Goal: Task Accomplishment & Management: Use online tool/utility

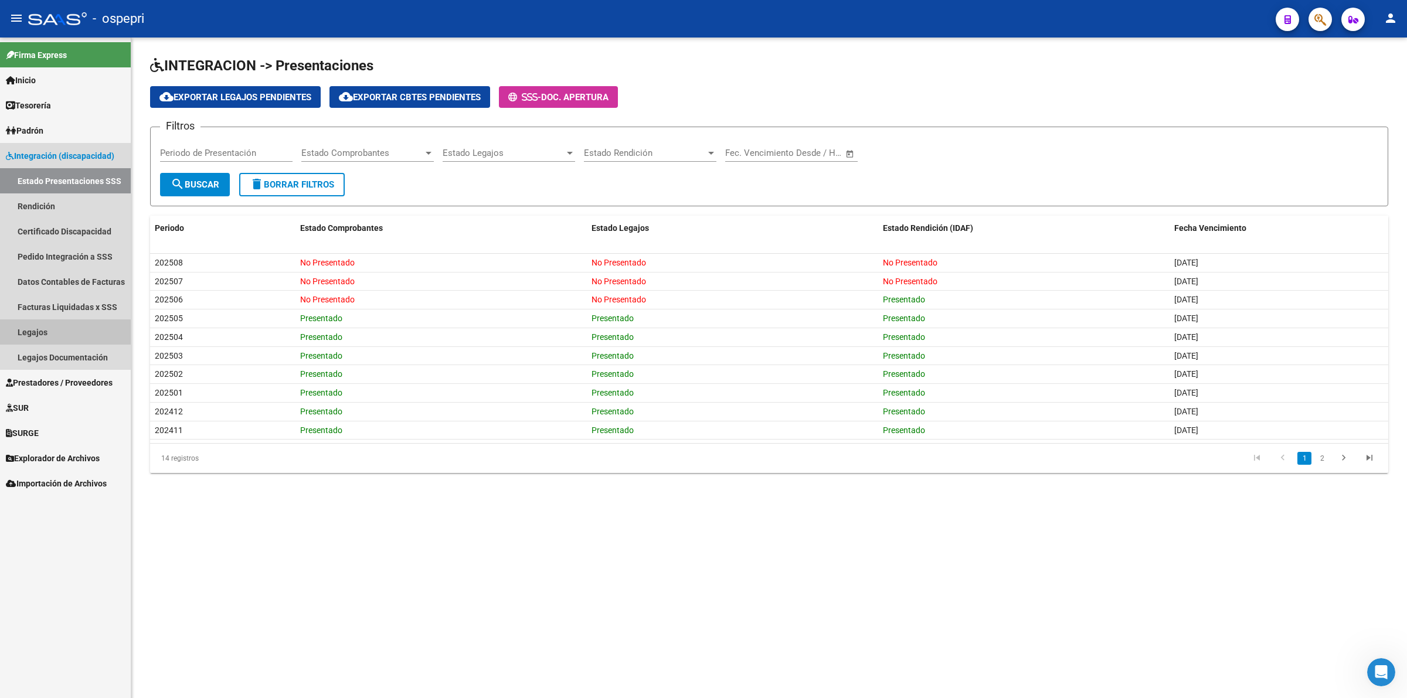
drag, startPoint x: 33, startPoint y: 334, endPoint x: 37, endPoint y: 327, distance: 8.4
click at [33, 333] on link "Legajos" at bounding box center [65, 331] width 131 height 25
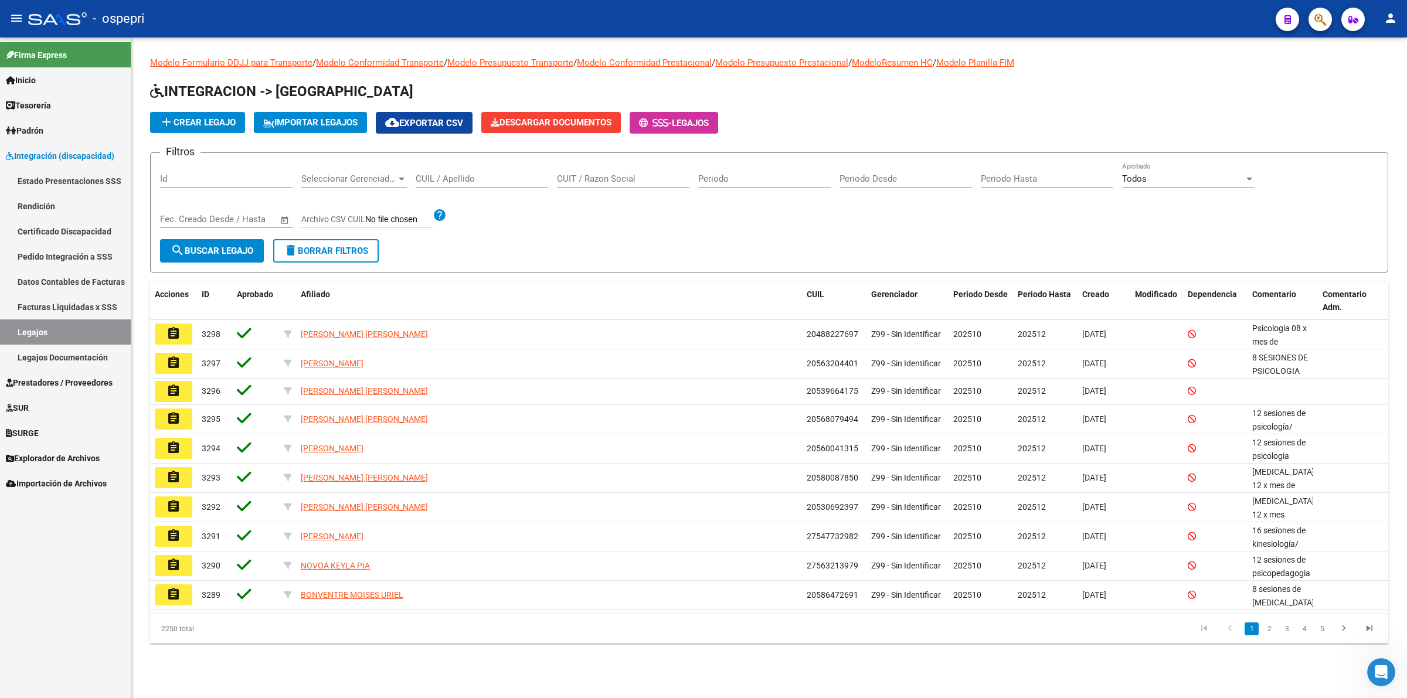
click at [451, 185] on div "CUIL / Apellido" at bounding box center [482, 174] width 132 height 25
click at [451, 182] on input "CUIL / Apellido" at bounding box center [482, 179] width 132 height 11
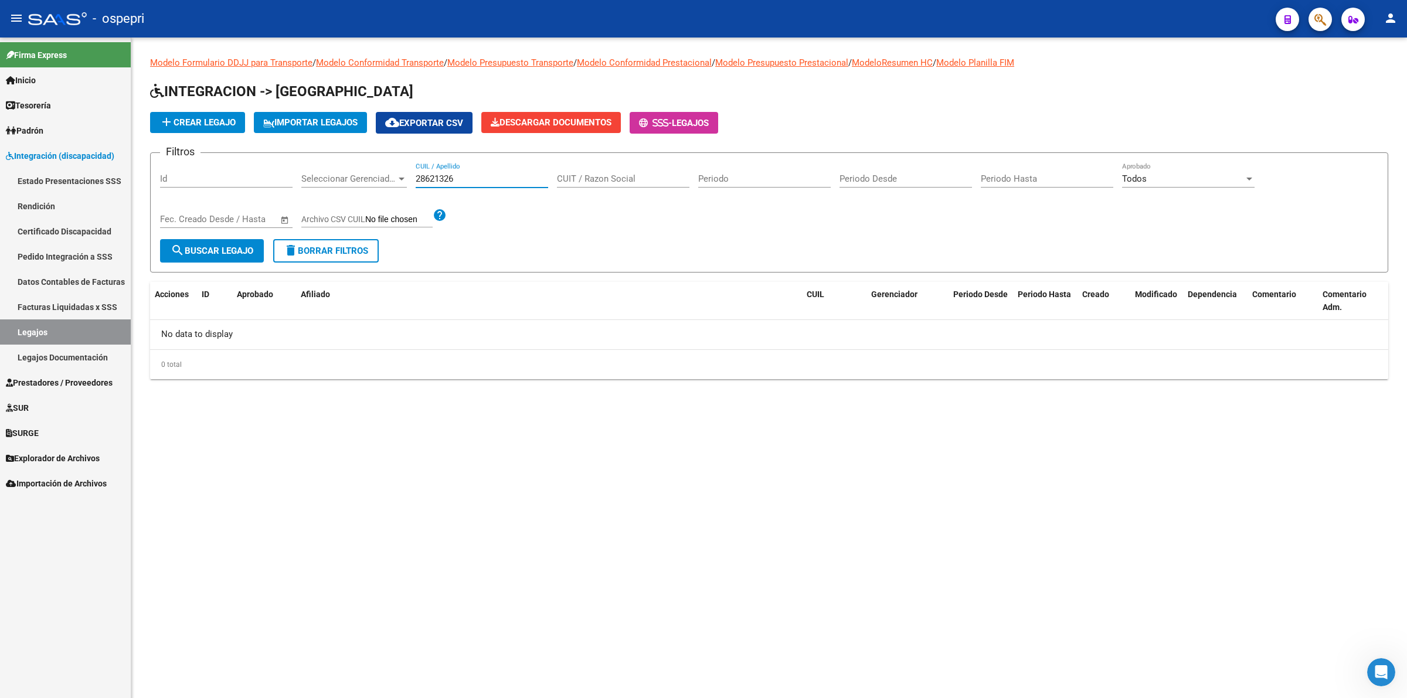
drag, startPoint x: 466, startPoint y: 177, endPoint x: 276, endPoint y: 136, distance: 194.9
click at [268, 140] on app-list-header "INTEGRACION -> Legajos add Crear Legajo IMPORTAR LEGAJOS cloud_download Exporta…" at bounding box center [769, 177] width 1238 height 191
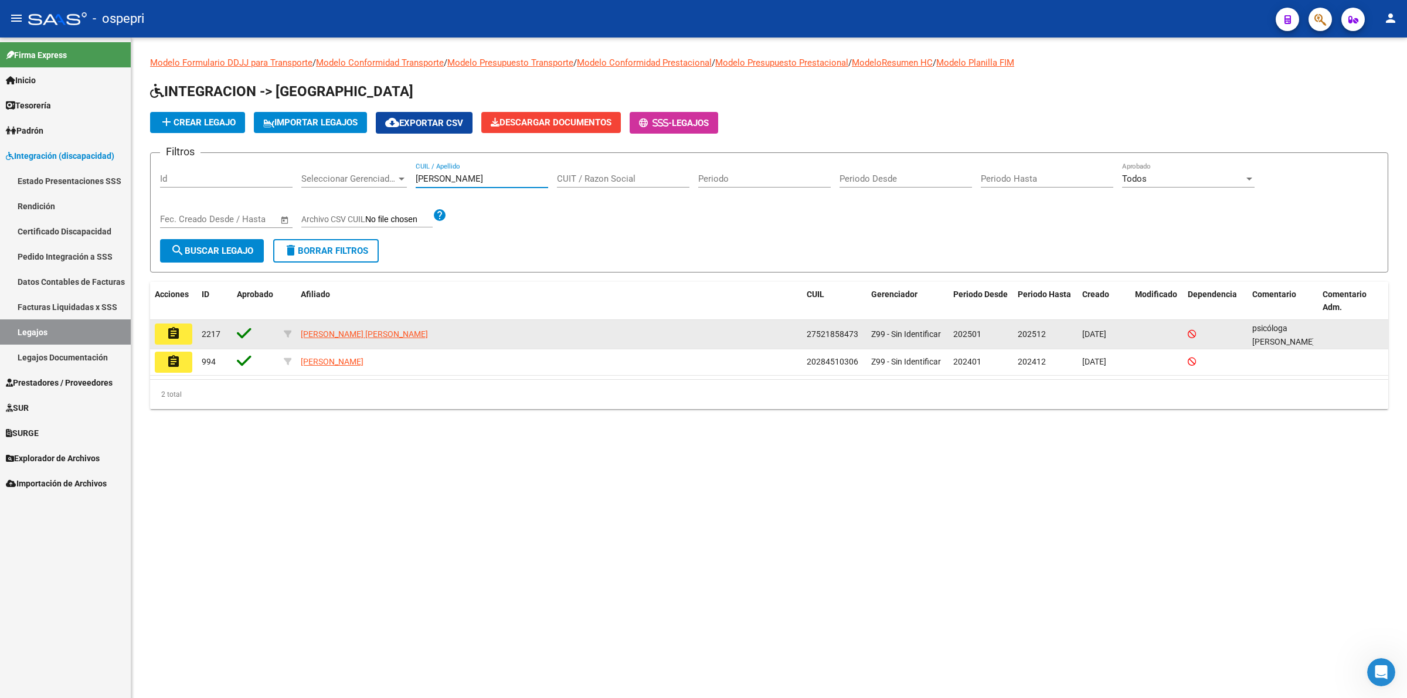
type input "[PERSON_NAME]"
click at [188, 338] on button "assignment" at bounding box center [174, 334] width 38 height 21
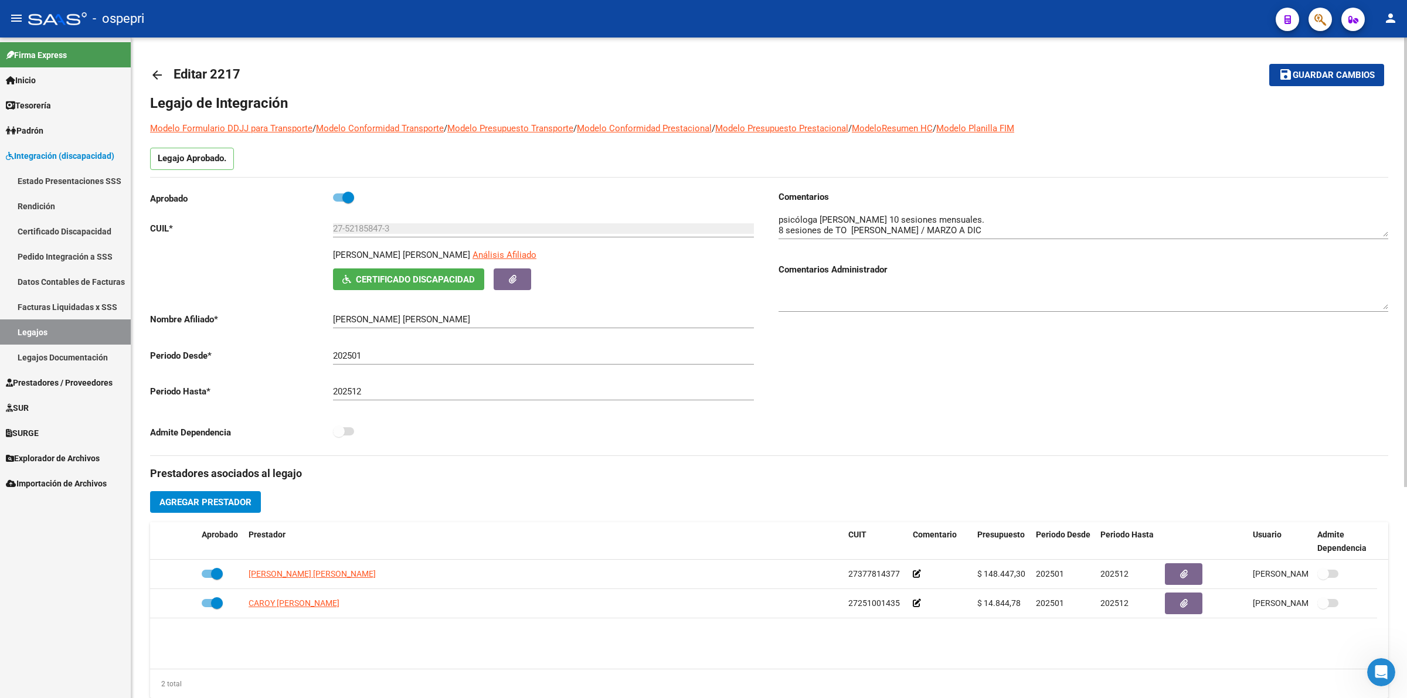
click at [392, 268] on button "Certificado Discapacidad" at bounding box center [408, 279] width 151 height 22
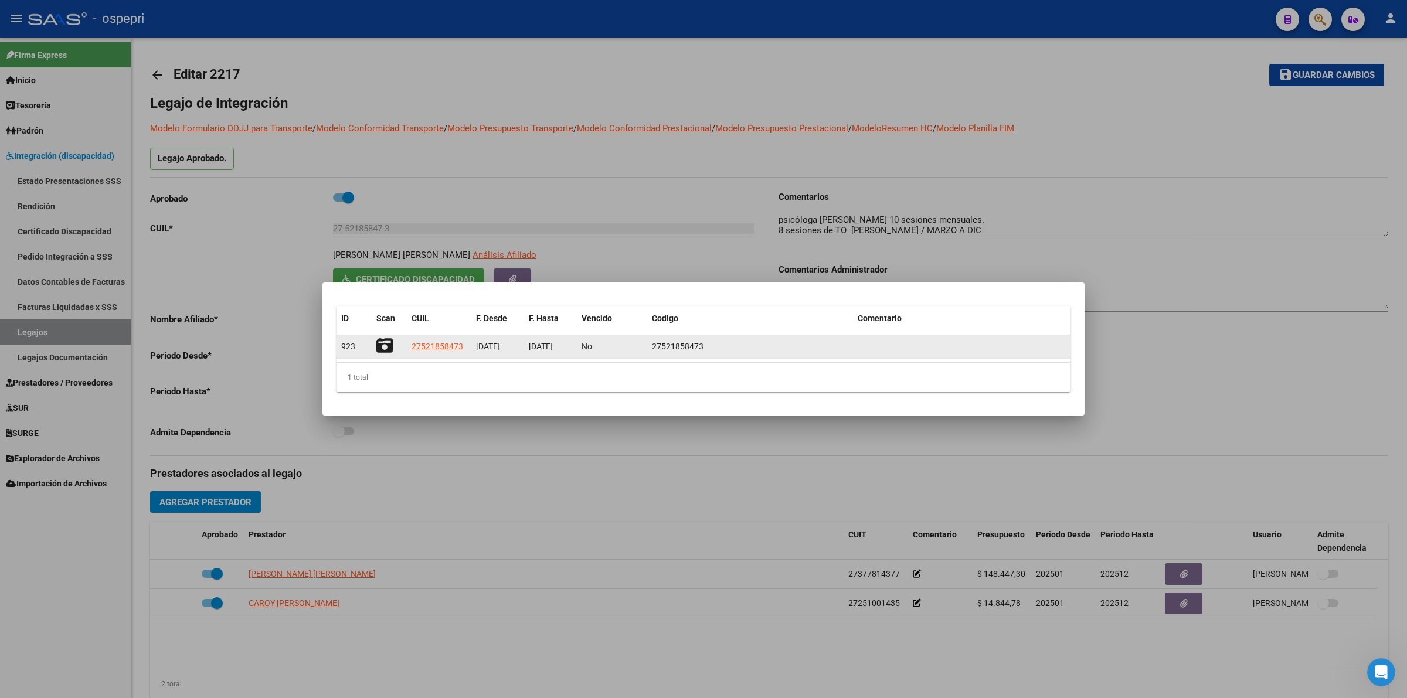
click at [380, 342] on icon at bounding box center [384, 346] width 16 height 16
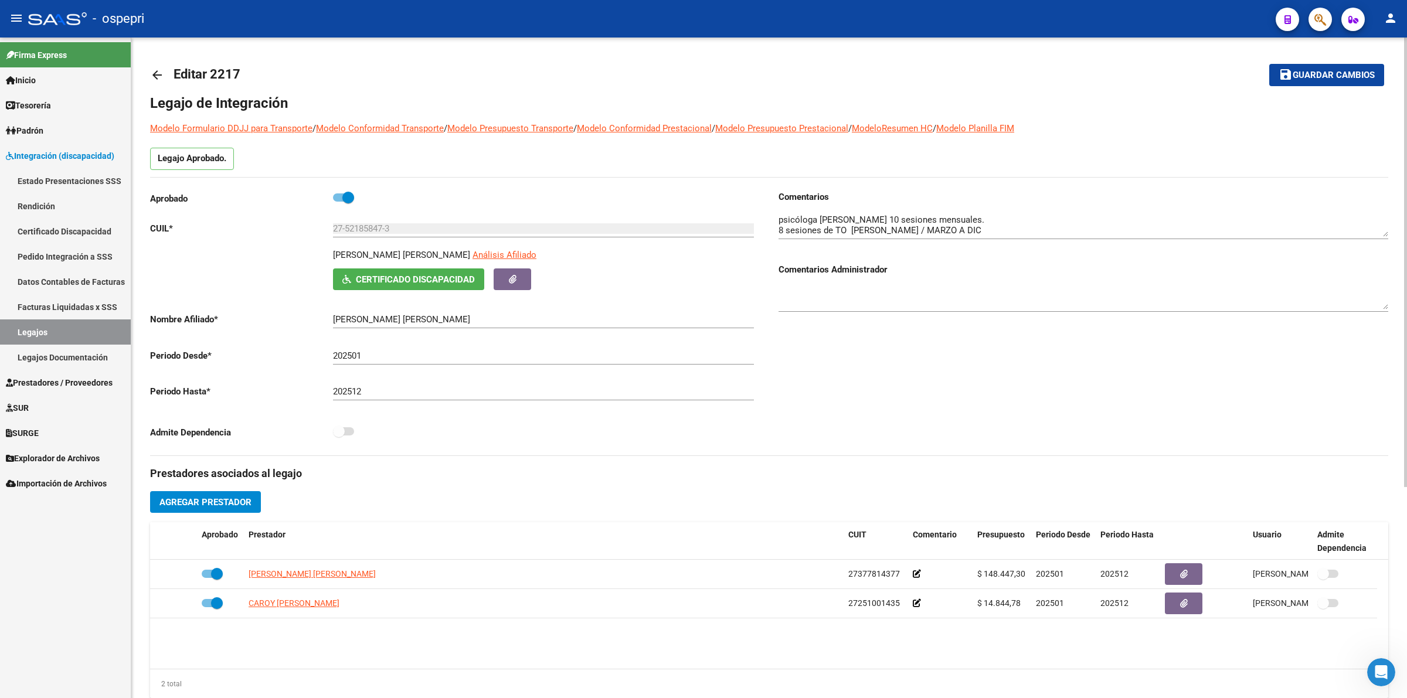
click at [155, 72] on mat-icon "arrow_back" at bounding box center [157, 75] width 14 height 14
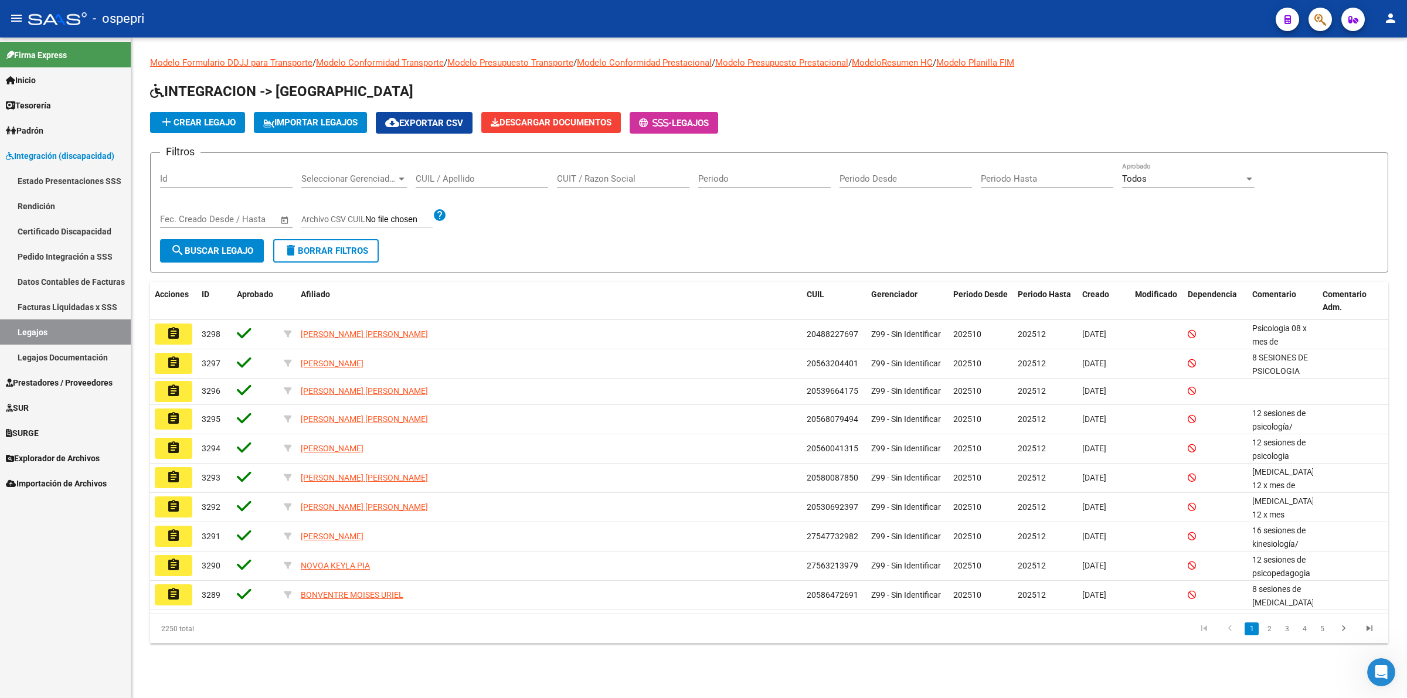
click at [451, 171] on div "CUIL / Apellido" at bounding box center [482, 174] width 132 height 25
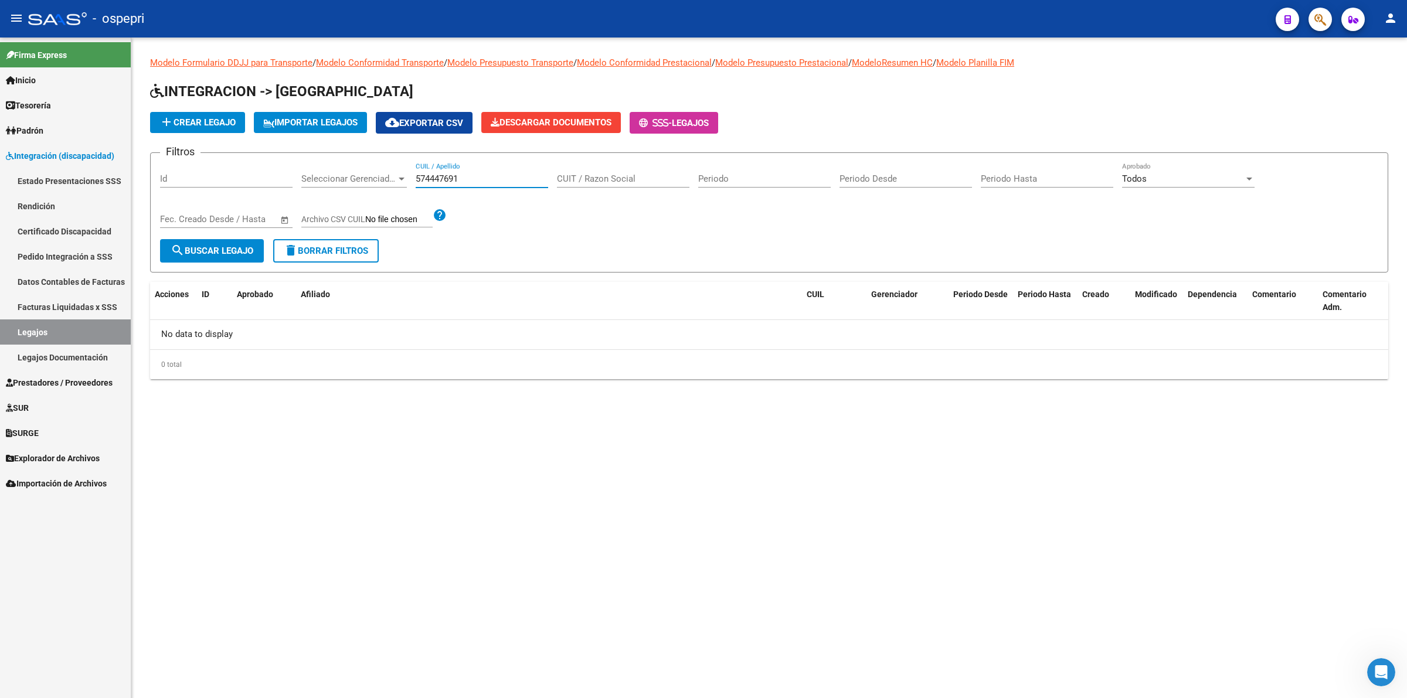
click at [453, 178] on input "574447691" at bounding box center [482, 179] width 132 height 11
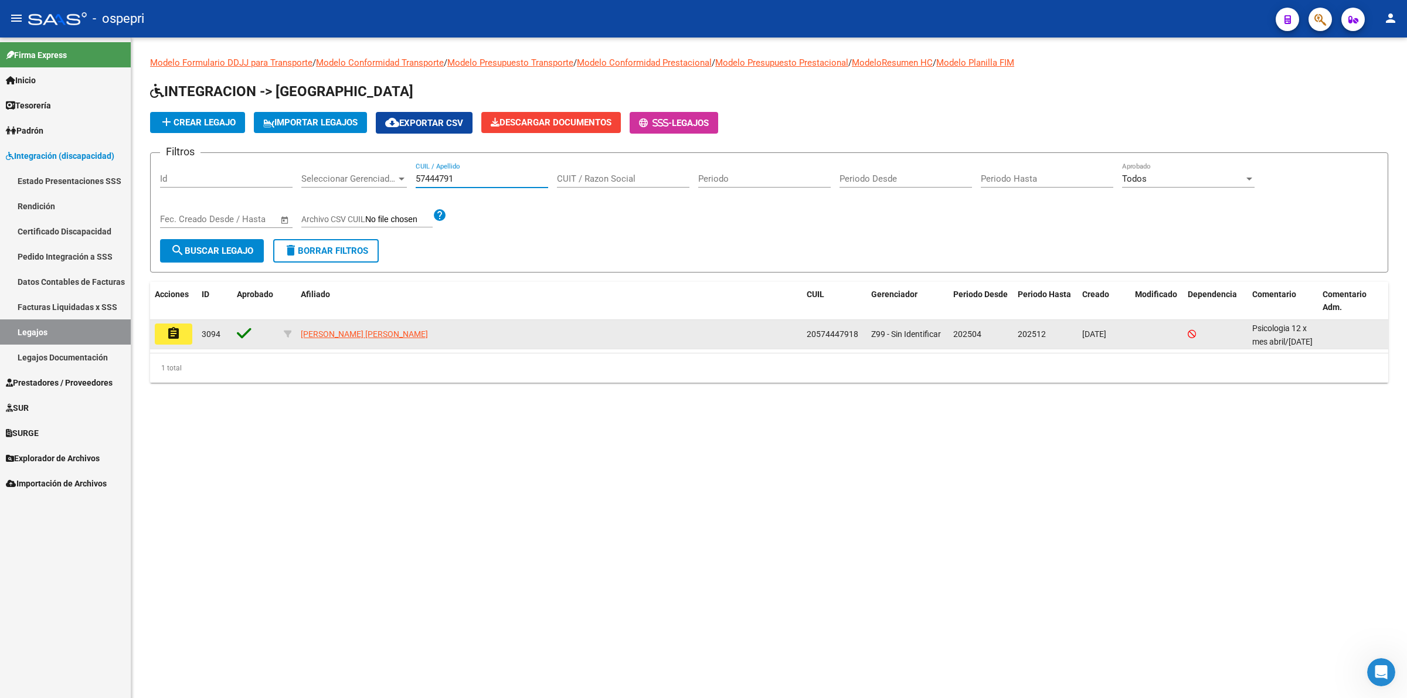
type input "57444791"
click at [154, 329] on datatable-body-cell "assignment" at bounding box center [173, 334] width 47 height 29
drag, startPoint x: 174, startPoint y: 331, endPoint x: 270, endPoint y: 508, distance: 201.5
click at [175, 331] on mat-icon "assignment" at bounding box center [173, 334] width 14 height 14
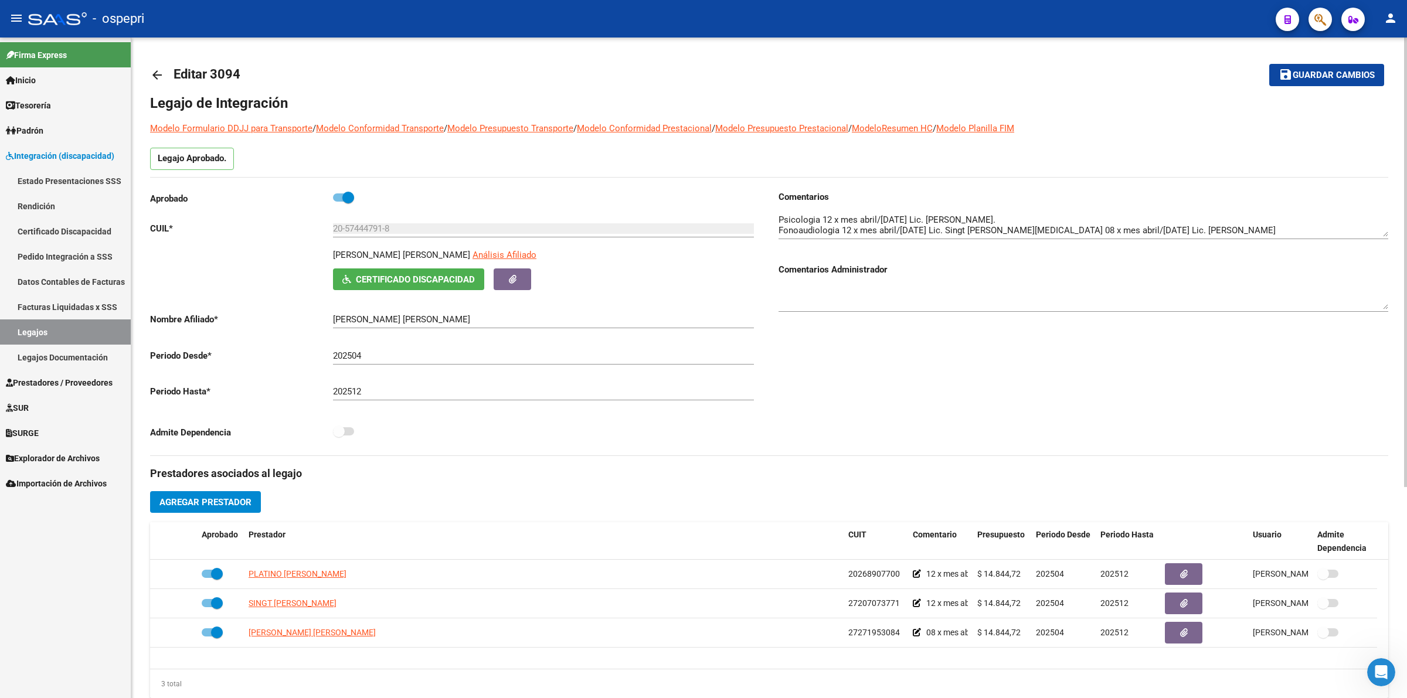
click at [153, 71] on mat-icon "arrow_back" at bounding box center [157, 75] width 14 height 14
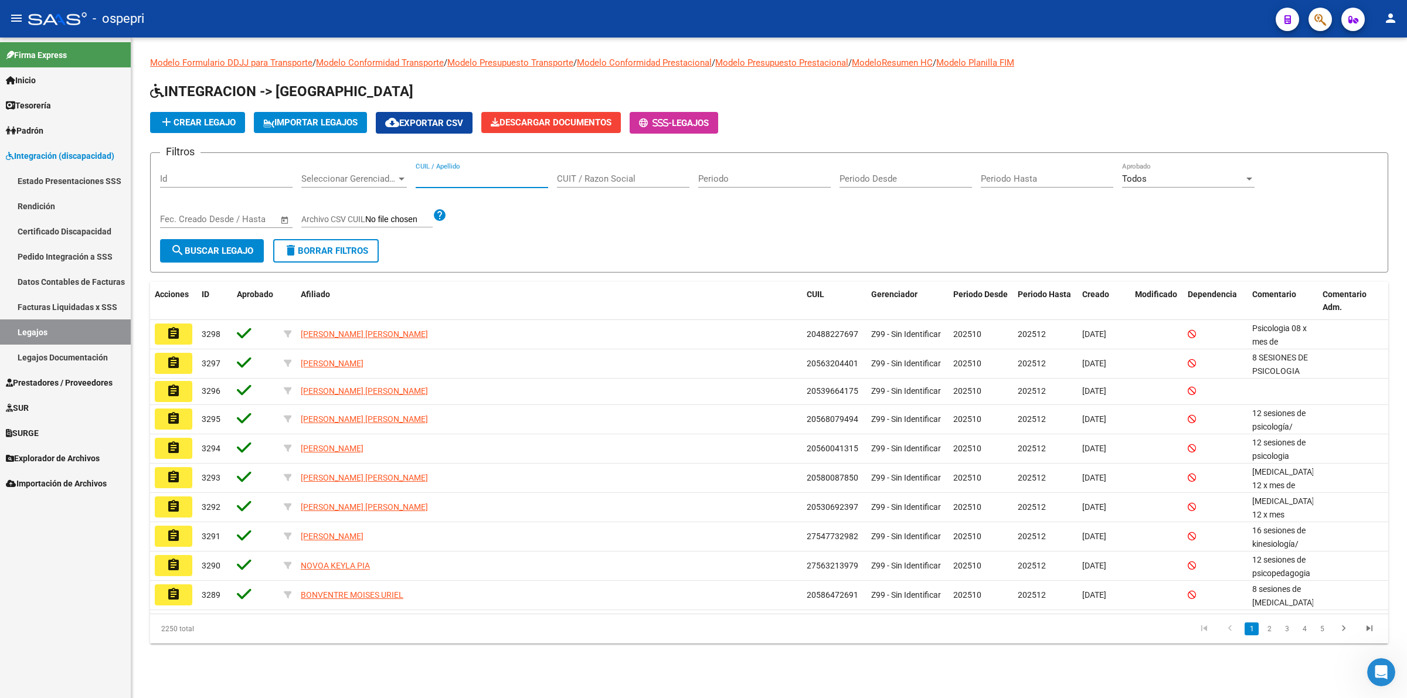
click at [433, 177] on input "CUIL / Apellido" at bounding box center [482, 179] width 132 height 11
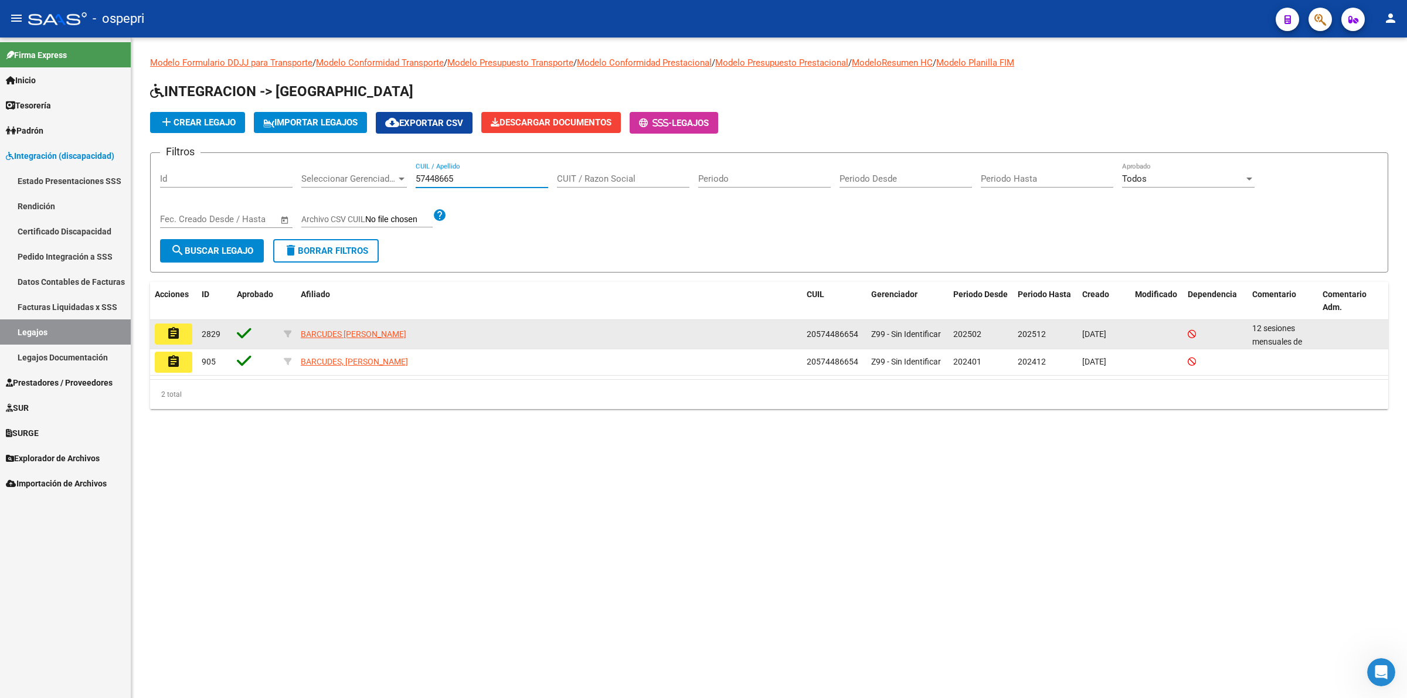
type input "57448665"
drag, startPoint x: 181, startPoint y: 321, endPoint x: 176, endPoint y: 337, distance: 16.9
click at [181, 322] on datatable-body-cell "assignment" at bounding box center [173, 334] width 47 height 29
click at [176, 336] on mat-icon "assignment" at bounding box center [173, 334] width 14 height 14
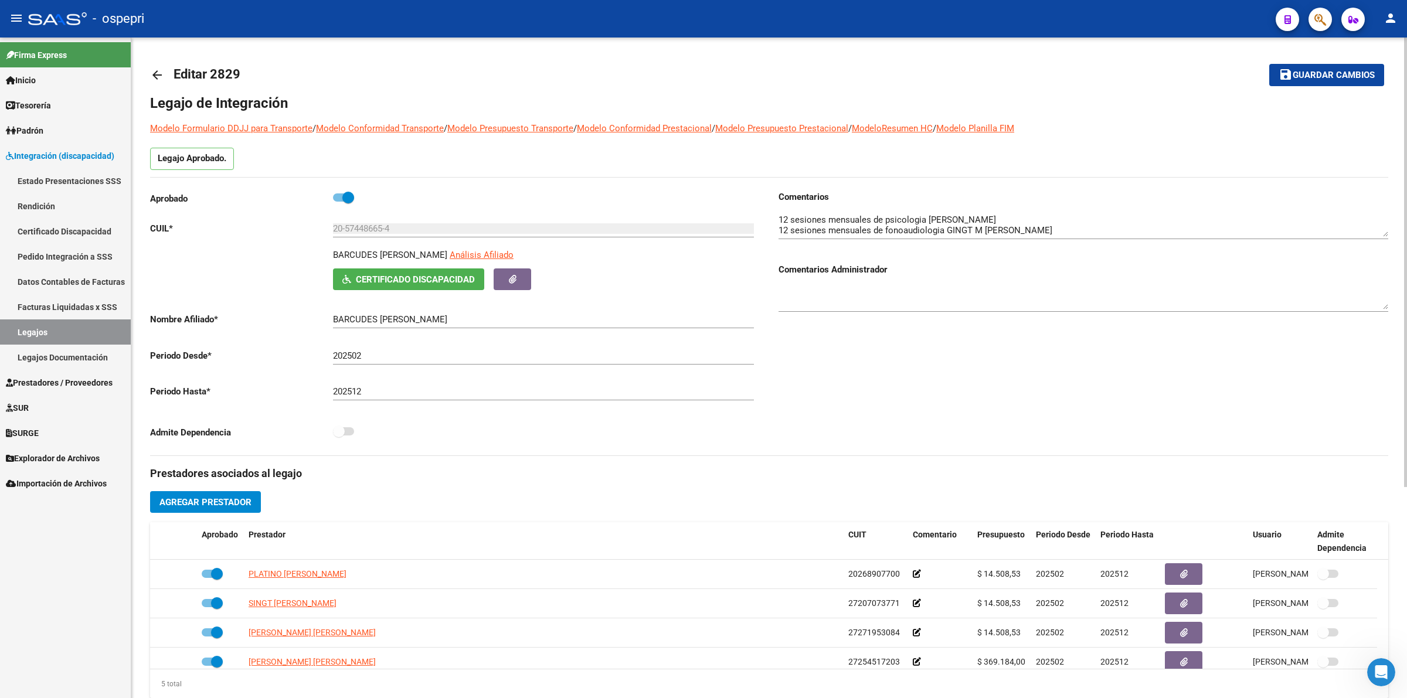
click at [158, 79] on mat-icon "arrow_back" at bounding box center [157, 75] width 14 height 14
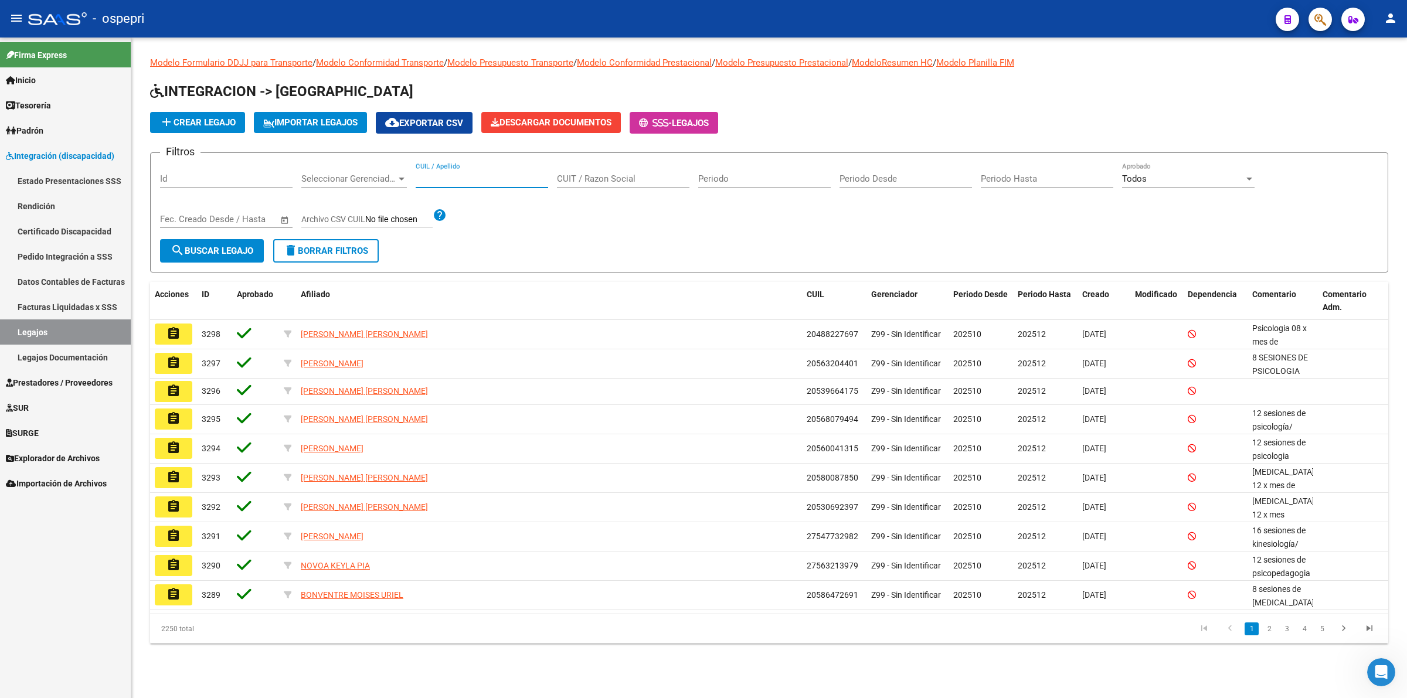
click at [473, 176] on input "CUIL / Apellido" at bounding box center [482, 179] width 132 height 11
type input "56004174"
click at [200, 242] on button "search Buscar Legajo" at bounding box center [212, 250] width 104 height 23
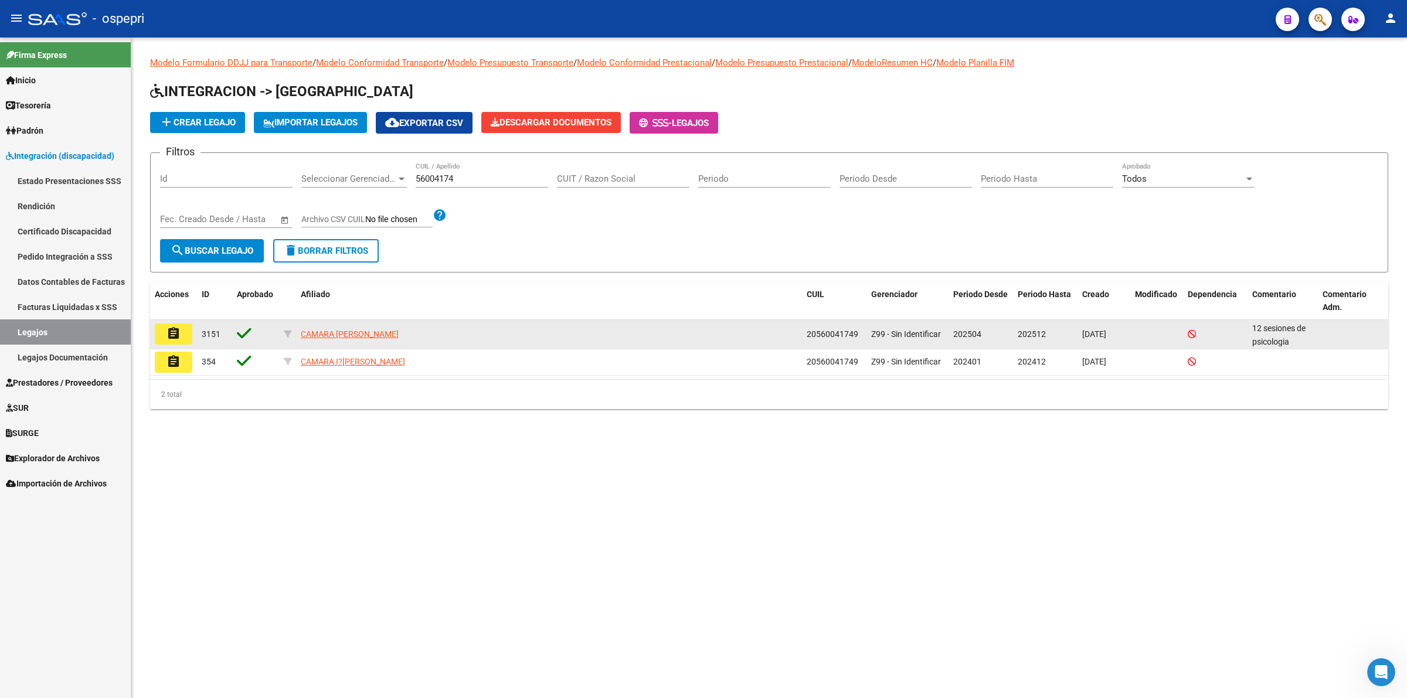
click at [179, 335] on mat-icon "assignment" at bounding box center [173, 334] width 14 height 14
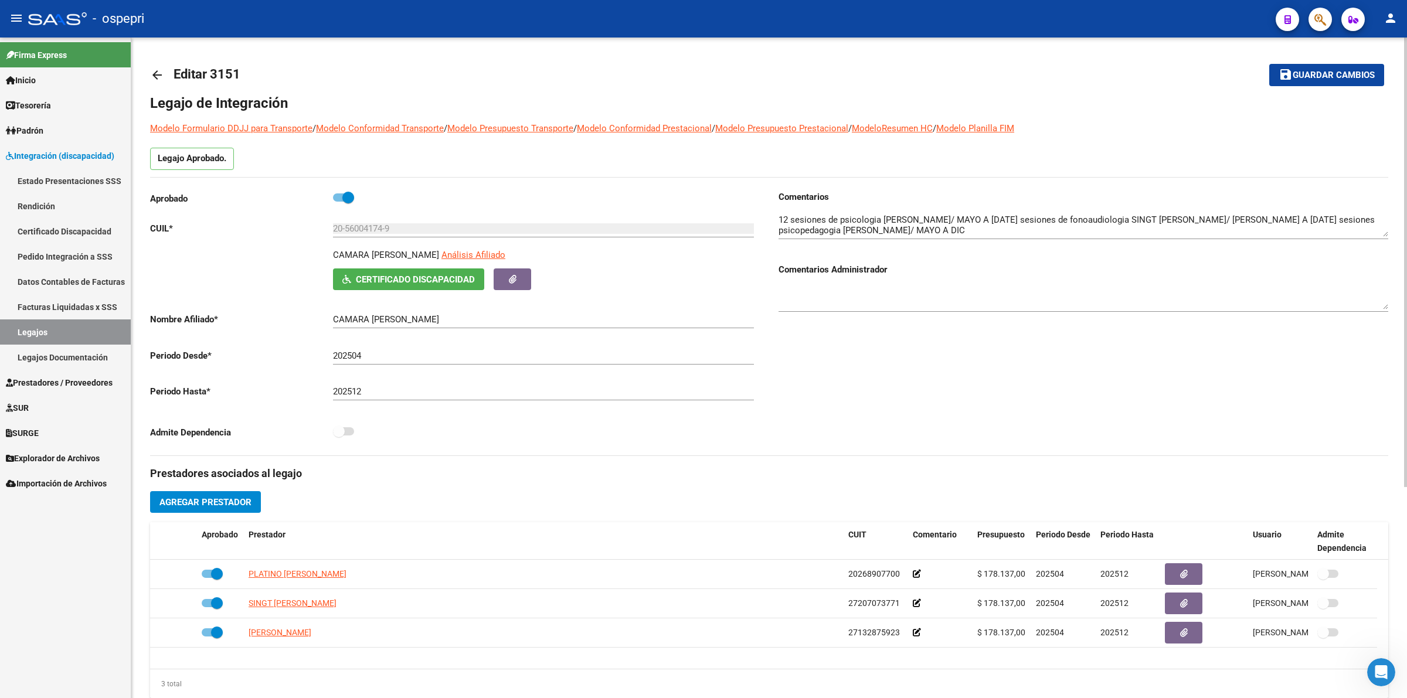
click at [151, 72] on mat-icon "arrow_back" at bounding box center [157, 75] width 14 height 14
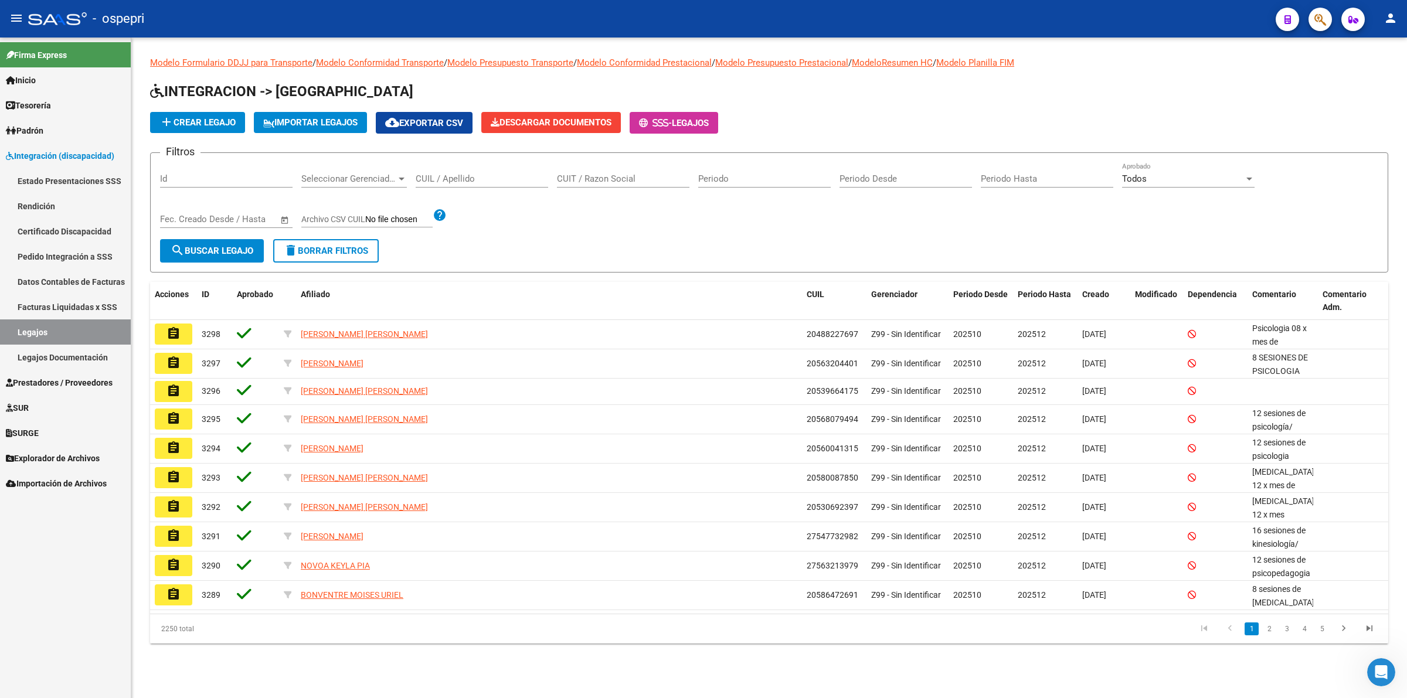
click at [484, 176] on input "CUIL / Apellido" at bounding box center [482, 179] width 132 height 11
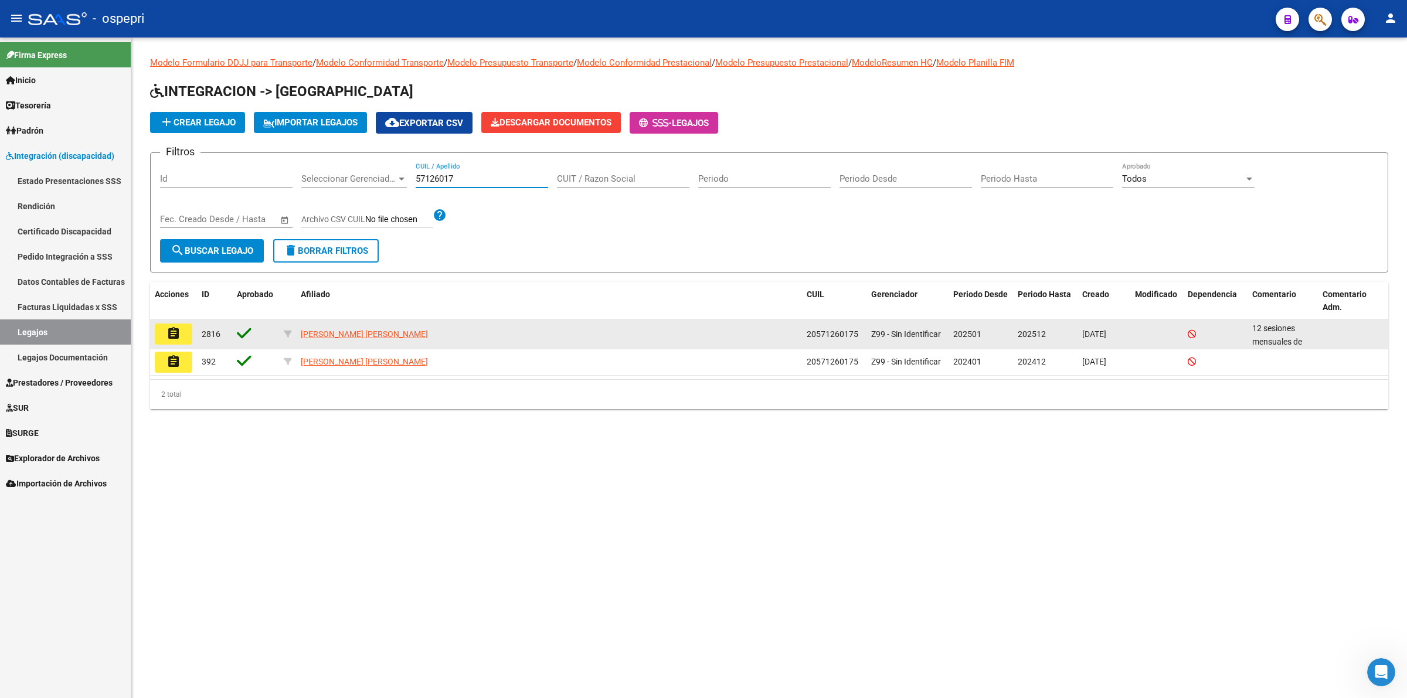
type input "57126017"
click at [175, 327] on mat-icon "assignment" at bounding box center [173, 334] width 14 height 14
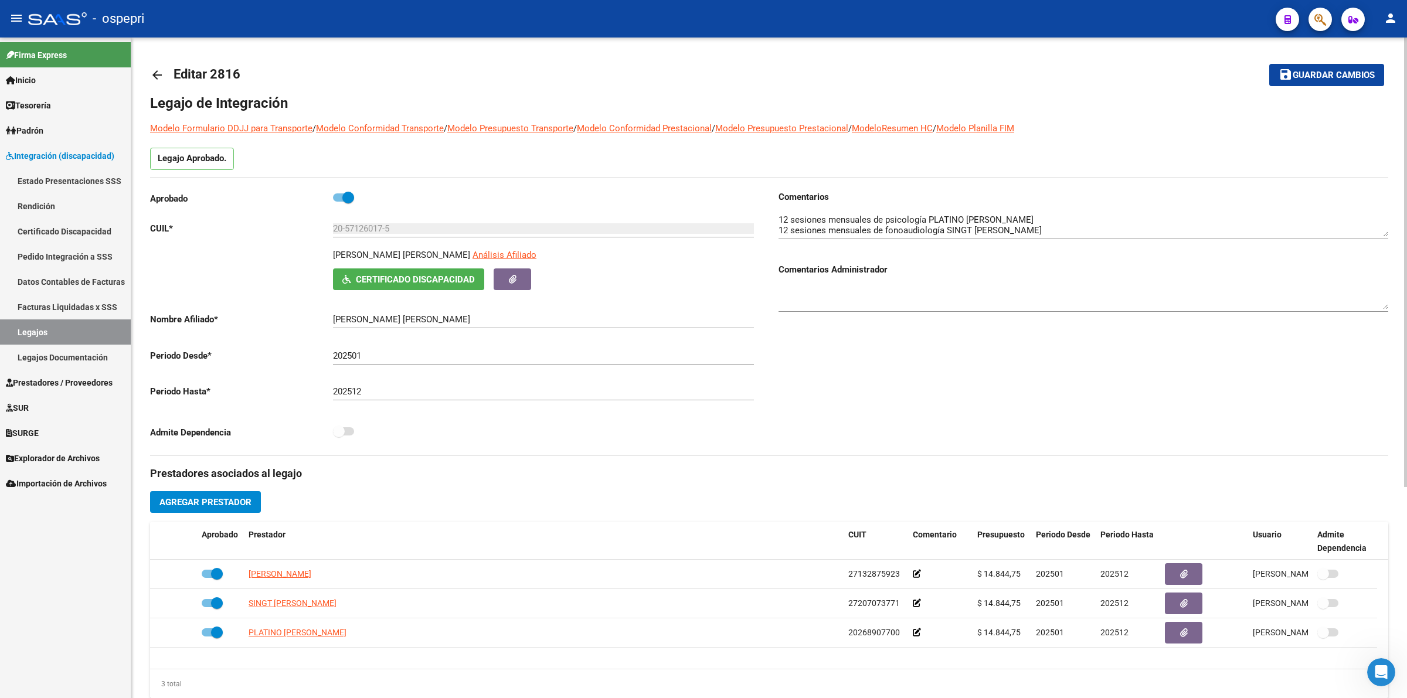
click at [168, 70] on link "arrow_back" at bounding box center [161, 75] width 23 height 28
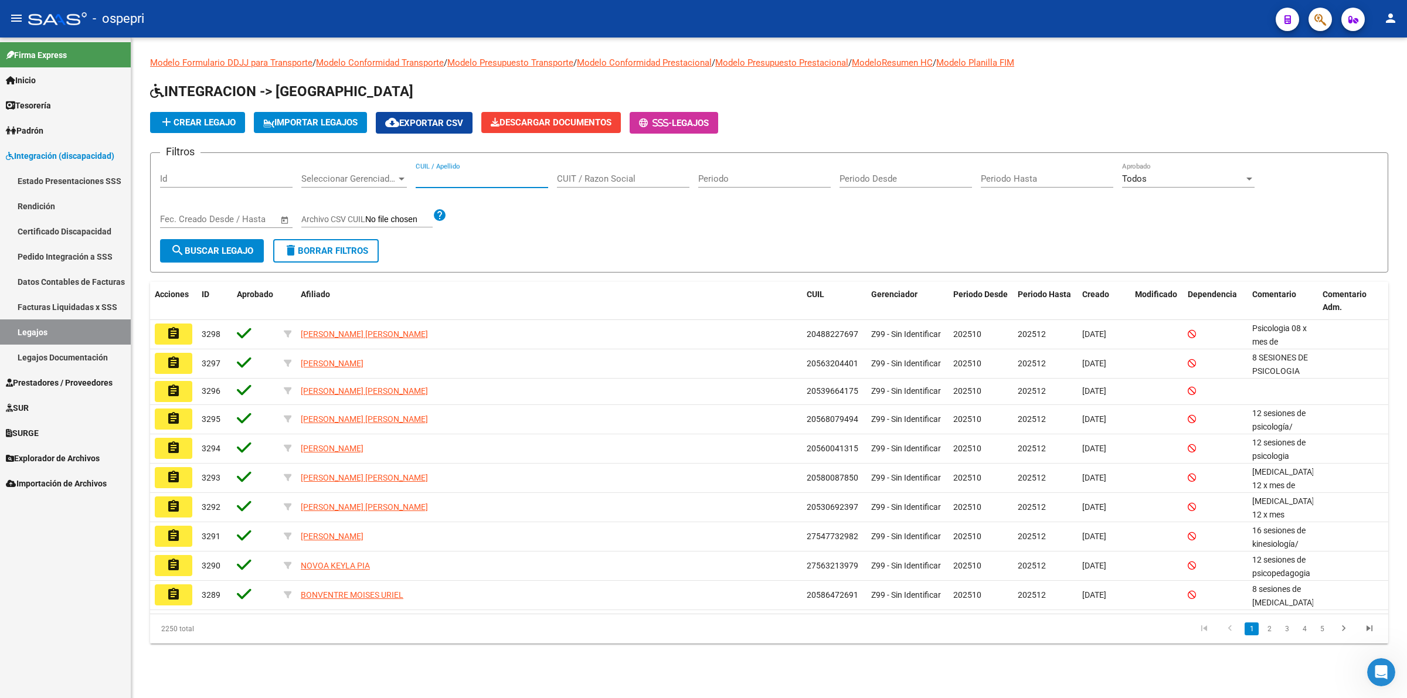
click at [467, 174] on input "CUIL / Apellido" at bounding box center [482, 179] width 132 height 11
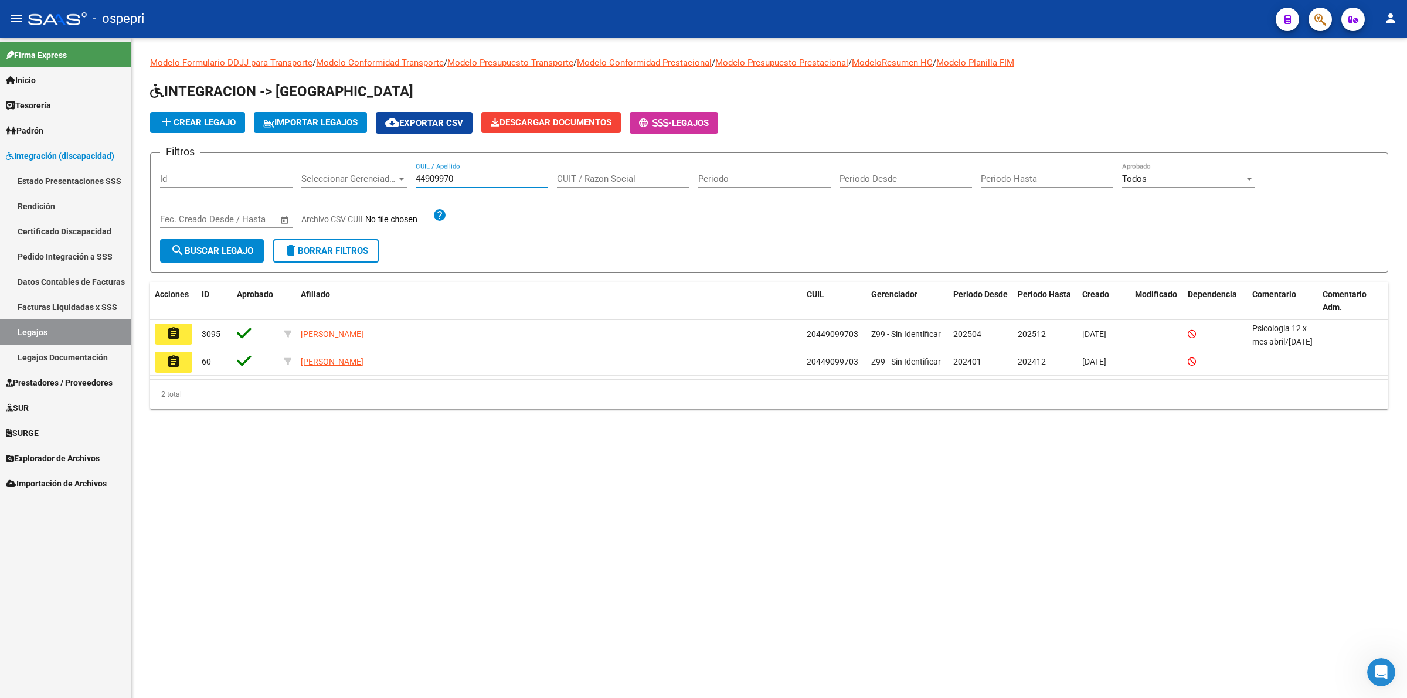
type input "44909970"
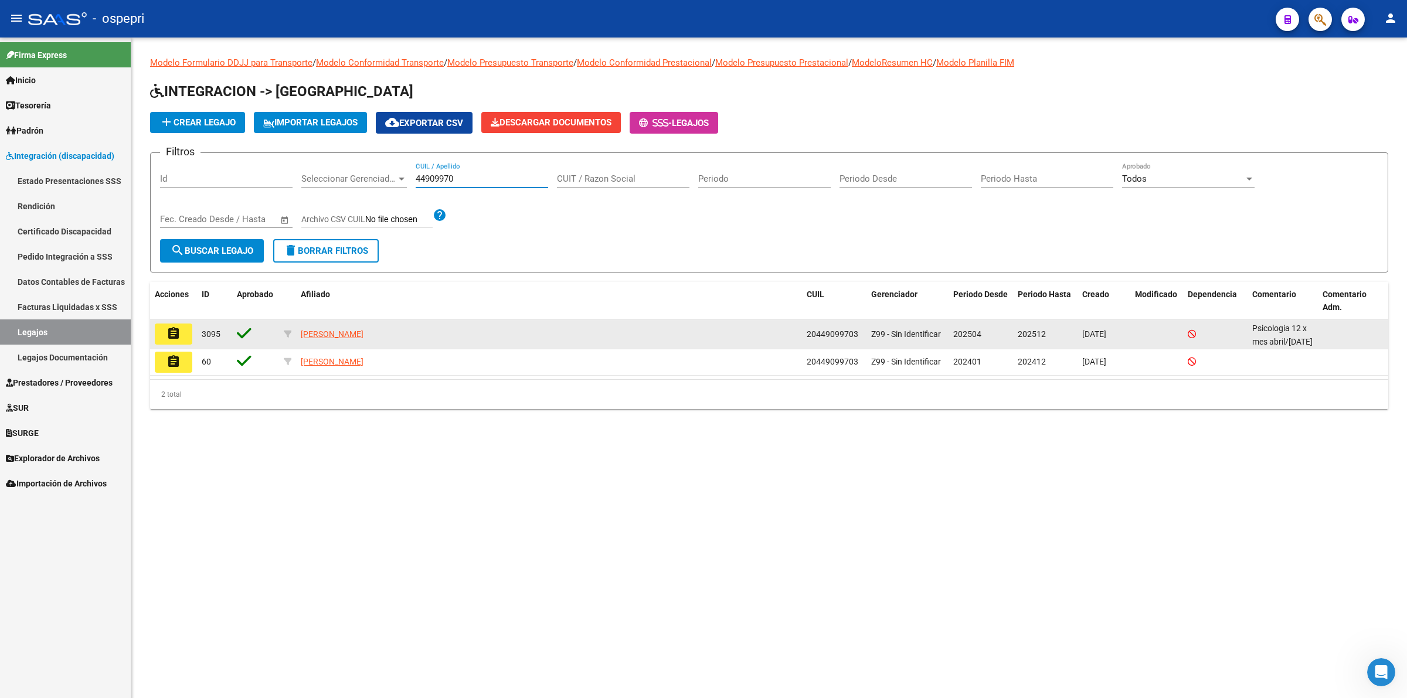
click at [183, 326] on button "assignment" at bounding box center [174, 334] width 38 height 21
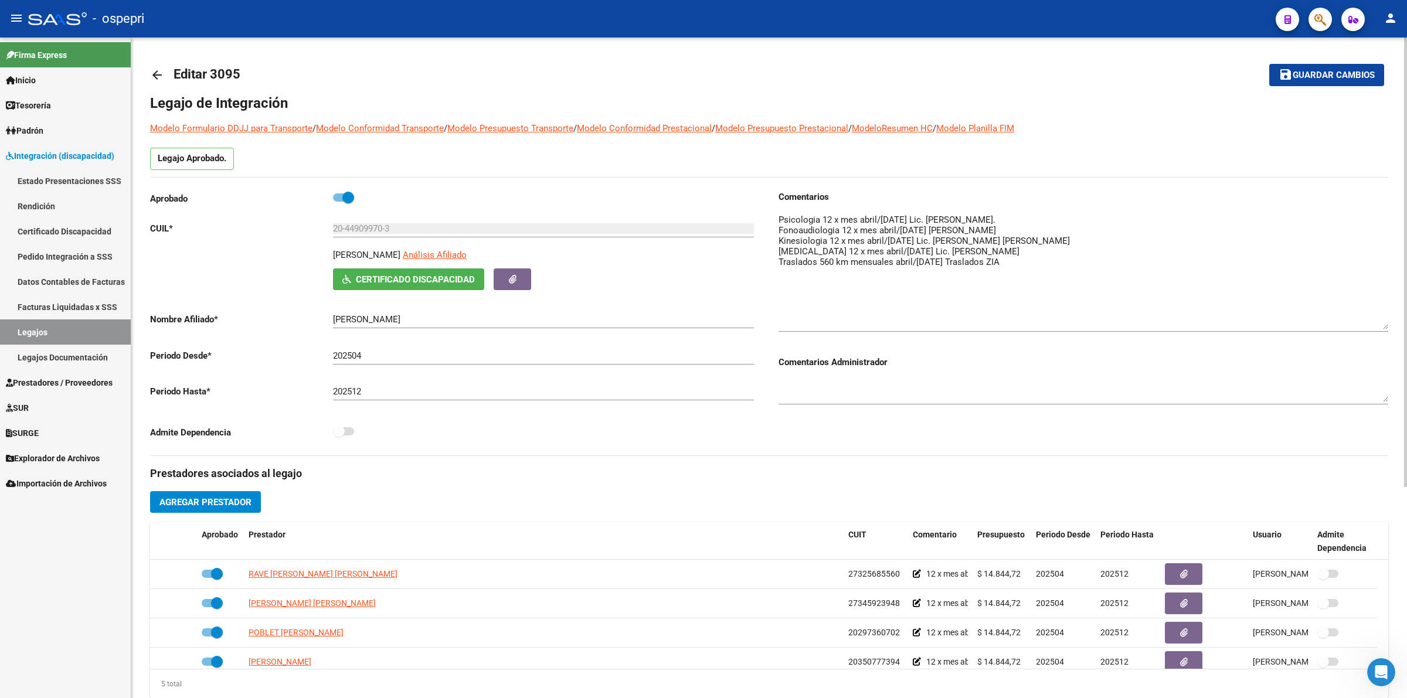
drag, startPoint x: 1386, startPoint y: 226, endPoint x: 1391, endPoint y: 319, distance: 93.3
click at [1391, 319] on div "arrow_back Editar 3095 save Guardar cambios Legajo de Integración Modelo Formul…" at bounding box center [769, 523] width 1276 height 970
click at [152, 74] on mat-icon "arrow_back" at bounding box center [157, 75] width 14 height 14
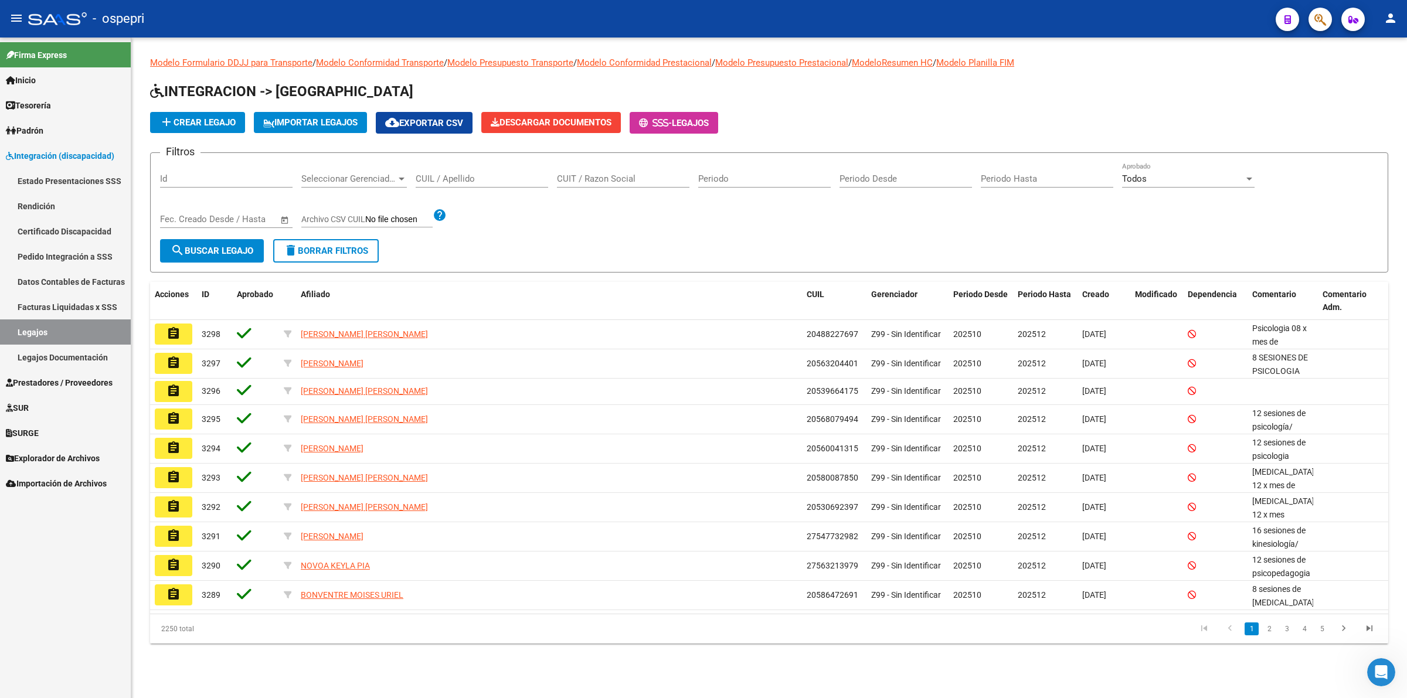
click at [455, 174] on input "CUIL / Apellido" at bounding box center [482, 179] width 132 height 11
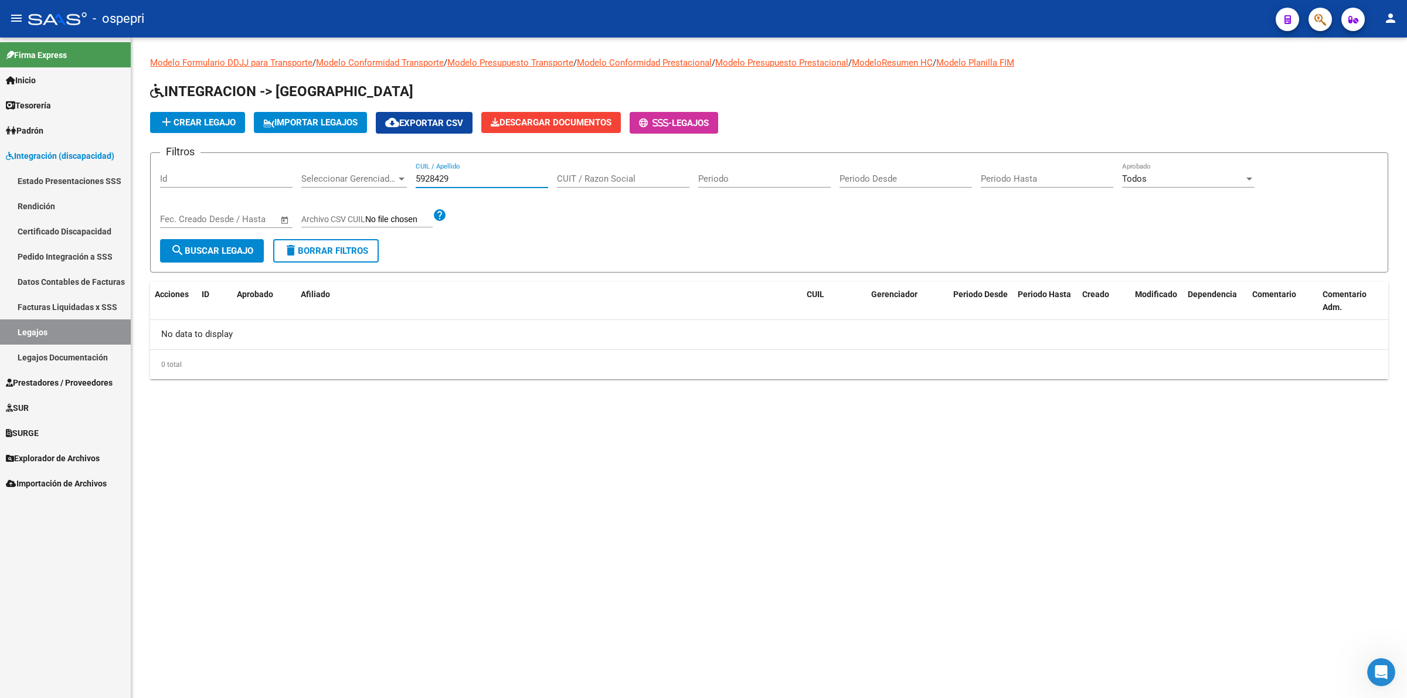
click at [429, 176] on input "5928429" at bounding box center [482, 179] width 132 height 11
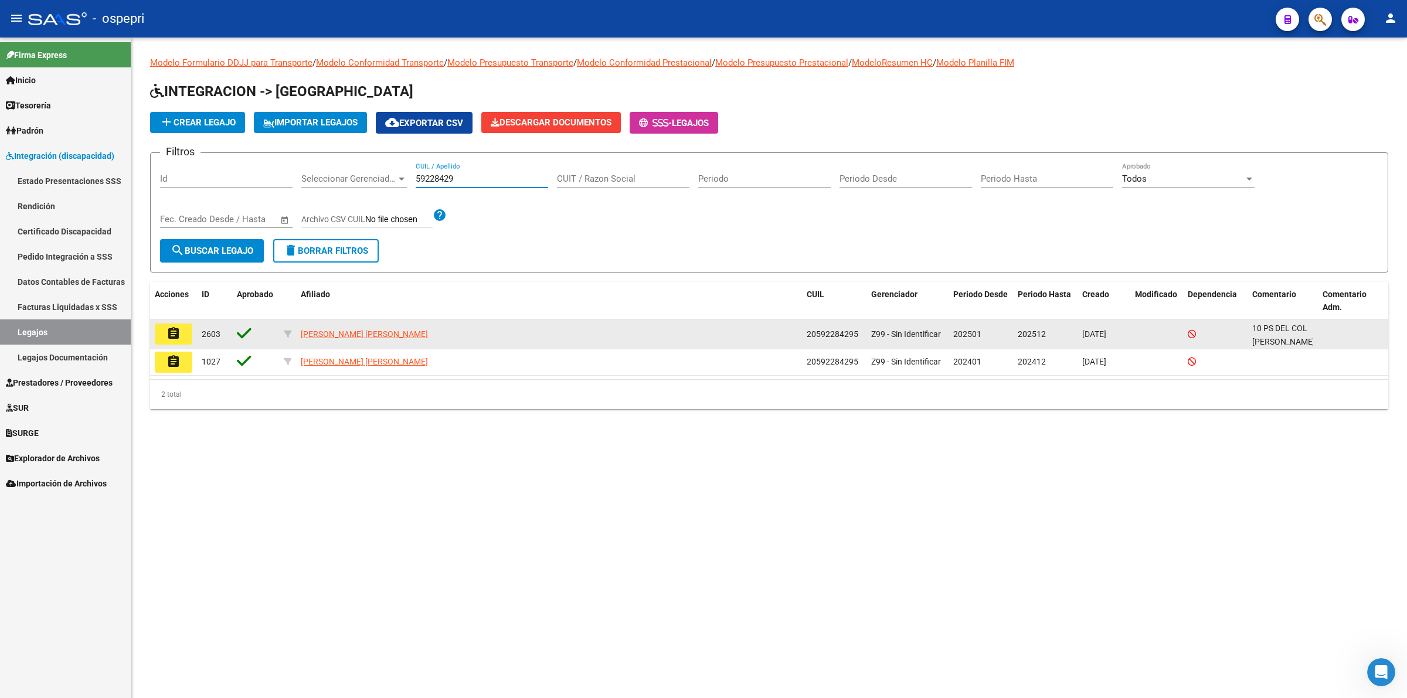
type input "59228429"
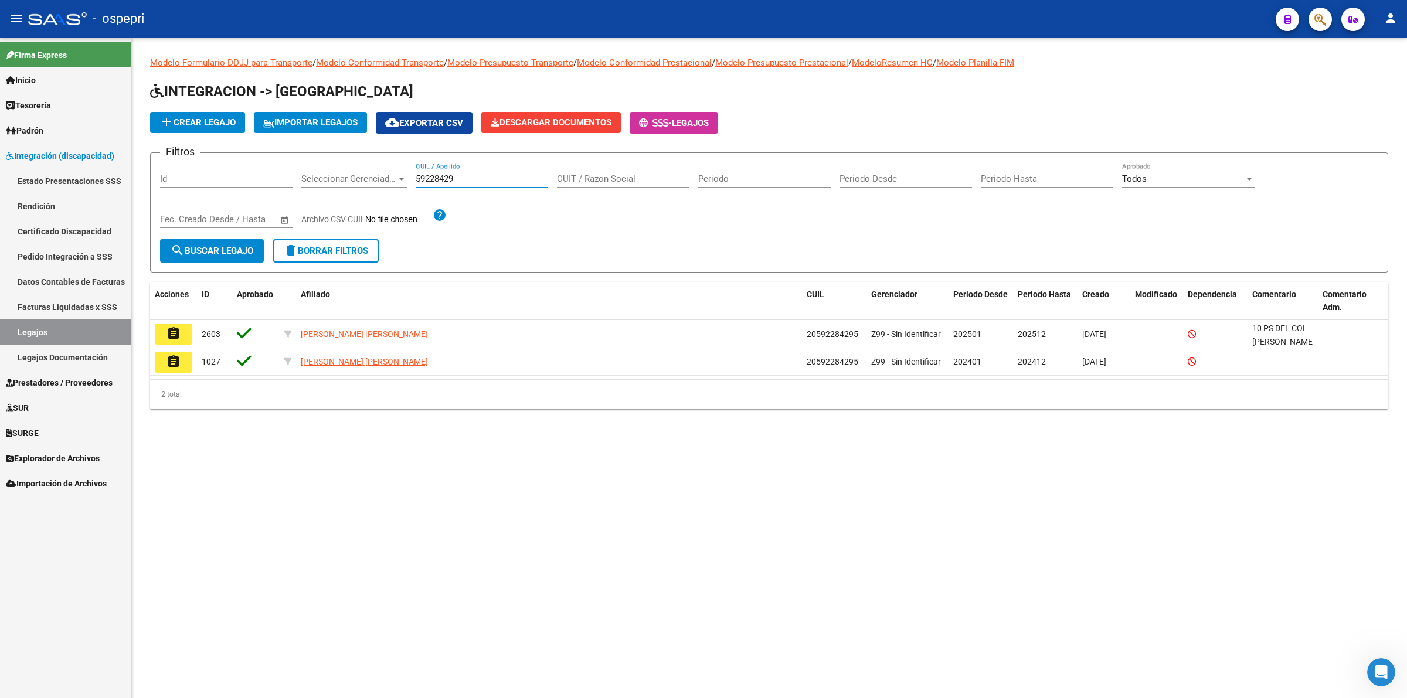
drag, startPoint x: 185, startPoint y: 330, endPoint x: 197, endPoint y: 329, distance: 12.4
click at [186, 325] on button "assignment" at bounding box center [174, 334] width 38 height 21
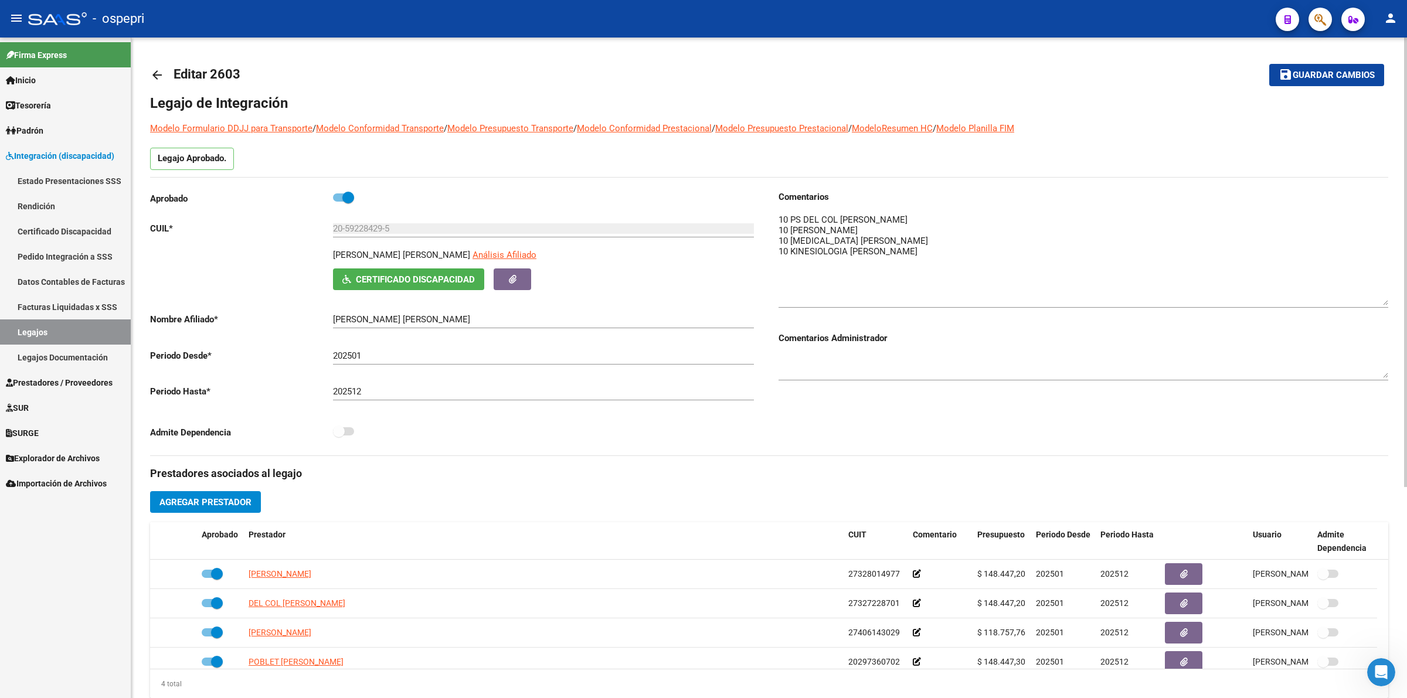
drag, startPoint x: 1382, startPoint y: 233, endPoint x: 1382, endPoint y: 302, distance: 69.2
click at [1382, 302] on textarea at bounding box center [1083, 259] width 610 height 92
click at [159, 73] on mat-icon "arrow_back" at bounding box center [157, 75] width 14 height 14
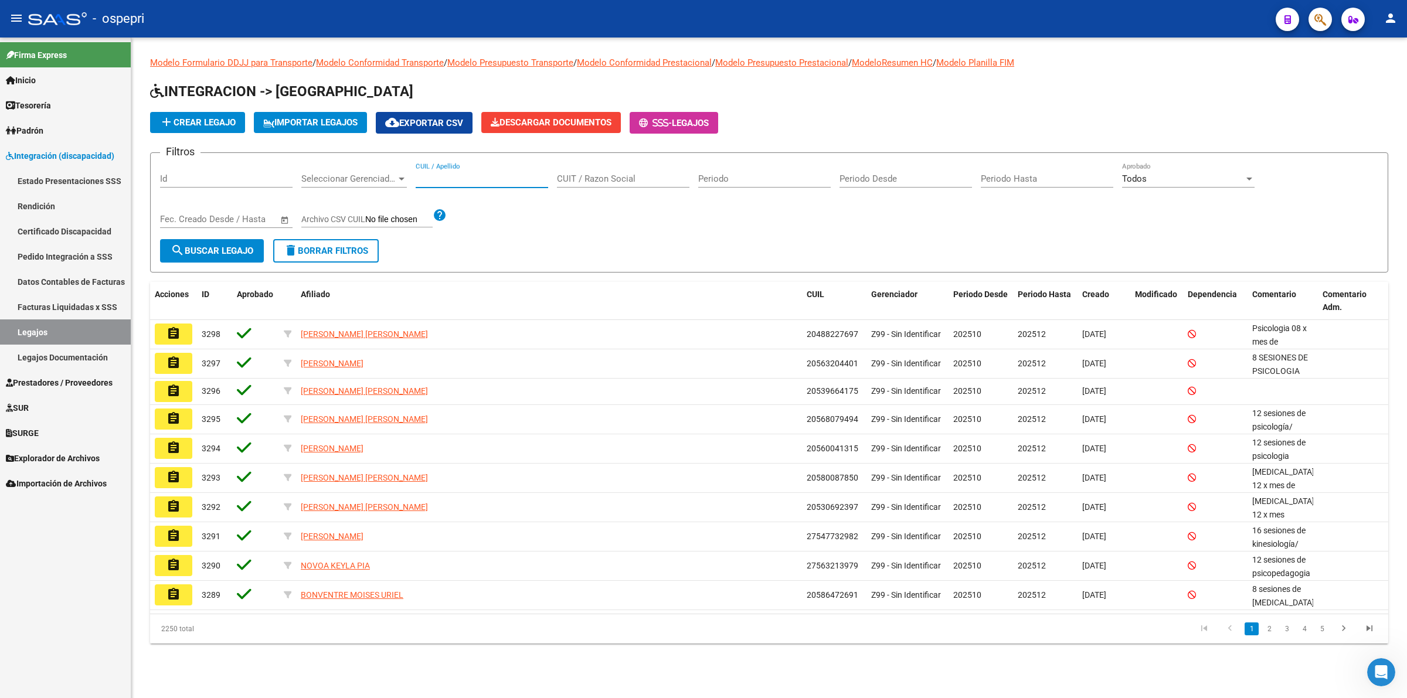
click at [469, 176] on input "CUIL / Apellido" at bounding box center [482, 179] width 132 height 11
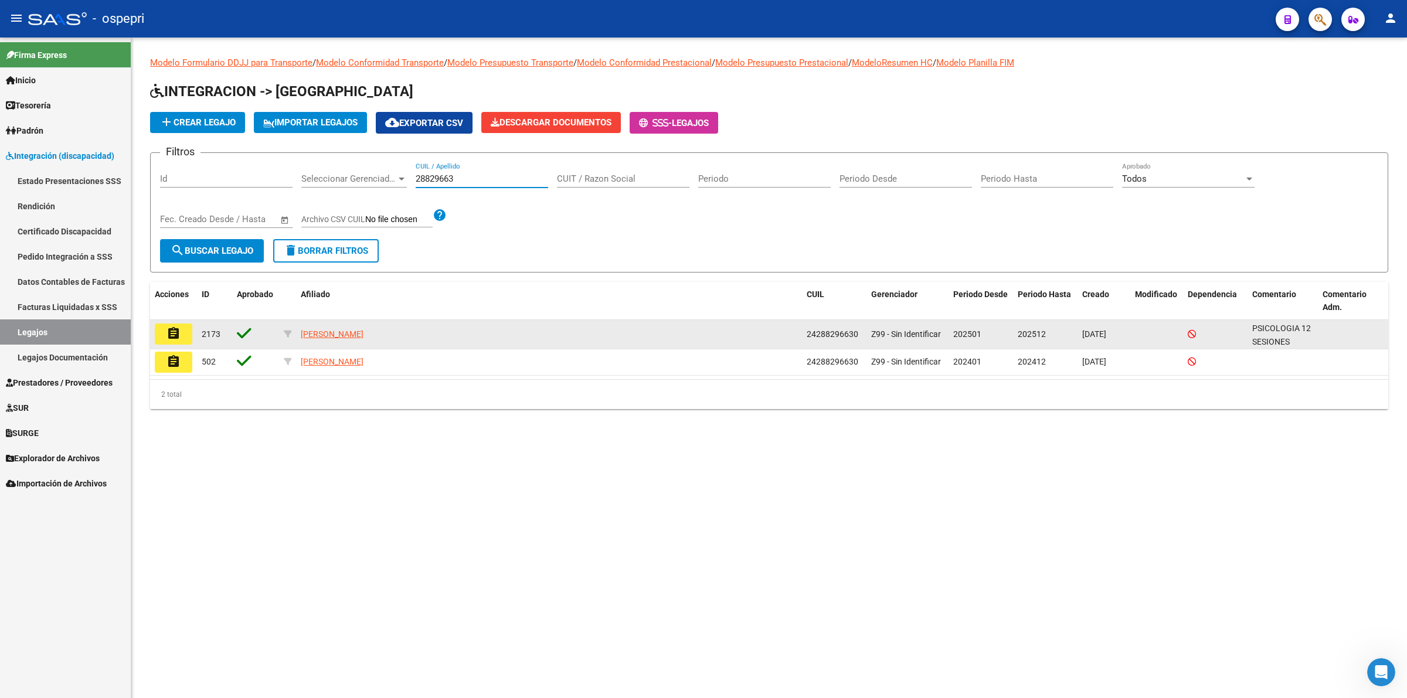
type input "28829663"
click at [175, 329] on mat-icon "assignment" at bounding box center [173, 334] width 14 height 14
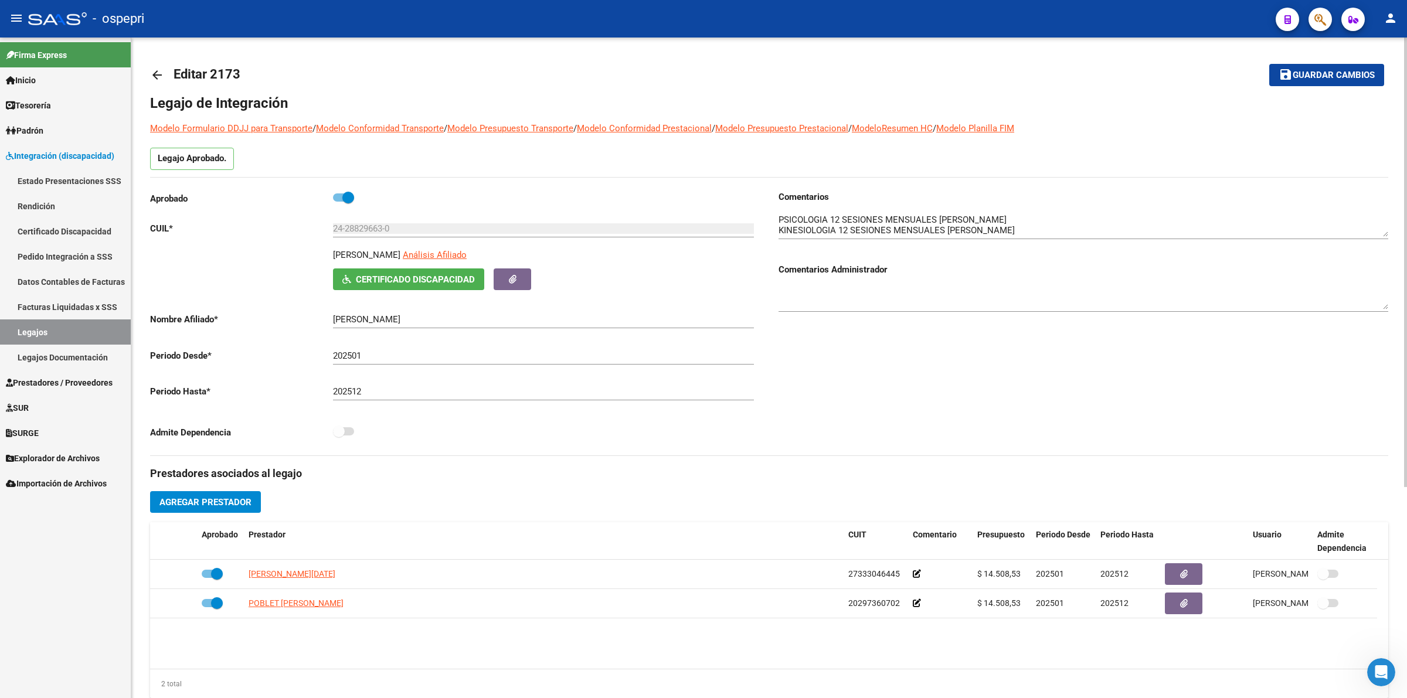
click at [156, 68] on mat-icon "arrow_back" at bounding box center [157, 75] width 14 height 14
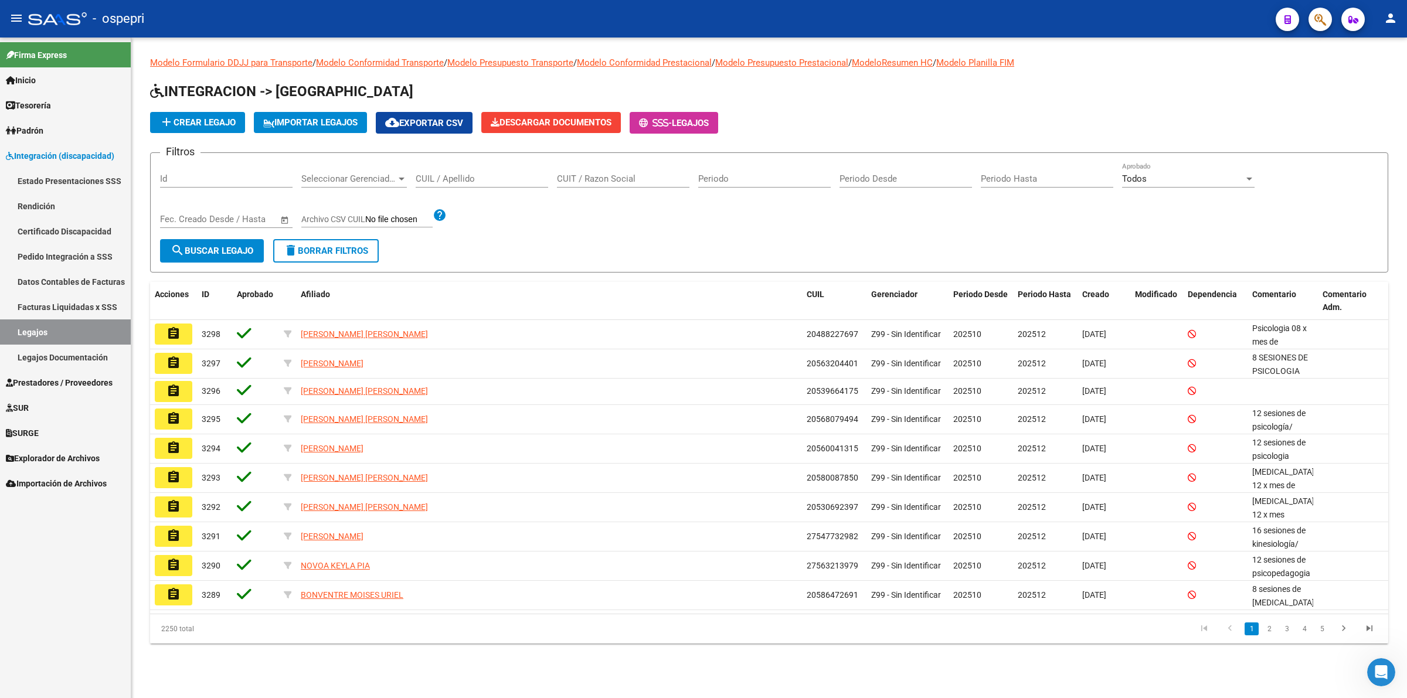
click at [449, 174] on input "CUIL / Apellido" at bounding box center [482, 179] width 132 height 11
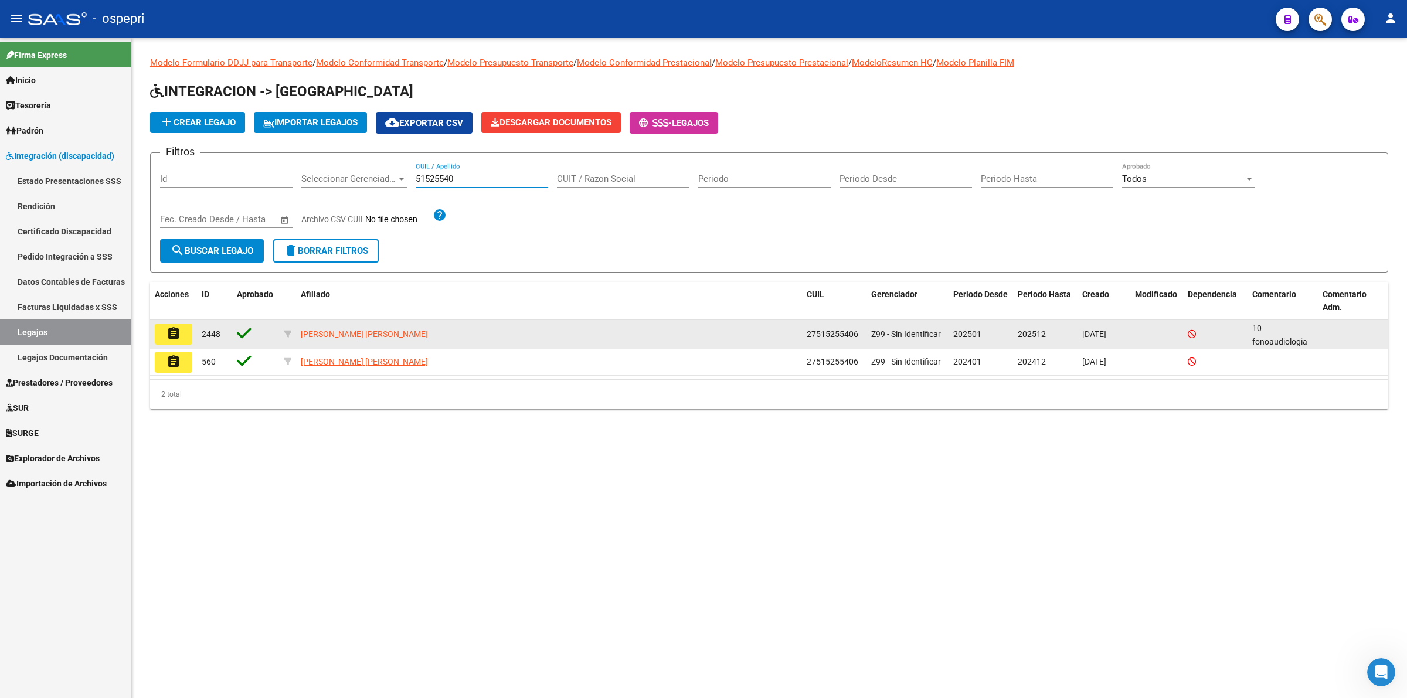
type input "51525540"
click at [178, 330] on mat-icon "assignment" at bounding box center [173, 334] width 14 height 14
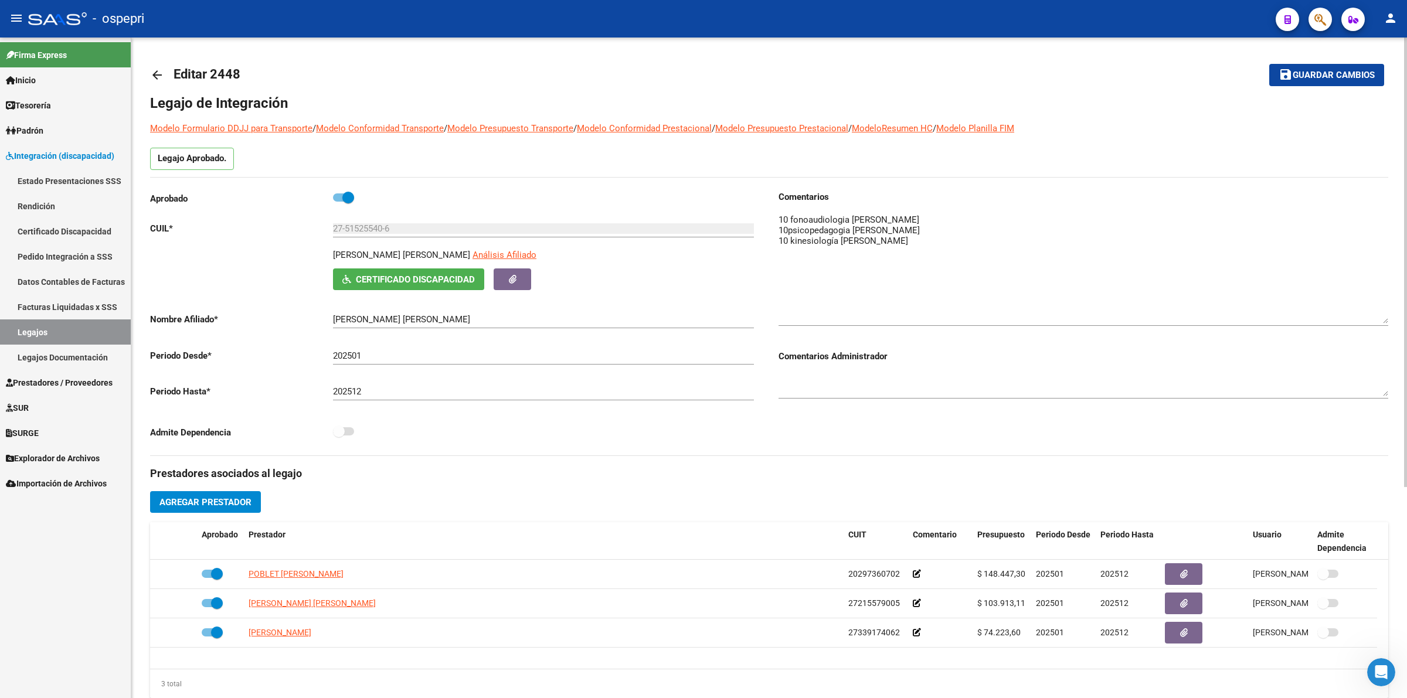
drag, startPoint x: 1379, startPoint y: 230, endPoint x: 1223, endPoint y: 253, distance: 158.3
click at [1378, 317] on textarea at bounding box center [1083, 268] width 610 height 110
click at [159, 77] on mat-icon "arrow_back" at bounding box center [157, 75] width 14 height 14
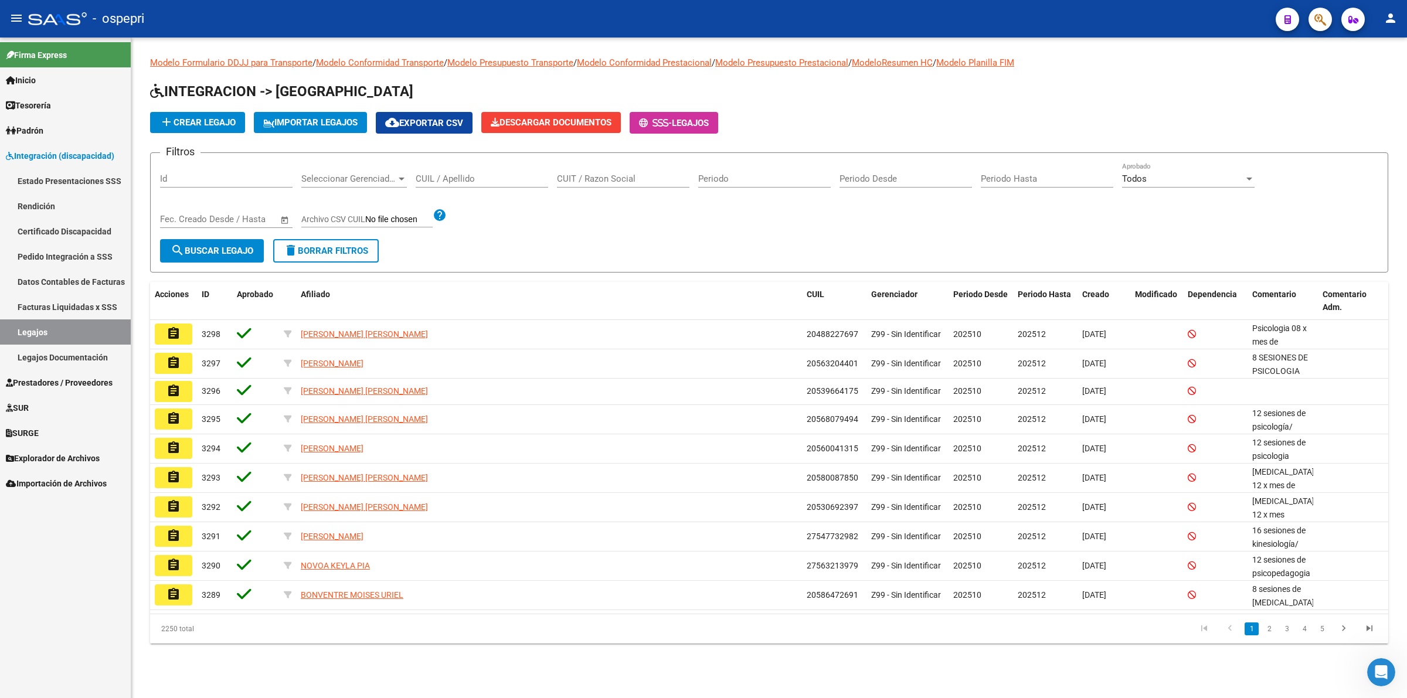
click at [466, 179] on input "CUIL / Apellido" at bounding box center [482, 179] width 132 height 11
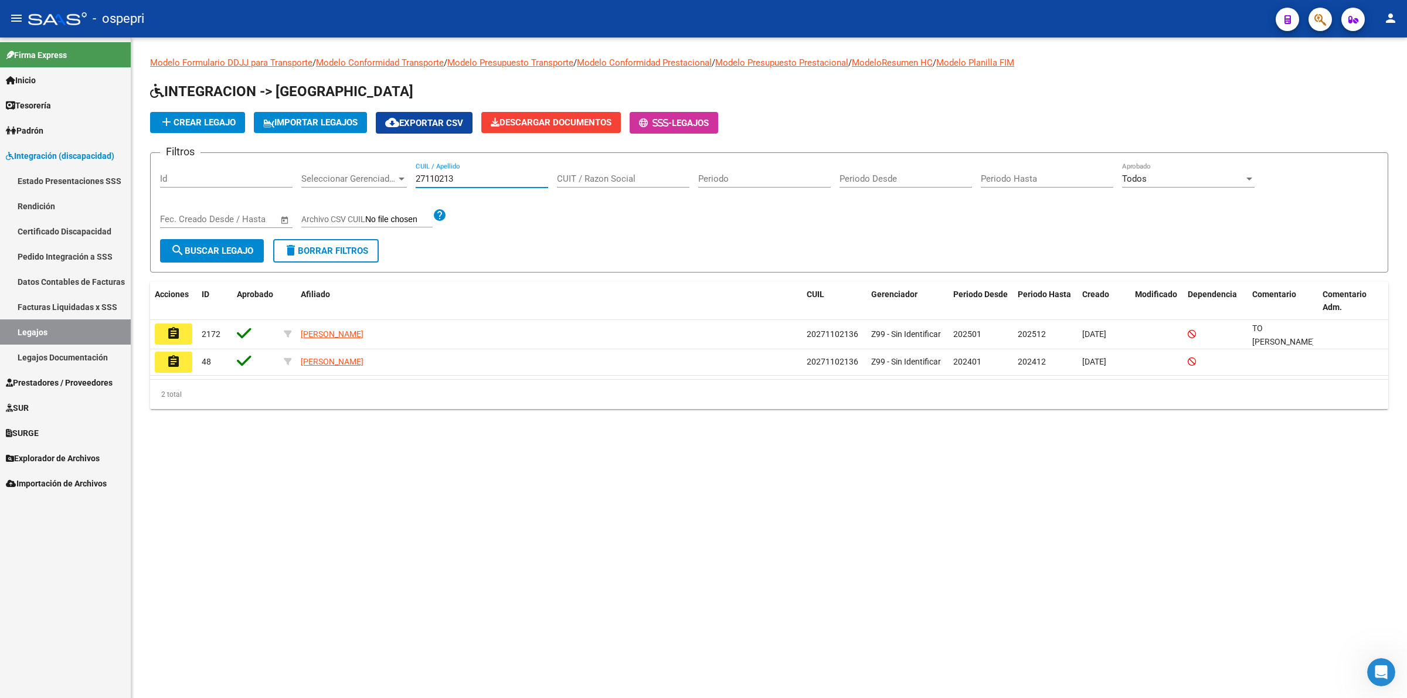
type input "27110213"
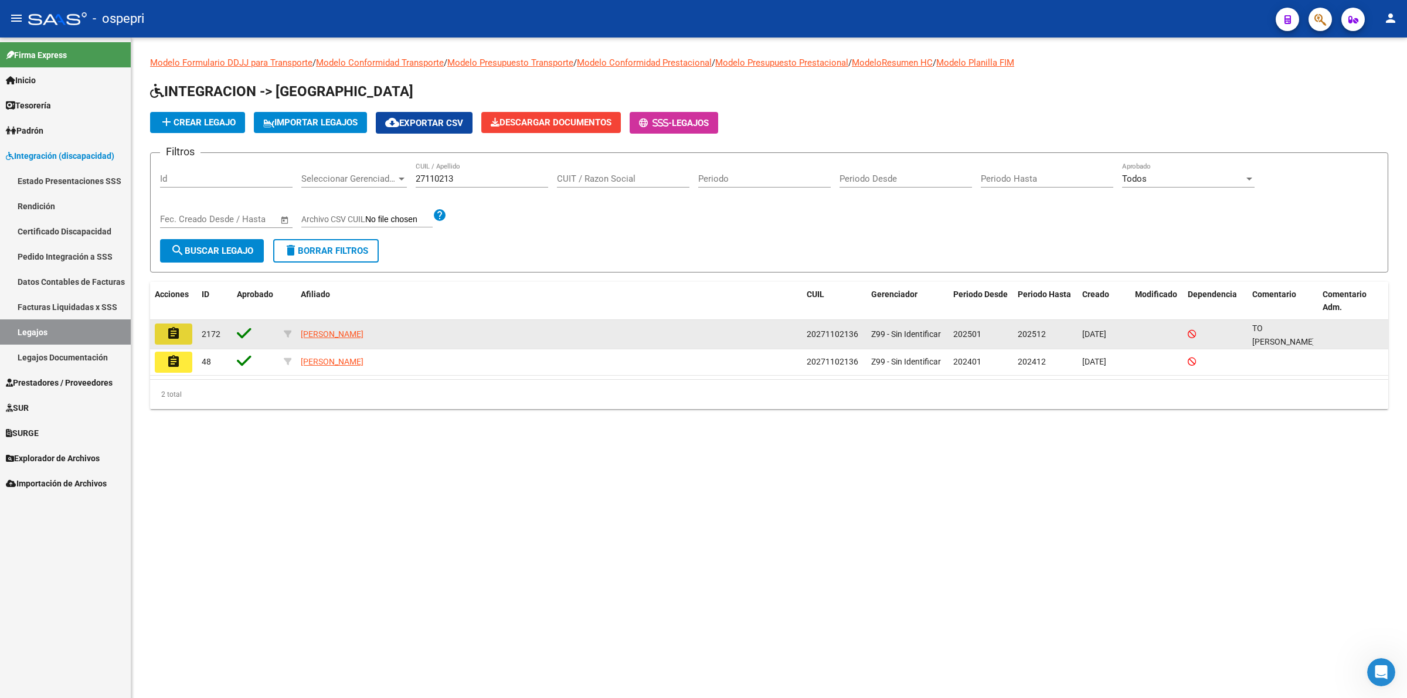
click at [182, 328] on button "assignment" at bounding box center [174, 334] width 38 height 21
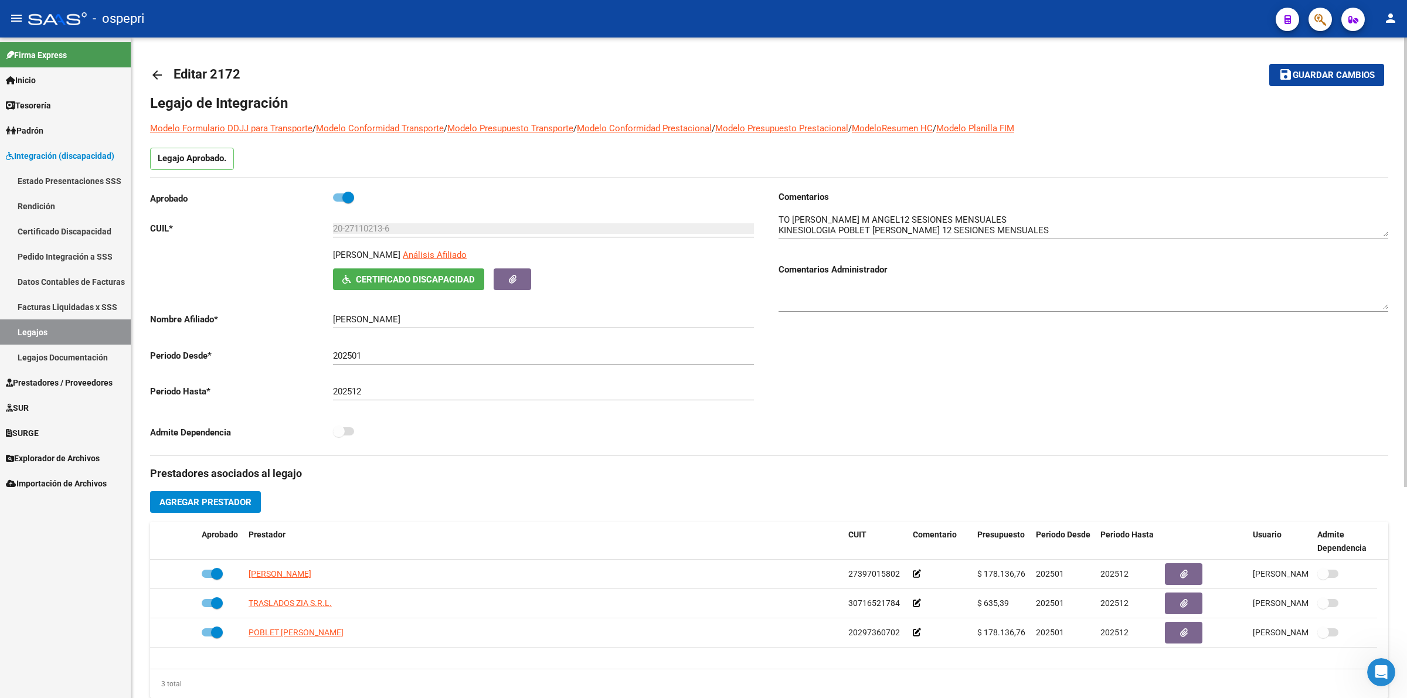
click at [161, 69] on mat-icon "arrow_back" at bounding box center [157, 75] width 14 height 14
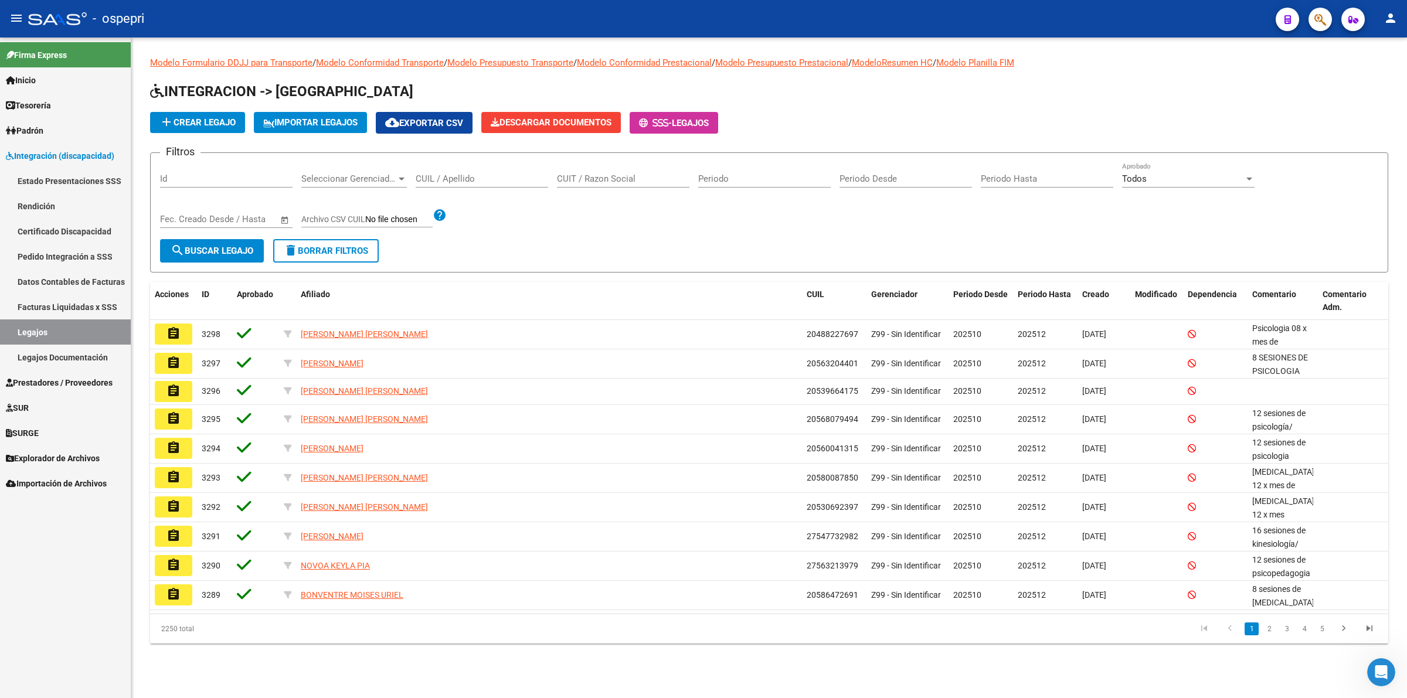
click at [448, 182] on div "CUIL / Apellido" at bounding box center [482, 174] width 132 height 25
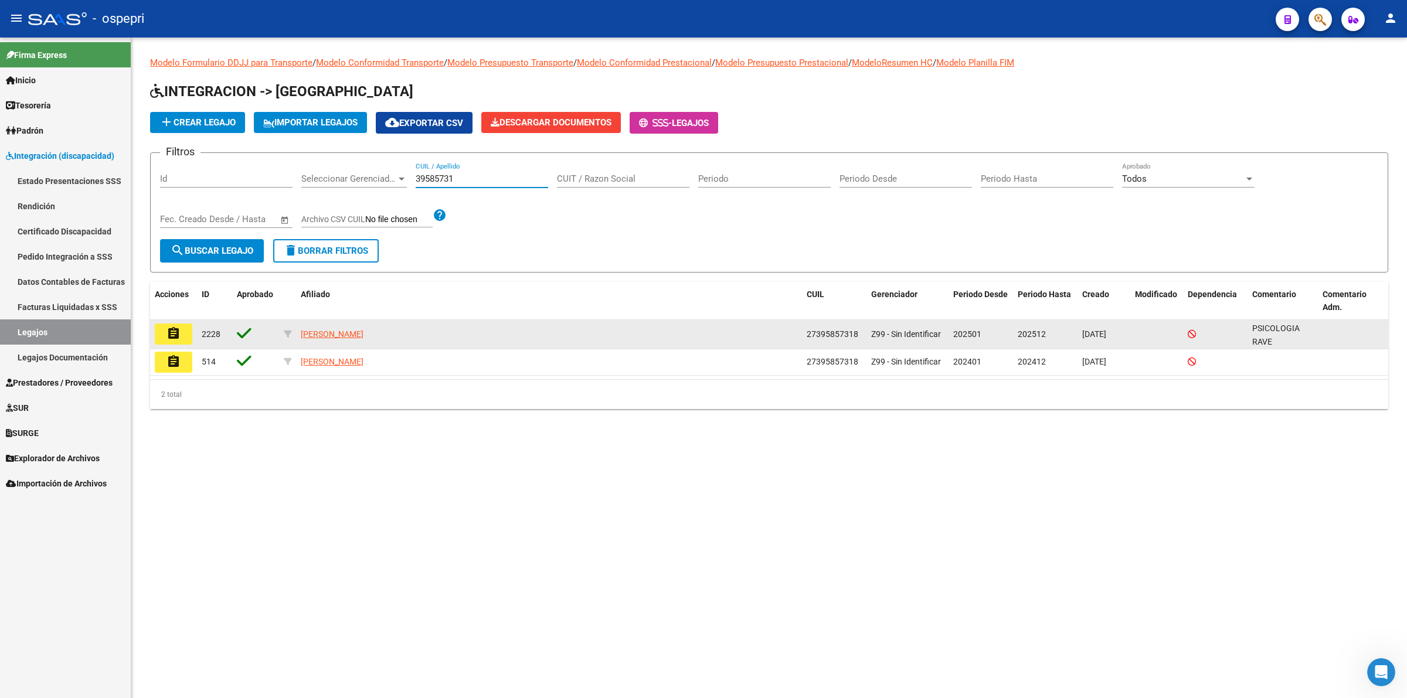
type input "39585731"
click at [171, 334] on mat-icon "assignment" at bounding box center [173, 334] width 14 height 14
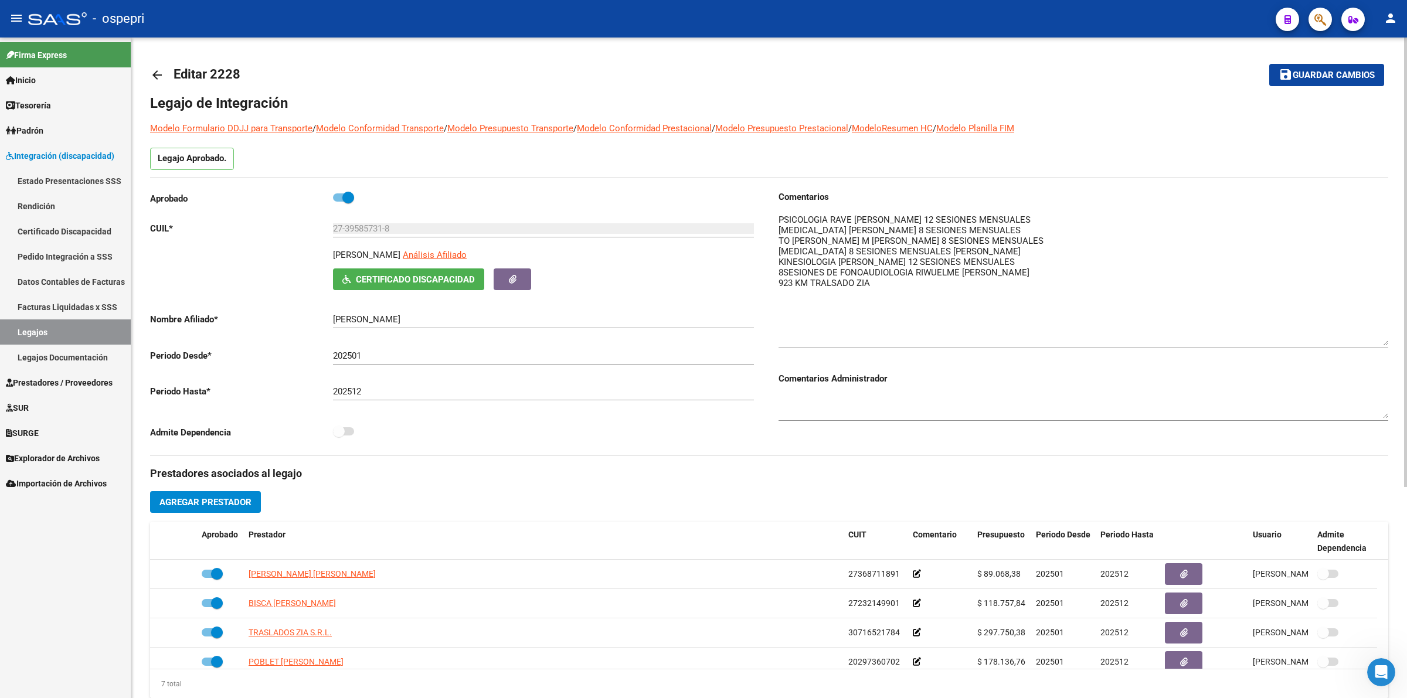
drag, startPoint x: 1385, startPoint y: 227, endPoint x: 1314, endPoint y: 302, distance: 103.7
click at [1379, 337] on textarea at bounding box center [1083, 279] width 610 height 132
click at [164, 78] on link "arrow_back" at bounding box center [161, 75] width 23 height 28
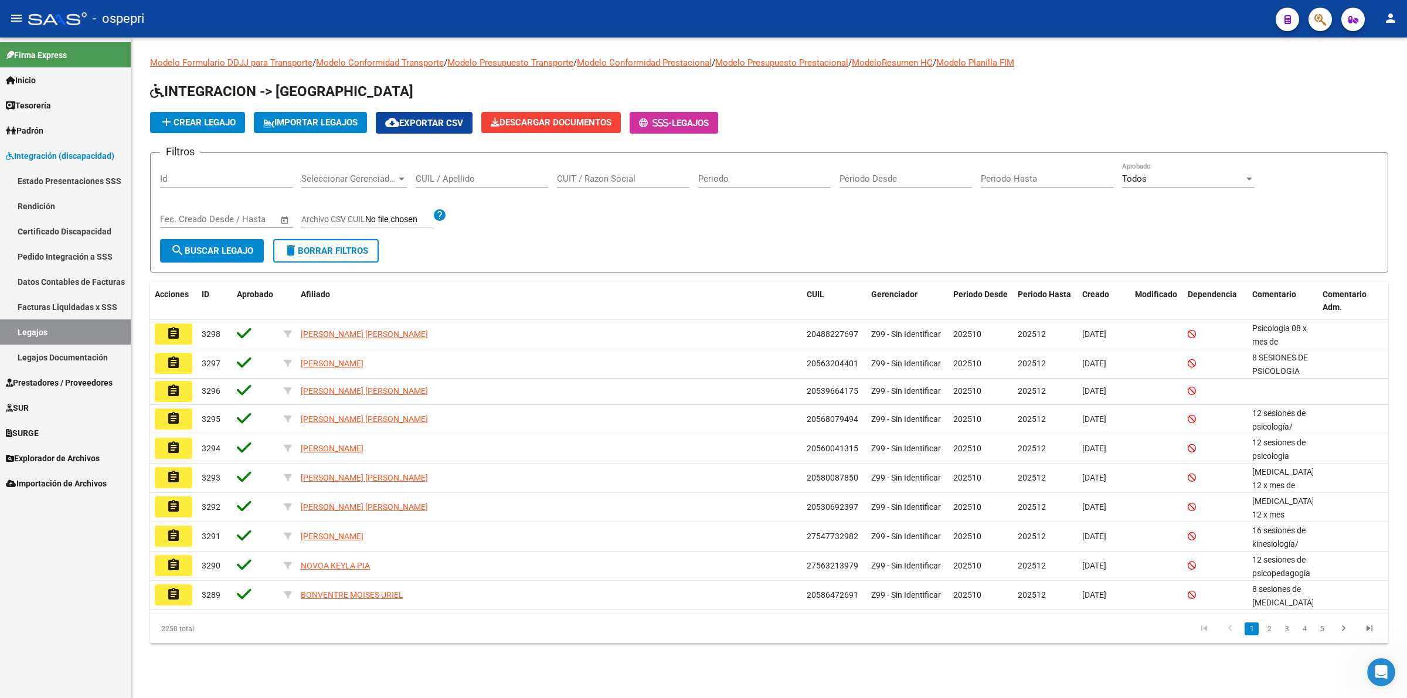
click at [468, 177] on input "CUIL / Apellido" at bounding box center [482, 179] width 132 height 11
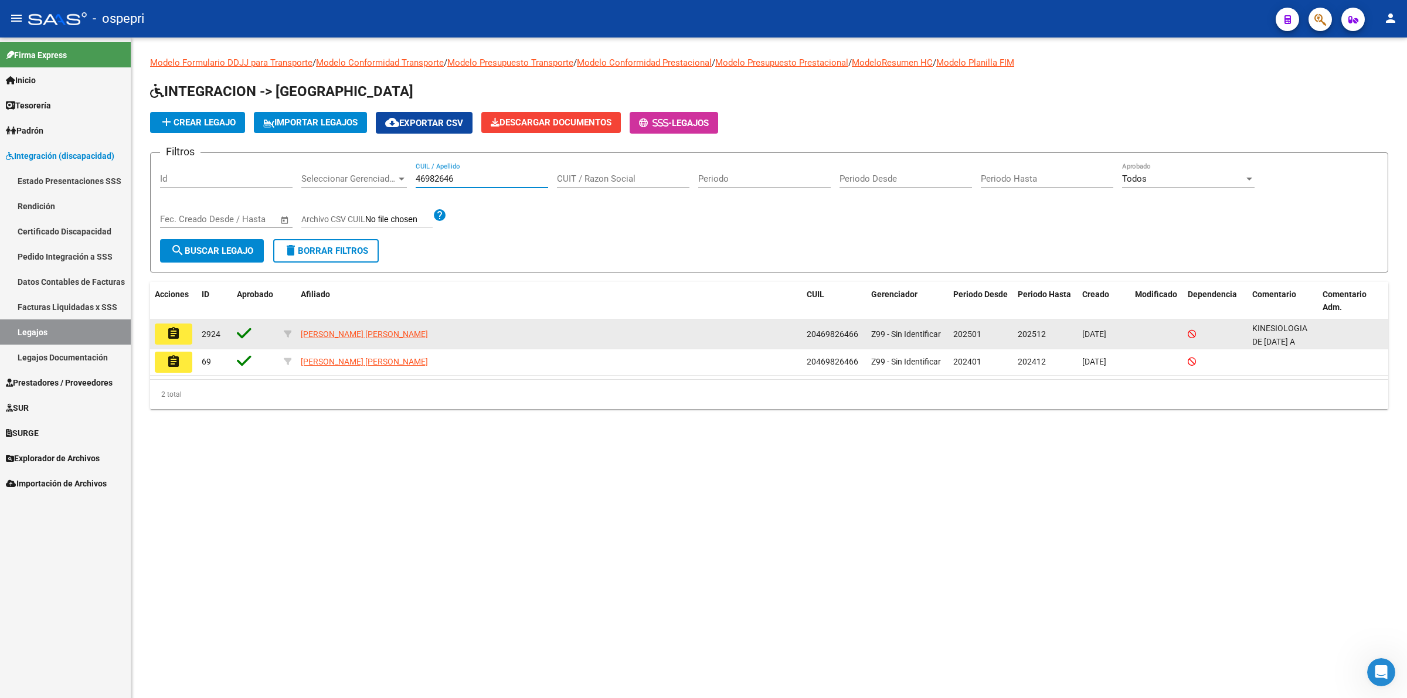
type input "46982646"
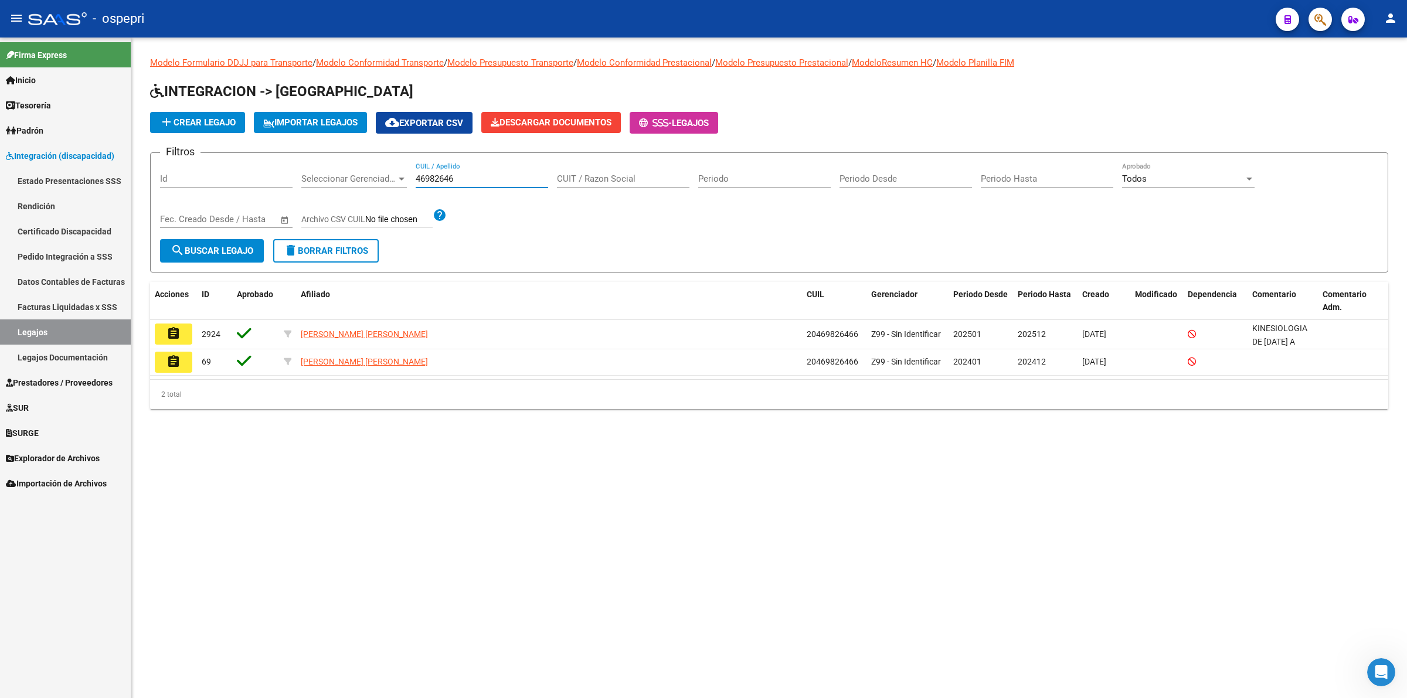
drag, startPoint x: 176, startPoint y: 329, endPoint x: 191, endPoint y: 328, distance: 14.7
click at [177, 329] on mat-icon "assignment" at bounding box center [173, 334] width 14 height 14
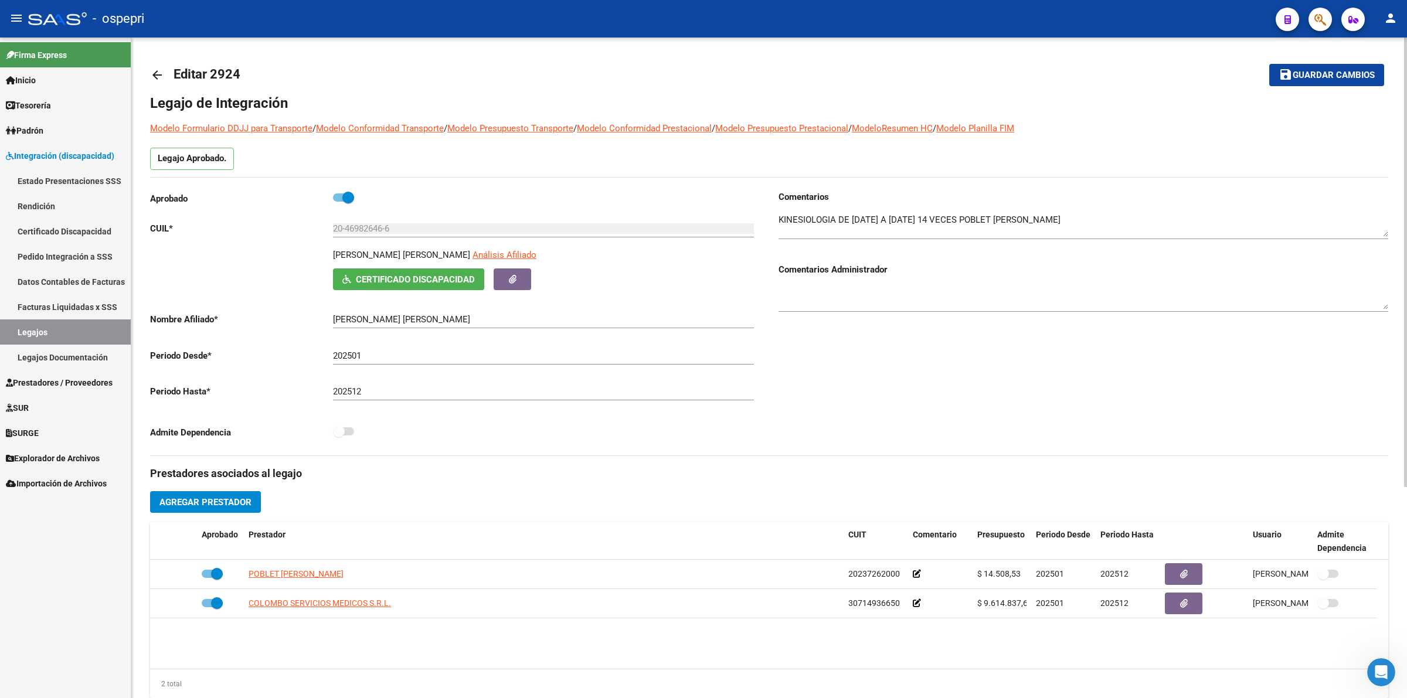
click at [157, 66] on link "arrow_back" at bounding box center [161, 75] width 23 height 28
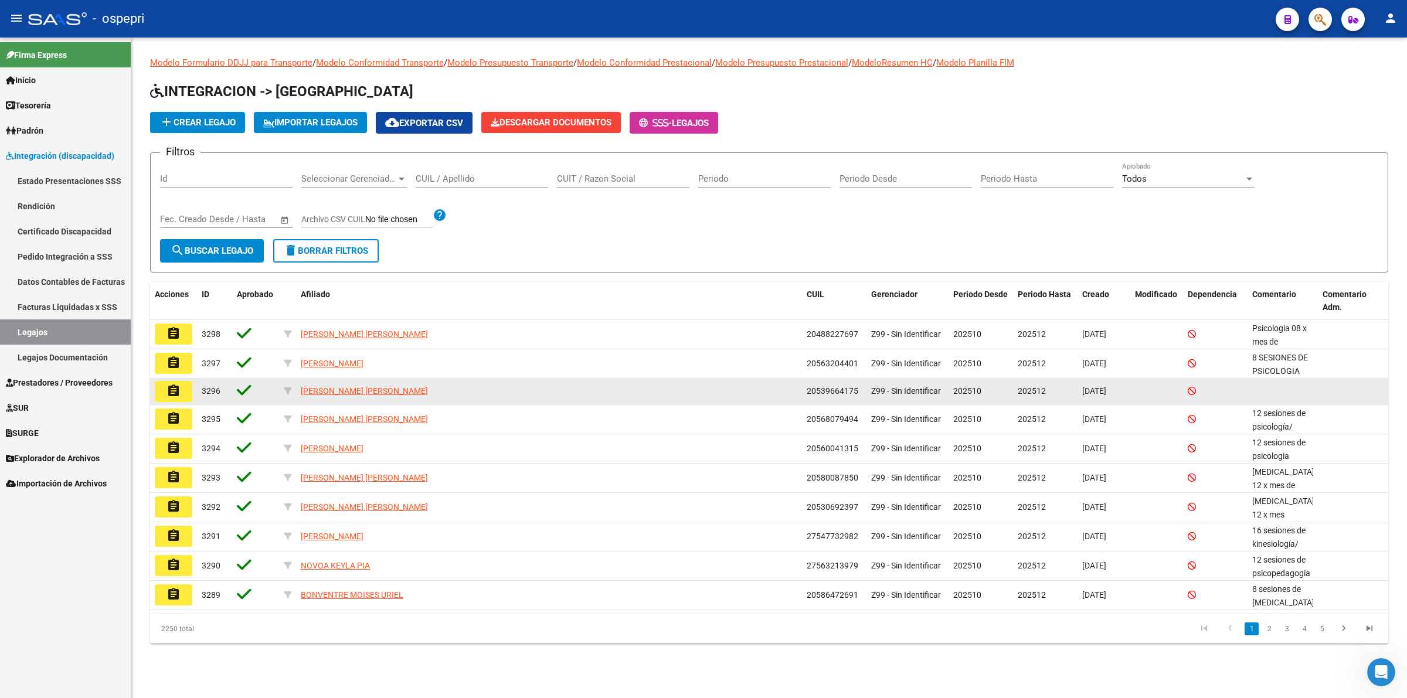
click at [668, 389] on div "ZAPATA THIAGO EMANUEL" at bounding box center [549, 391] width 497 height 13
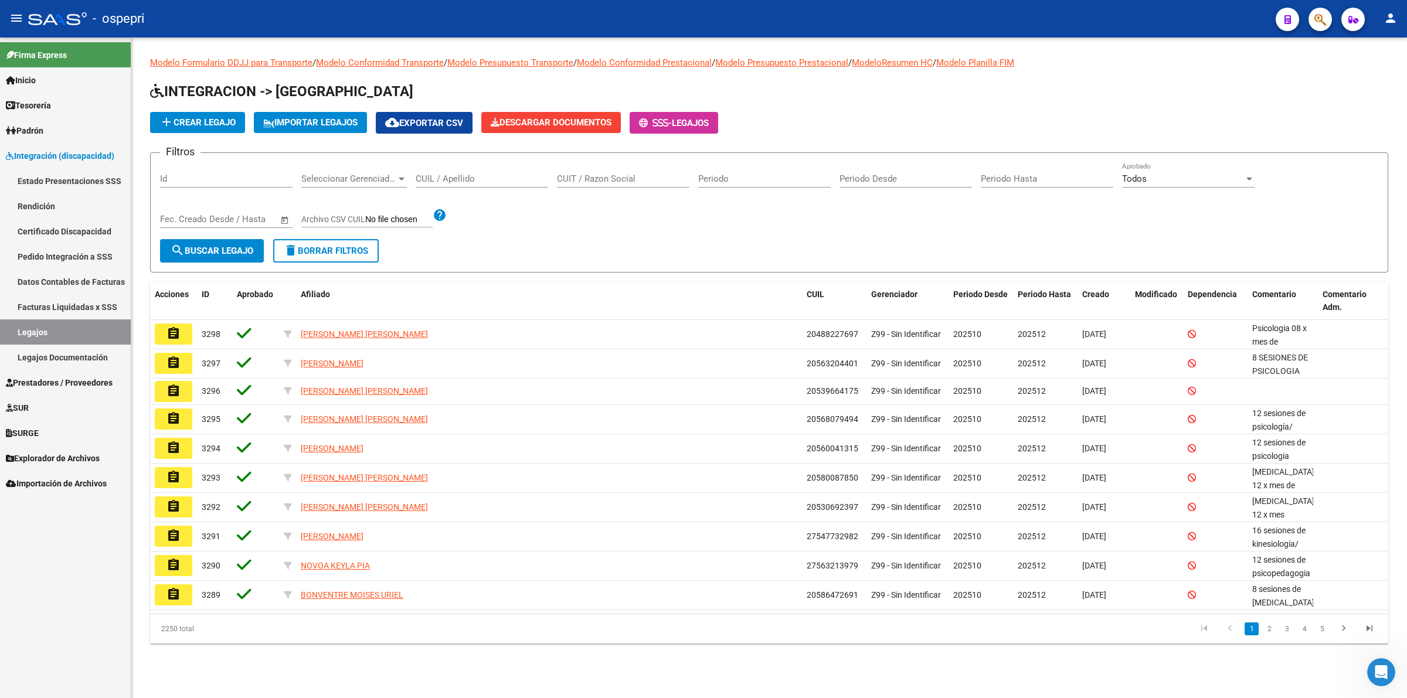
click at [432, 170] on div "CUIL / Apellido" at bounding box center [482, 174] width 132 height 25
click at [434, 182] on input "CUIL / Apellido" at bounding box center [482, 179] width 132 height 11
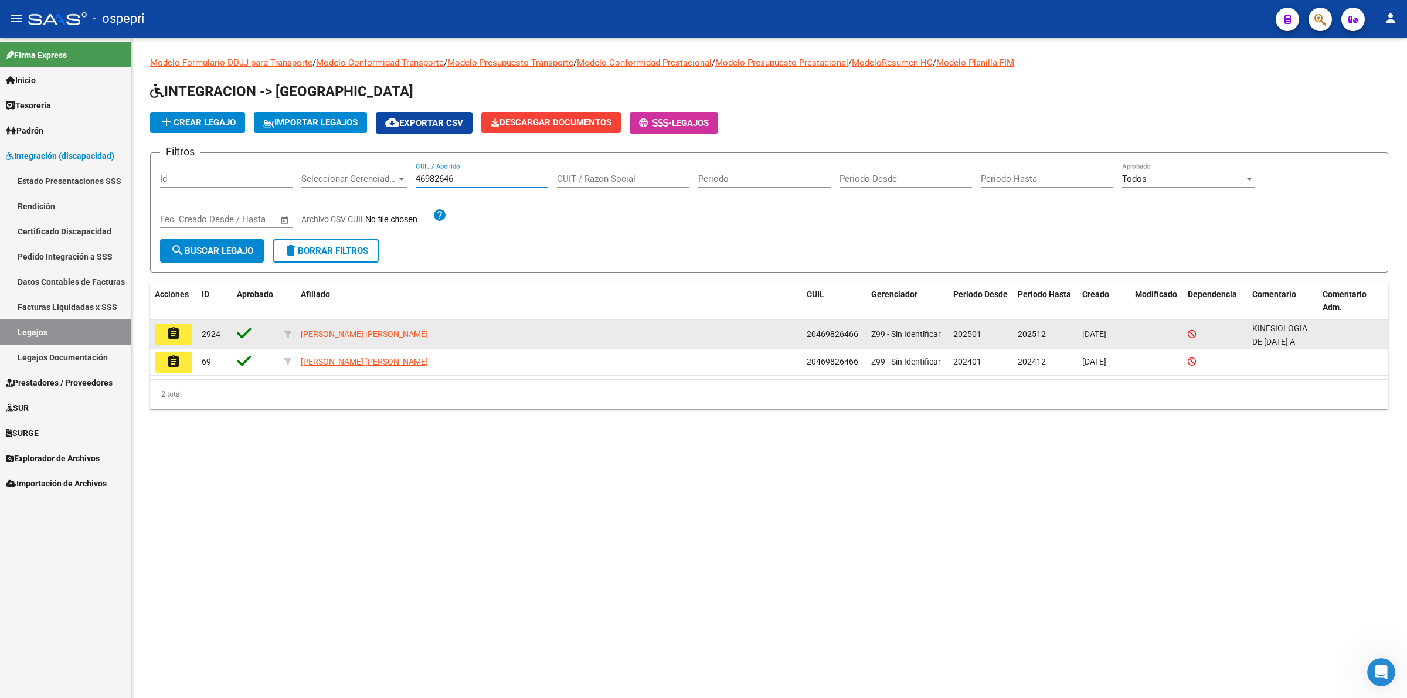
type input "46982646"
click at [183, 341] on button "assignment" at bounding box center [174, 334] width 38 height 21
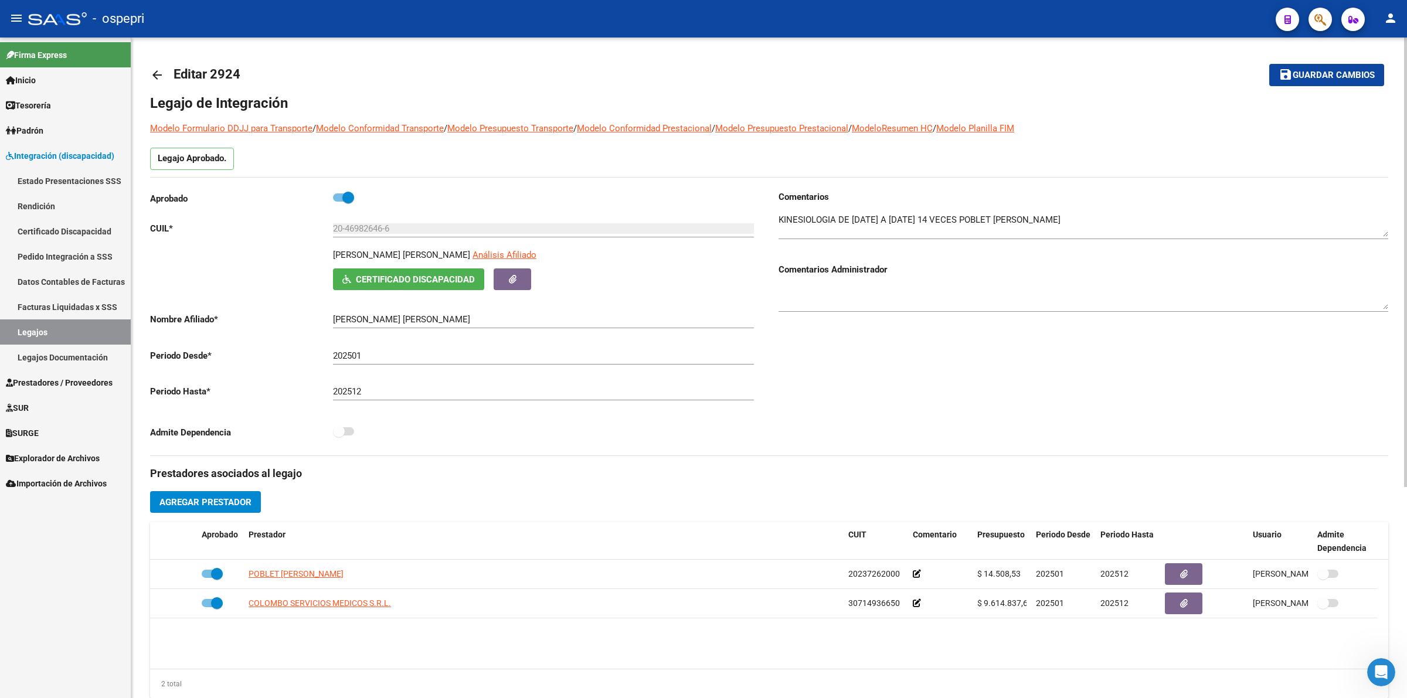
click at [157, 74] on mat-icon "arrow_back" at bounding box center [157, 75] width 14 height 14
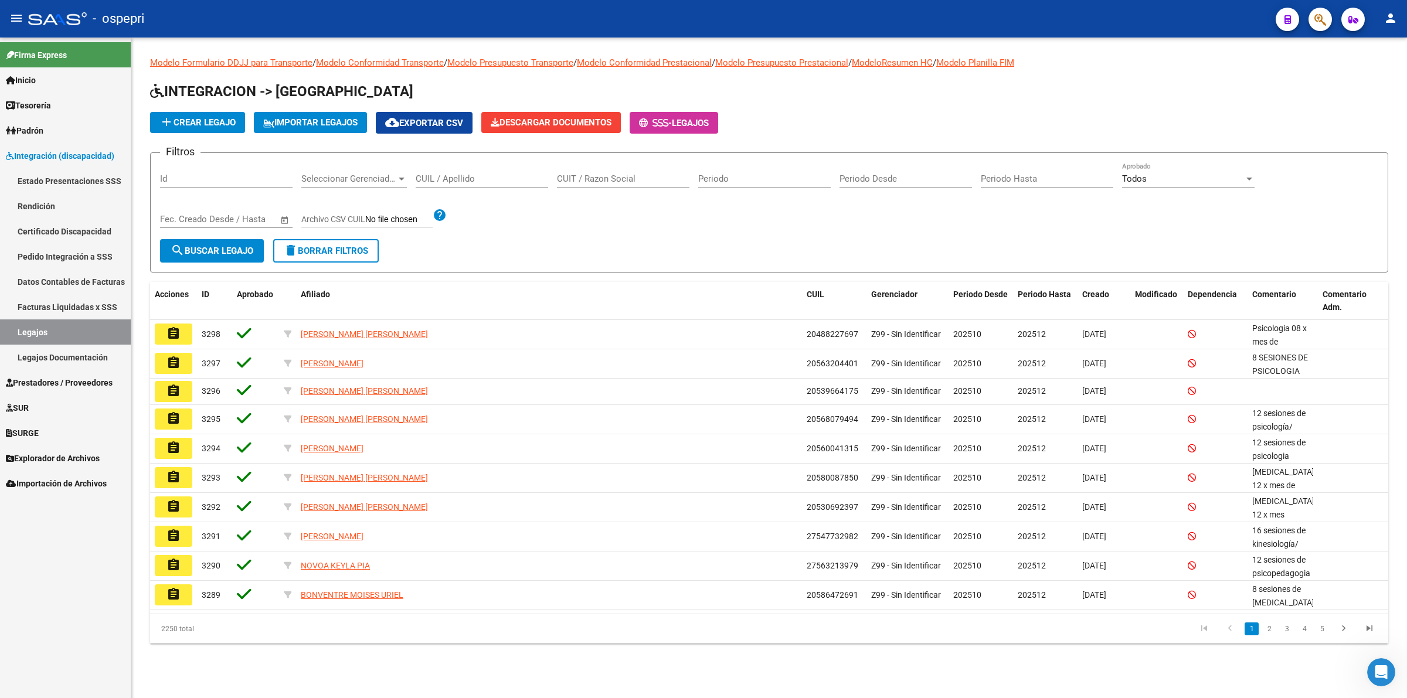
click at [466, 171] on div "CUIL / Apellido" at bounding box center [482, 174] width 132 height 25
click at [467, 186] on div "CUIL / Apellido" at bounding box center [482, 174] width 132 height 25
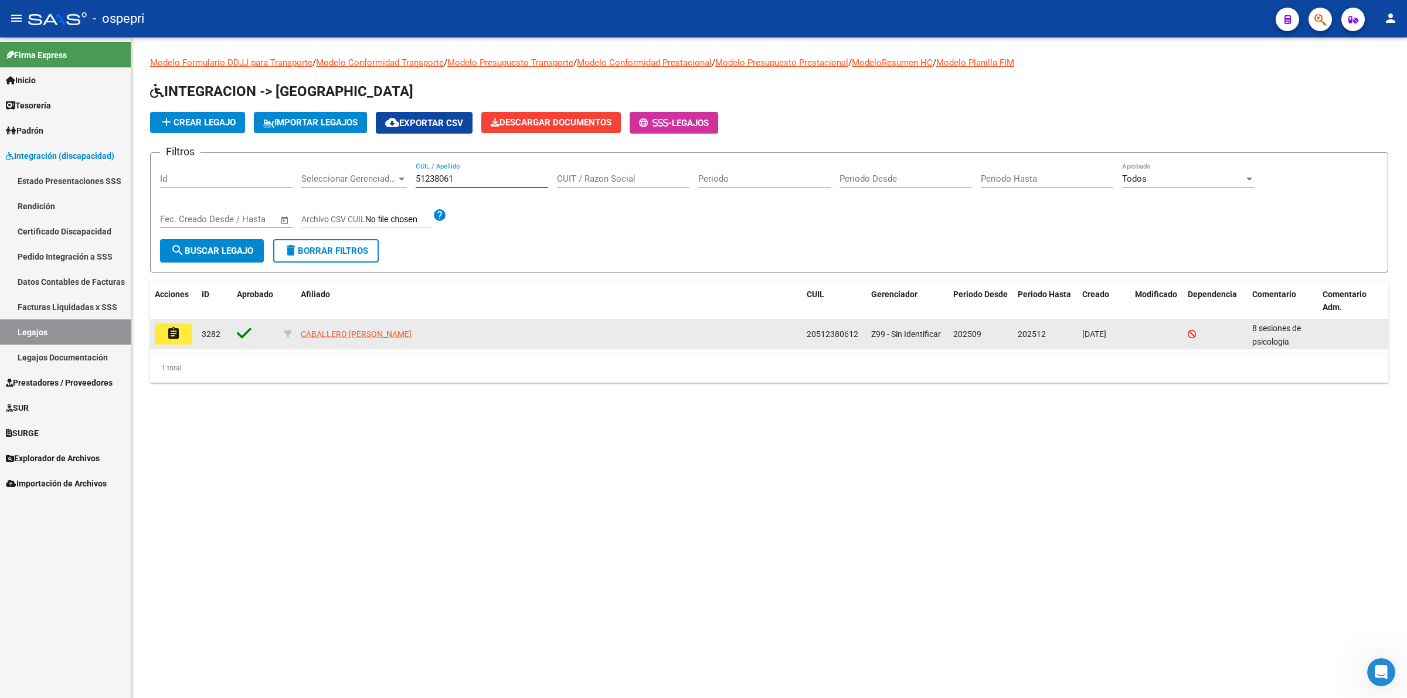
type input "51238061"
click at [178, 343] on button "assignment" at bounding box center [174, 334] width 38 height 21
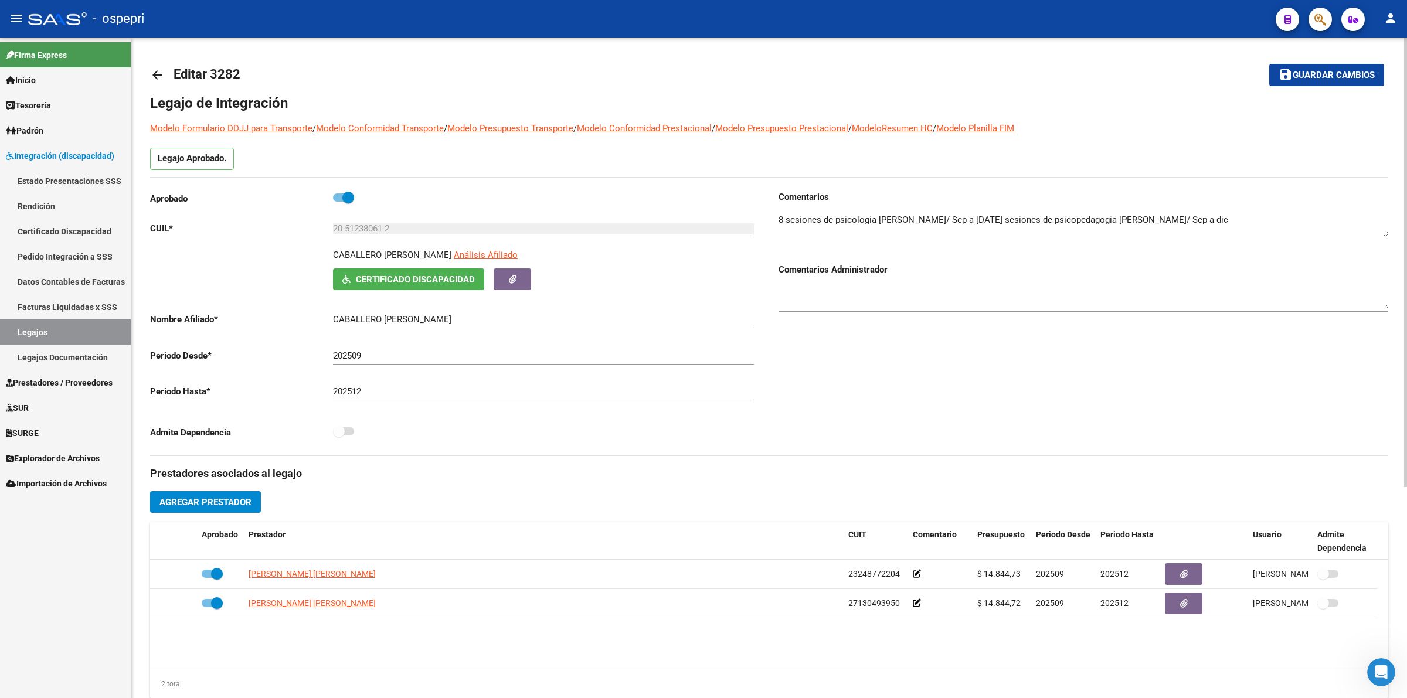
drag, startPoint x: 147, startPoint y: 76, endPoint x: 153, endPoint y: 76, distance: 6.4
click at [148, 76] on div "arrow_back Editar 3282 save Guardar cambios Legajo de Integración Modelo Formul…" at bounding box center [769, 523] width 1276 height 970
click at [154, 76] on mat-icon "arrow_back" at bounding box center [157, 75] width 14 height 14
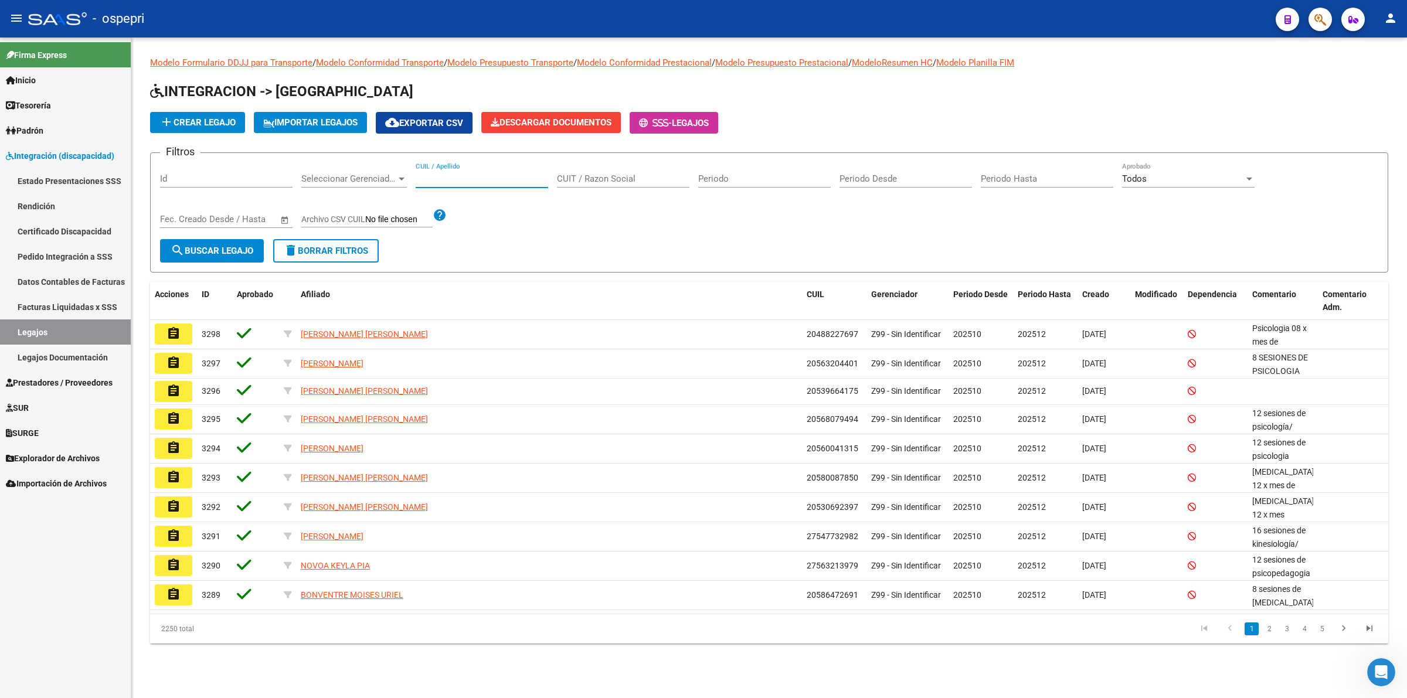
click at [471, 179] on input "CUIL / Apellido" at bounding box center [482, 179] width 132 height 11
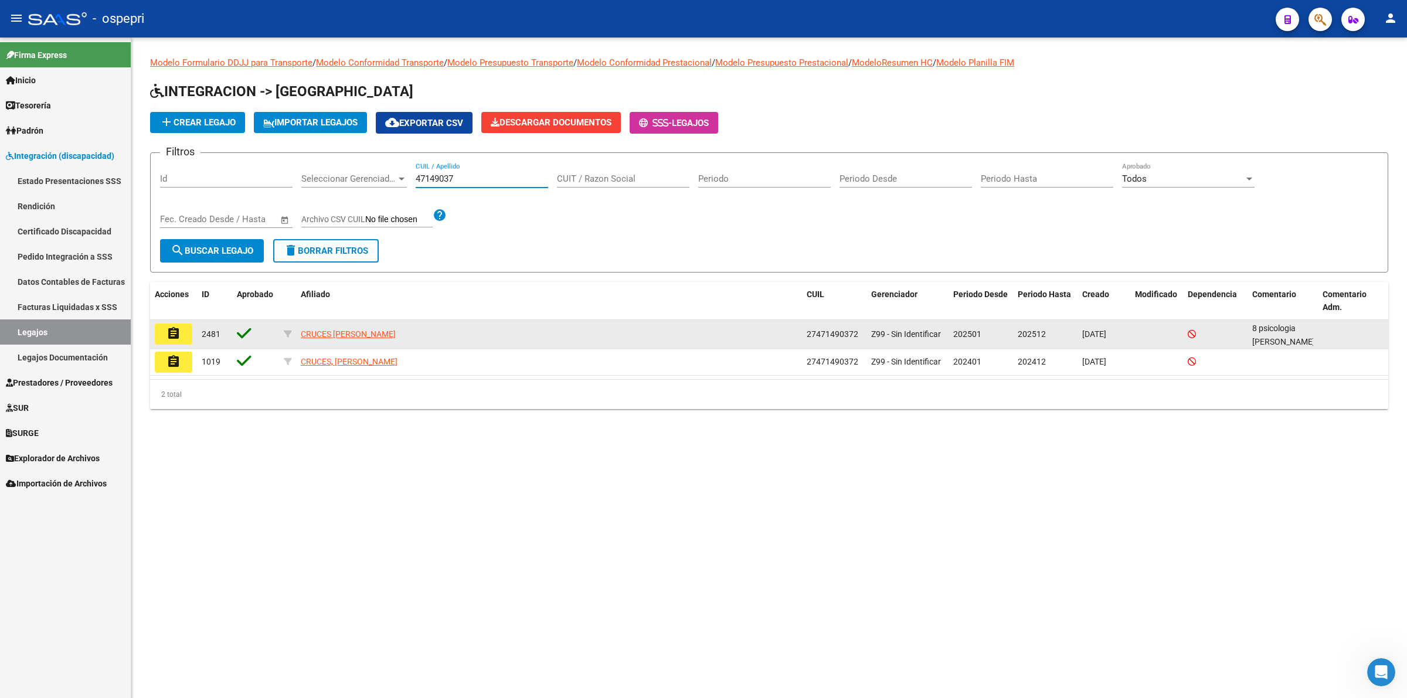
type input "47149037"
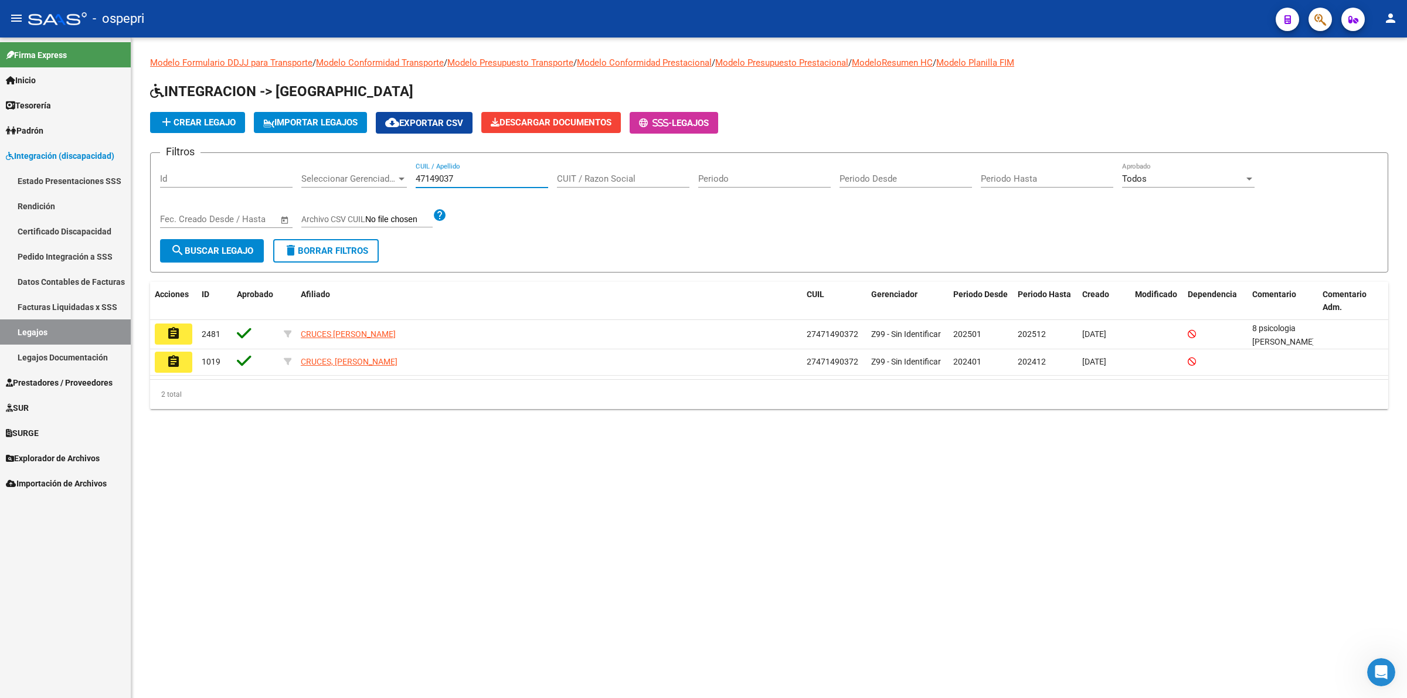
click at [179, 330] on mat-icon "assignment" at bounding box center [173, 334] width 14 height 14
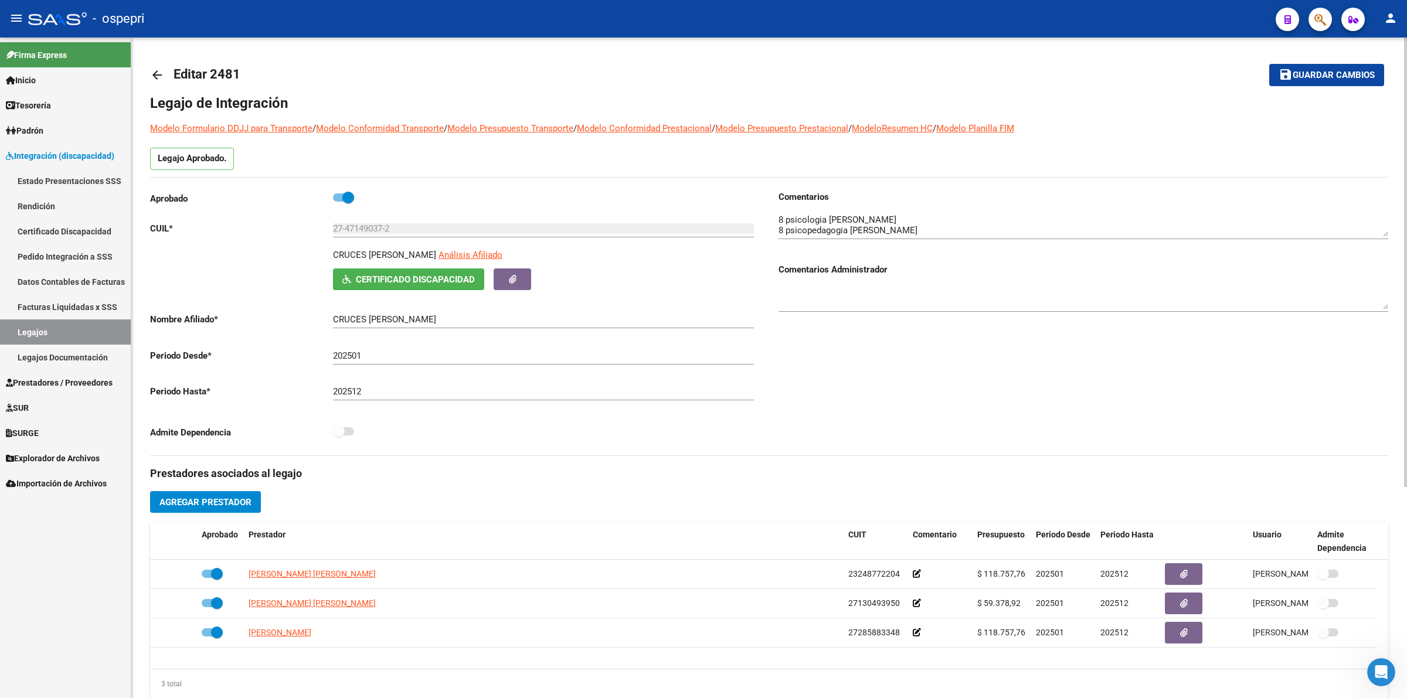
click at [165, 74] on link "arrow_back" at bounding box center [161, 75] width 23 height 28
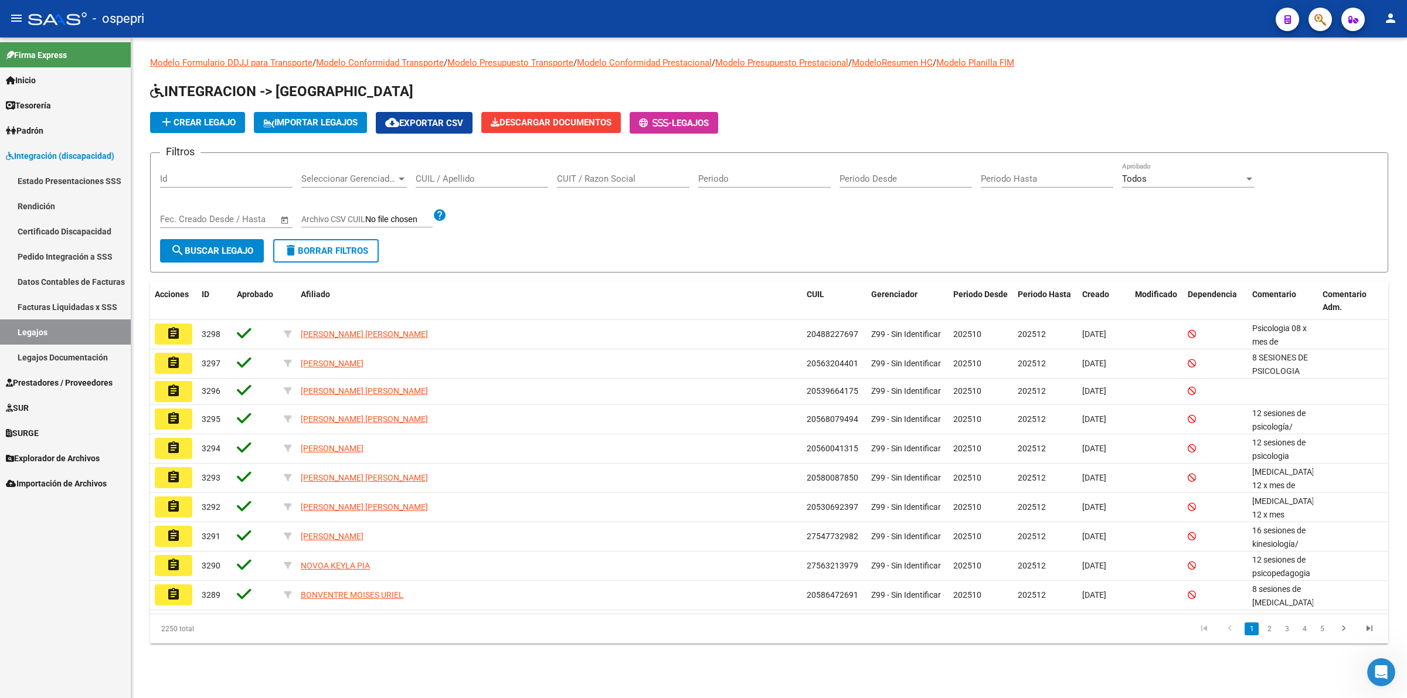
click at [441, 174] on input "CUIL / Apellido" at bounding box center [482, 179] width 132 height 11
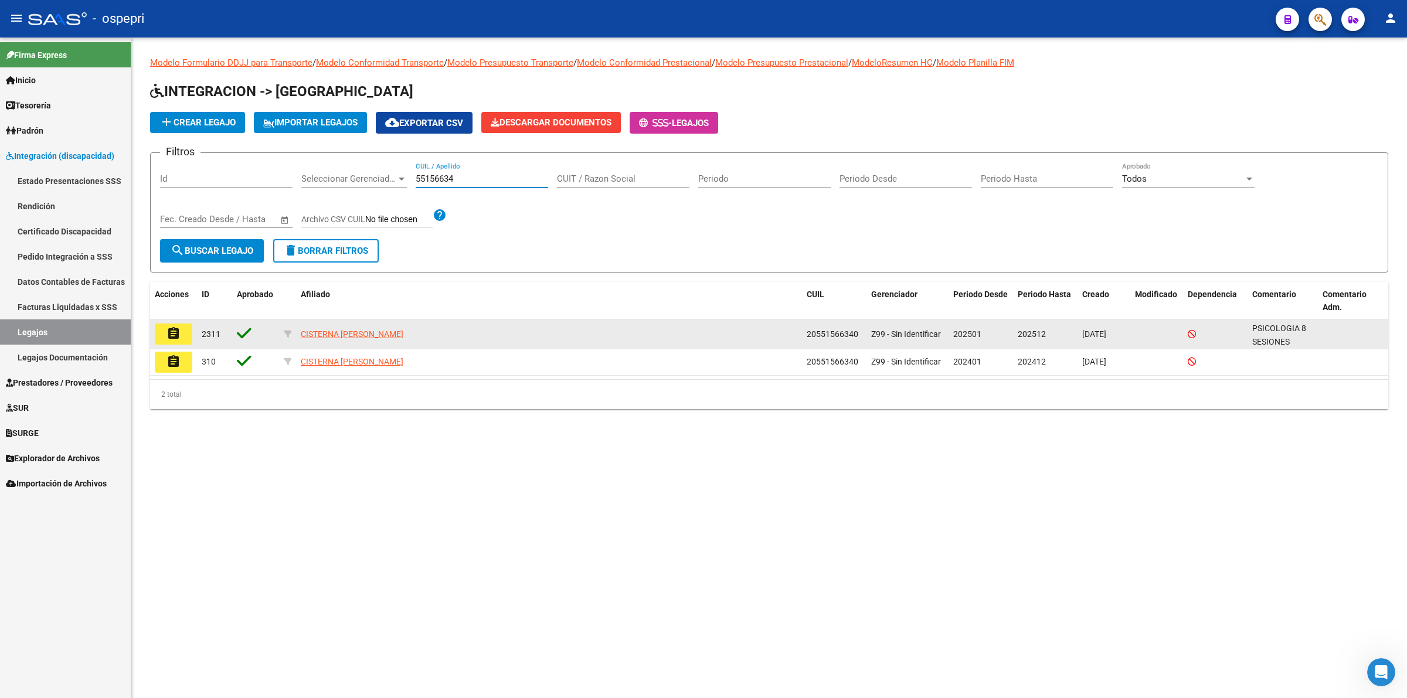
type input "55156634"
click at [179, 333] on mat-icon "assignment" at bounding box center [173, 334] width 14 height 14
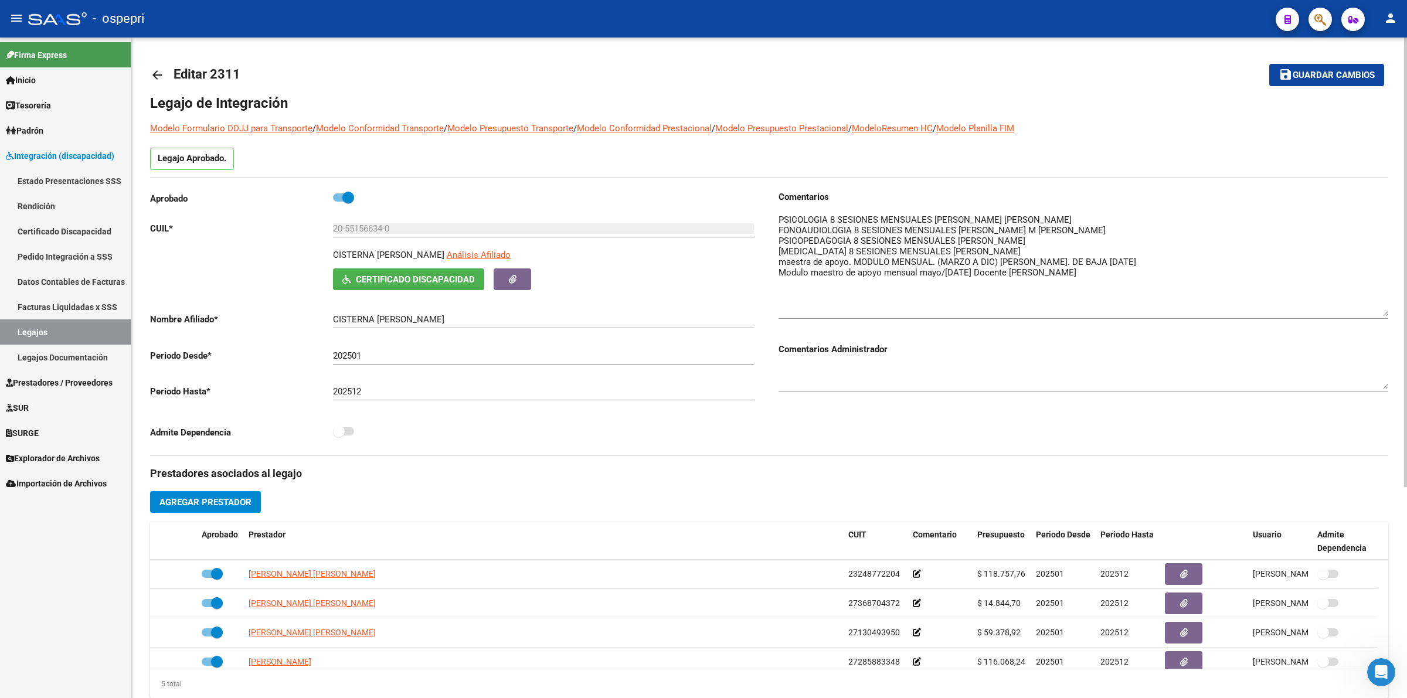
drag, startPoint x: 1385, startPoint y: 230, endPoint x: 1383, endPoint y: 337, distance: 106.7
click at [1385, 317] on textarea at bounding box center [1083, 264] width 610 height 103
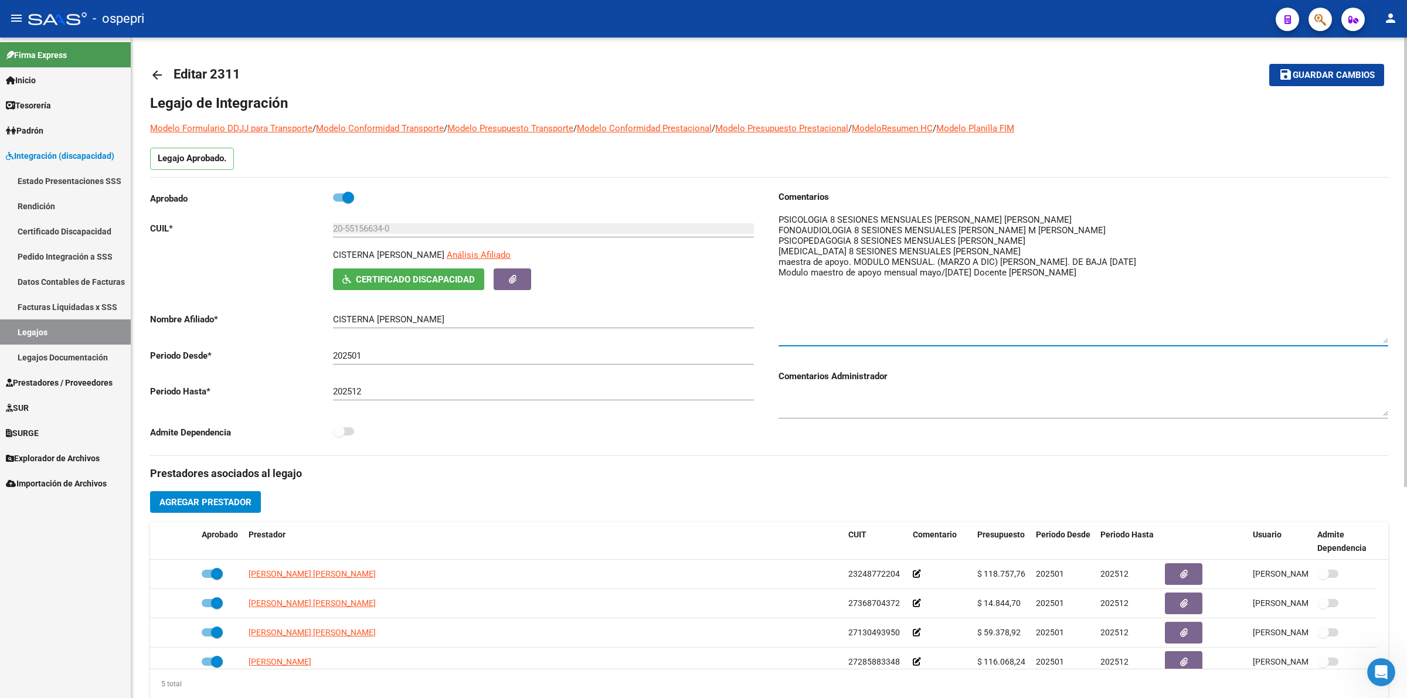
click at [154, 72] on mat-icon "arrow_back" at bounding box center [157, 75] width 14 height 14
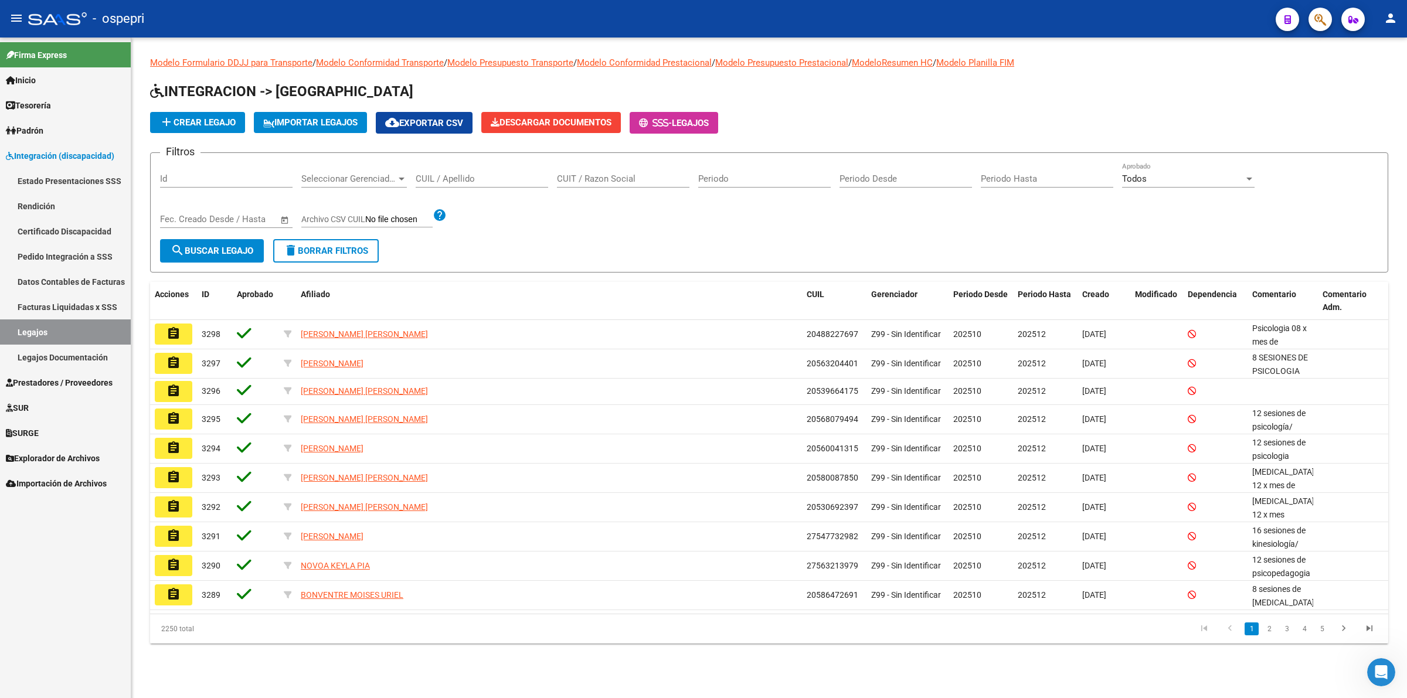
click at [460, 177] on input "CUIL / Apellido" at bounding box center [482, 179] width 132 height 11
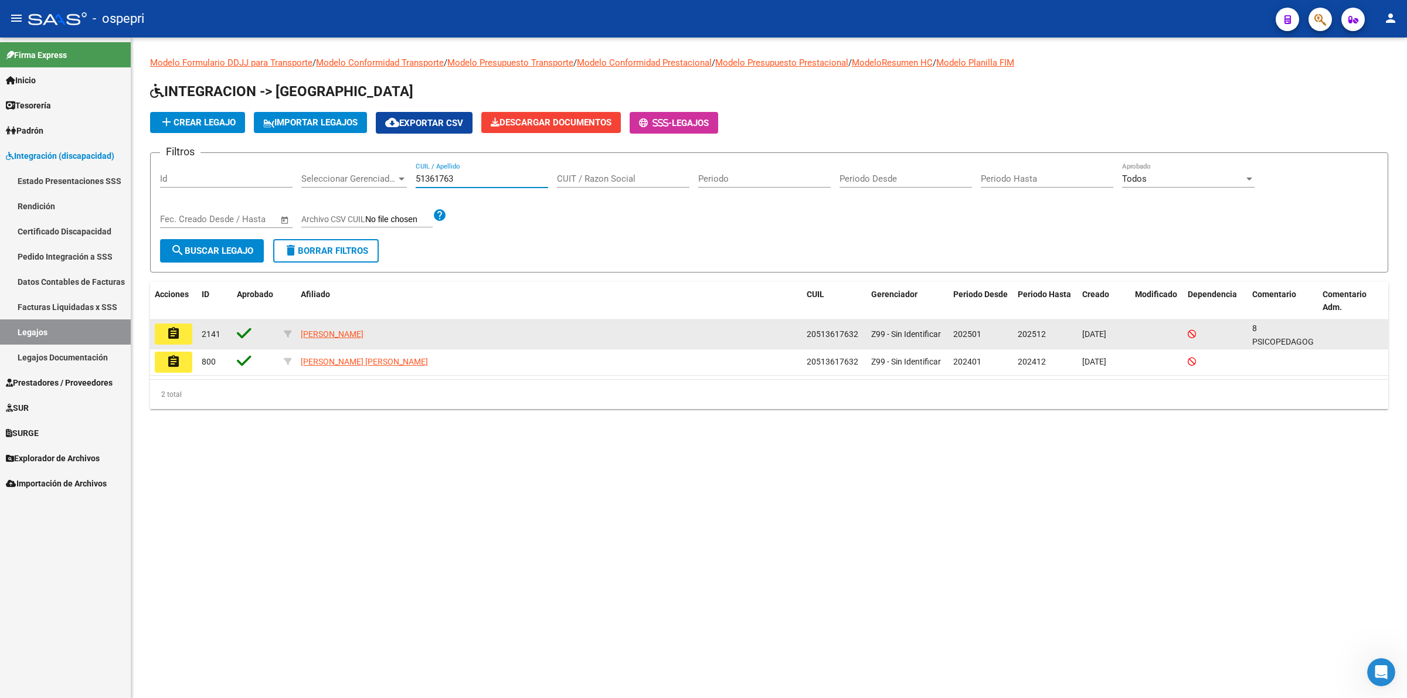
type input "51361763"
click at [182, 329] on button "assignment" at bounding box center [174, 334] width 38 height 21
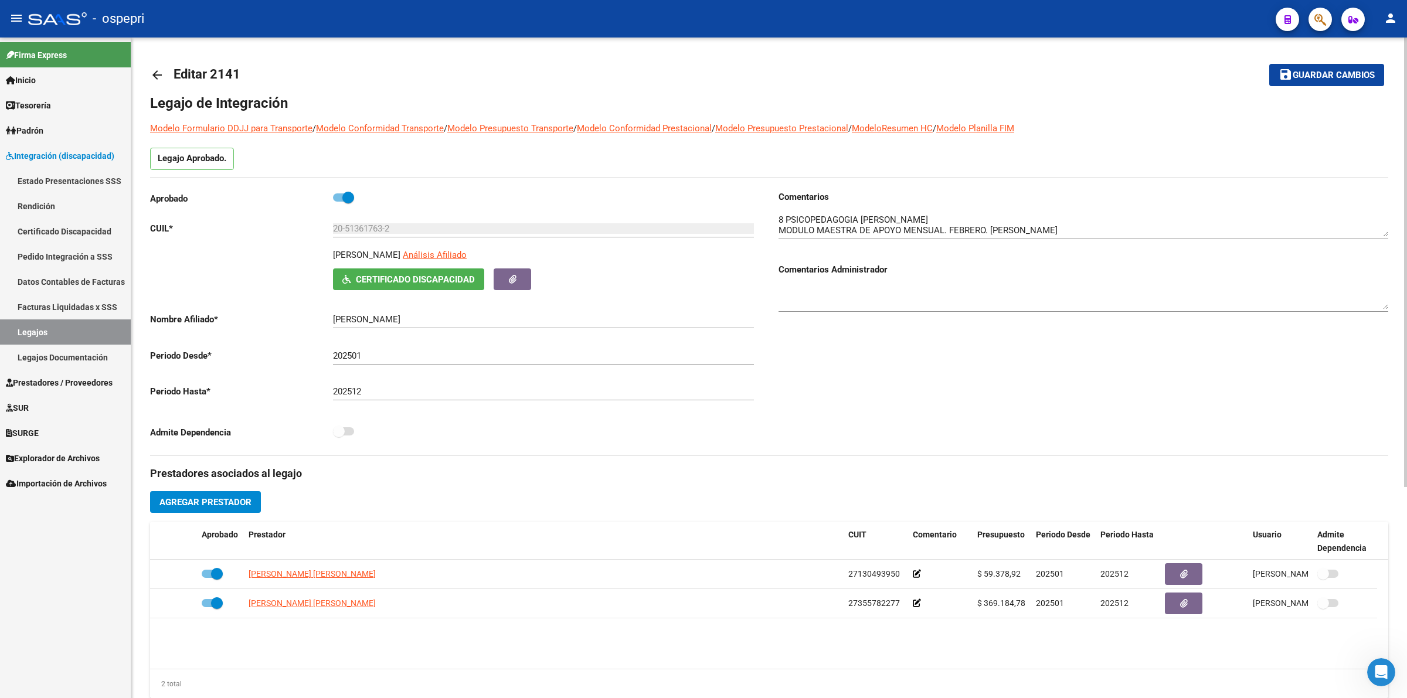
click at [162, 72] on mat-icon "arrow_back" at bounding box center [157, 75] width 14 height 14
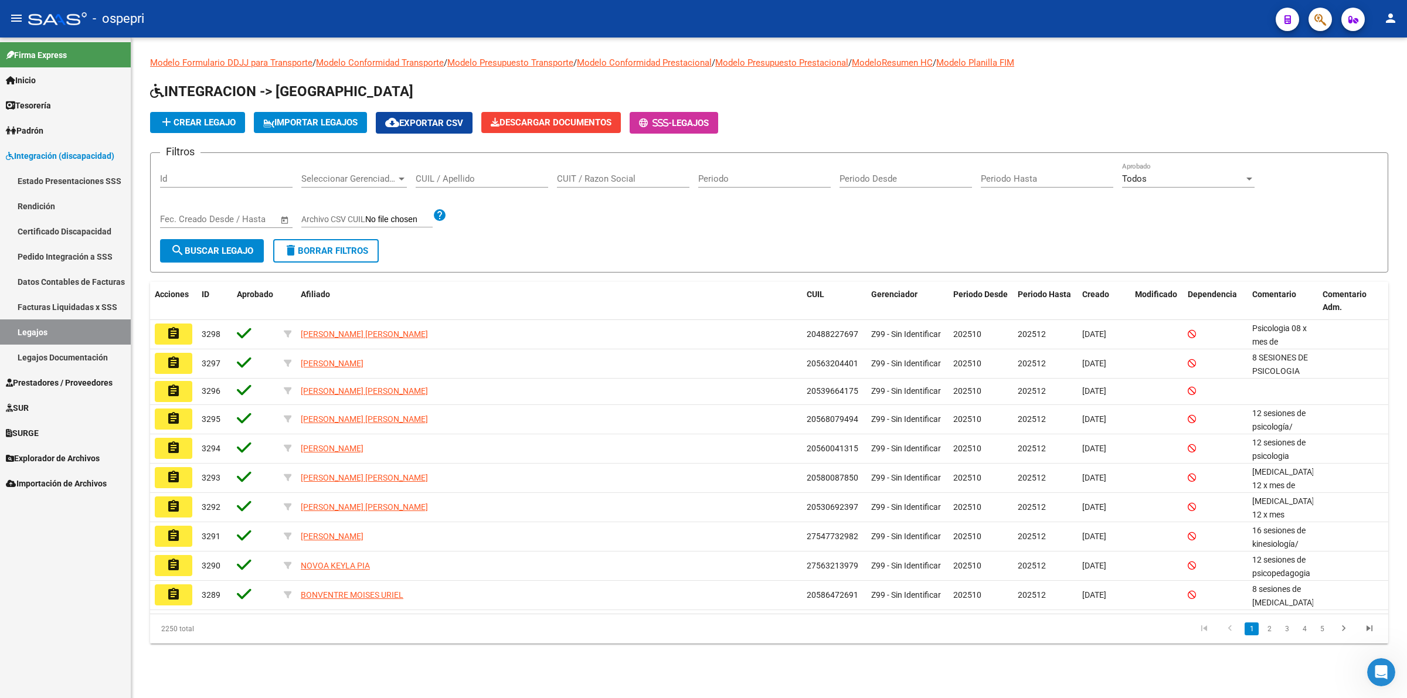
click at [485, 183] on div "CUIL / Apellido" at bounding box center [482, 174] width 132 height 25
click at [485, 180] on input "CUIL / Apellido" at bounding box center [482, 179] width 132 height 11
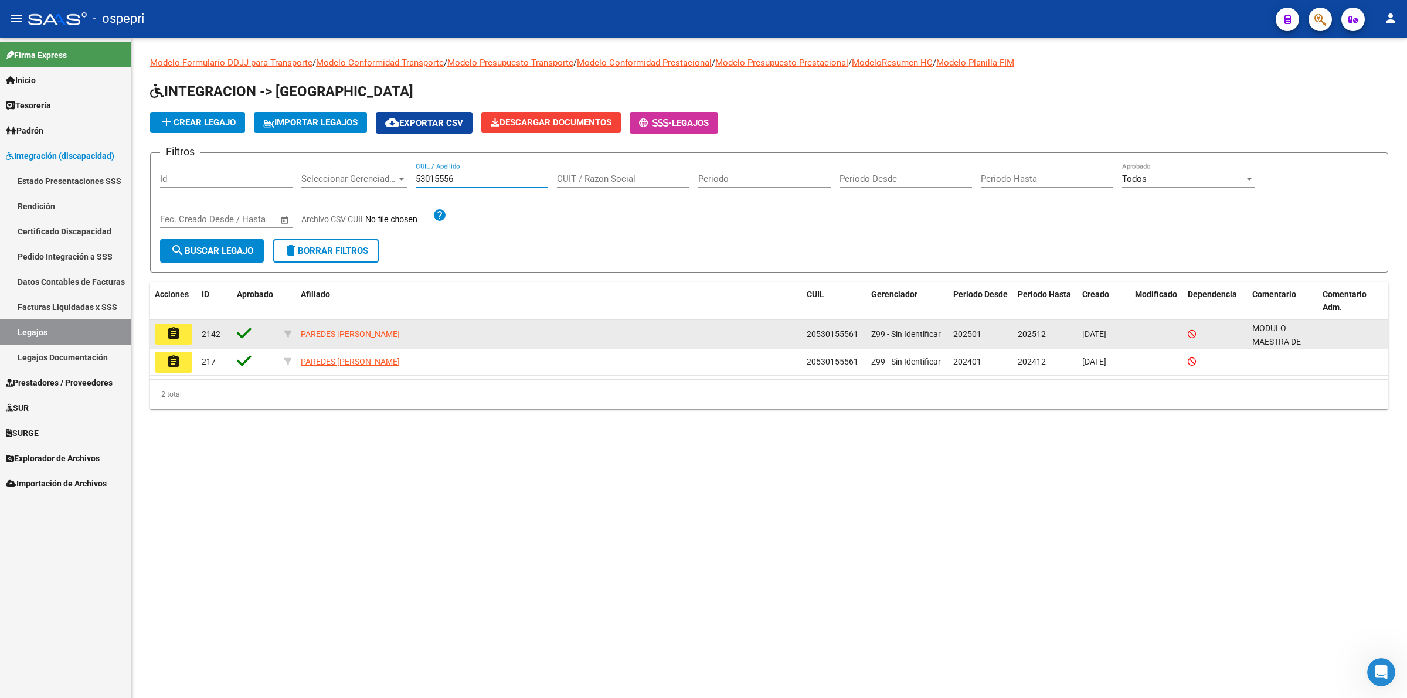
type input "53015556"
click at [165, 341] on button "assignment" at bounding box center [174, 334] width 38 height 21
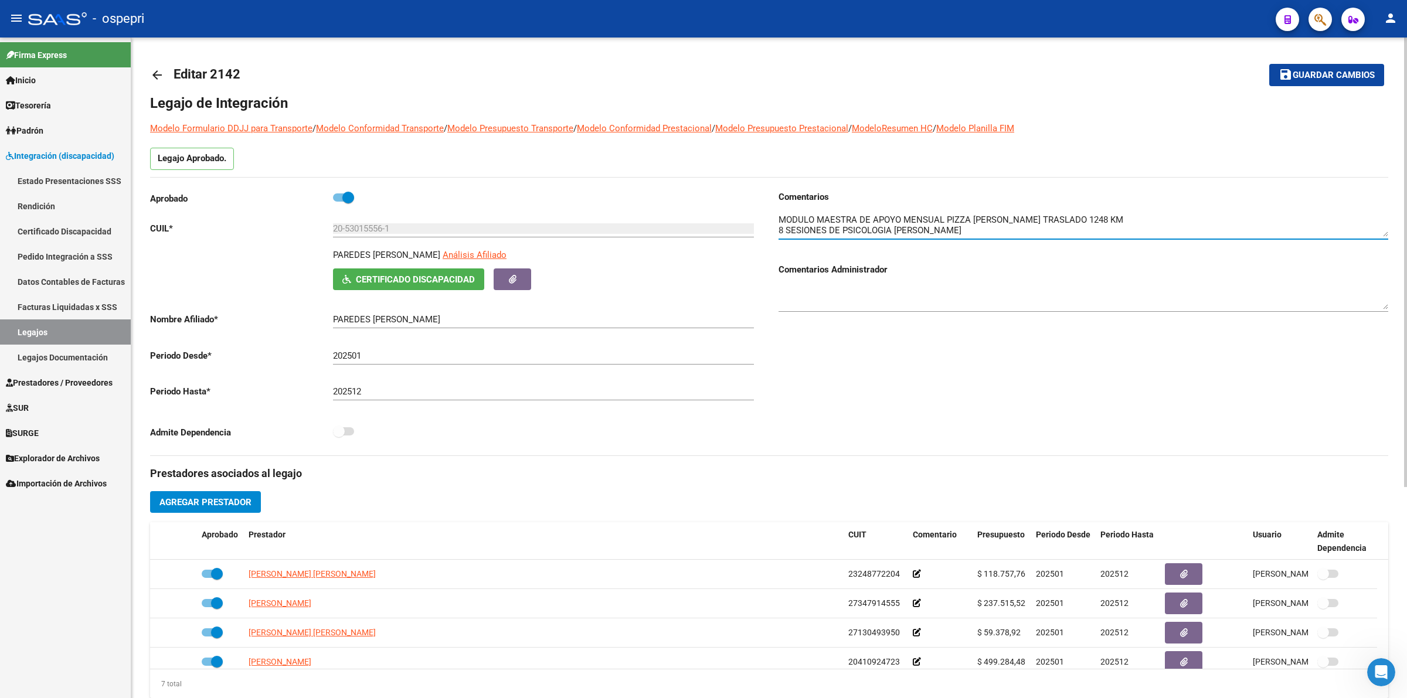
drag, startPoint x: 1375, startPoint y: 227, endPoint x: 1391, endPoint y: 280, distance: 55.3
click at [1381, 300] on div "Comentarios Comentarios Administrador" at bounding box center [1083, 257] width 610 height 132
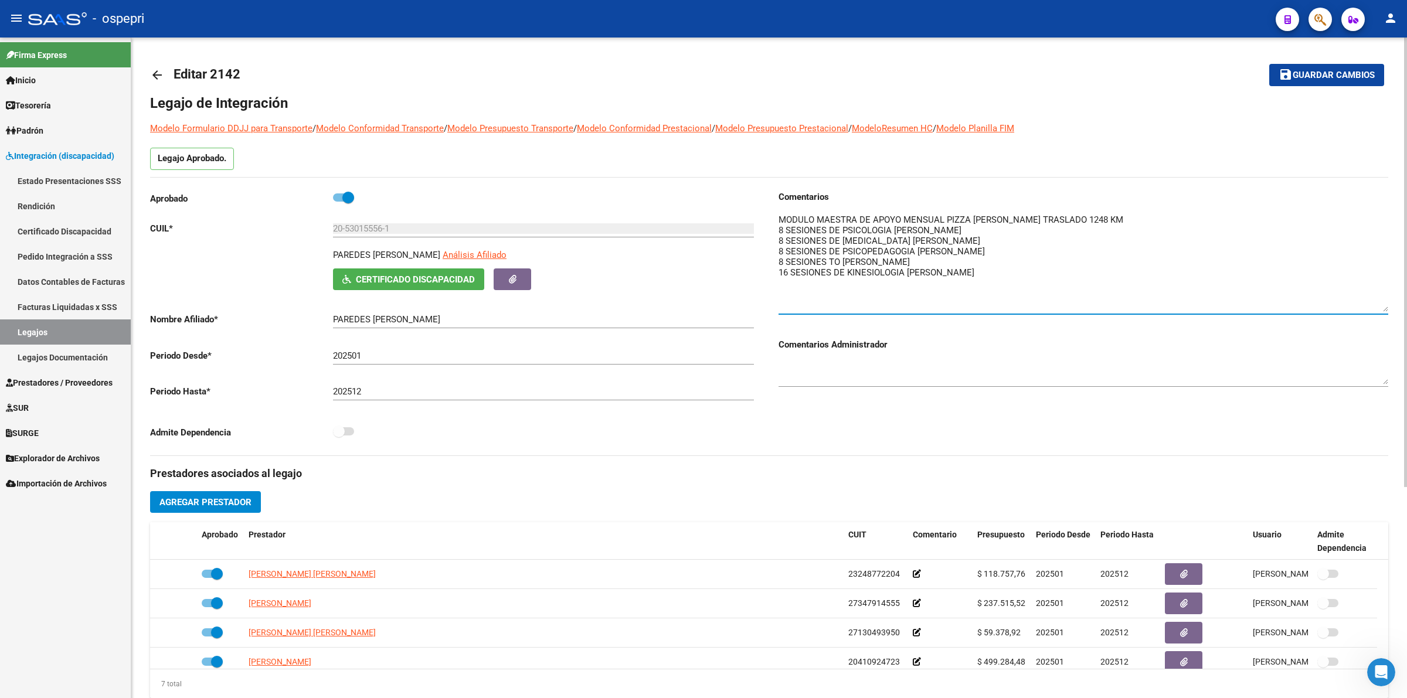
drag, startPoint x: 1385, startPoint y: 230, endPoint x: 1378, endPoint y: 305, distance: 75.9
click at [1378, 305] on textarea at bounding box center [1083, 262] width 610 height 98
click at [1189, 292] on textarea at bounding box center [1083, 262] width 610 height 98
click at [158, 72] on mat-icon "arrow_back" at bounding box center [157, 75] width 14 height 14
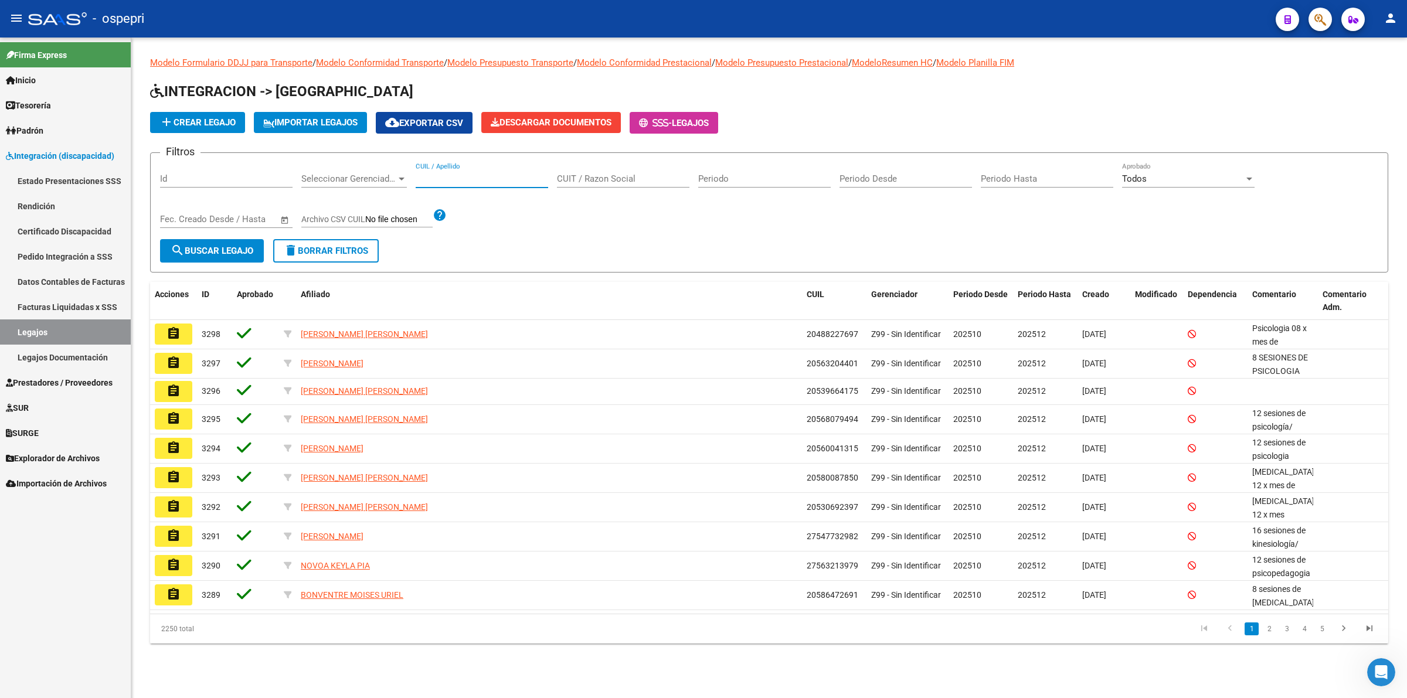
click at [434, 180] on input "CUIL / Apellido" at bounding box center [482, 179] width 132 height 11
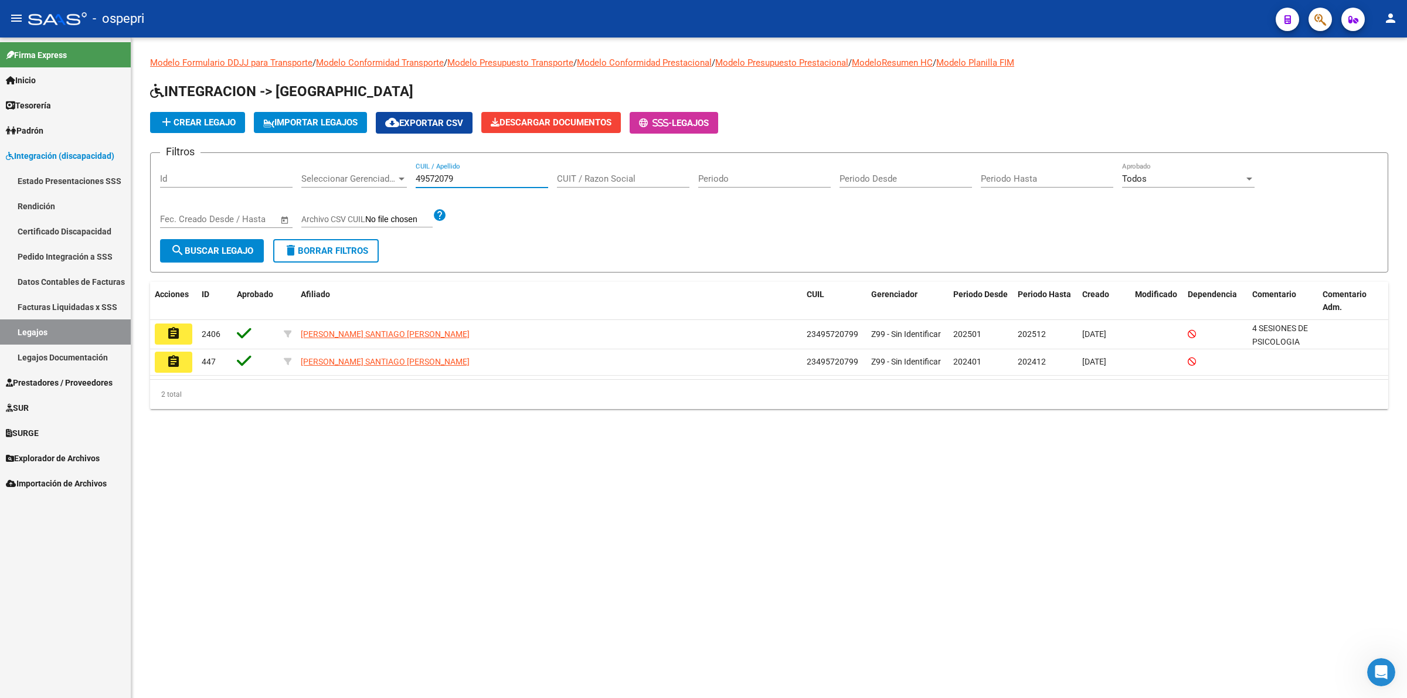
type input "49572079"
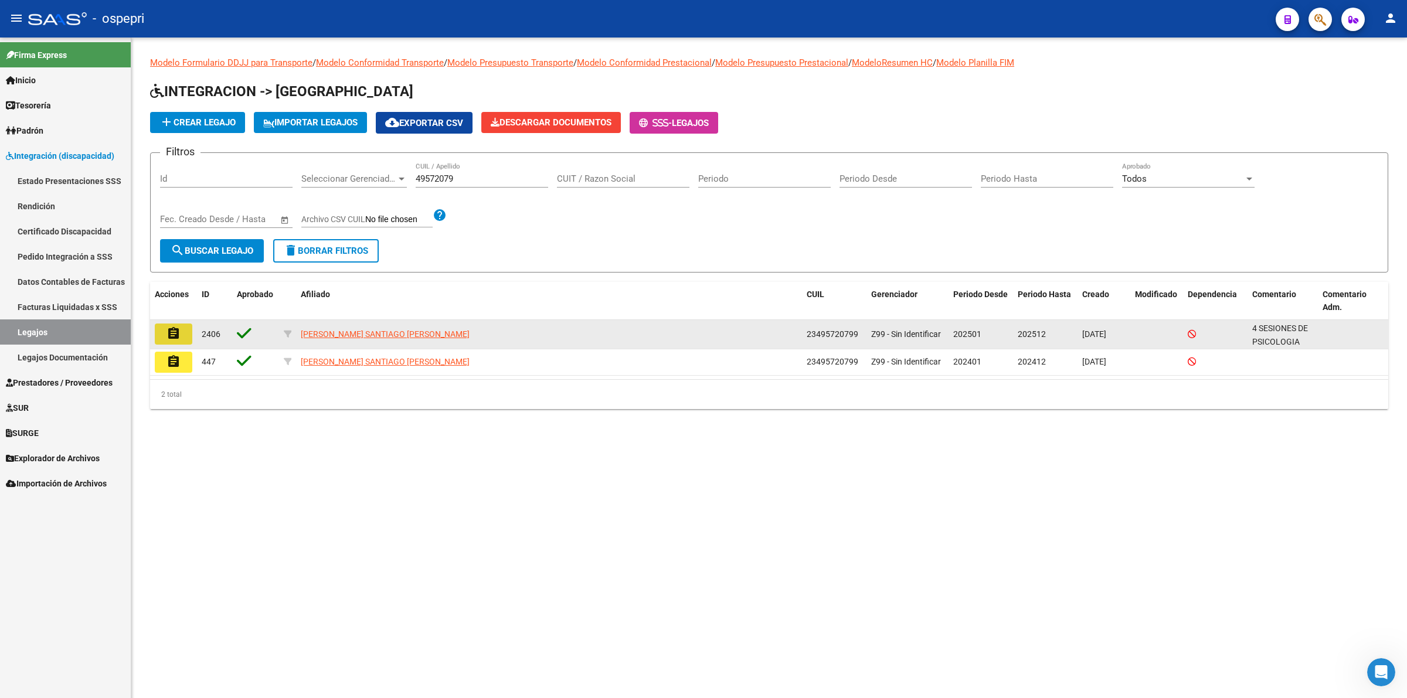
click at [185, 332] on button "assignment" at bounding box center [174, 334] width 38 height 21
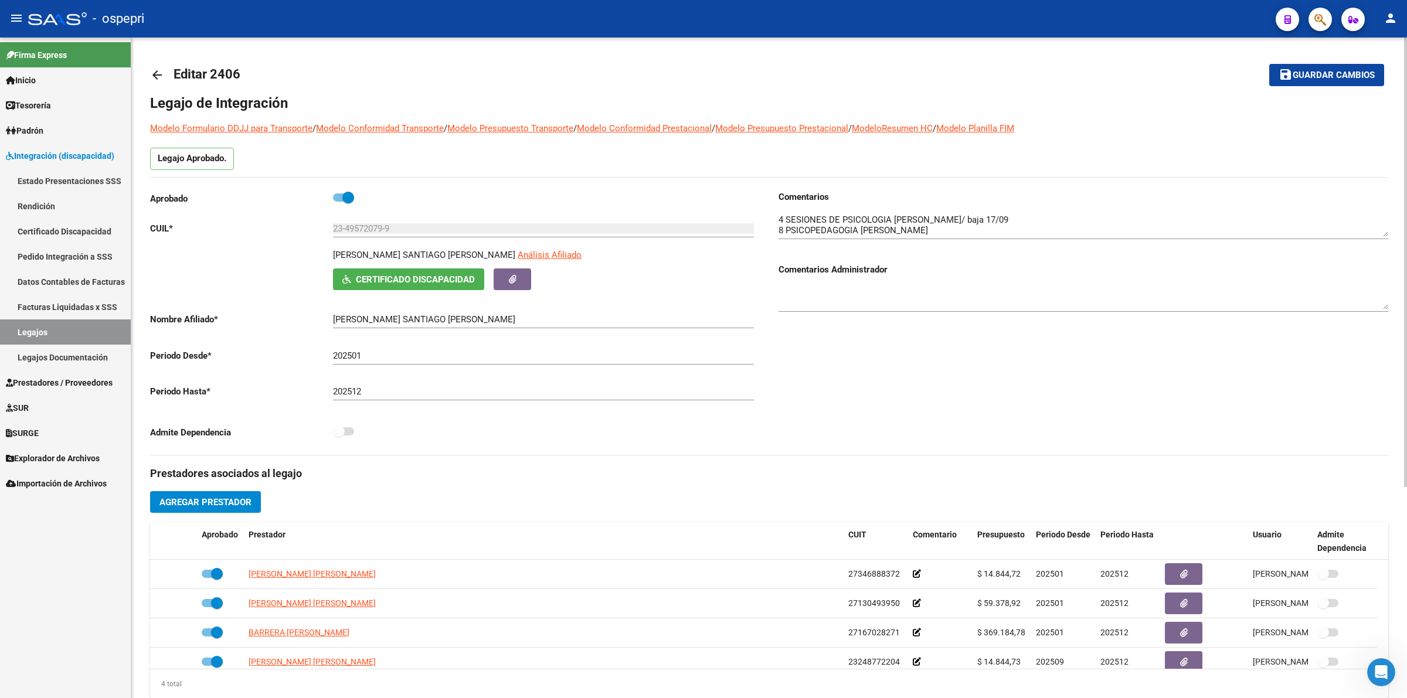
click at [159, 74] on mat-icon "arrow_back" at bounding box center [157, 75] width 14 height 14
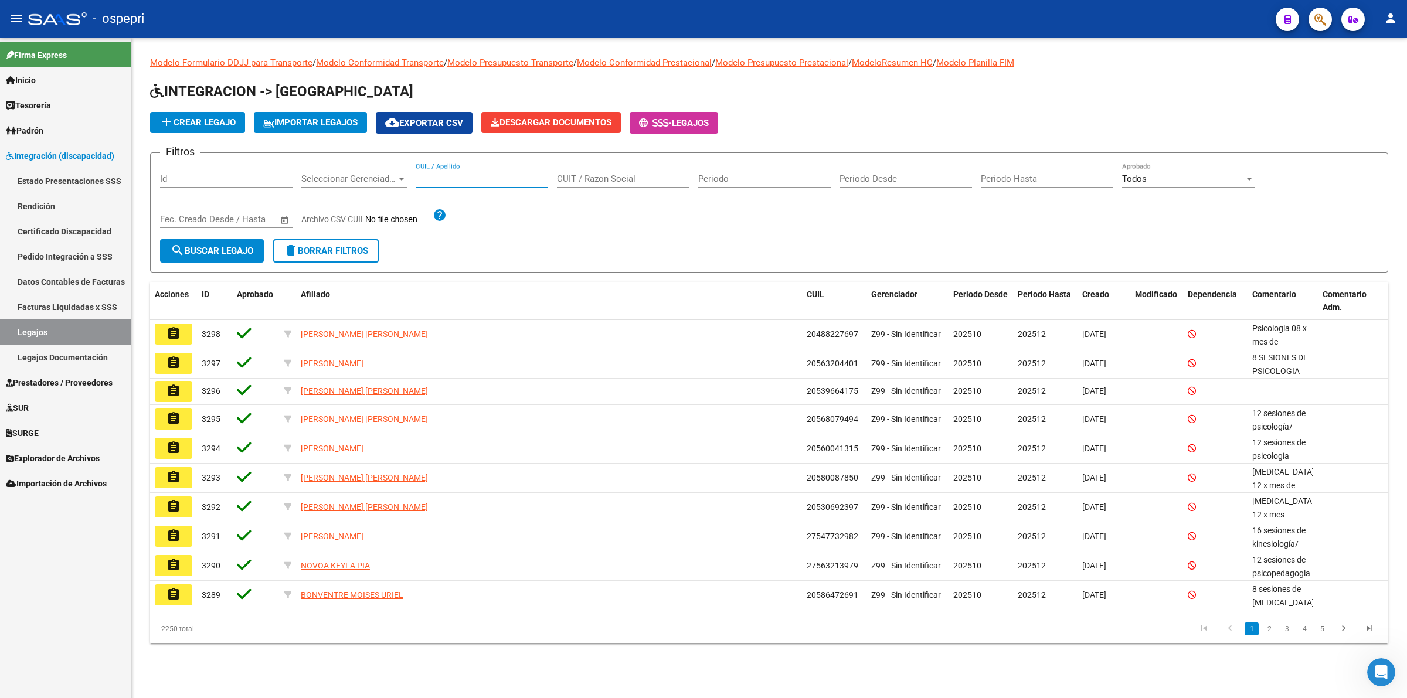
click at [446, 177] on input "CUIL / Apellido" at bounding box center [482, 179] width 132 height 11
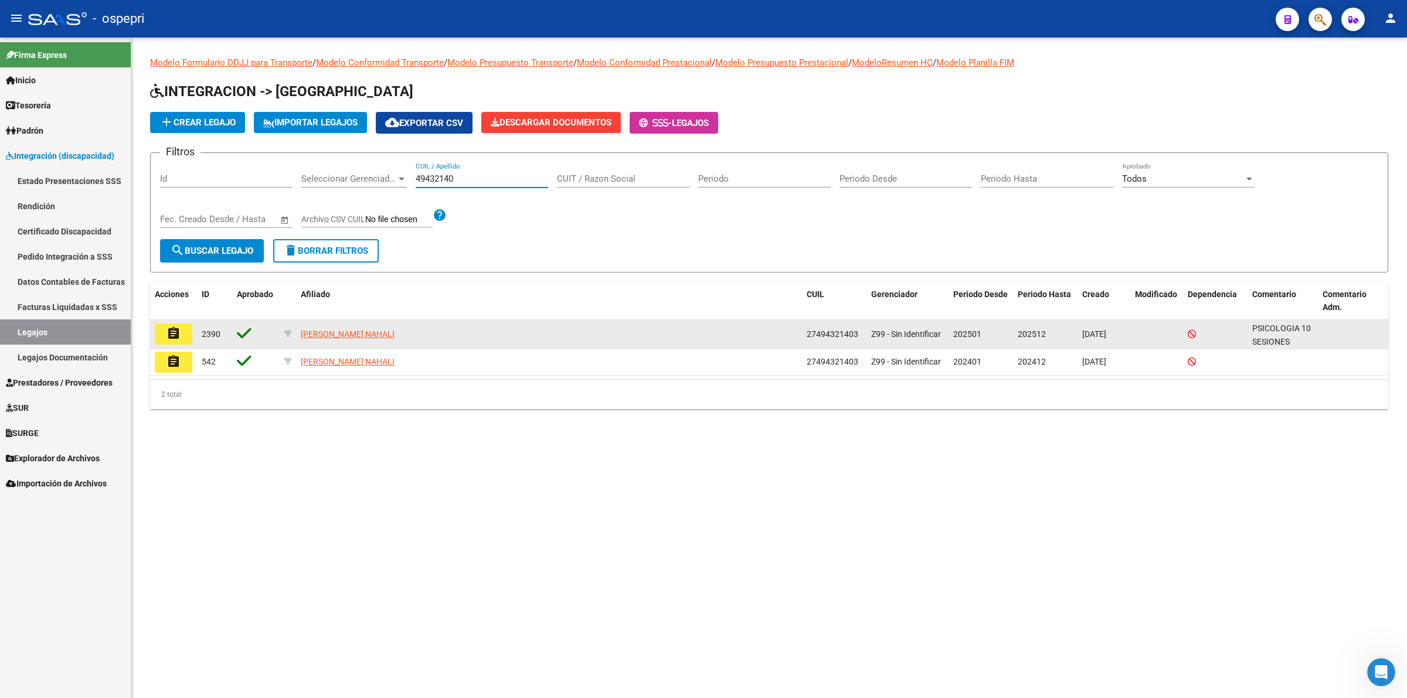
type input "49432140"
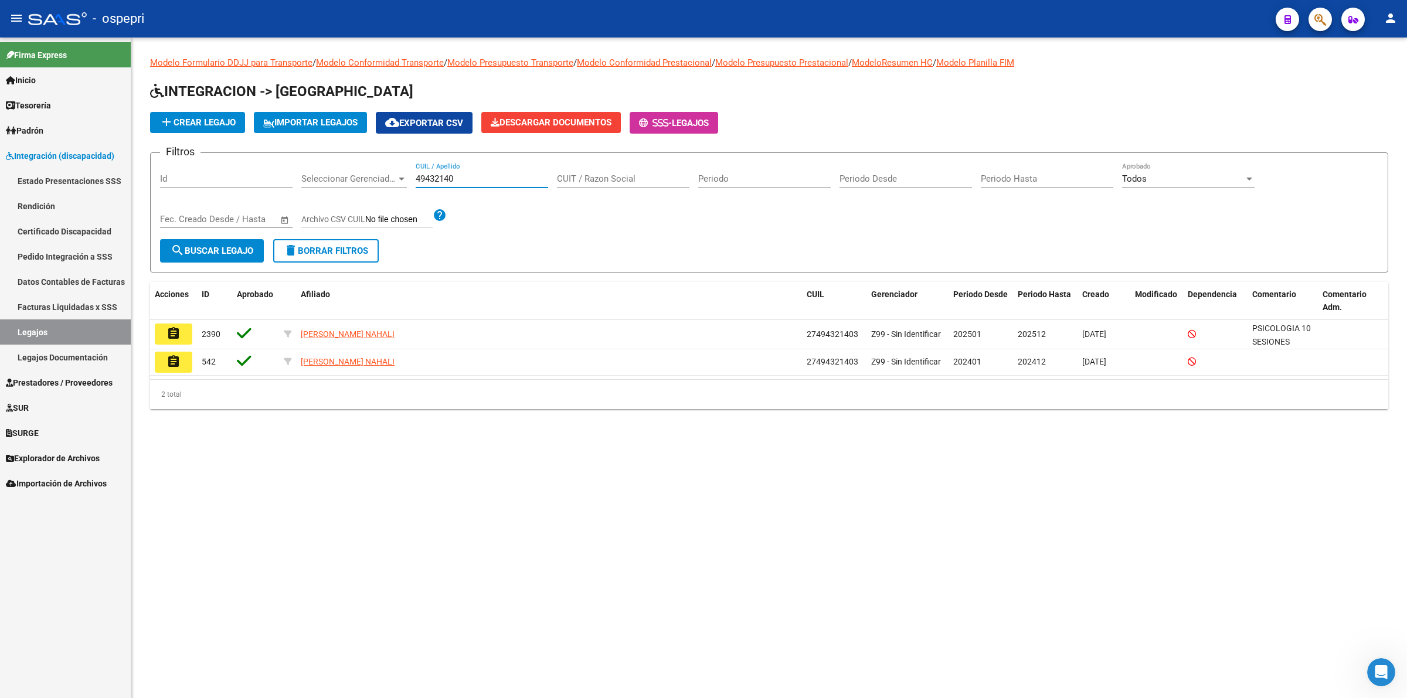
click at [185, 340] on button "assignment" at bounding box center [174, 334] width 38 height 21
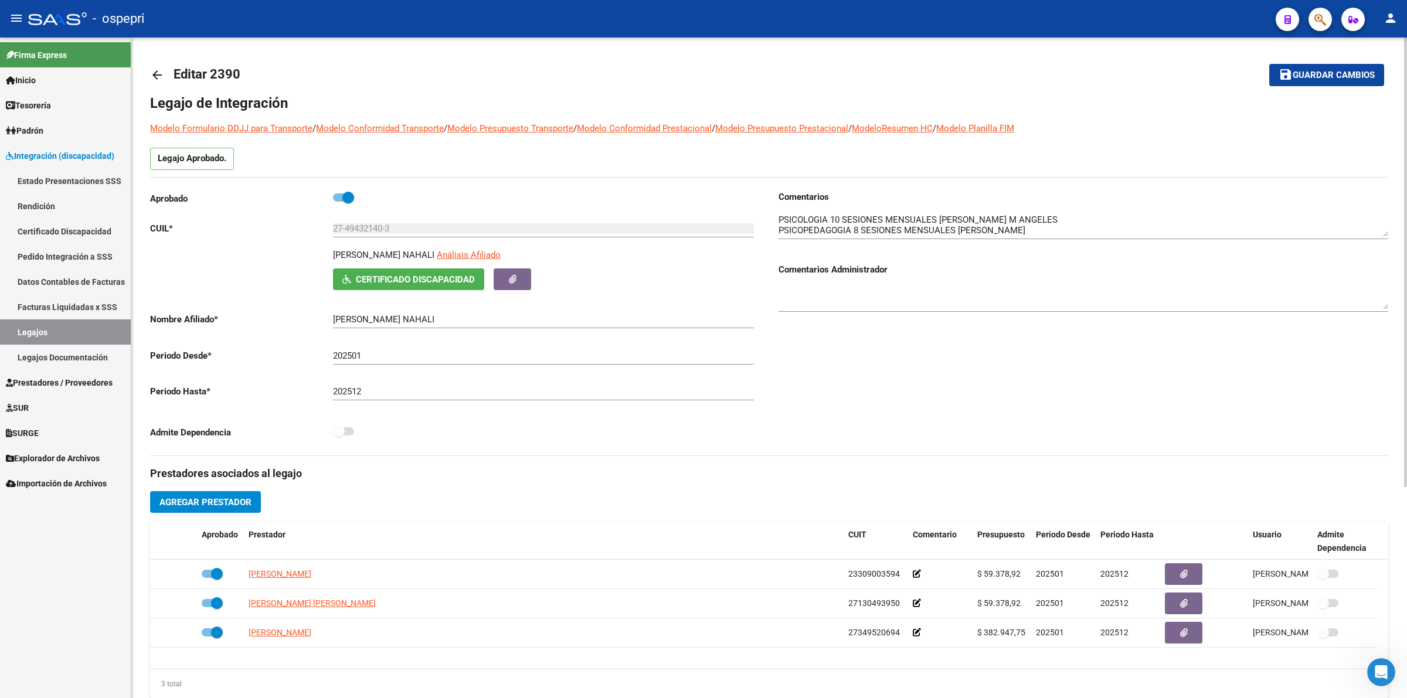
click at [162, 77] on mat-icon "arrow_back" at bounding box center [157, 75] width 14 height 14
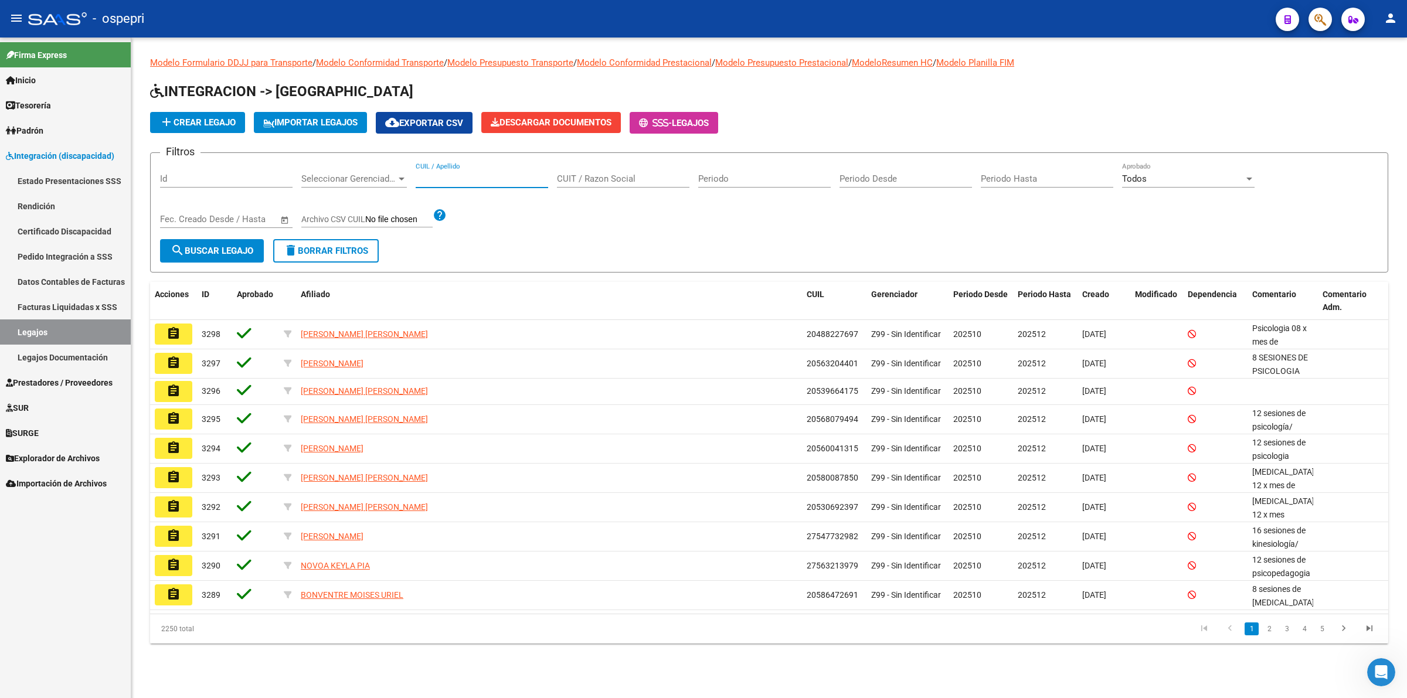
click at [467, 179] on input "CUIL / Apellido" at bounding box center [482, 179] width 132 height 11
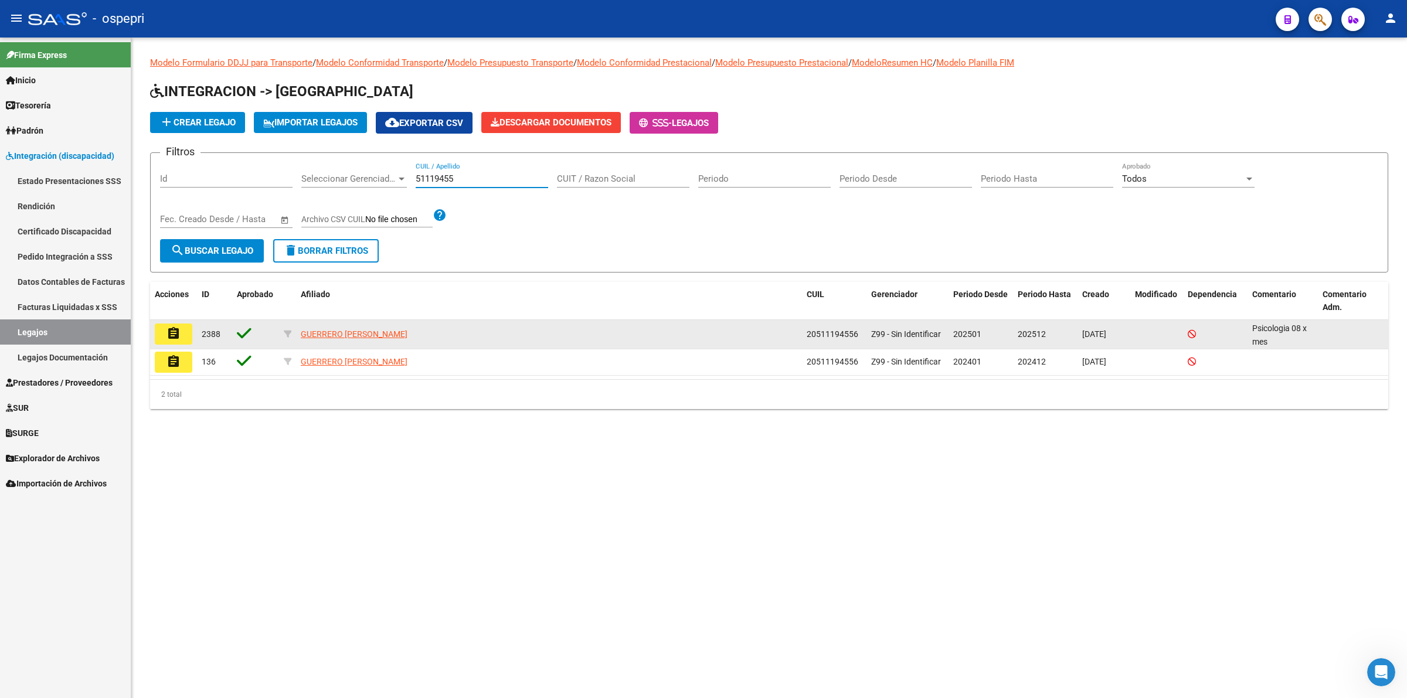
type input "51119455"
click at [174, 331] on mat-icon "assignment" at bounding box center [173, 334] width 14 height 14
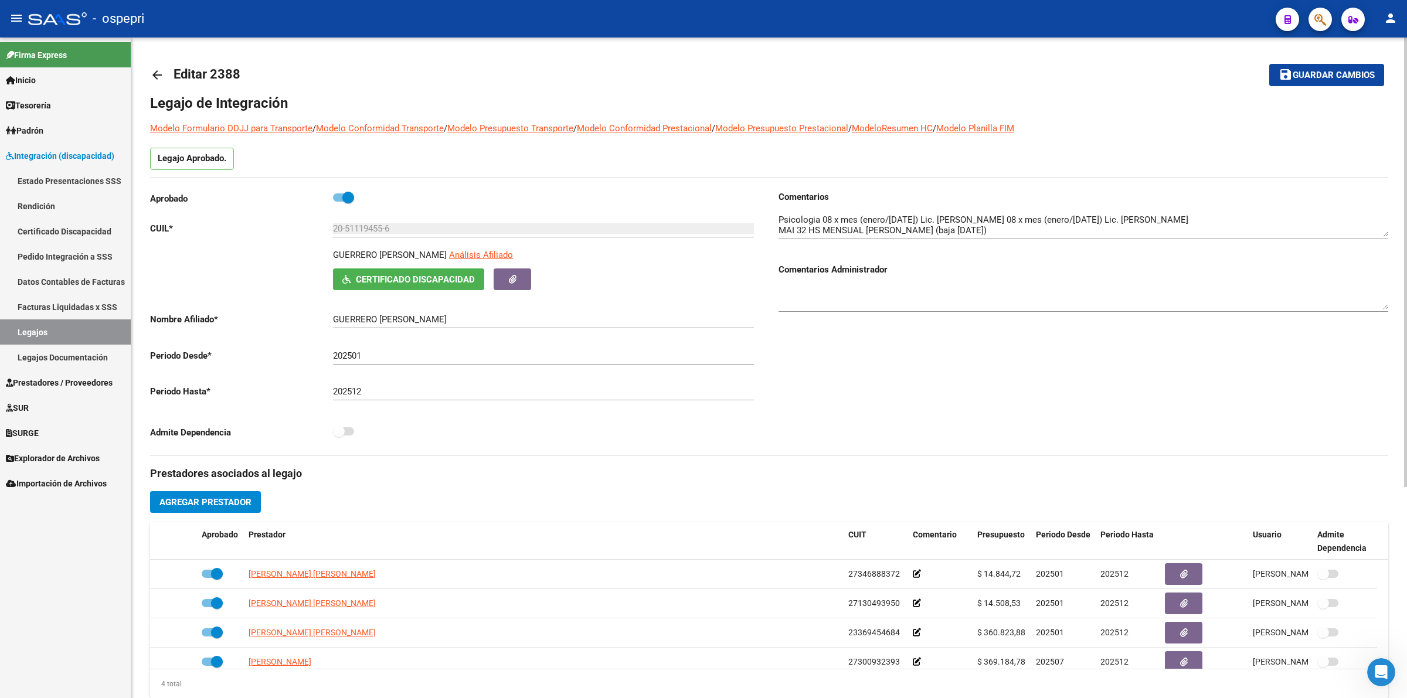
click at [159, 83] on link "arrow_back" at bounding box center [161, 75] width 23 height 28
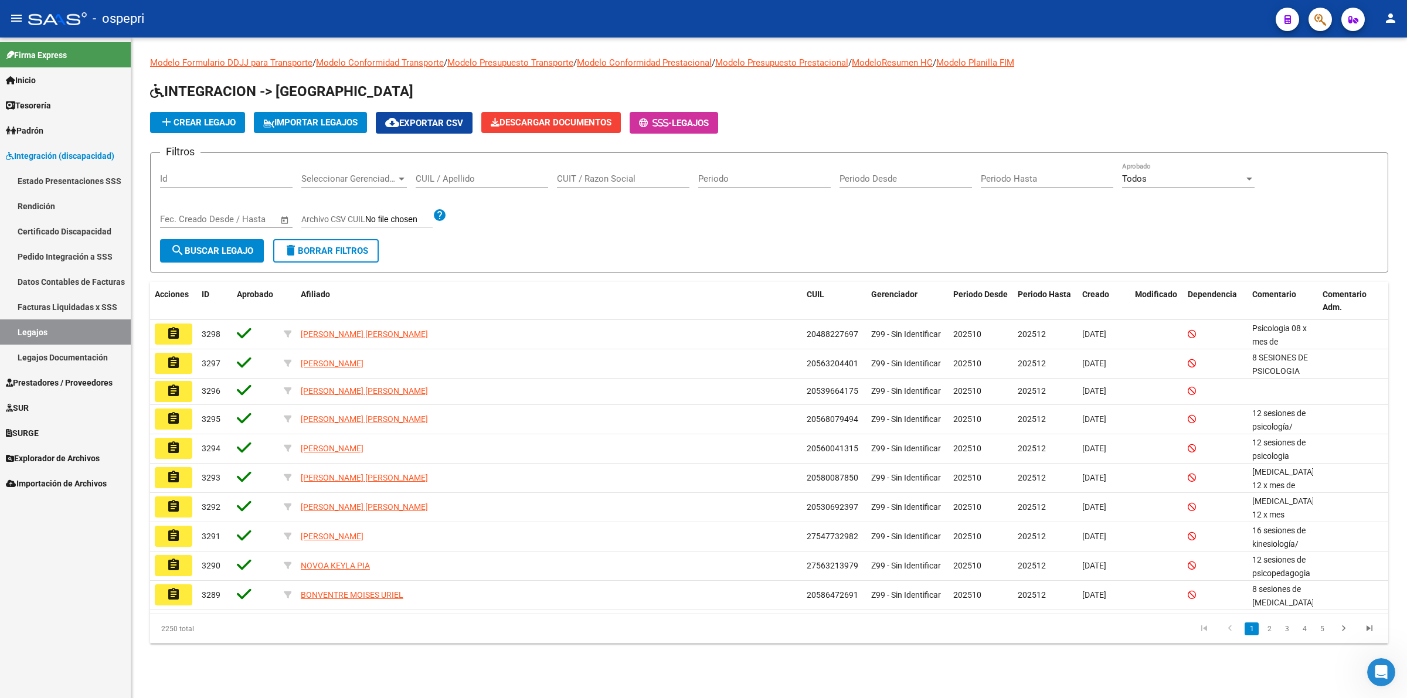
click at [435, 182] on input "CUIL / Apellido" at bounding box center [482, 179] width 132 height 11
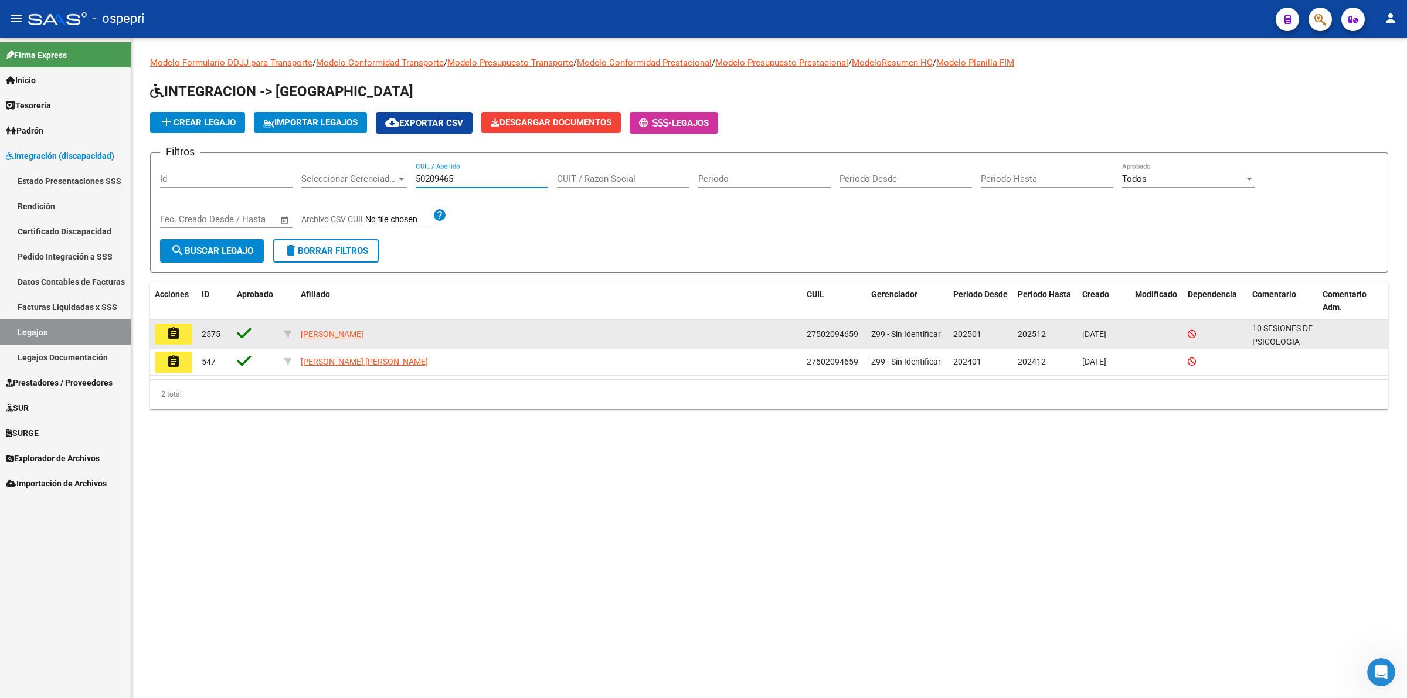
type input "50209465"
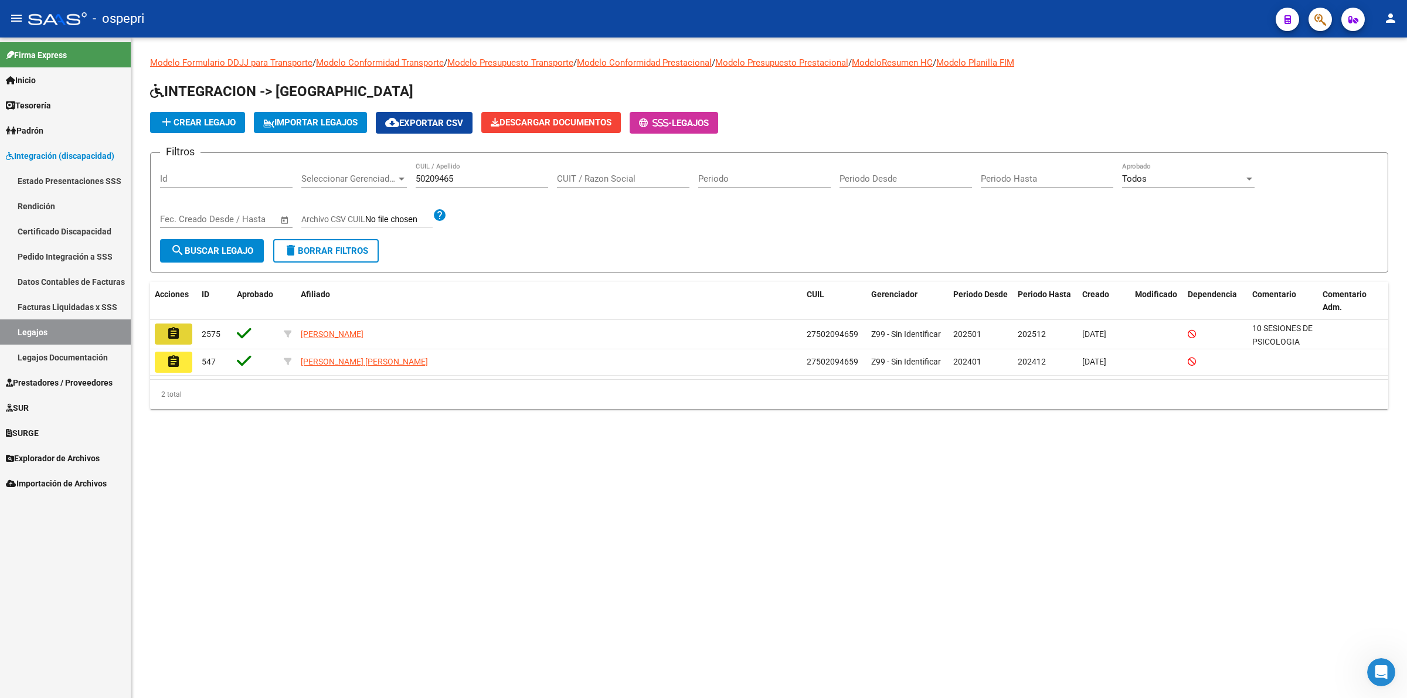
drag, startPoint x: 162, startPoint y: 329, endPoint x: 353, endPoint y: 370, distance: 195.0
click at [164, 328] on button "assignment" at bounding box center [174, 334] width 38 height 21
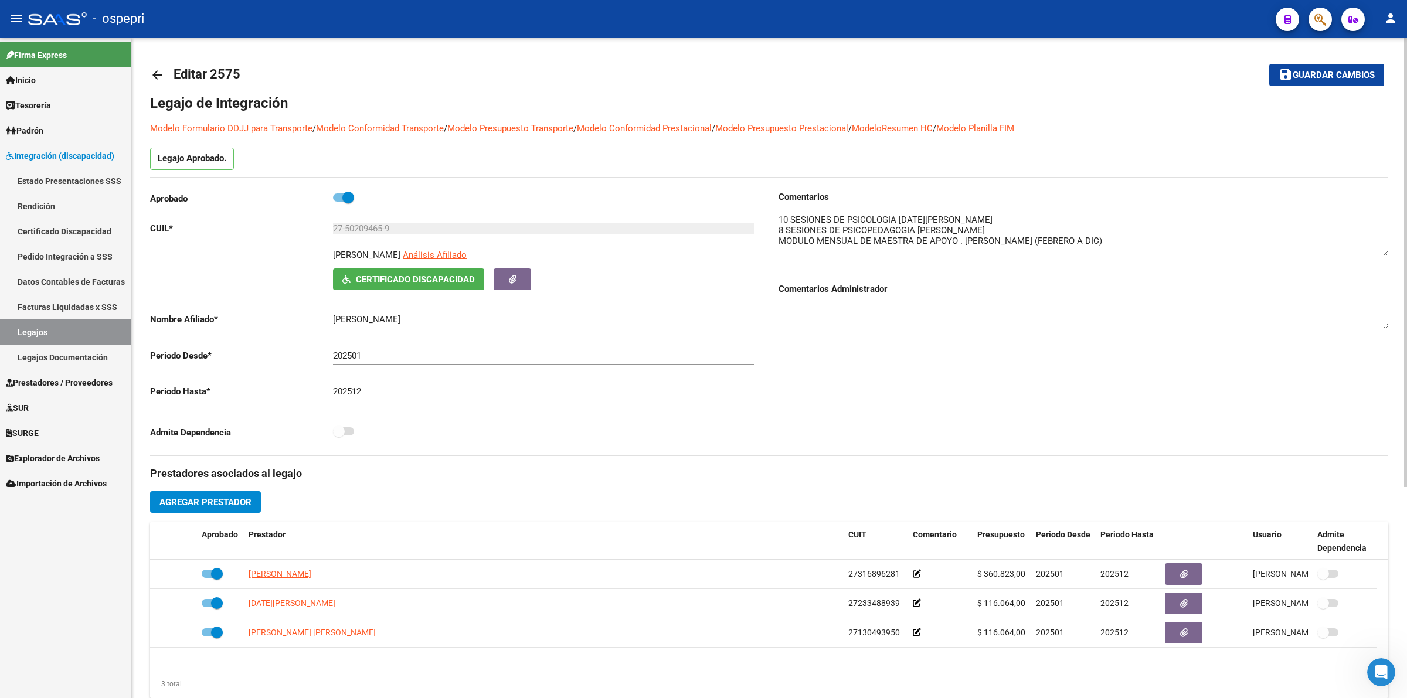
drag, startPoint x: 1378, startPoint y: 232, endPoint x: 1381, endPoint y: 331, distance: 99.1
click at [1387, 256] on textarea at bounding box center [1083, 234] width 610 height 43
click at [164, 72] on link "arrow_back" at bounding box center [161, 75] width 23 height 28
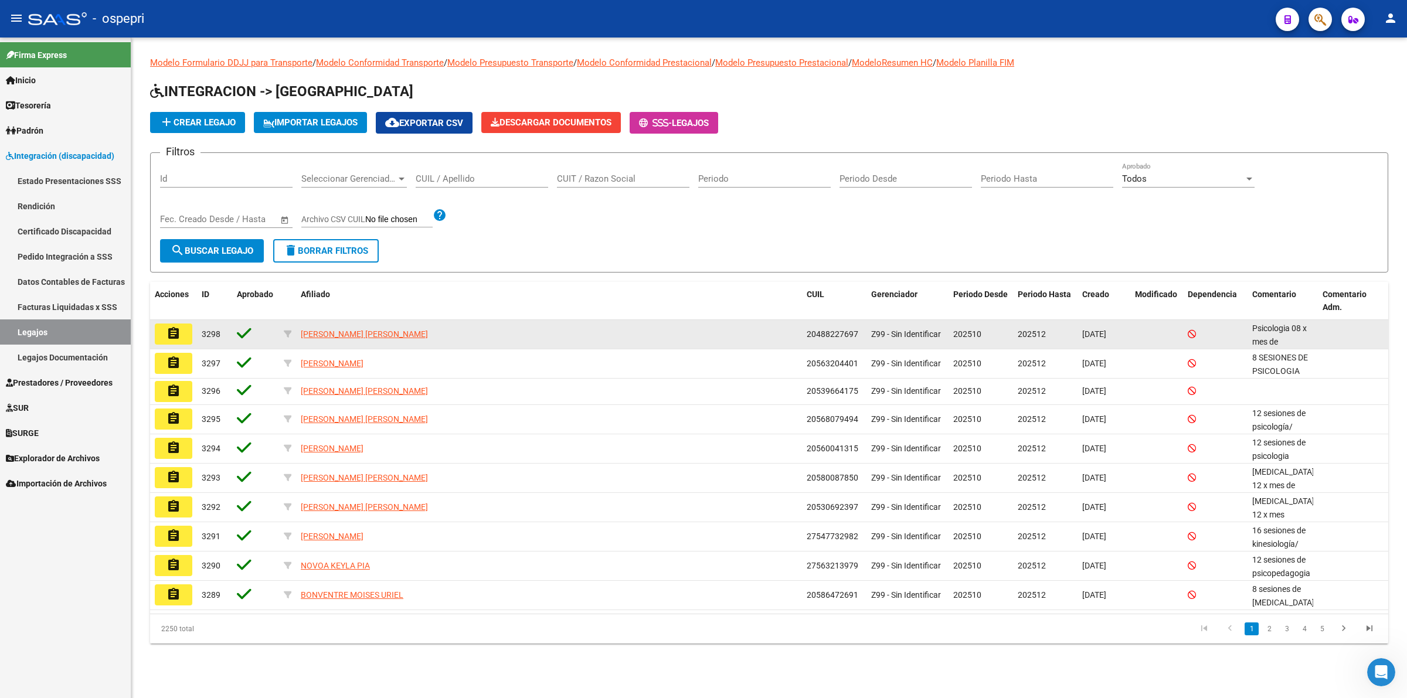
drag, startPoint x: 478, startPoint y: 173, endPoint x: 1093, endPoint y: 338, distance: 637.2
click at [494, 178] on input "CUIL / Apellido" at bounding box center [482, 179] width 132 height 11
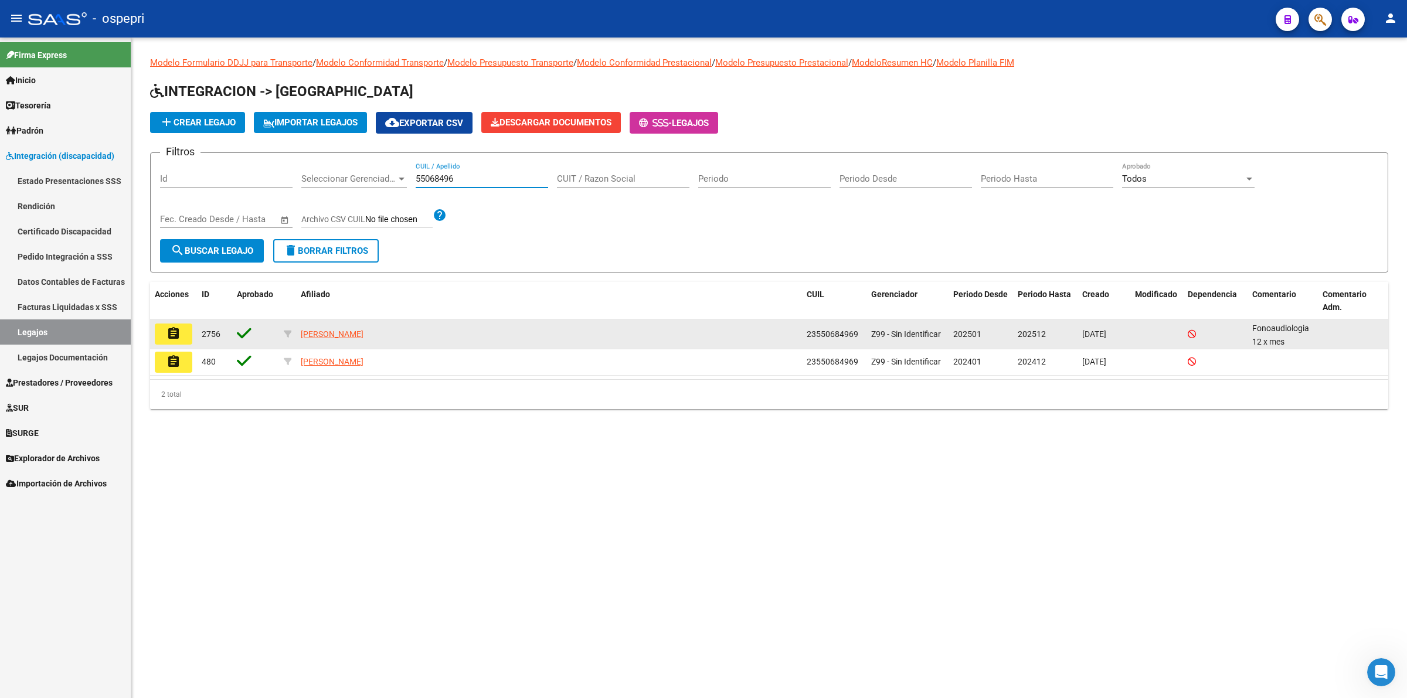
type input "55068496"
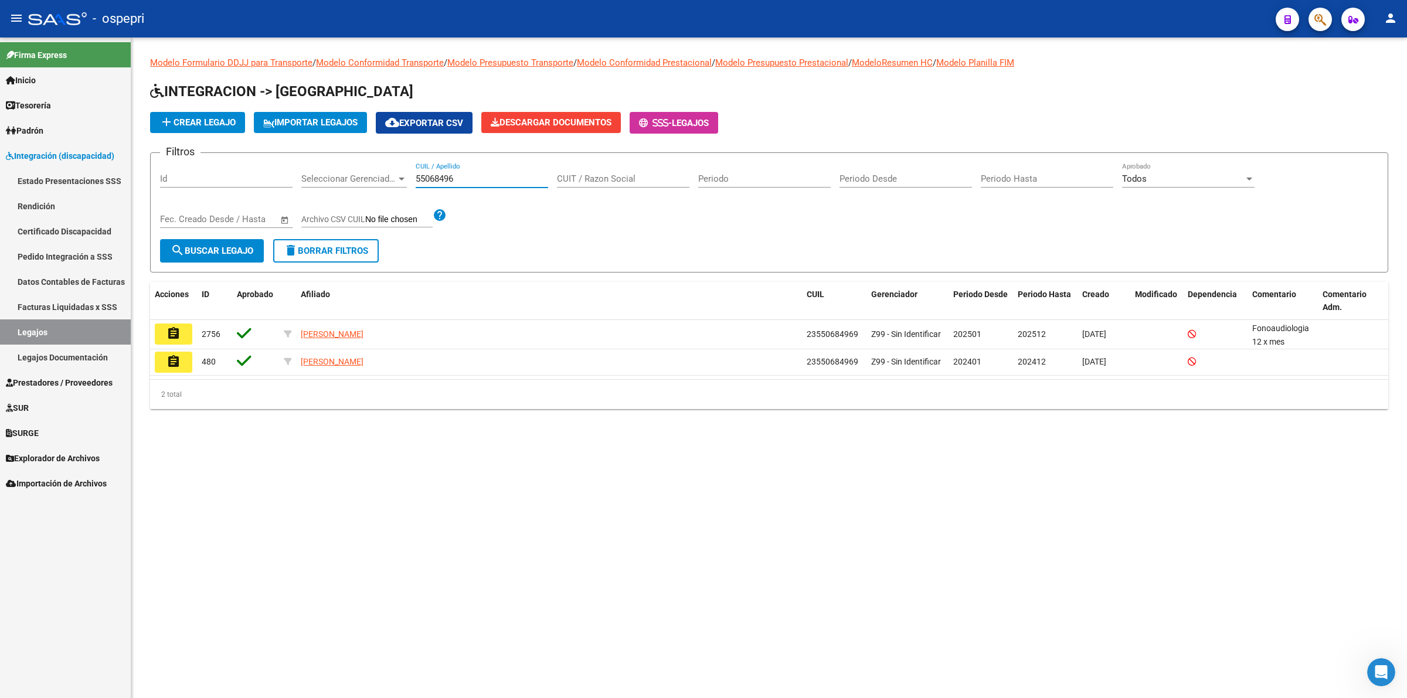
drag, startPoint x: 165, startPoint y: 326, endPoint x: 365, endPoint y: 400, distance: 212.8
click at [167, 327] on mat-icon "assignment" at bounding box center [173, 334] width 14 height 14
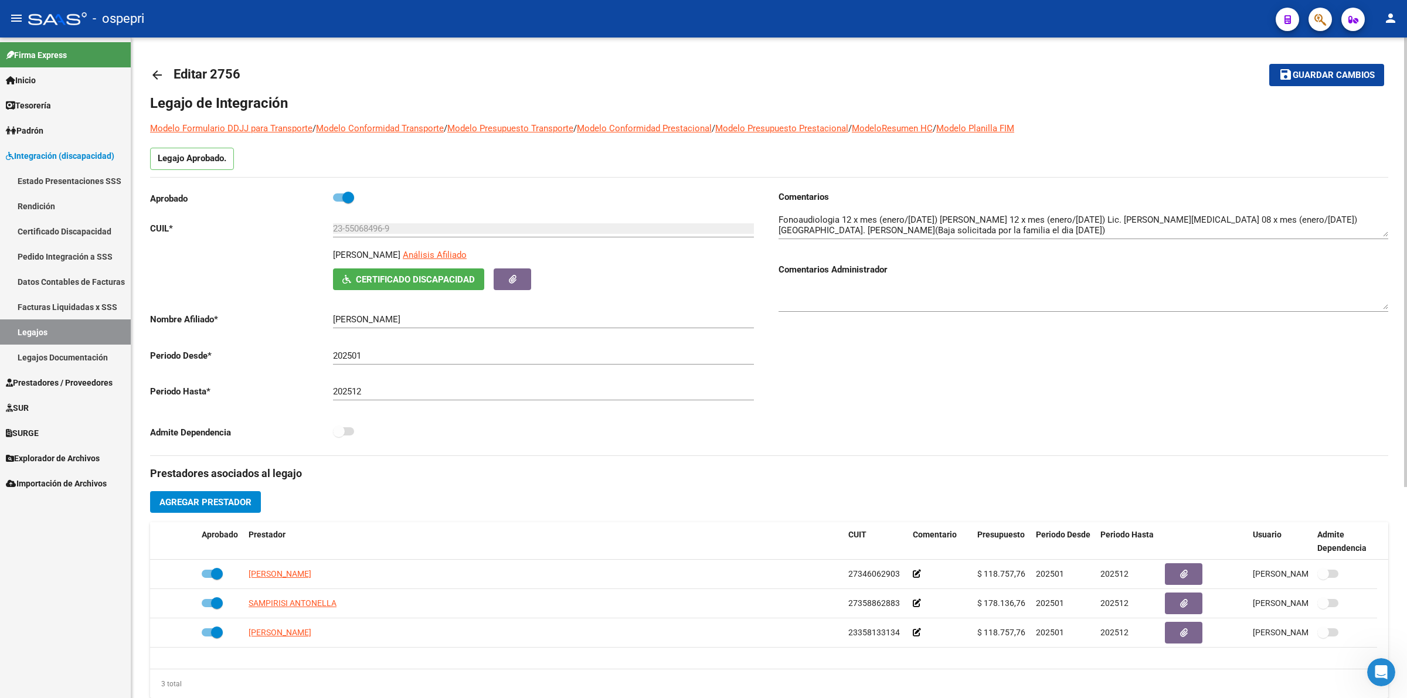
click at [158, 77] on mat-icon "arrow_back" at bounding box center [157, 75] width 14 height 14
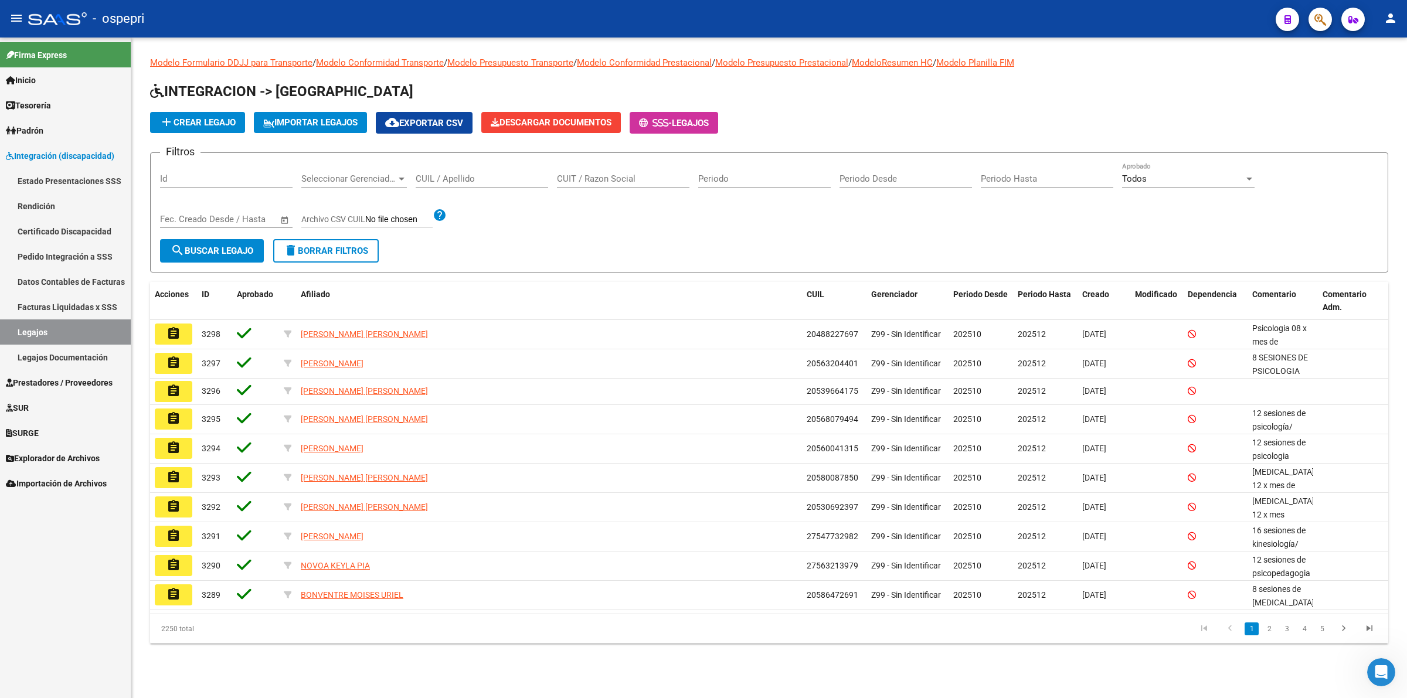
click at [424, 179] on input "CUIL / Apellido" at bounding box center [482, 179] width 132 height 11
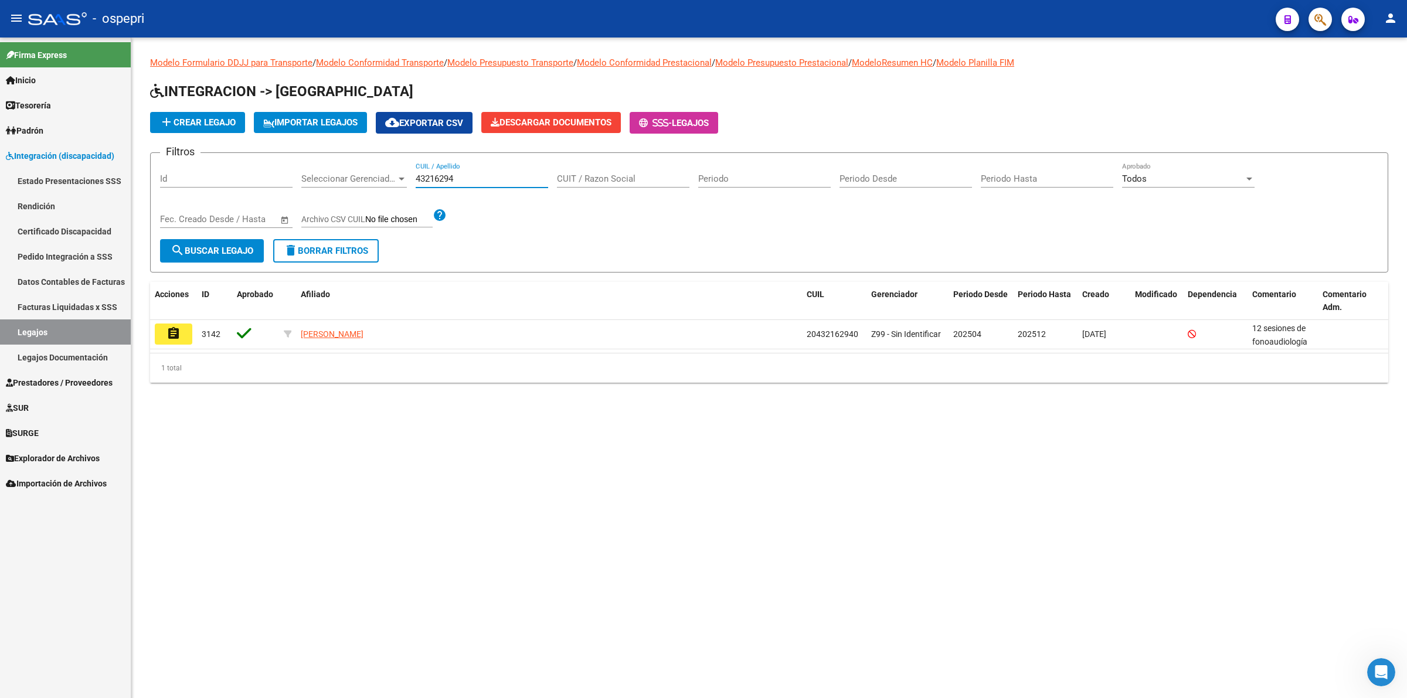
type input "43216294"
click at [168, 327] on mat-icon "assignment" at bounding box center [173, 334] width 14 height 14
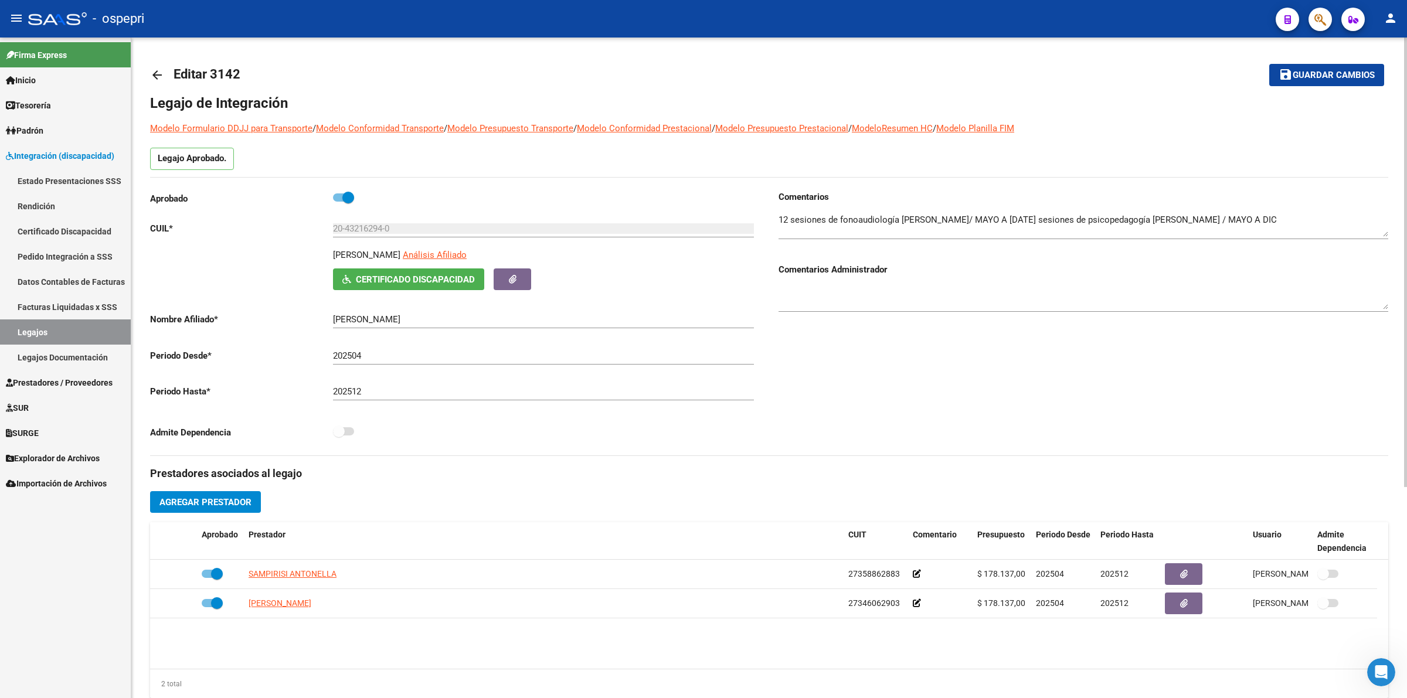
click at [159, 71] on mat-icon "arrow_back" at bounding box center [157, 75] width 14 height 14
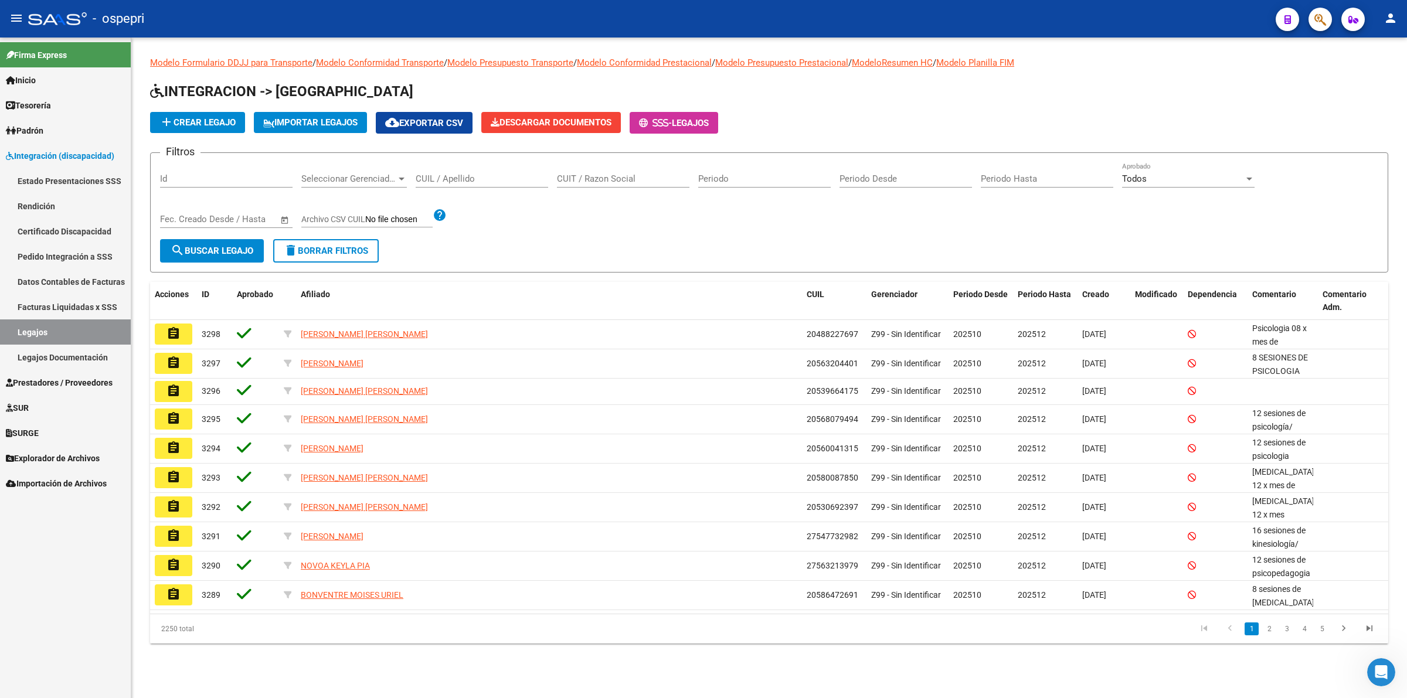
click at [446, 175] on input "CUIL / Apellido" at bounding box center [482, 179] width 132 height 11
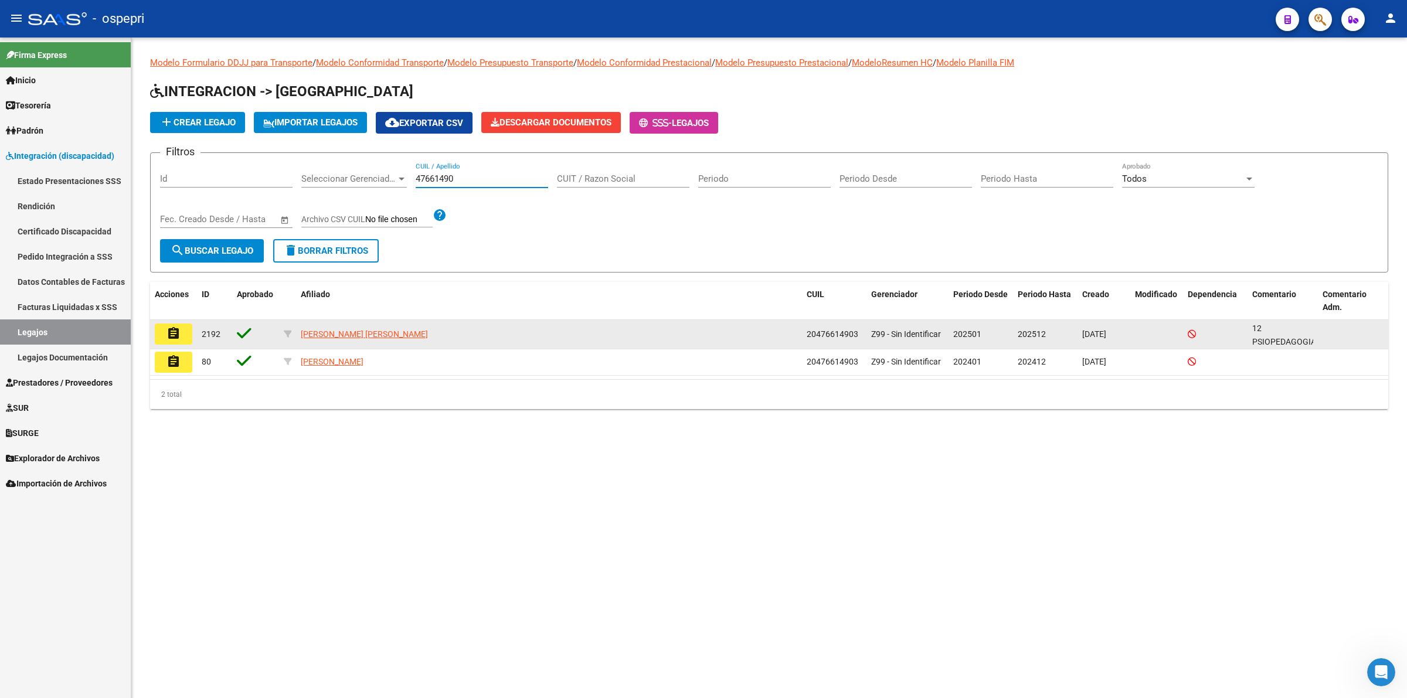
type input "47661490"
drag, startPoint x: 198, startPoint y: 331, endPoint x: 192, endPoint y: 332, distance: 6.6
click at [194, 332] on div "assignment 2192 ESQUIVEL CALIVAR FRANCISCO ELIAS 20476614903 Z99 - Sin Identifi…" at bounding box center [769, 334] width 1238 height 29
drag, startPoint x: 181, startPoint y: 335, endPoint x: 444, endPoint y: 590, distance: 367.3
click at [182, 335] on button "assignment" at bounding box center [174, 334] width 38 height 21
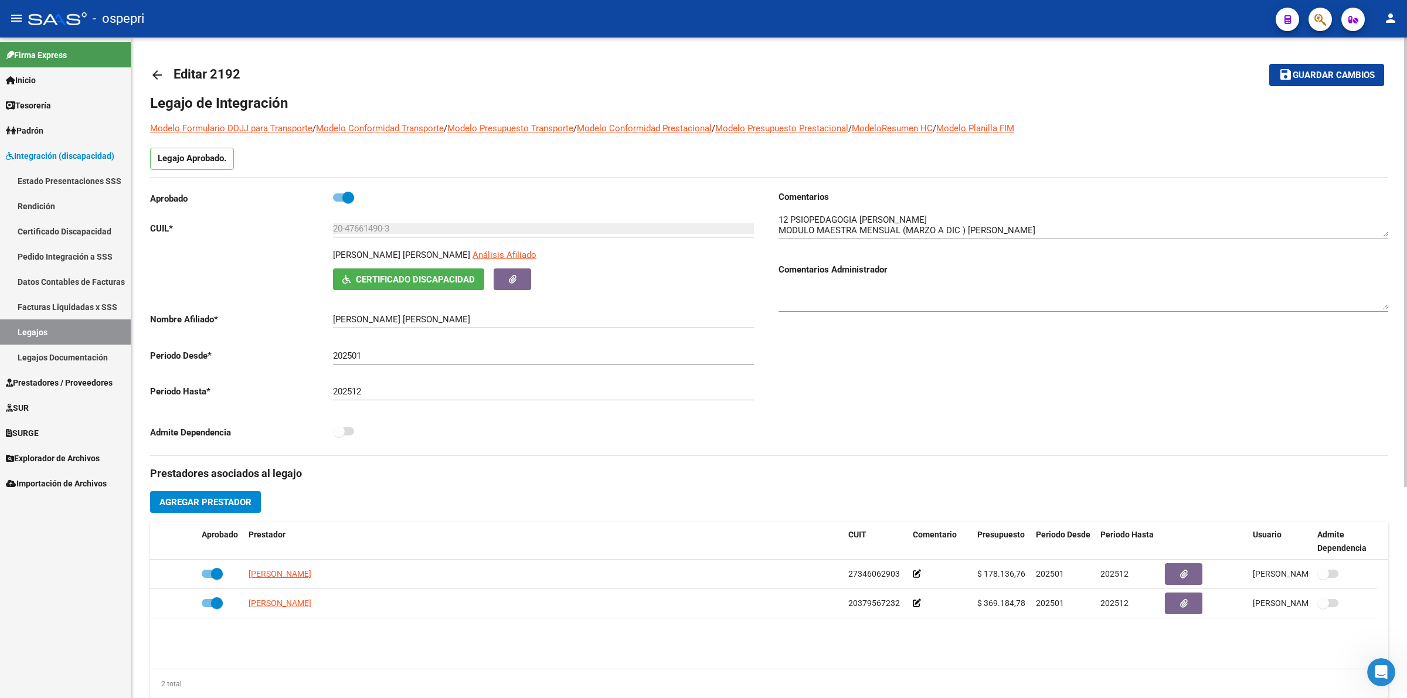
click at [157, 77] on mat-icon "arrow_back" at bounding box center [157, 75] width 14 height 14
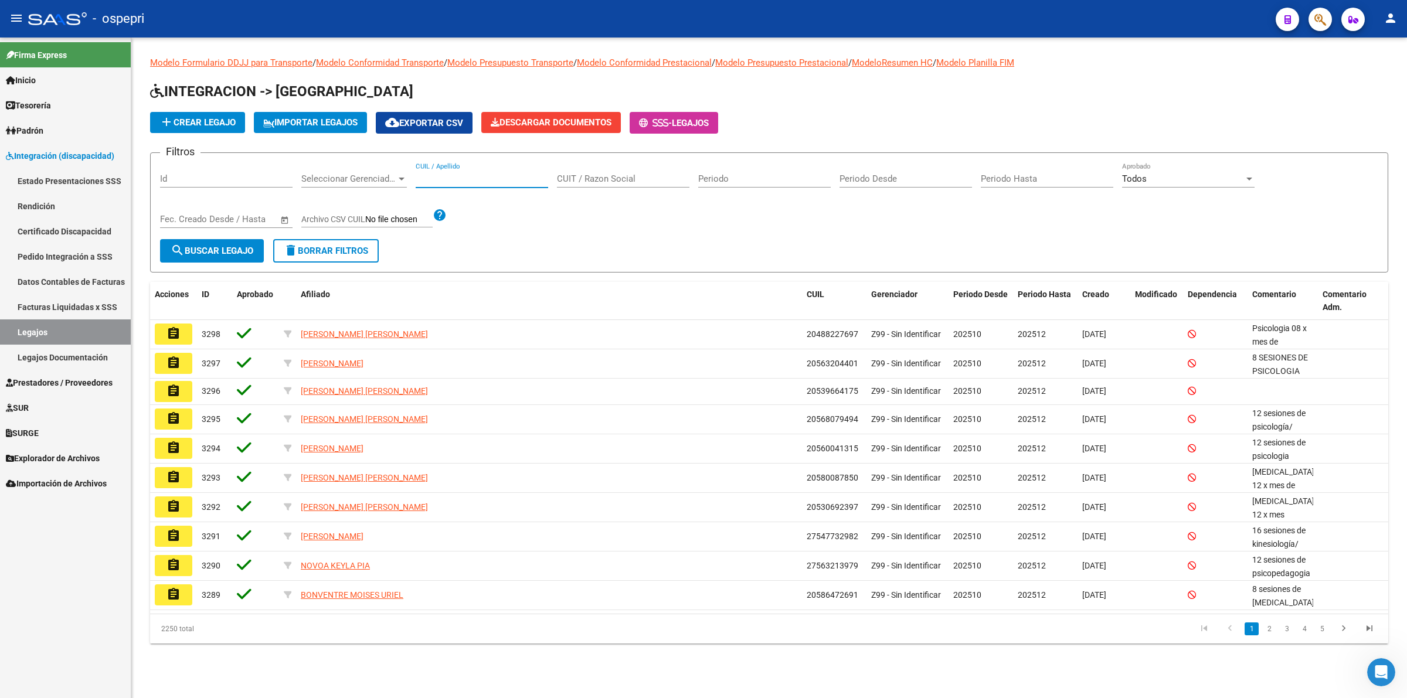
click at [482, 178] on input "CUIL / Apellido" at bounding box center [482, 179] width 132 height 11
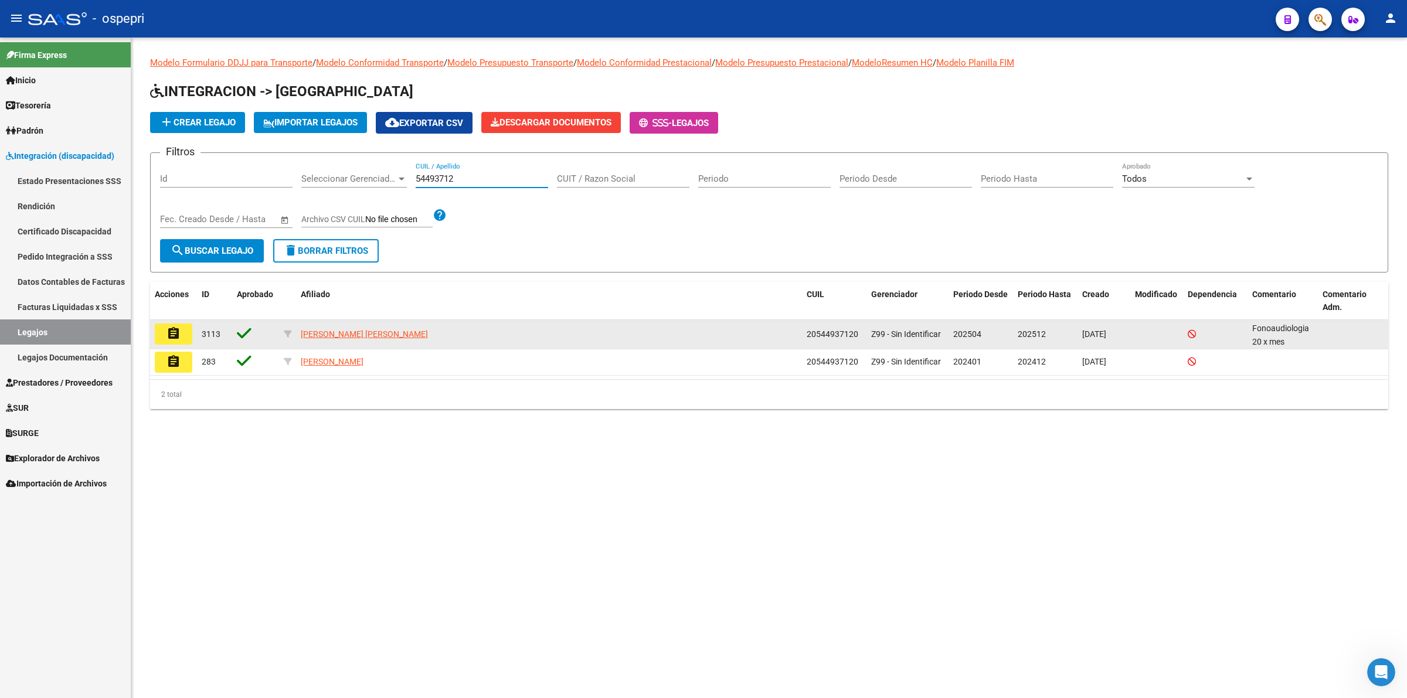
type input "54493712"
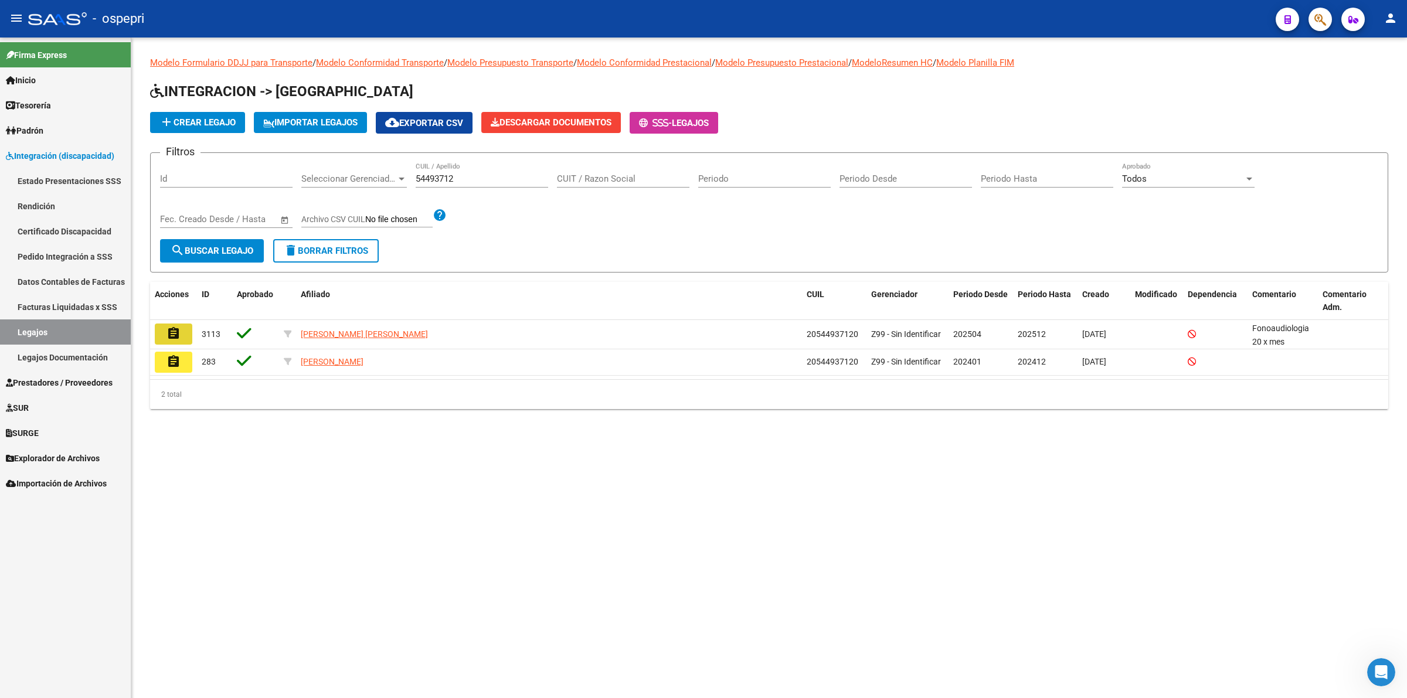
click at [176, 330] on mat-icon "assignment" at bounding box center [173, 334] width 14 height 14
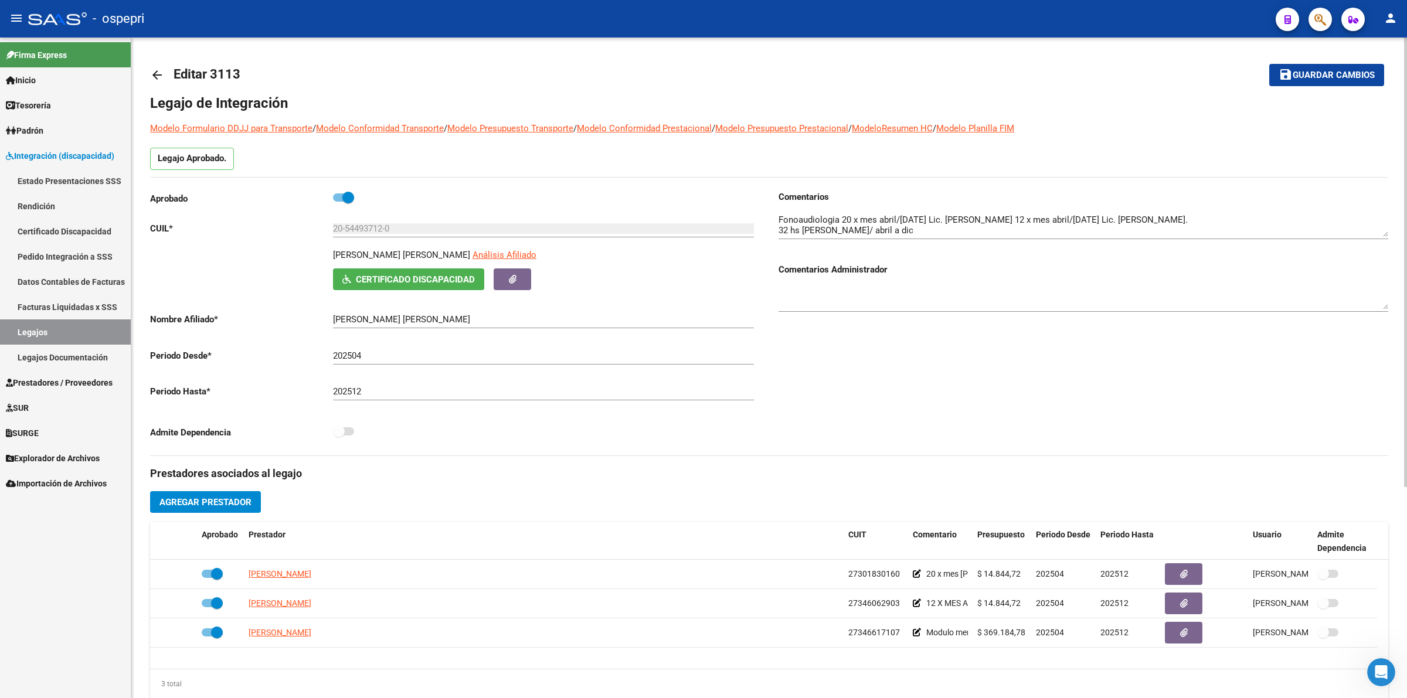
click at [162, 74] on mat-icon "arrow_back" at bounding box center [157, 75] width 14 height 14
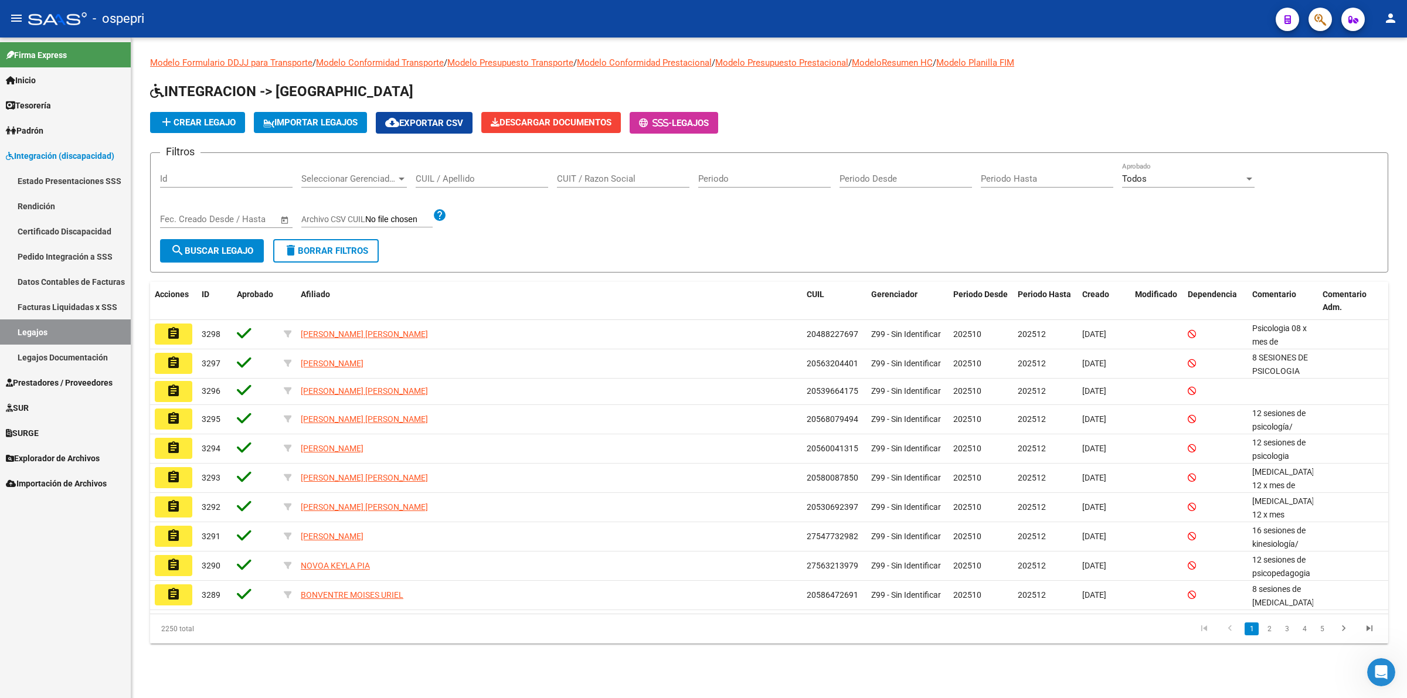
click at [440, 183] on div "CUIL / Apellido" at bounding box center [482, 174] width 132 height 25
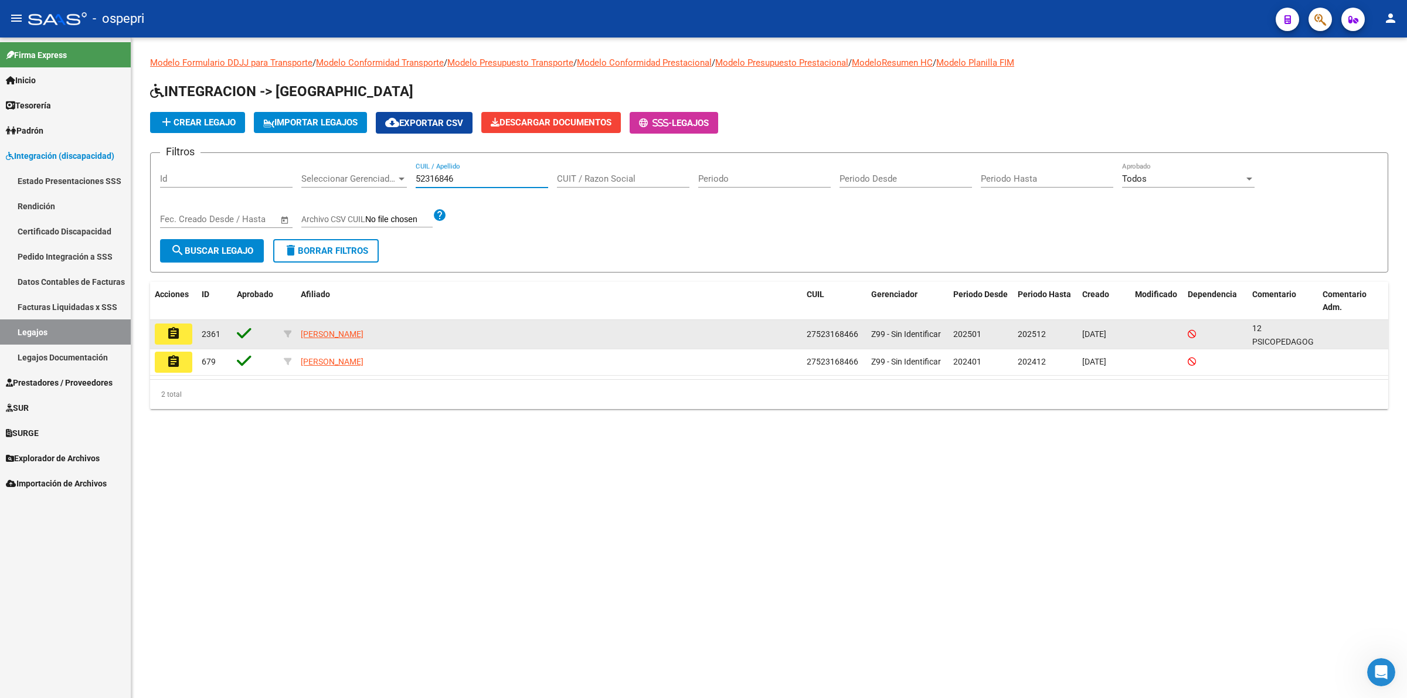
type input "52316846"
click at [183, 332] on button "assignment" at bounding box center [174, 334] width 38 height 21
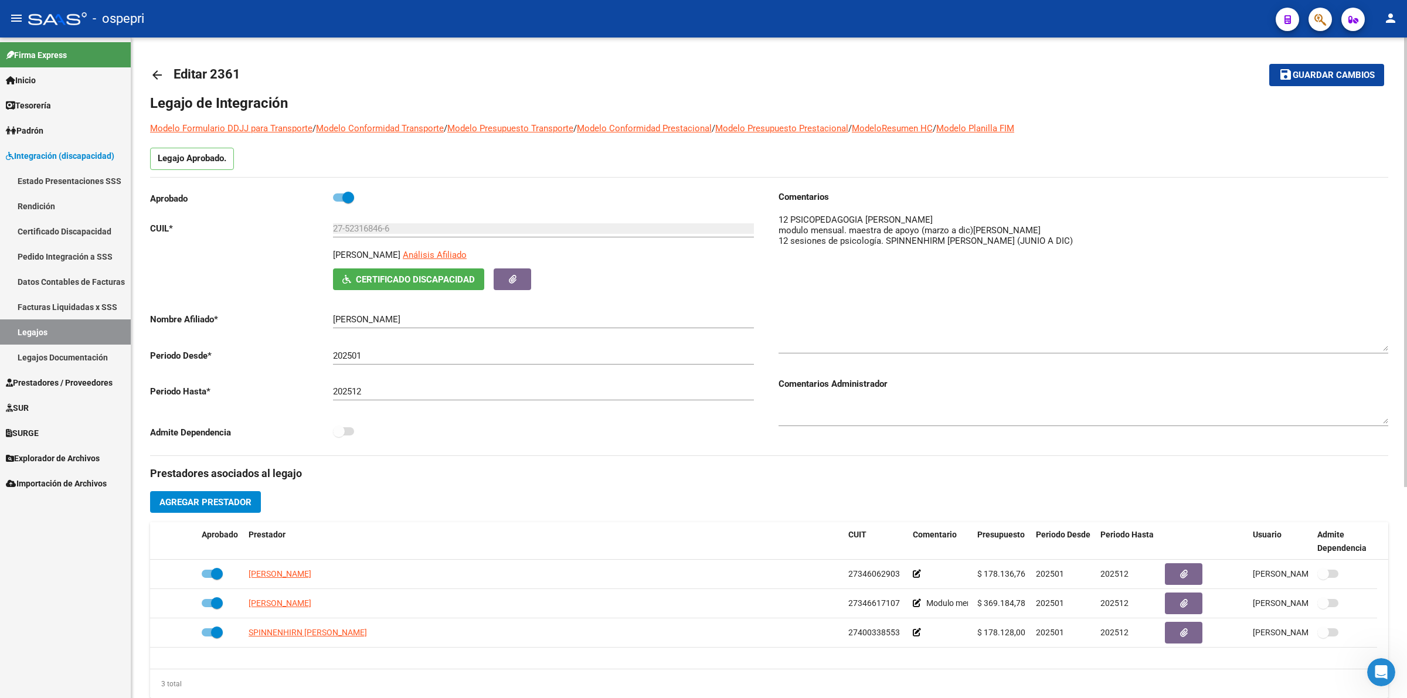
drag, startPoint x: 1384, startPoint y: 229, endPoint x: 1381, endPoint y: 344, distance: 114.4
click at [1381, 344] on textarea at bounding box center [1083, 282] width 610 height 138
click at [156, 77] on mat-icon "arrow_back" at bounding box center [157, 75] width 14 height 14
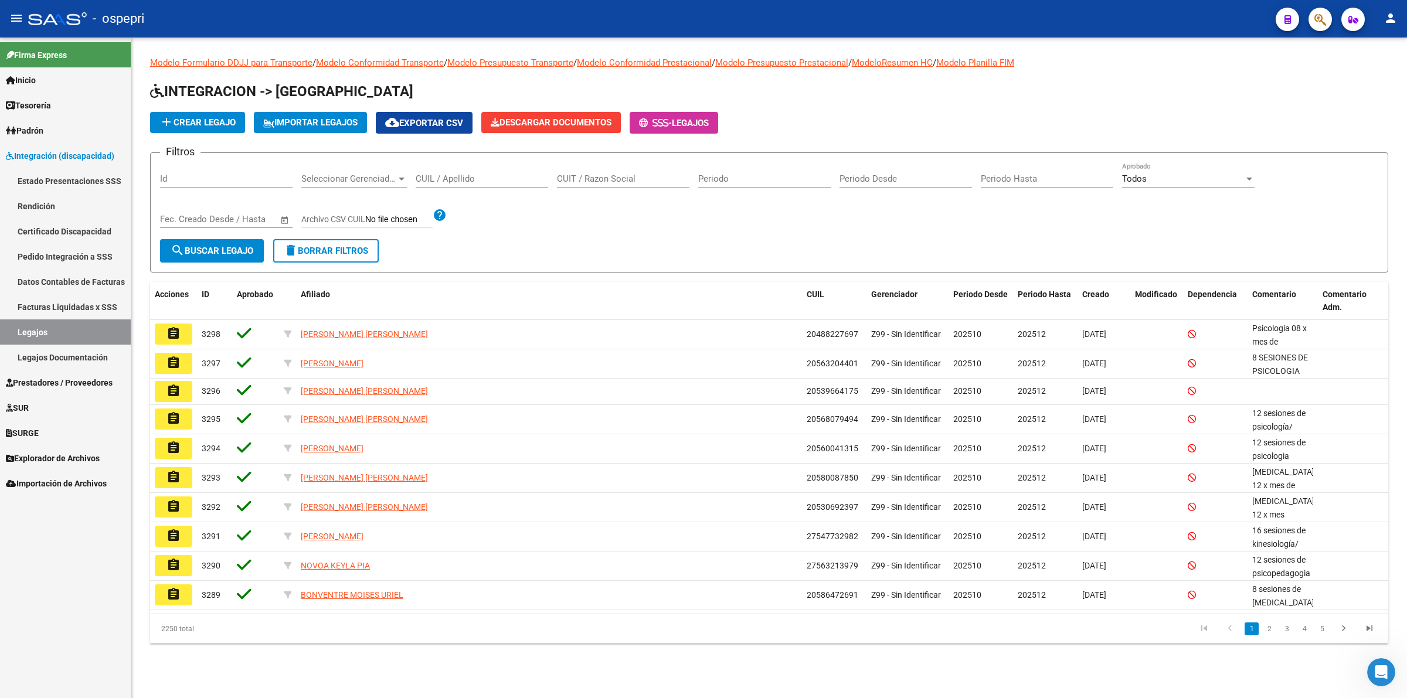
click at [461, 181] on input "CUIL / Apellido" at bounding box center [482, 179] width 132 height 11
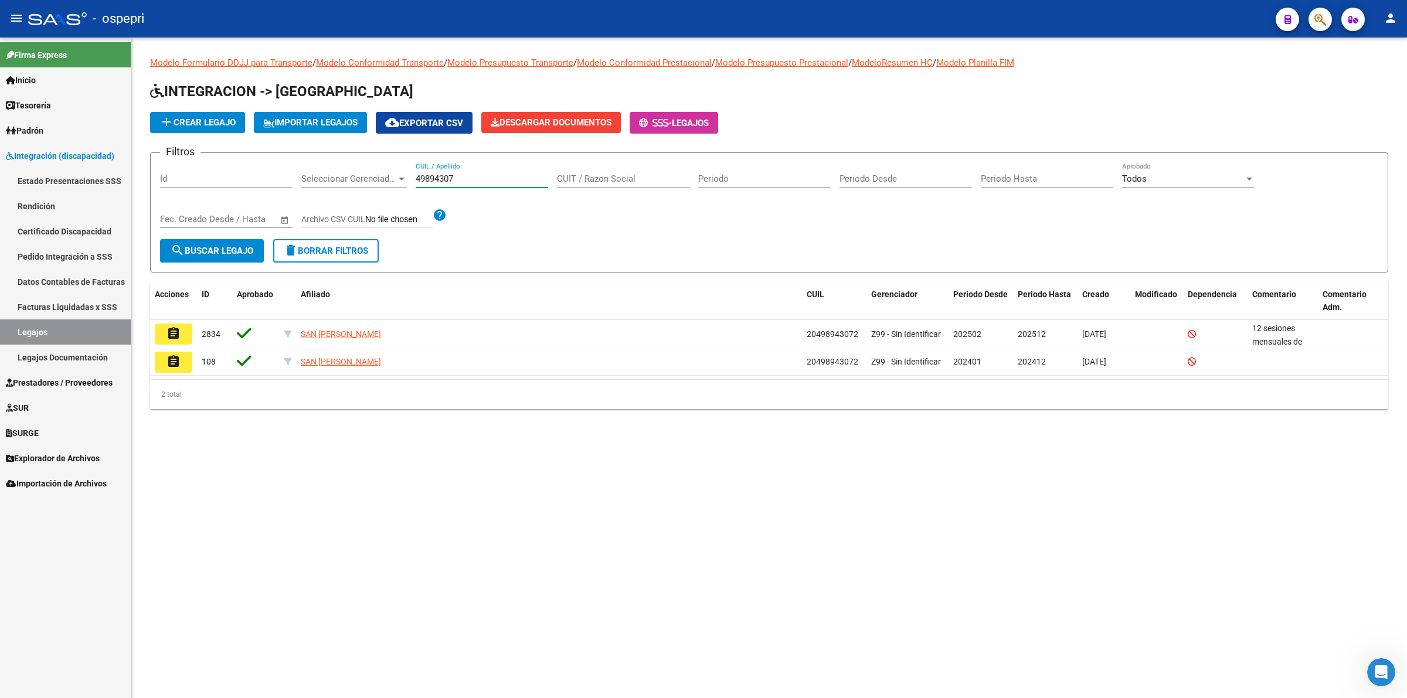
type input "49894307"
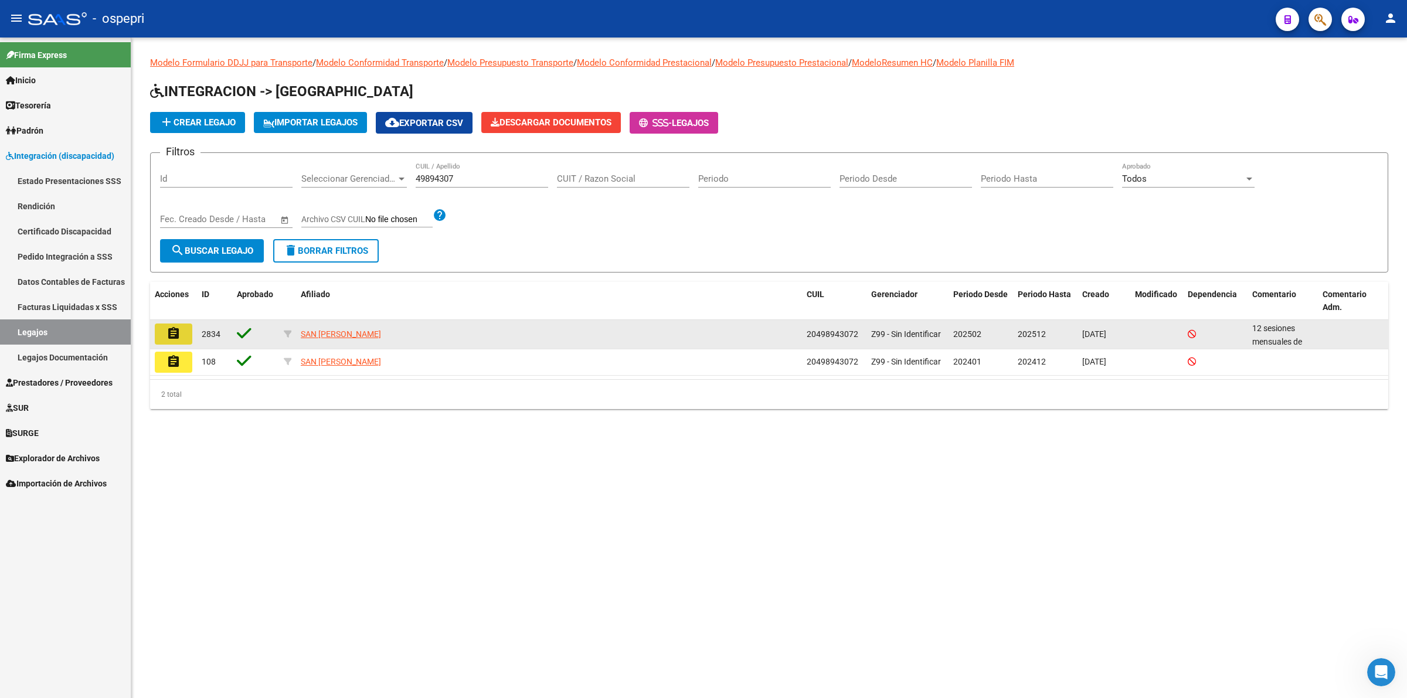
click at [168, 330] on mat-icon "assignment" at bounding box center [173, 334] width 14 height 14
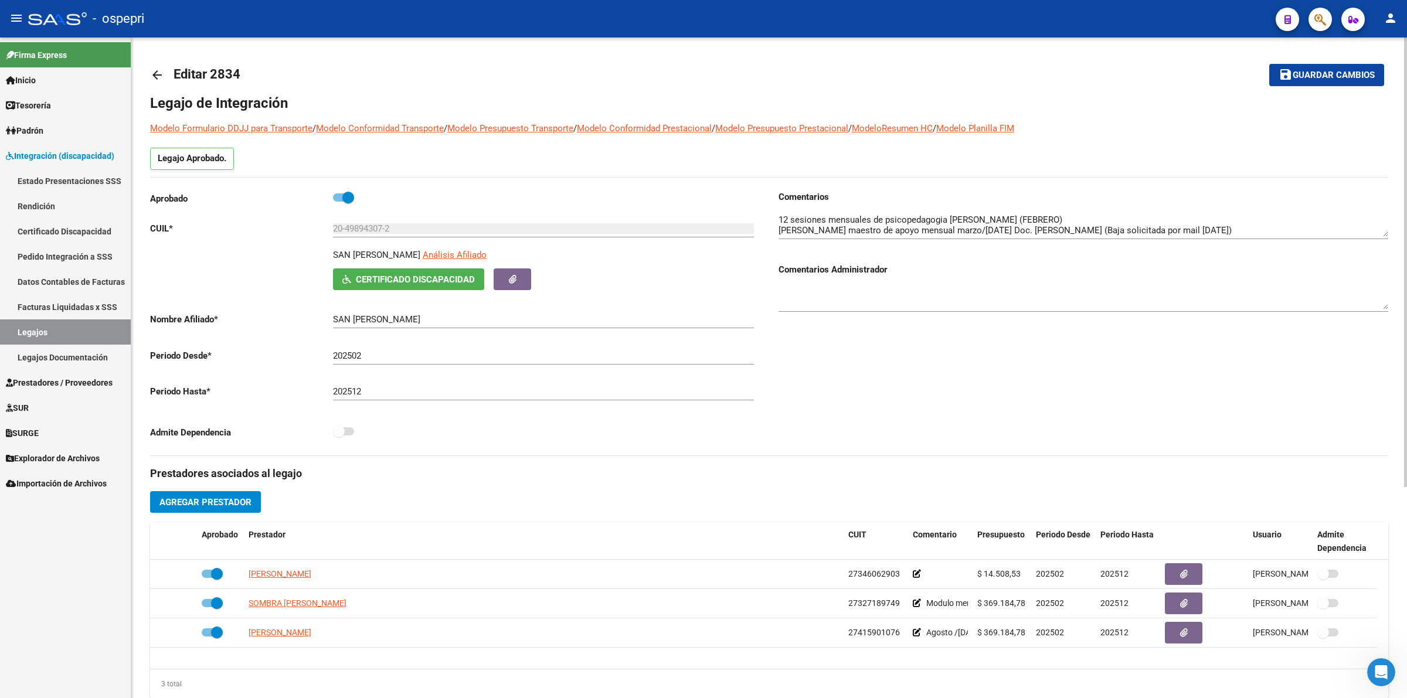
click at [165, 72] on link "arrow_back" at bounding box center [161, 75] width 23 height 28
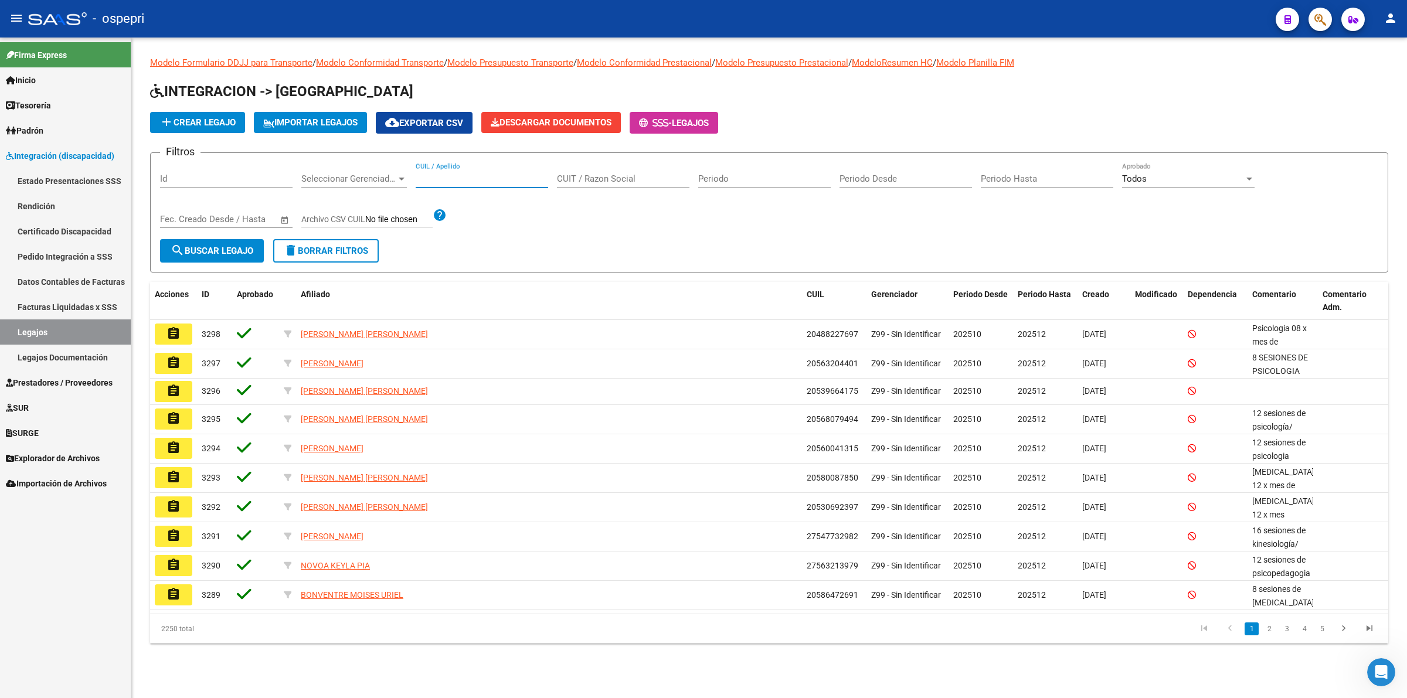
click at [485, 182] on input "CUIL / Apellido" at bounding box center [482, 179] width 132 height 11
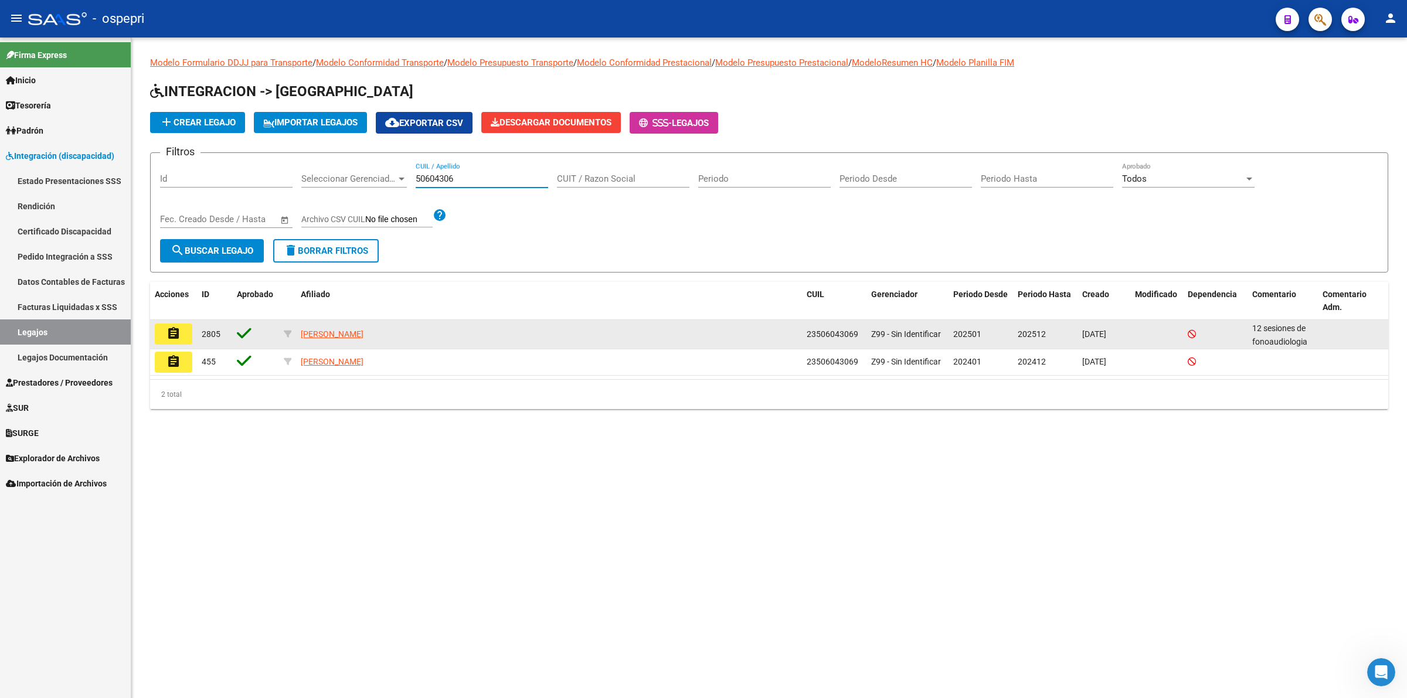
type input "50604306"
click at [183, 334] on button "assignment" at bounding box center [174, 334] width 38 height 21
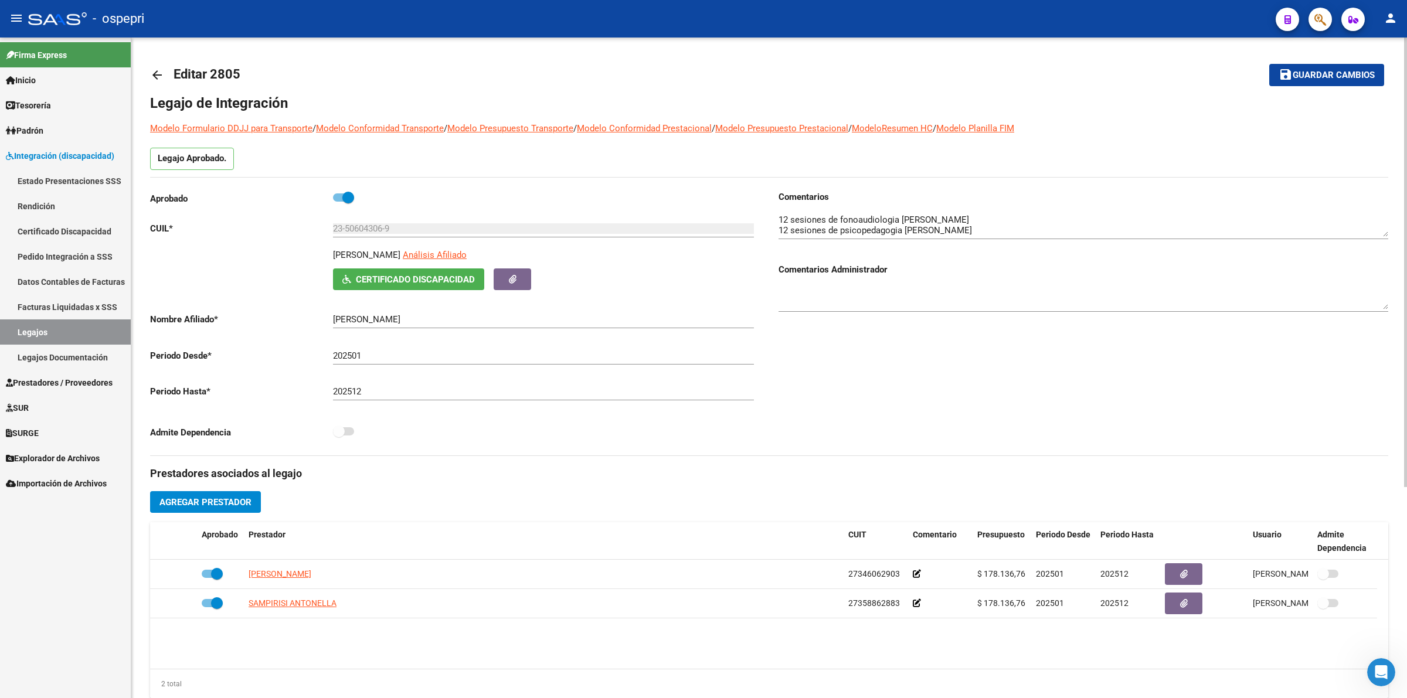
click at [162, 74] on mat-icon "arrow_back" at bounding box center [157, 75] width 14 height 14
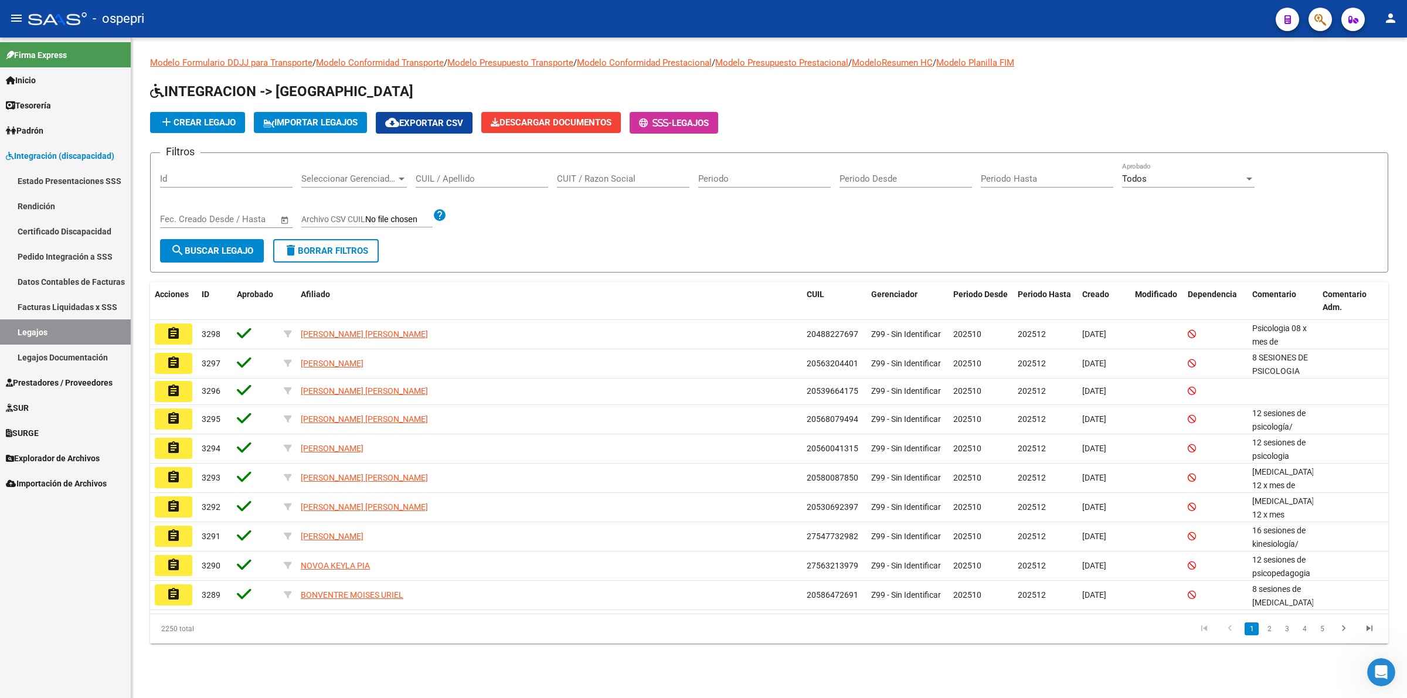
click at [434, 174] on input "CUIL / Apellido" at bounding box center [482, 179] width 132 height 11
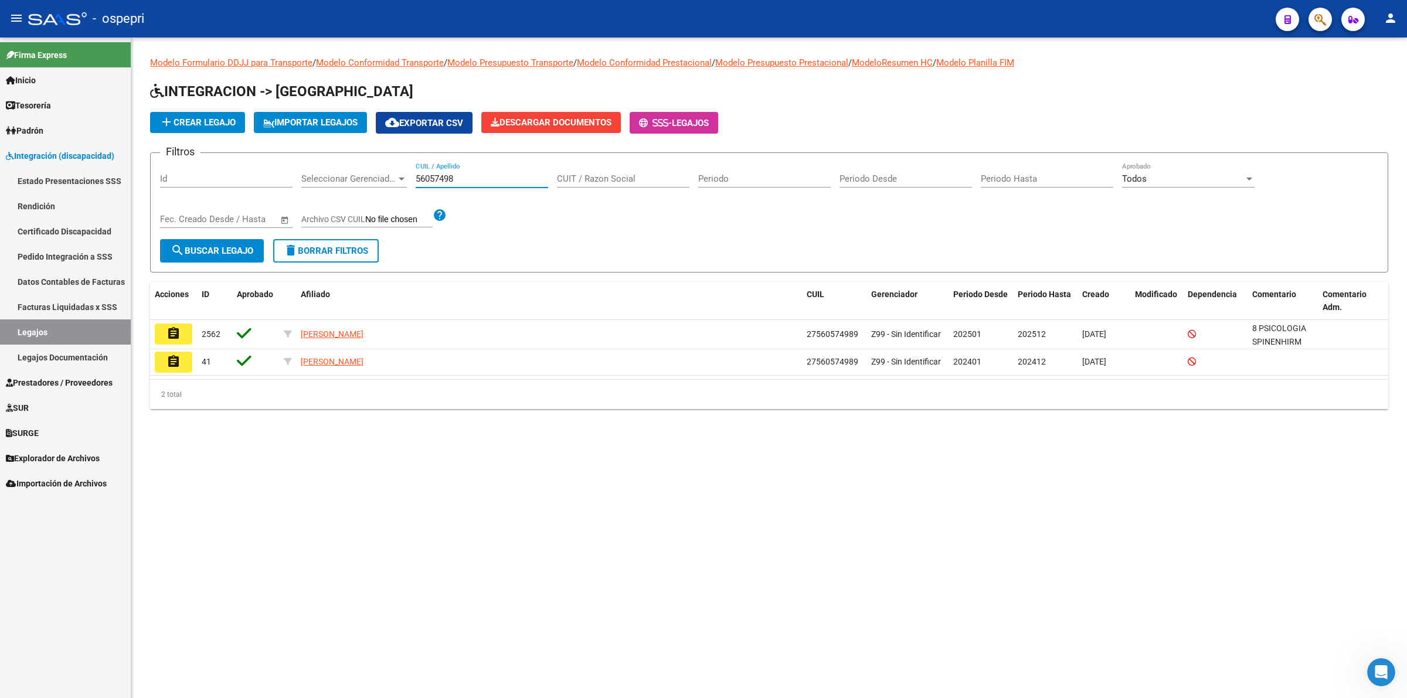
type input "56057498"
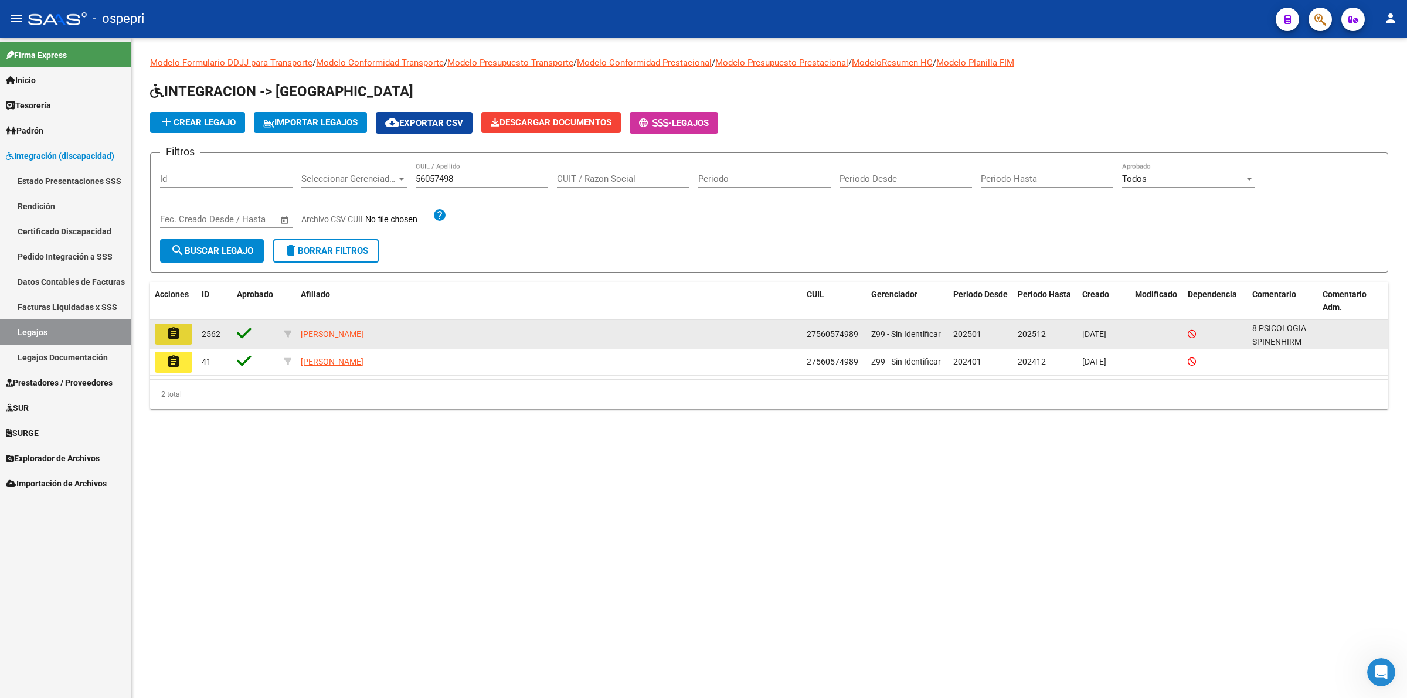
drag, startPoint x: 176, startPoint y: 331, endPoint x: 332, endPoint y: 308, distance: 157.0
click at [177, 331] on mat-icon "assignment" at bounding box center [173, 334] width 14 height 14
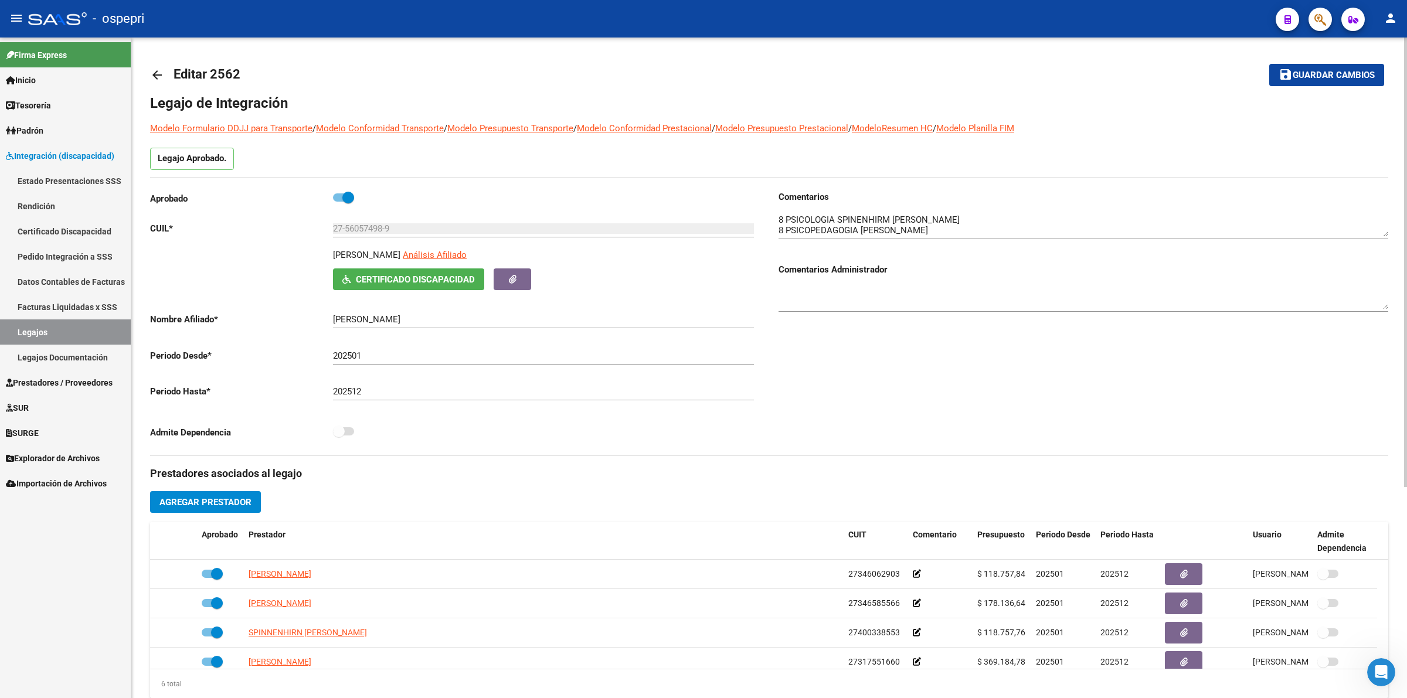
click at [153, 66] on link "arrow_back" at bounding box center [161, 75] width 23 height 28
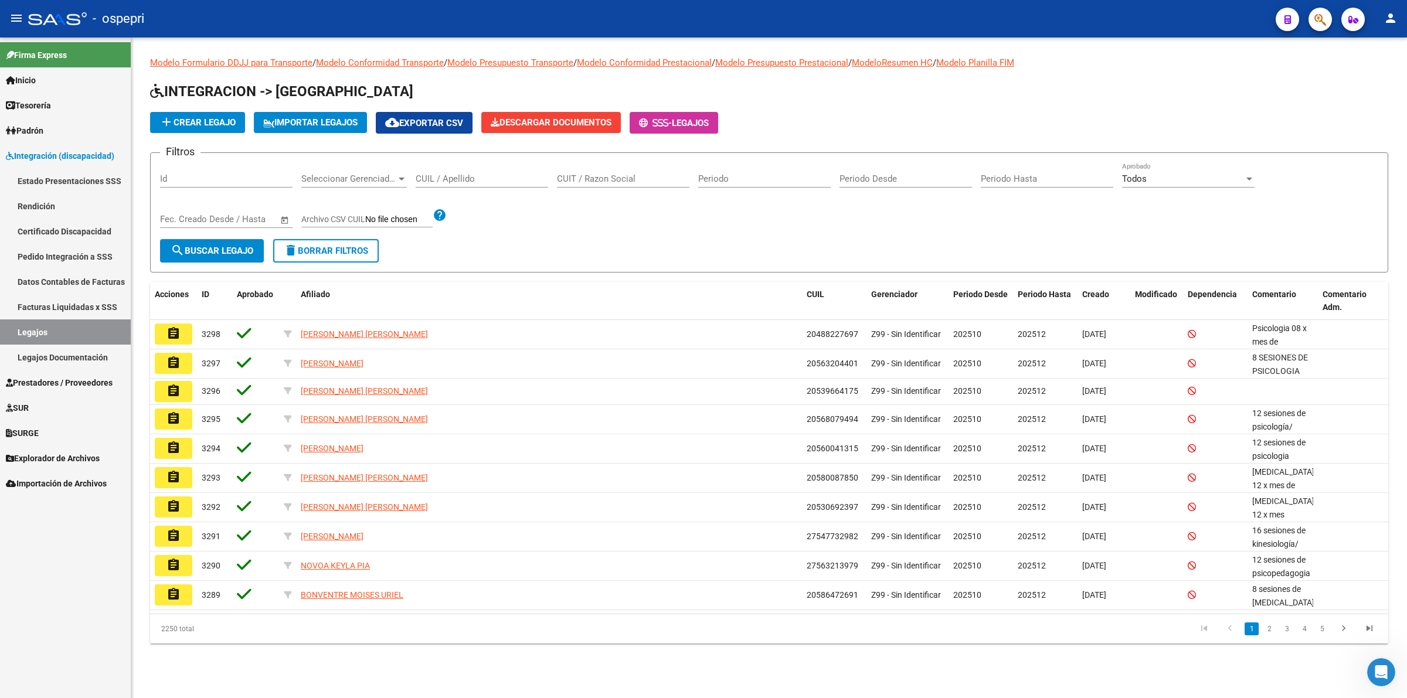
click at [473, 176] on input "CUIL / Apellido" at bounding box center [482, 179] width 132 height 11
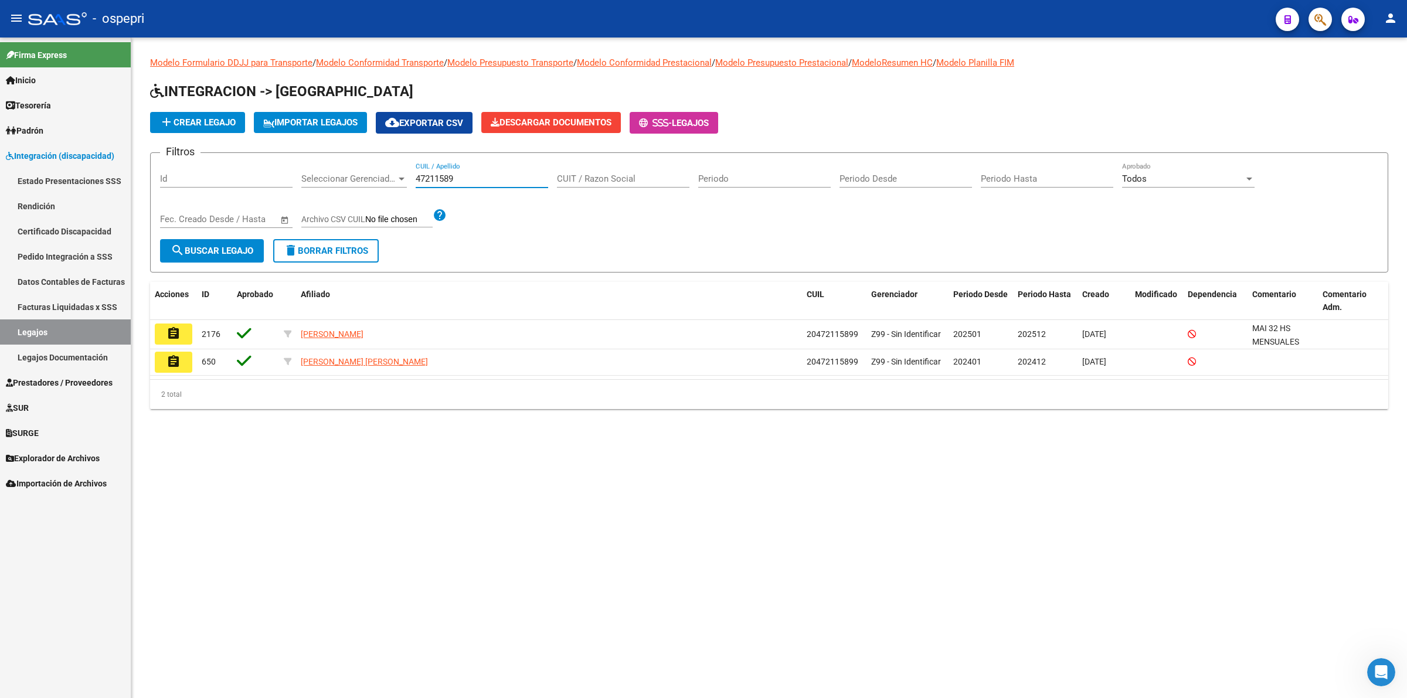
type input "47211589"
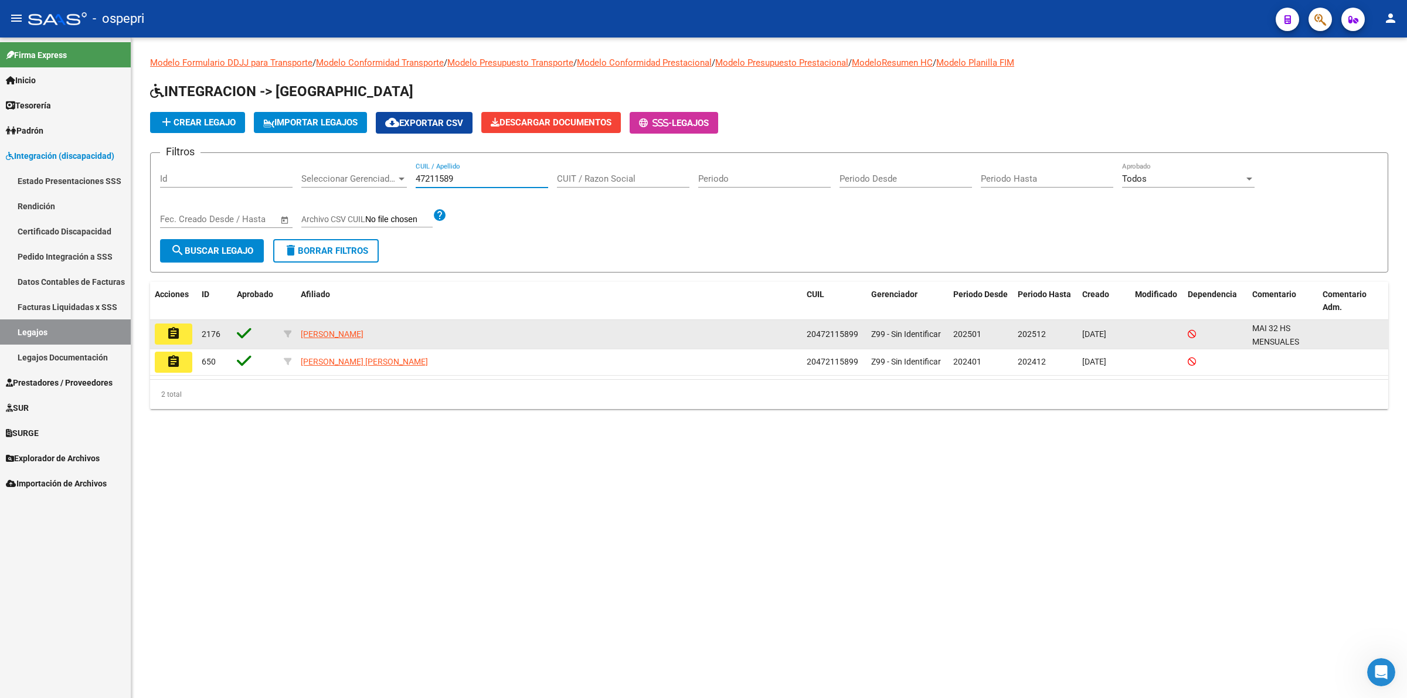
click at [159, 327] on button "assignment" at bounding box center [174, 334] width 38 height 21
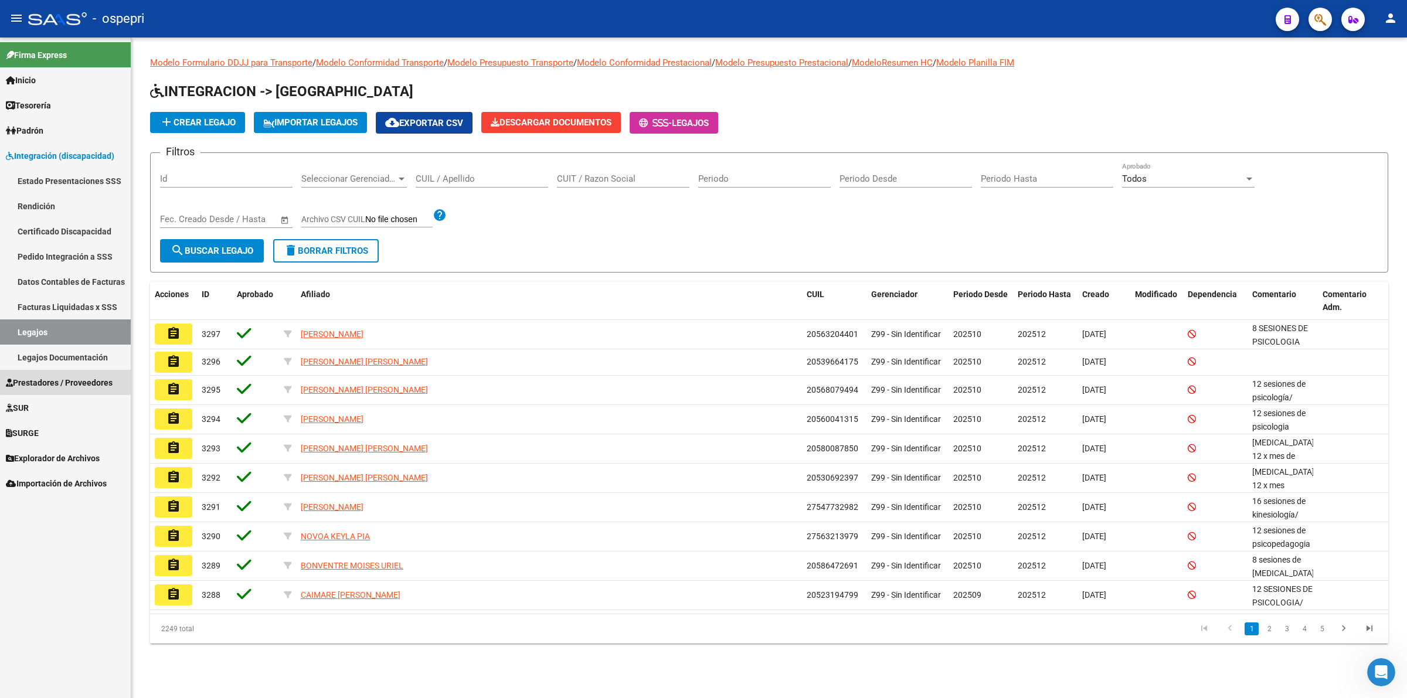
click at [90, 380] on span "Prestadores / Proveedores" at bounding box center [59, 382] width 107 height 13
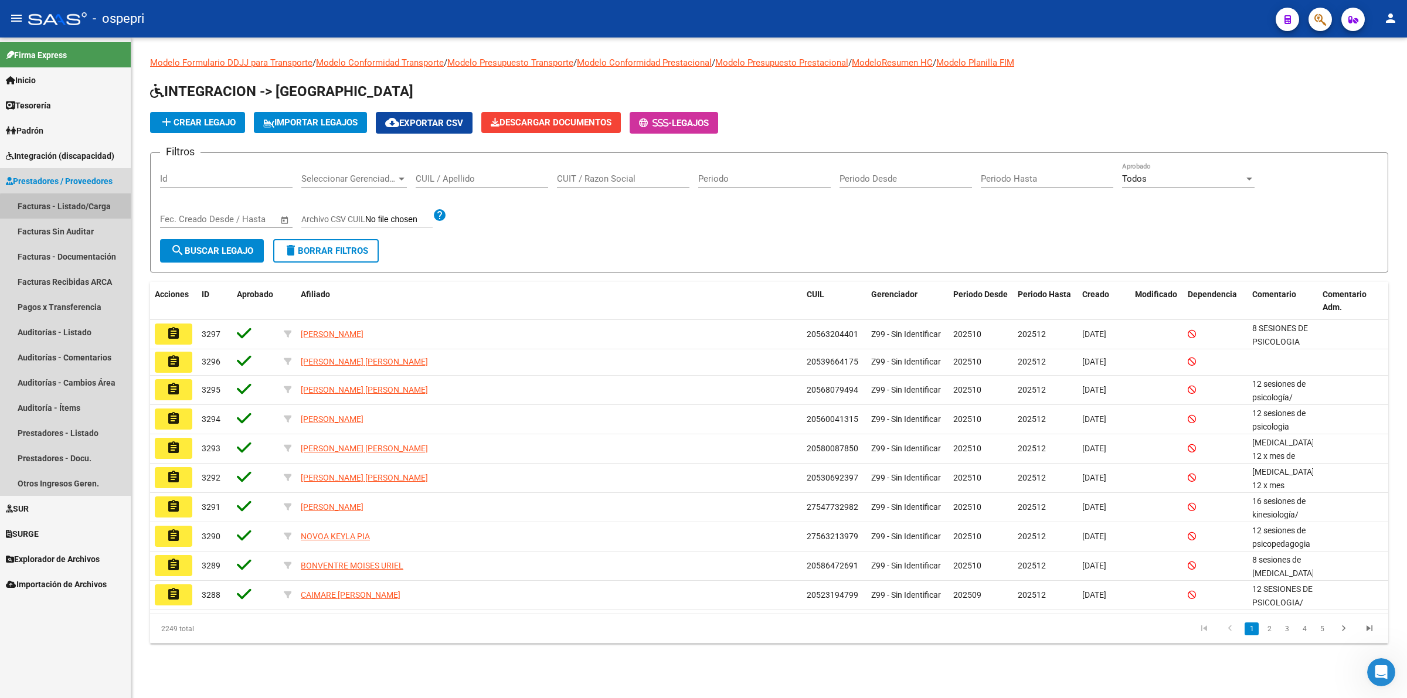
click at [80, 208] on link "Facturas - Listado/Carga" at bounding box center [65, 205] width 131 height 25
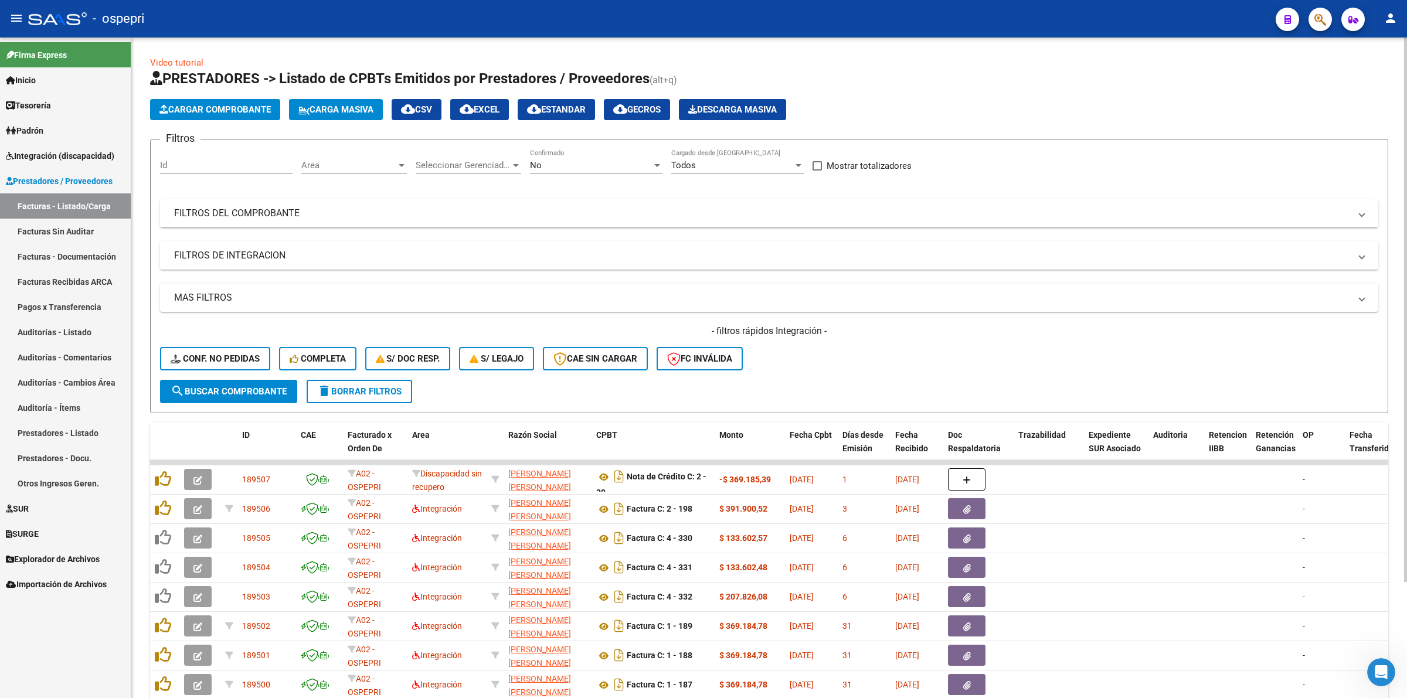
click at [279, 215] on mat-panel-title "FILTROS DEL COMPROBANTE" at bounding box center [762, 213] width 1176 height 13
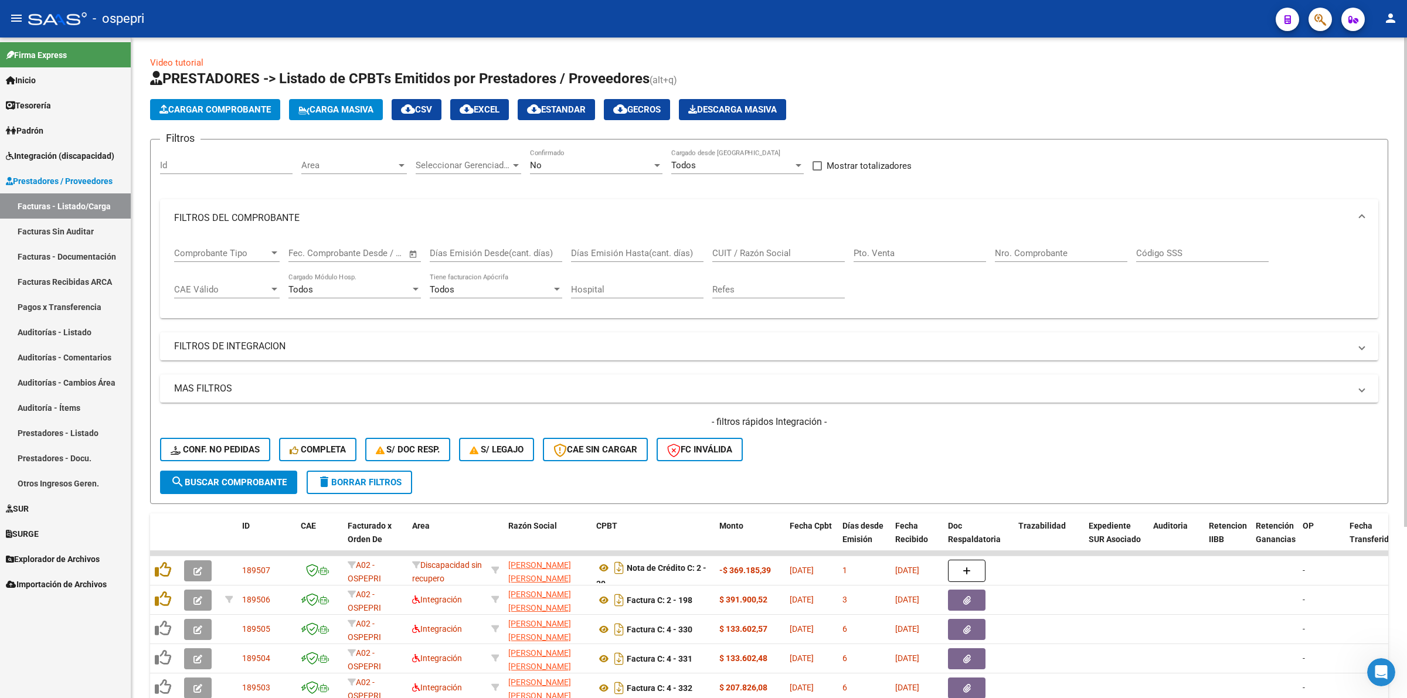
click at [766, 253] on input "CUIT / Razón Social" at bounding box center [778, 253] width 132 height 11
paste input "20268907700"
type input "20268907700"
click at [216, 481] on span "search Buscar Comprobante" at bounding box center [229, 482] width 116 height 11
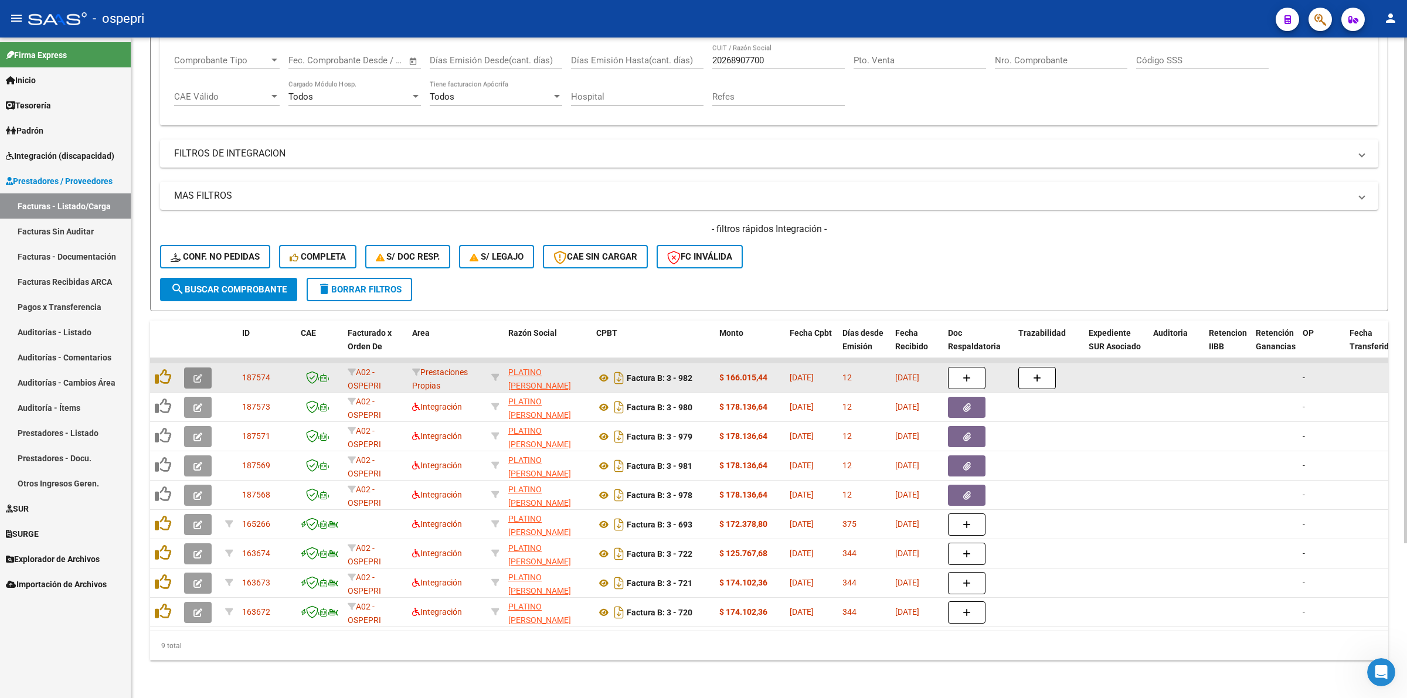
click at [191, 368] on button "button" at bounding box center [198, 378] width 28 height 21
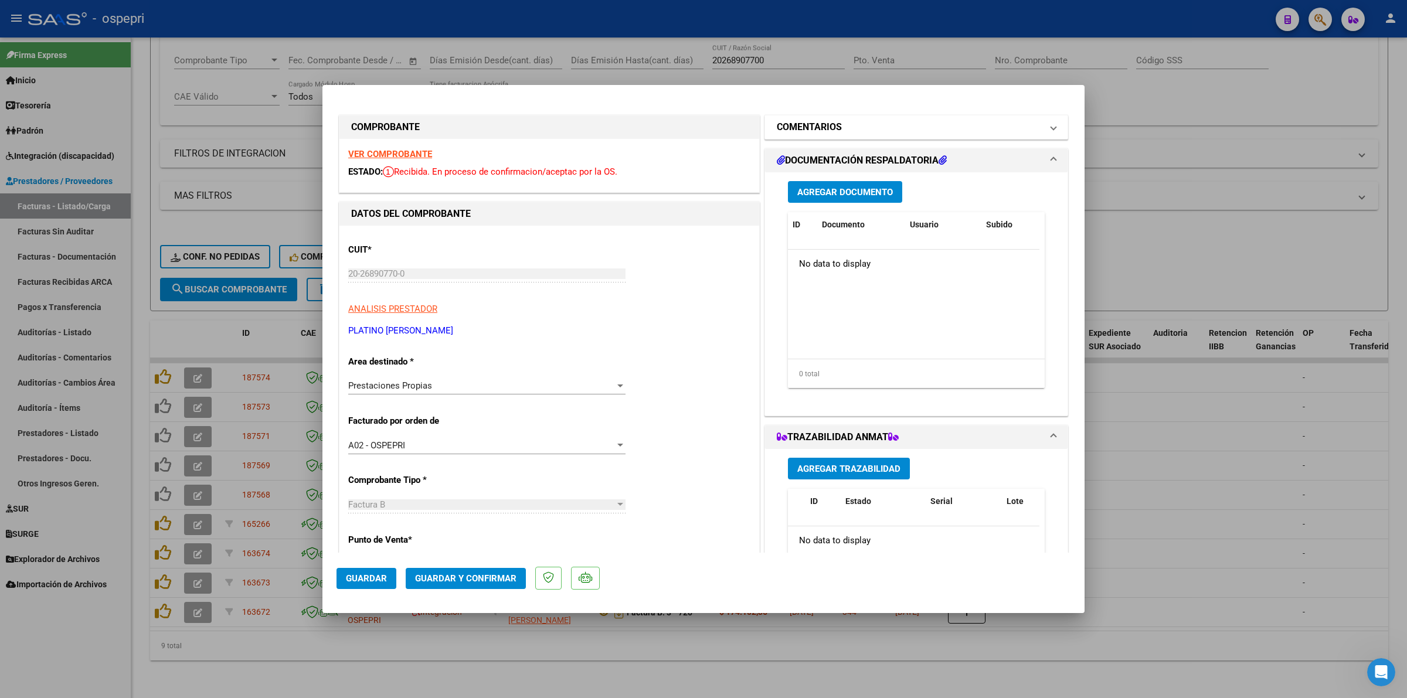
click at [795, 134] on mat-expansion-panel-header "COMENTARIOS" at bounding box center [916, 126] width 302 height 23
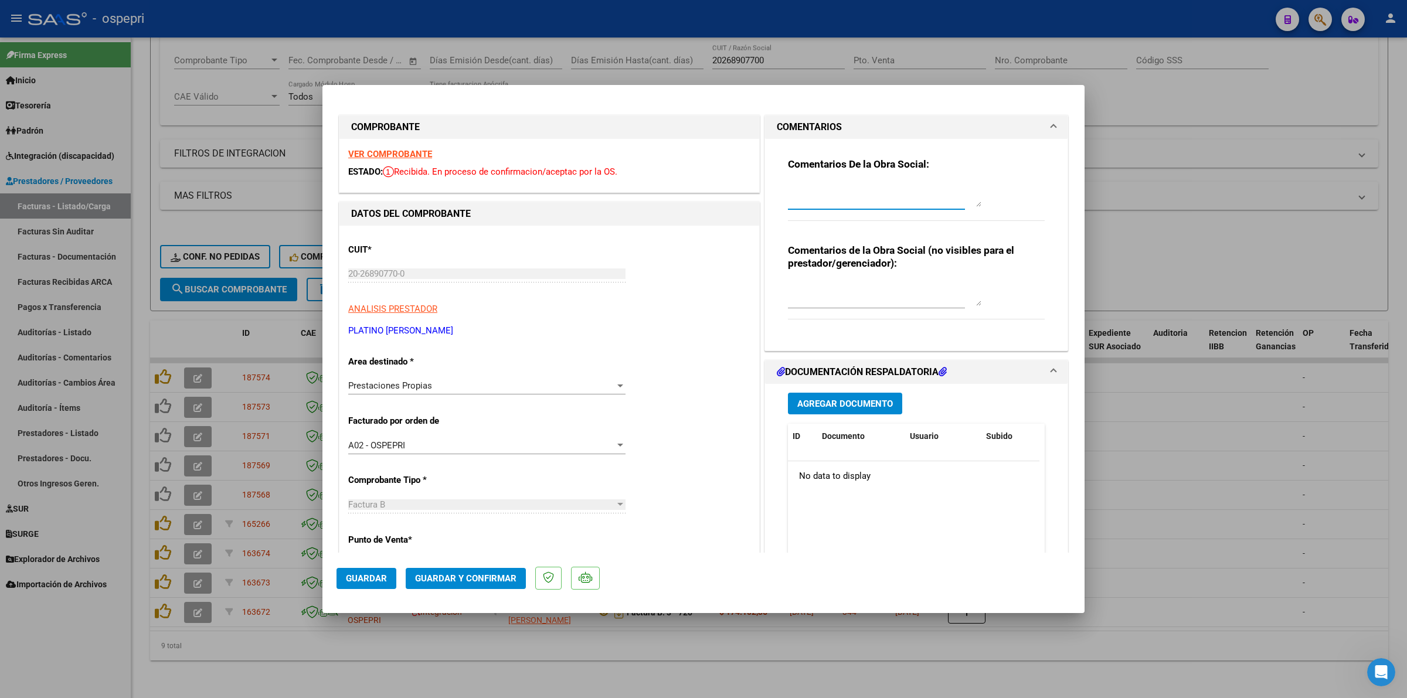
click at [804, 196] on textarea at bounding box center [884, 194] width 193 height 23
type textarea "b"
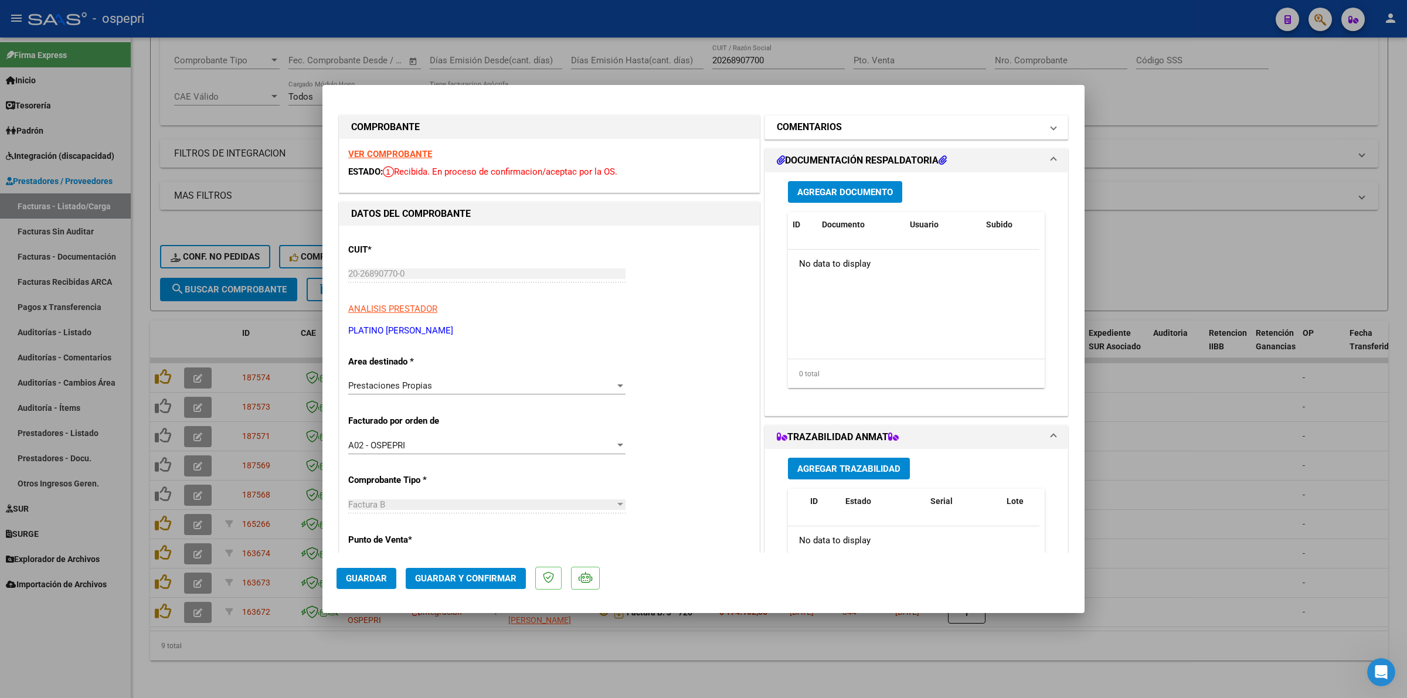
click at [834, 125] on h1 "COMENTARIOS" at bounding box center [809, 127] width 65 height 14
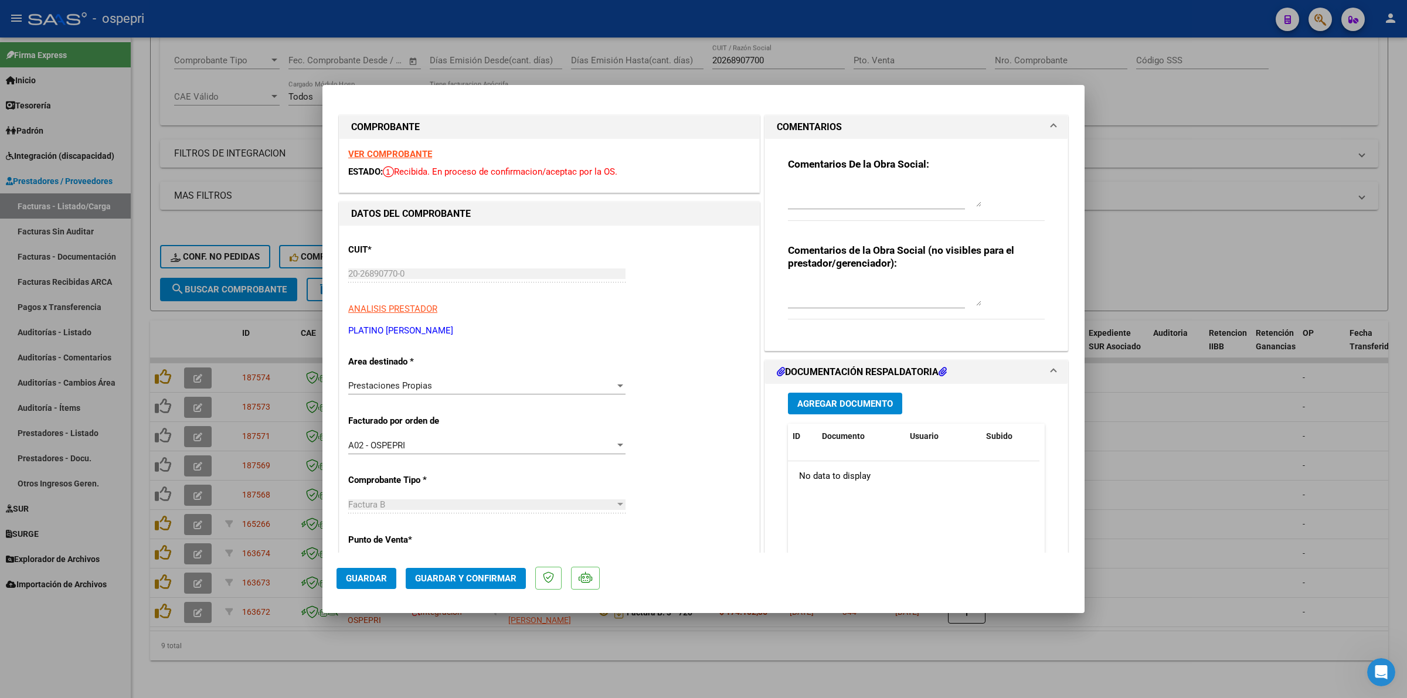
click at [821, 130] on h1 "COMENTARIOS" at bounding box center [809, 127] width 65 height 14
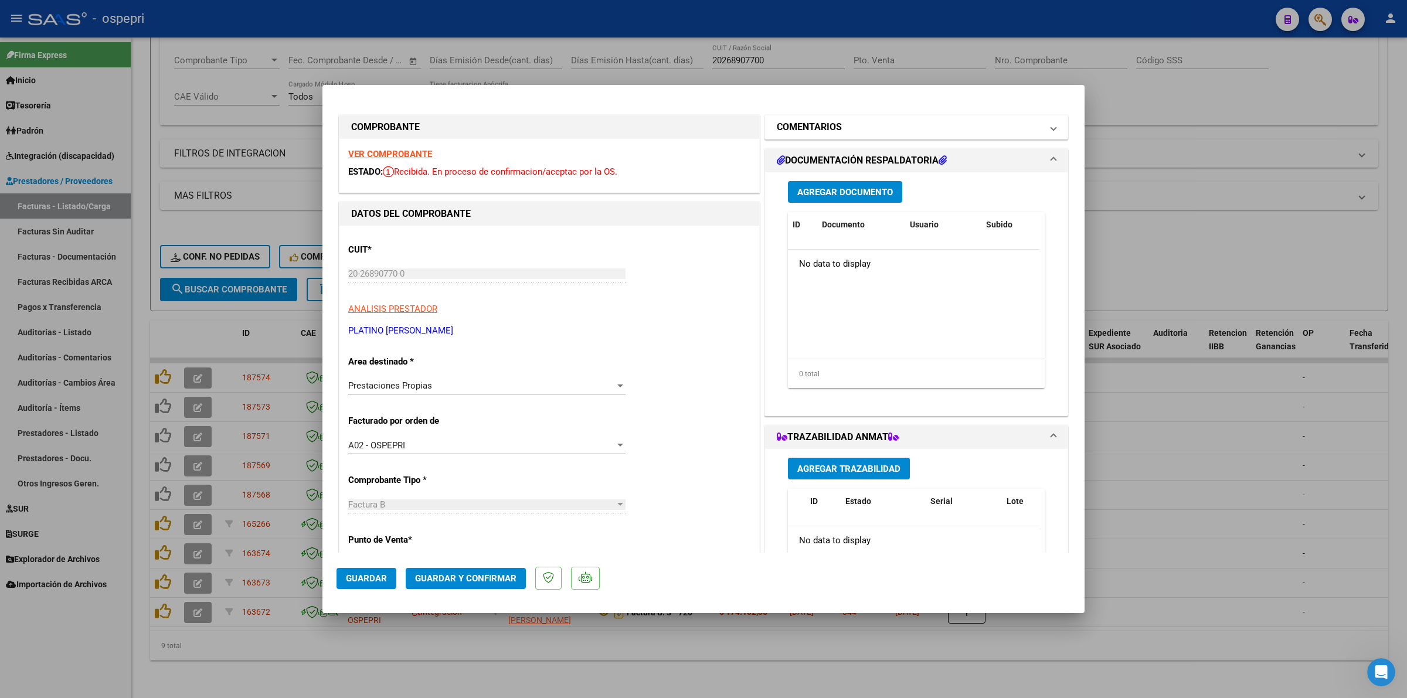
click at [831, 133] on h1 "COMENTARIOS" at bounding box center [809, 127] width 65 height 14
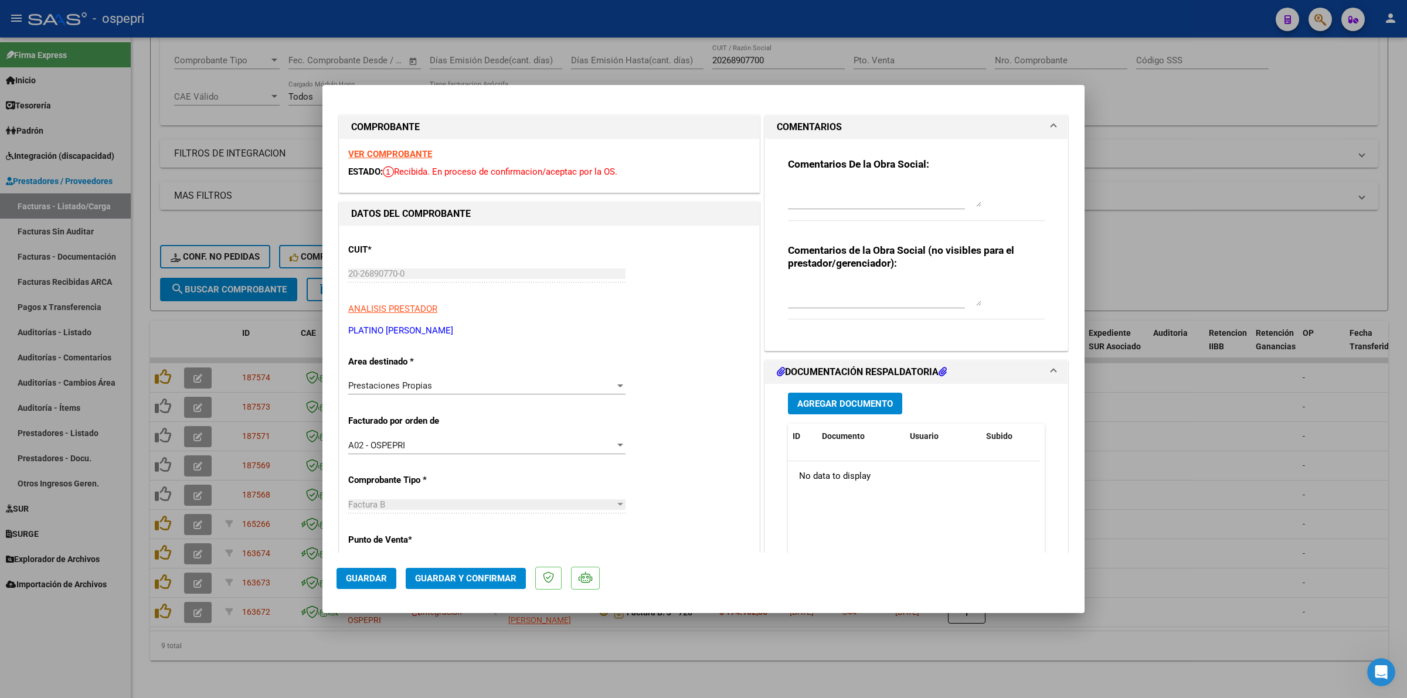
click at [847, 182] on div at bounding box center [884, 195] width 193 height 28
click at [843, 180] on div "Comentarios De la Obra Social:" at bounding box center [916, 196] width 257 height 76
click at [852, 189] on textarea at bounding box center [884, 194] width 193 height 23
type textarea "b"
click at [853, 189] on textarea at bounding box center [884, 194] width 193 height 23
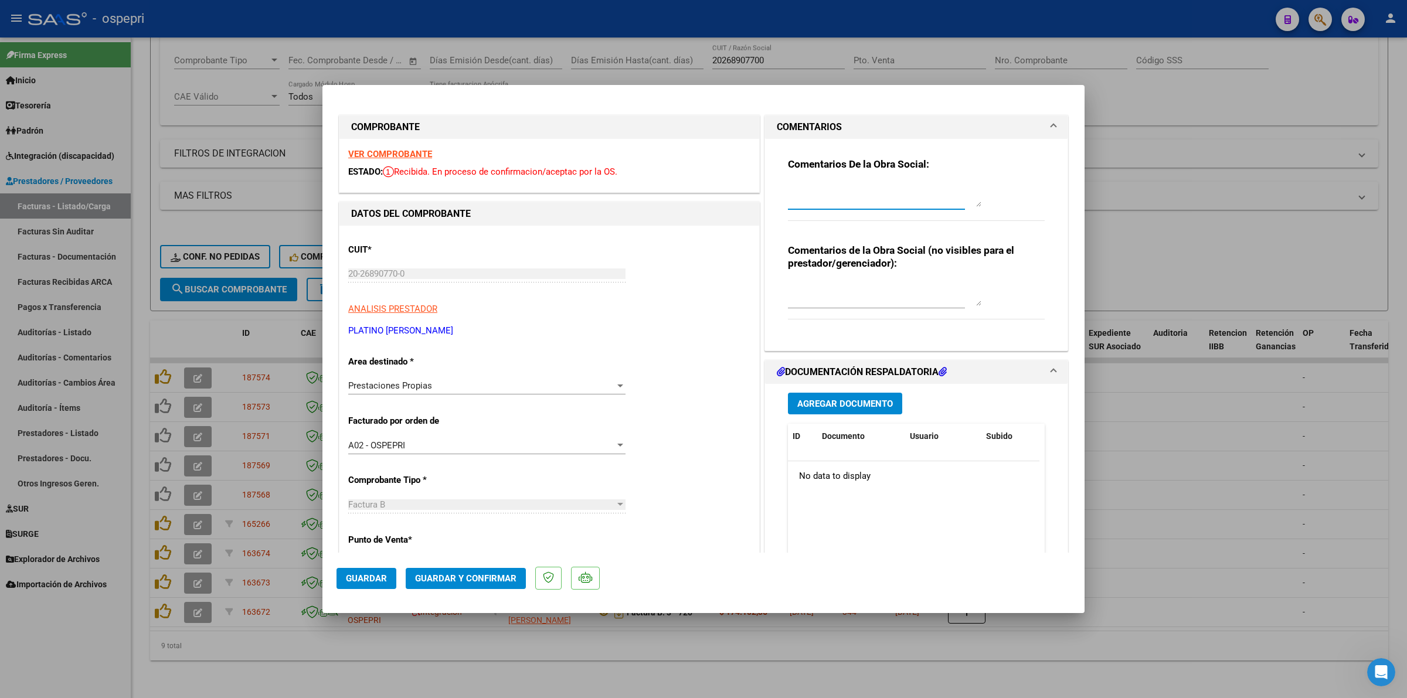
type textarea "b"
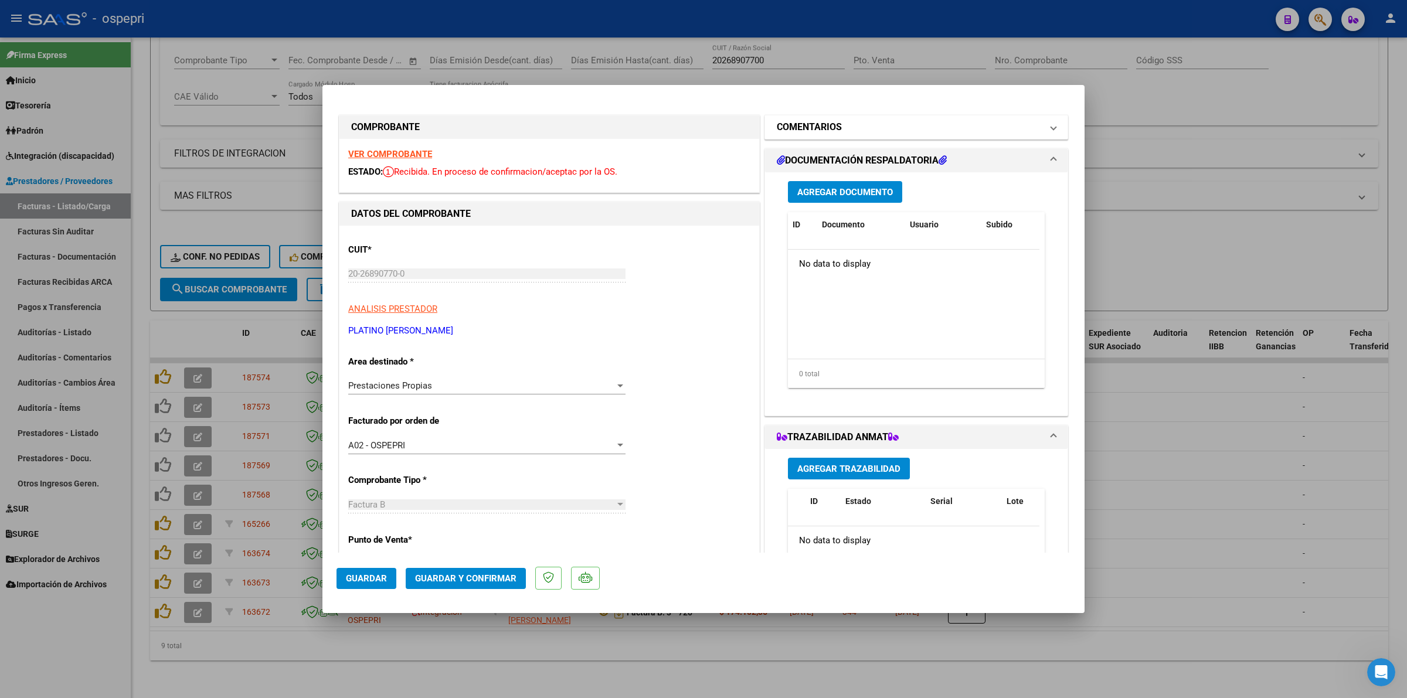
click at [831, 133] on h1 "COMENTARIOS" at bounding box center [809, 127] width 65 height 14
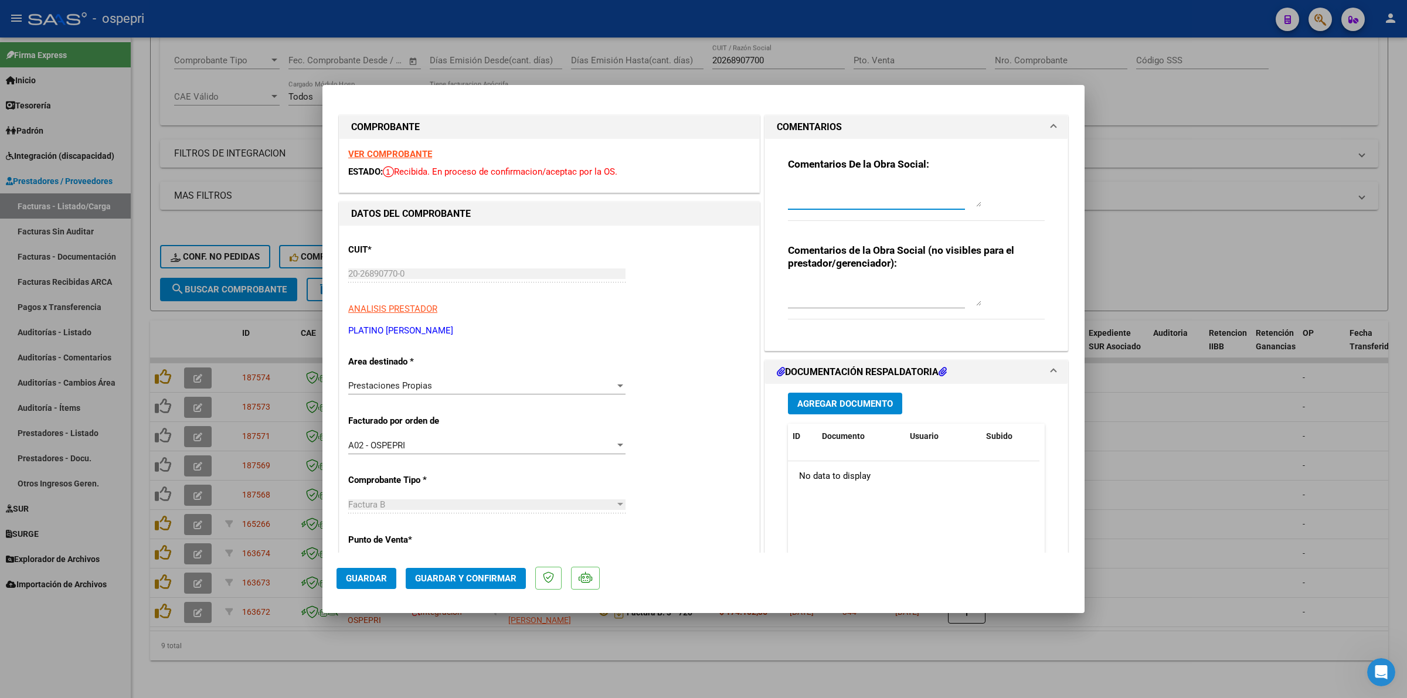
click at [833, 188] on textarea at bounding box center [884, 194] width 193 height 23
drag, startPoint x: 913, startPoint y: 196, endPoint x: 920, endPoint y: 195, distance: 7.1
click at [915, 196] on textarea "Buen día estimado, debe enviar esta factura por mail, ya que es genérica." at bounding box center [884, 194] width 193 height 23
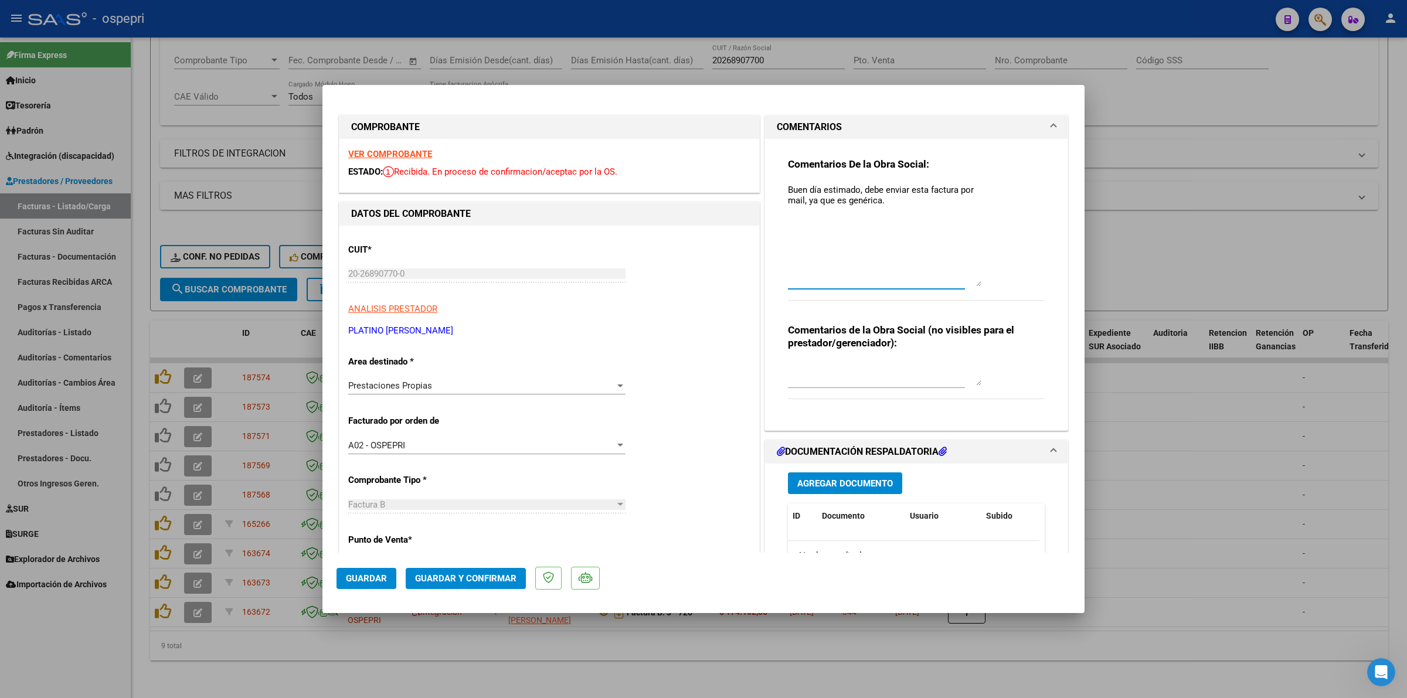
drag, startPoint x: 971, startPoint y: 203, endPoint x: 988, endPoint y: 283, distance: 81.6
click at [988, 283] on div "Comentarios De la Obra Social: Buen día estimado, debe enviar esta factura por …" at bounding box center [916, 235] width 257 height 155
click at [422, 387] on span "Prestaciones Propias" at bounding box center [390, 385] width 84 height 11
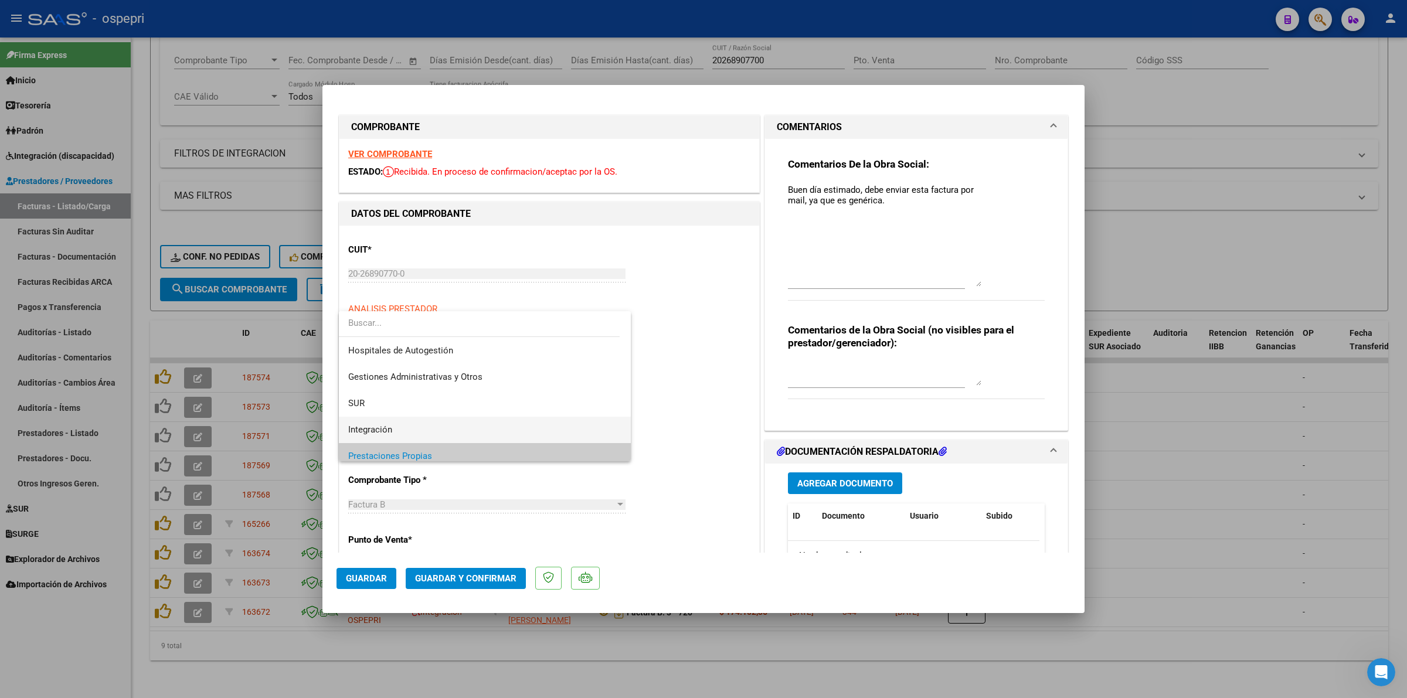
click at [397, 430] on span "Integración" at bounding box center [484, 430] width 273 height 26
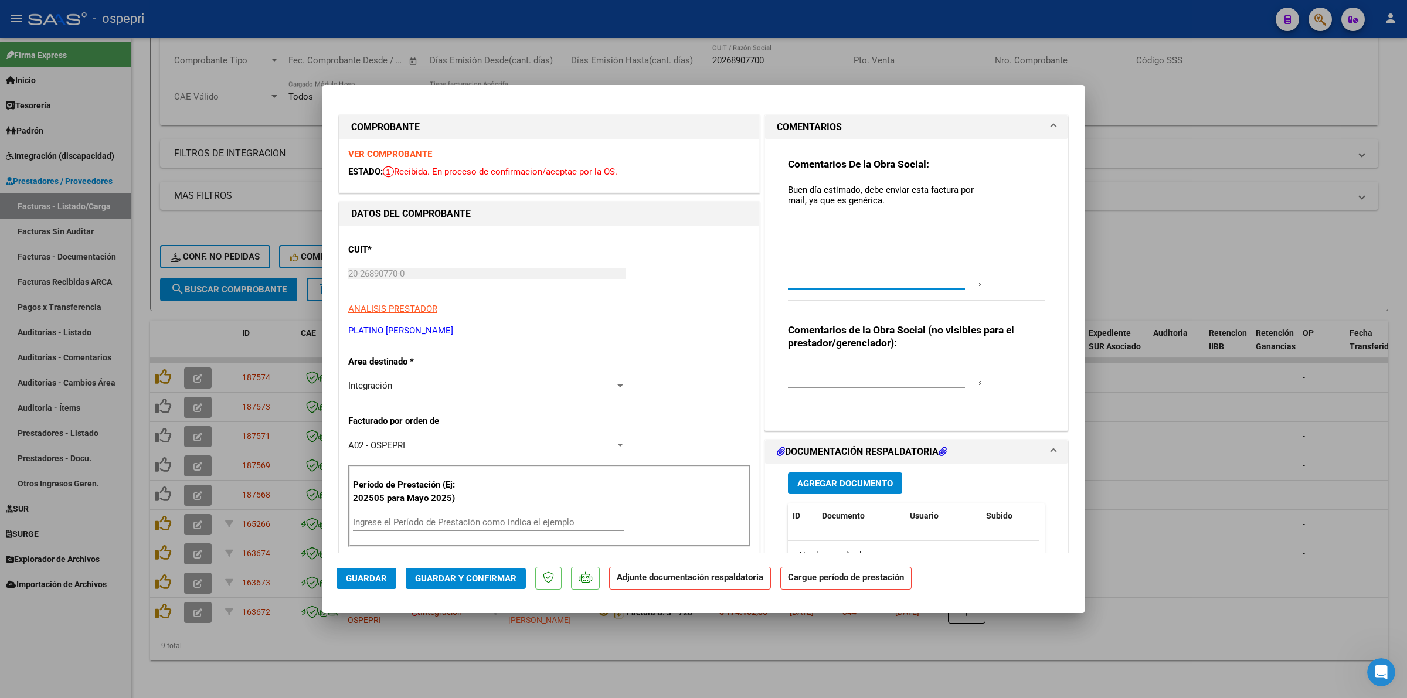
click at [893, 239] on textarea "Buen día estimado, debe enviar esta factura por mail, ya que es genérica." at bounding box center [884, 234] width 193 height 103
type textarea "Buen día estimado, debe enviar esta factura por mail, ya que es genérica. Graci…"
click at [353, 573] on span "Guardar" at bounding box center [366, 578] width 41 height 11
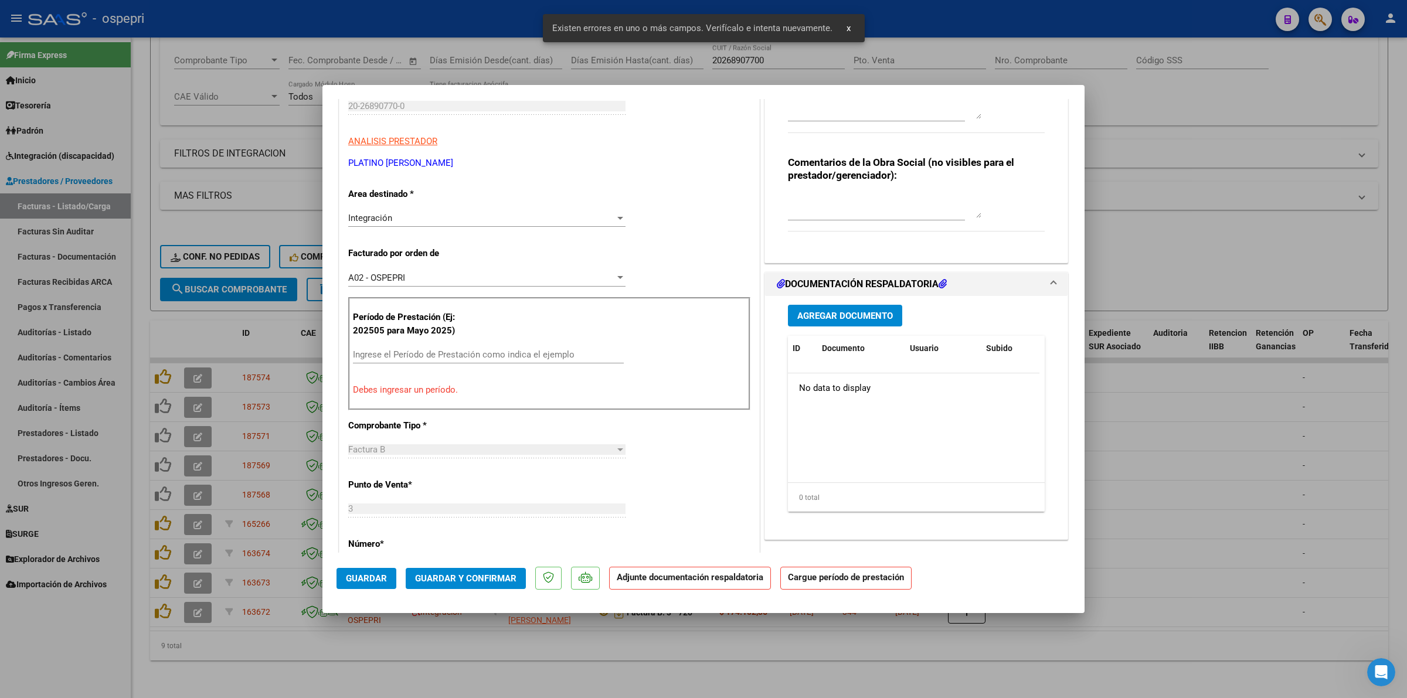
scroll to position [185, 0]
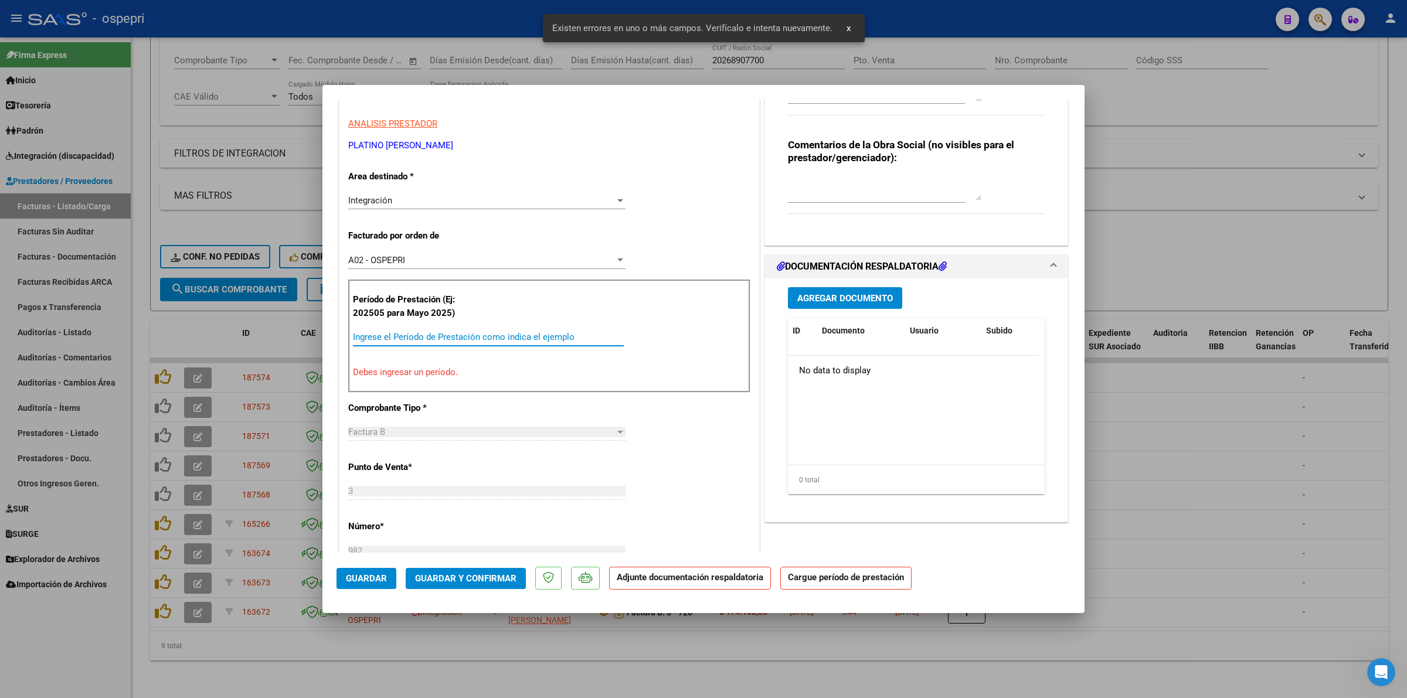
click at [429, 342] on input "Ingrese el Período de Prestación como indica el ejemplo" at bounding box center [488, 337] width 271 height 11
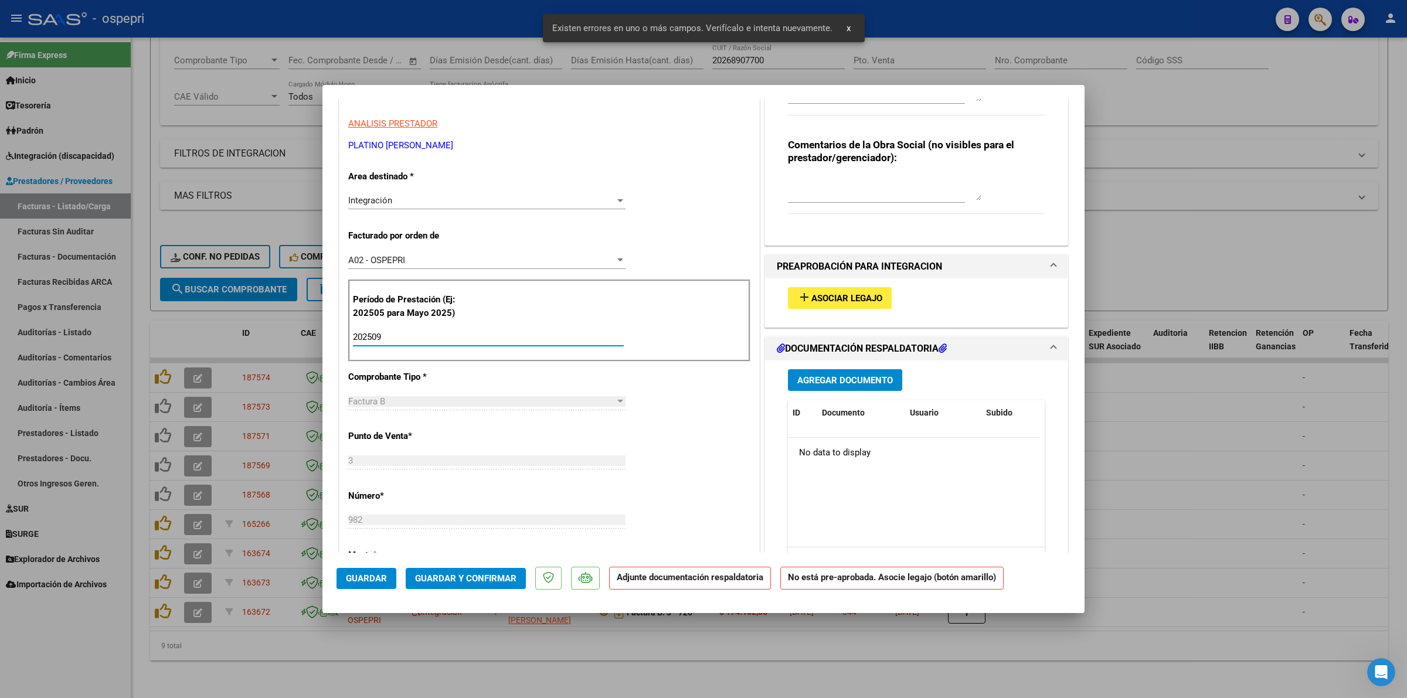
scroll to position [0, 0]
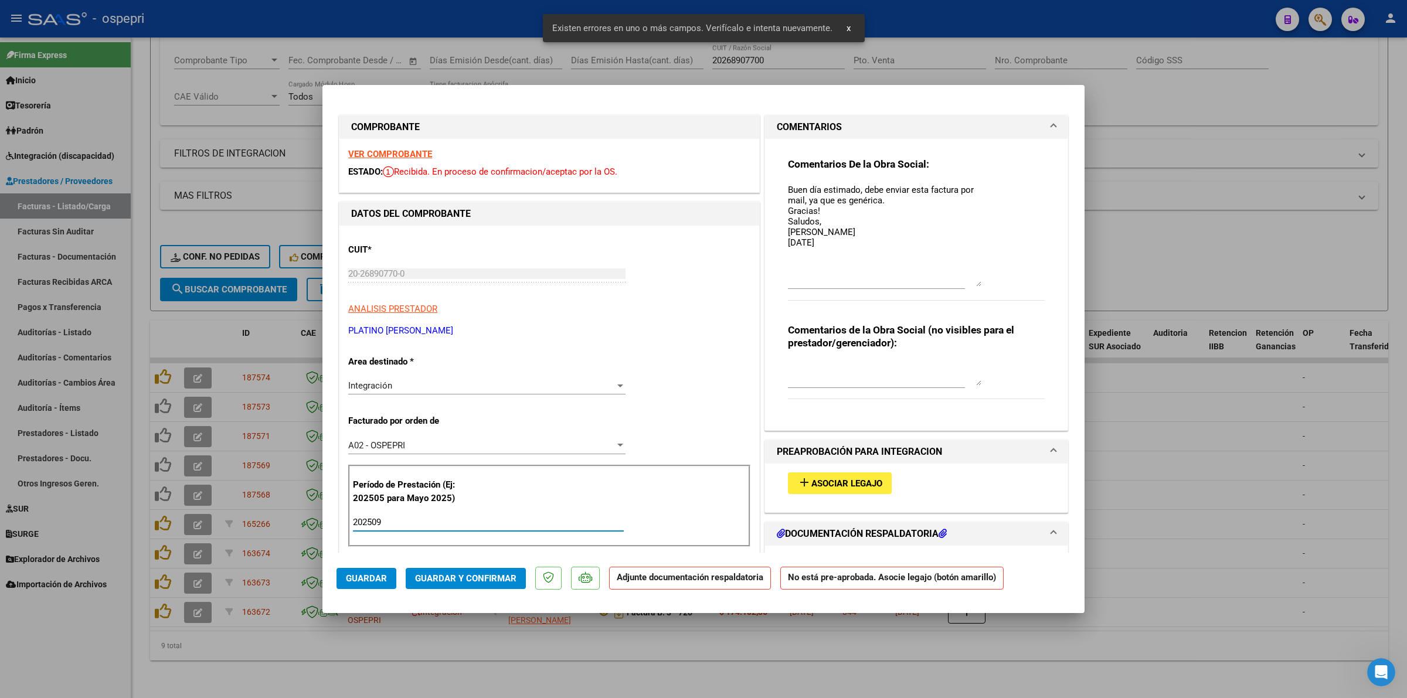
type input "202509"
click at [366, 573] on span "Guardar" at bounding box center [366, 578] width 41 height 11
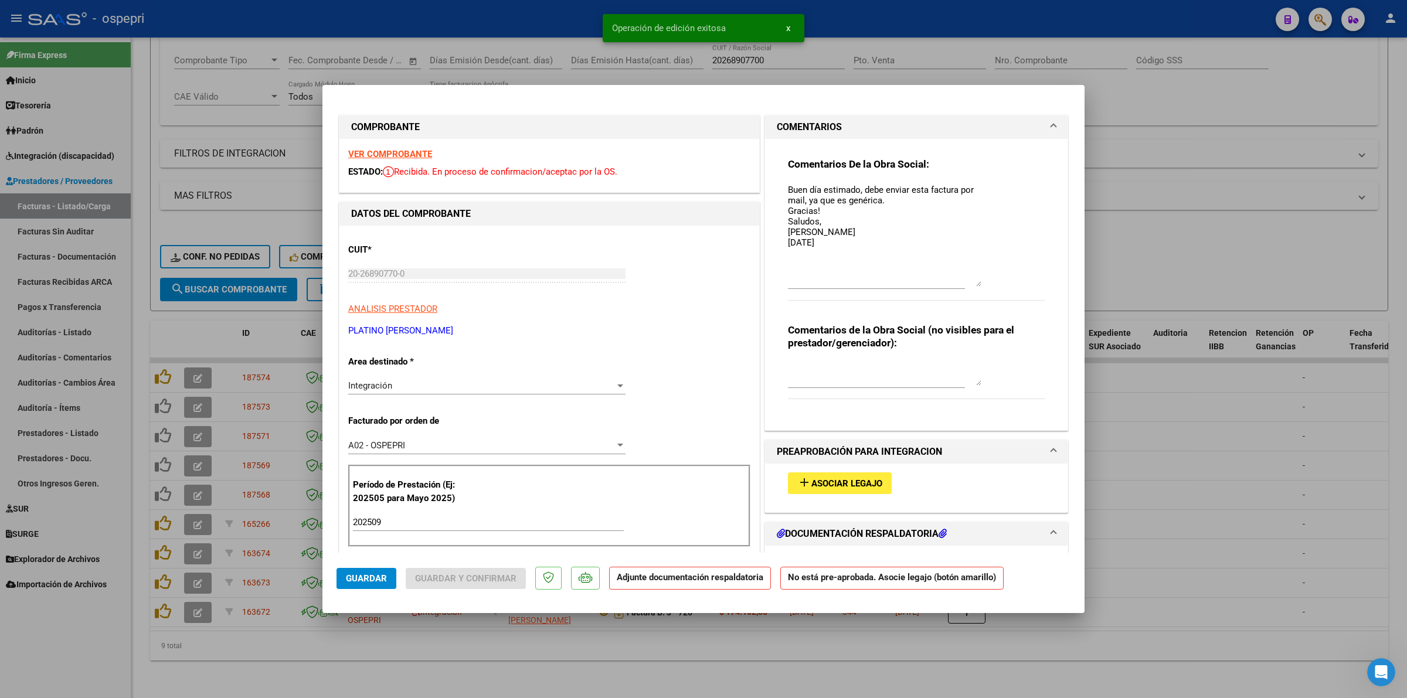
type input "$ 0,00"
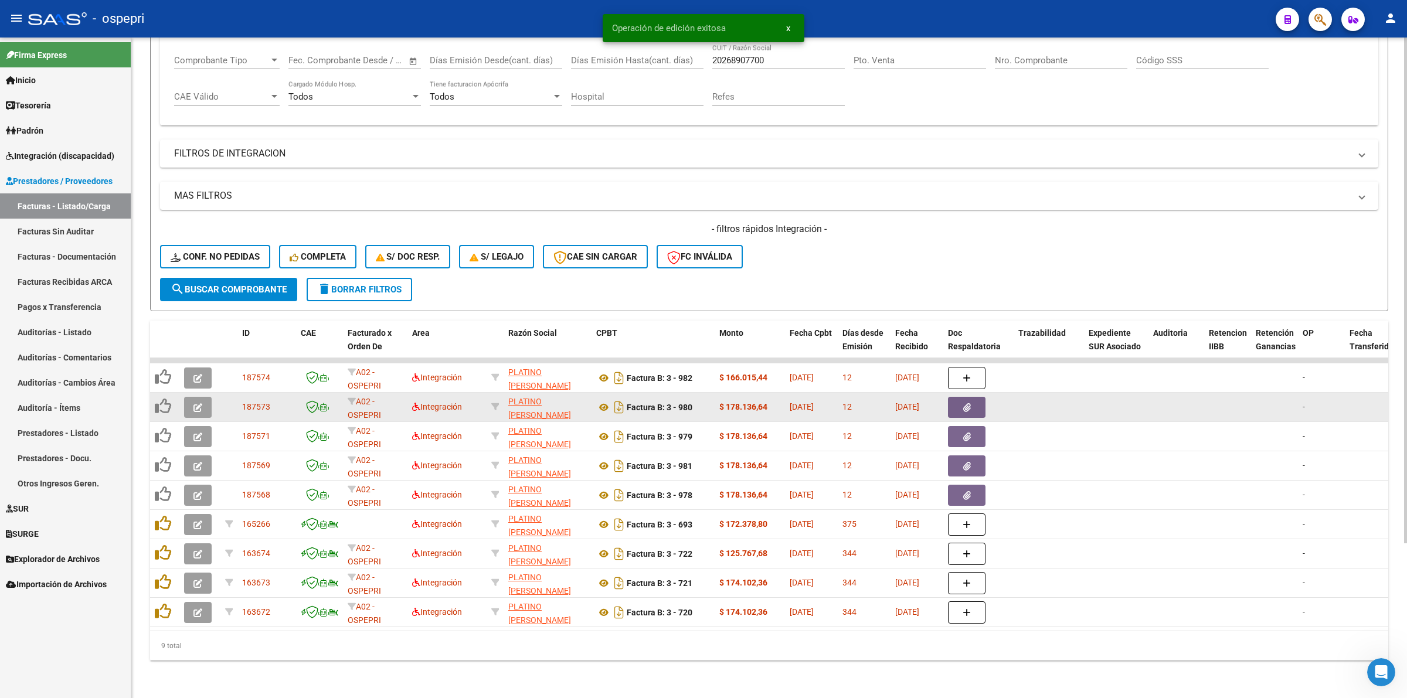
click at [196, 403] on icon "button" at bounding box center [197, 407] width 9 height 9
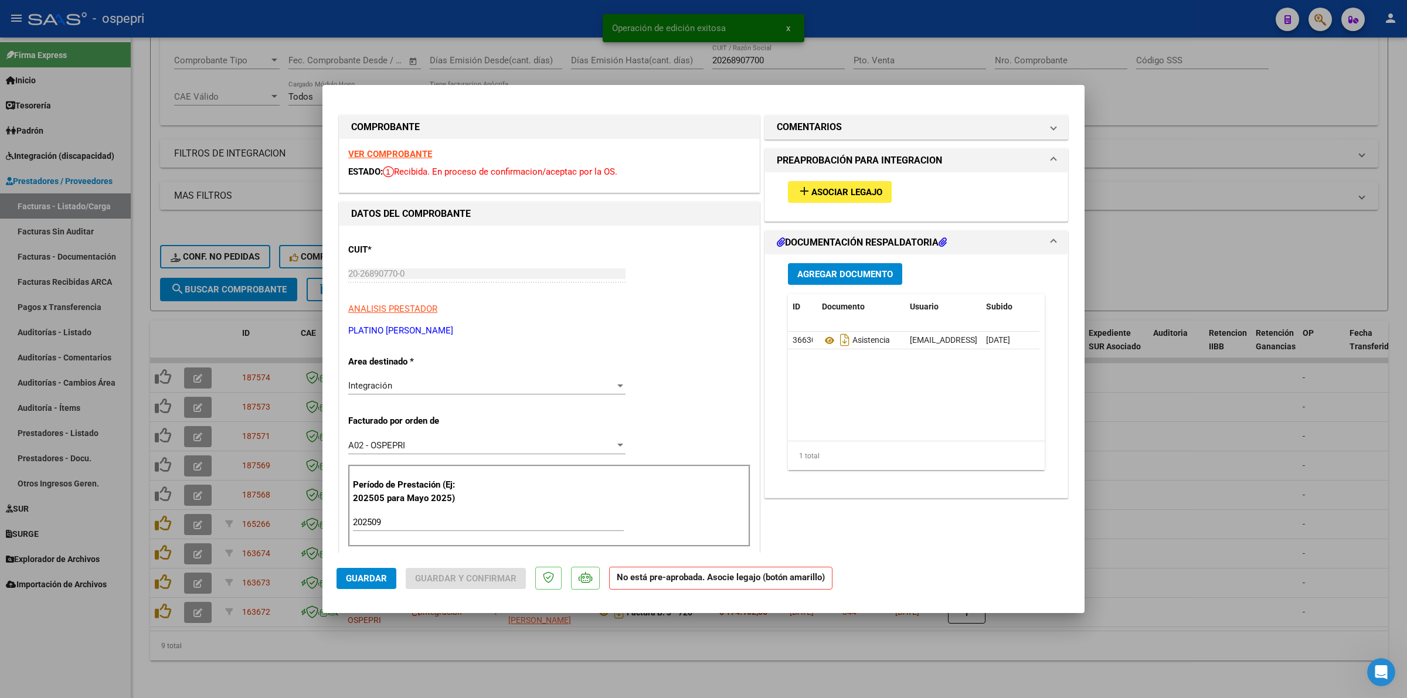
click at [394, 156] on strong "VER COMPROBANTE" at bounding box center [390, 154] width 84 height 11
click at [871, 191] on span "Asociar Legajo" at bounding box center [846, 192] width 71 height 11
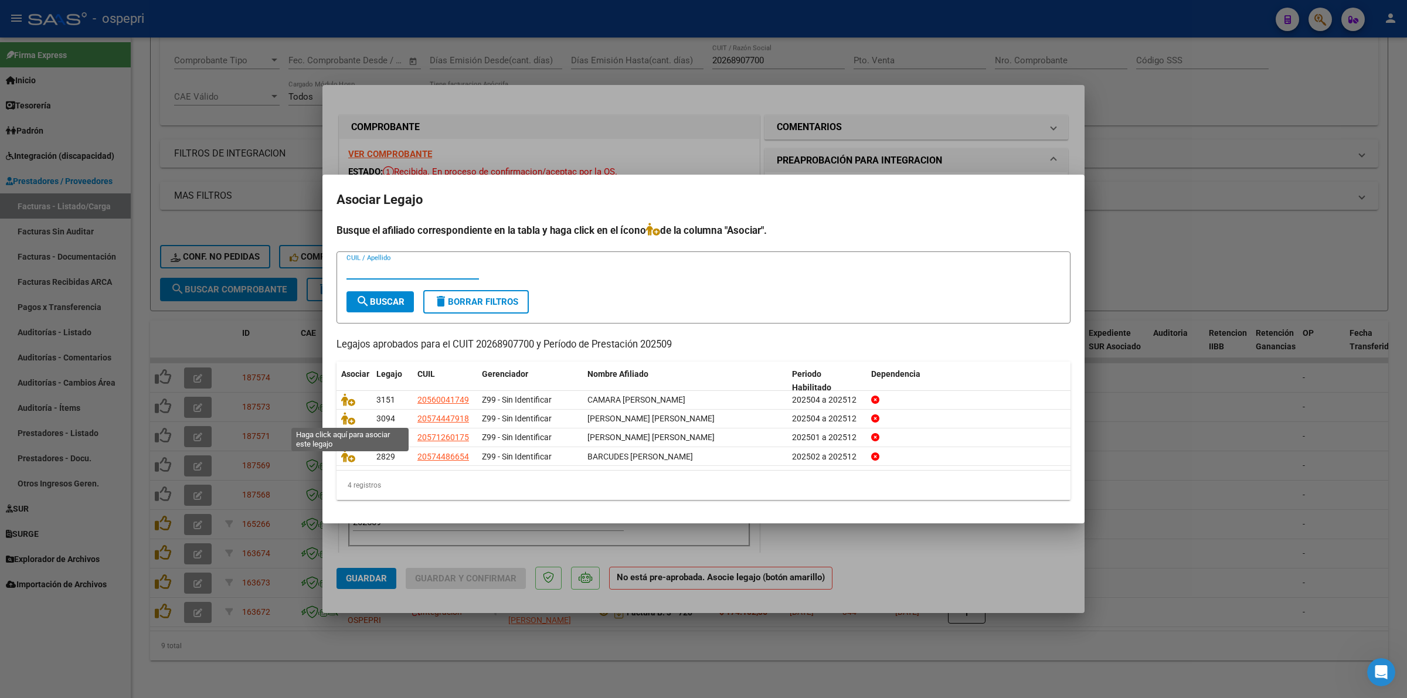
drag, startPoint x: 344, startPoint y: 418, endPoint x: 497, endPoint y: 388, distance: 155.3
click at [344, 417] on icon at bounding box center [348, 418] width 14 height 13
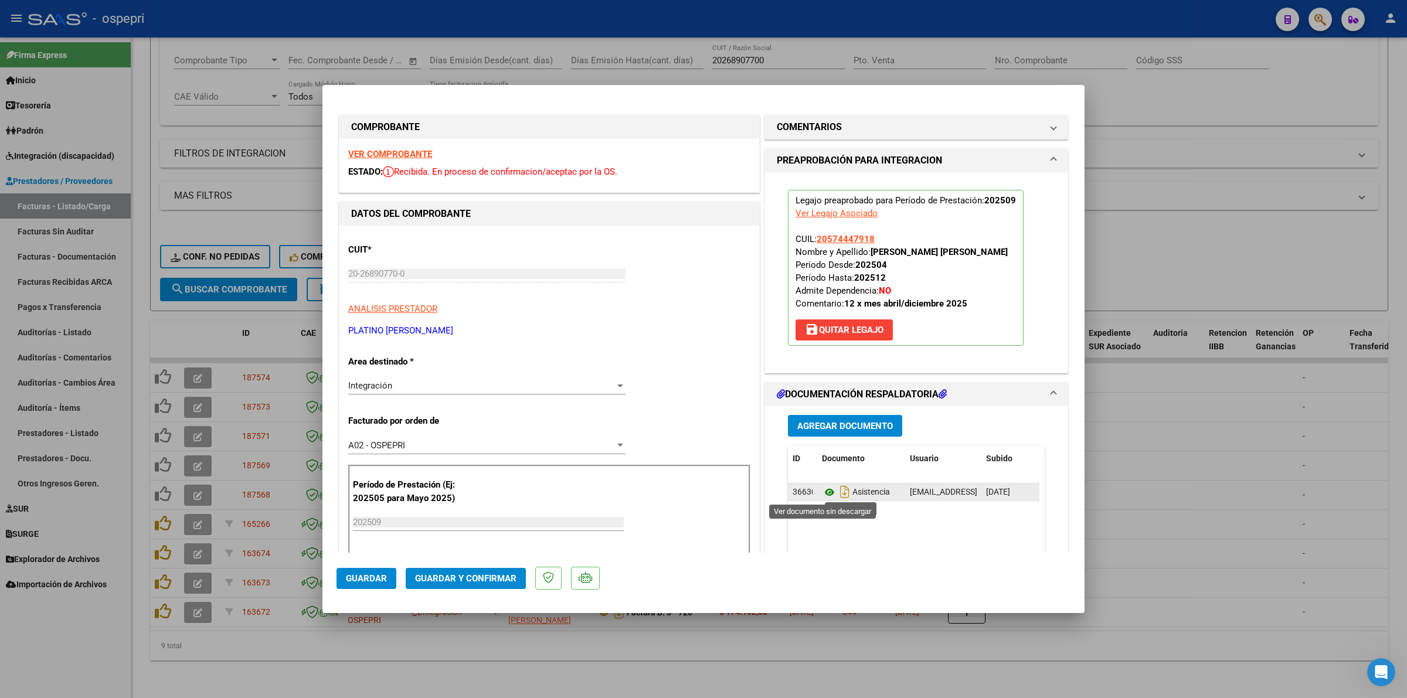
click at [822, 493] on icon at bounding box center [829, 492] width 15 height 14
click at [452, 572] on button "Guardar y Confirmar" at bounding box center [466, 578] width 120 height 21
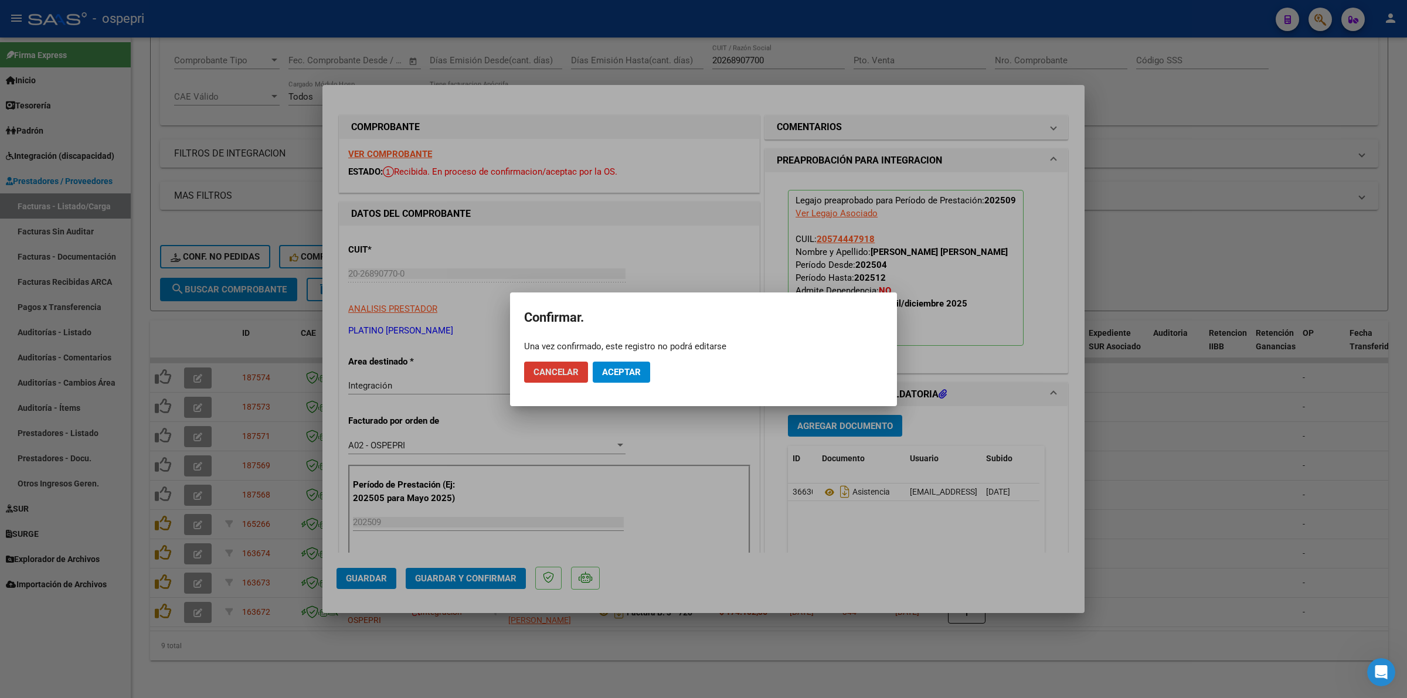
drag, startPoint x: 623, startPoint y: 368, endPoint x: 626, endPoint y: 317, distance: 51.1
click at [623, 363] on button "Aceptar" at bounding box center [621, 372] width 57 height 21
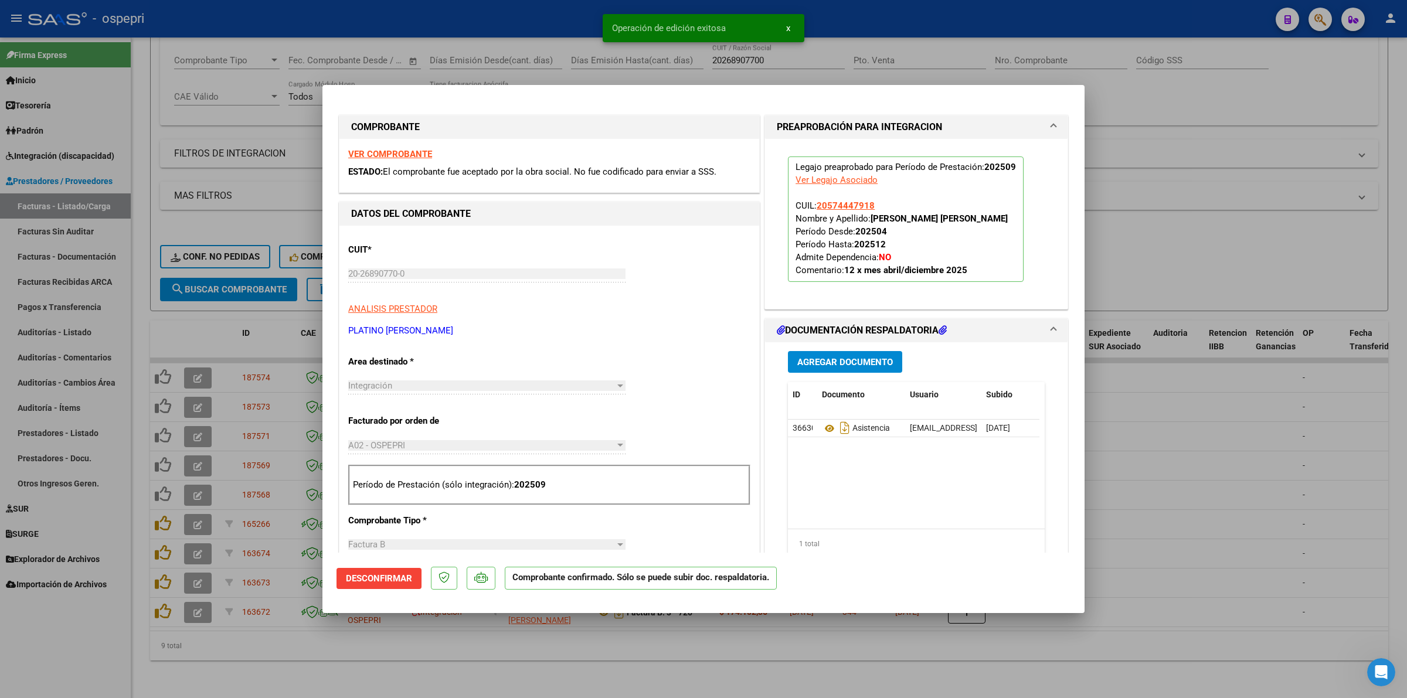
type input "$ 0,00"
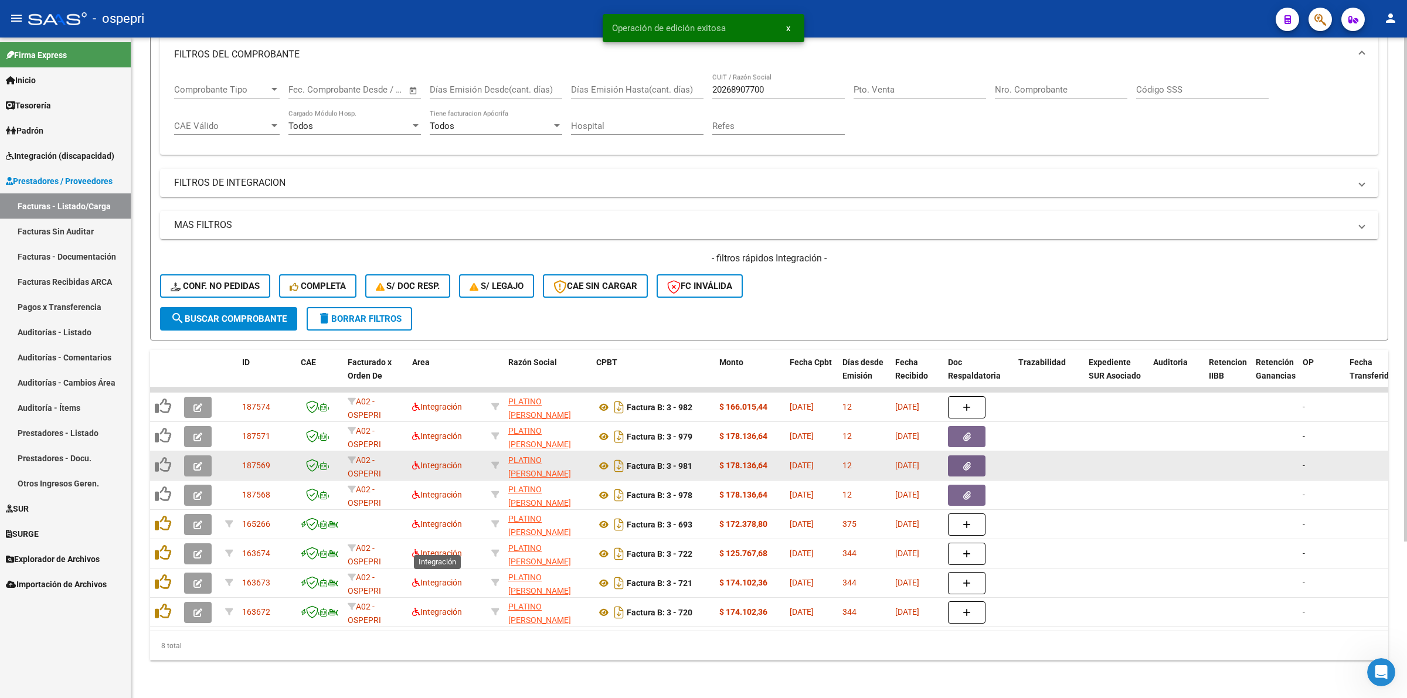
scroll to position [172, 0]
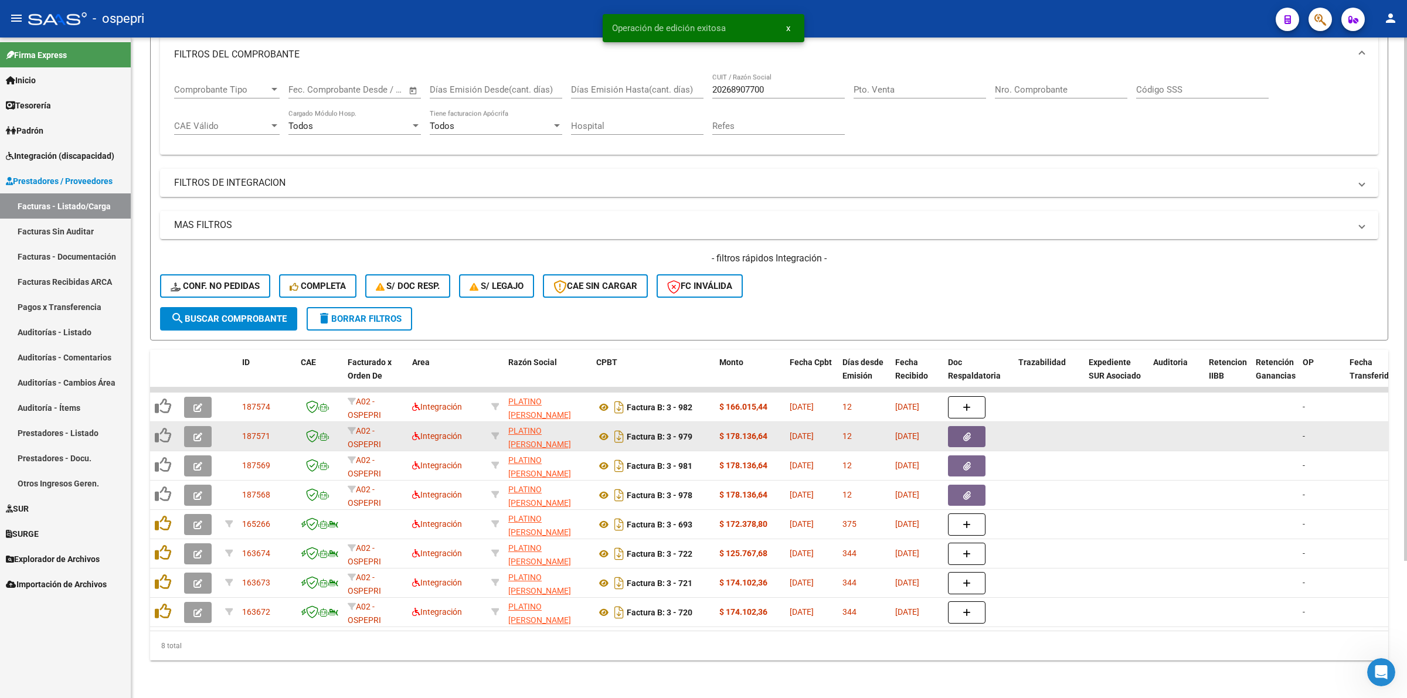
click at [213, 429] on div at bounding box center [200, 436] width 32 height 21
click at [207, 429] on button "button" at bounding box center [198, 436] width 28 height 21
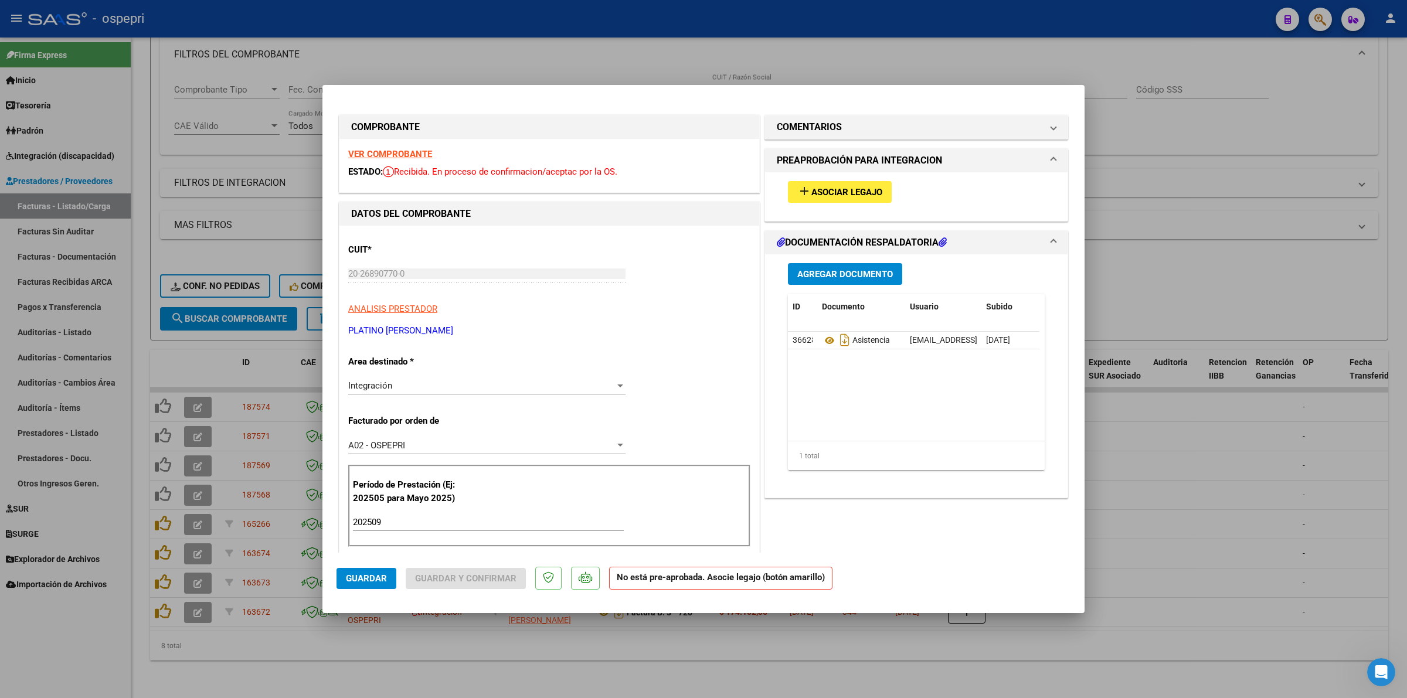
click at [386, 156] on strong "VER COMPROBANTE" at bounding box center [390, 154] width 84 height 11
click at [856, 188] on span "Asociar Legajo" at bounding box center [846, 192] width 71 height 11
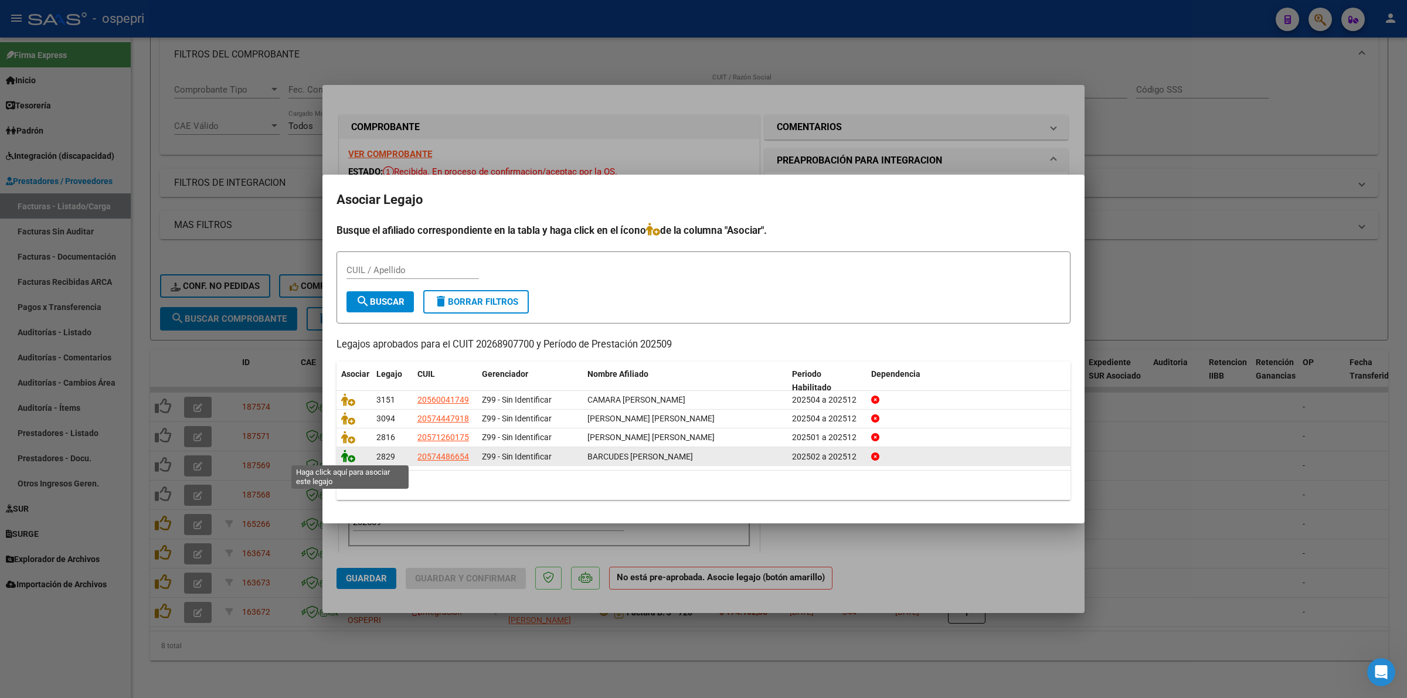
click at [352, 458] on icon at bounding box center [348, 456] width 14 height 13
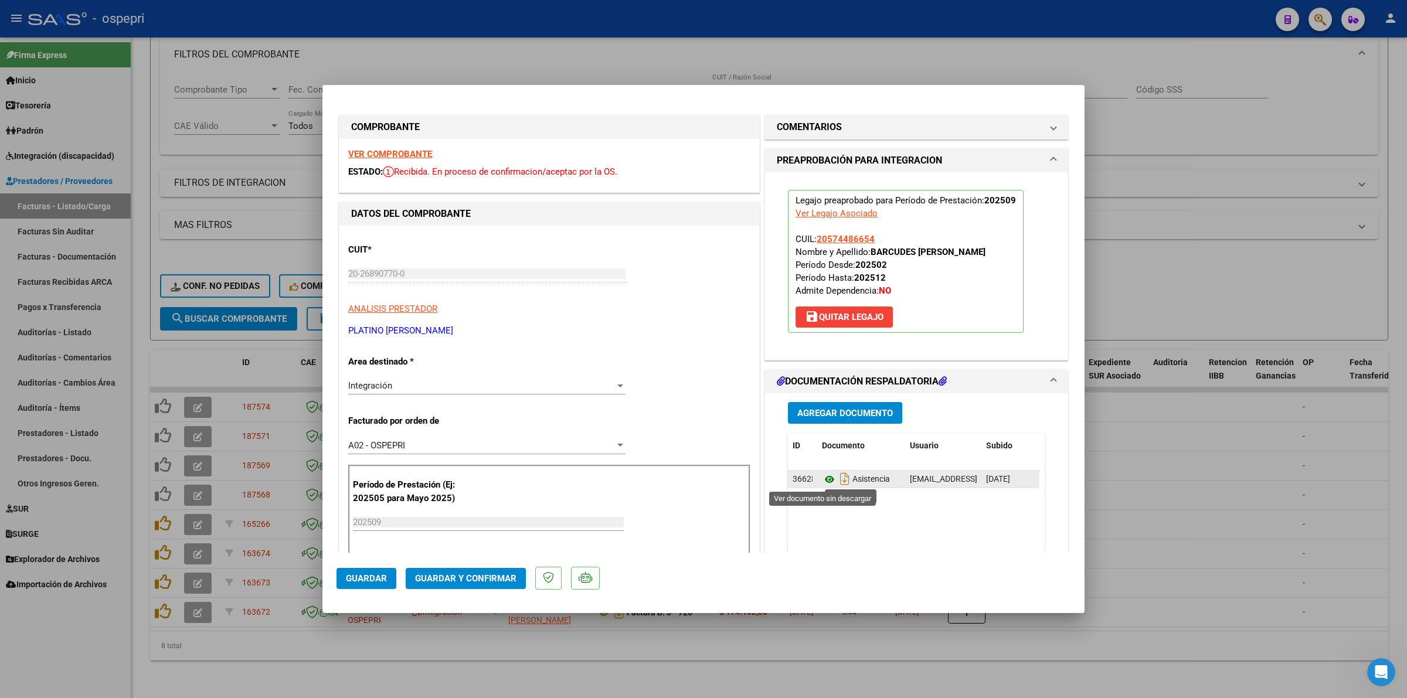
click at [822, 481] on icon at bounding box center [829, 479] width 15 height 14
click at [467, 573] on span "Guardar y Confirmar" at bounding box center [465, 578] width 101 height 11
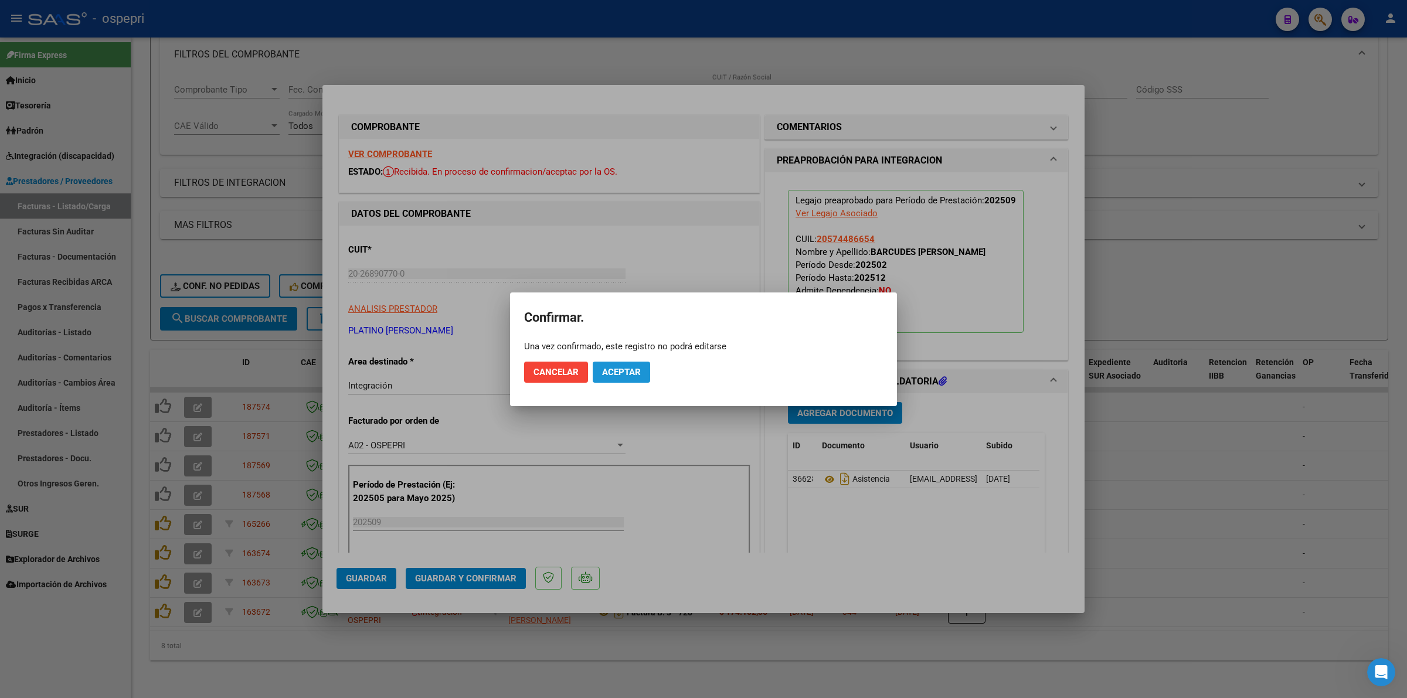
drag, startPoint x: 607, startPoint y: 366, endPoint x: 614, endPoint y: 232, distance: 134.4
click at [607, 365] on button "Aceptar" at bounding box center [621, 372] width 57 height 21
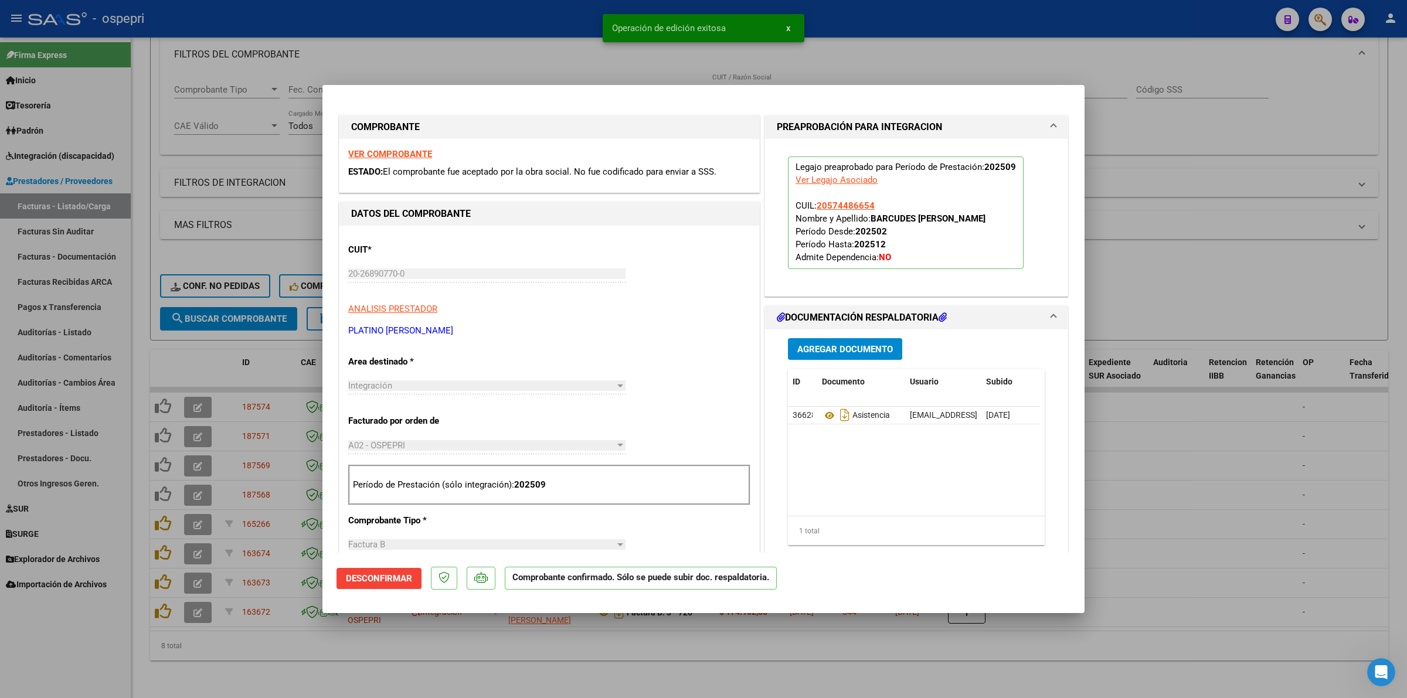
type input "$ 0,00"
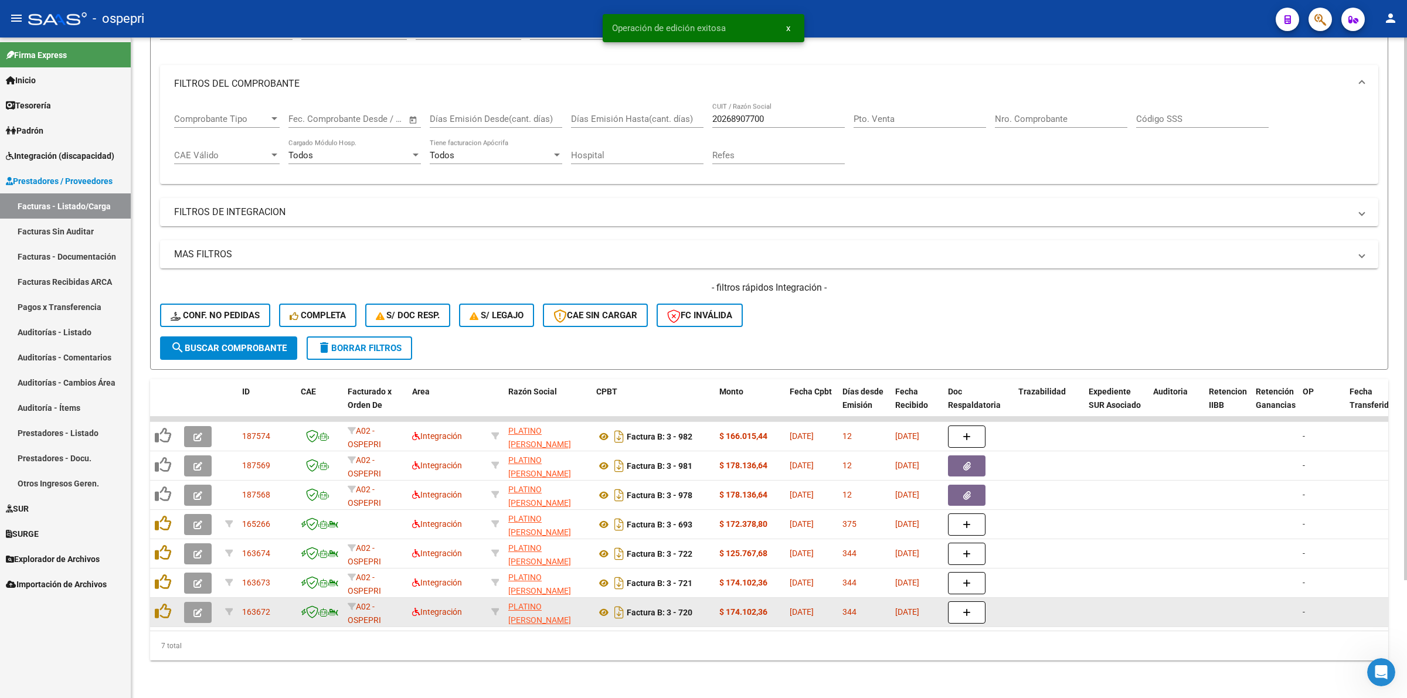
scroll to position [142, 0]
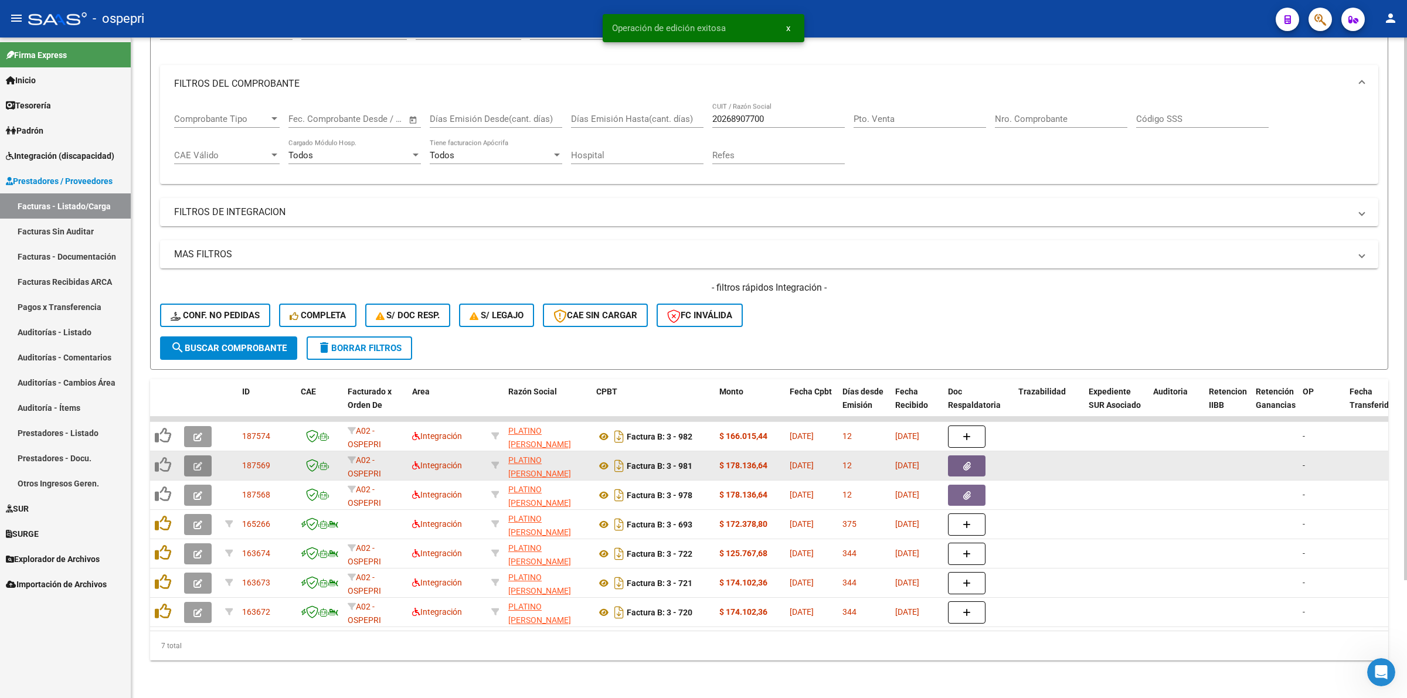
click at [188, 455] on button "button" at bounding box center [198, 465] width 28 height 21
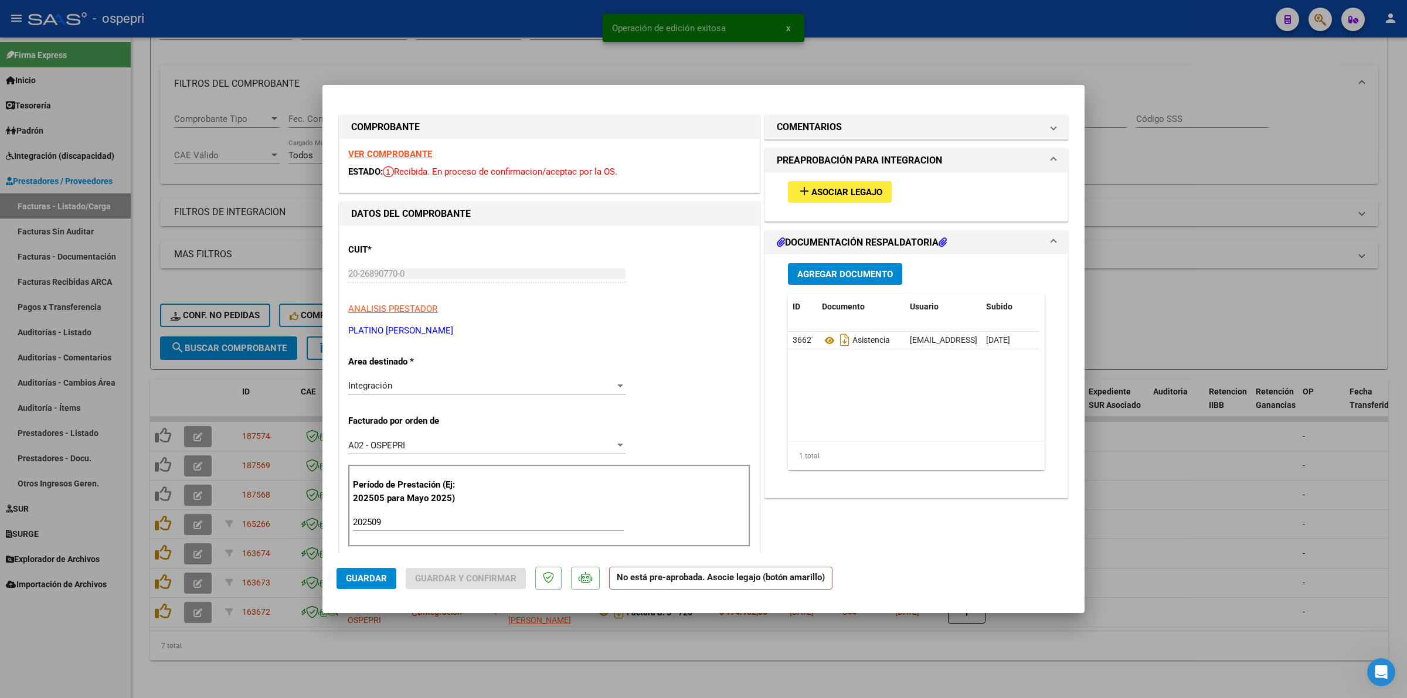
click at [385, 151] on strong "VER COMPROBANTE" at bounding box center [390, 154] width 84 height 11
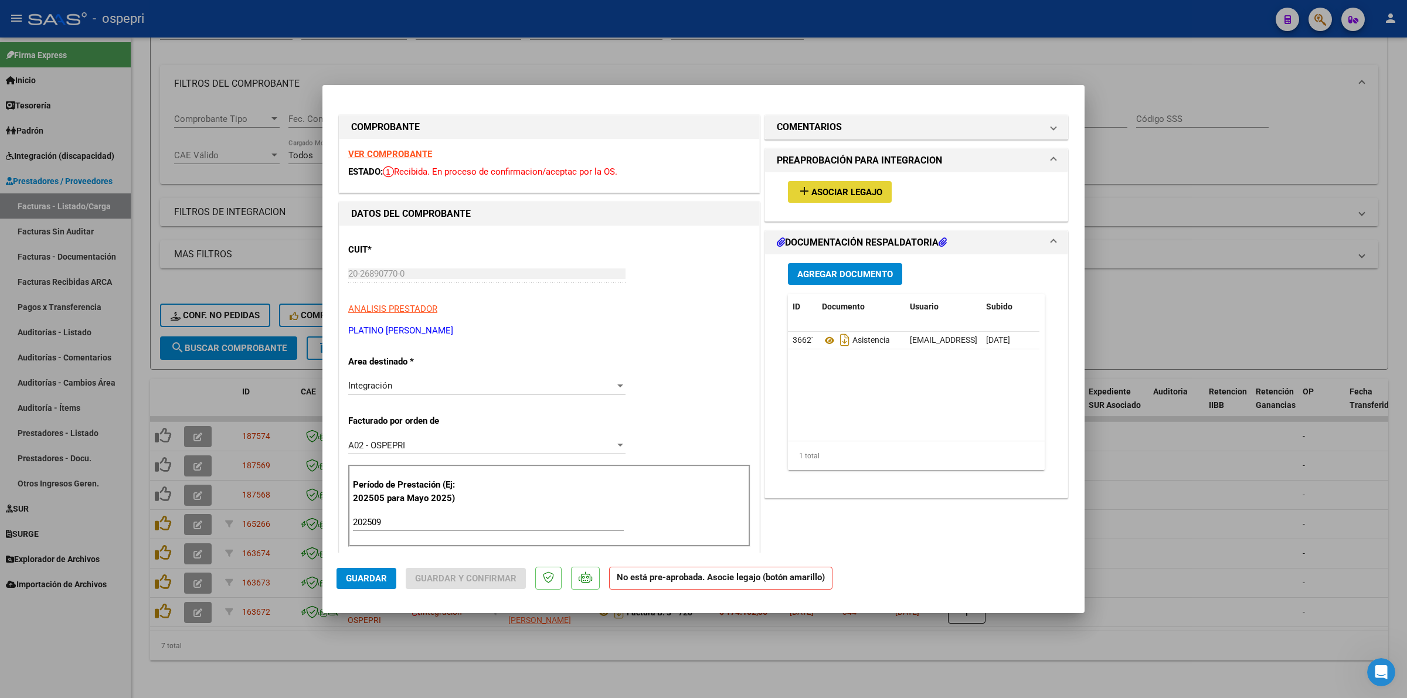
click at [813, 191] on span "Asociar Legajo" at bounding box center [846, 192] width 71 height 11
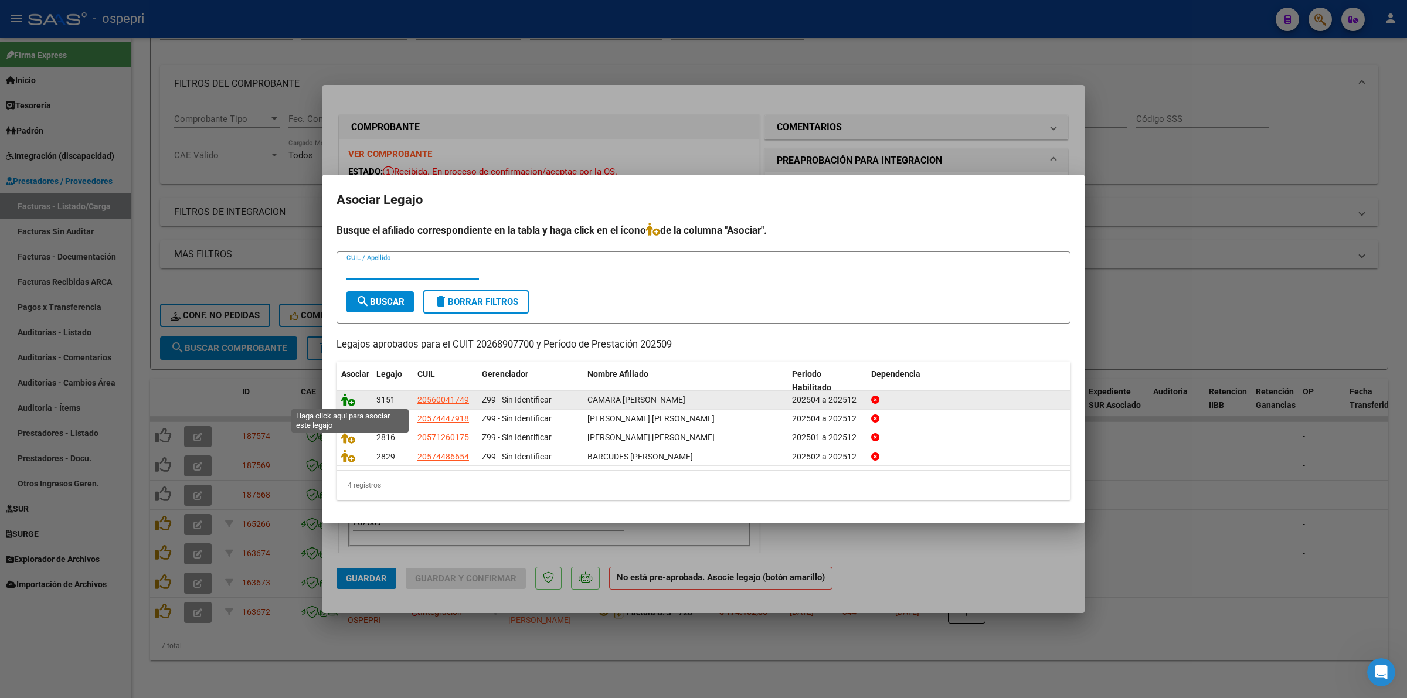
click at [345, 394] on icon at bounding box center [348, 399] width 14 height 13
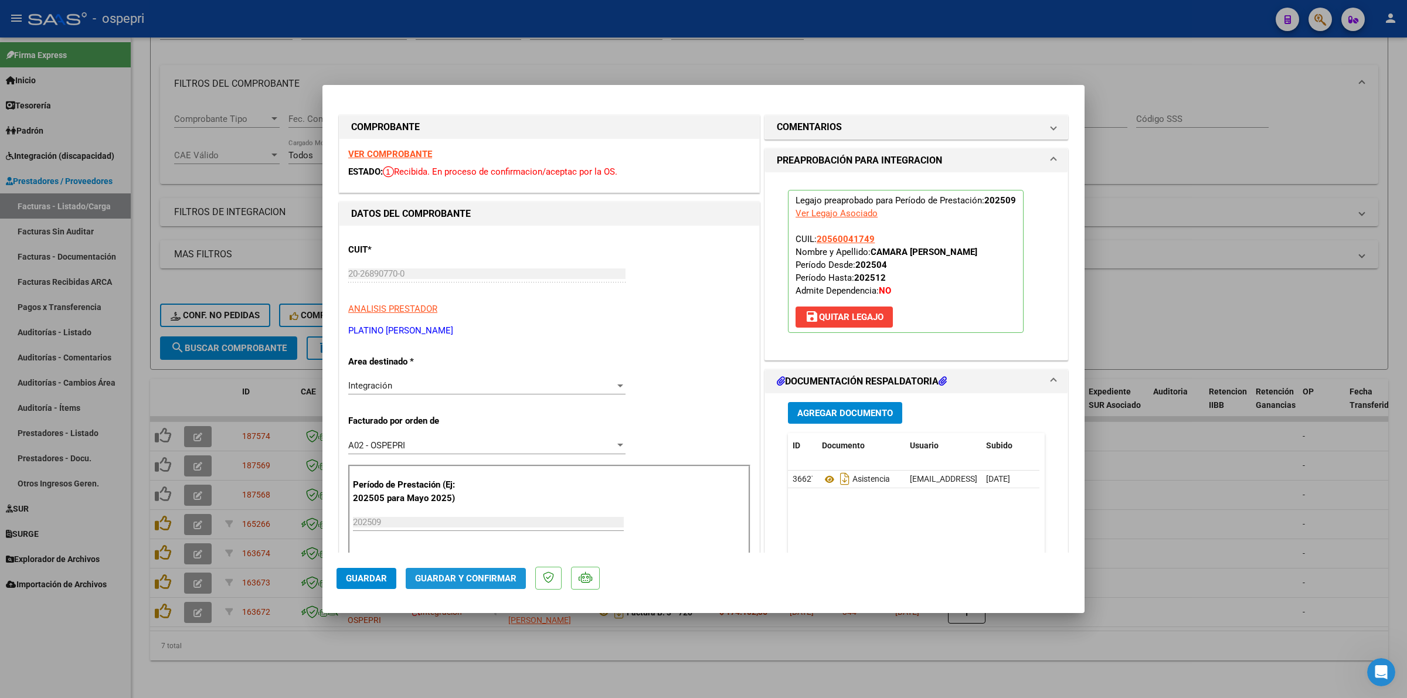
click at [468, 579] on span "Guardar y Confirmar" at bounding box center [465, 578] width 101 height 11
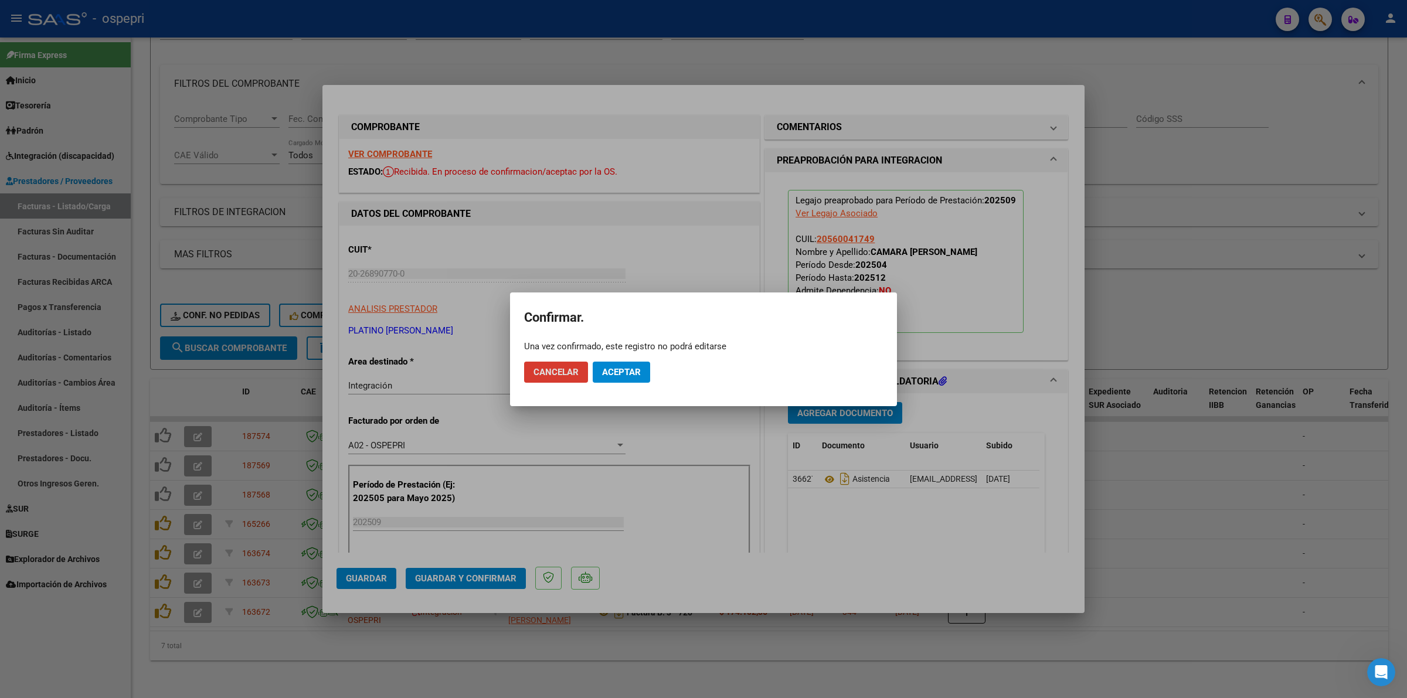
click at [621, 368] on span "Aceptar" at bounding box center [621, 372] width 39 height 11
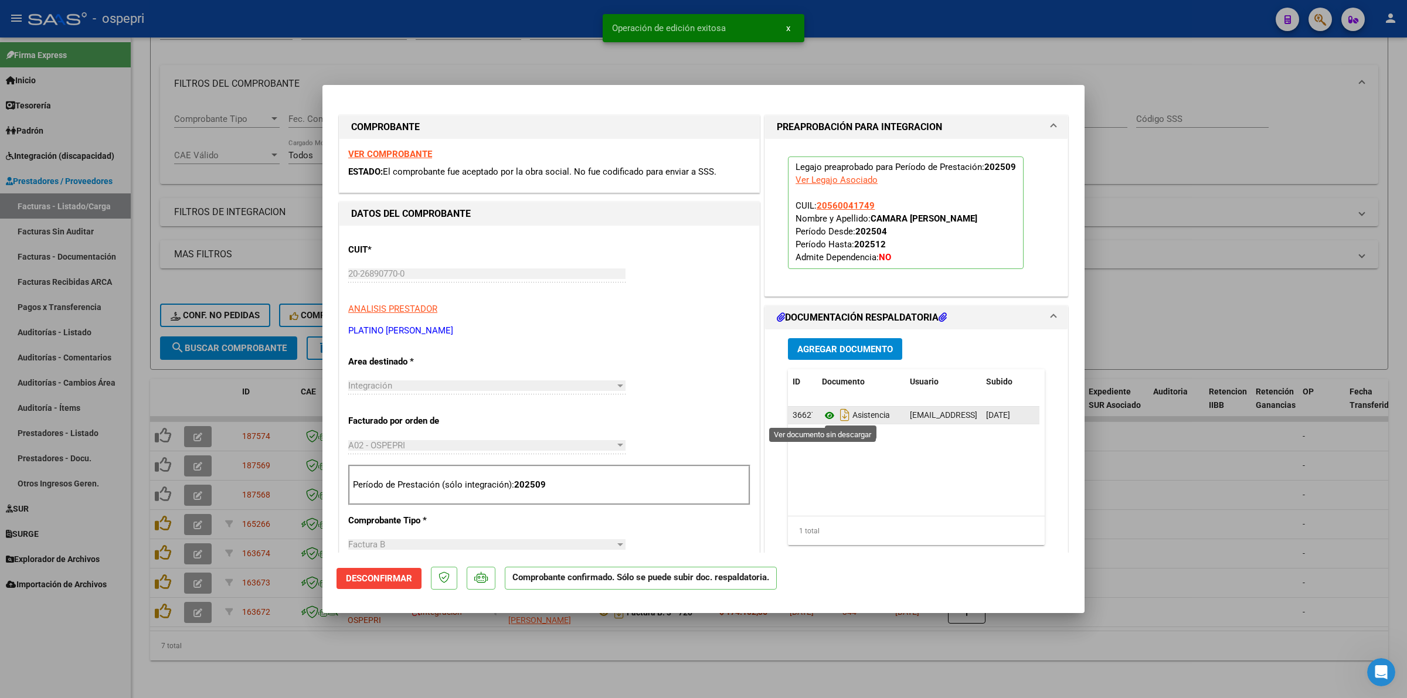
click at [822, 417] on icon at bounding box center [829, 416] width 15 height 14
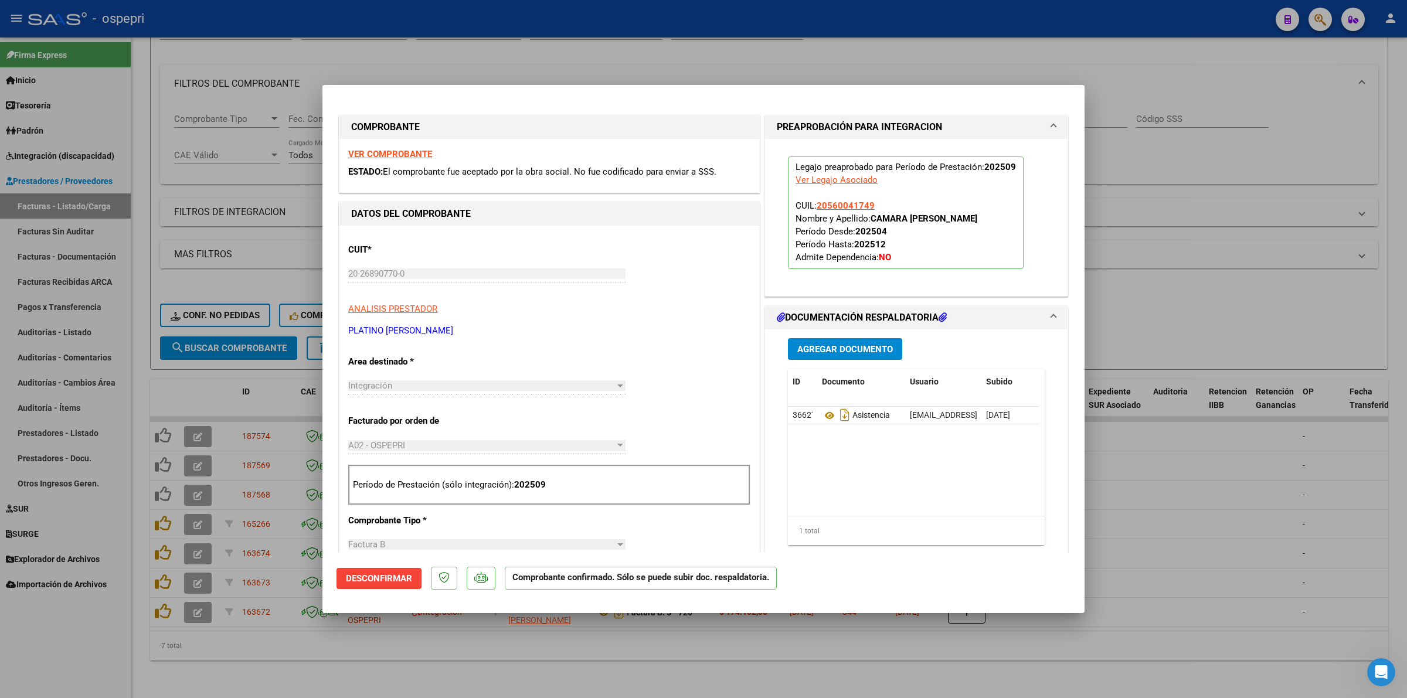
type input "$ 0,00"
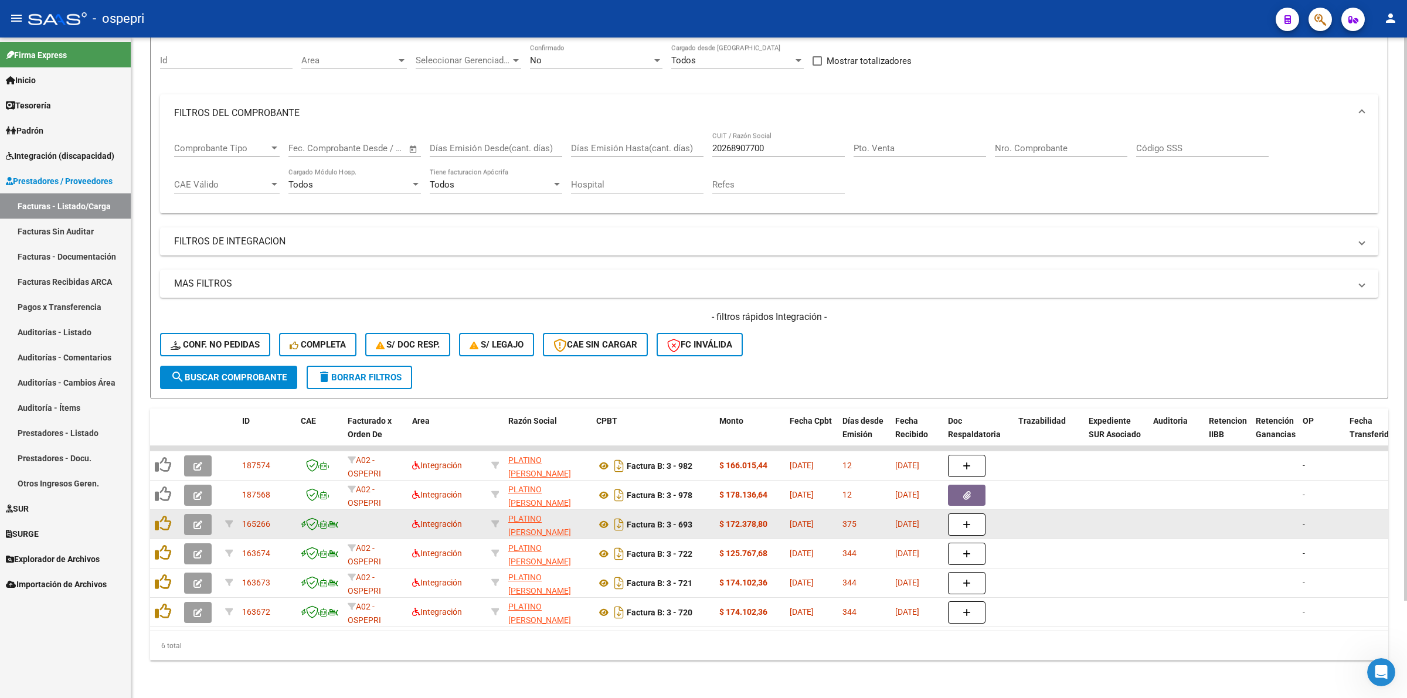
scroll to position [113, 0]
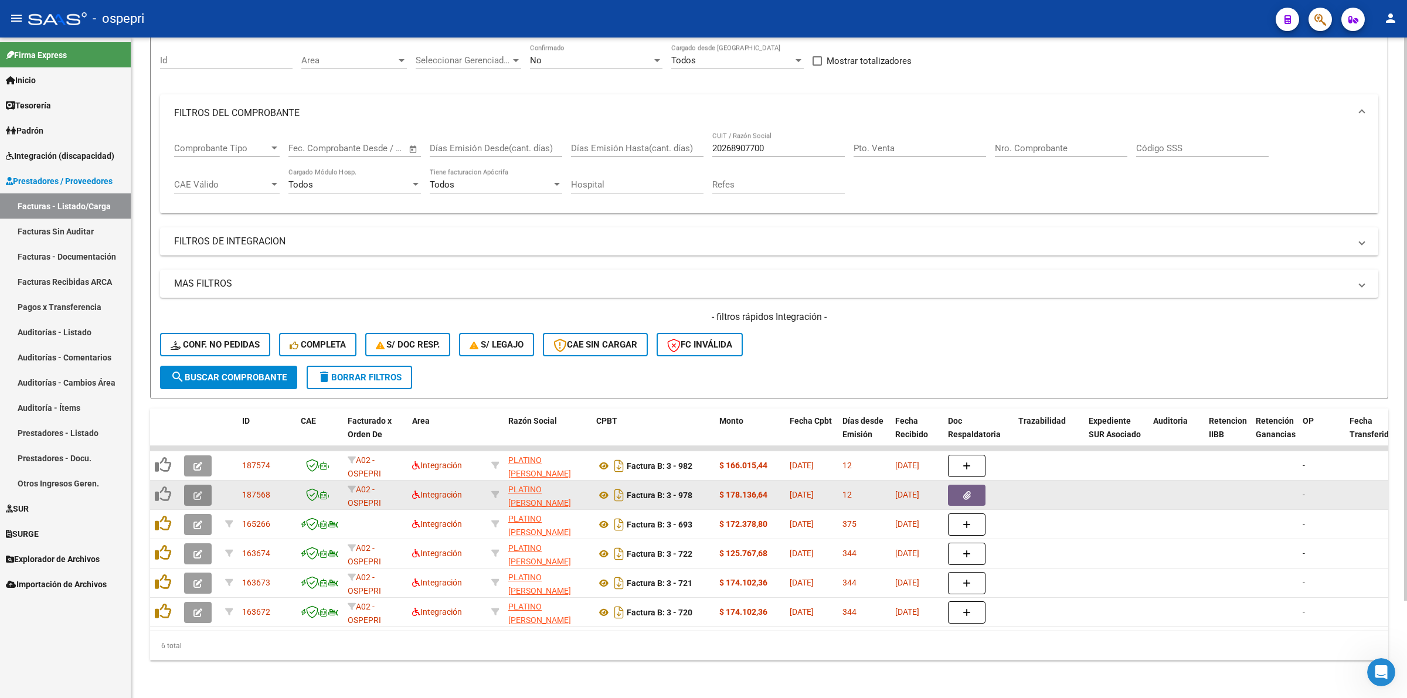
click at [209, 485] on button "button" at bounding box center [198, 495] width 28 height 21
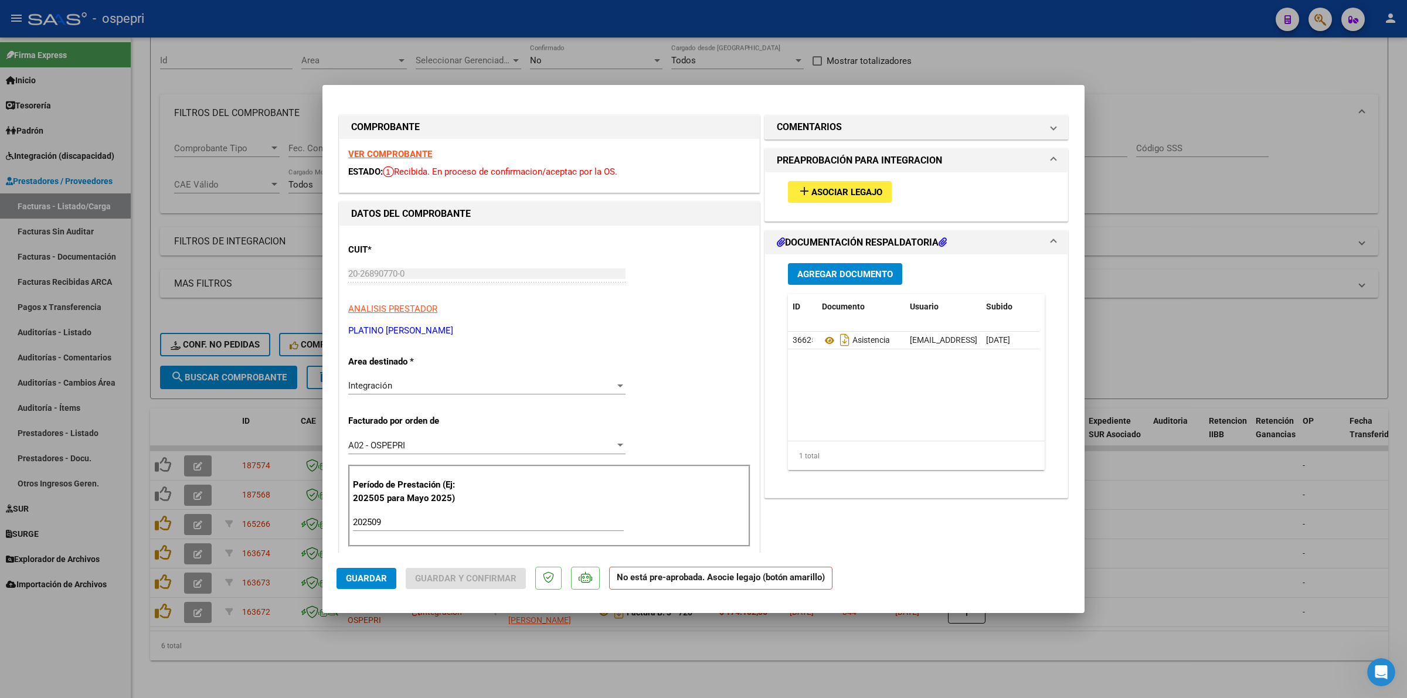
click at [402, 159] on strong "VER COMPROBANTE" at bounding box center [390, 154] width 84 height 11
click at [858, 189] on span "Asociar Legajo" at bounding box center [846, 192] width 71 height 11
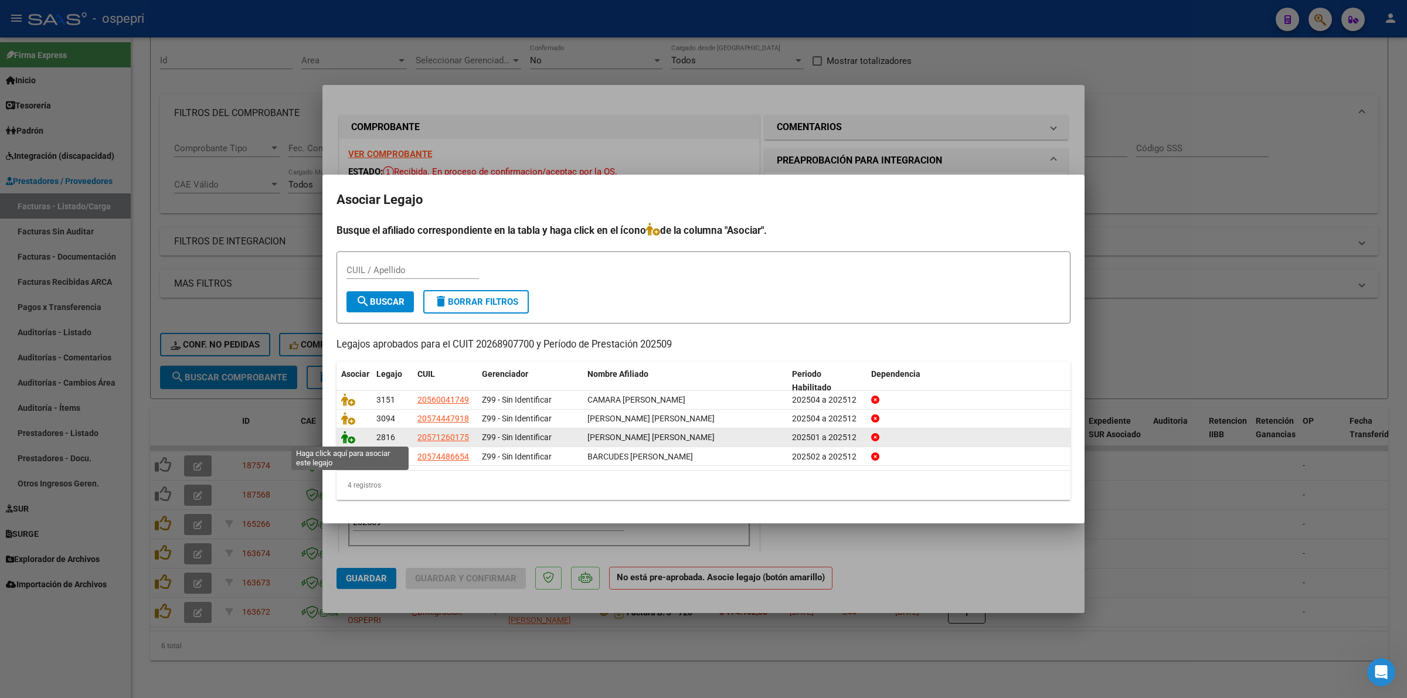
click at [344, 437] on icon at bounding box center [348, 437] width 14 height 13
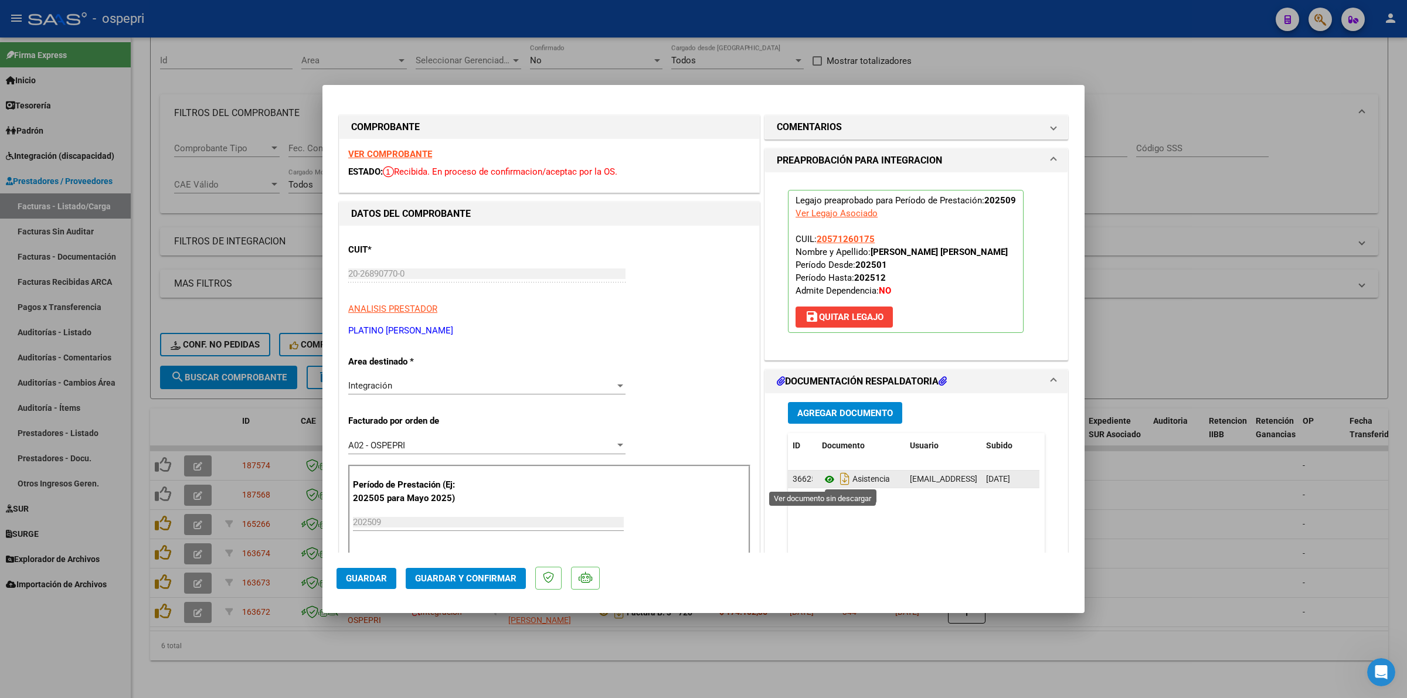
click at [824, 480] on icon at bounding box center [829, 479] width 15 height 14
click at [444, 576] on span "Guardar y Confirmar" at bounding box center [465, 578] width 101 height 11
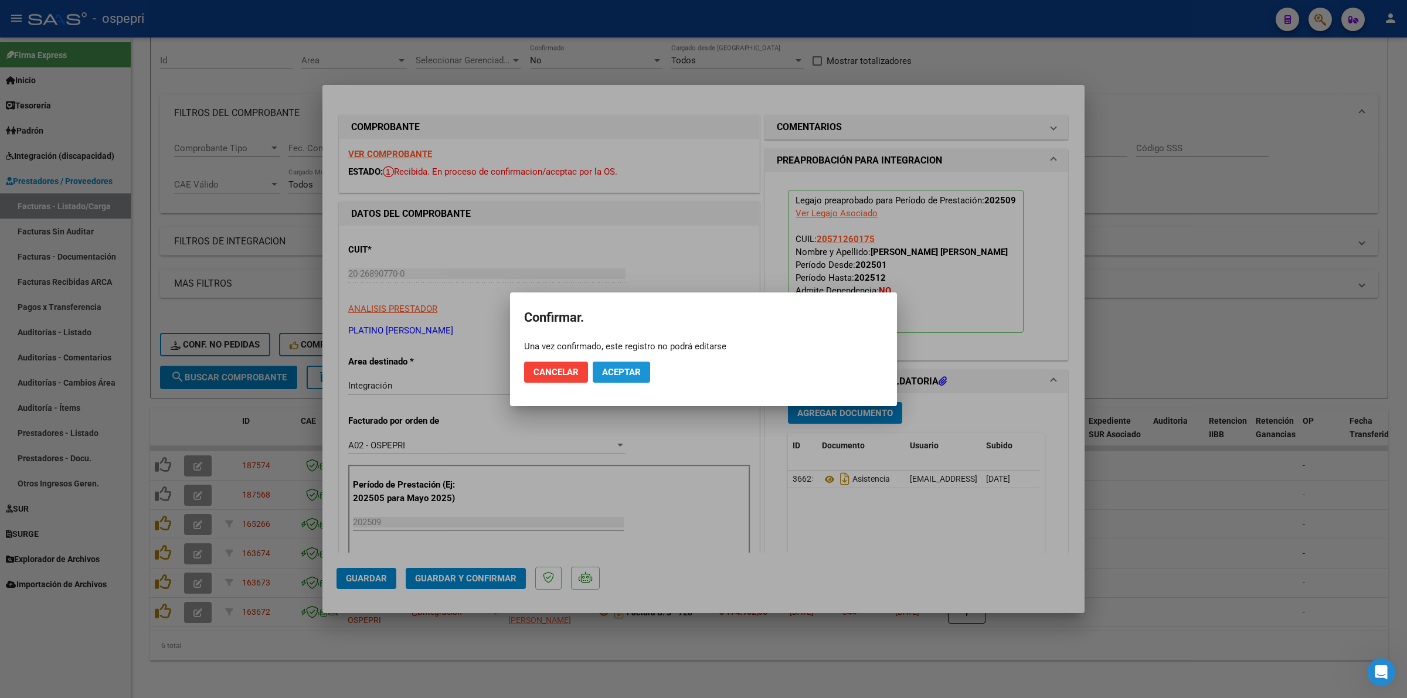
drag, startPoint x: 603, startPoint y: 366, endPoint x: 727, endPoint y: 31, distance: 357.8
click at [604, 365] on button "Aceptar" at bounding box center [621, 372] width 57 height 21
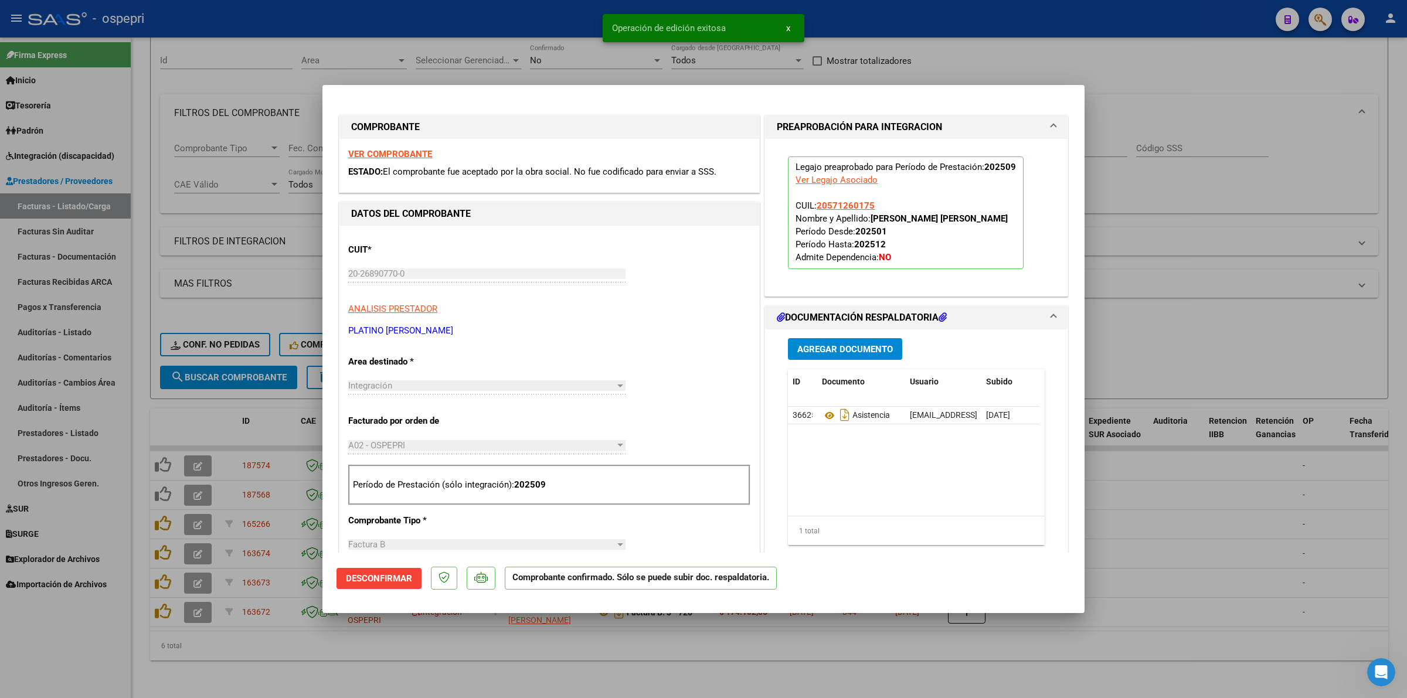
type input "$ 0,00"
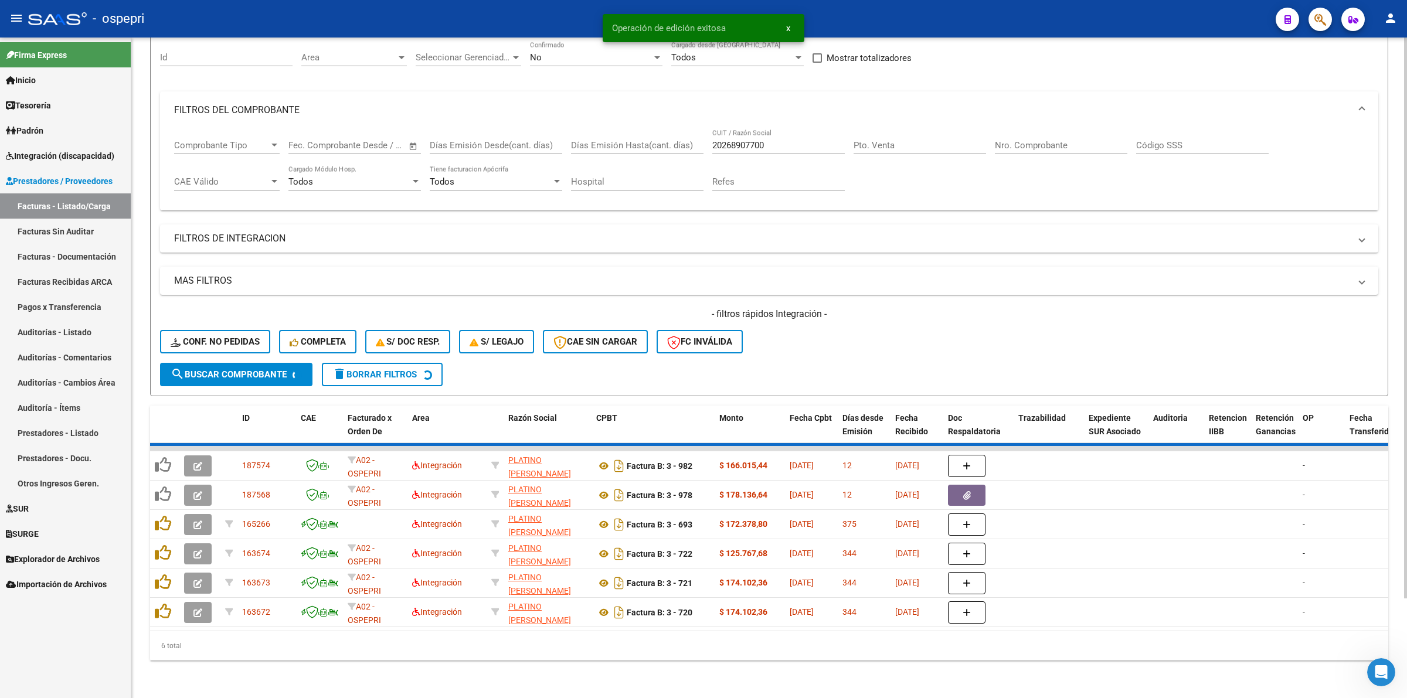
scroll to position [84, 0]
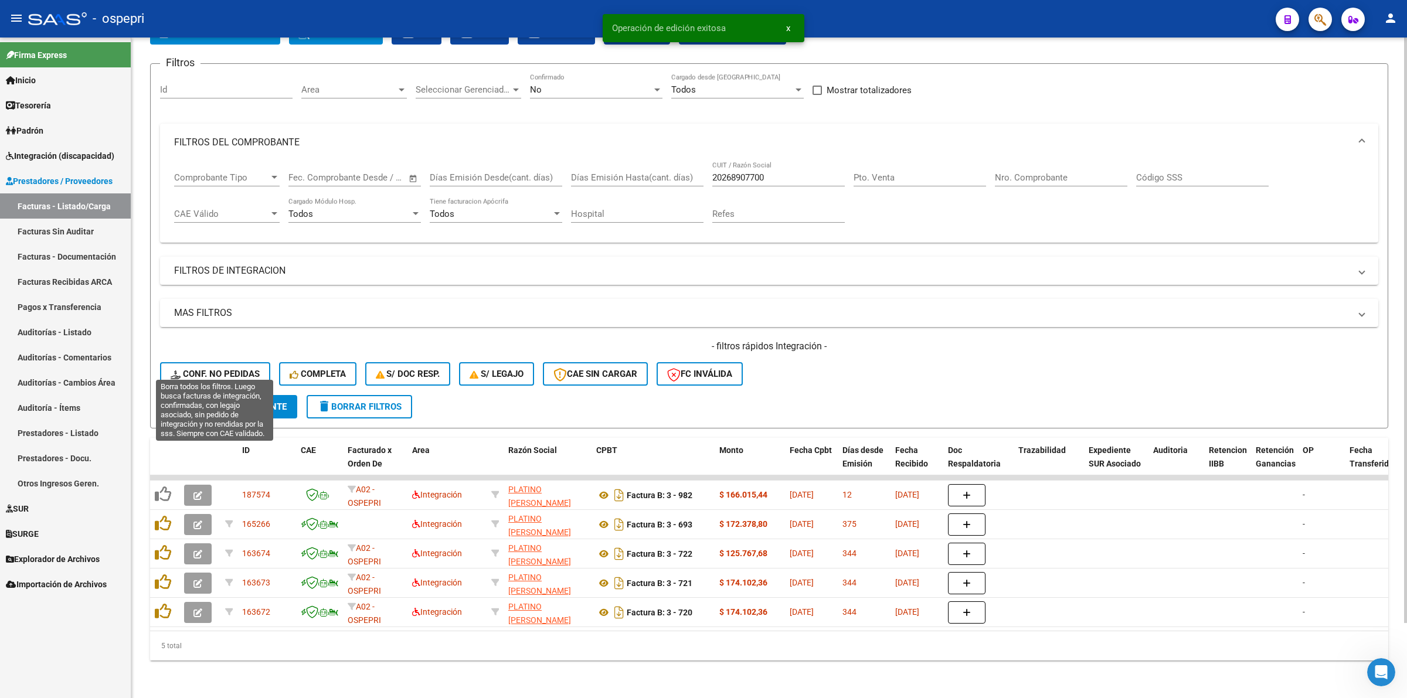
click at [174, 370] on icon at bounding box center [177, 374] width 12 height 9
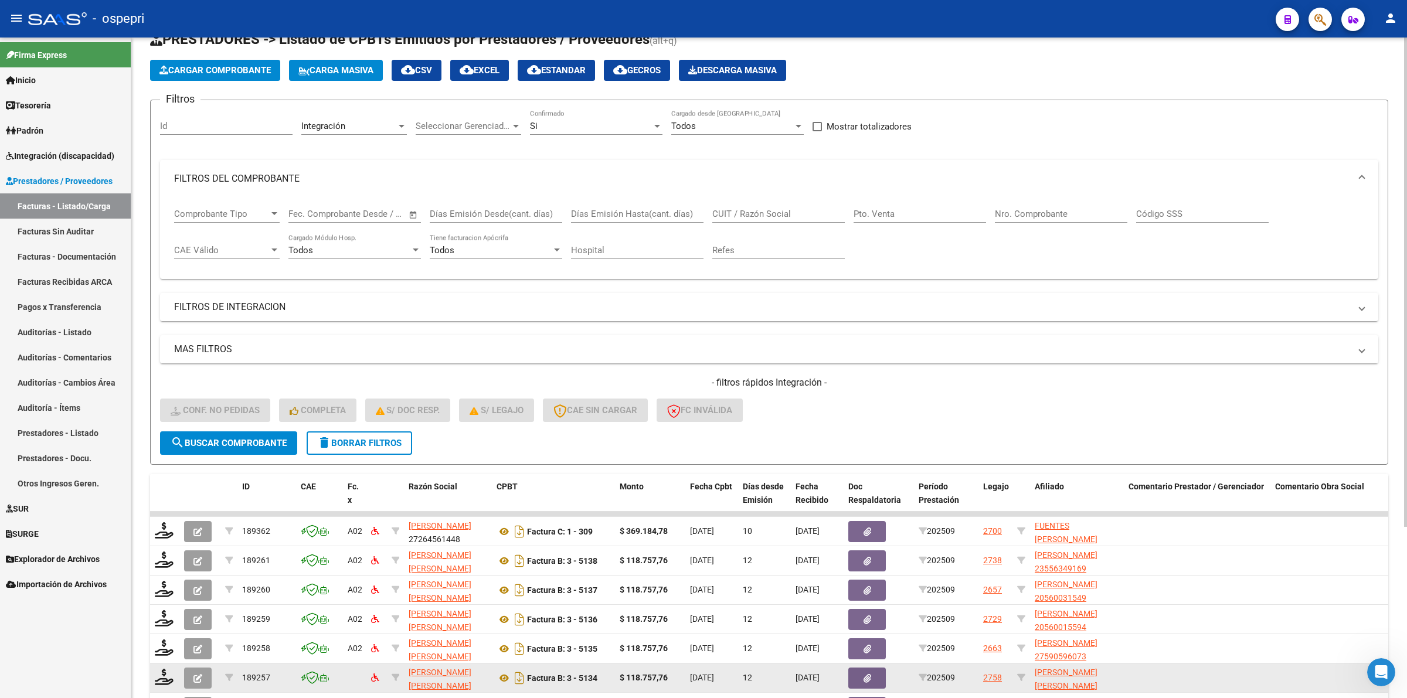
scroll to position [11, 0]
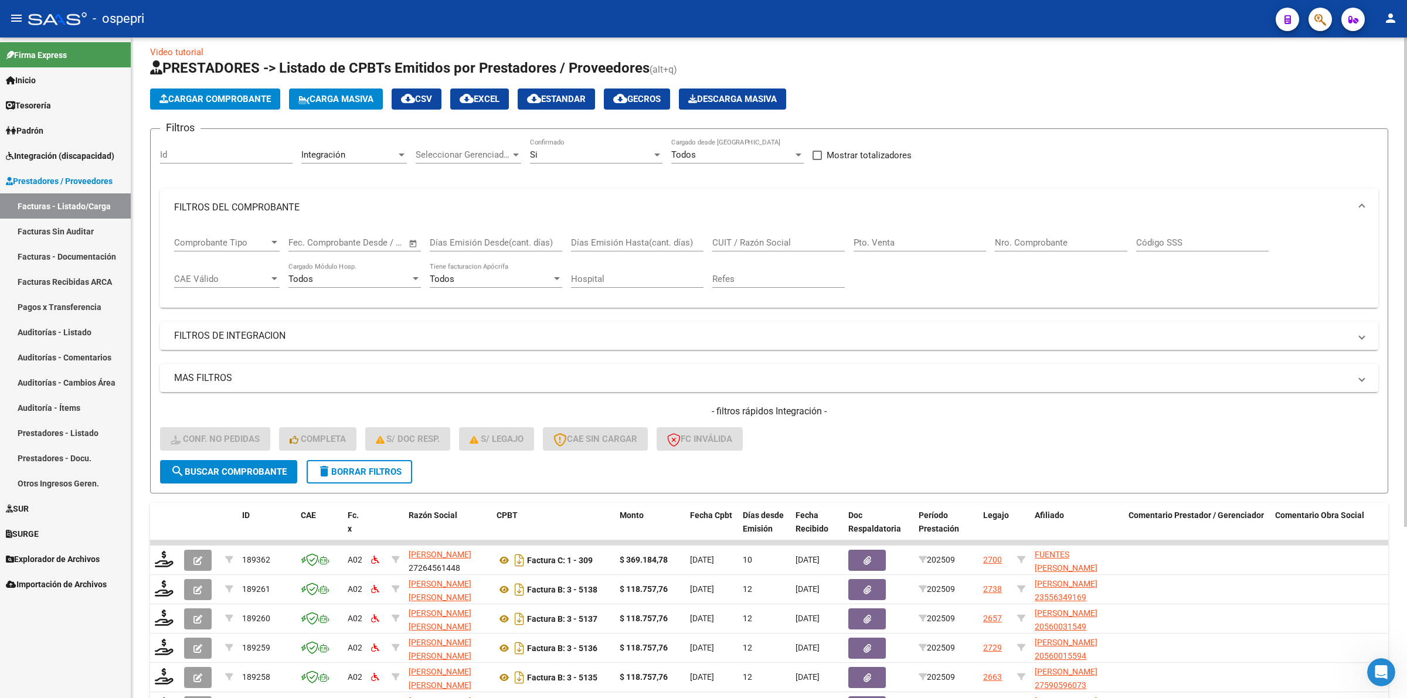
click at [735, 232] on div "CUIT / Razón Social" at bounding box center [778, 238] width 132 height 25
click at [736, 233] on div "CUIT / Razón Social" at bounding box center [778, 238] width 132 height 25
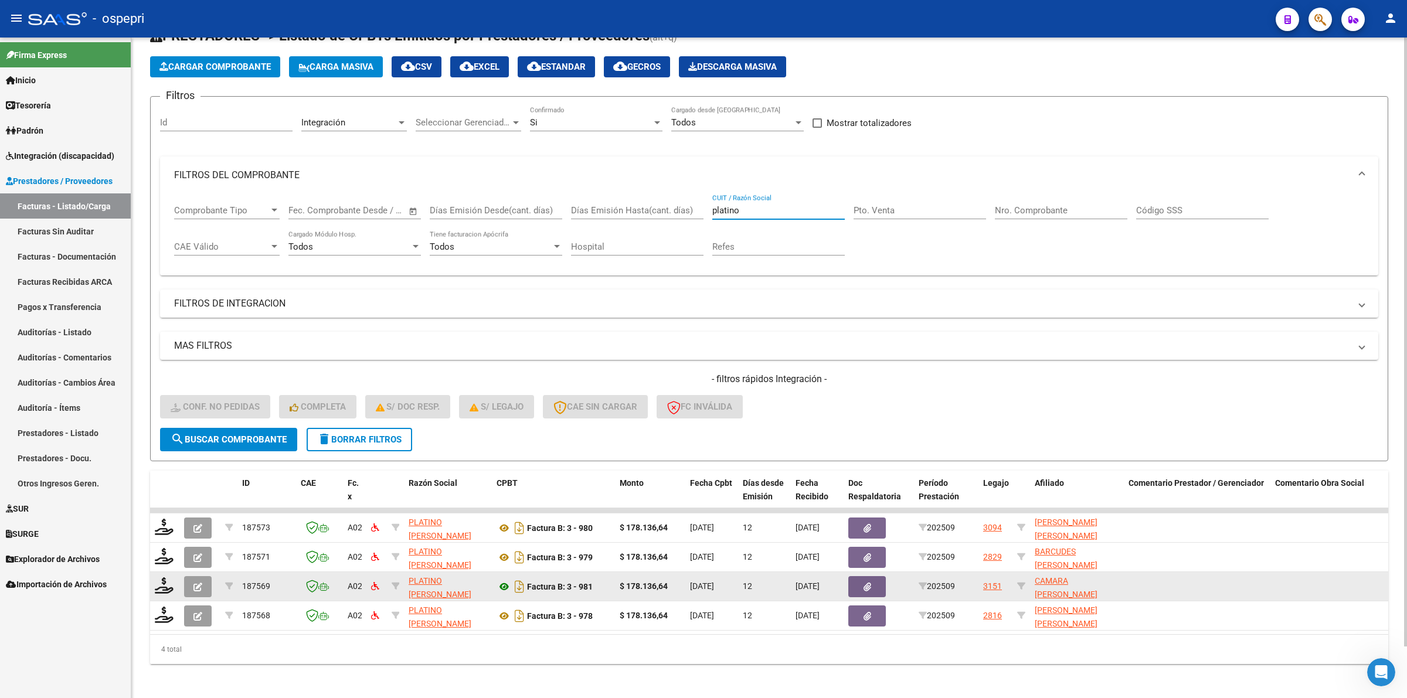
scroll to position [55, 0]
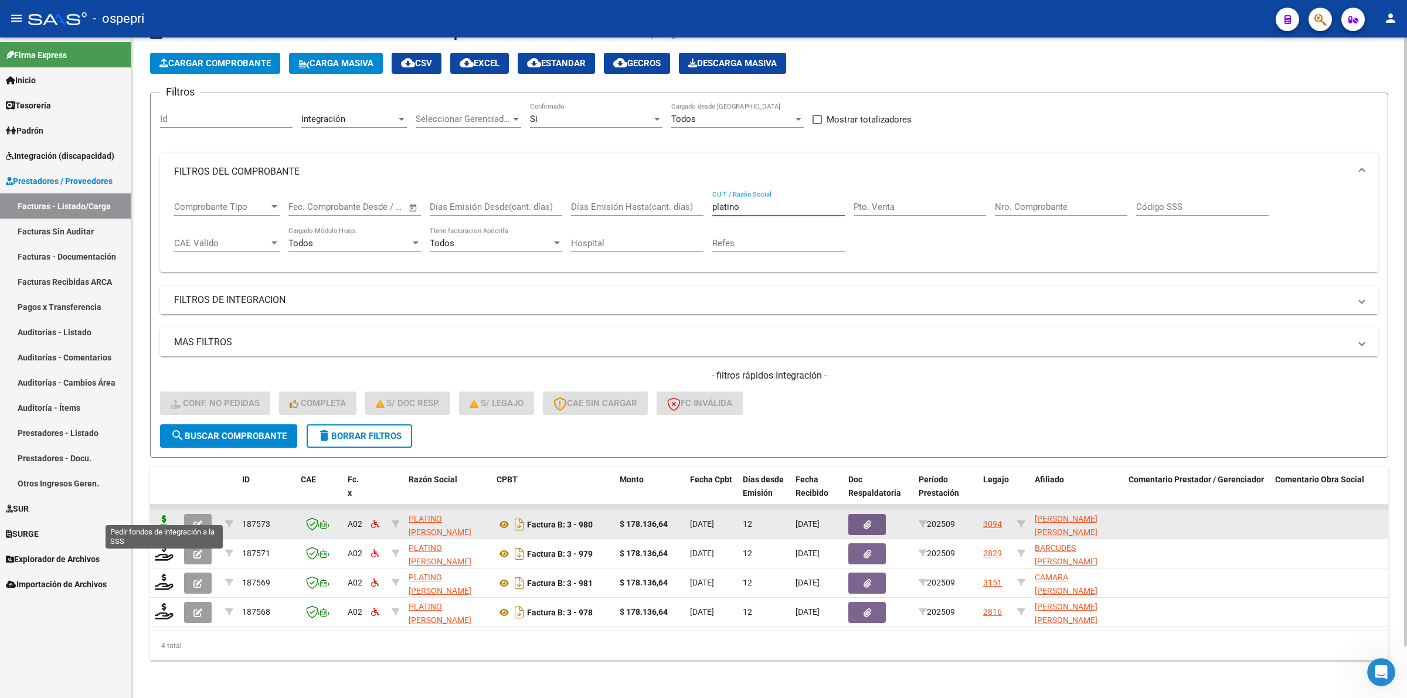
type input "platino"
click at [159, 515] on icon at bounding box center [164, 523] width 19 height 16
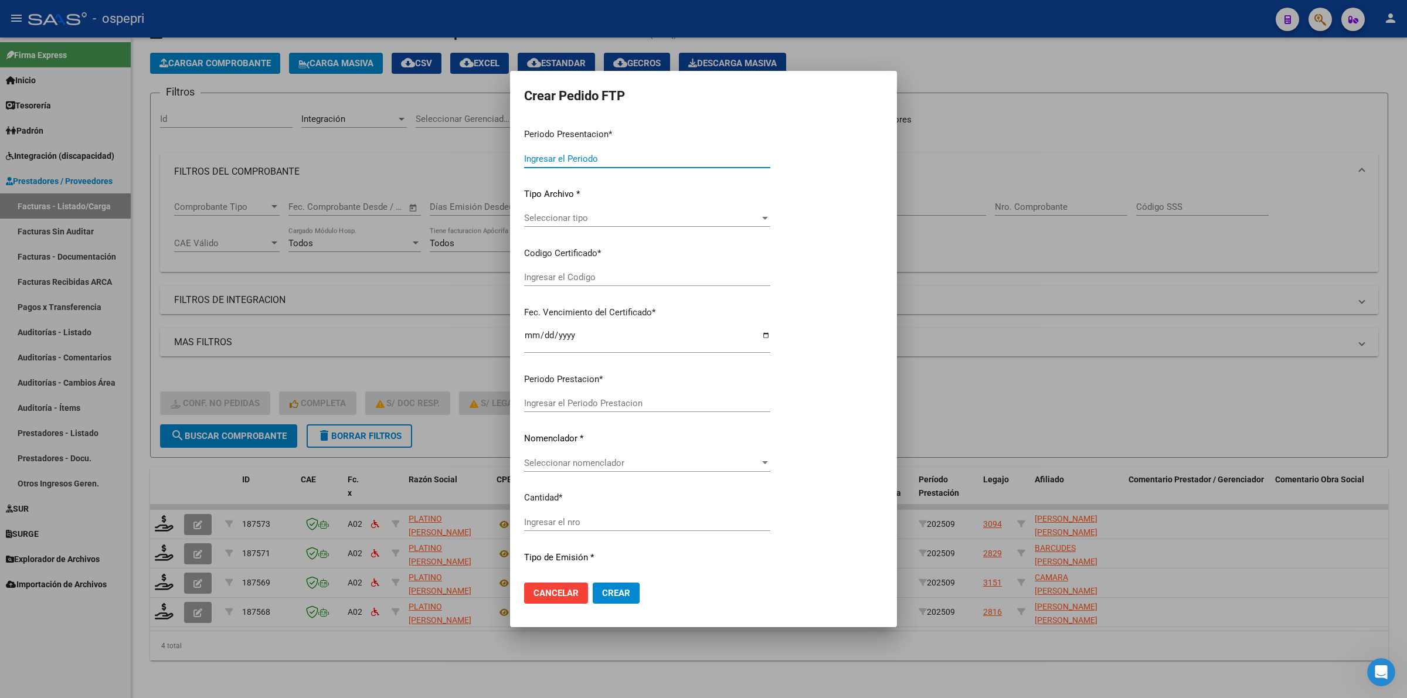
type input "202509"
type input "$ 178.136,64"
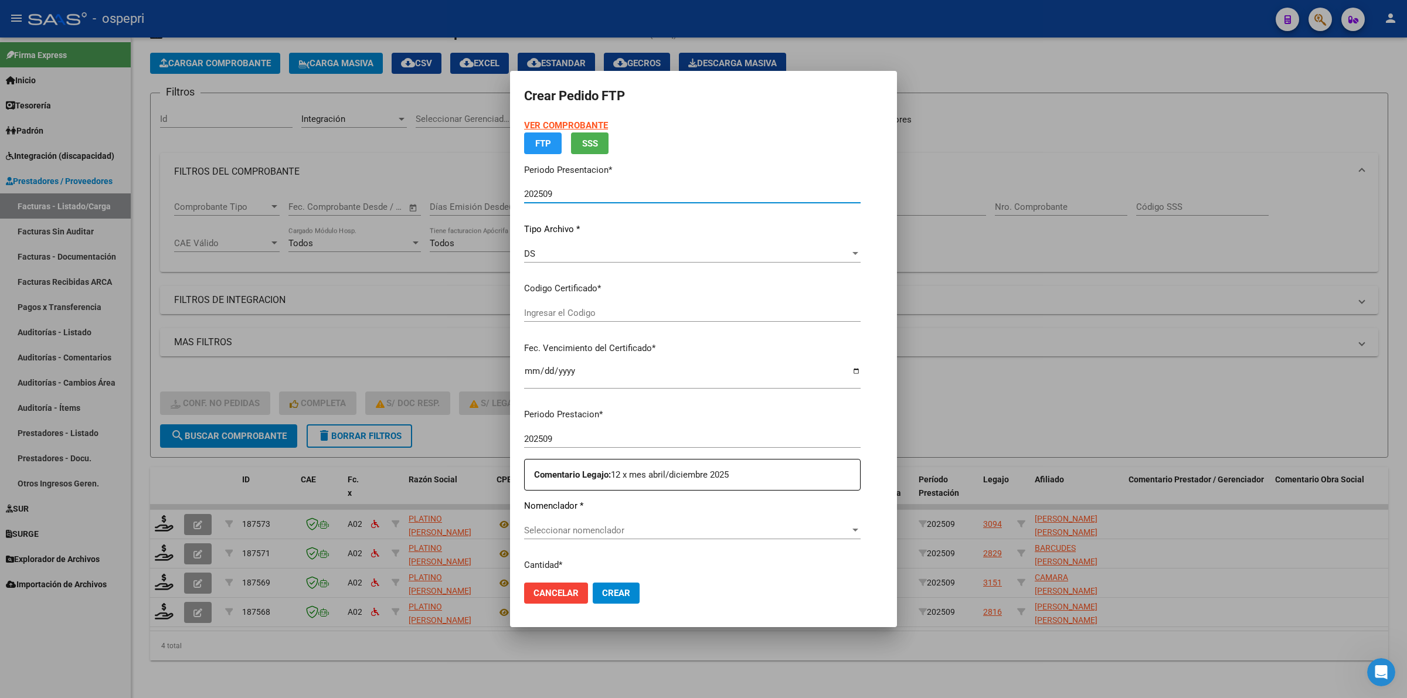
type input "2057444791-8"
type input "2026-05-21"
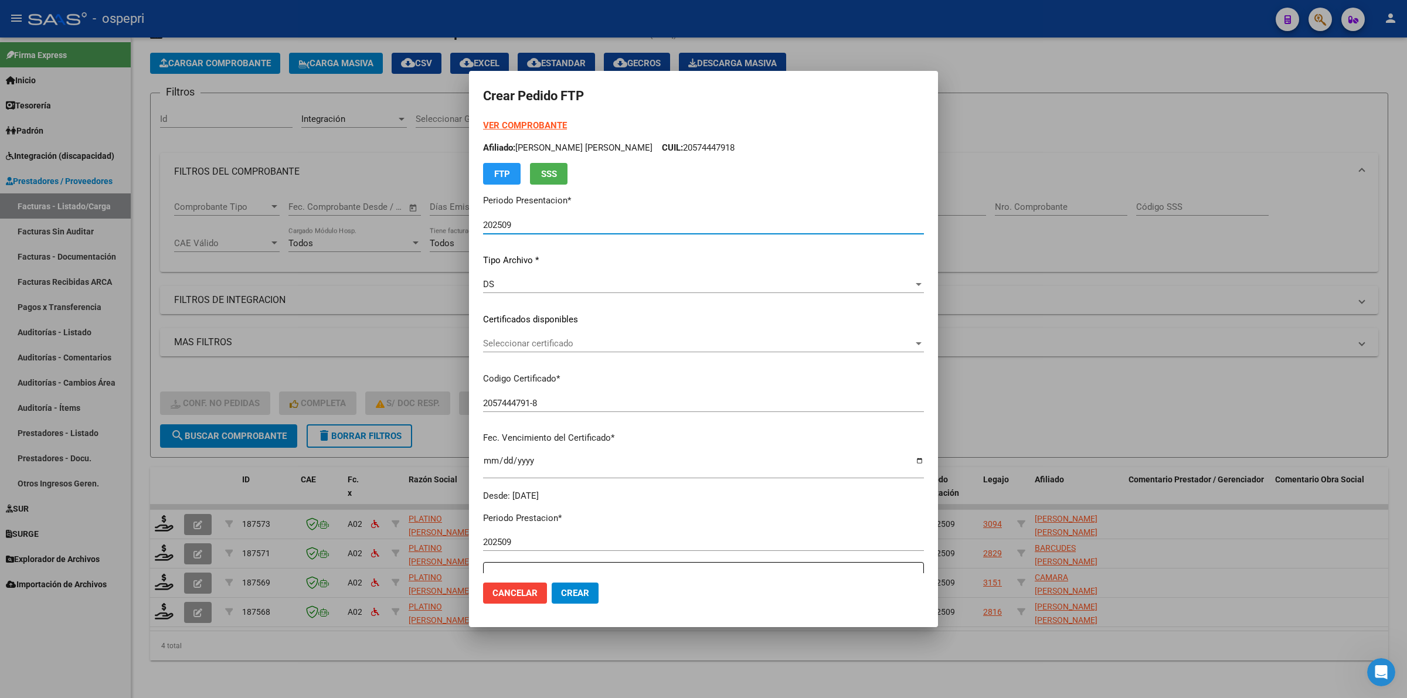
click at [532, 344] on span "Seleccionar certificado" at bounding box center [698, 343] width 430 height 11
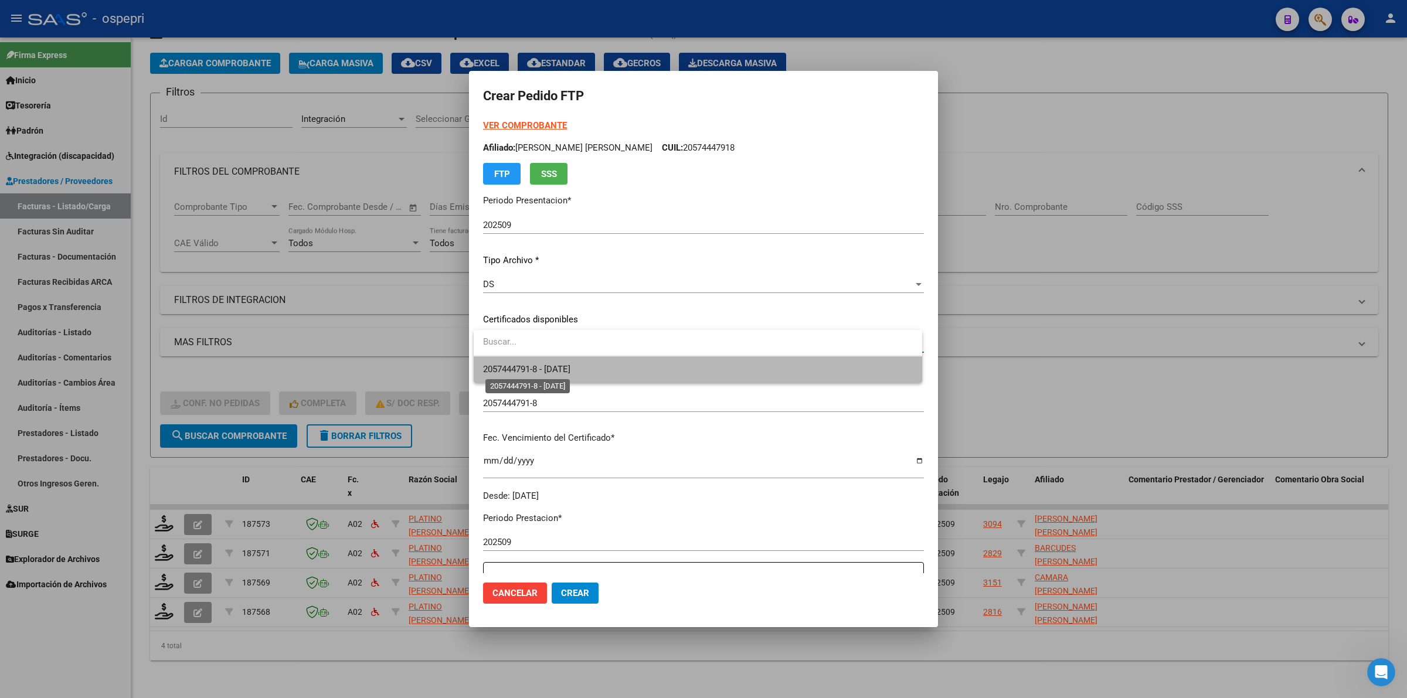
click at [534, 369] on span "2057444791-8 - 2026-05-21" at bounding box center [526, 369] width 87 height 11
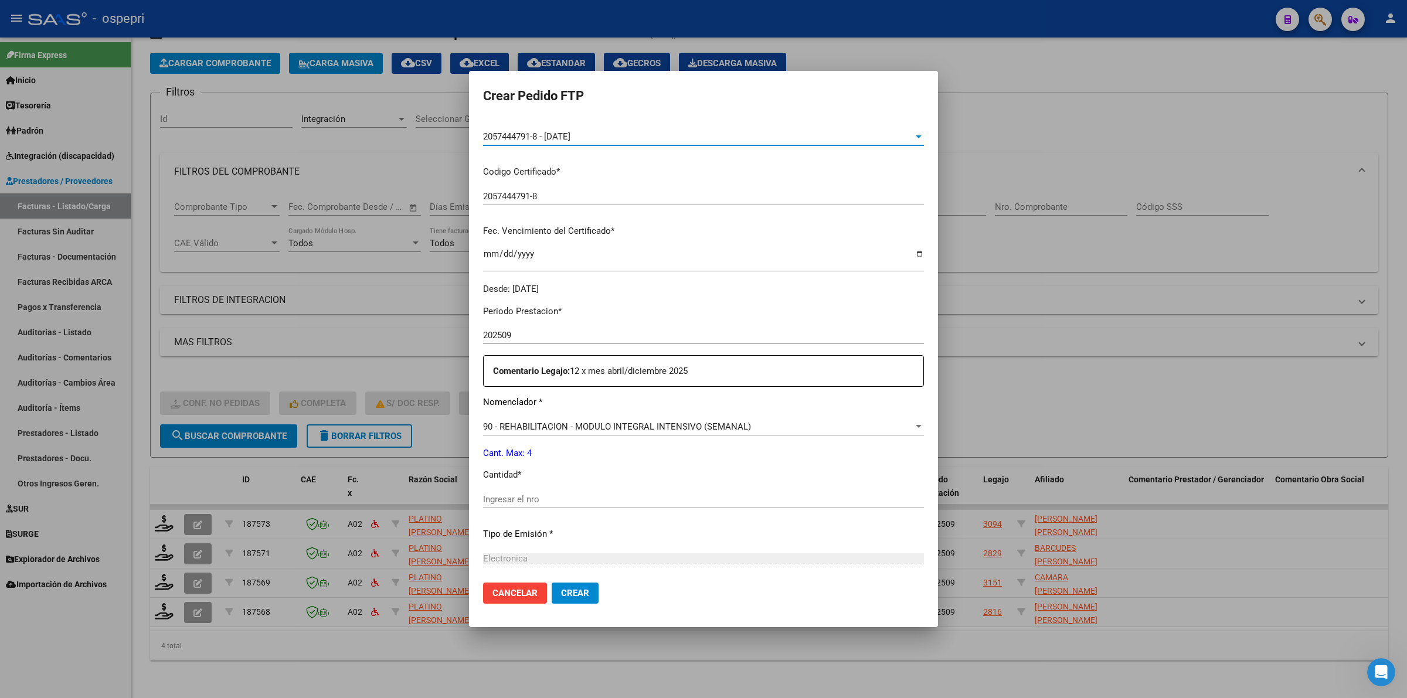
scroll to position [220, 0]
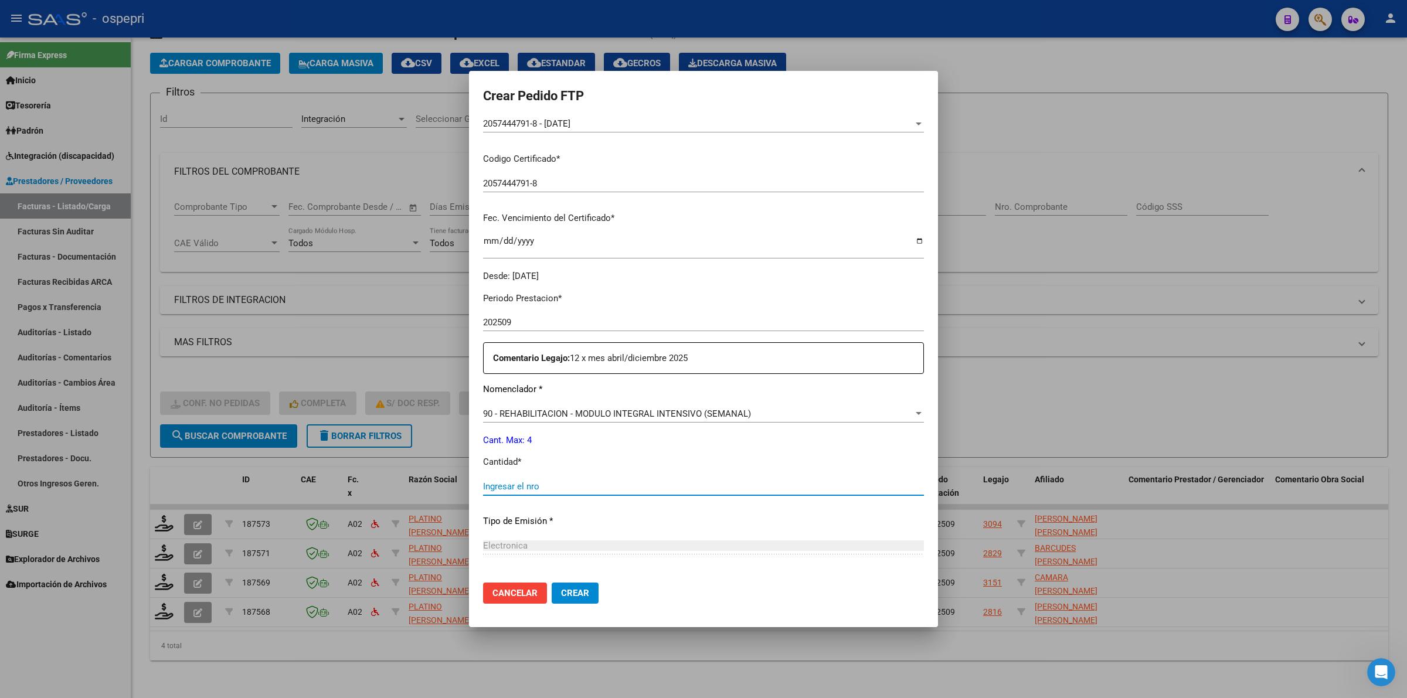
click at [515, 488] on input "Ingresar el nro" at bounding box center [703, 486] width 441 height 11
type input "4"
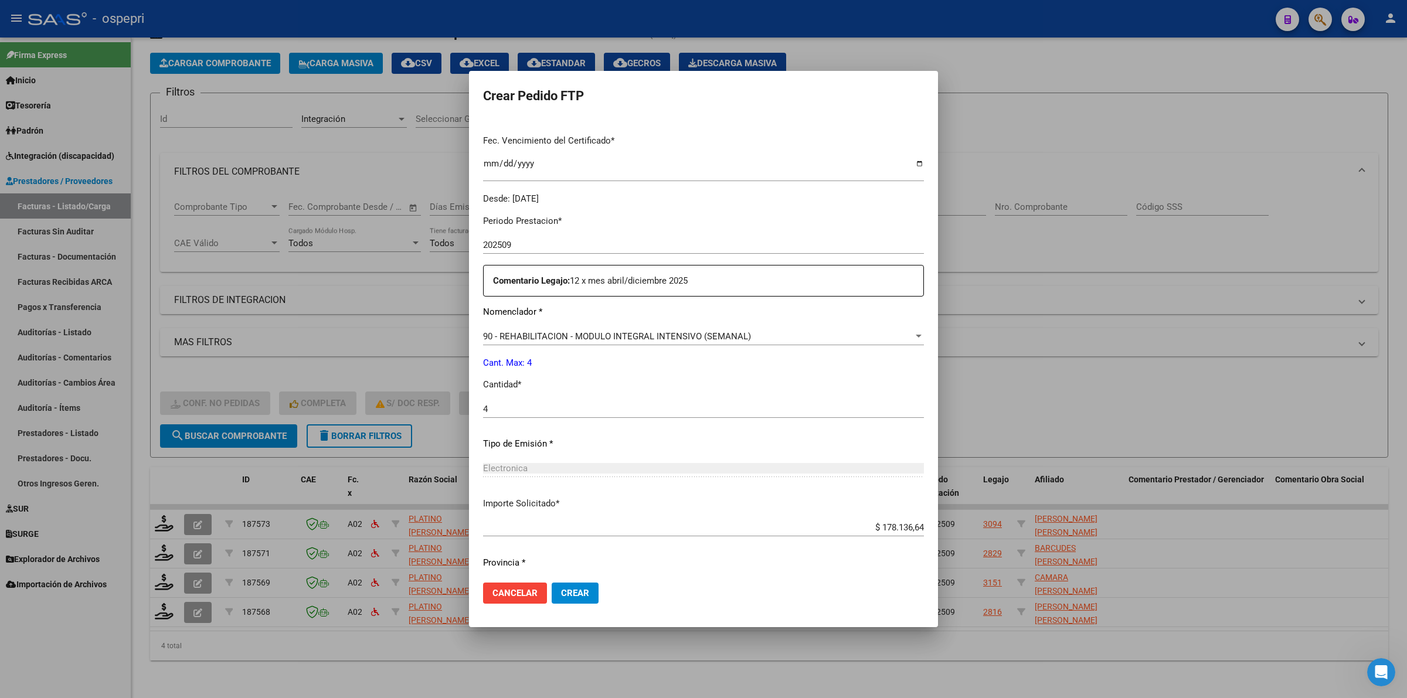
scroll to position [331, 0]
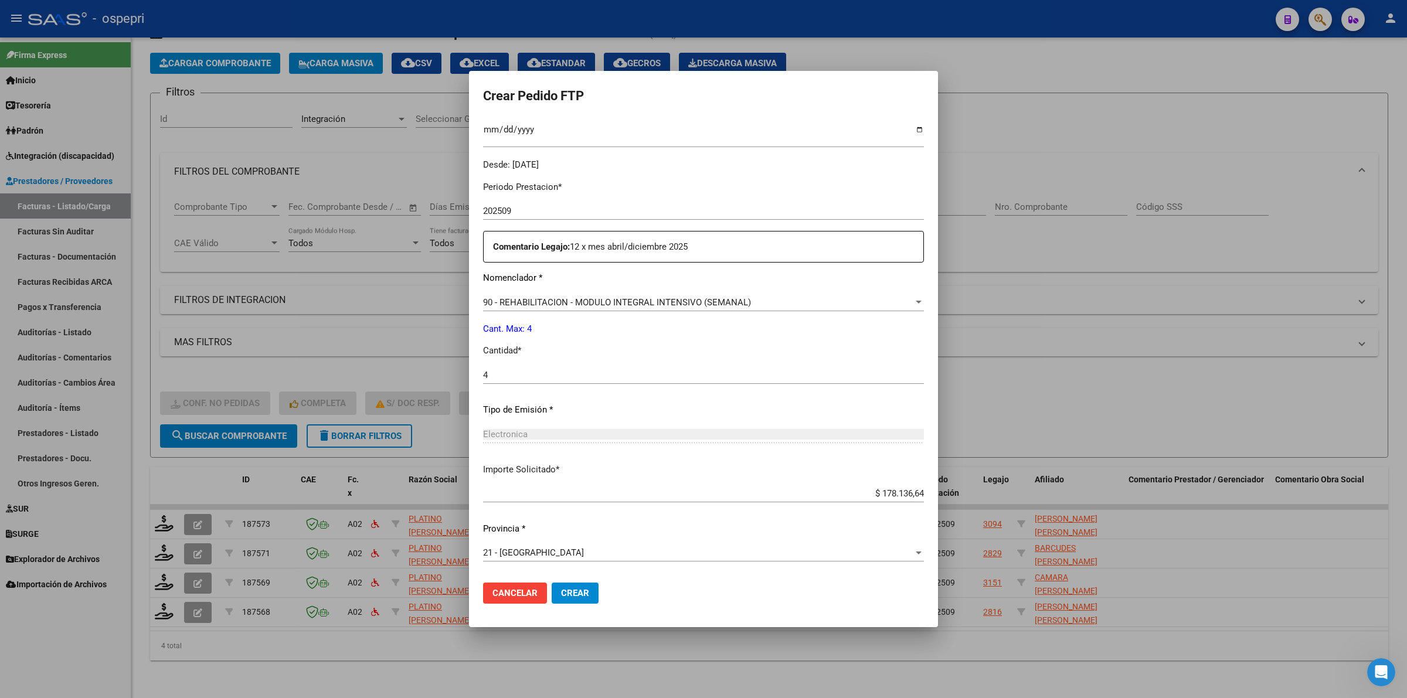
drag, startPoint x: 533, startPoint y: 593, endPoint x: 543, endPoint y: 592, distance: 9.4
click at [535, 592] on span "Cancelar" at bounding box center [514, 593] width 45 height 11
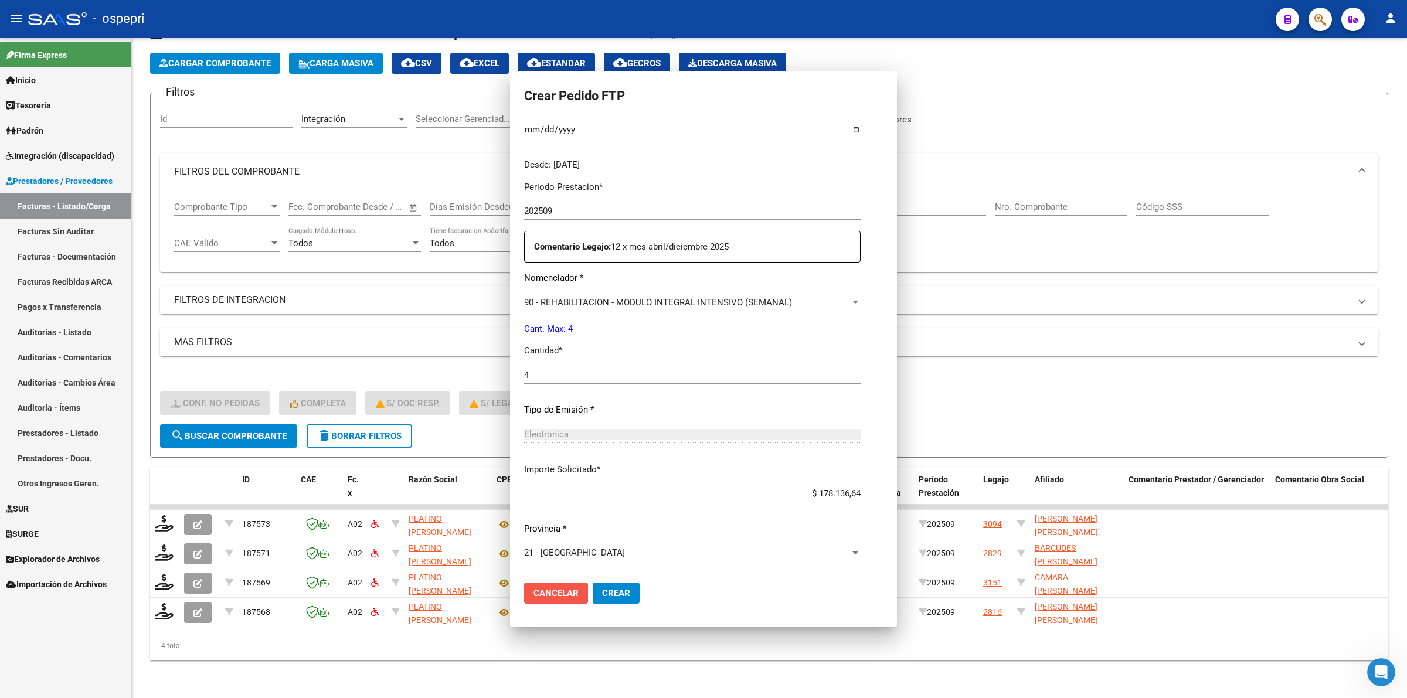
scroll to position [0, 0]
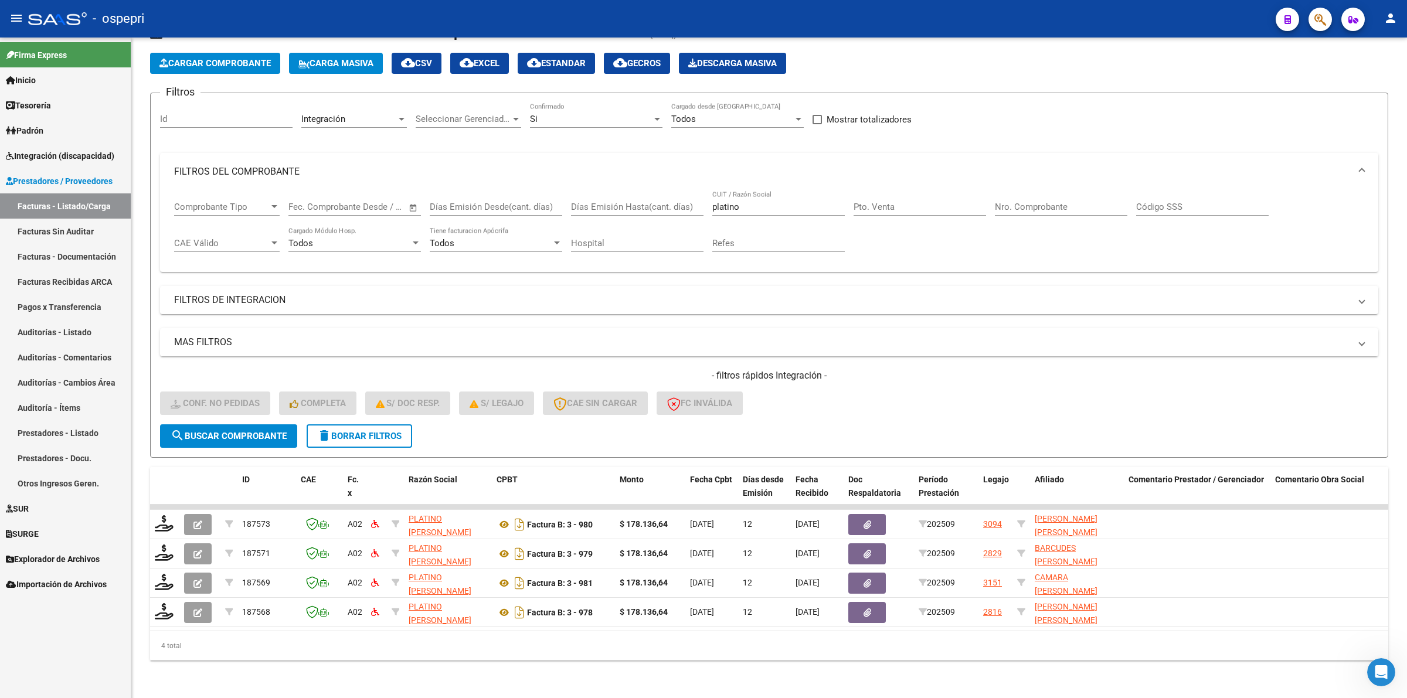
click at [575, 603] on div "Factura B: 3 - 978" at bounding box center [554, 612] width 114 height 19
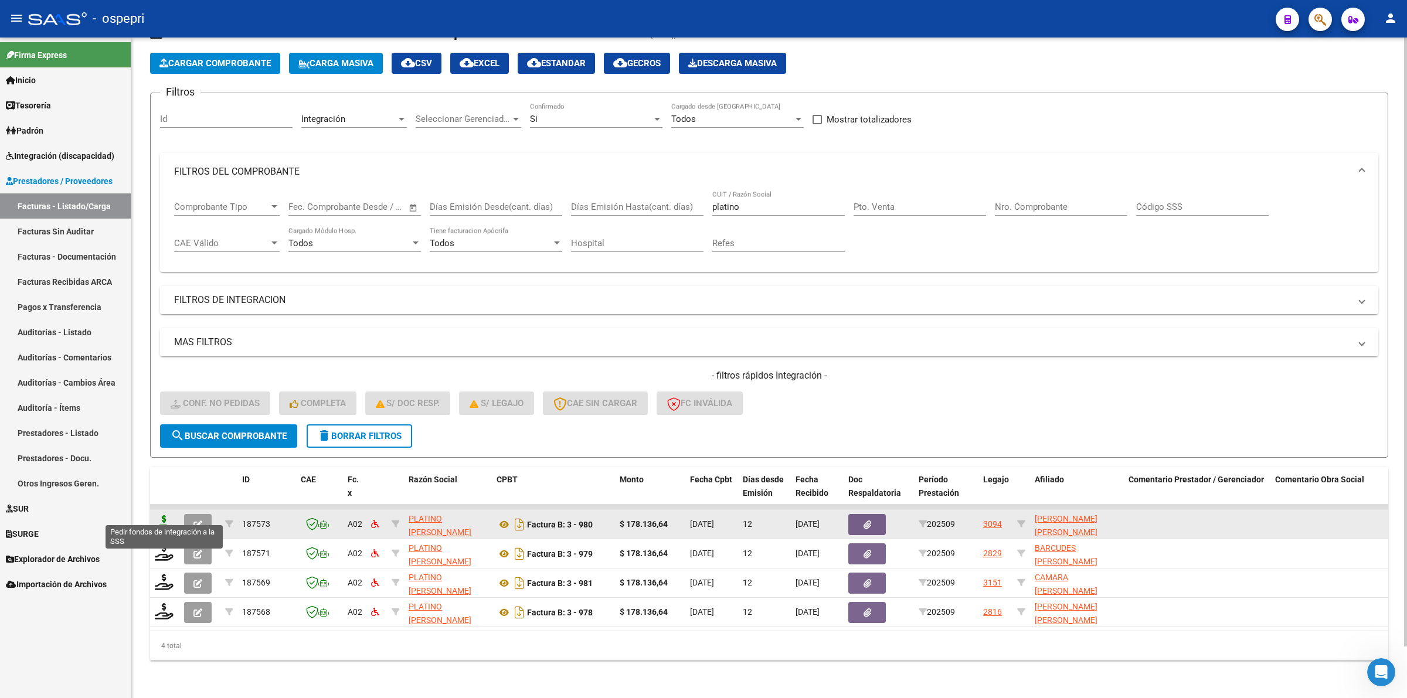
click at [162, 515] on icon at bounding box center [164, 523] width 19 height 16
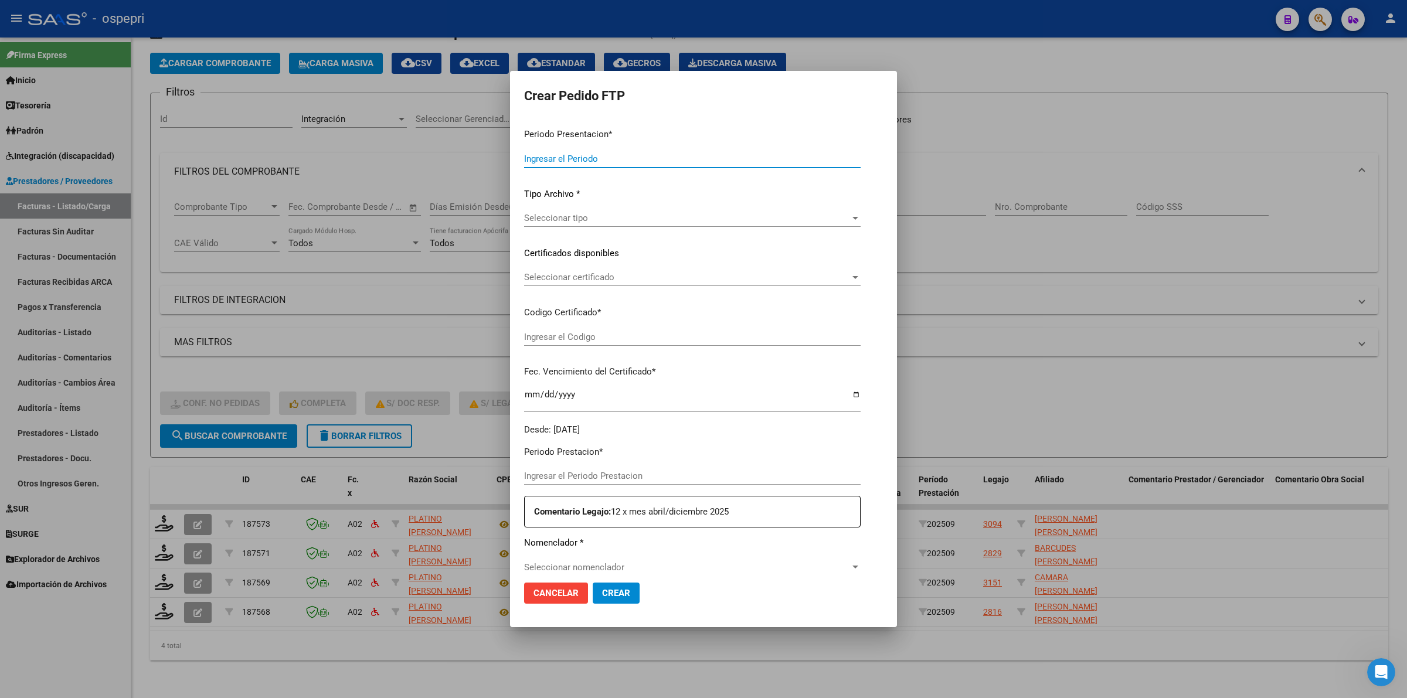
type input "202509"
type input "$ 178.136,64"
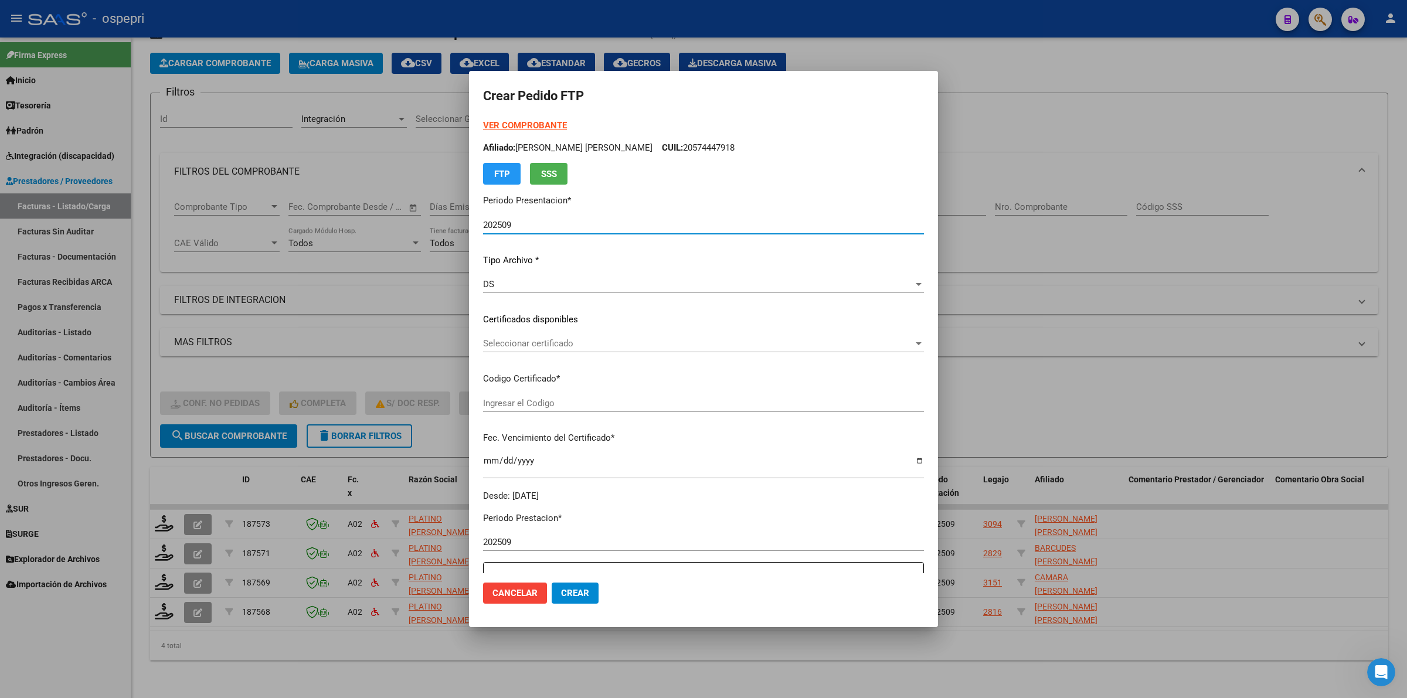
type input "2057444791-8"
type input "2026-05-21"
click at [562, 344] on span "Seleccionar certificado" at bounding box center [698, 343] width 430 height 11
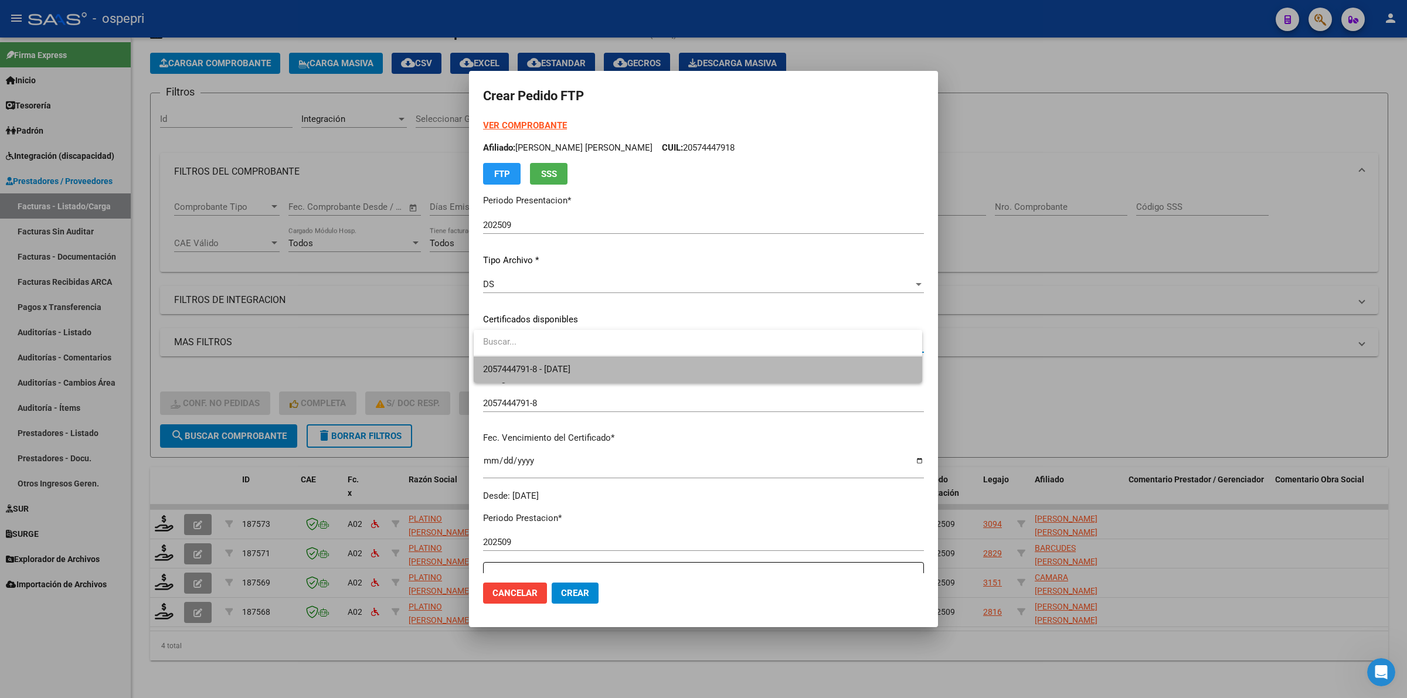
click at [566, 361] on span "2057444791-8 - 2026-05-21" at bounding box center [698, 369] width 430 height 26
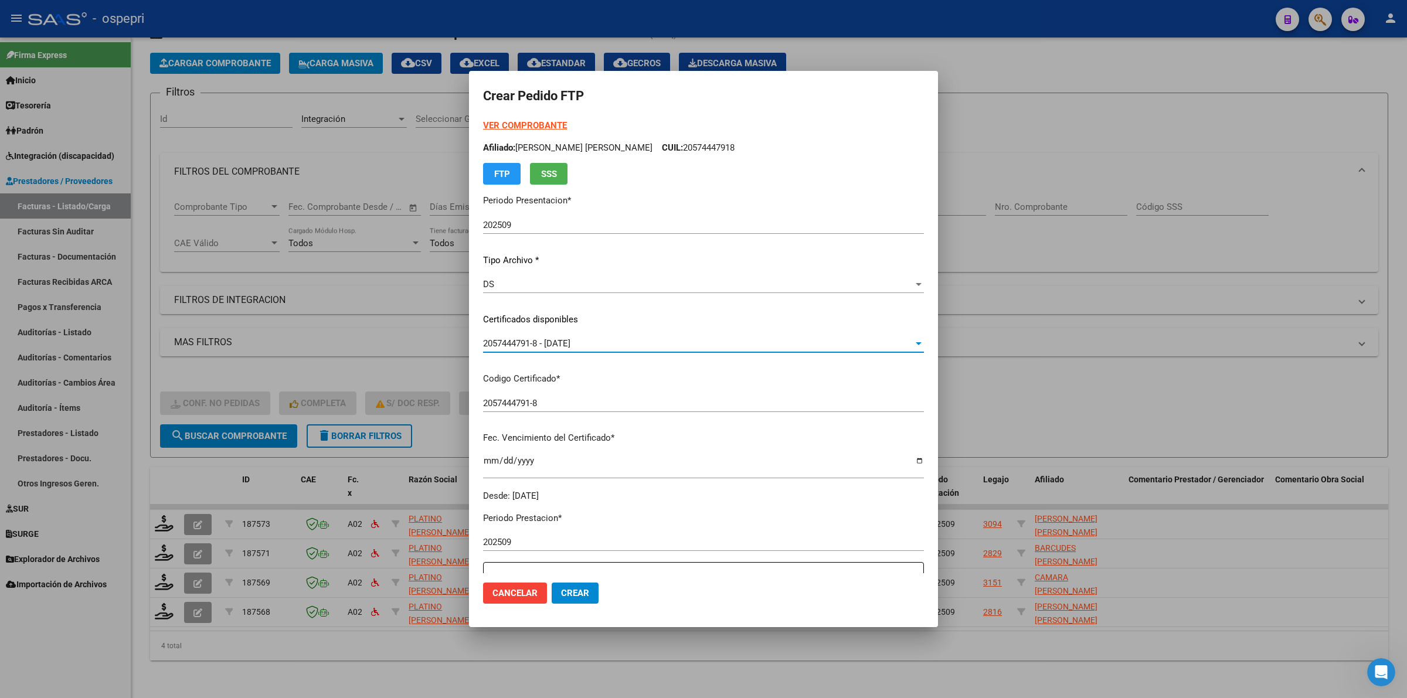
scroll to position [293, 0]
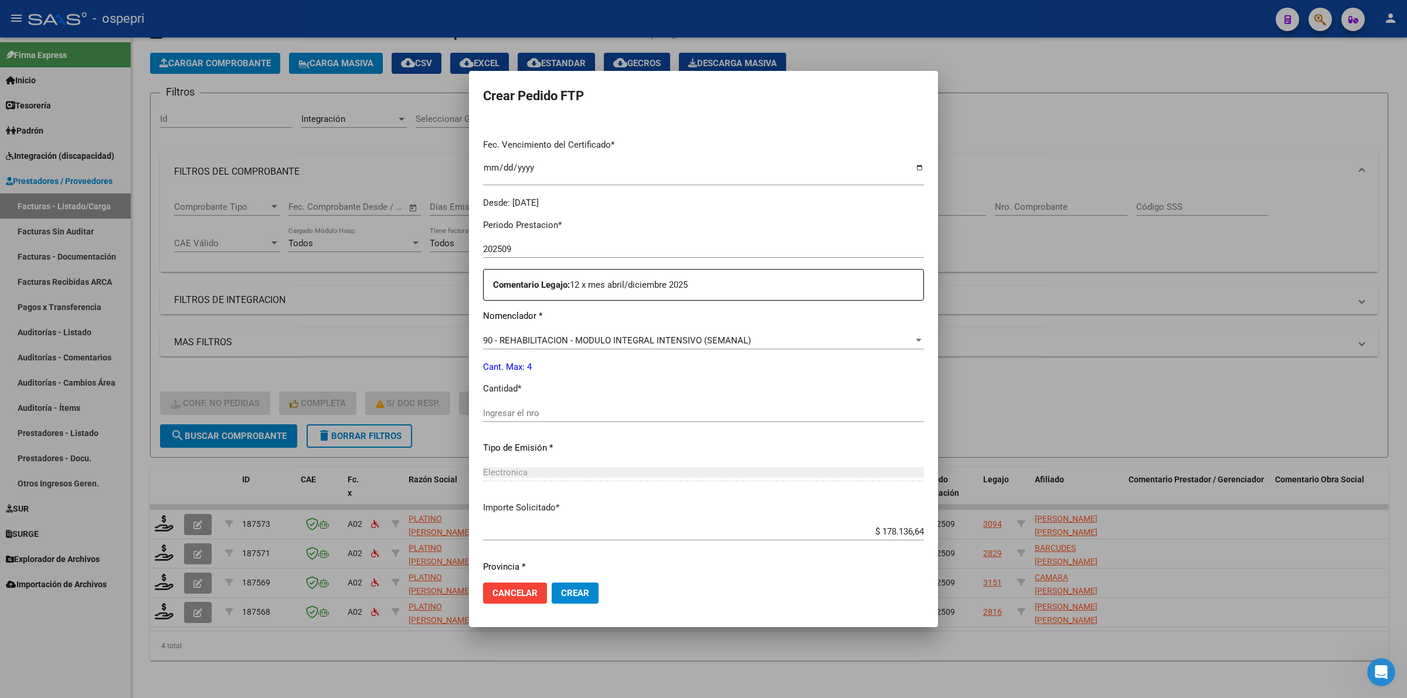
click at [569, 404] on div "Ingresar el nro" at bounding box center [703, 413] width 441 height 18
type input "4"
click at [579, 585] on button "Crear" at bounding box center [575, 593] width 47 height 21
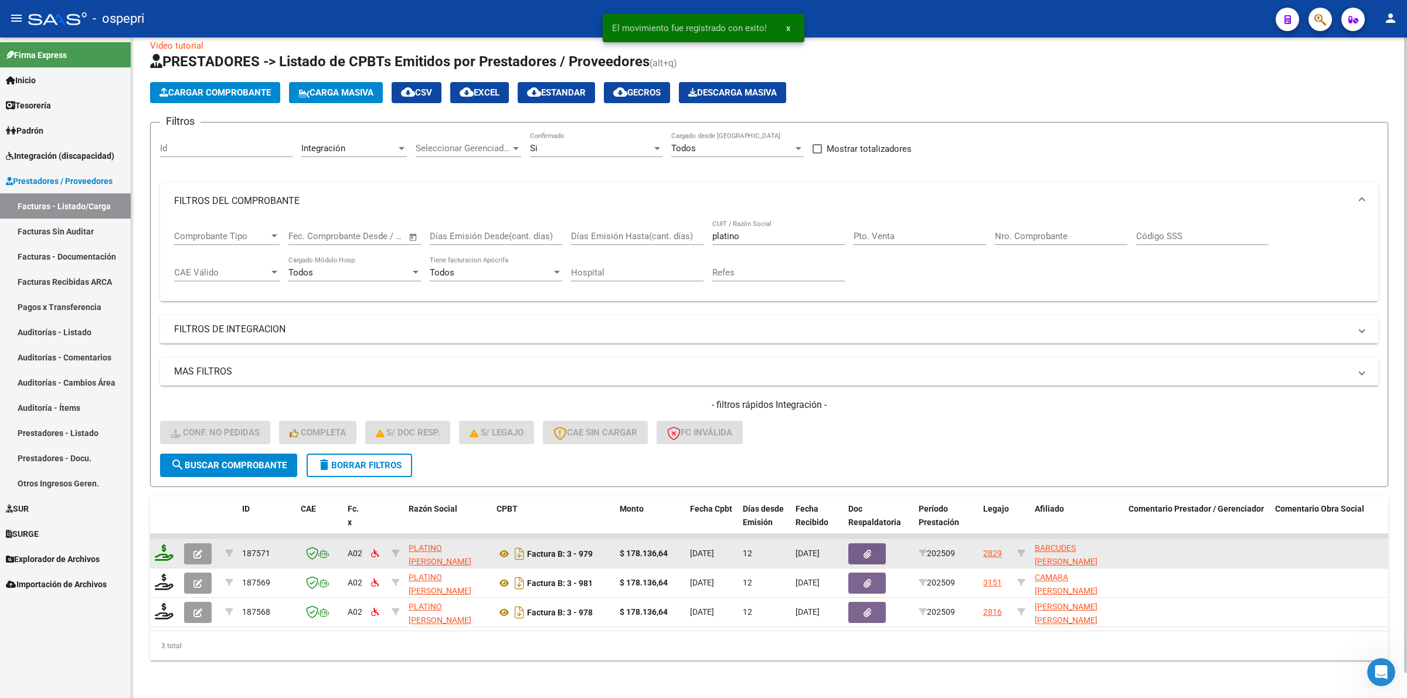
scroll to position [25, 0]
drag, startPoint x: 161, startPoint y: 516, endPoint x: 161, endPoint y: 541, distance: 24.6
click at [161, 519] on datatable-header-cell at bounding box center [164, 523] width 29 height 52
click at [161, 545] on icon at bounding box center [164, 553] width 19 height 16
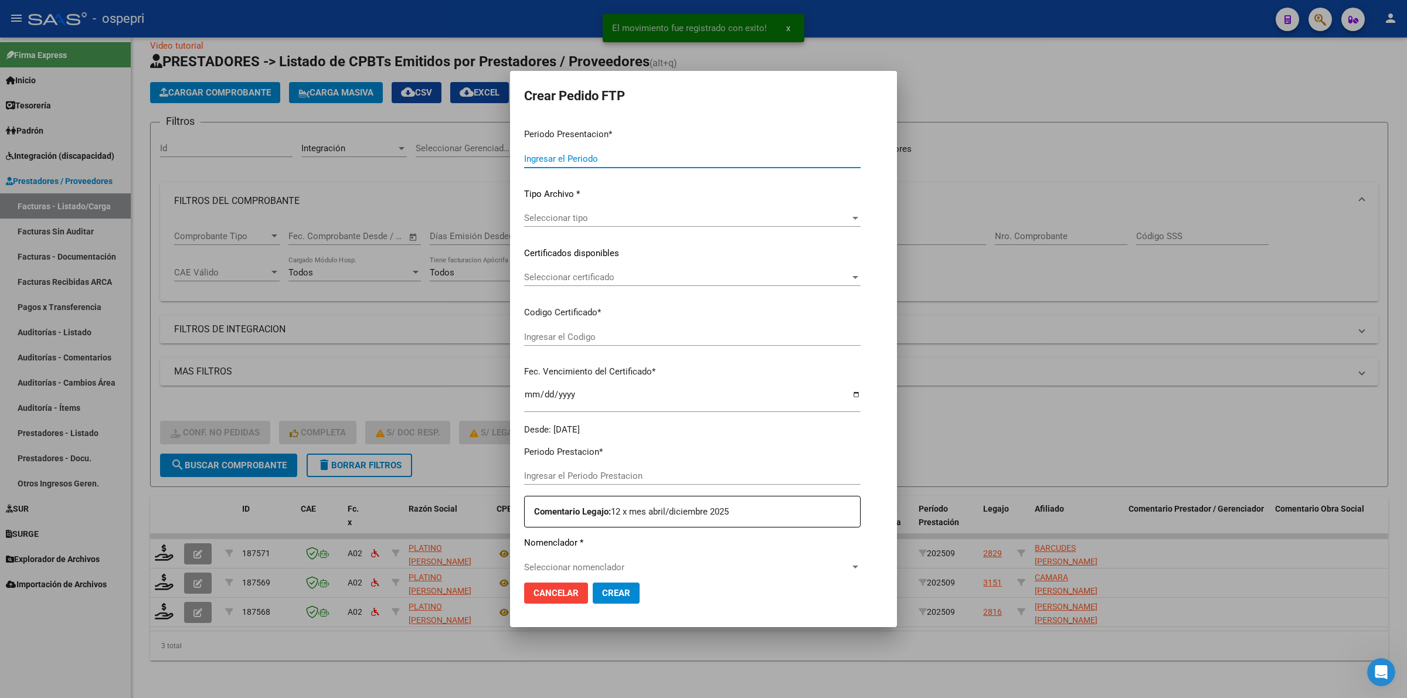
type input "202509"
type input "$ 178.136,64"
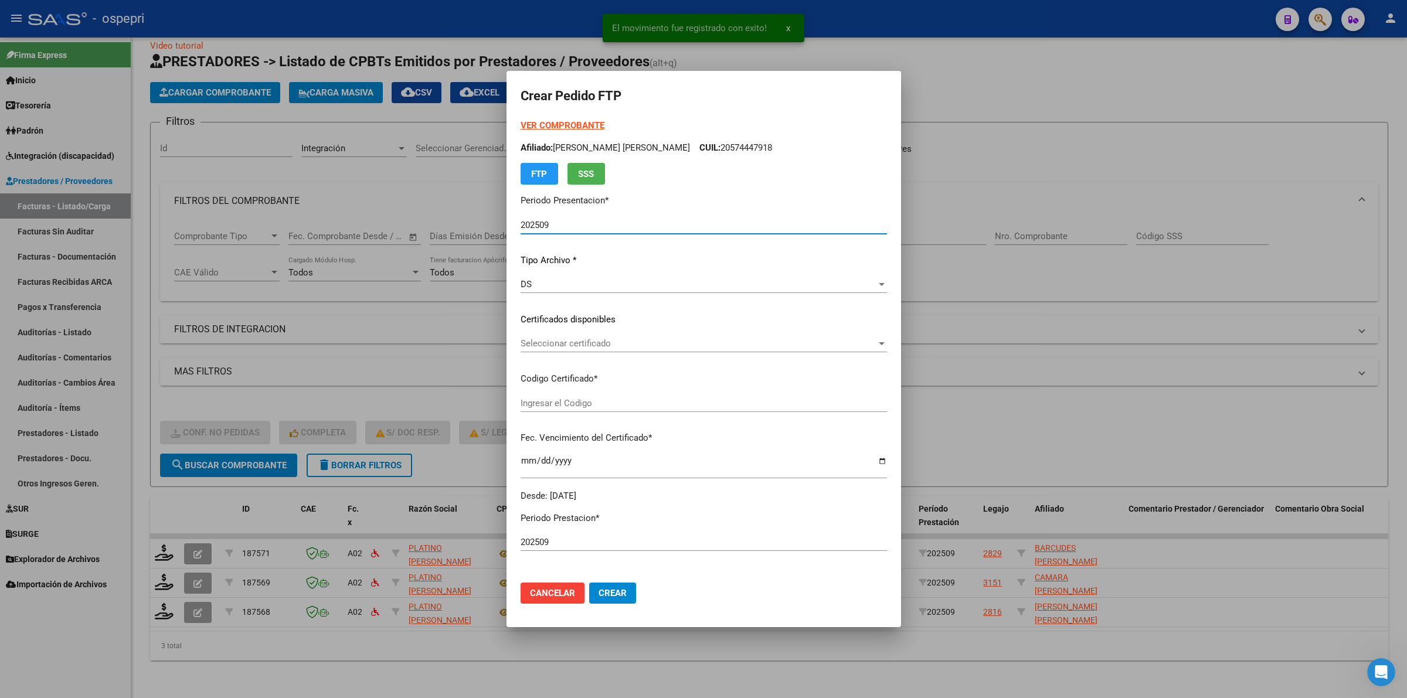
type input "20574486654"
type input "2027-06-10"
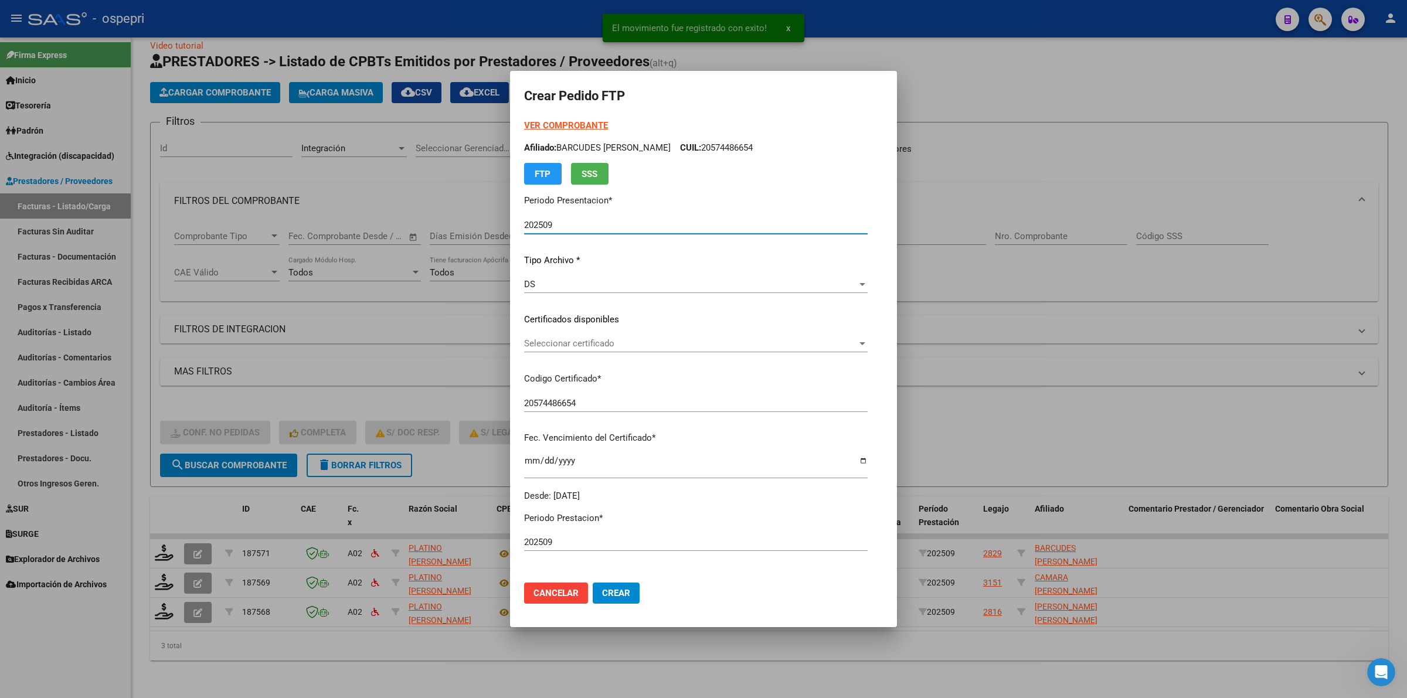
click at [547, 350] on div "Seleccionar certificado Seleccionar certificado" at bounding box center [696, 344] width 344 height 18
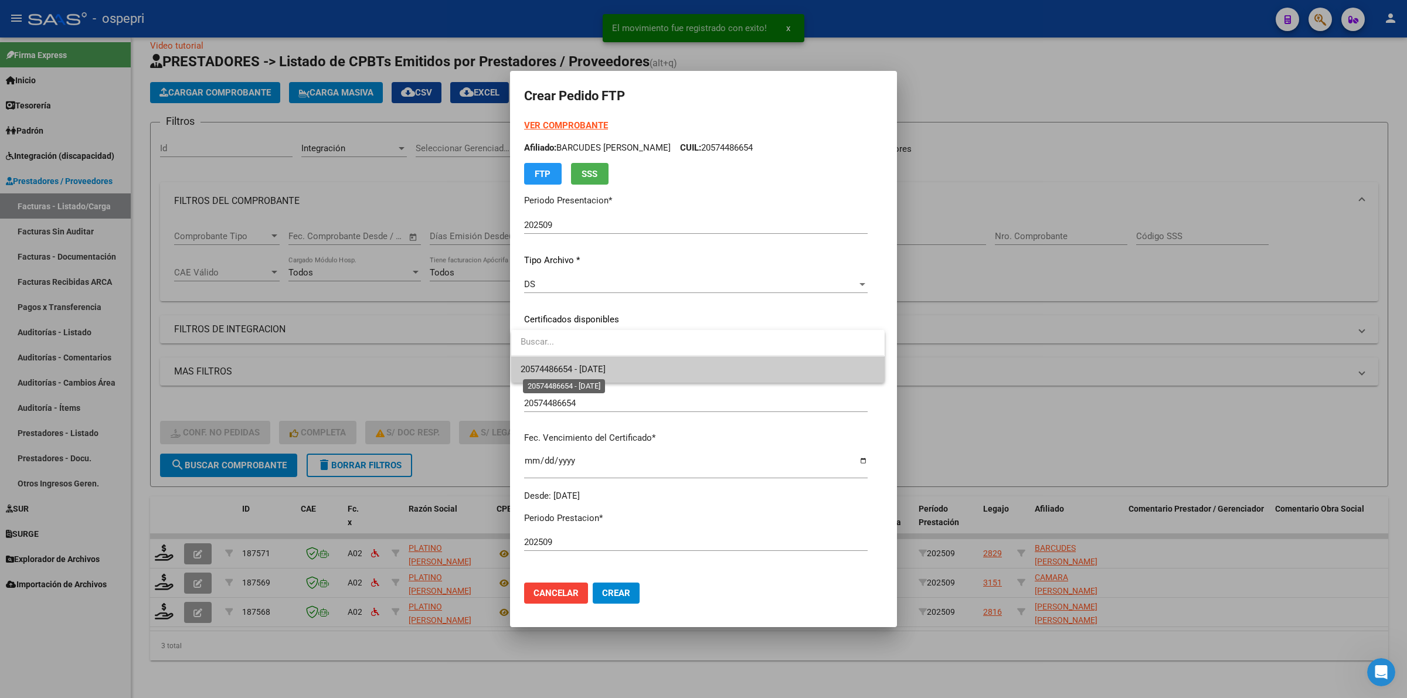
click at [552, 370] on span "20574486654 - 2027-06-10" at bounding box center [563, 369] width 85 height 11
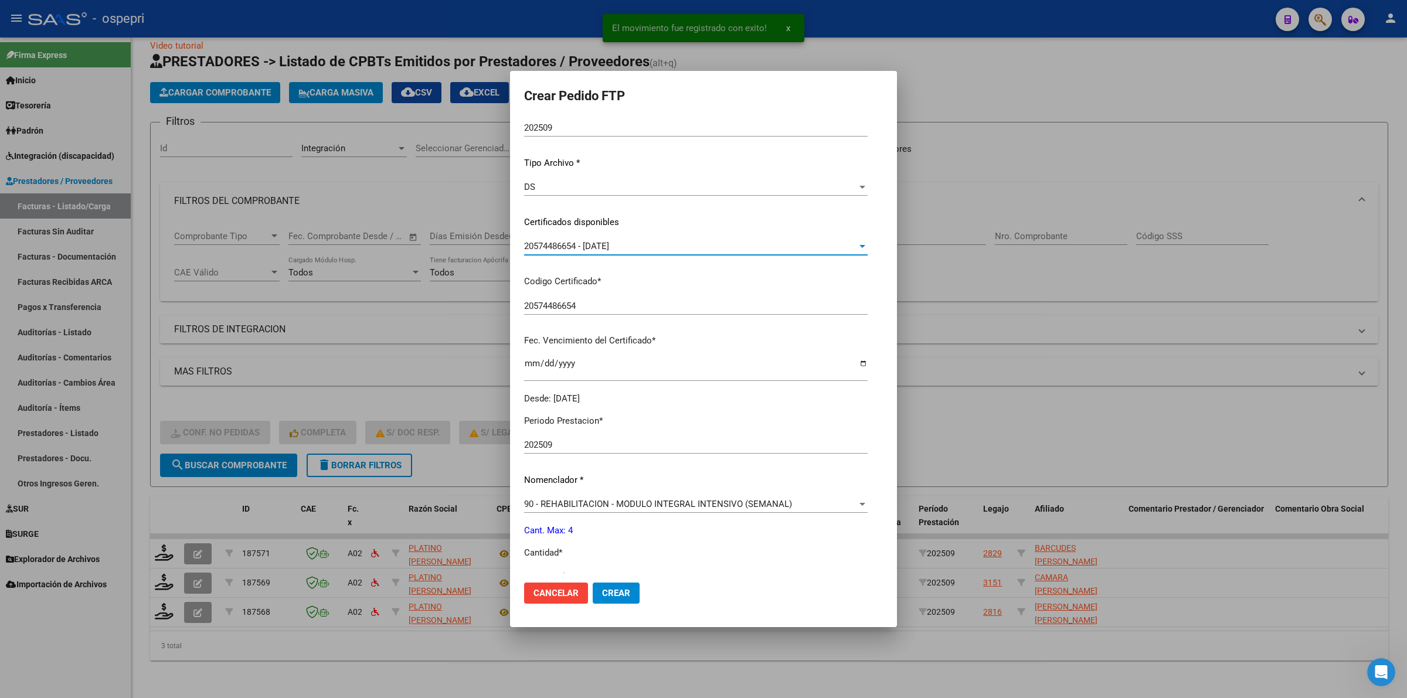
scroll to position [220, 0]
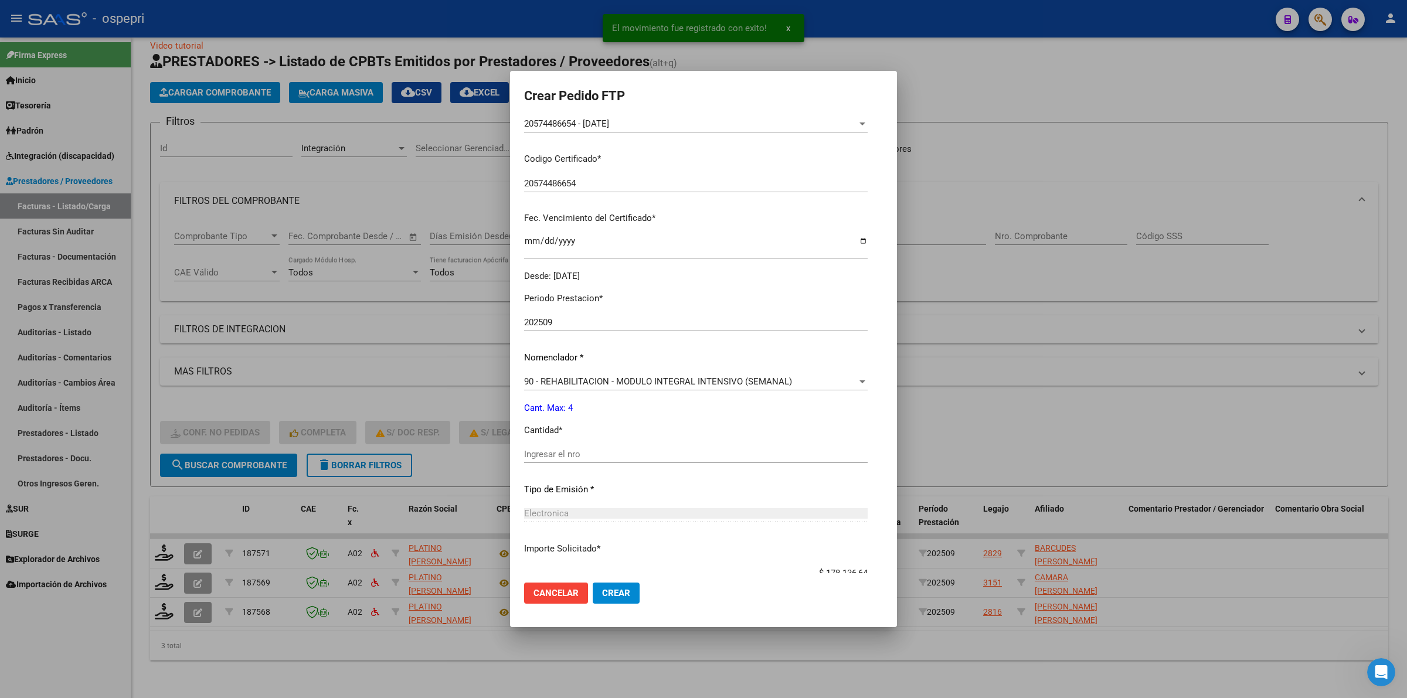
click at [552, 460] on div "Ingresar el nro" at bounding box center [696, 455] width 344 height 18
click at [553, 455] on input "Ingresar el nro" at bounding box center [696, 454] width 344 height 11
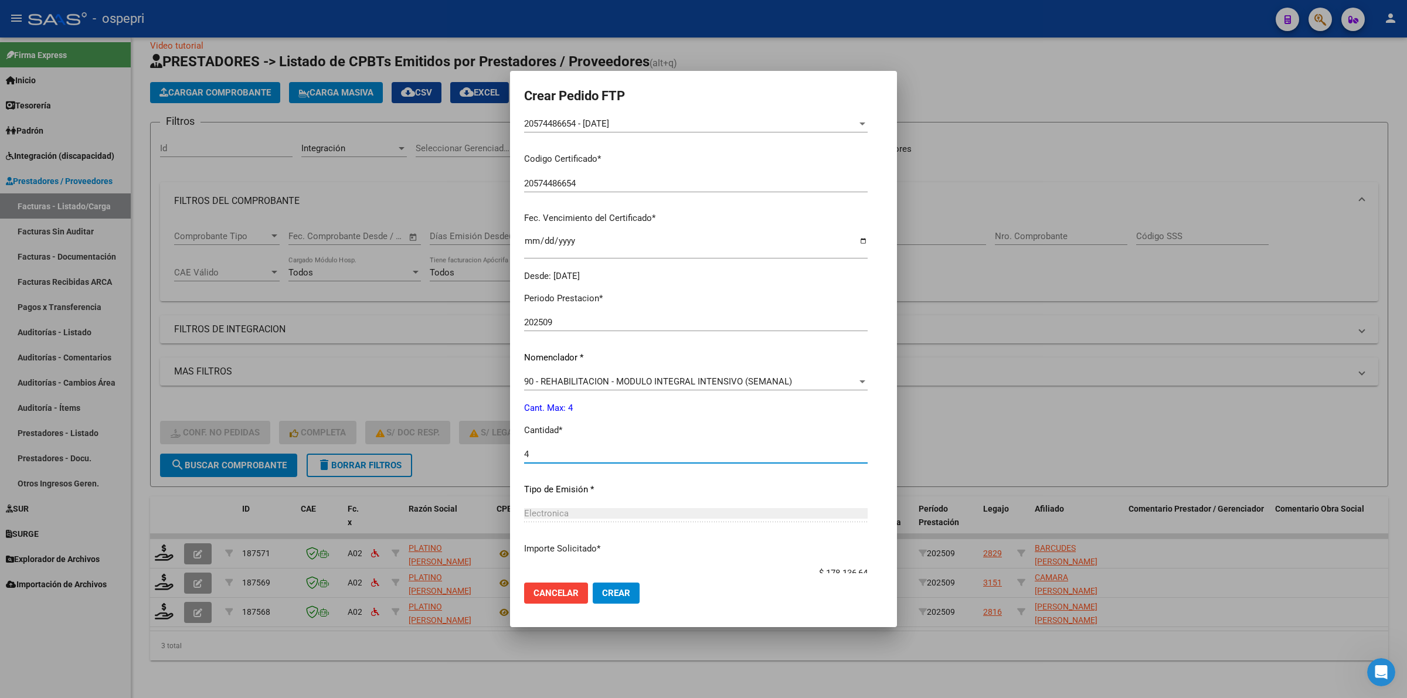
type input "4"
click at [602, 590] on span "Crear" at bounding box center [616, 593] width 28 height 11
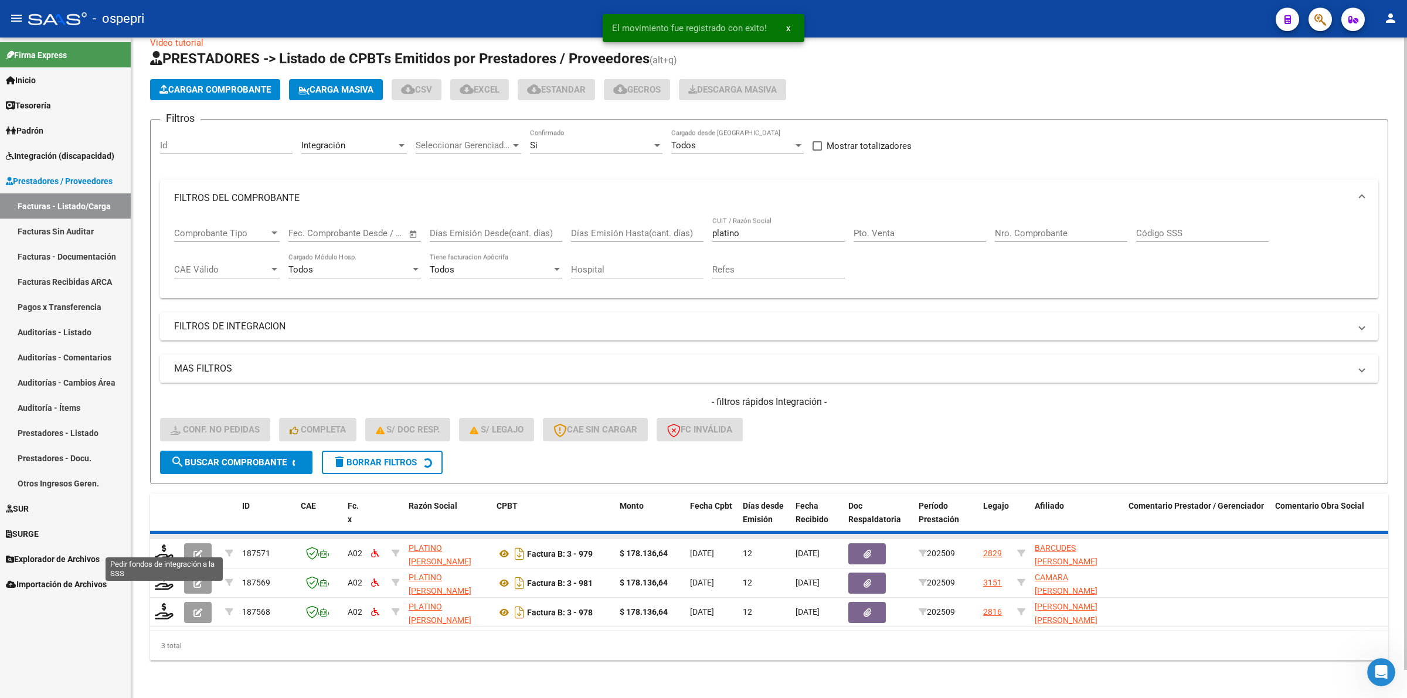
scroll to position [0, 0]
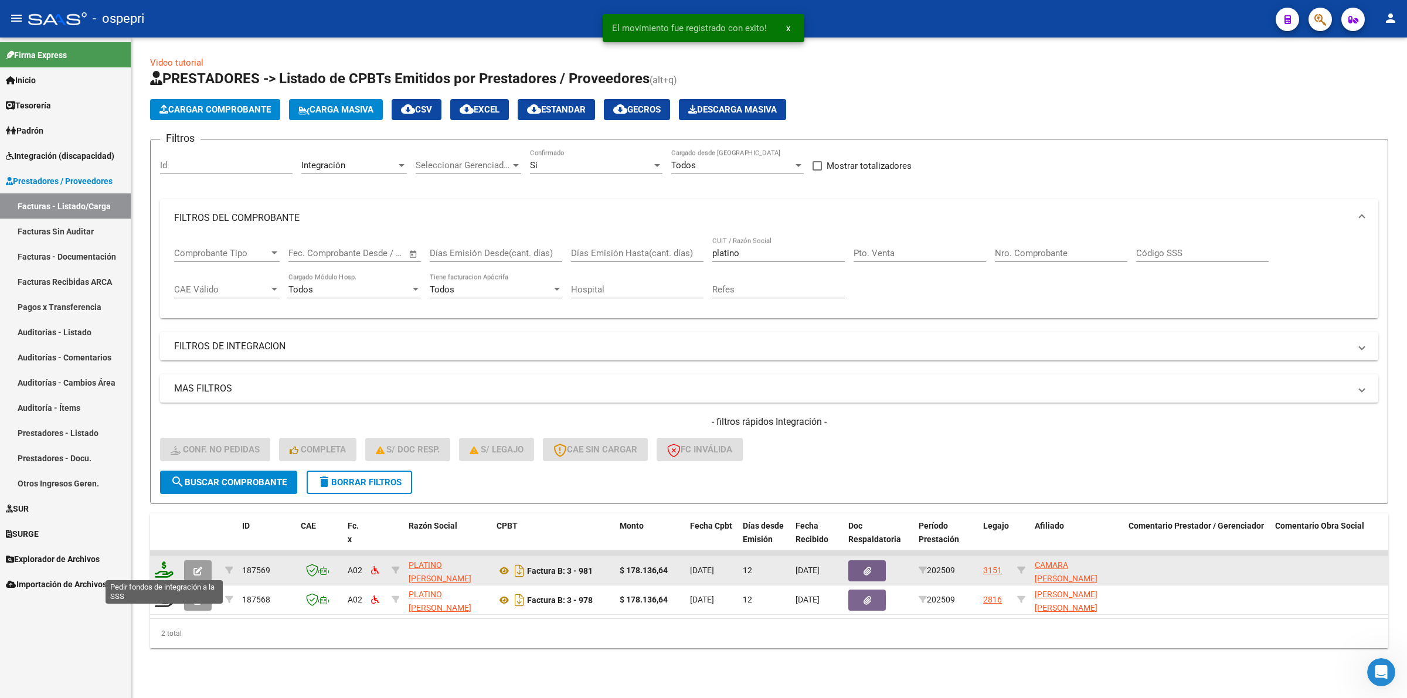
click at [170, 566] on icon at bounding box center [164, 570] width 19 height 16
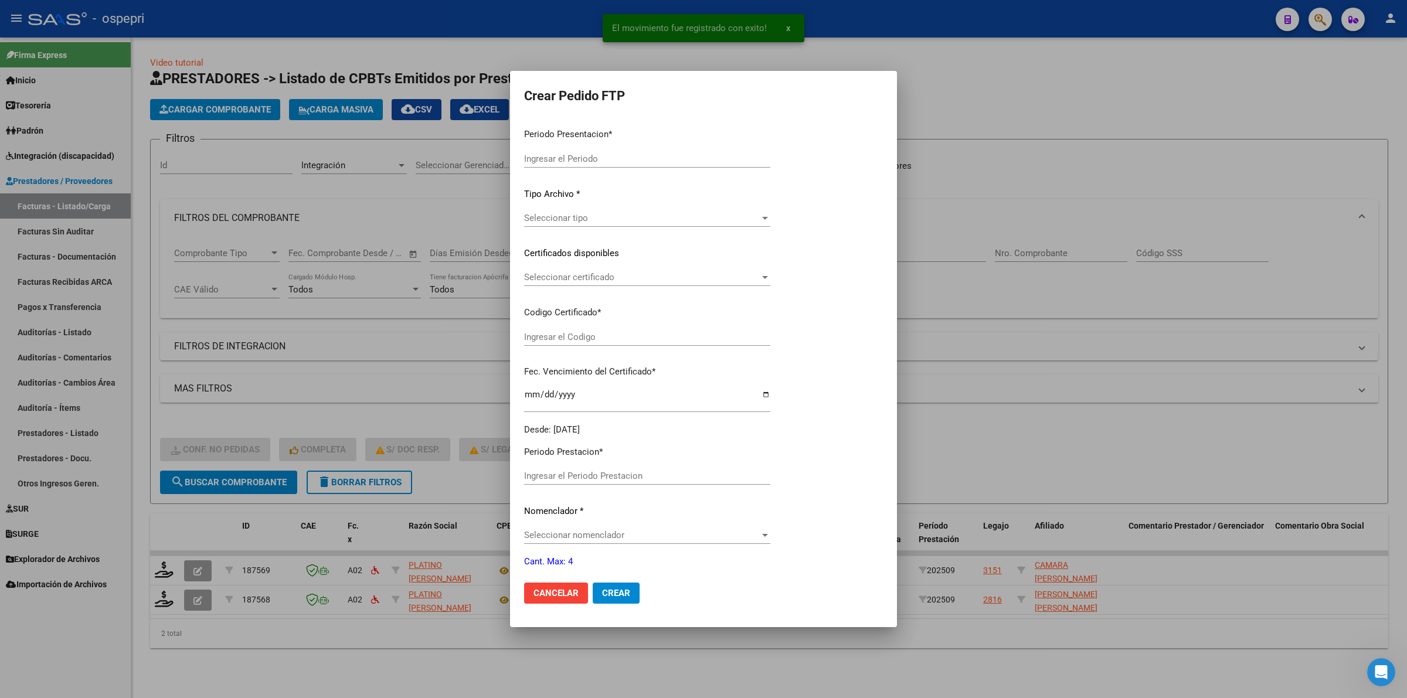
type input "202509"
type input "$ 178.136,64"
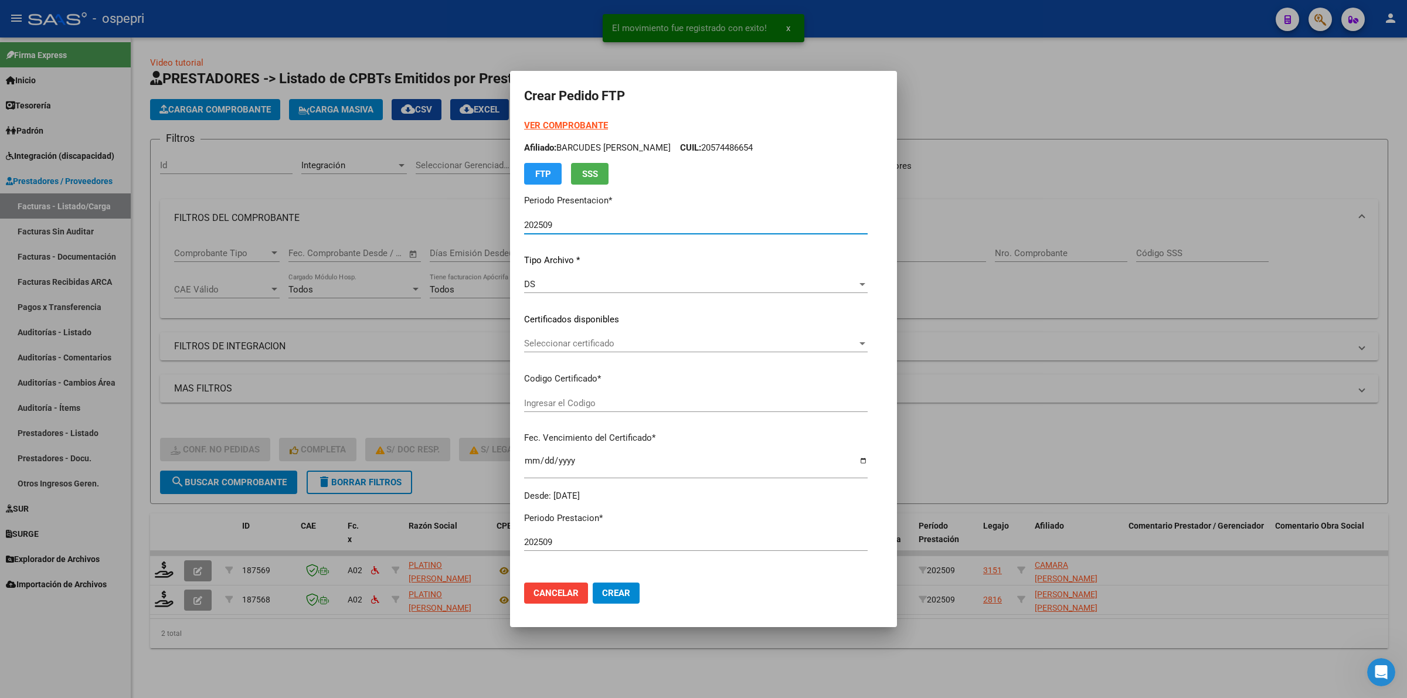
type input "20560041749"
type input "2026-05-30"
click at [523, 348] on mat-dialog-content "VER COMPROBANTE ARCA Padrón Afiliado: BARCUDES NACHO BASTIAN CUIL: 20574486654 …" at bounding box center [703, 346] width 387 height 454
click at [534, 361] on div "Seleccionar certificado Seleccionar certificado" at bounding box center [691, 349] width 335 height 29
click at [541, 347] on span "Seleccionar certificado" at bounding box center [686, 343] width 325 height 11
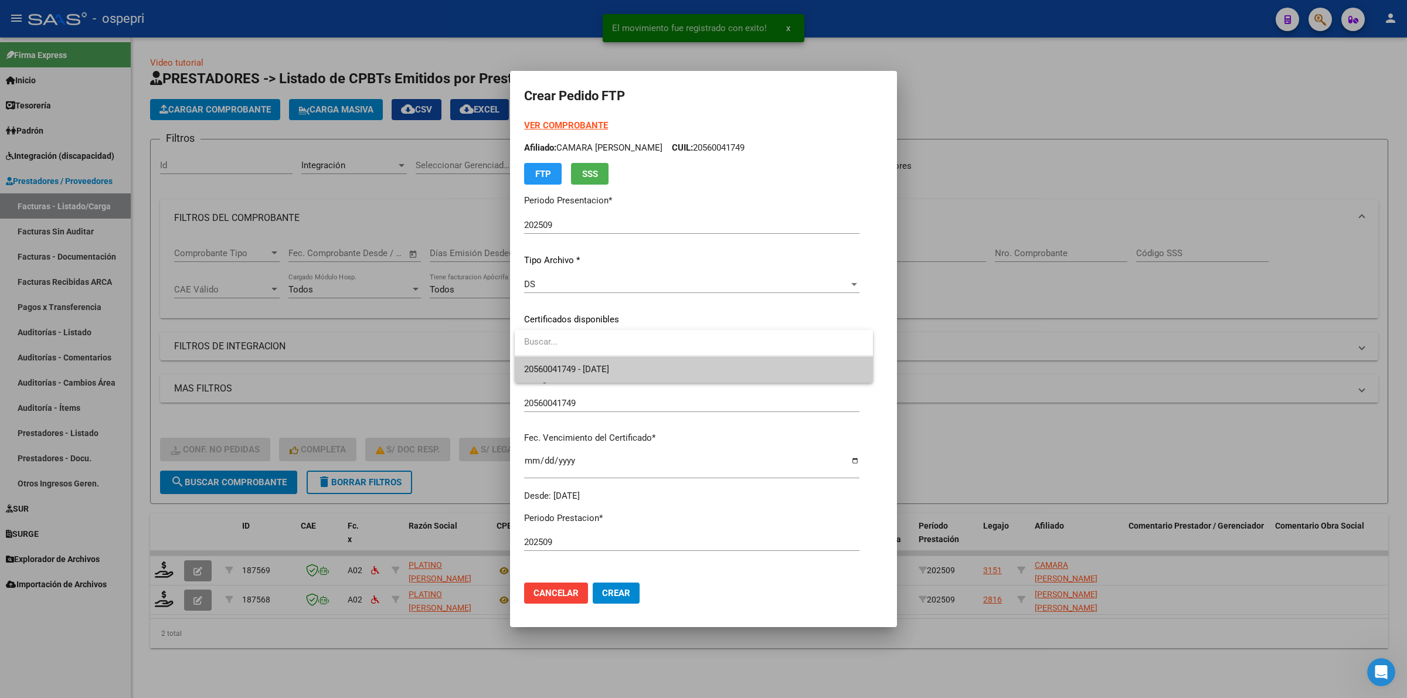
click at [549, 362] on span "20560041749 - 2026-05-30" at bounding box center [693, 369] width 339 height 26
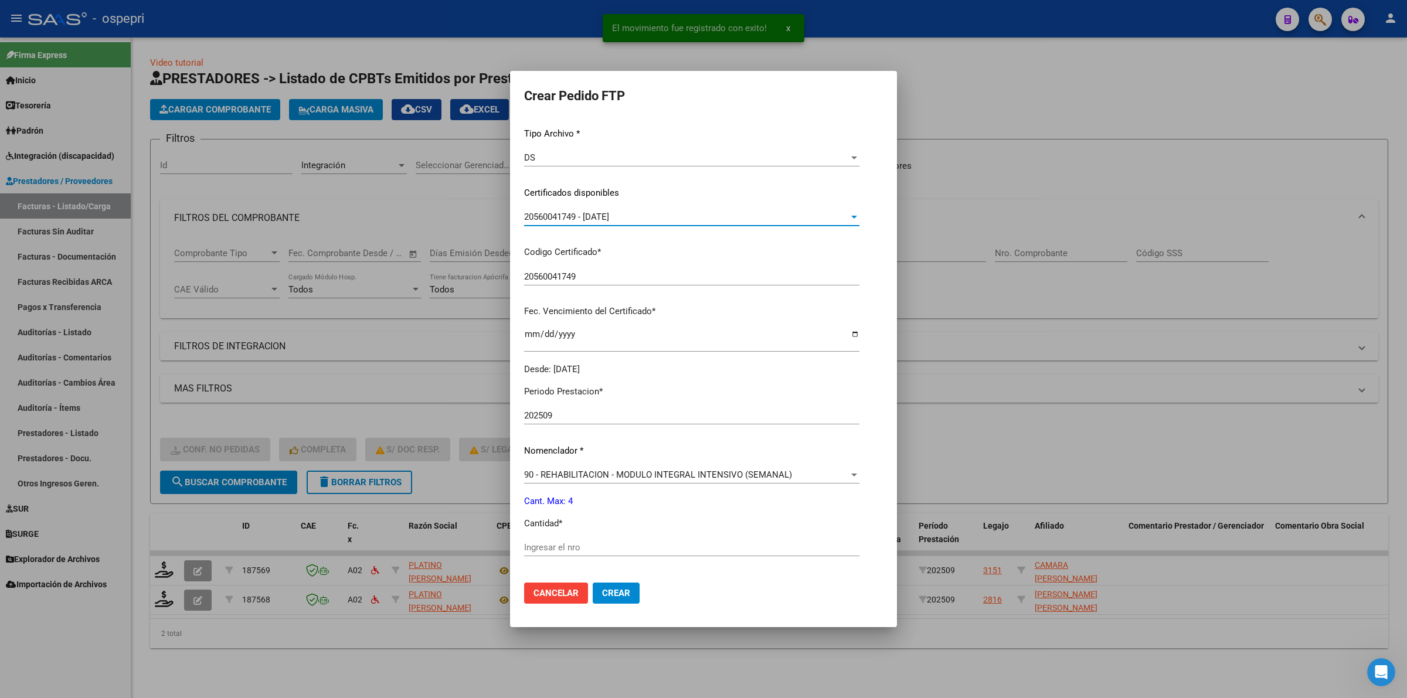
scroll to position [147, 0]
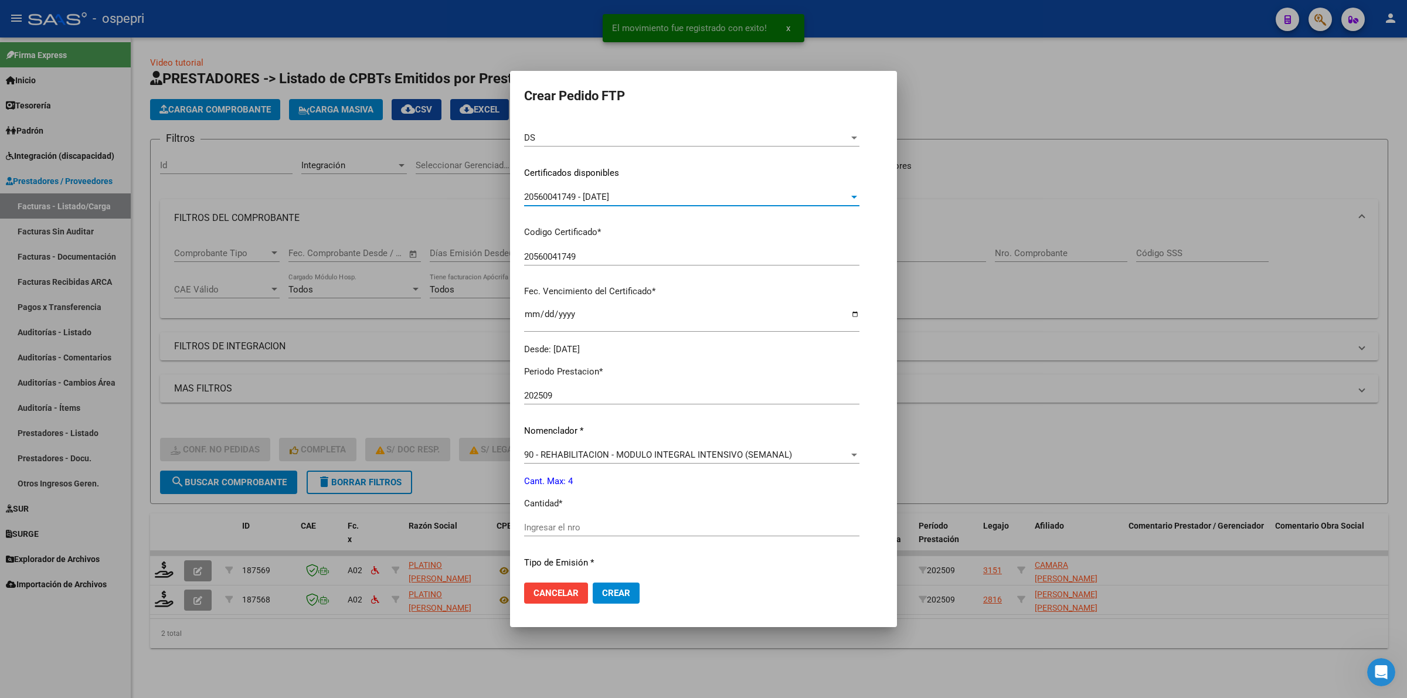
click at [552, 526] on input "Ingresar el nro" at bounding box center [691, 527] width 335 height 11
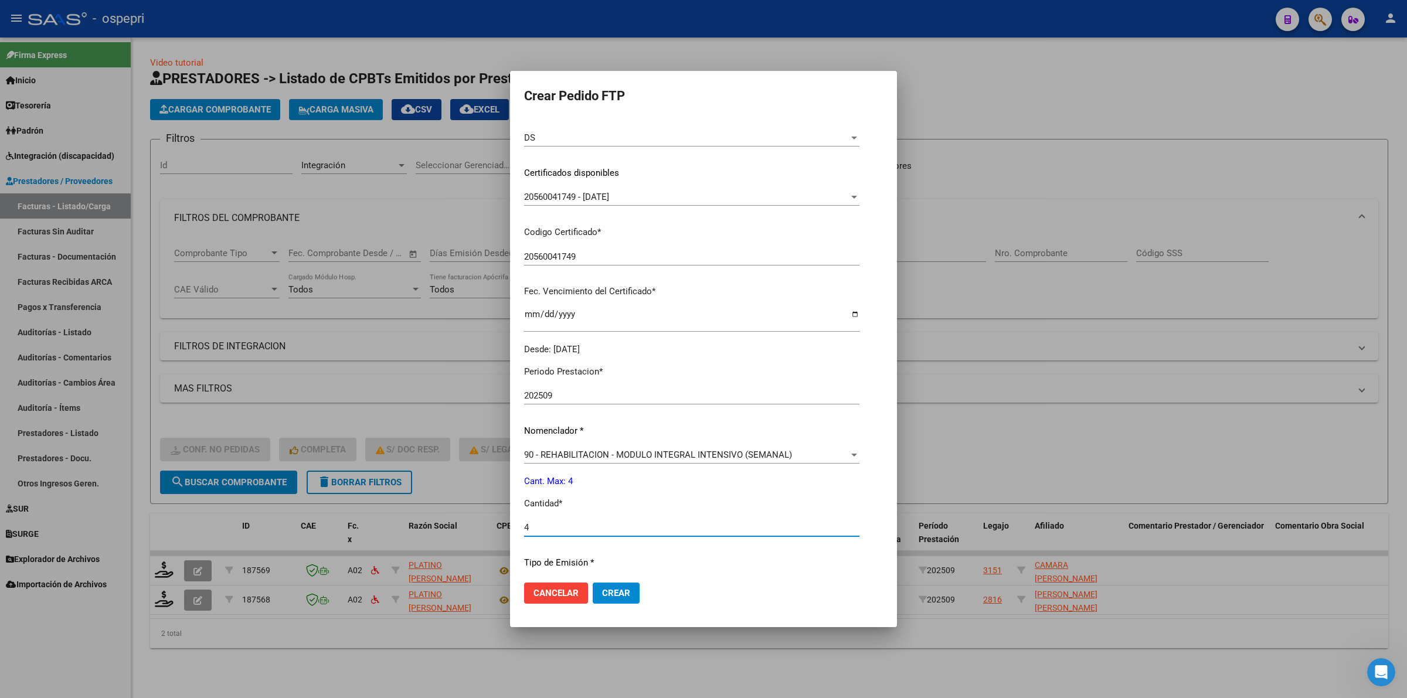
type input "4"
click at [610, 586] on button "Crear" at bounding box center [616, 593] width 47 height 21
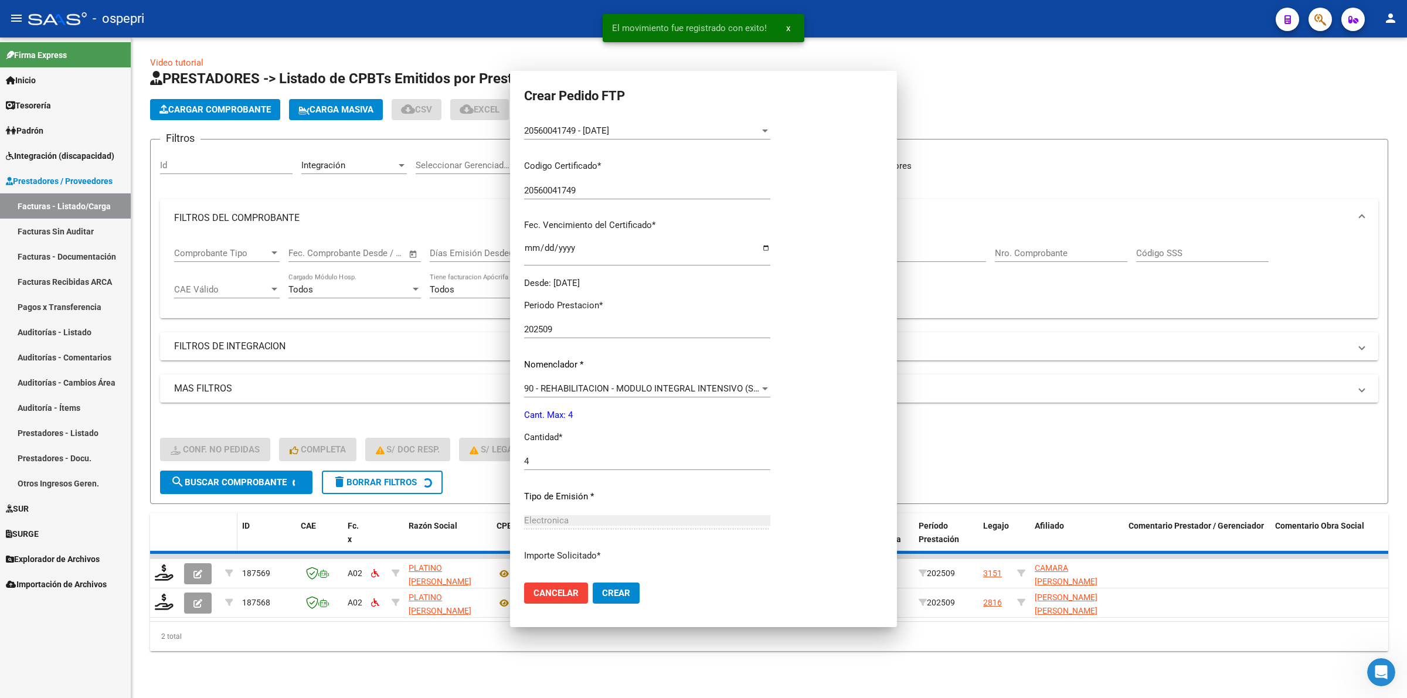
scroll to position [0, 0]
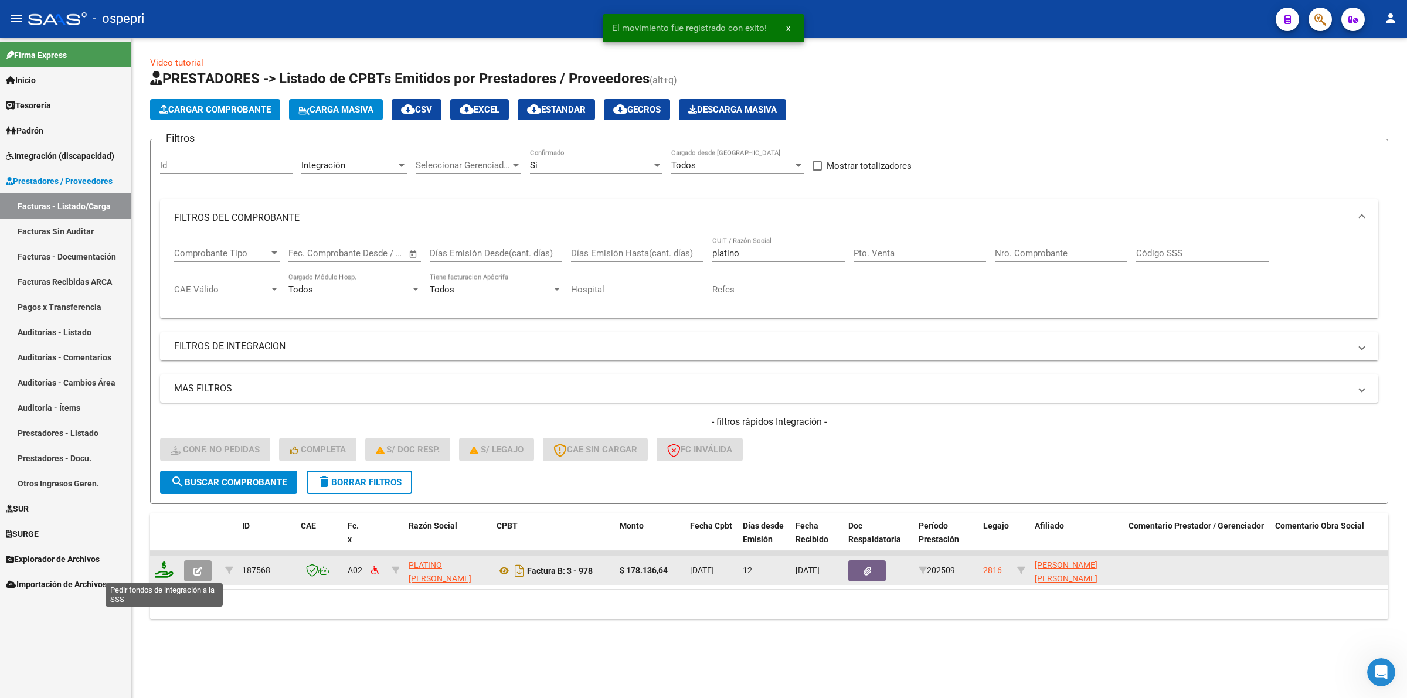
click at [164, 572] on icon at bounding box center [164, 570] width 19 height 16
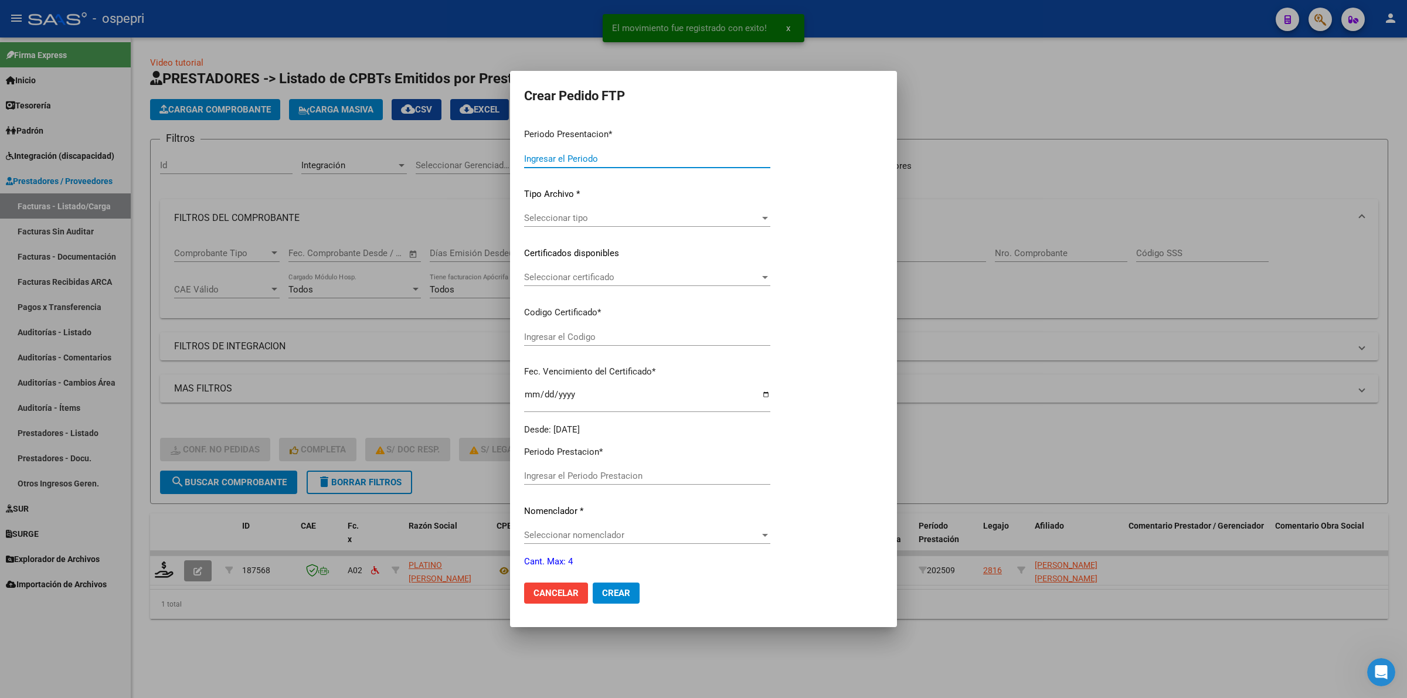
type input "202509"
type input "$ 178.136,64"
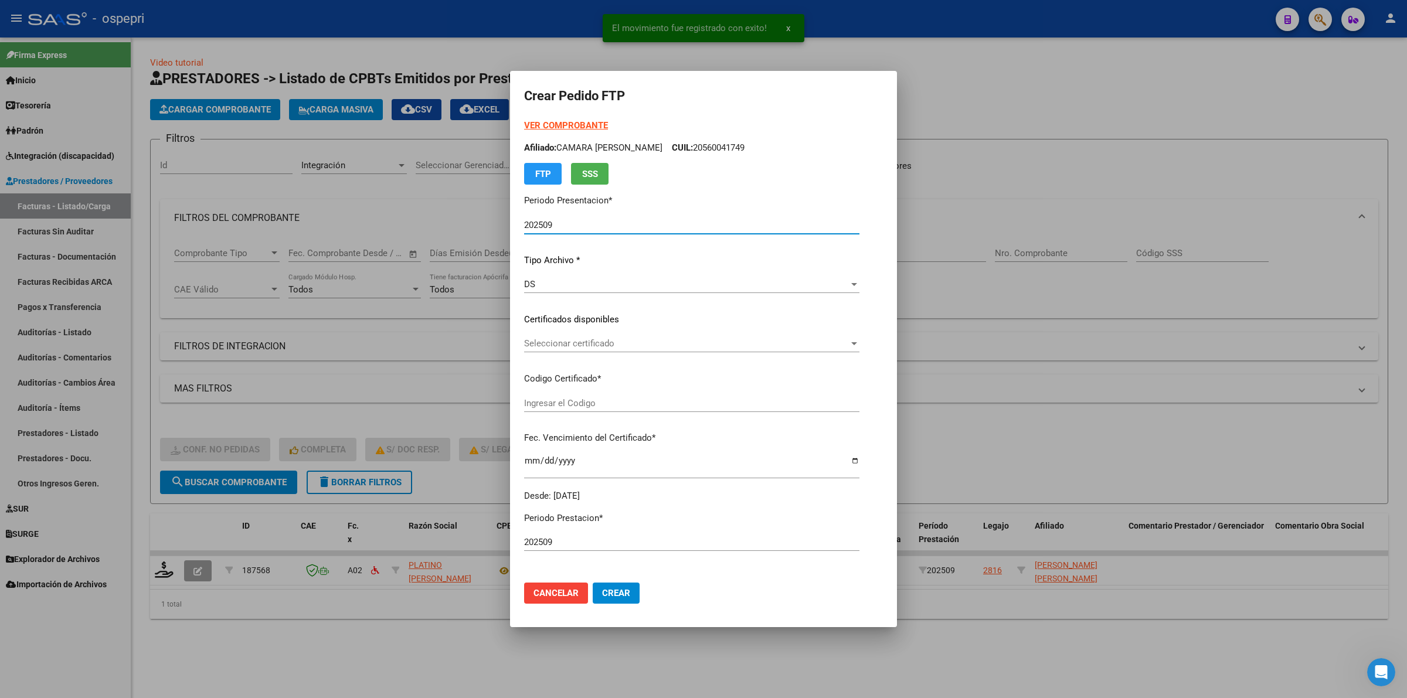
type input "2057126017-5"
type input "2025-11-29"
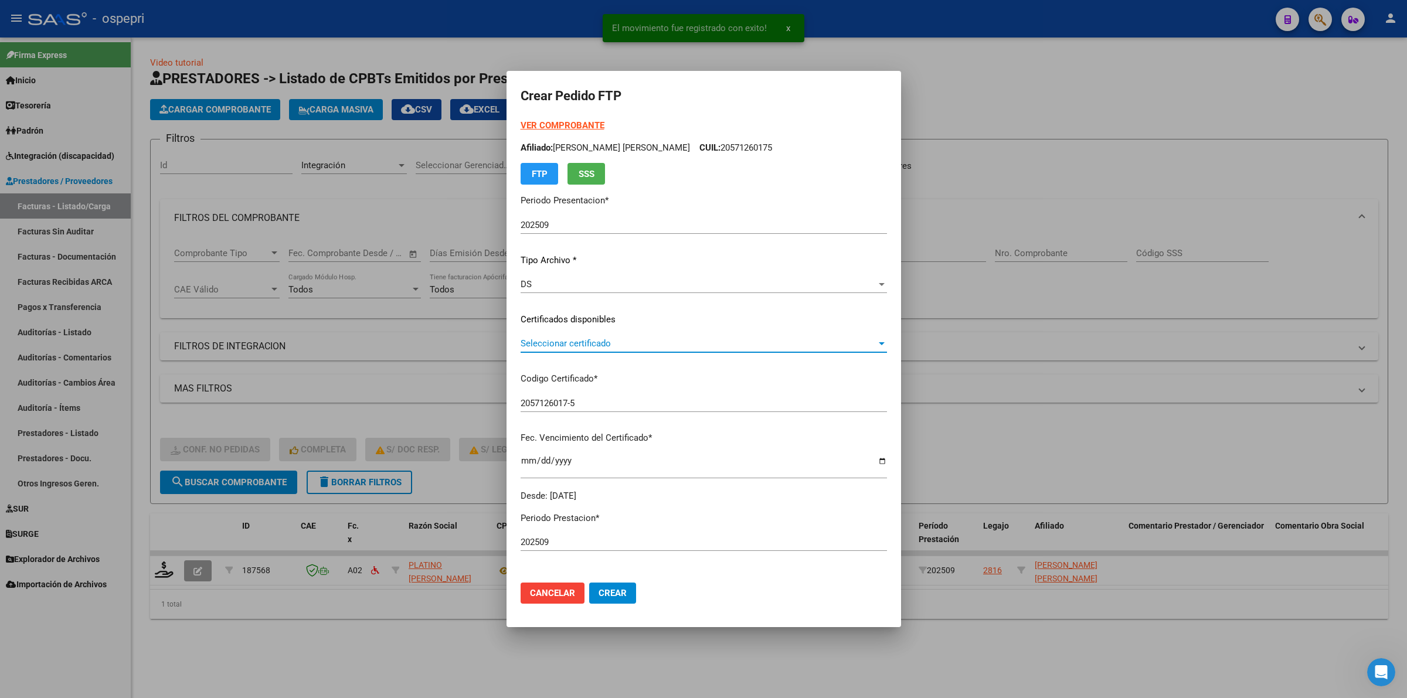
click at [543, 342] on span "Seleccionar certificado" at bounding box center [699, 343] width 356 height 11
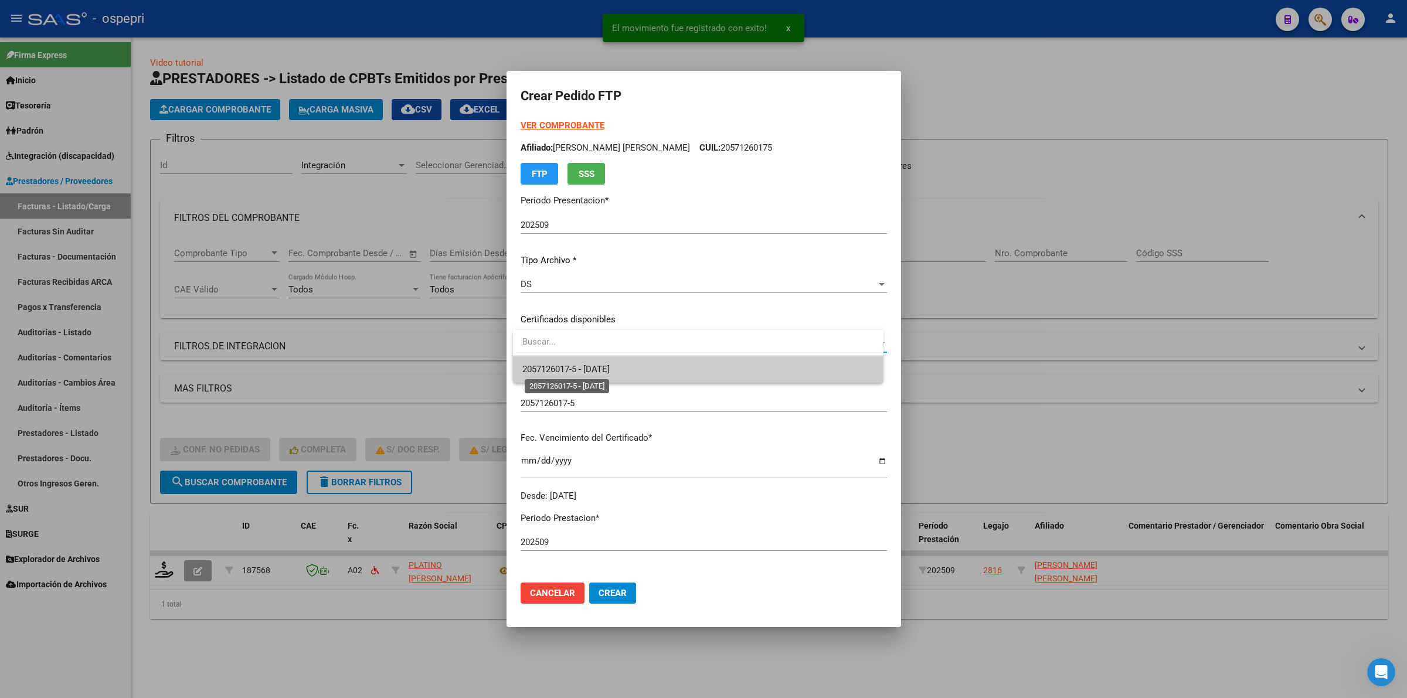
click at [549, 370] on span "2057126017-5 - 2025-11-29" at bounding box center [565, 369] width 87 height 11
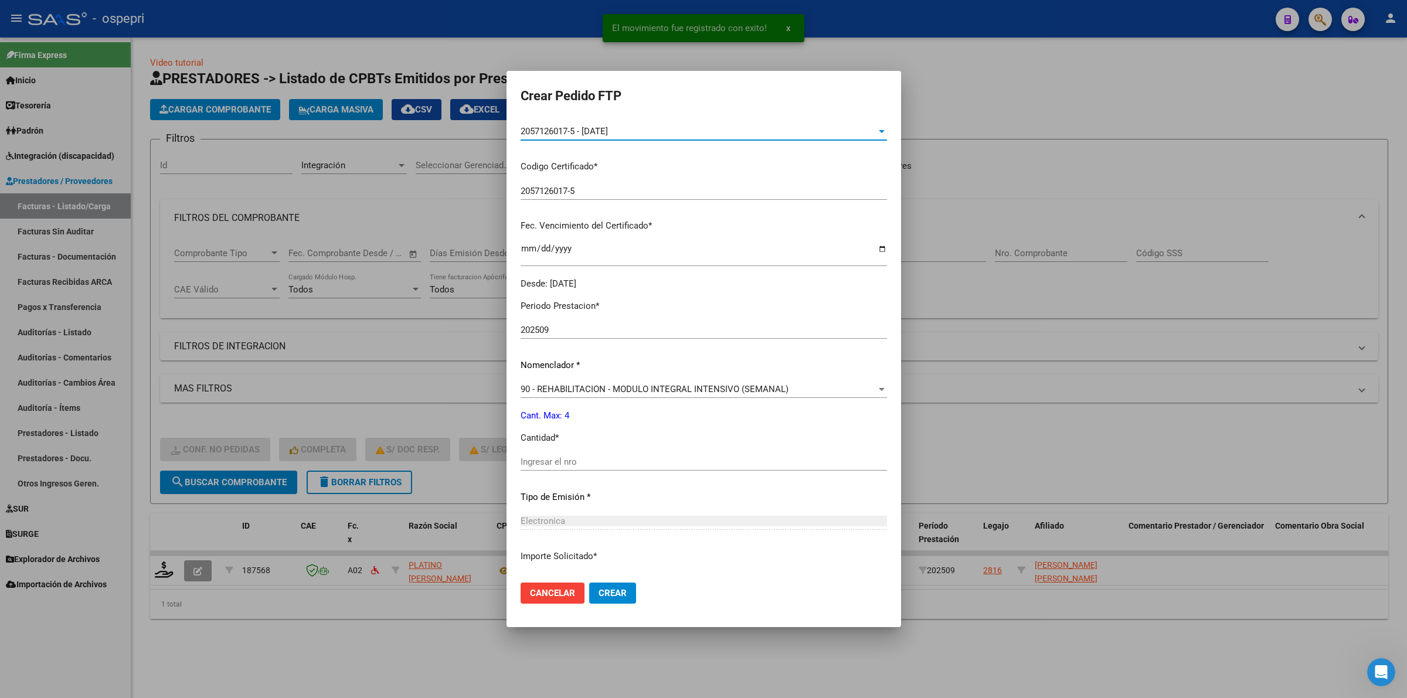
scroll to position [220, 0]
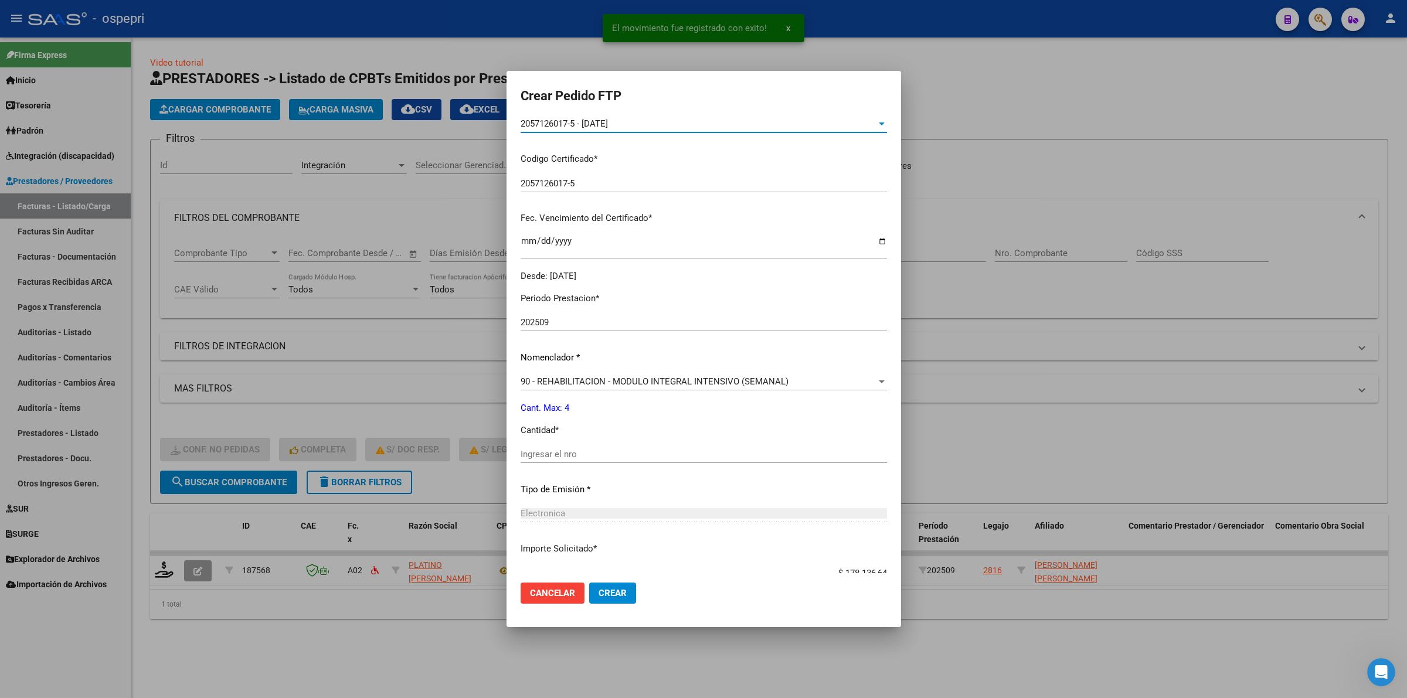
click at [551, 453] on input "Ingresar el nro" at bounding box center [704, 454] width 366 height 11
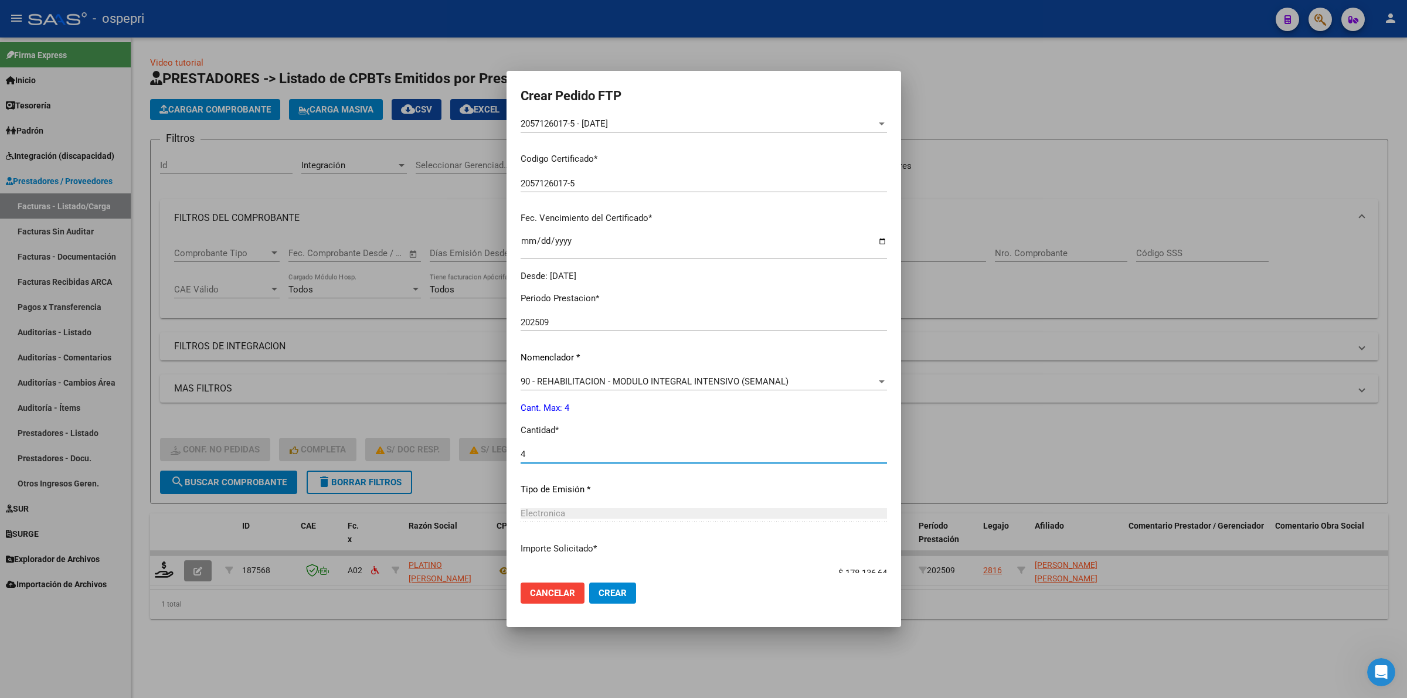
type input "4"
drag, startPoint x: 622, startPoint y: 593, endPoint x: 624, endPoint y: 586, distance: 6.9
click at [623, 591] on span "Crear" at bounding box center [613, 593] width 28 height 11
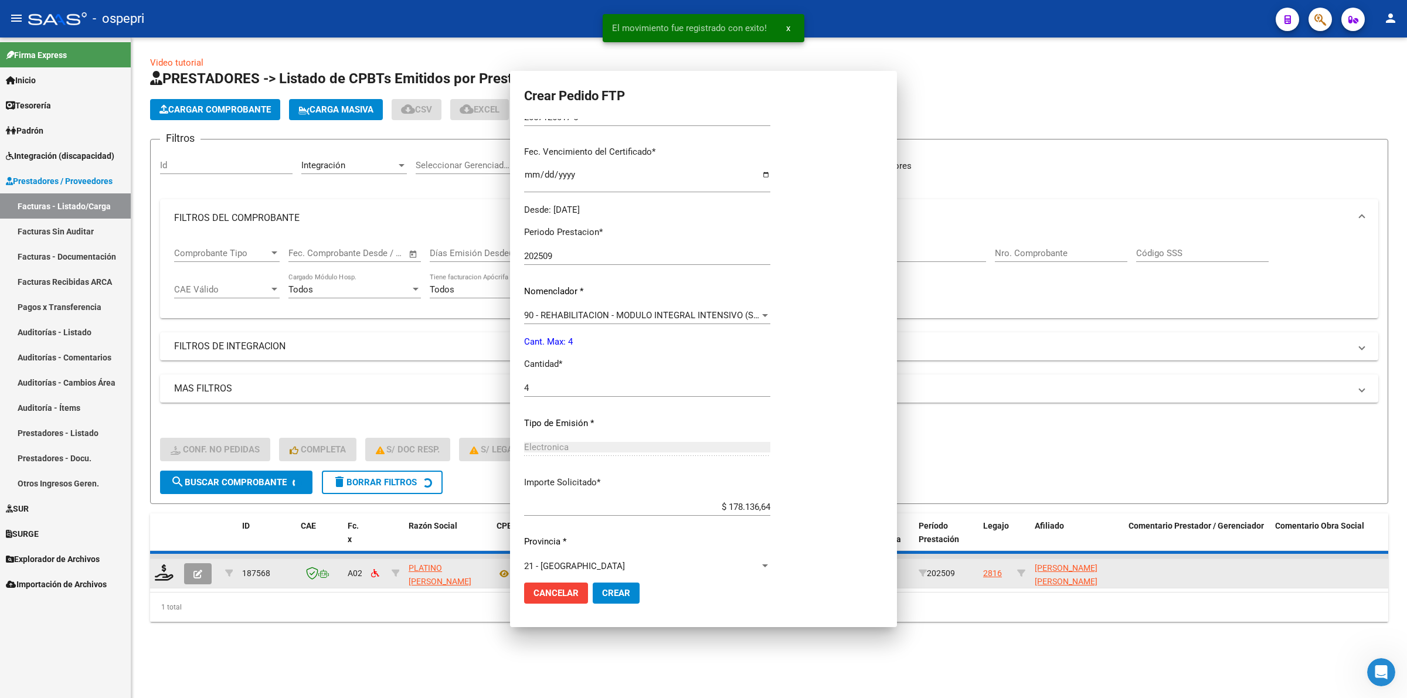
scroll to position [154, 0]
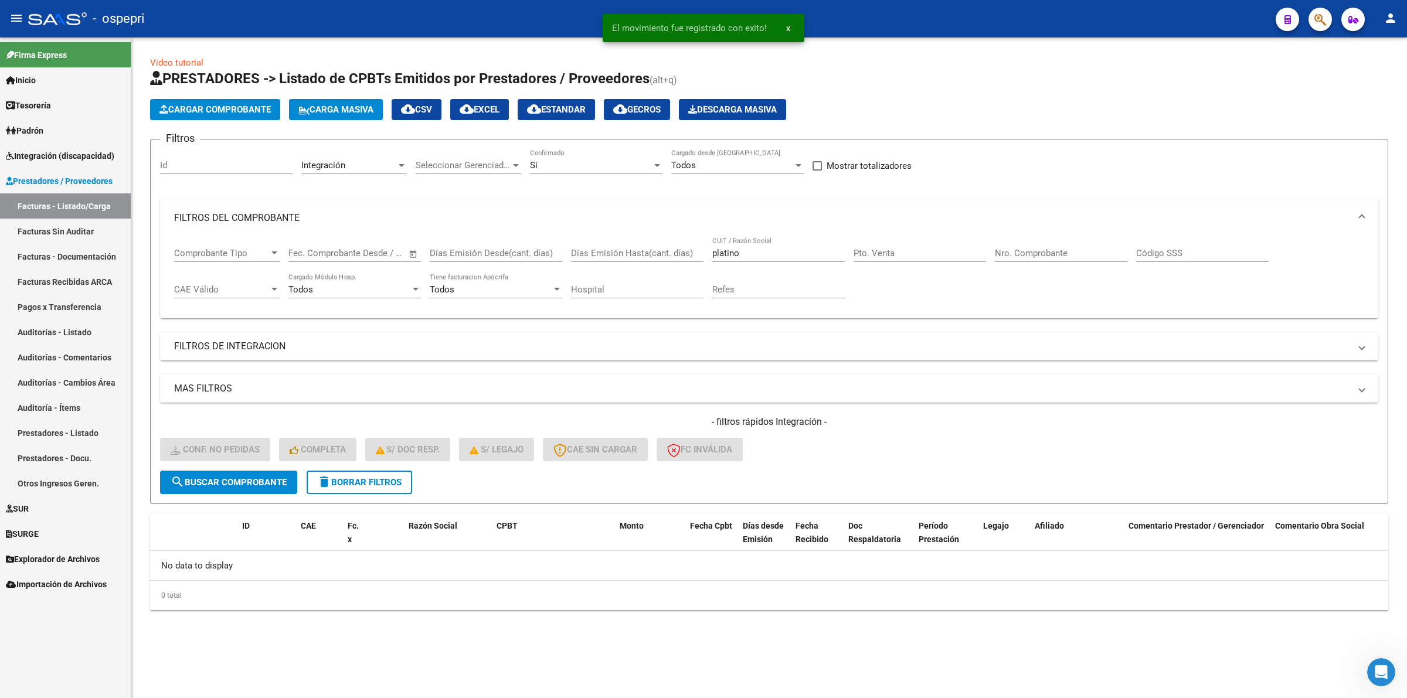
click at [390, 479] on span "delete Borrar Filtros" at bounding box center [359, 482] width 84 height 11
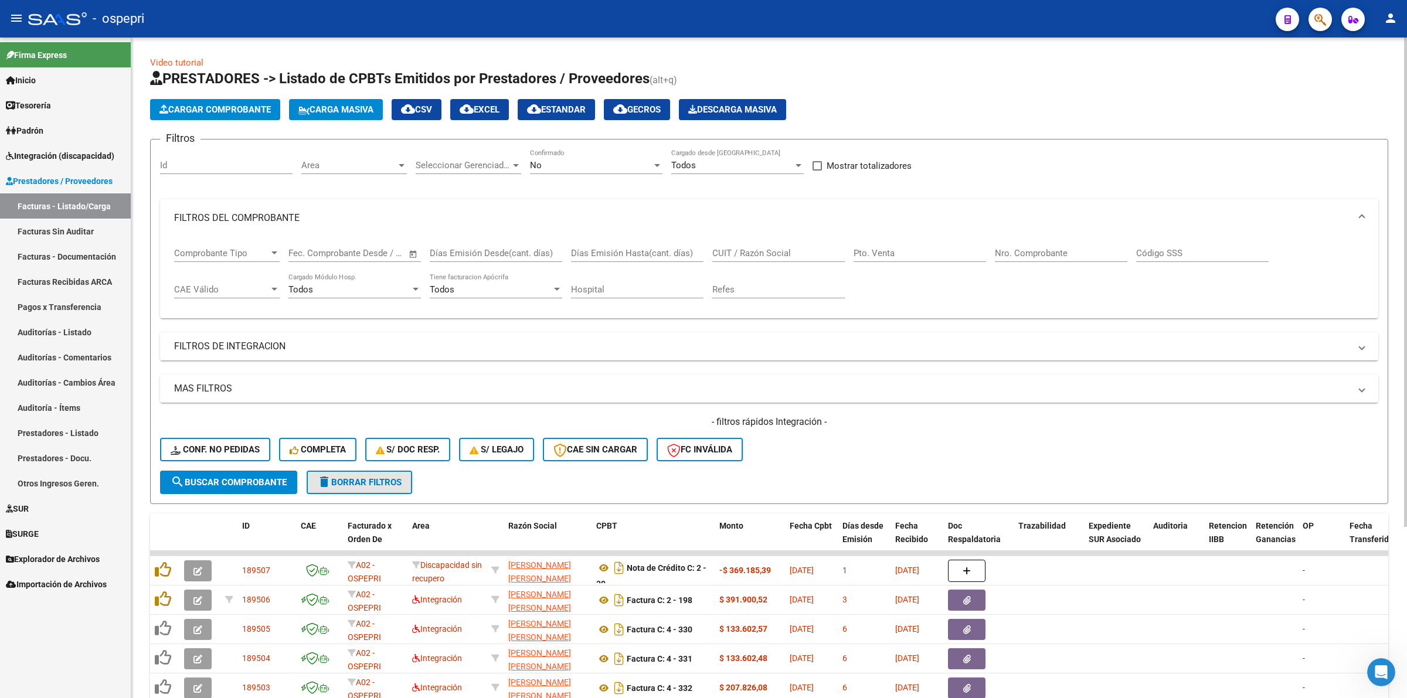
click at [399, 484] on span "delete Borrar Filtros" at bounding box center [359, 482] width 84 height 11
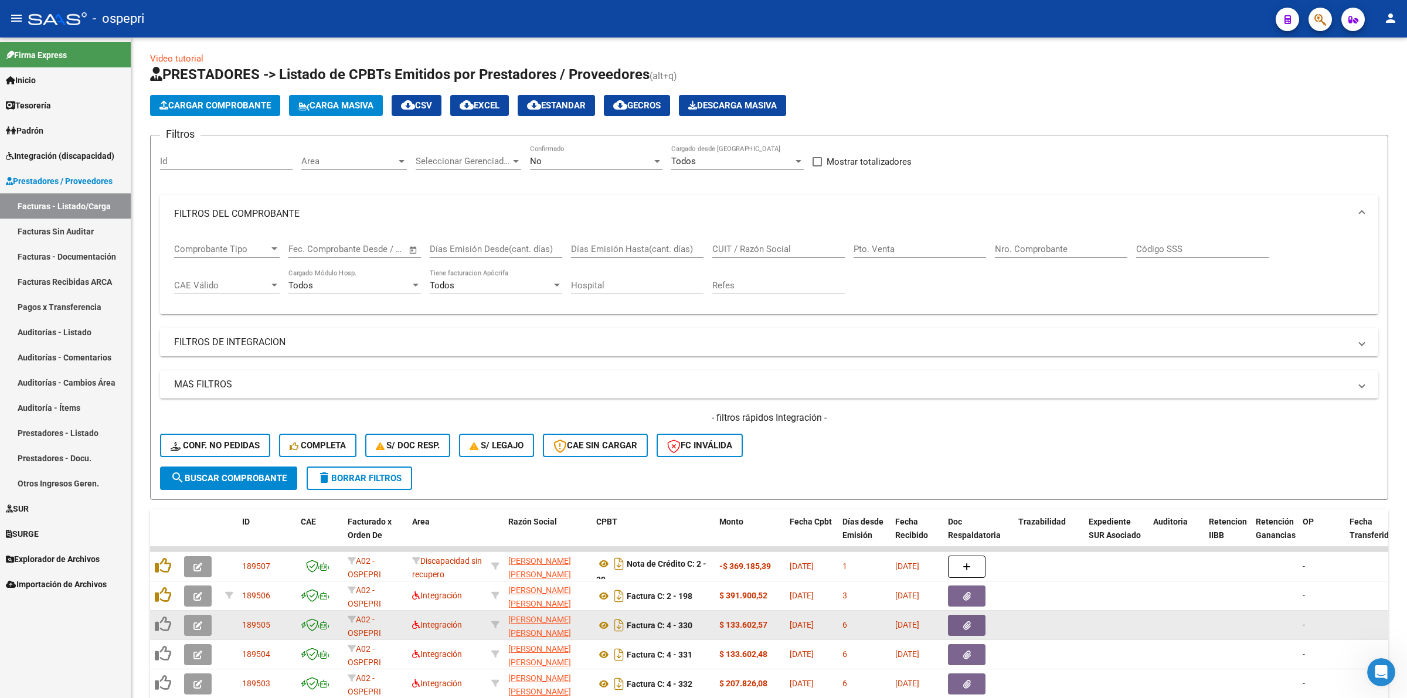
scroll to position [0, 0]
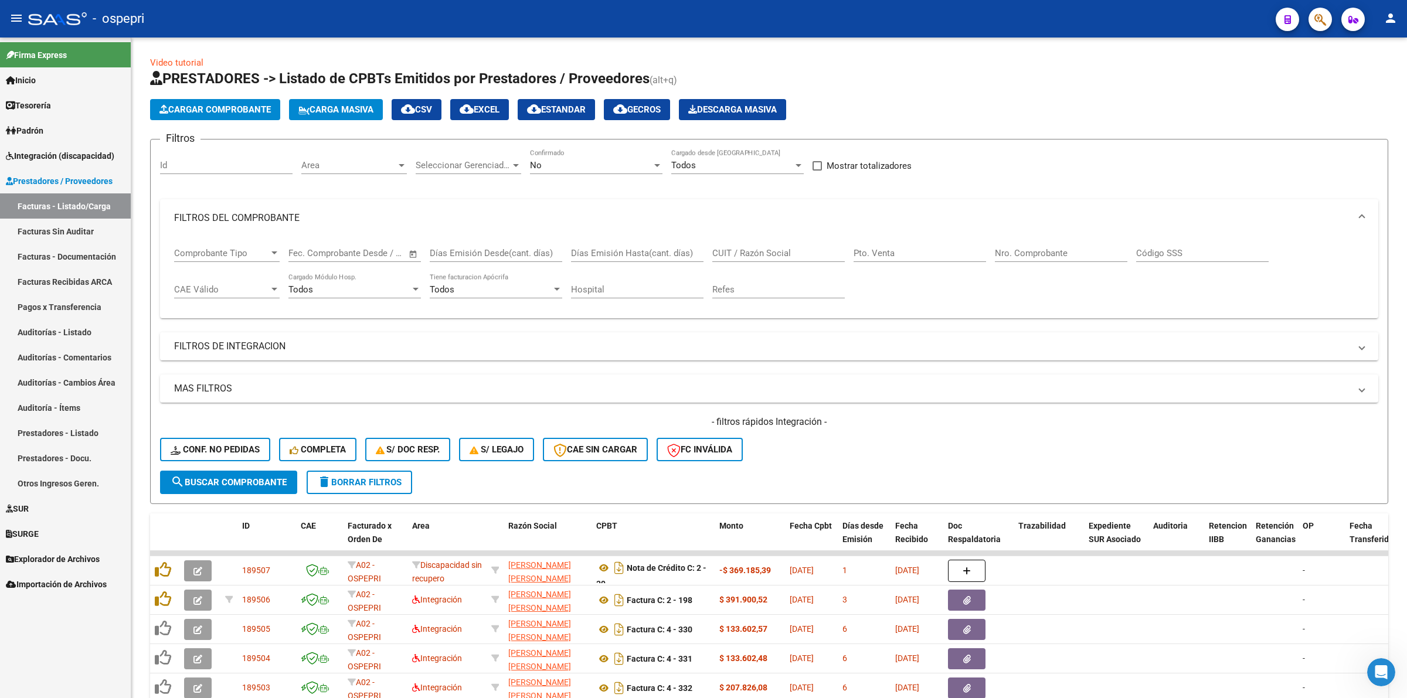
click at [762, 250] on input "CUIT / Razón Social" at bounding box center [778, 253] width 132 height 11
paste input "20297360702"
type input "20297360702"
click at [226, 477] on span "search Buscar Comprobante" at bounding box center [229, 482] width 116 height 11
click at [271, 478] on span "search Buscar Comprobante" at bounding box center [229, 482] width 116 height 11
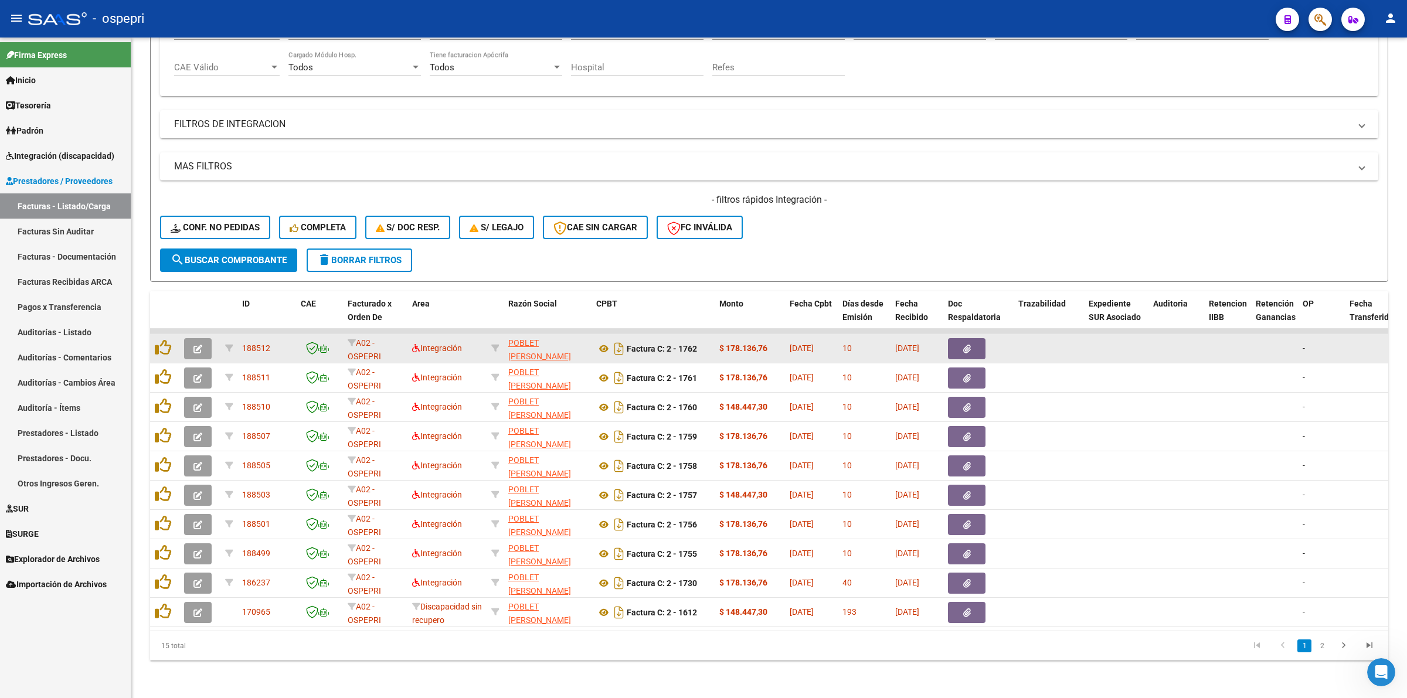
scroll to position [230, 0]
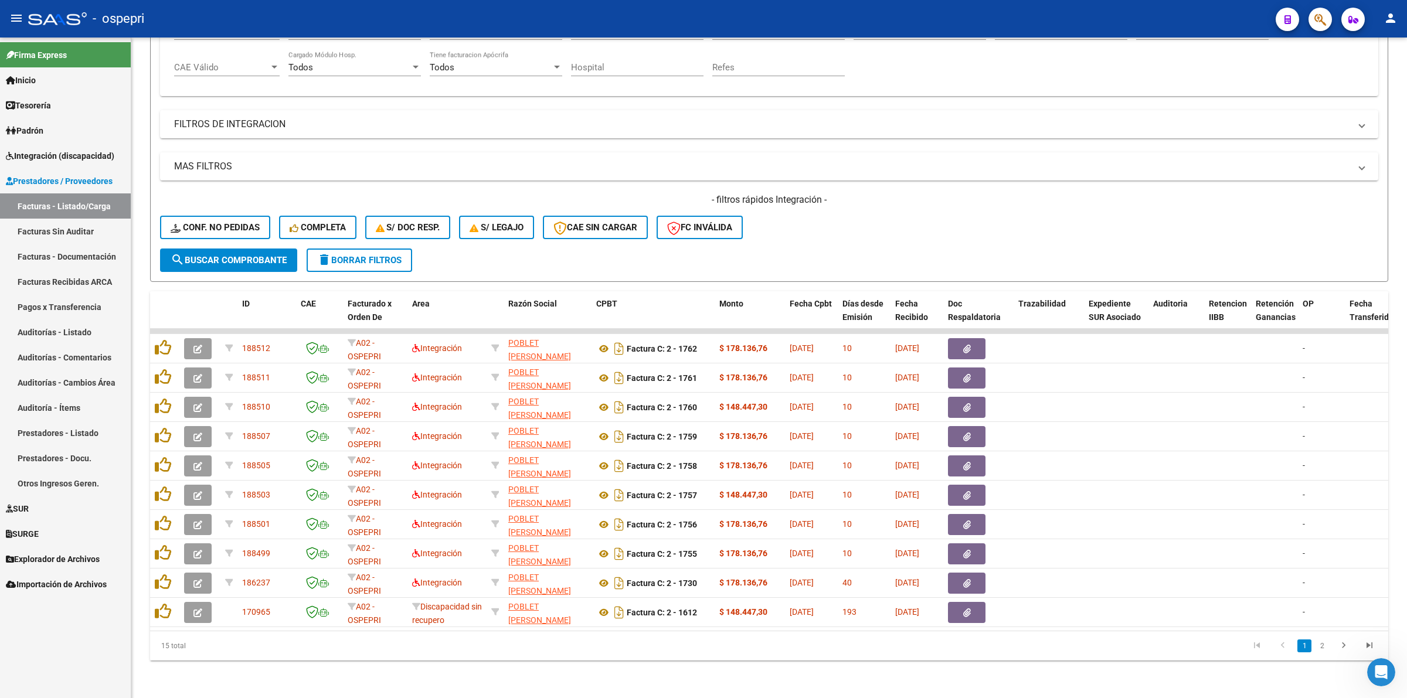
click at [560, 632] on div "15 total 1 2" at bounding box center [769, 645] width 1238 height 29
click at [561, 632] on div "15 total 1 2" at bounding box center [769, 645] width 1238 height 29
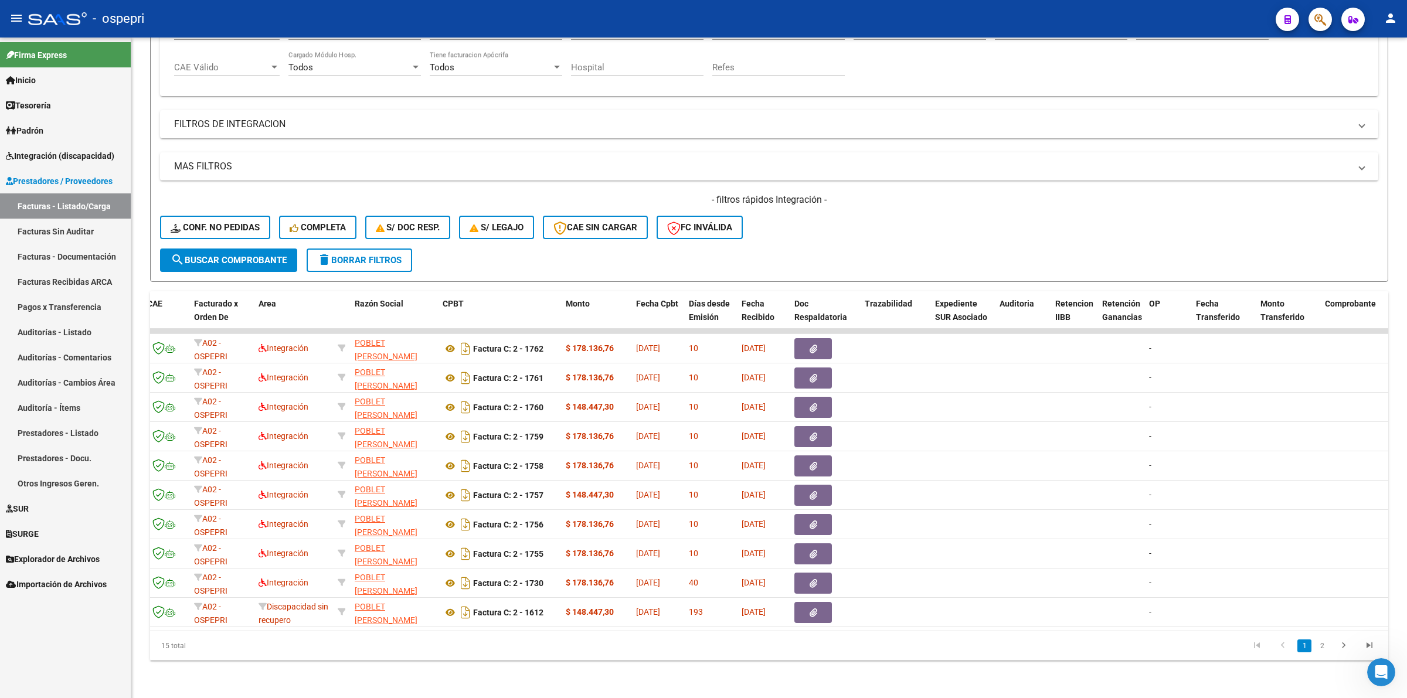
scroll to position [0, 0]
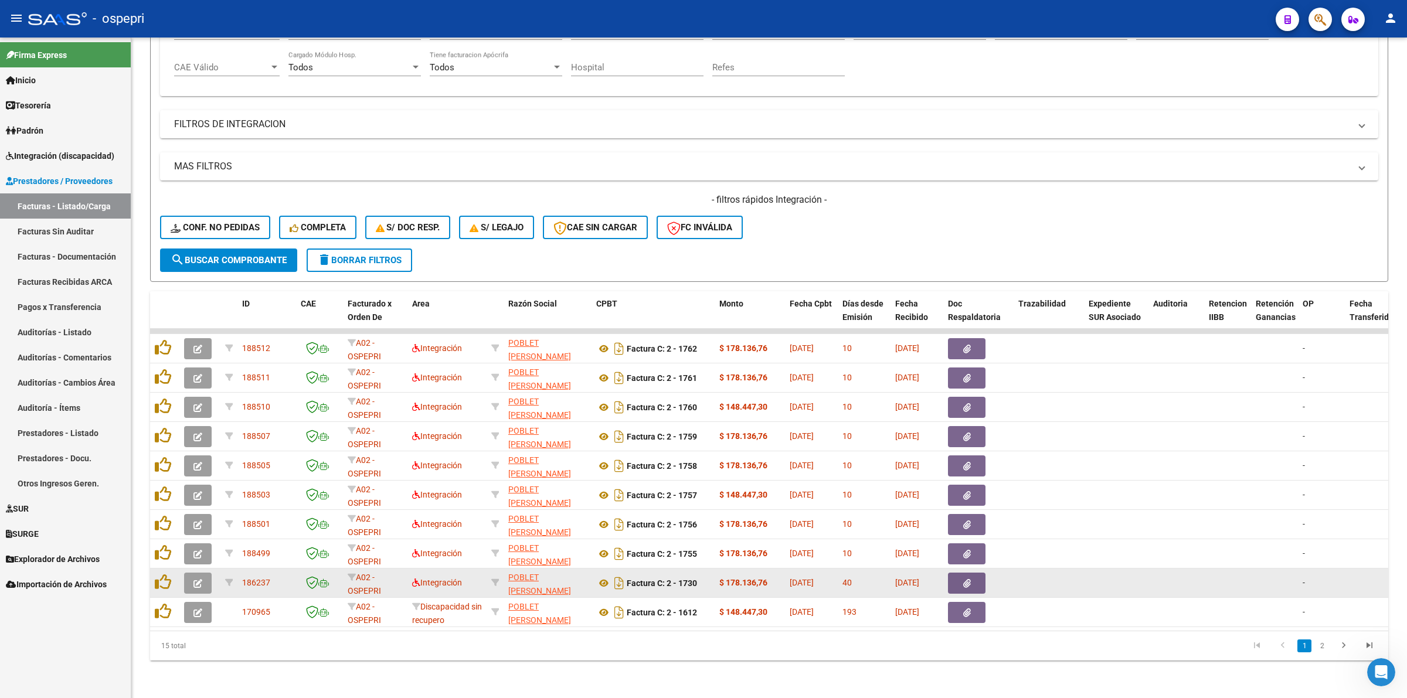
drag, startPoint x: 189, startPoint y: 574, endPoint x: 193, endPoint y: 567, distance: 8.1
click at [193, 573] on button "button" at bounding box center [198, 583] width 28 height 21
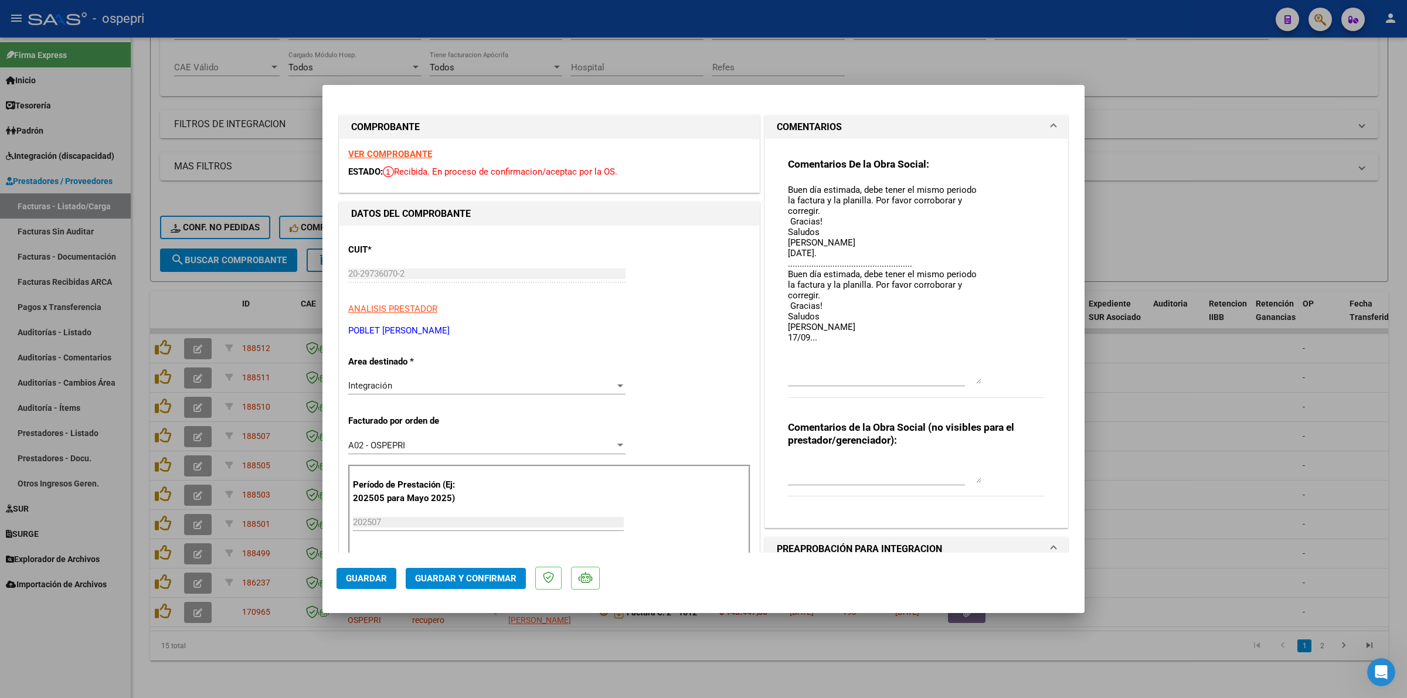
drag, startPoint x: 969, startPoint y: 197, endPoint x: 968, endPoint y: 373, distance: 175.9
click at [968, 373] on textarea "Buen día estimada, debe tener el mismo periodo la factura y la planilla. Por fa…" at bounding box center [884, 283] width 193 height 200
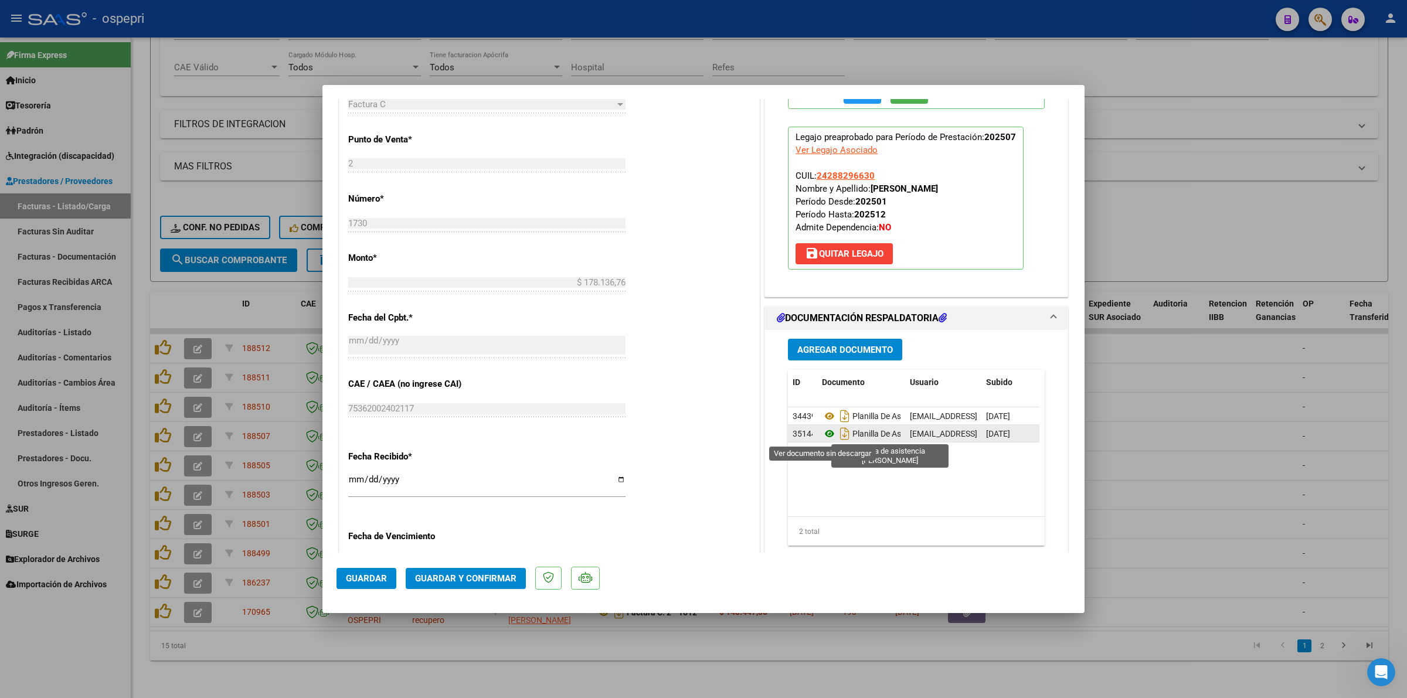
click at [824, 434] on icon at bounding box center [829, 434] width 15 height 14
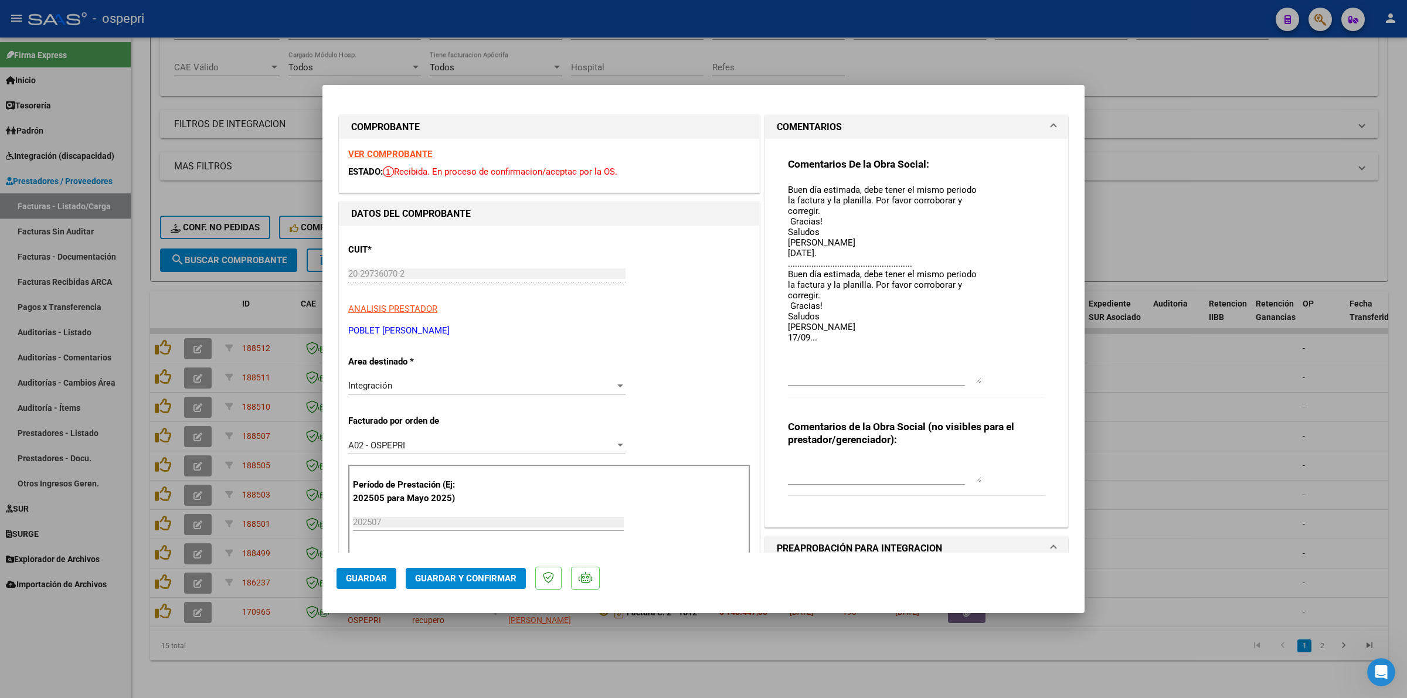
click at [422, 154] on strong "VER COMPROBANTE" at bounding box center [390, 154] width 84 height 11
click at [485, 570] on button "Guardar y Confirmar" at bounding box center [466, 578] width 120 height 21
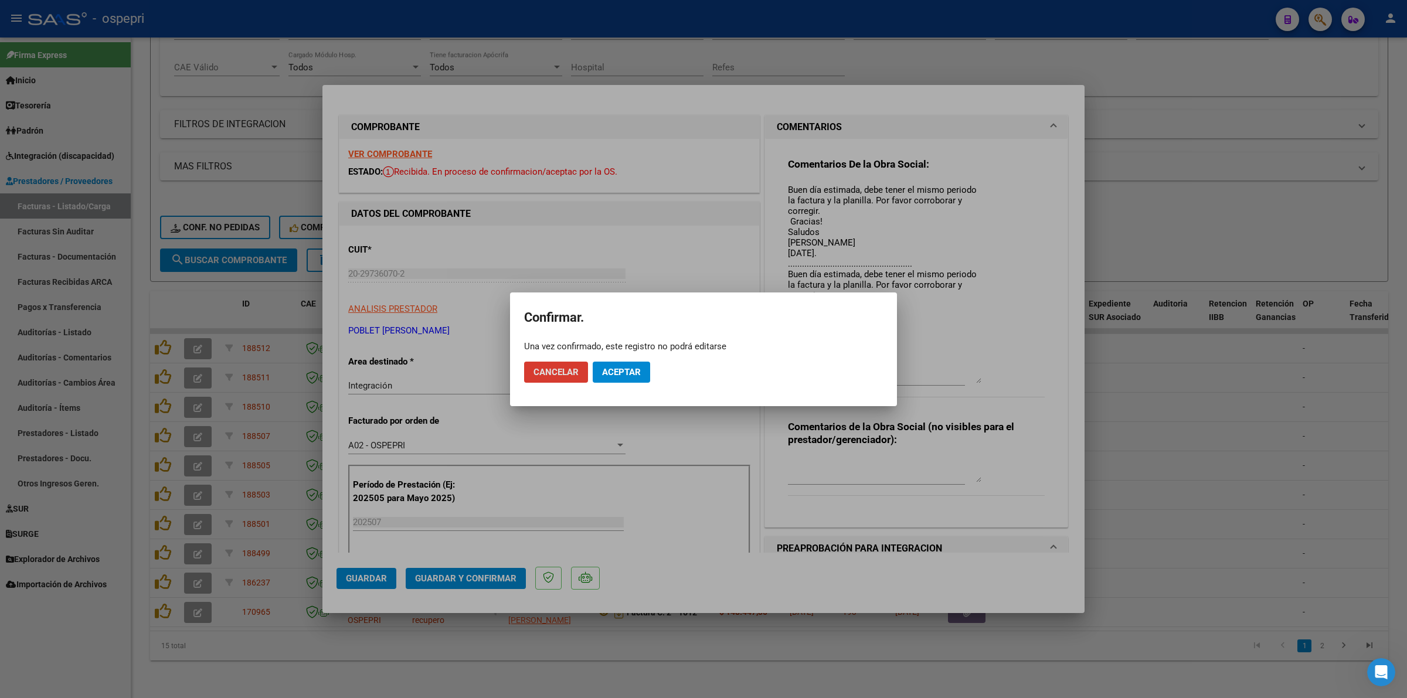
click at [617, 362] on button "Aceptar" at bounding box center [621, 372] width 57 height 21
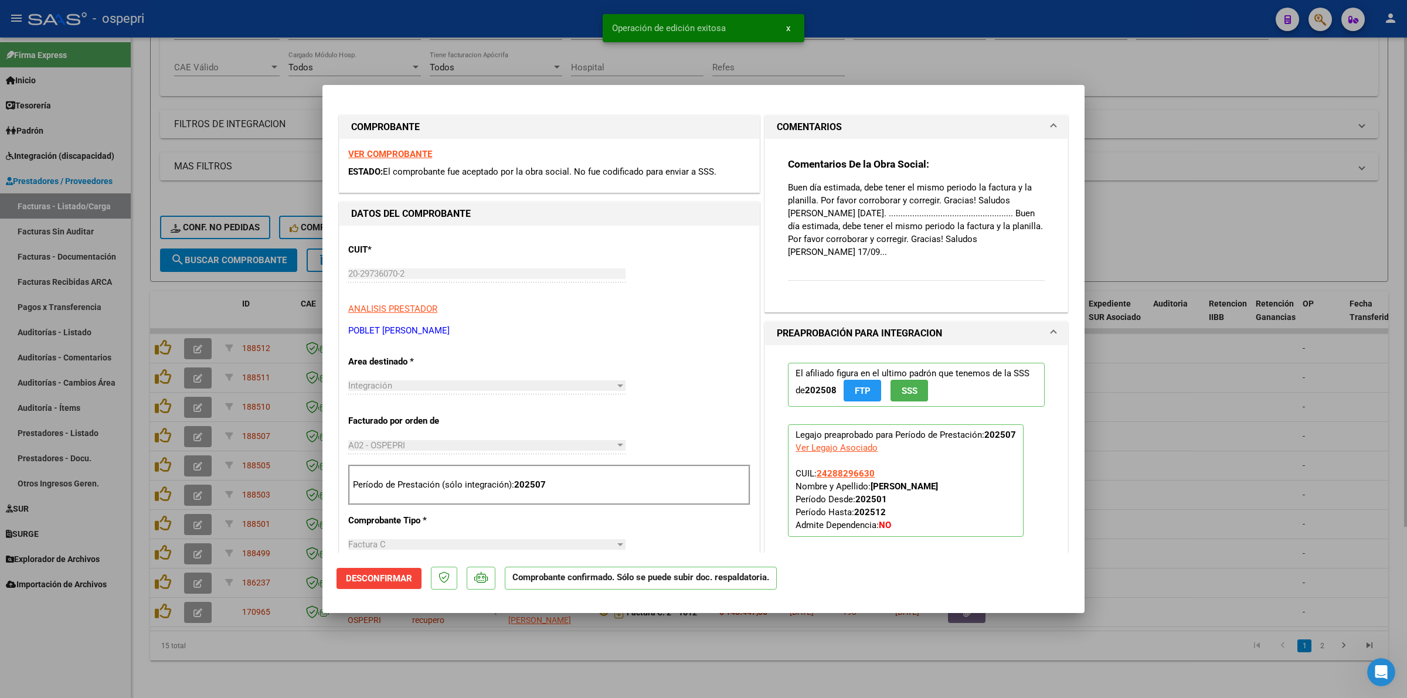
type input "$ 0,00"
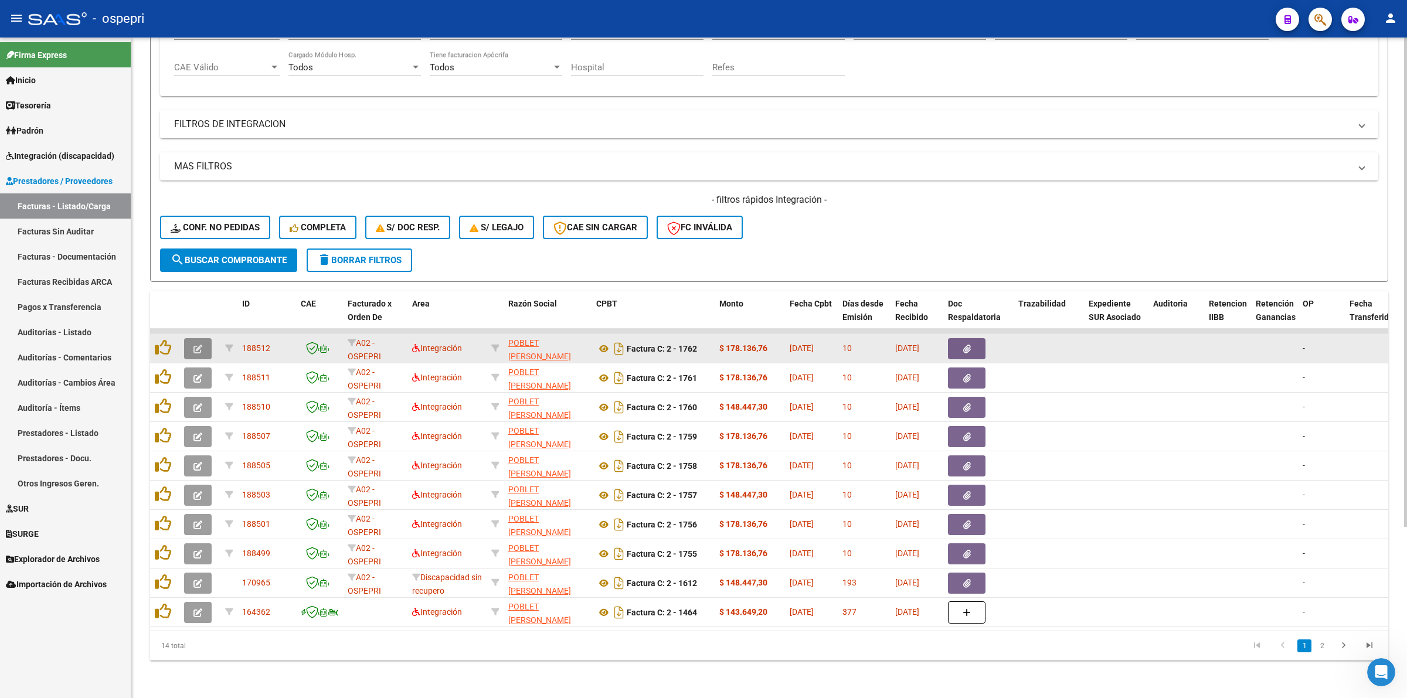
click at [204, 338] on button "button" at bounding box center [198, 348] width 28 height 21
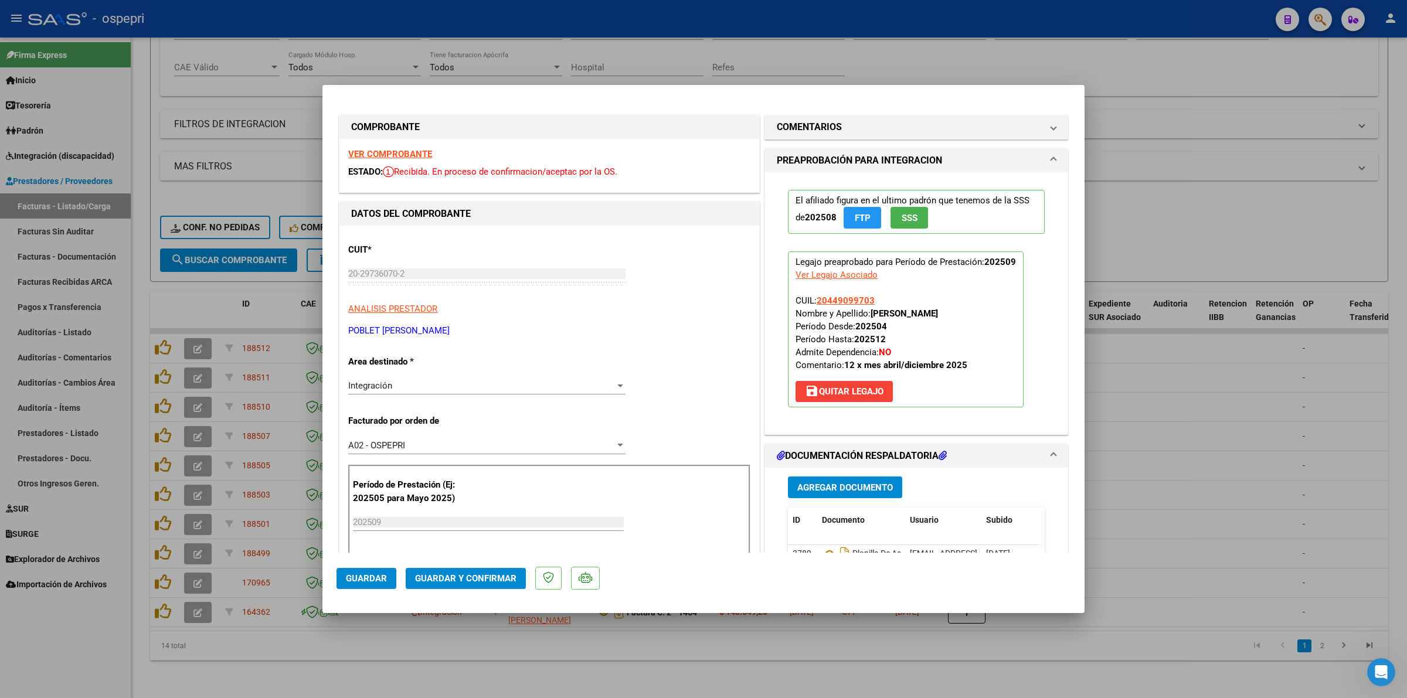
click at [399, 149] on strong "VER COMPROBANTE" at bounding box center [390, 154] width 84 height 11
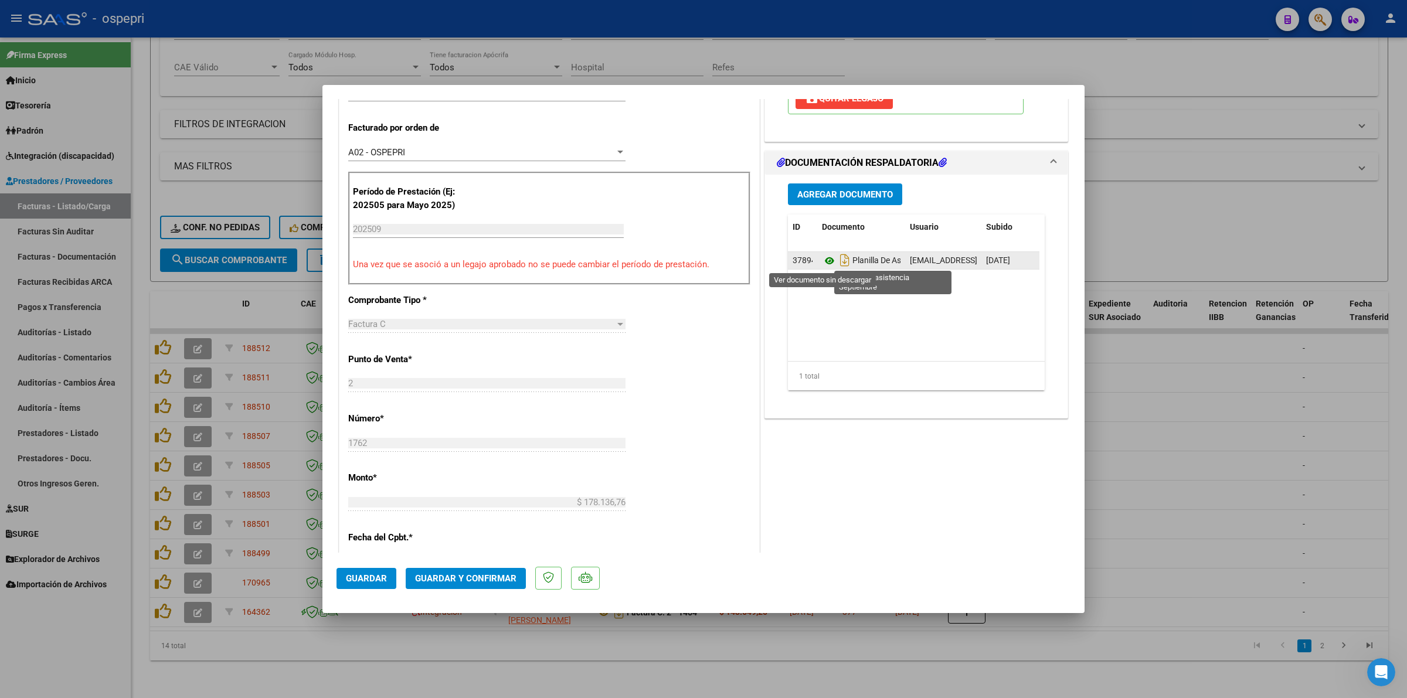
click at [822, 264] on icon at bounding box center [829, 261] width 15 height 14
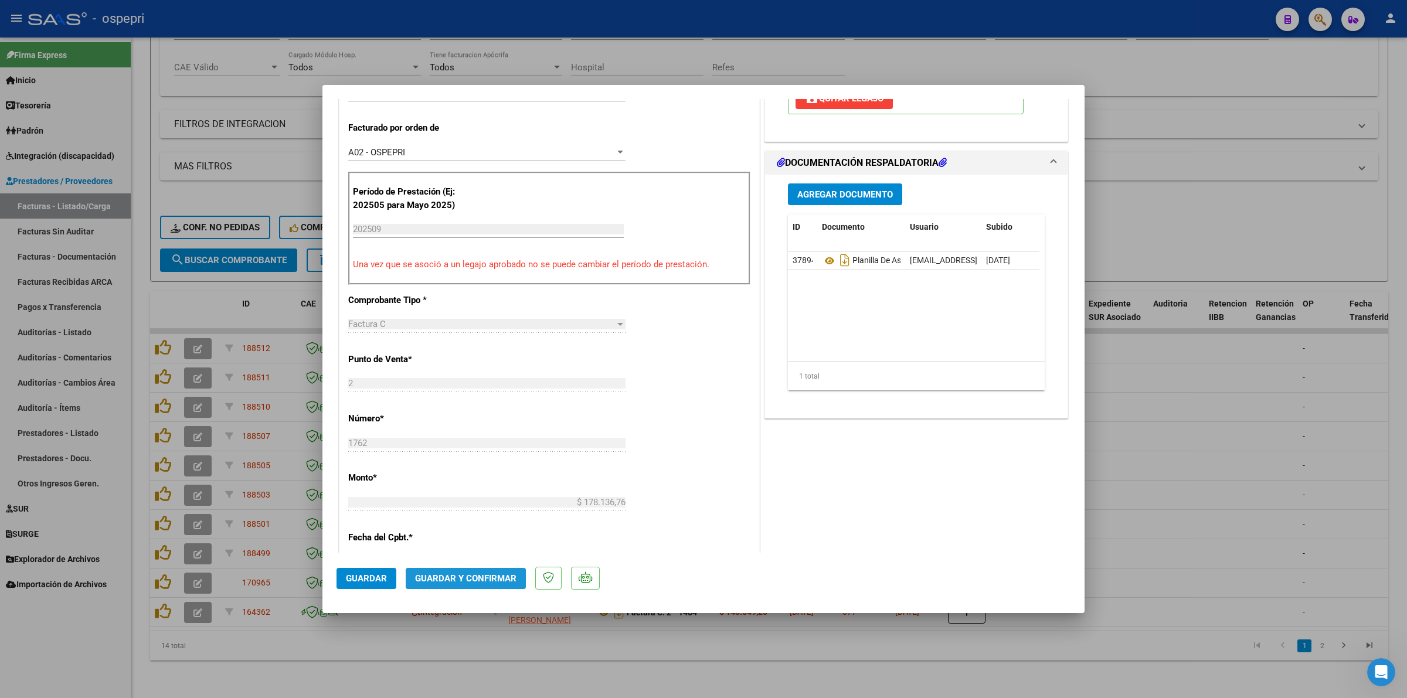
click at [485, 579] on span "Guardar y Confirmar" at bounding box center [465, 578] width 101 height 11
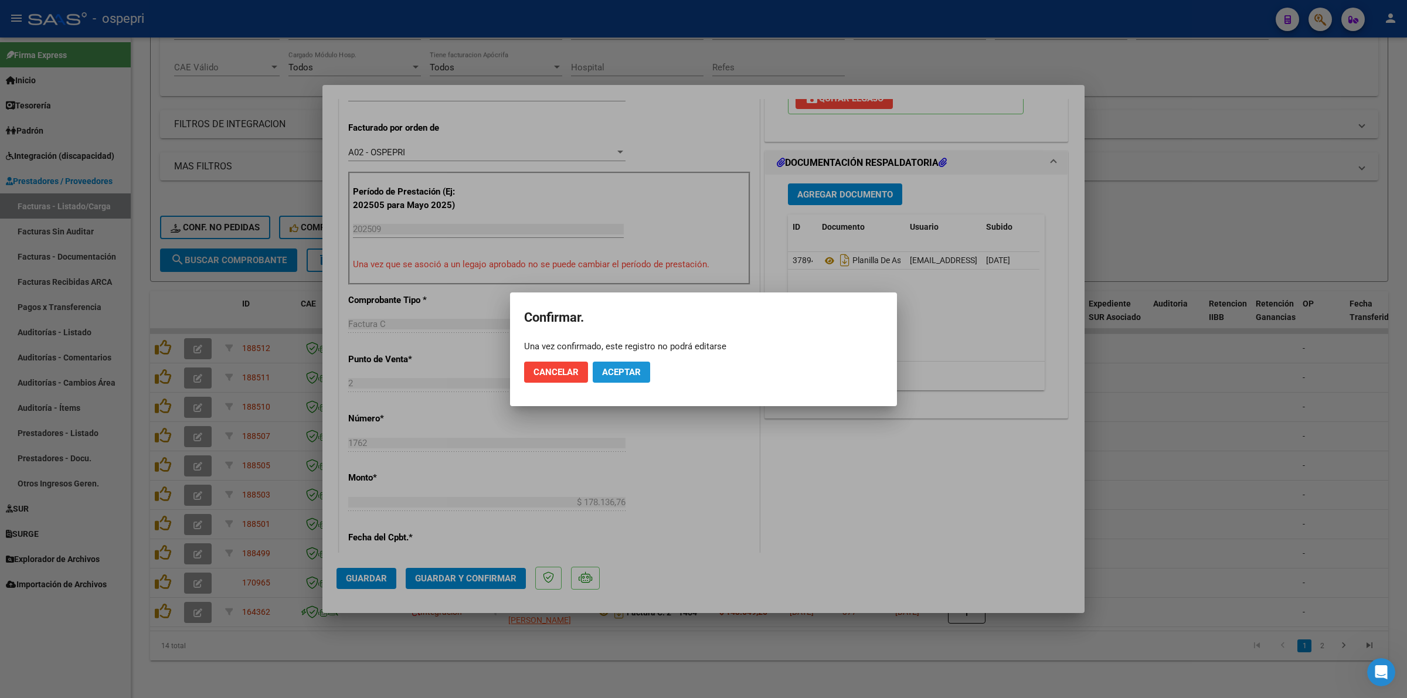
click at [631, 368] on span "Aceptar" at bounding box center [621, 372] width 39 height 11
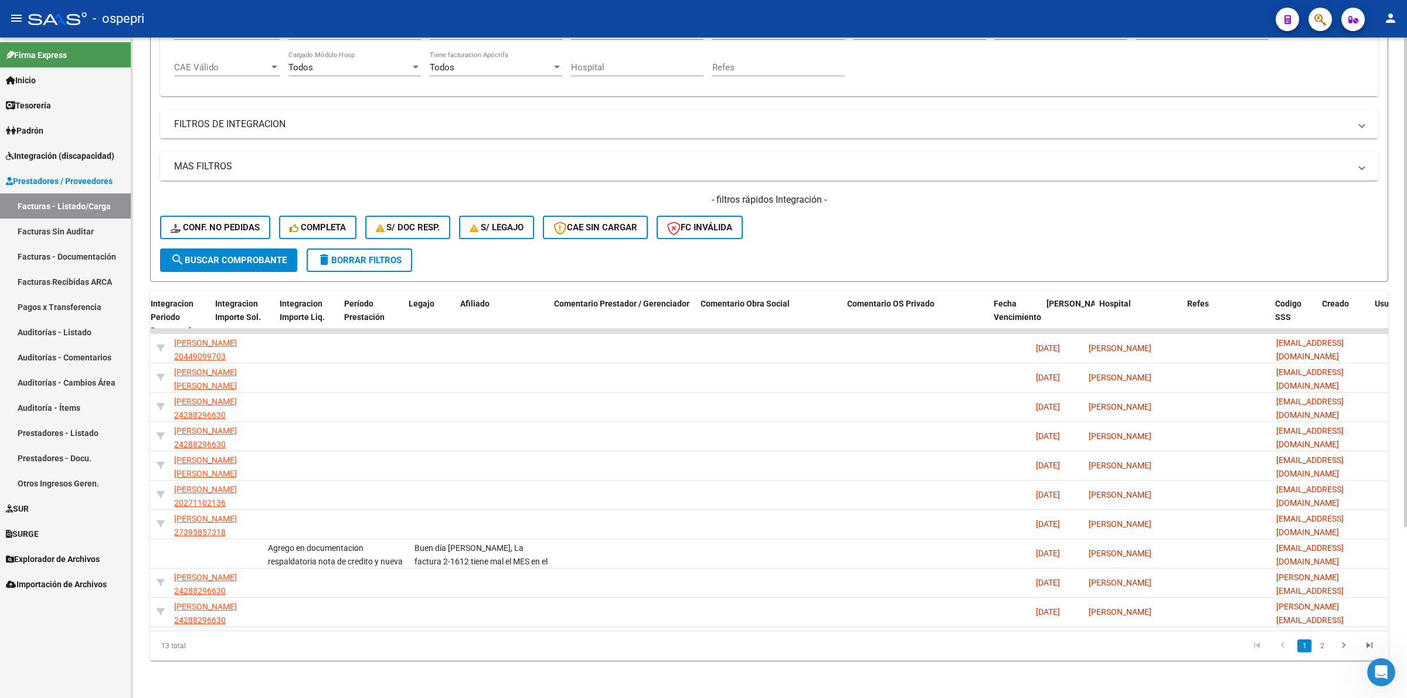
scroll to position [0, 0]
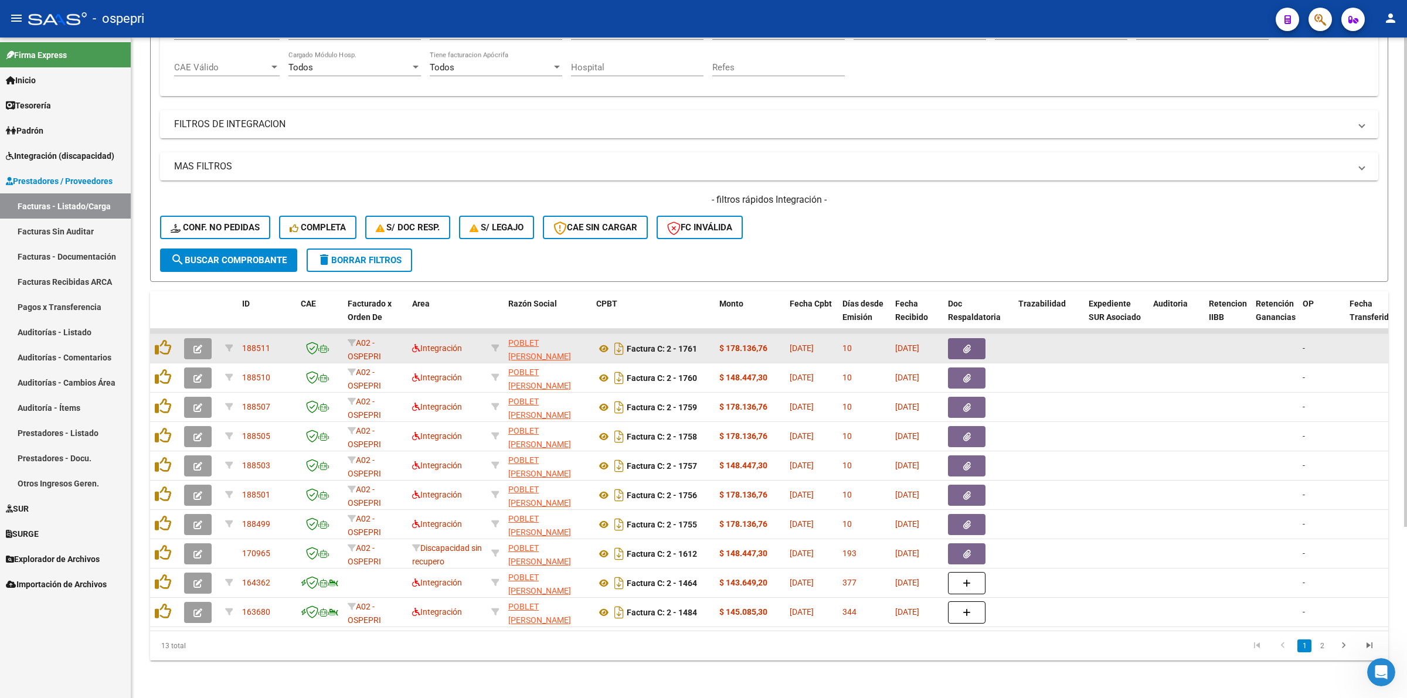
click at [198, 345] on icon "button" at bounding box center [197, 349] width 9 height 9
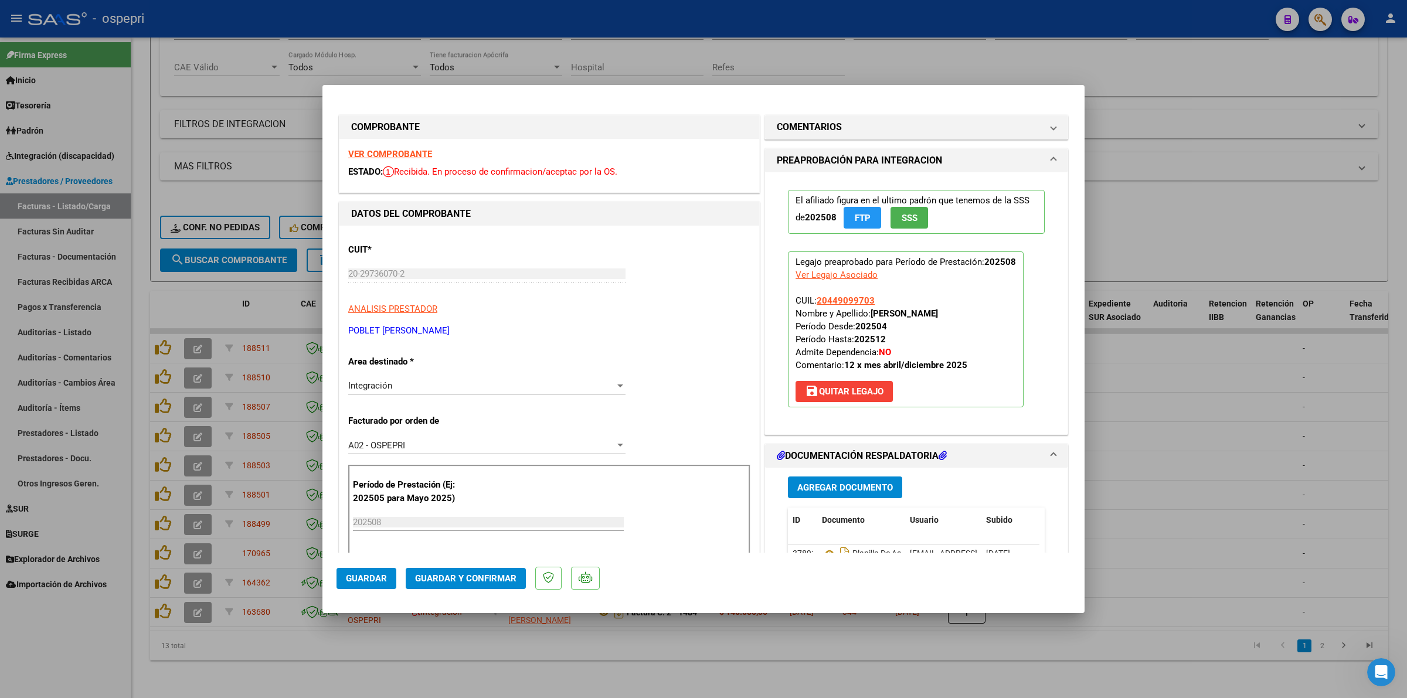
click at [378, 149] on strong "VER COMPROBANTE" at bounding box center [390, 154] width 84 height 11
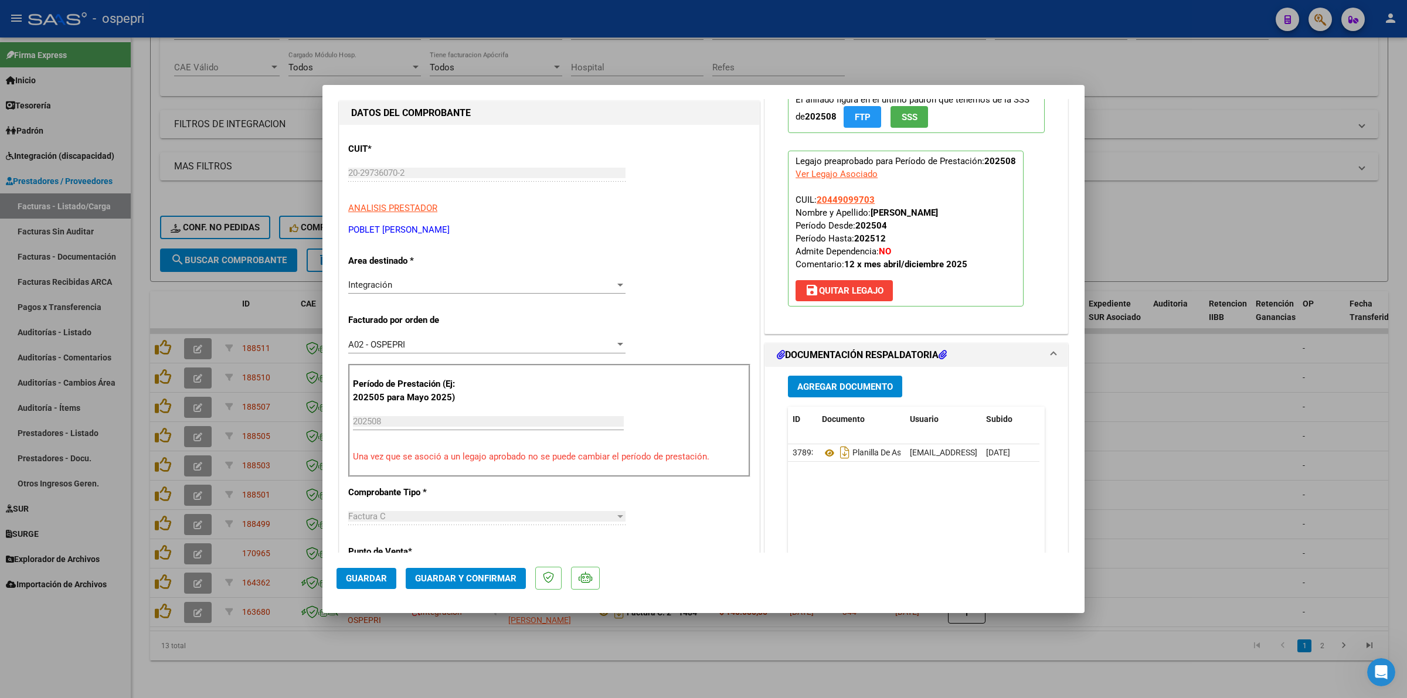
scroll to position [147, 0]
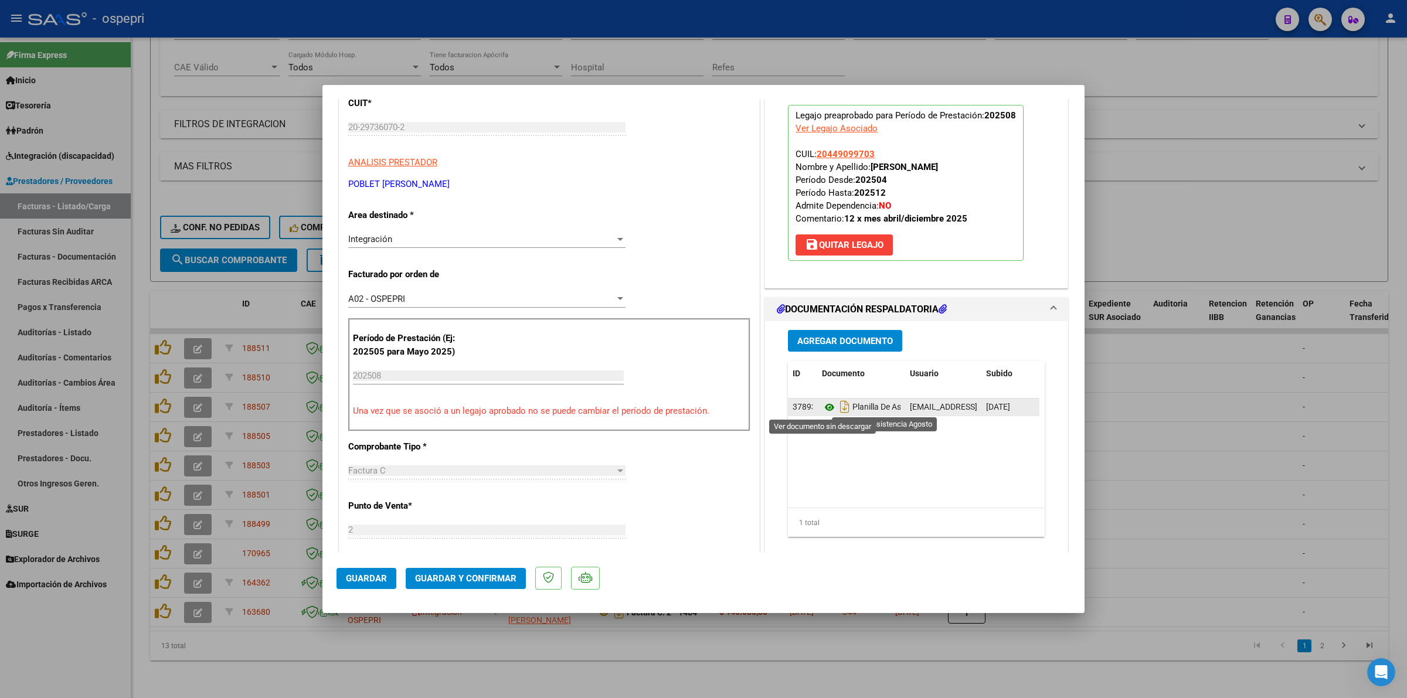
click at [822, 409] on icon at bounding box center [829, 407] width 15 height 14
click at [453, 570] on button "Guardar y Confirmar" at bounding box center [466, 578] width 120 height 21
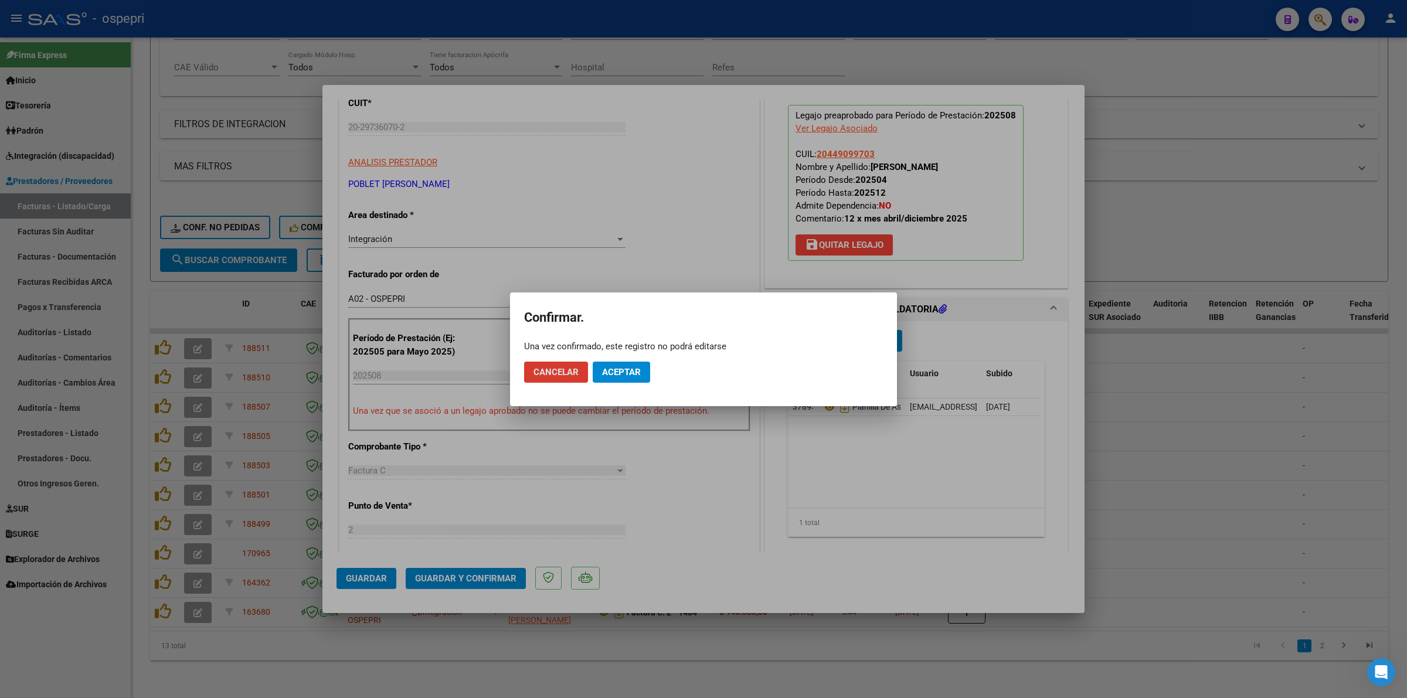
click at [636, 370] on span "Aceptar" at bounding box center [621, 372] width 39 height 11
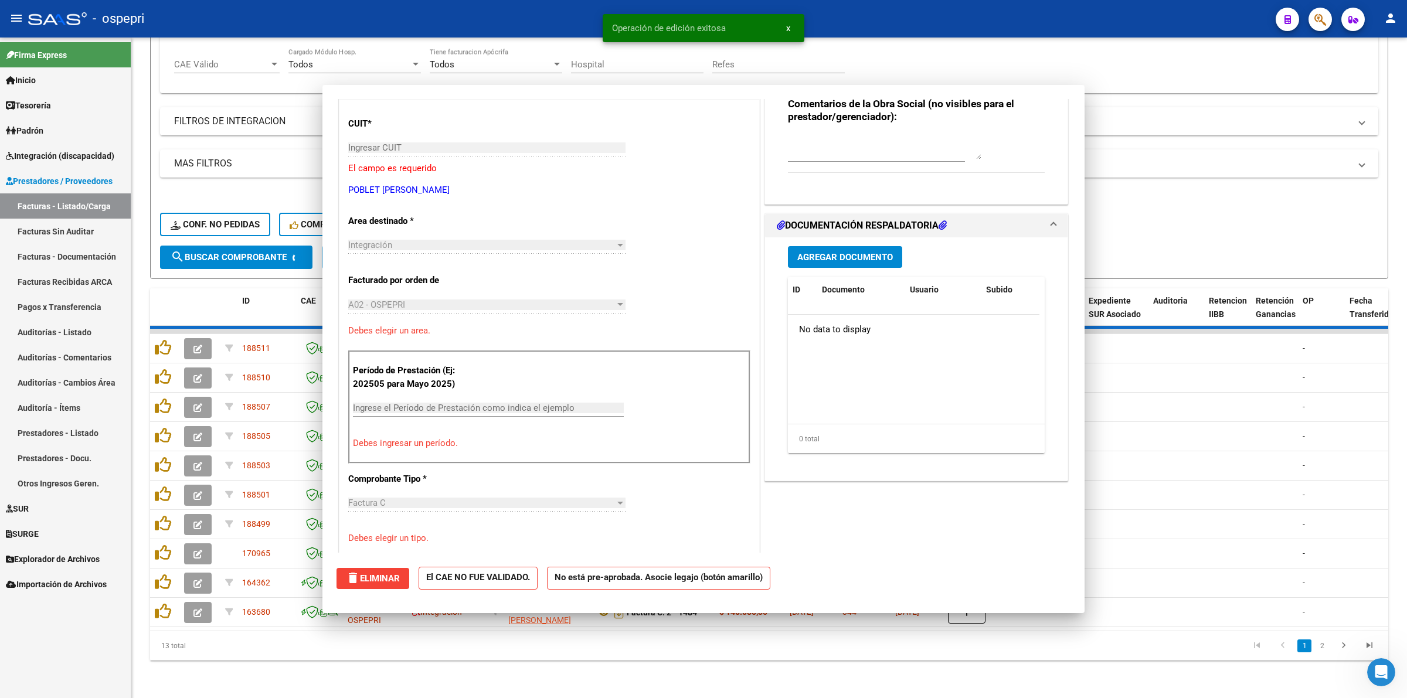
scroll to position [0, 0]
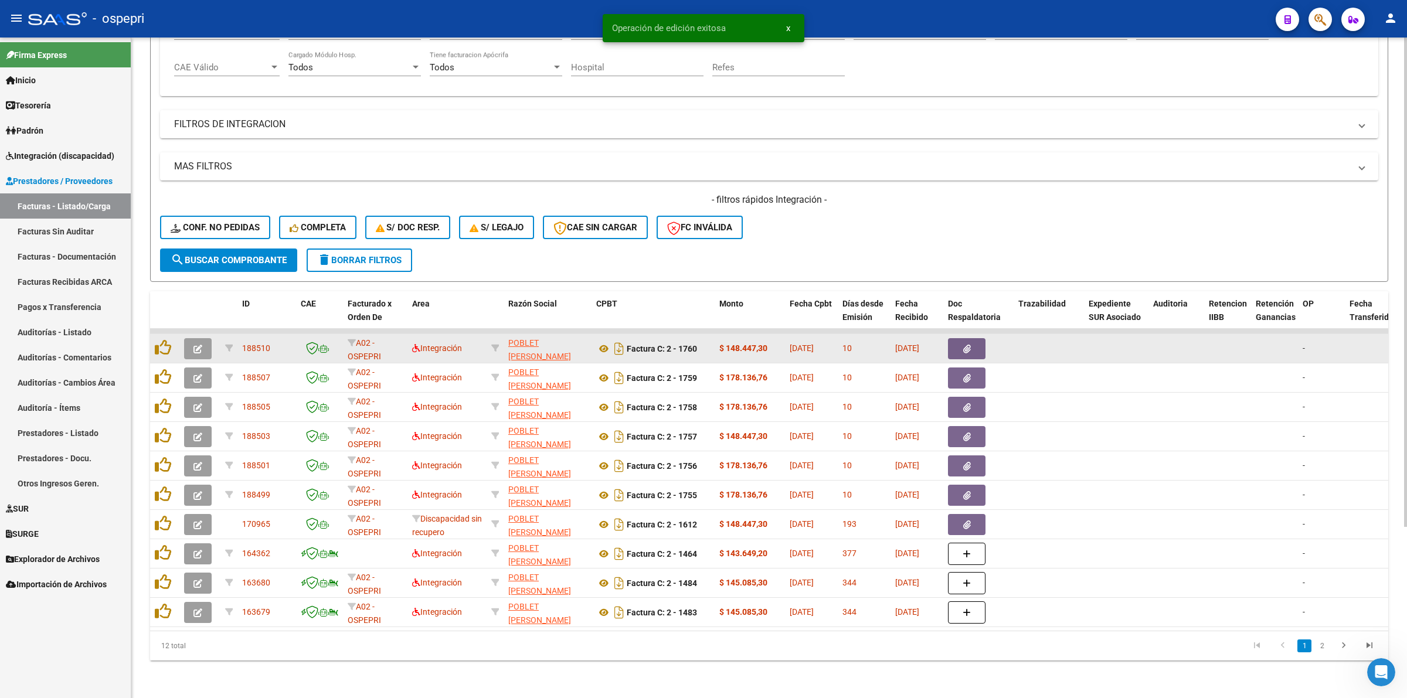
click at [205, 338] on button "button" at bounding box center [198, 348] width 28 height 21
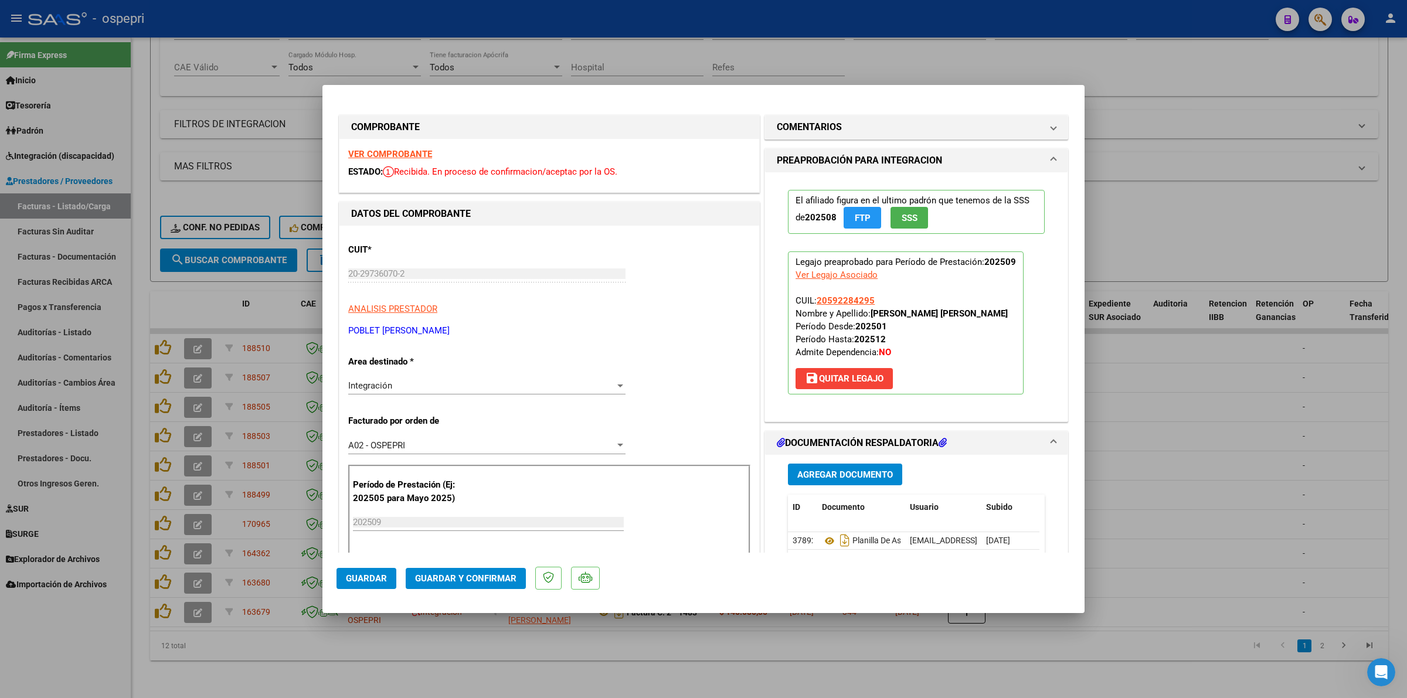
click at [404, 150] on strong "VER COMPROBANTE" at bounding box center [390, 154] width 84 height 11
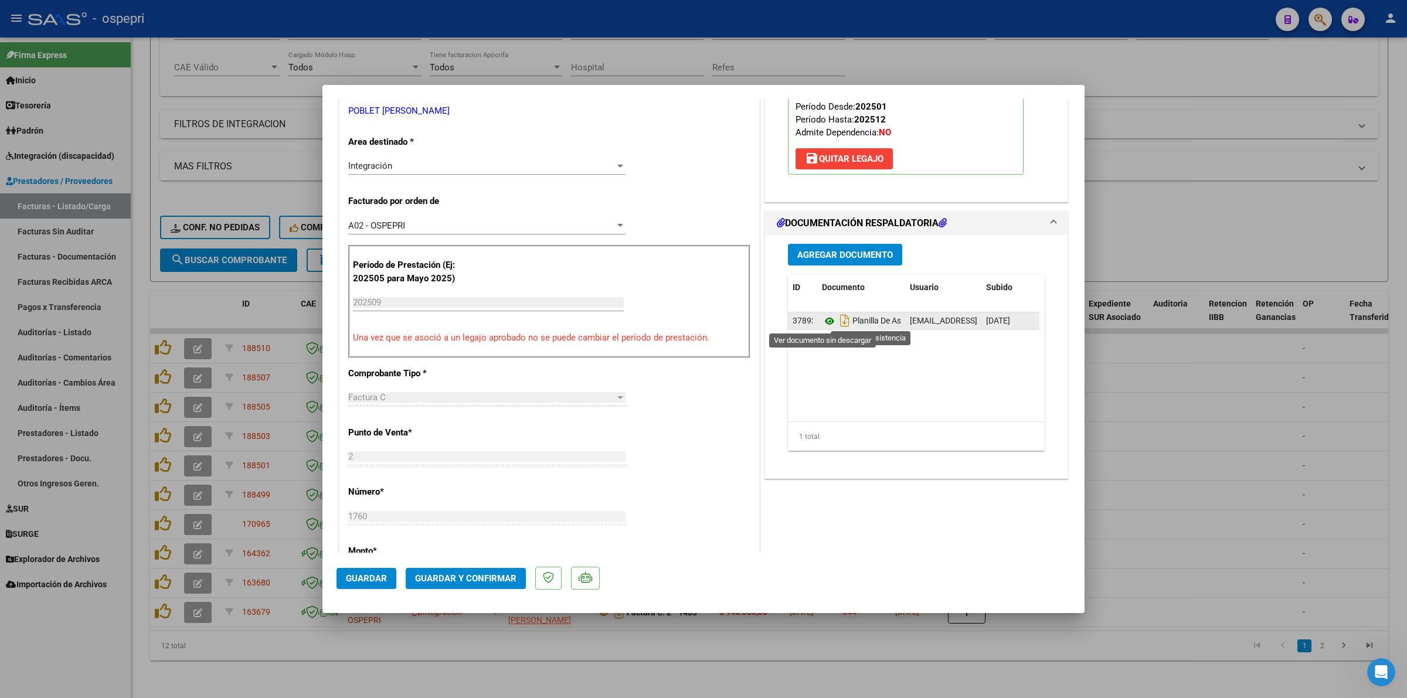
click at [824, 318] on icon at bounding box center [829, 321] width 15 height 14
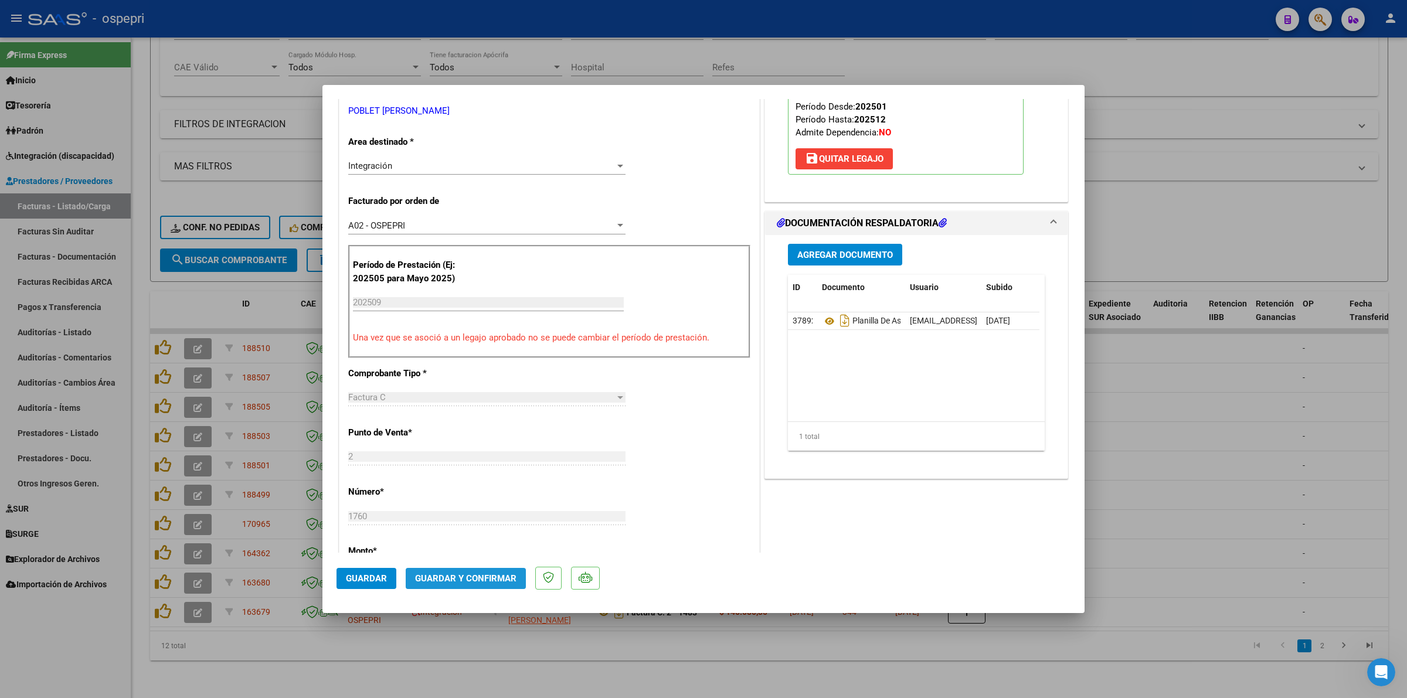
click at [481, 585] on button "Guardar y Confirmar" at bounding box center [466, 578] width 120 height 21
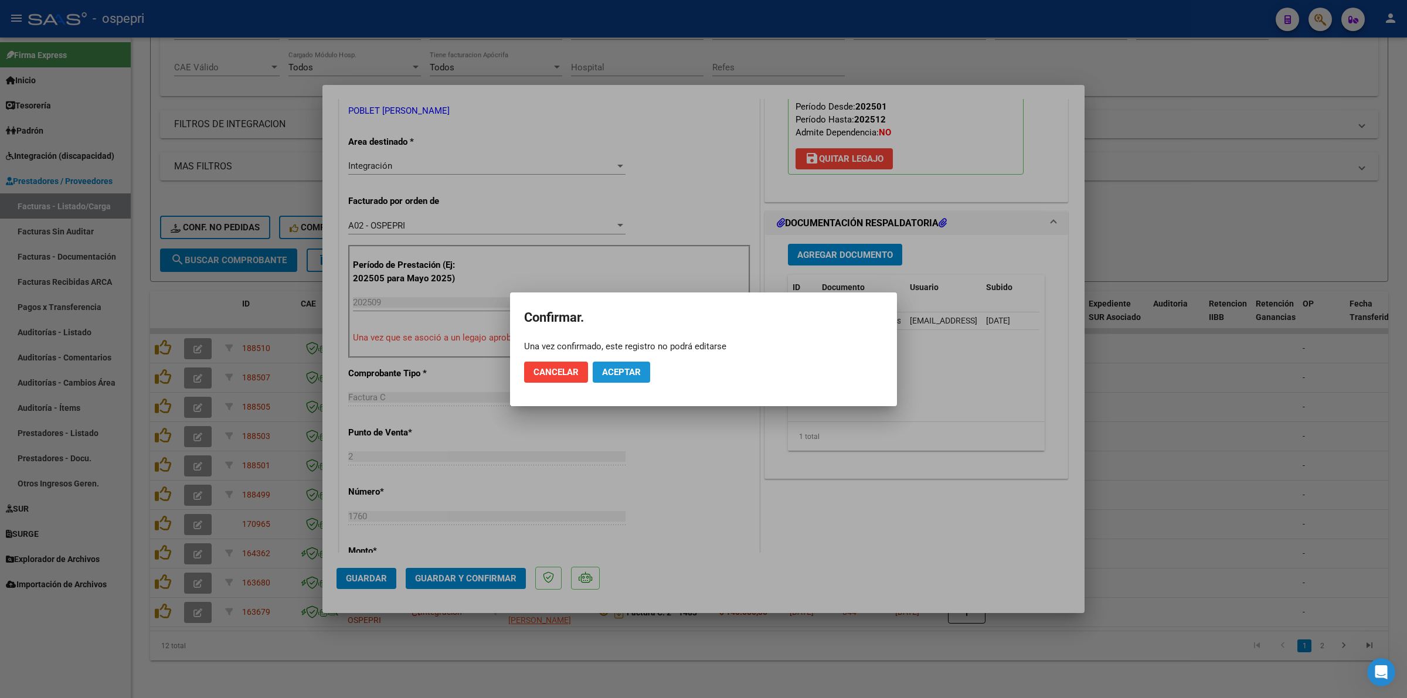
click at [639, 363] on button "Aceptar" at bounding box center [621, 372] width 57 height 21
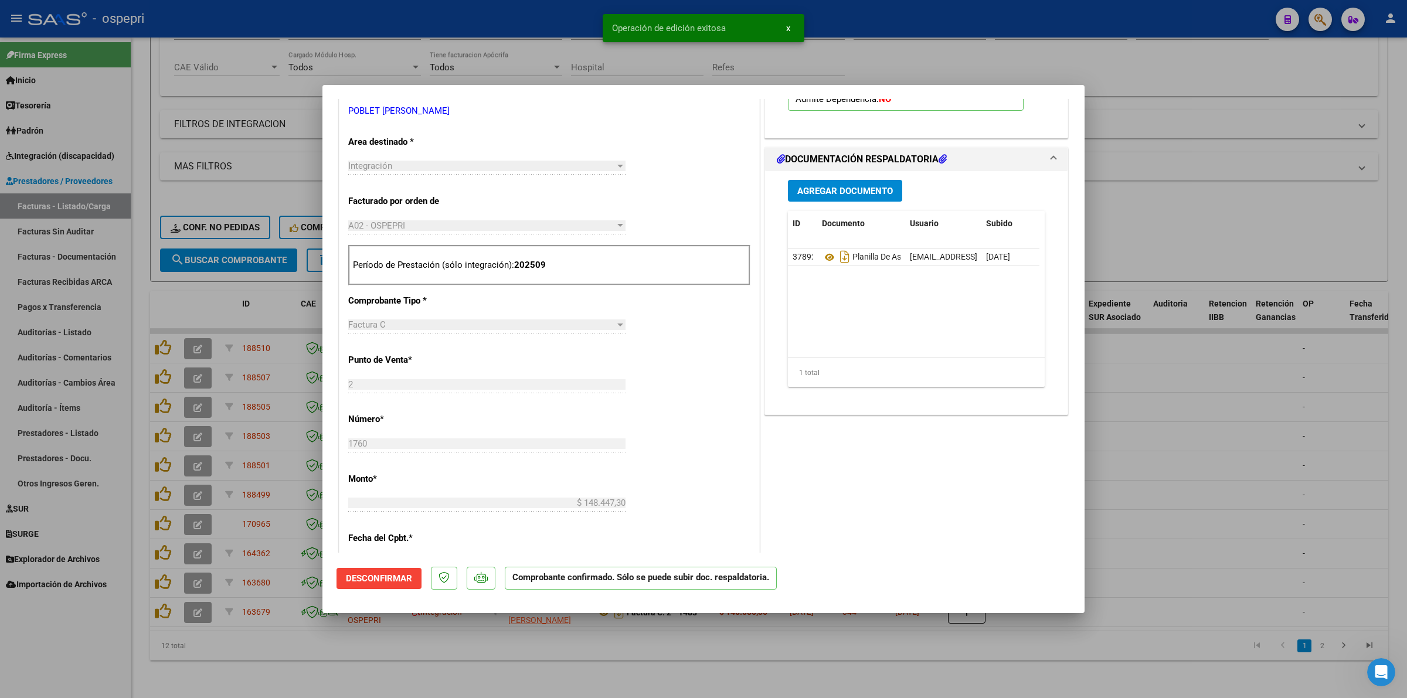
type input "$ 0,00"
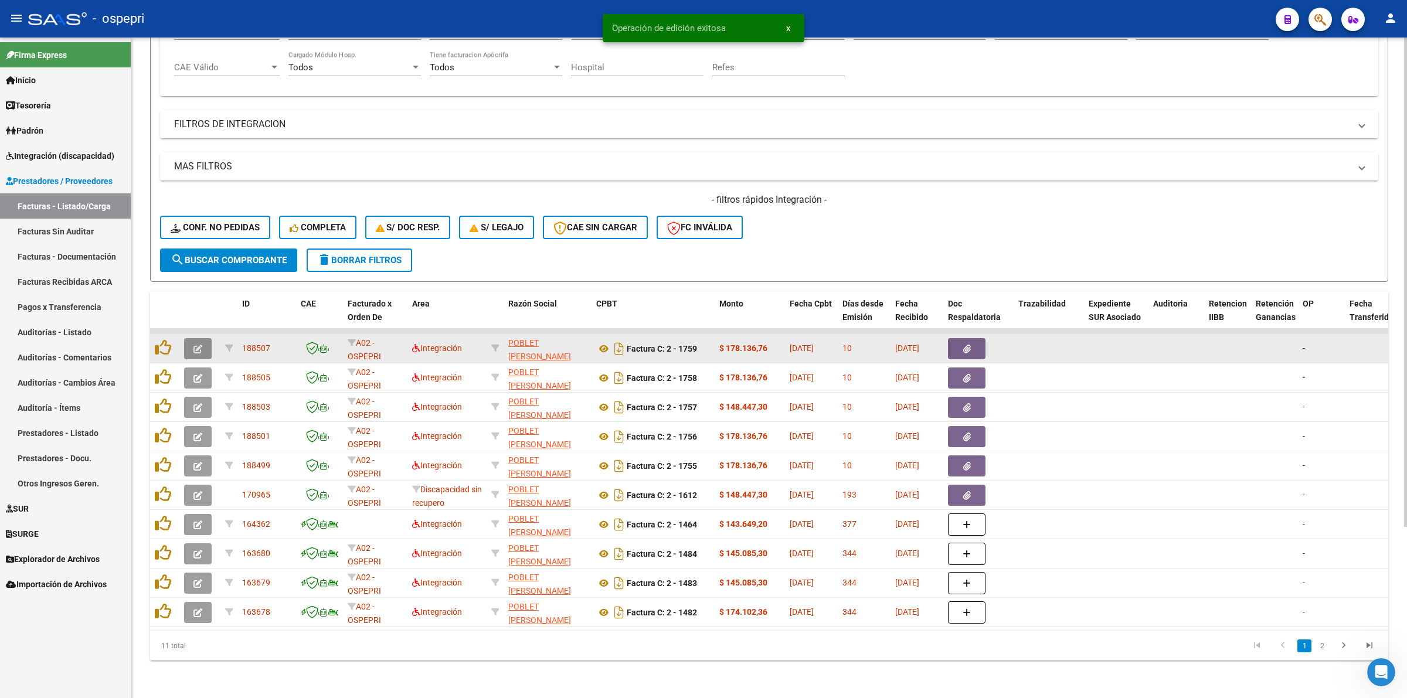
click at [198, 338] on button "button" at bounding box center [198, 348] width 28 height 21
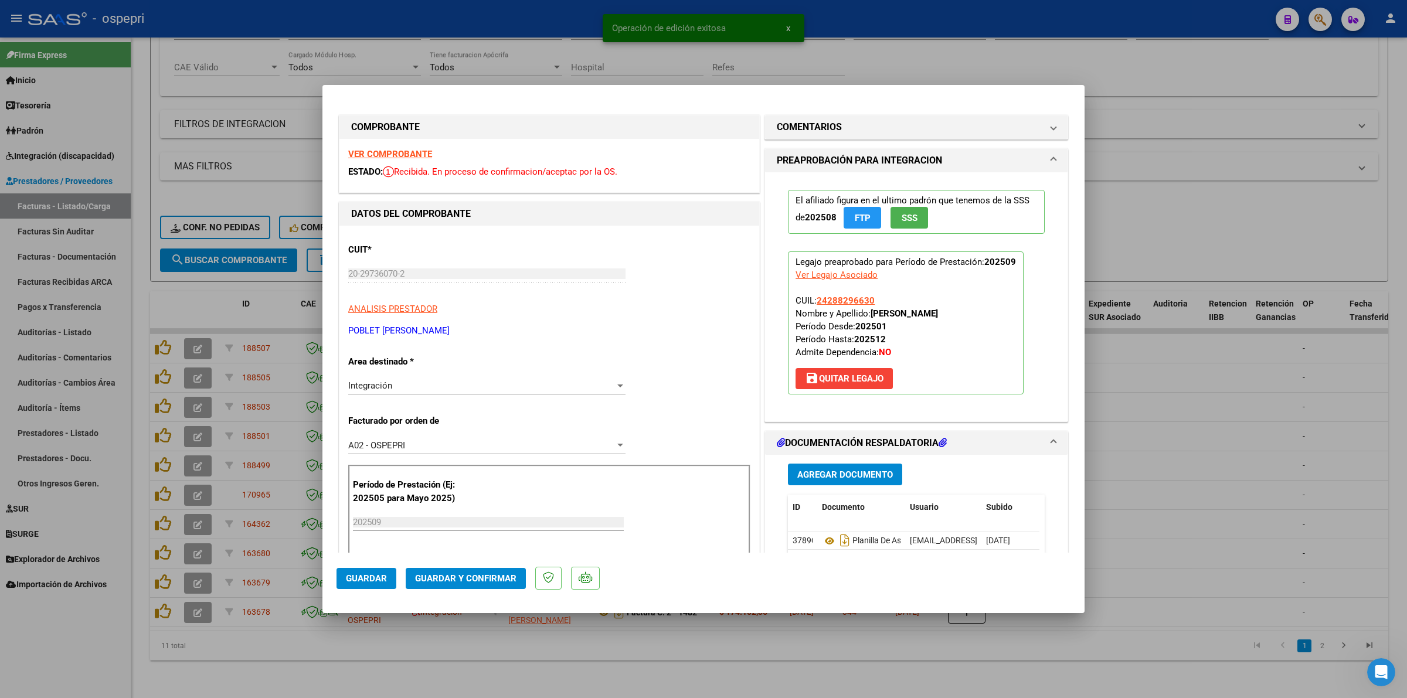
click at [408, 153] on strong "VER COMPROBANTE" at bounding box center [390, 154] width 84 height 11
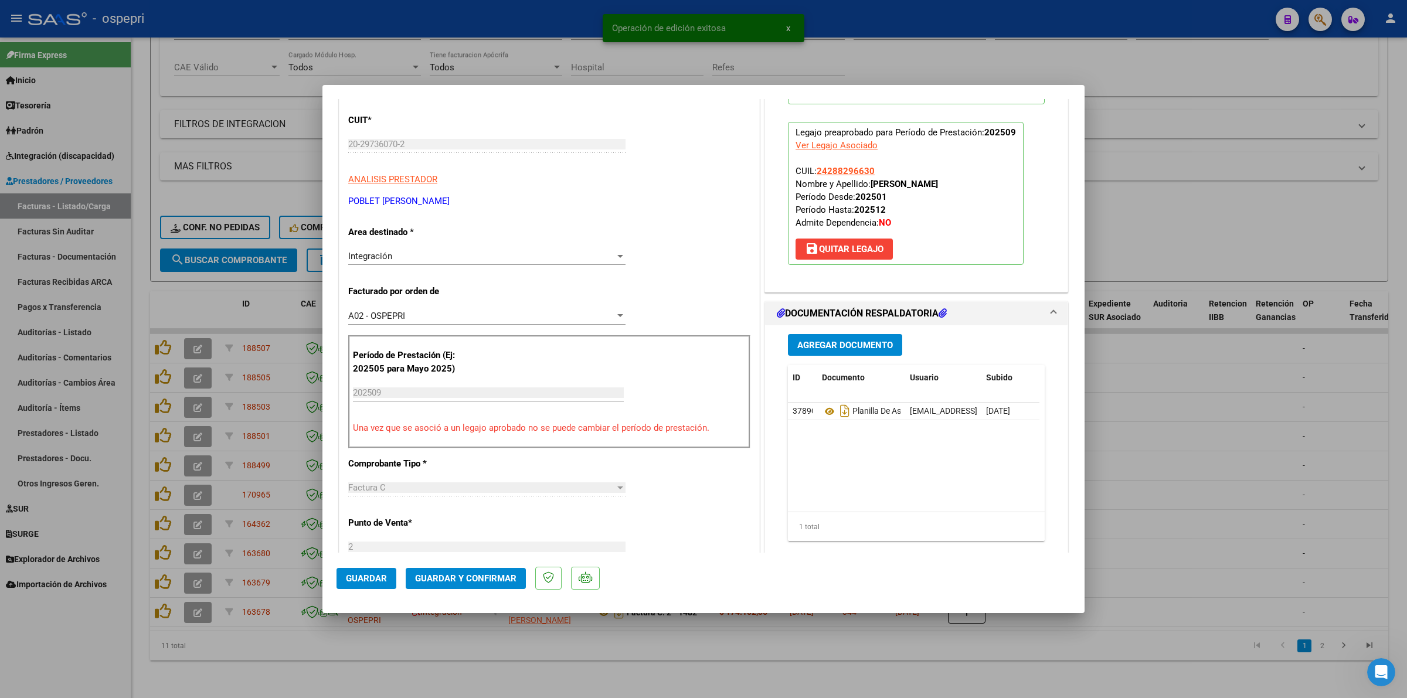
scroll to position [147, 0]
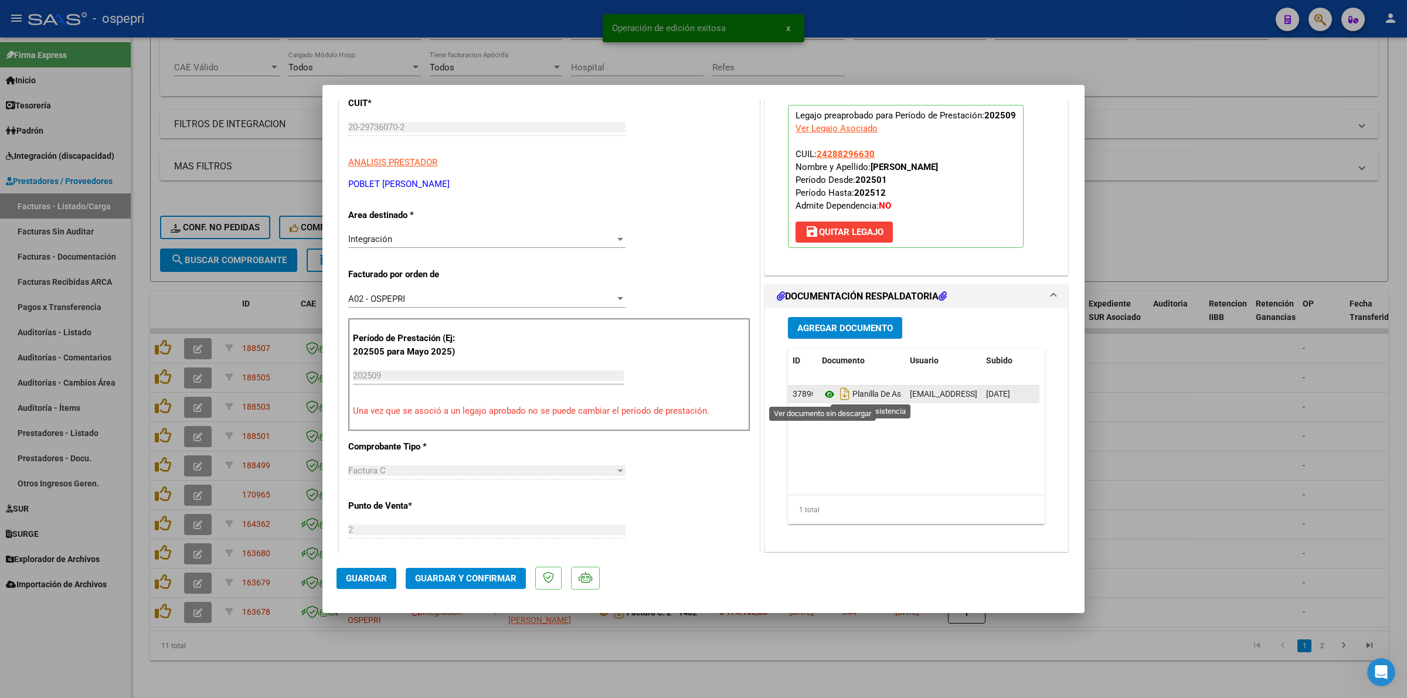
click at [828, 399] on icon at bounding box center [829, 394] width 15 height 14
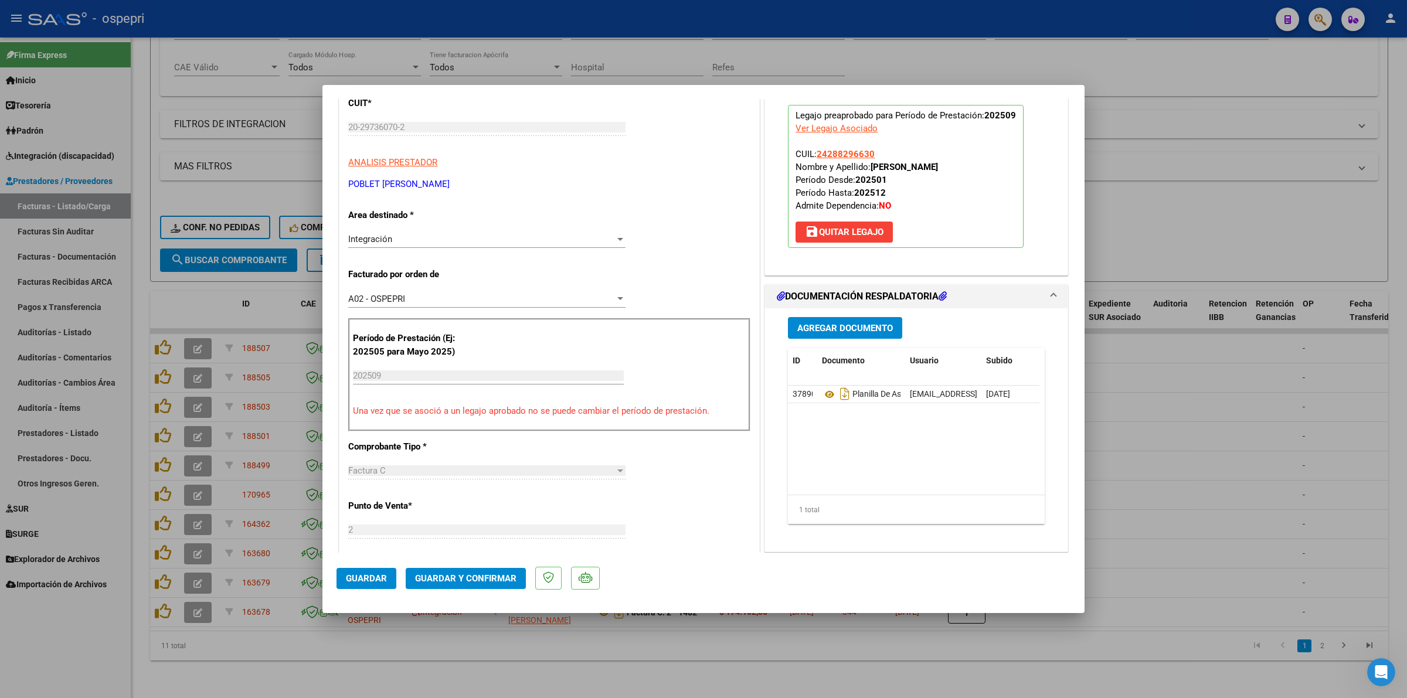
click at [458, 567] on mat-dialog-actions "Guardar Guardar y Confirmar" at bounding box center [703, 576] width 734 height 46
click at [464, 576] on span "Guardar y Confirmar" at bounding box center [465, 578] width 101 height 11
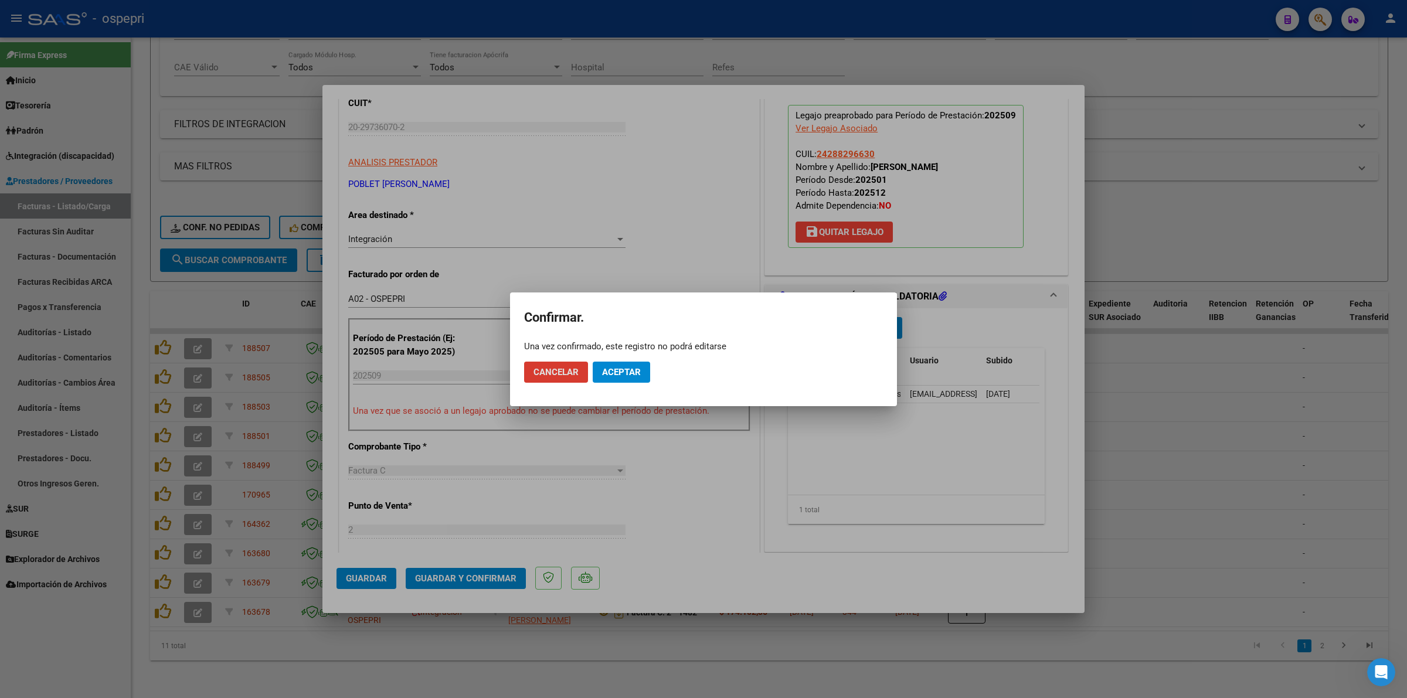
click at [616, 376] on span "Aceptar" at bounding box center [621, 372] width 39 height 11
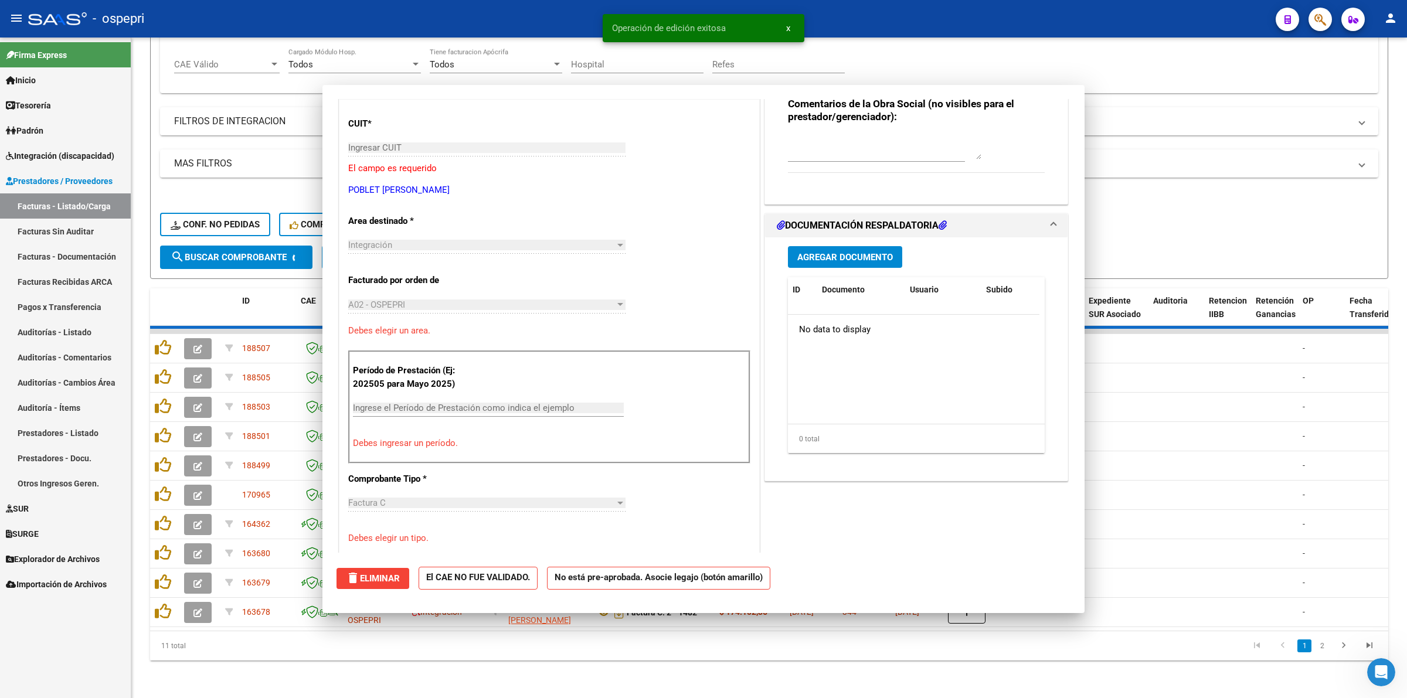
scroll to position [0, 0]
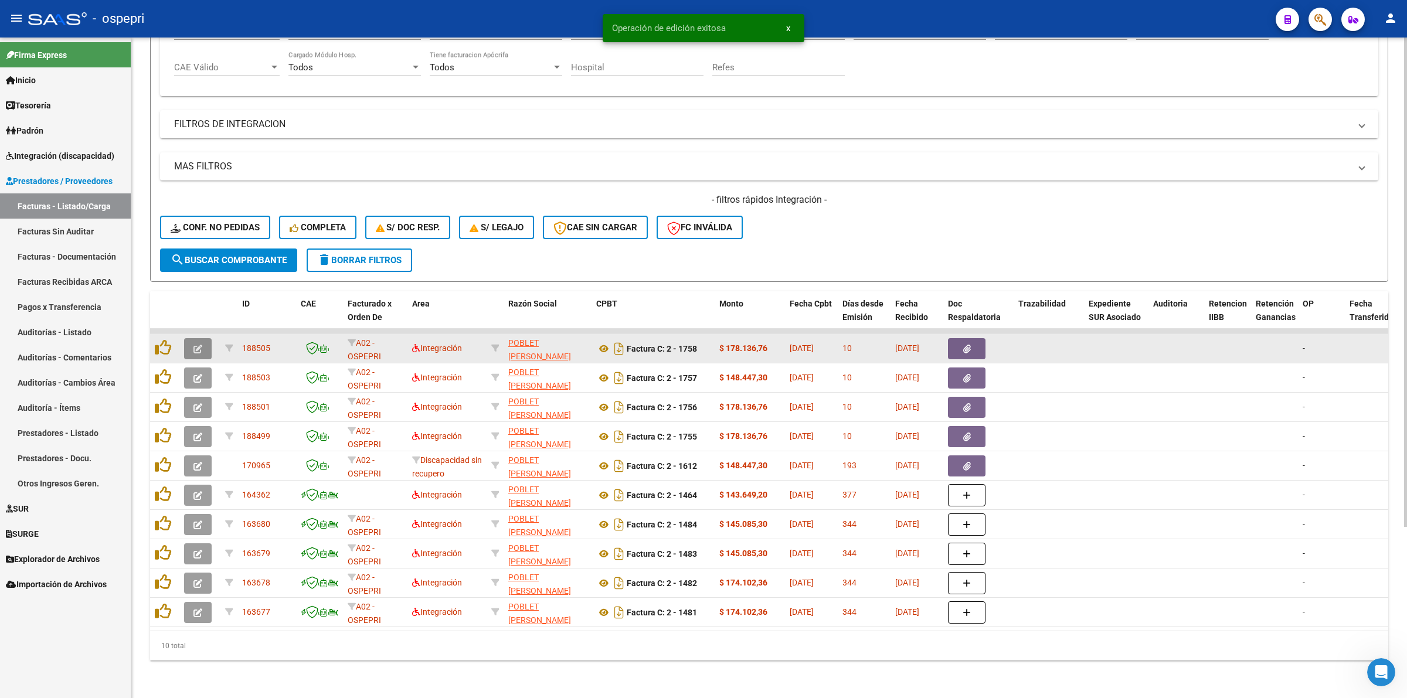
click at [200, 345] on icon "button" at bounding box center [197, 349] width 9 height 9
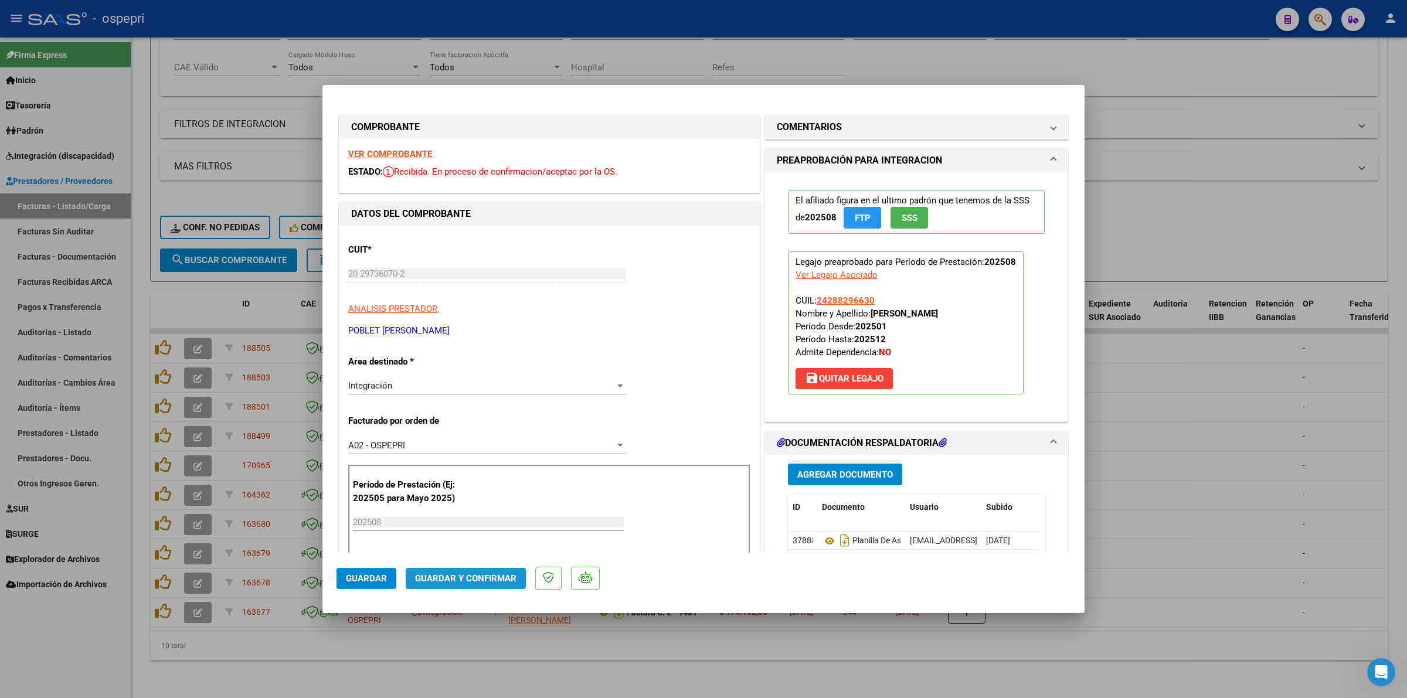
click at [477, 569] on button "Guardar y Confirmar" at bounding box center [466, 578] width 120 height 21
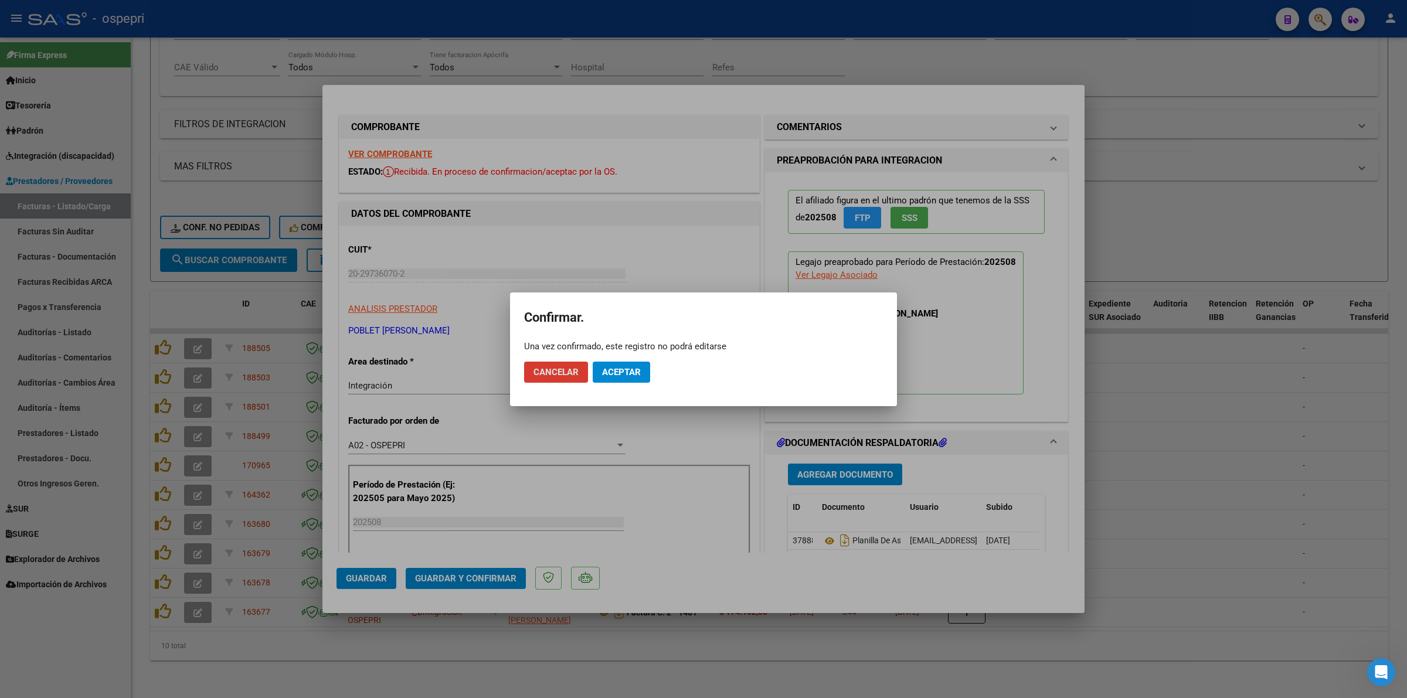
click at [623, 365] on button "Aceptar" at bounding box center [621, 372] width 57 height 21
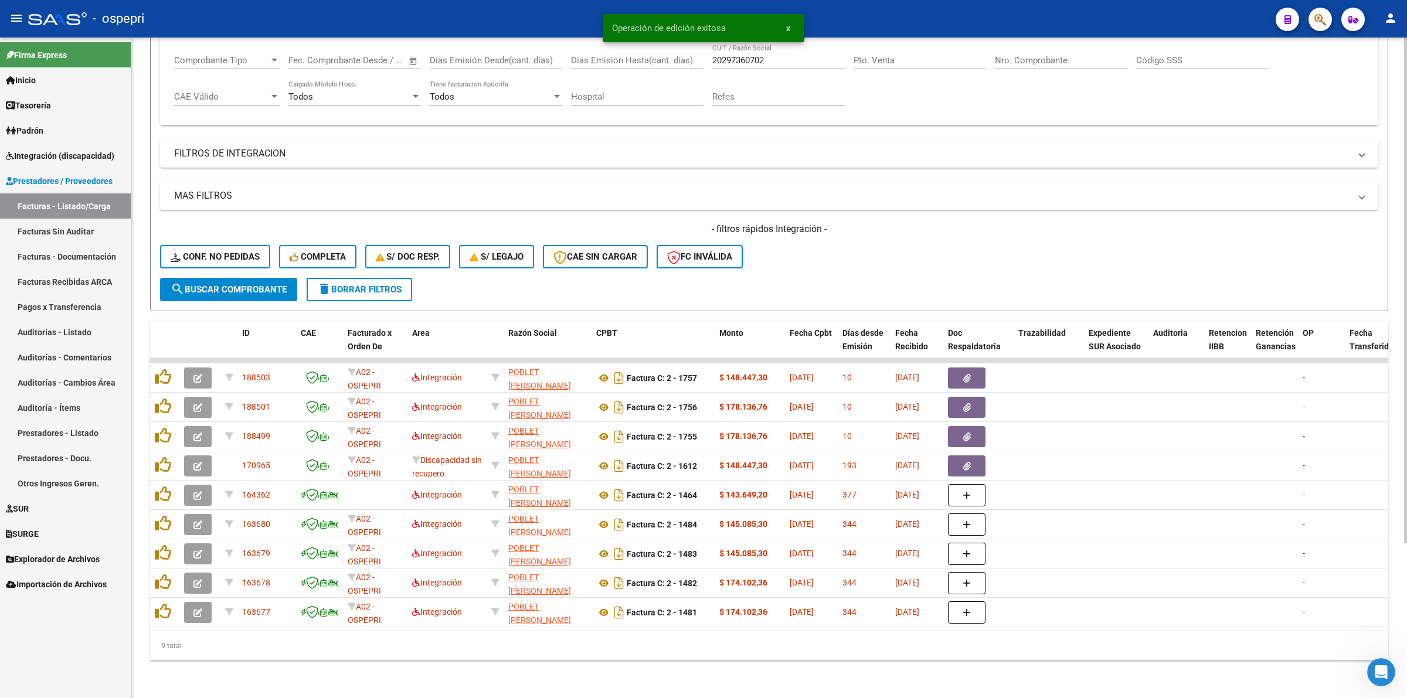
scroll to position [201, 0]
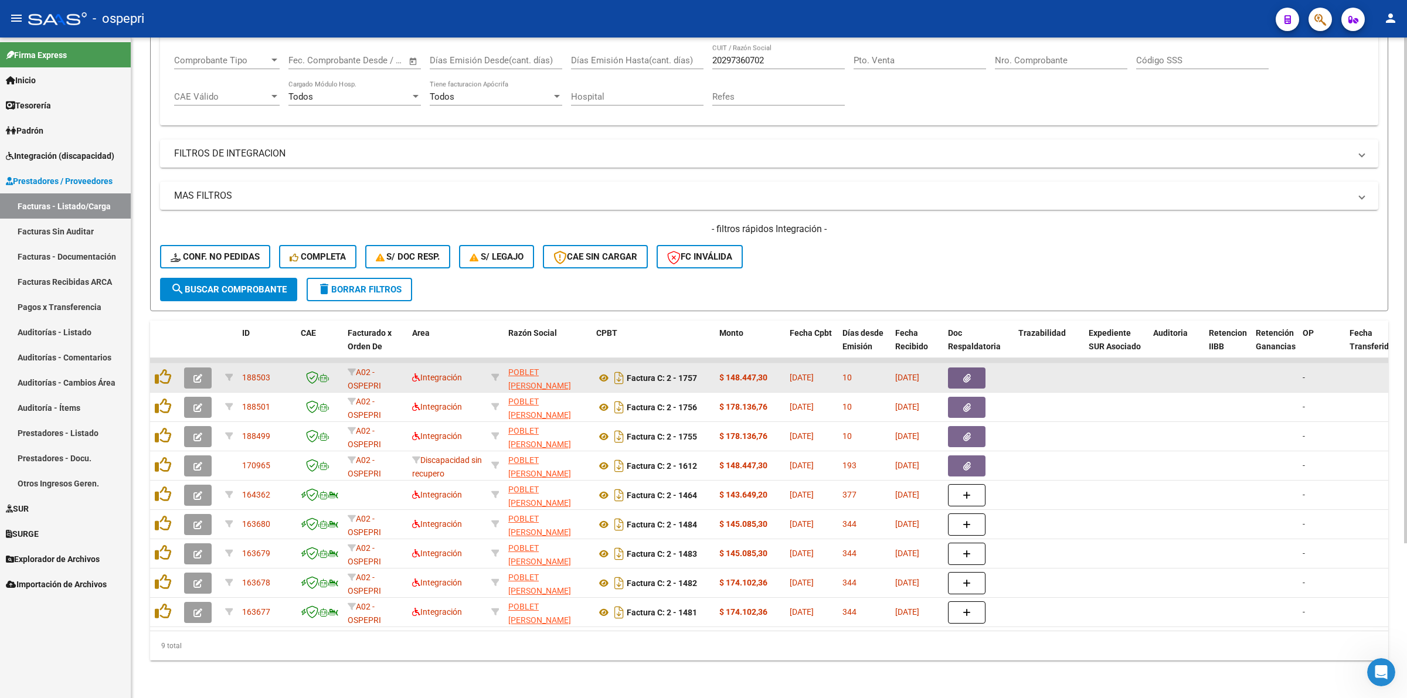
click at [205, 368] on button "button" at bounding box center [198, 378] width 28 height 21
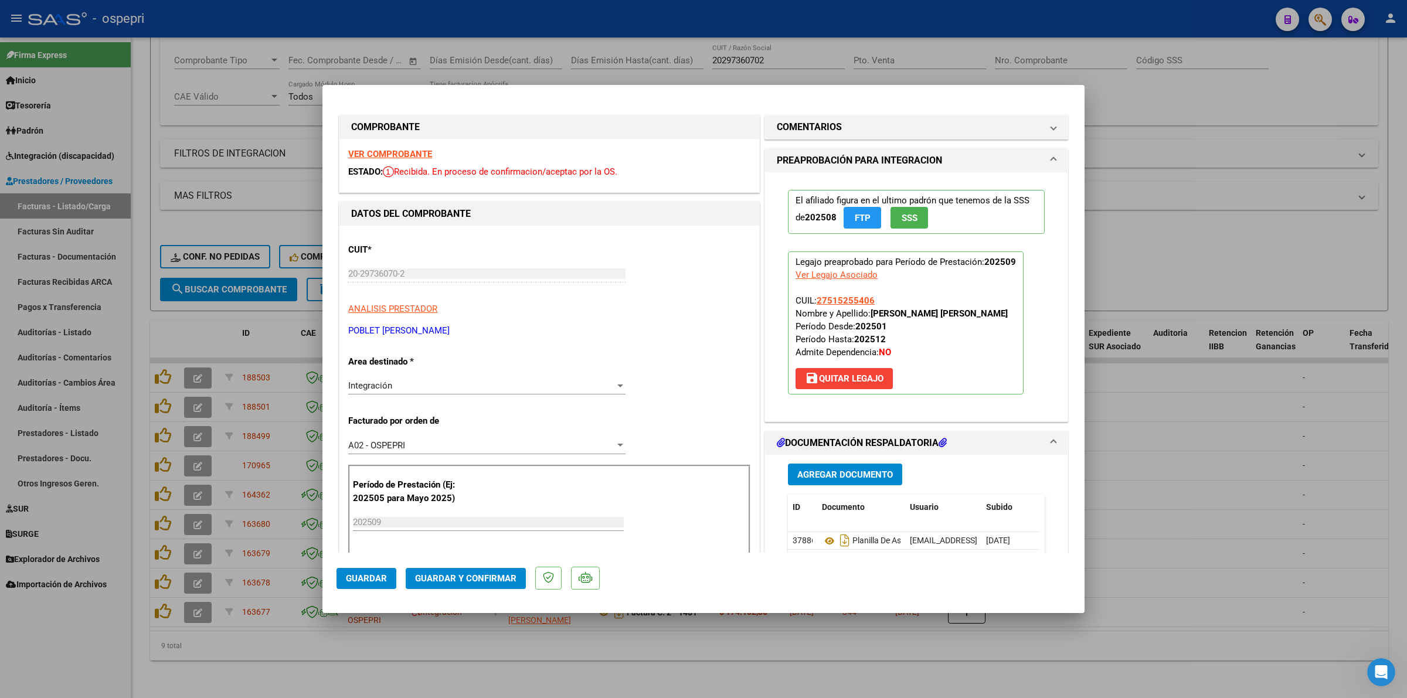
click at [372, 158] on strong "VER COMPROBANTE" at bounding box center [390, 154] width 84 height 11
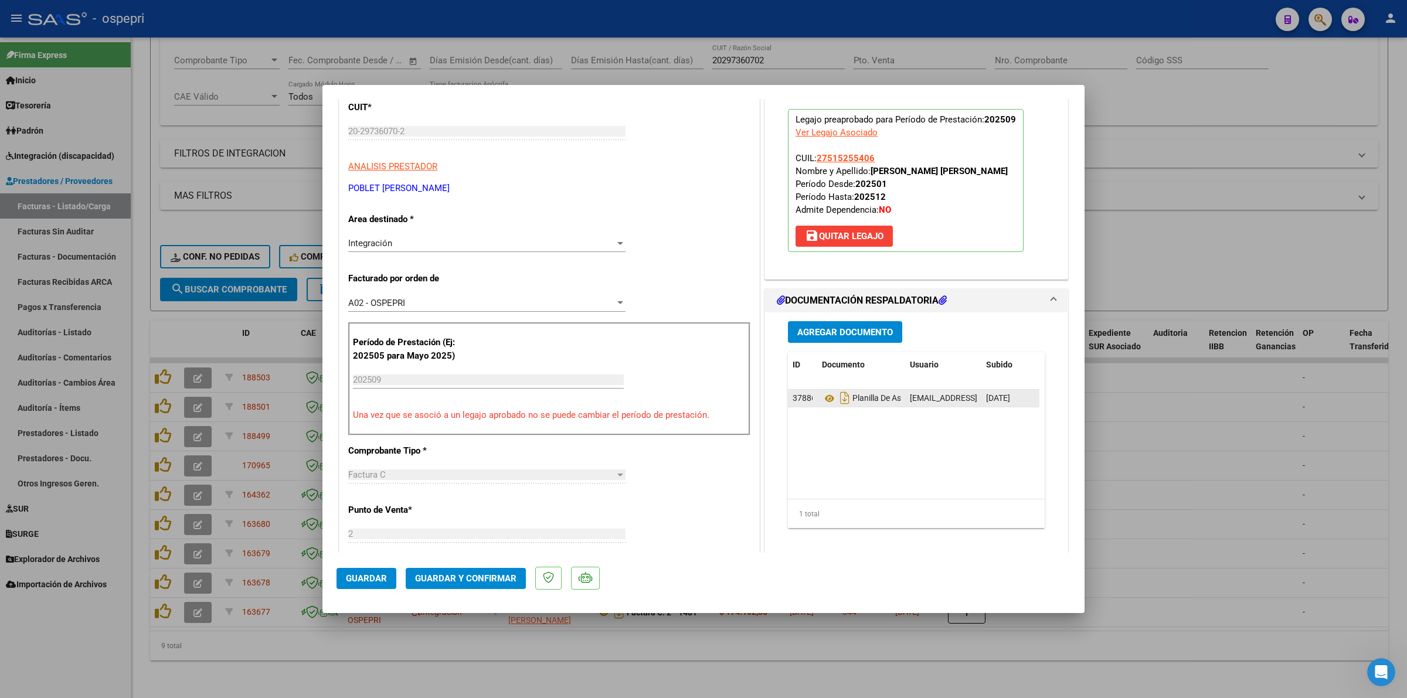
scroll to position [147, 0]
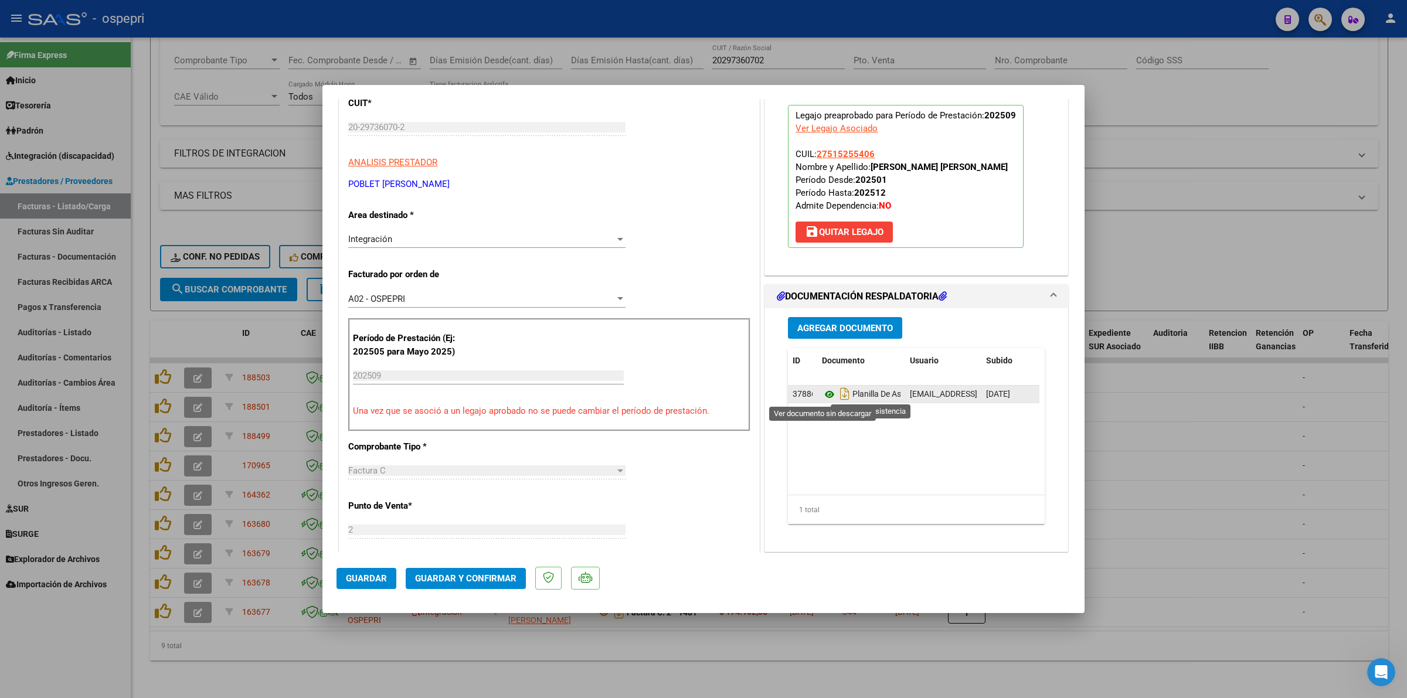
click at [822, 393] on icon at bounding box center [829, 394] width 15 height 14
click at [822, 396] on icon at bounding box center [829, 394] width 15 height 14
click at [470, 584] on button "Guardar y Confirmar" at bounding box center [466, 578] width 120 height 21
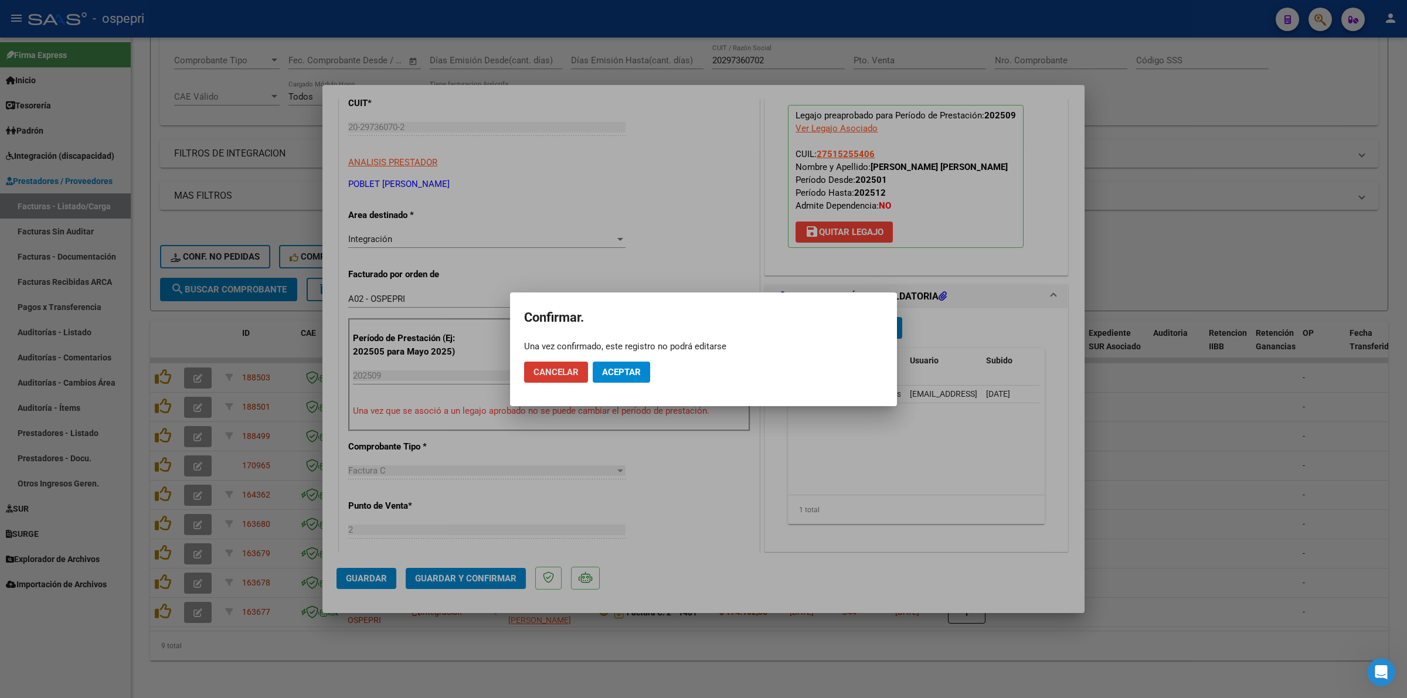
click at [629, 367] on span "Aceptar" at bounding box center [621, 372] width 39 height 11
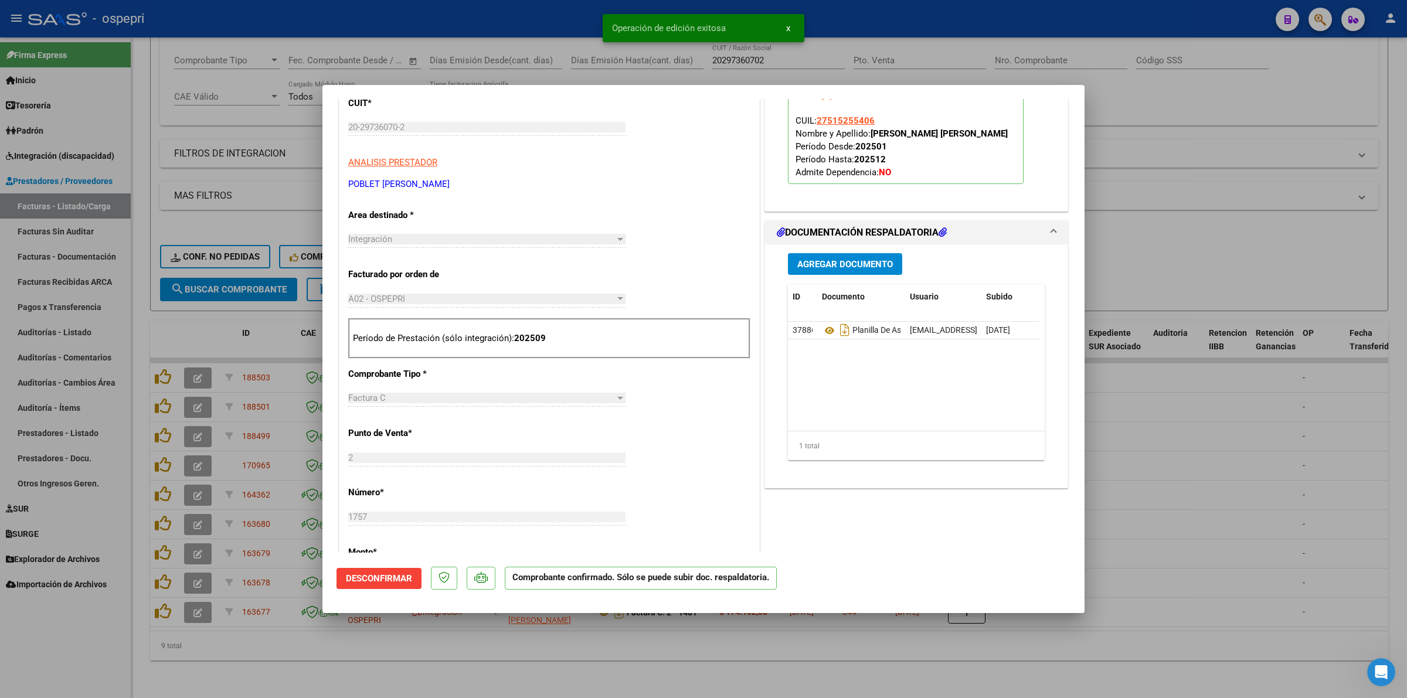
type input "$ 0,00"
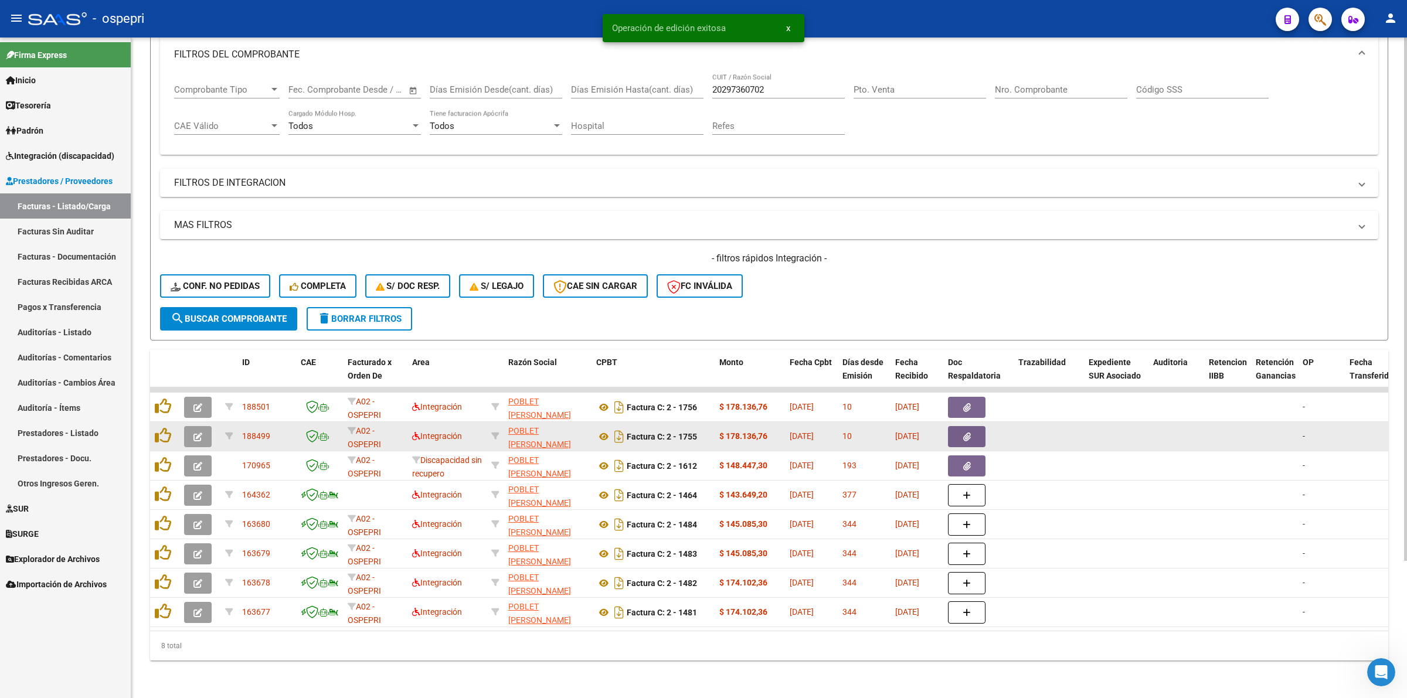
scroll to position [172, 0]
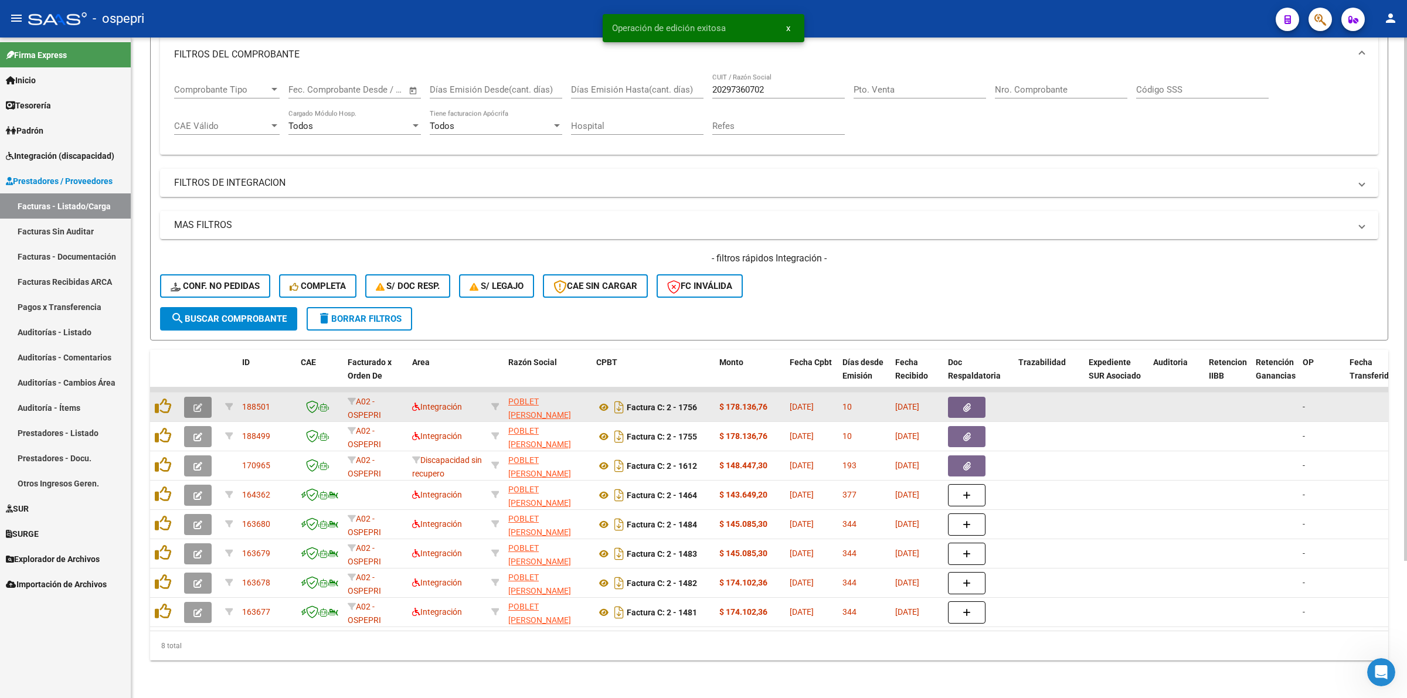
click at [189, 397] on button "button" at bounding box center [198, 407] width 28 height 21
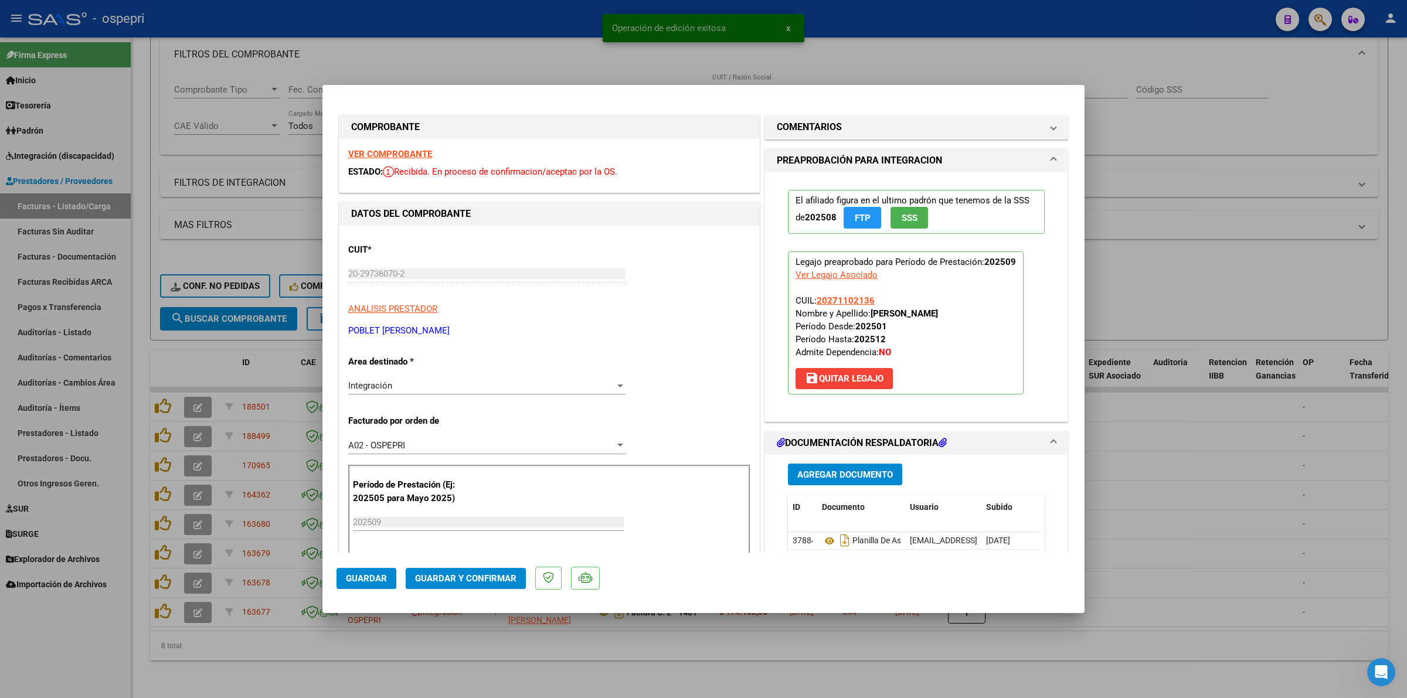
click at [391, 154] on strong "VER COMPROBANTE" at bounding box center [390, 154] width 84 height 11
click at [423, 154] on strong "VER COMPROBANTE" at bounding box center [390, 154] width 84 height 11
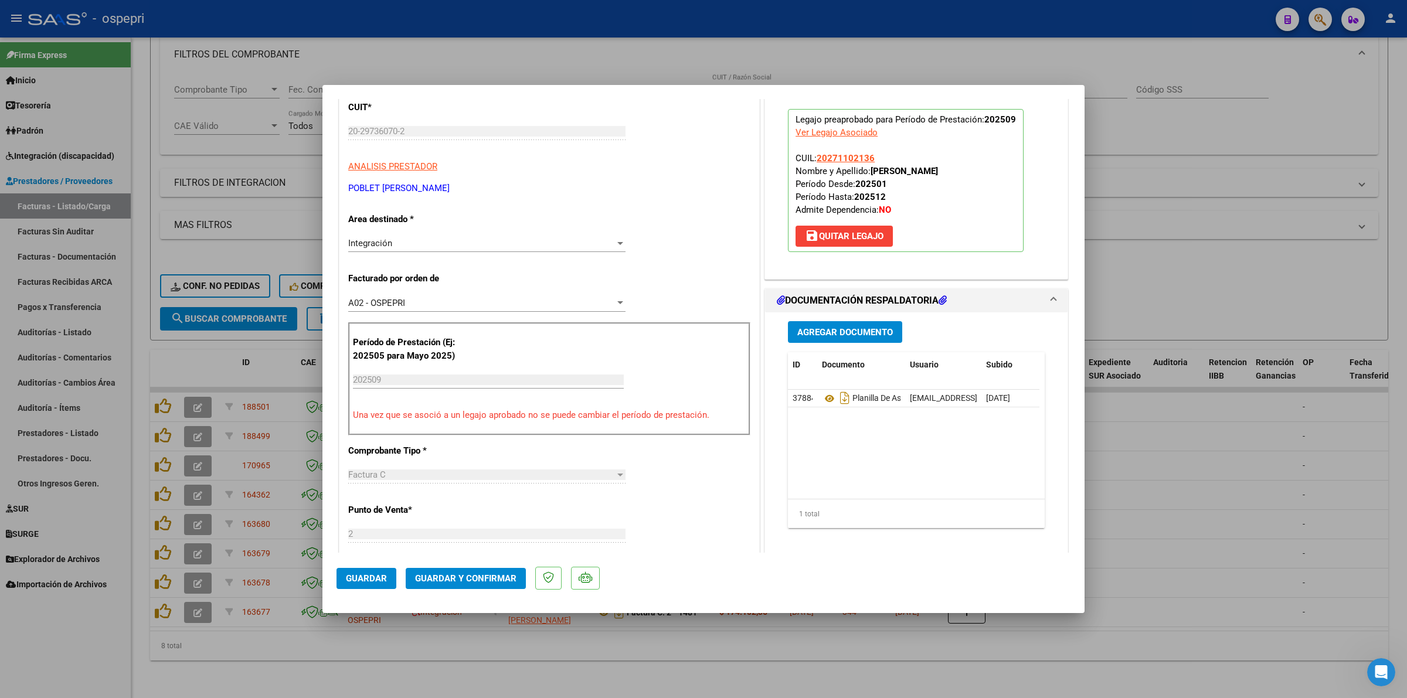
scroll to position [147, 0]
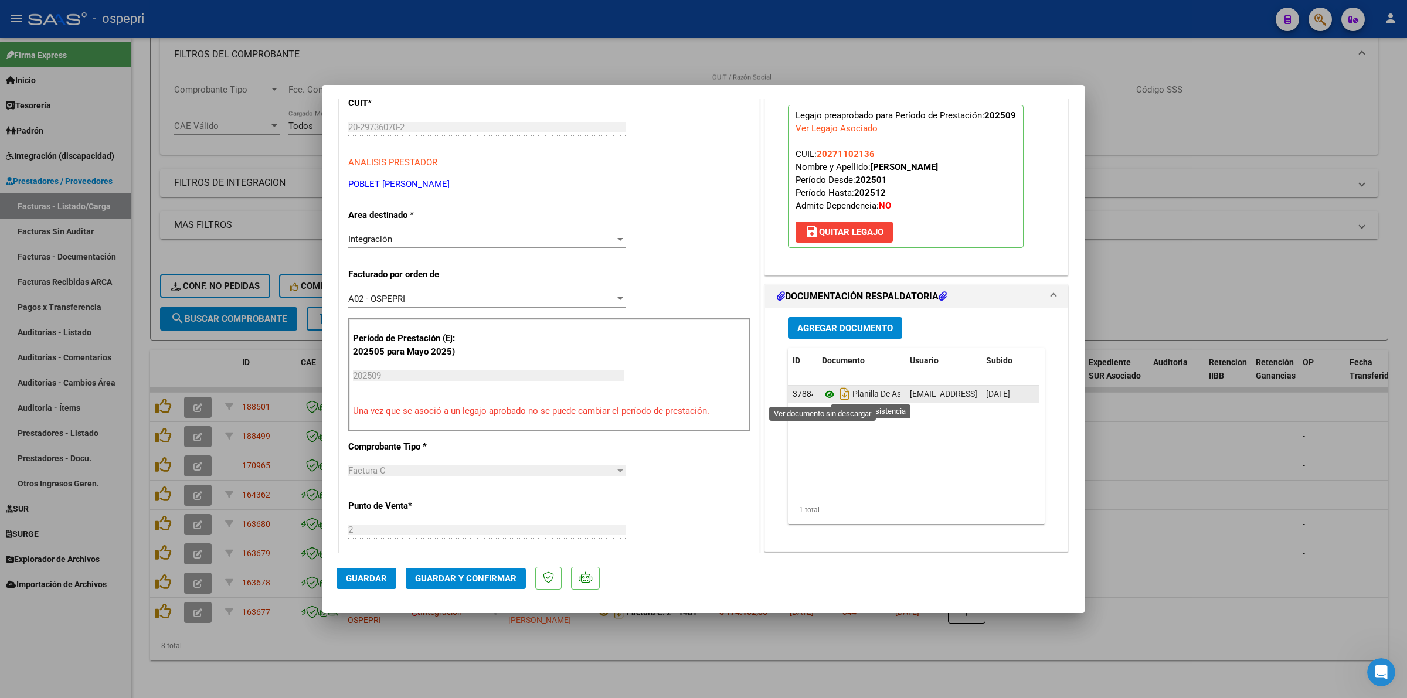
click at [822, 396] on icon at bounding box center [829, 394] width 15 height 14
drag, startPoint x: 466, startPoint y: 583, endPoint x: 472, endPoint y: 572, distance: 12.9
click at [472, 572] on button "Guardar y Confirmar" at bounding box center [466, 578] width 120 height 21
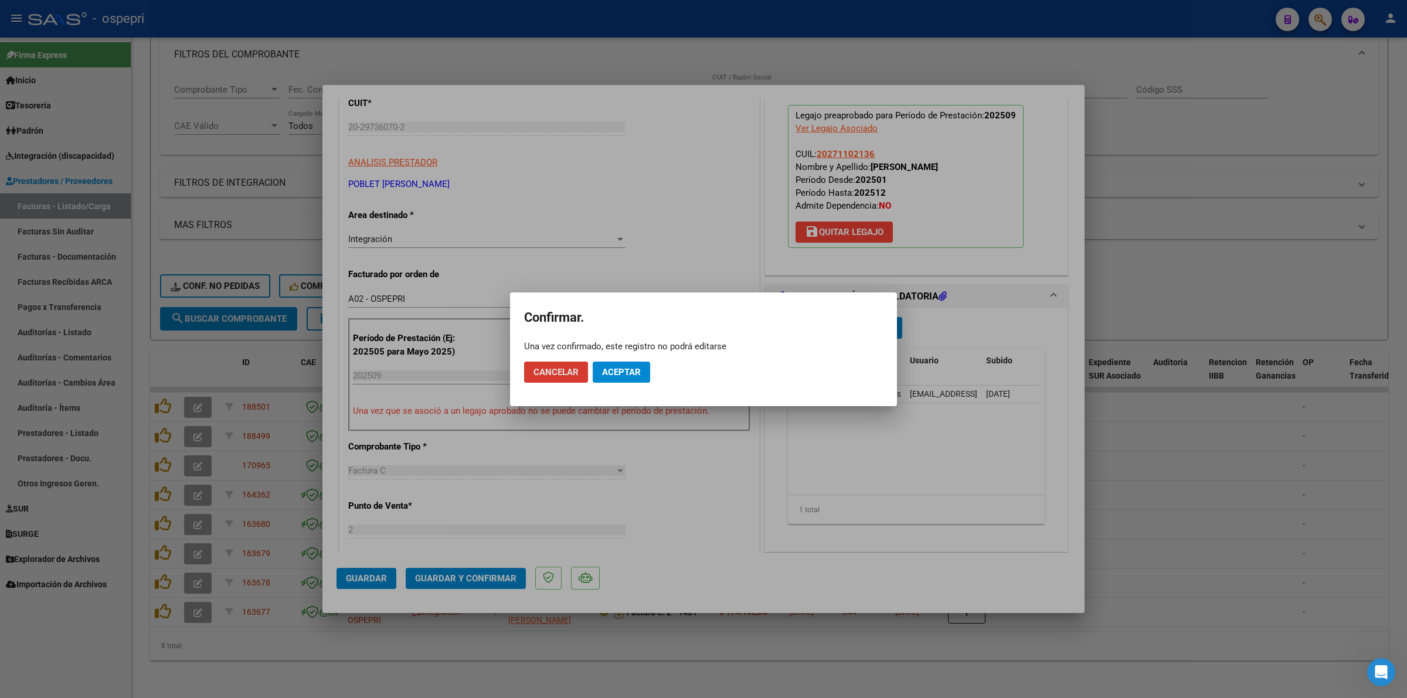
click at [621, 362] on button "Aceptar" at bounding box center [621, 372] width 57 height 21
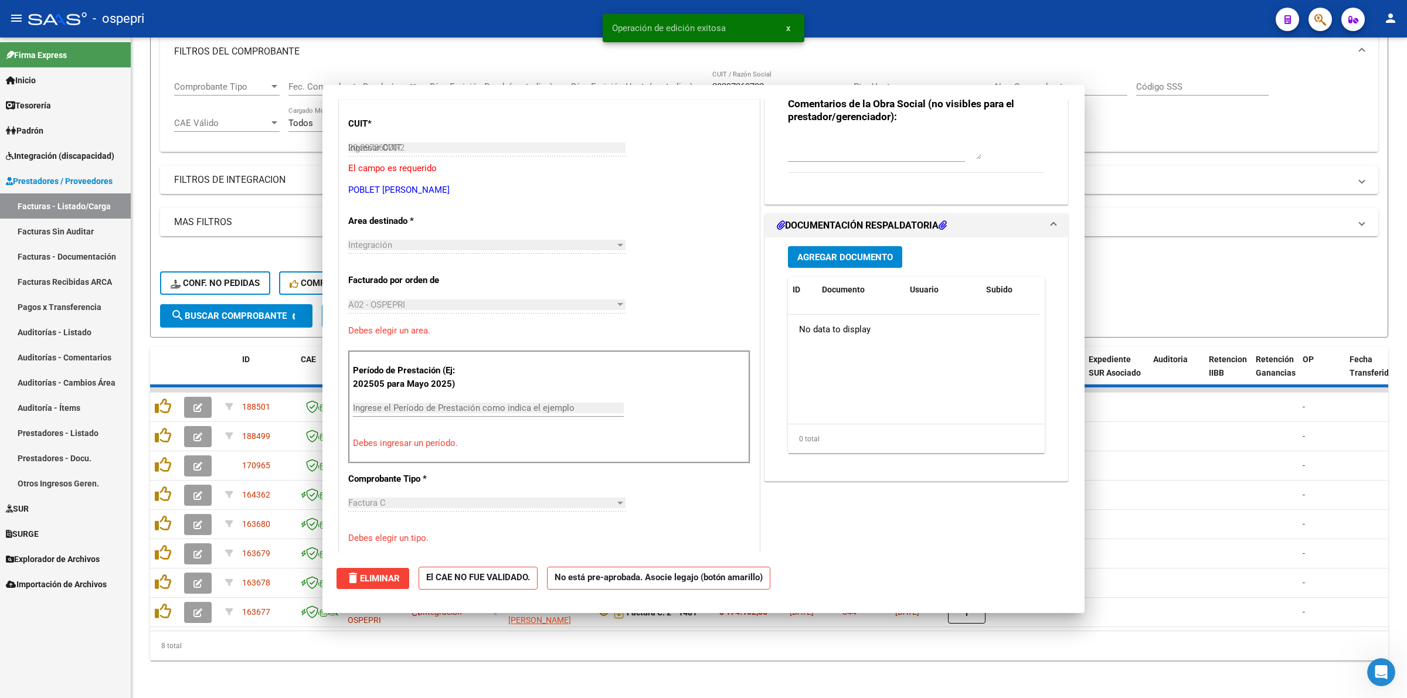
type input "$ 0,00"
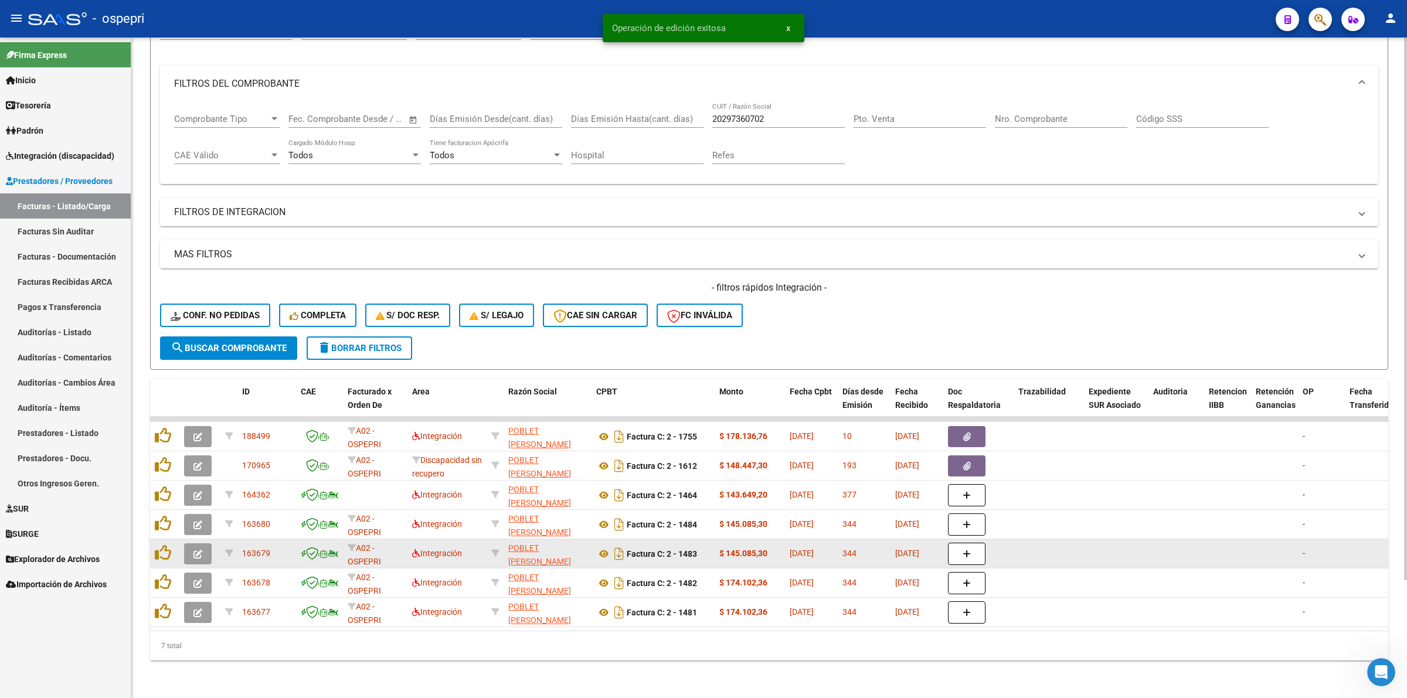
scroll to position [142, 0]
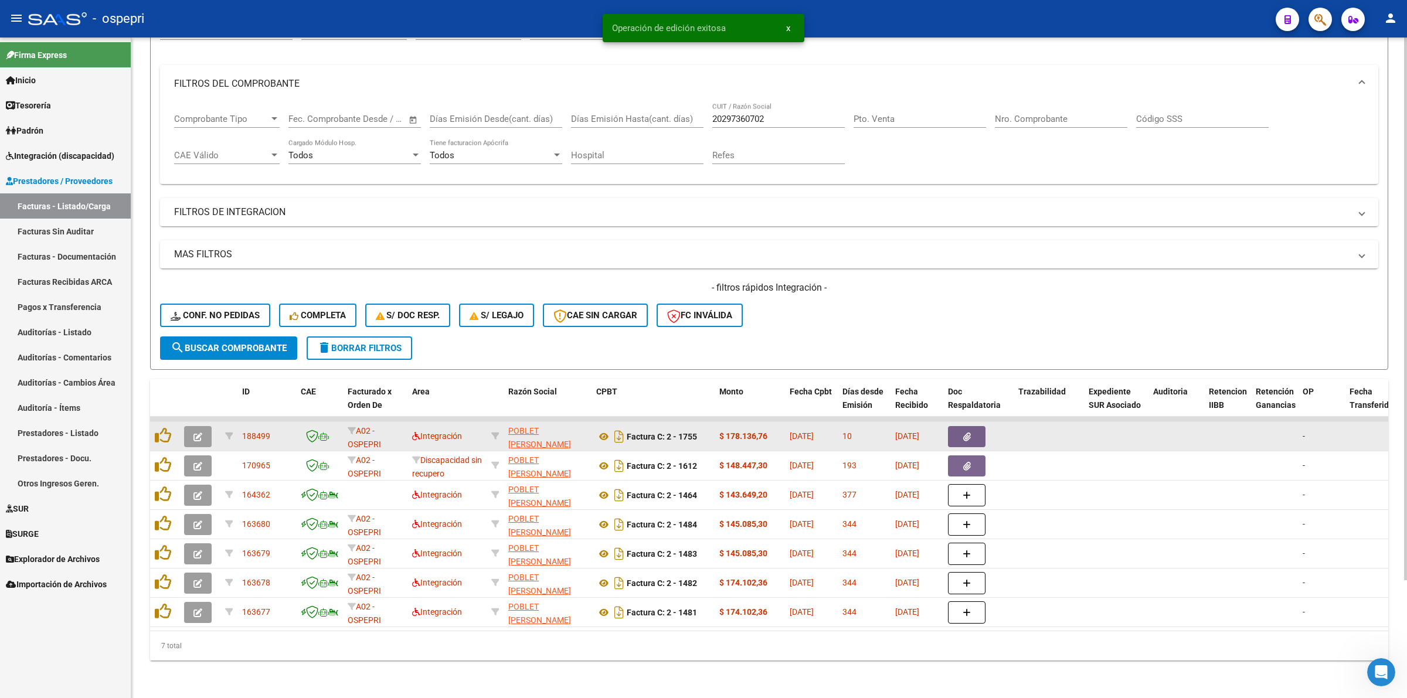
click at [194, 433] on icon "button" at bounding box center [197, 437] width 9 height 9
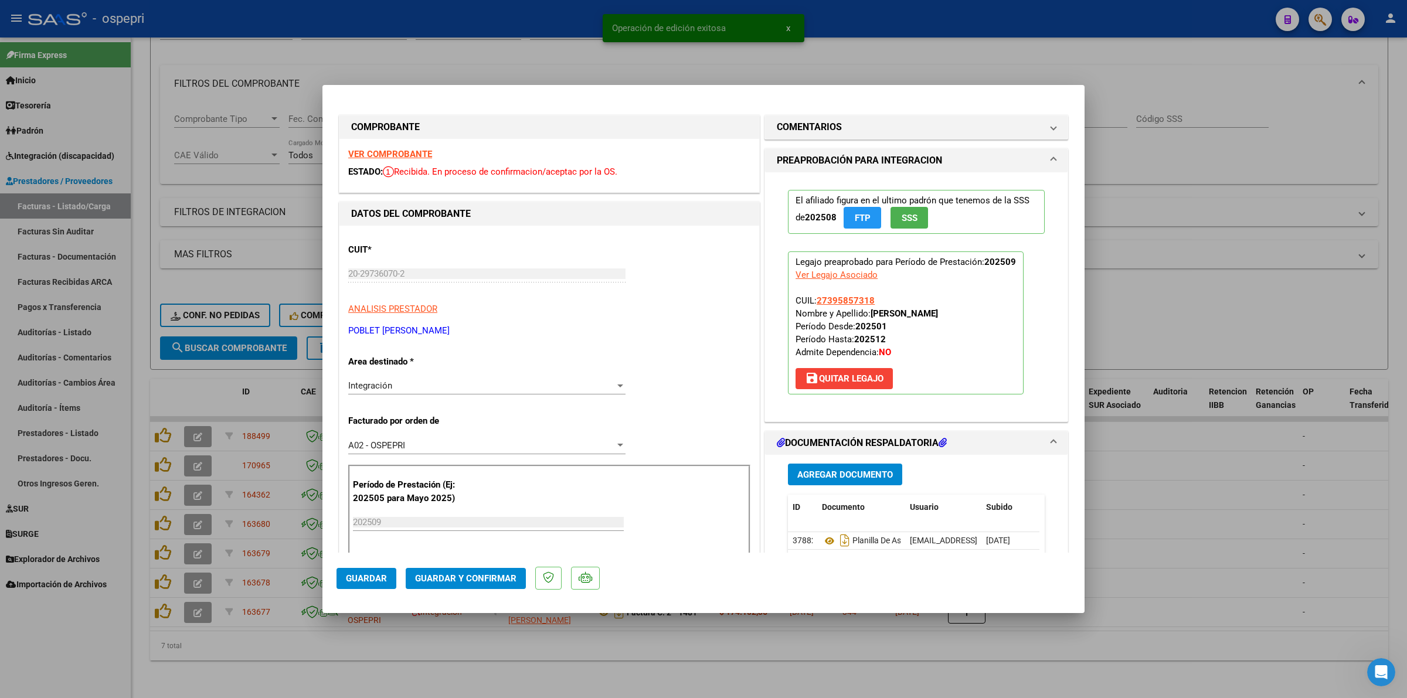
click at [425, 154] on strong "VER COMPROBANTE" at bounding box center [390, 154] width 84 height 11
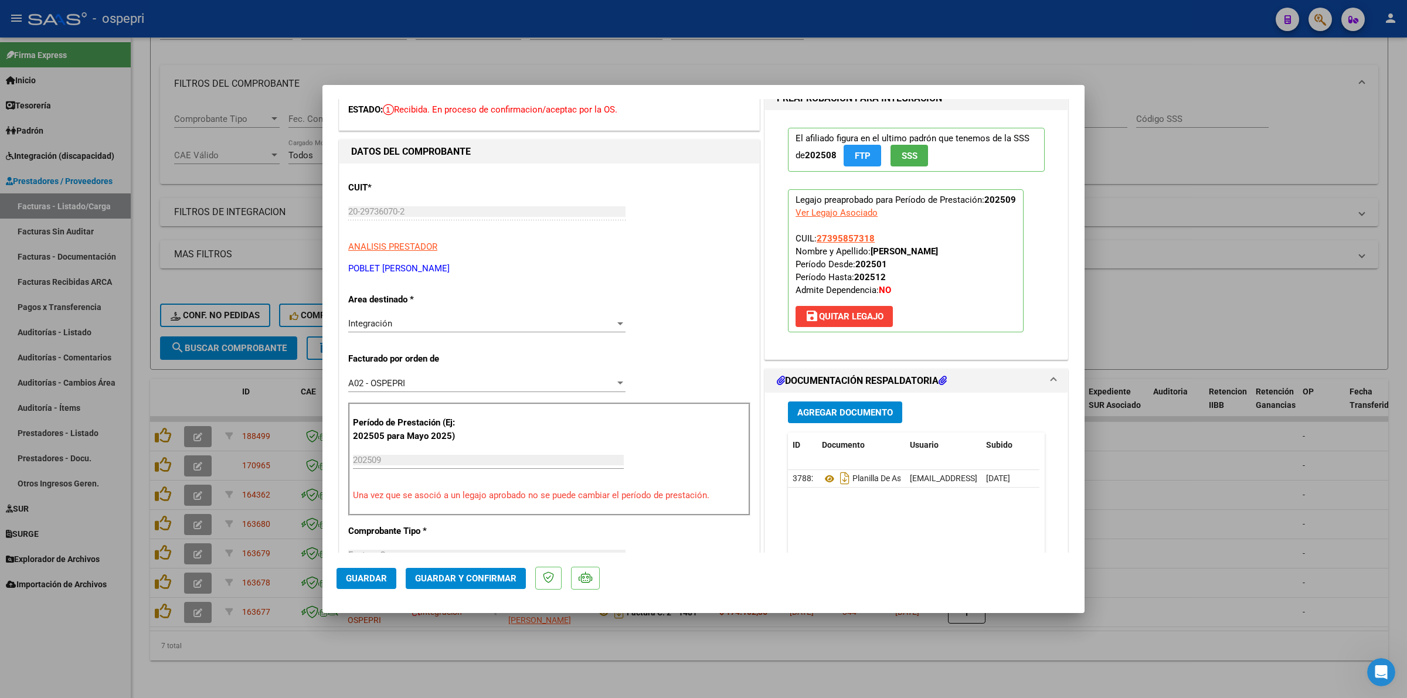
scroll to position [73, 0]
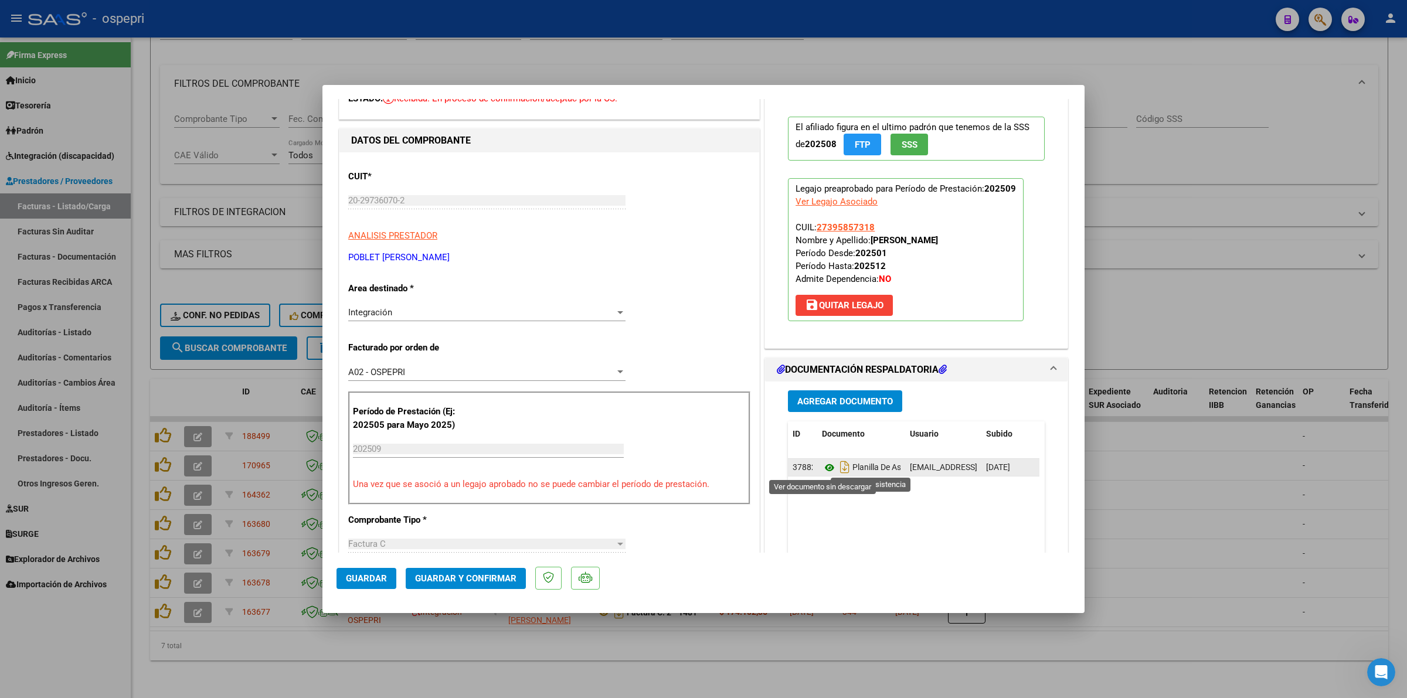
click at [822, 472] on icon at bounding box center [829, 468] width 15 height 14
click at [475, 572] on button "Guardar y Confirmar" at bounding box center [466, 578] width 120 height 21
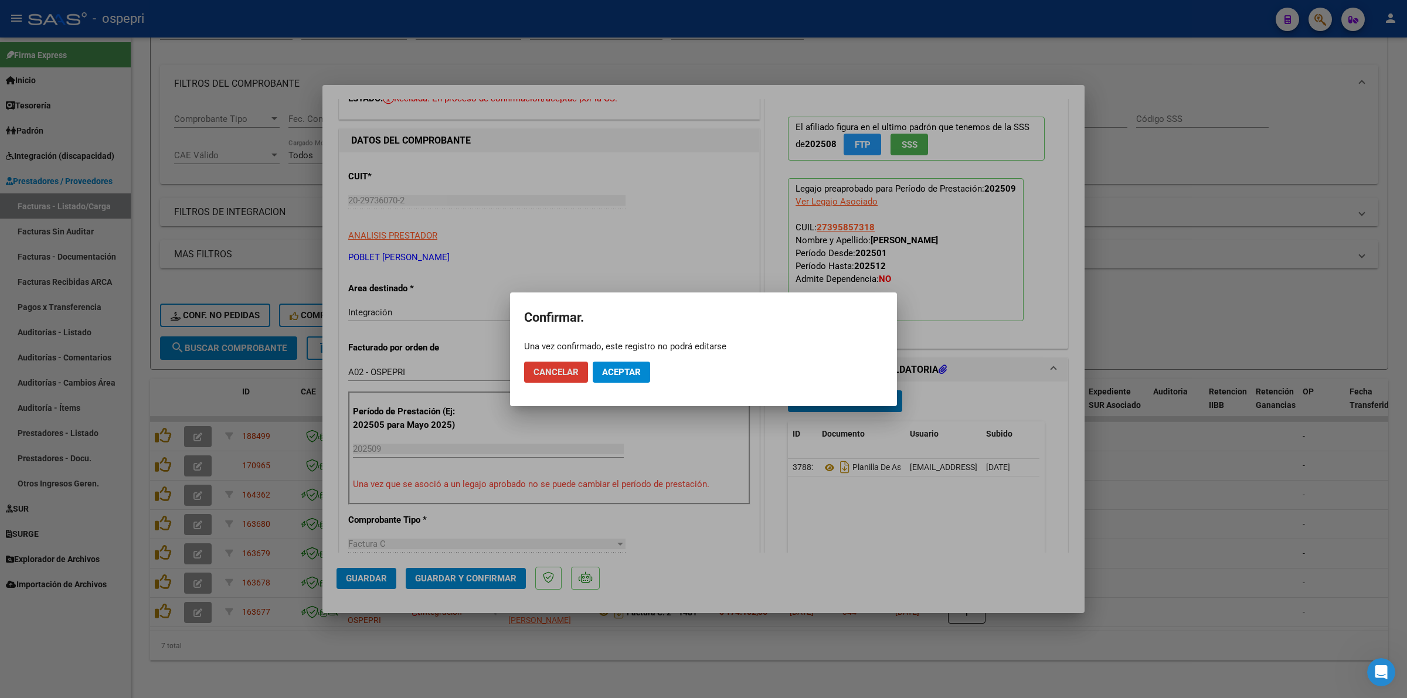
click at [613, 367] on span "Aceptar" at bounding box center [621, 372] width 39 height 11
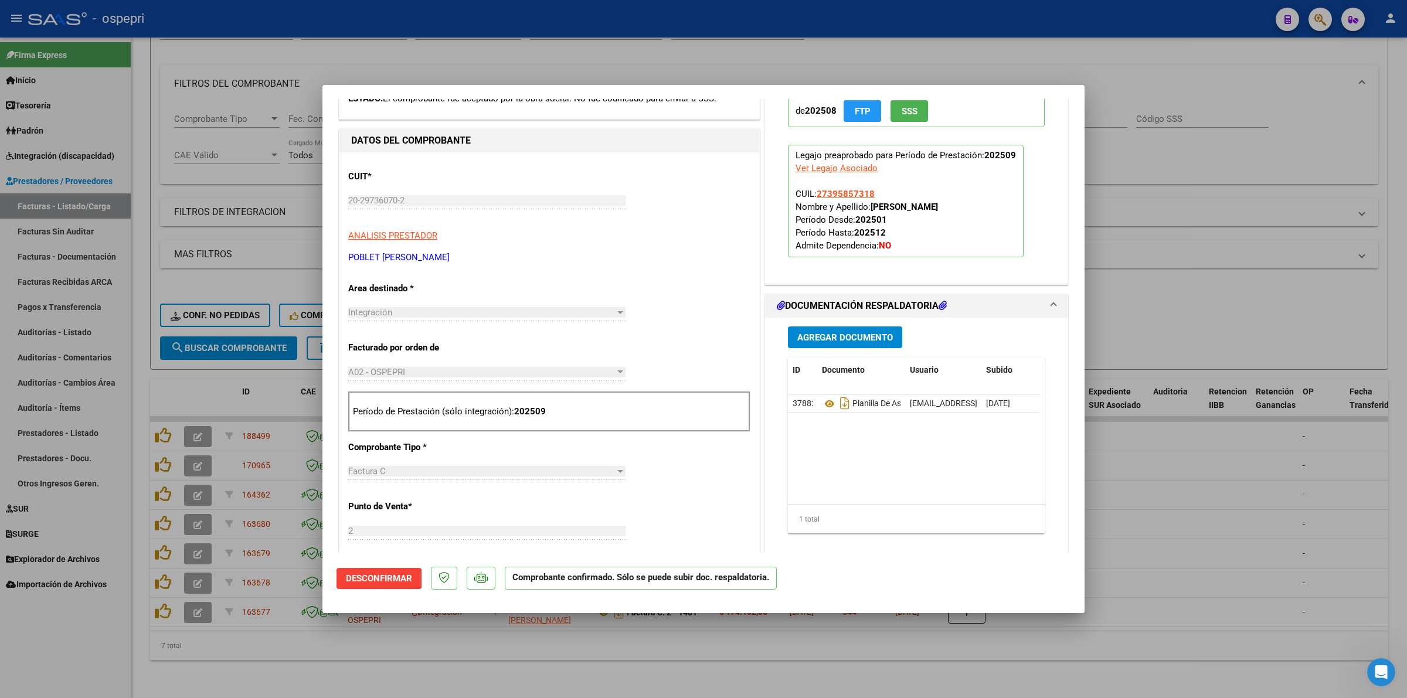
type input "$ 0,00"
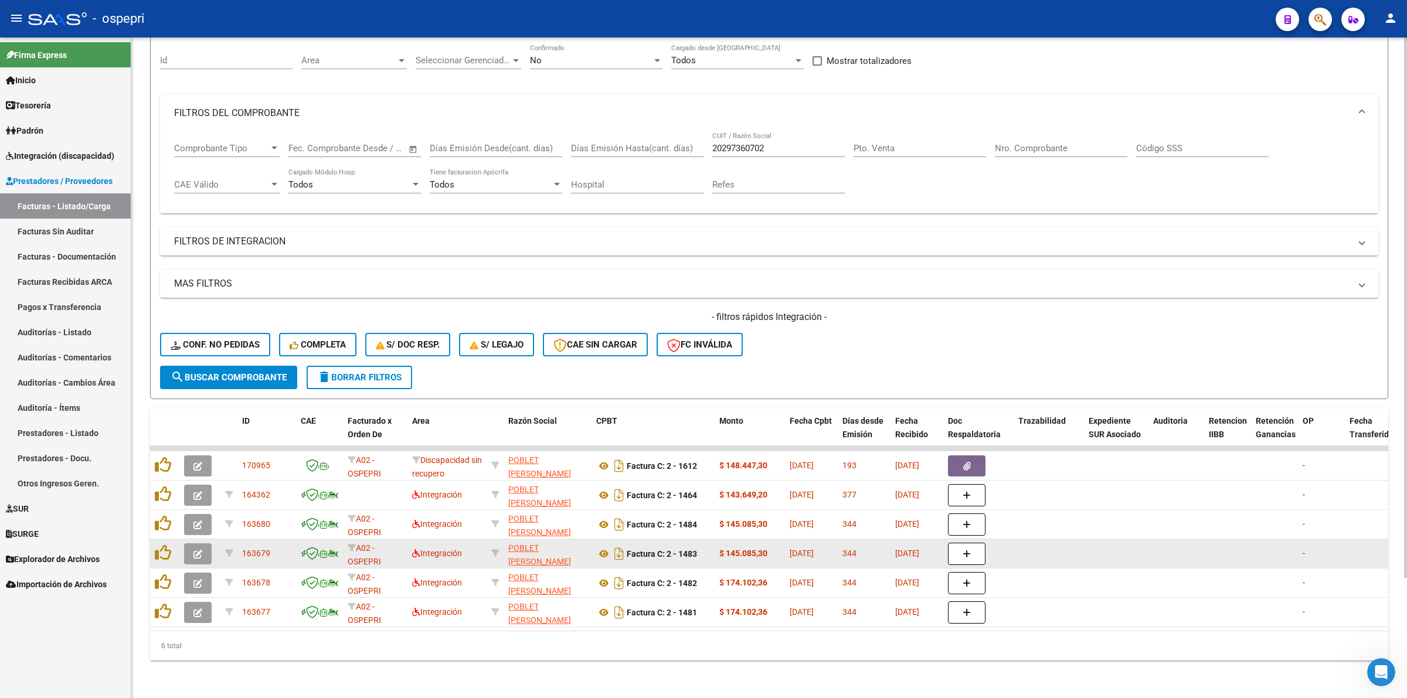
scroll to position [113, 0]
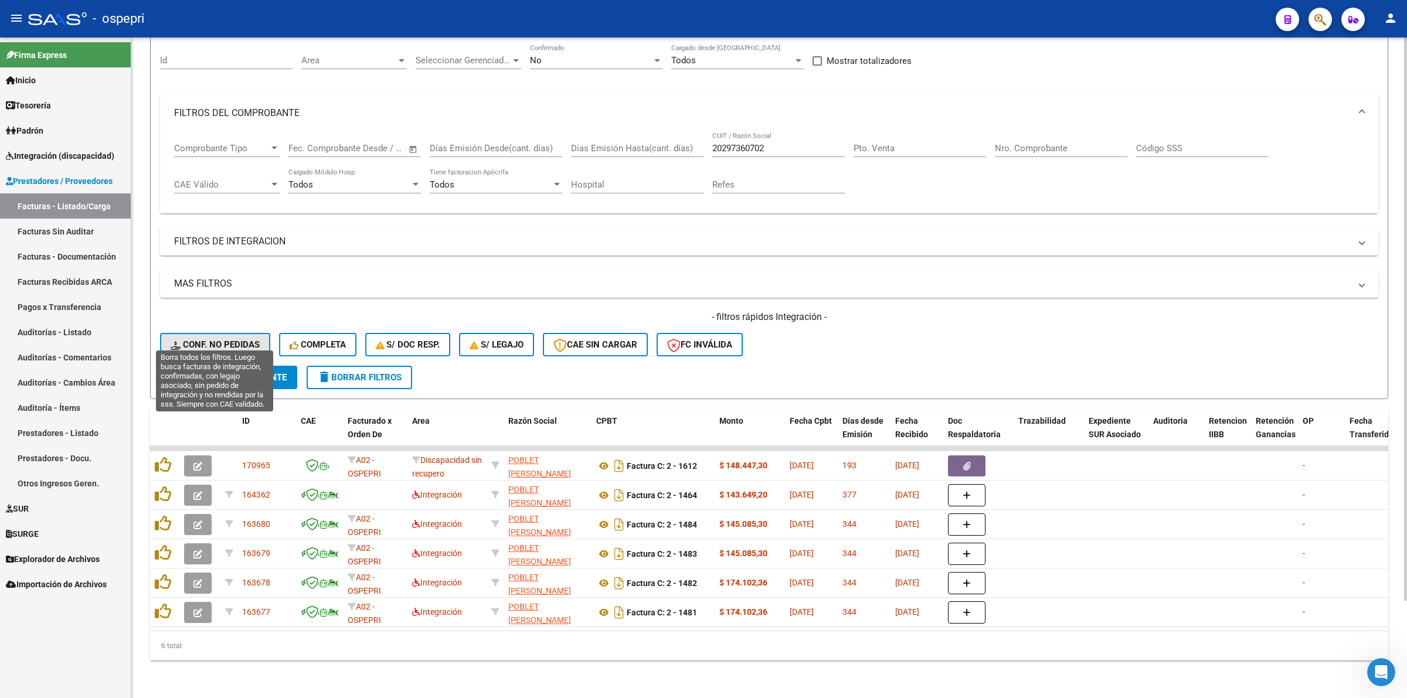
click at [233, 339] on span "Conf. no pedidas" at bounding box center [215, 344] width 89 height 11
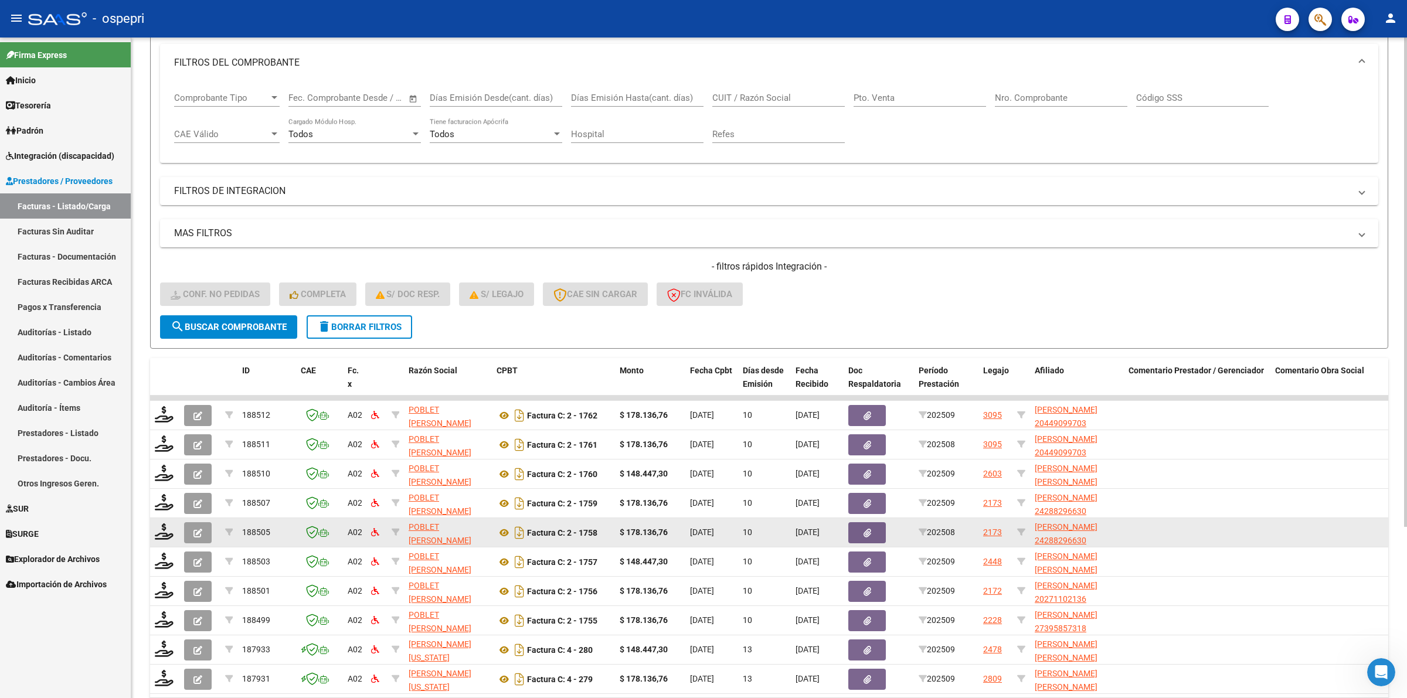
scroll to position [230, 0]
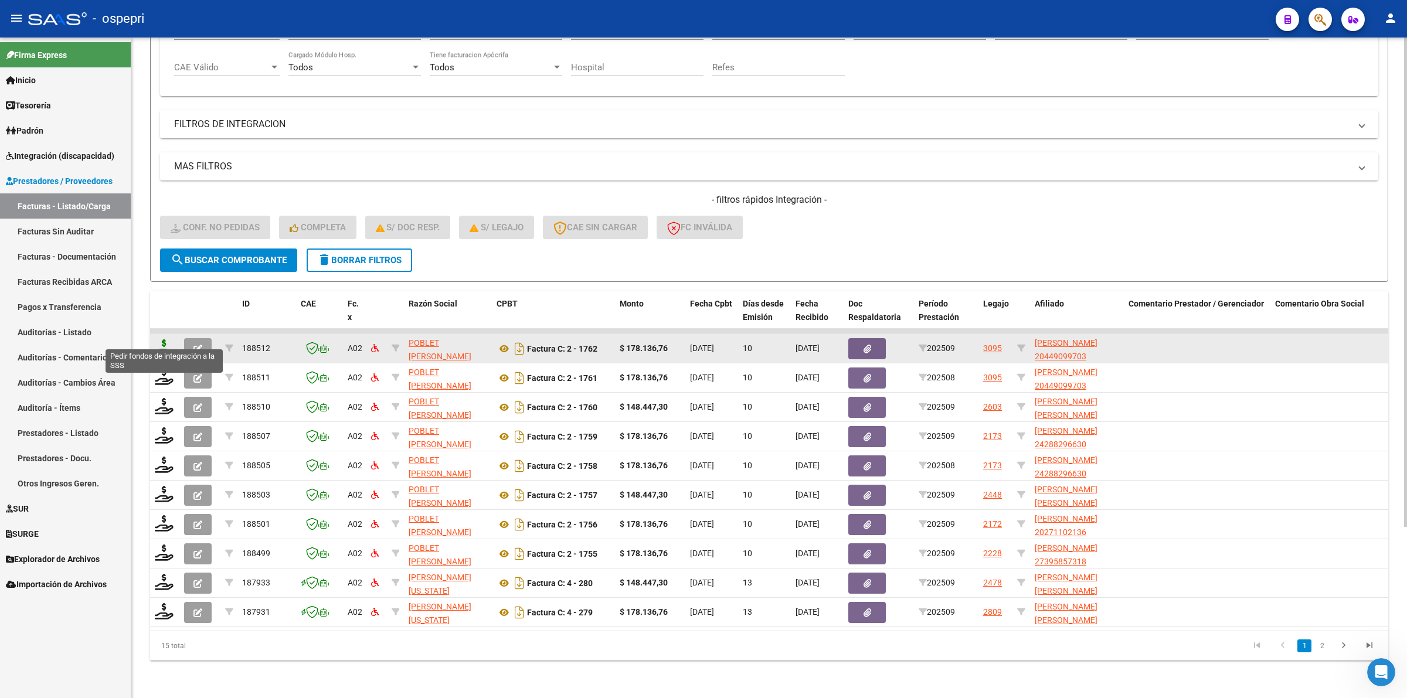
click at [162, 339] on icon at bounding box center [164, 347] width 19 height 16
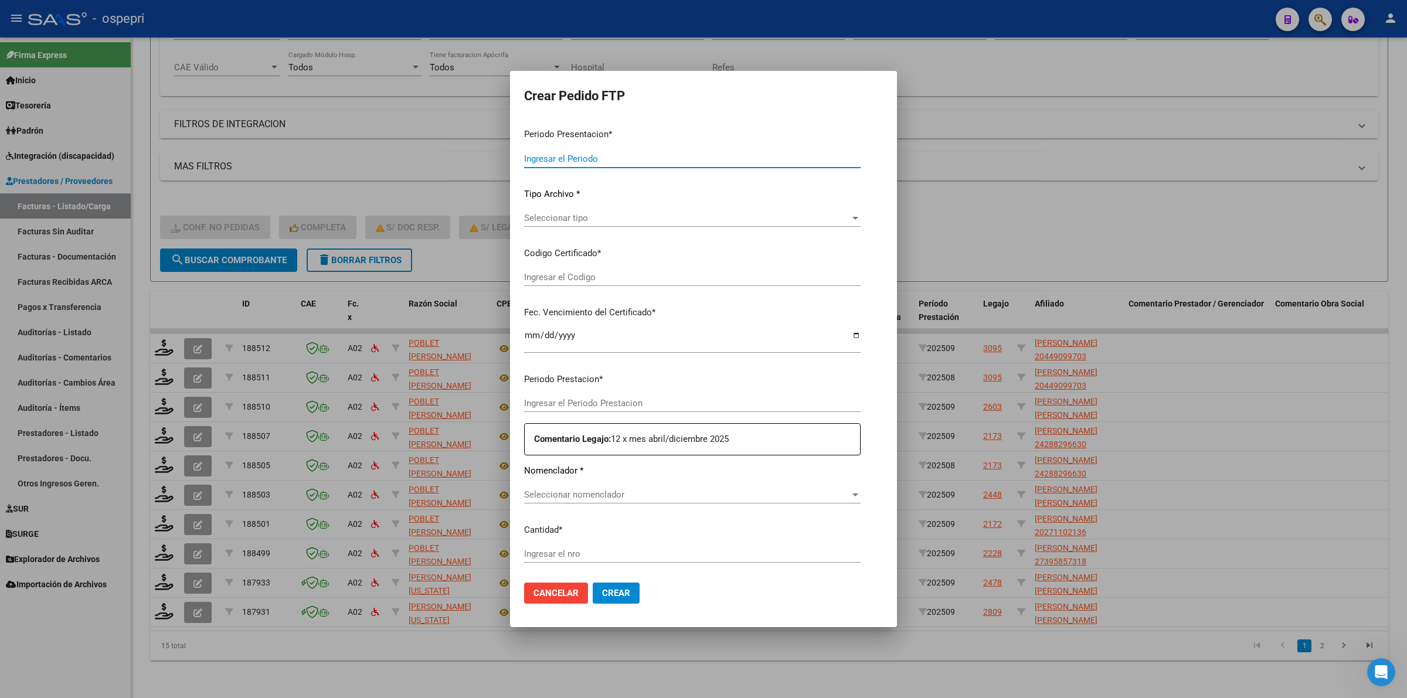
type input "202509"
type input "$ 178.136,76"
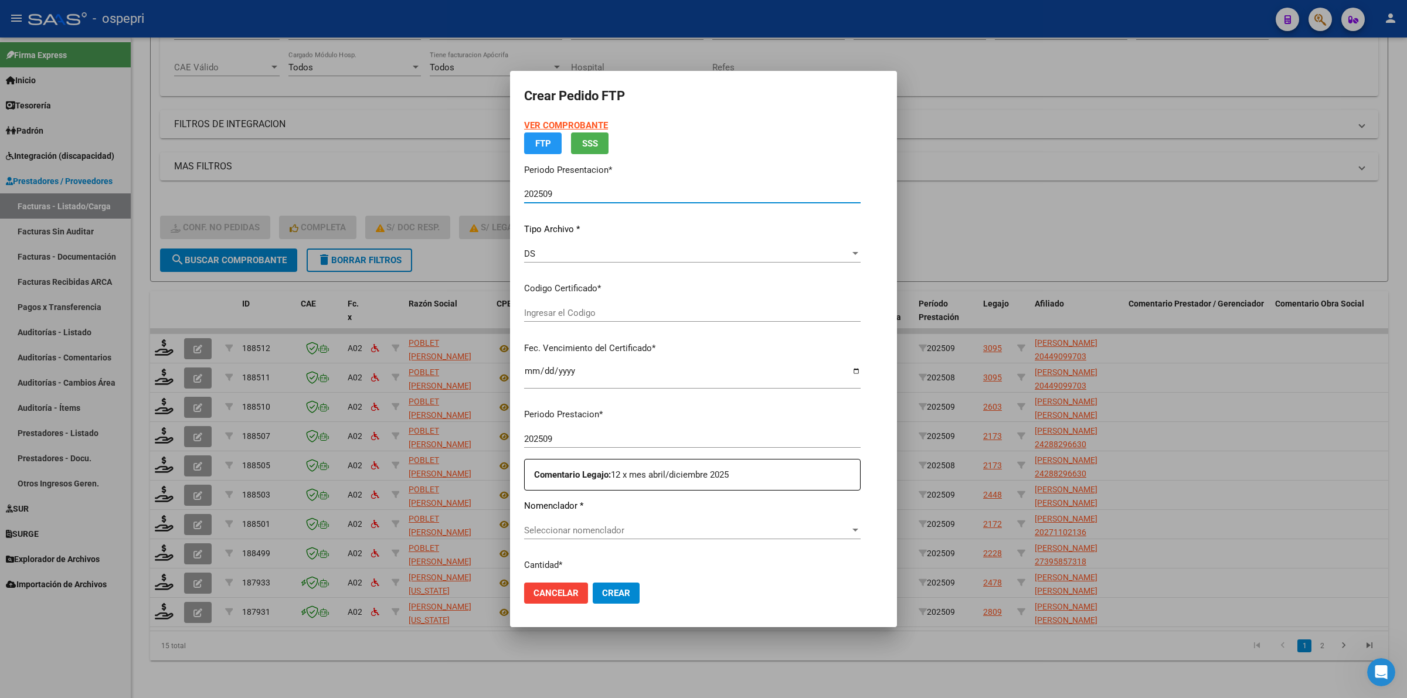
type input "ARG02000449099702016012020260120NQN249"
type input "2026-01-20"
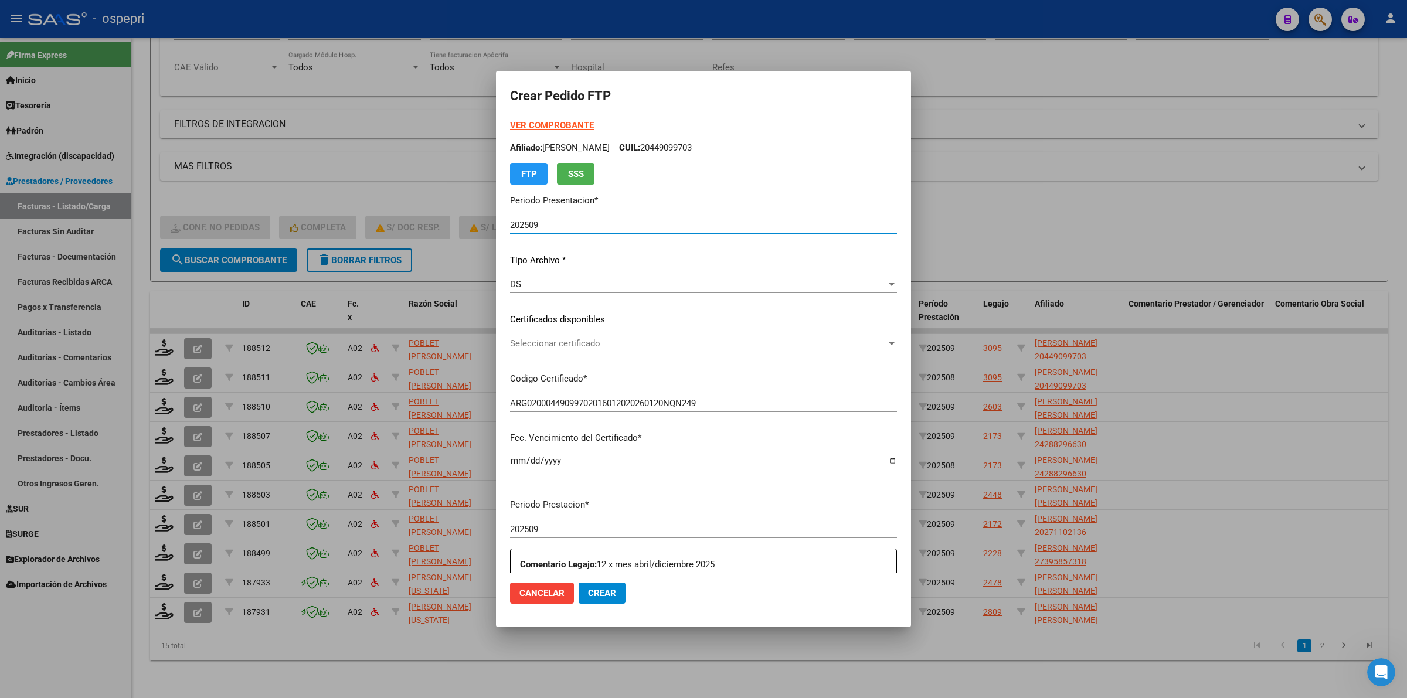
click at [549, 341] on span "Seleccionar certificado" at bounding box center [698, 343] width 376 height 11
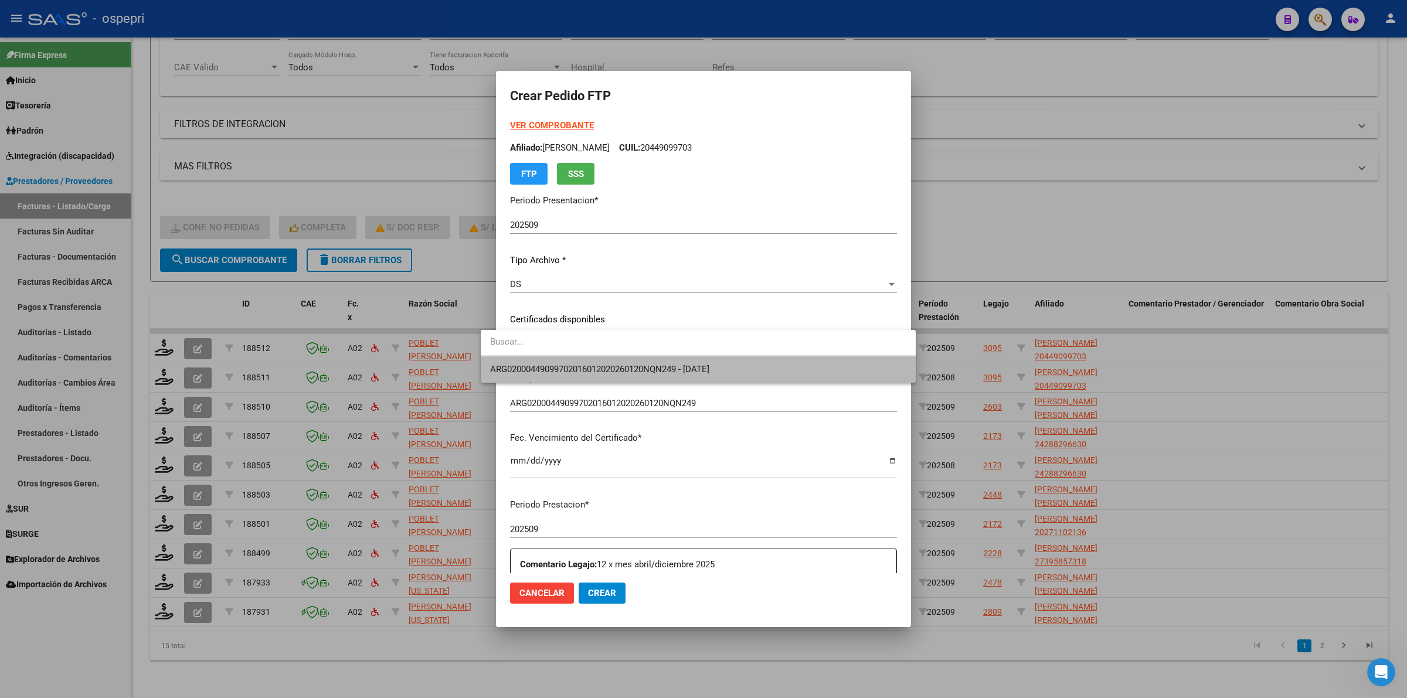
click at [560, 358] on span "ARG02000449099702016012020260120NQN249 - 2026-01-20" at bounding box center [698, 369] width 416 height 26
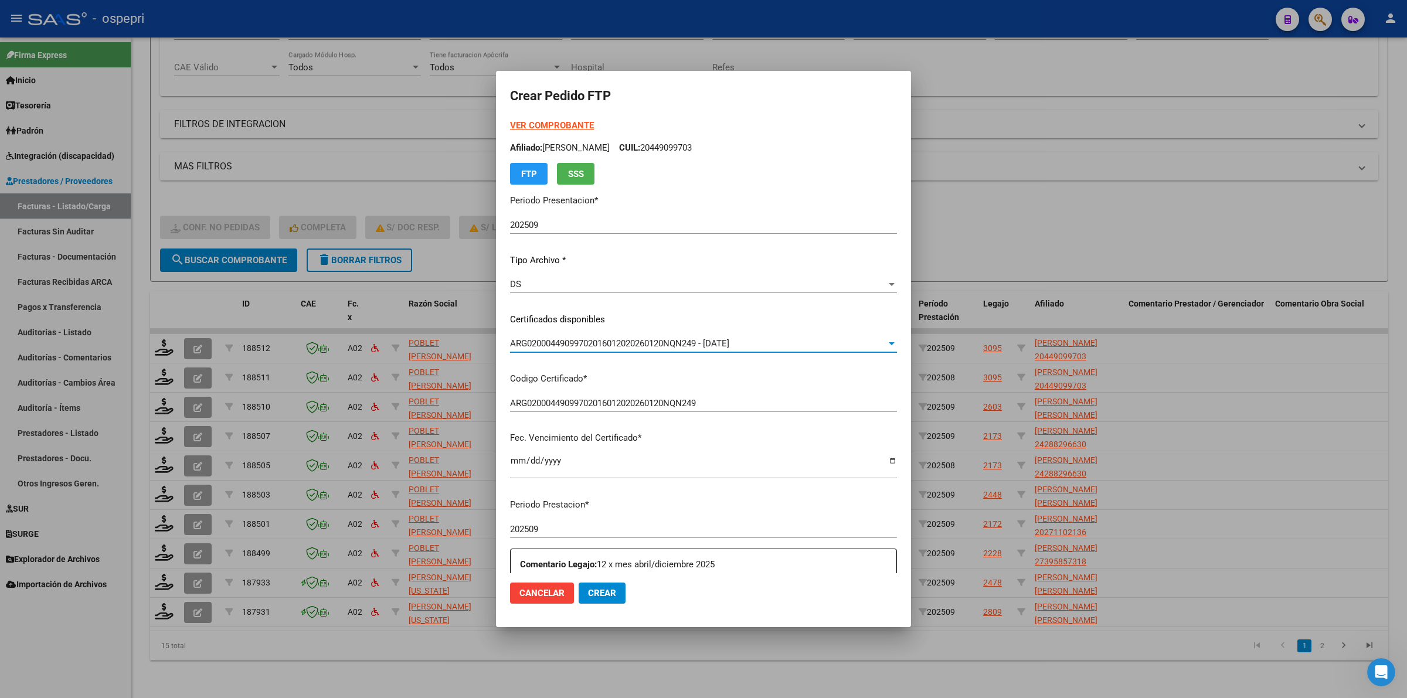
scroll to position [293, 0]
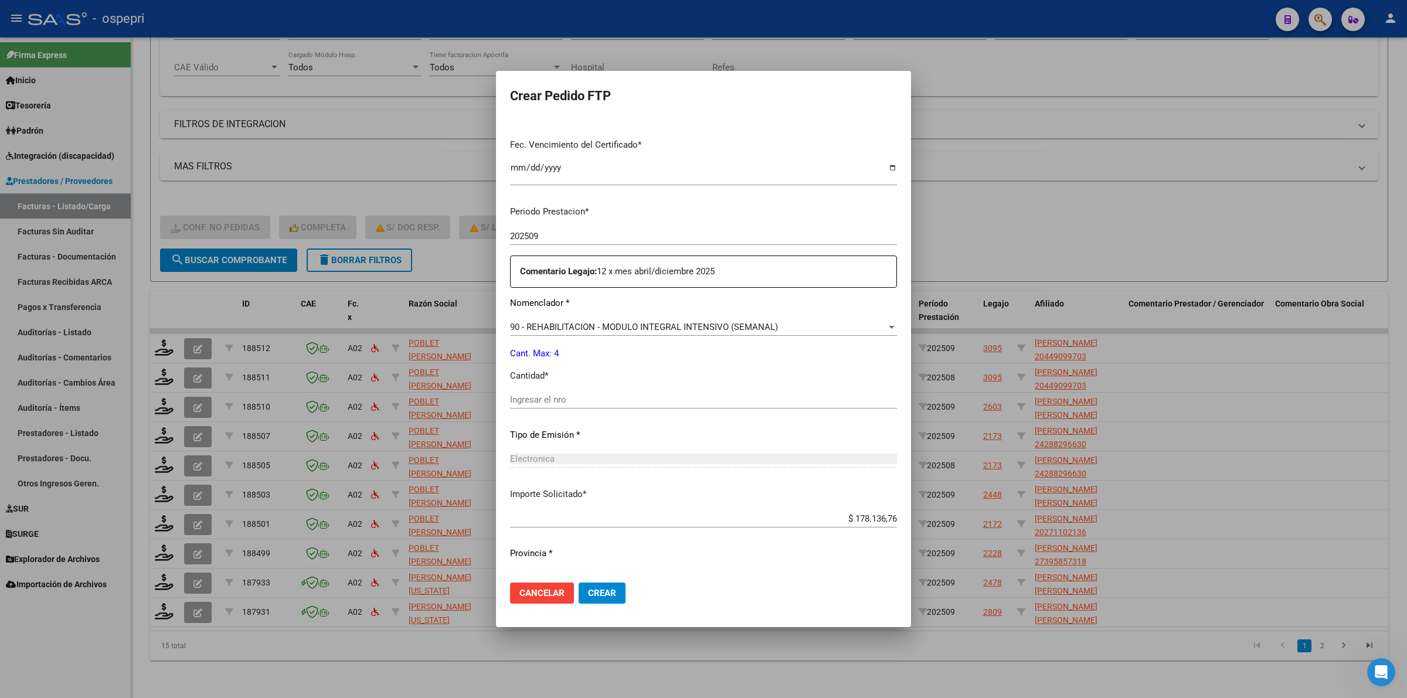
click at [547, 399] on input "Ingresar el nro" at bounding box center [703, 400] width 387 height 11
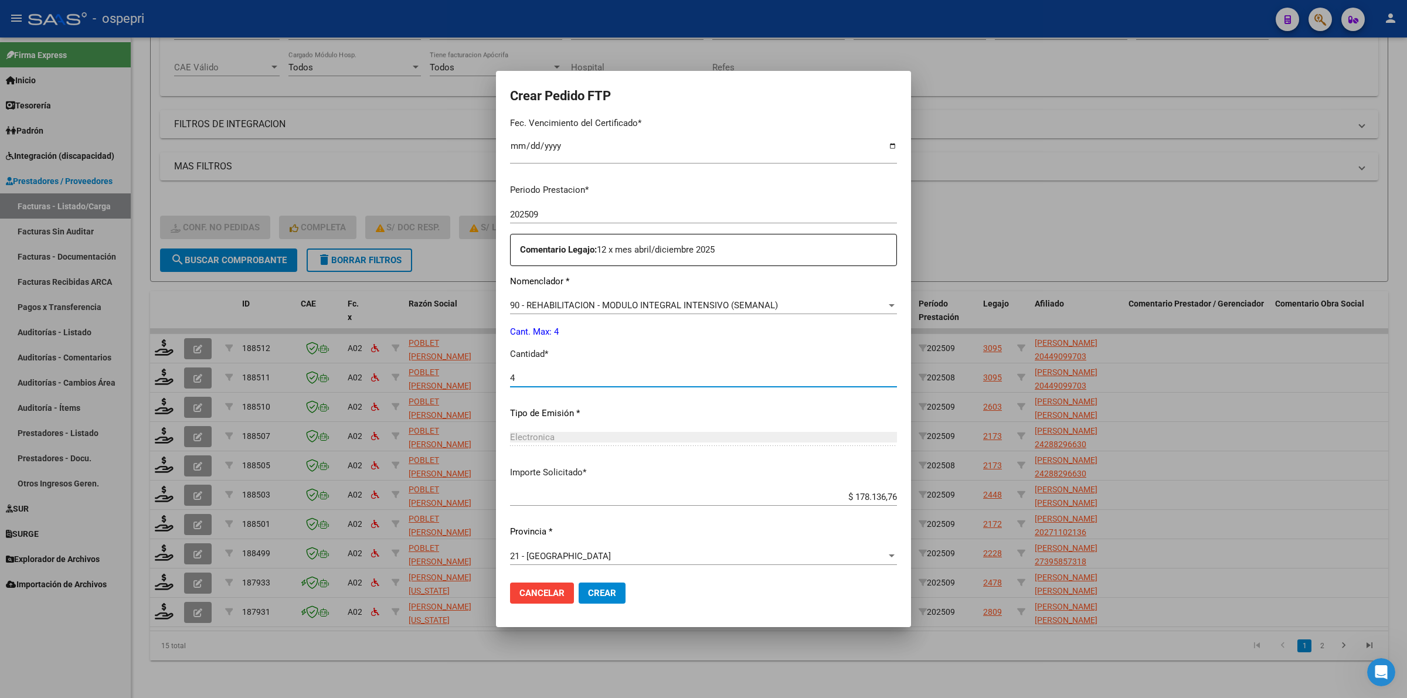
scroll to position [318, 0]
type input "4"
click at [576, 582] on mat-dialog-actions "Cancelar Crear" at bounding box center [703, 593] width 387 height 40
click at [588, 598] on span "Crear" at bounding box center [602, 593] width 28 height 11
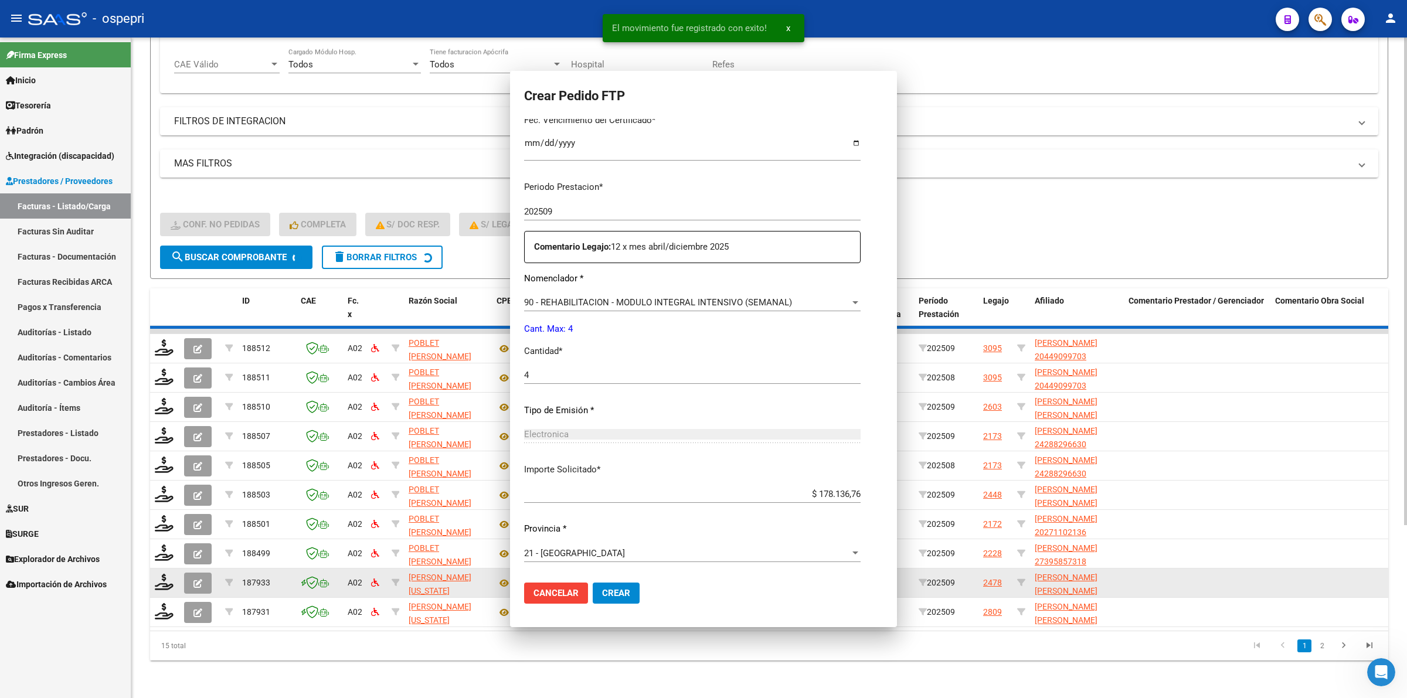
scroll to position [252, 0]
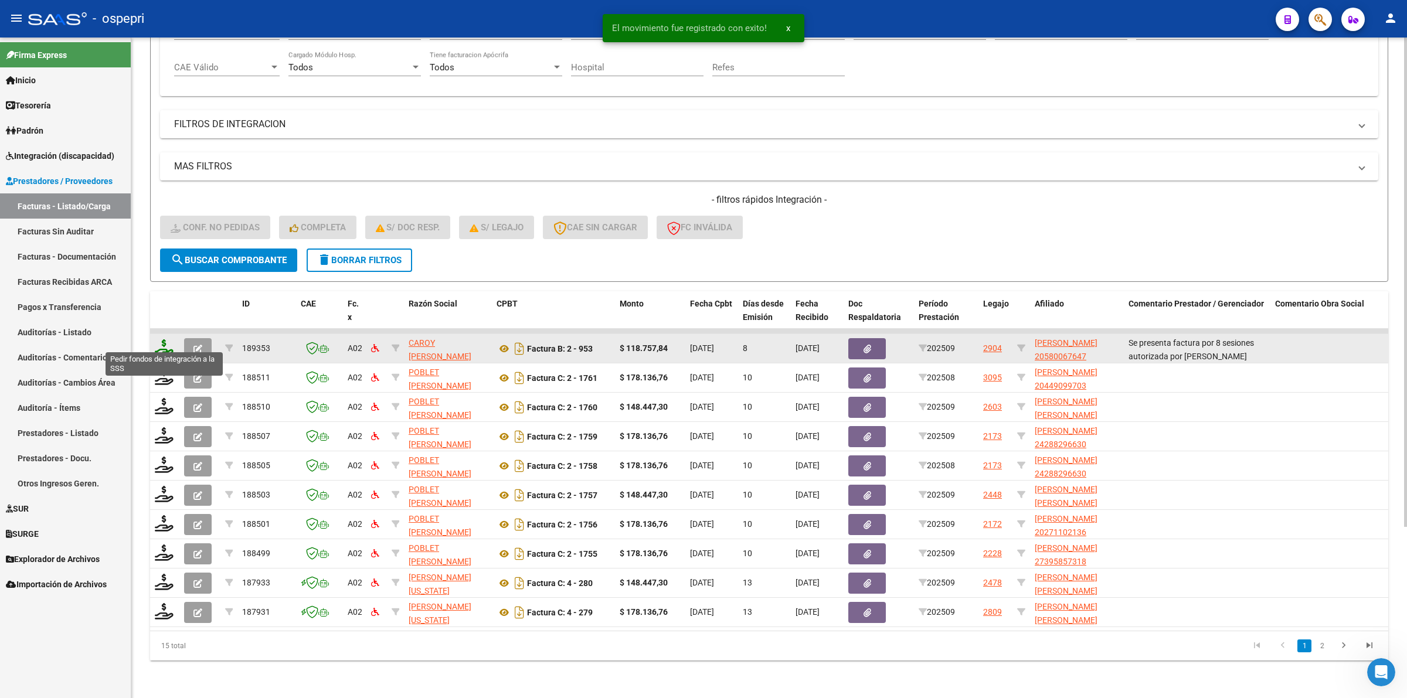
click at [168, 339] on icon at bounding box center [164, 347] width 19 height 16
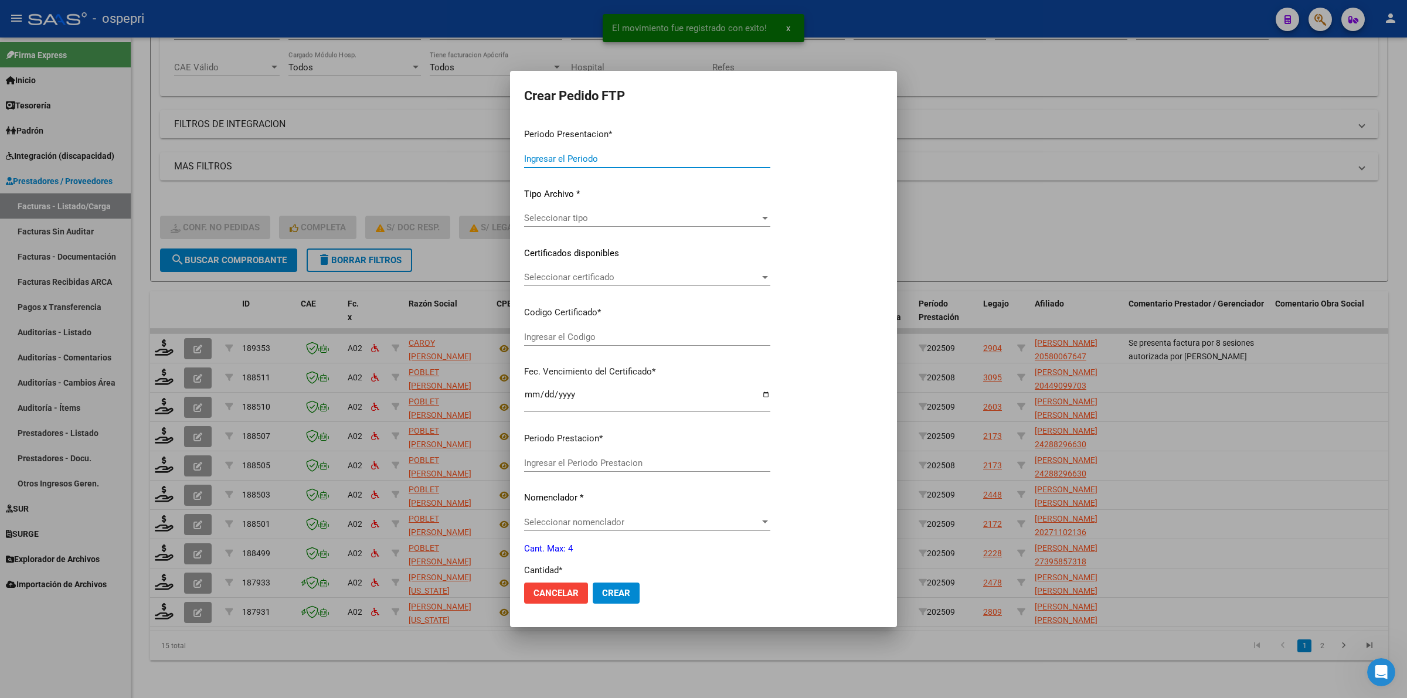
type input "202509"
type input "$ 118.757,84"
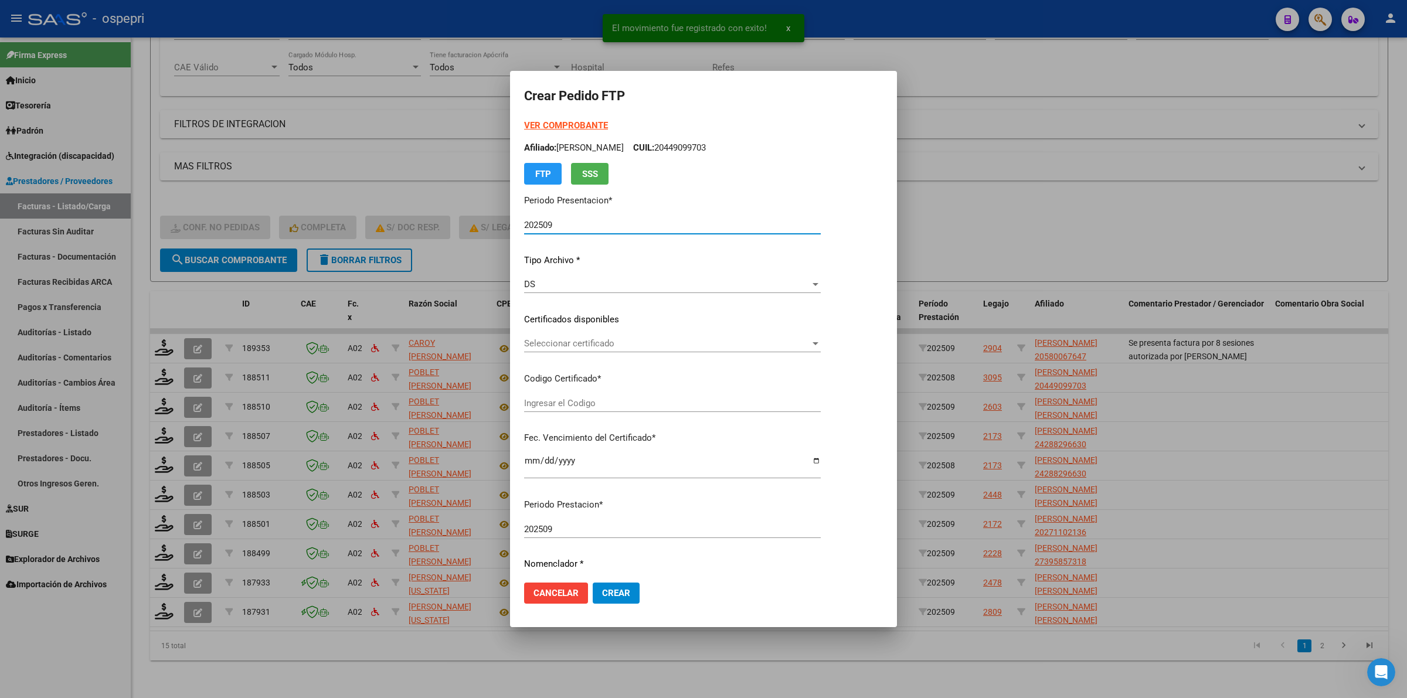
type input "2058006764-7"
type input "2026-07-21"
click at [560, 599] on button "Cancelar" at bounding box center [556, 593] width 64 height 21
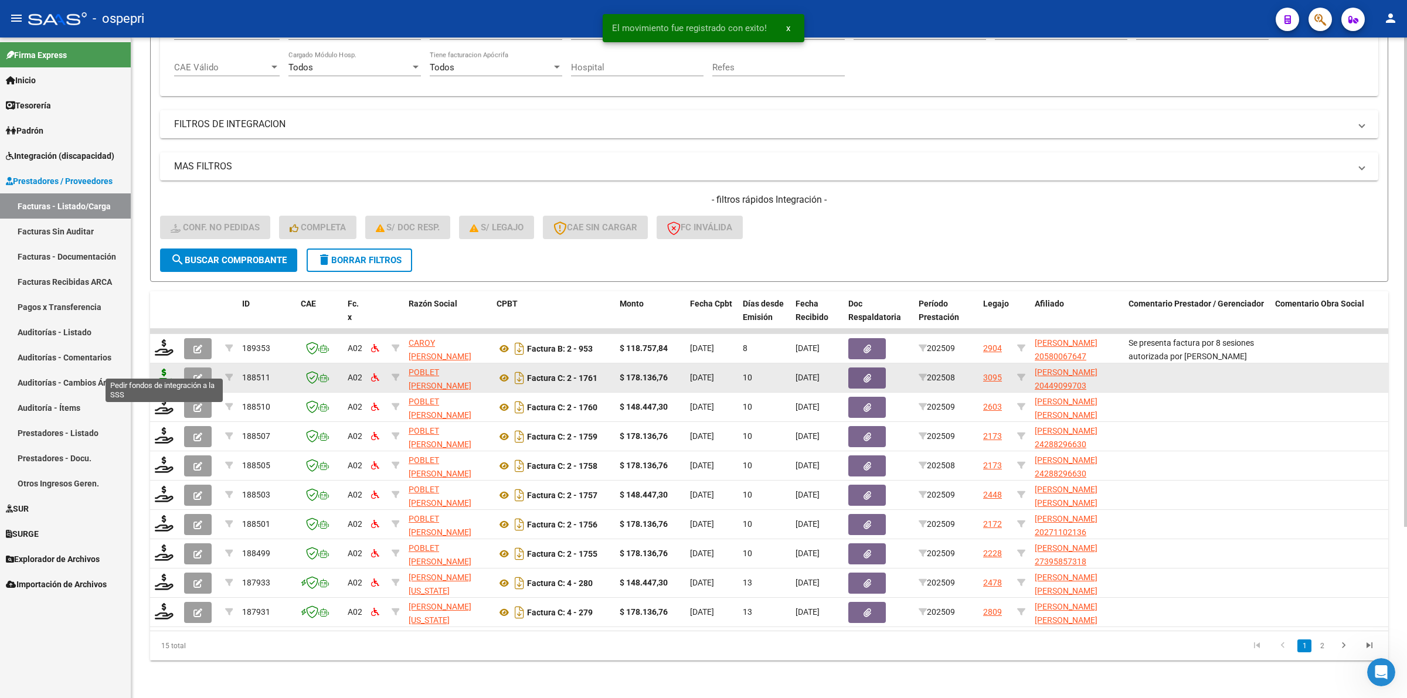
click at [165, 369] on icon at bounding box center [164, 377] width 19 height 16
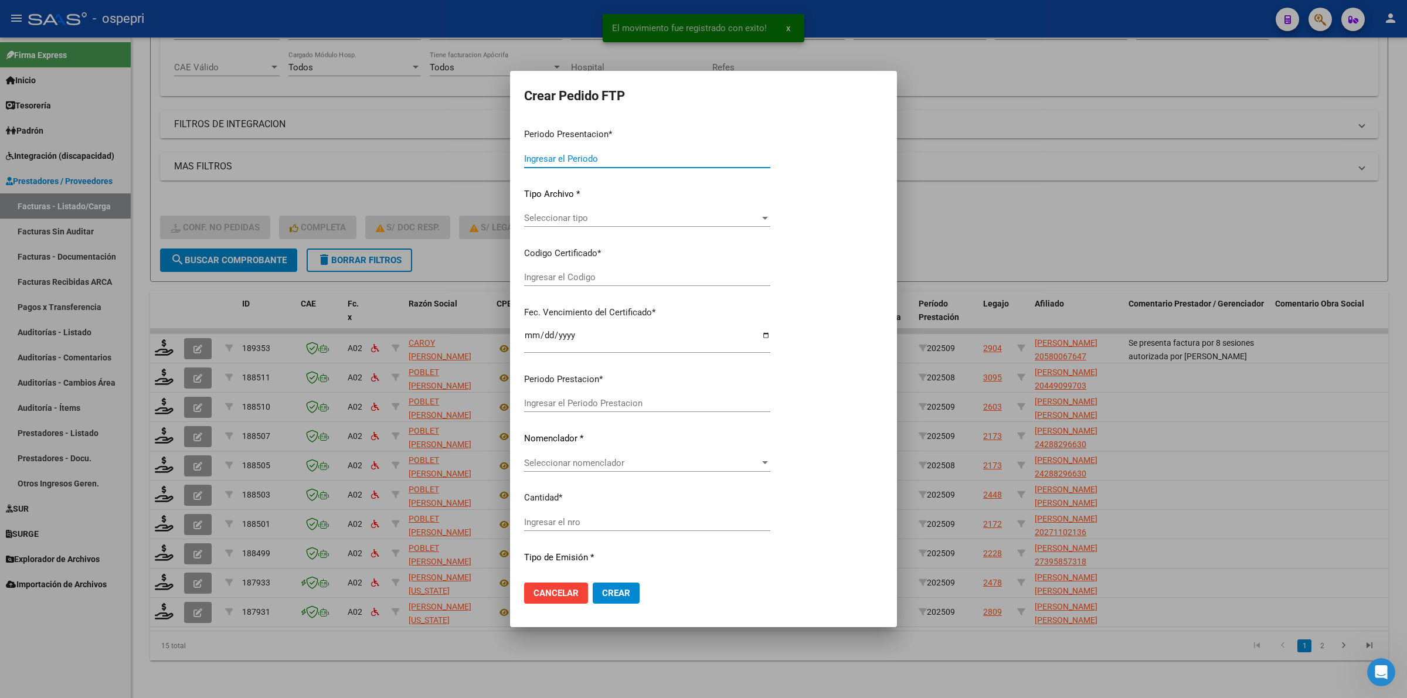
type input "202509"
type input "202508"
type input "$ 178.136,76"
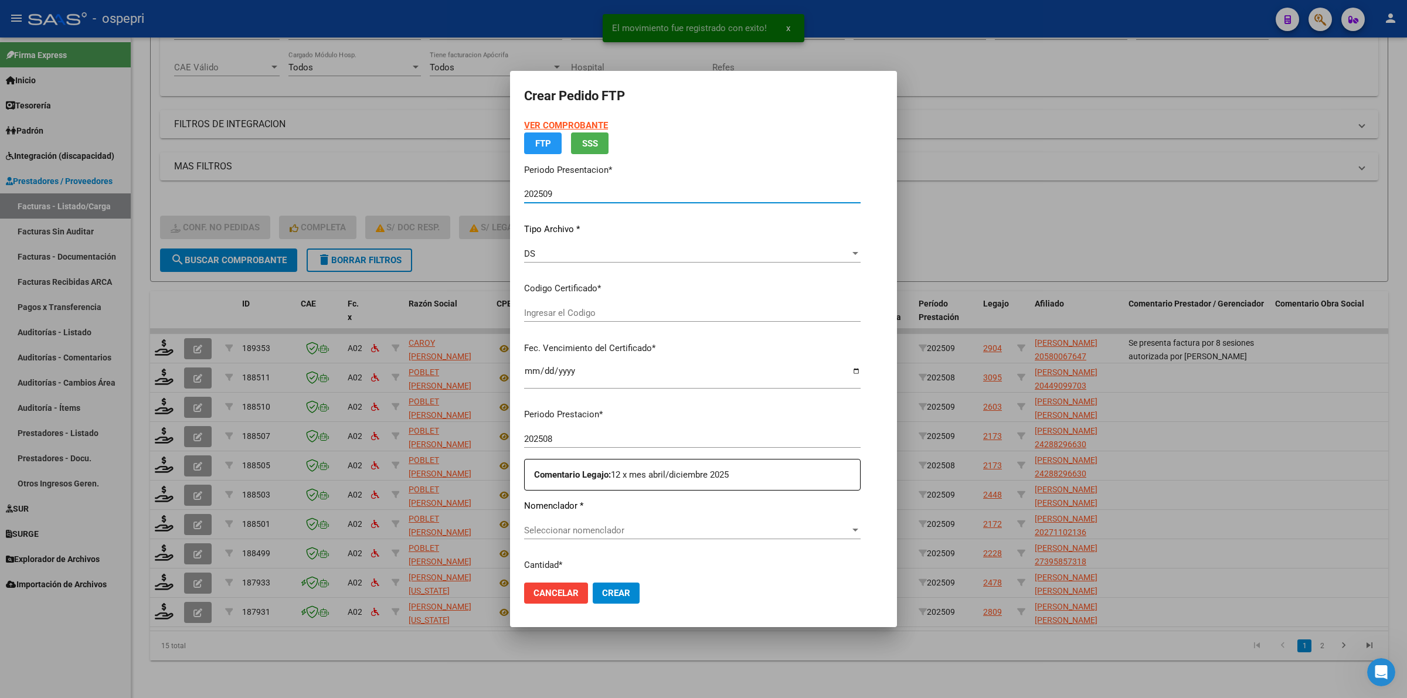
type input "ARG02000449099702016012020260120NQN249"
type input "2026-01-20"
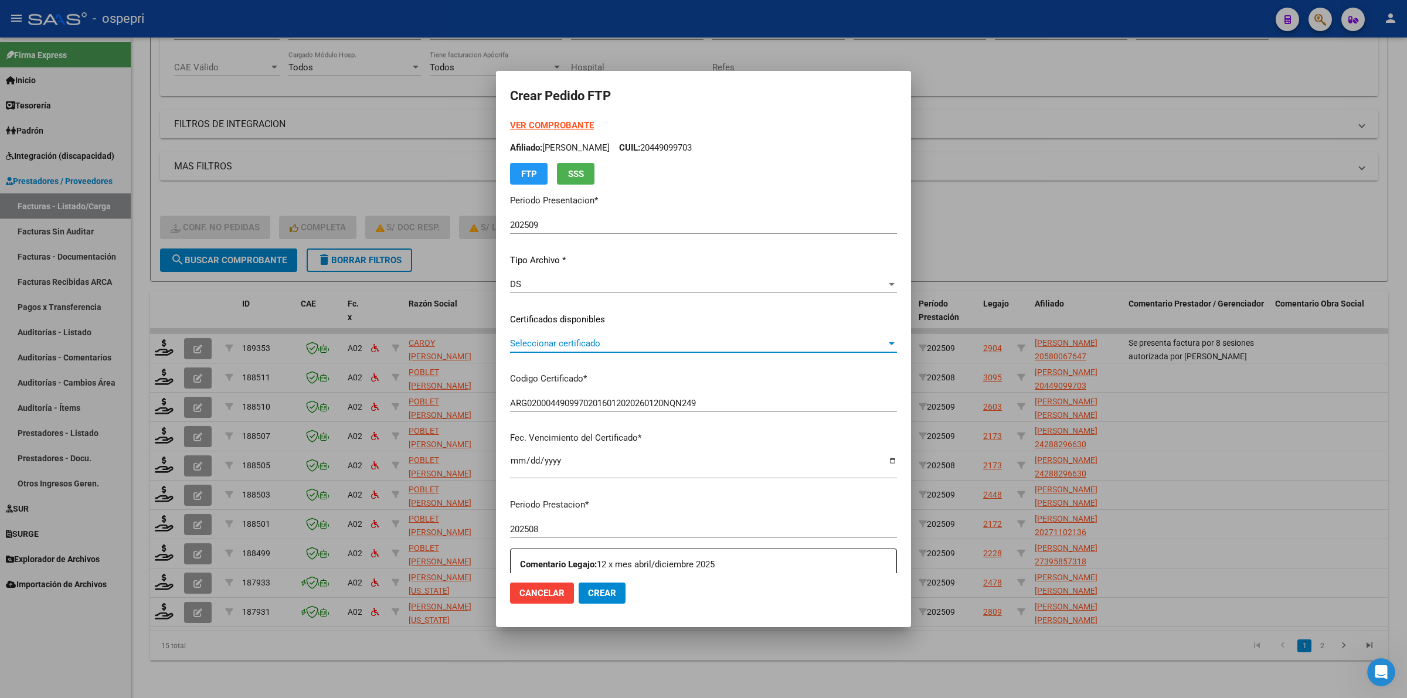
click at [591, 344] on span "Seleccionar certificado" at bounding box center [698, 343] width 376 height 11
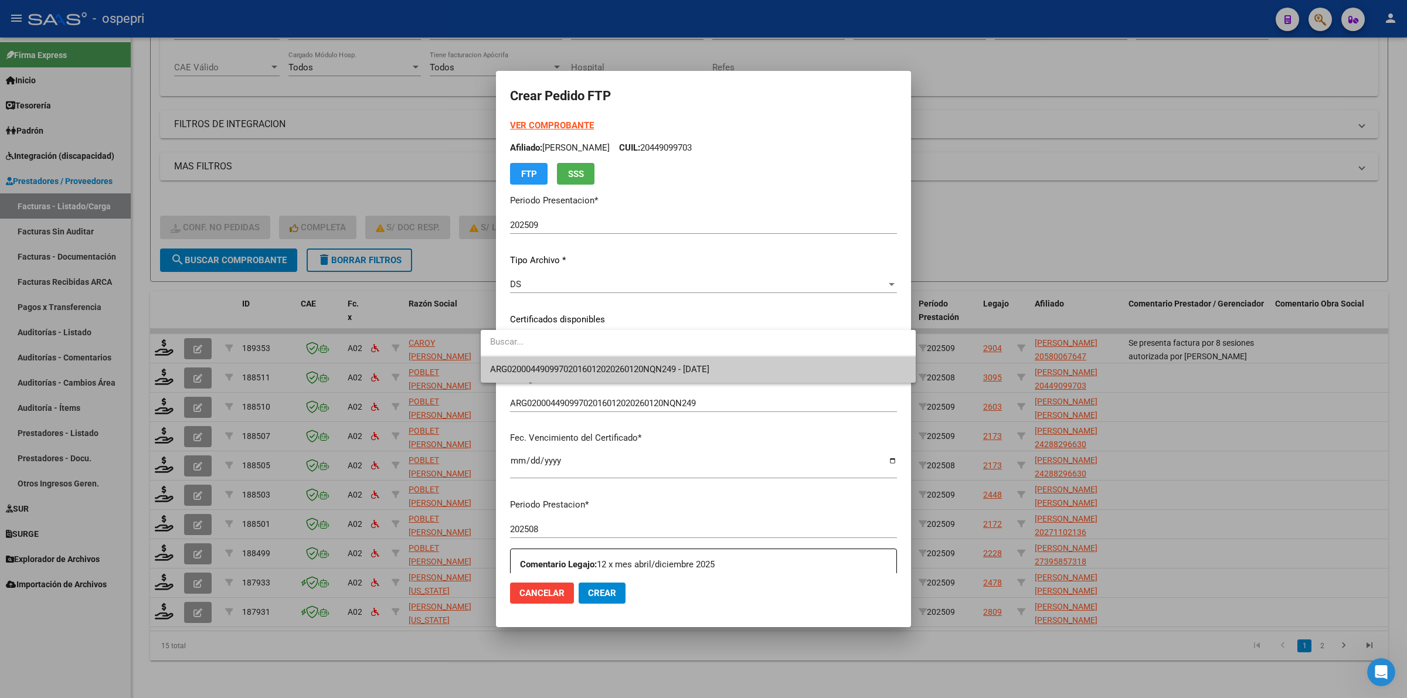
click at [590, 369] on span "ARG02000449099702016012020260120NQN249 - 2026-01-20" at bounding box center [599, 369] width 219 height 11
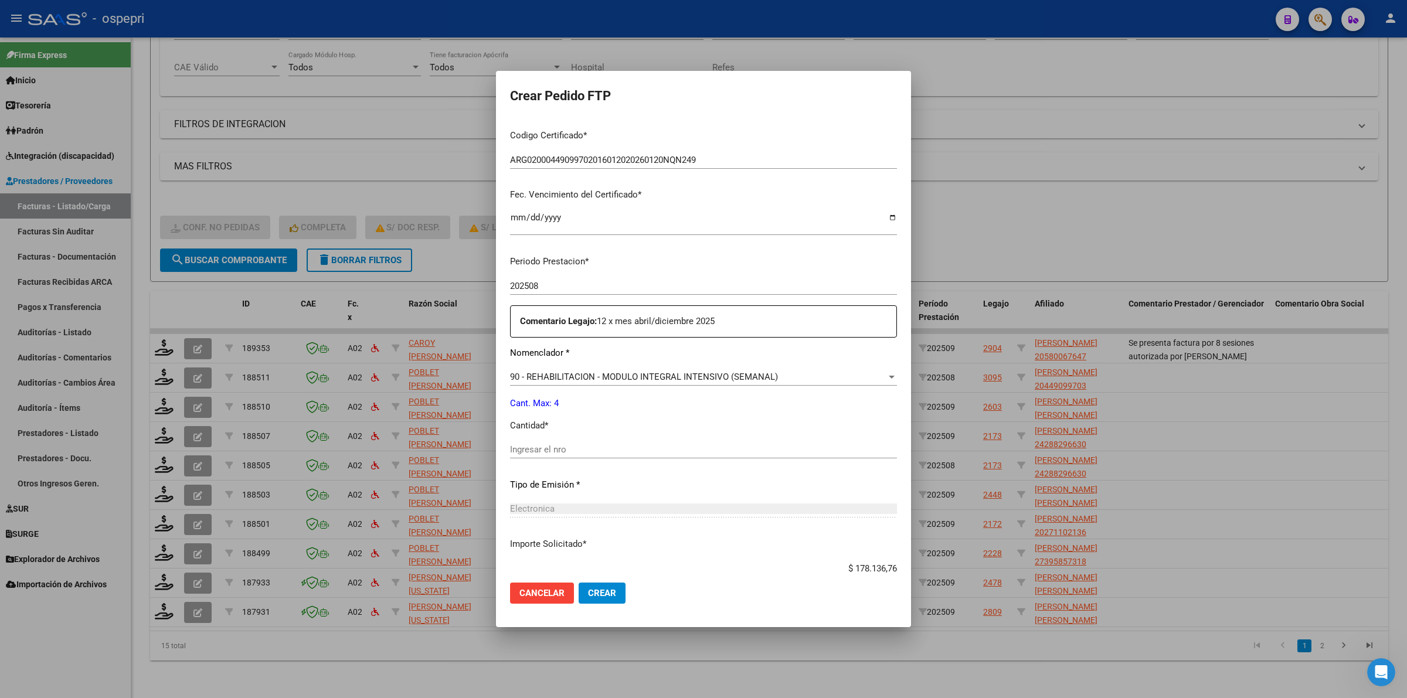
scroll to position [293, 0]
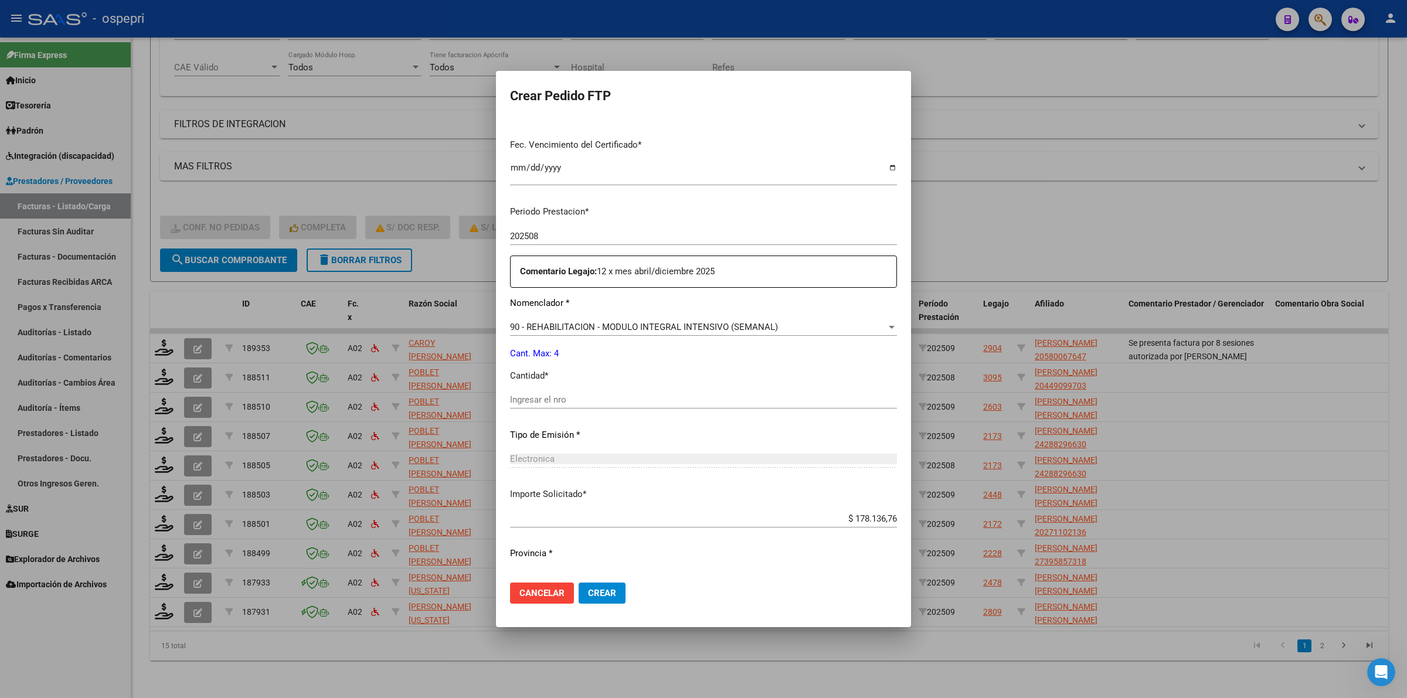
drag, startPoint x: 525, startPoint y: 392, endPoint x: 528, endPoint y: 399, distance: 8.2
click at [525, 393] on div "Ingresar el nro" at bounding box center [703, 400] width 387 height 18
click at [528, 399] on input "Ingresar el nro" at bounding box center [703, 400] width 387 height 11
type input "4"
click at [590, 588] on span "Crear" at bounding box center [602, 593] width 28 height 11
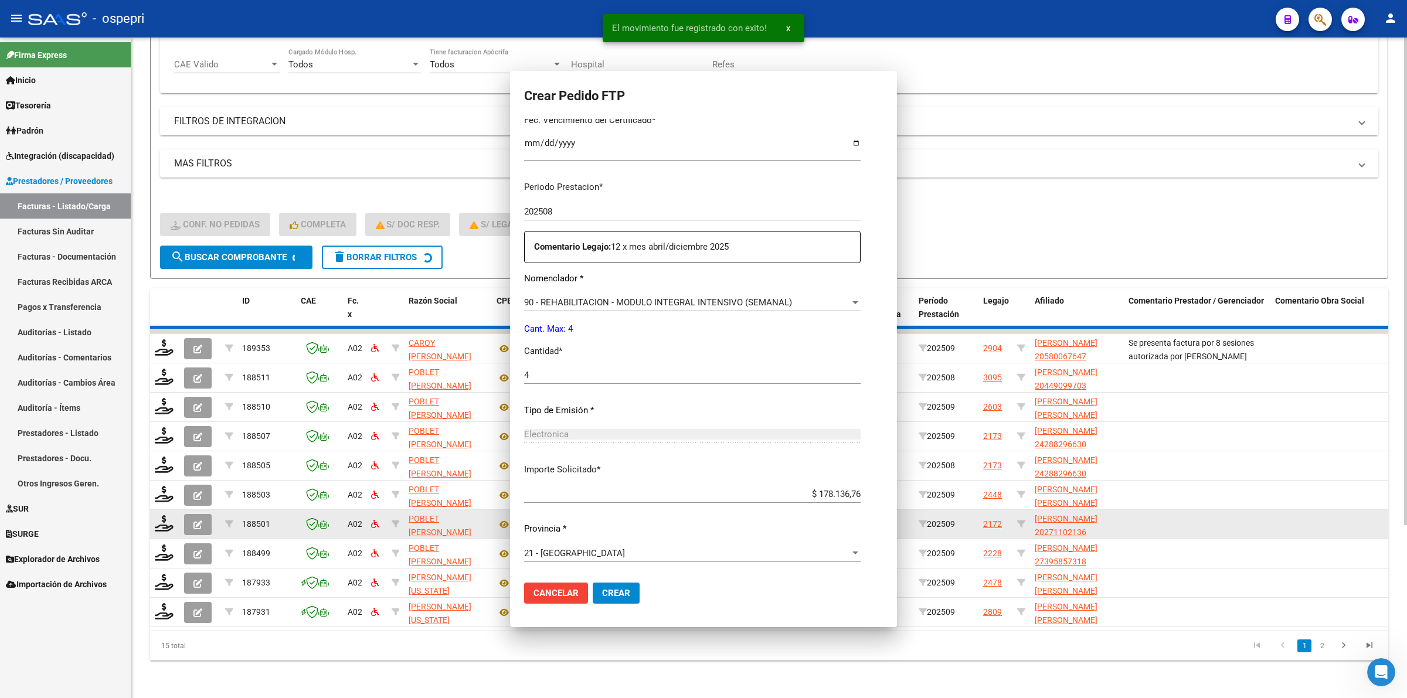
scroll to position [0, 0]
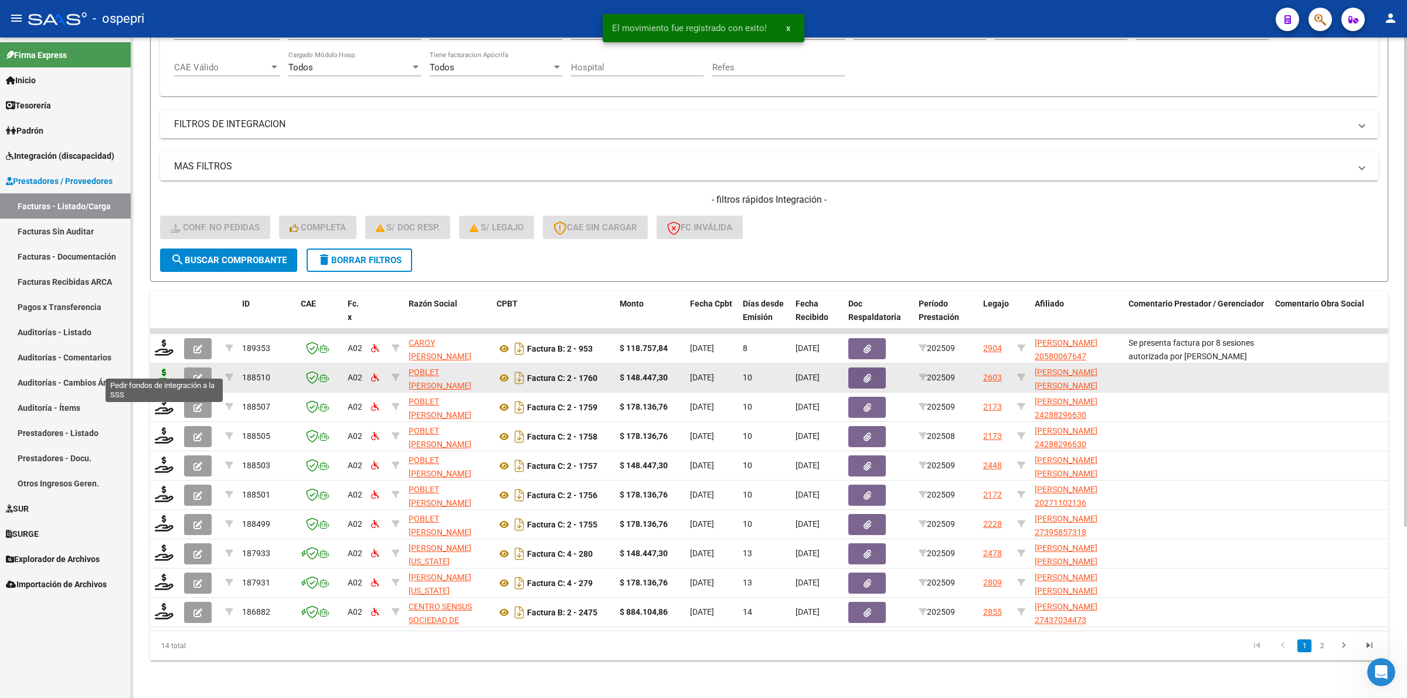
click at [162, 369] on icon at bounding box center [164, 377] width 19 height 16
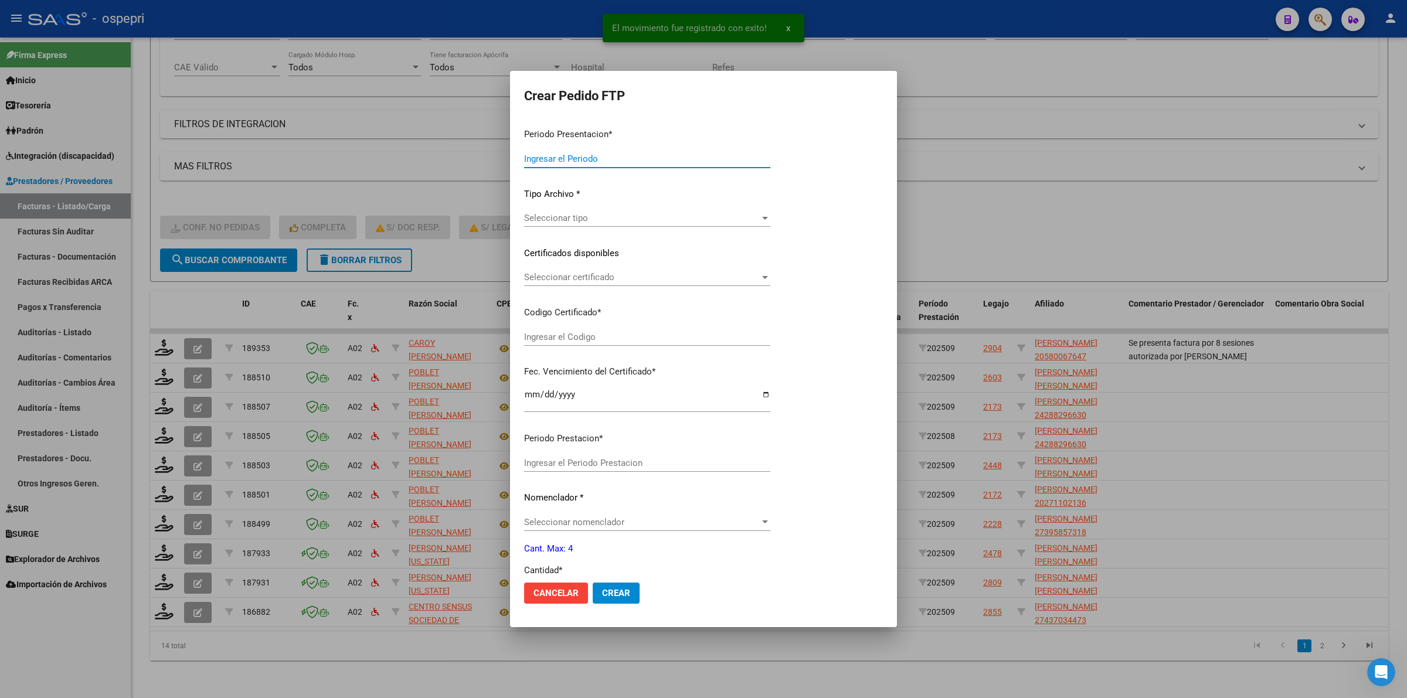
type input "202509"
type input "$ 148.447,30"
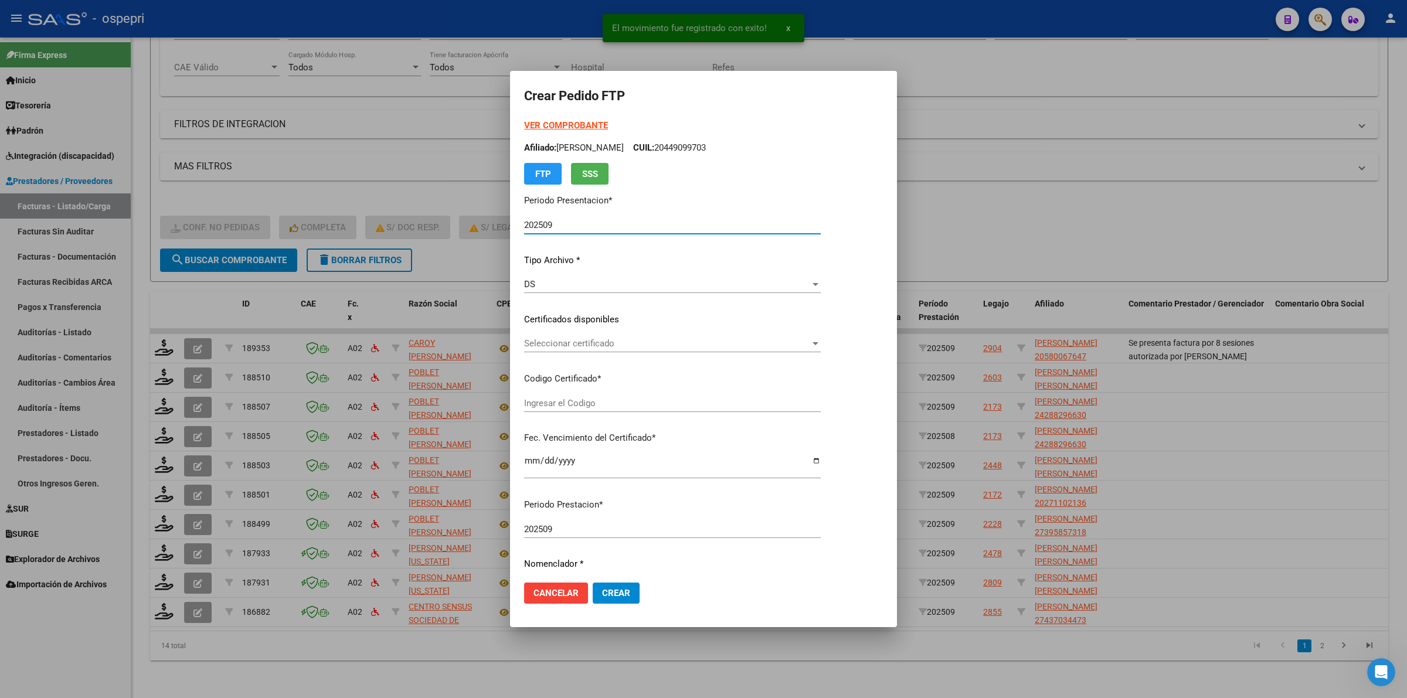
type input "2059228429-5"
type input "2027-10-01"
click at [541, 349] on div "Seleccionar certificado Seleccionar certificado" at bounding box center [672, 344] width 297 height 18
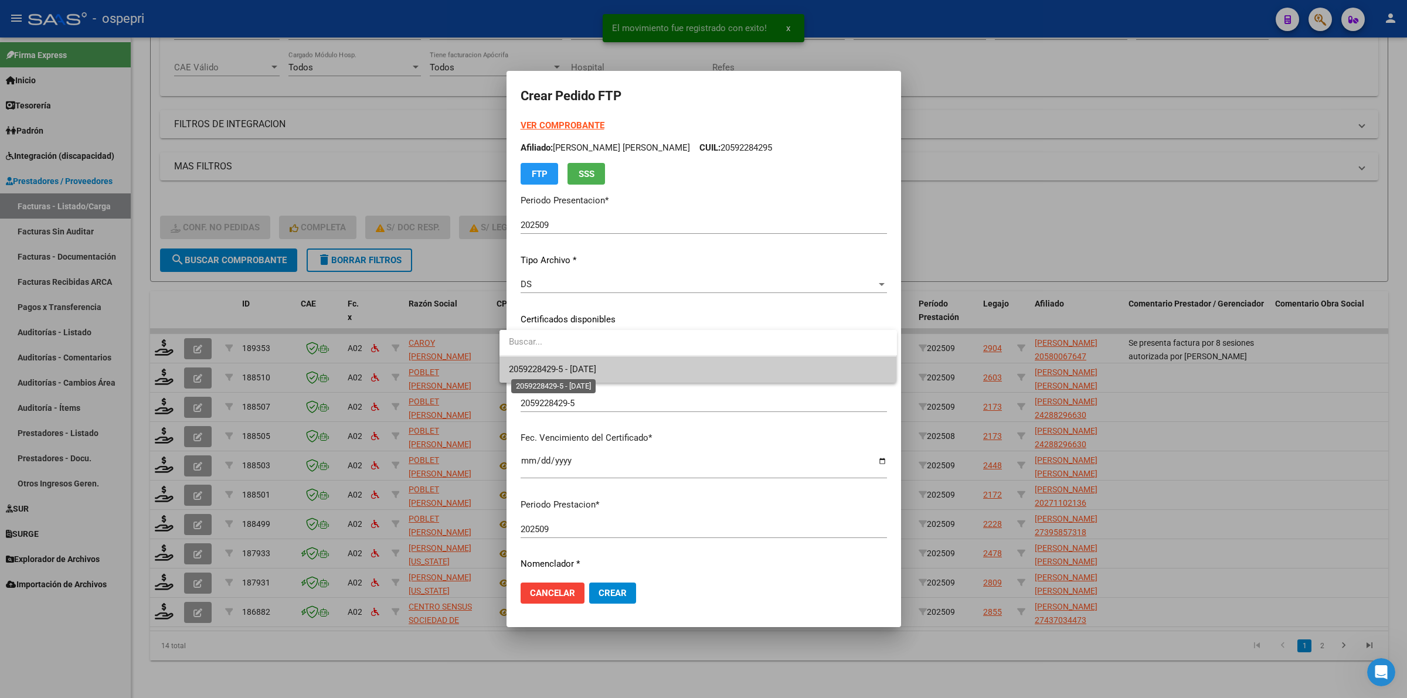
click at [551, 366] on span "2059228429-5 - 2027-10-01" at bounding box center [552, 369] width 87 height 11
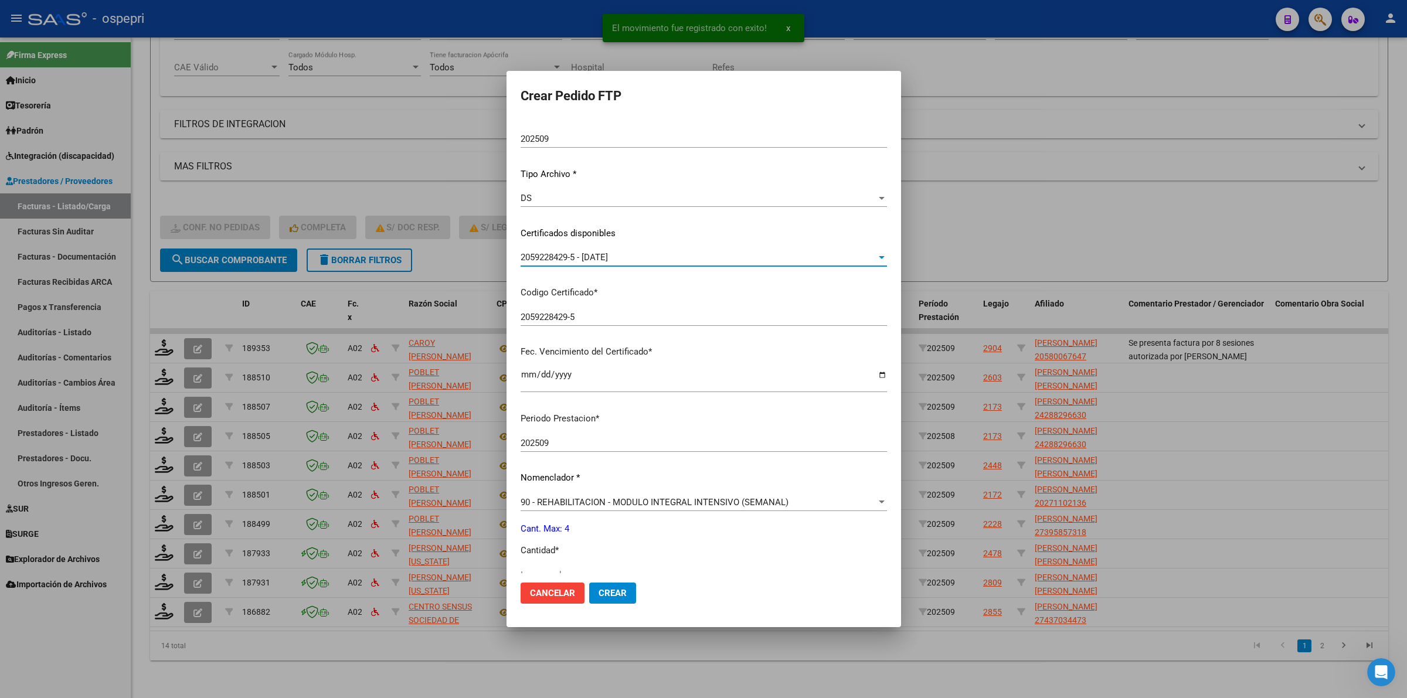
scroll to position [220, 0]
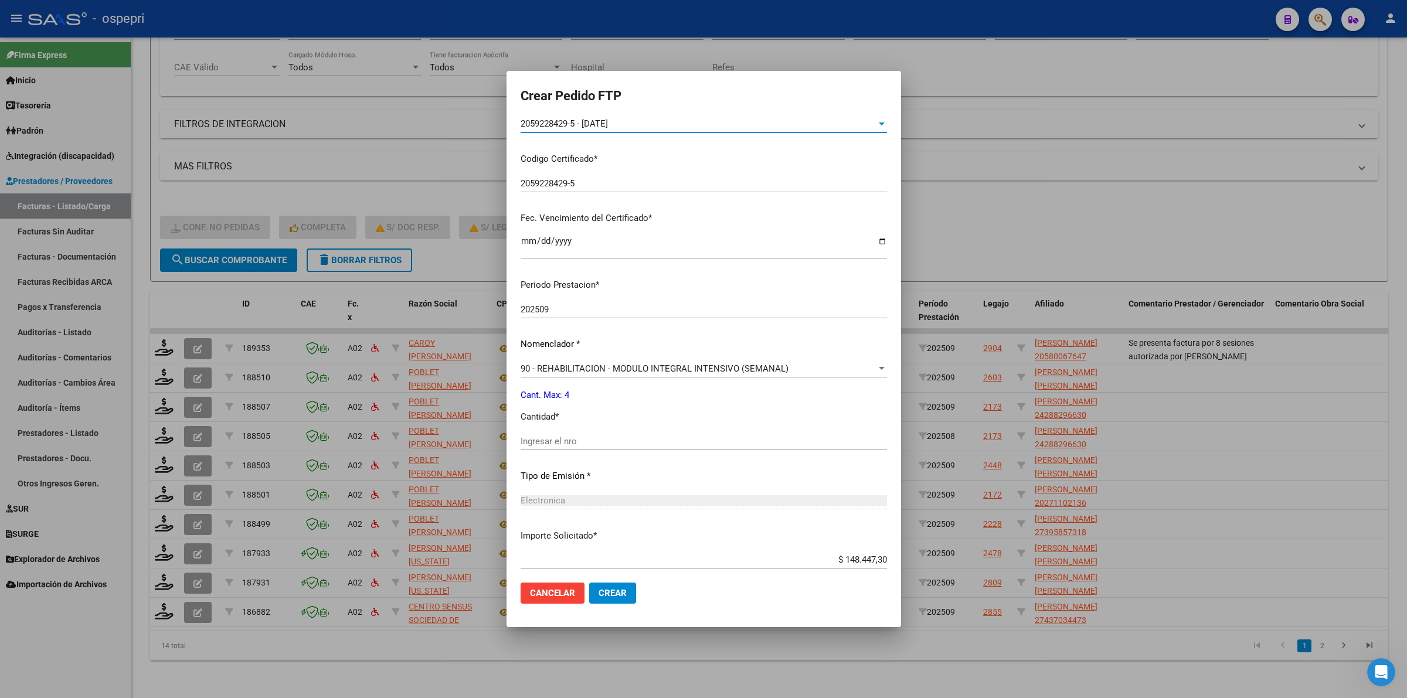
click at [537, 441] on input "Ingresar el nro" at bounding box center [704, 441] width 366 height 11
type input "4"
drag, startPoint x: 564, startPoint y: 588, endPoint x: 581, endPoint y: 588, distance: 17.0
click at [572, 588] on button "Cancelar" at bounding box center [553, 593] width 64 height 21
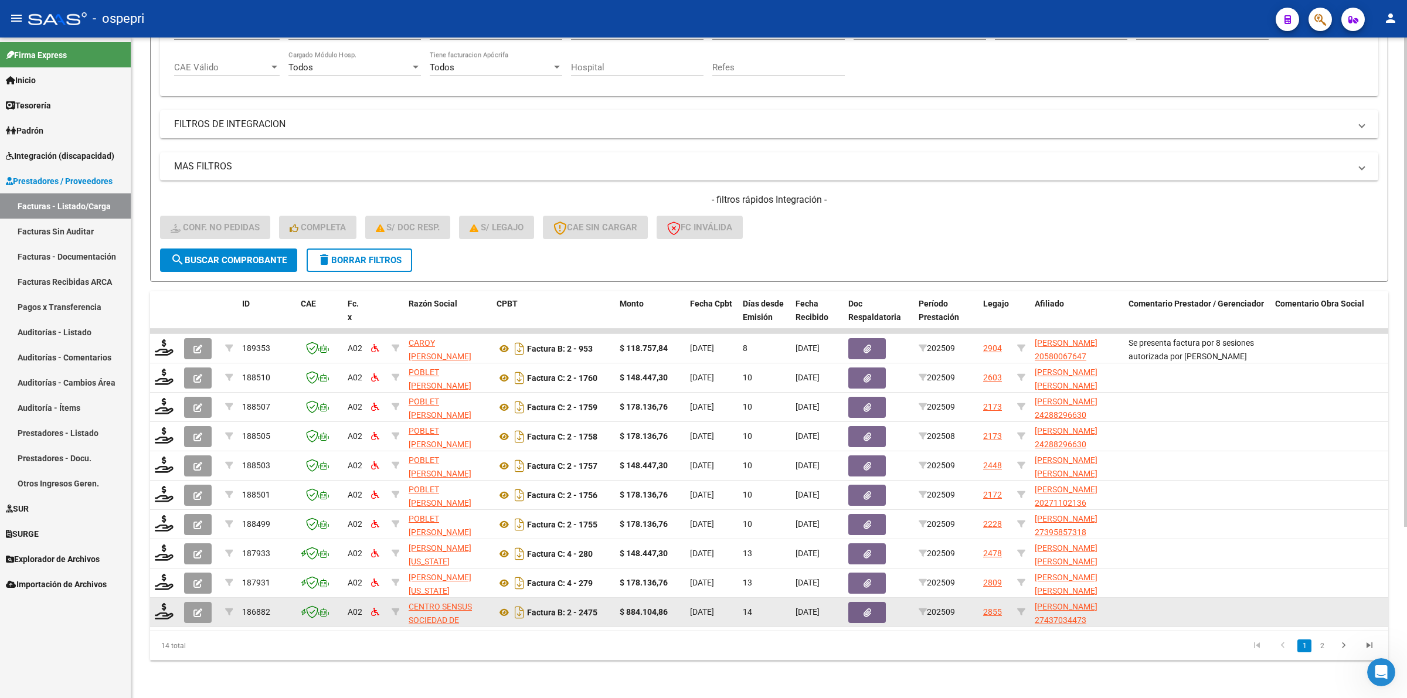
click at [582, 598] on datatable-body-cell "Factura B: 2 - 2475" at bounding box center [553, 612] width 123 height 29
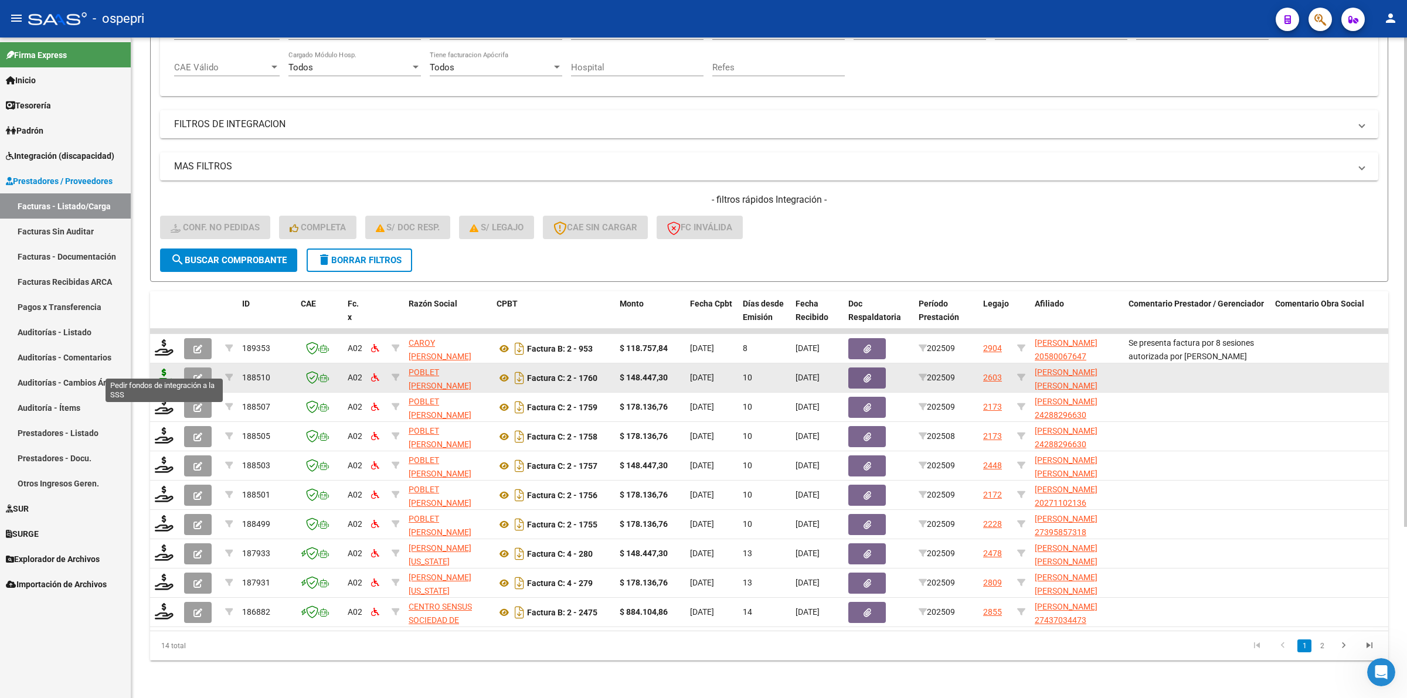
click at [168, 369] on icon at bounding box center [164, 377] width 19 height 16
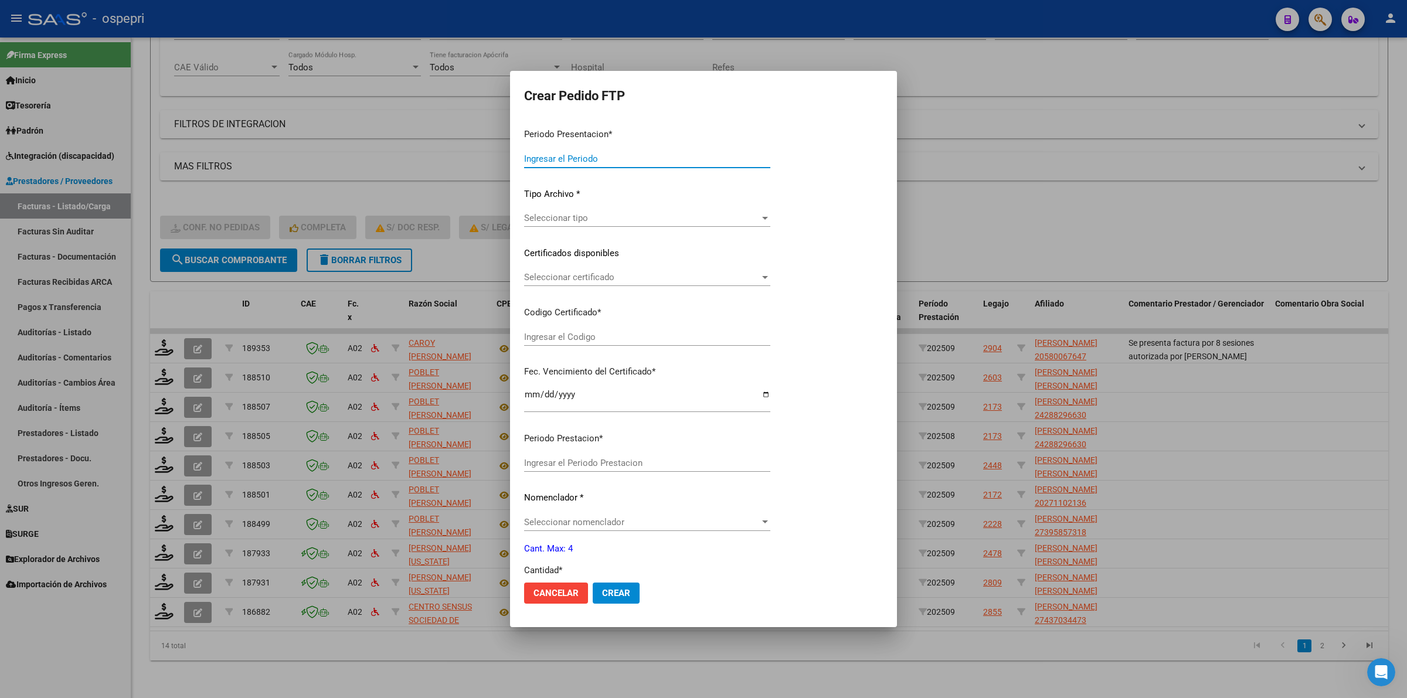
type input "202509"
type input "$ 148.447,30"
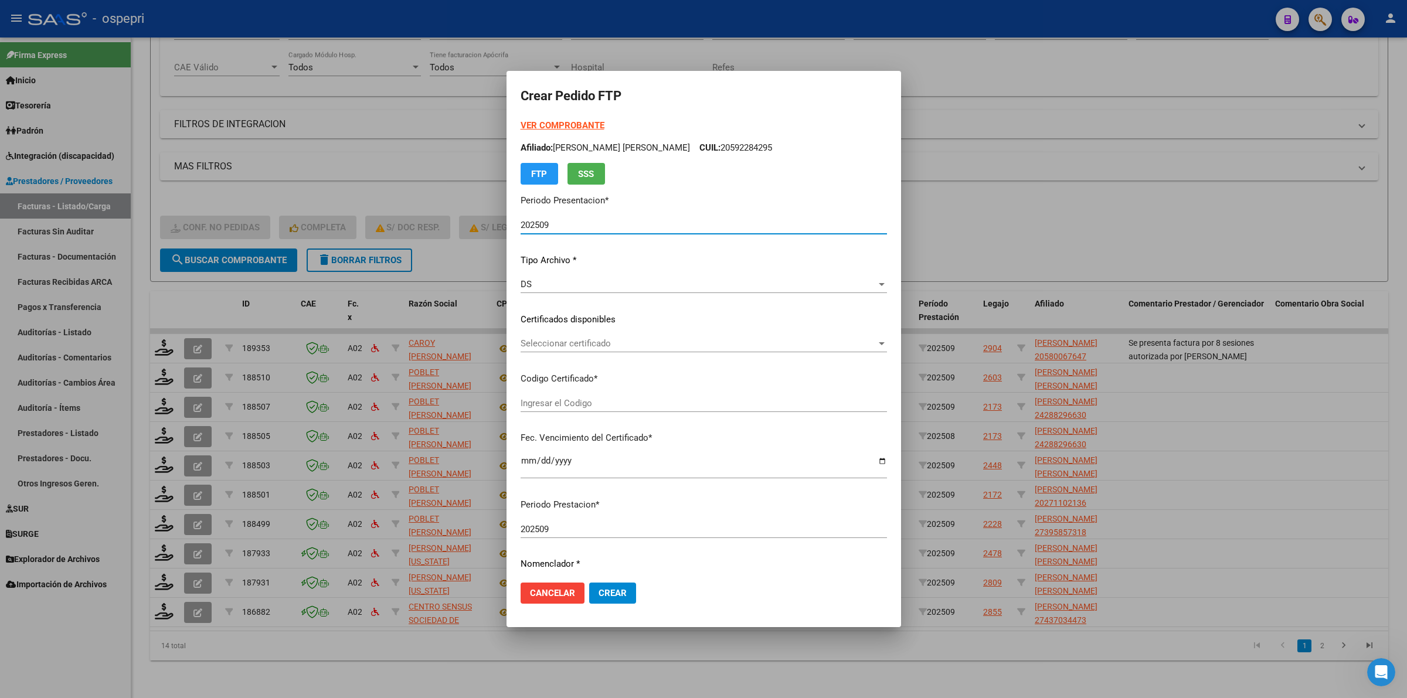
type input "2059228429-5"
type input "2027-10-01"
click at [572, 349] on div "Seleccionar certificado Seleccionar certificado" at bounding box center [704, 344] width 366 height 18
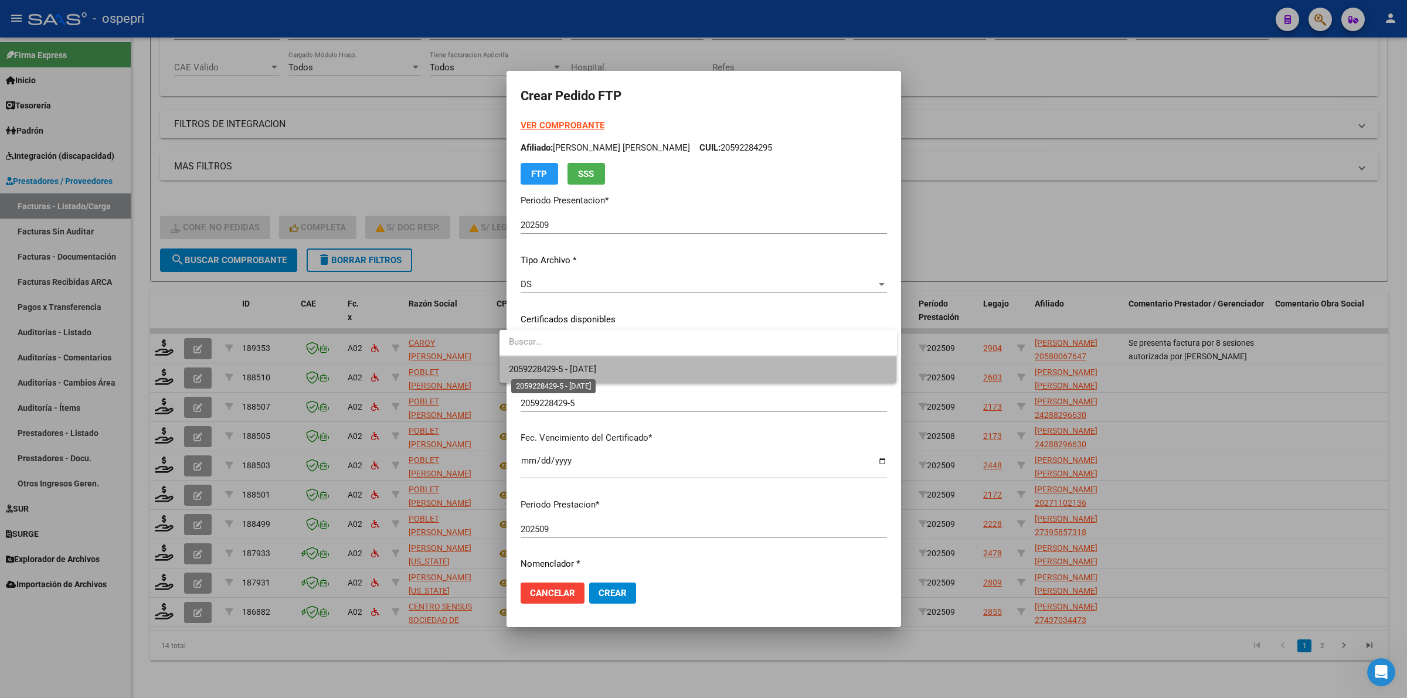
click at [581, 372] on span "2059228429-5 - 2027-10-01" at bounding box center [552, 369] width 87 height 11
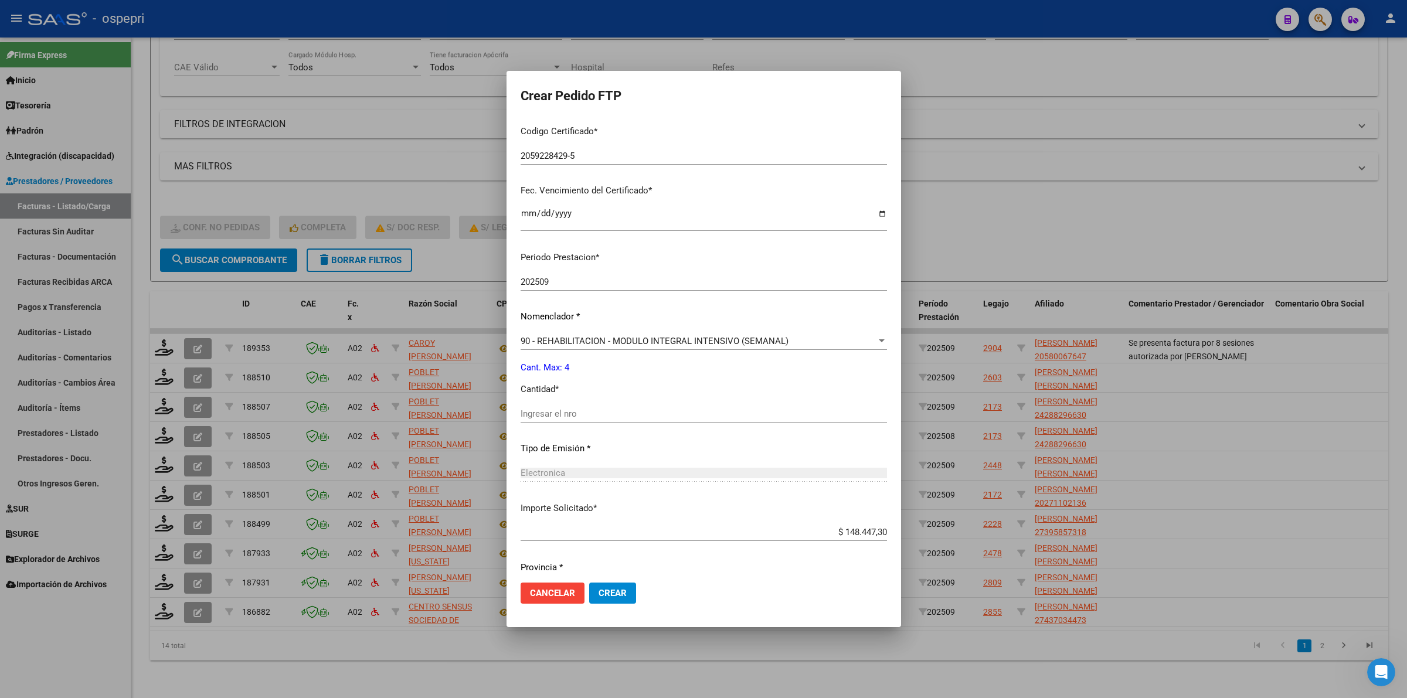
scroll to position [285, 0]
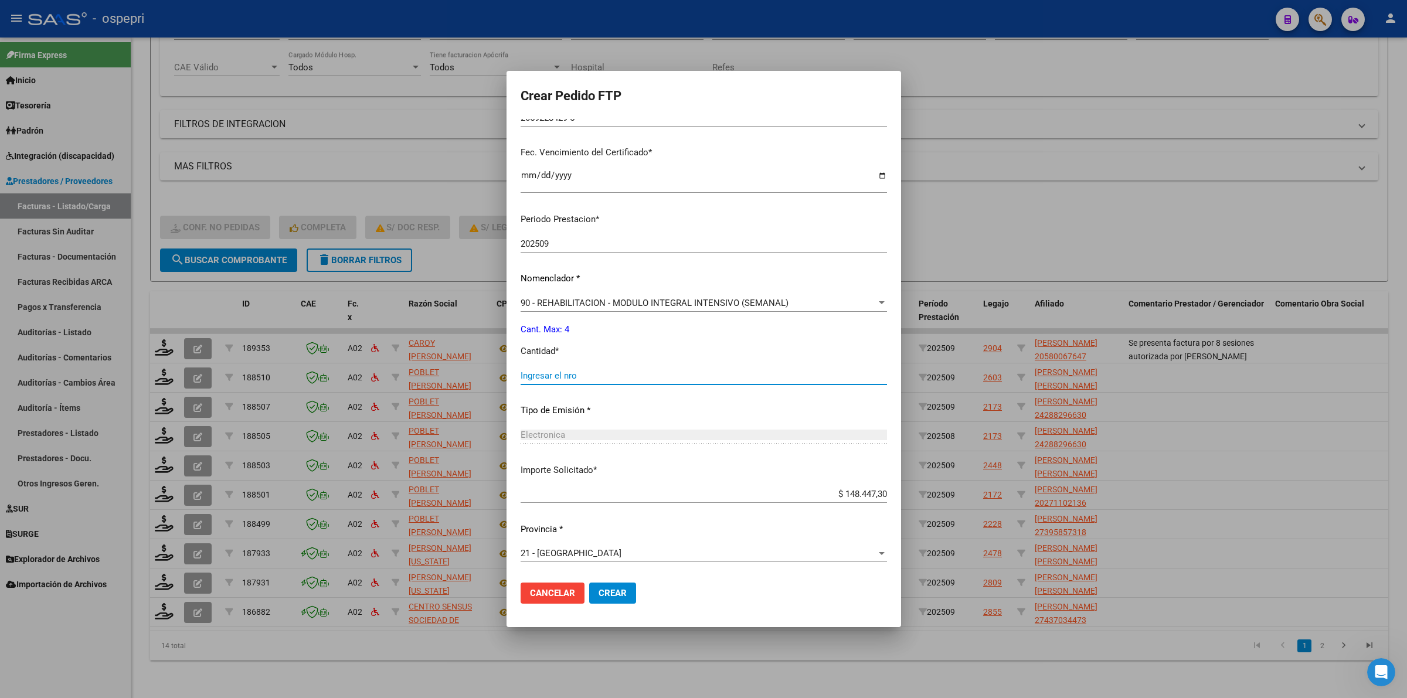
click at [566, 379] on input "Ingresar el nro" at bounding box center [704, 375] width 366 height 11
type input "4"
drag, startPoint x: 597, startPoint y: 589, endPoint x: 579, endPoint y: 584, distance: 18.9
click at [599, 588] on span "Crear" at bounding box center [613, 593] width 28 height 11
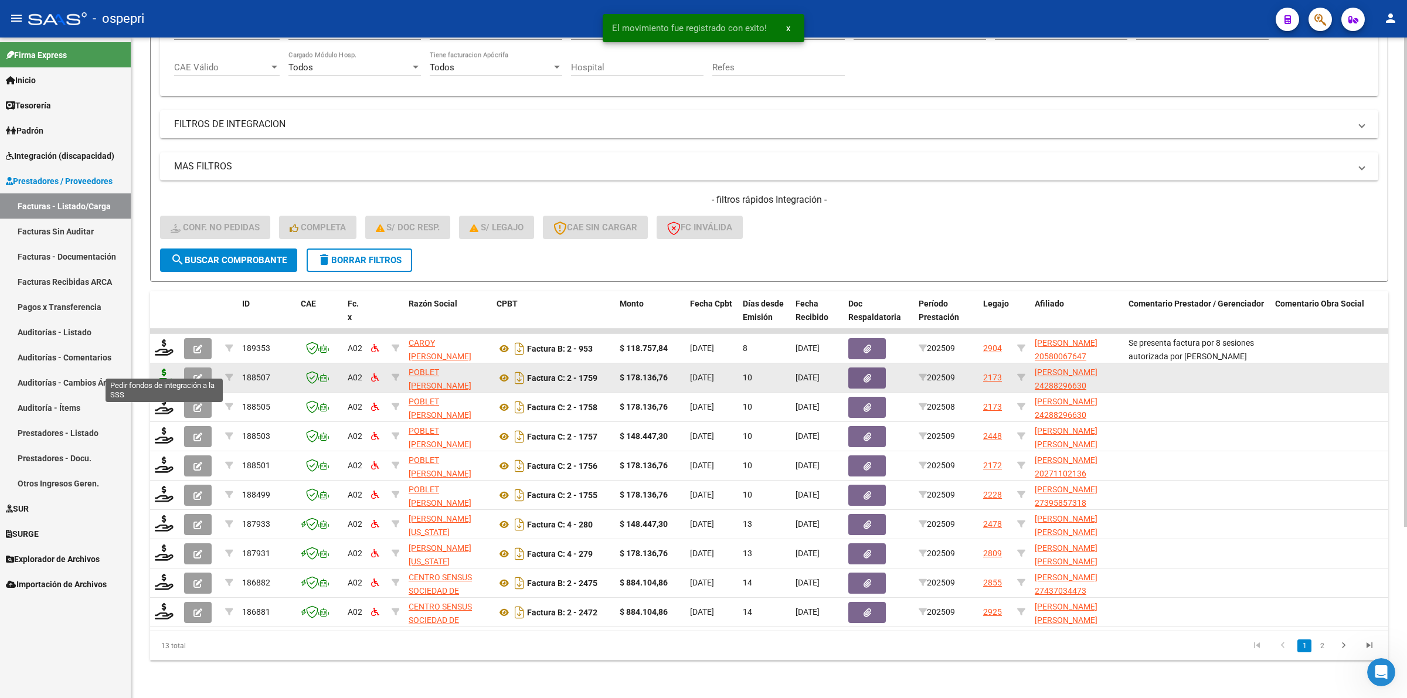
click at [161, 369] on icon at bounding box center [164, 377] width 19 height 16
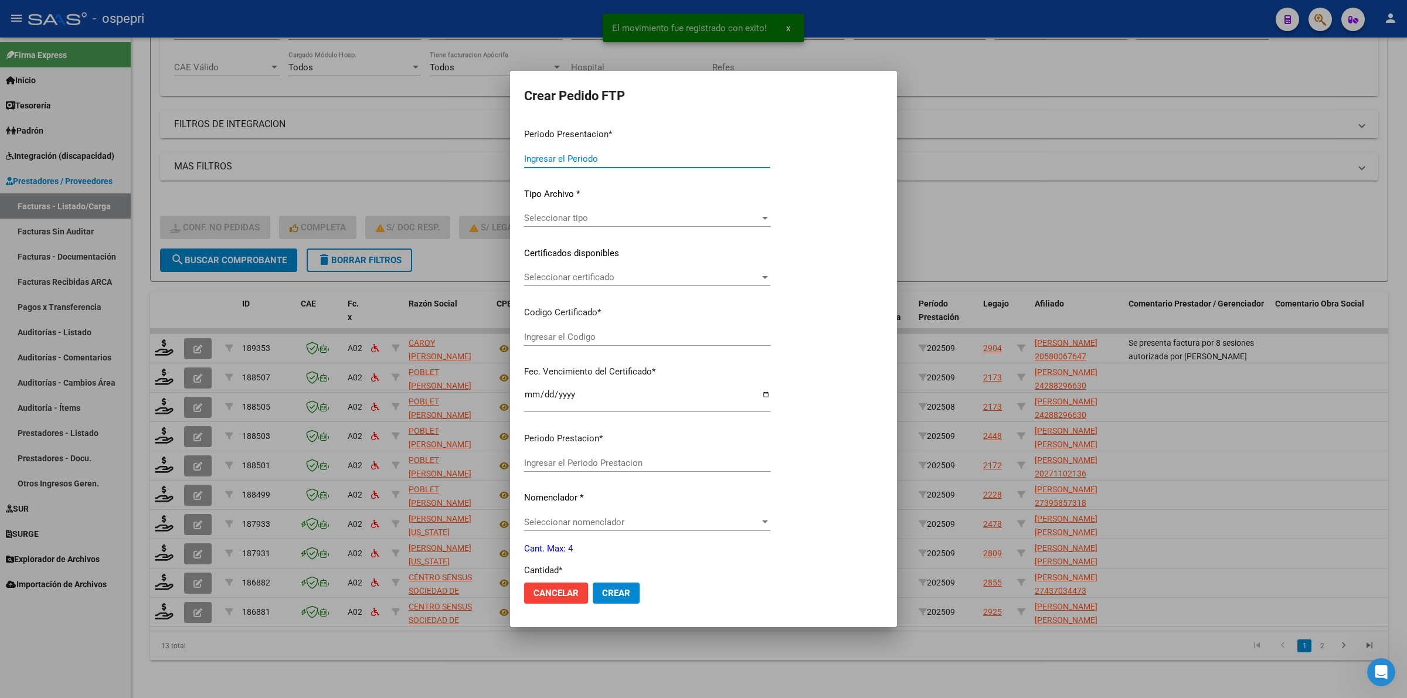
type input "202509"
type input "$ 178.136,76"
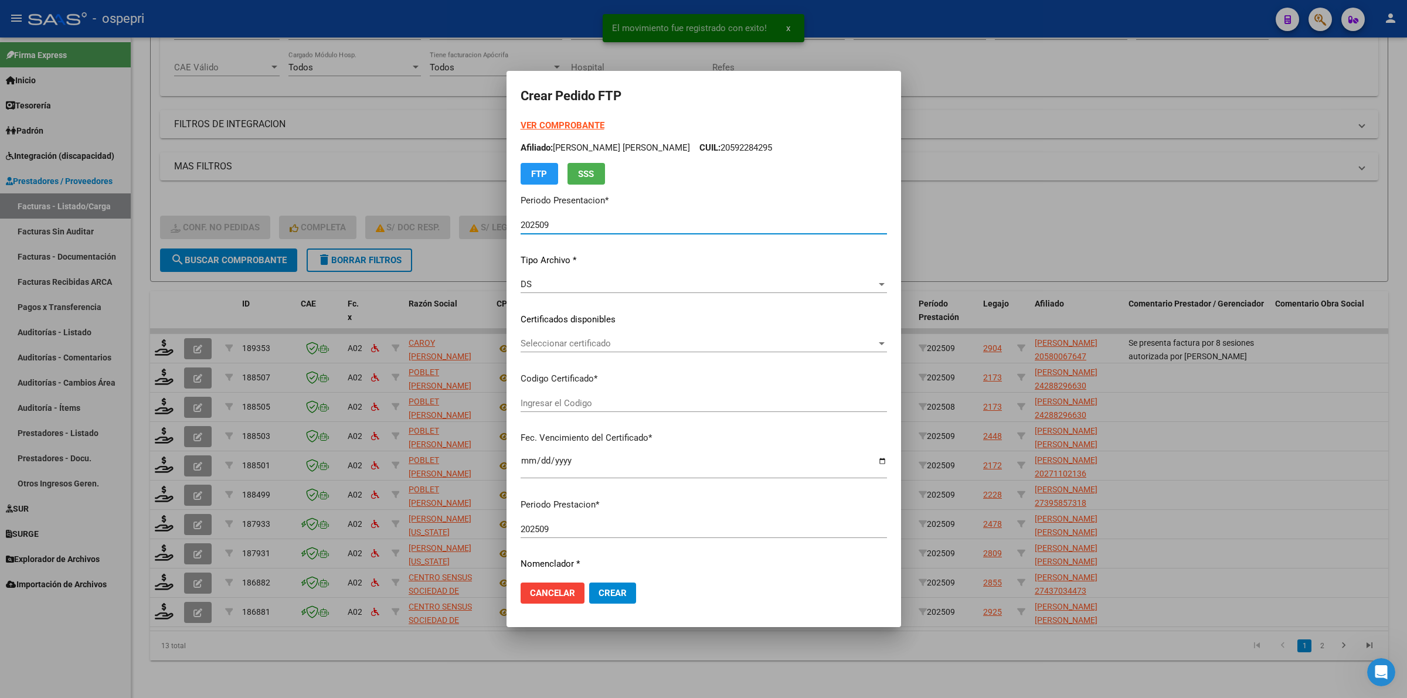
type input "ARG02000288296632018031220210312NQN249"
type input "2032-07-06"
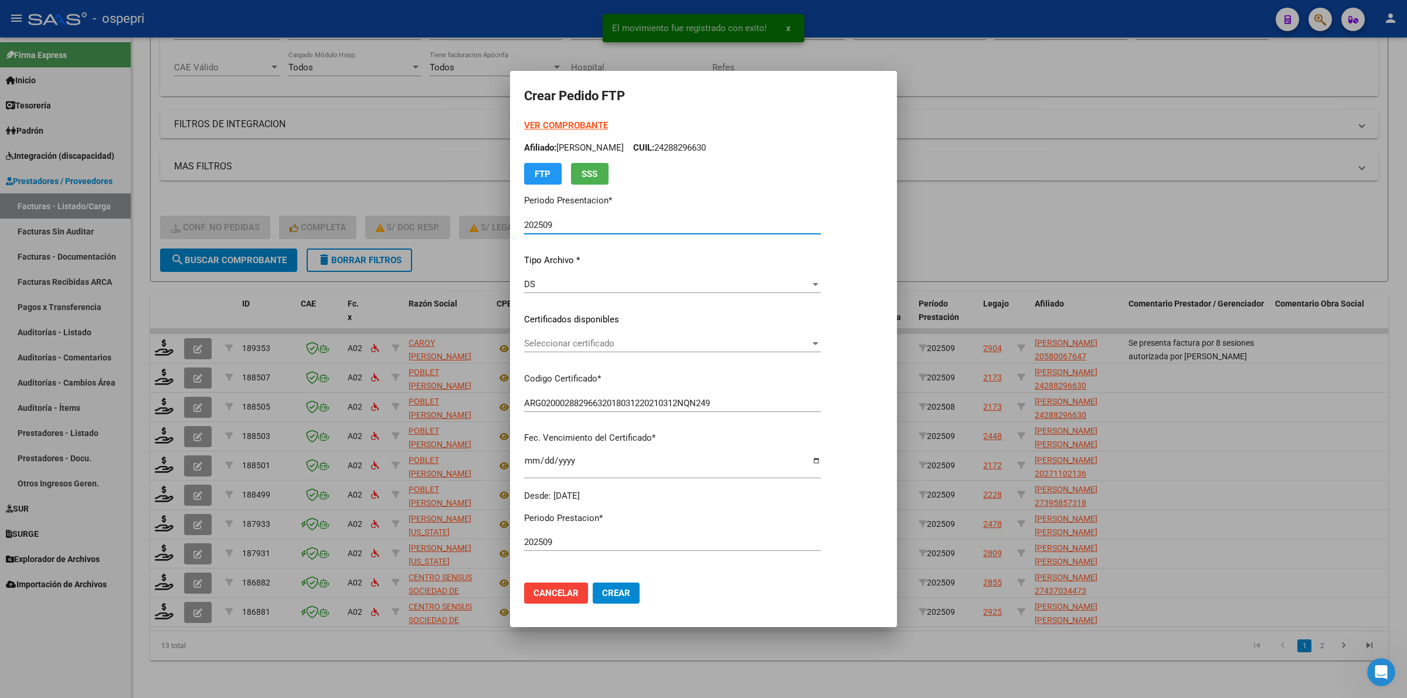
click at [533, 340] on span "Seleccionar certificado" at bounding box center [667, 343] width 286 height 11
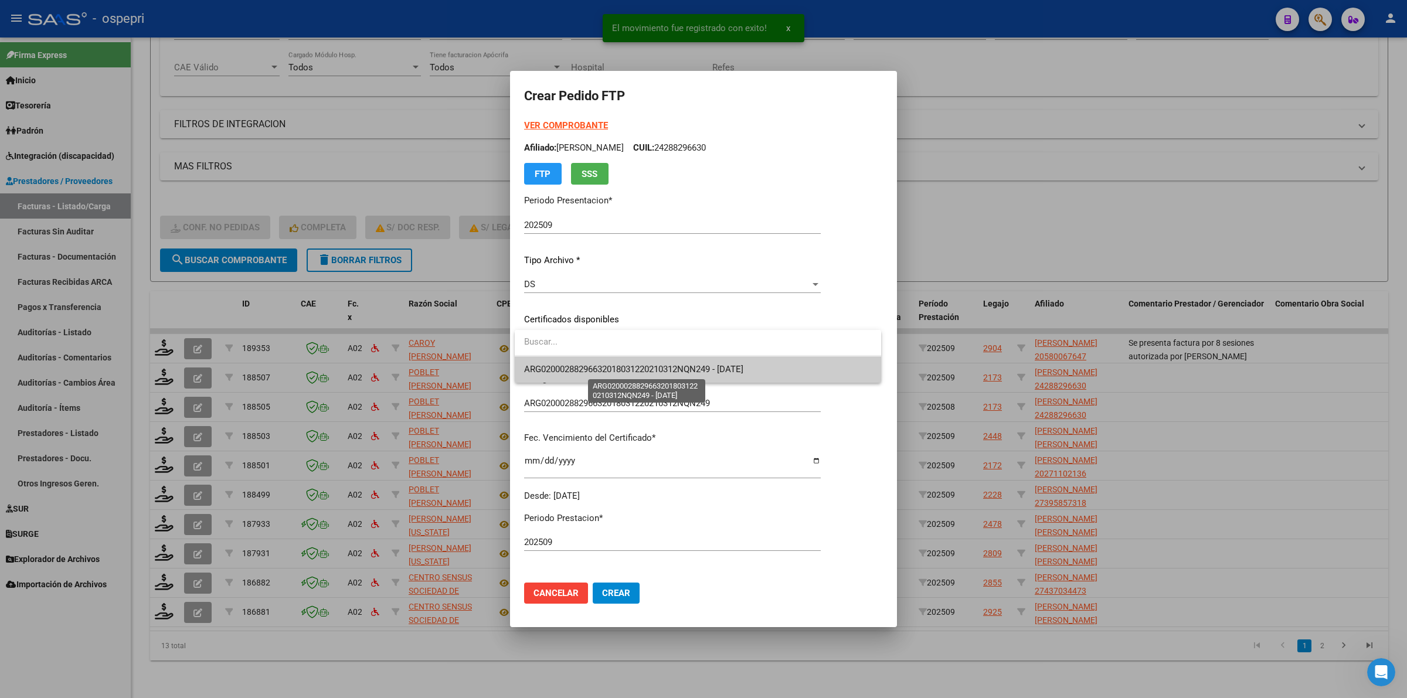
click at [544, 365] on span "ARG02000288296632018031220210312NQN249 - 2032-07-06" at bounding box center [633, 369] width 219 height 11
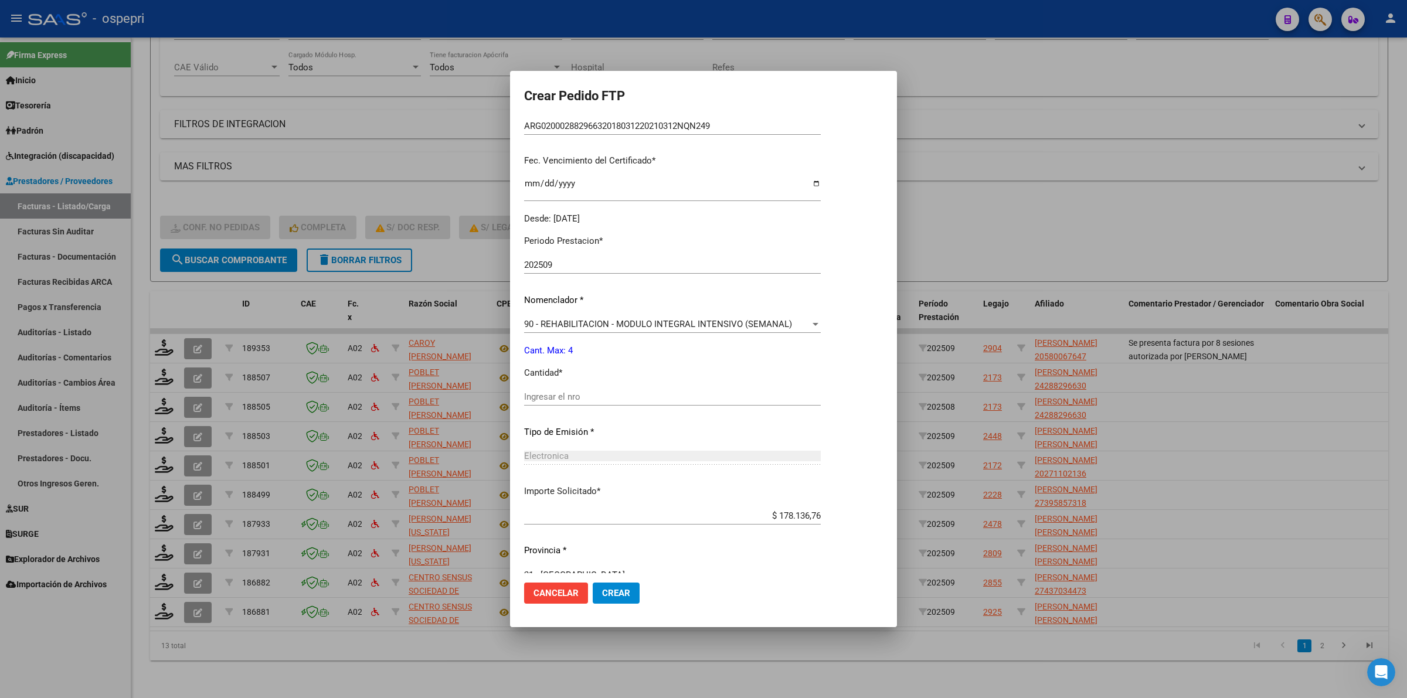
scroll to position [293, 0]
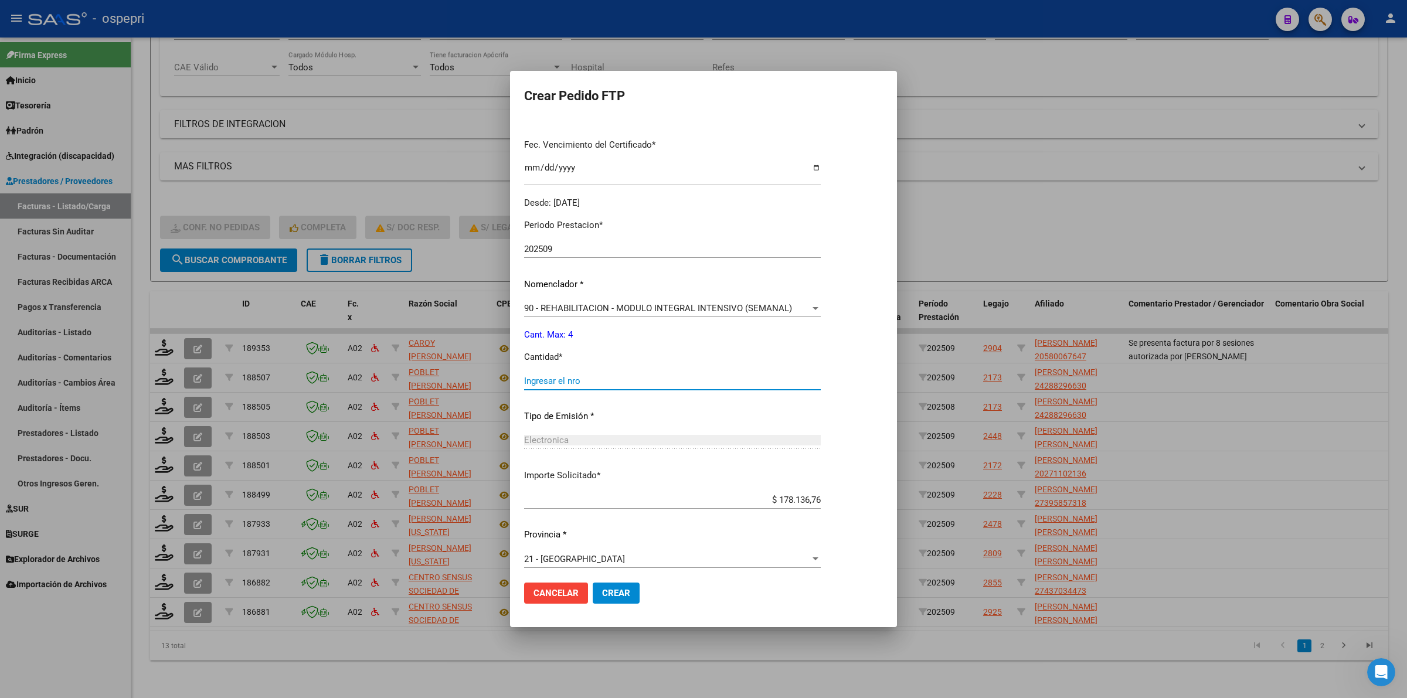
click at [547, 378] on input "Ingresar el nro" at bounding box center [672, 381] width 297 height 11
type input "4"
click at [599, 579] on mat-dialog-actions "Cancelar Crear" at bounding box center [703, 593] width 359 height 40
click at [601, 586] on button "Crear" at bounding box center [616, 593] width 47 height 21
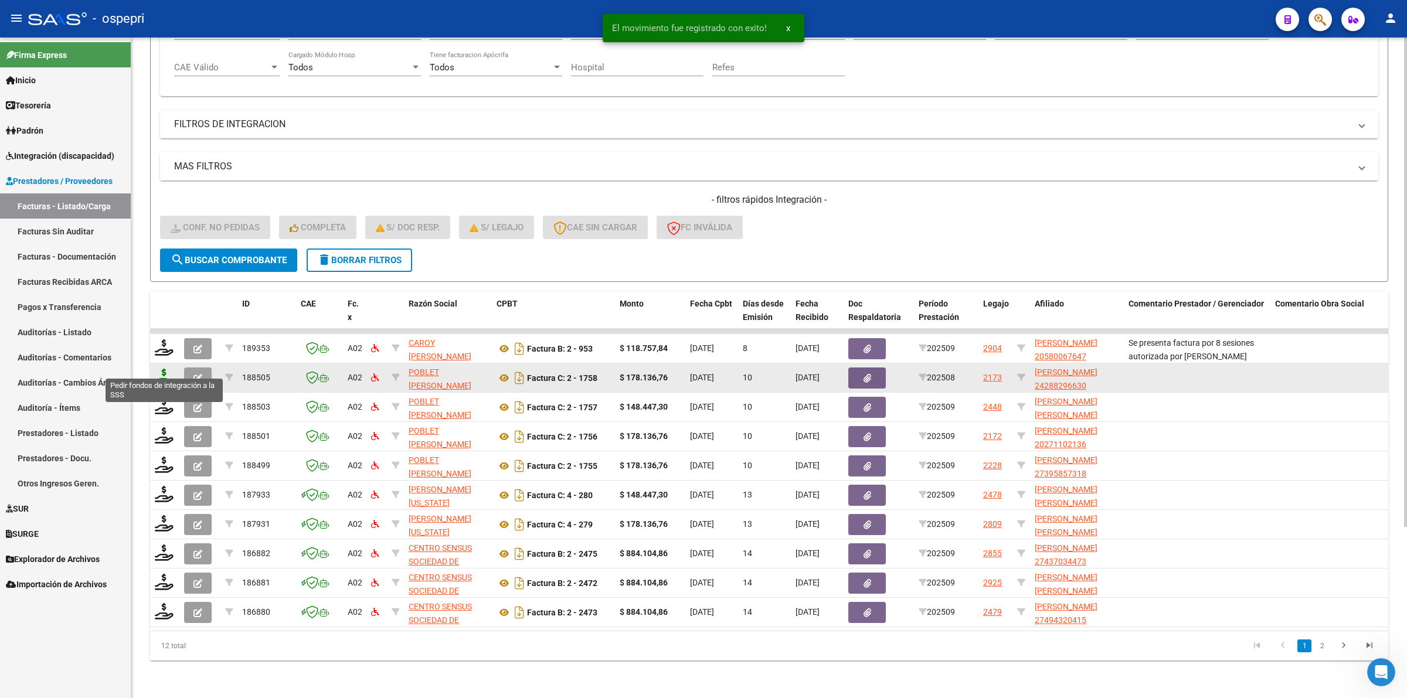
click at [162, 369] on icon at bounding box center [164, 377] width 19 height 16
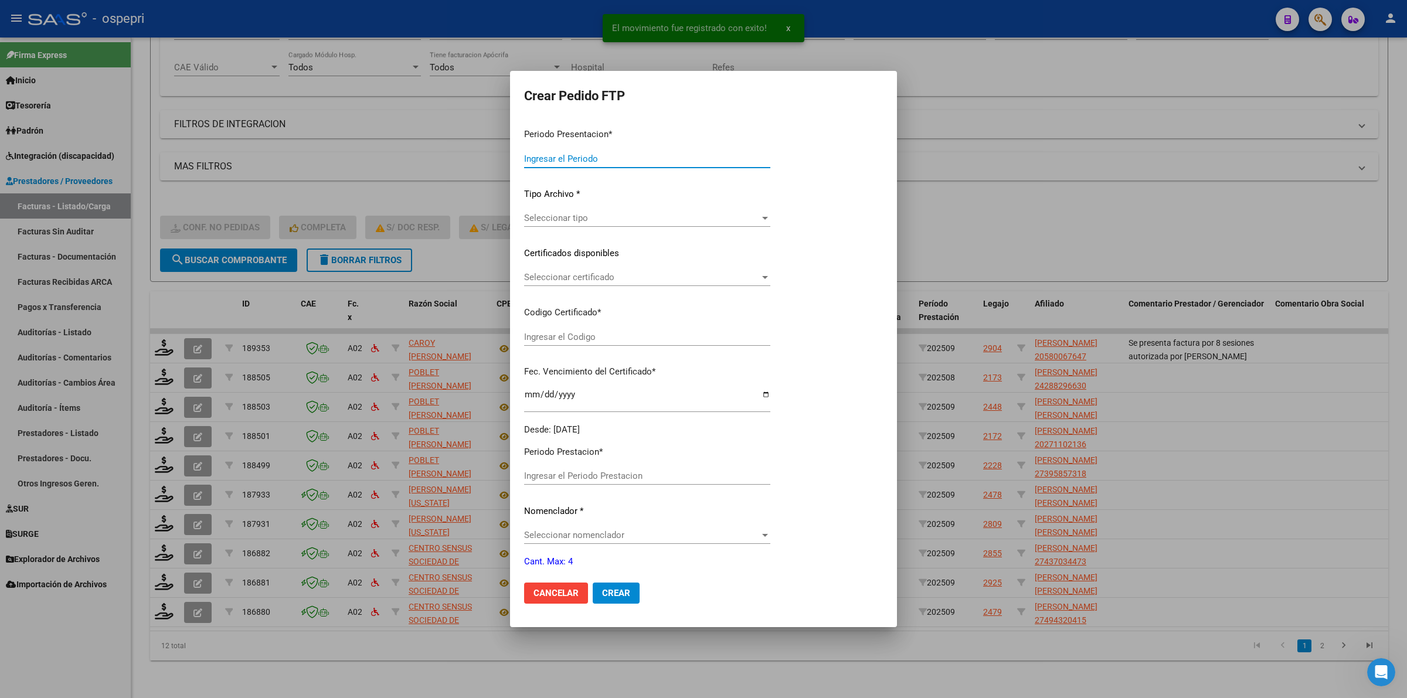
type input "202509"
type input "202508"
type input "$ 178.136,76"
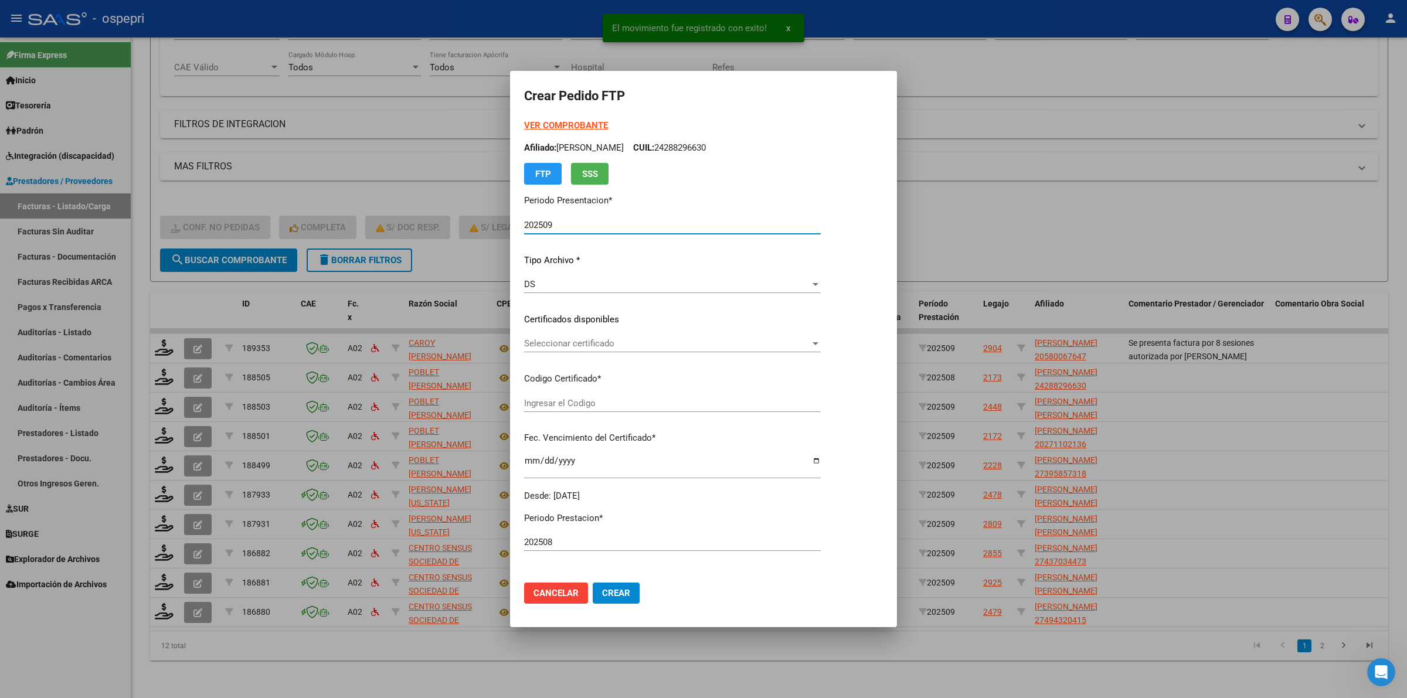
type input "ARG02000288296632018031220210312NQN249"
type input "2032-07-06"
click at [529, 345] on span "Seleccionar certificado" at bounding box center [667, 343] width 286 height 11
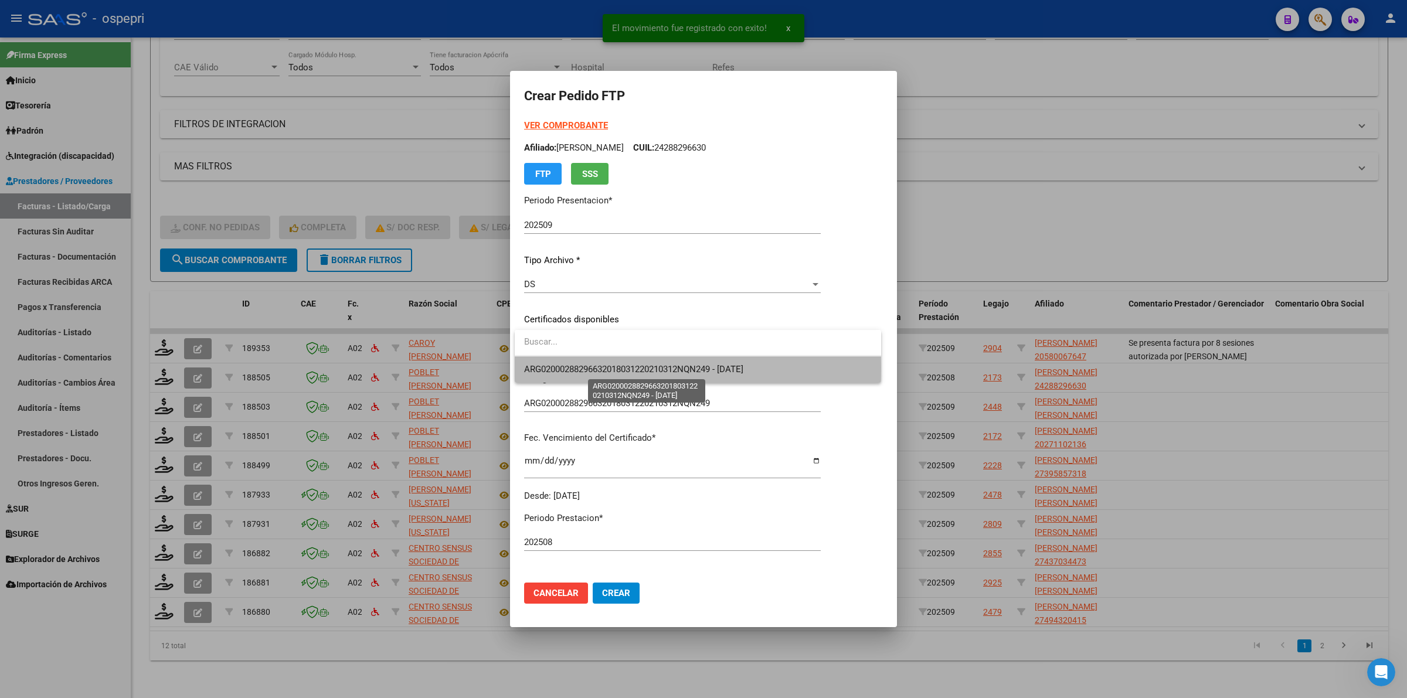
click at [542, 368] on span "ARG02000288296632018031220210312NQN249 - 2032-07-06" at bounding box center [633, 369] width 219 height 11
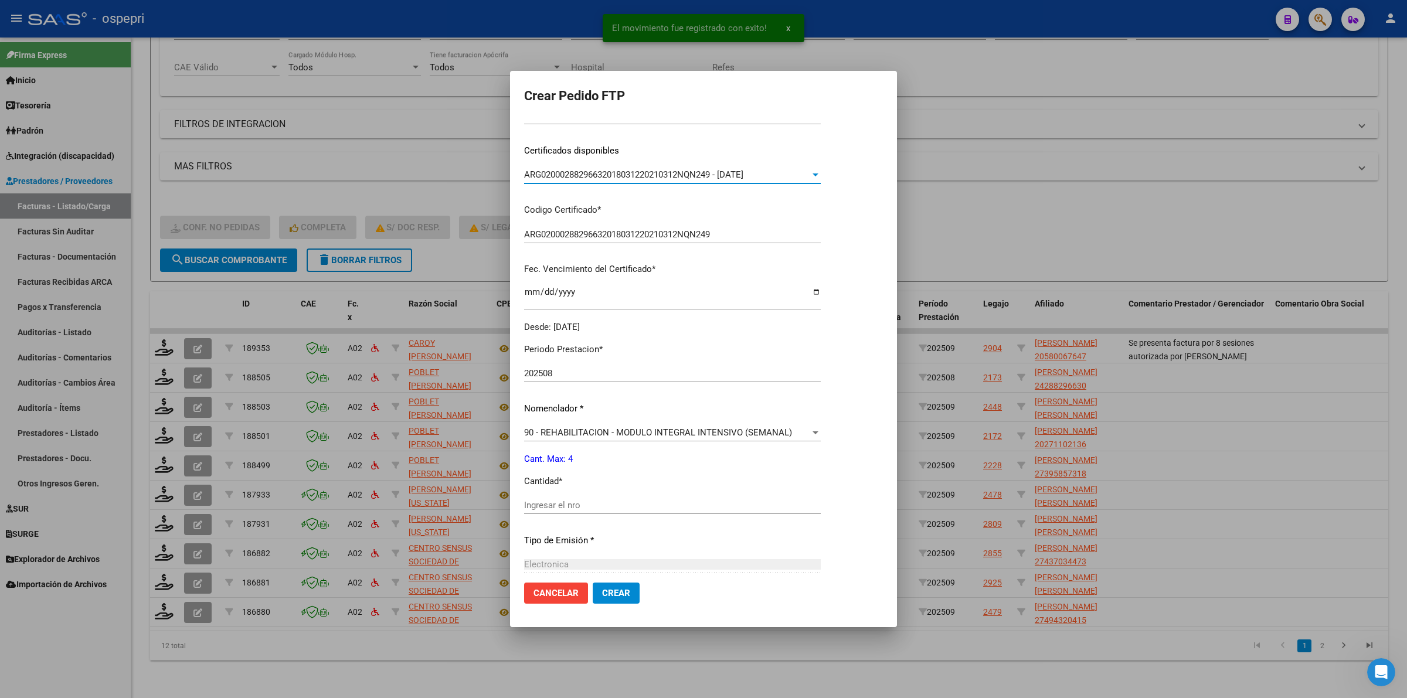
scroll to position [220, 0]
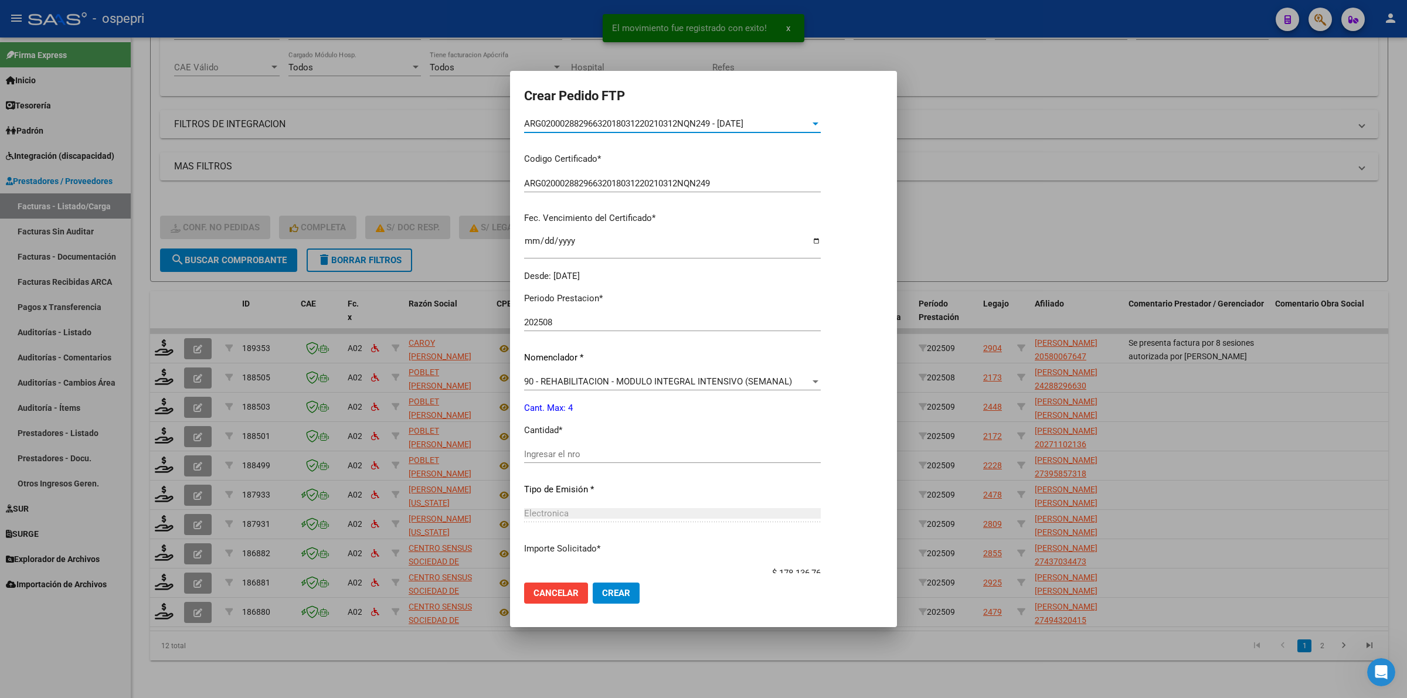
click at [569, 453] on input "Ingresar el nro" at bounding box center [672, 454] width 297 height 11
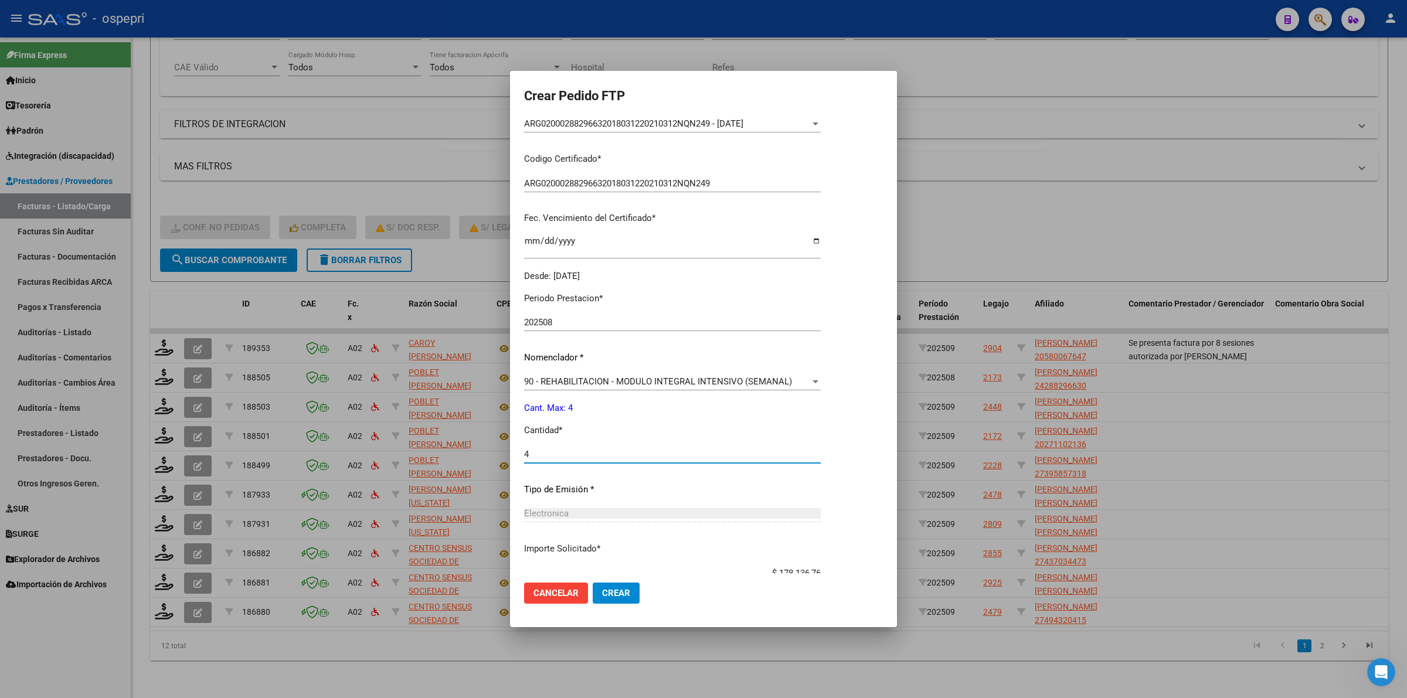
type input "4"
click at [614, 599] on button "Crear" at bounding box center [616, 593] width 47 height 21
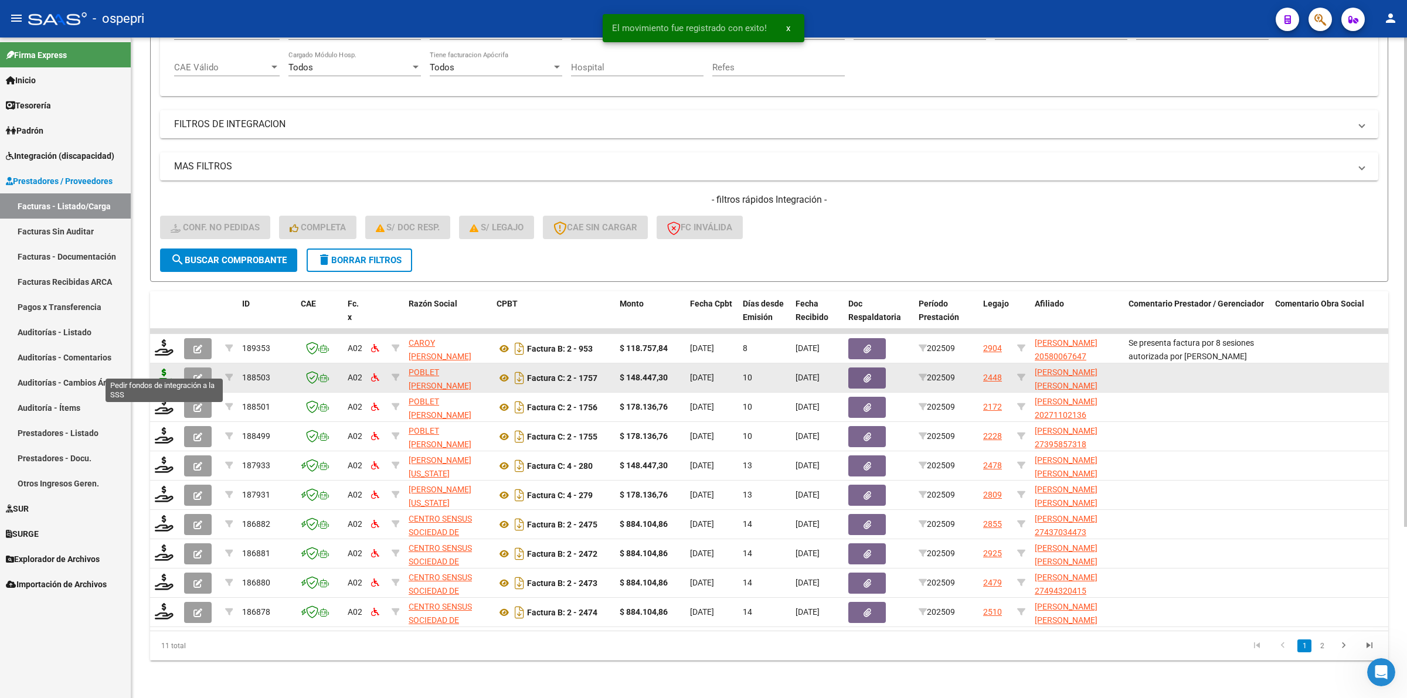
click at [162, 369] on icon at bounding box center [164, 377] width 19 height 16
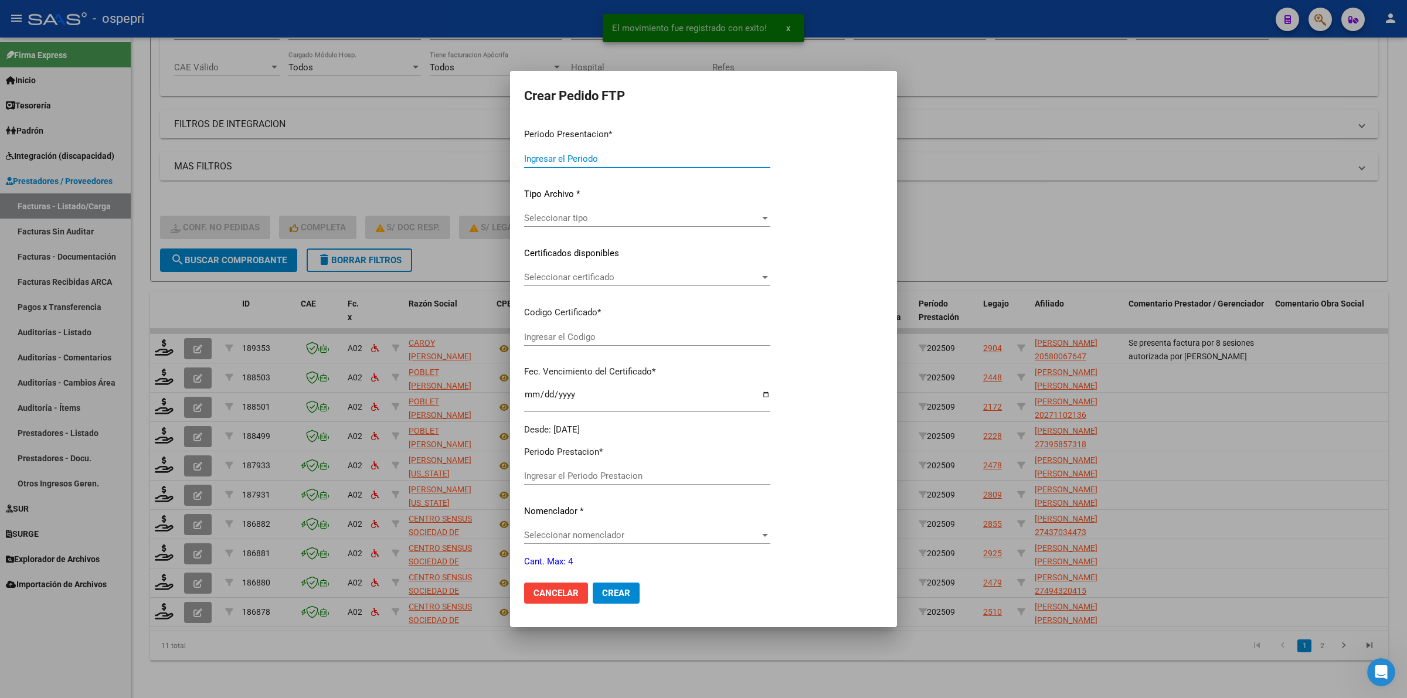
type input "202509"
type input "$ 148.447,30"
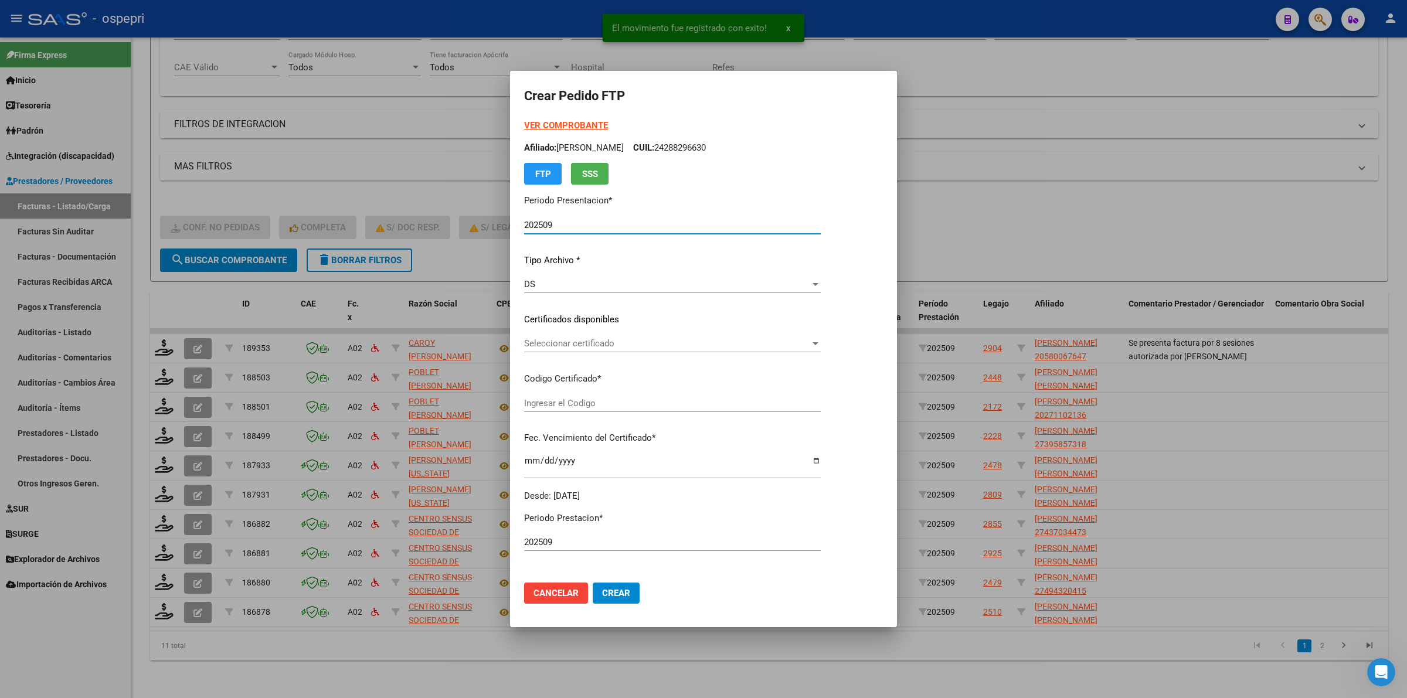
type input "27515255406"
type input "2032-03-01"
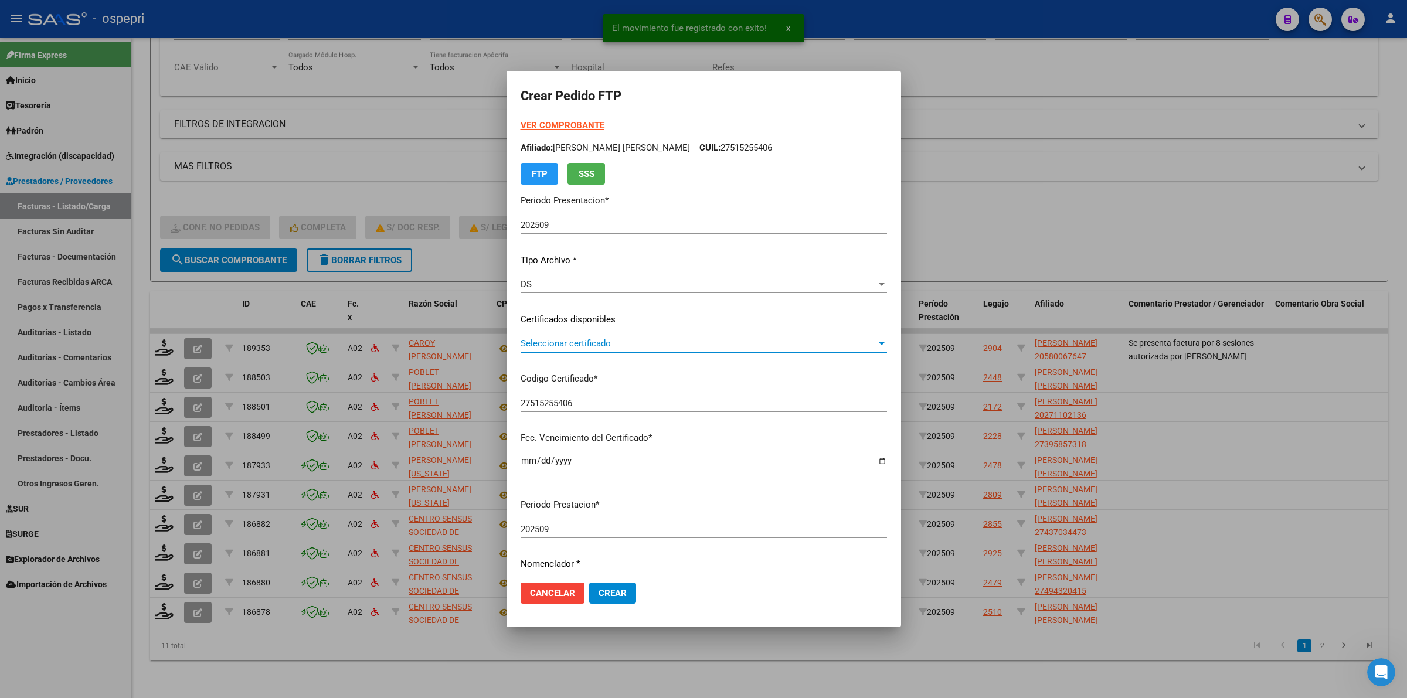
click at [555, 341] on span "Seleccionar certificado" at bounding box center [699, 343] width 356 height 11
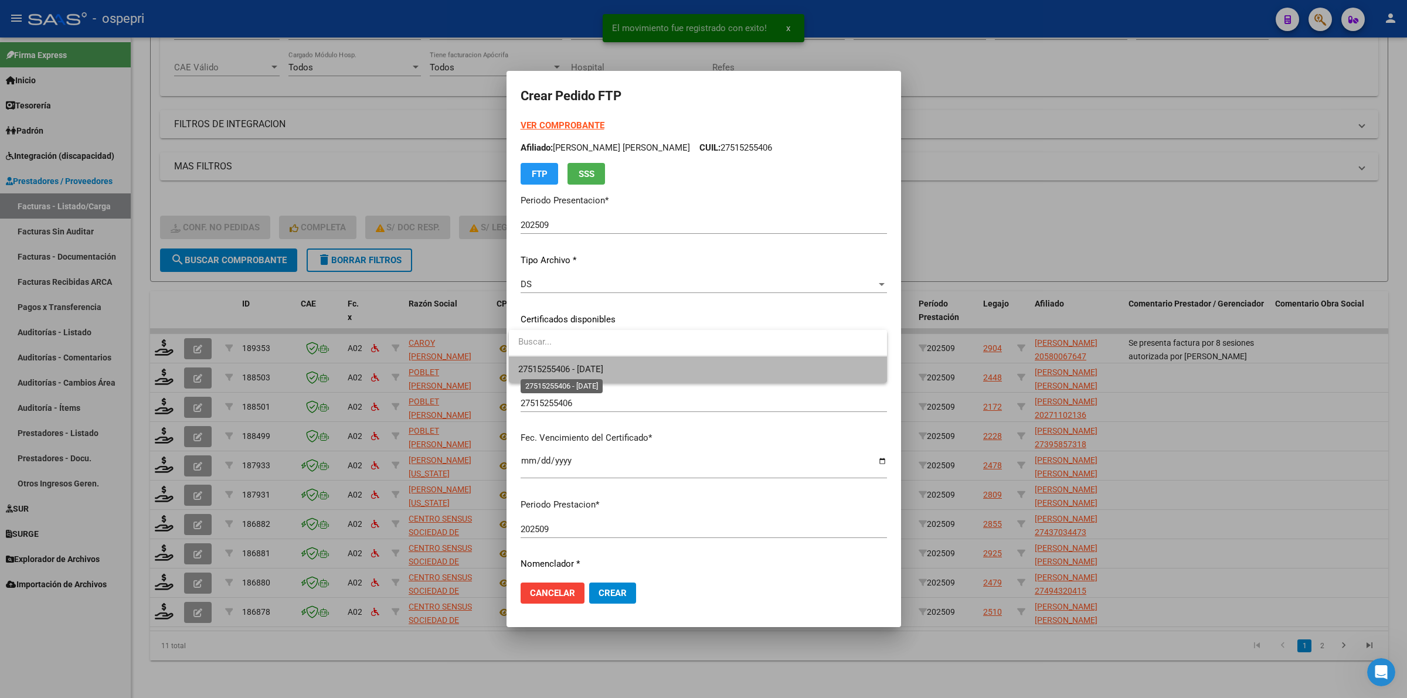
click at [560, 364] on span "27515255406 - 2032-03-01" at bounding box center [560, 369] width 85 height 11
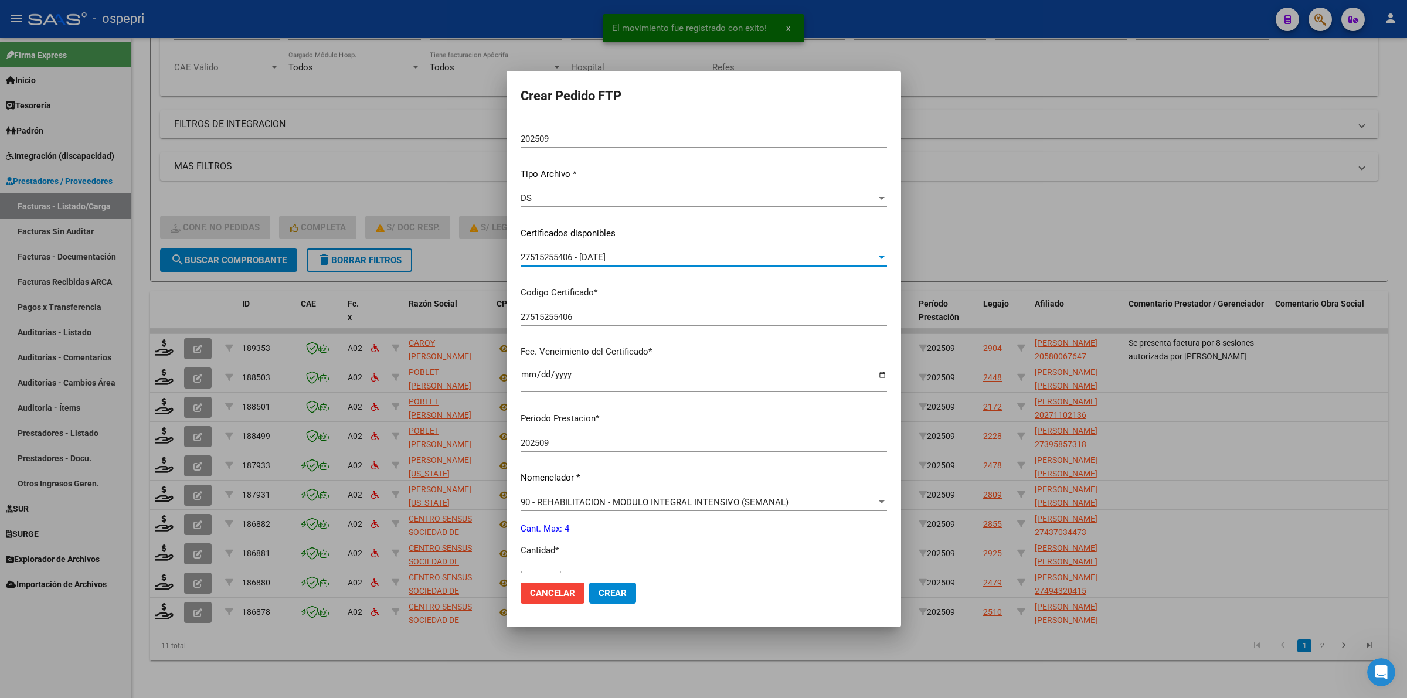
scroll to position [285, 0]
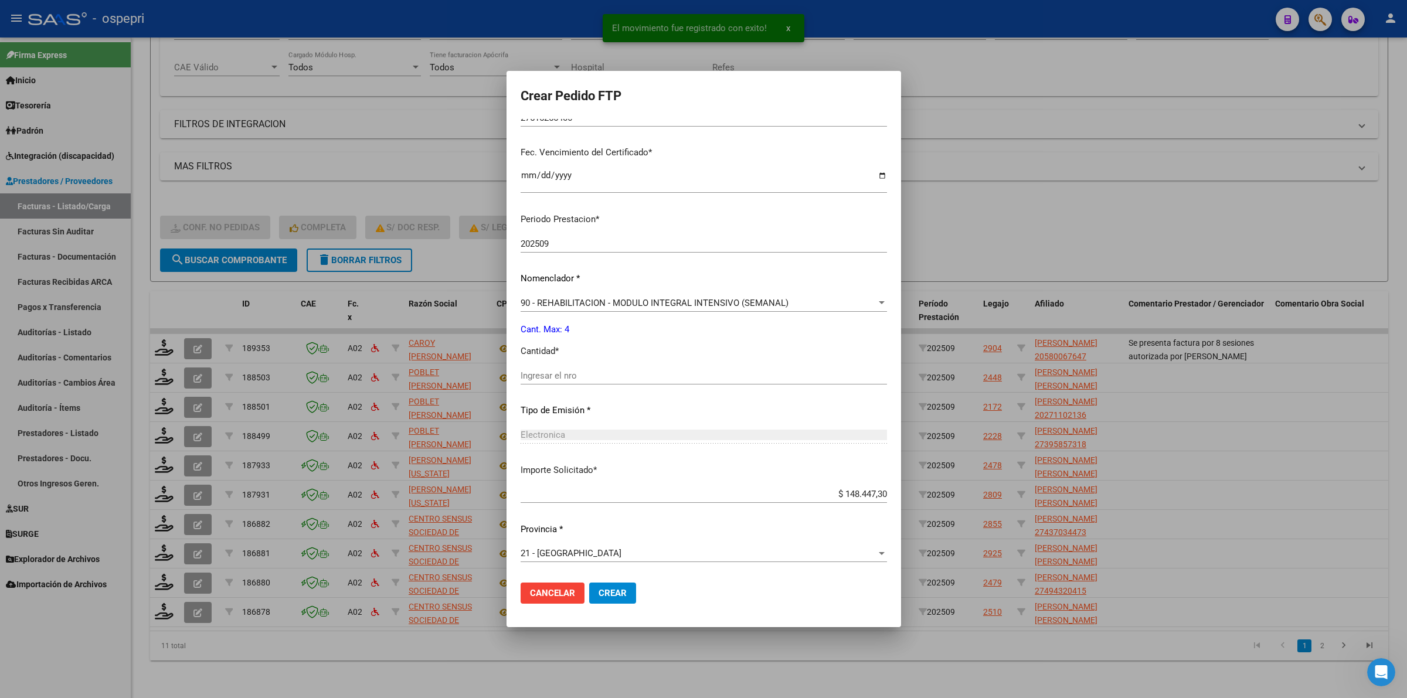
click at [559, 377] on input "Ingresar el nro" at bounding box center [704, 375] width 366 height 11
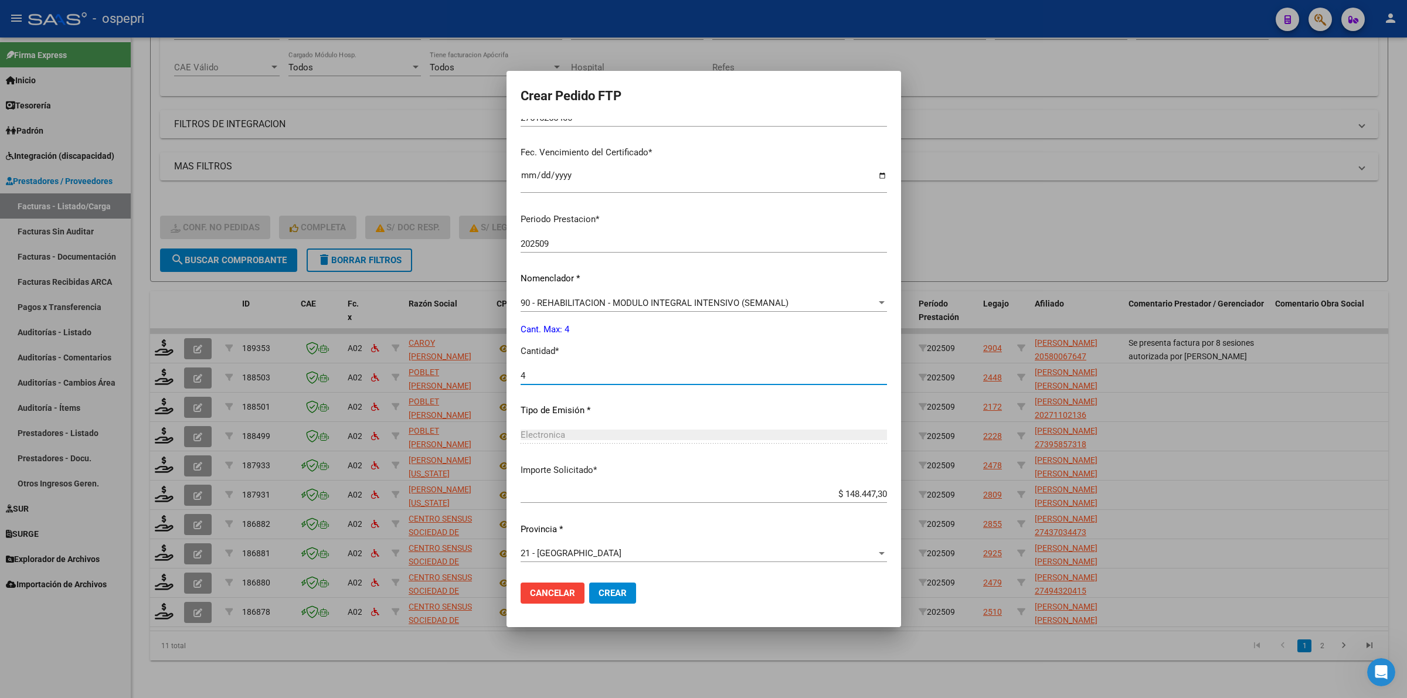
type input "4"
click at [608, 586] on button "Crear" at bounding box center [612, 593] width 47 height 21
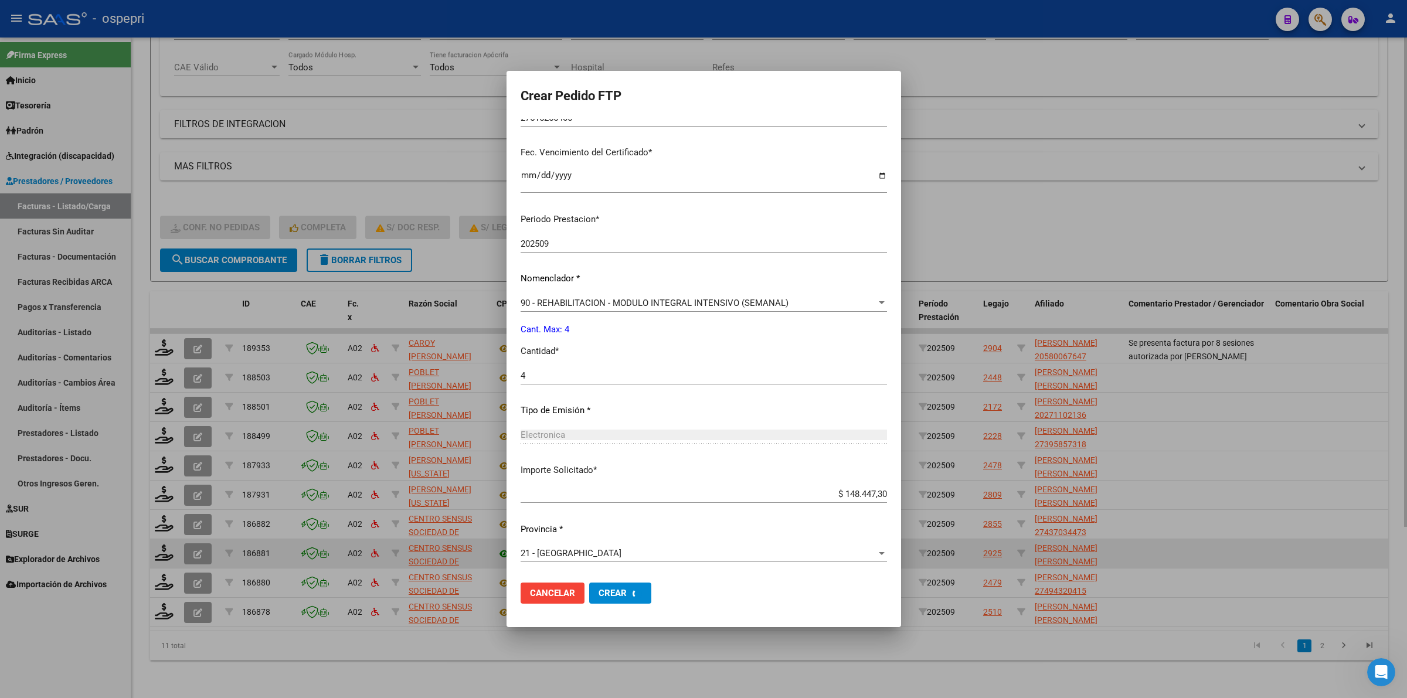
scroll to position [0, 0]
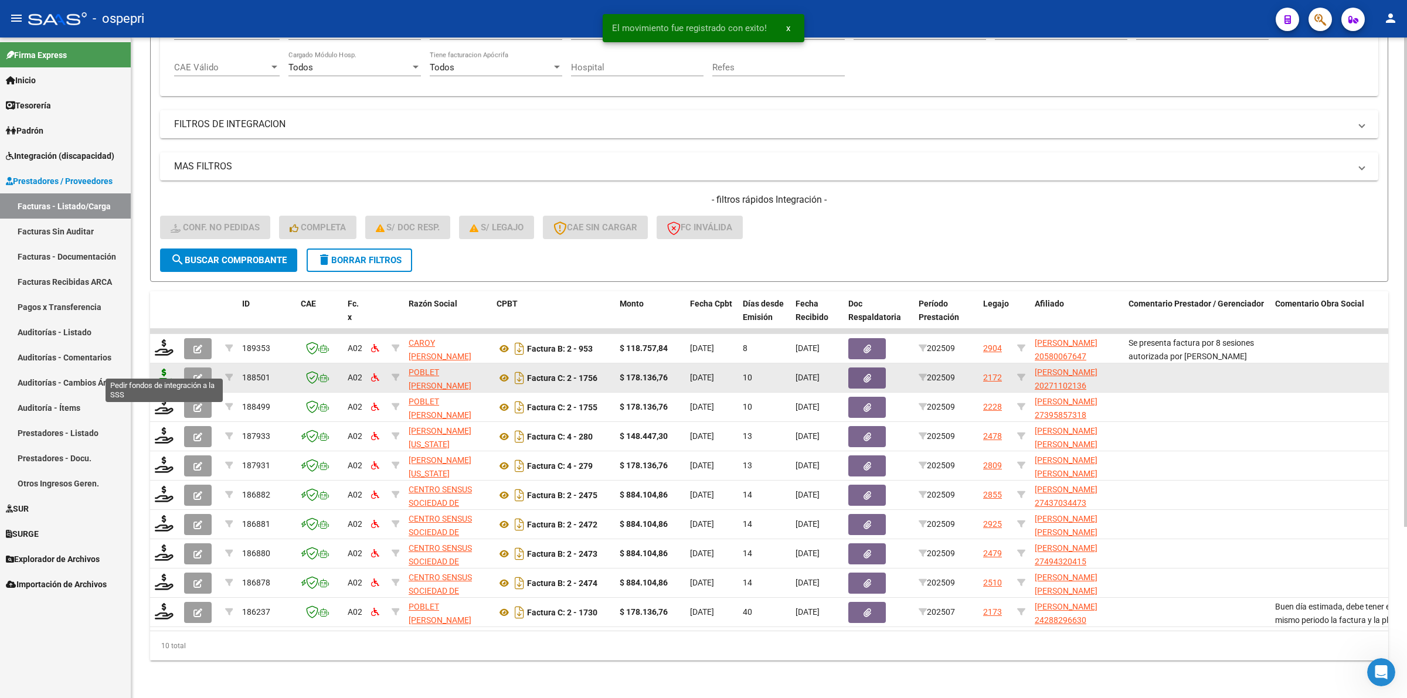
click at [157, 373] on icon at bounding box center [164, 377] width 19 height 16
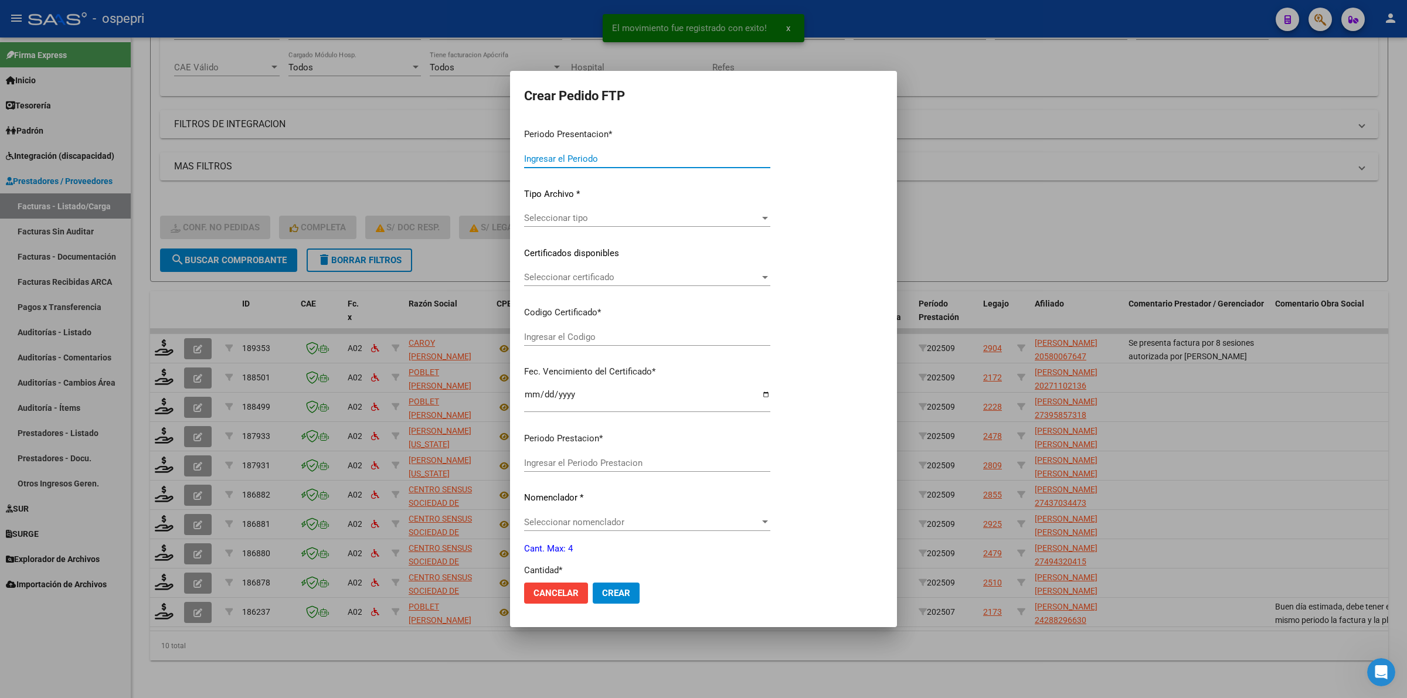
type input "202509"
type input "$ 178.136,76"
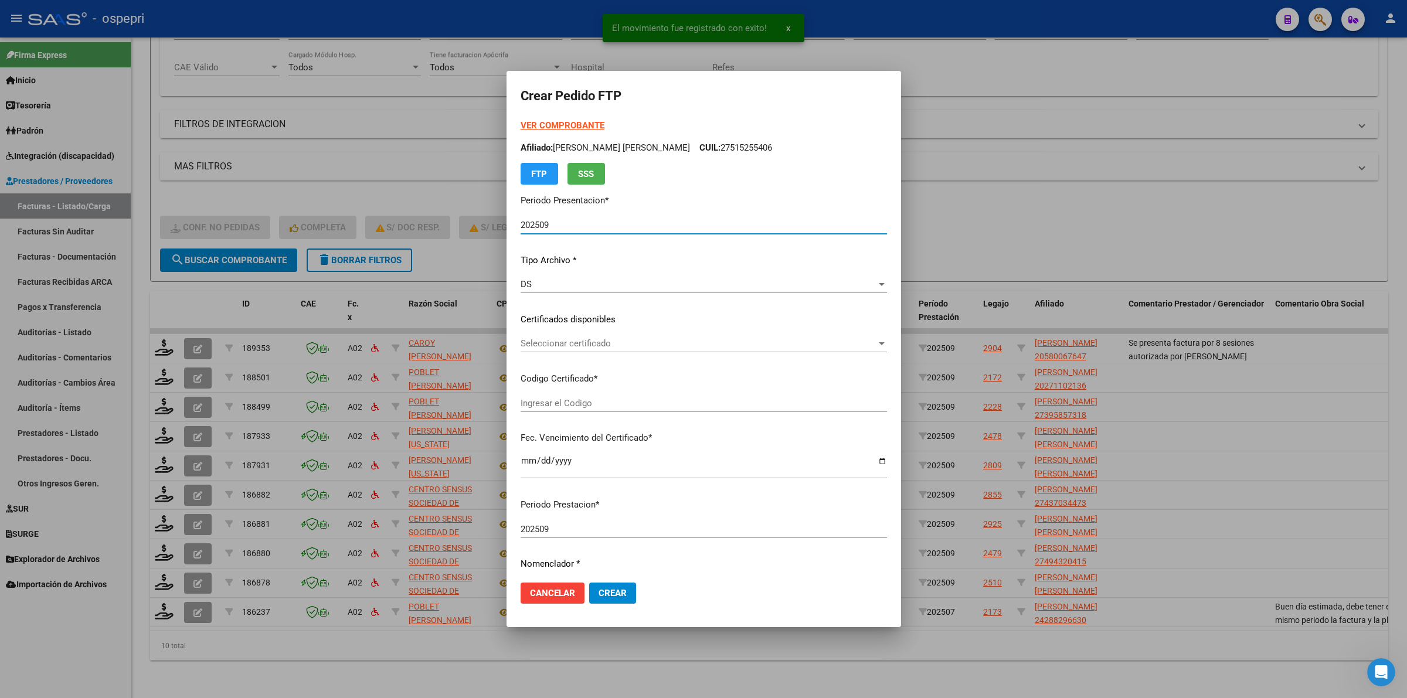
type input "ARG02000271102132017011620220116NQN249"
type input "2032-01-16"
click at [526, 341] on span "Seleccionar certificado" at bounding box center [699, 343] width 356 height 11
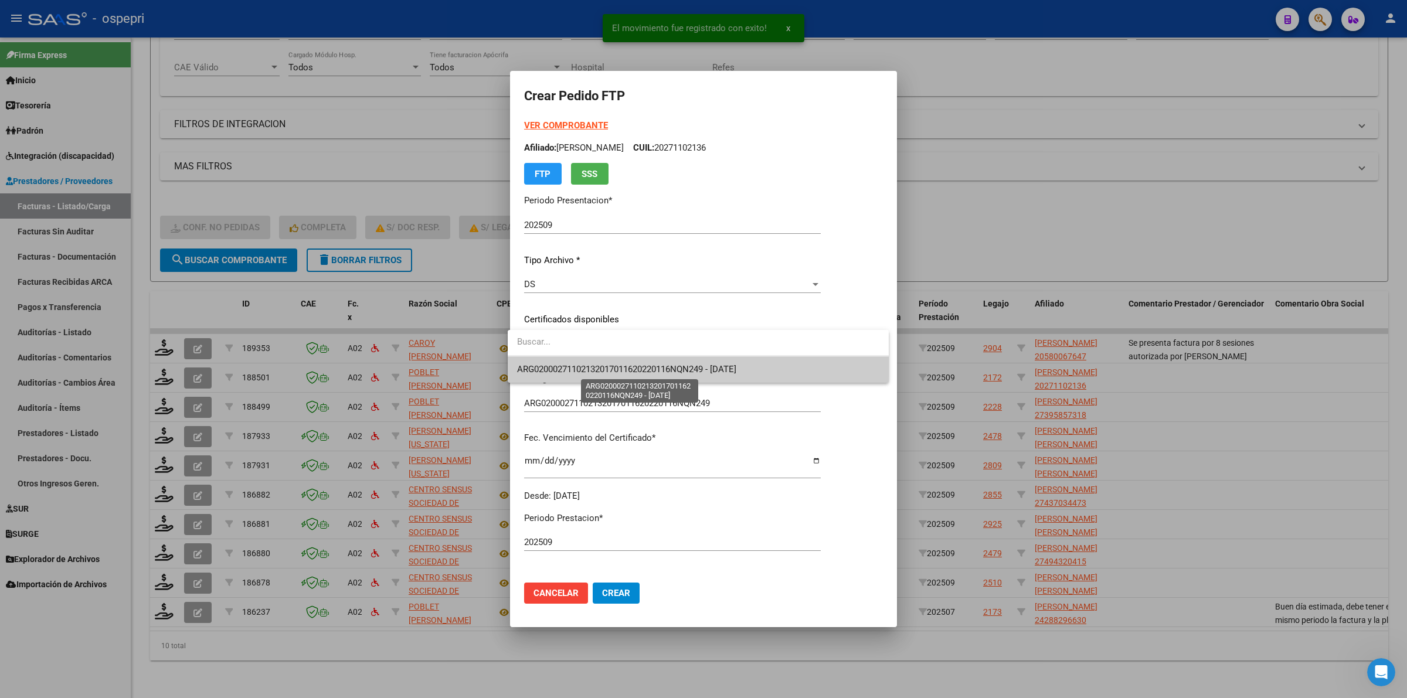
click at [535, 364] on span "ARG02000271102132017011620220116NQN249 - 2032-01-16" at bounding box center [626, 369] width 219 height 11
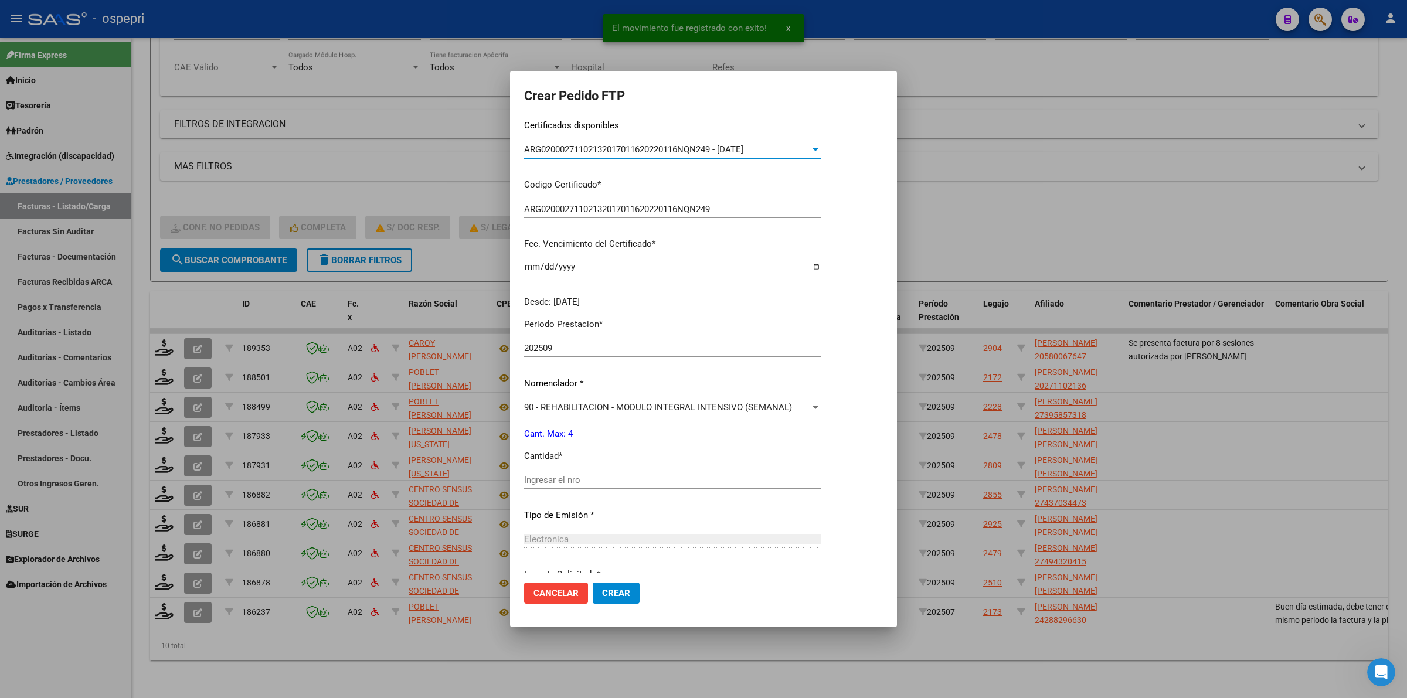
scroll to position [220, 0]
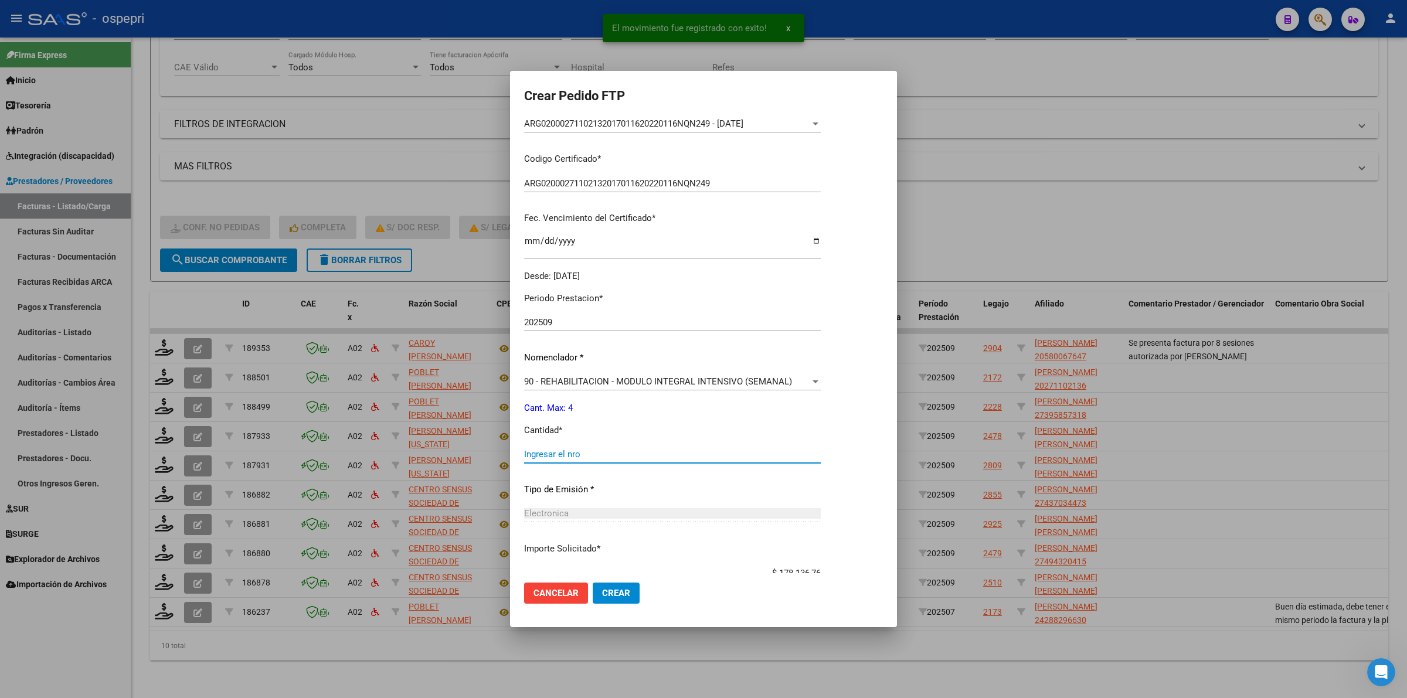
click at [533, 450] on input "Ingresar el nro" at bounding box center [672, 454] width 297 height 11
type input "4"
click at [625, 589] on button "Crear" at bounding box center [616, 593] width 47 height 21
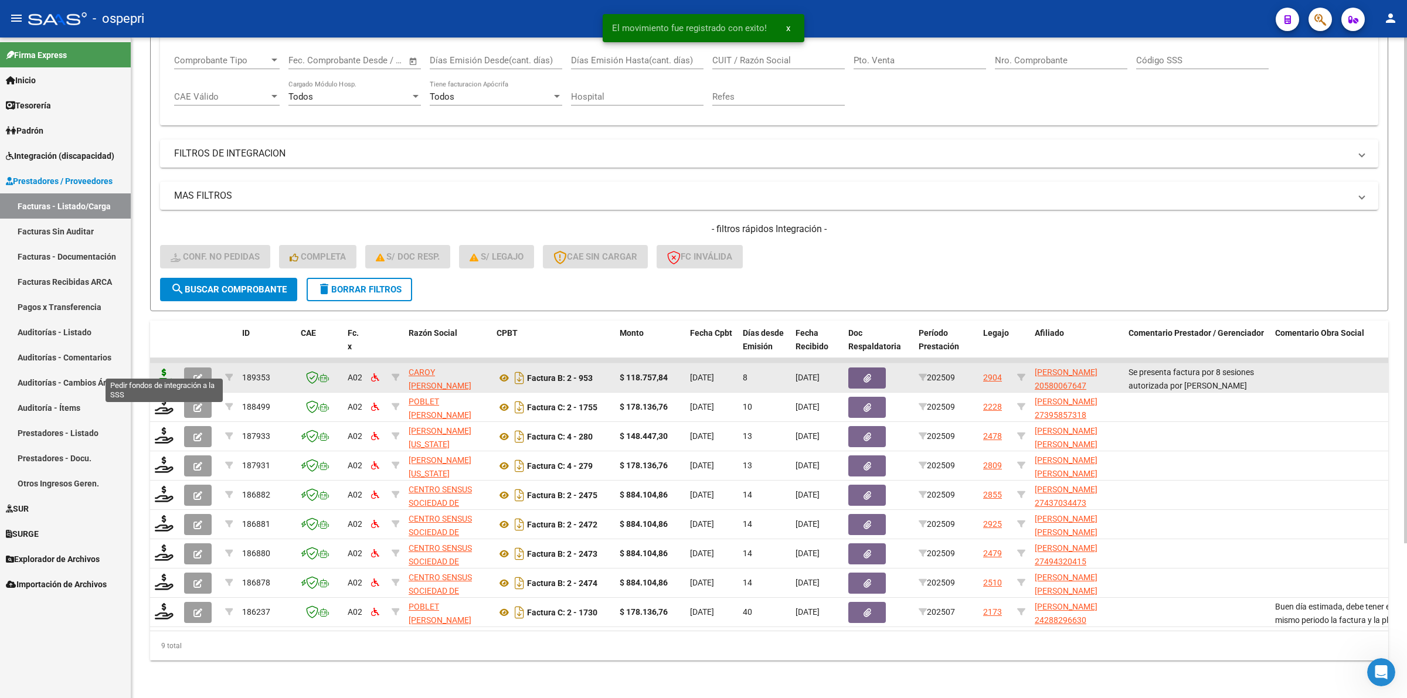
scroll to position [201, 0]
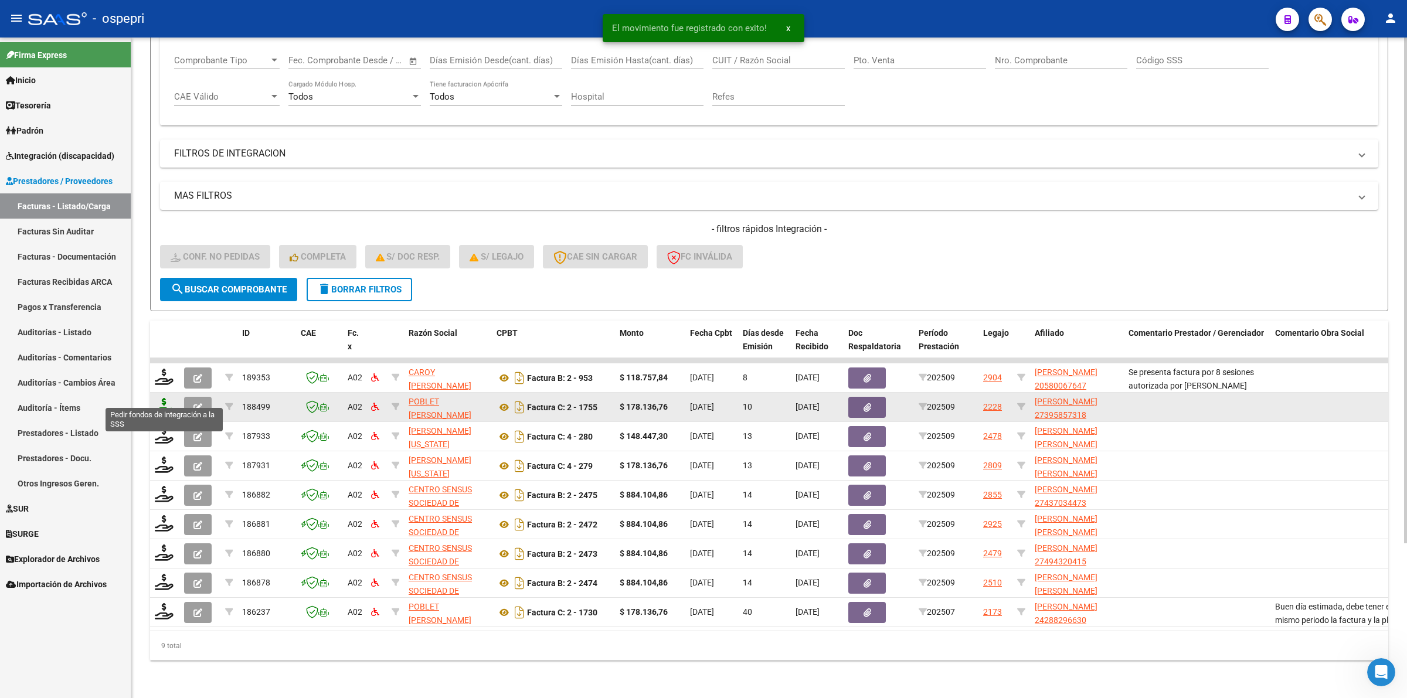
click at [165, 398] on icon at bounding box center [164, 406] width 19 height 16
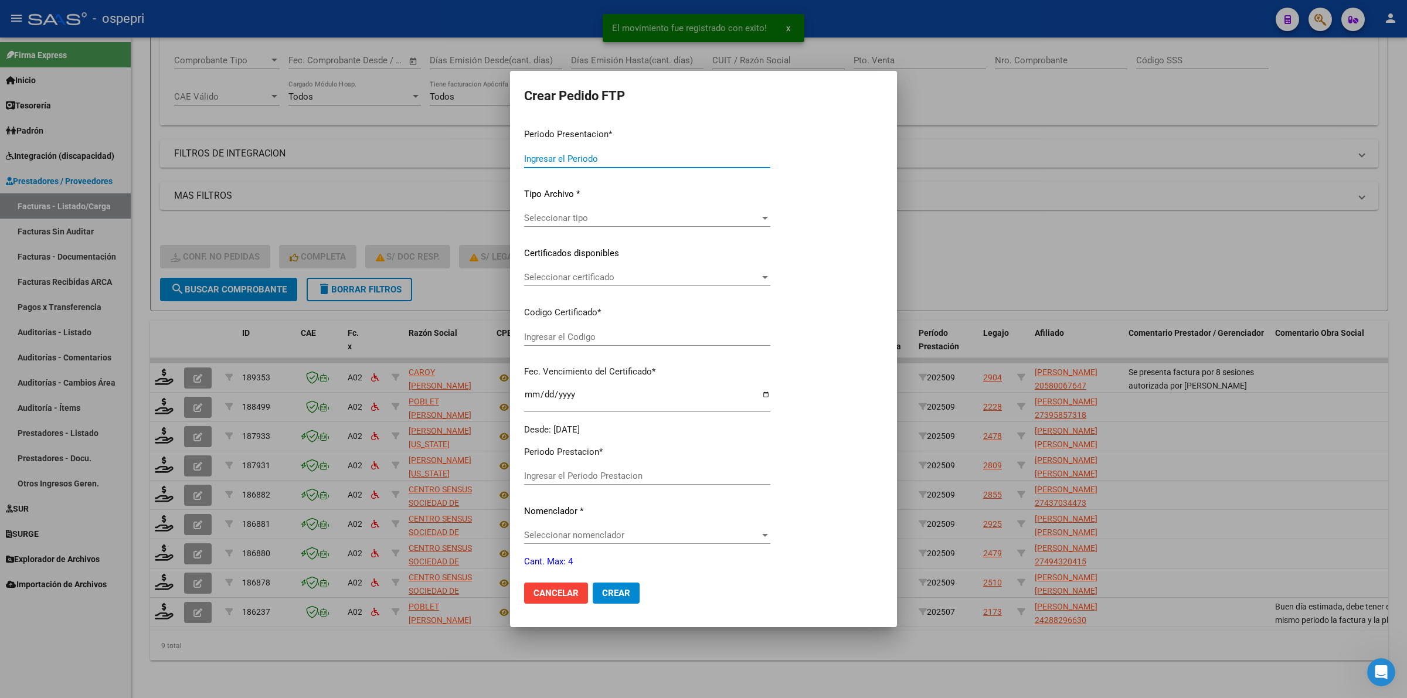
type input "202509"
type input "$ 178.136,76"
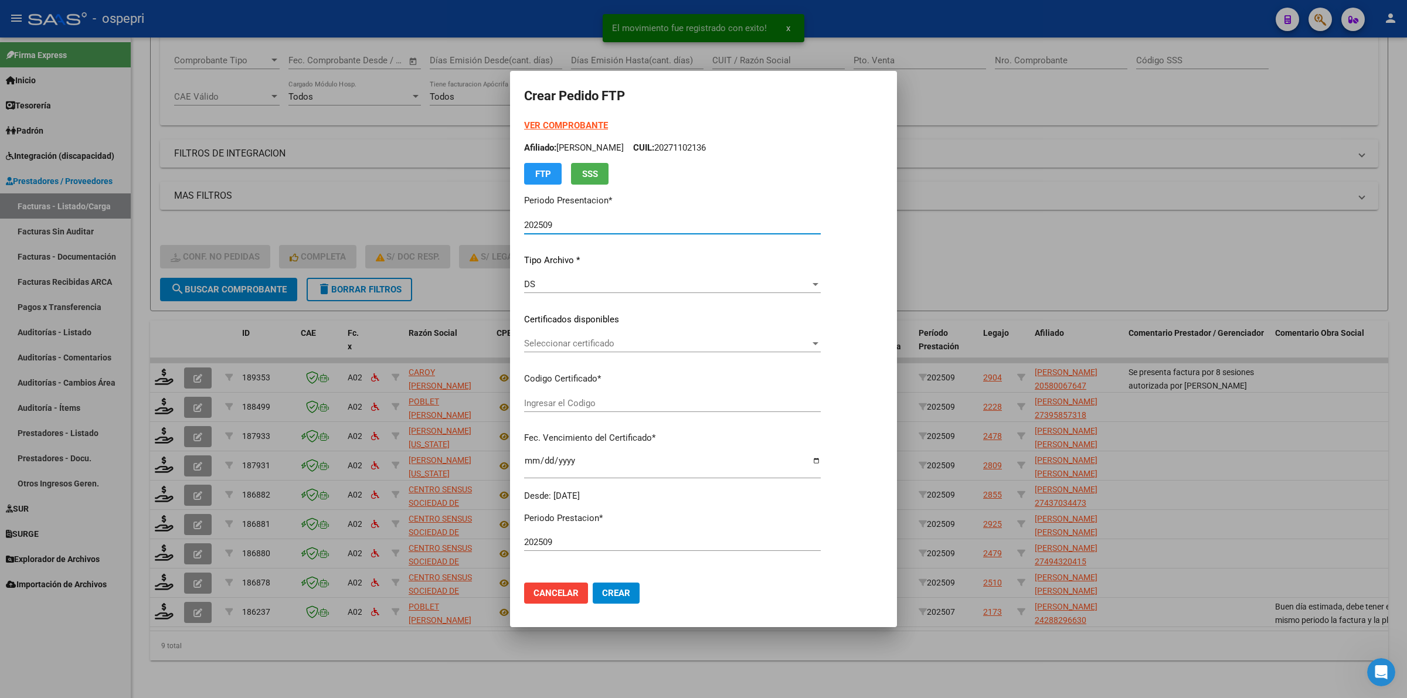
type input "27395857318"
type input "2032-06-16"
click at [569, 345] on span "Seleccionar certificado" at bounding box center [667, 343] width 286 height 11
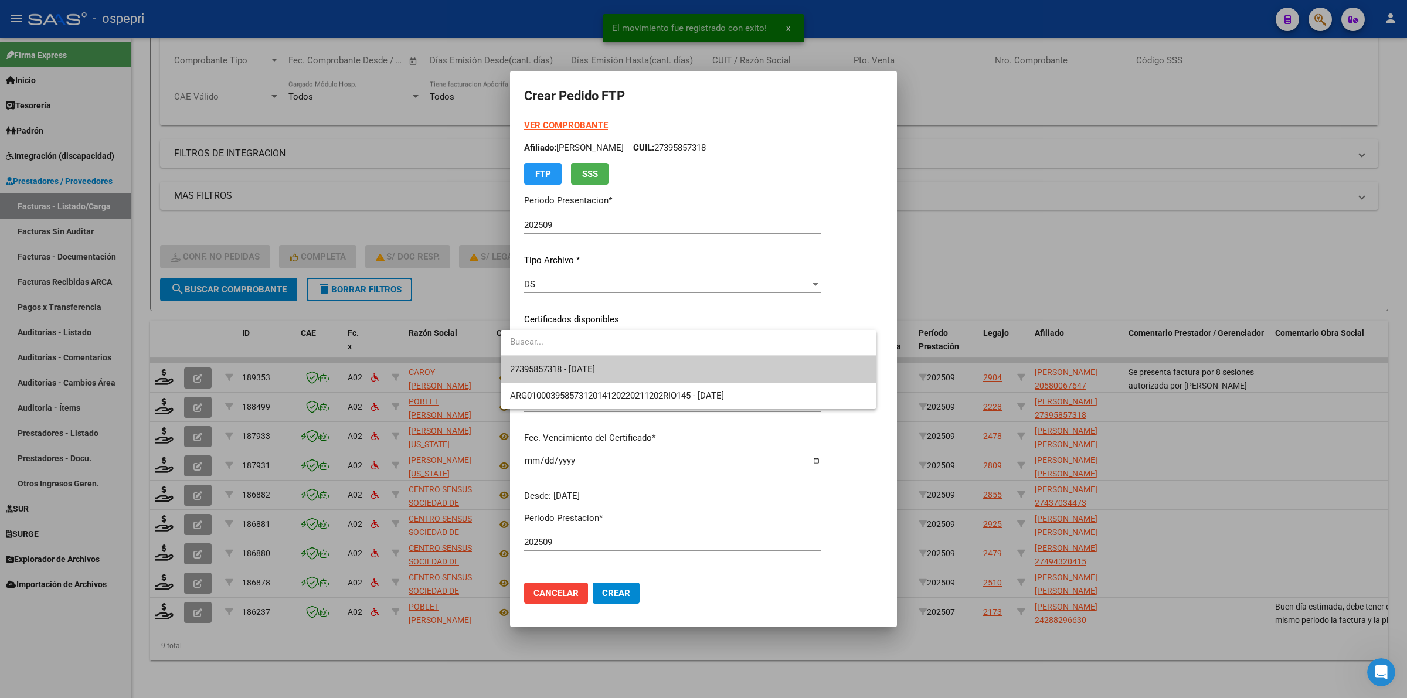
click at [572, 370] on span "27395857318 - 2032-06-16" at bounding box center [552, 369] width 85 height 11
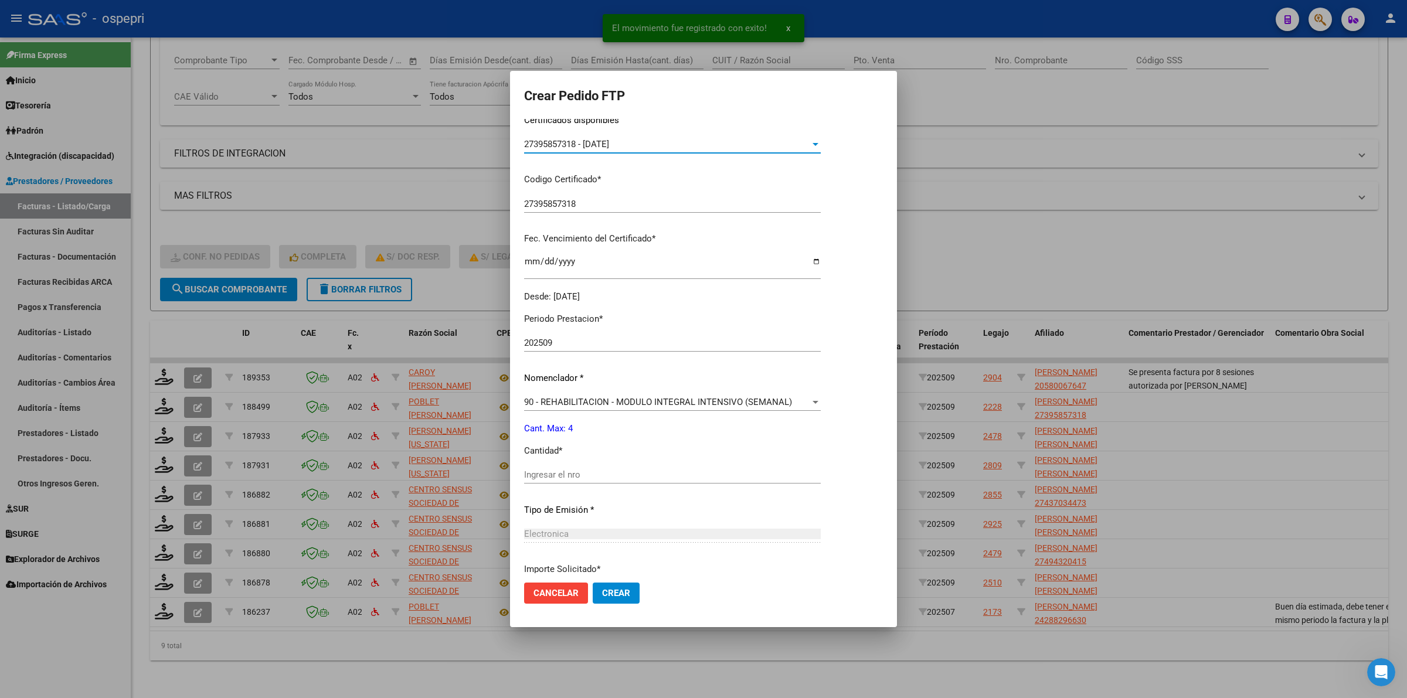
scroll to position [293, 0]
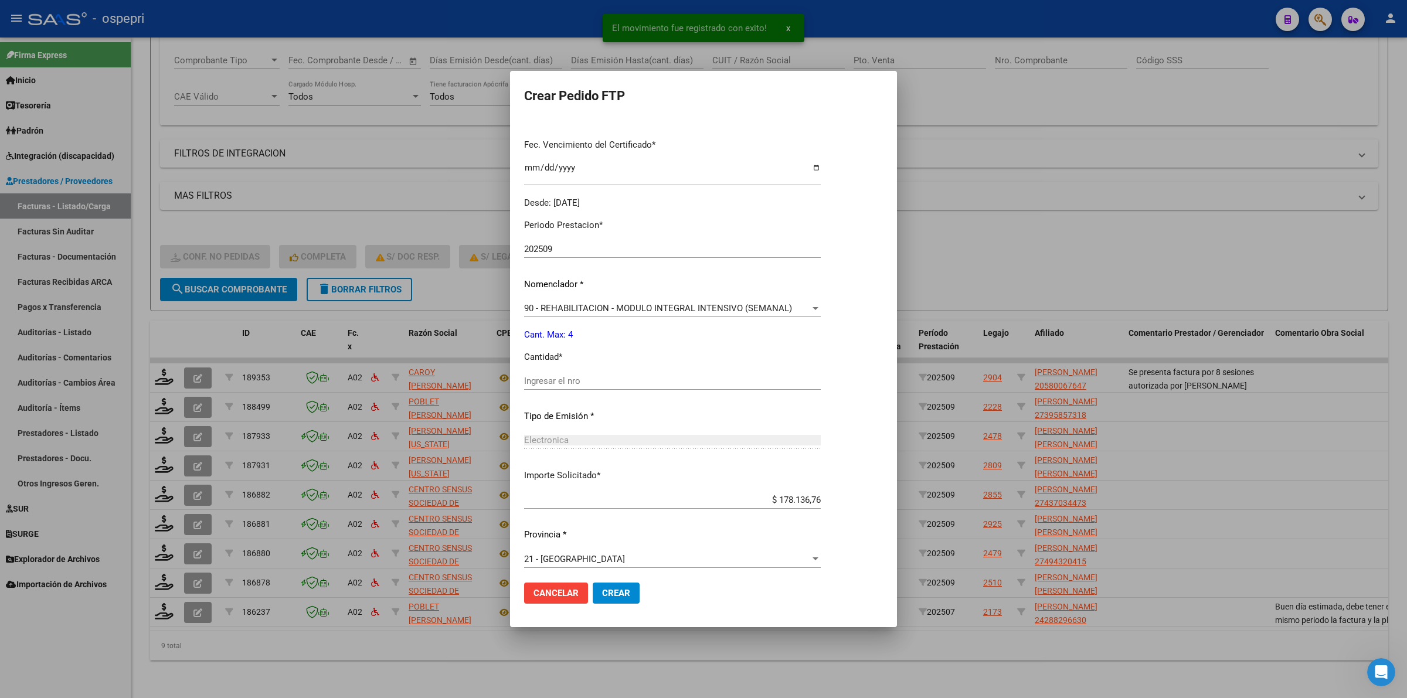
click at [563, 385] on input "Ingresar el nro" at bounding box center [672, 381] width 297 height 11
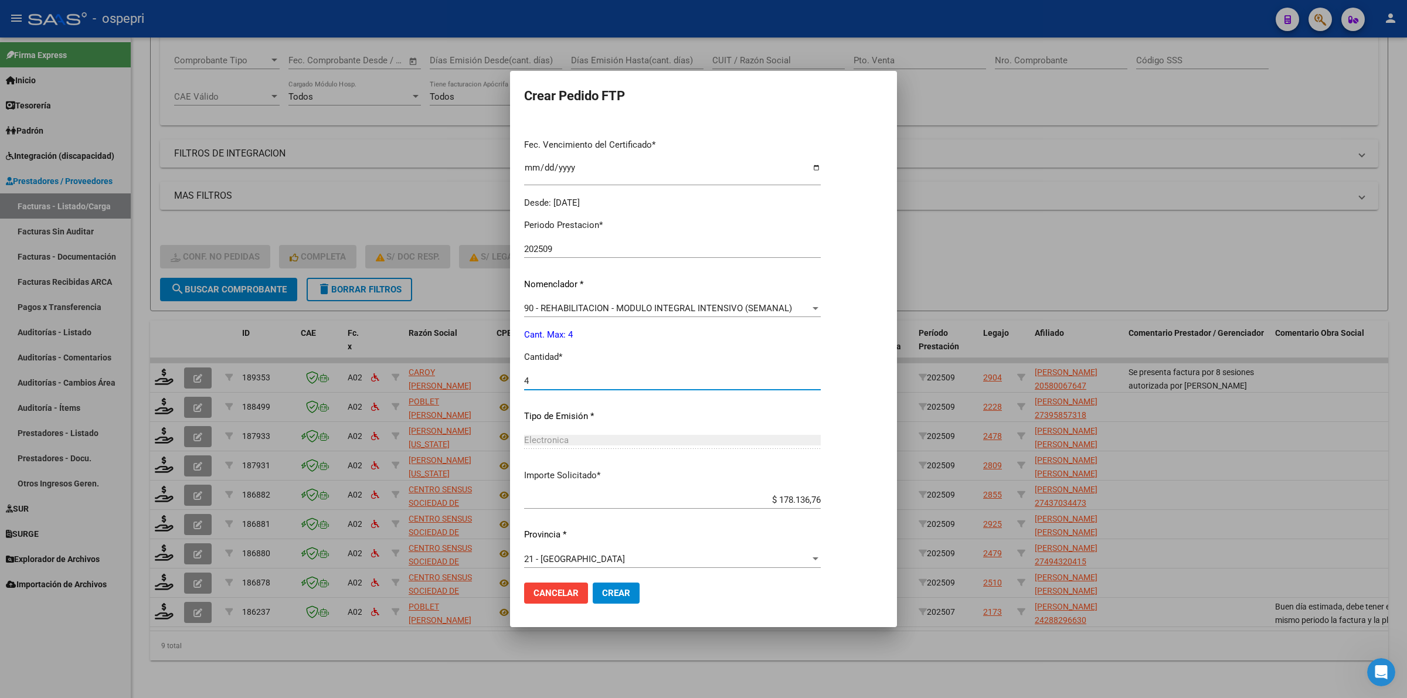
type input "4"
click at [602, 590] on span "Crear" at bounding box center [616, 593] width 28 height 11
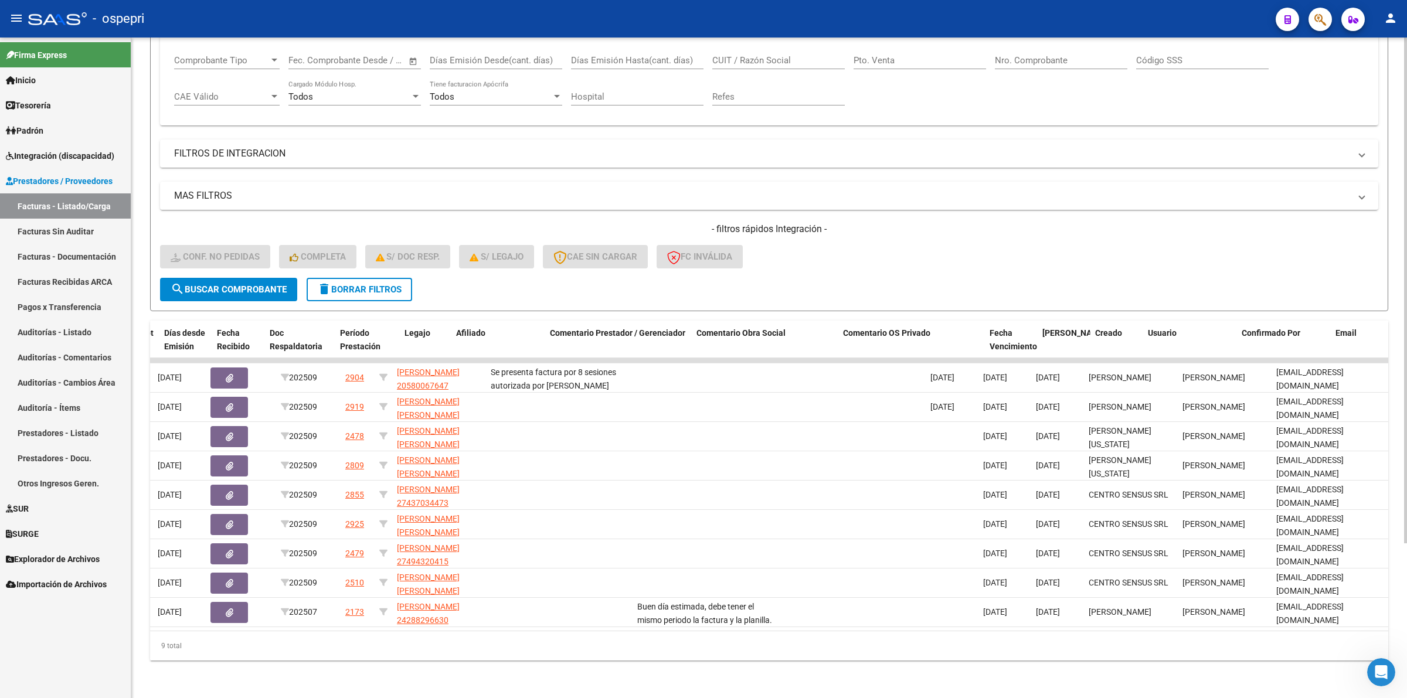
scroll to position [0, 0]
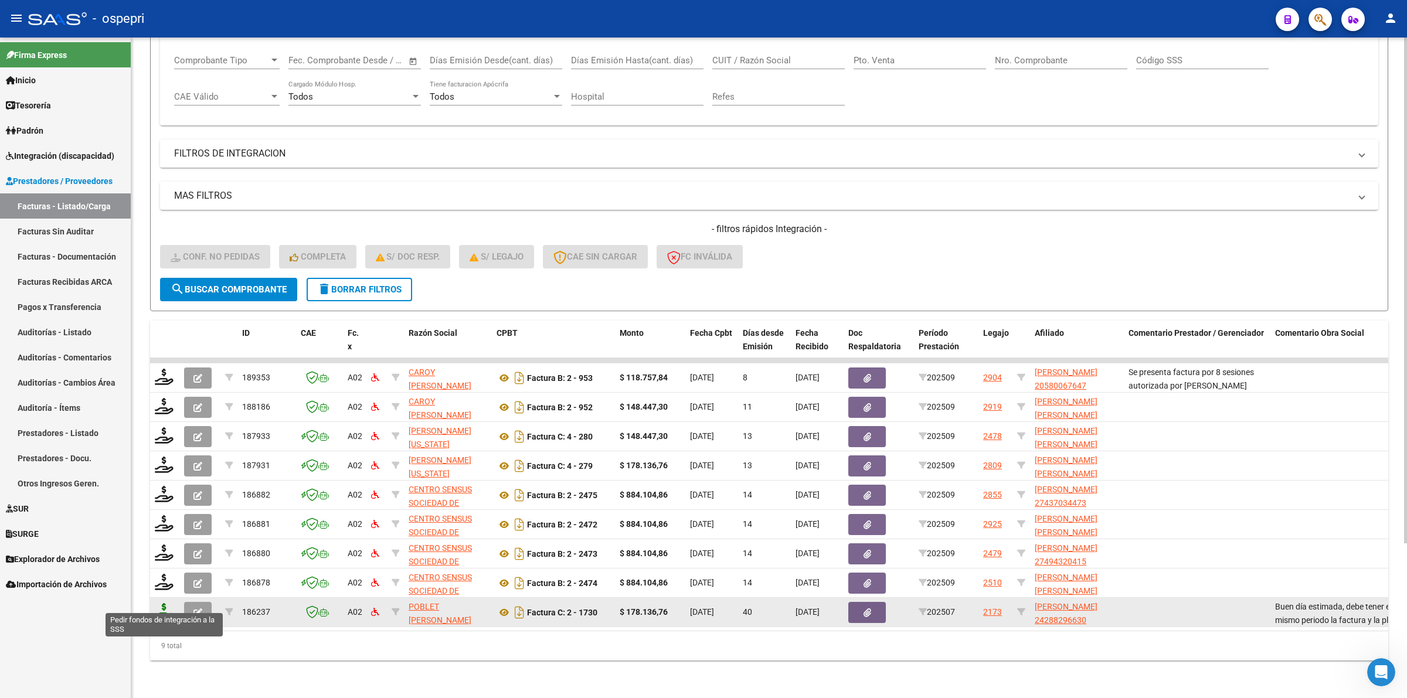
click at [165, 605] on icon at bounding box center [164, 611] width 19 height 16
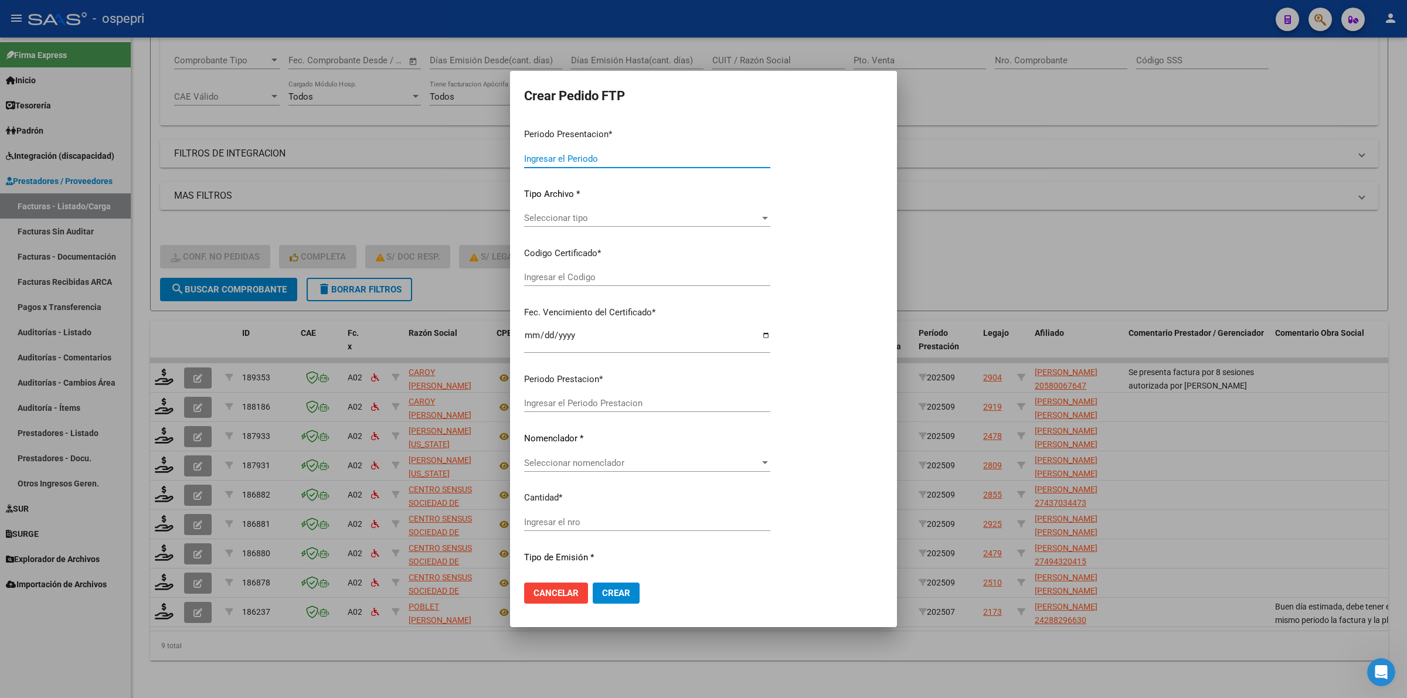
type input "202509"
type input "202507"
type input "$ 178.136,76"
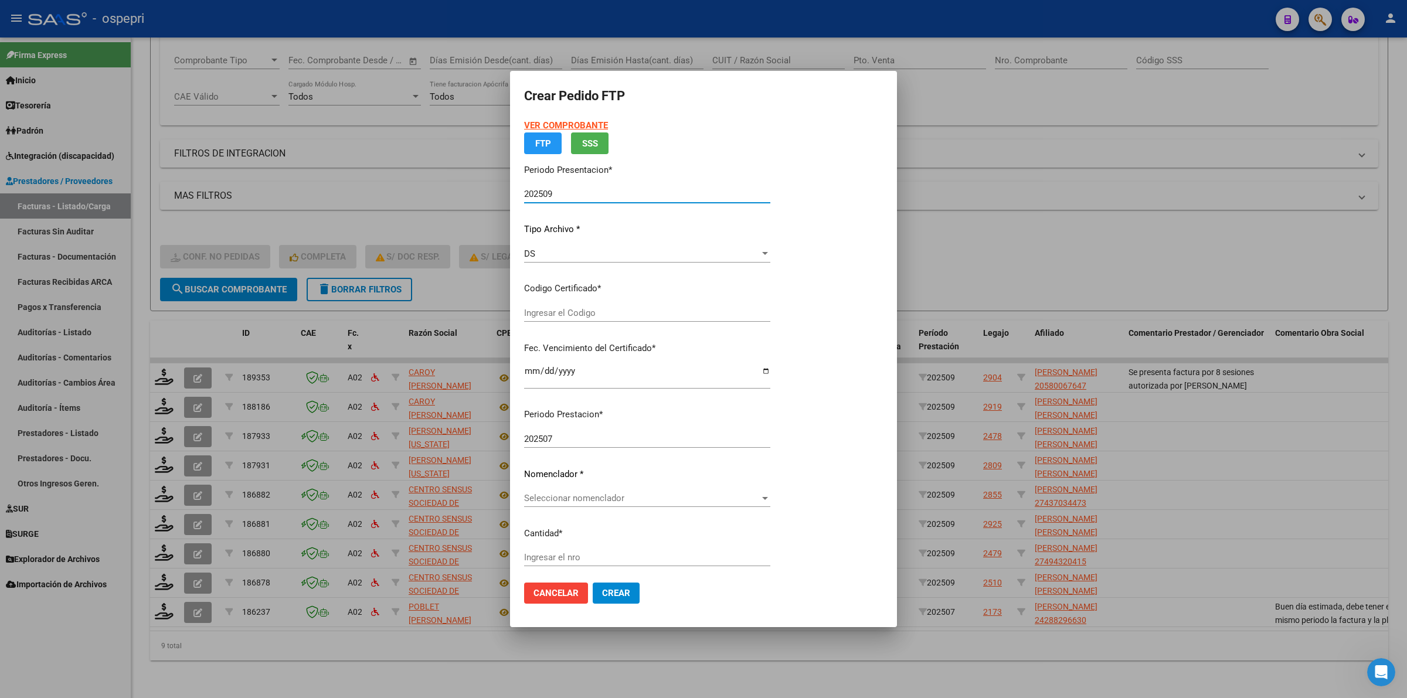
type input "ARG02000288296632018031220210312NQN249"
type input "2032-07-06"
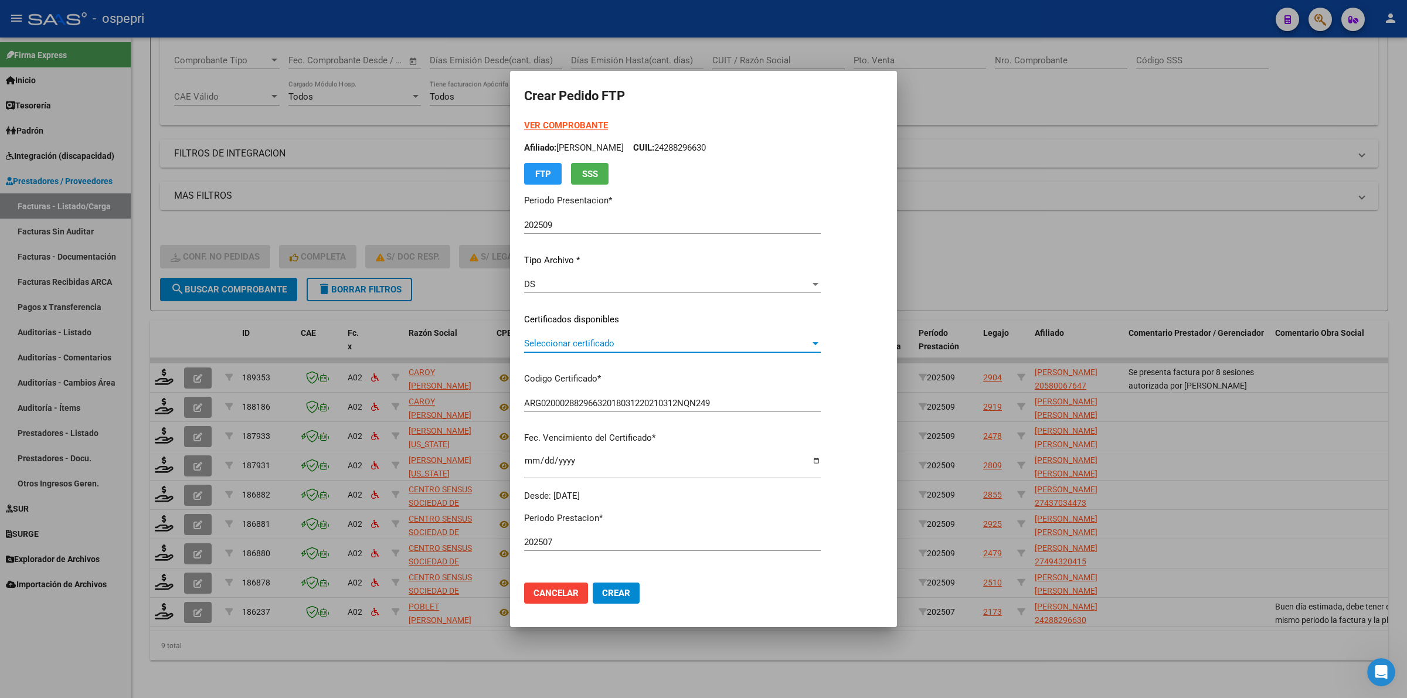
click at [538, 348] on span "Seleccionar certificado" at bounding box center [667, 343] width 286 height 11
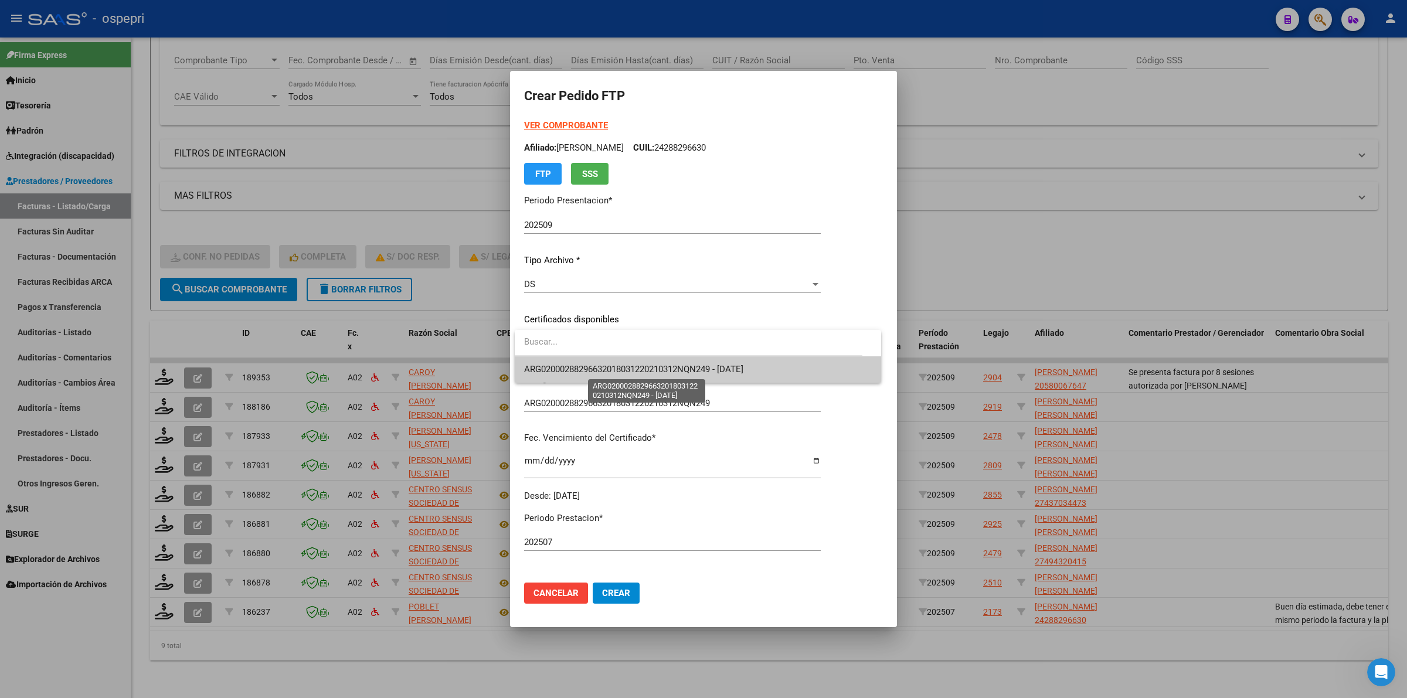
click at [556, 365] on span "ARG02000288296632018031220210312NQN249 - 2032-07-06" at bounding box center [633, 369] width 219 height 11
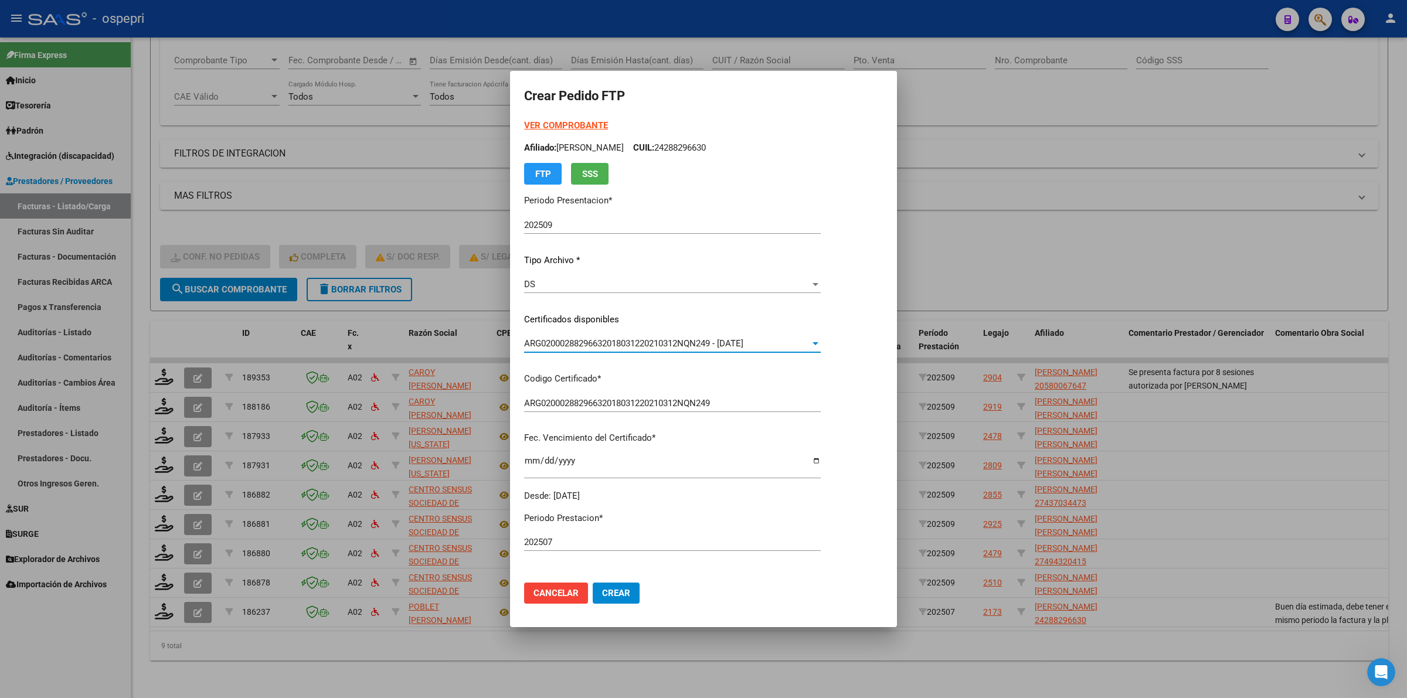
scroll to position [220, 0]
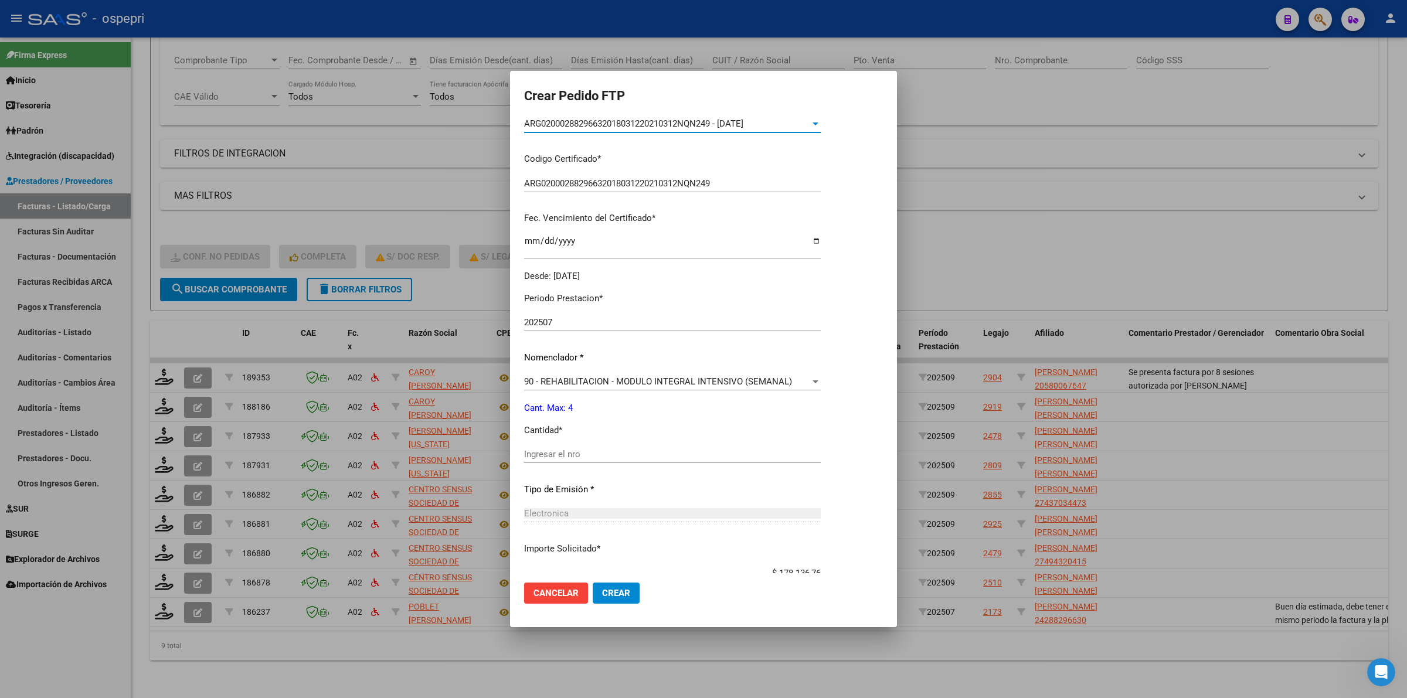
click at [552, 457] on input "Ingresar el nro" at bounding box center [672, 454] width 297 height 11
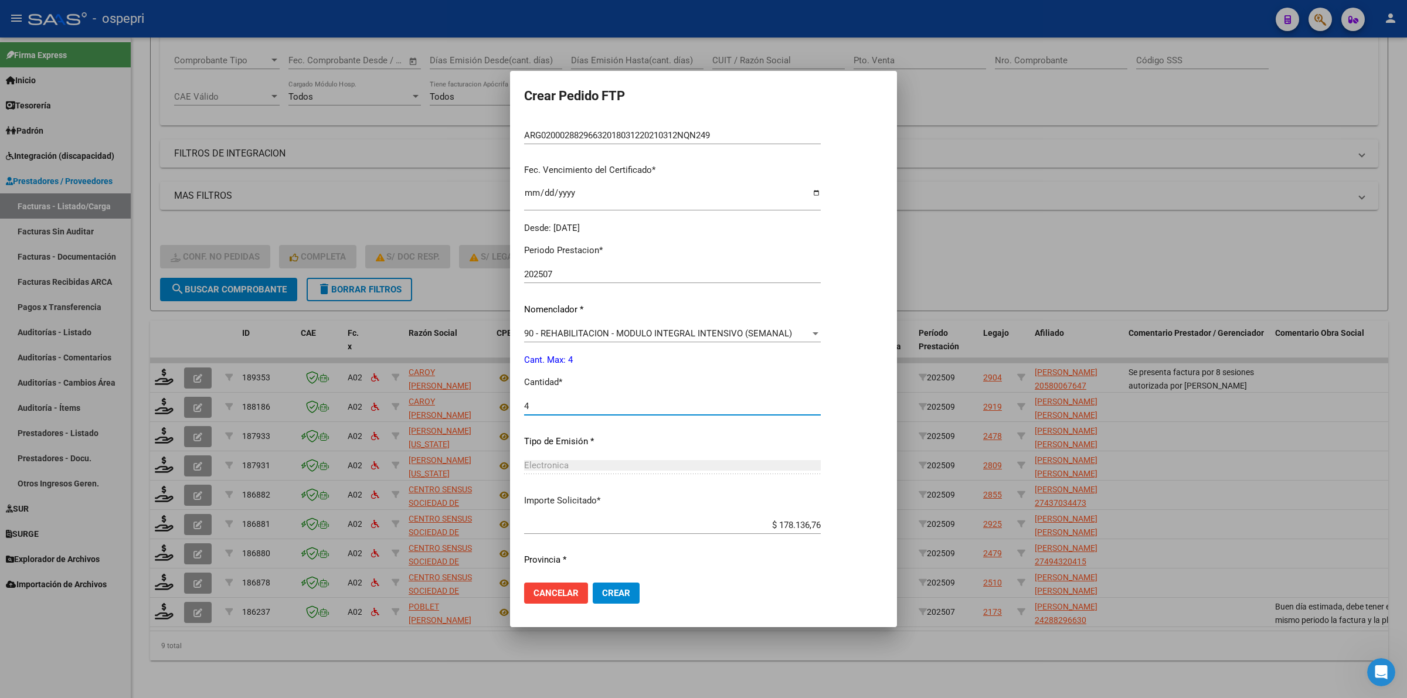
scroll to position [299, 0]
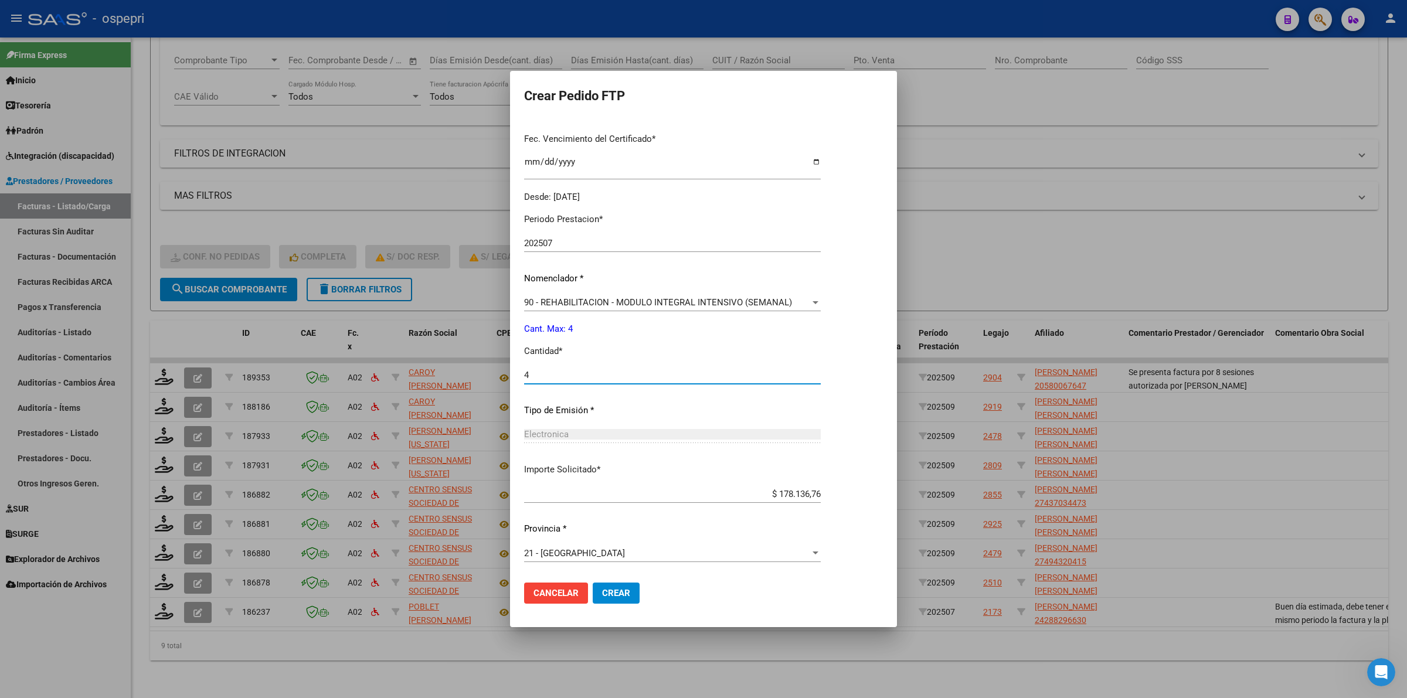
type input "4"
click at [618, 588] on span "Crear" at bounding box center [616, 593] width 28 height 11
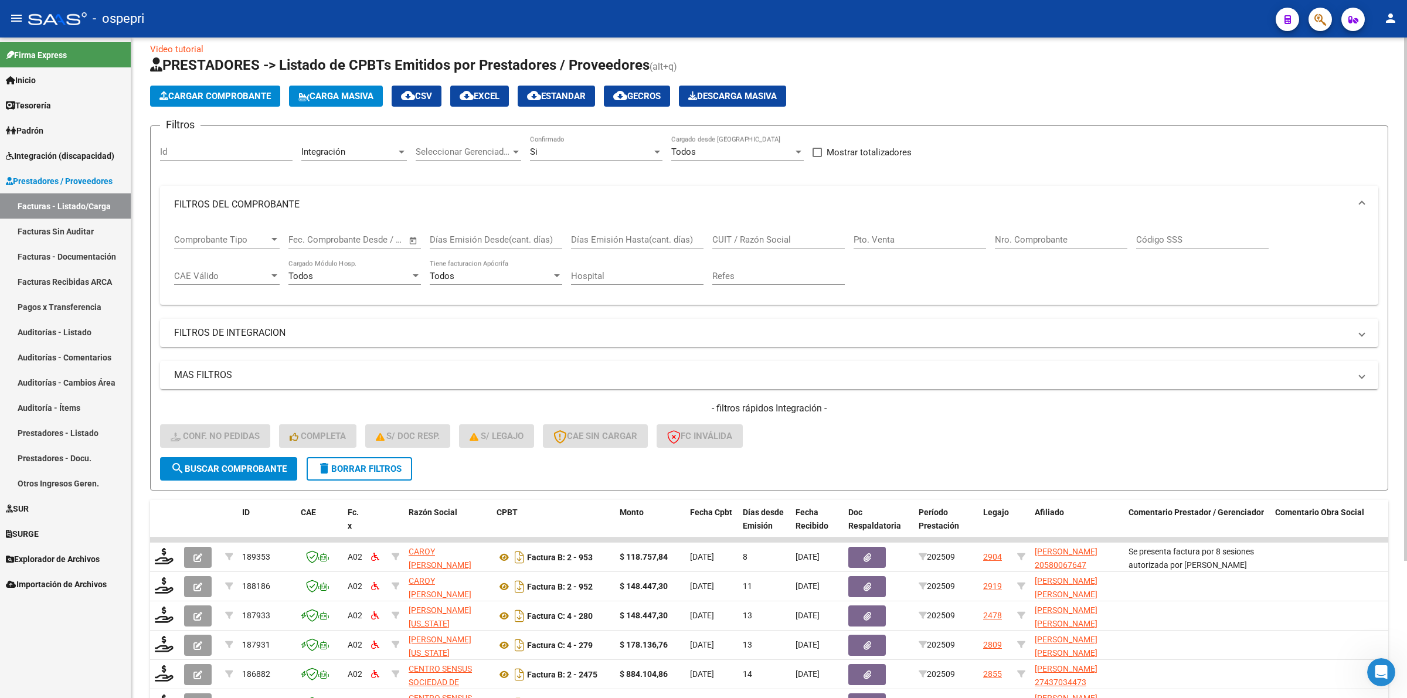
scroll to position [0, 0]
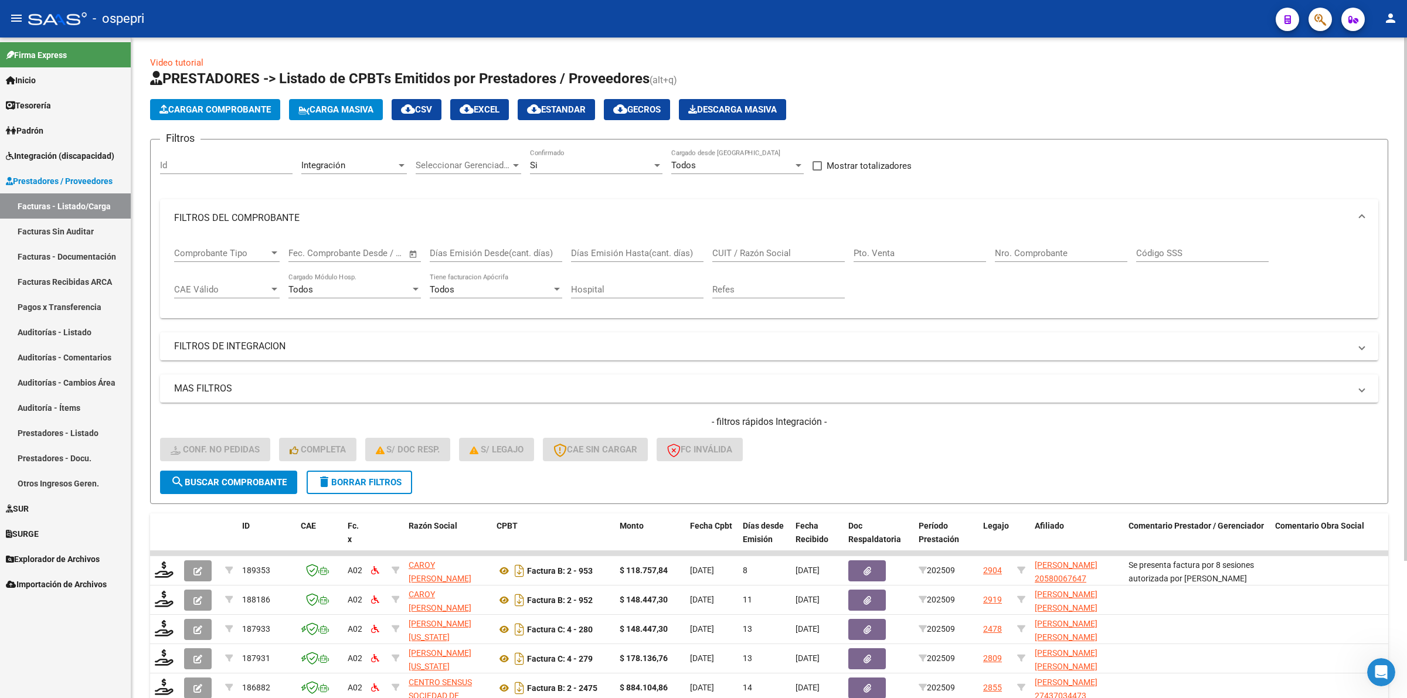
drag, startPoint x: 340, startPoint y: 484, endPoint x: 425, endPoint y: 459, distance: 88.7
click at [342, 482] on span "delete Borrar Filtros" at bounding box center [359, 482] width 84 height 11
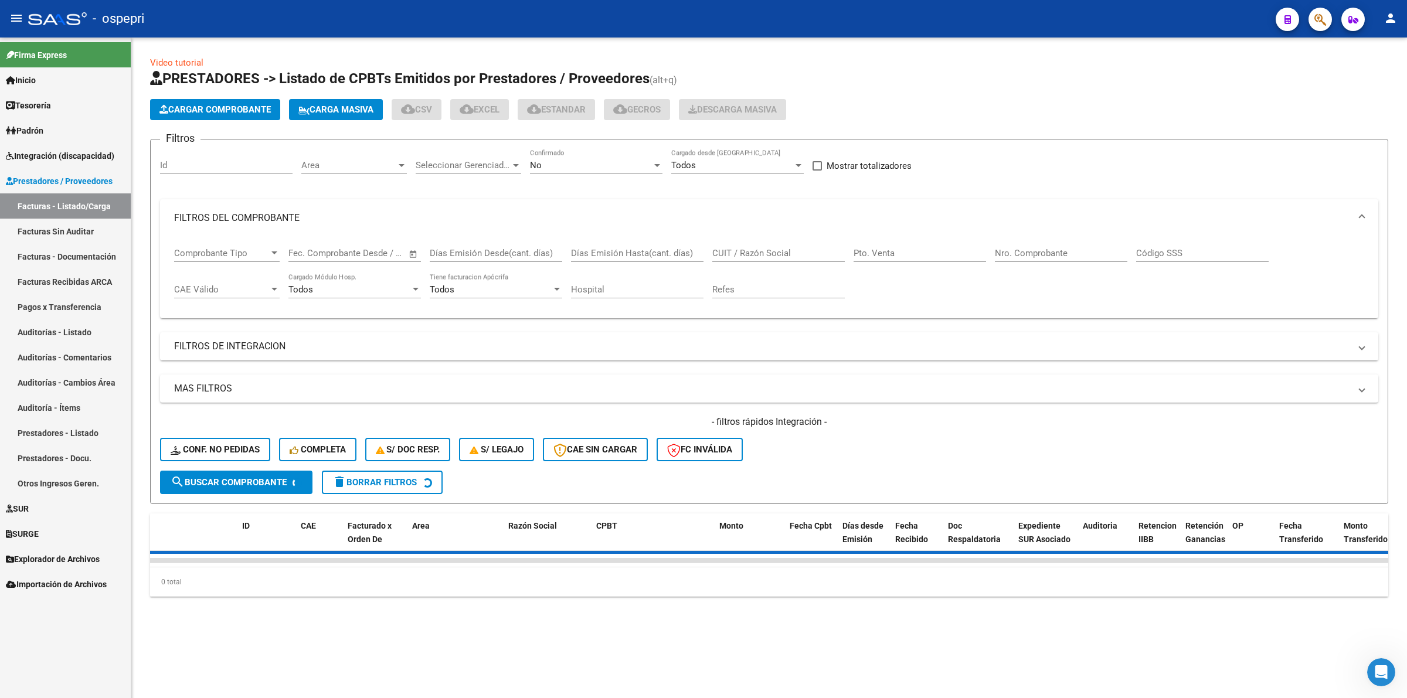
click at [788, 242] on div "CUIT / Razón Social" at bounding box center [778, 249] width 132 height 25
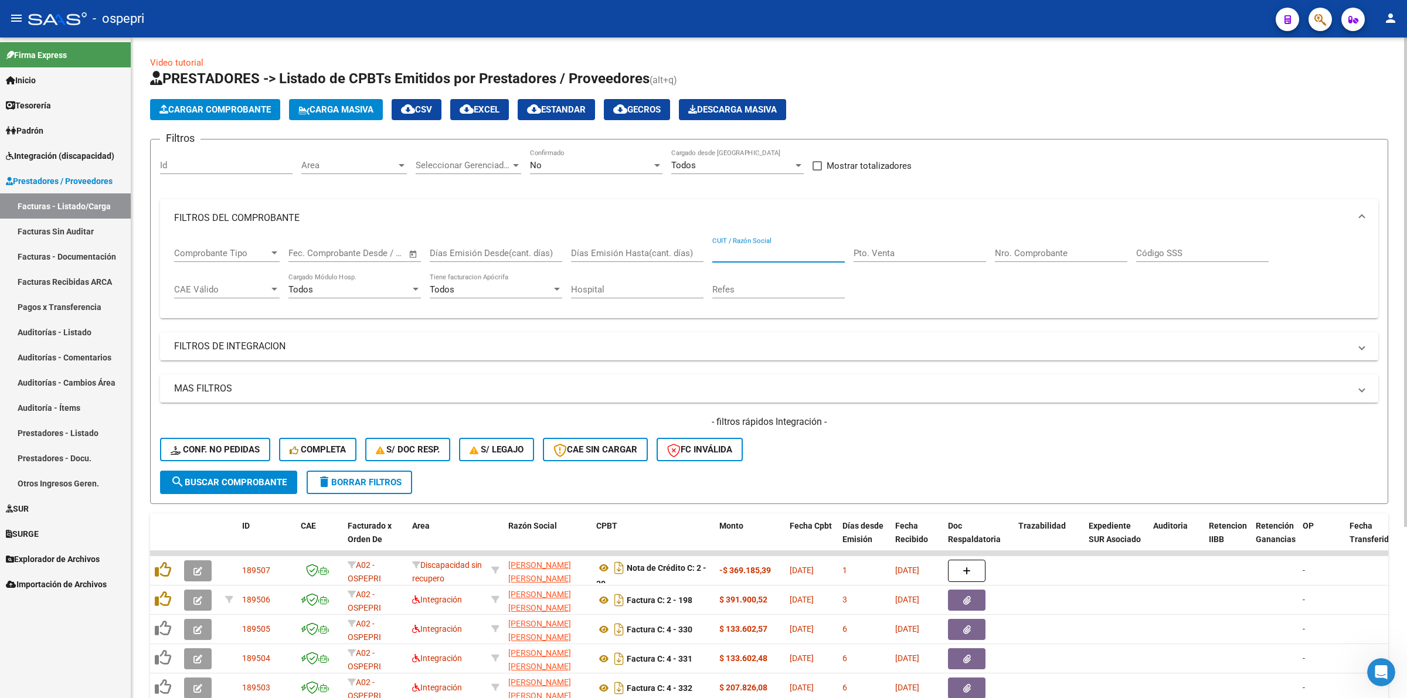
paste input "20237262000"
type input "20237262000"
click at [202, 479] on span "search Buscar Comprobante" at bounding box center [229, 482] width 116 height 11
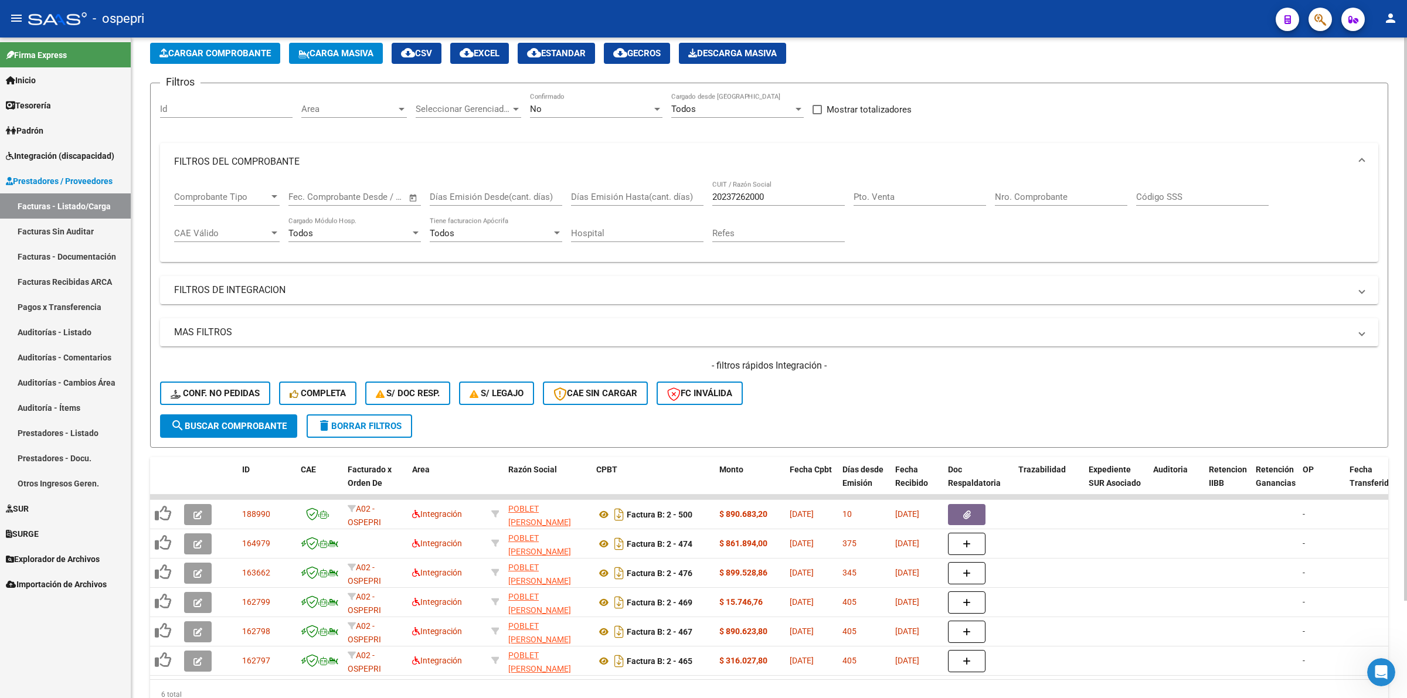
scroll to position [113, 0]
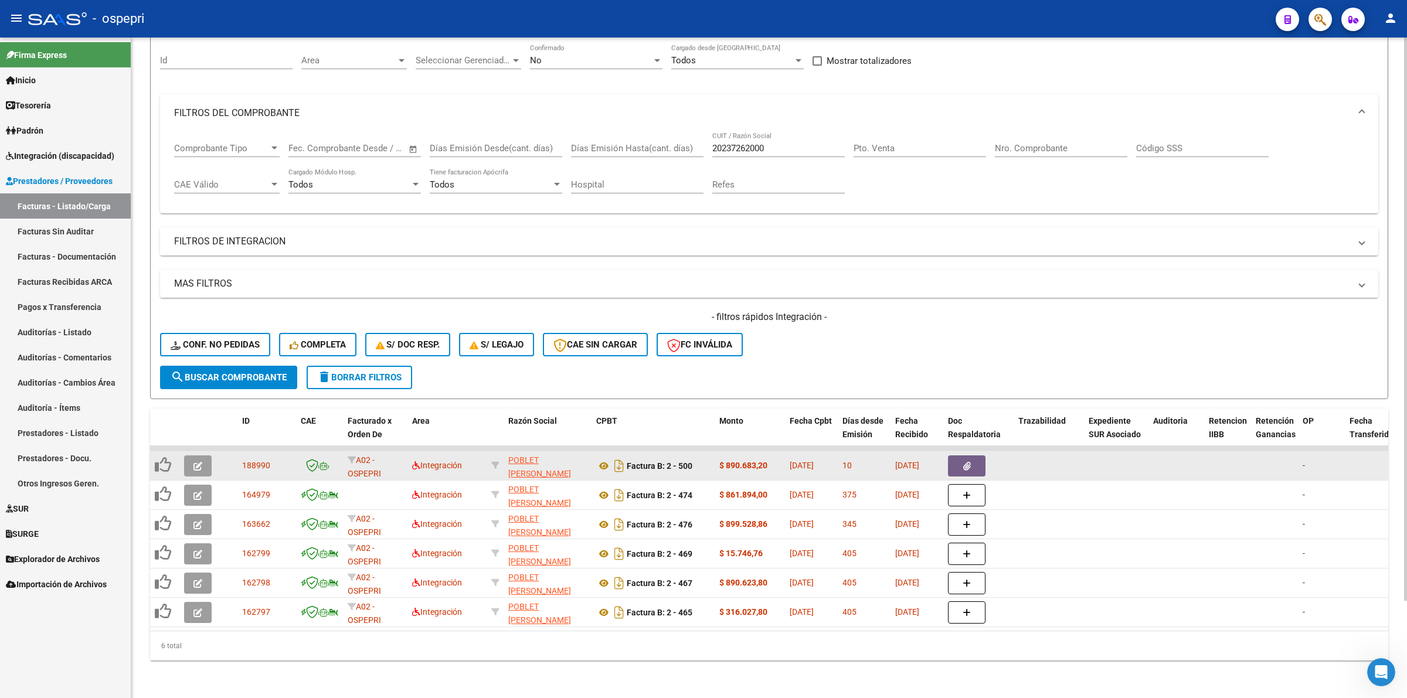
click at [189, 455] on button "button" at bounding box center [198, 465] width 28 height 21
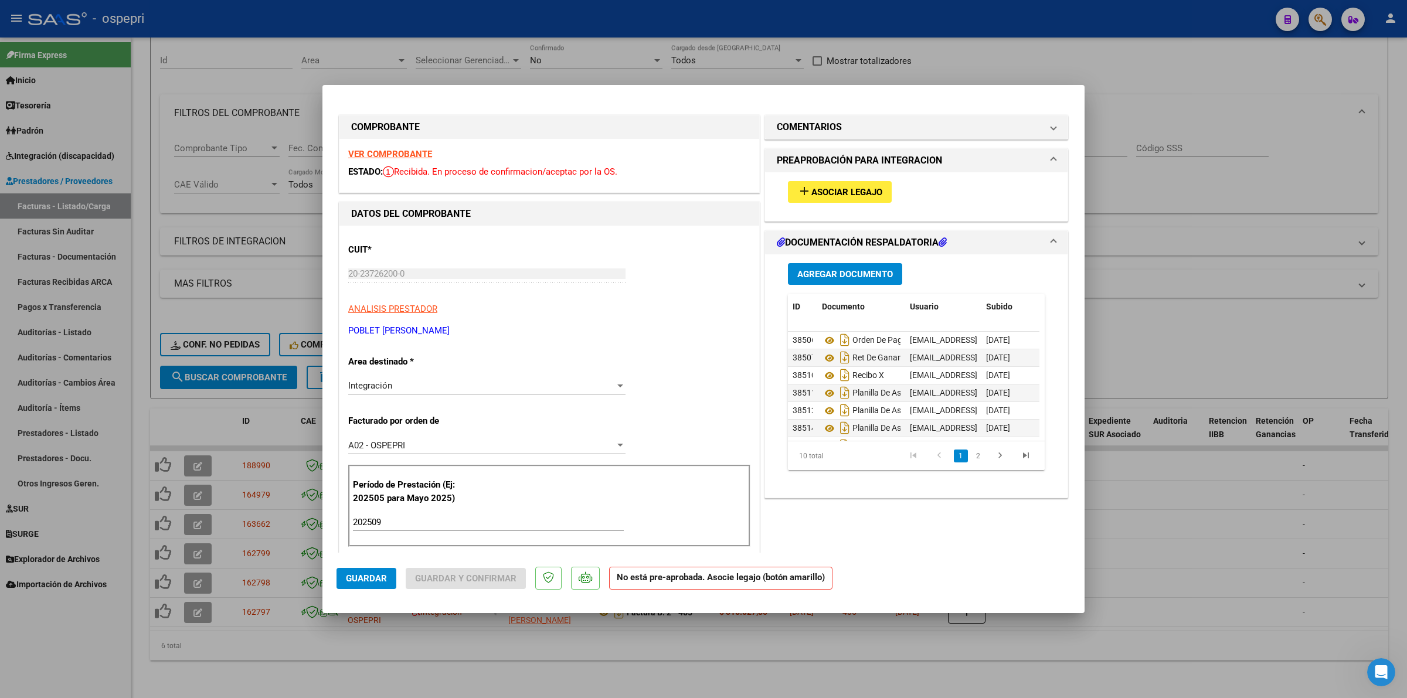
click at [376, 151] on strong "VER COMPROBANTE" at bounding box center [390, 154] width 84 height 11
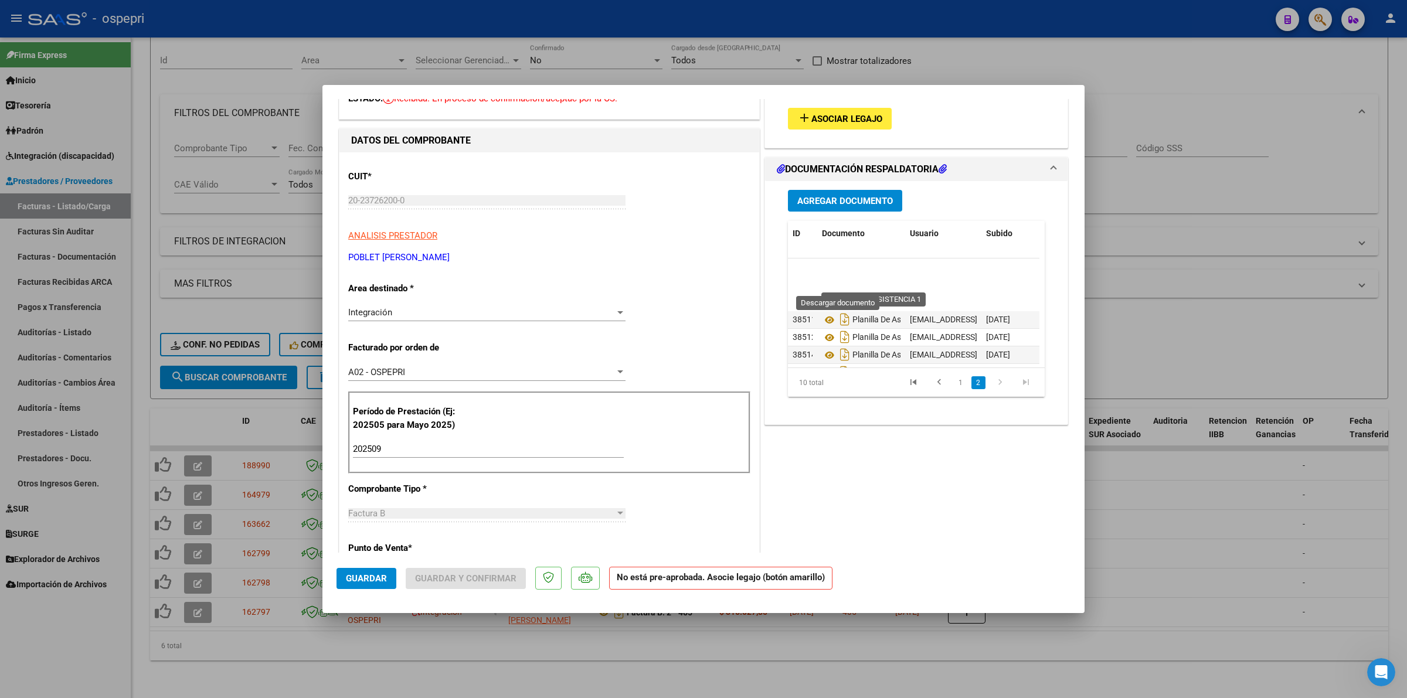
scroll to position [82, 0]
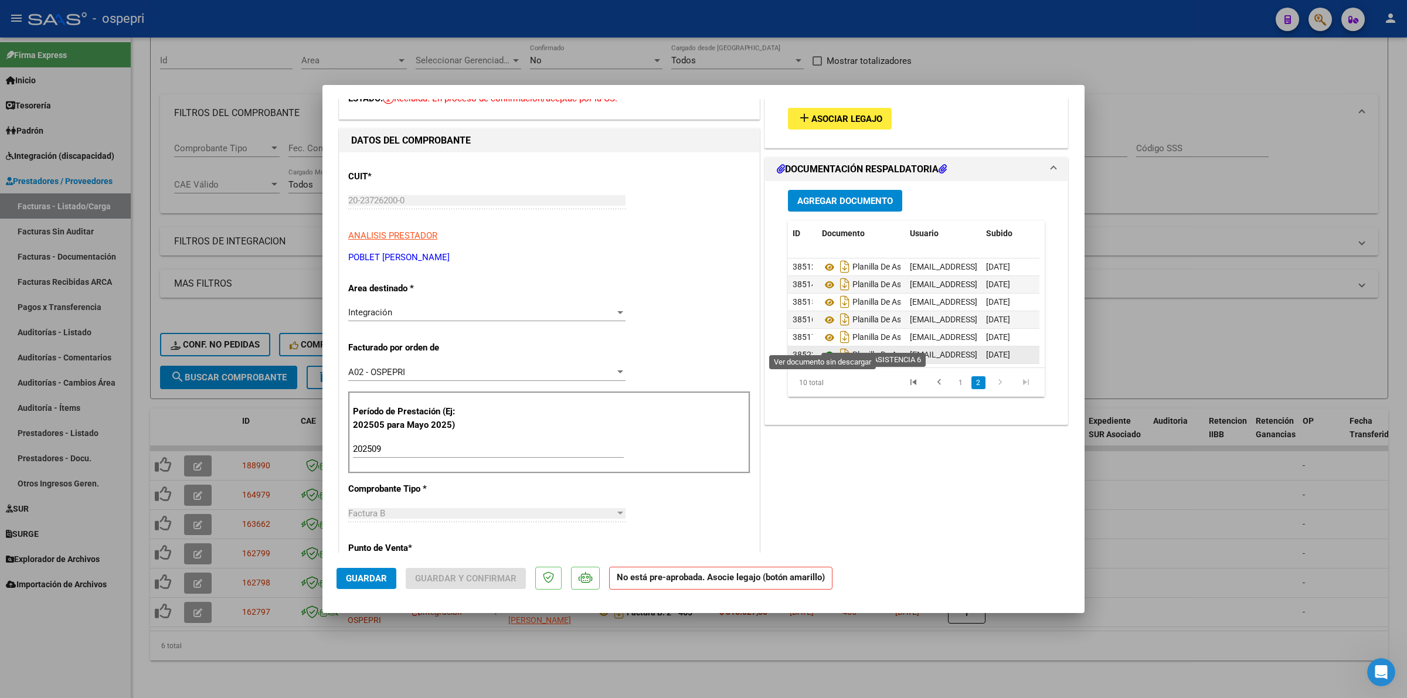
click at [827, 348] on icon at bounding box center [829, 355] width 15 height 14
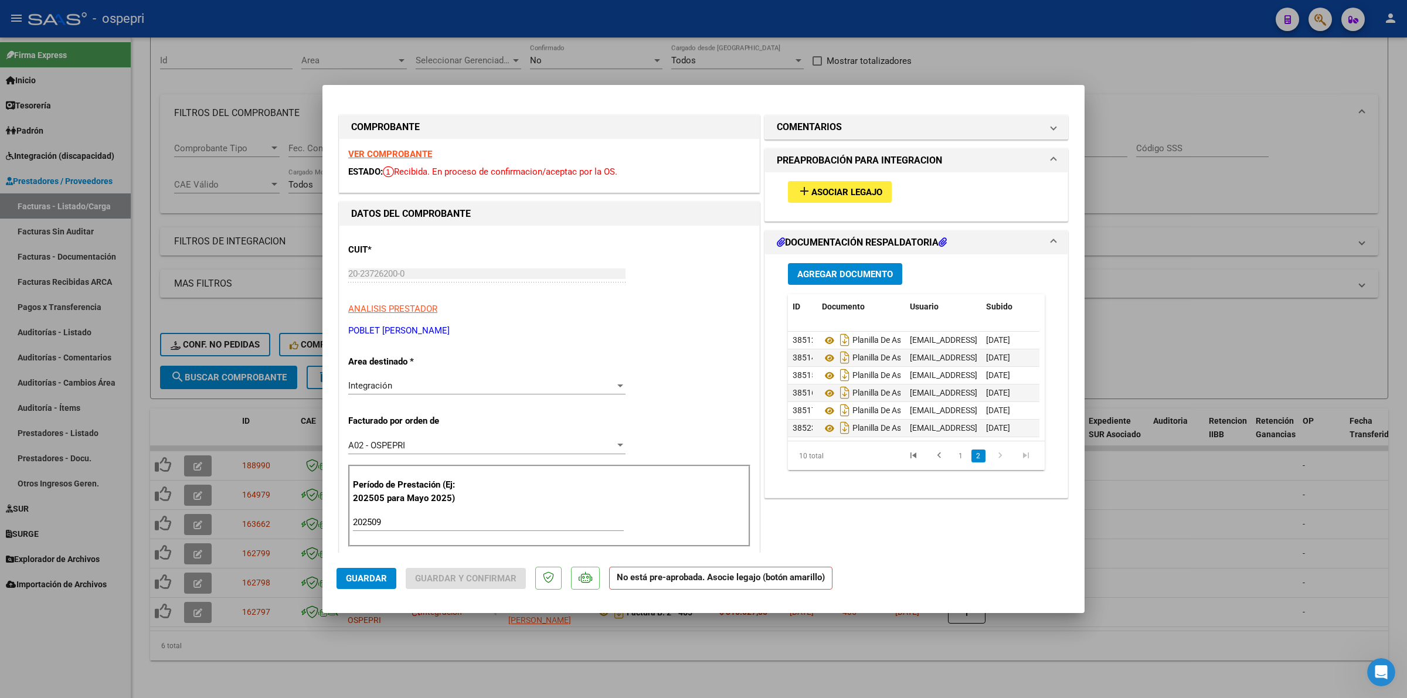
click at [394, 157] on strong "VER COMPROBANTE" at bounding box center [390, 154] width 84 height 11
click at [802, 191] on mat-icon "add" at bounding box center [804, 191] width 14 height 14
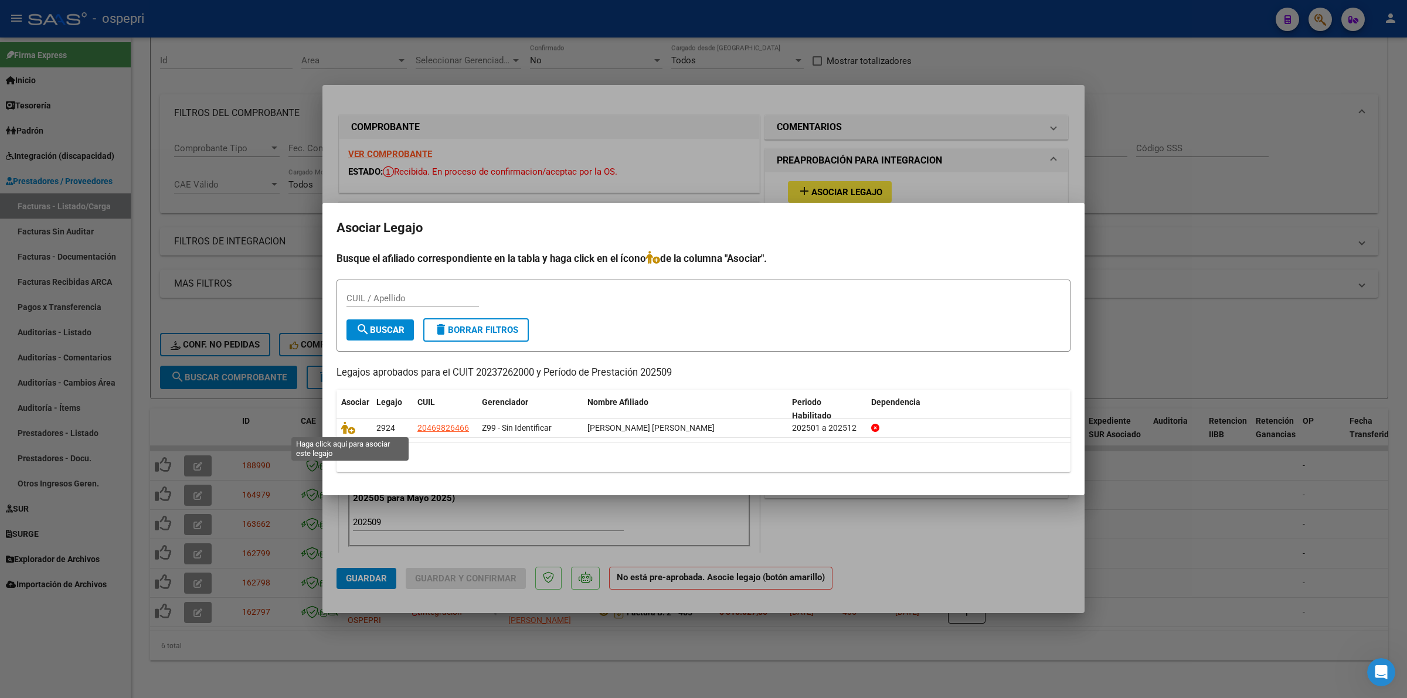
drag, startPoint x: 352, startPoint y: 429, endPoint x: 746, endPoint y: 475, distance: 396.7
click at [352, 427] on icon at bounding box center [348, 427] width 14 height 13
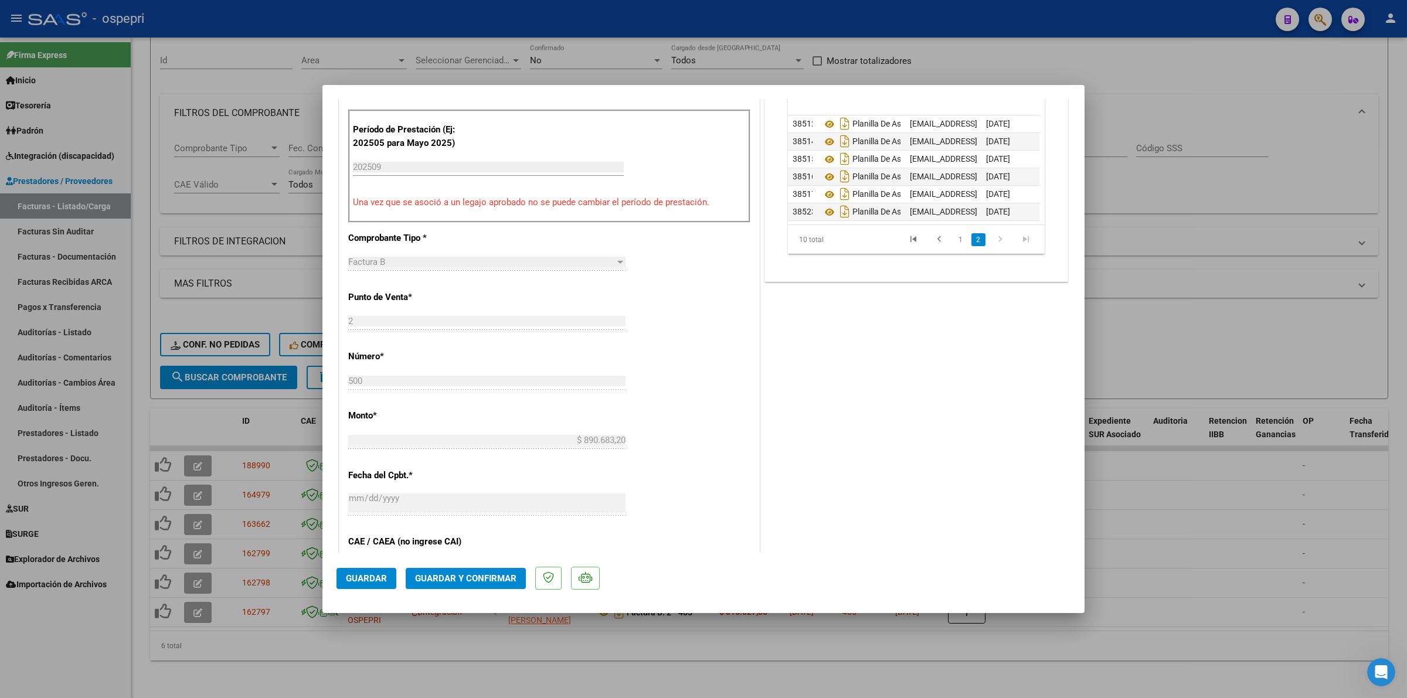
scroll to position [366, 0]
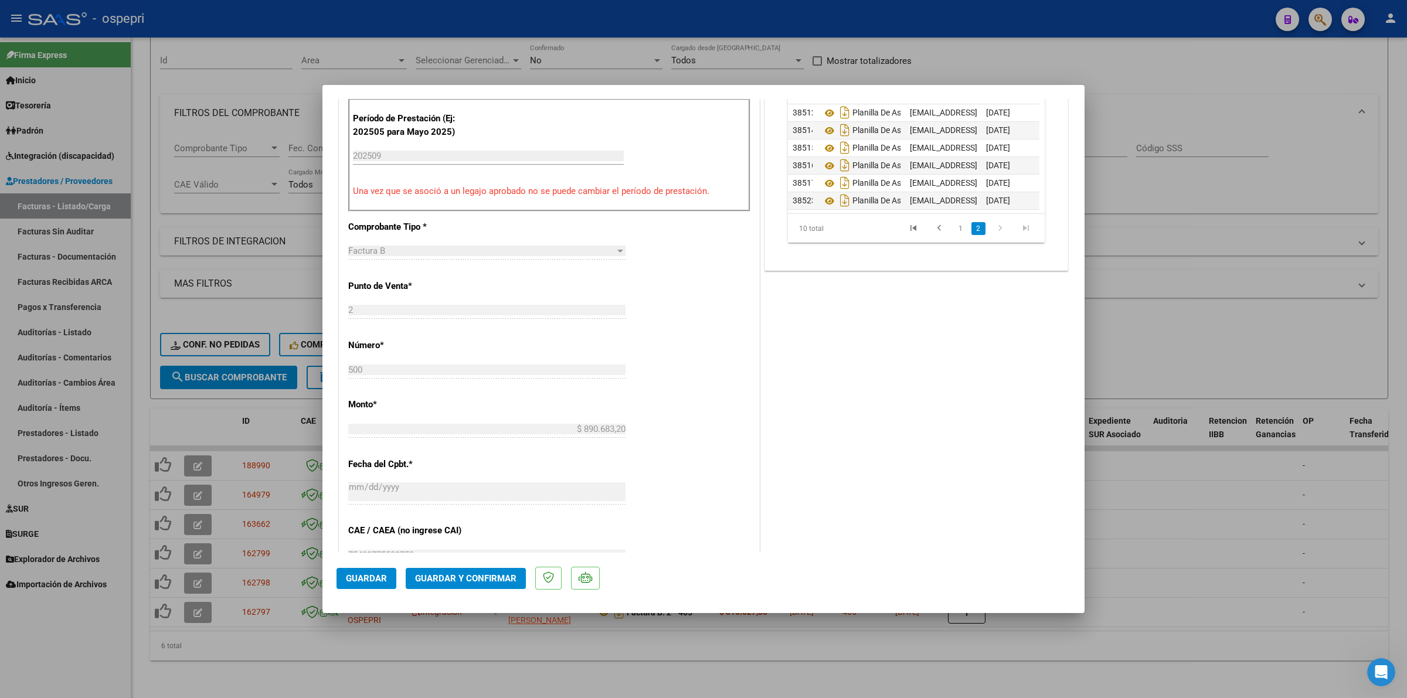
click at [379, 573] on span "Guardar" at bounding box center [366, 578] width 41 height 11
click at [449, 579] on button "Guardar y Confirmar" at bounding box center [466, 578] width 120 height 21
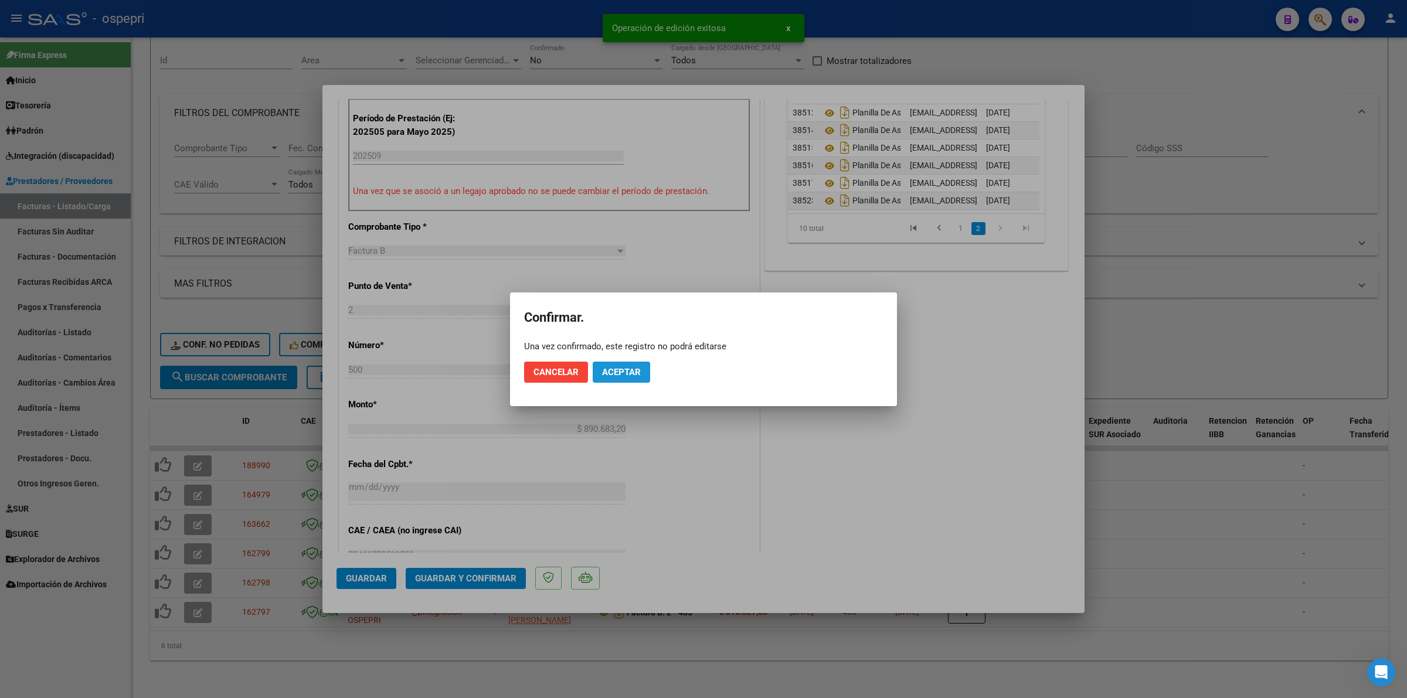
click at [623, 378] on button "Aceptar" at bounding box center [621, 372] width 57 height 21
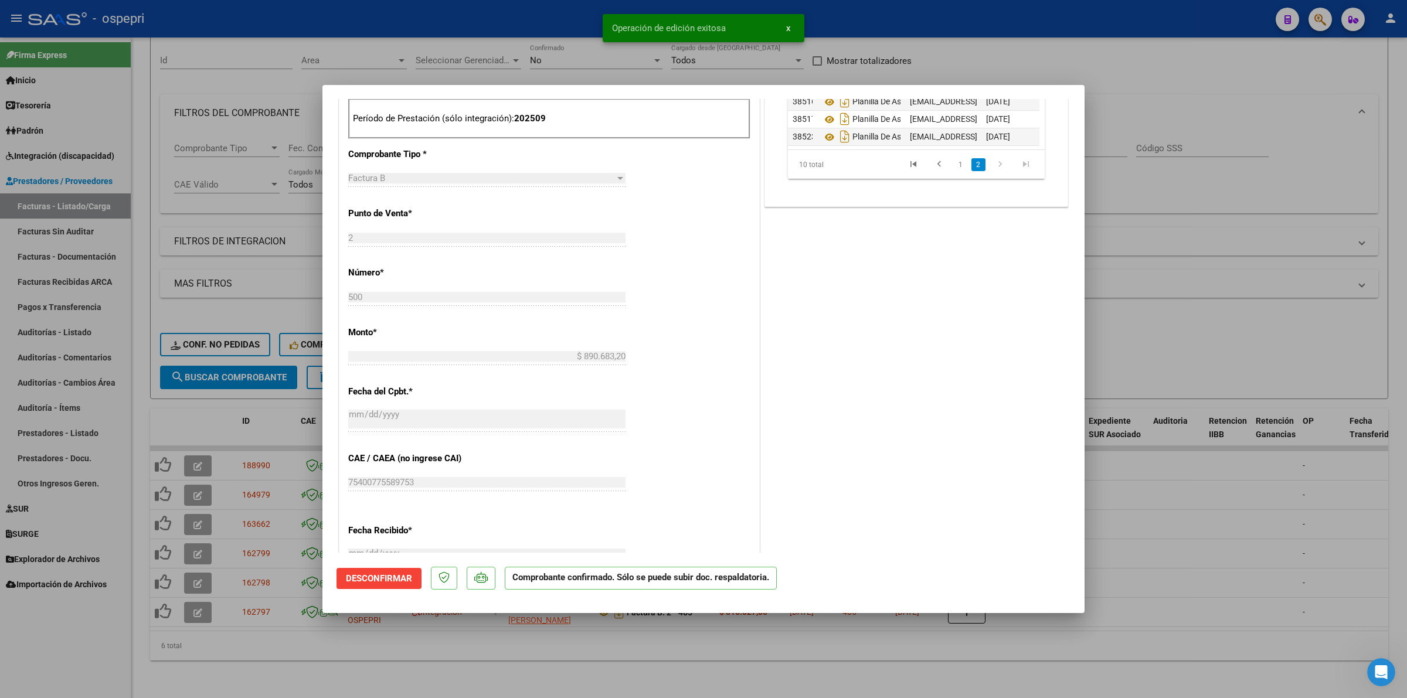
type input "$ 0,00"
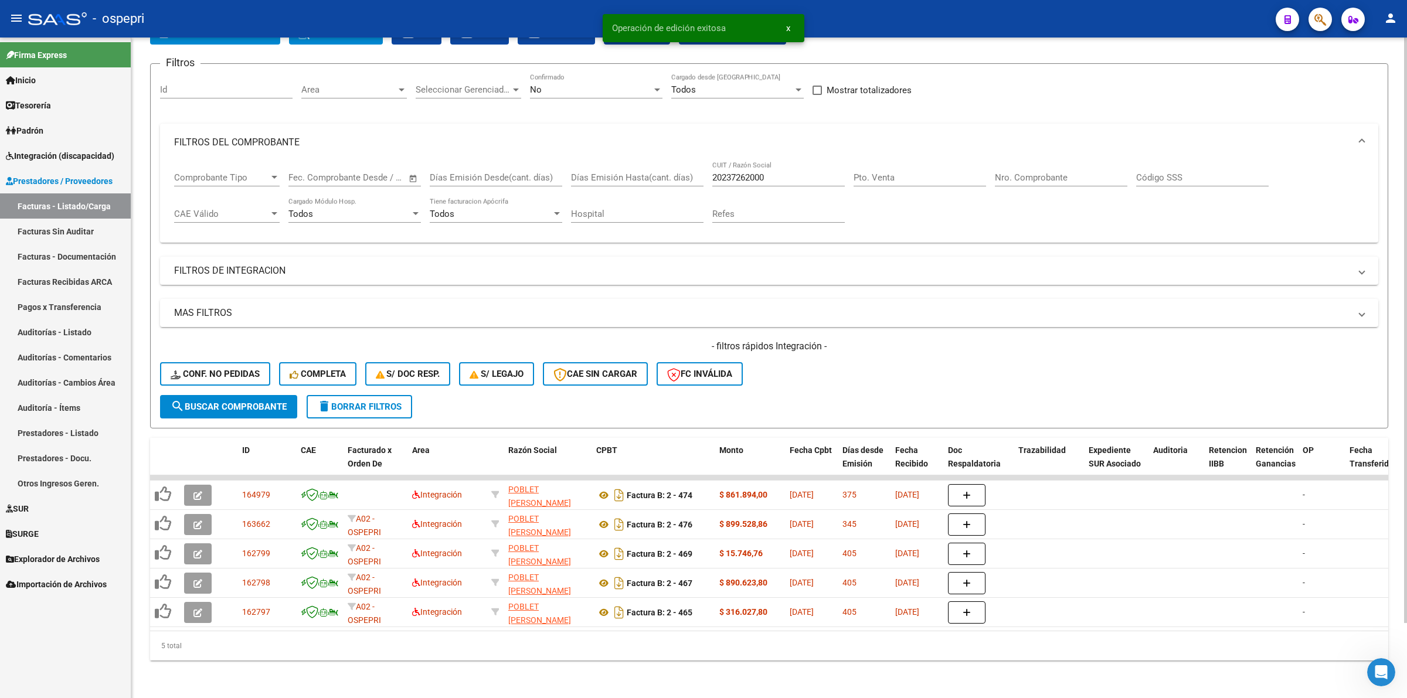
scroll to position [84, 0]
click at [244, 362] on button "Conf. no pedidas" at bounding box center [215, 373] width 110 height 23
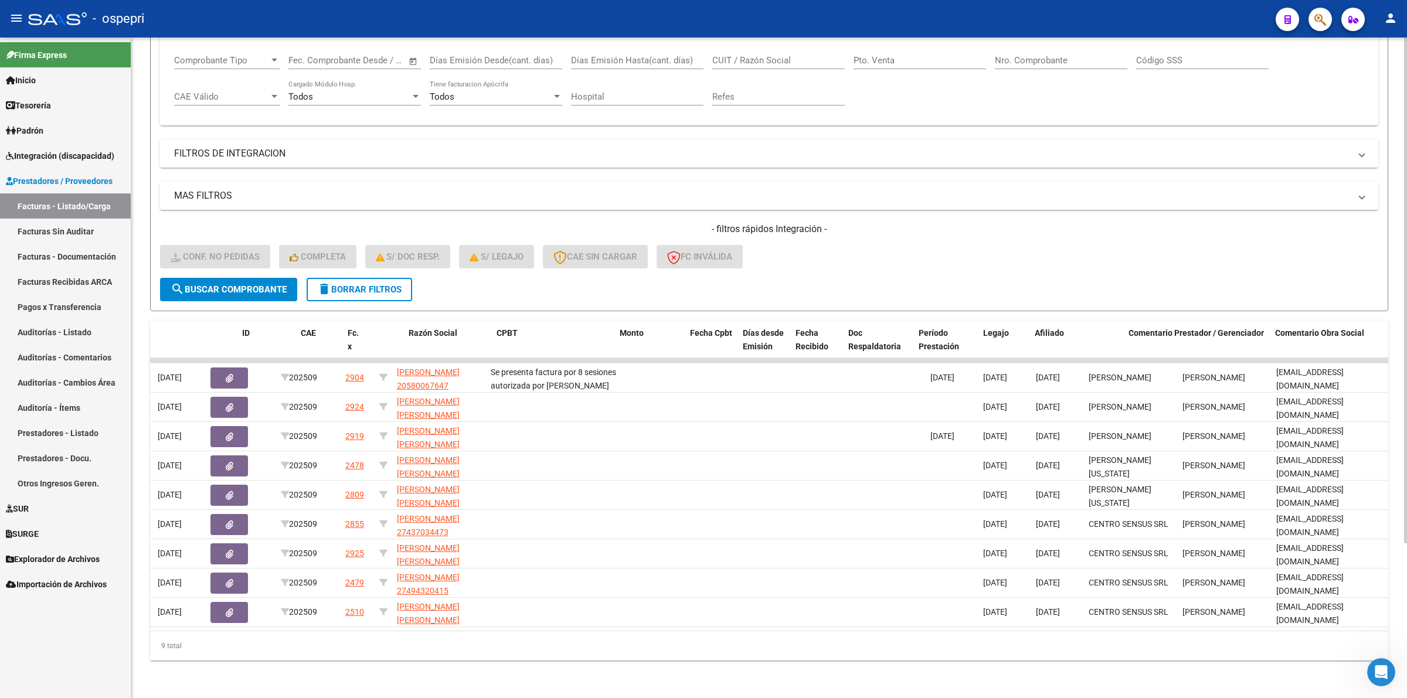
scroll to position [0, 0]
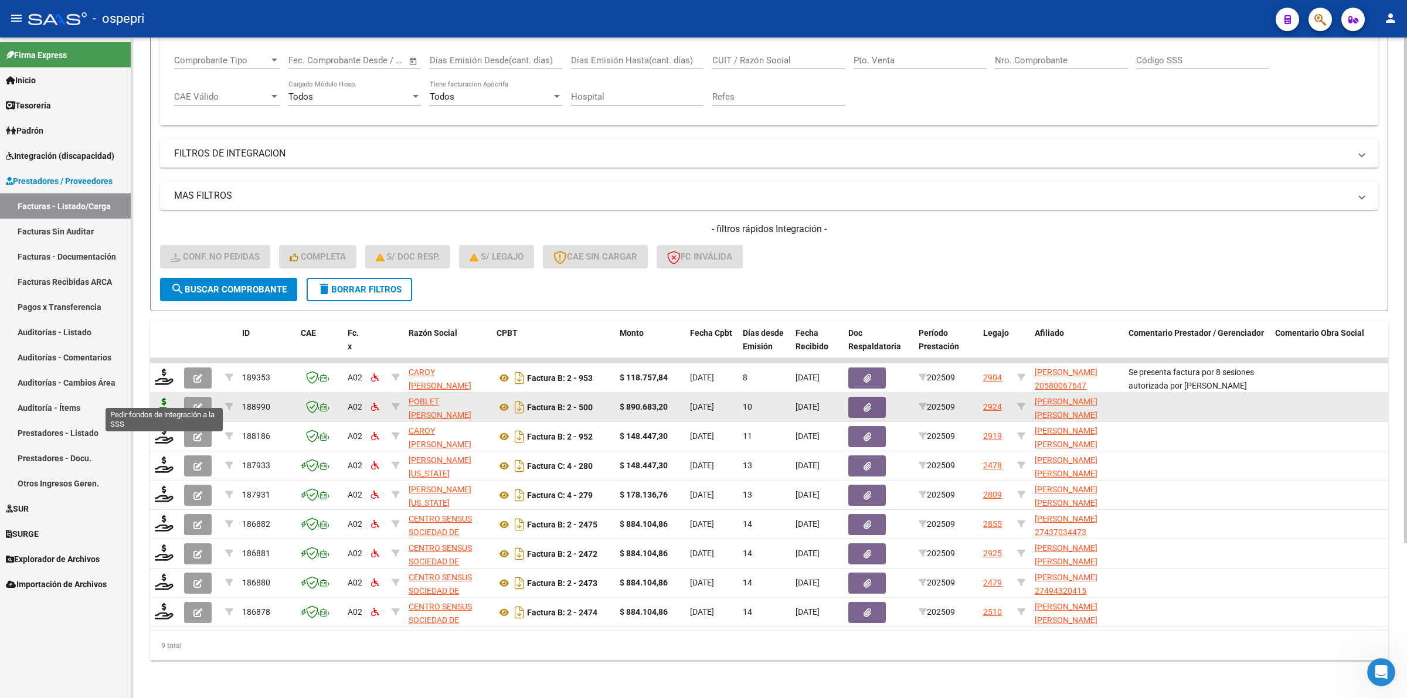
click at [167, 398] on icon at bounding box center [164, 406] width 19 height 16
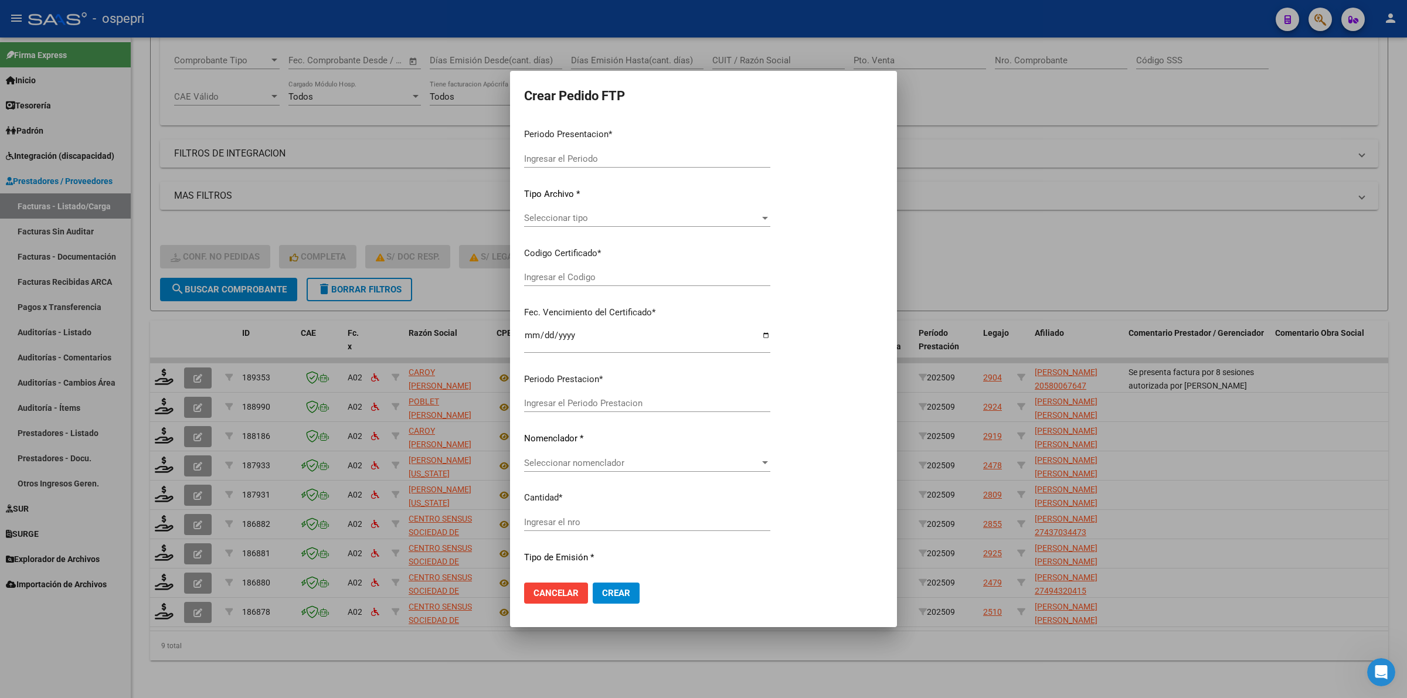
type input "202509"
type input "$ 890.683,20"
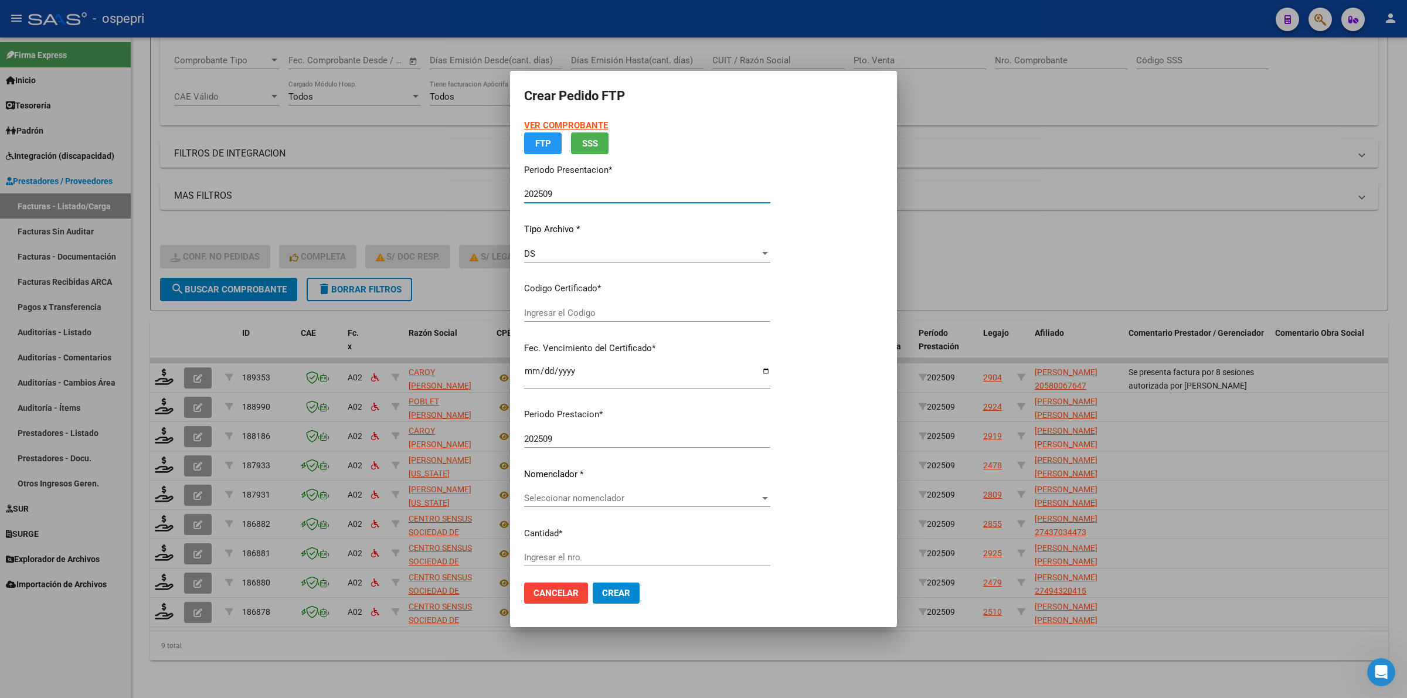
type input "2046982646-6"
type input "2032-08-01"
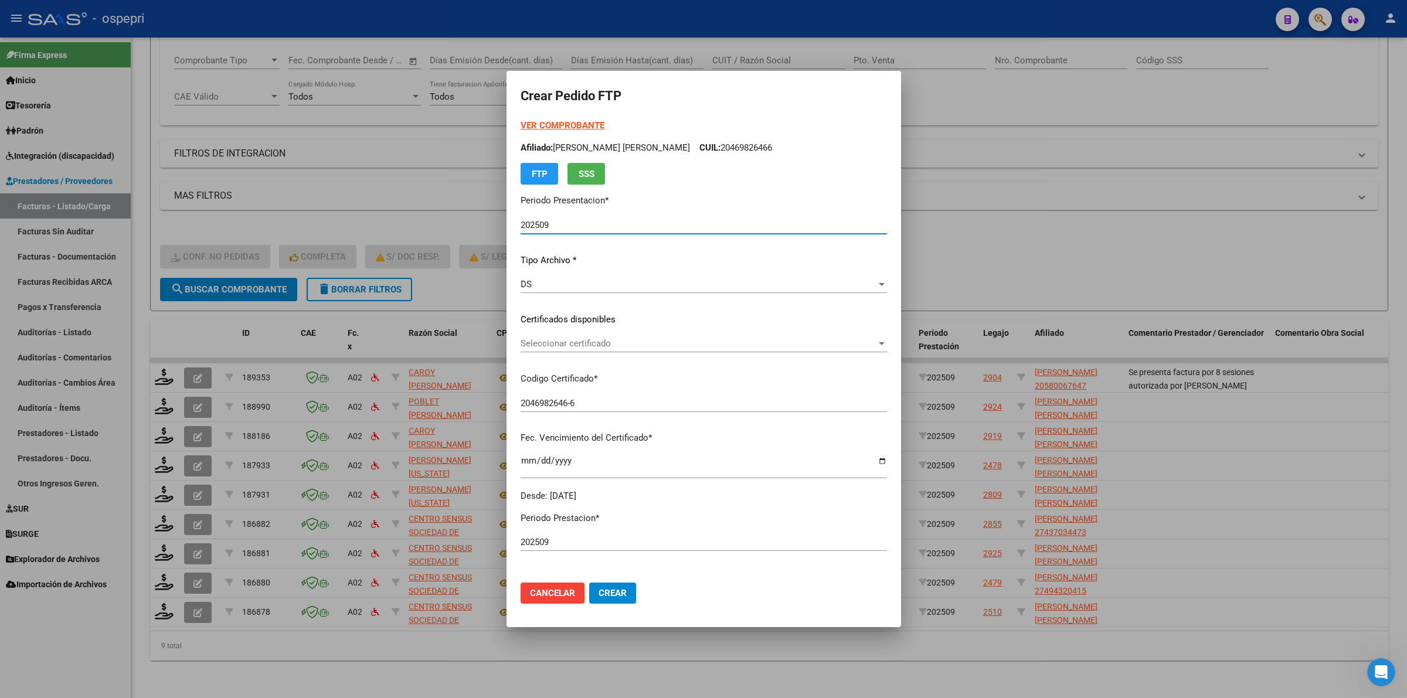
click at [562, 319] on p "Certificados disponibles" at bounding box center [704, 319] width 366 height 13
drag, startPoint x: 566, startPoint y: 345, endPoint x: 582, endPoint y: 376, distance: 35.1
click at [569, 353] on div "Seleccionar certificado Seleccionar certificado" at bounding box center [704, 349] width 366 height 29
click at [582, 377] on p "Codigo Certificado *" at bounding box center [704, 378] width 366 height 13
click at [576, 347] on span "Seleccionar certificado" at bounding box center [699, 343] width 356 height 11
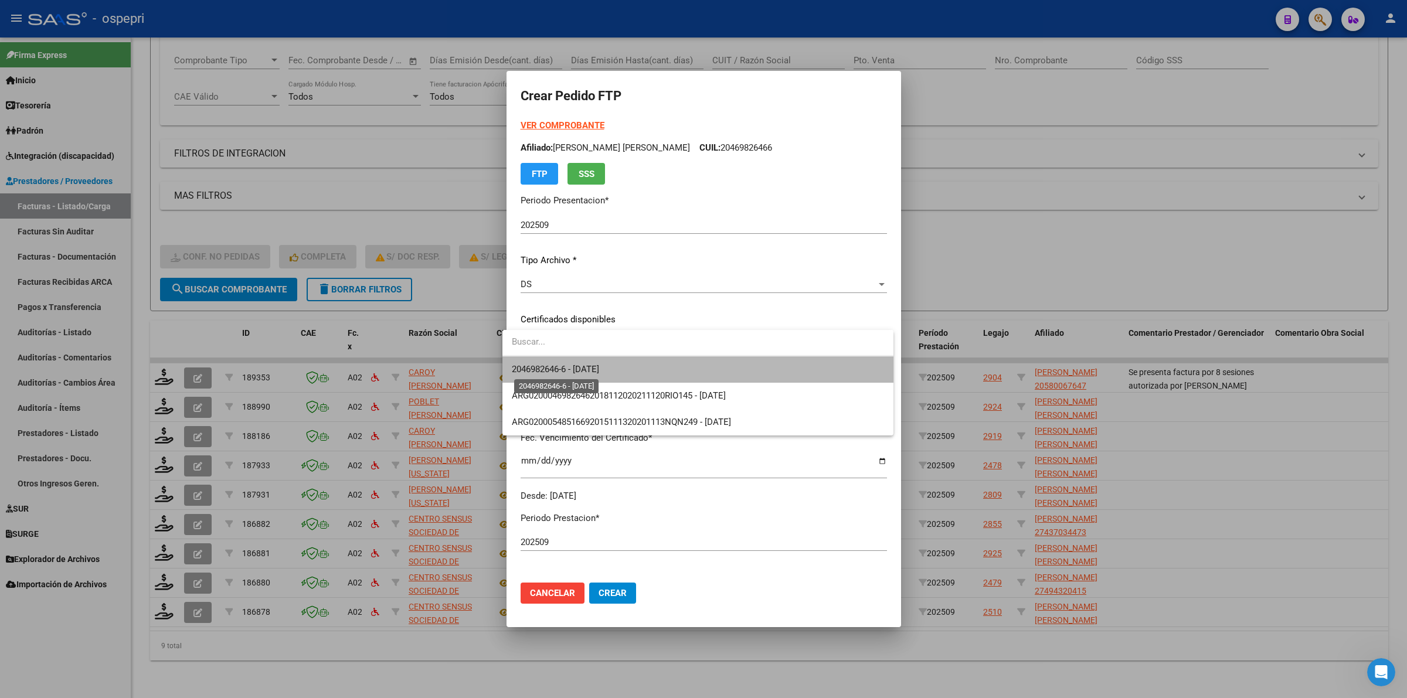
click at [583, 373] on span "2046982646-6 - 2032-08-01" at bounding box center [555, 369] width 87 height 11
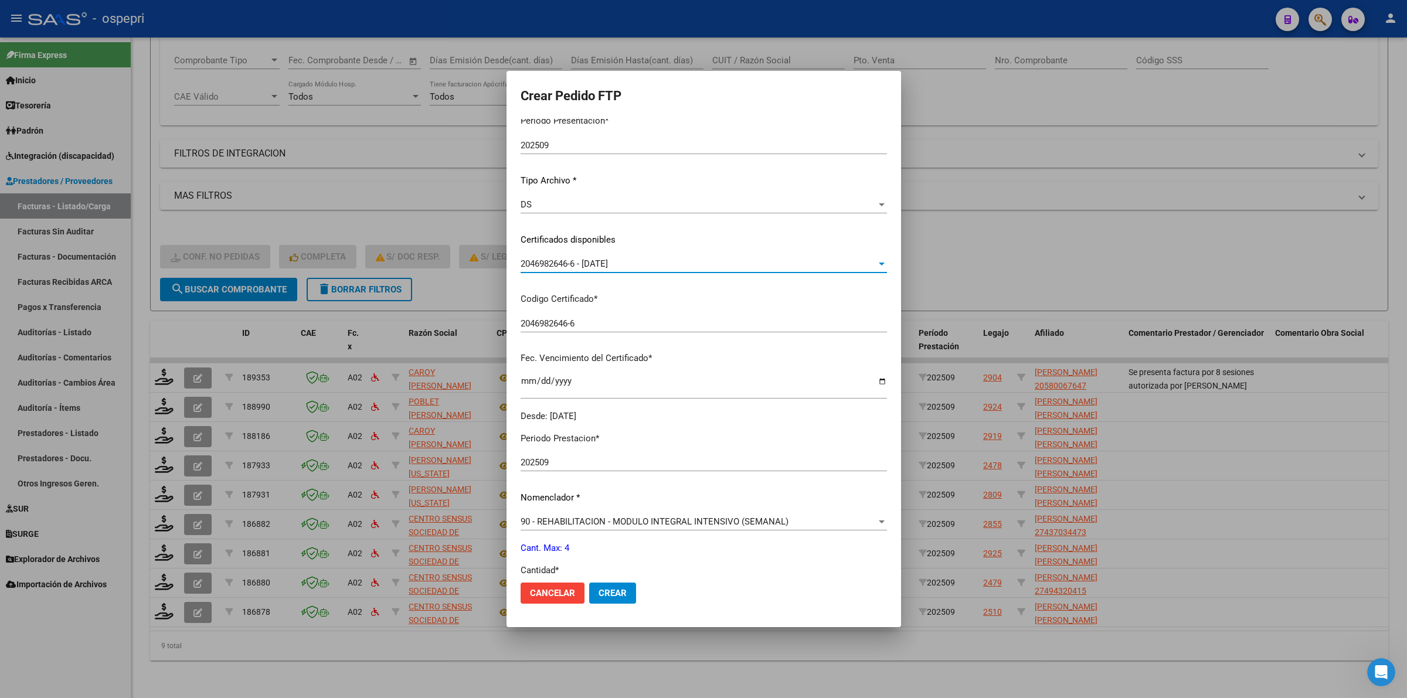
scroll to position [220, 0]
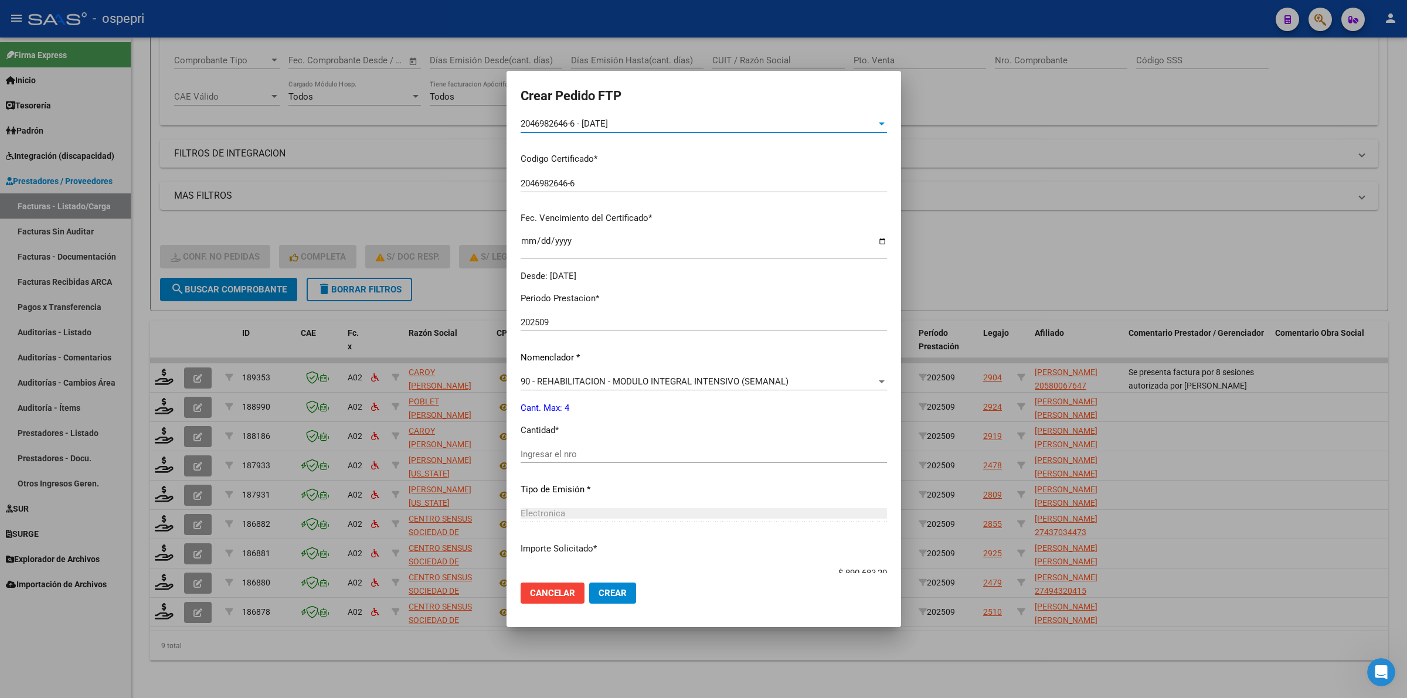
click at [563, 450] on input "Ingresar el nro" at bounding box center [704, 454] width 366 height 11
click at [601, 590] on span "Crear" at bounding box center [613, 593] width 28 height 11
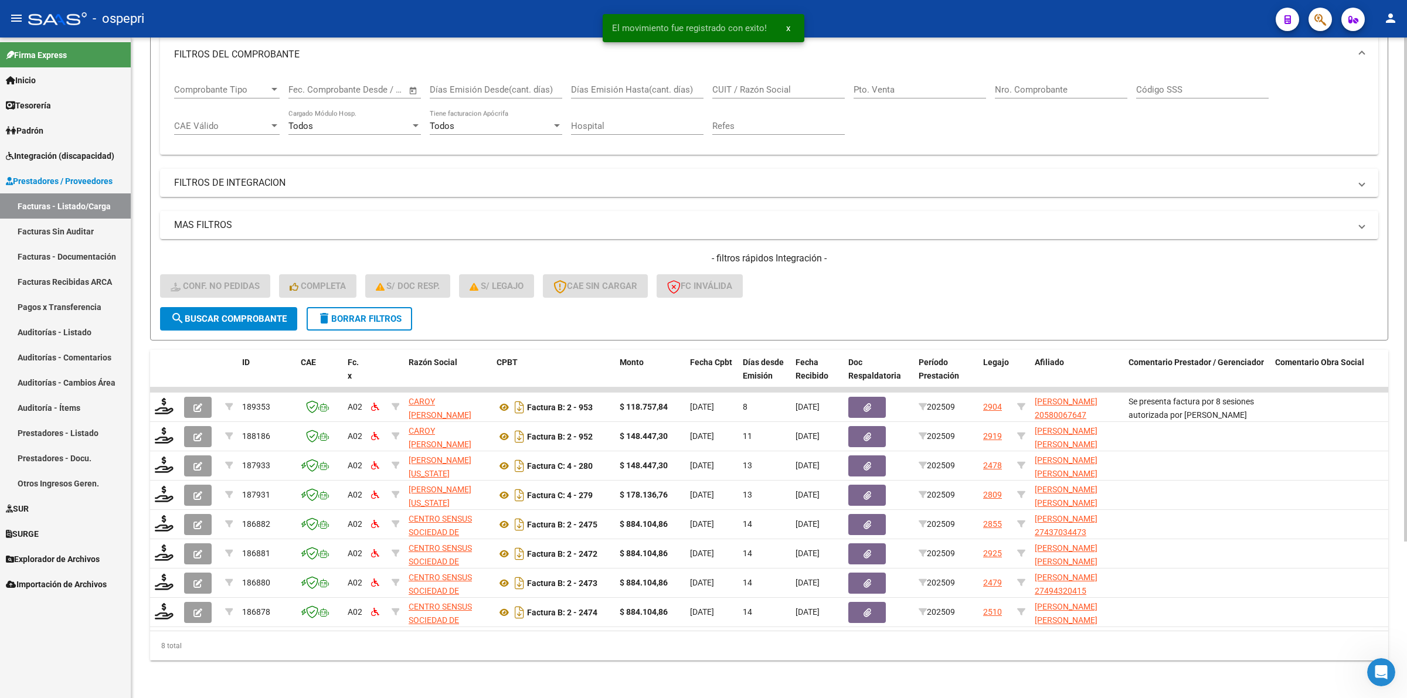
scroll to position [172, 0]
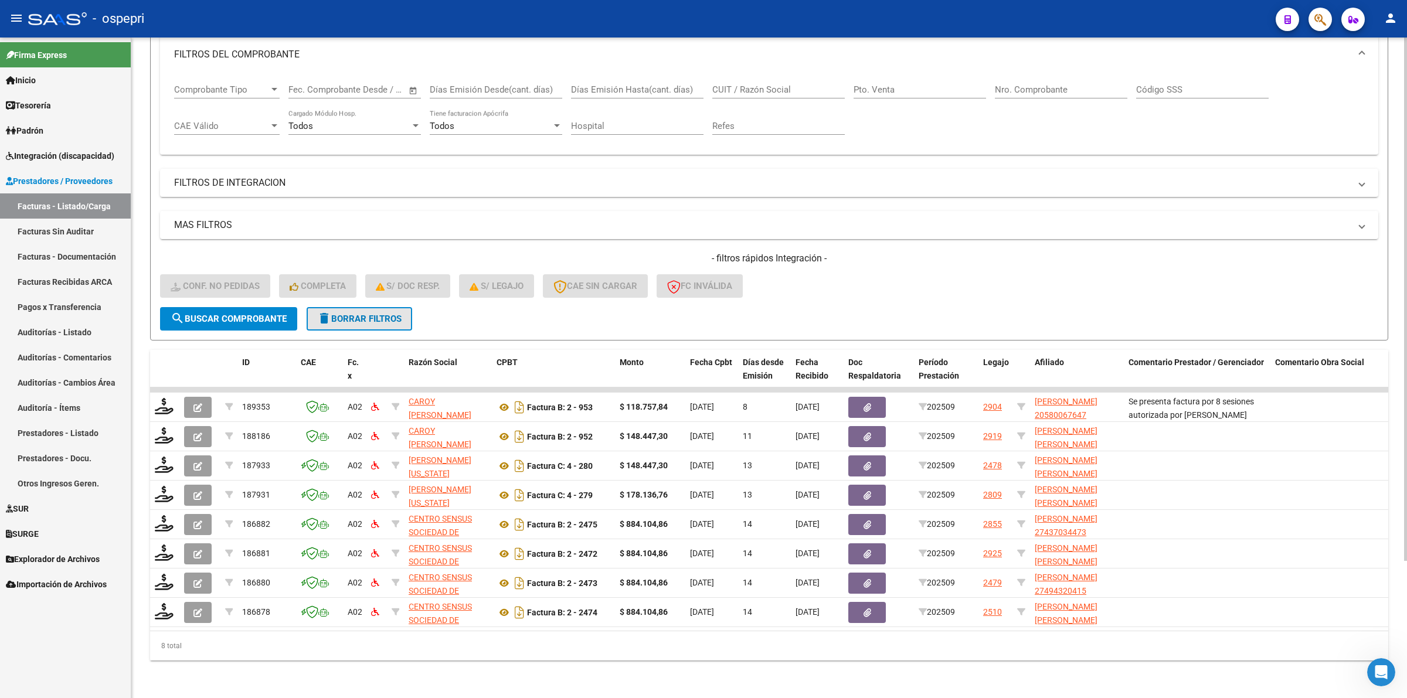
click at [368, 307] on button "delete Borrar Filtros" at bounding box center [360, 318] width 106 height 23
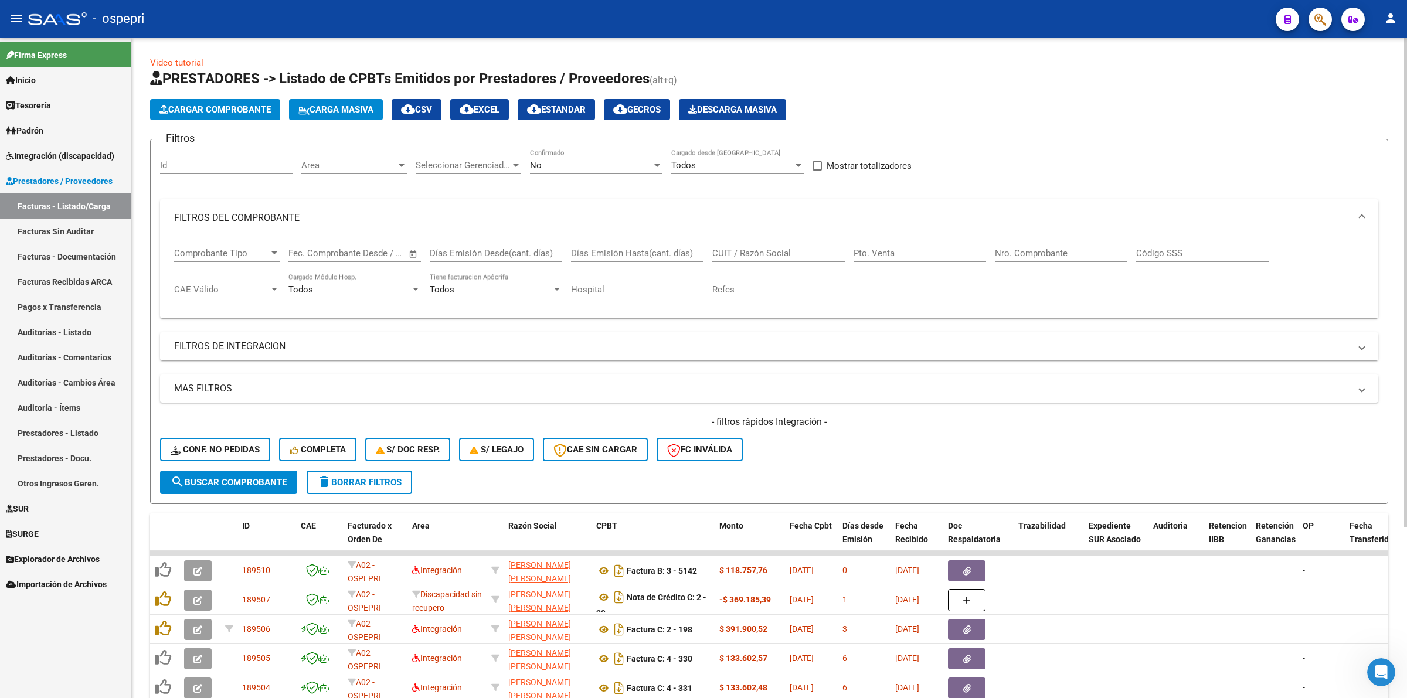
click at [740, 253] on input "CUIT / Razón Social" at bounding box center [778, 253] width 132 height 11
paste input "27316896281"
click at [248, 488] on button "search Buscar Comprobante" at bounding box center [228, 482] width 137 height 23
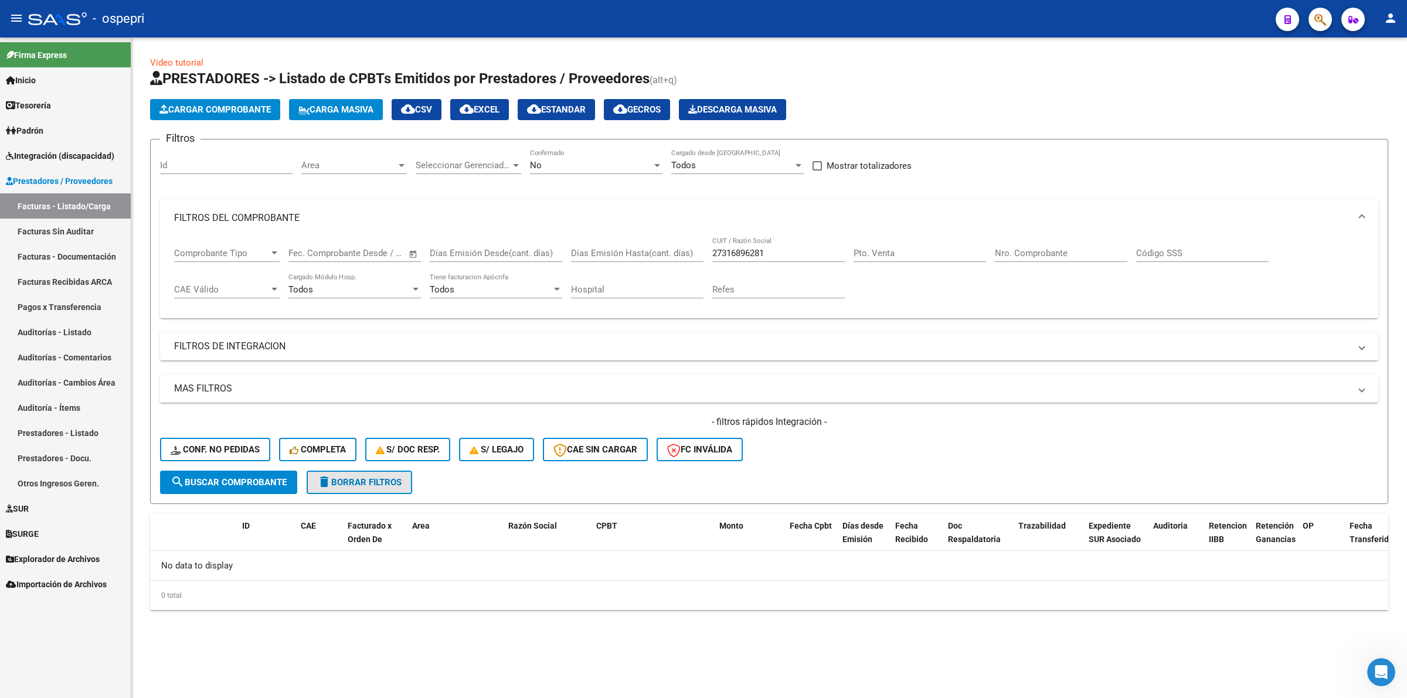
click at [388, 481] on span "delete Borrar Filtros" at bounding box center [359, 482] width 84 height 11
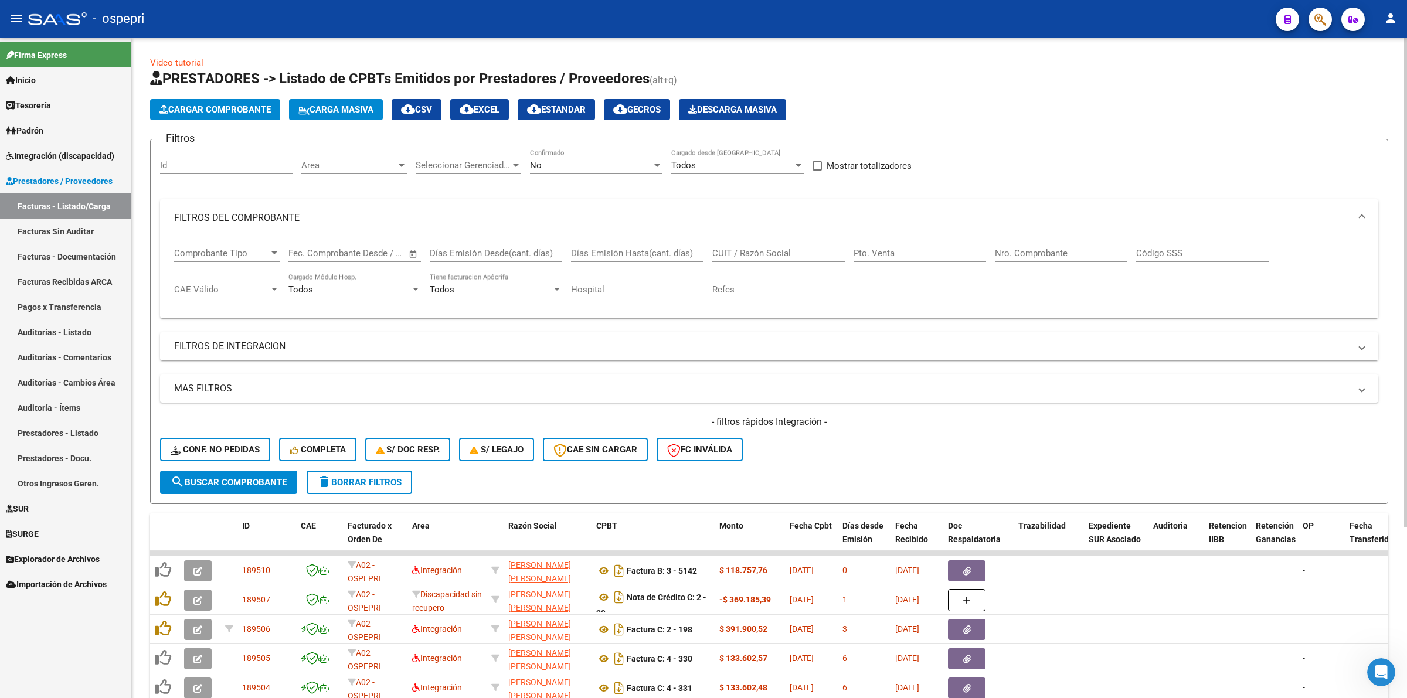
click at [787, 252] on input "CUIT / Razón Social" at bounding box center [778, 253] width 132 height 11
paste input "27316896281"
click at [236, 479] on span "search Buscar Comprobante" at bounding box center [229, 482] width 116 height 11
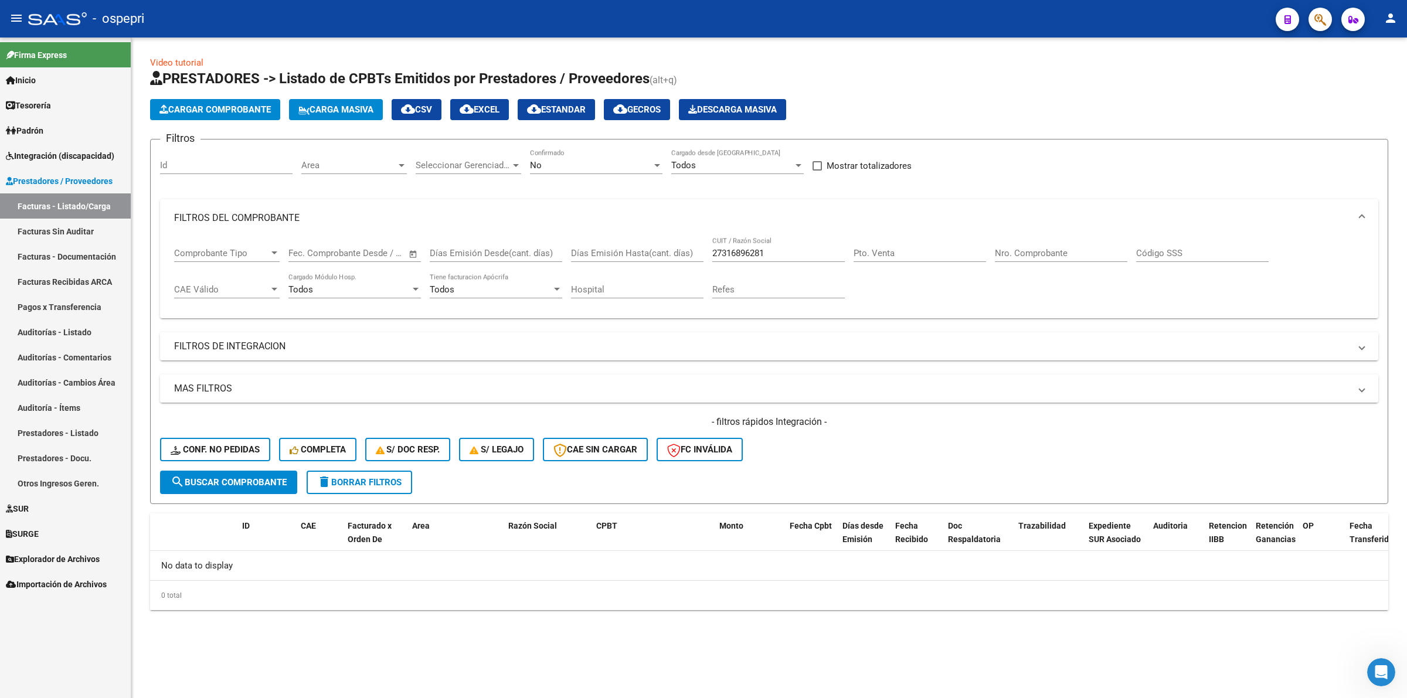
drag, startPoint x: 365, startPoint y: 476, endPoint x: 622, endPoint y: 382, distance: 273.6
click at [366, 477] on span "delete Borrar Filtros" at bounding box center [359, 482] width 84 height 11
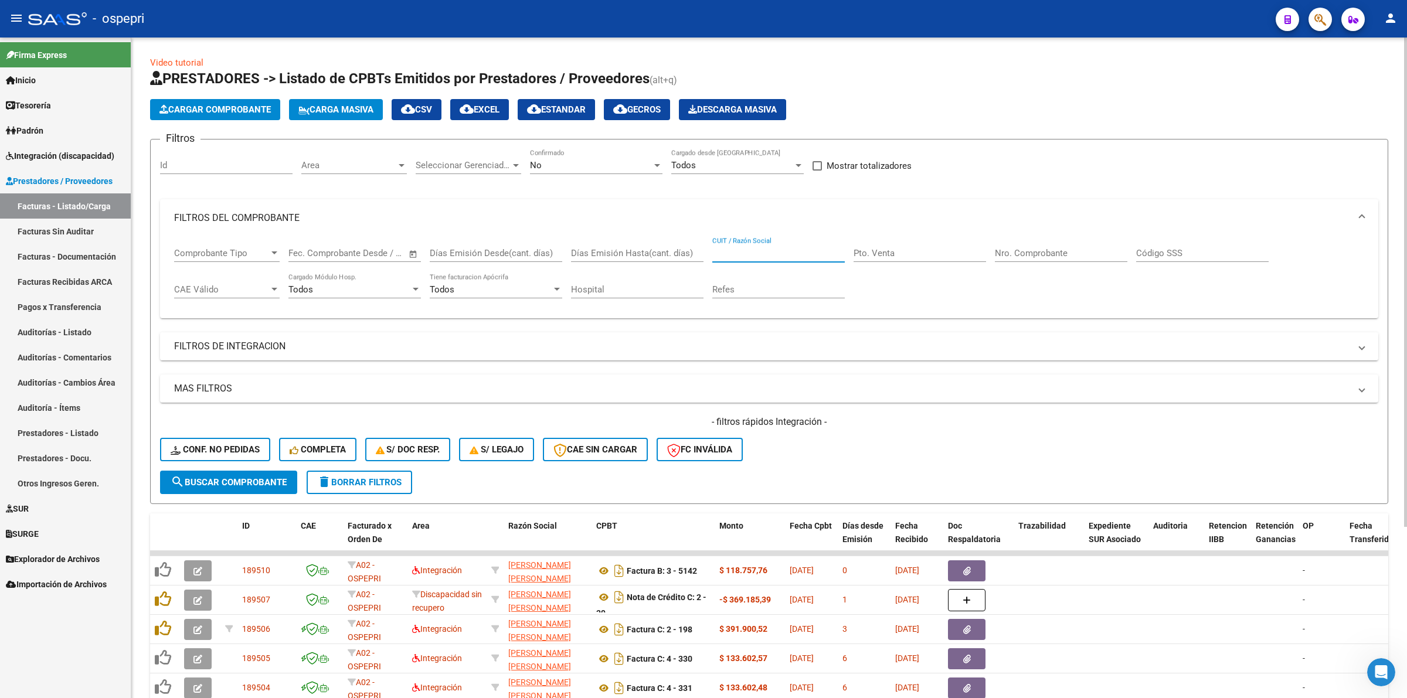
click at [778, 248] on input "CUIT / Razón Social" at bounding box center [778, 253] width 132 height 11
paste input "27316896281"
drag, startPoint x: 280, startPoint y: 467, endPoint x: 280, endPoint y: 474, distance: 7.0
click at [280, 468] on form "Filtros Id Area Area Seleccionar Gerenciador Seleccionar Gerenciador No Confirm…" at bounding box center [769, 321] width 1238 height 365
drag, startPoint x: 280, startPoint y: 476, endPoint x: 289, endPoint y: 479, distance: 9.3
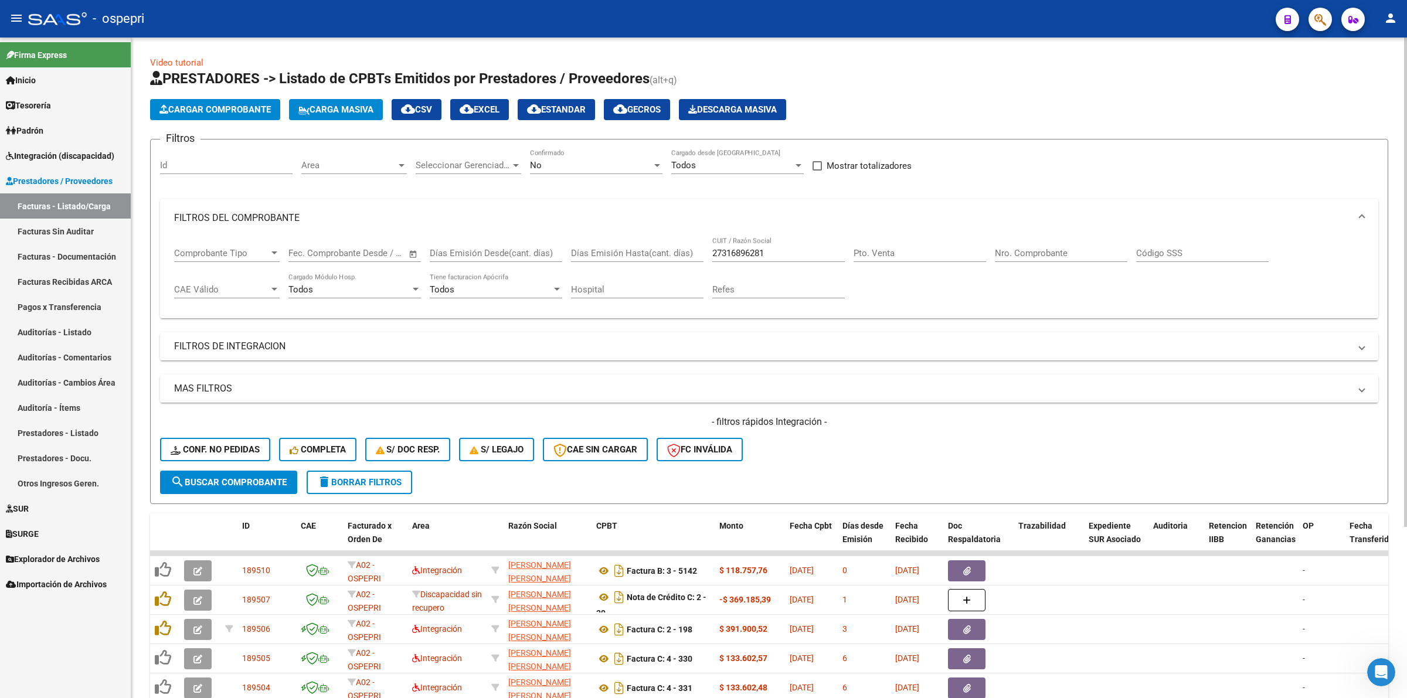
click at [281, 477] on span "search Buscar Comprobante" at bounding box center [229, 482] width 116 height 11
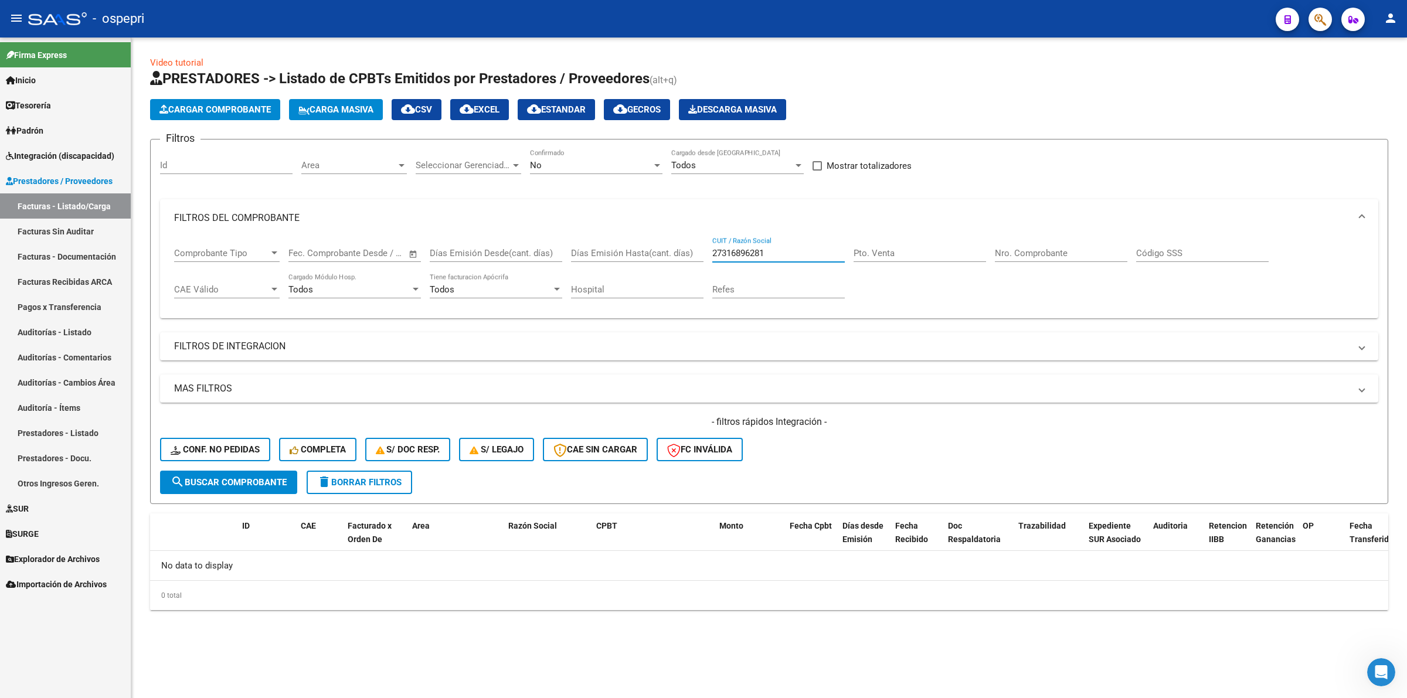
drag, startPoint x: 780, startPoint y: 250, endPoint x: 458, endPoint y: 250, distance: 322.4
click at [455, 250] on div "Comprobante Tipo Comprobante Tipo Fecha inicio – Fecha fin Fec. Comprobante Des…" at bounding box center [769, 273] width 1190 height 73
paste input "27130493950"
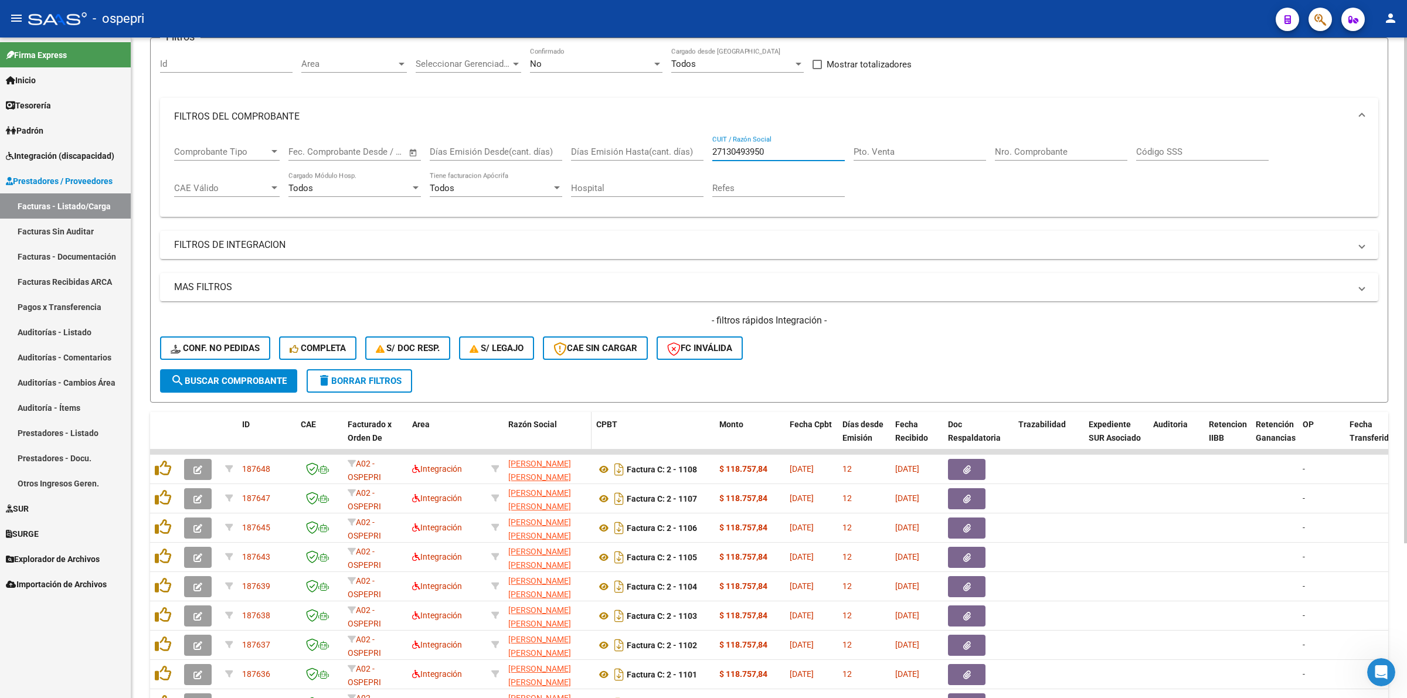
scroll to position [201, 0]
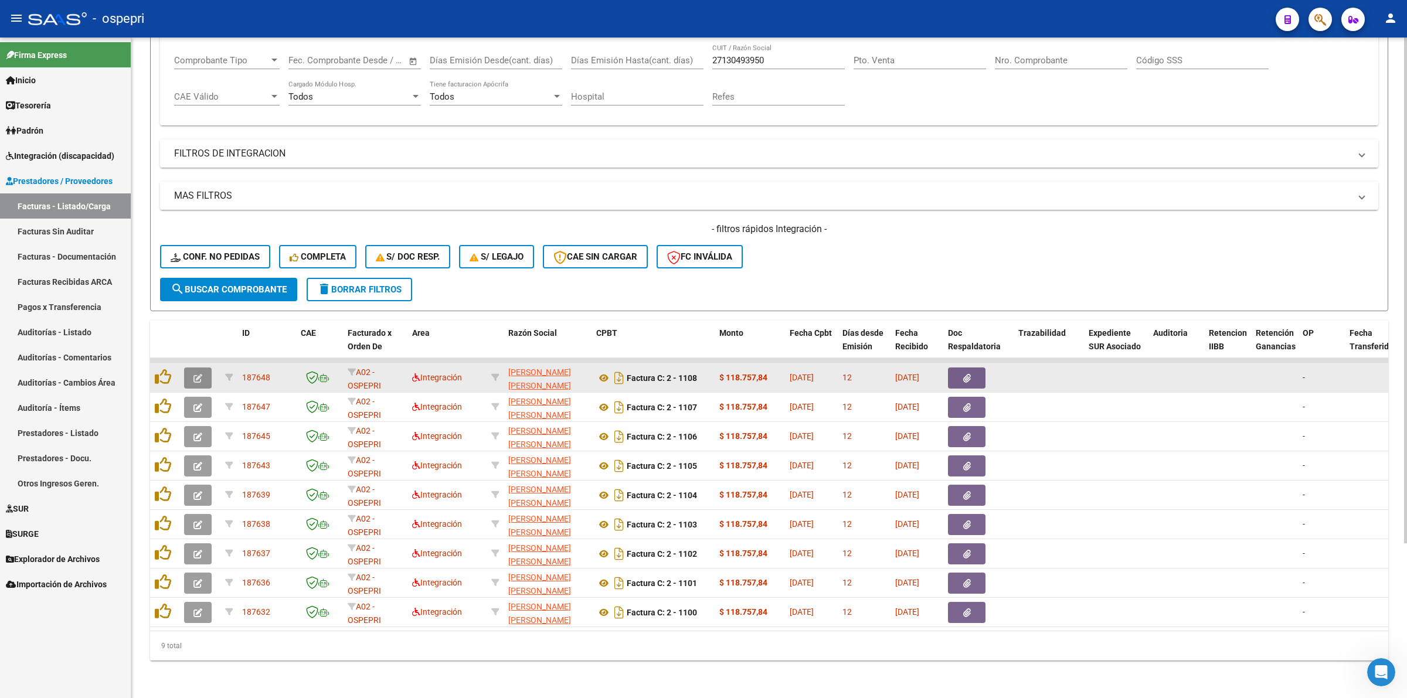
click at [194, 374] on icon "button" at bounding box center [197, 378] width 9 height 9
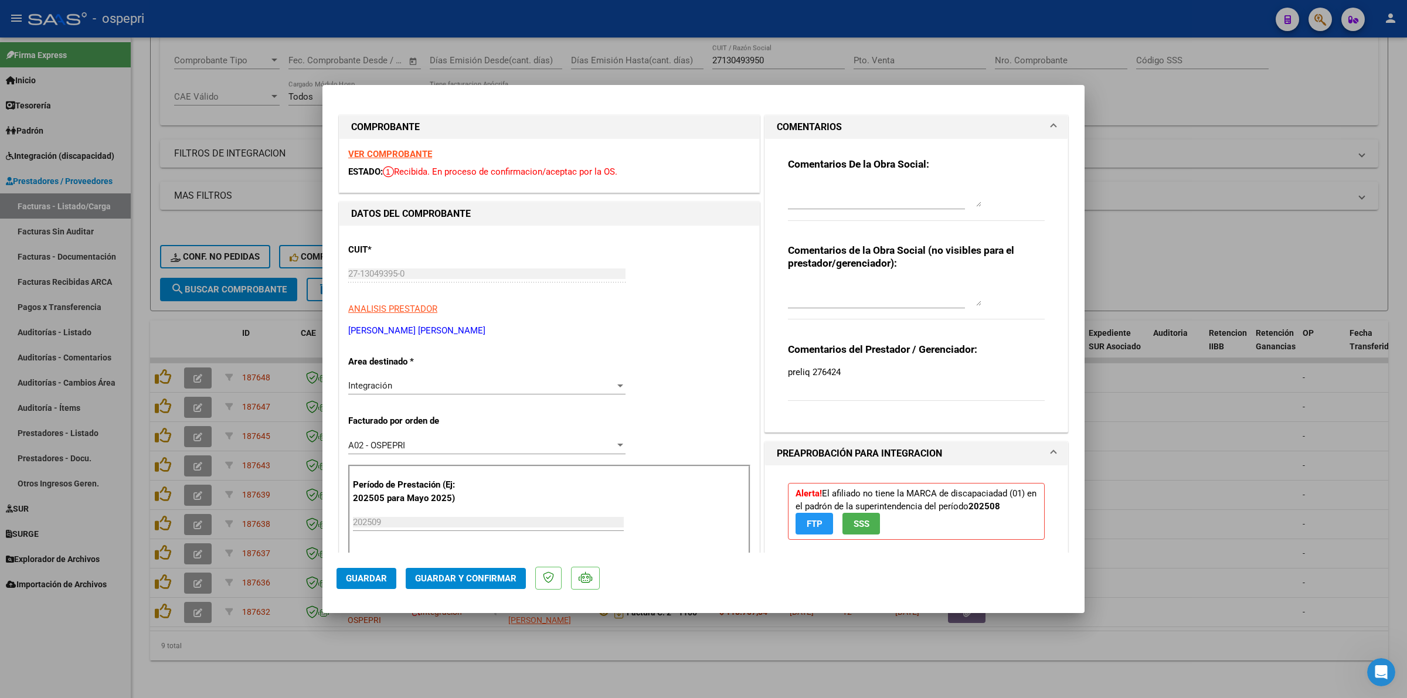
drag, startPoint x: 383, startPoint y: 145, endPoint x: 387, endPoint y: 149, distance: 6.2
click at [384, 145] on div "VER COMPROBANTE ESTADO: Recibida. En proceso de confirmacion/aceptac por la OS." at bounding box center [549, 165] width 420 height 53
click at [387, 149] on strong "VER COMPROBANTE" at bounding box center [390, 154] width 84 height 11
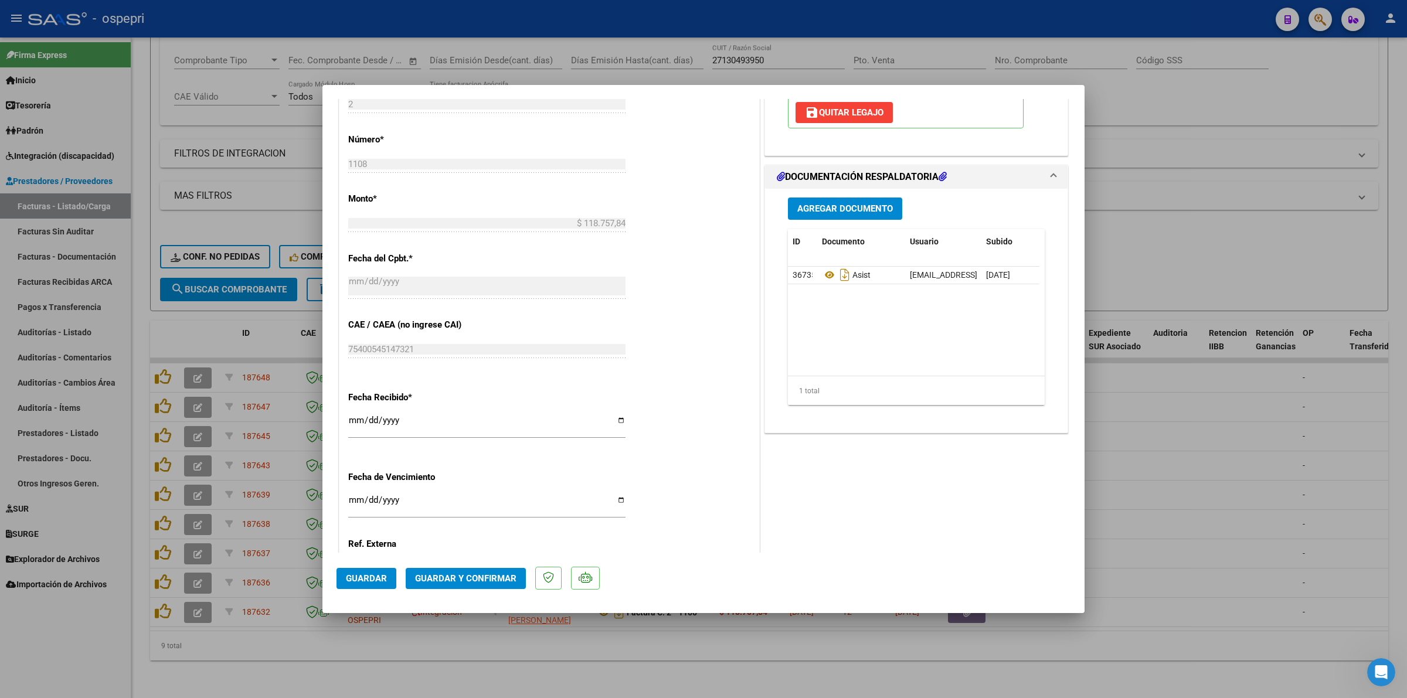
scroll to position [586, 0]
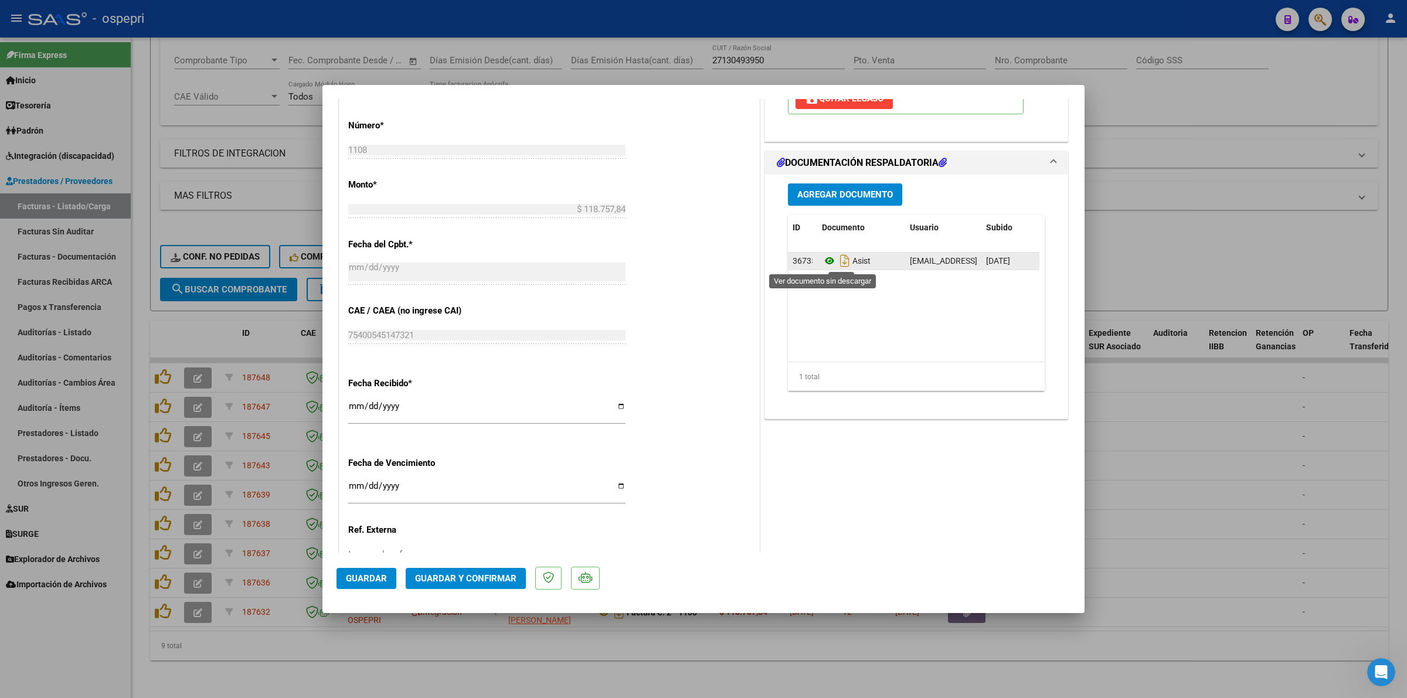
click at [822, 261] on icon at bounding box center [829, 261] width 15 height 14
click at [484, 576] on span "Guardar y Confirmar" at bounding box center [465, 578] width 101 height 11
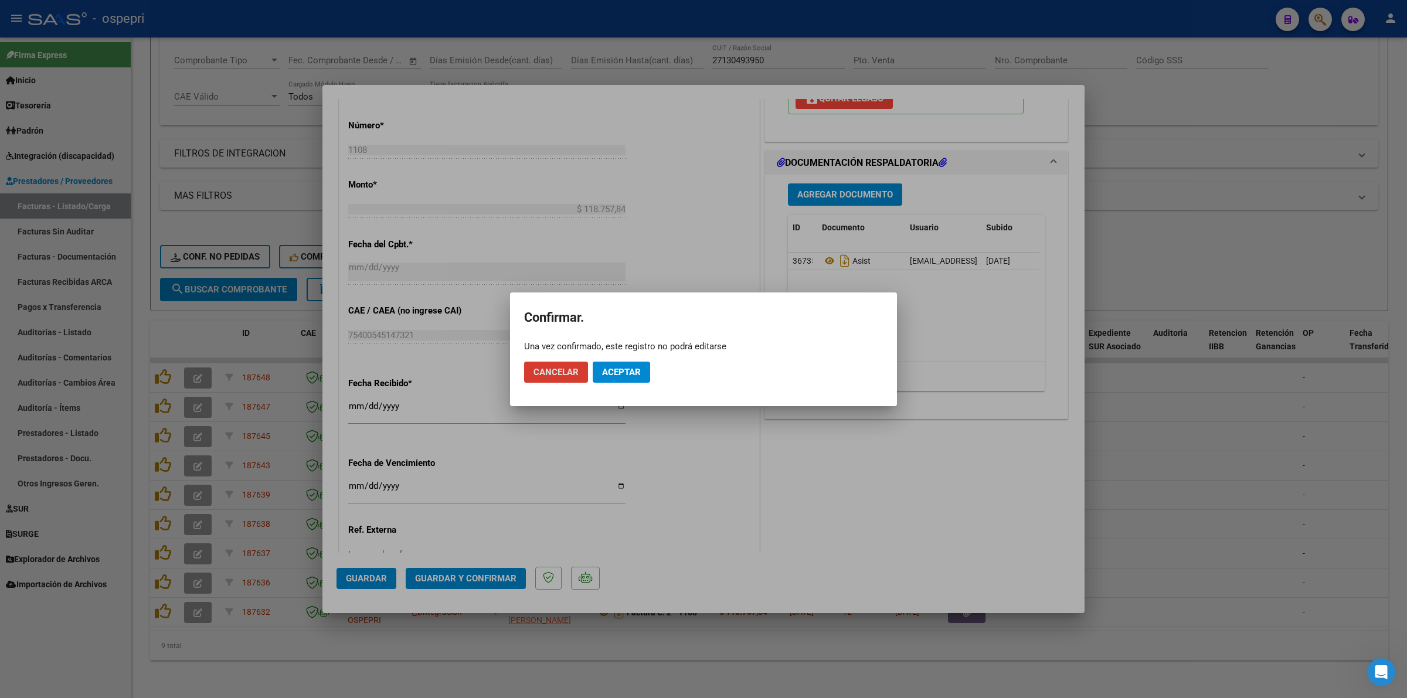
click at [631, 373] on span "Aceptar" at bounding box center [621, 372] width 39 height 11
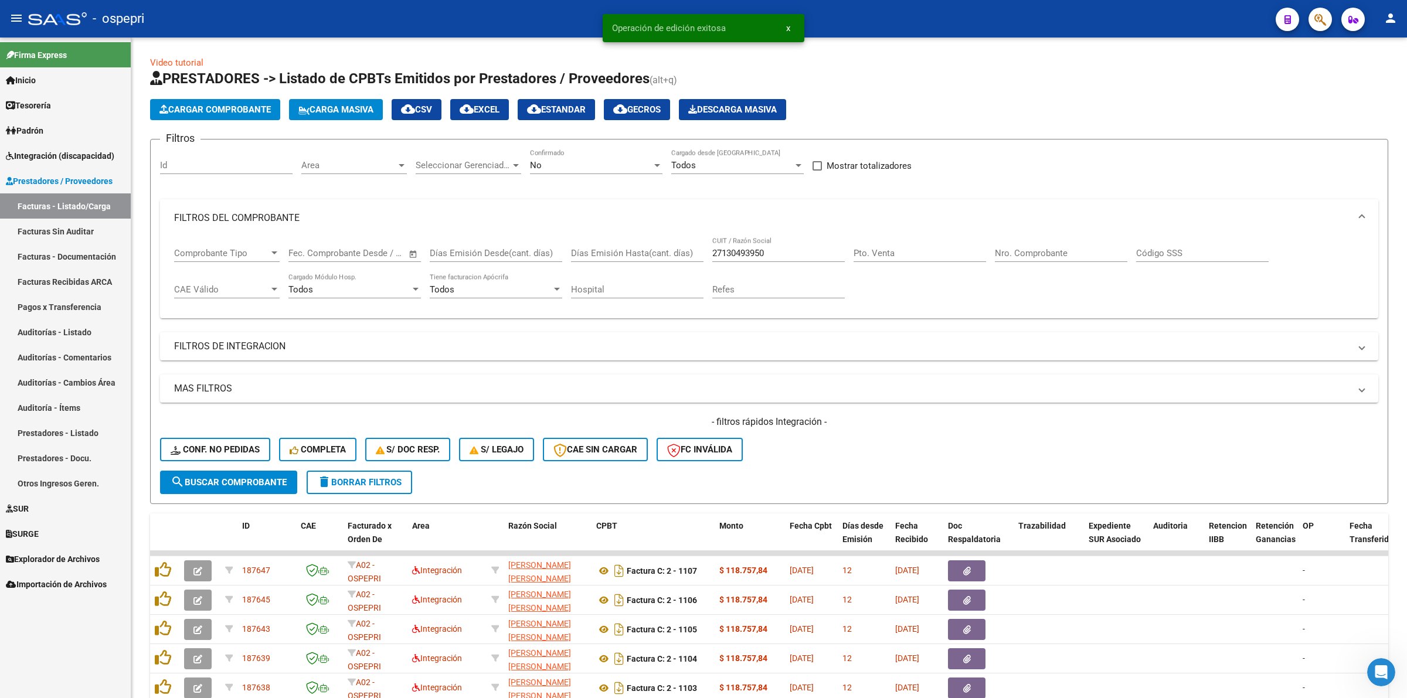
scroll to position [172, 0]
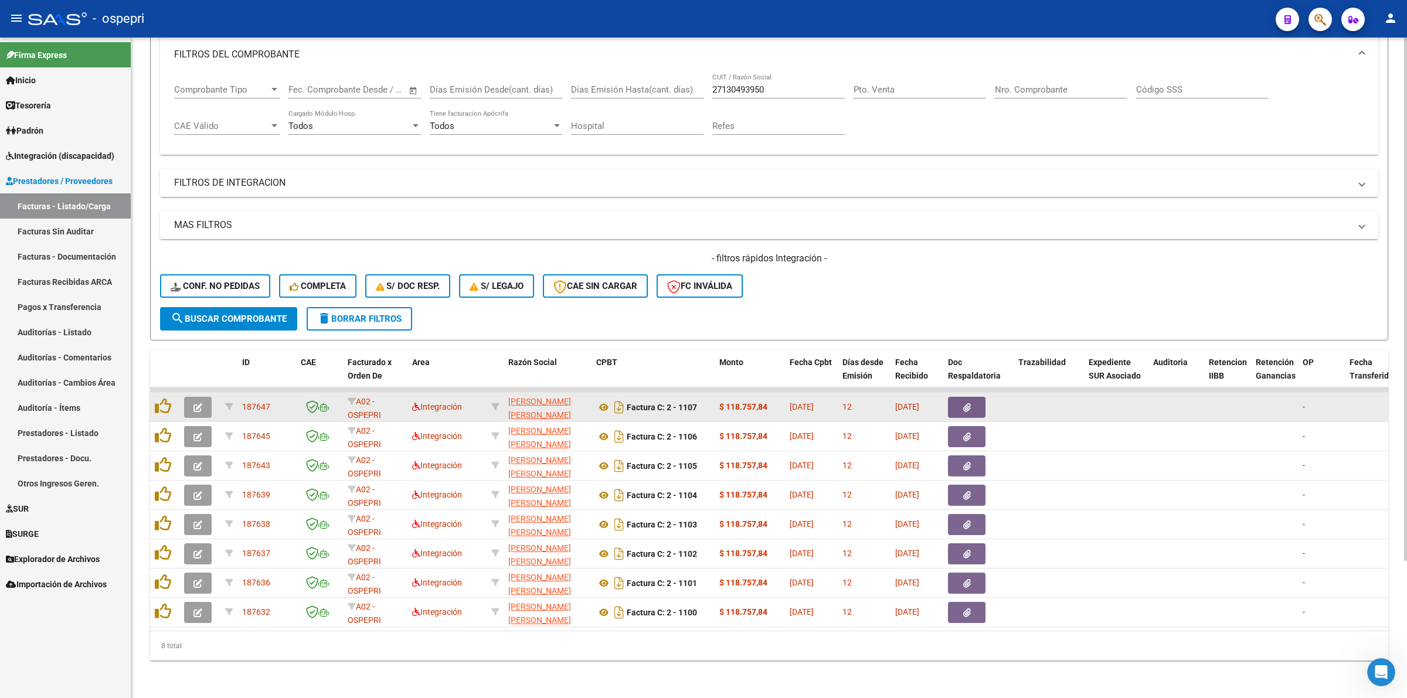
click at [191, 397] on button "button" at bounding box center [198, 407] width 28 height 21
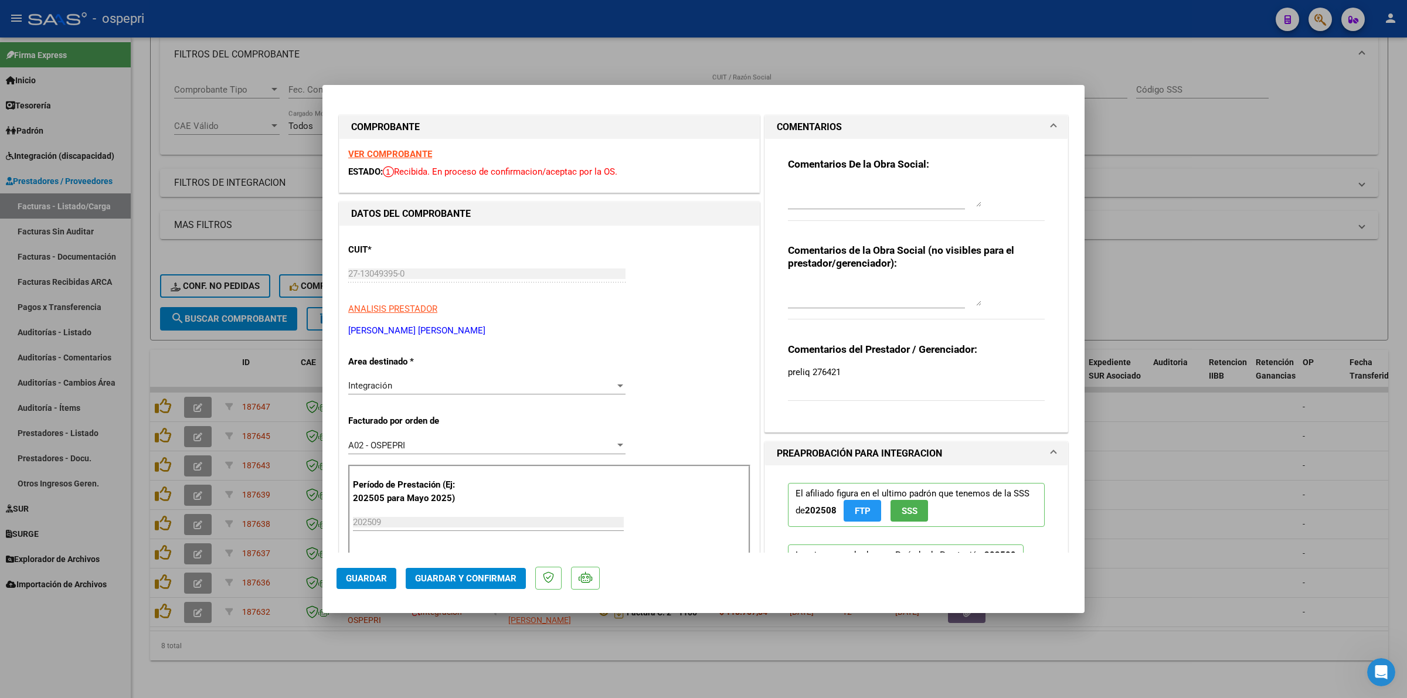
click at [405, 154] on strong "VER COMPROBANTE" at bounding box center [390, 154] width 84 height 11
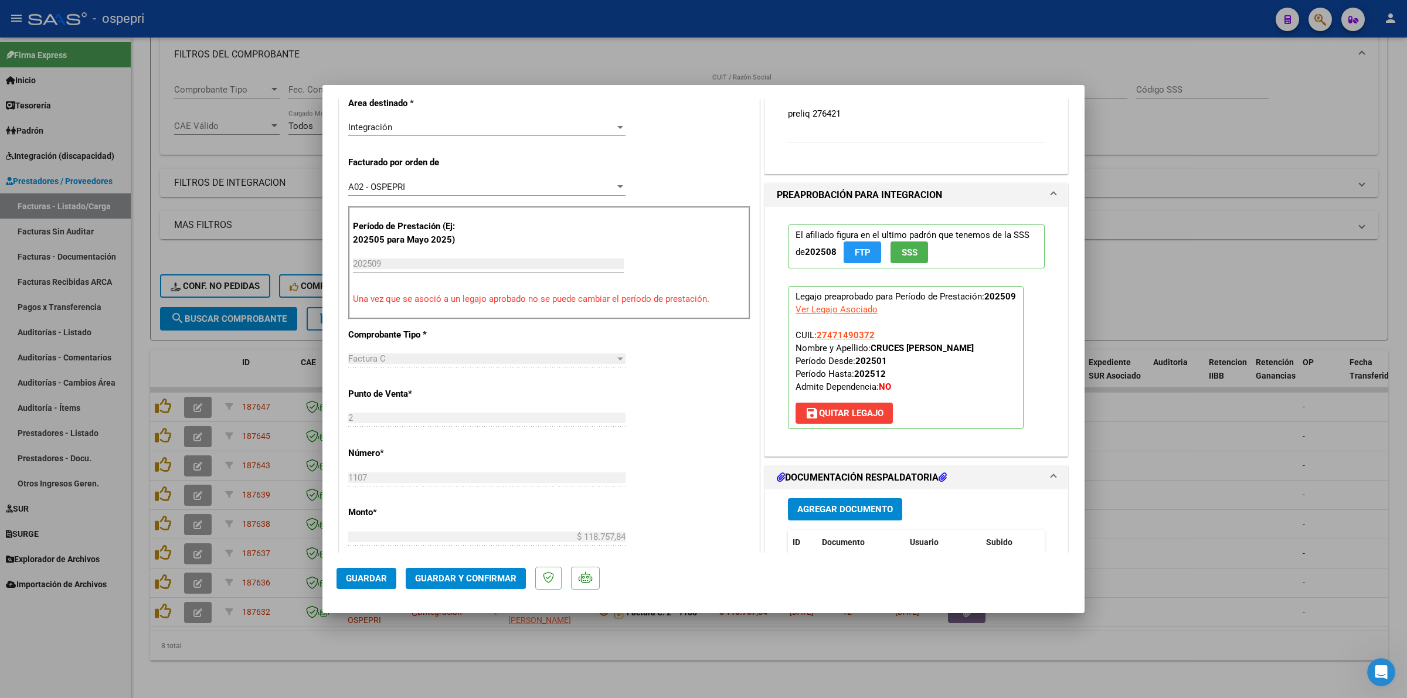
scroll to position [366, 0]
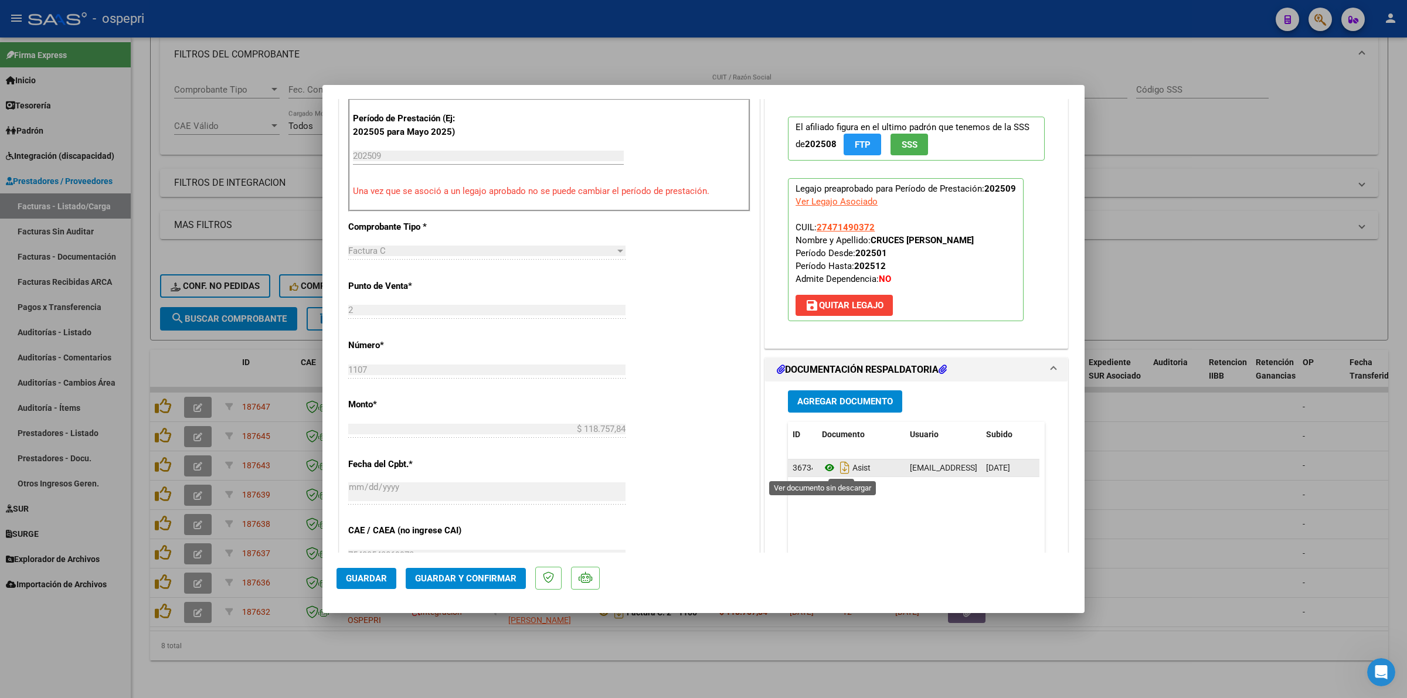
click at [824, 464] on icon at bounding box center [829, 468] width 15 height 14
drag, startPoint x: 490, startPoint y: 581, endPoint x: 494, endPoint y: 575, distance: 7.2
click at [494, 575] on span "Guardar y Confirmar" at bounding box center [465, 578] width 101 height 11
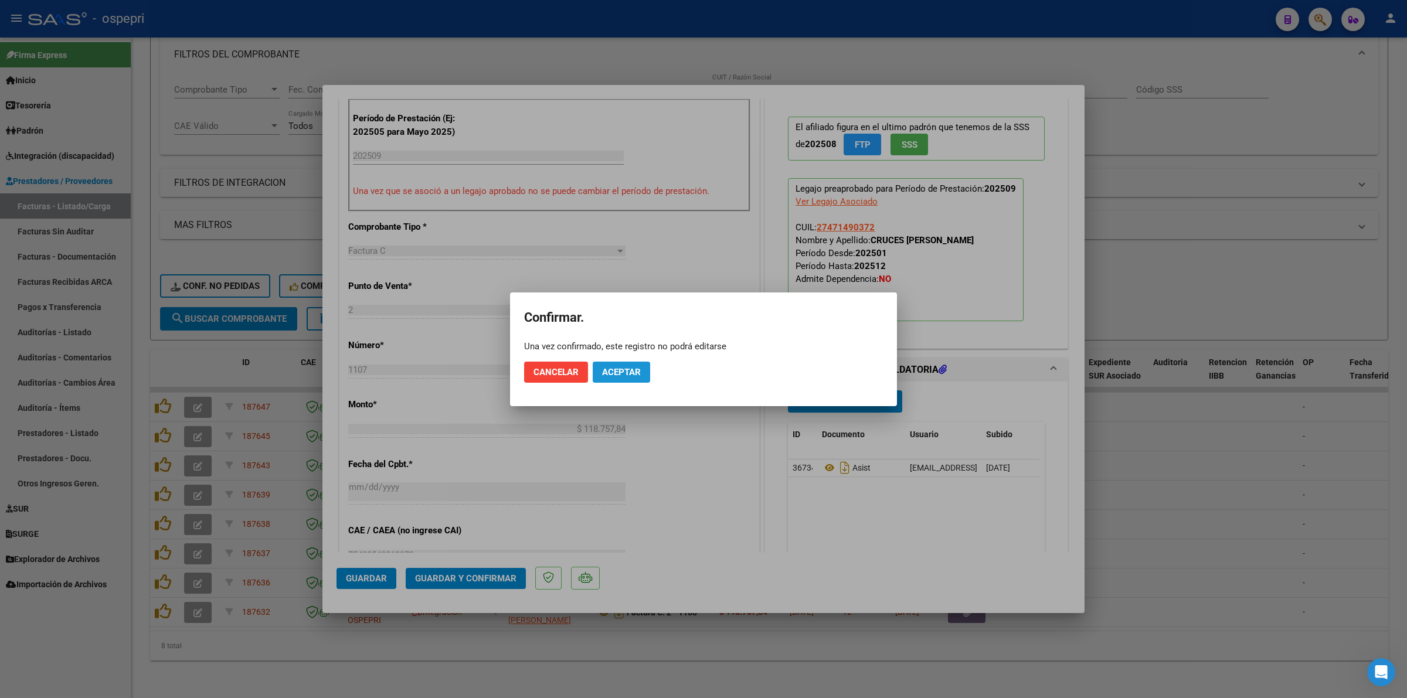
click at [625, 367] on span "Aceptar" at bounding box center [621, 372] width 39 height 11
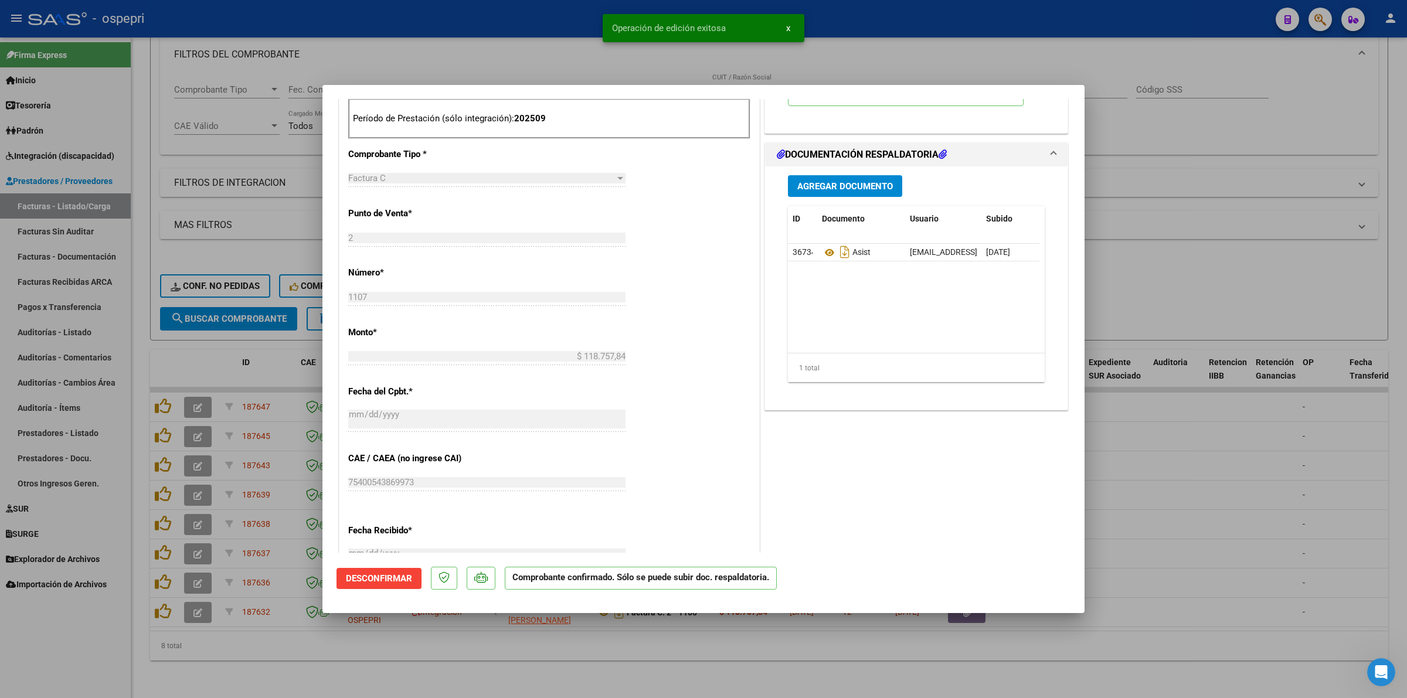
type input "$ 0,00"
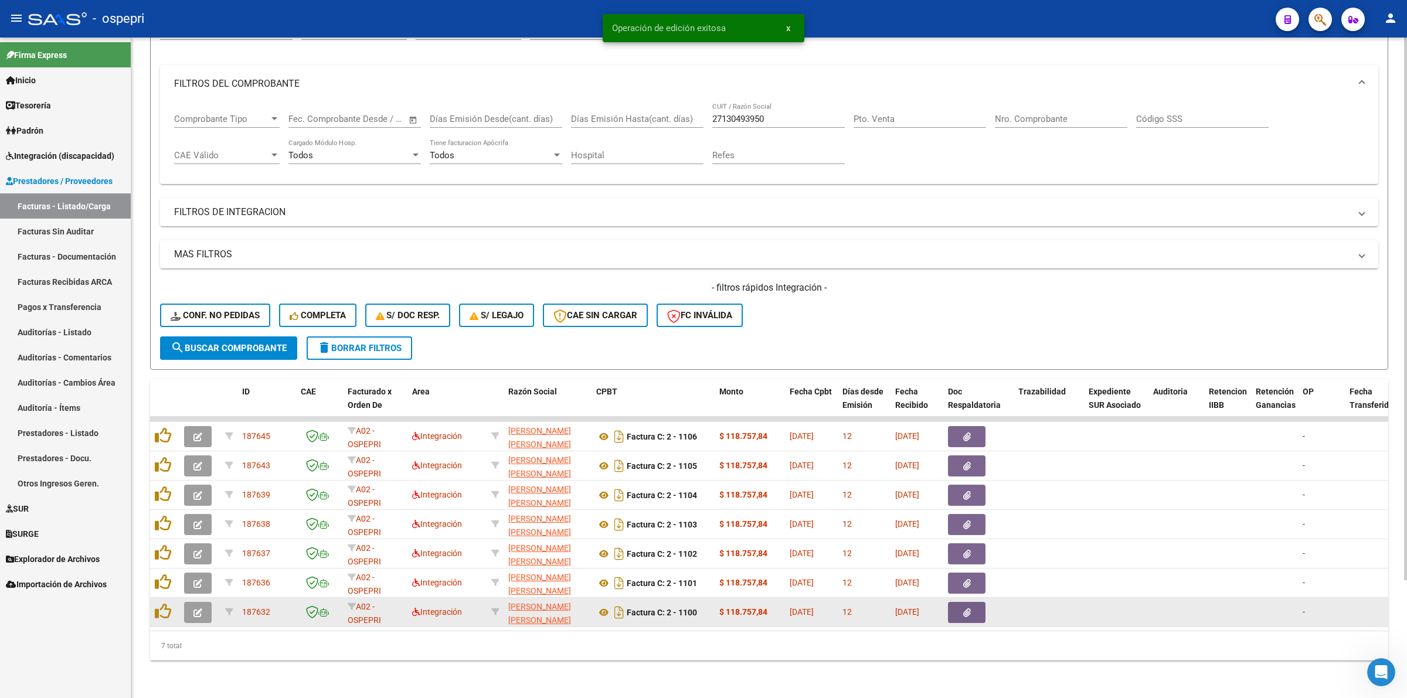
scroll to position [142, 0]
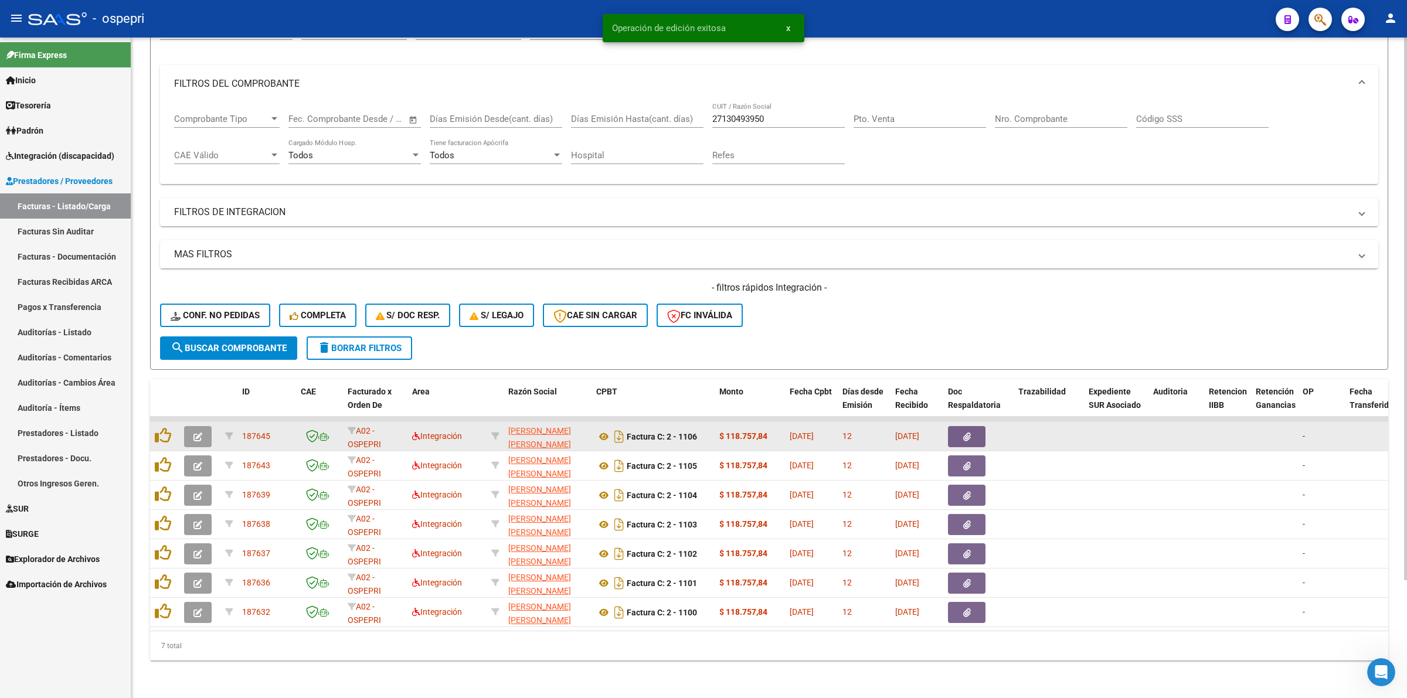
click at [201, 433] on icon "button" at bounding box center [197, 437] width 9 height 9
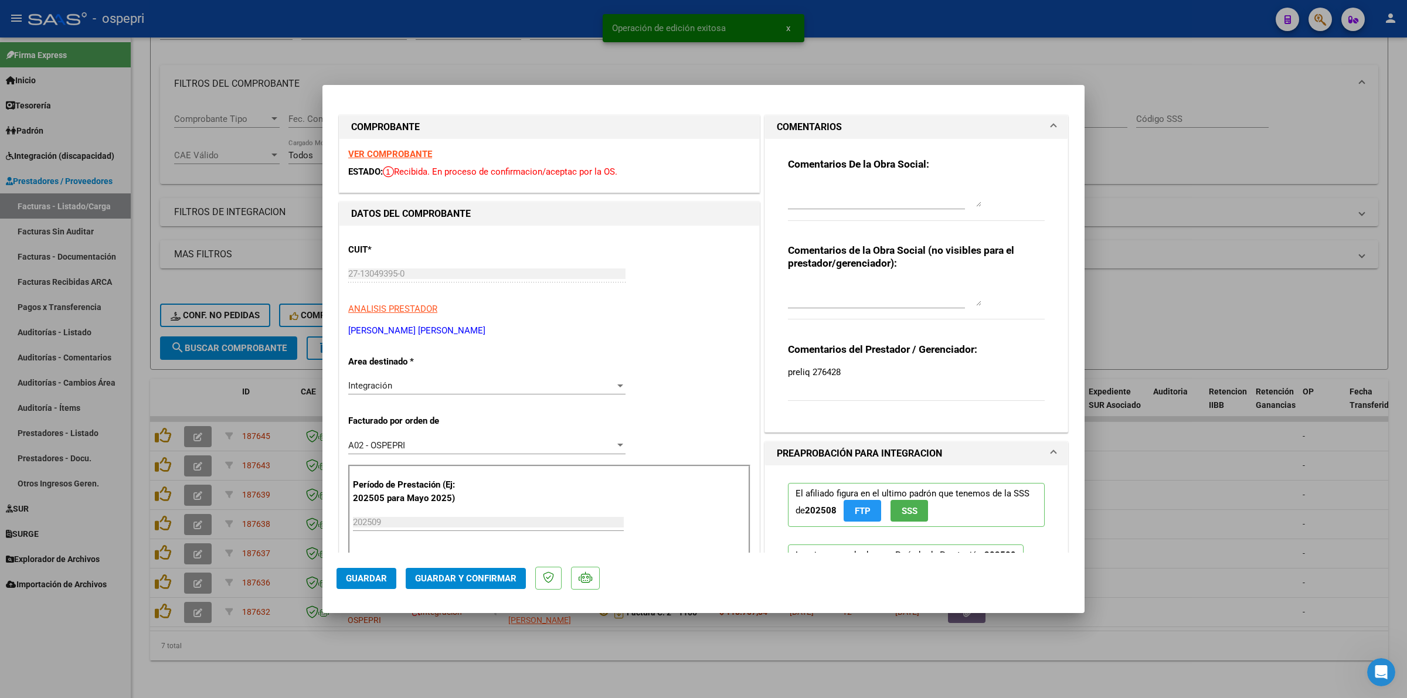
click at [379, 153] on strong "VER COMPROBANTE" at bounding box center [390, 154] width 84 height 11
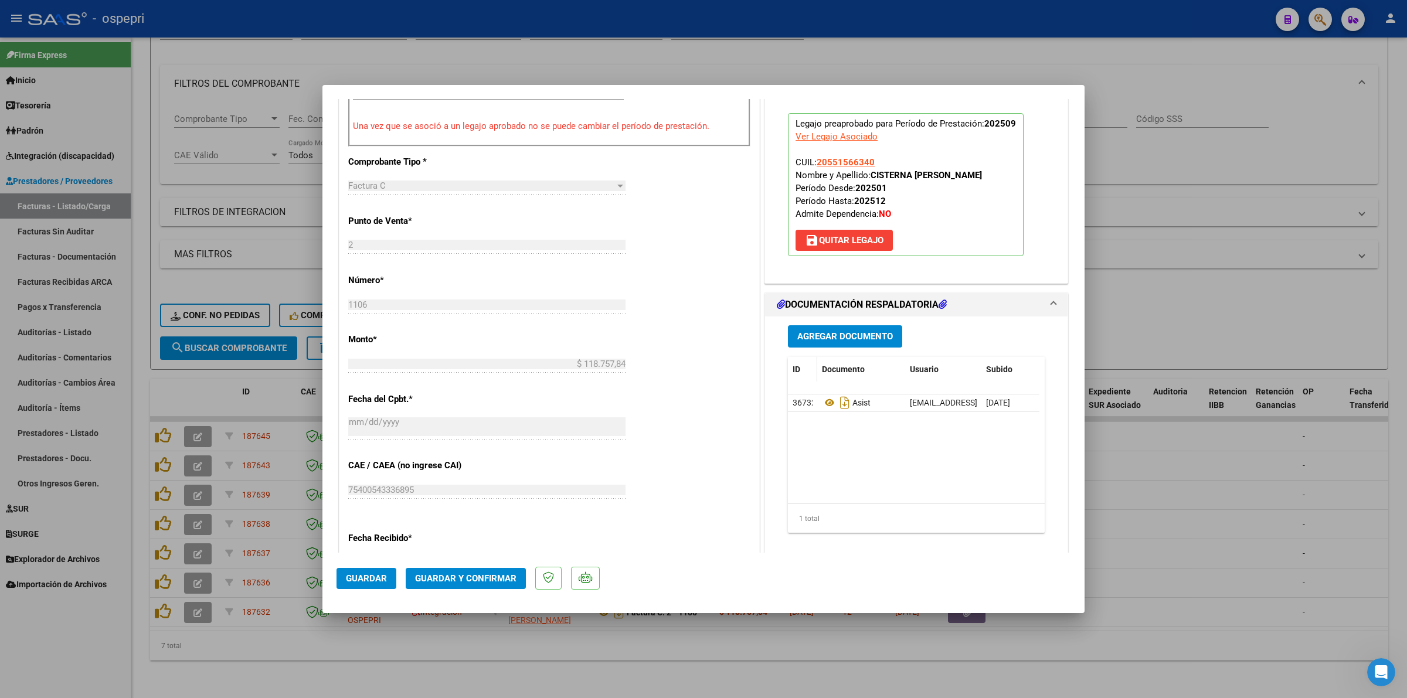
scroll to position [440, 0]
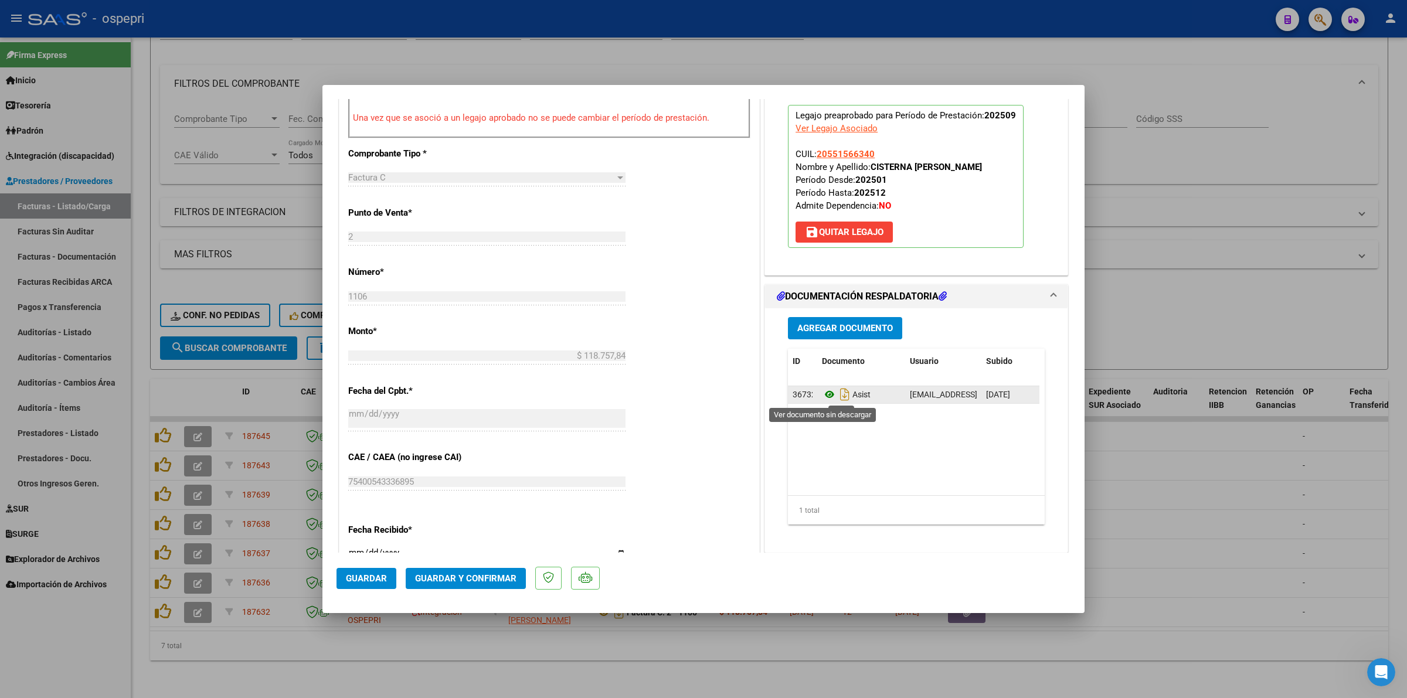
click at [822, 395] on icon at bounding box center [829, 394] width 15 height 14
click at [436, 570] on button "Guardar y Confirmar" at bounding box center [466, 578] width 120 height 21
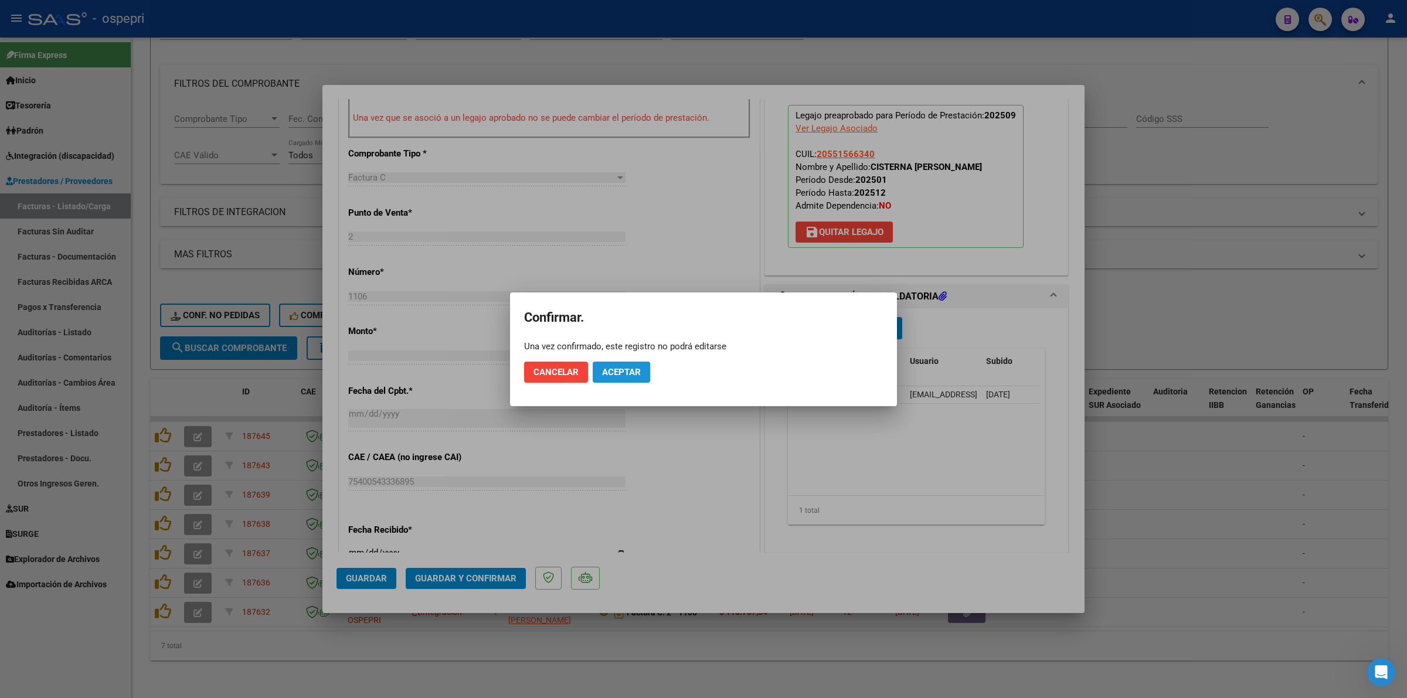
click at [607, 372] on span "Aceptar" at bounding box center [621, 372] width 39 height 11
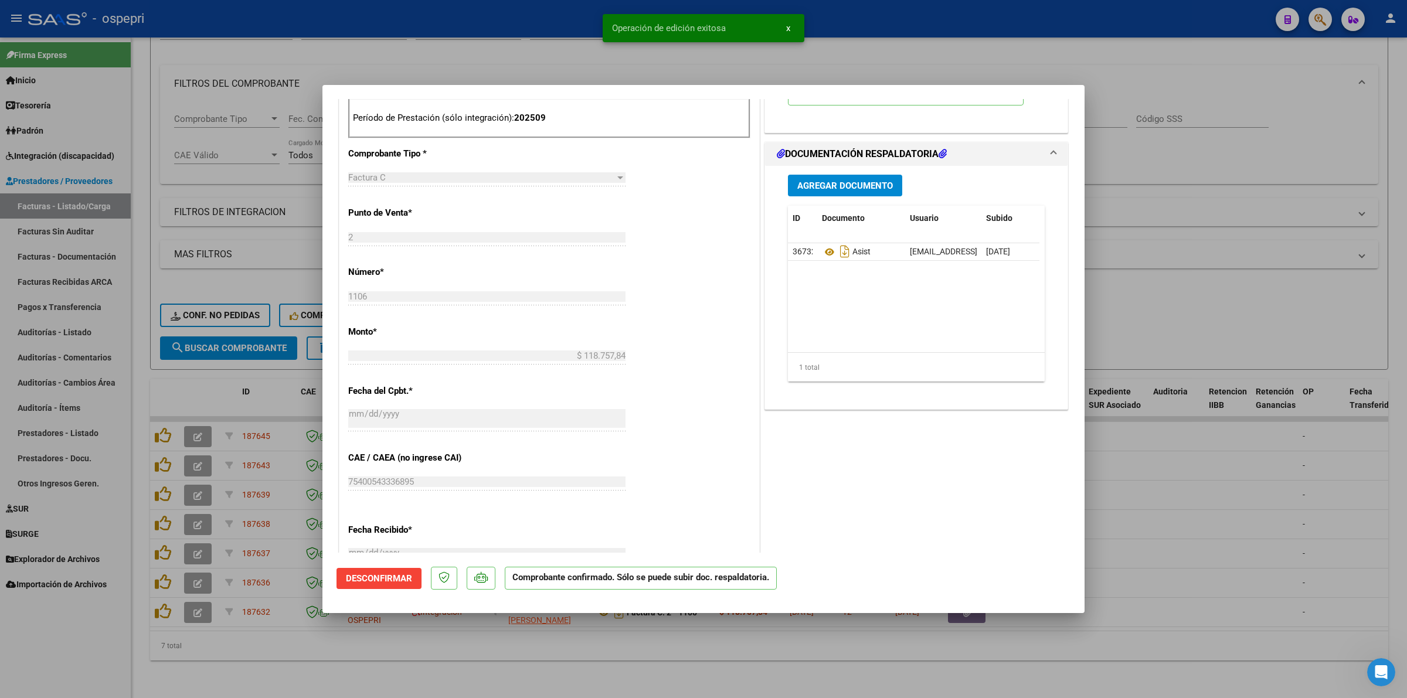
type input "$ 0,00"
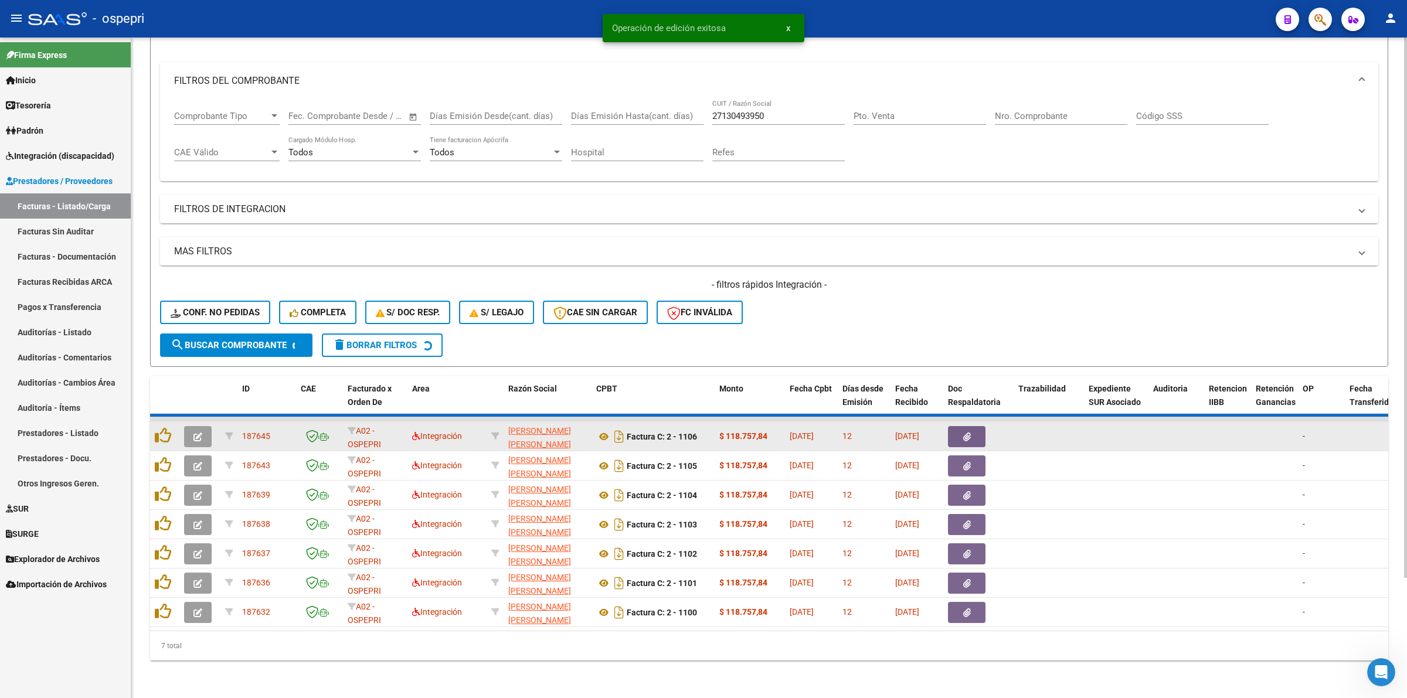
scroll to position [113, 0]
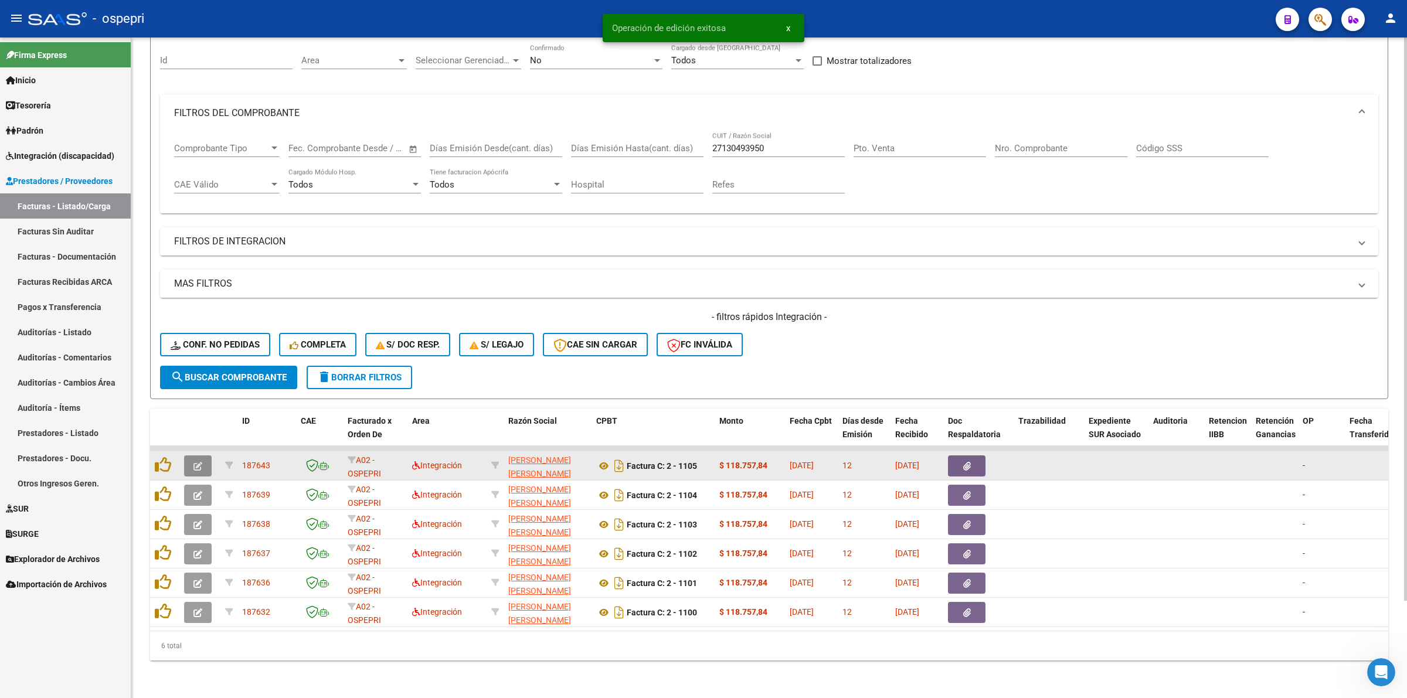
click at [185, 456] on button "button" at bounding box center [198, 465] width 28 height 21
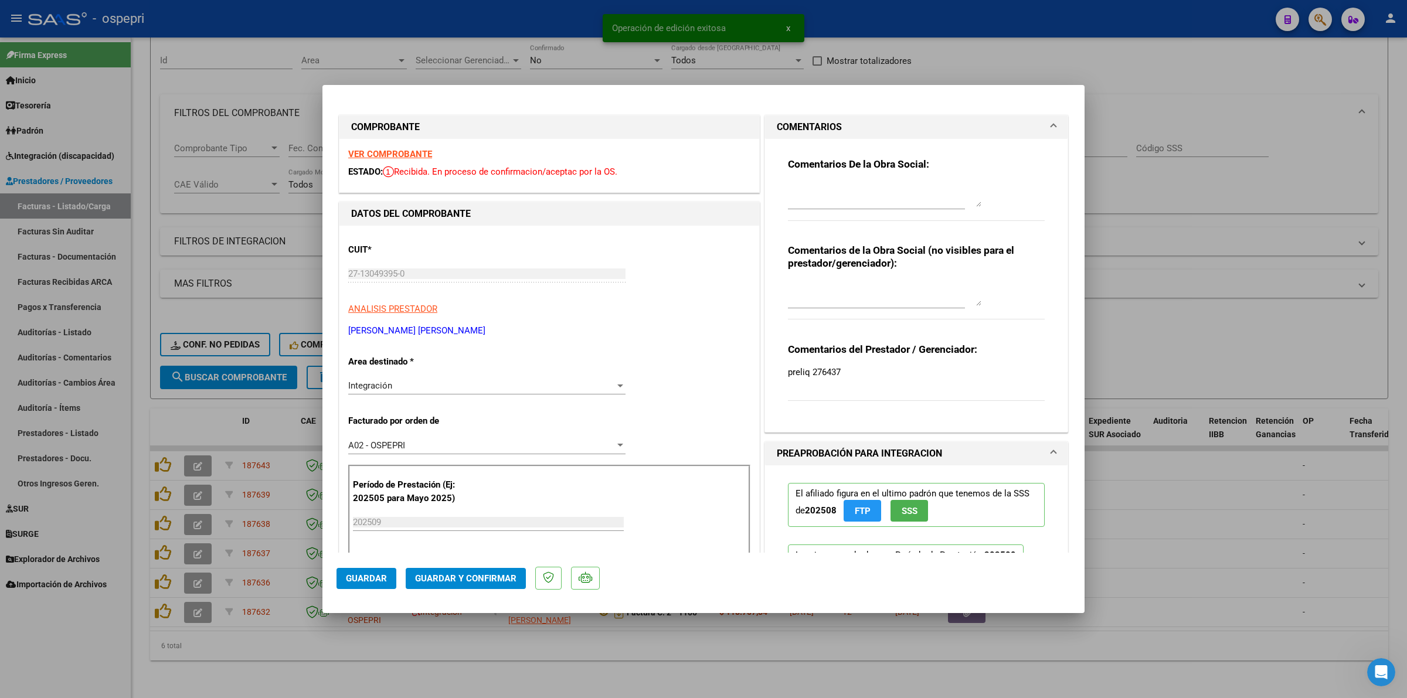
click at [391, 155] on strong "VER COMPROBANTE" at bounding box center [390, 154] width 84 height 11
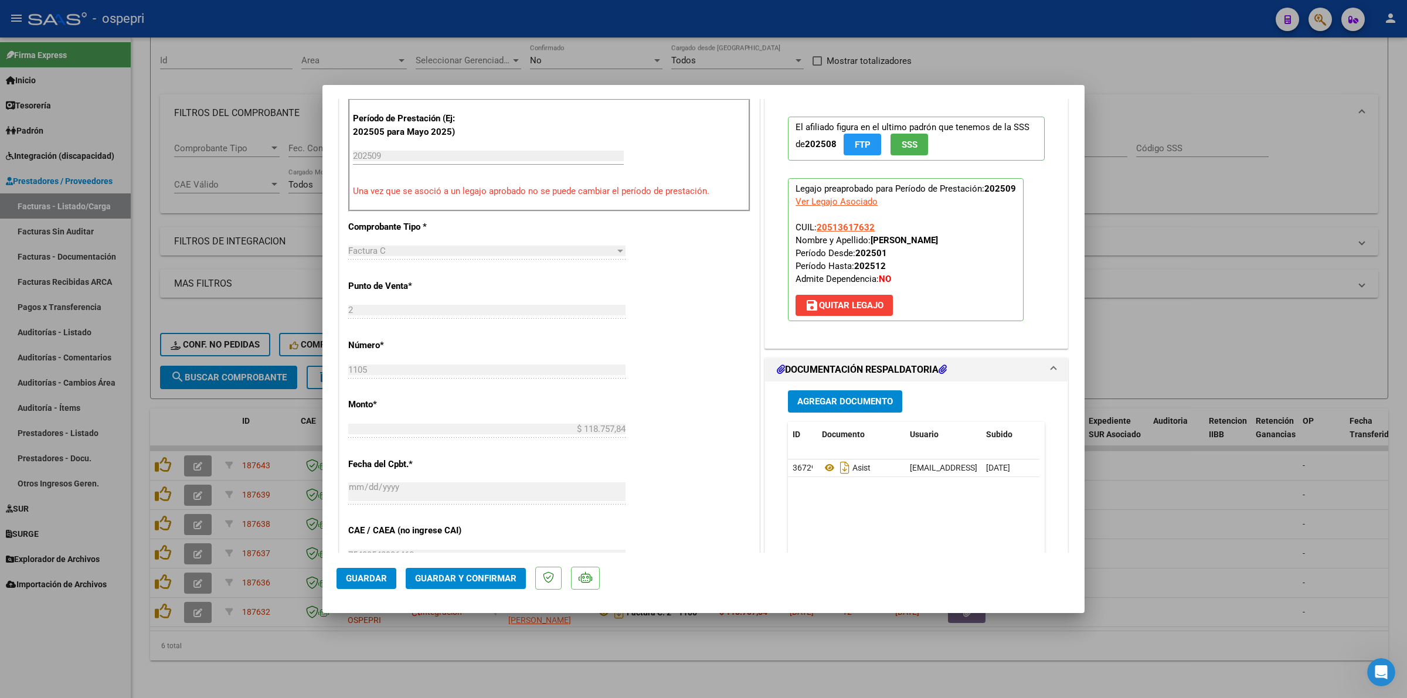
scroll to position [440, 0]
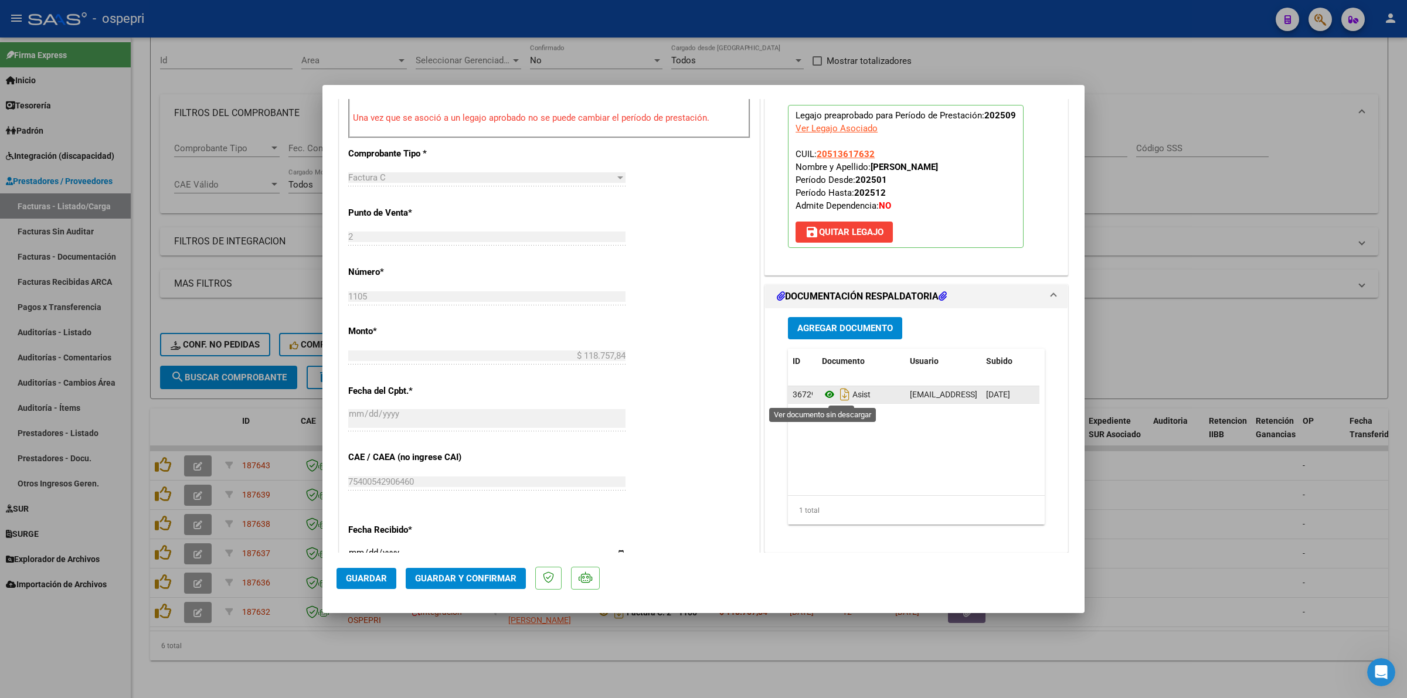
click at [827, 396] on icon at bounding box center [829, 394] width 15 height 14
click at [474, 581] on span "Guardar y Confirmar" at bounding box center [465, 578] width 101 height 11
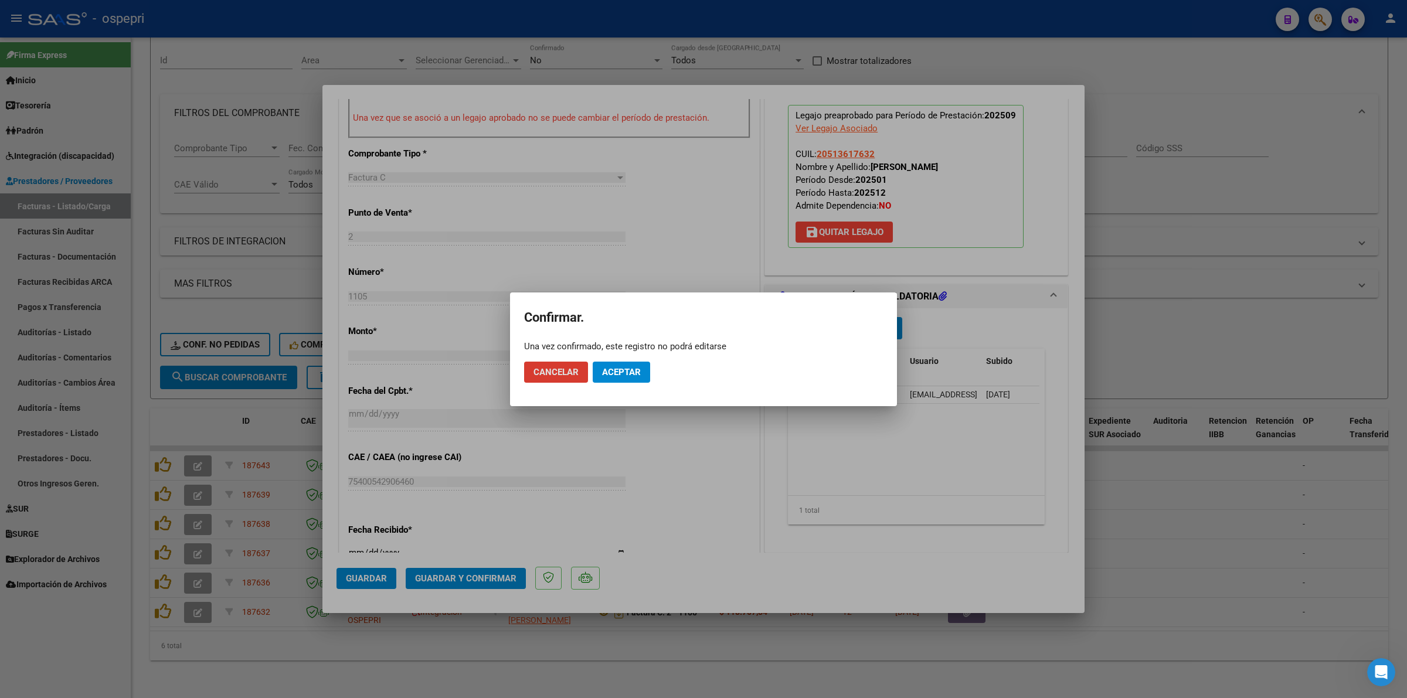
drag, startPoint x: 617, startPoint y: 358, endPoint x: 616, endPoint y: 365, distance: 7.6
click at [617, 361] on mat-dialog-actions "Cancelar Aceptar" at bounding box center [703, 372] width 359 height 40
click at [616, 368] on span "Aceptar" at bounding box center [621, 372] width 39 height 11
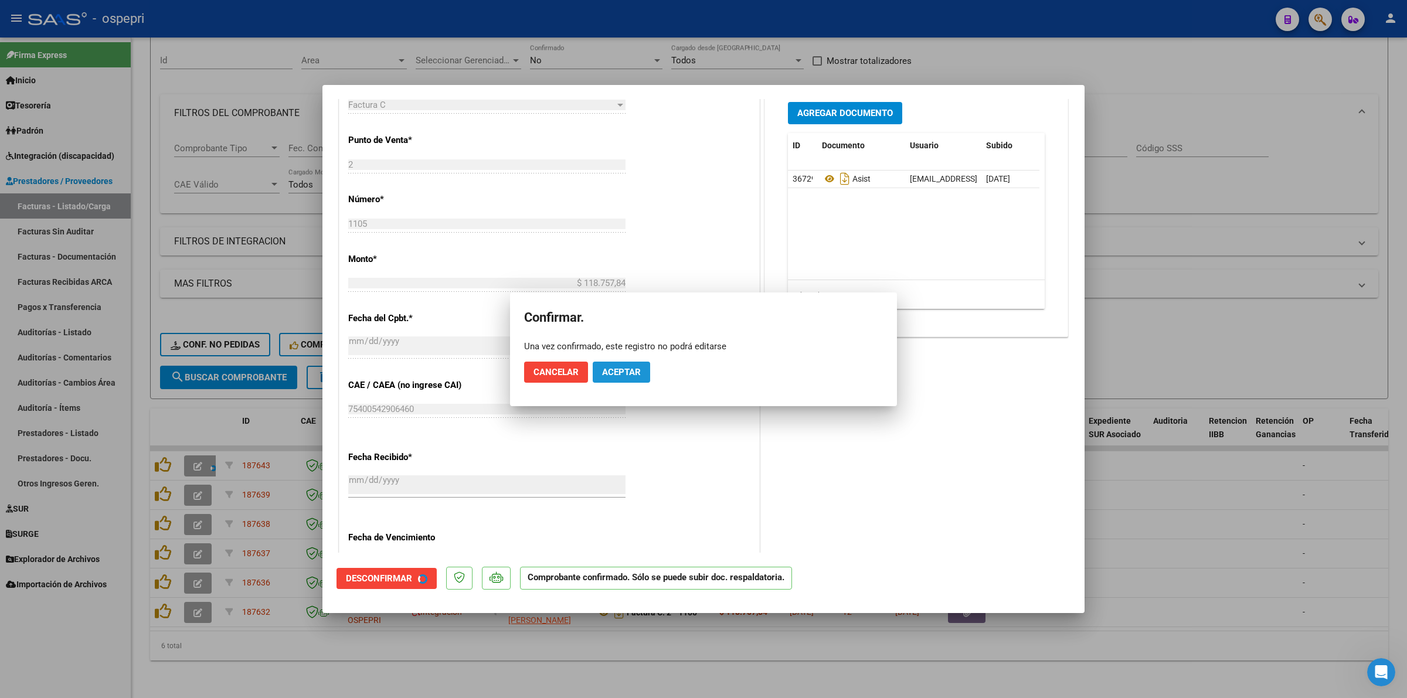
scroll to position [367, 0]
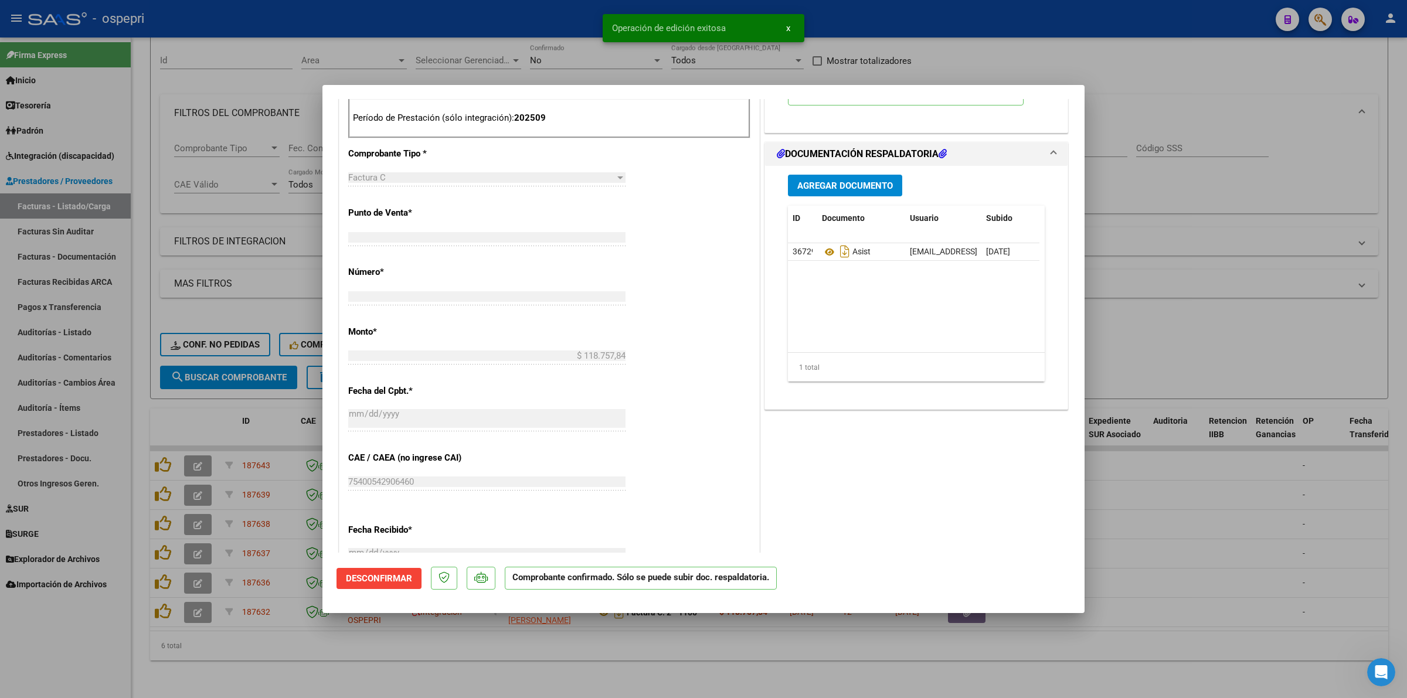
type input "$ 0,00"
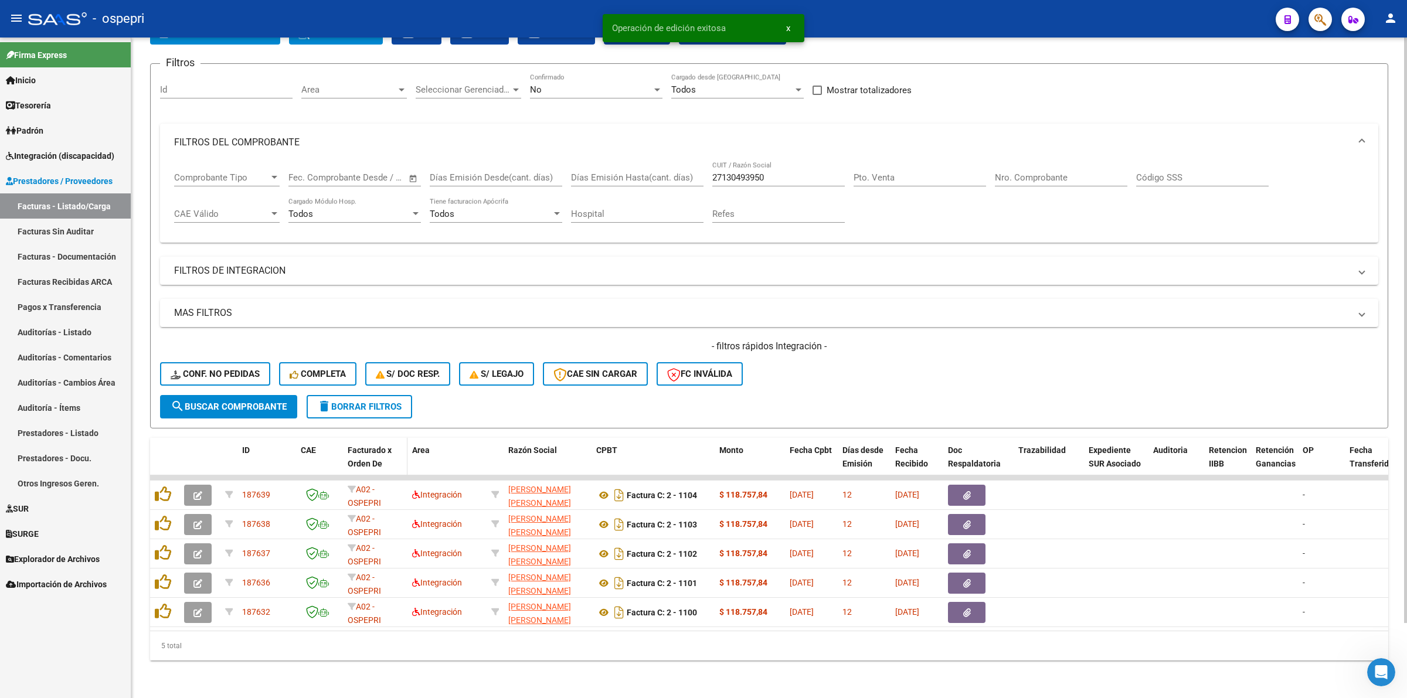
scroll to position [84, 0]
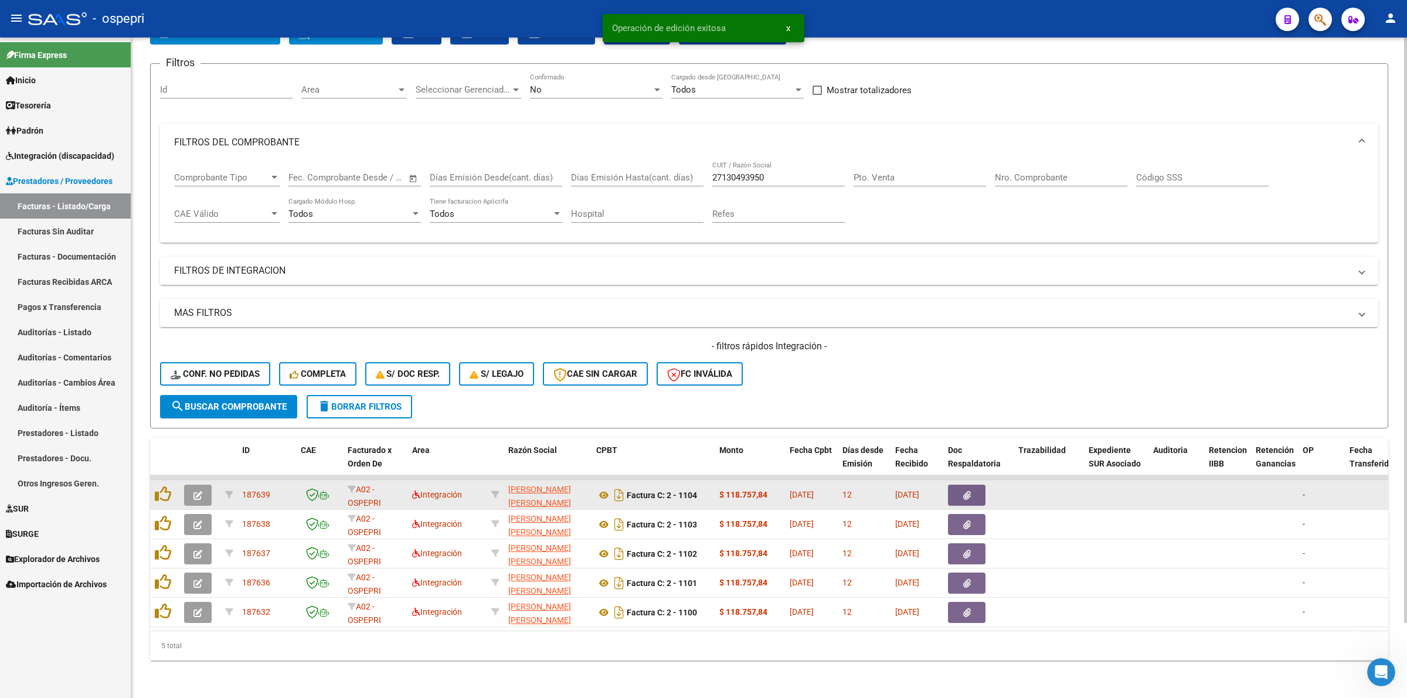
click at [193, 491] on icon "button" at bounding box center [197, 495] width 9 height 9
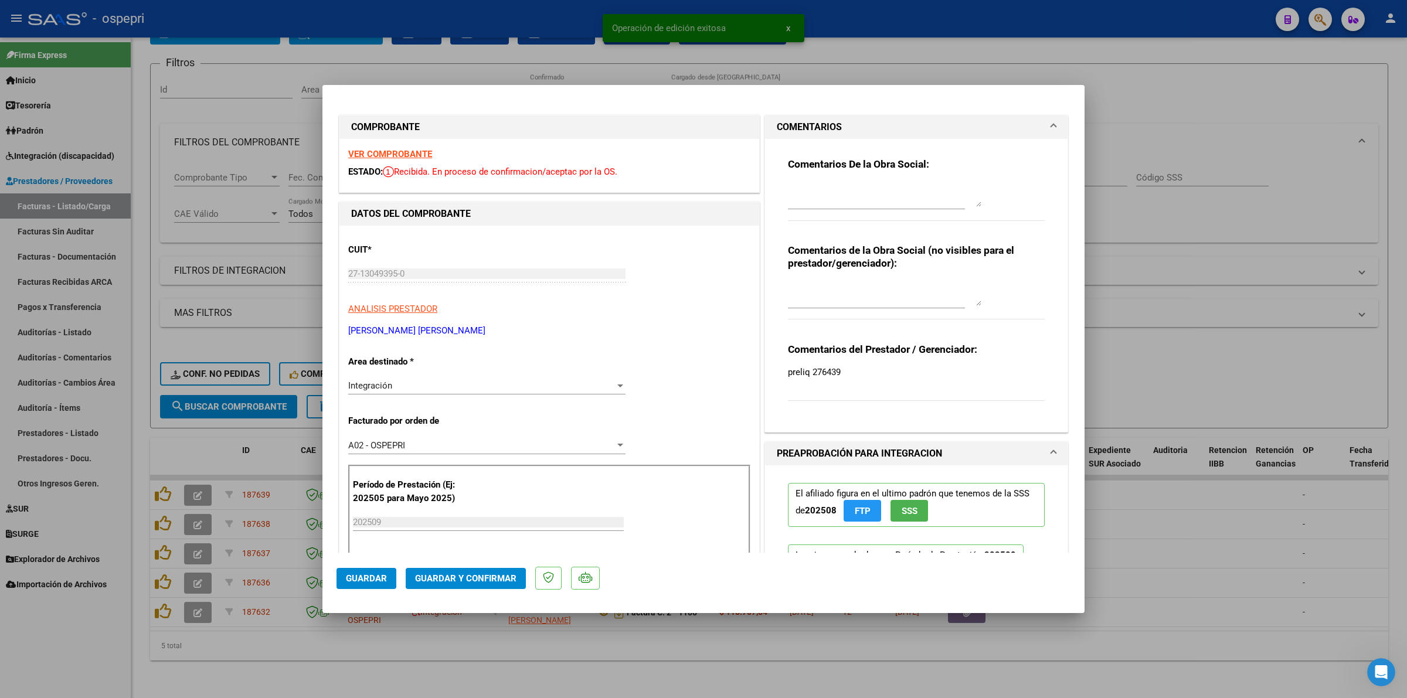
click at [377, 147] on div "VER COMPROBANTE ESTADO: Recibida. En proceso de confirmacion/aceptac por la OS." at bounding box center [549, 165] width 420 height 53
click at [377, 149] on strong "VER COMPROBANTE" at bounding box center [390, 154] width 84 height 11
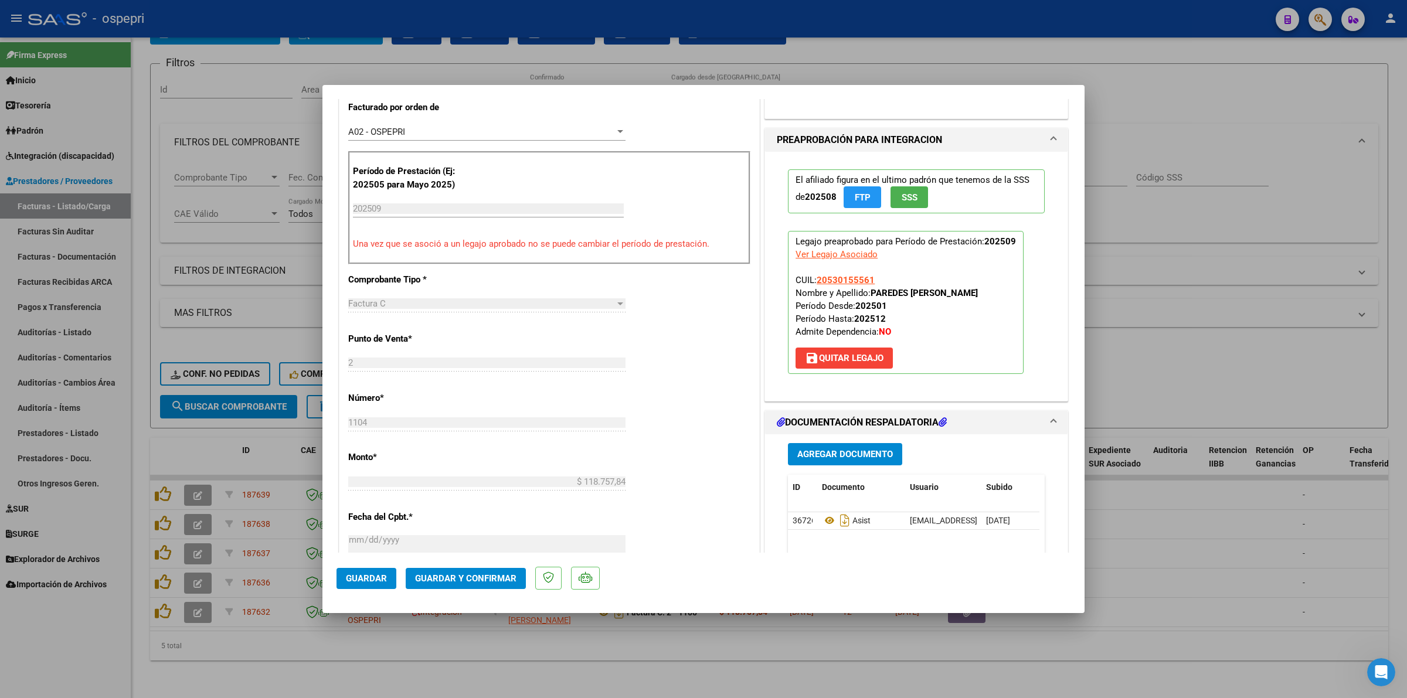
scroll to position [366, 0]
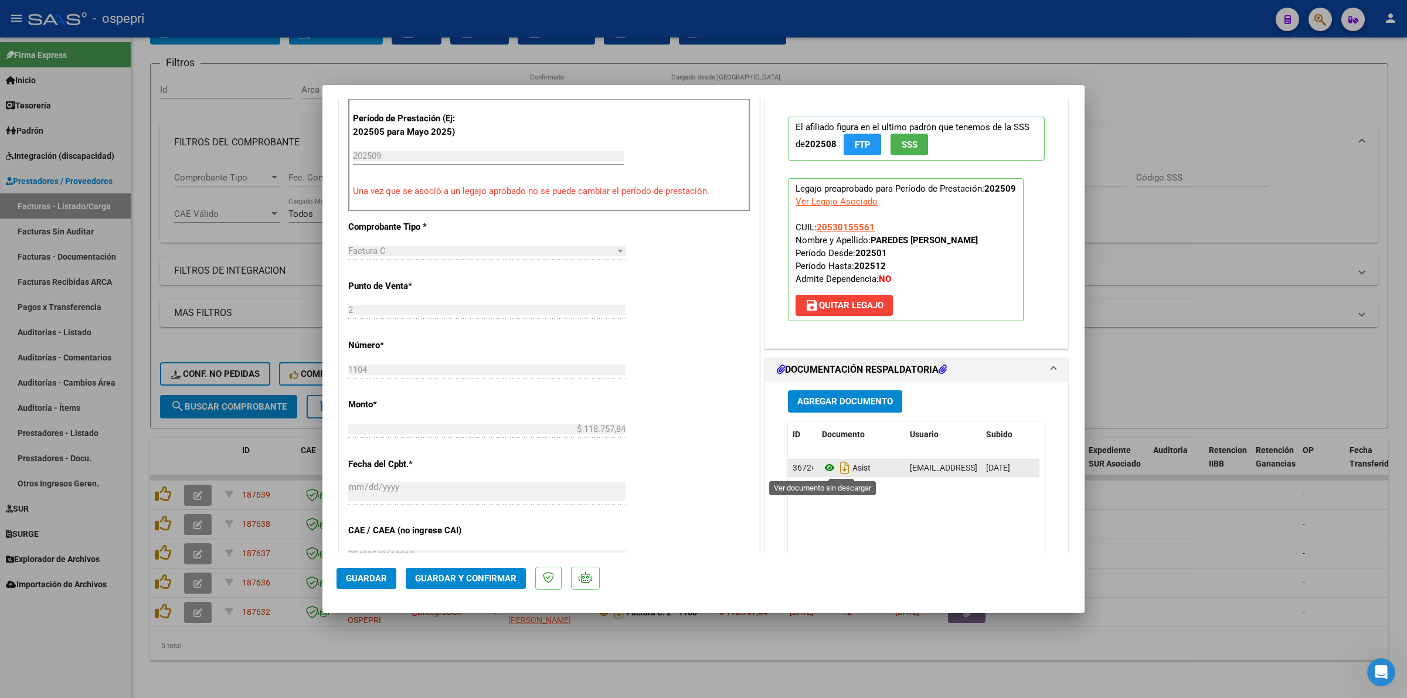
click at [824, 463] on icon at bounding box center [829, 468] width 15 height 14
click at [478, 584] on button "Guardar y Confirmar" at bounding box center [466, 578] width 120 height 21
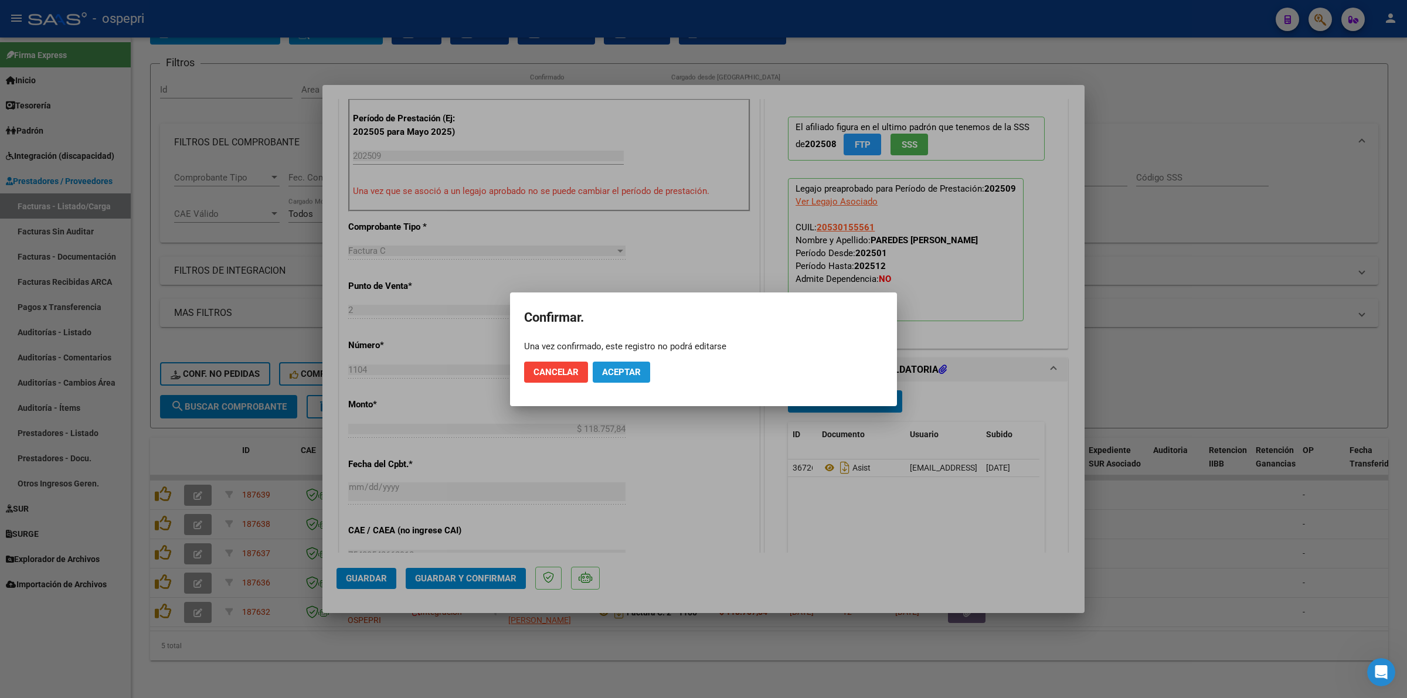
click at [614, 381] on button "Aceptar" at bounding box center [621, 372] width 57 height 21
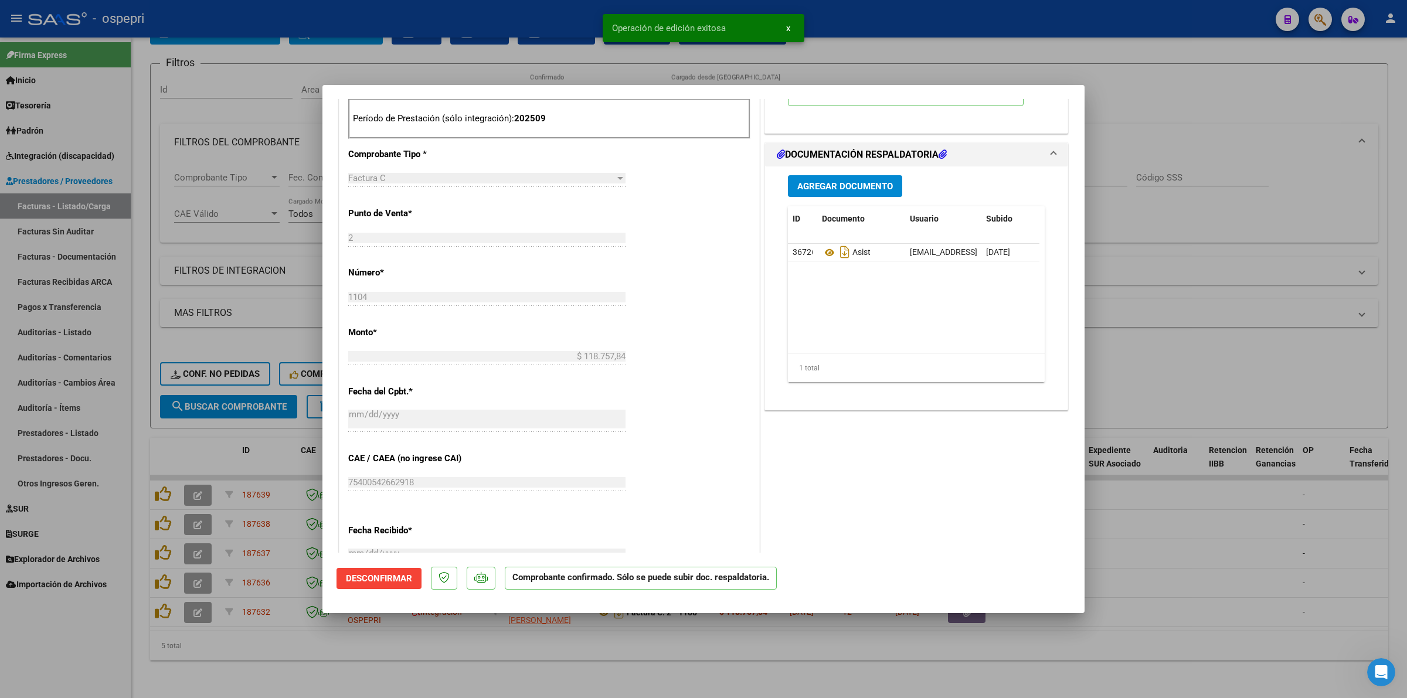
type input "$ 0,00"
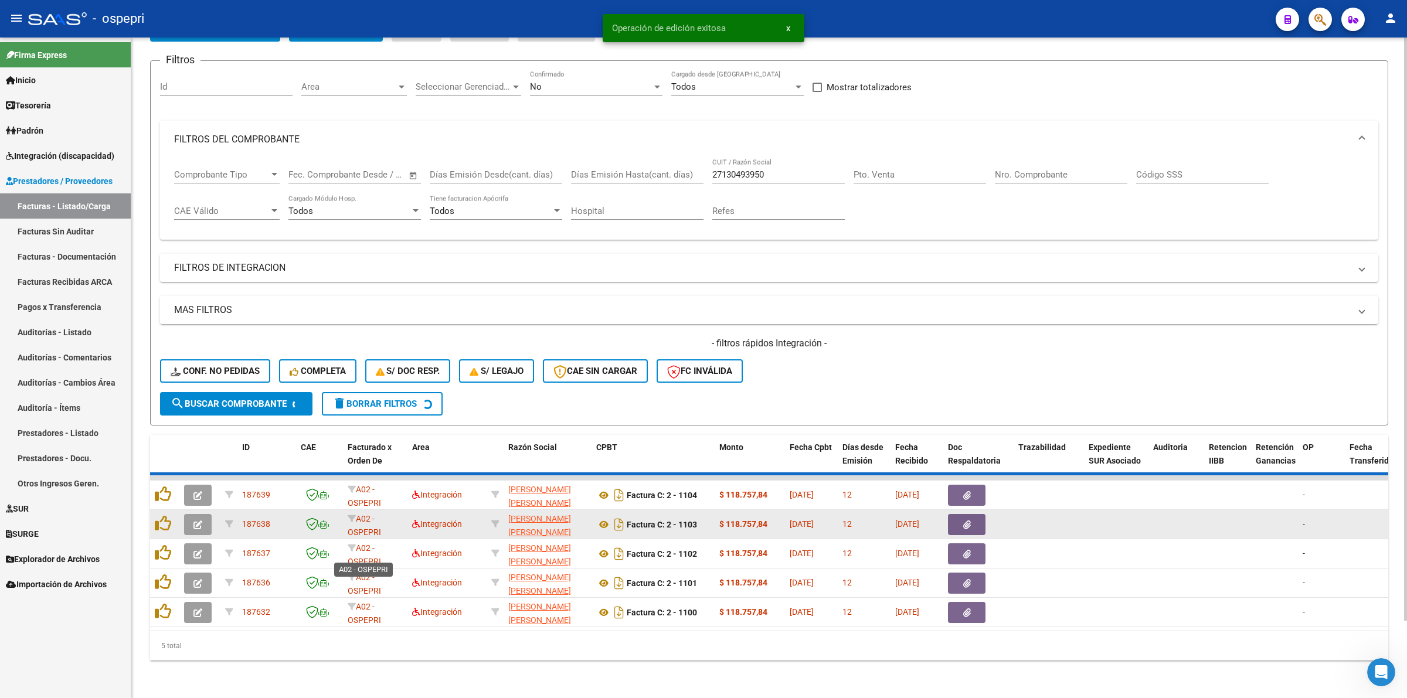
scroll to position [55, 0]
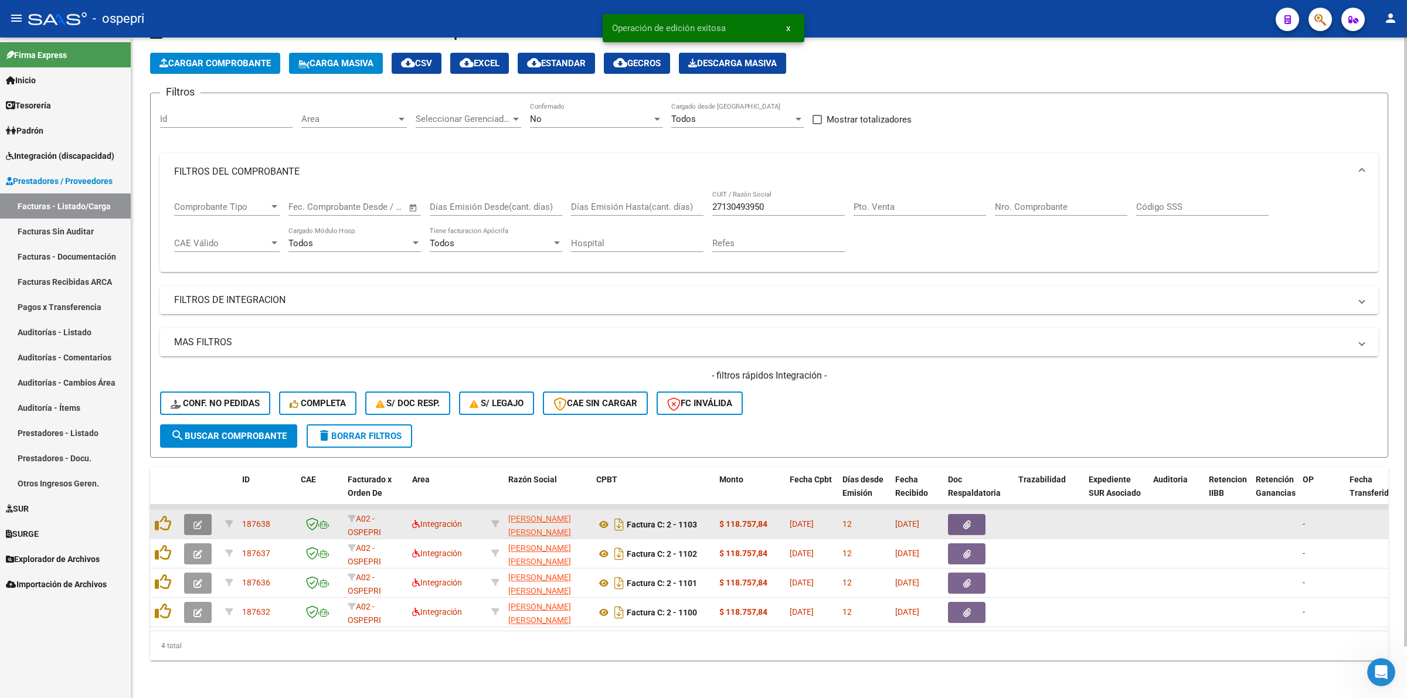
click at [202, 519] on button "button" at bounding box center [198, 524] width 28 height 21
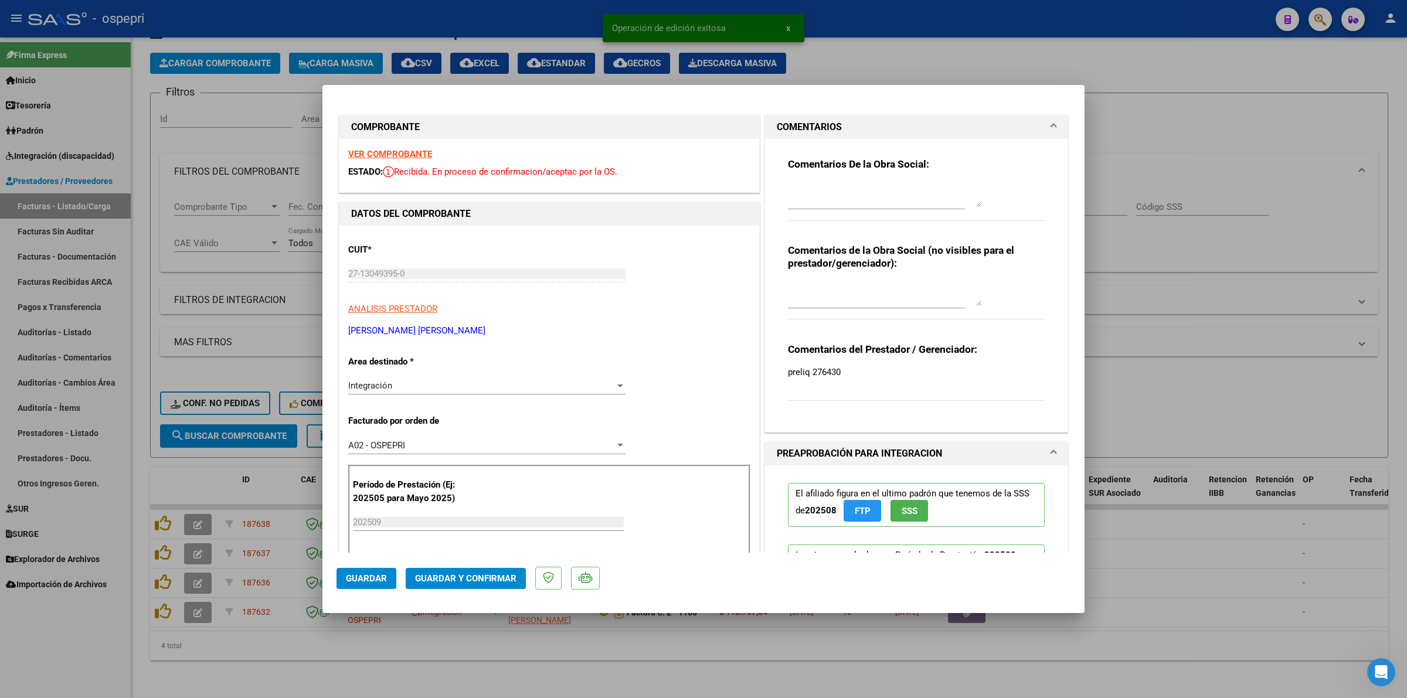
click at [353, 151] on strong "VER COMPROBANTE" at bounding box center [390, 154] width 84 height 11
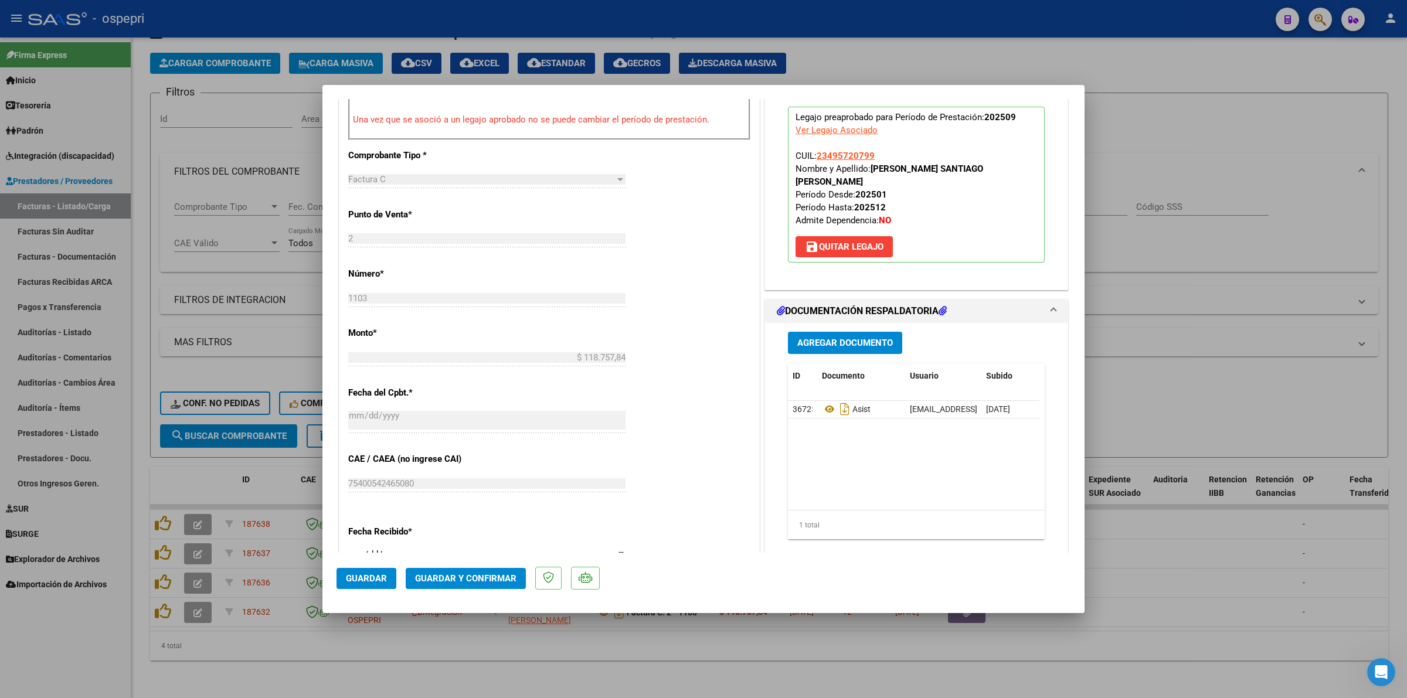
scroll to position [440, 0]
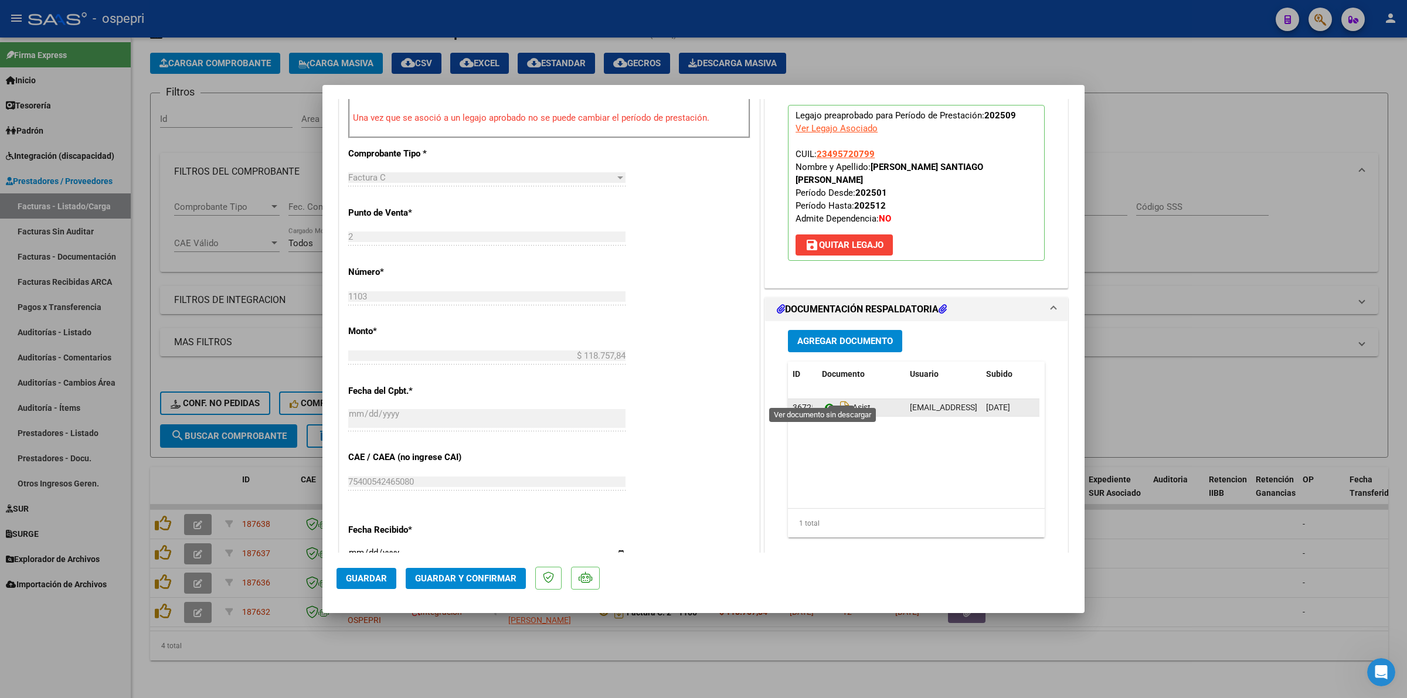
click at [822, 400] on icon at bounding box center [829, 407] width 15 height 14
click at [470, 573] on span "Guardar y Confirmar" at bounding box center [465, 578] width 101 height 11
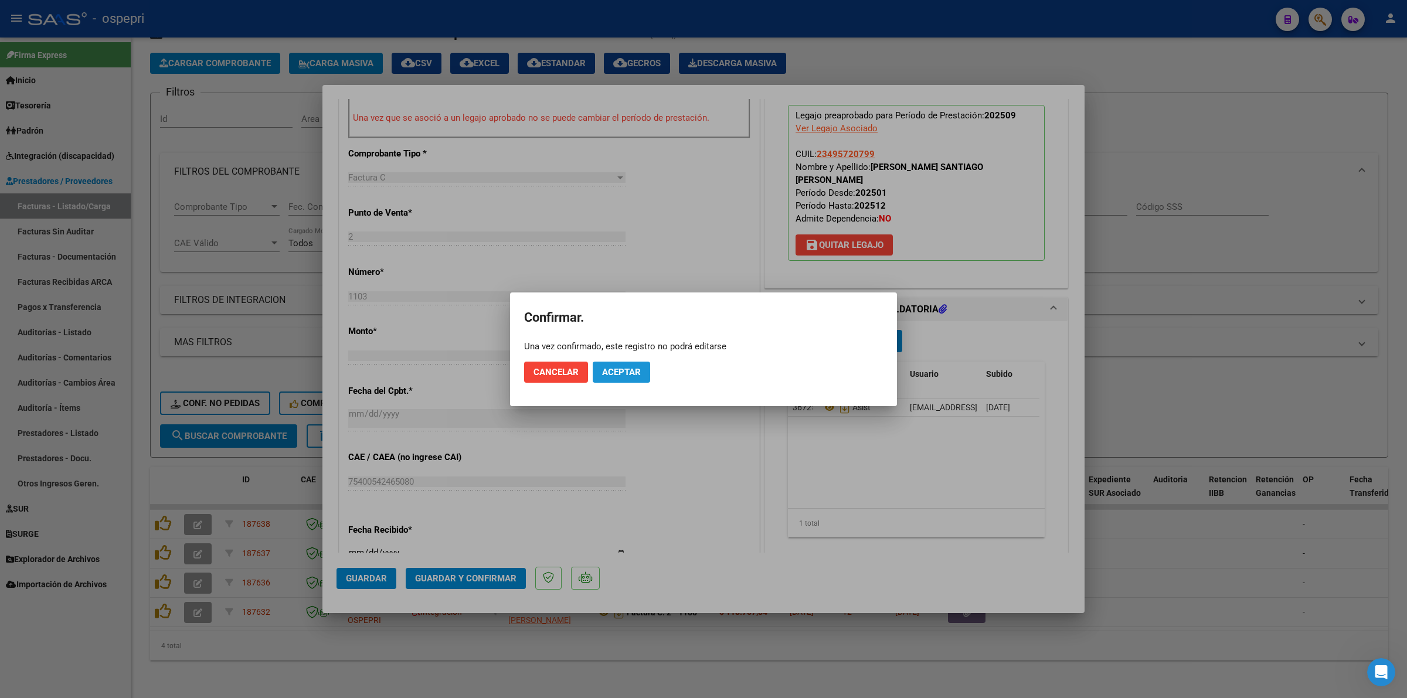
click at [610, 374] on span "Aceptar" at bounding box center [621, 372] width 39 height 11
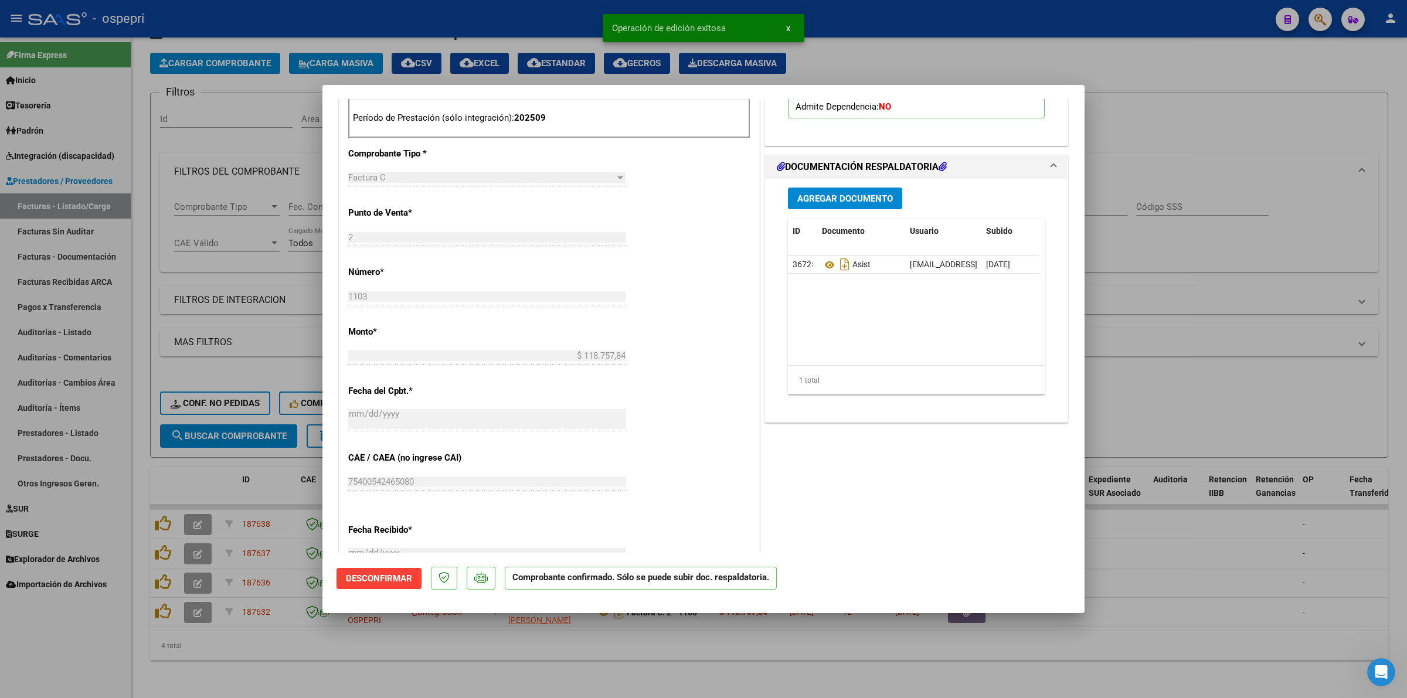
type input "$ 0,00"
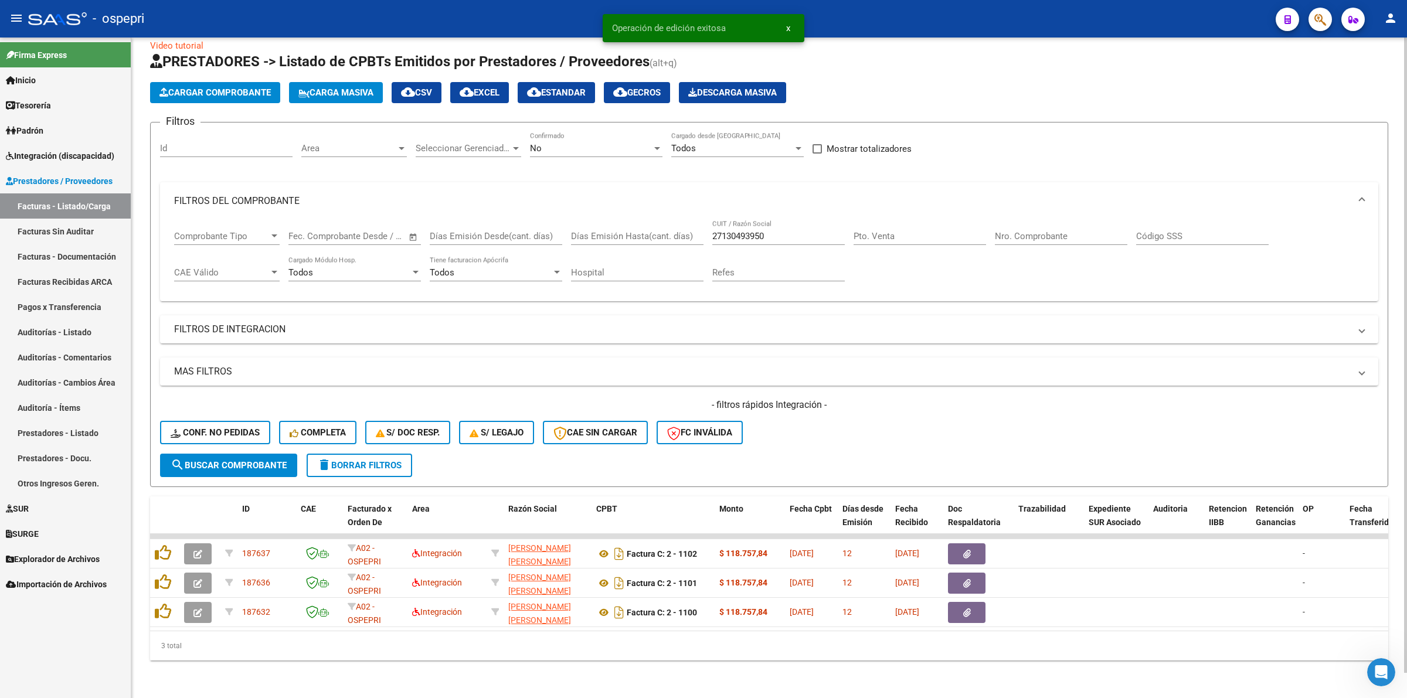
scroll to position [25, 0]
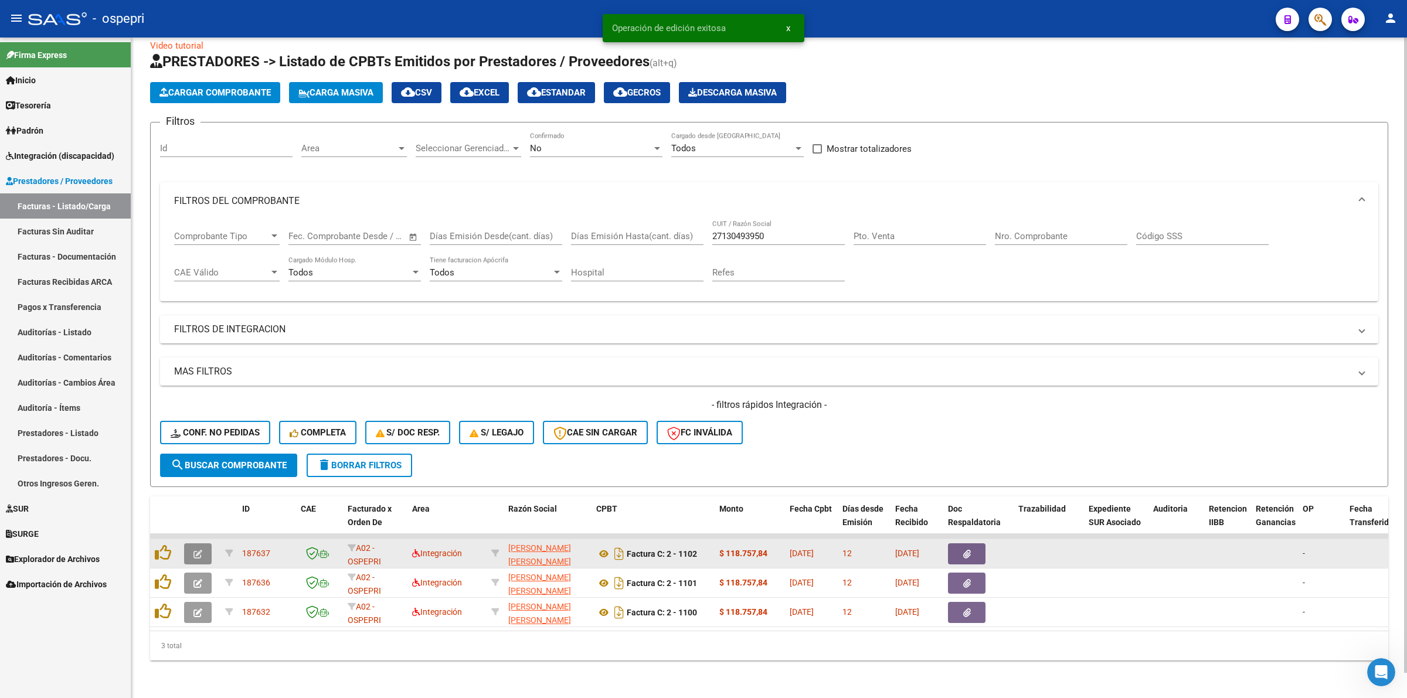
click at [200, 550] on icon "button" at bounding box center [197, 554] width 9 height 9
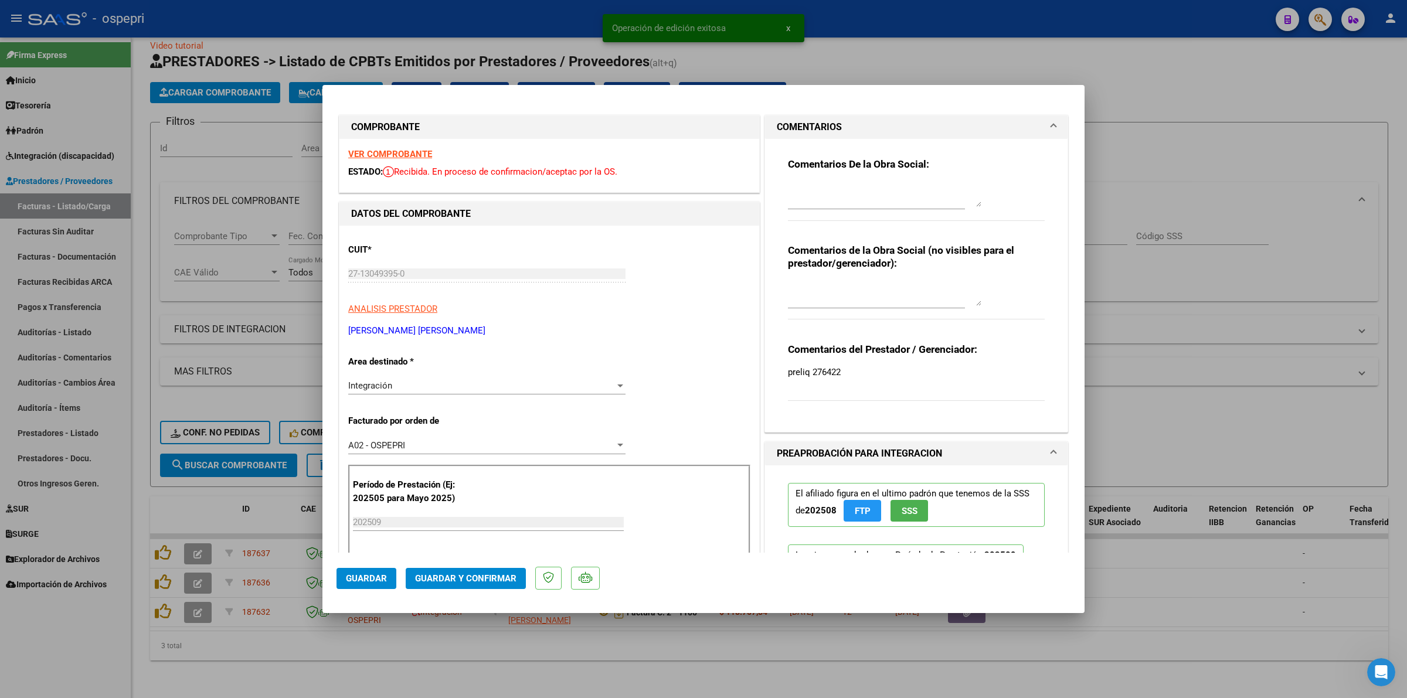
click at [400, 152] on strong "VER COMPROBANTE" at bounding box center [390, 154] width 84 height 11
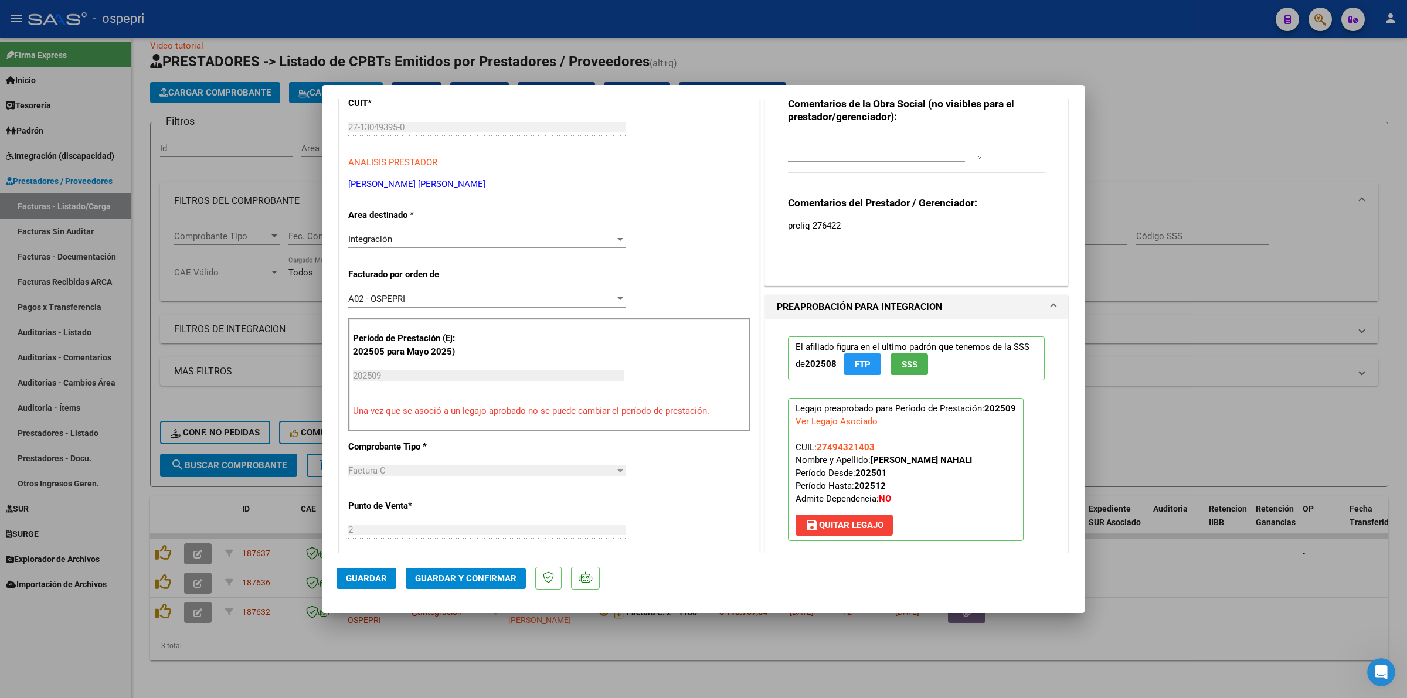
scroll to position [513, 0]
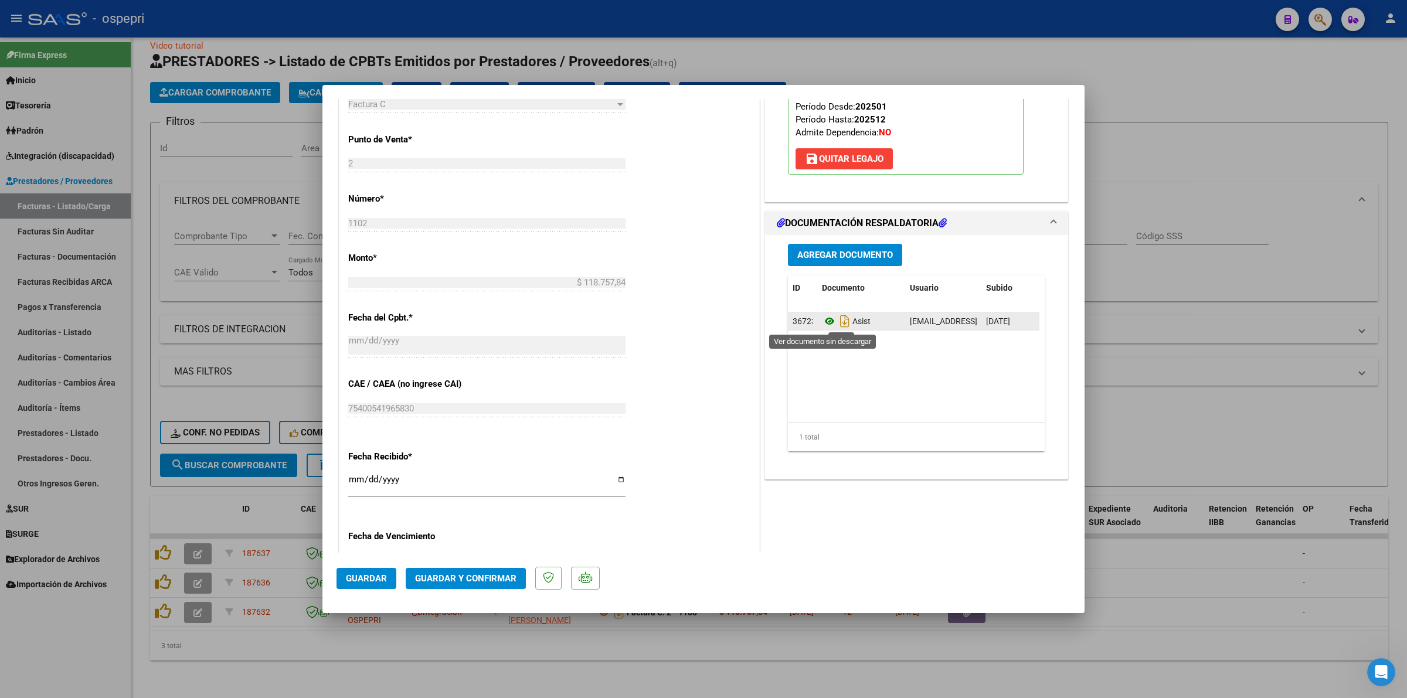
click at [822, 318] on icon at bounding box center [829, 321] width 15 height 14
click at [444, 569] on button "Guardar y Confirmar" at bounding box center [466, 578] width 120 height 21
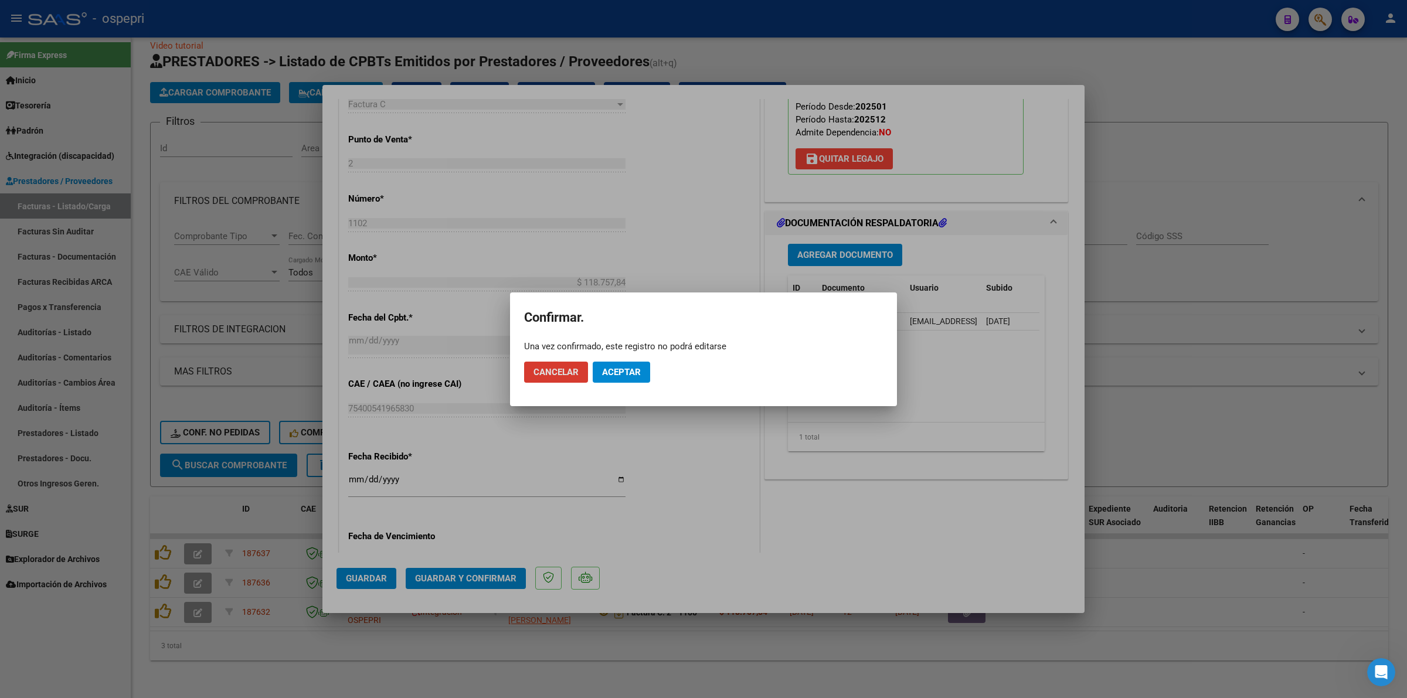
click at [617, 358] on mat-dialog-actions "Cancelar Aceptar" at bounding box center [703, 372] width 359 height 40
drag, startPoint x: 617, startPoint y: 358, endPoint x: 616, endPoint y: 372, distance: 14.1
click at [617, 363] on mat-dialog-actions "Cancelar Aceptar" at bounding box center [703, 372] width 359 height 40
drag, startPoint x: 614, startPoint y: 373, endPoint x: 616, endPoint y: 365, distance: 8.9
click at [614, 371] on span "Aceptar" at bounding box center [621, 372] width 39 height 11
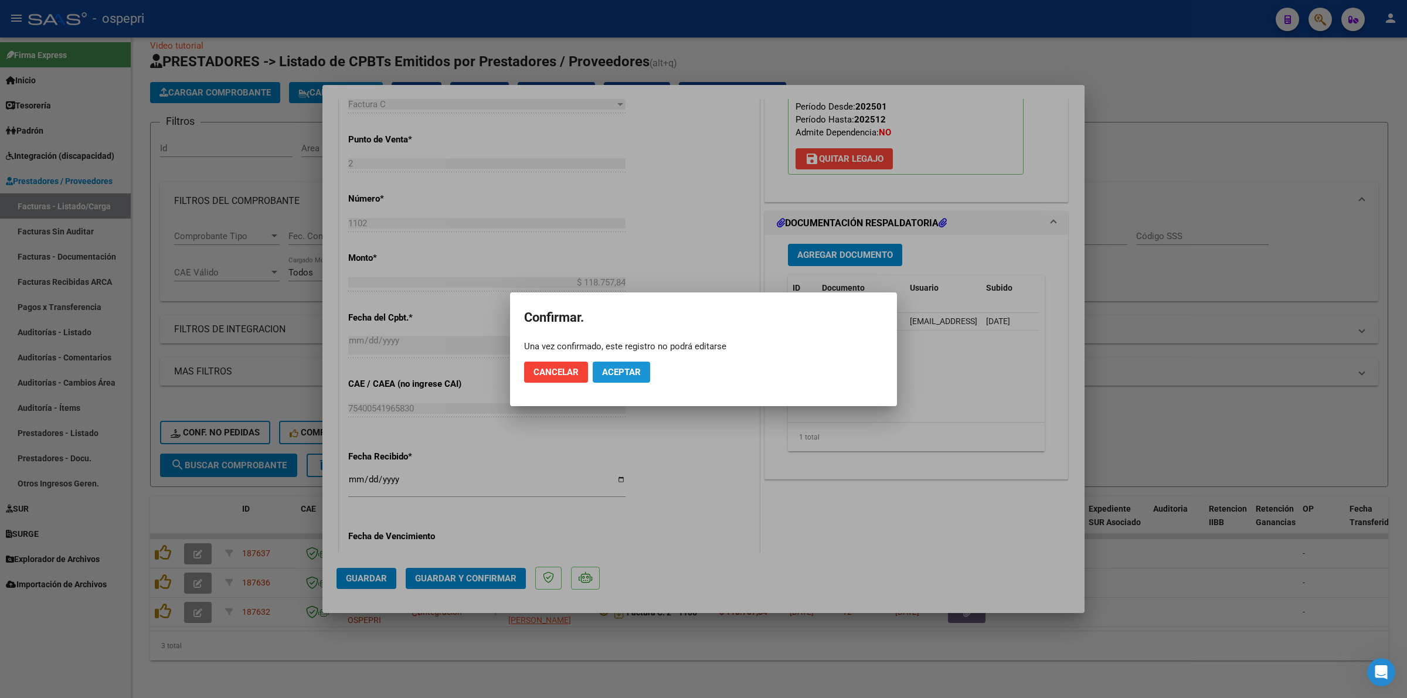
scroll to position [440, 0]
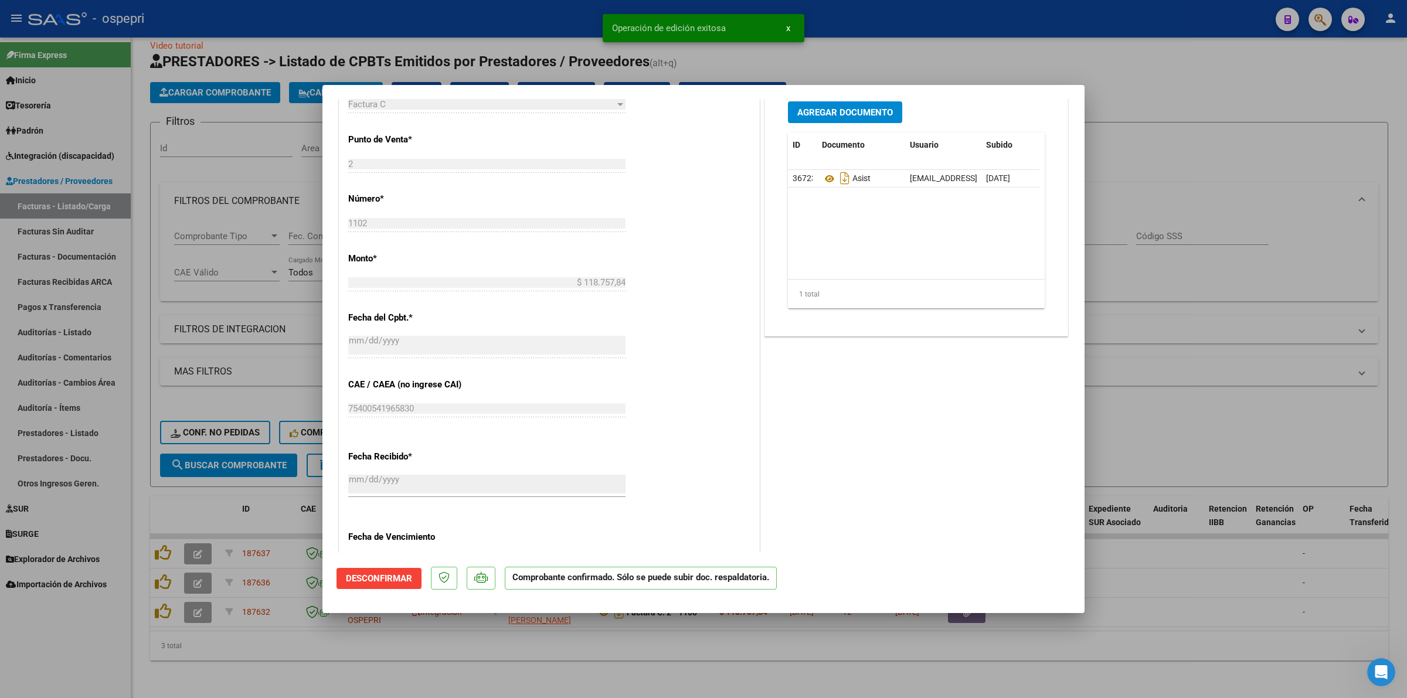
type input "$ 0,00"
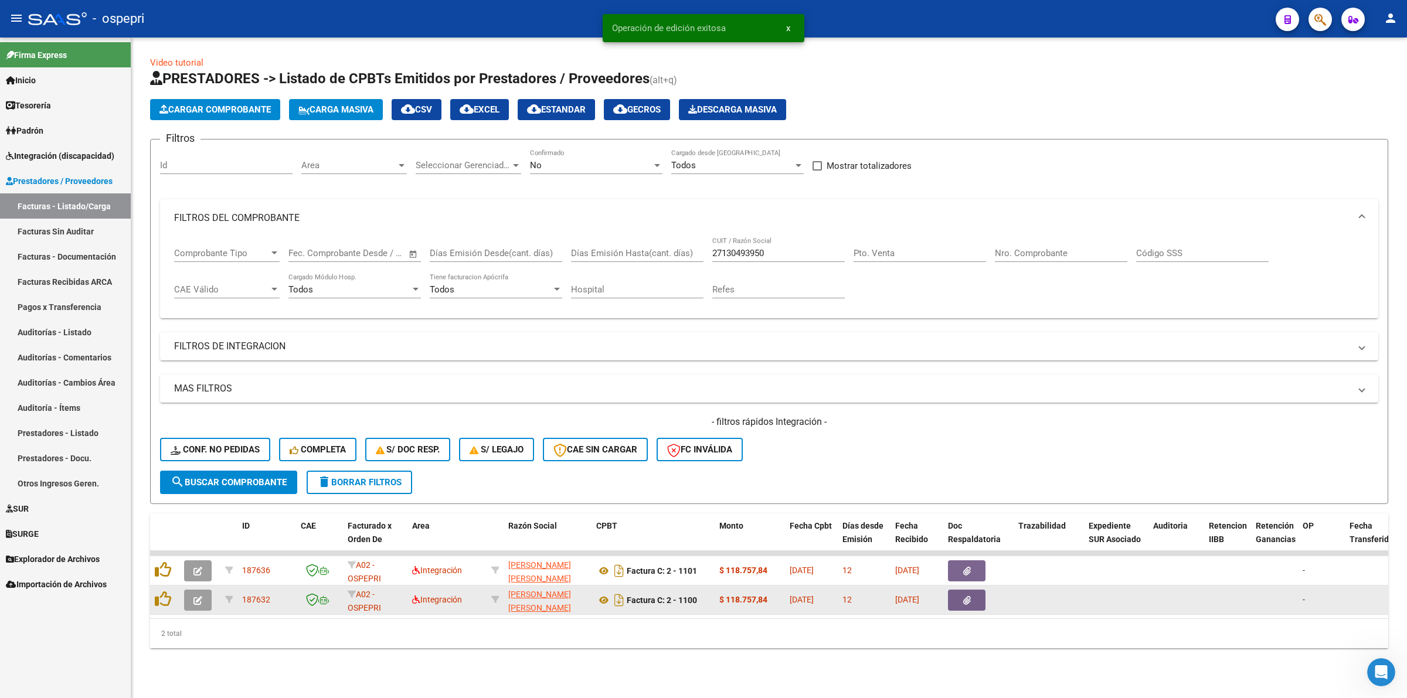
scroll to position [0, 0]
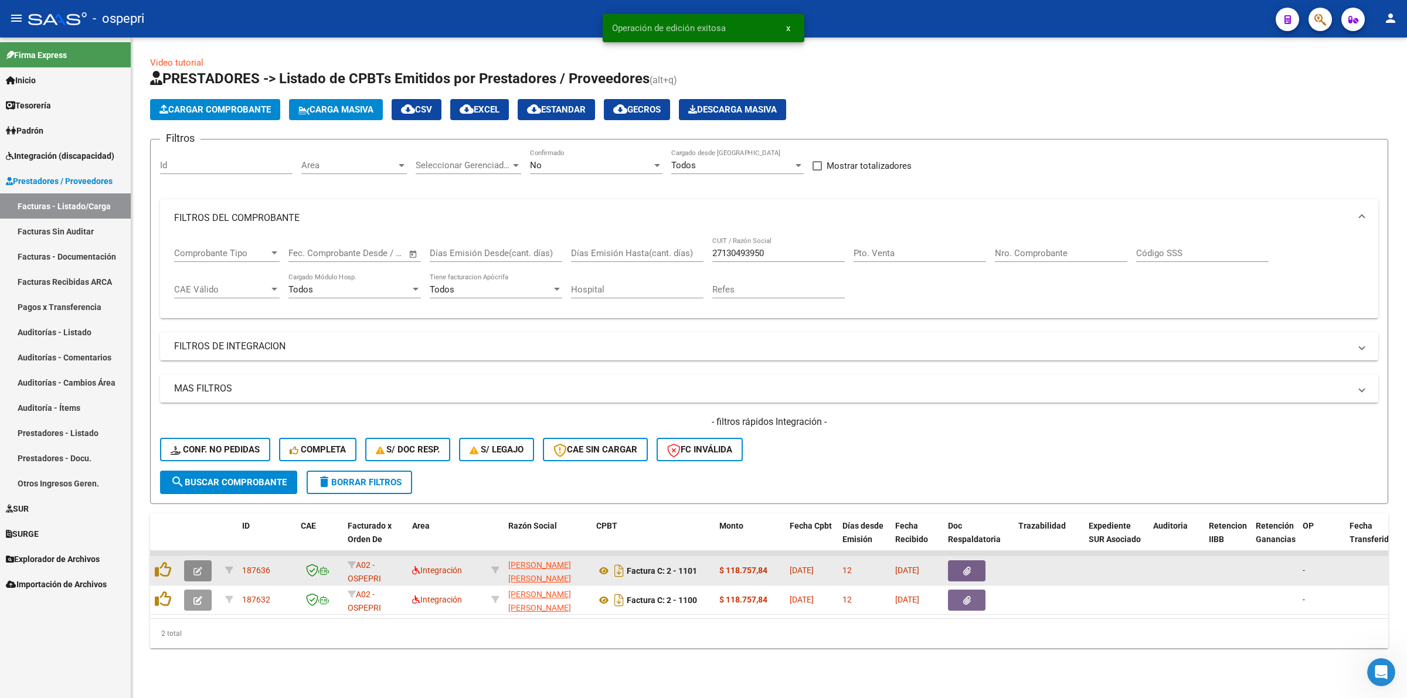
click at [201, 569] on icon "button" at bounding box center [197, 571] width 9 height 9
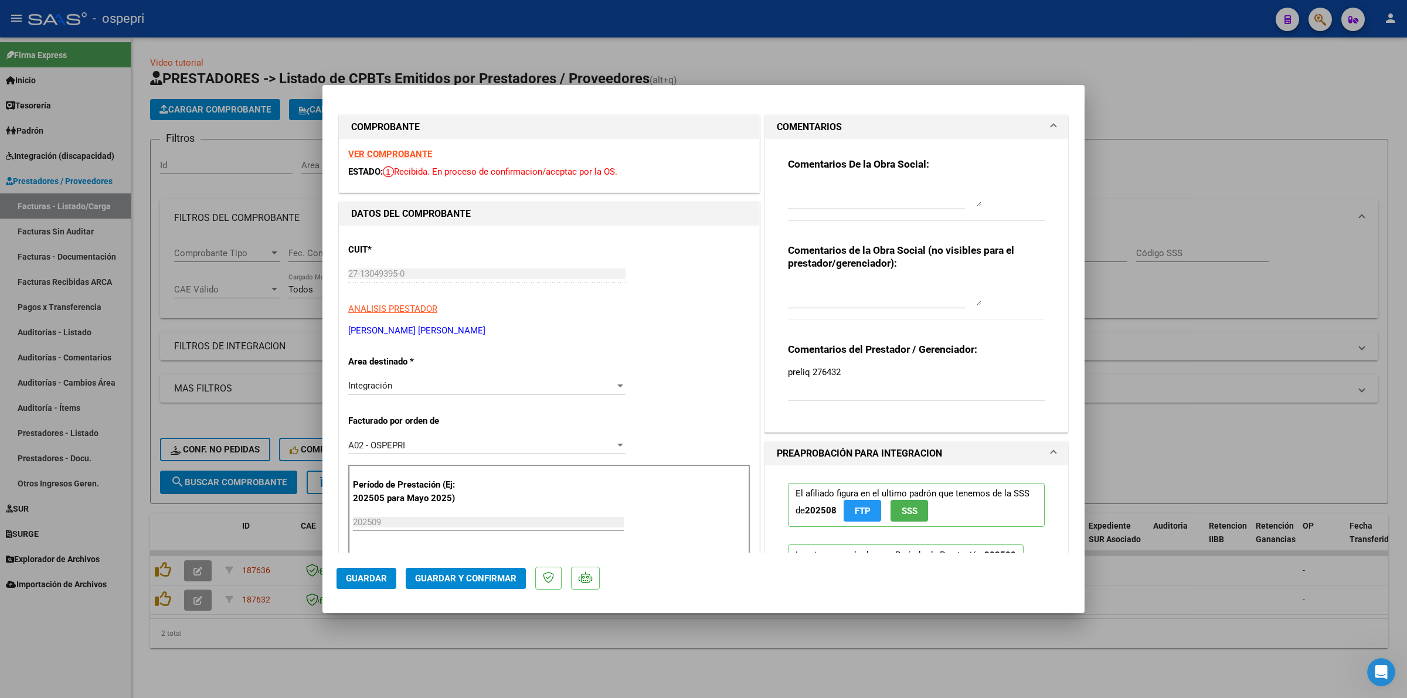
click at [418, 151] on strong "VER COMPROBANTE" at bounding box center [390, 154] width 84 height 11
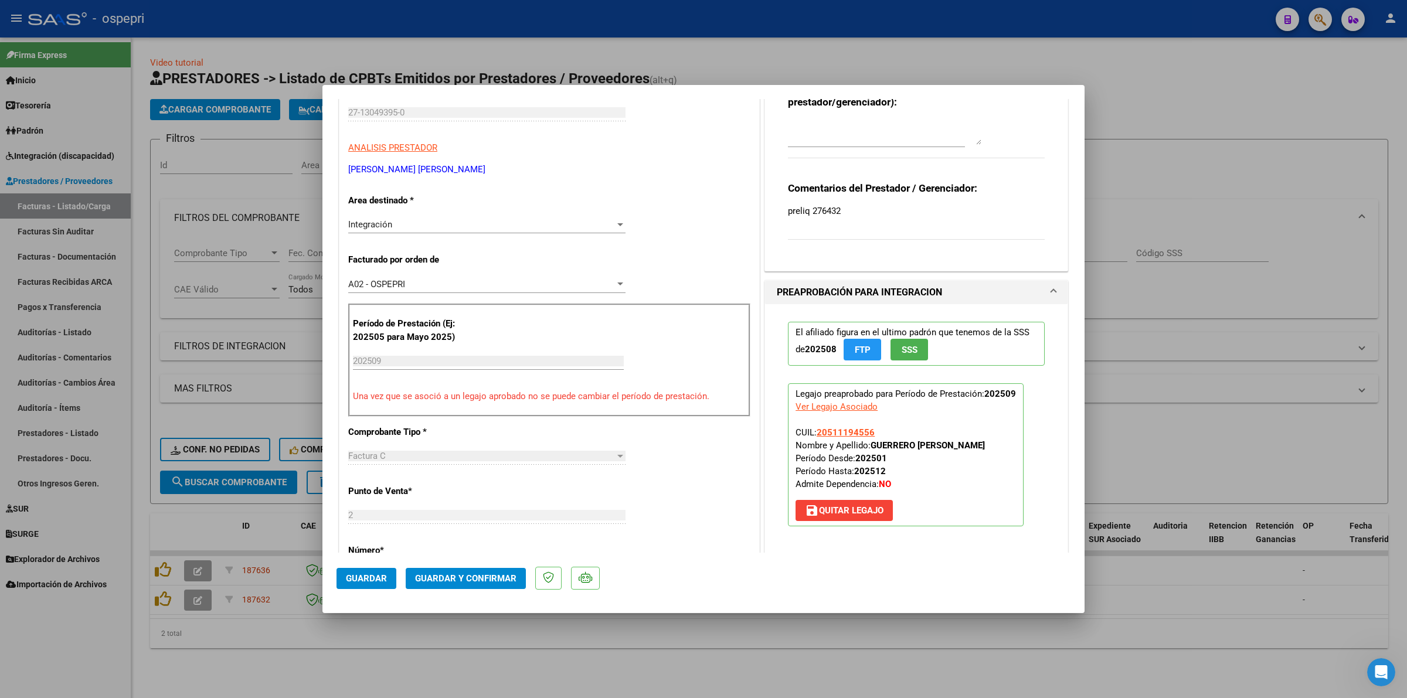
scroll to position [293, 0]
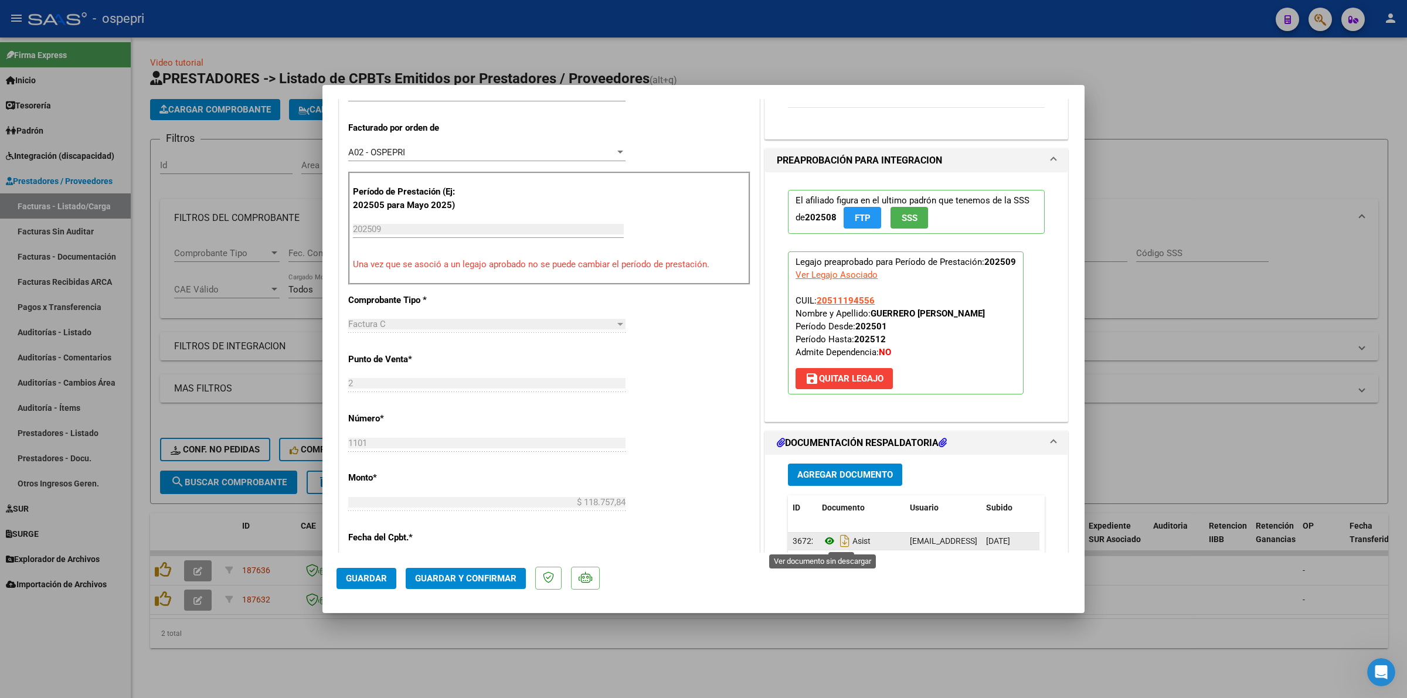
click at [822, 540] on icon at bounding box center [829, 541] width 15 height 14
click at [458, 585] on button "Guardar y Confirmar" at bounding box center [466, 578] width 120 height 21
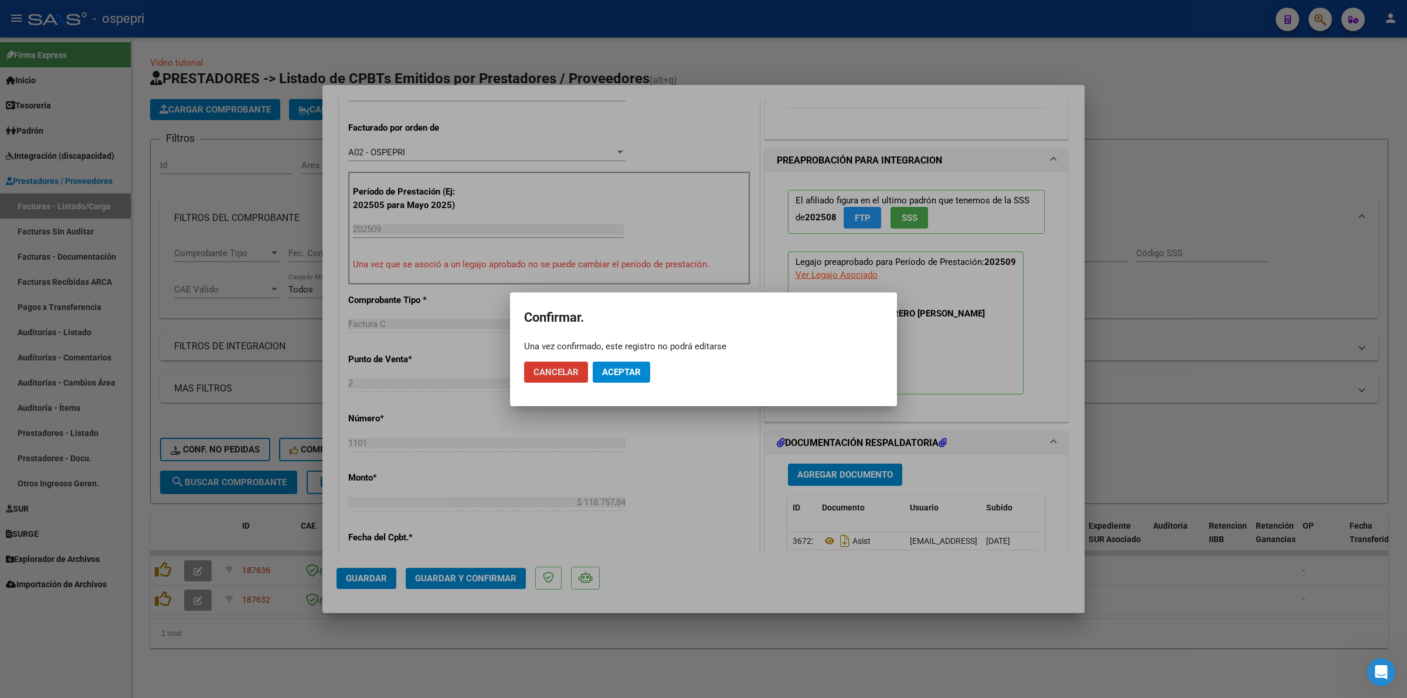
drag, startPoint x: 626, startPoint y: 352, endPoint x: 625, endPoint y: 365, distance: 12.9
click at [626, 358] on mat-dialog-actions "Cancelar Aceptar" at bounding box center [703, 372] width 359 height 40
click at [625, 367] on span "Aceptar" at bounding box center [621, 372] width 39 height 11
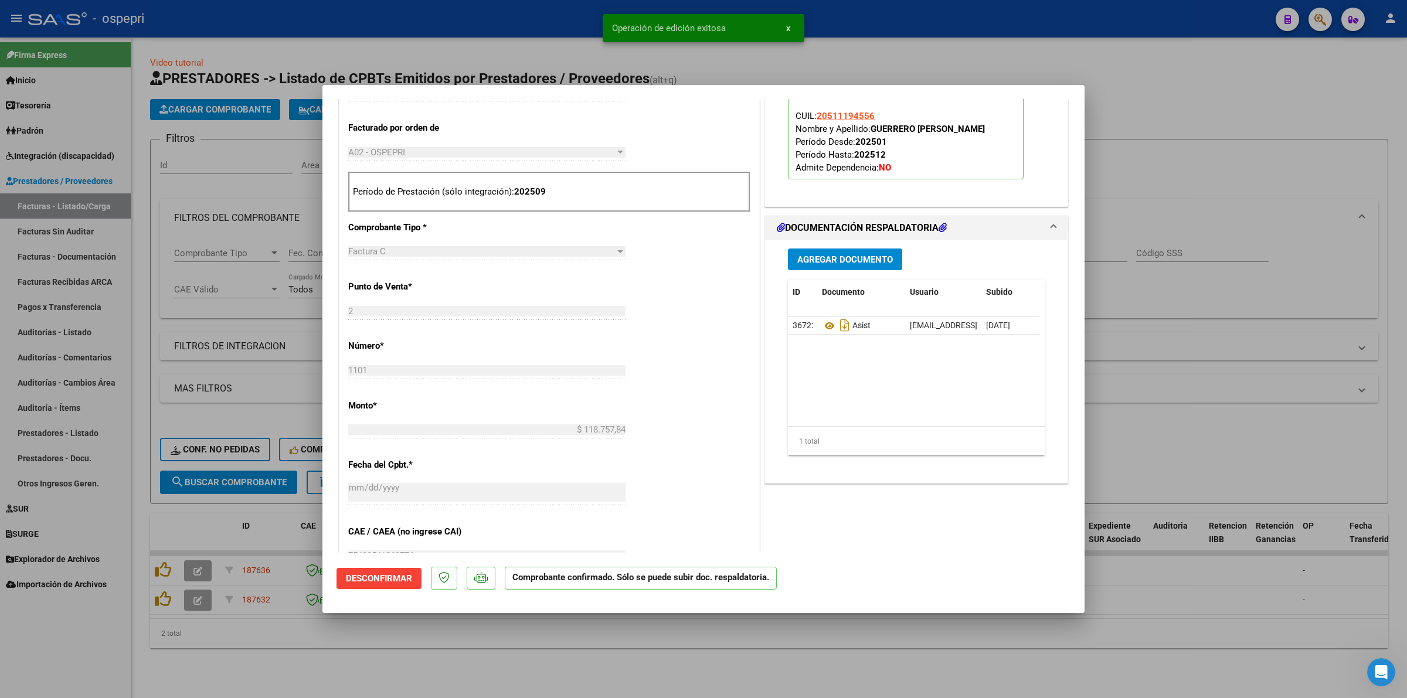
type input "$ 0,00"
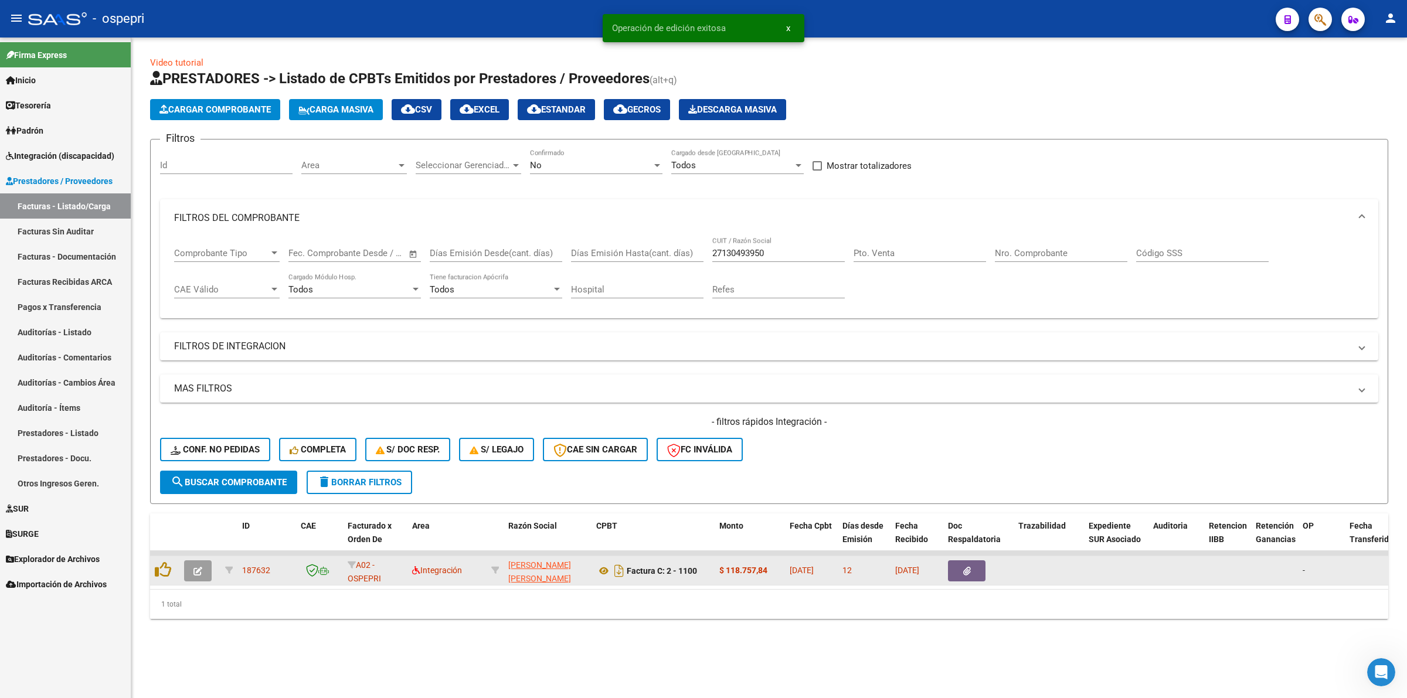
click at [207, 572] on button "button" at bounding box center [198, 570] width 28 height 21
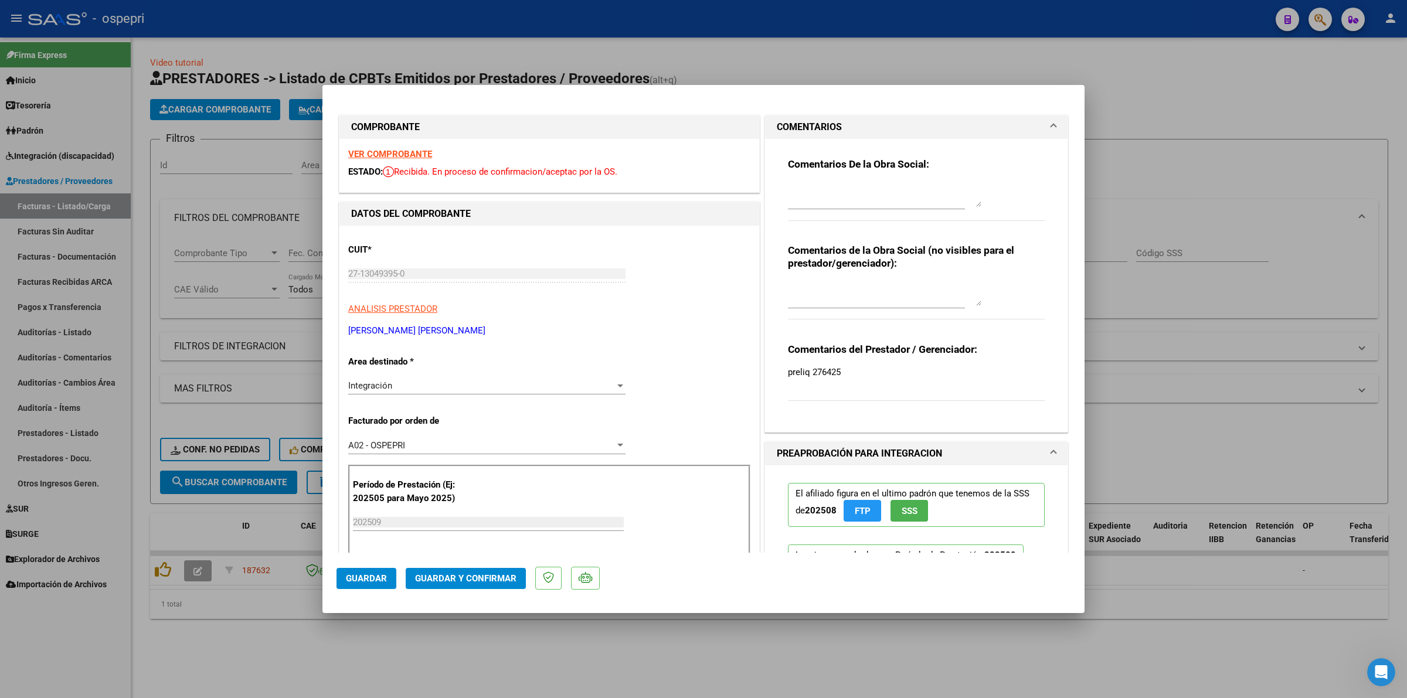
click at [396, 151] on strong "VER COMPROBANTE" at bounding box center [390, 154] width 84 height 11
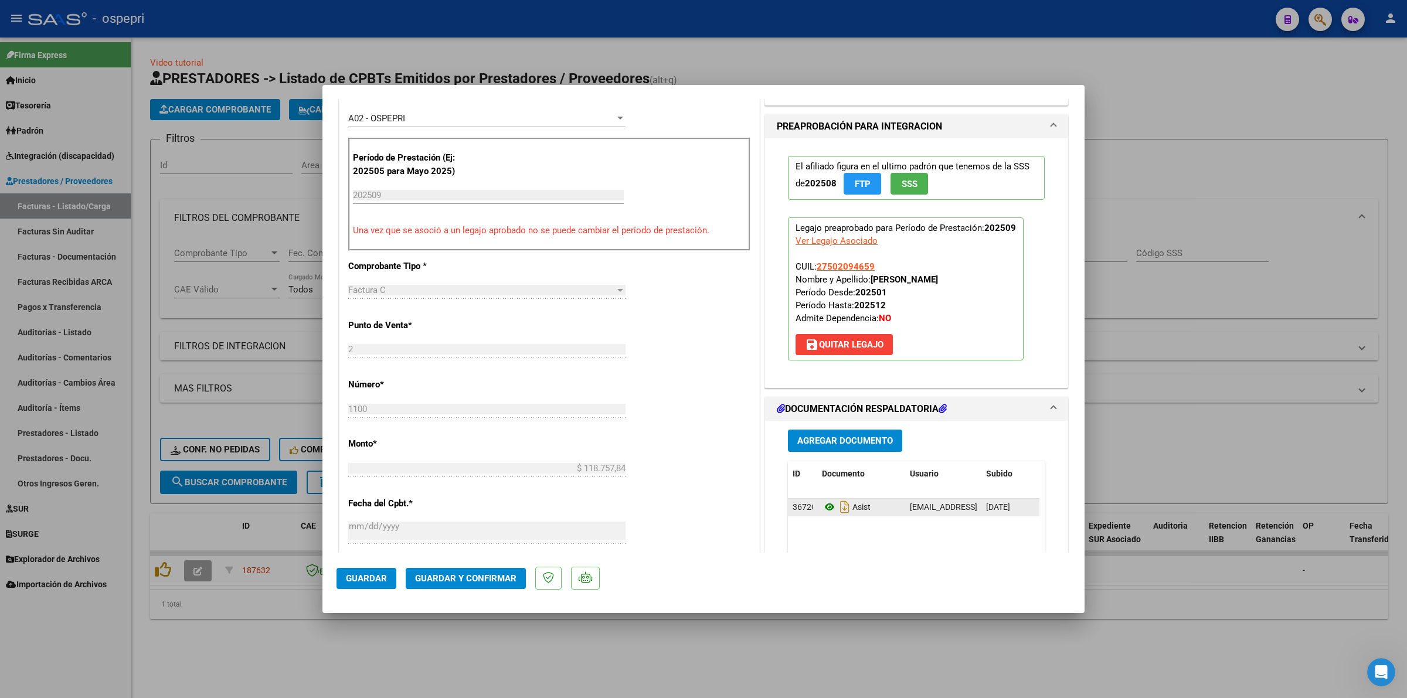
scroll to position [513, 0]
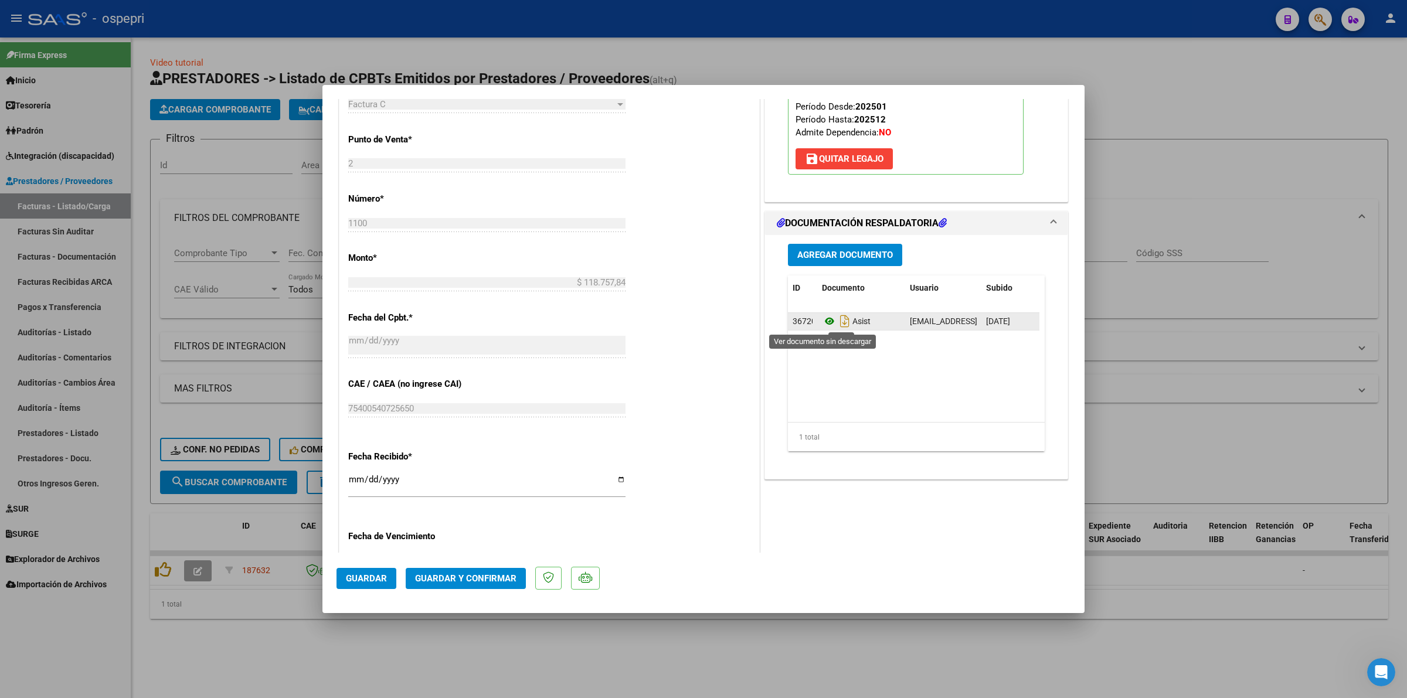
click at [822, 322] on icon at bounding box center [829, 321] width 15 height 14
click at [448, 576] on span "Guardar y Confirmar" at bounding box center [465, 578] width 101 height 11
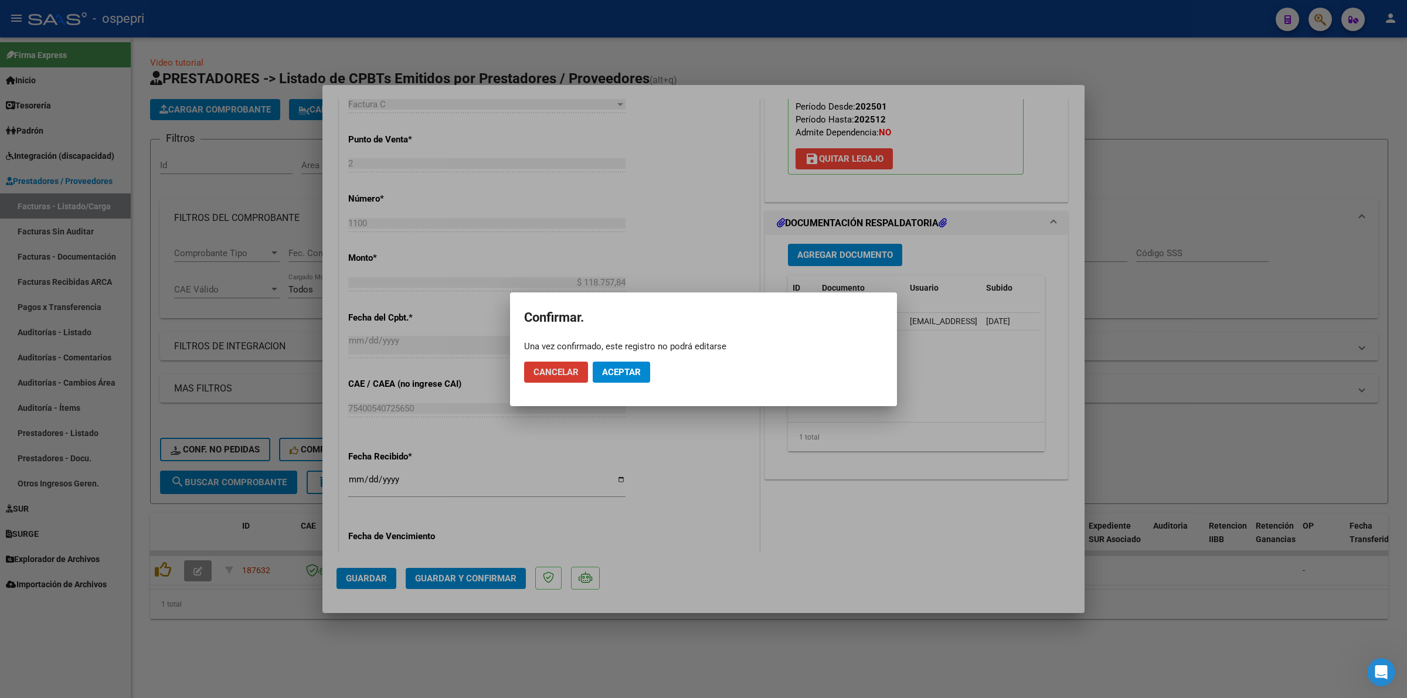
click at [623, 373] on span "Aceptar" at bounding box center [621, 372] width 39 height 11
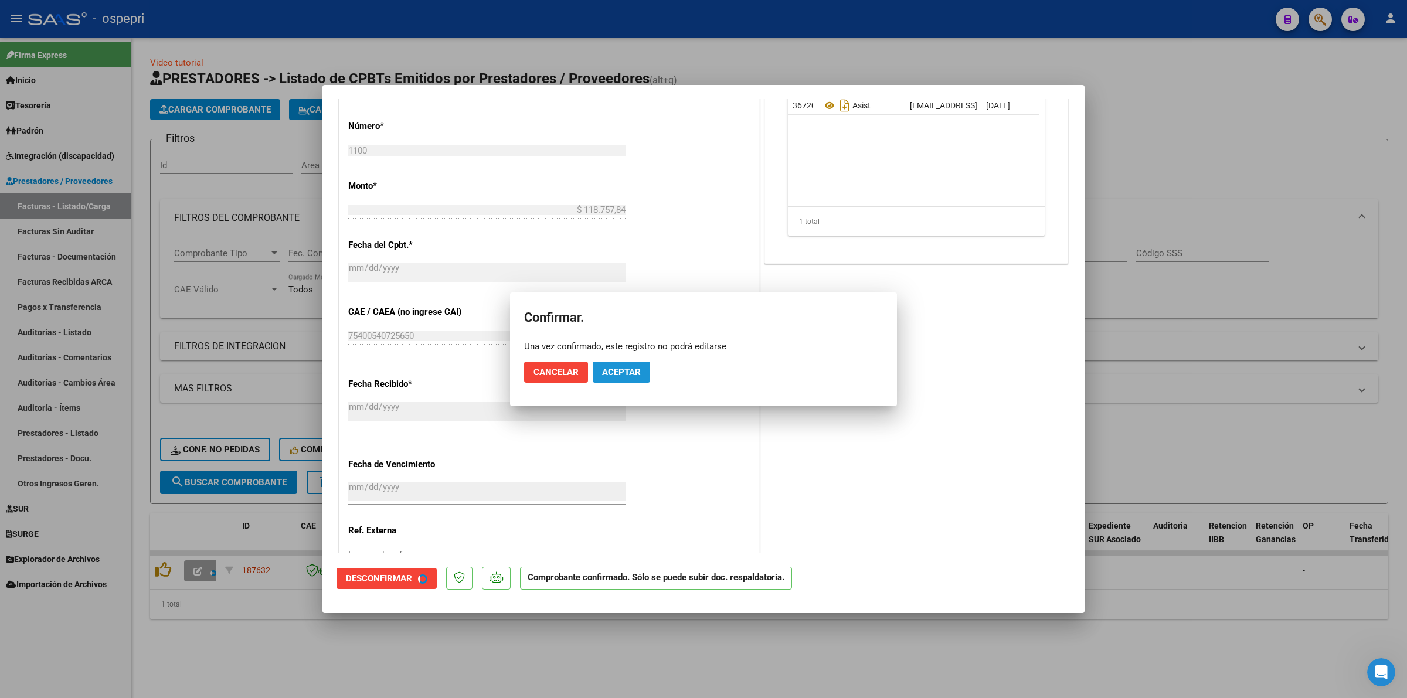
scroll to position [440, 0]
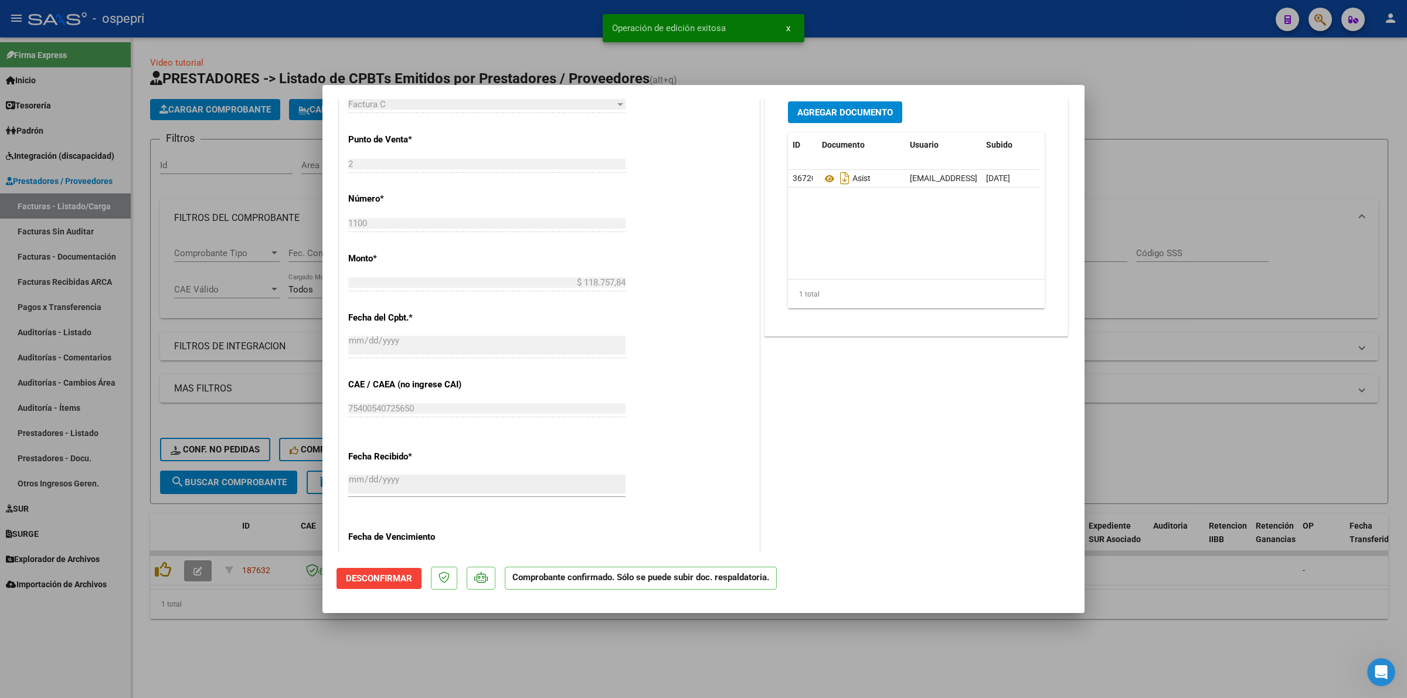
type input "$ 0,00"
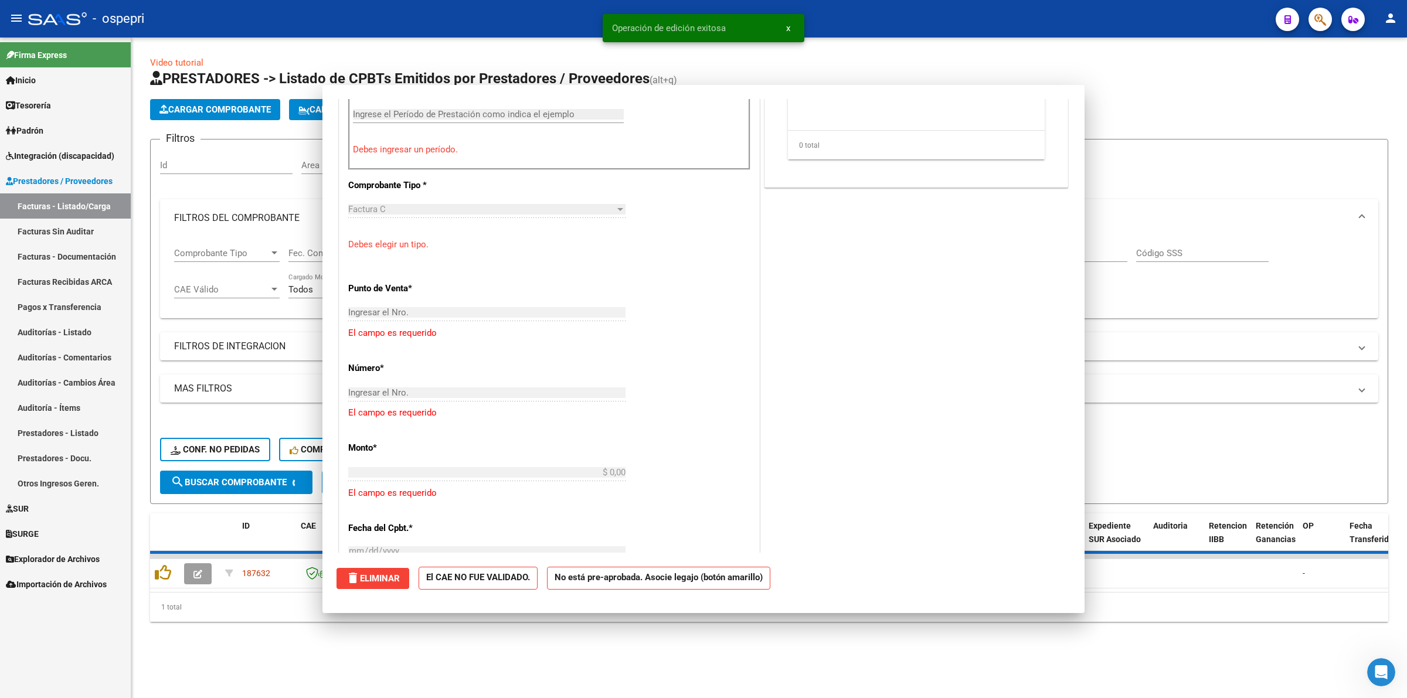
scroll to position [0, 0]
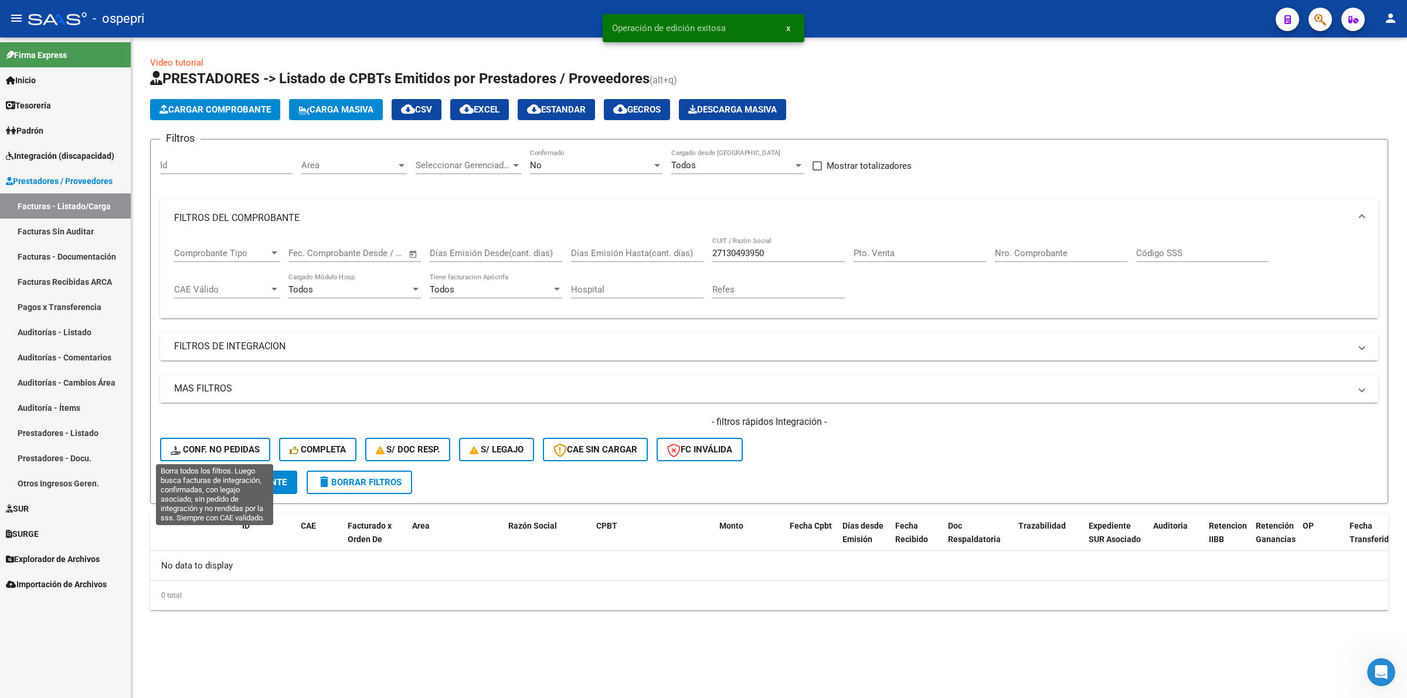
click at [235, 451] on span "Conf. no pedidas" at bounding box center [215, 449] width 89 height 11
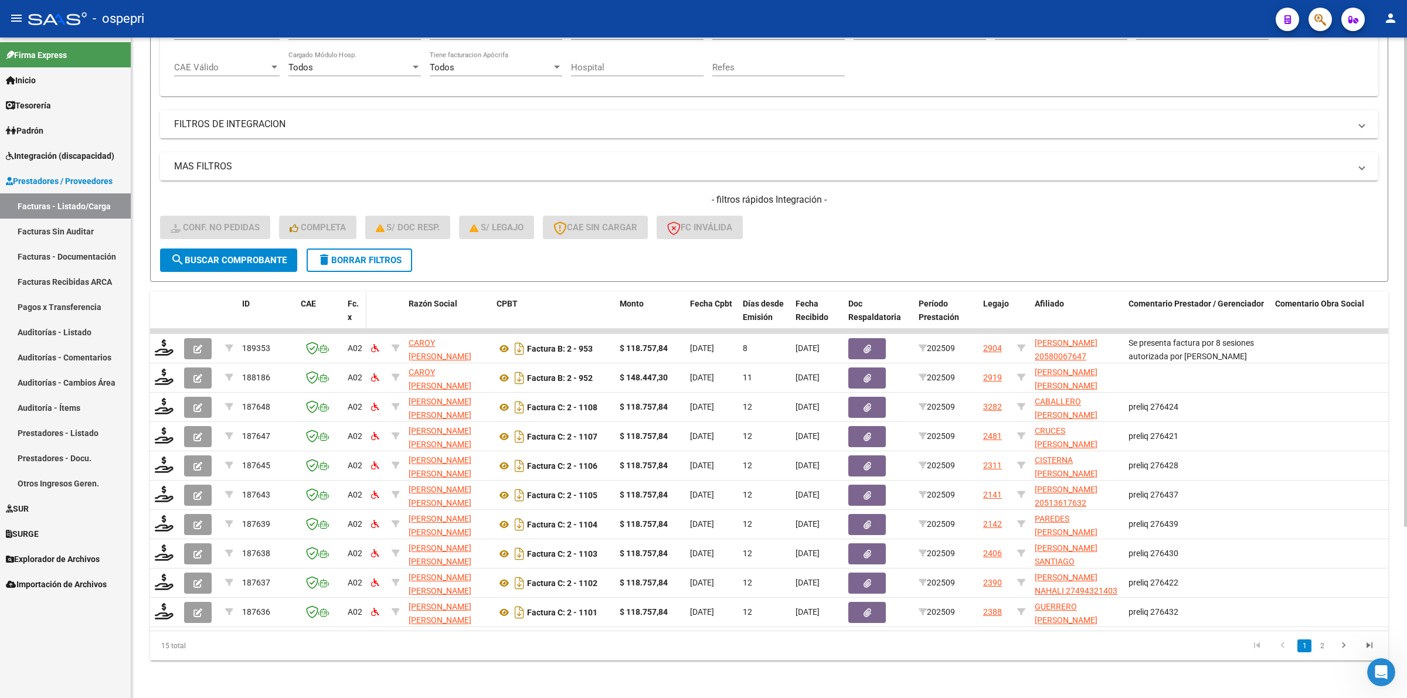
scroll to position [230, 0]
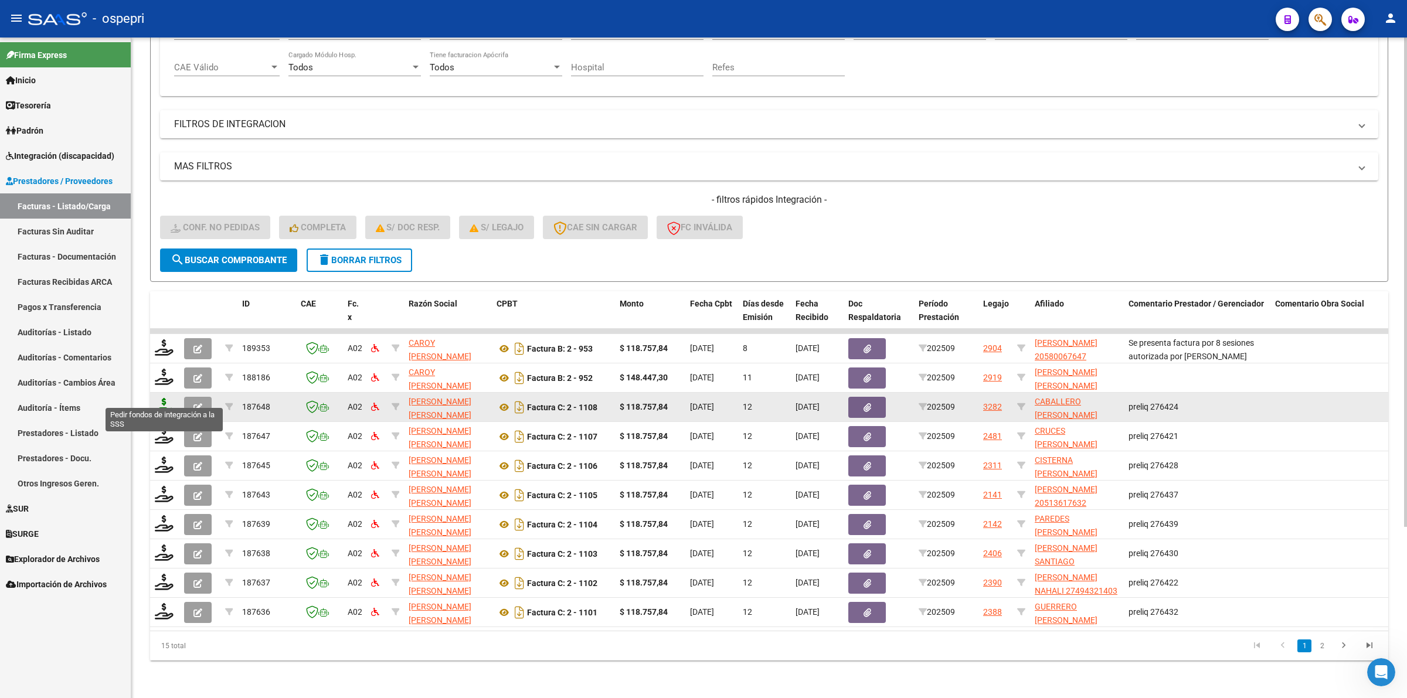
click at [157, 402] on icon at bounding box center [164, 406] width 19 height 16
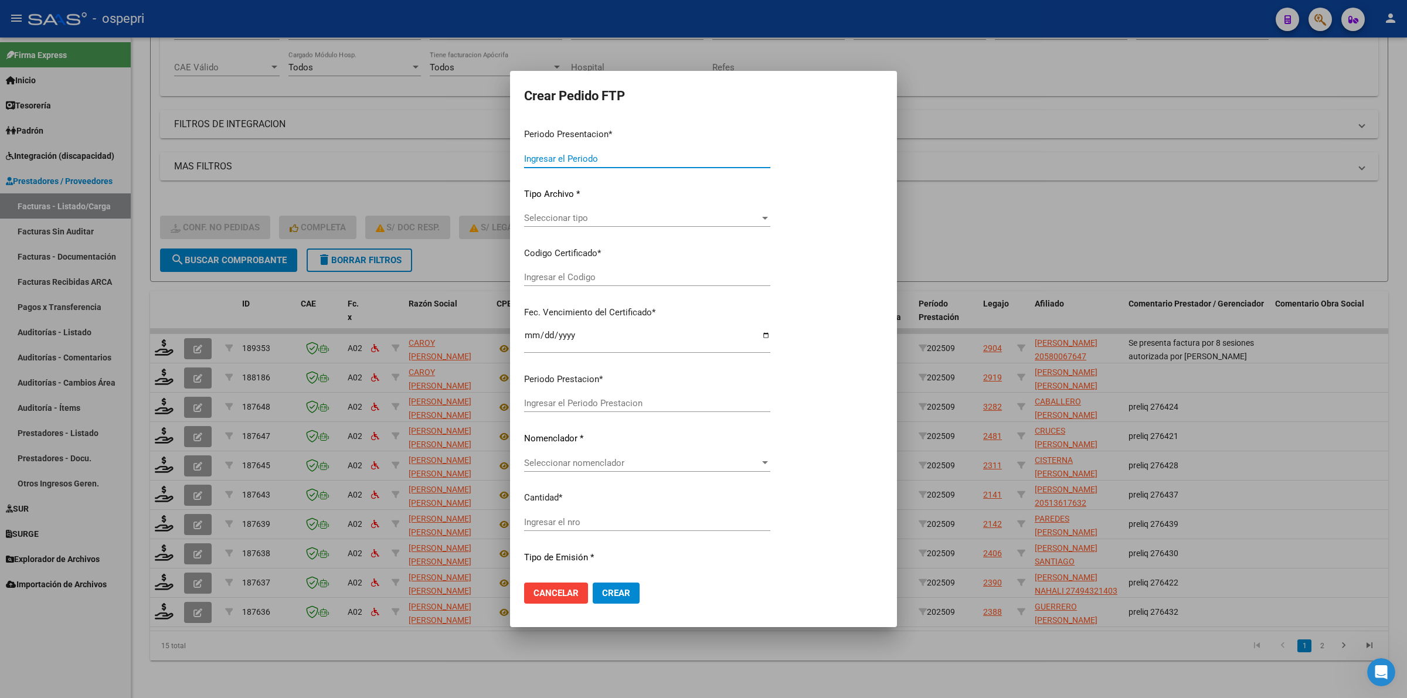
type input "202509"
type input "$ 118.757,84"
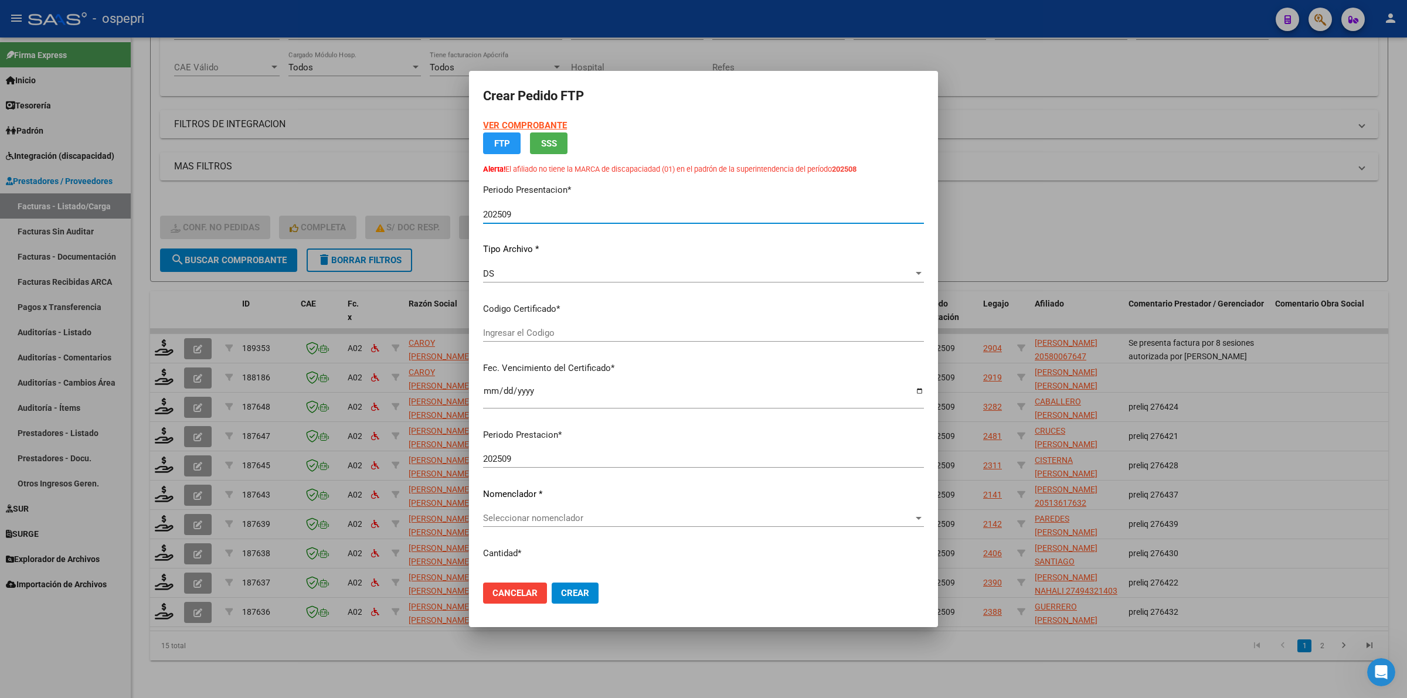
type input "2051238061-2"
type input "2027-12-30"
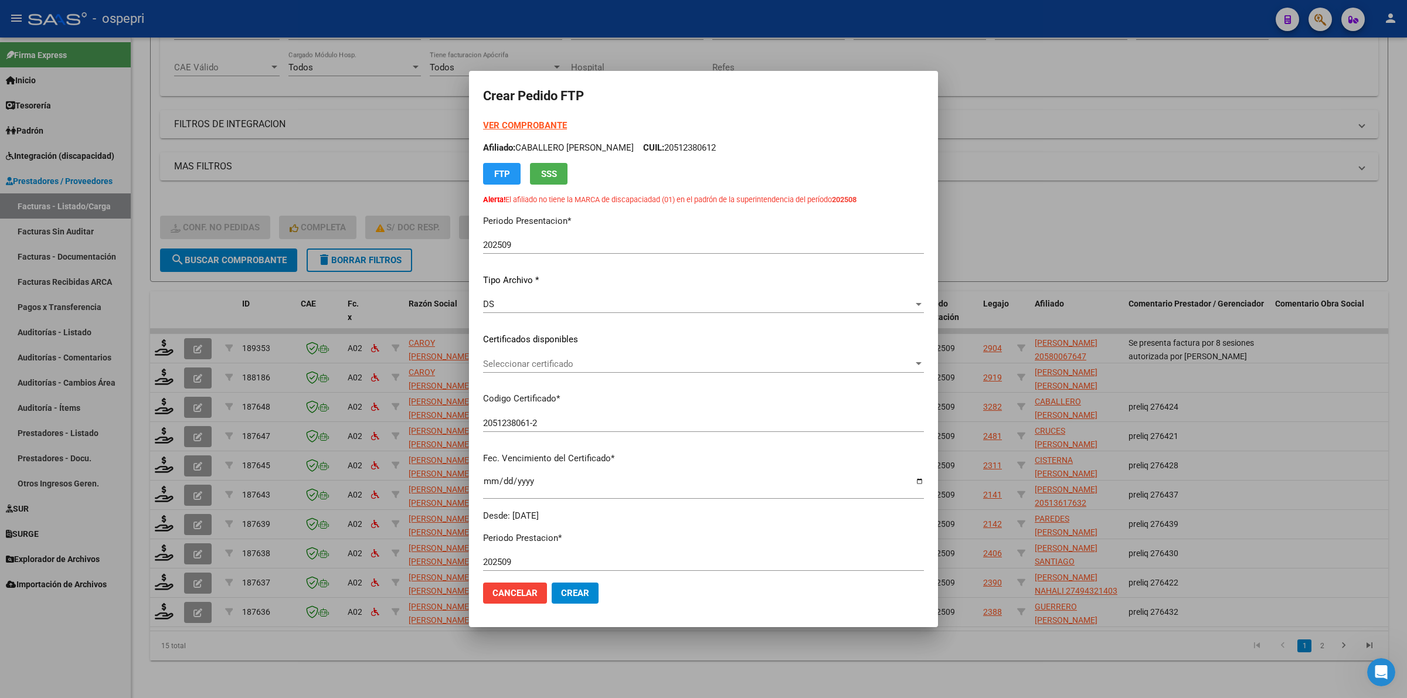
click at [573, 328] on div "VER COMPROBANTE ARCA Padrón Afiliado: CABALLERO SERGIO LAUREANO CUIL: 205123806…" at bounding box center [703, 320] width 441 height 403
click at [583, 366] on span "Seleccionar certificado" at bounding box center [698, 364] width 430 height 11
click at [591, 397] on span "2051238061-2 - 2027-12-30" at bounding box center [698, 389] width 430 height 26
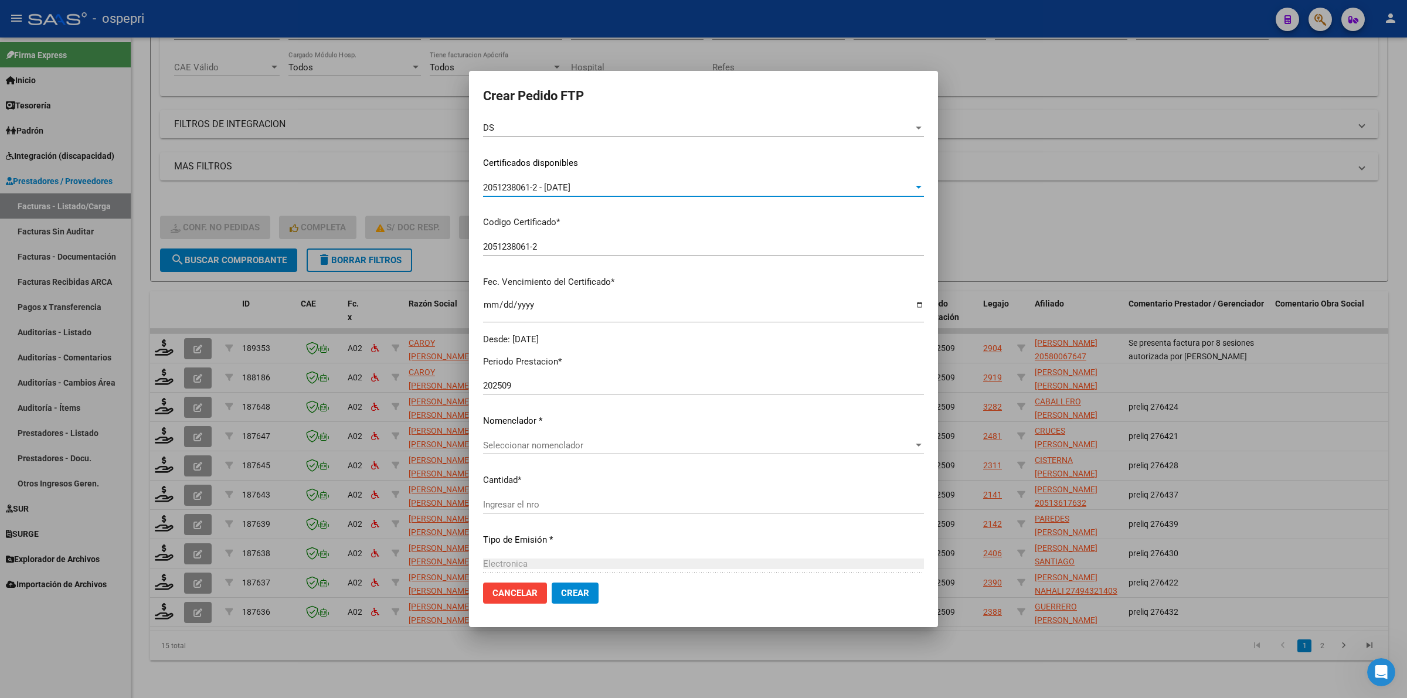
scroll to position [220, 0]
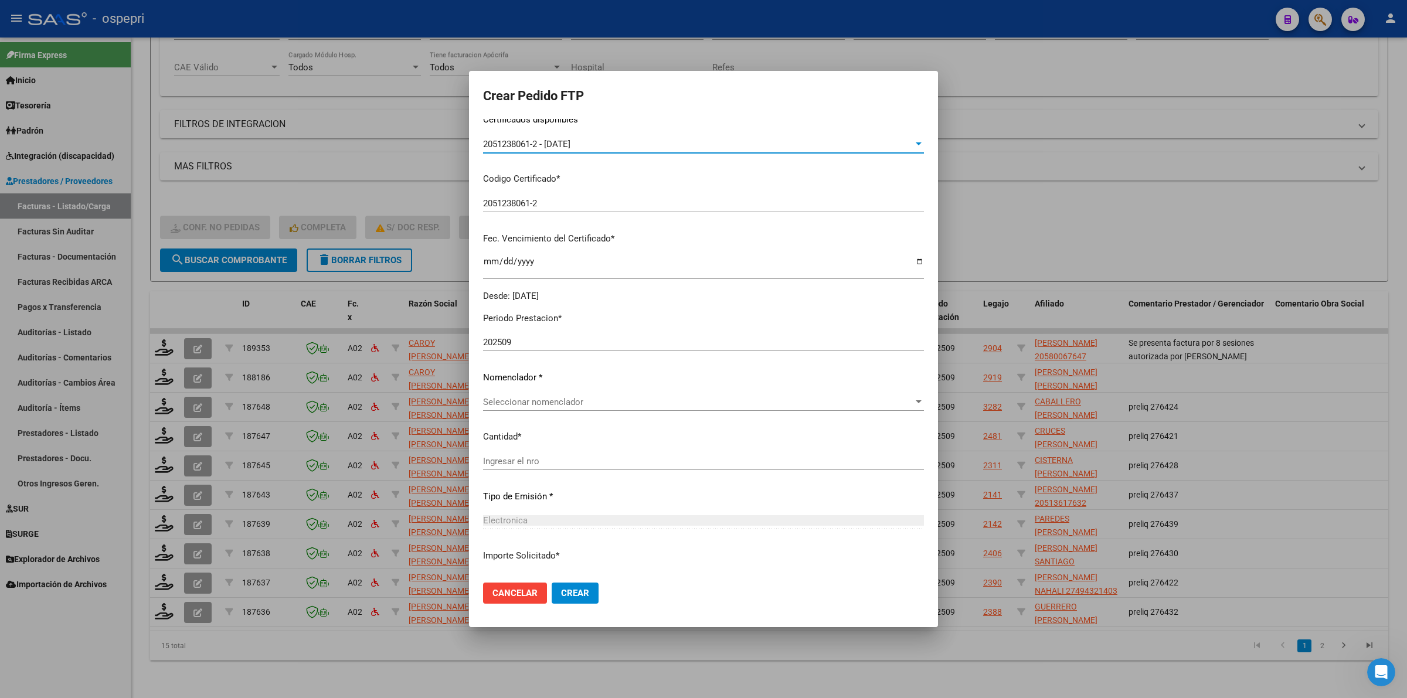
click at [532, 403] on span "Seleccionar nomenclador" at bounding box center [698, 402] width 430 height 11
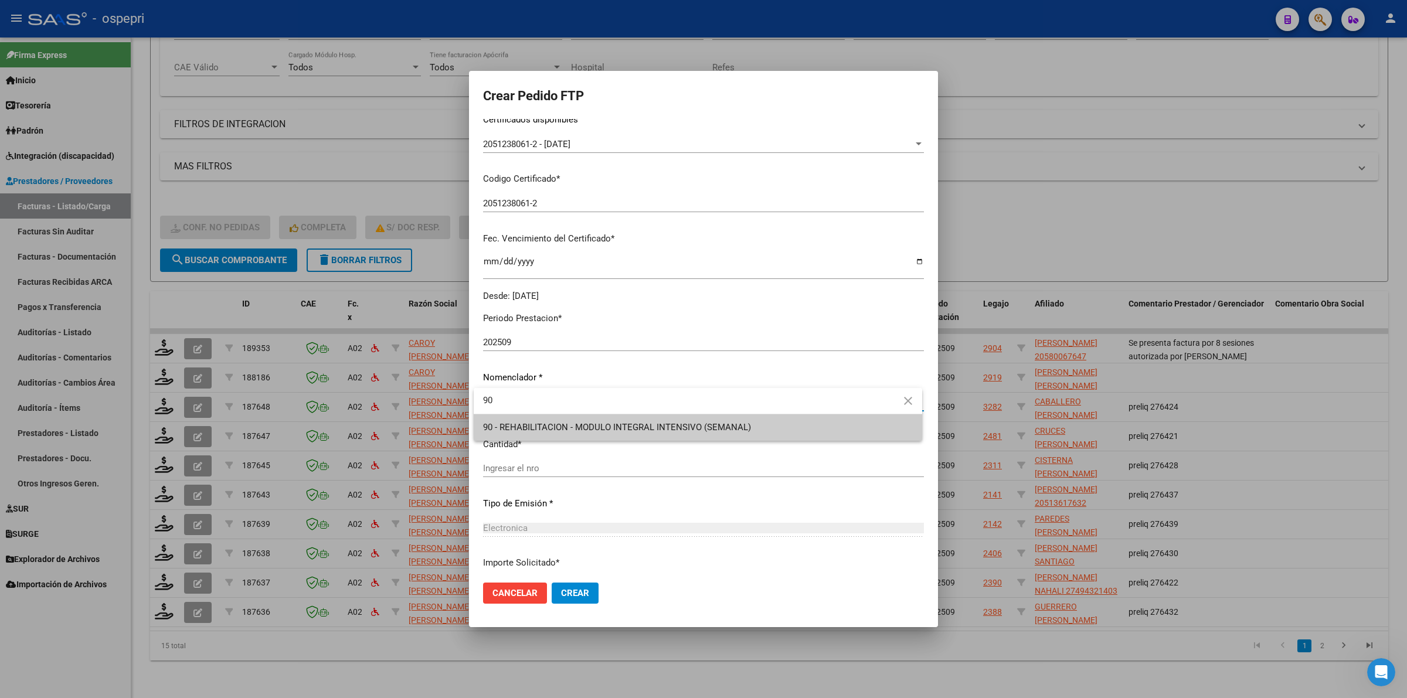
type input "90"
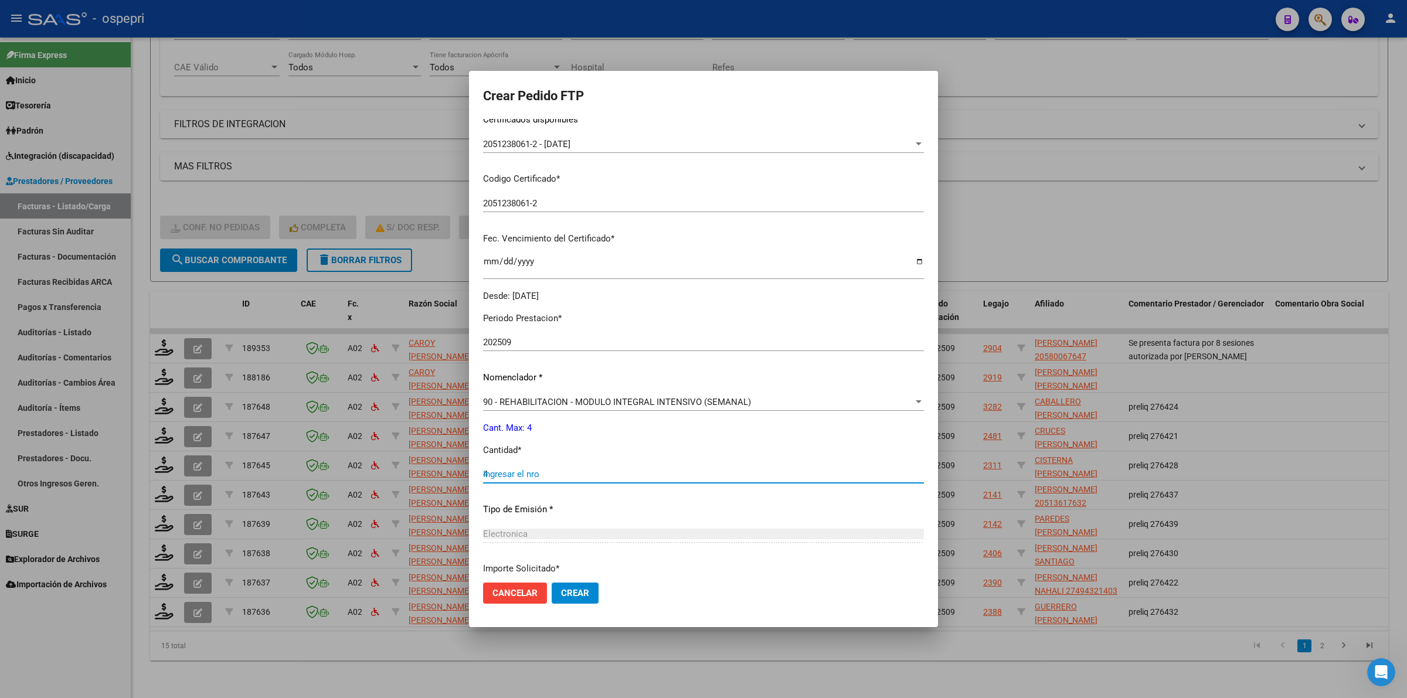
type input "4"
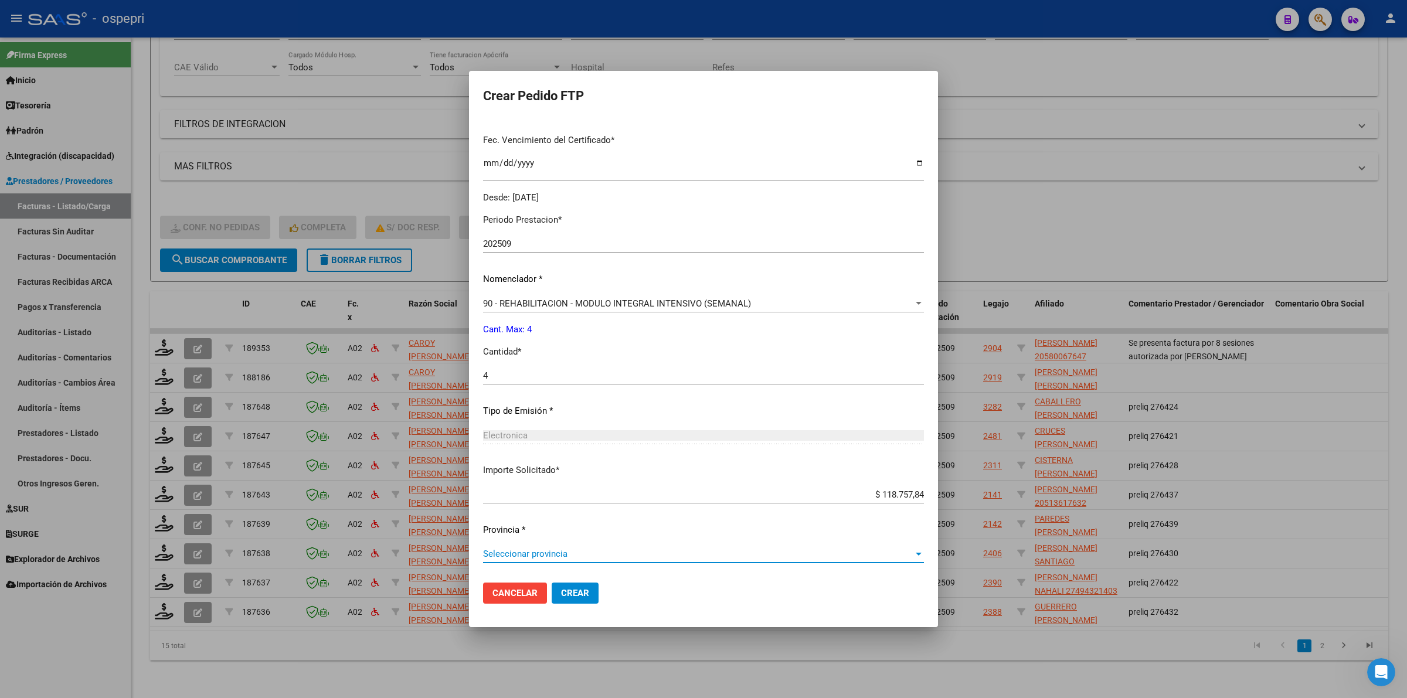
scroll to position [0, 0]
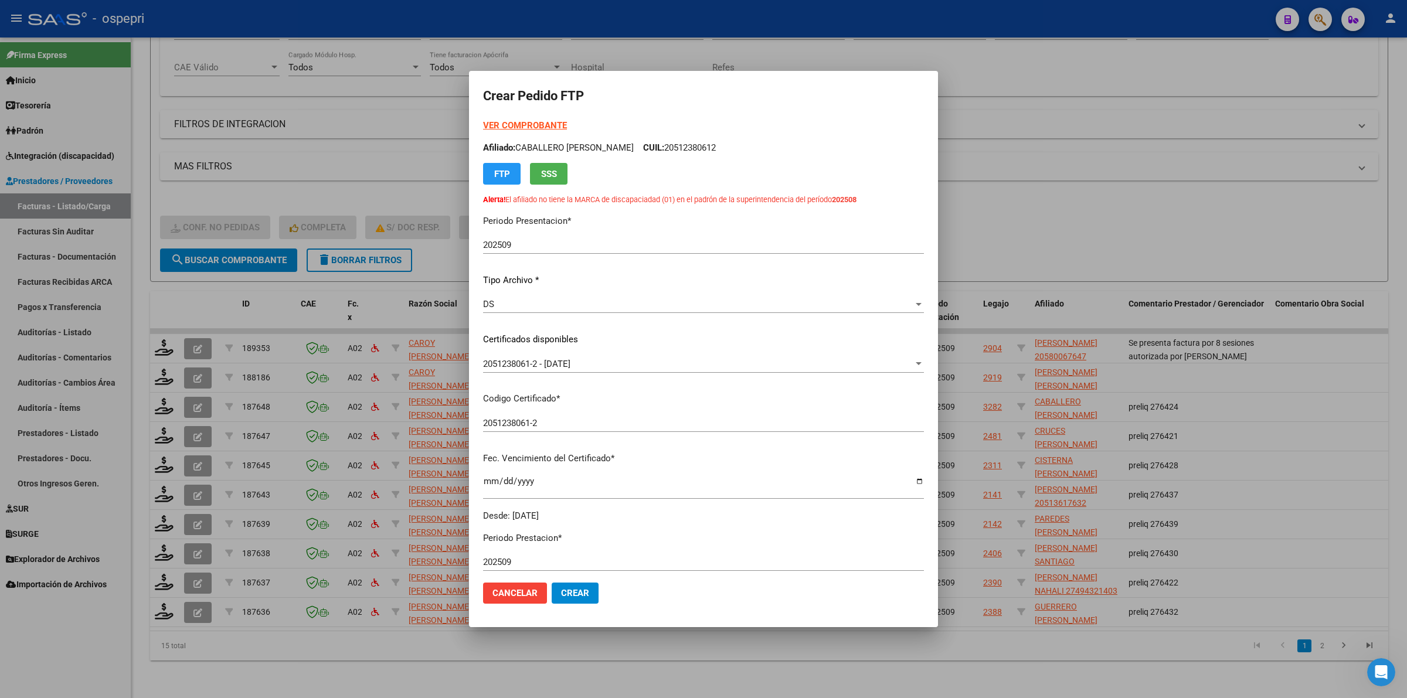
drag, startPoint x: 517, startPoint y: 115, endPoint x: 521, endPoint y: 123, distance: 8.4
click at [518, 118] on form "Crear Pedido FTP VER COMPROBANTE ARCA Padrón Afiliado: CABALLERO SERGIO LAUREAN…" at bounding box center [703, 349] width 441 height 528
click at [521, 123] on strong "VER COMPROBANTE" at bounding box center [525, 125] width 84 height 11
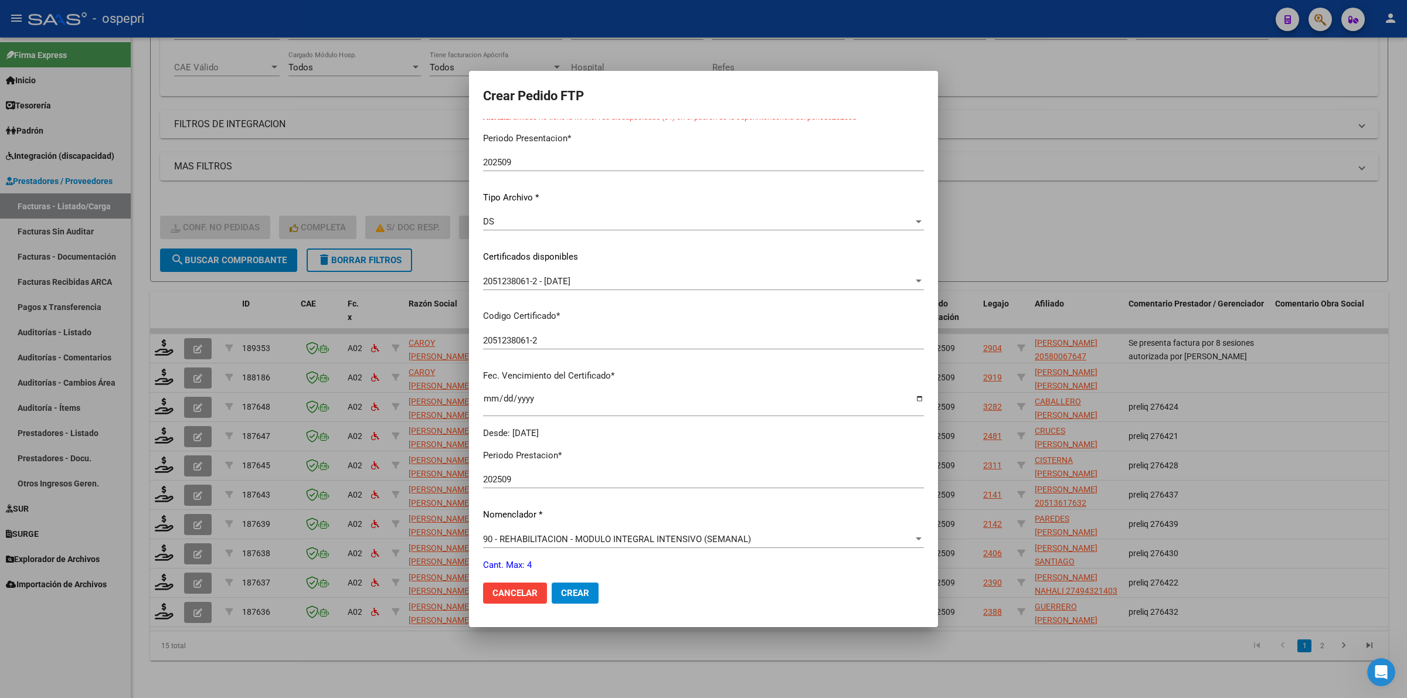
scroll to position [326, 0]
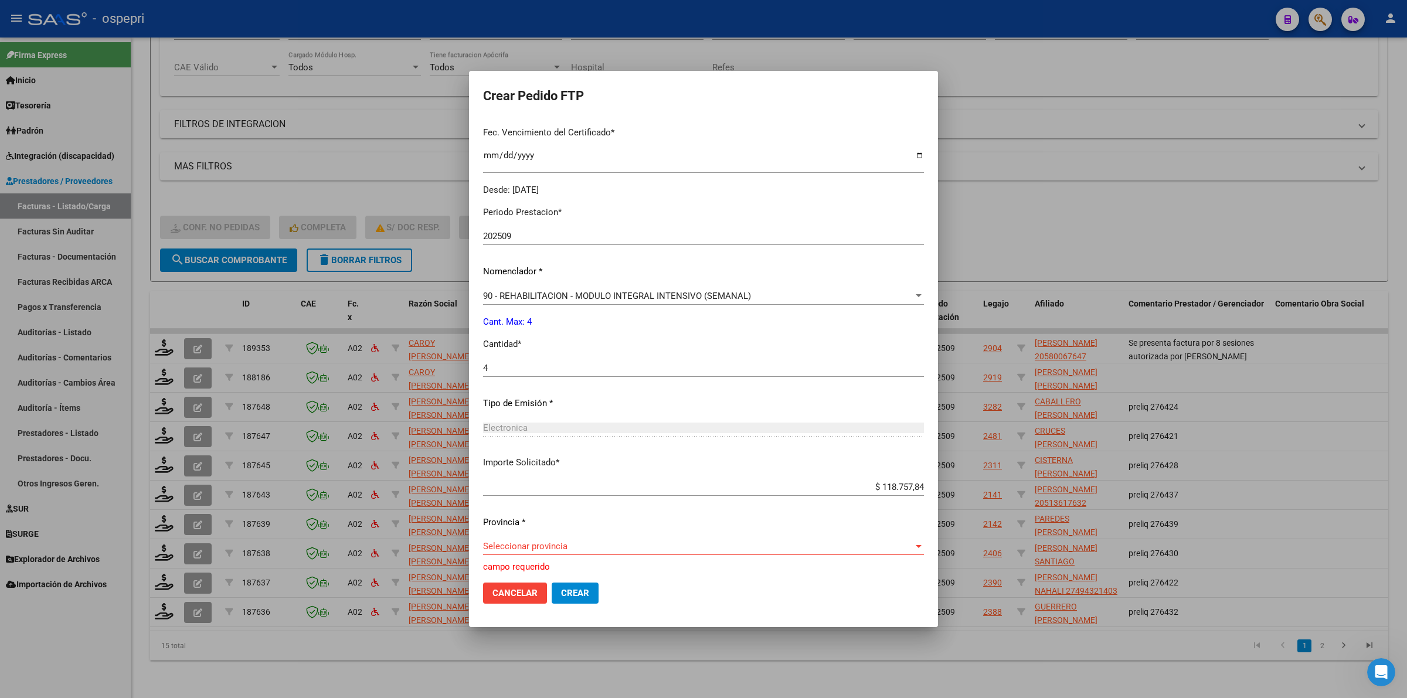
click at [532, 539] on div "Seleccionar provincia Seleccionar provincia" at bounding box center [703, 547] width 441 height 18
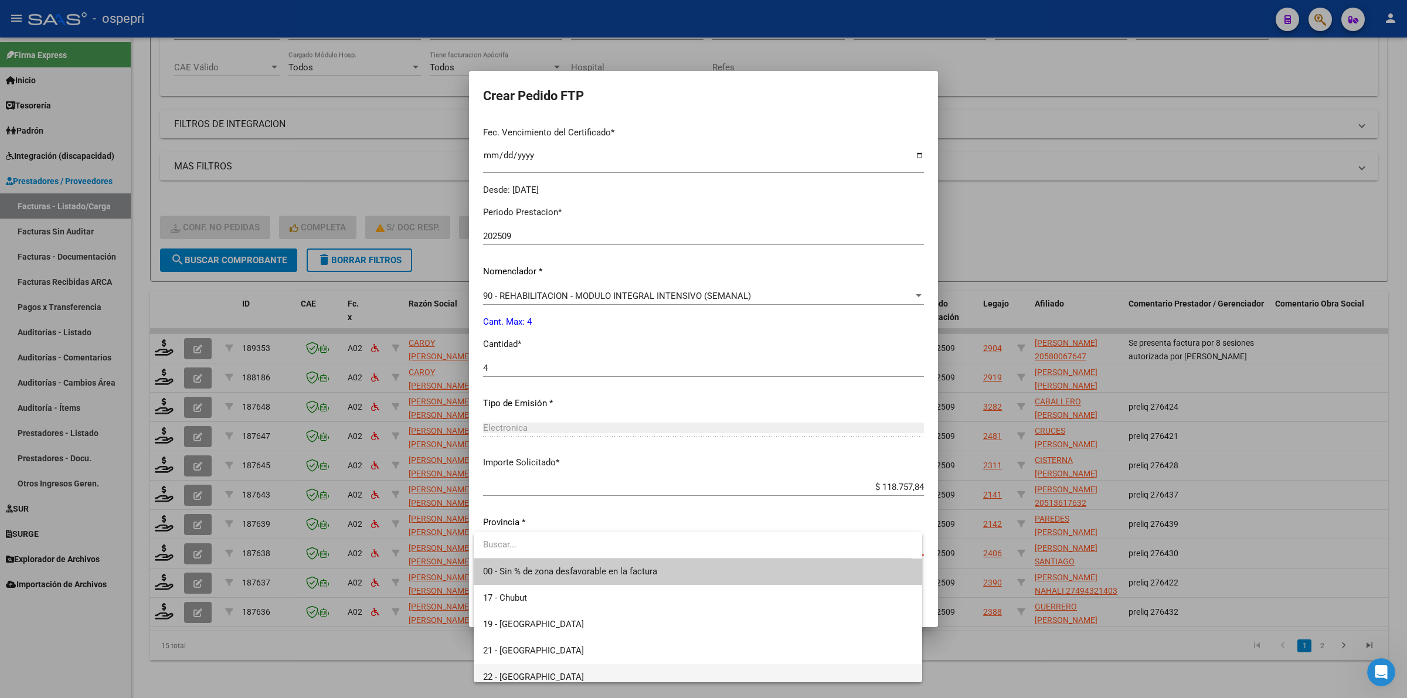
click at [508, 669] on span "22 - [GEOGRAPHIC_DATA]" at bounding box center [698, 677] width 430 height 26
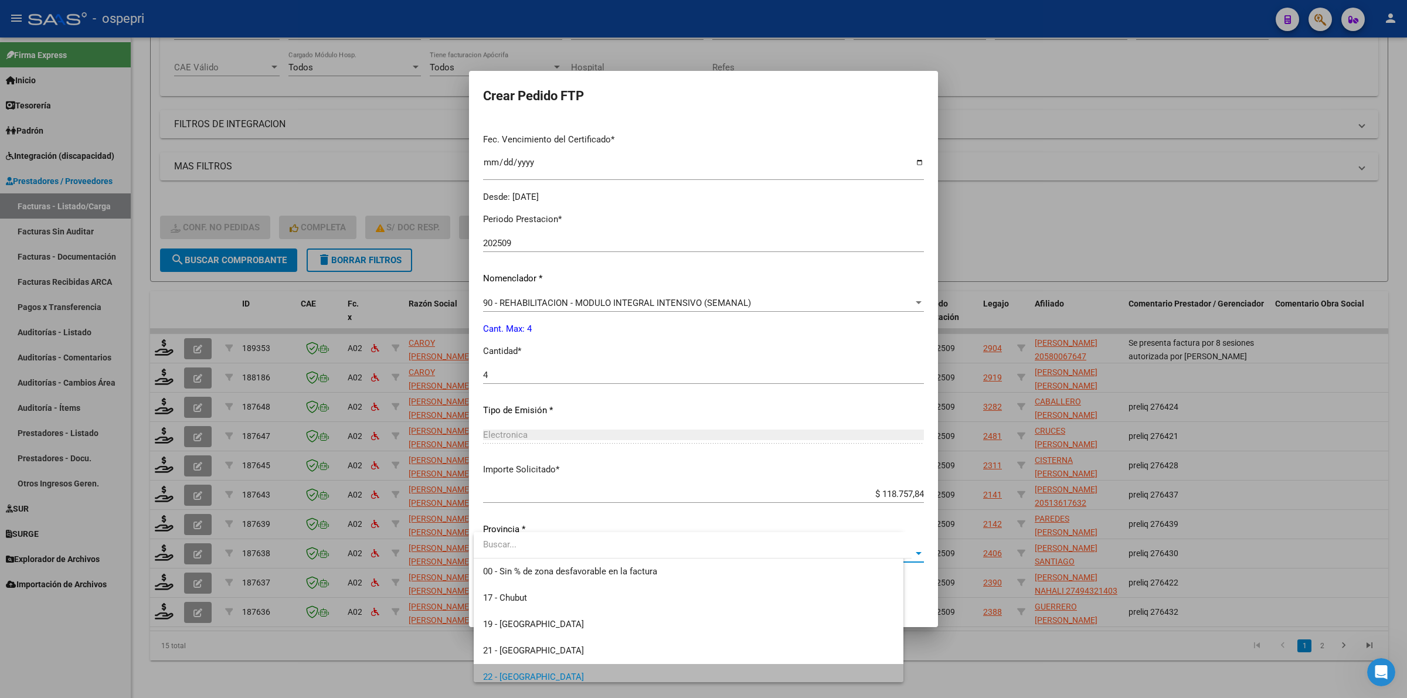
scroll to position [318, 0]
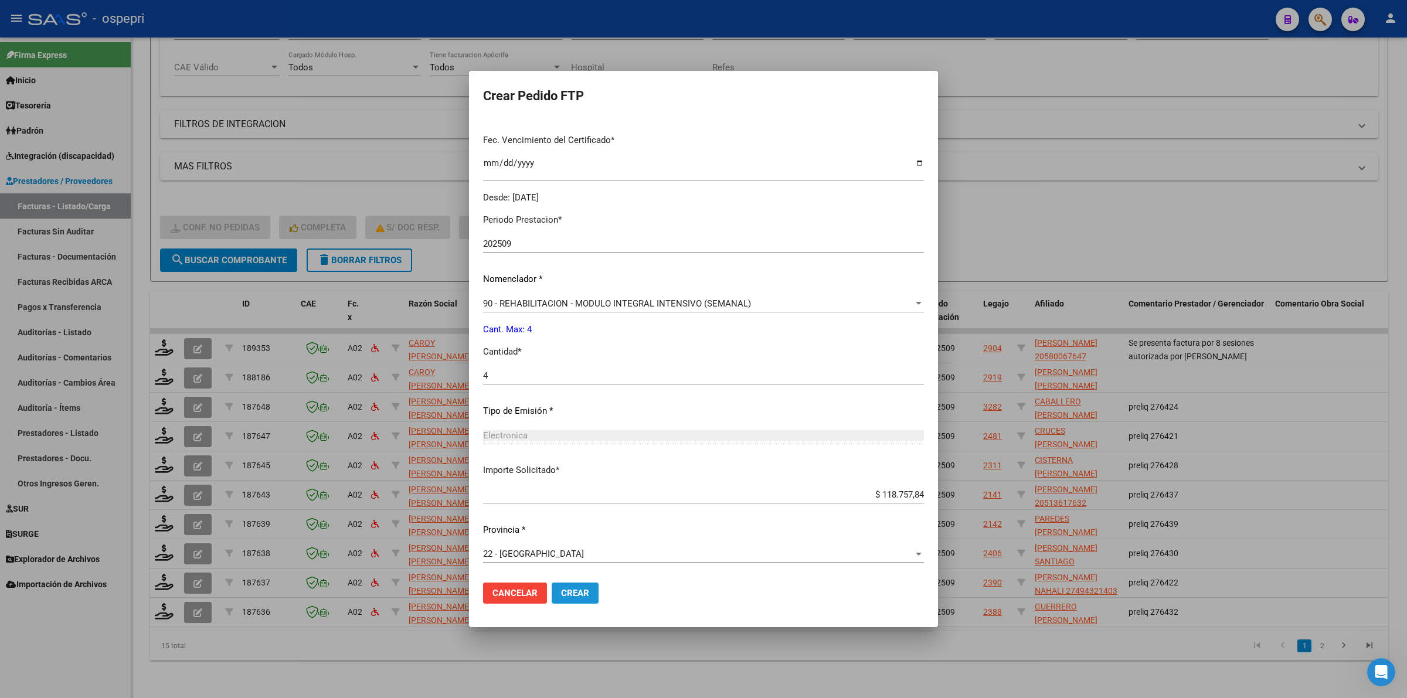
click at [592, 593] on button "Crear" at bounding box center [575, 593] width 47 height 21
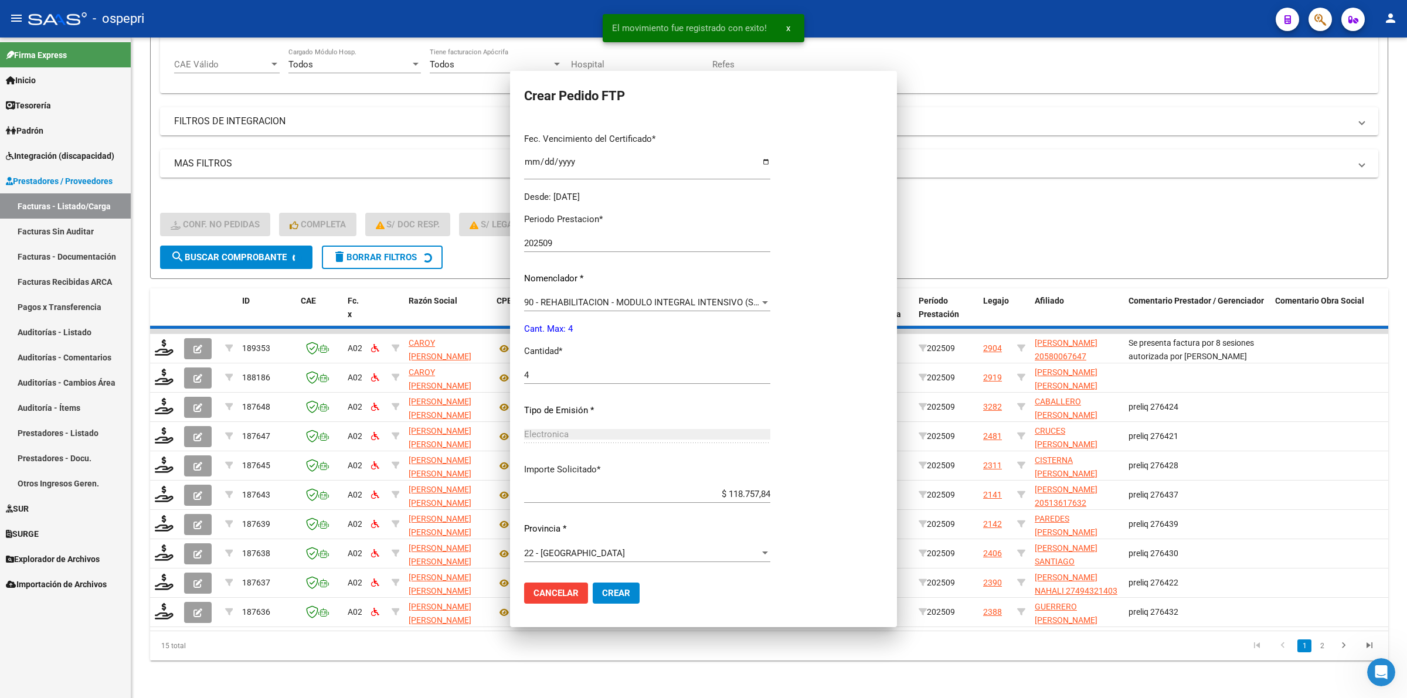
scroll to position [0, 0]
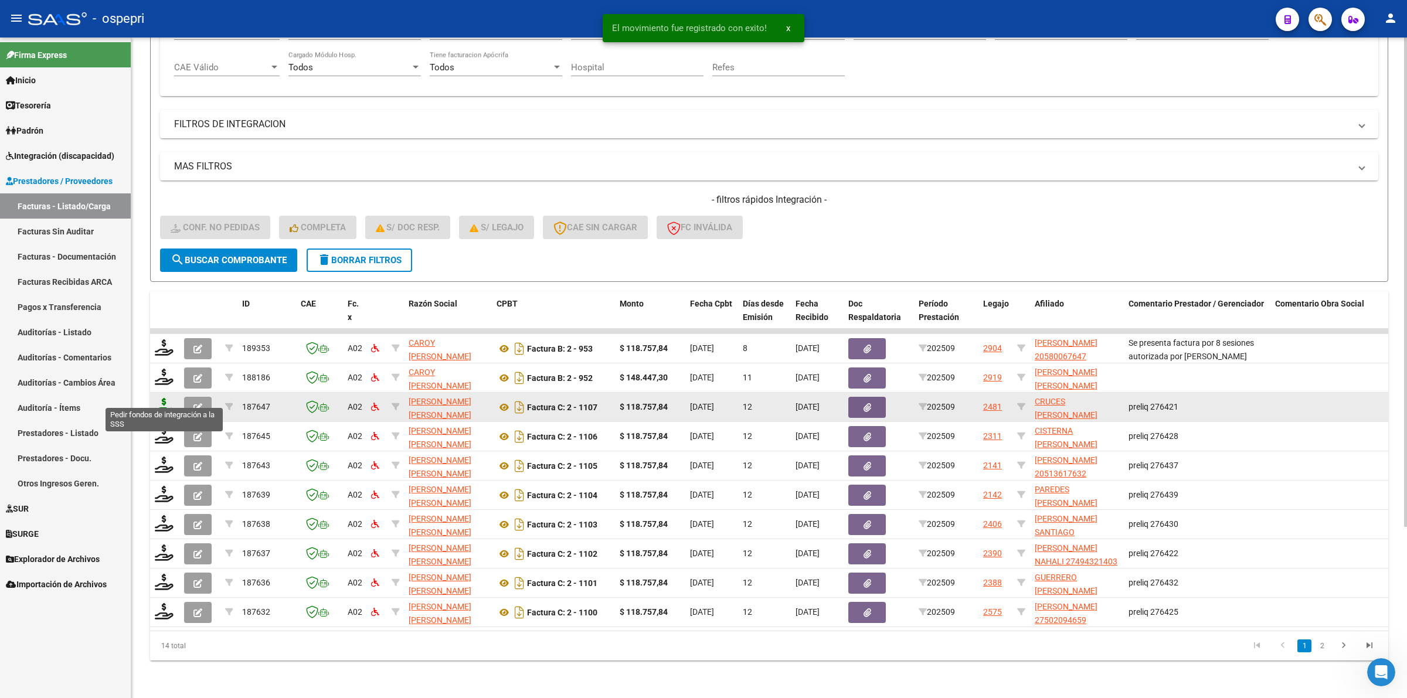
click at [164, 398] on icon at bounding box center [164, 406] width 19 height 16
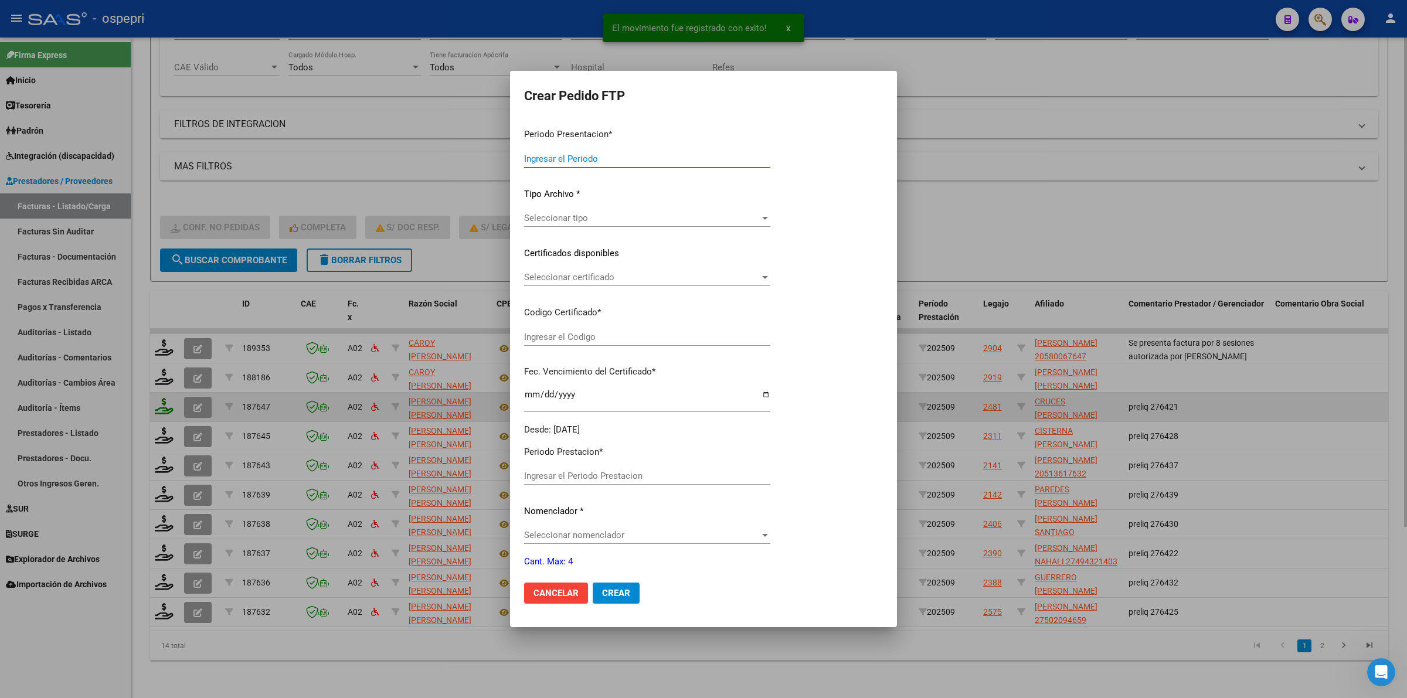
type input "202509"
type input "$ 118.757,84"
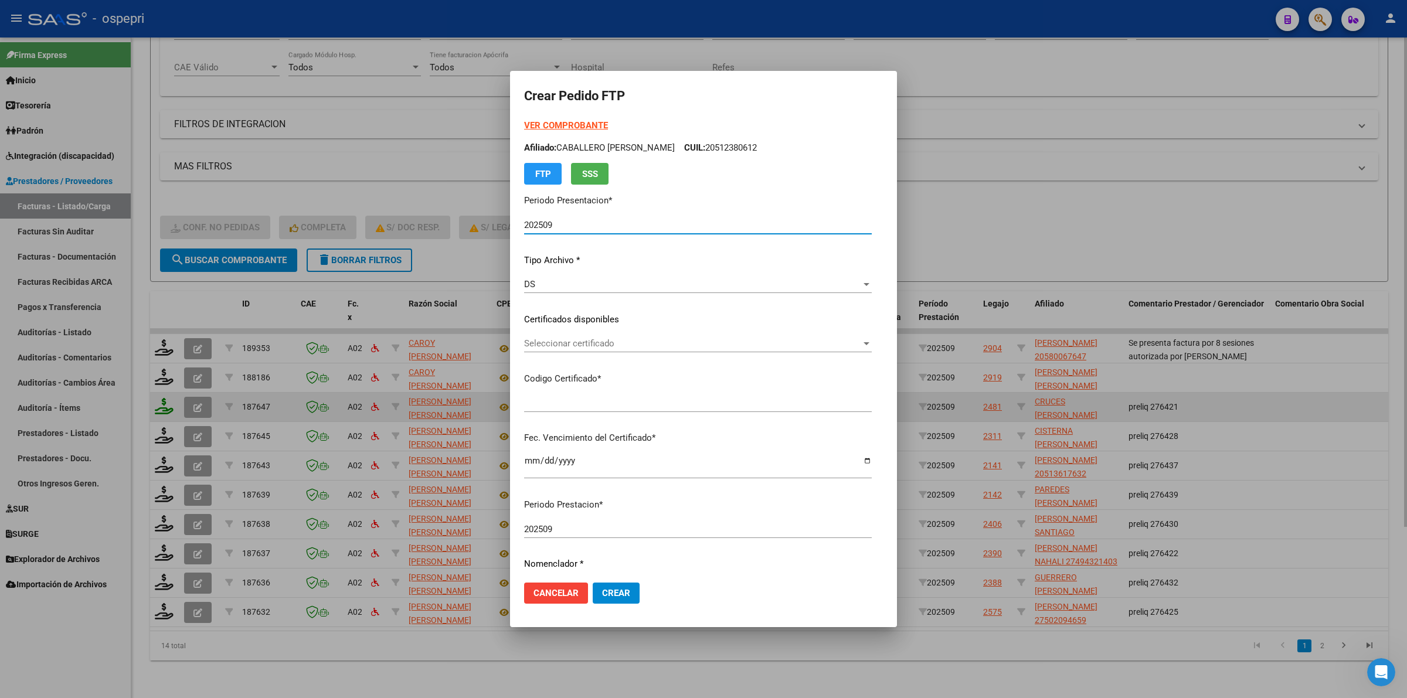
type input "2747149037-2"
type input "2028-04-01"
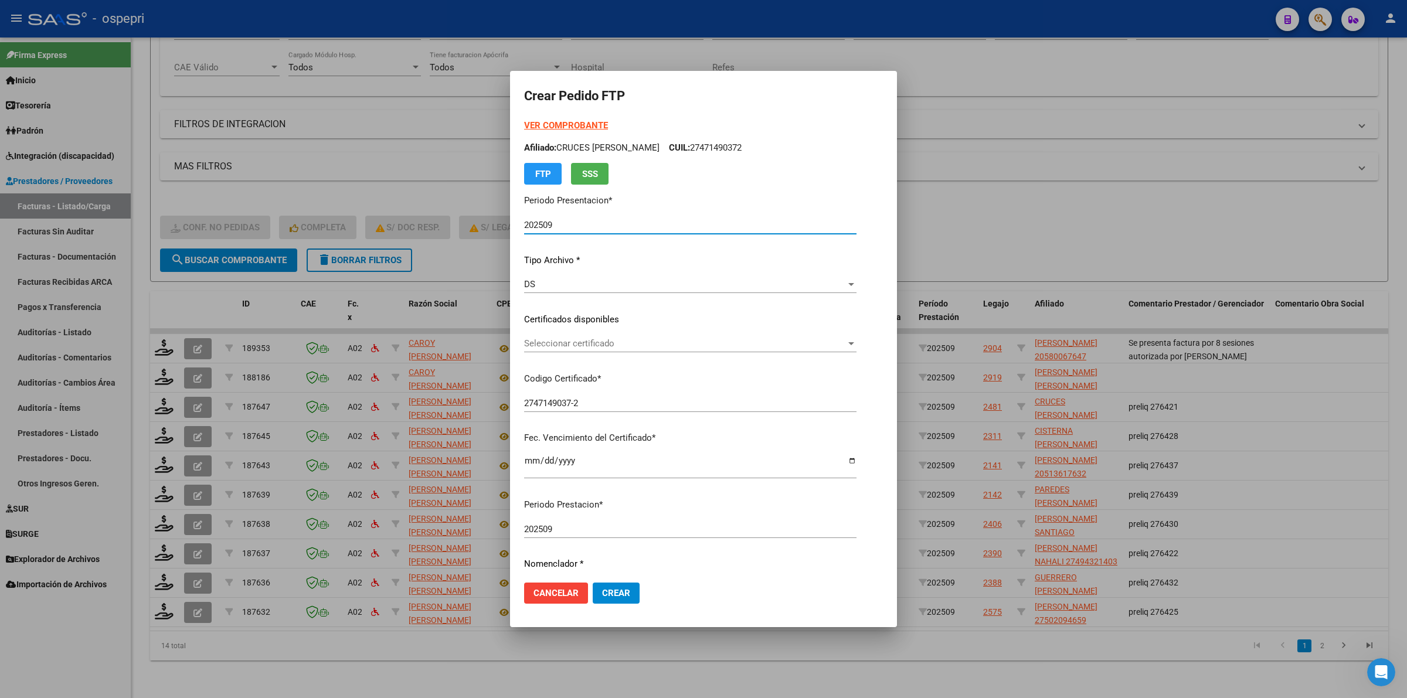
click at [556, 342] on span "Seleccionar certificado" at bounding box center [685, 343] width 322 height 11
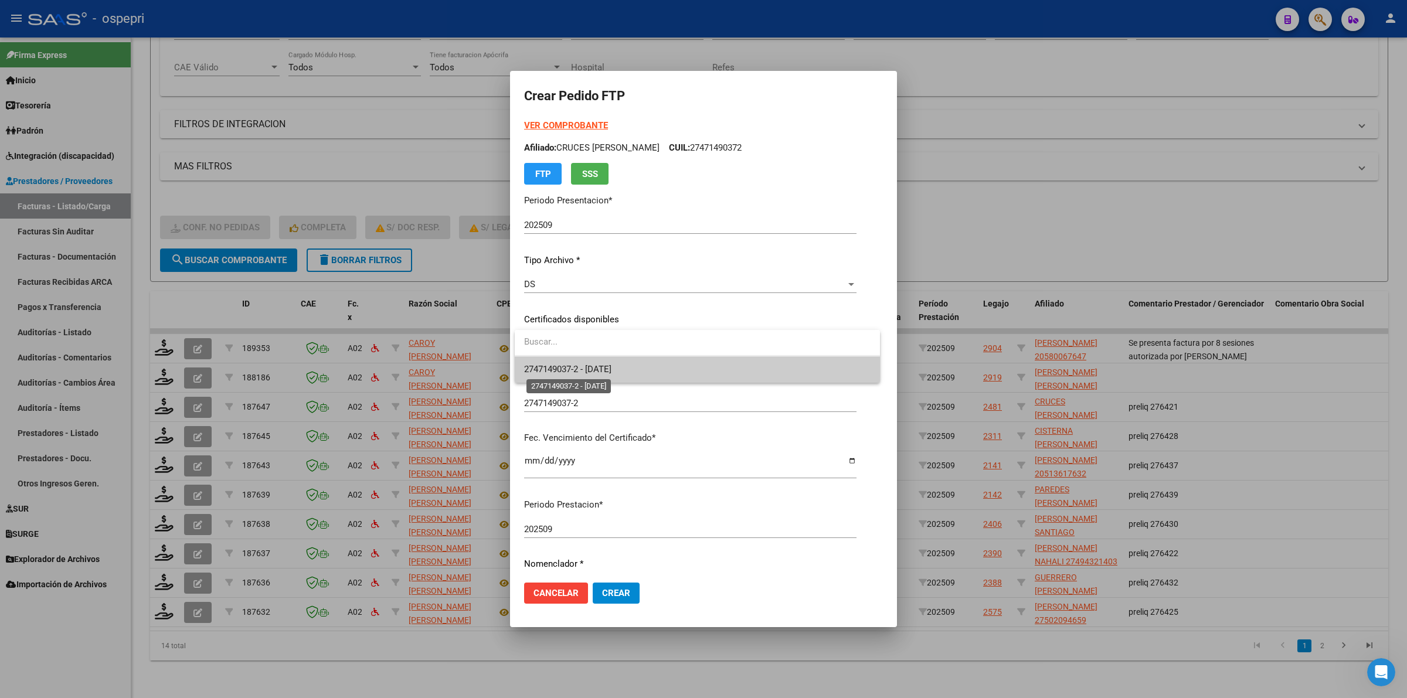
click at [557, 366] on span "2747149037-2 - 2028-04-01" at bounding box center [567, 369] width 87 height 11
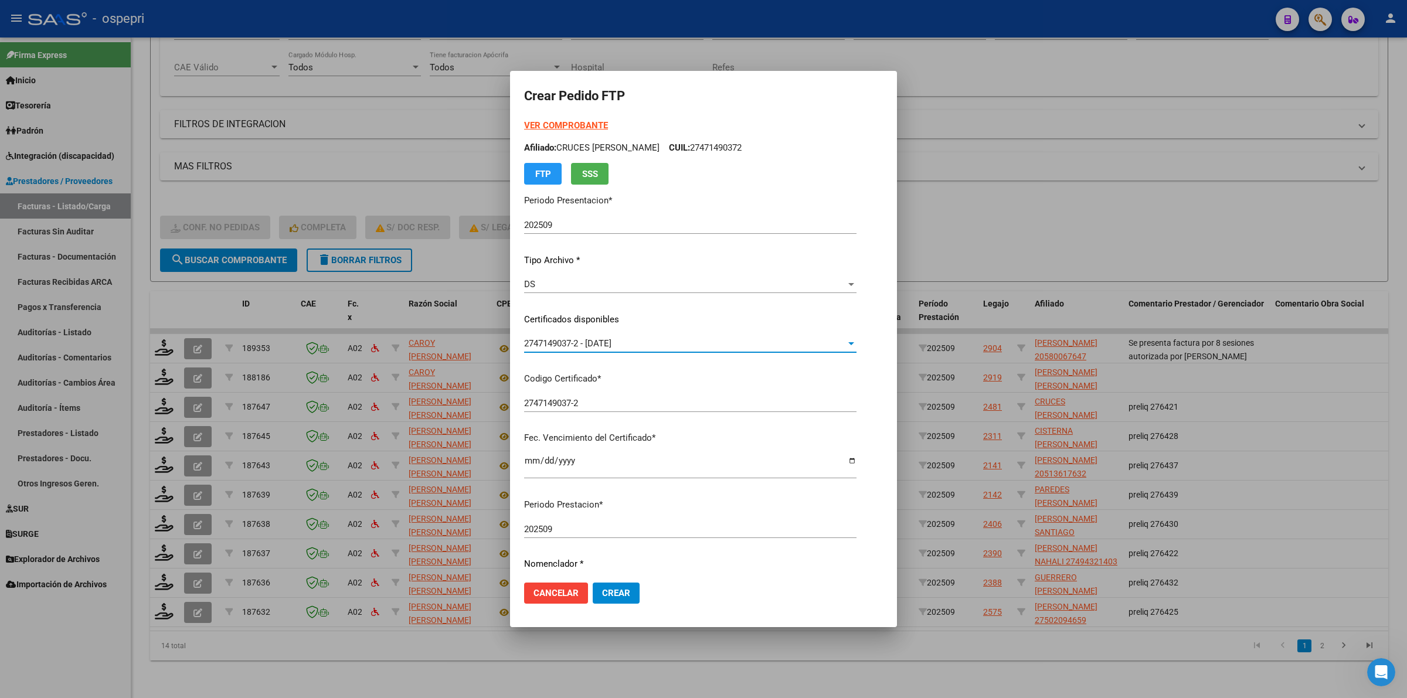
scroll to position [285, 0]
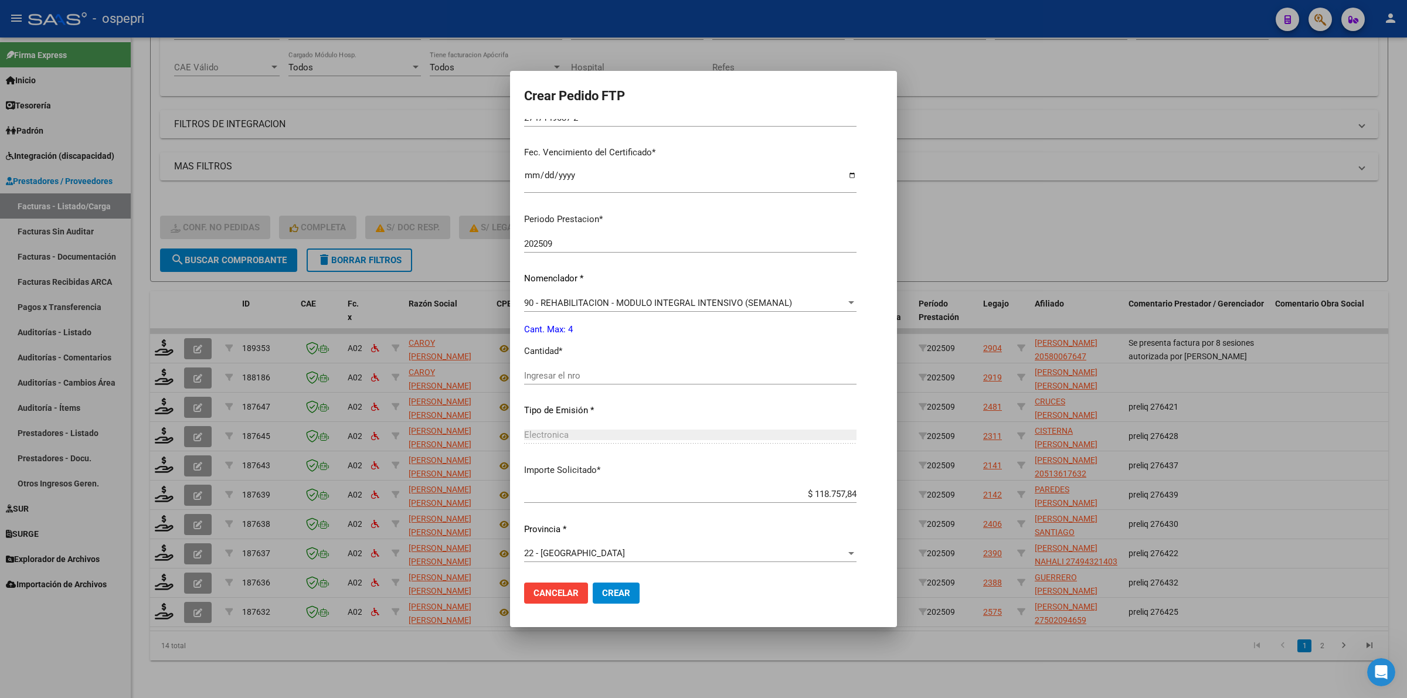
click at [548, 368] on div "Ingresar el nro" at bounding box center [690, 376] width 332 height 18
type input "4"
click at [616, 584] on button "Crear" at bounding box center [616, 593] width 47 height 21
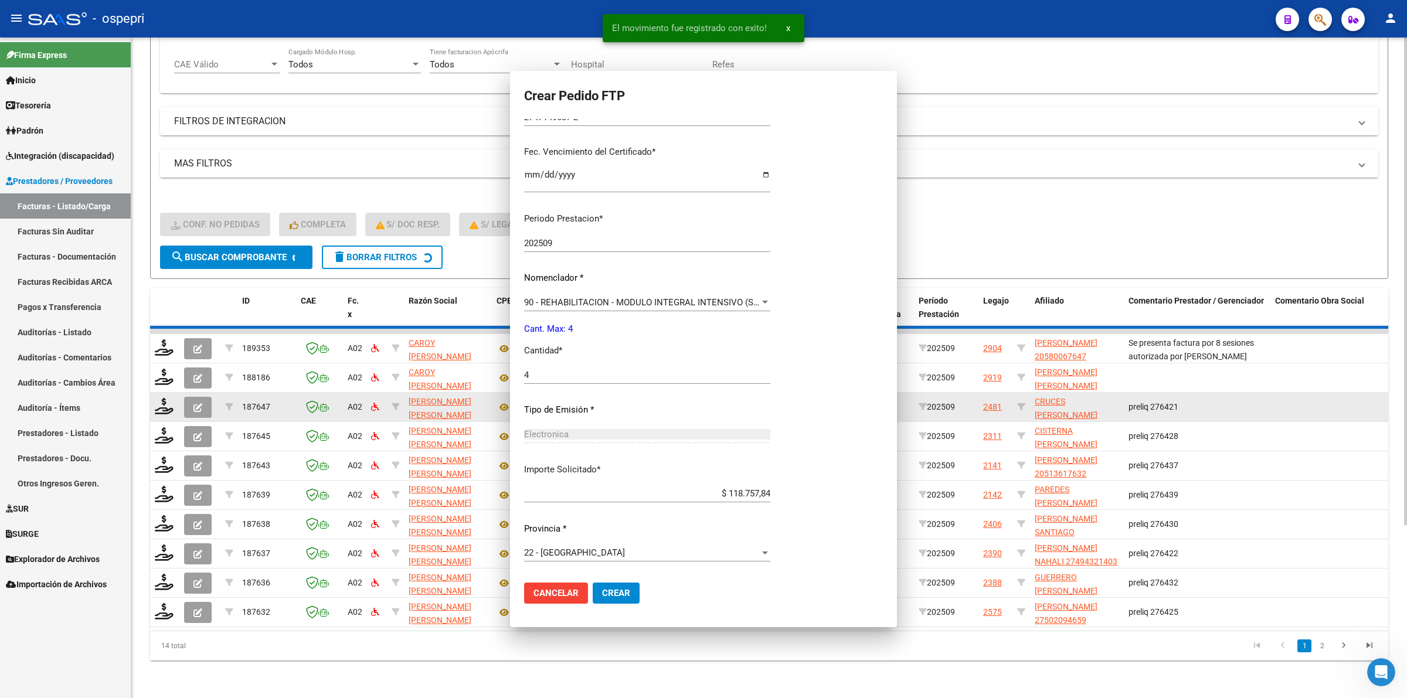
scroll to position [0, 0]
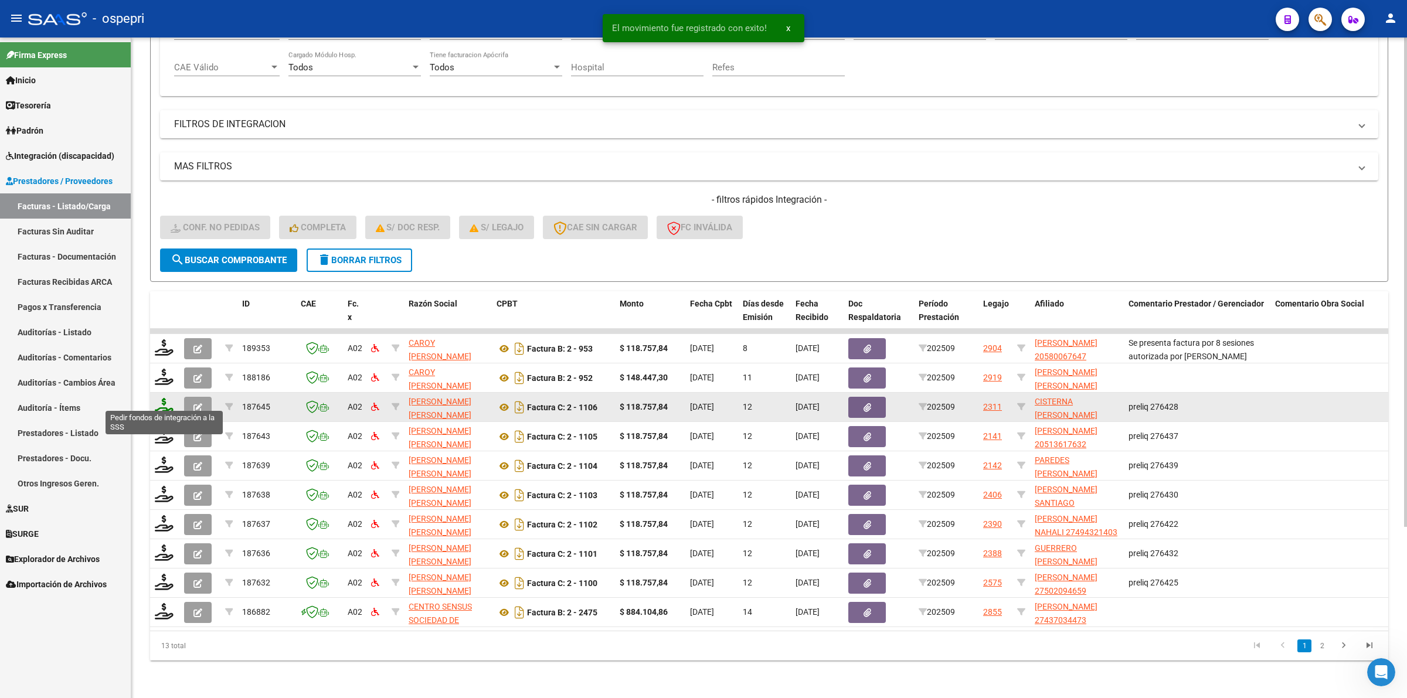
click at [160, 398] on icon at bounding box center [164, 406] width 19 height 16
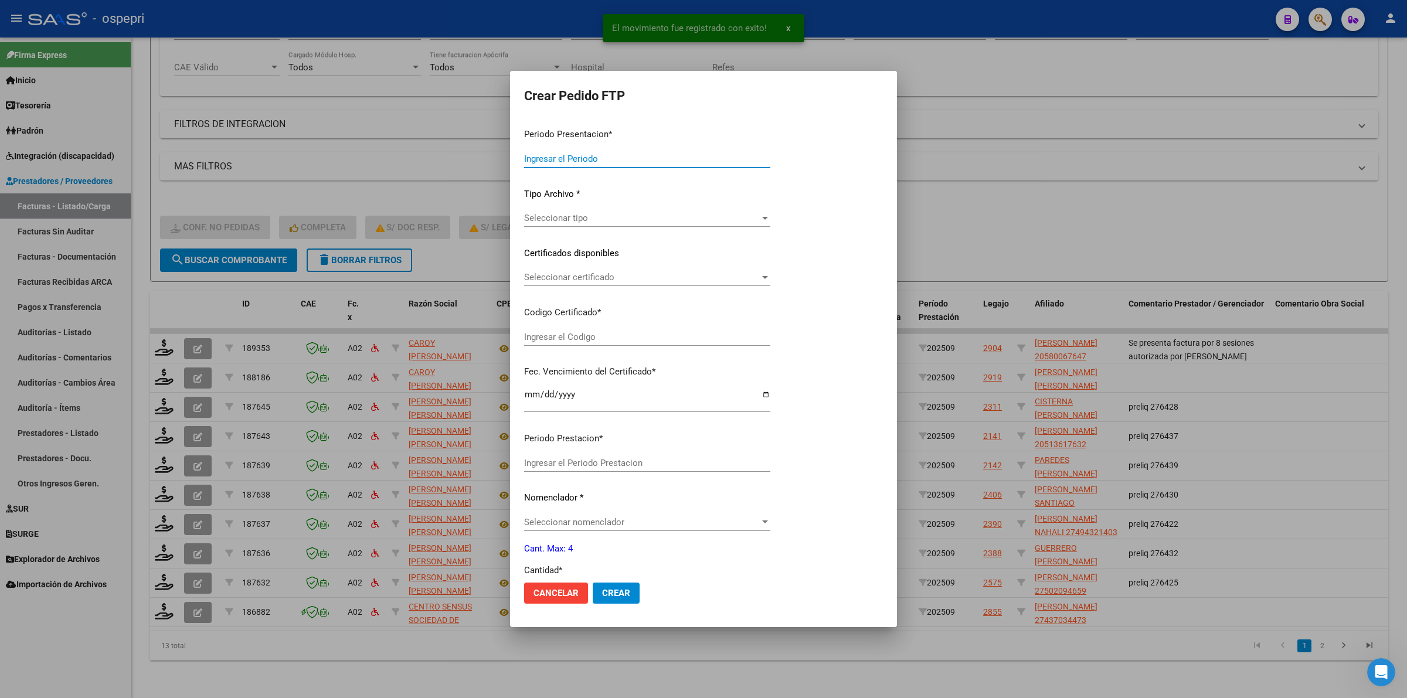
type input "202509"
type input "$ 118.757,84"
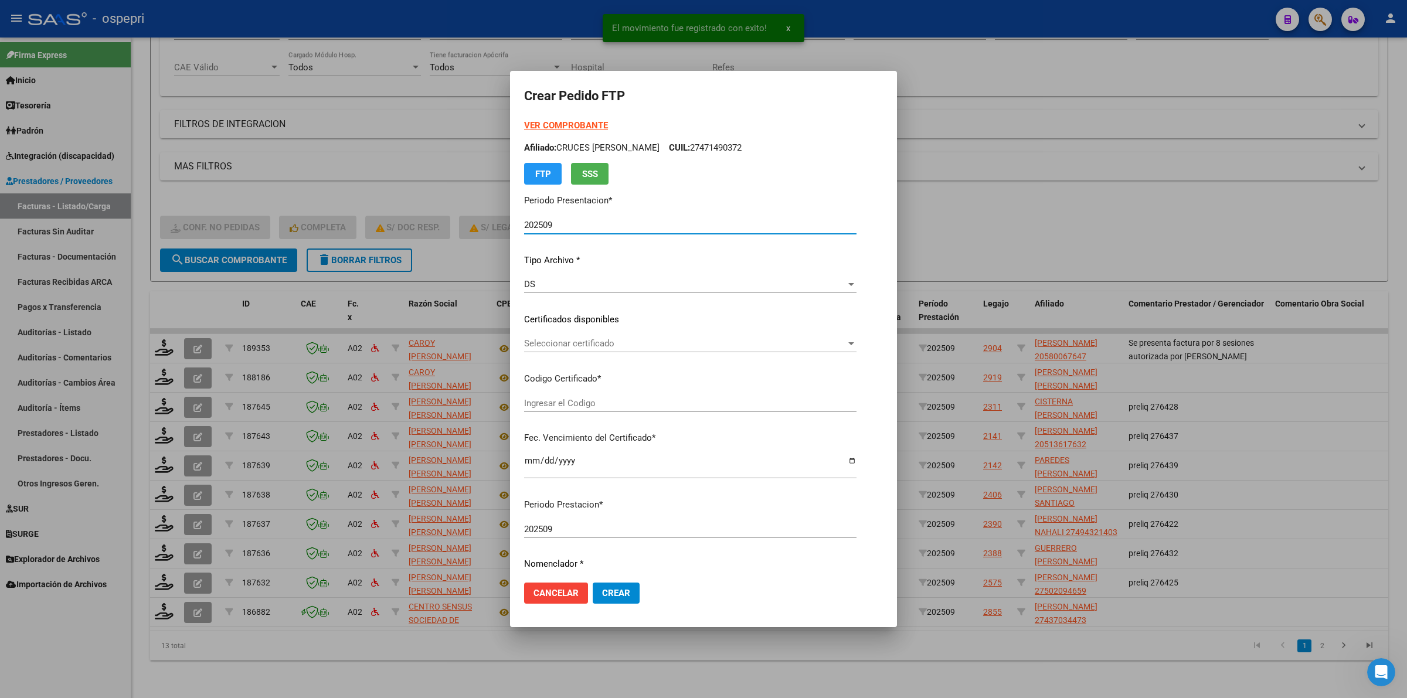
type input "2055156634-0"
type input "2034-02-02"
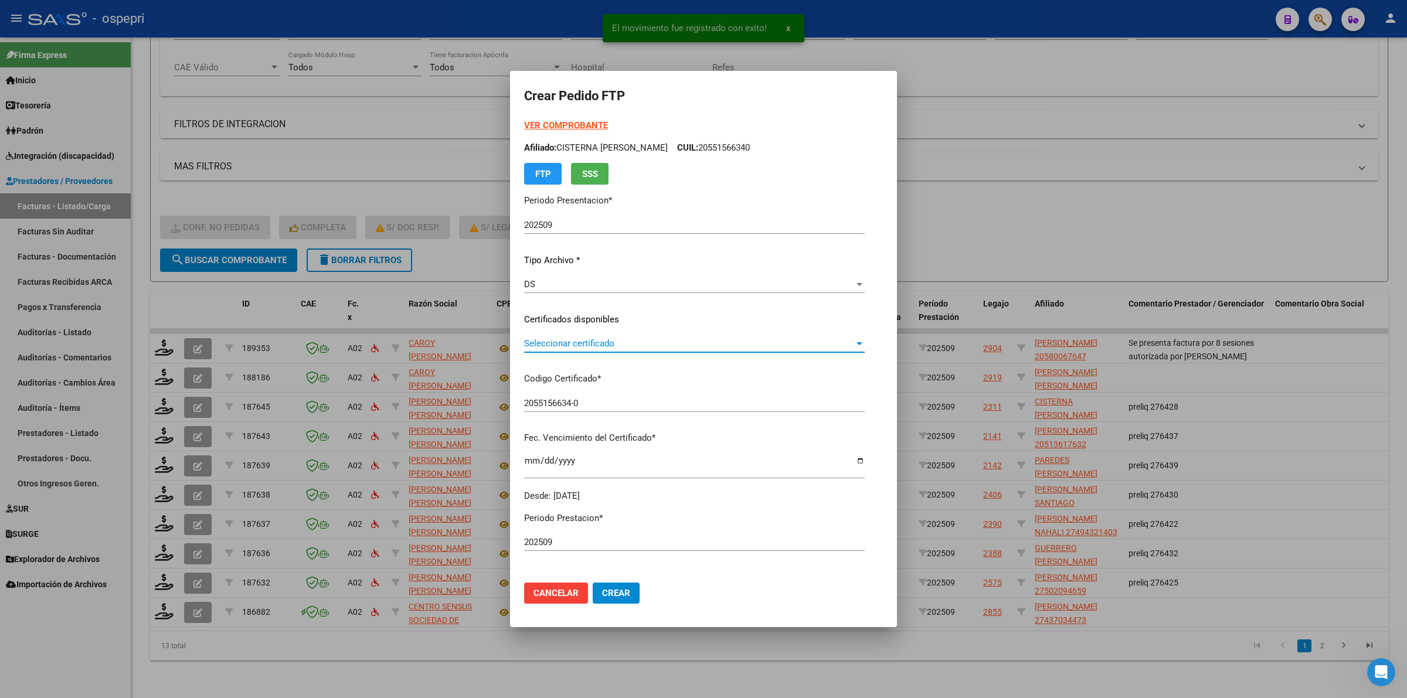
click at [563, 343] on span "Seleccionar certificado" at bounding box center [689, 343] width 330 height 11
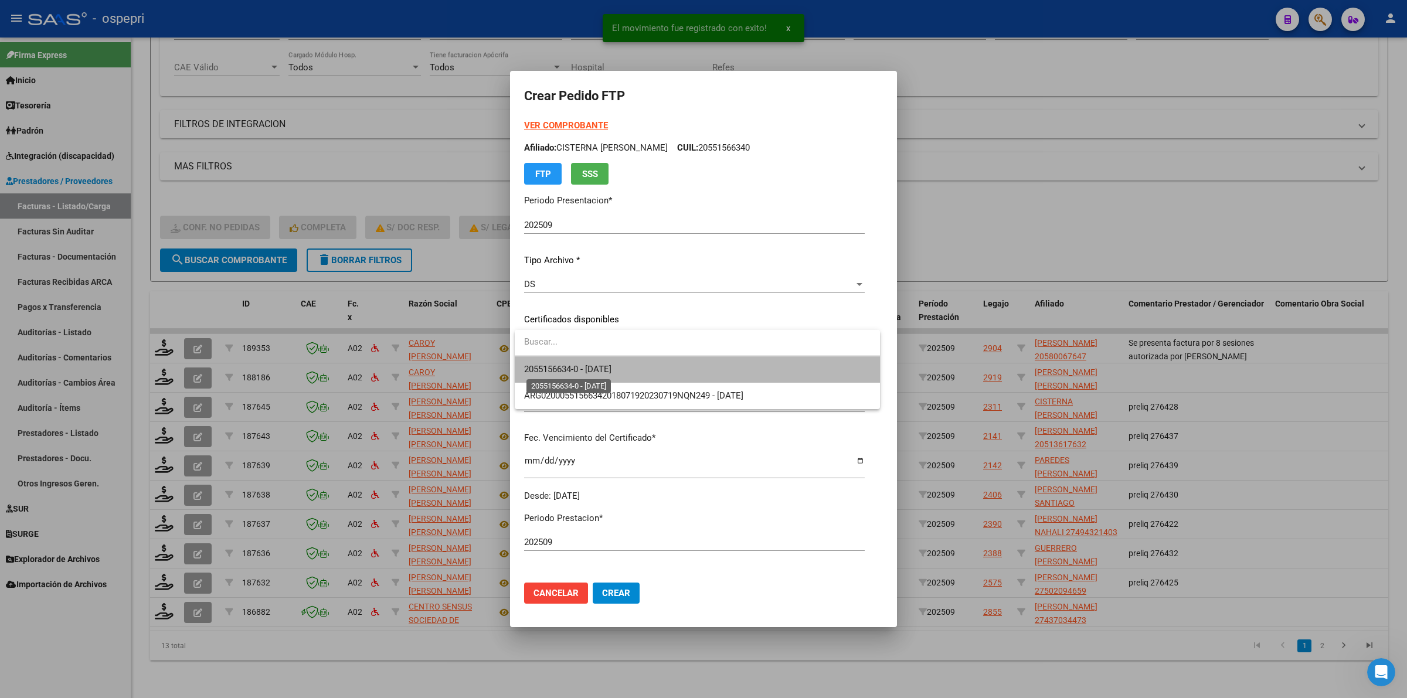
click at [575, 372] on span "2055156634-0 - 2034-02-02" at bounding box center [567, 369] width 87 height 11
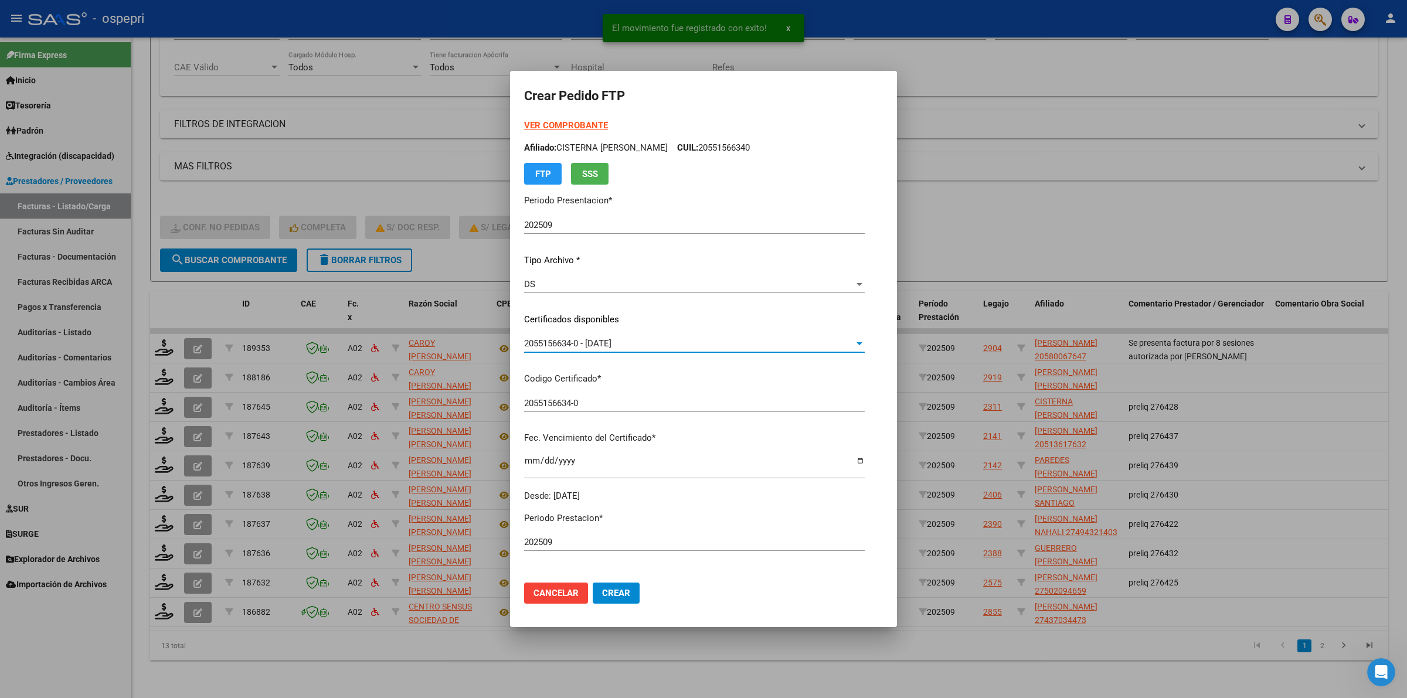
scroll to position [299, 0]
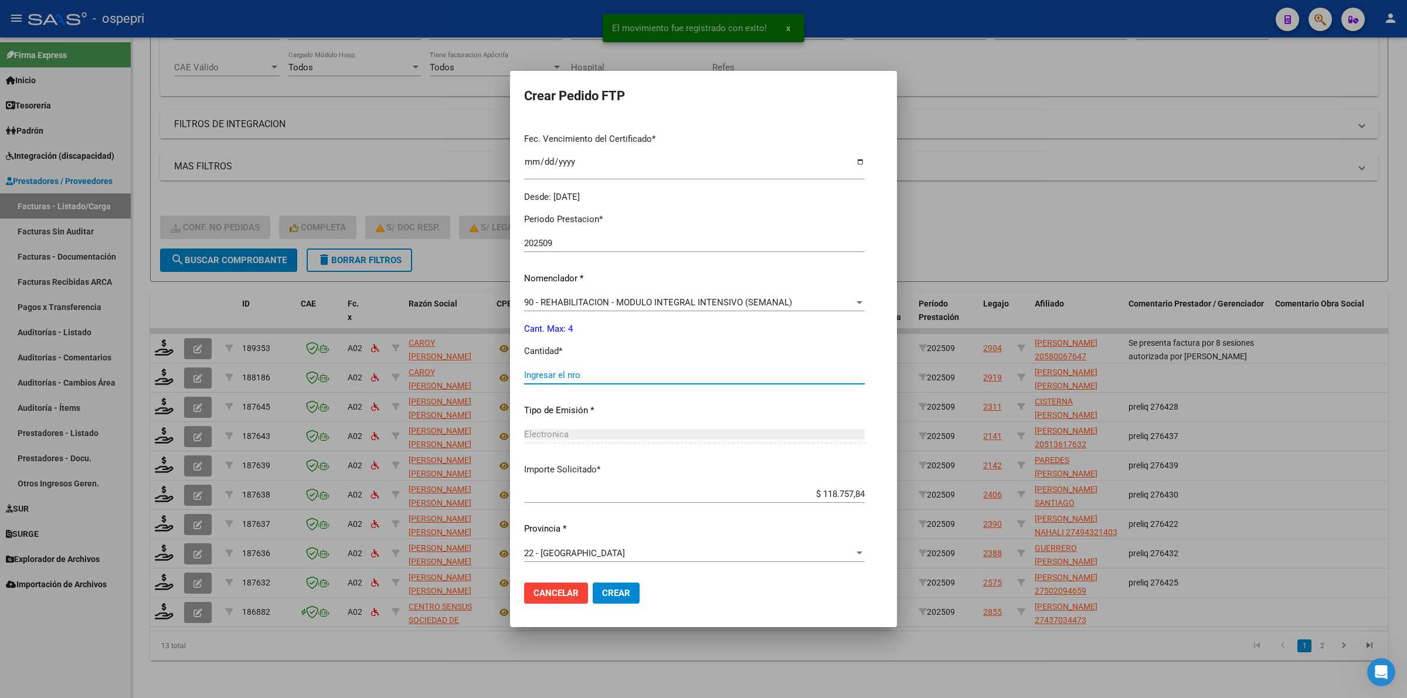
click at [566, 373] on input "Ingresar el nro" at bounding box center [694, 375] width 341 height 11
type input "4"
click at [625, 593] on span "Crear" at bounding box center [616, 593] width 28 height 11
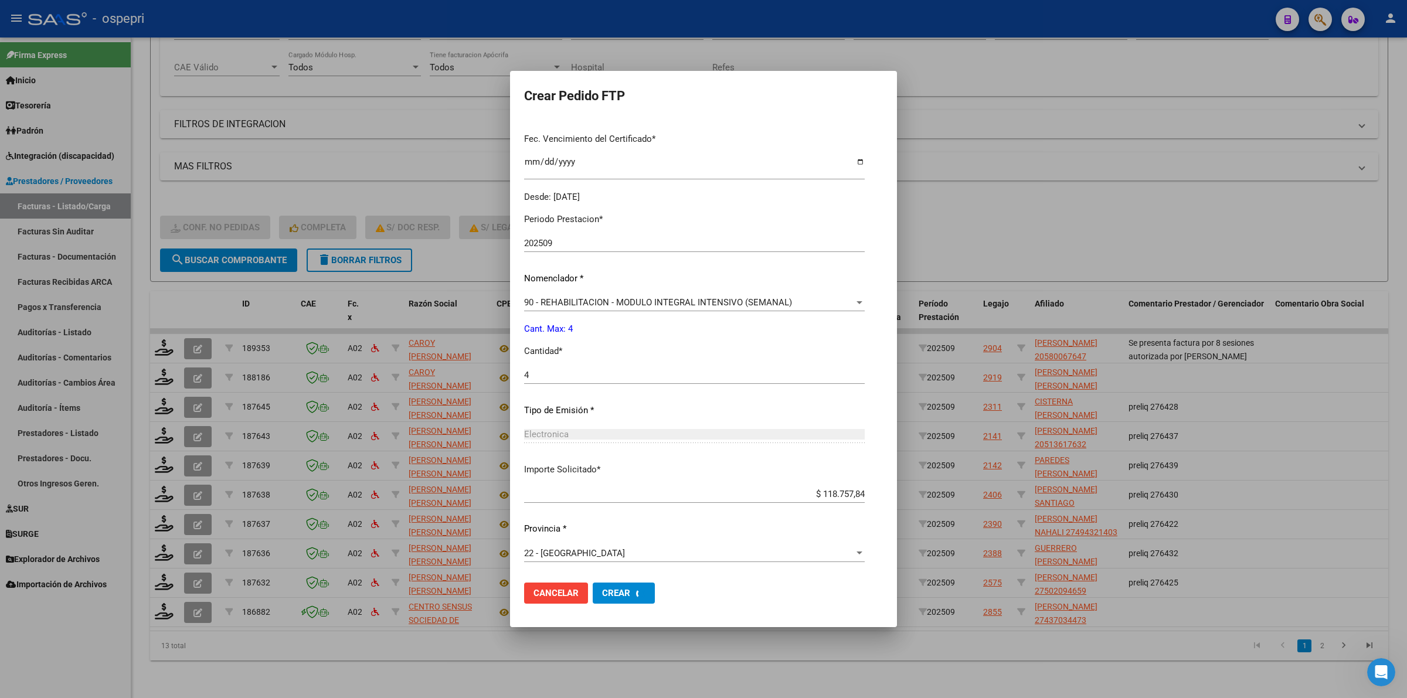
scroll to position [0, 0]
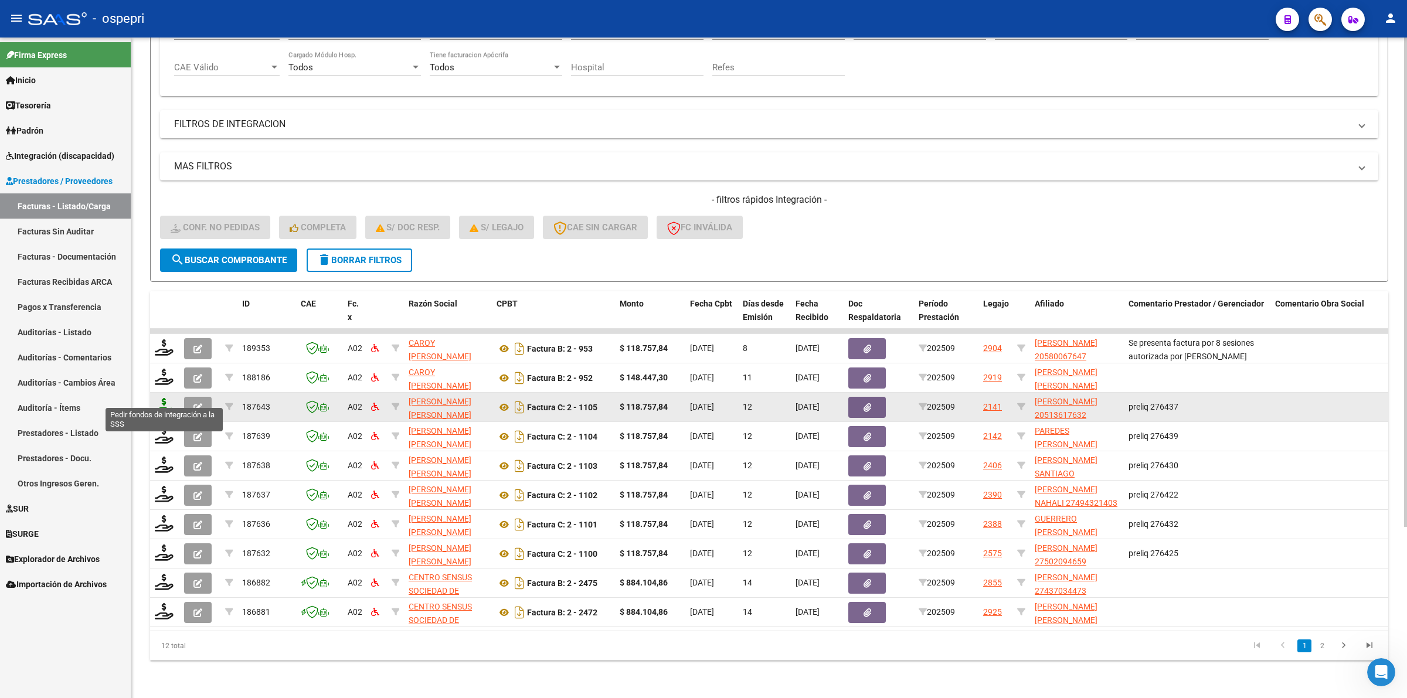
click at [158, 398] on icon at bounding box center [164, 406] width 19 height 16
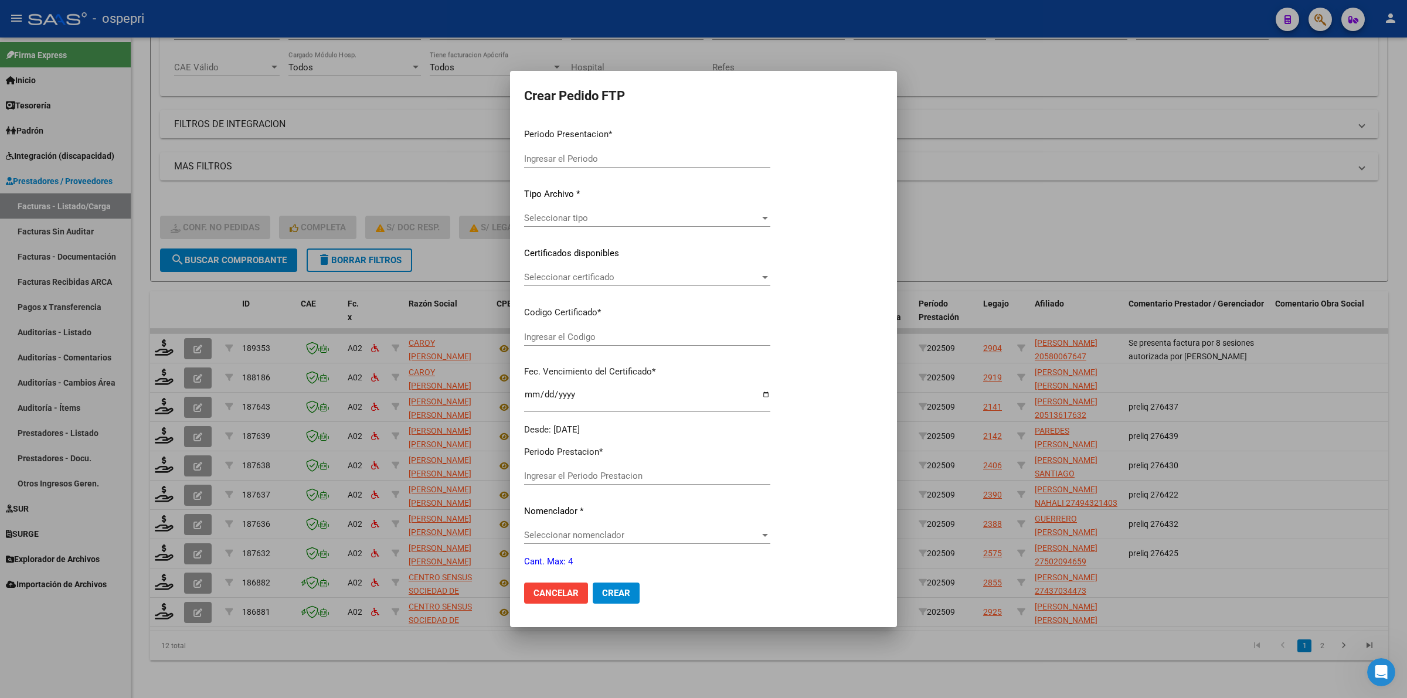
type input "202509"
type input "$ 118.757,84"
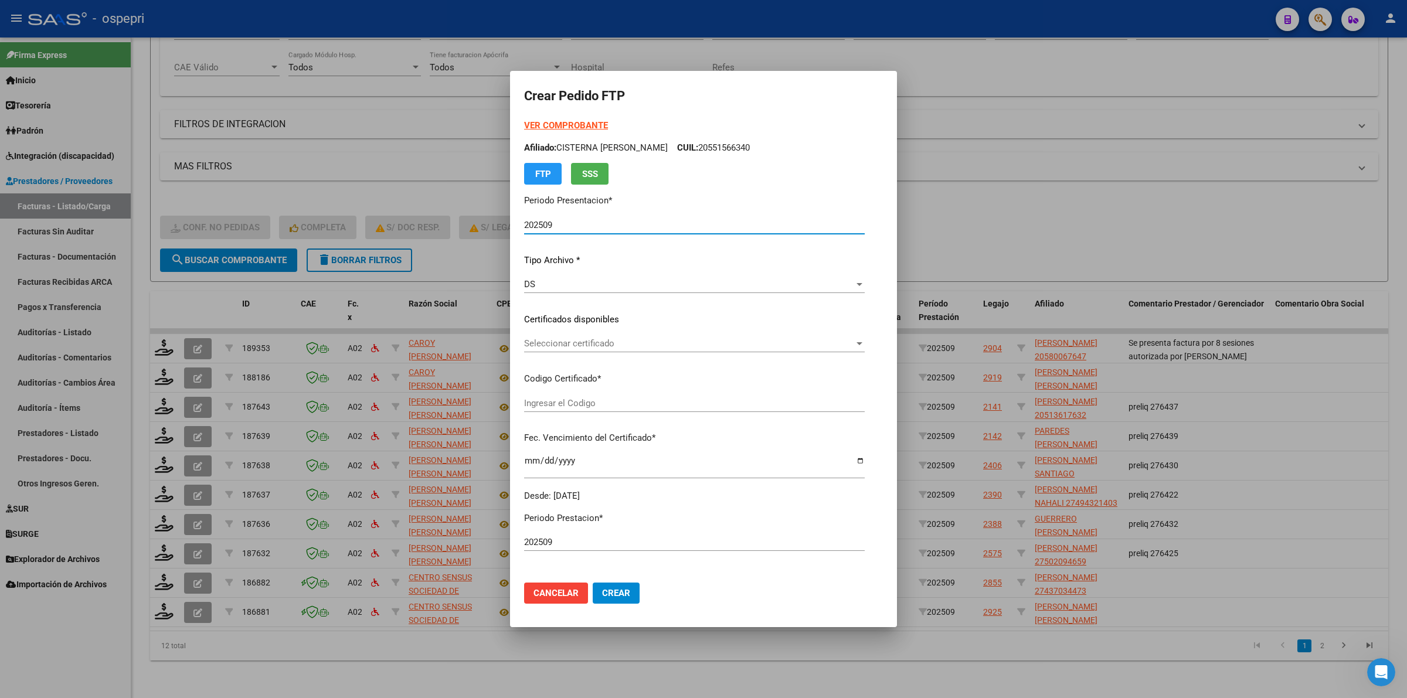
type input "2051361763-2"
type input "2029-12-17"
click at [557, 352] on div "Seleccionar certificado Seleccionar certificado" at bounding box center [672, 344] width 297 height 18
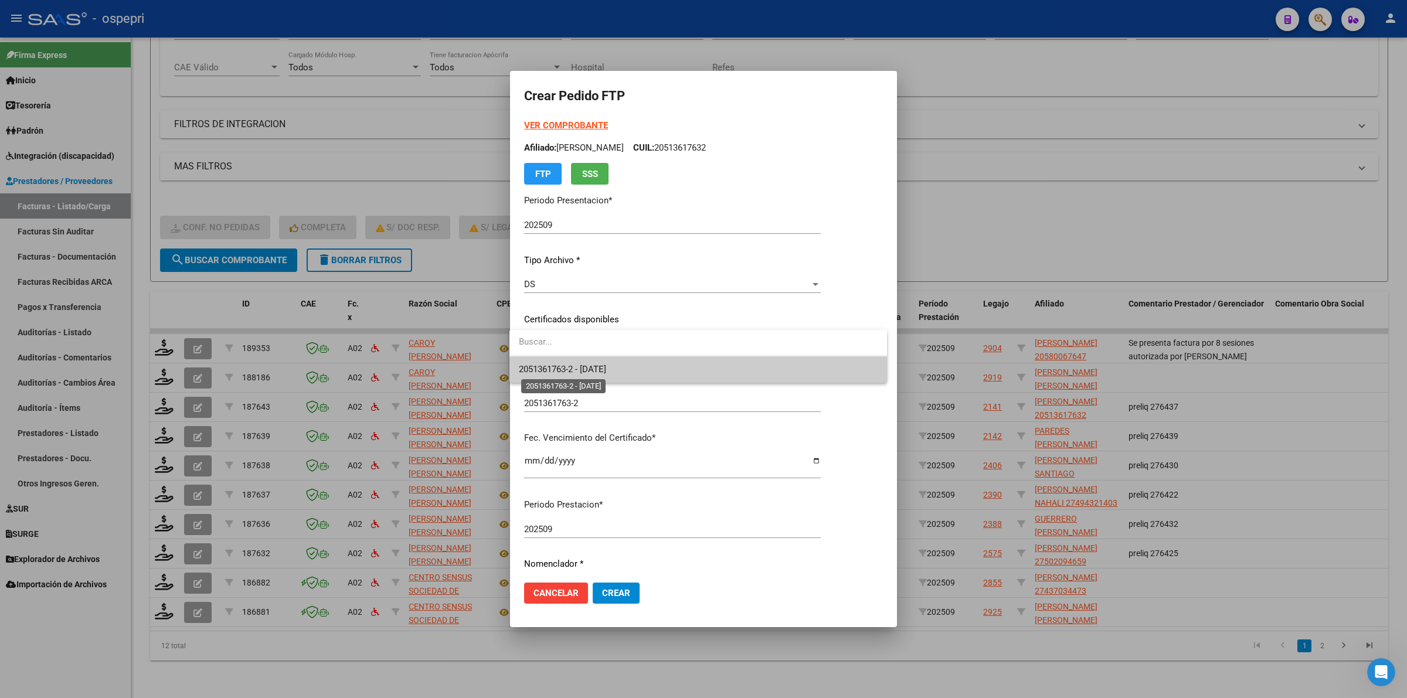
click at [576, 374] on span "2051361763-2 - 2029-12-17" at bounding box center [562, 369] width 87 height 11
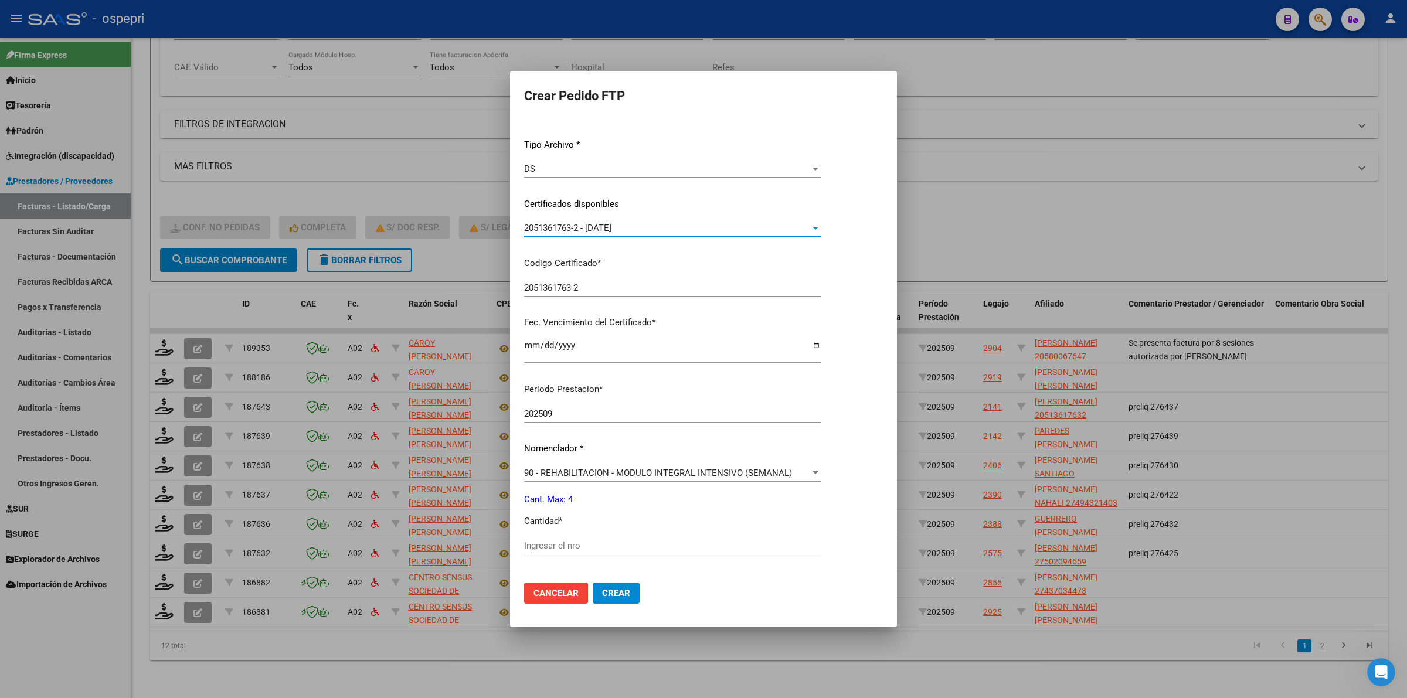
scroll to position [220, 0]
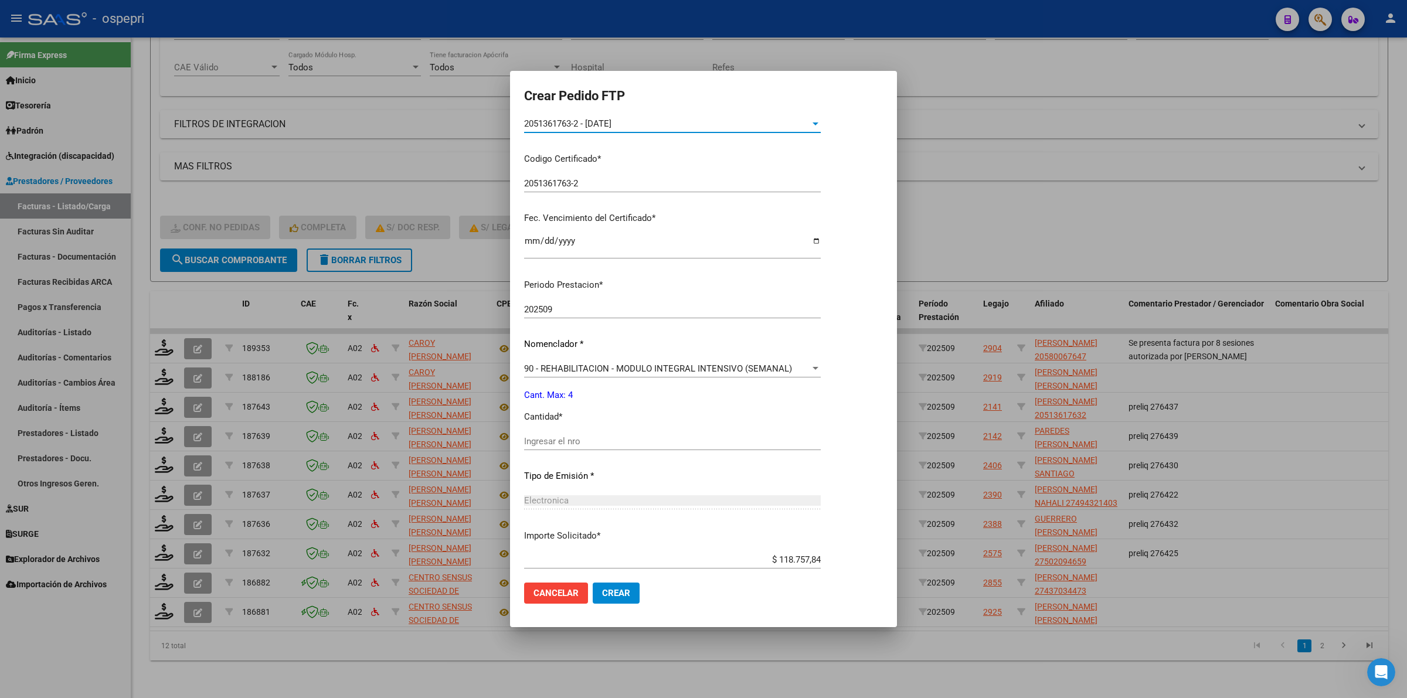
click at [562, 438] on input "Ingresar el nro" at bounding box center [672, 441] width 297 height 11
type input "4"
click at [620, 601] on button "Crear" at bounding box center [616, 593] width 47 height 21
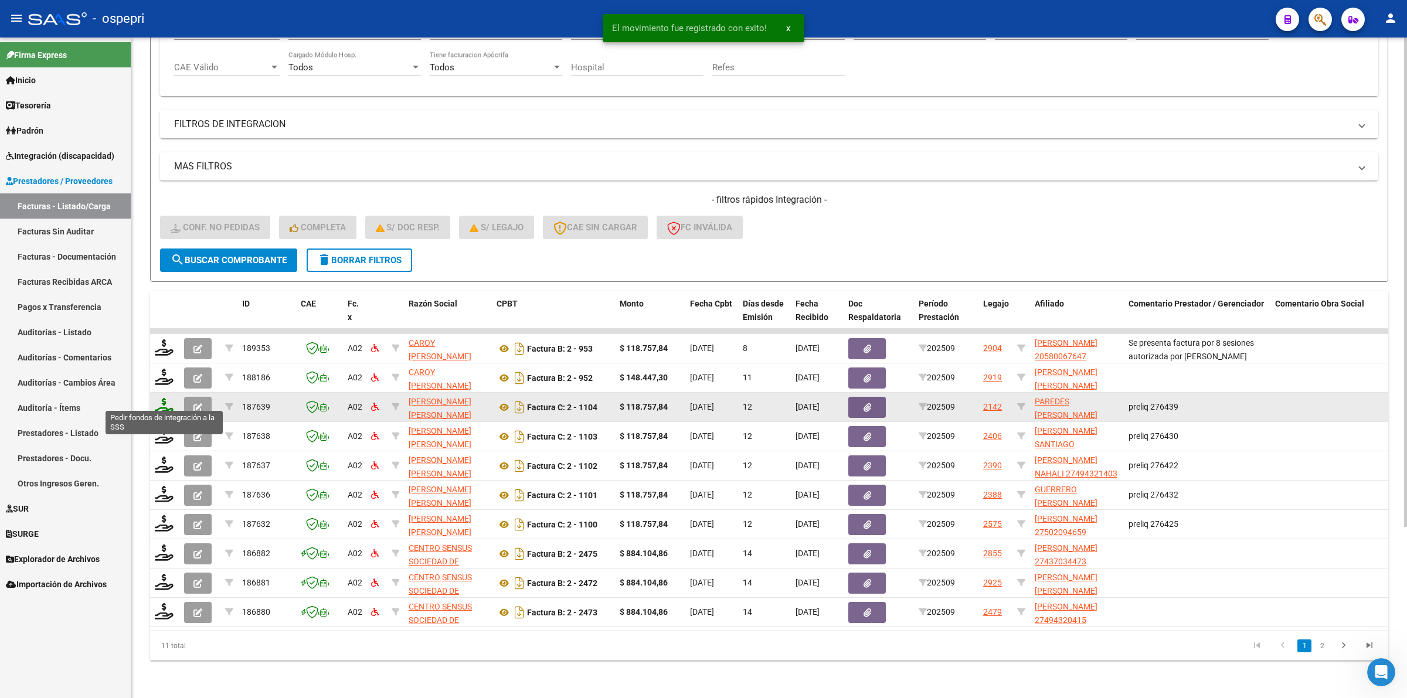
click at [165, 398] on icon at bounding box center [164, 406] width 19 height 16
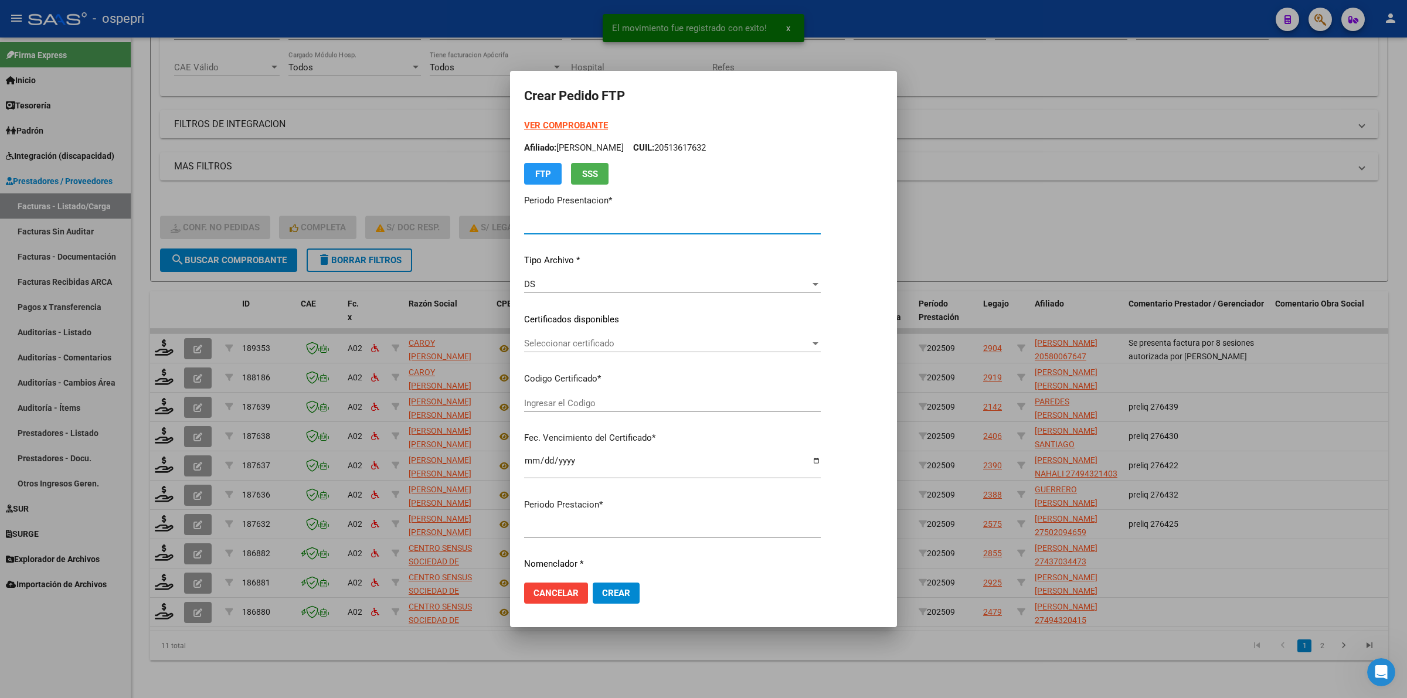
type input "202509"
type input "$ 118.757,84"
type input "20530155561"
type input "2029-08-01"
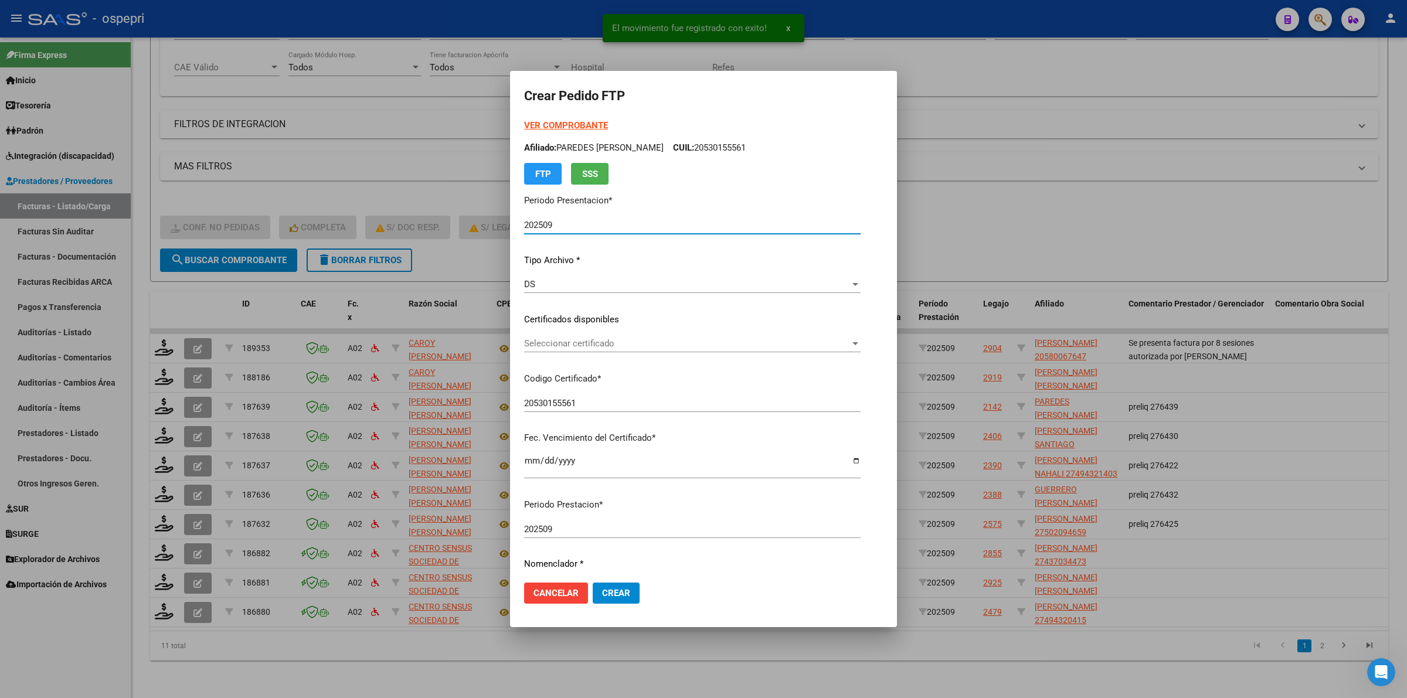
click at [554, 342] on span "Seleccionar certificado" at bounding box center [687, 343] width 326 height 11
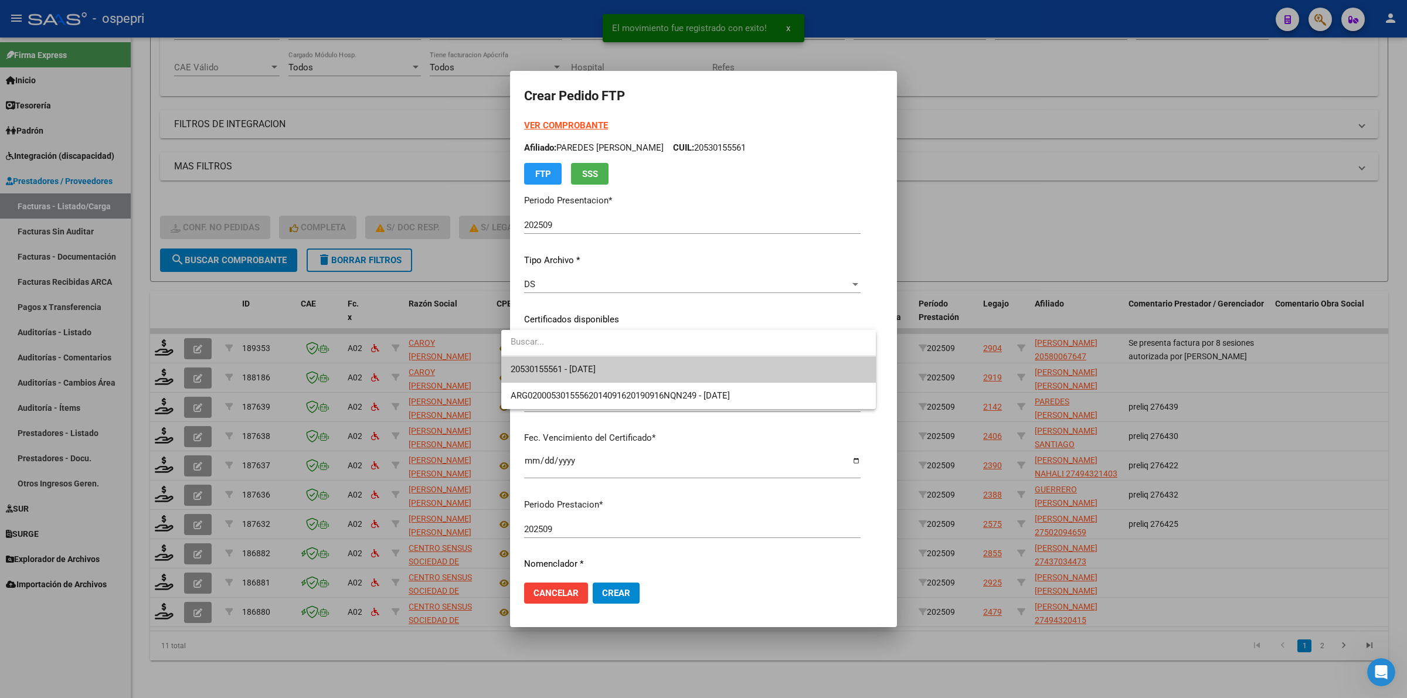
click at [555, 361] on span "20530155561 - 2029-08-01" at bounding box center [689, 369] width 356 height 26
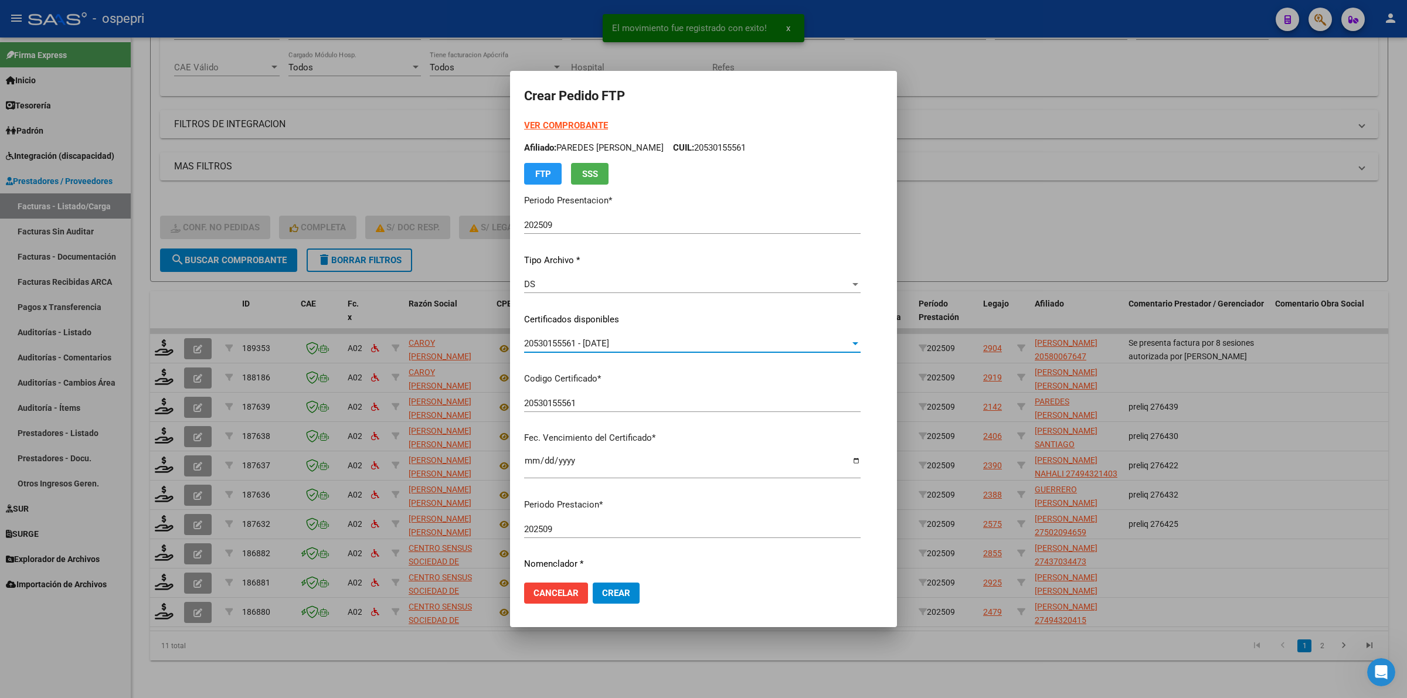
scroll to position [285, 0]
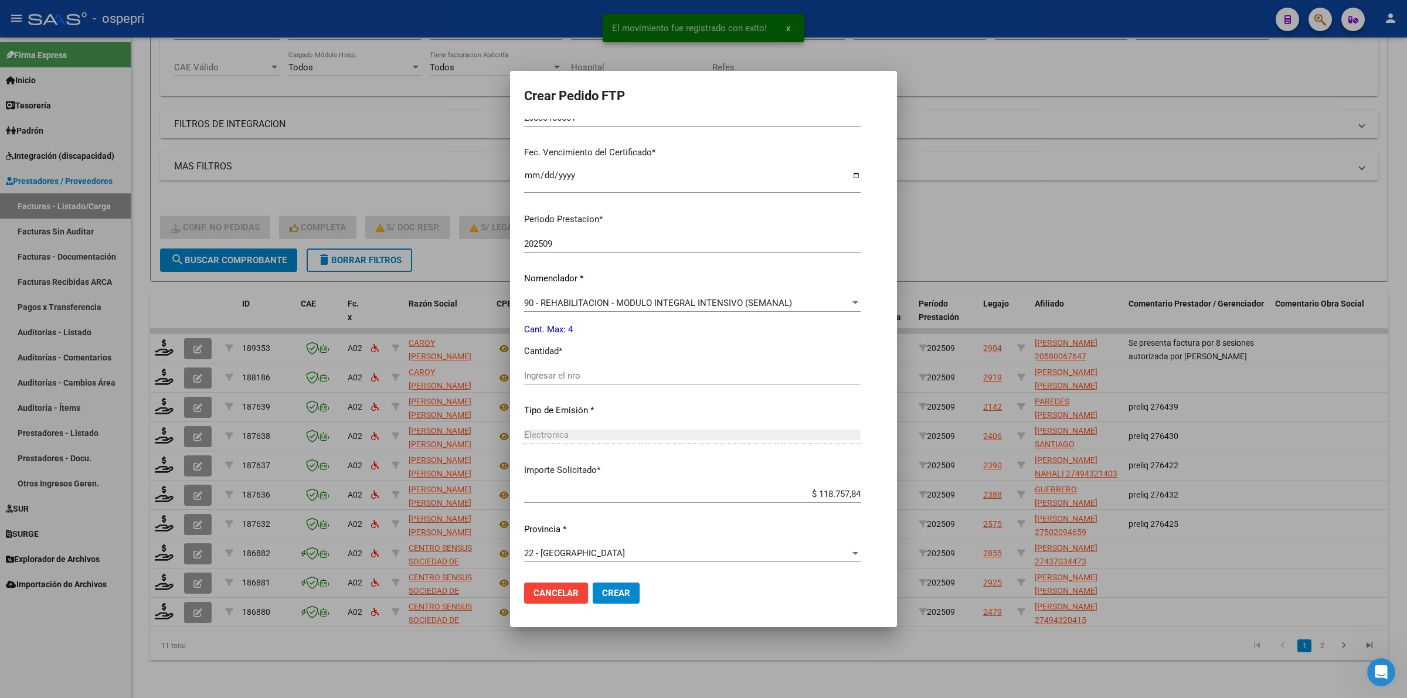
click at [552, 379] on div "Ingresar el nro" at bounding box center [692, 376] width 336 height 18
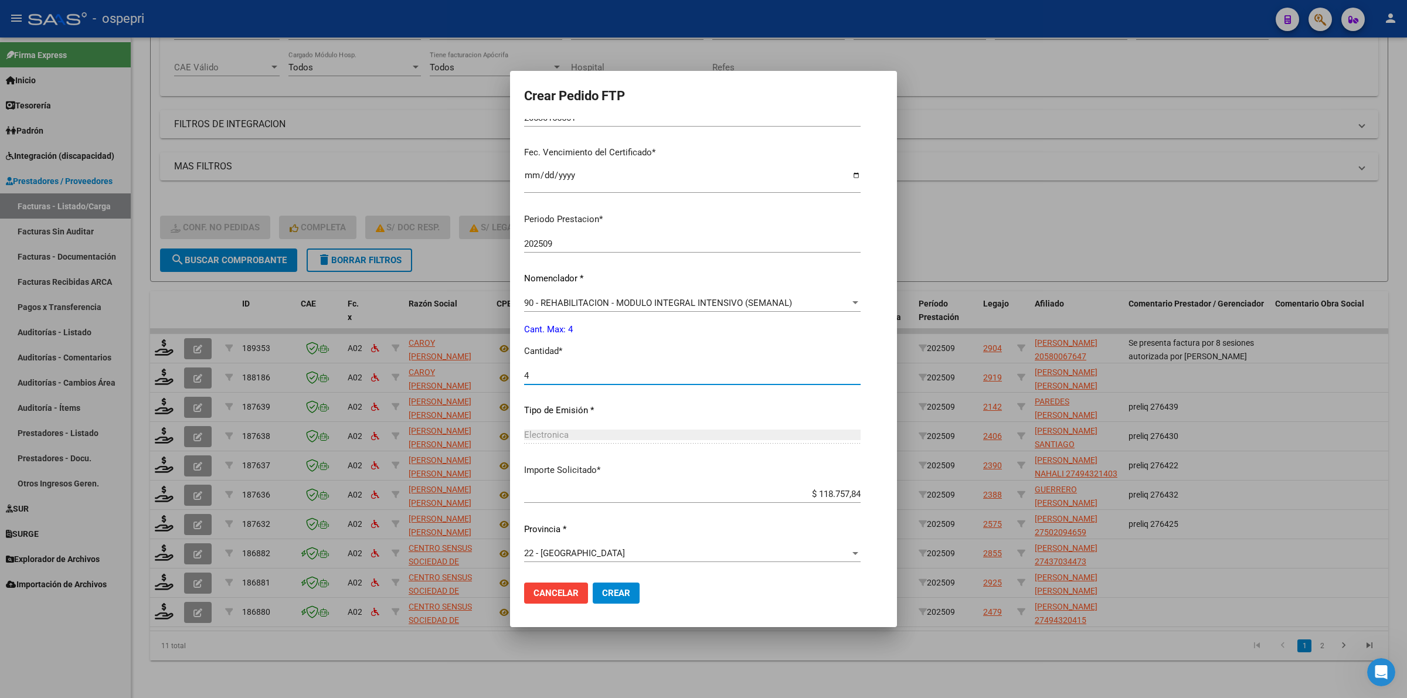
type input "4"
drag, startPoint x: 611, startPoint y: 589, endPoint x: 602, endPoint y: 584, distance: 10.0
click at [611, 587] on button "Crear" at bounding box center [616, 593] width 47 height 21
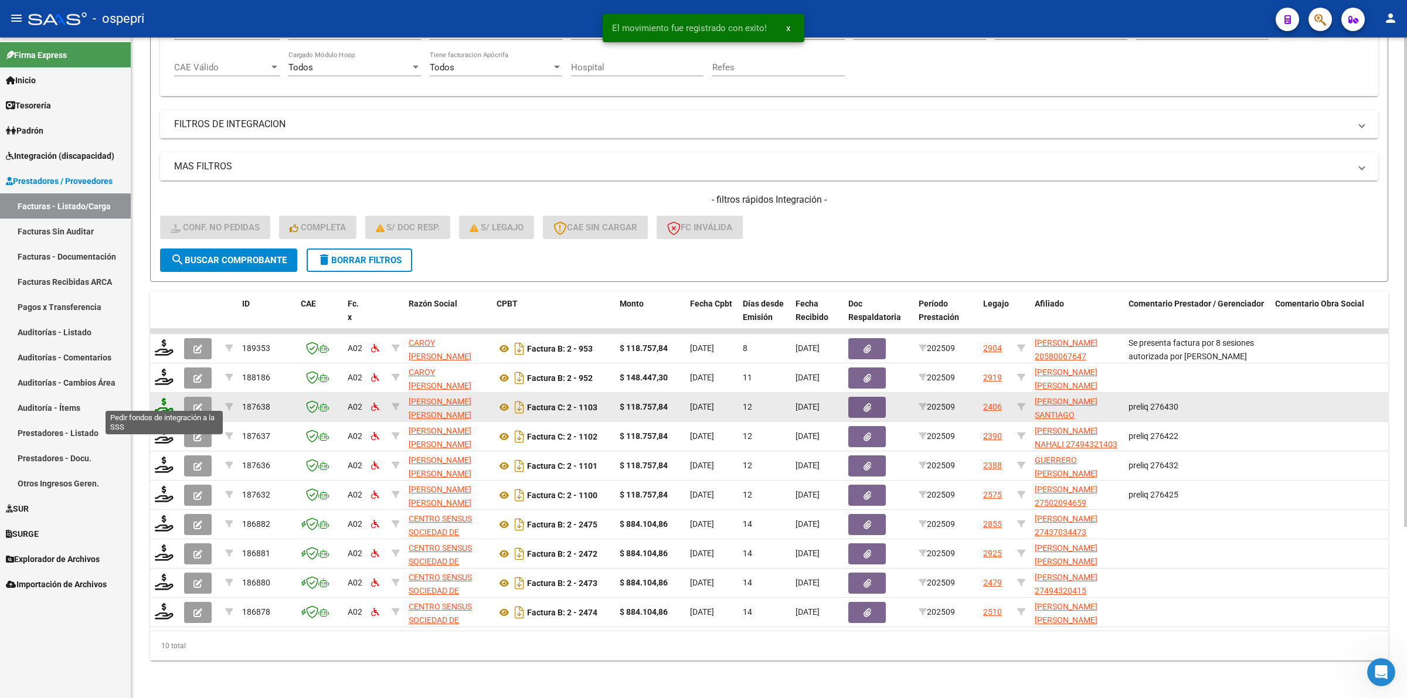
click at [162, 398] on icon at bounding box center [164, 406] width 19 height 16
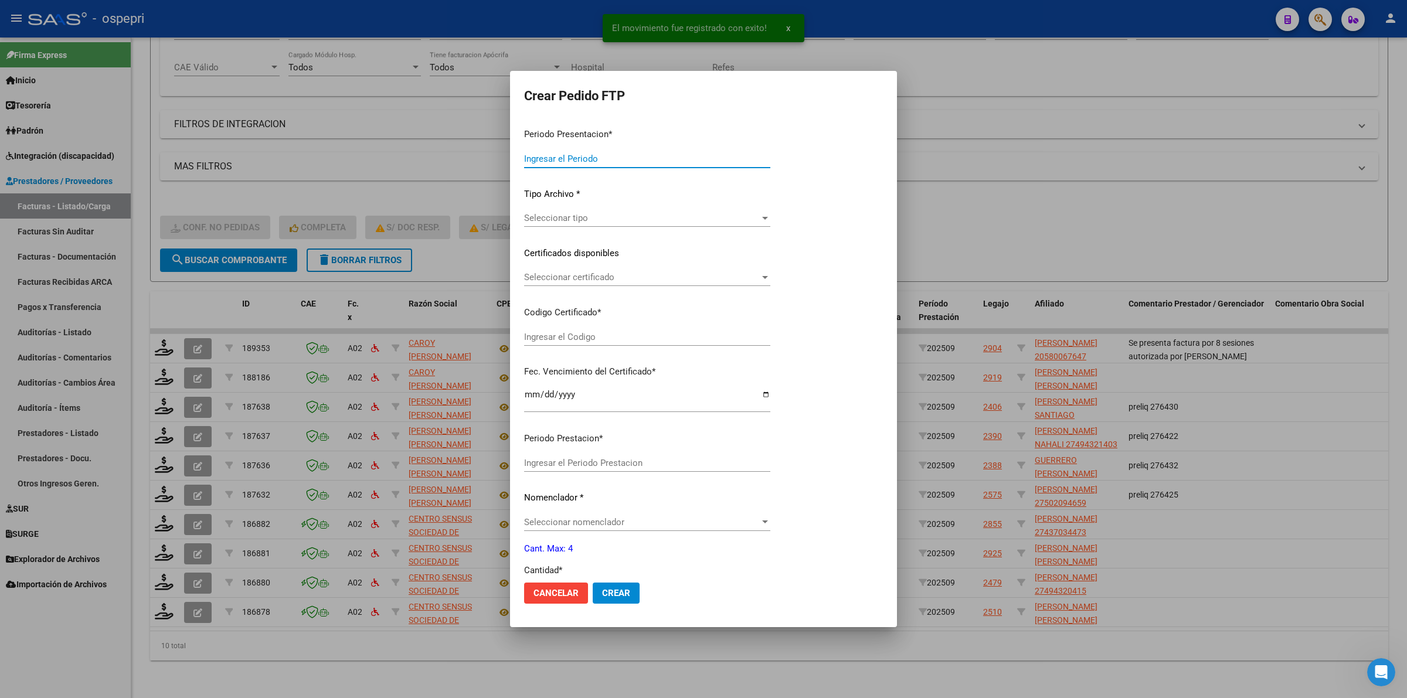
type input "202509"
type input "$ 118.757,84"
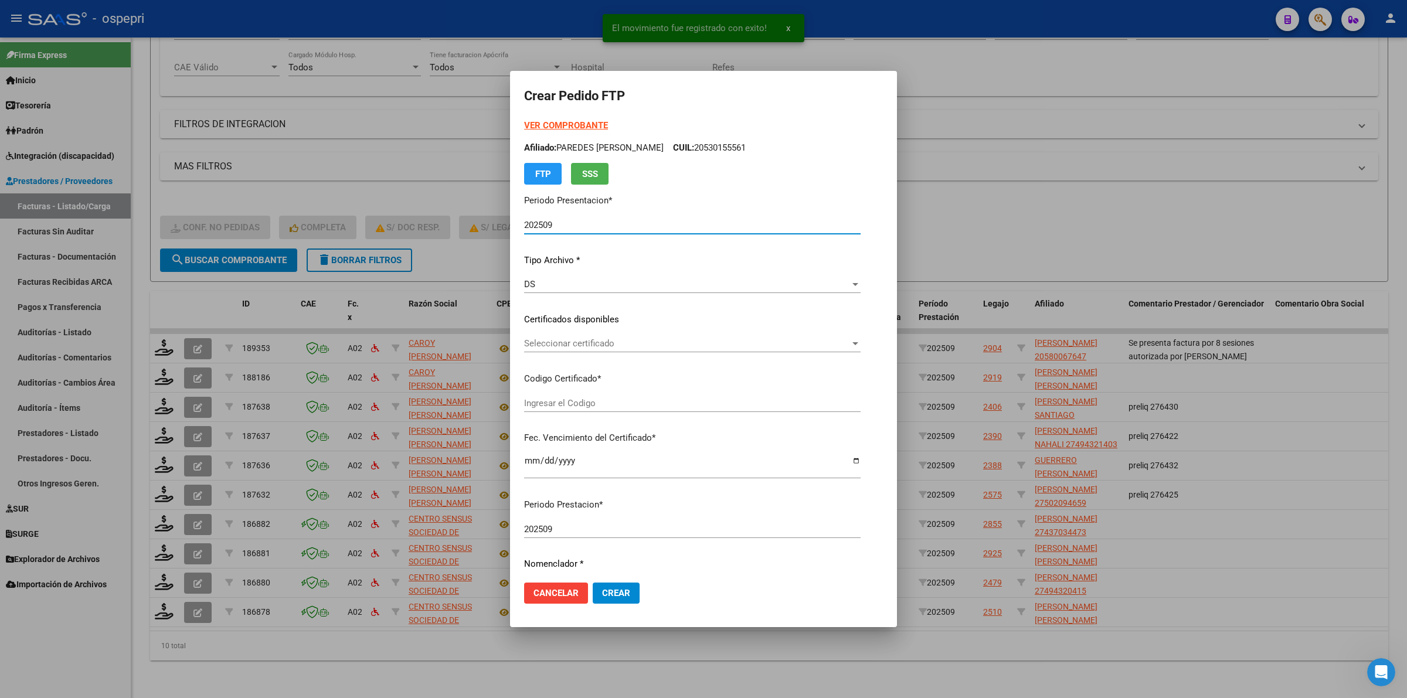
type input "2349572079-9"
type input "2028-02-01"
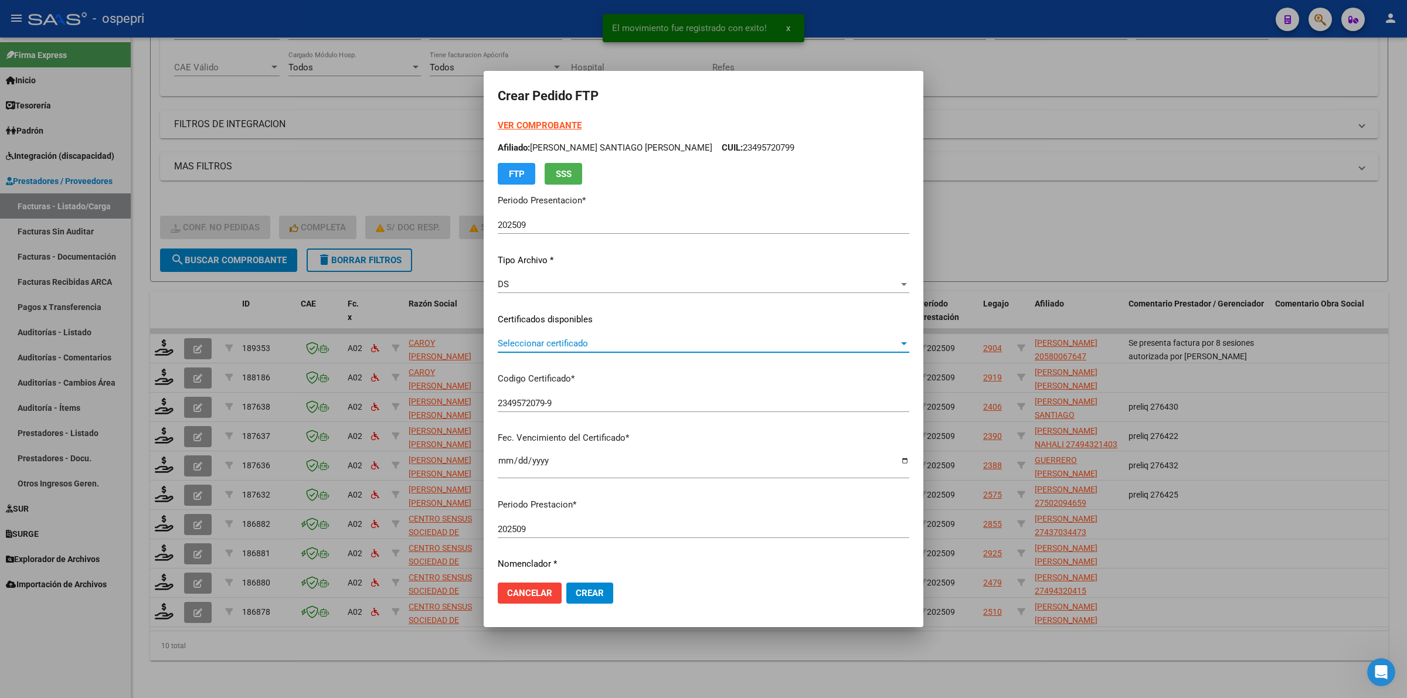
click at [561, 348] on span "Seleccionar certificado" at bounding box center [698, 343] width 401 height 11
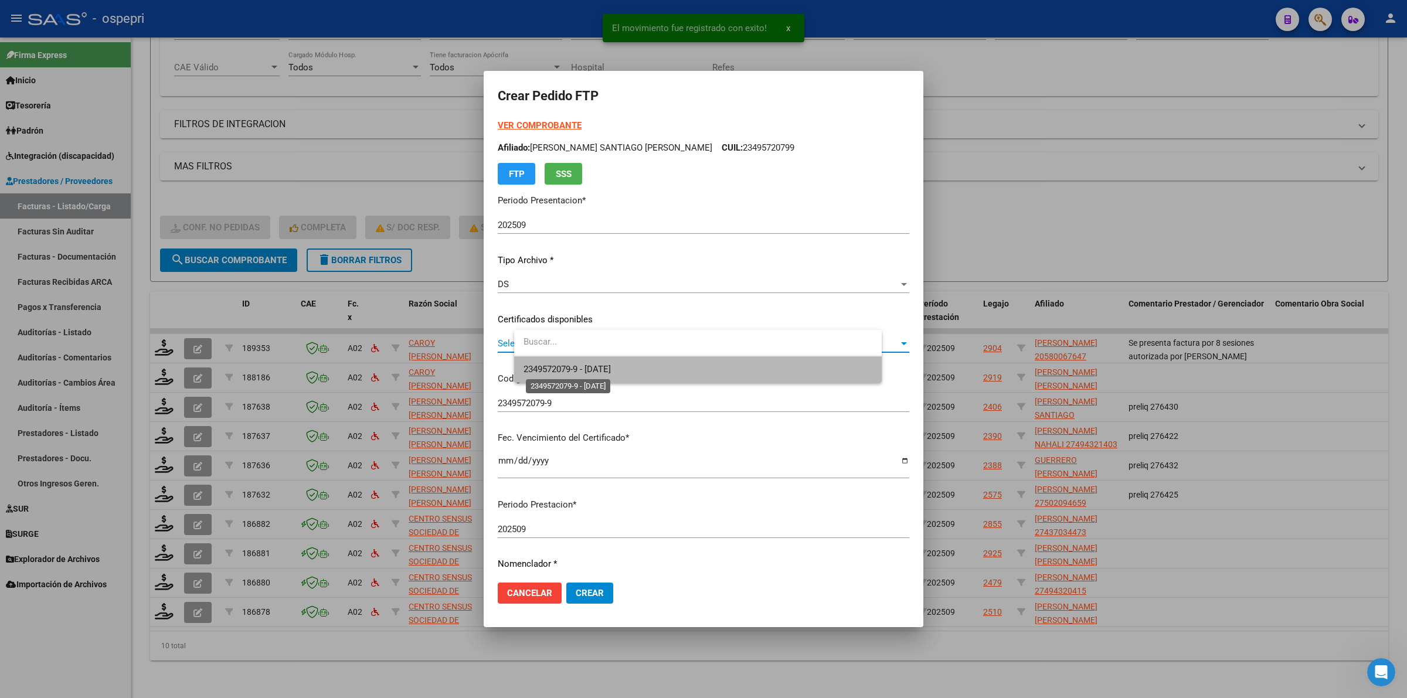
click at [570, 370] on span "2349572079-9 - 2028-02-01" at bounding box center [566, 369] width 87 height 11
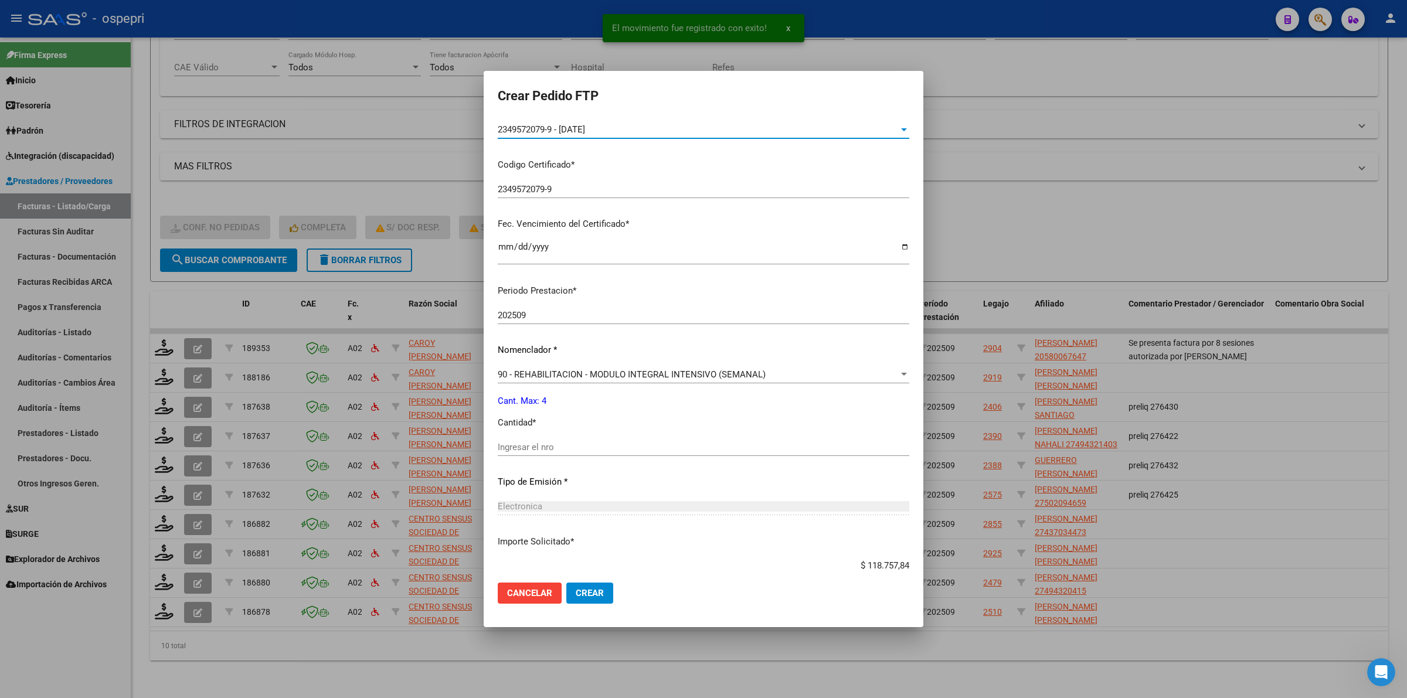
scroll to position [220, 0]
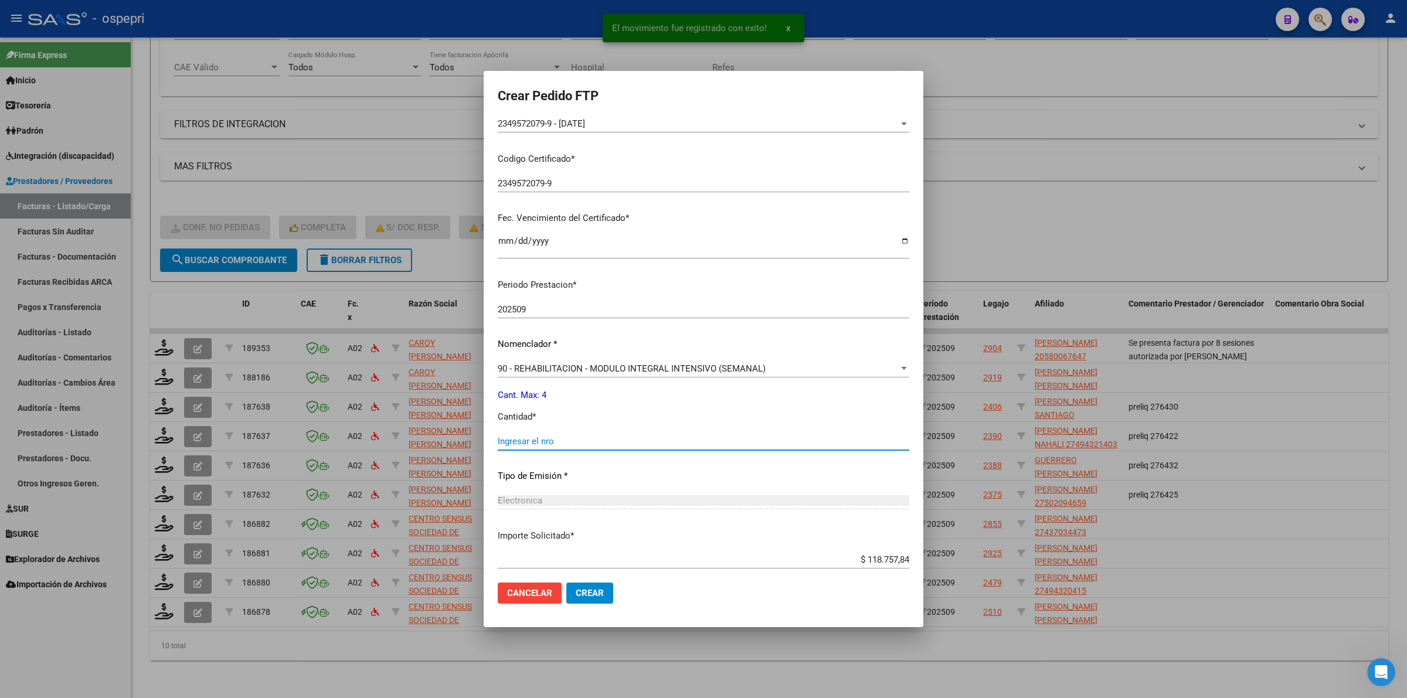
click at [587, 437] on input "Ingresar el nro" at bounding box center [704, 441] width 412 height 11
type input "4"
click at [604, 592] on span "Crear" at bounding box center [590, 593] width 28 height 11
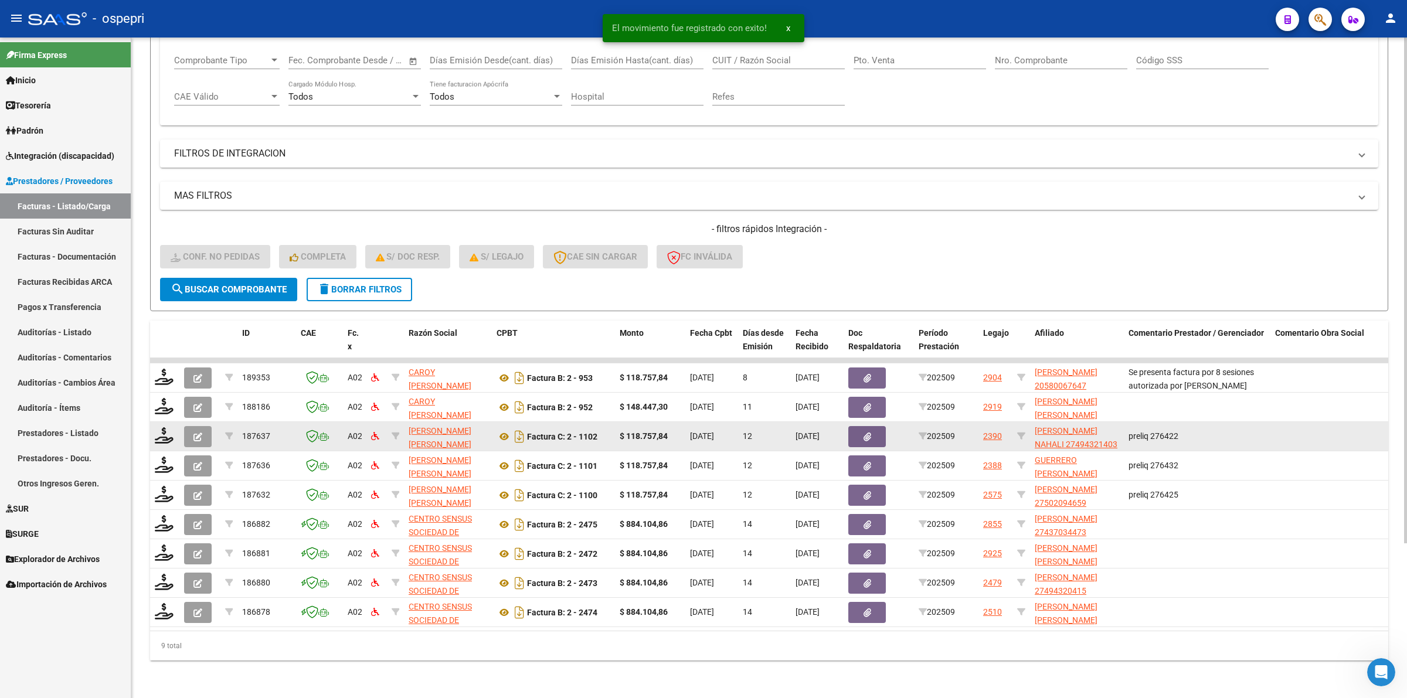
scroll to position [201, 0]
click at [166, 429] on icon at bounding box center [164, 435] width 19 height 16
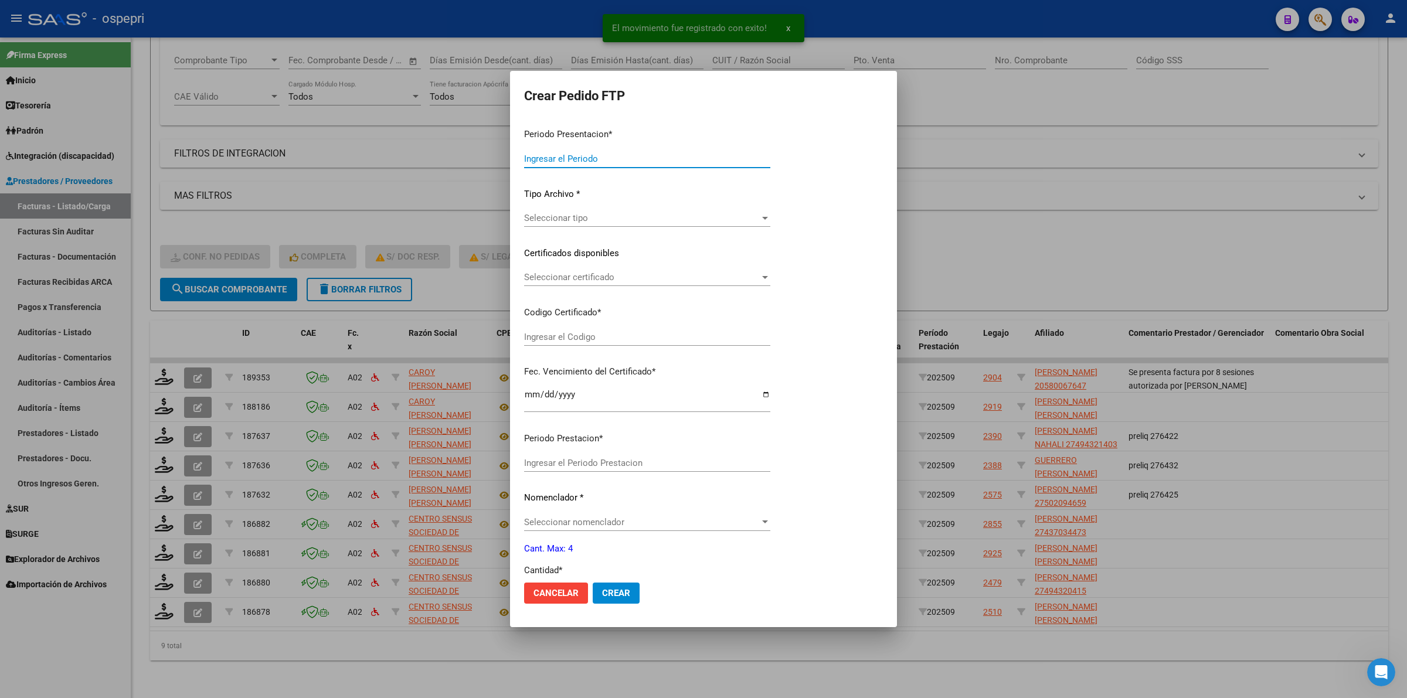
type input "202509"
type input "$ 118.757,84"
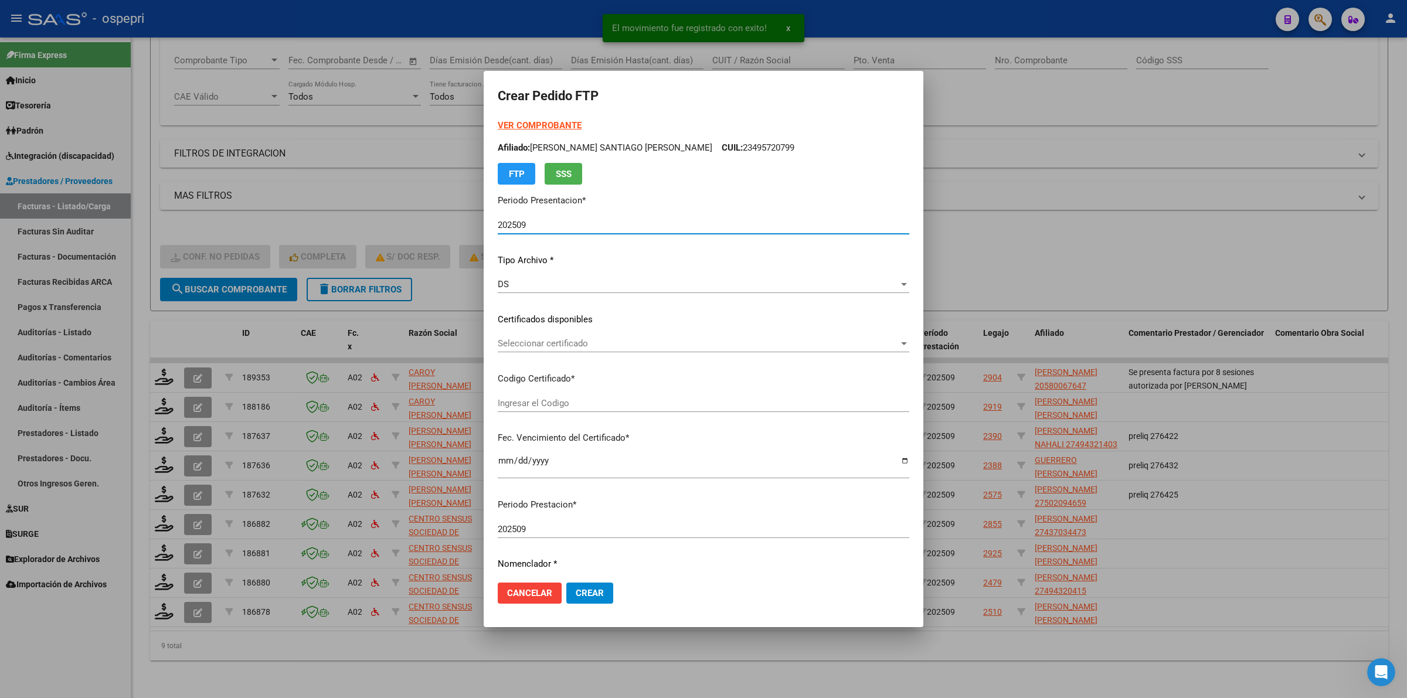
type input "2749432140-3"
type input "2029-02-23"
click at [540, 349] on div "Seleccionar certificado Seleccionar certificado" at bounding box center [704, 344] width 412 height 18
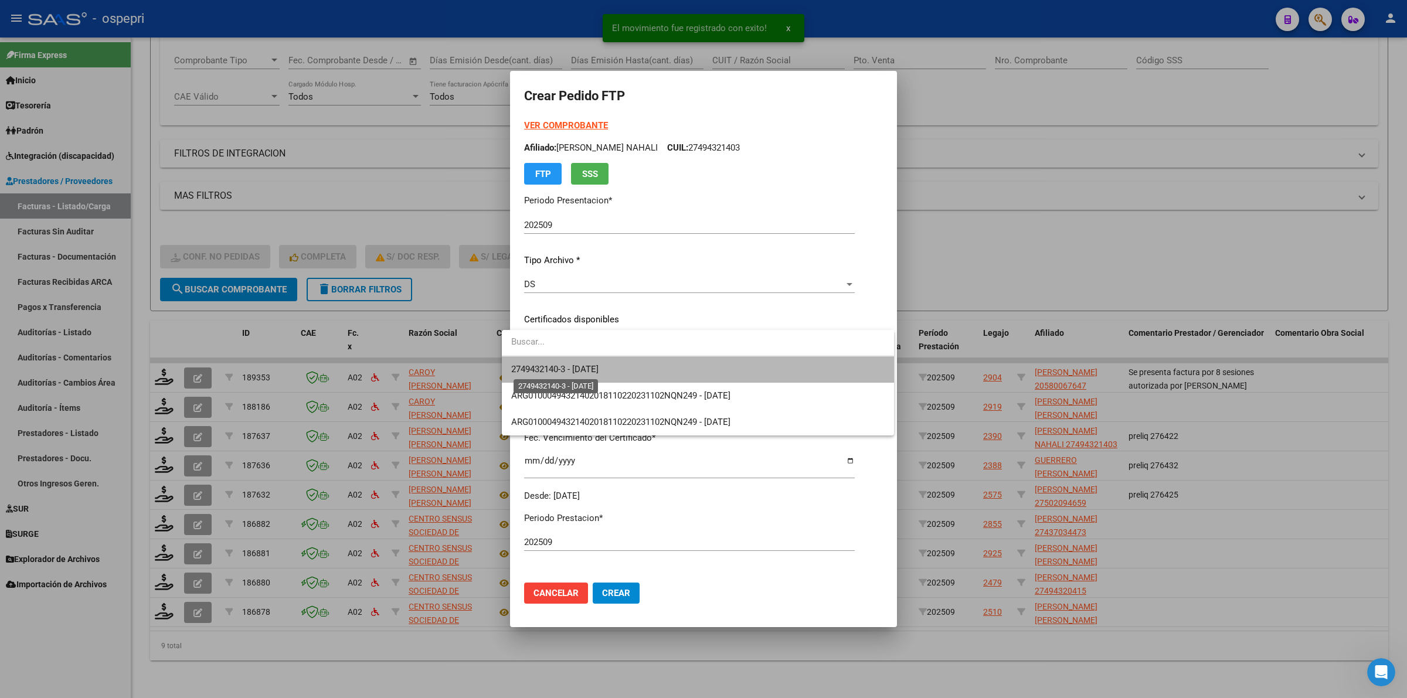
click at [552, 371] on span "2749432140-3 - 2029-02-23" at bounding box center [554, 369] width 87 height 11
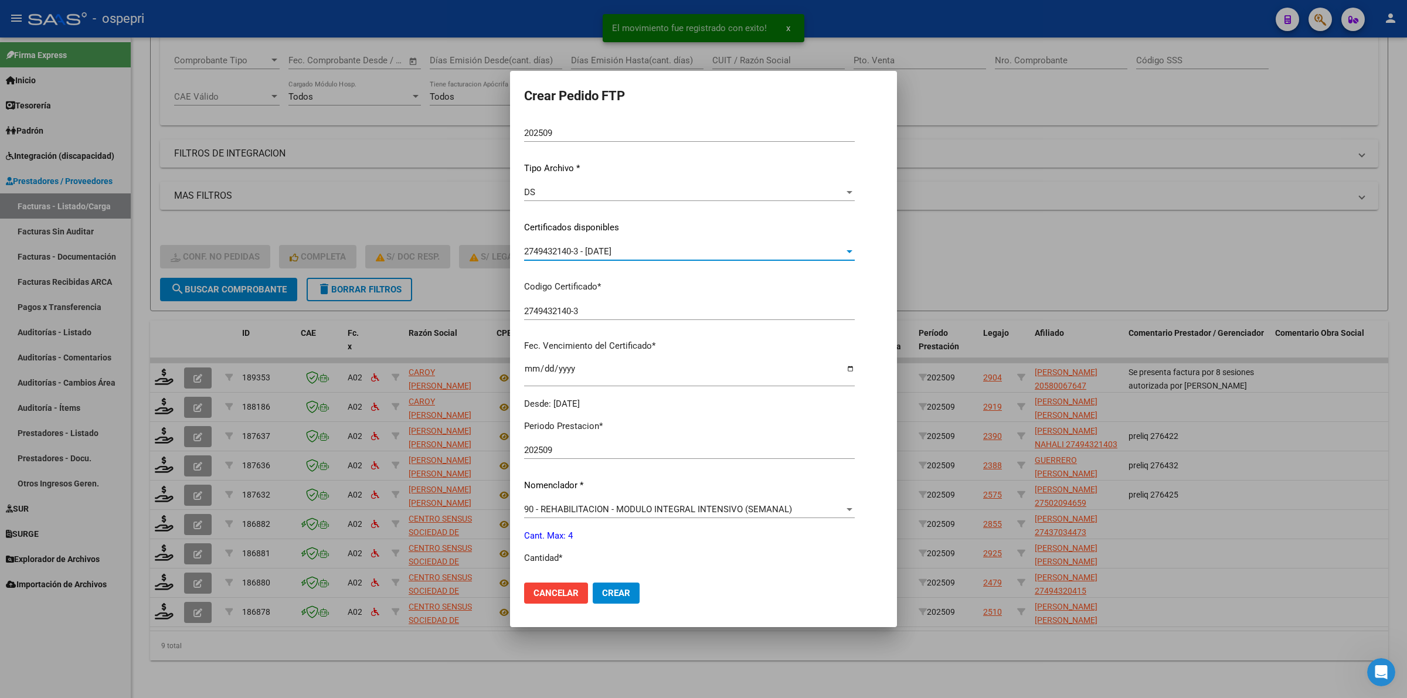
scroll to position [220, 0]
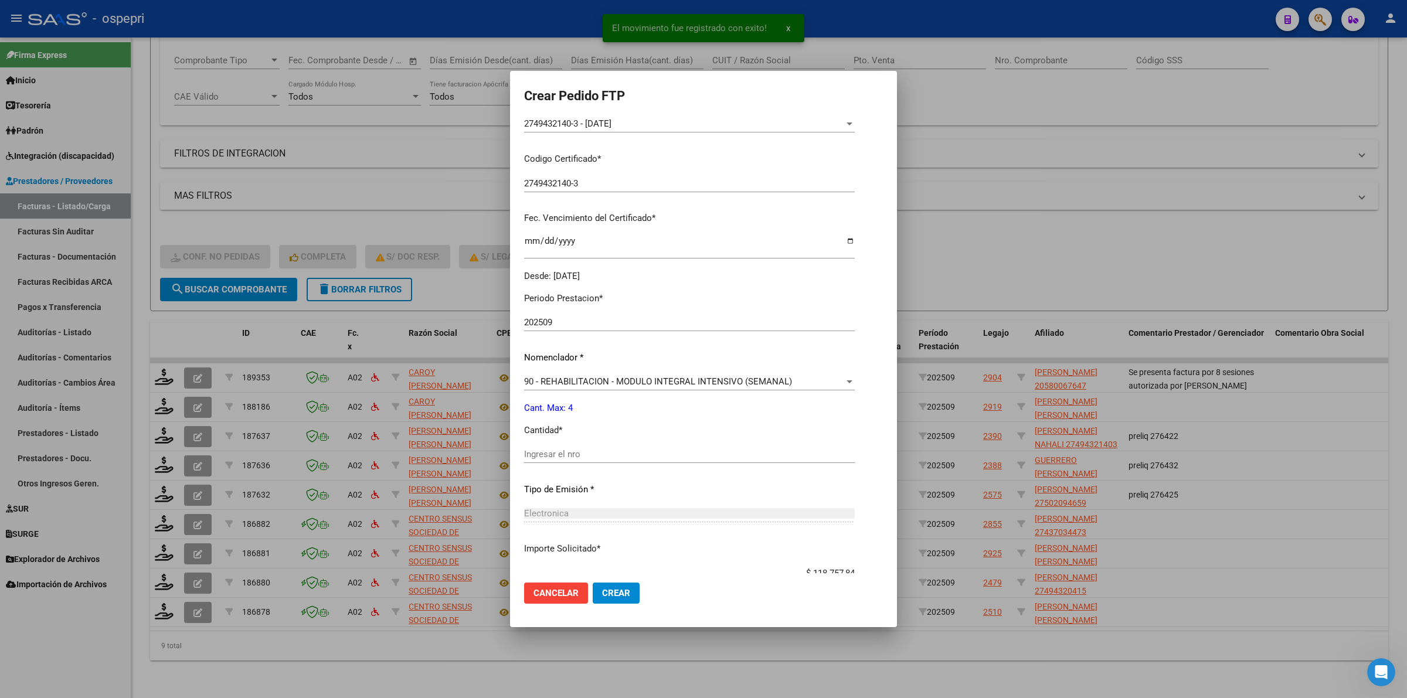
click at [561, 446] on div "Ingresar el nro" at bounding box center [689, 455] width 331 height 18
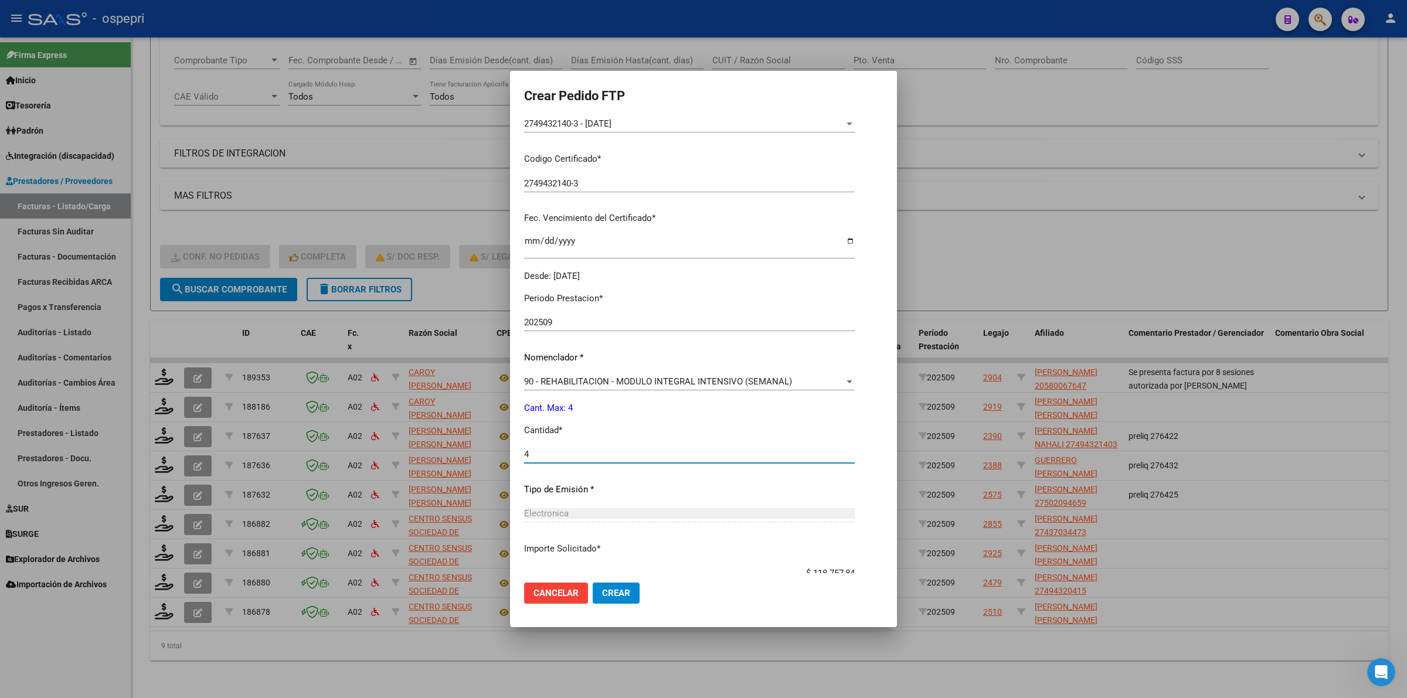
type input "4"
click at [616, 590] on span "Crear" at bounding box center [616, 593] width 28 height 11
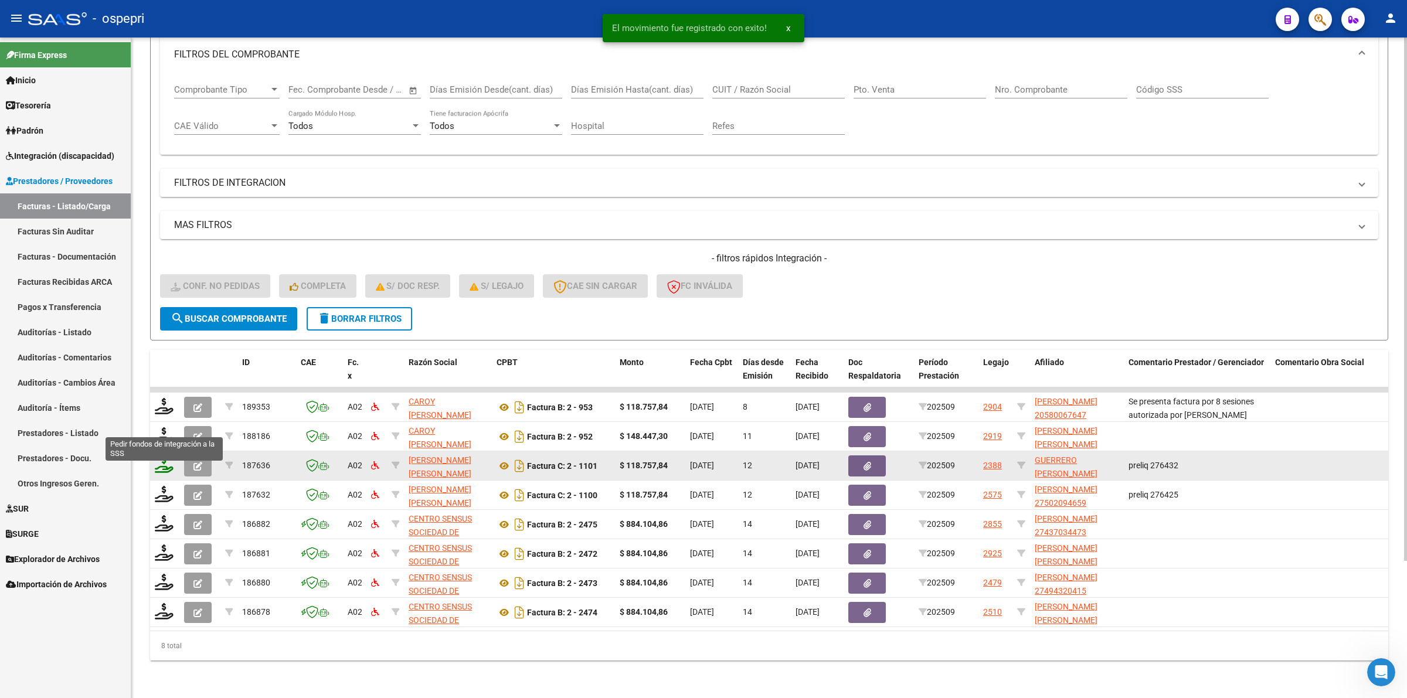
scroll to position [172, 0]
click at [164, 428] on icon at bounding box center [164, 435] width 19 height 16
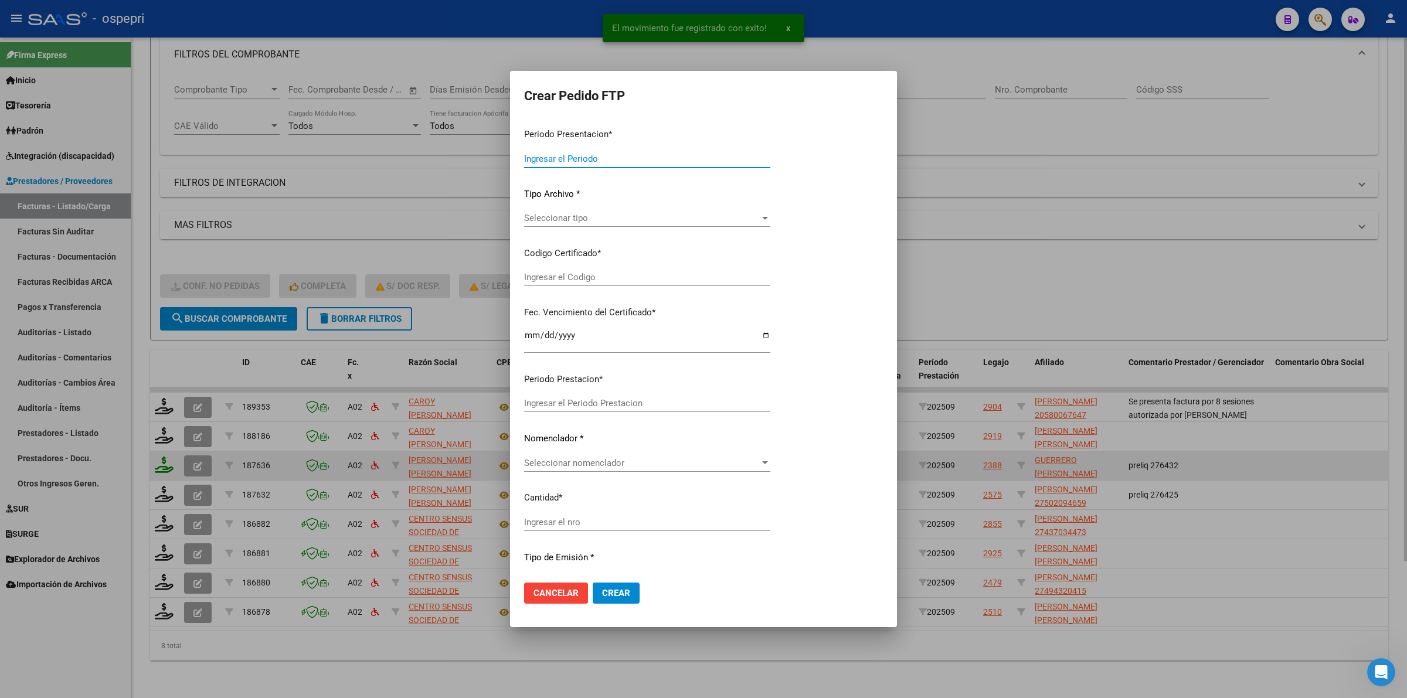
type input "202509"
type input "$ 148.447,30"
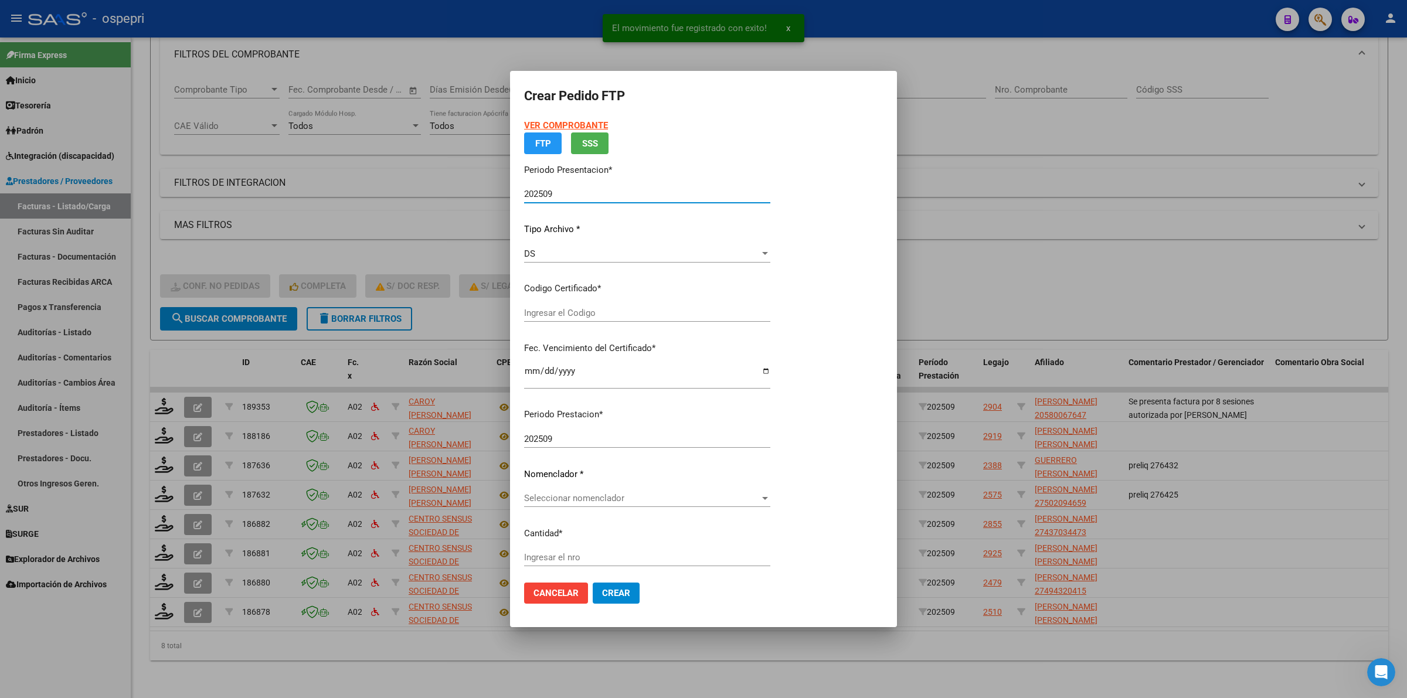
type input "2757719528-0"
type input "2026-07-18"
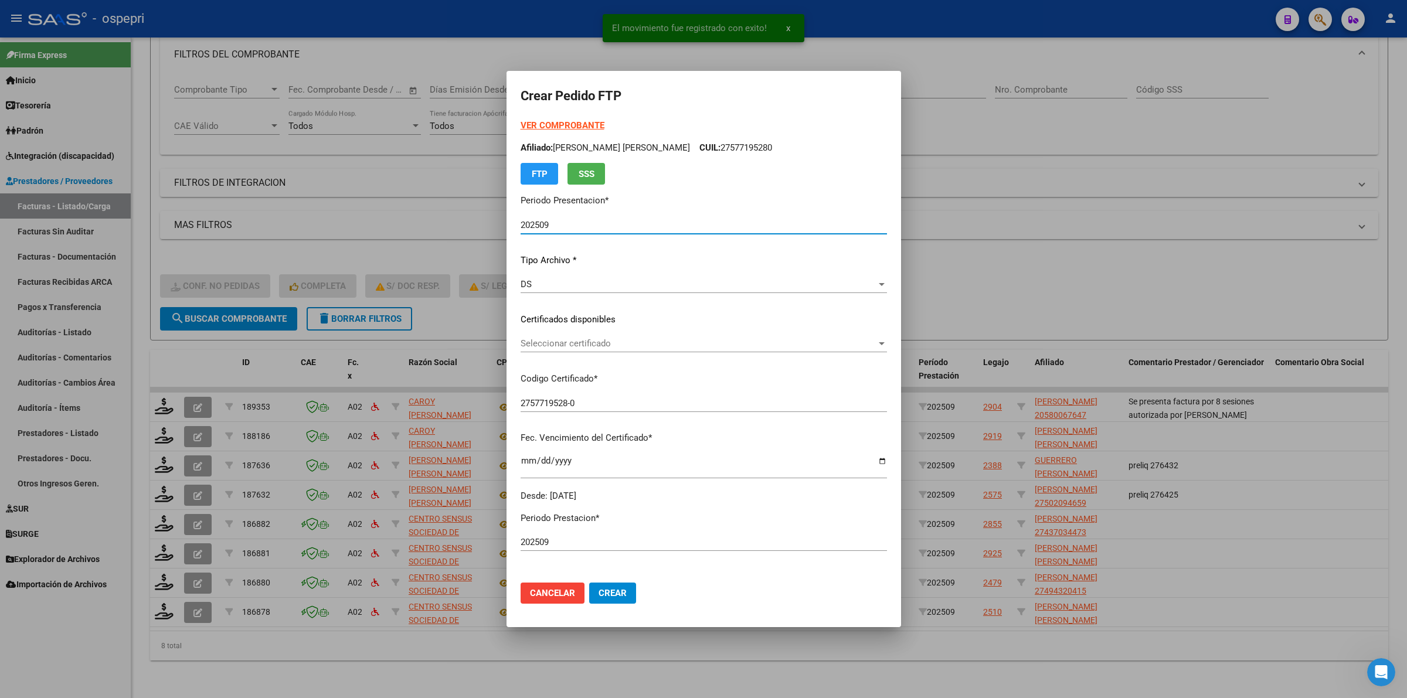
click at [545, 590] on span "Cancelar" at bounding box center [552, 593] width 45 height 11
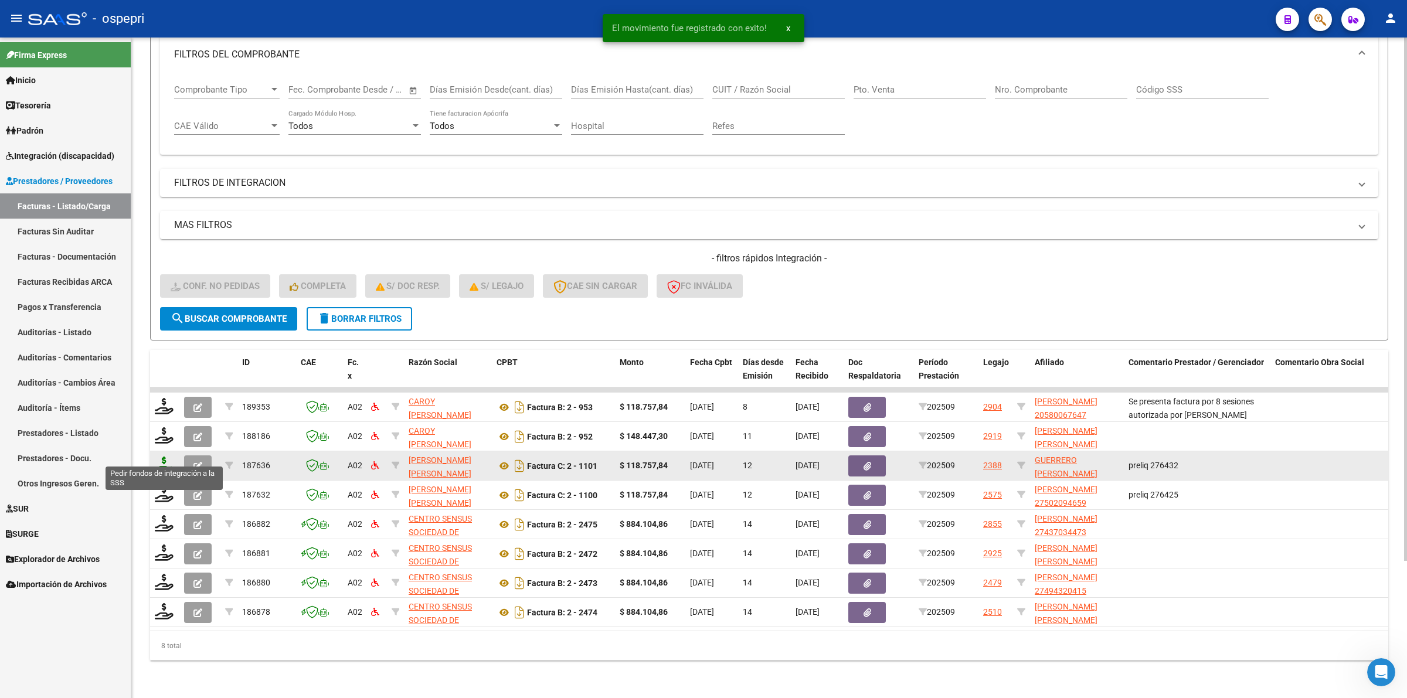
click at [165, 457] on icon at bounding box center [164, 465] width 19 height 16
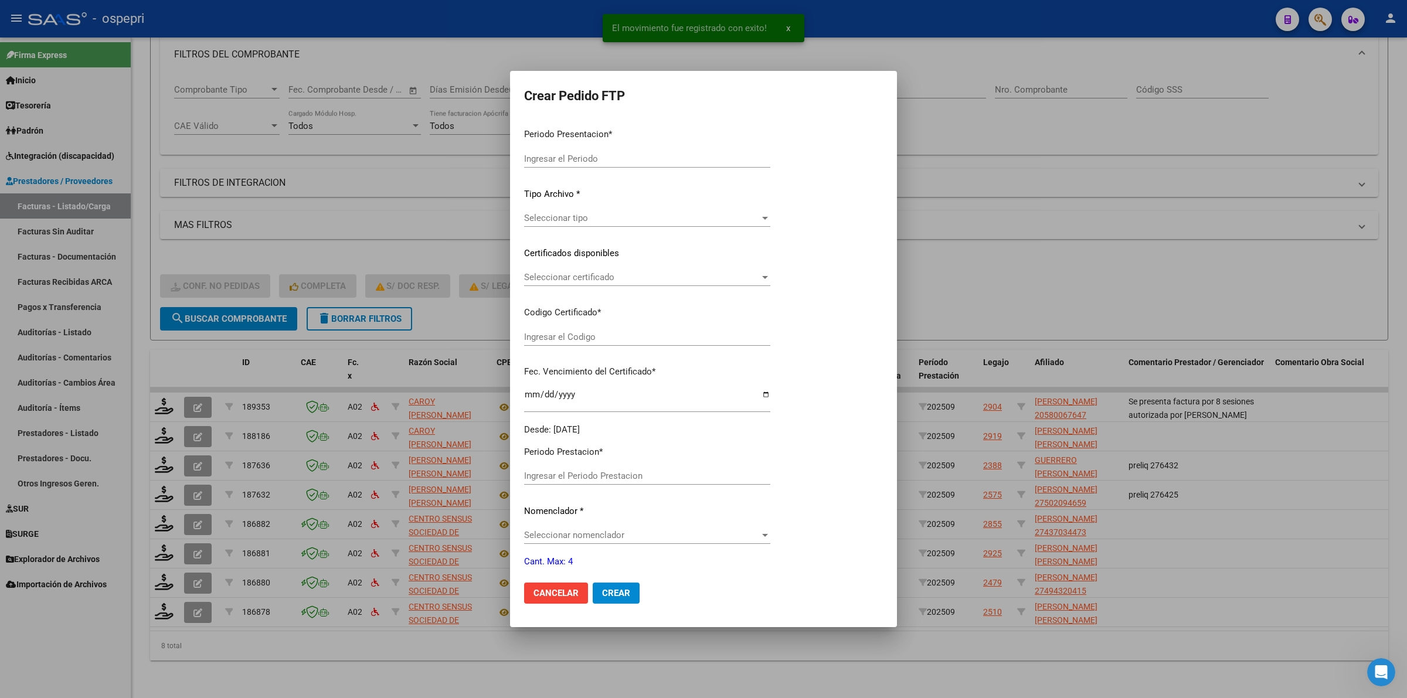
type input "202509"
type input "$ 118.757,84"
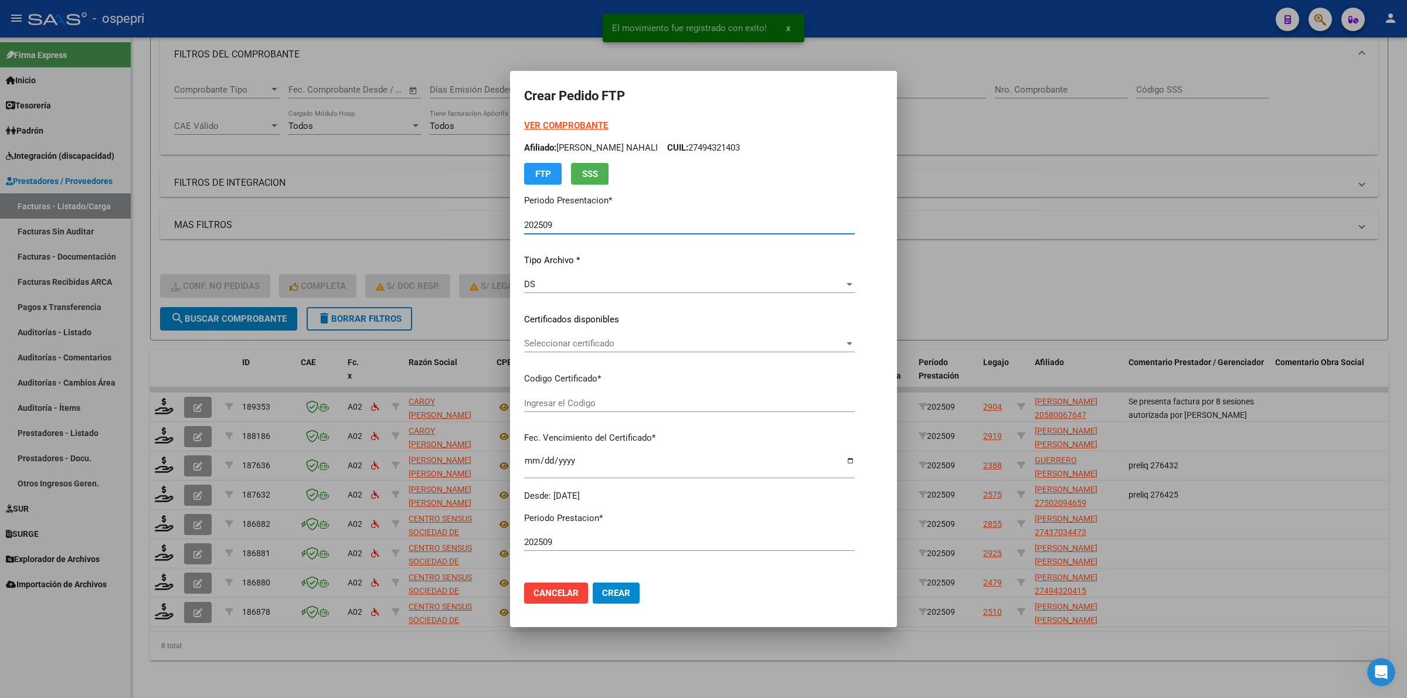
type input "2051119455-6"
type input "2034-03-14"
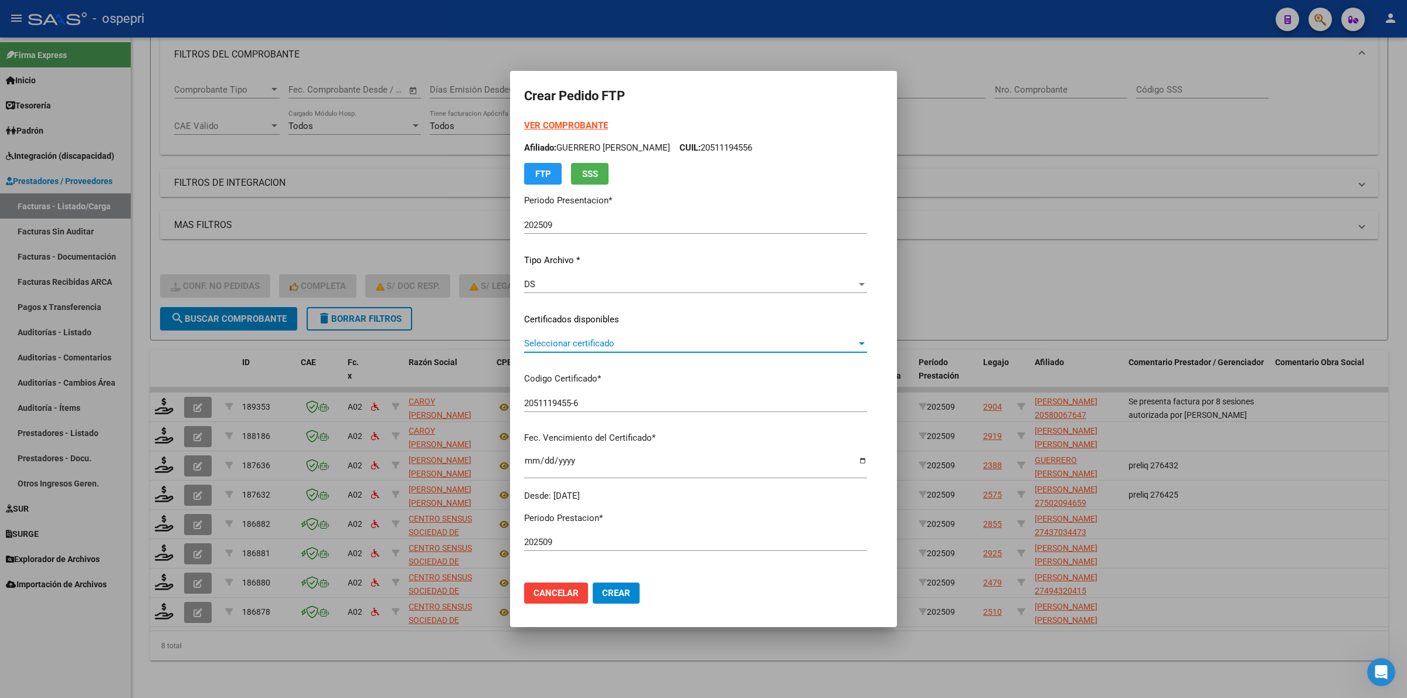
click at [555, 348] on span "Seleccionar certificado" at bounding box center [690, 343] width 332 height 11
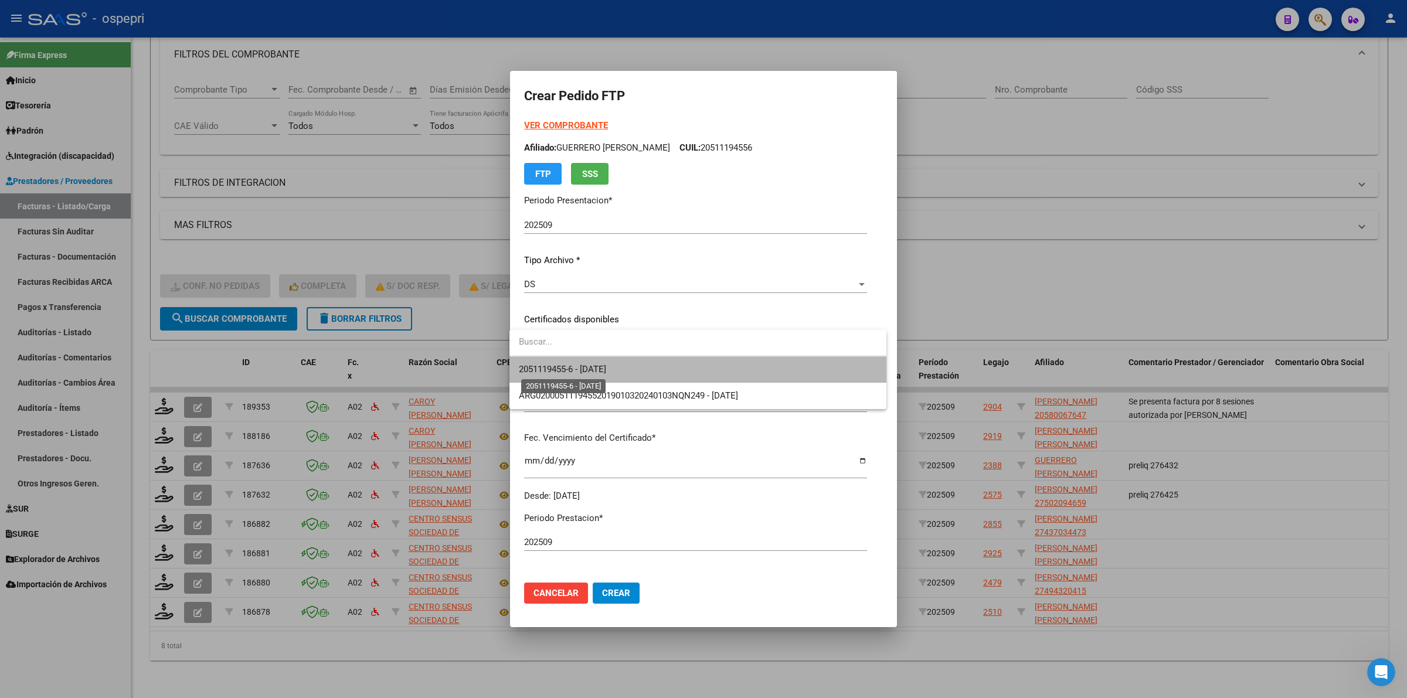
click at [560, 366] on span "2051119455-6 - 2034-03-14" at bounding box center [562, 369] width 87 height 11
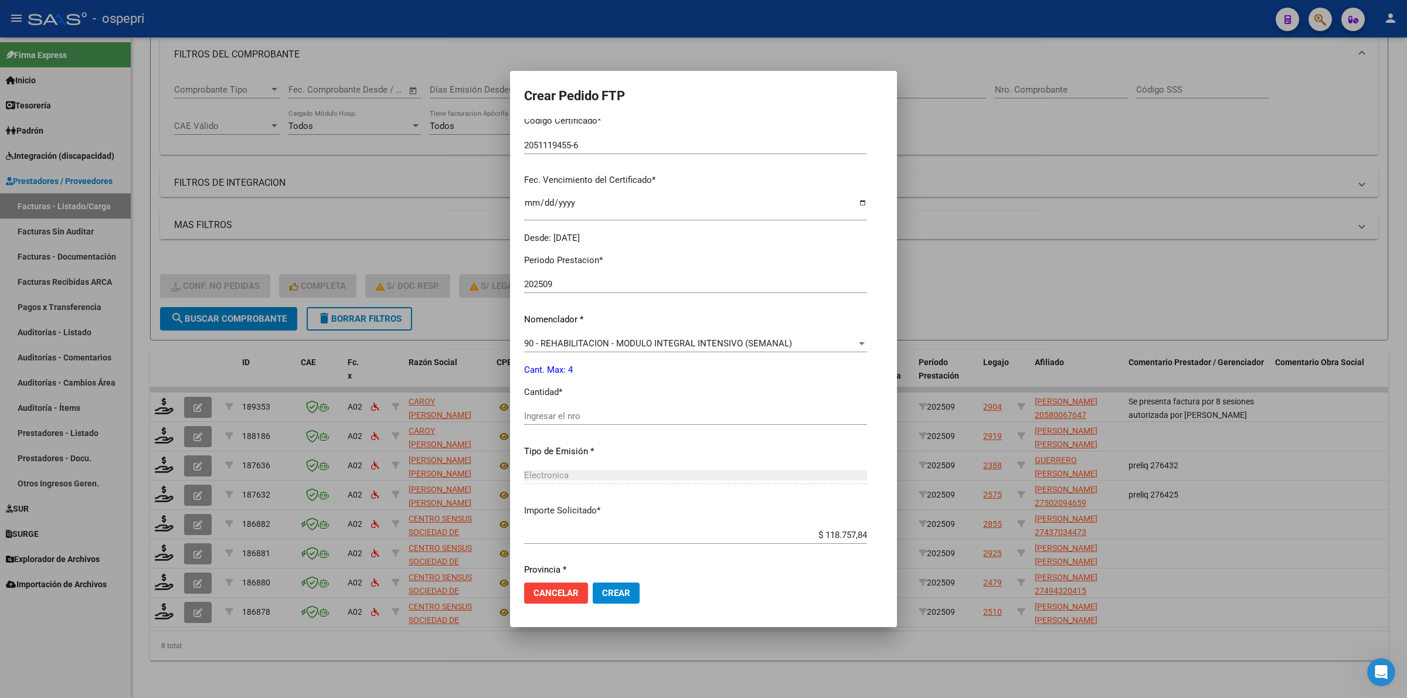
scroll to position [293, 0]
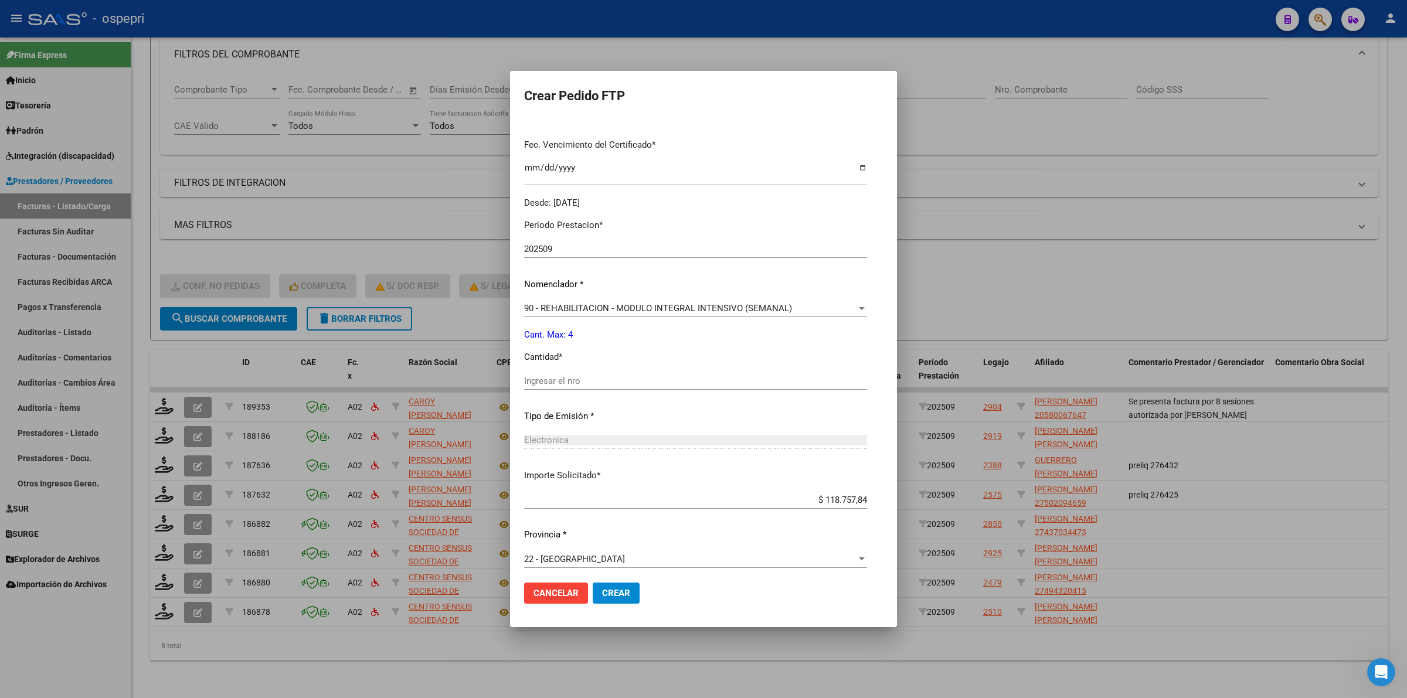
click at [565, 389] on div "Ingresar el nro" at bounding box center [695, 381] width 343 height 18
type input "4"
click at [620, 589] on span "Crear" at bounding box center [616, 593] width 28 height 11
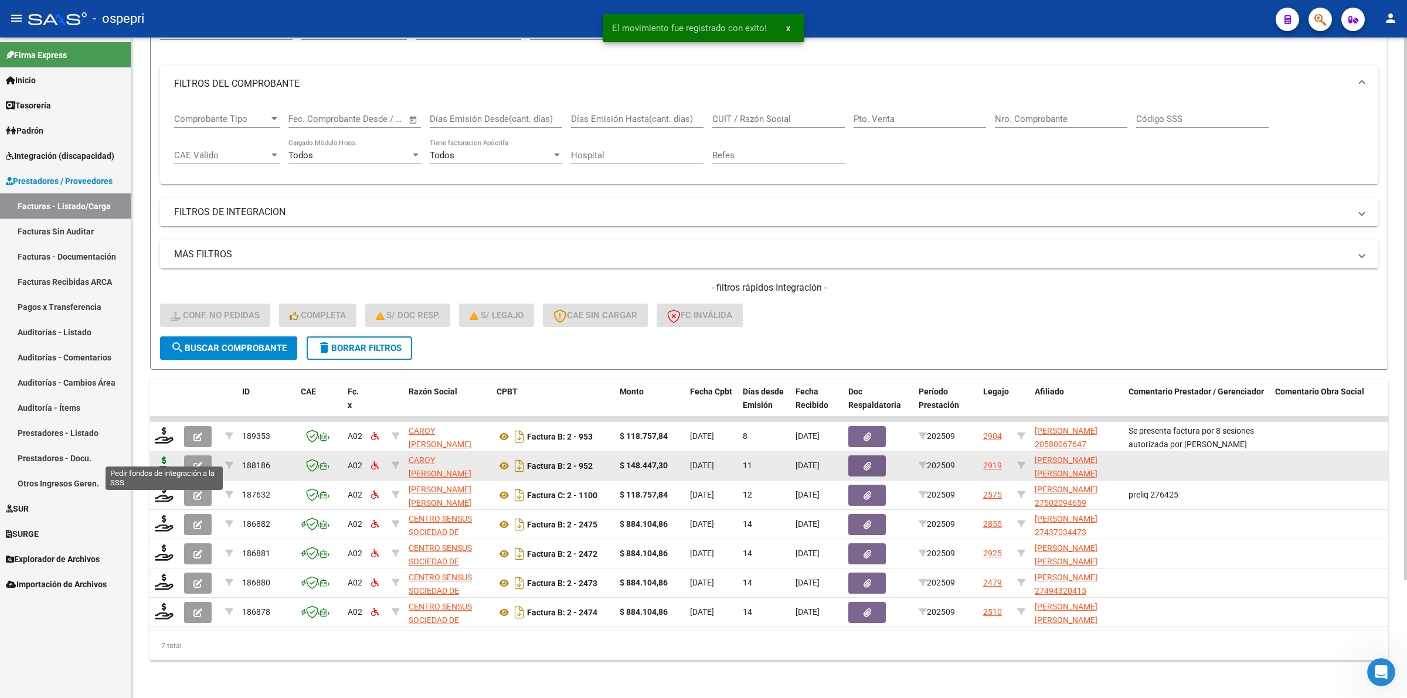
scroll to position [142, 0]
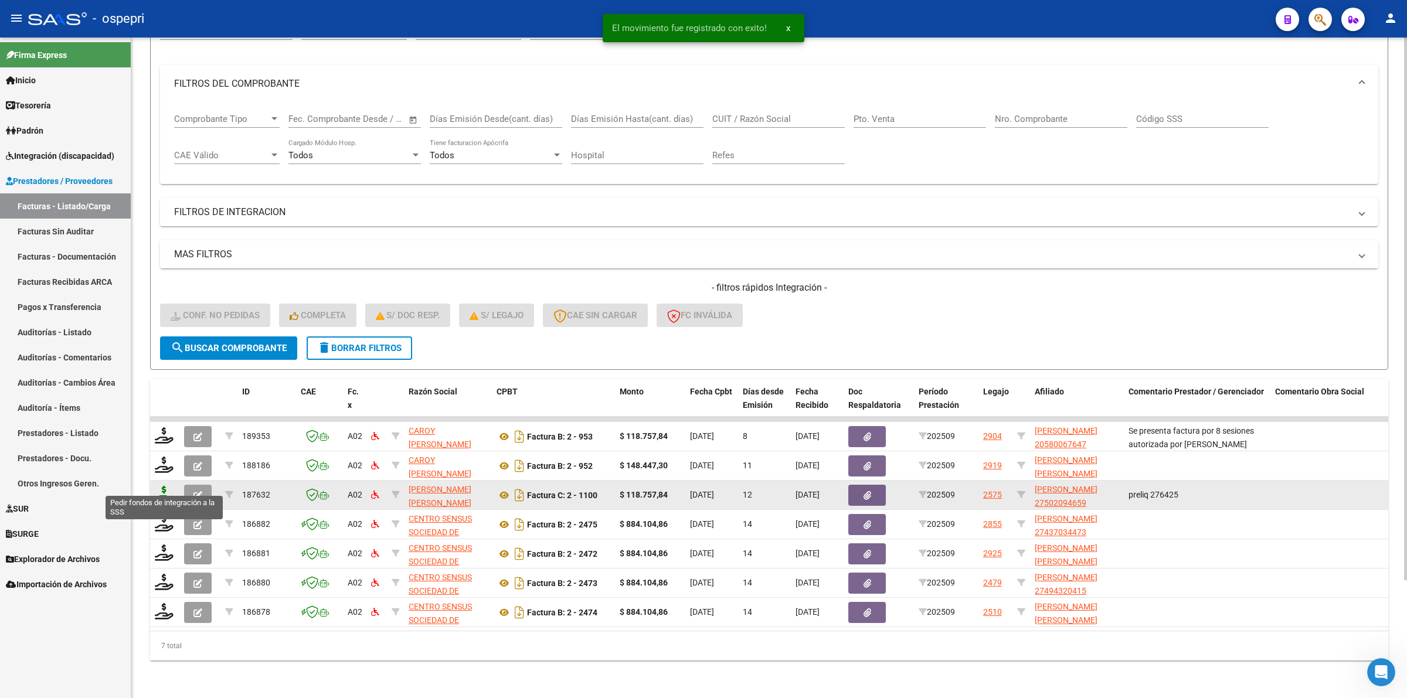
click at [160, 486] on icon at bounding box center [164, 494] width 19 height 16
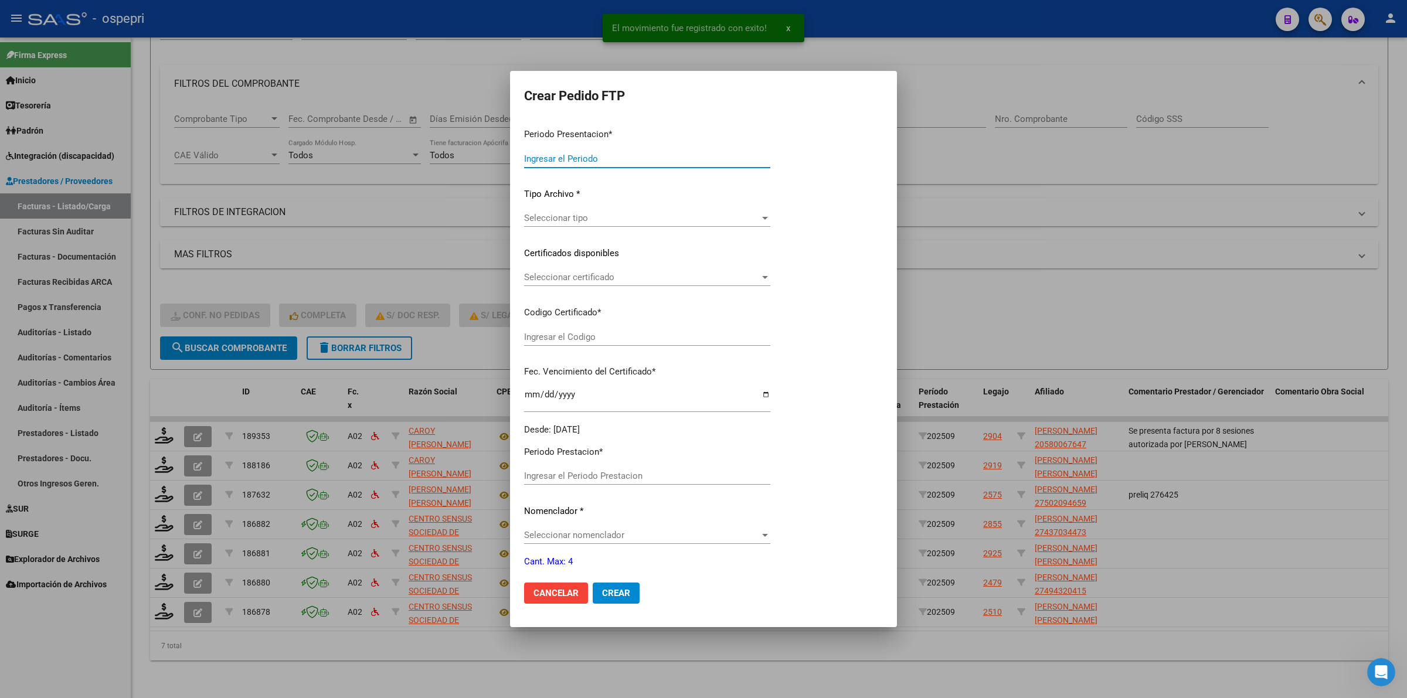
type input "202509"
type input "$ 118.757,84"
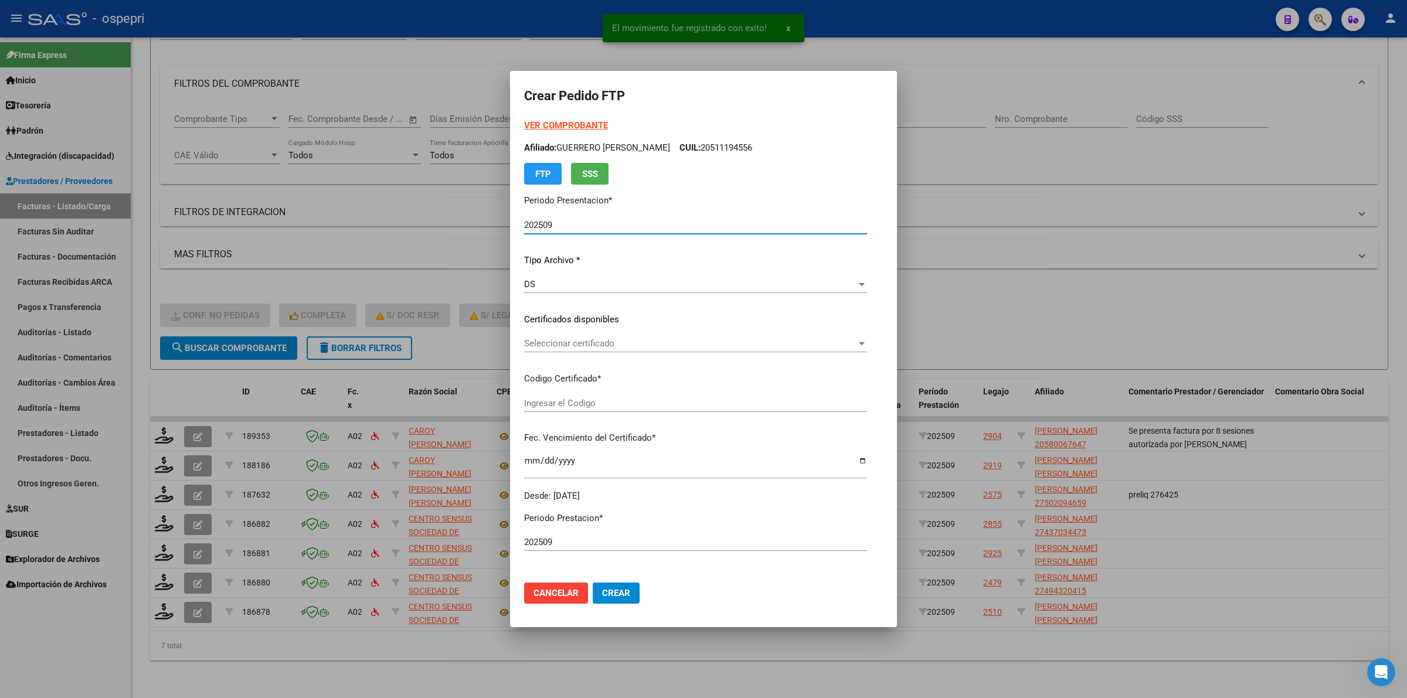
type input "2750209465-9"
type input "2027-09-07"
drag, startPoint x: 574, startPoint y: 352, endPoint x: 576, endPoint y: 362, distance: 10.6
click at [574, 352] on div "Seleccionar certificado Seleccionar certificado" at bounding box center [672, 349] width 297 height 29
click at [581, 373] on p "Codigo Certificado *" at bounding box center [672, 378] width 297 height 13
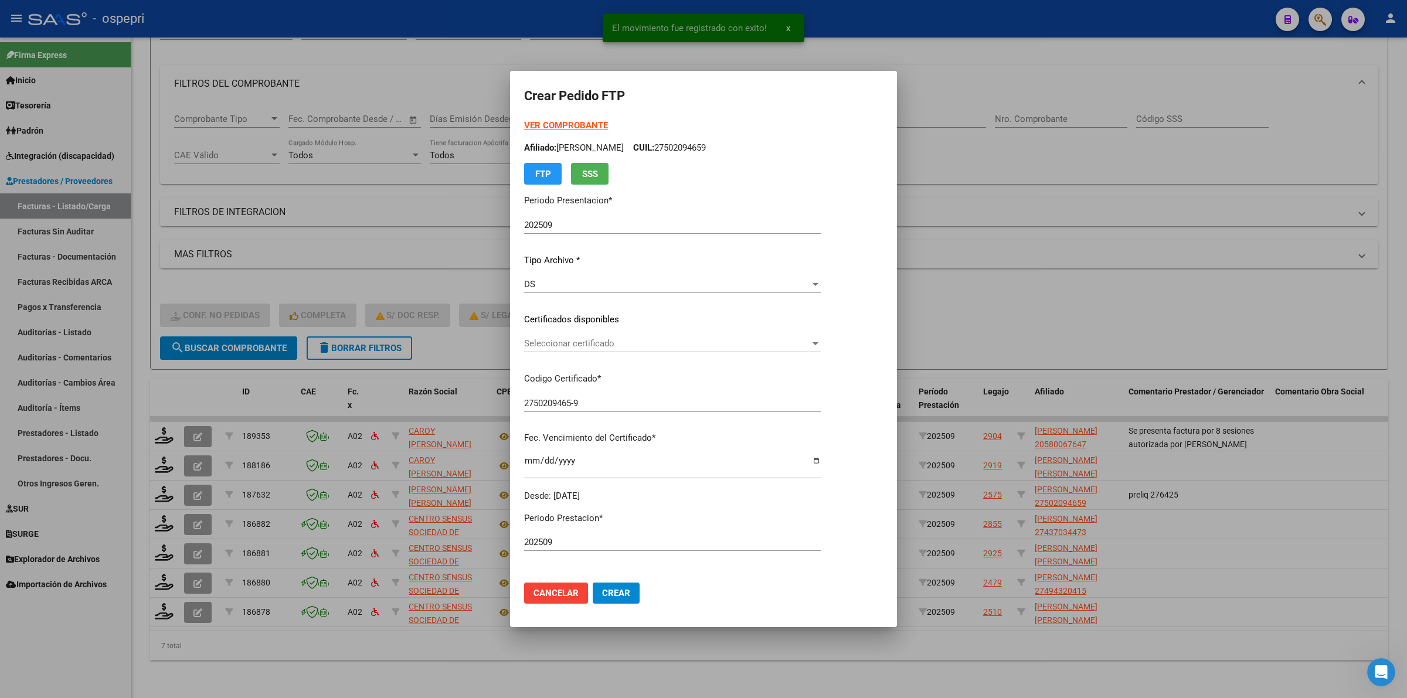
click at [581, 350] on div "Seleccionar certificado Seleccionar certificado" at bounding box center [672, 344] width 297 height 18
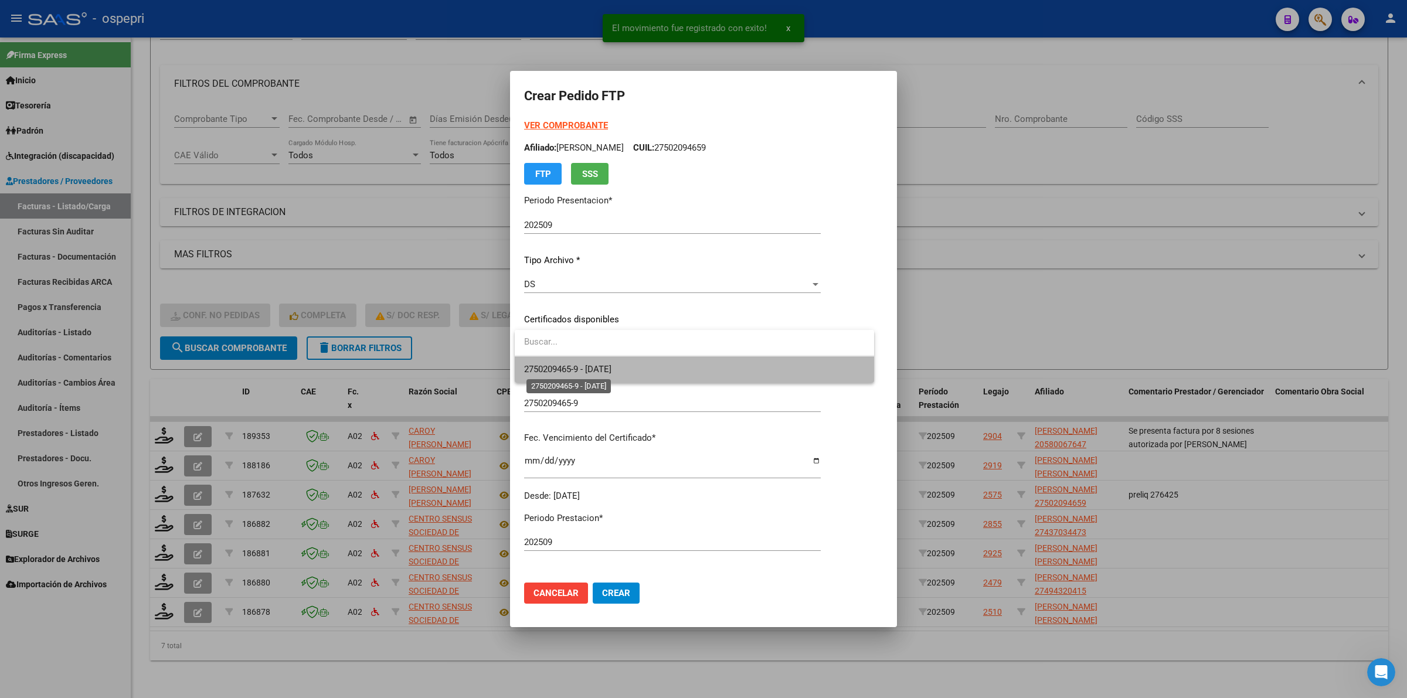
click at [587, 368] on span "2750209465-9 - 2027-09-07" at bounding box center [567, 369] width 87 height 11
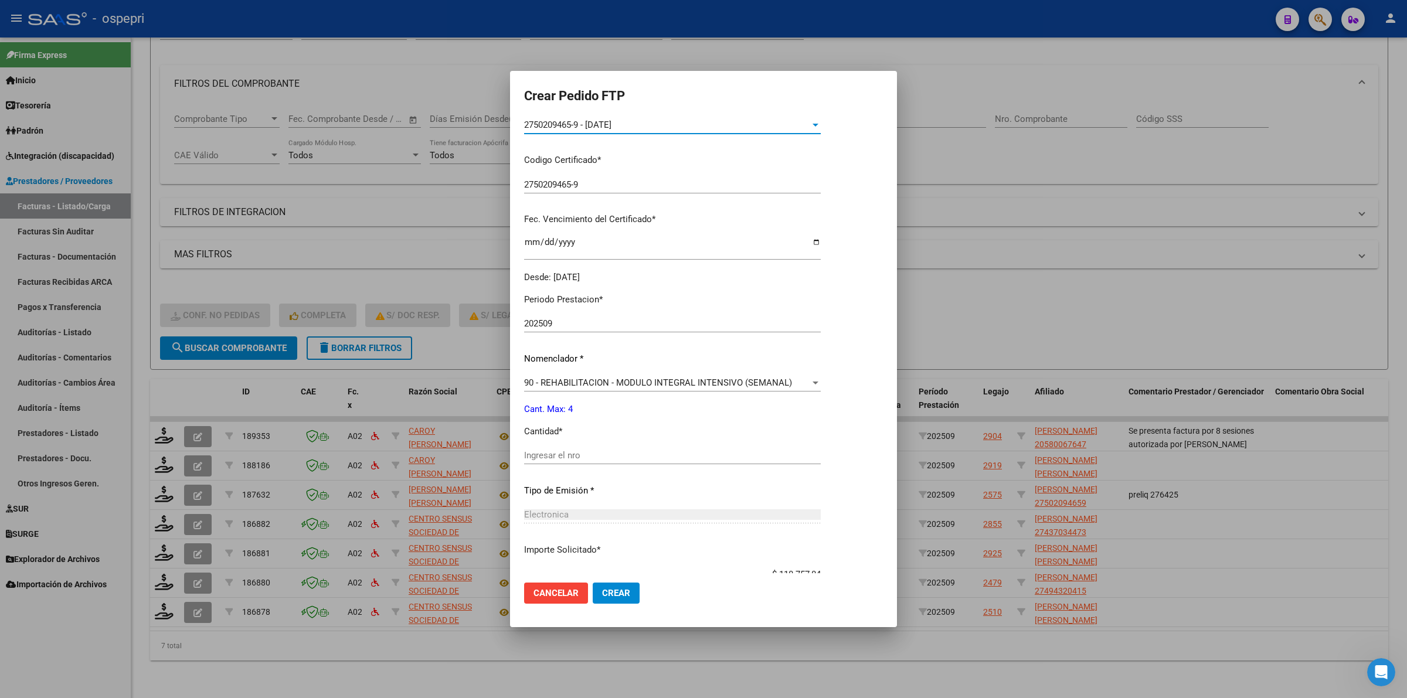
scroll to position [220, 0]
click at [593, 454] on input "Ingresar el nro" at bounding box center [672, 454] width 297 height 11
type input "4"
click at [608, 591] on span "Crear" at bounding box center [616, 593] width 28 height 11
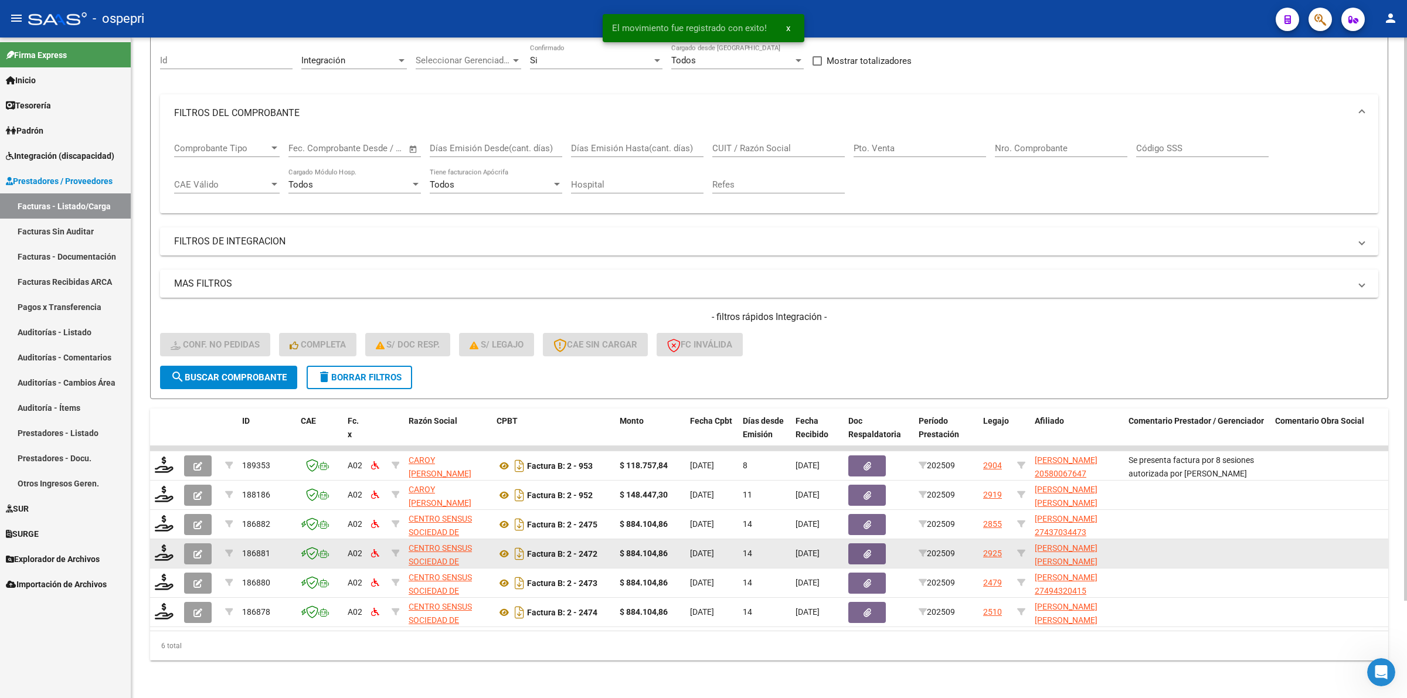
scroll to position [113, 0]
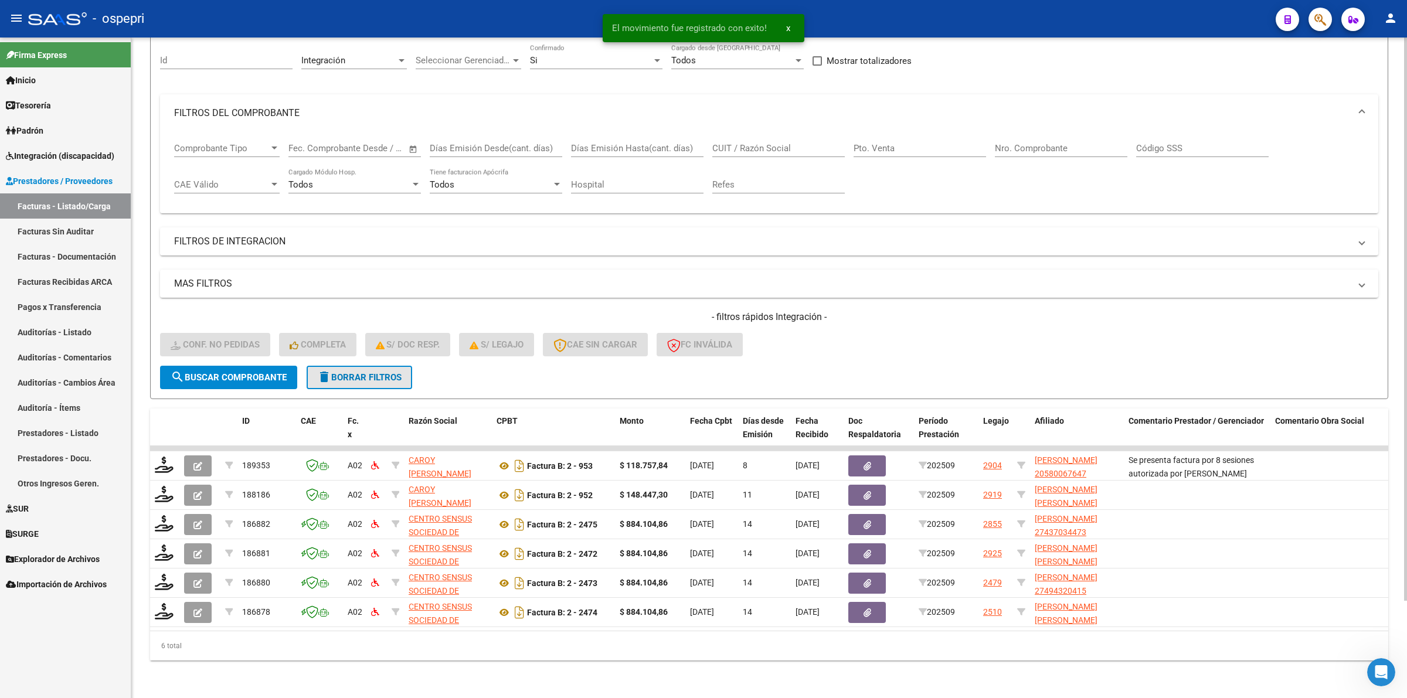
click at [389, 372] on span "delete Borrar Filtros" at bounding box center [359, 377] width 84 height 11
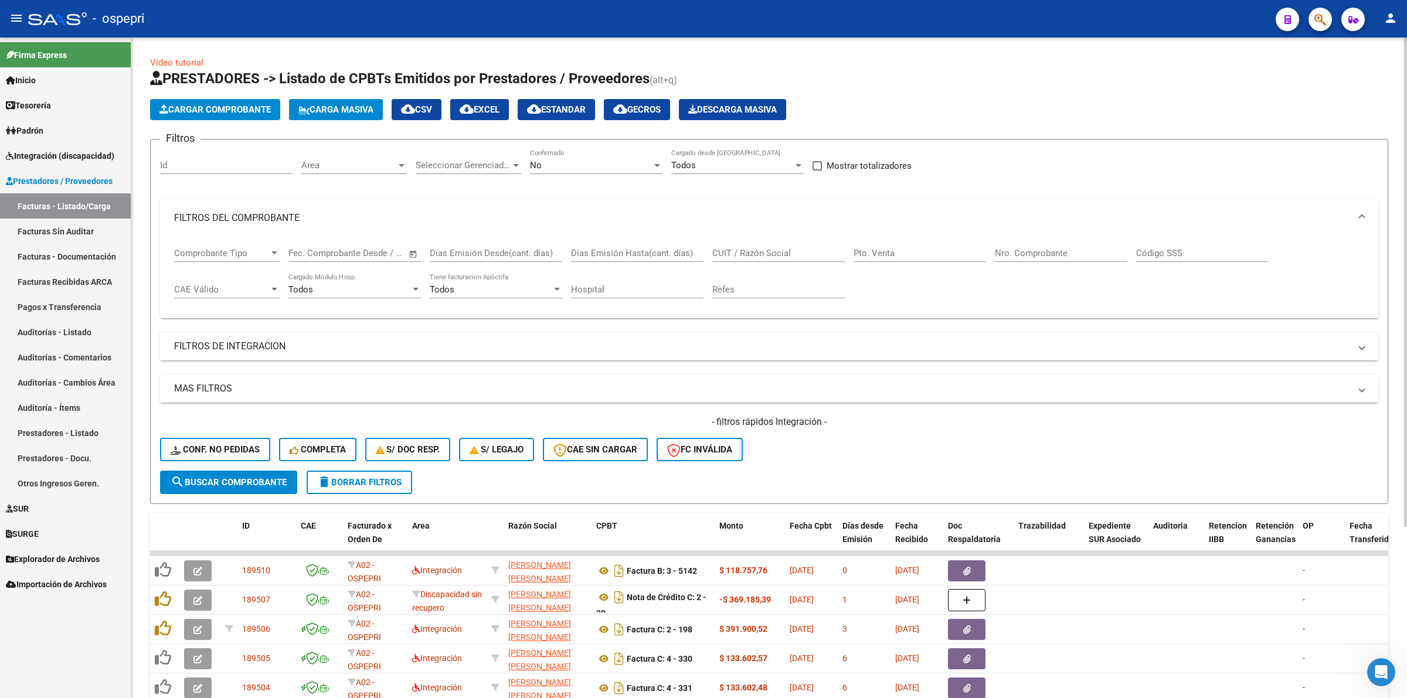
click at [757, 250] on input "CUIT / Razón Social" at bounding box center [778, 253] width 132 height 11
paste input "27346062903"
type input "27346062903"
drag, startPoint x: 270, startPoint y: 476, endPoint x: 308, endPoint y: 477, distance: 37.5
click at [271, 477] on span "search Buscar Comprobante" at bounding box center [229, 482] width 116 height 11
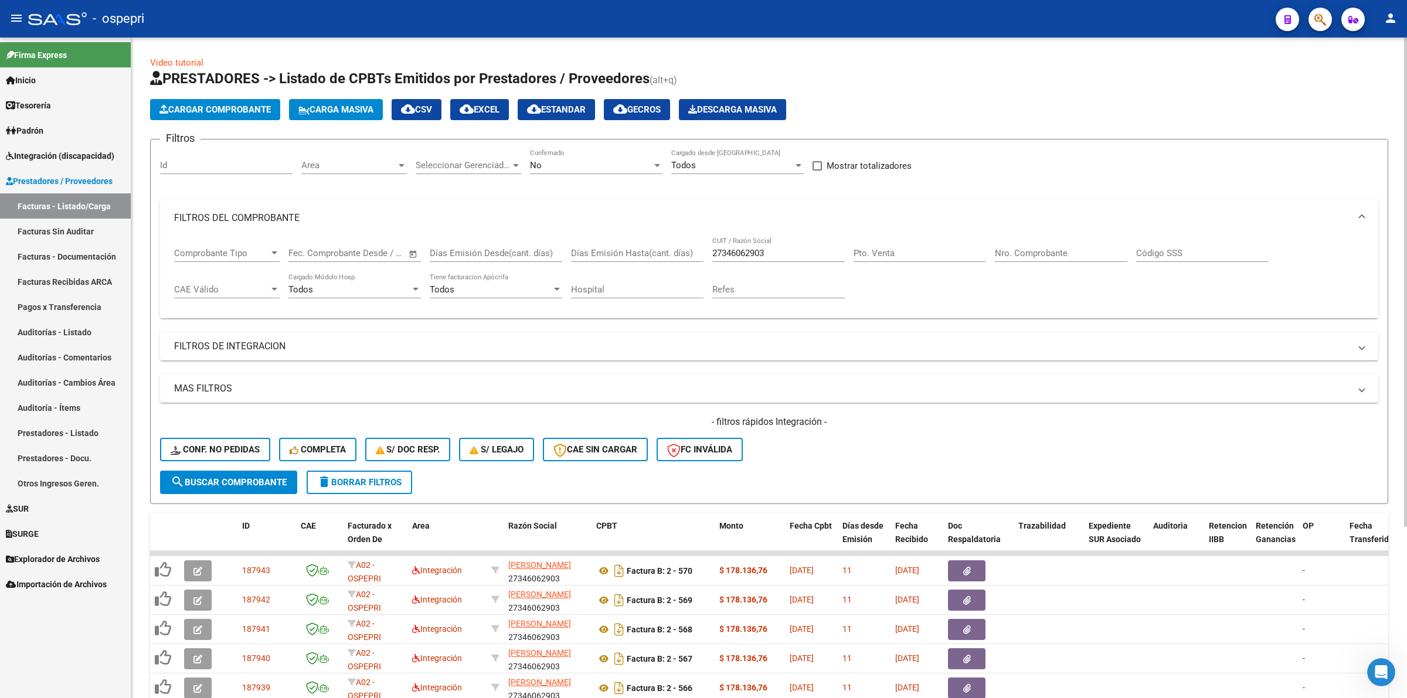
scroll to position [230, 0]
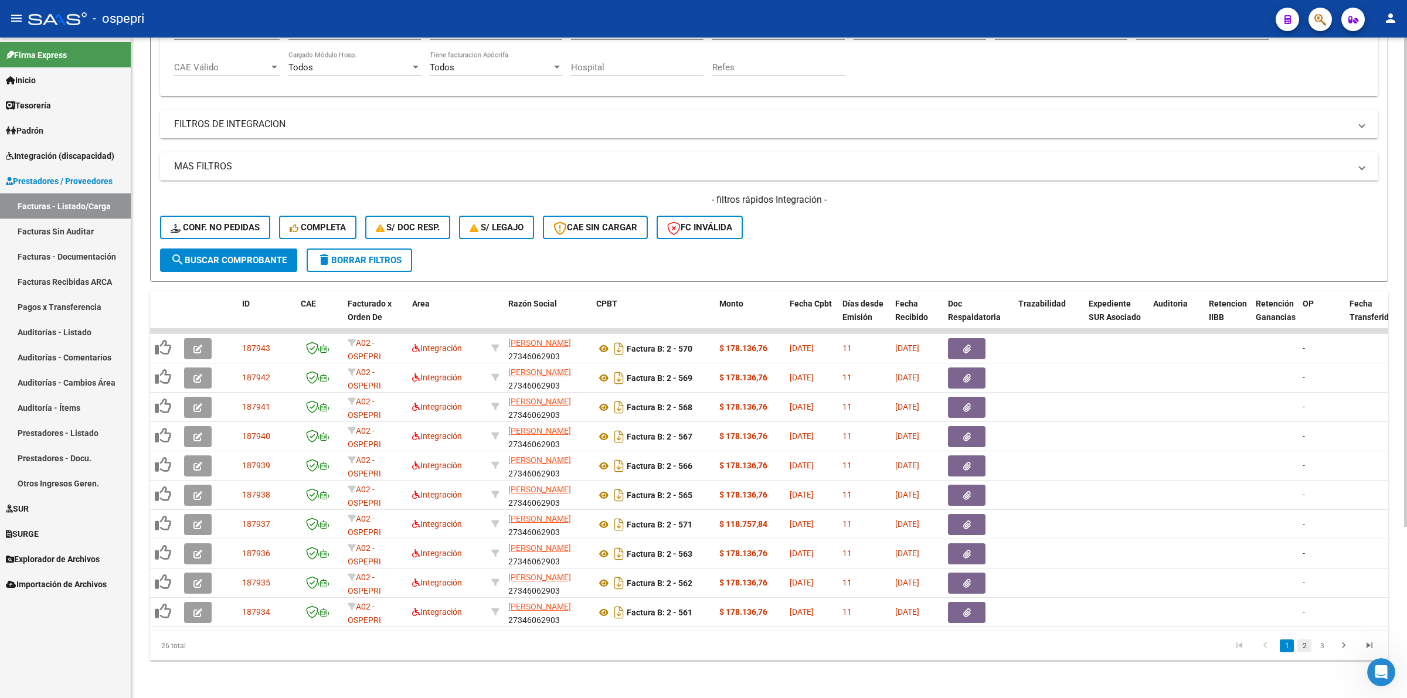
click at [1306, 645] on link "2" at bounding box center [1304, 646] width 14 height 13
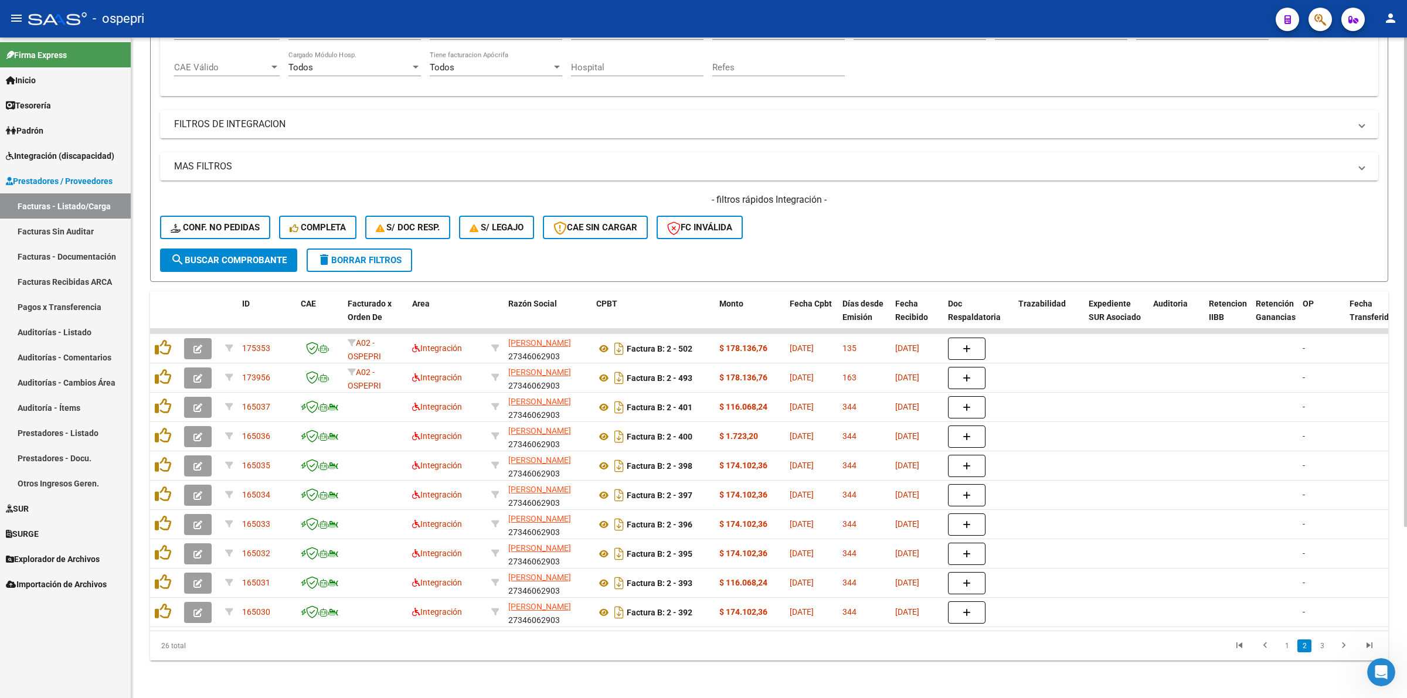
click at [1284, 651] on link "1" at bounding box center [1287, 646] width 14 height 13
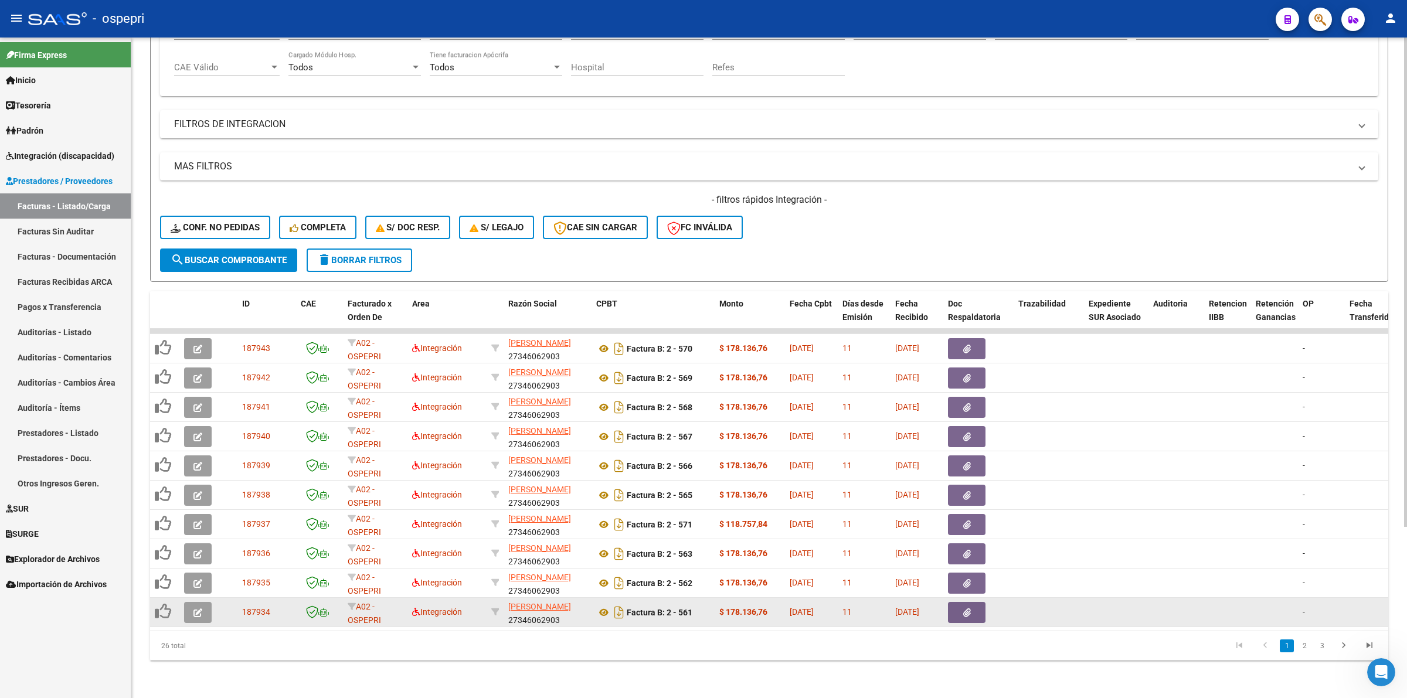
click at [196, 608] on icon "button" at bounding box center [197, 612] width 9 height 9
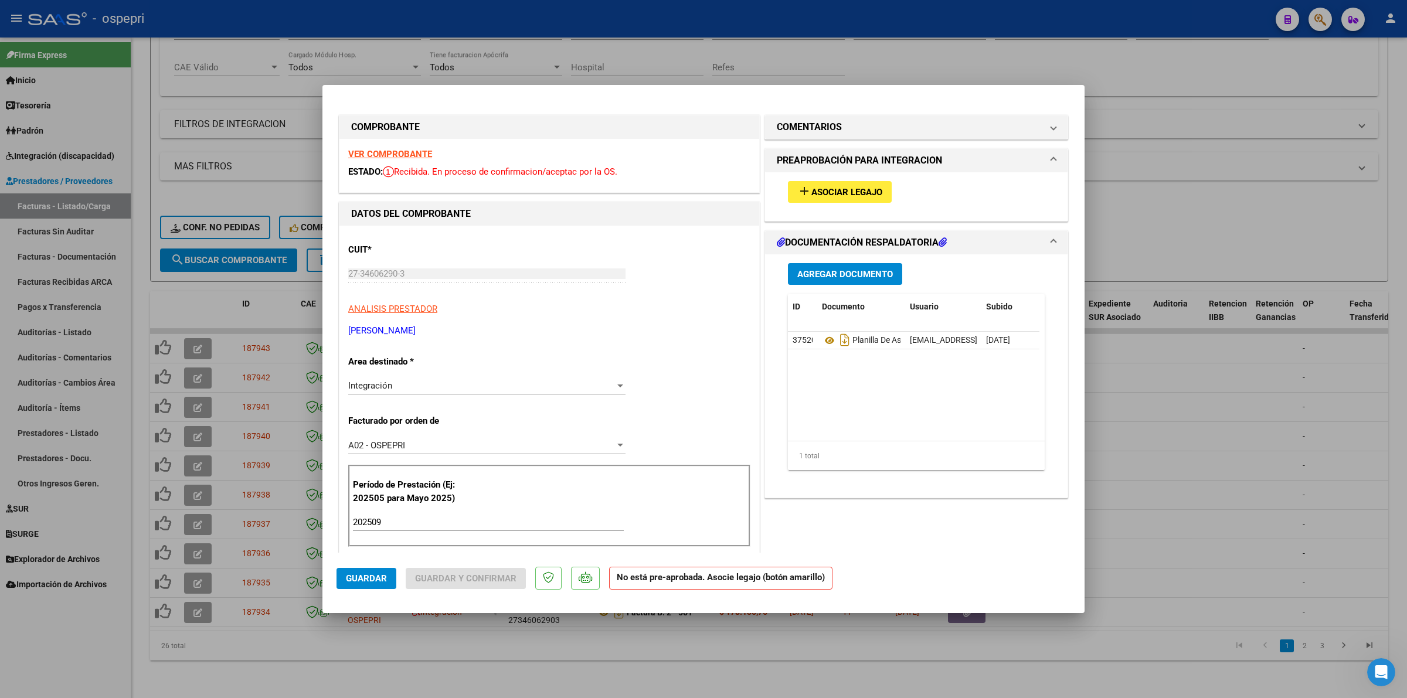
click at [414, 147] on div "VER COMPROBANTE ESTADO: Recibida. En proceso de confirmacion/aceptac por la OS." at bounding box center [549, 165] width 420 height 53
click at [416, 155] on strong "VER COMPROBANTE" at bounding box center [390, 154] width 84 height 11
click at [788, 188] on button "add Asociar Legajo" at bounding box center [840, 192] width 104 height 22
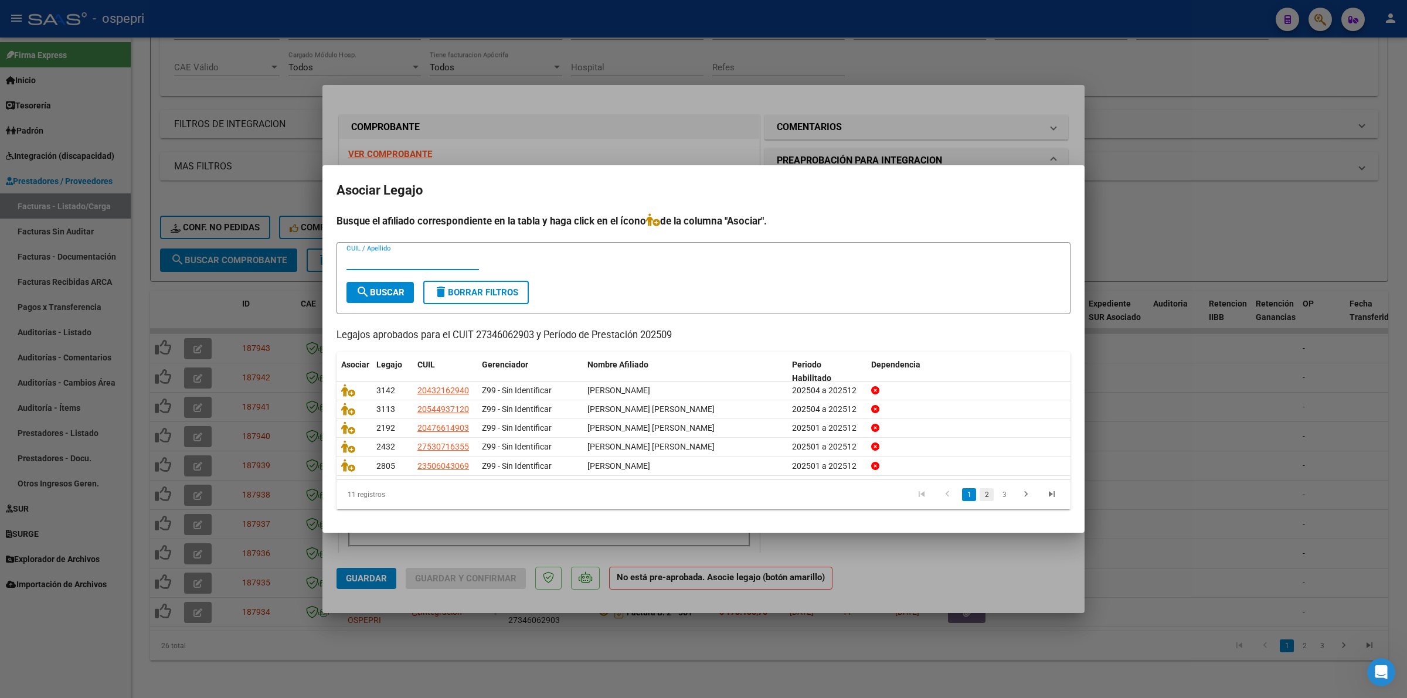
click at [991, 499] on link "2" at bounding box center [987, 494] width 14 height 13
drag, startPoint x: 349, startPoint y: 429, endPoint x: 736, endPoint y: 311, distance: 404.6
click at [349, 429] on icon at bounding box center [348, 427] width 14 height 13
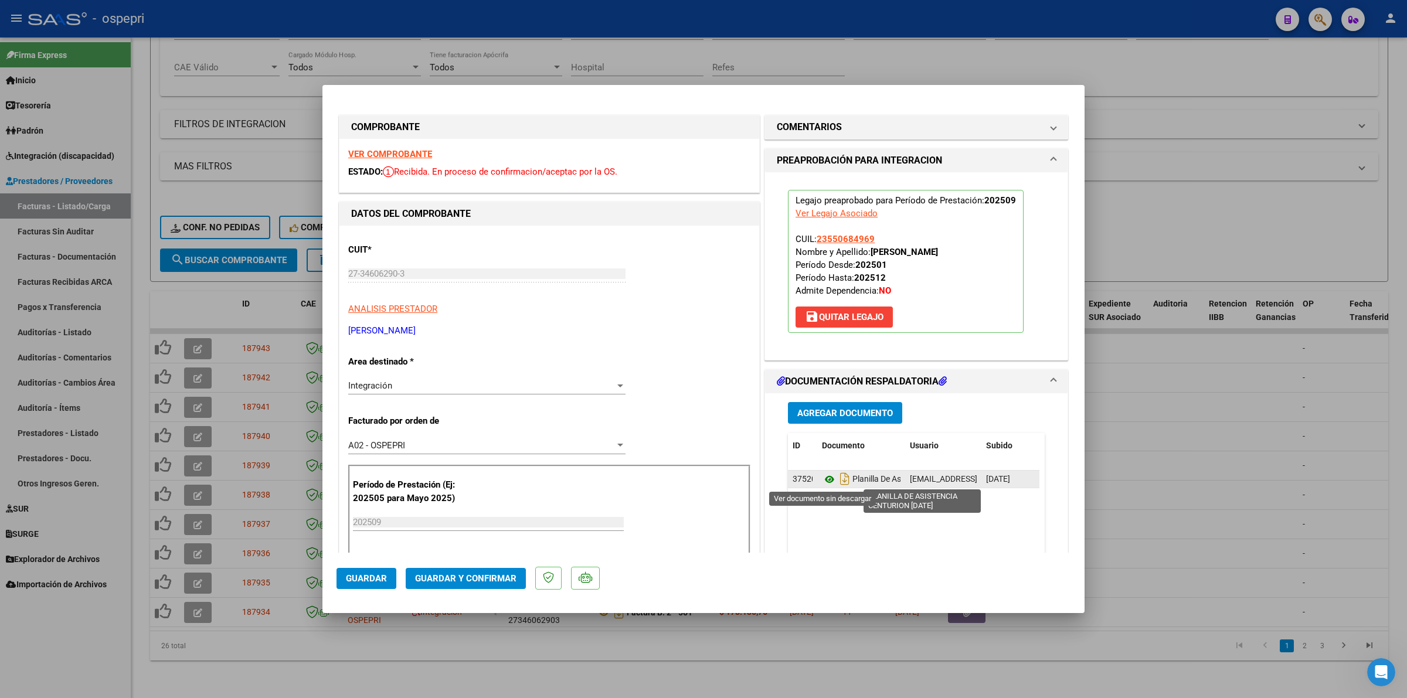
click at [825, 477] on icon at bounding box center [829, 479] width 15 height 14
click at [474, 578] on span "Guardar y Confirmar" at bounding box center [465, 578] width 101 height 11
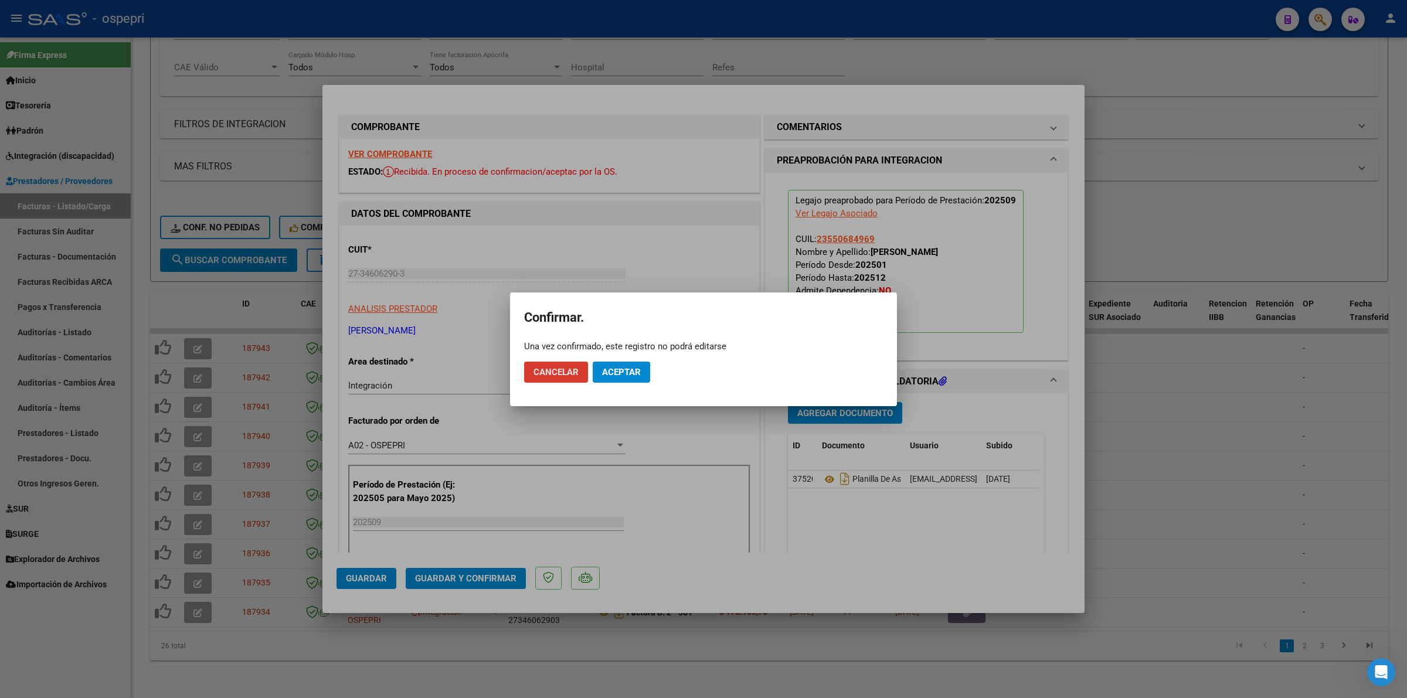
click at [602, 370] on span "Aceptar" at bounding box center [621, 372] width 39 height 11
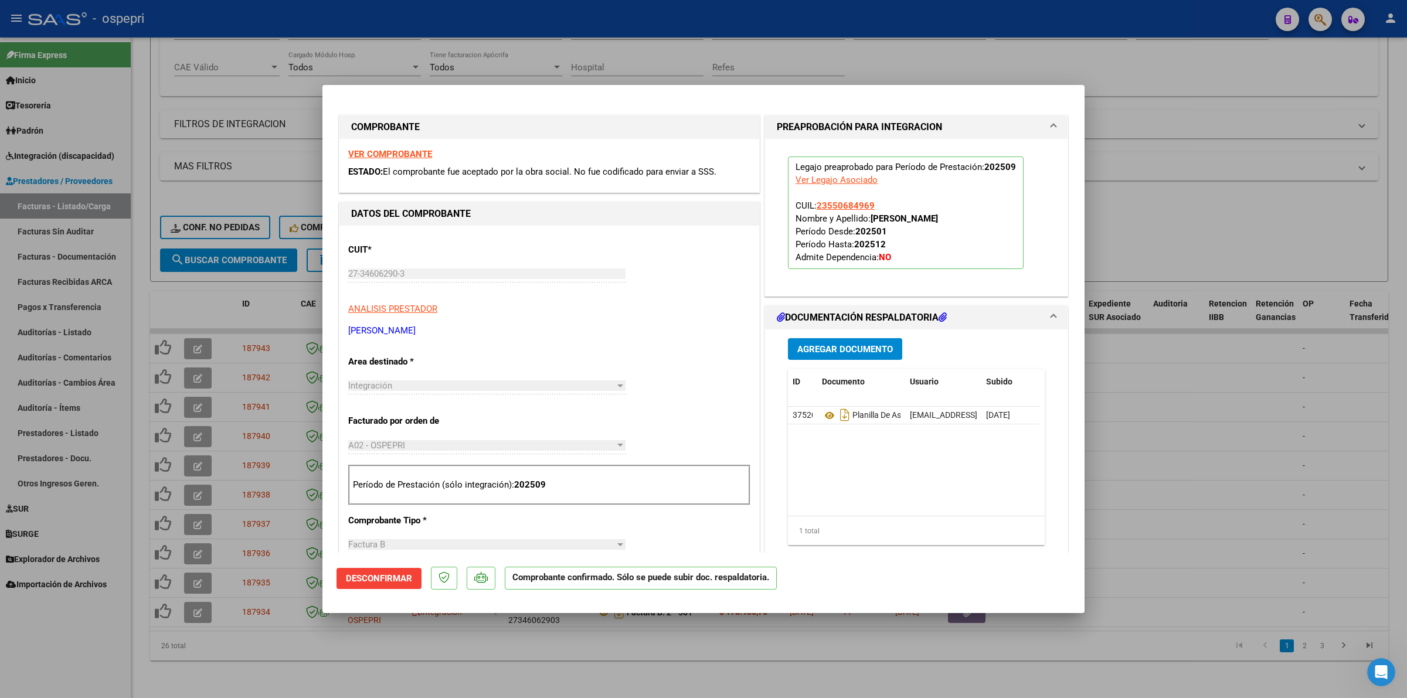
type input "$ 0,00"
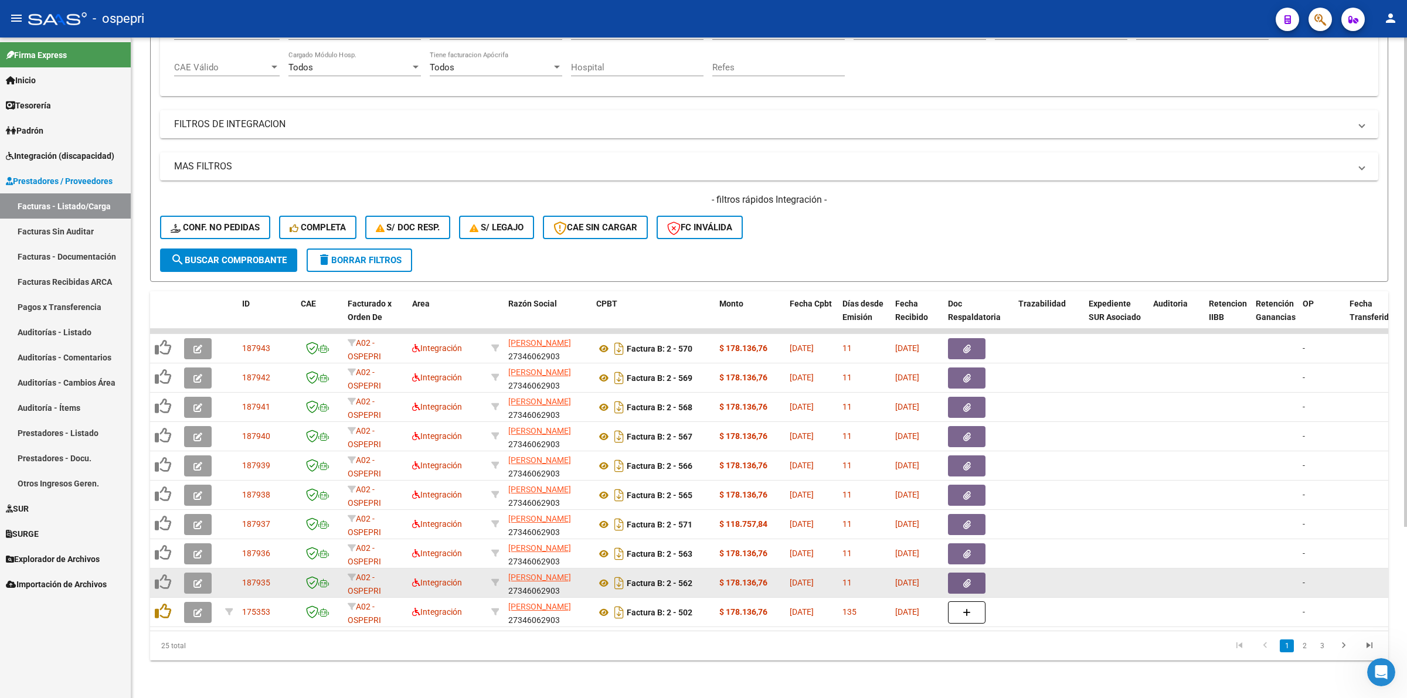
click at [197, 579] on icon "button" at bounding box center [197, 583] width 9 height 9
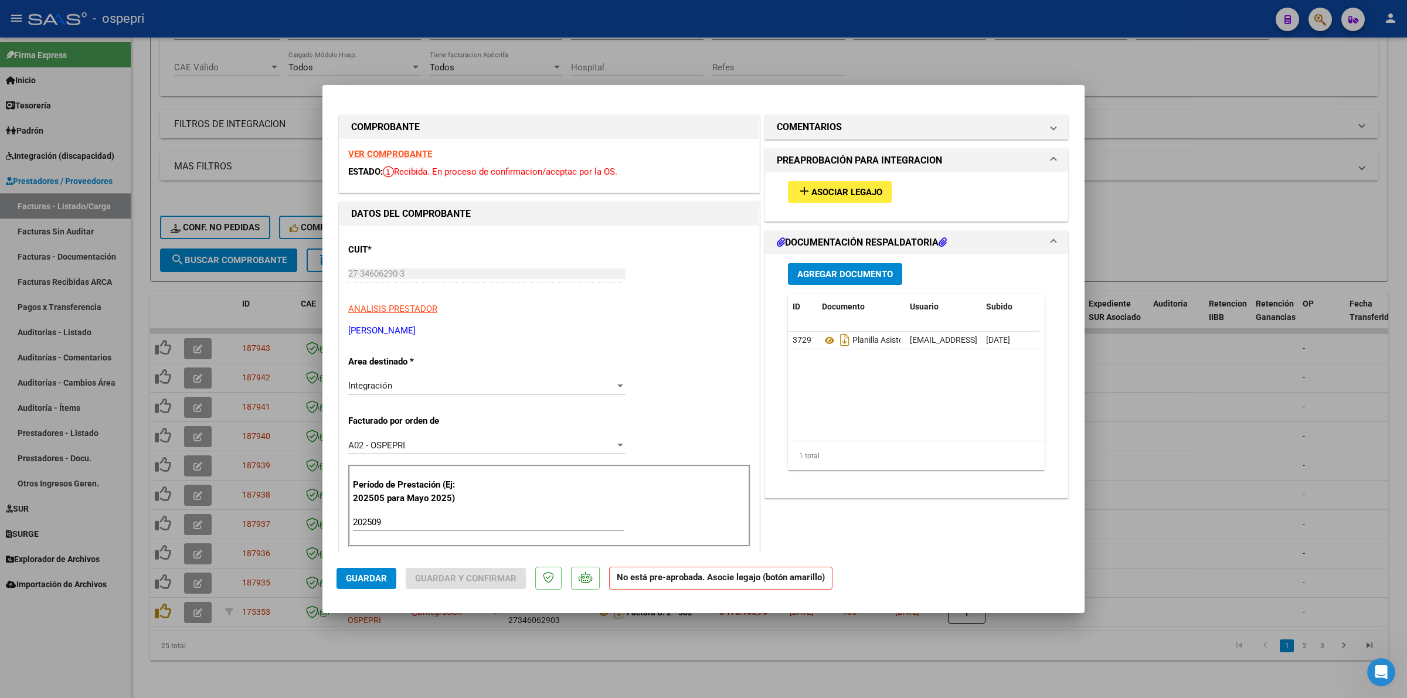
click at [356, 151] on strong "VER COMPROBANTE" at bounding box center [390, 154] width 84 height 11
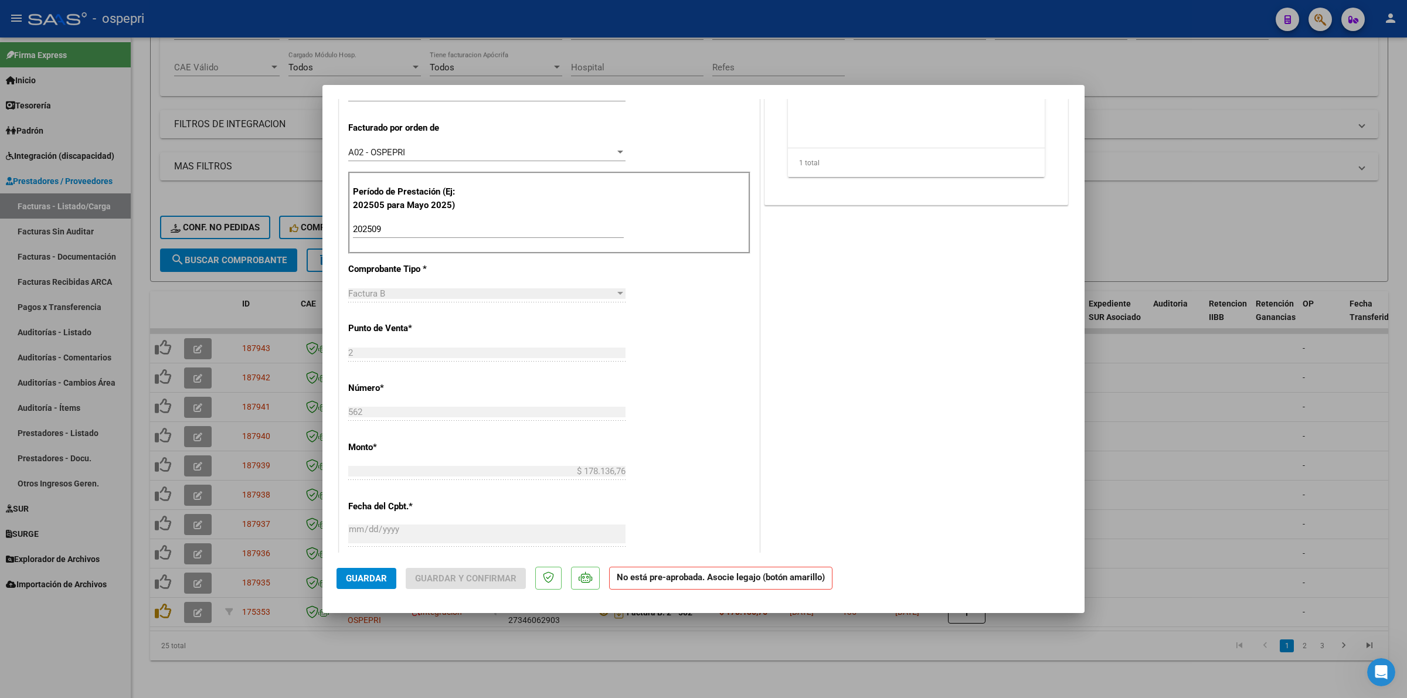
scroll to position [0, 0]
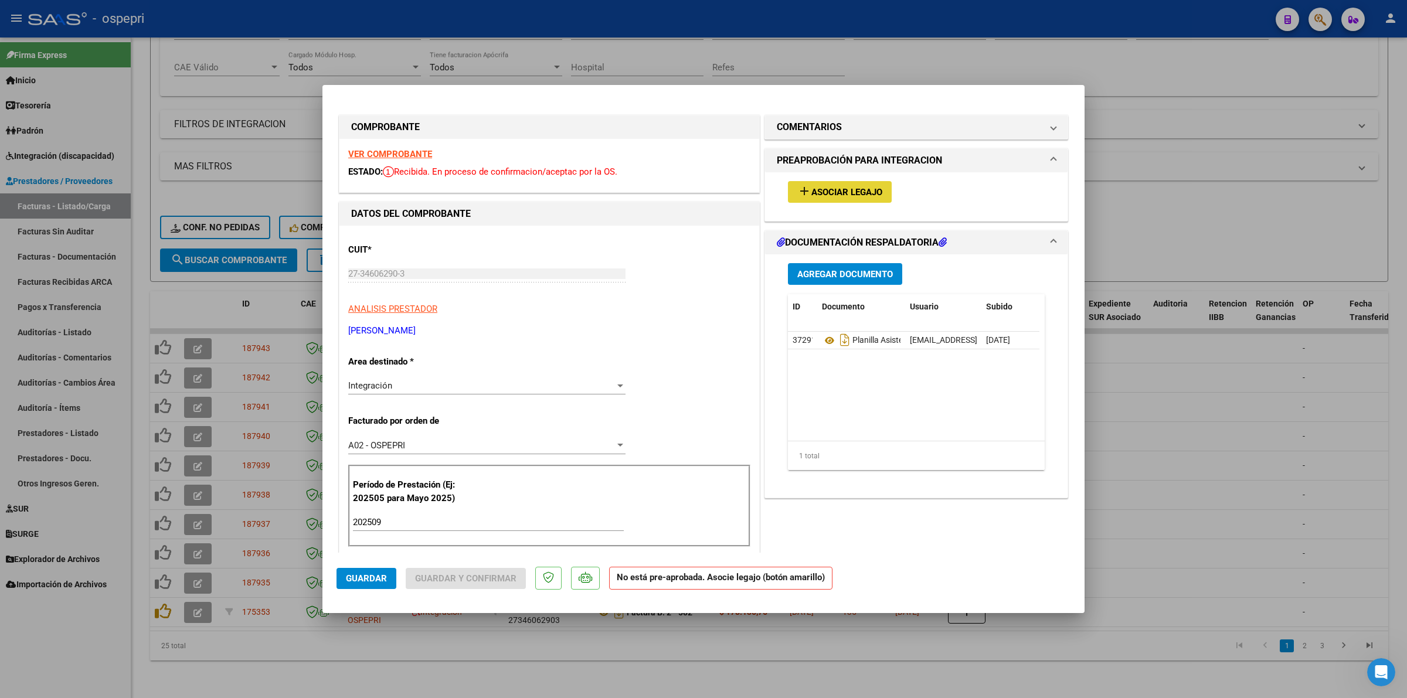
click at [820, 195] on span "Asociar Legajo" at bounding box center [846, 192] width 71 height 11
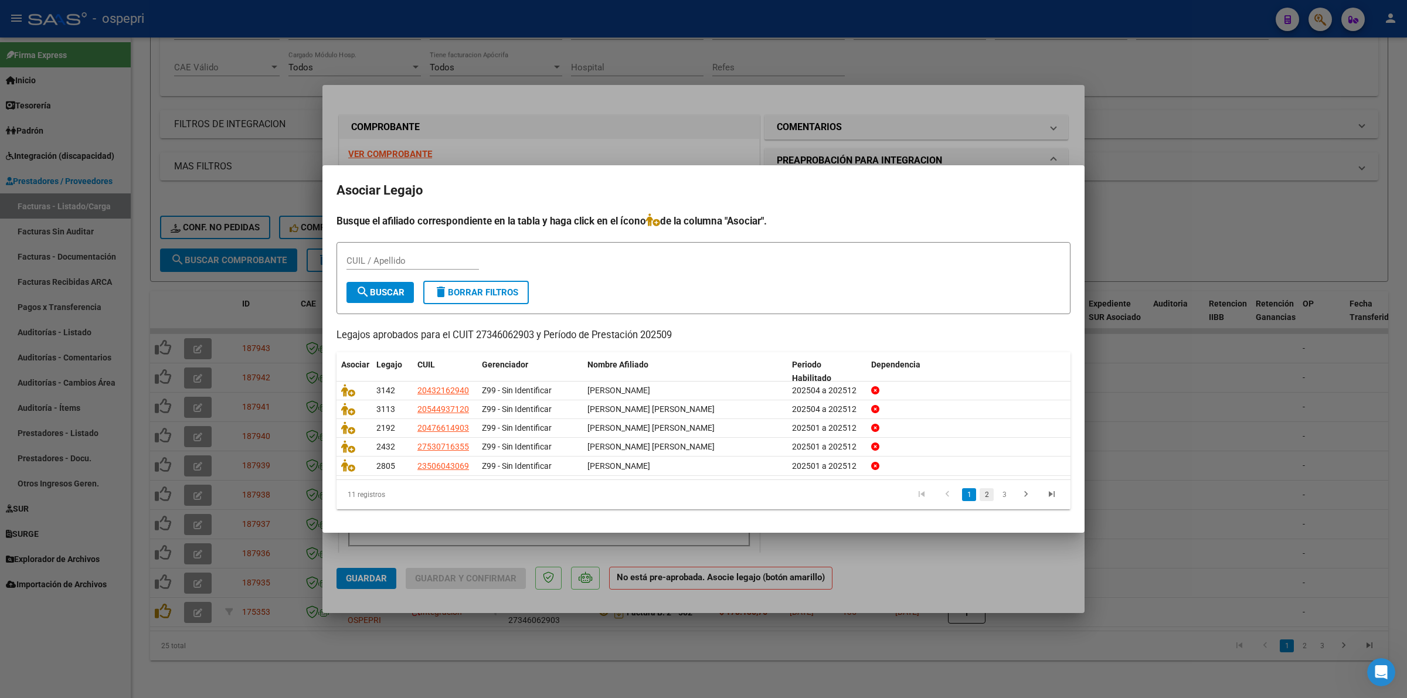
click at [988, 498] on link "2" at bounding box center [987, 494] width 14 height 13
click at [1006, 494] on link "3" at bounding box center [1004, 494] width 14 height 13
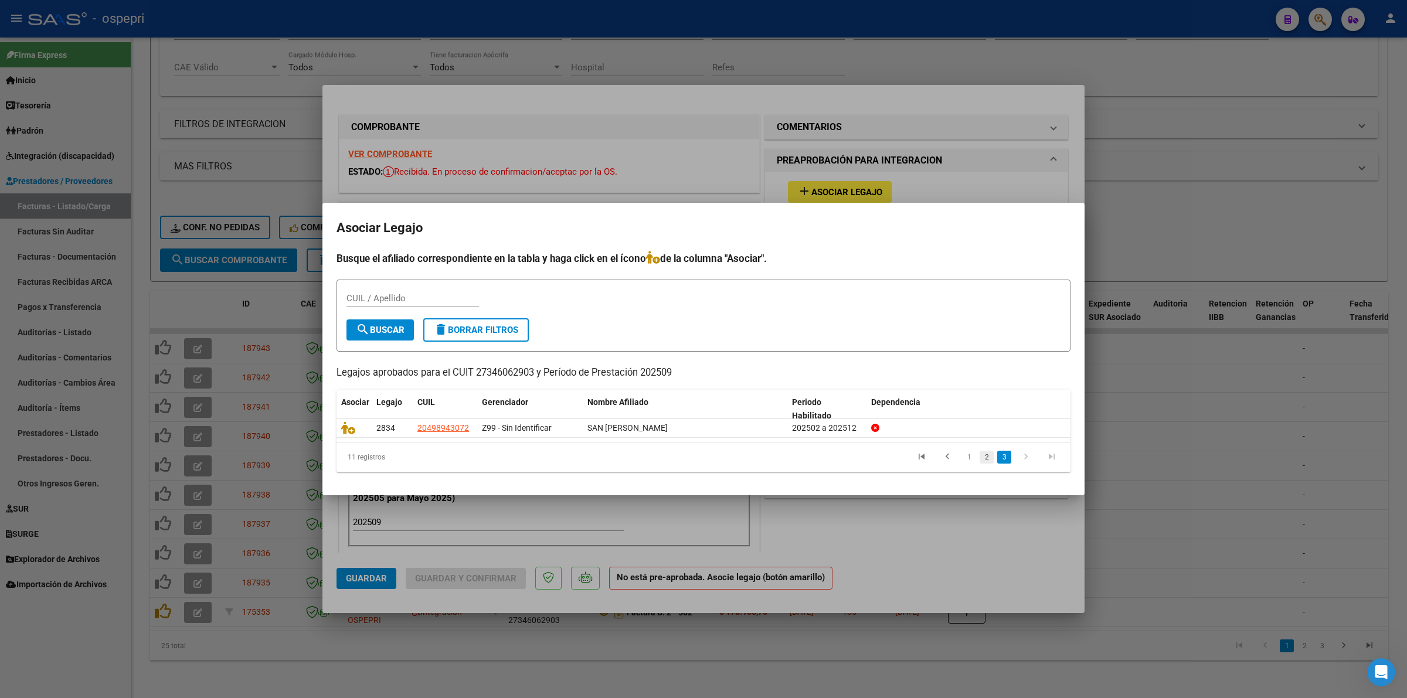
click at [983, 458] on link "2" at bounding box center [987, 457] width 14 height 13
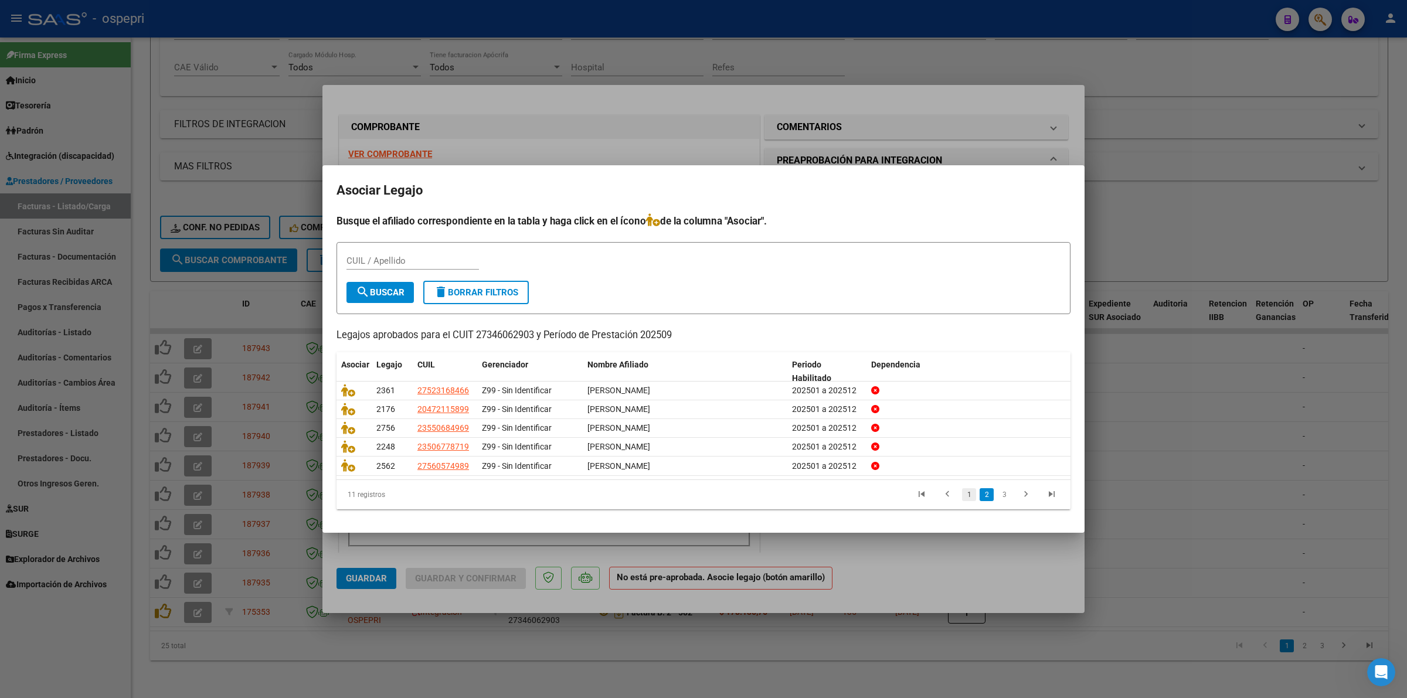
click at [971, 493] on link "1" at bounding box center [969, 494] width 14 height 13
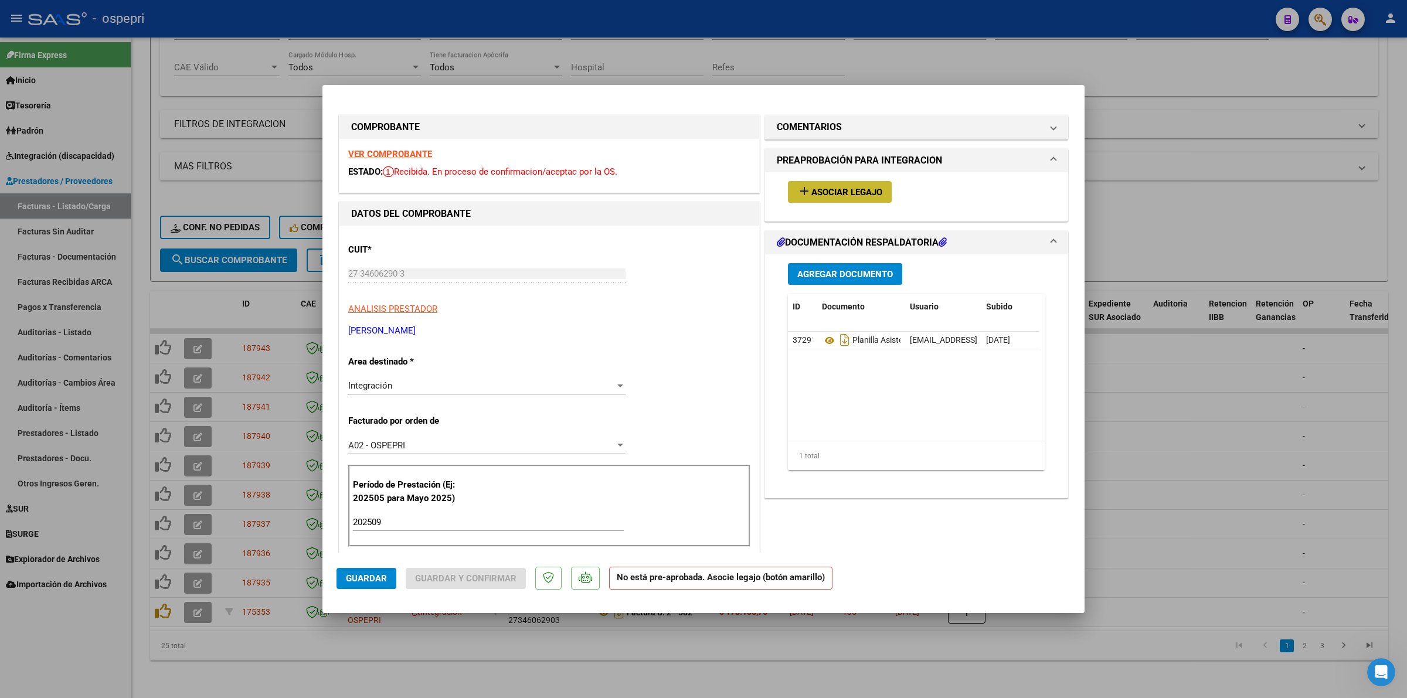
click at [835, 192] on span "Asociar Legajo" at bounding box center [846, 192] width 71 height 11
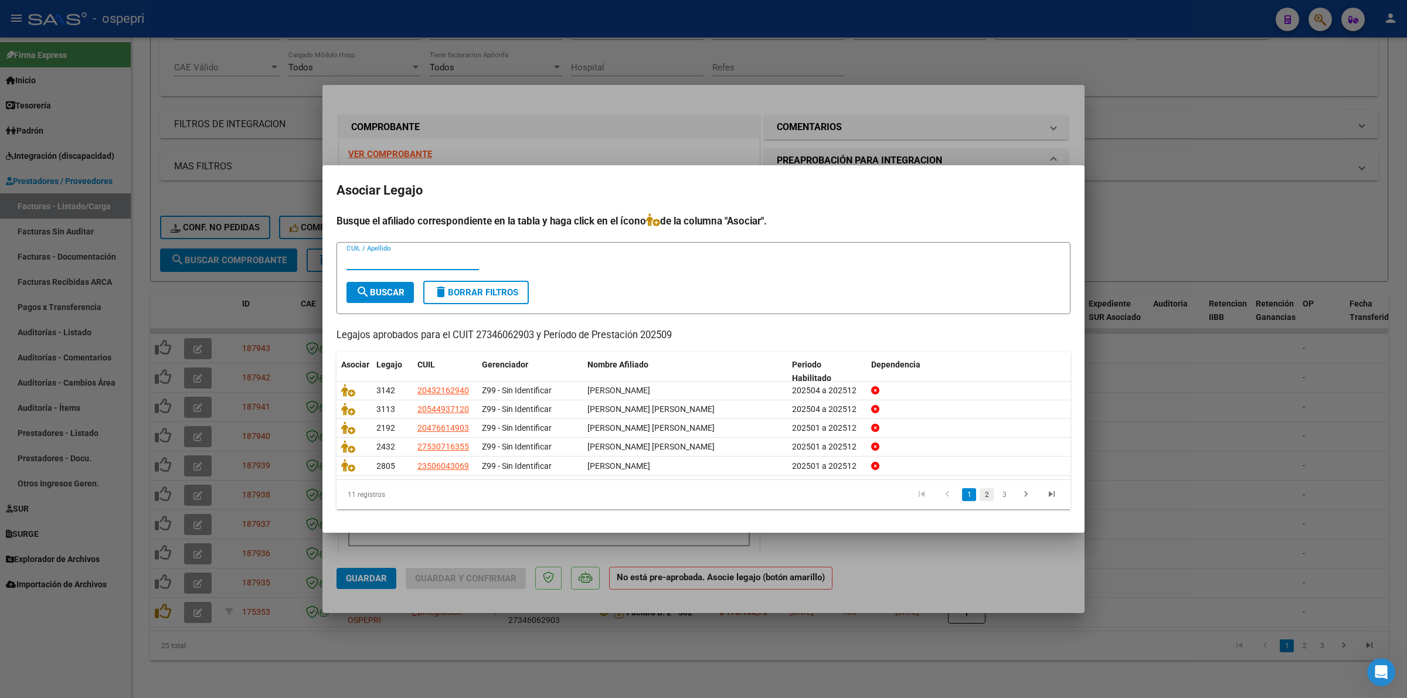
click at [985, 497] on link "2" at bounding box center [987, 494] width 14 height 13
click at [1004, 496] on link "3" at bounding box center [1004, 494] width 14 height 13
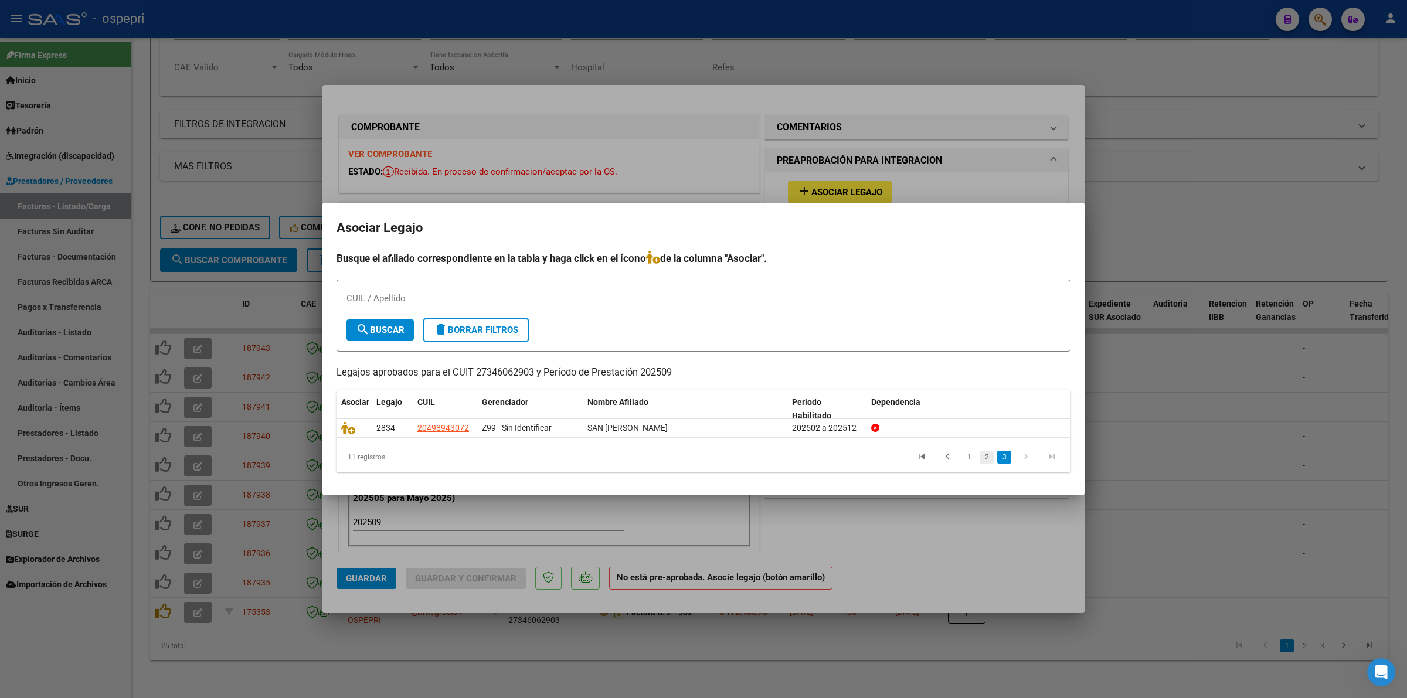
click at [984, 459] on link "2" at bounding box center [987, 457] width 14 height 13
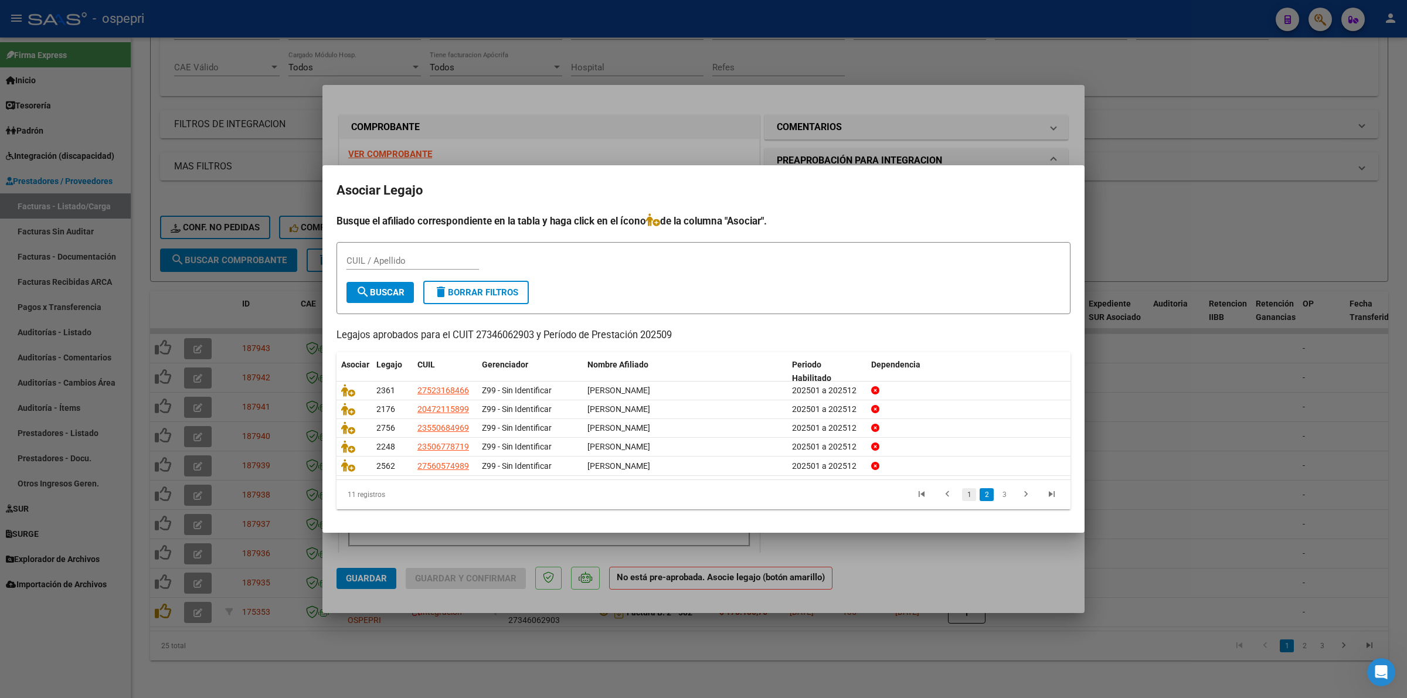
click at [968, 497] on link "1" at bounding box center [969, 494] width 14 height 13
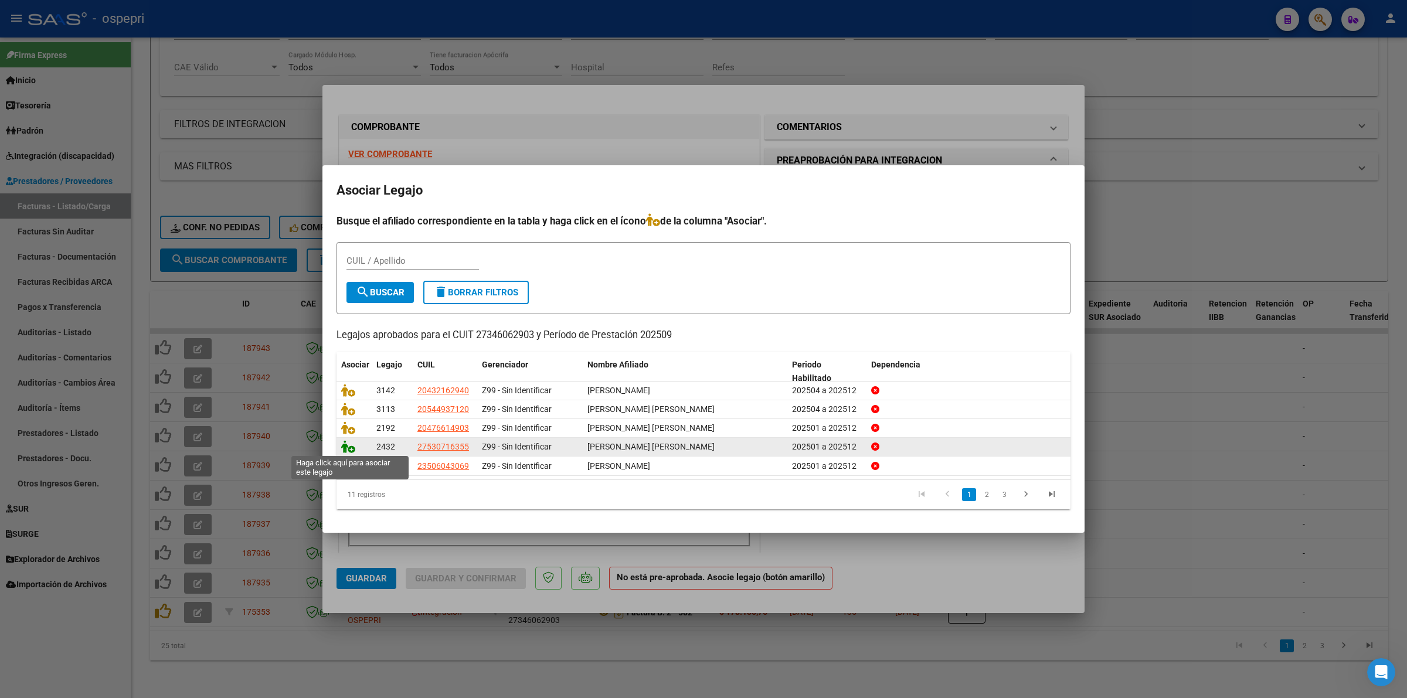
click at [346, 444] on icon at bounding box center [348, 446] width 14 height 13
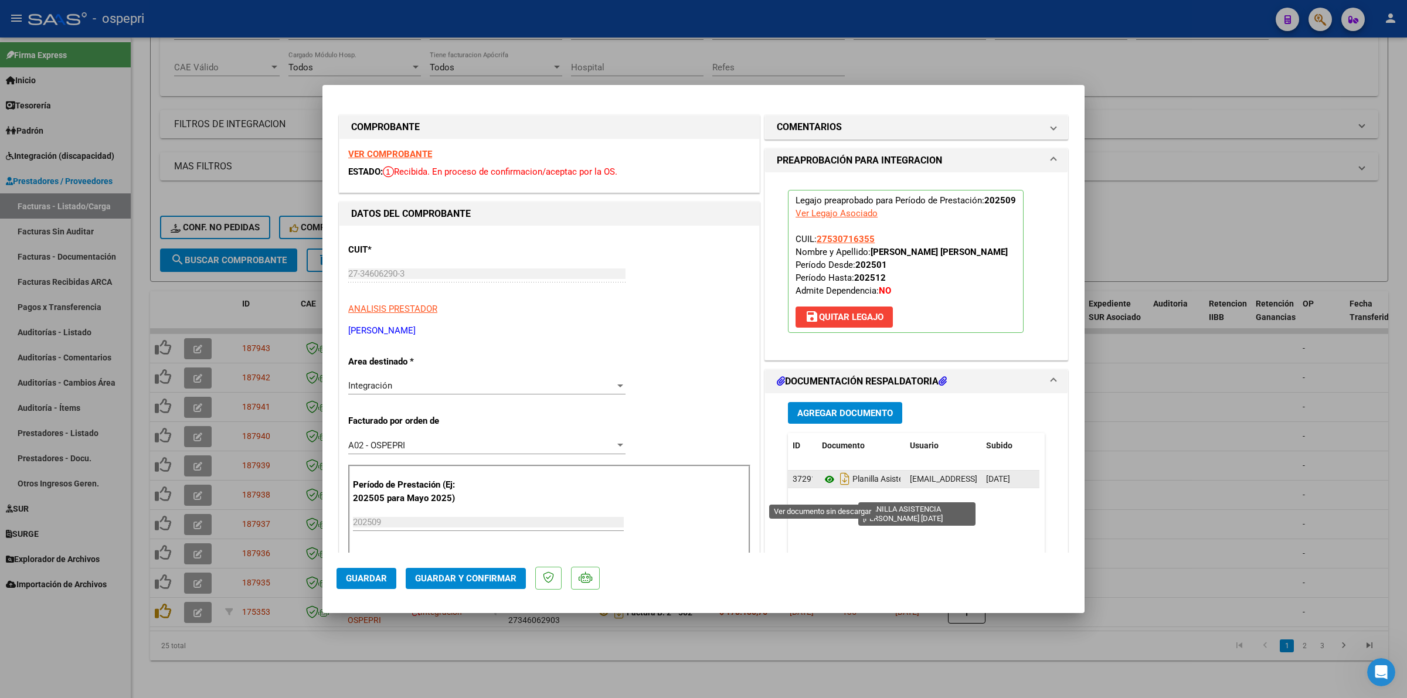
click at [825, 487] on icon at bounding box center [829, 479] width 15 height 14
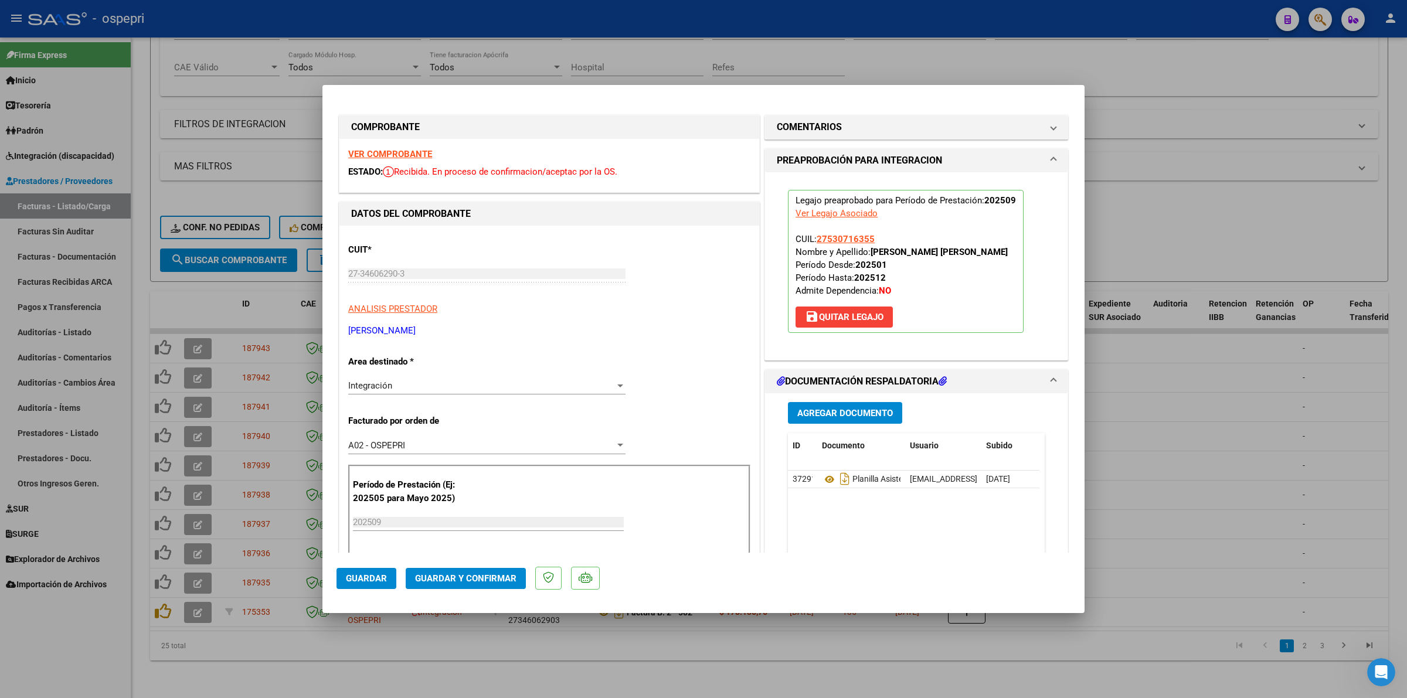
click at [441, 584] on button "Guardar y Confirmar" at bounding box center [466, 578] width 120 height 21
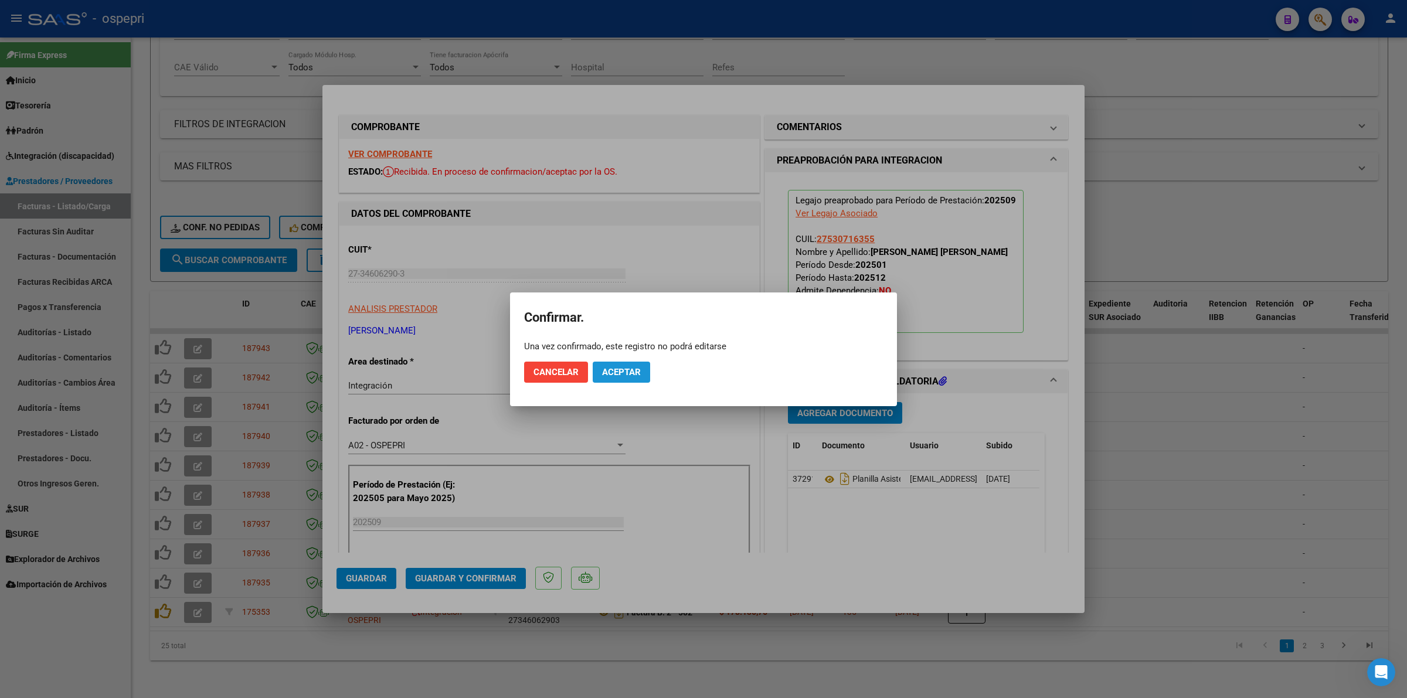
click at [635, 376] on span "Aceptar" at bounding box center [621, 372] width 39 height 11
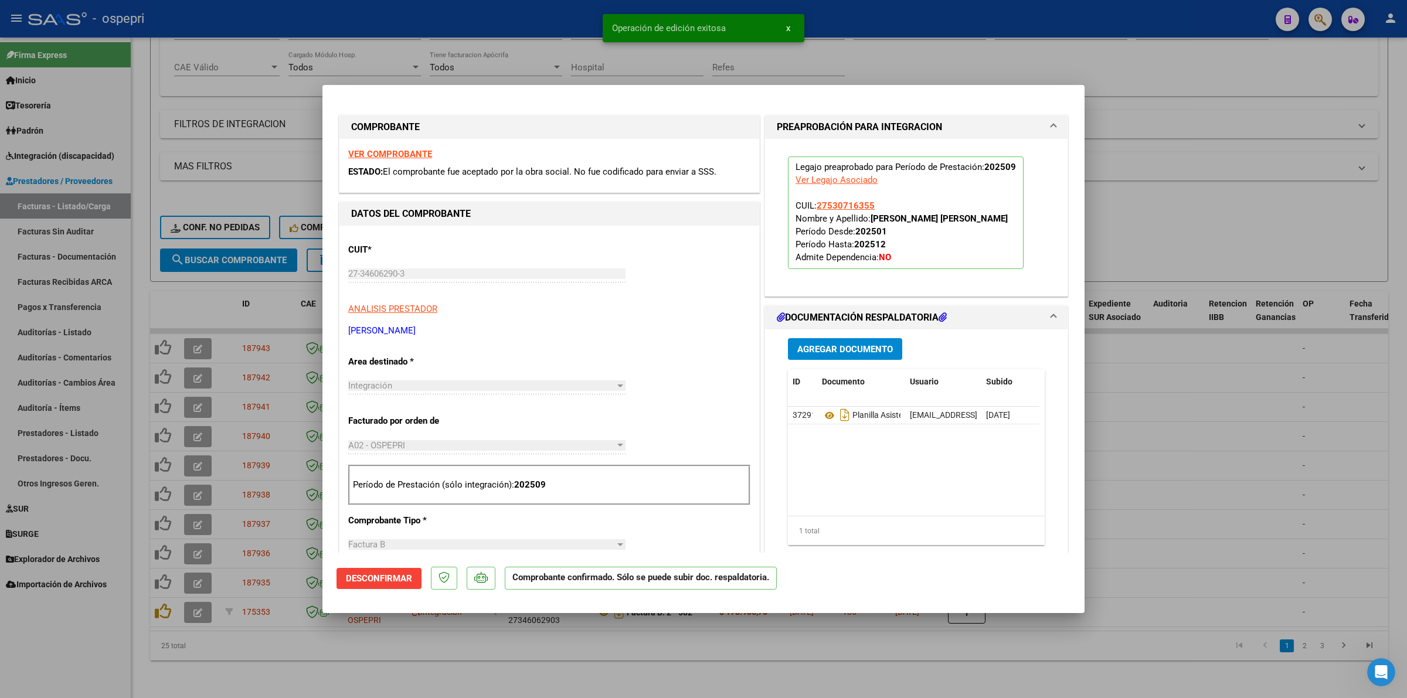
type input "$ 0,00"
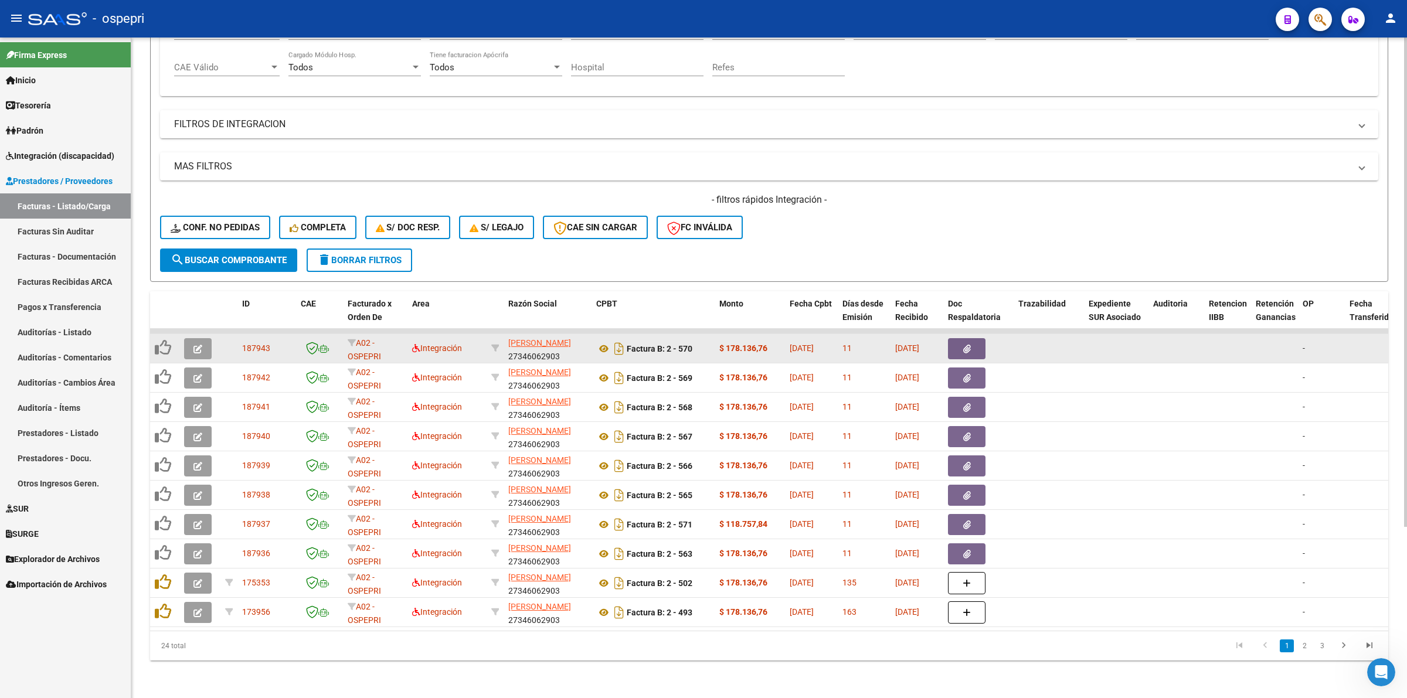
click at [188, 338] on button "button" at bounding box center [198, 348] width 28 height 21
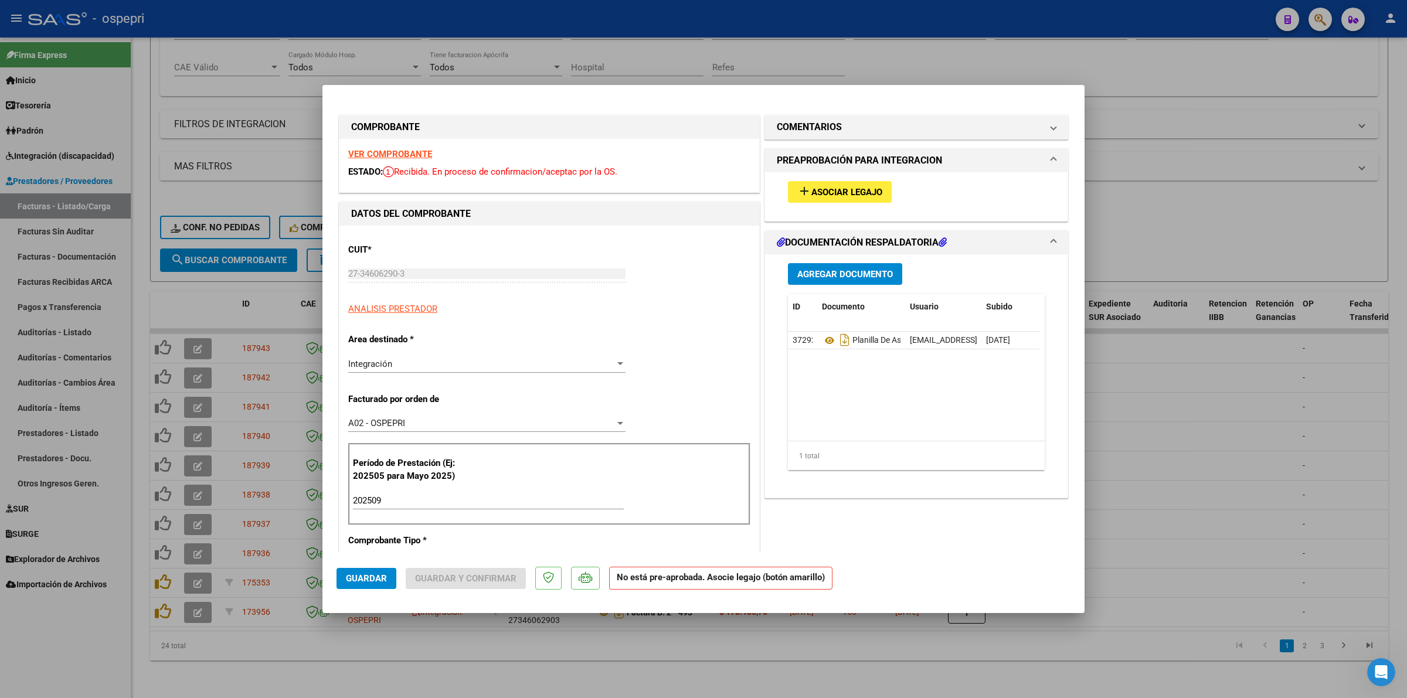
click at [421, 145] on div "VER COMPROBANTE ESTADO: Recibida. En proceso de confirmacion/aceptac por la OS." at bounding box center [549, 165] width 420 height 53
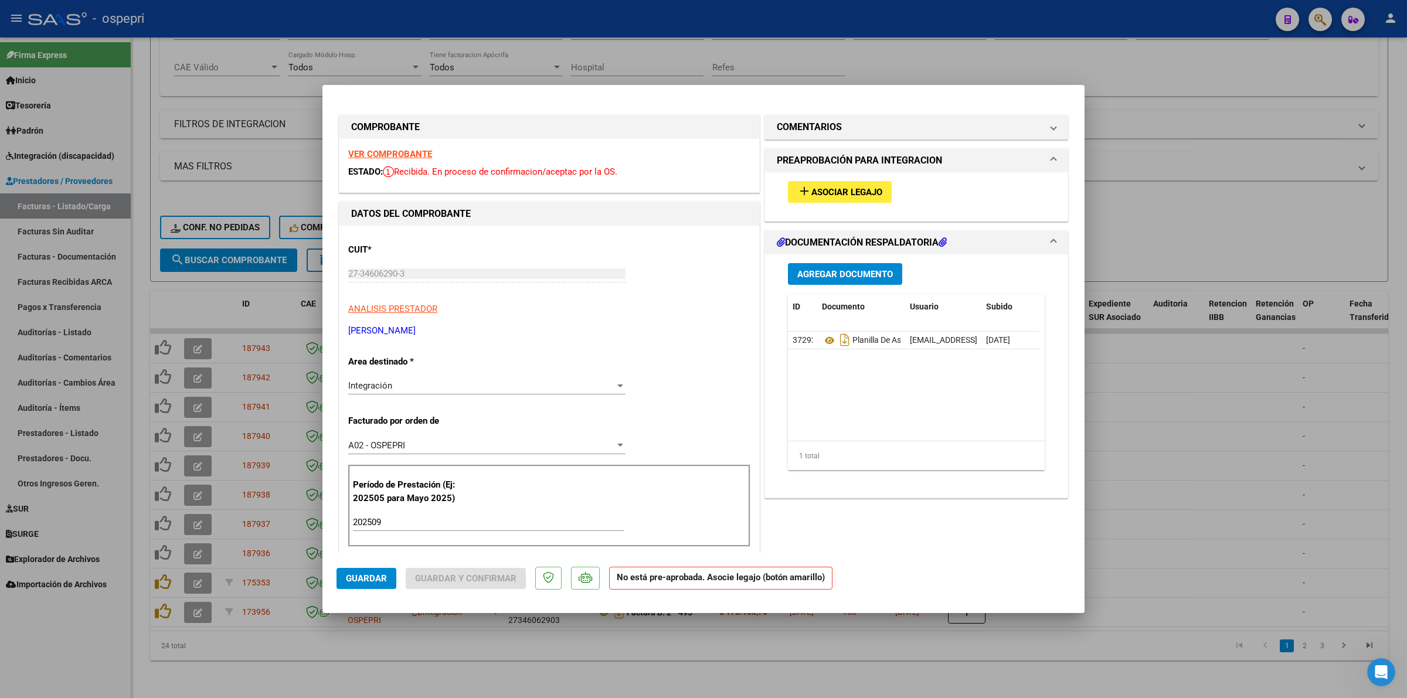
click at [424, 151] on strong "VER COMPROBANTE" at bounding box center [390, 154] width 84 height 11
click at [861, 191] on span "Asociar Legajo" at bounding box center [846, 192] width 71 height 11
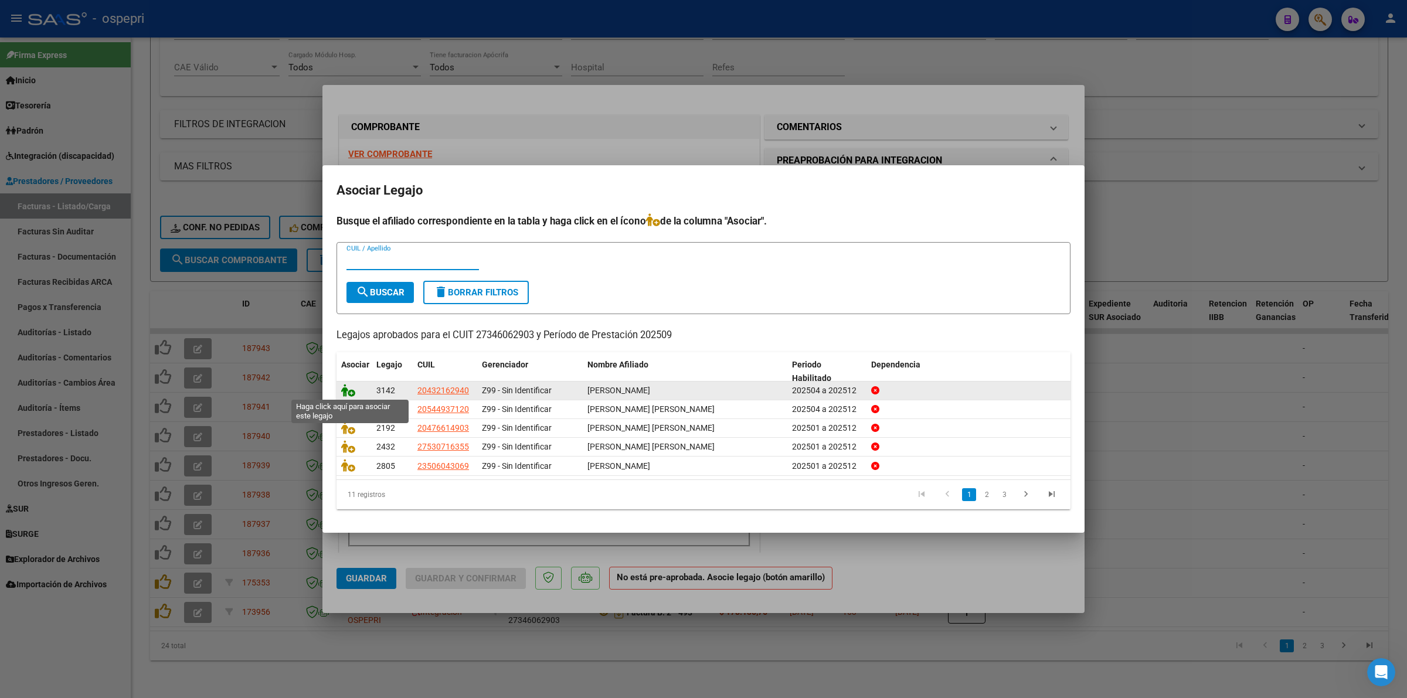
click at [349, 392] on icon at bounding box center [348, 390] width 14 height 13
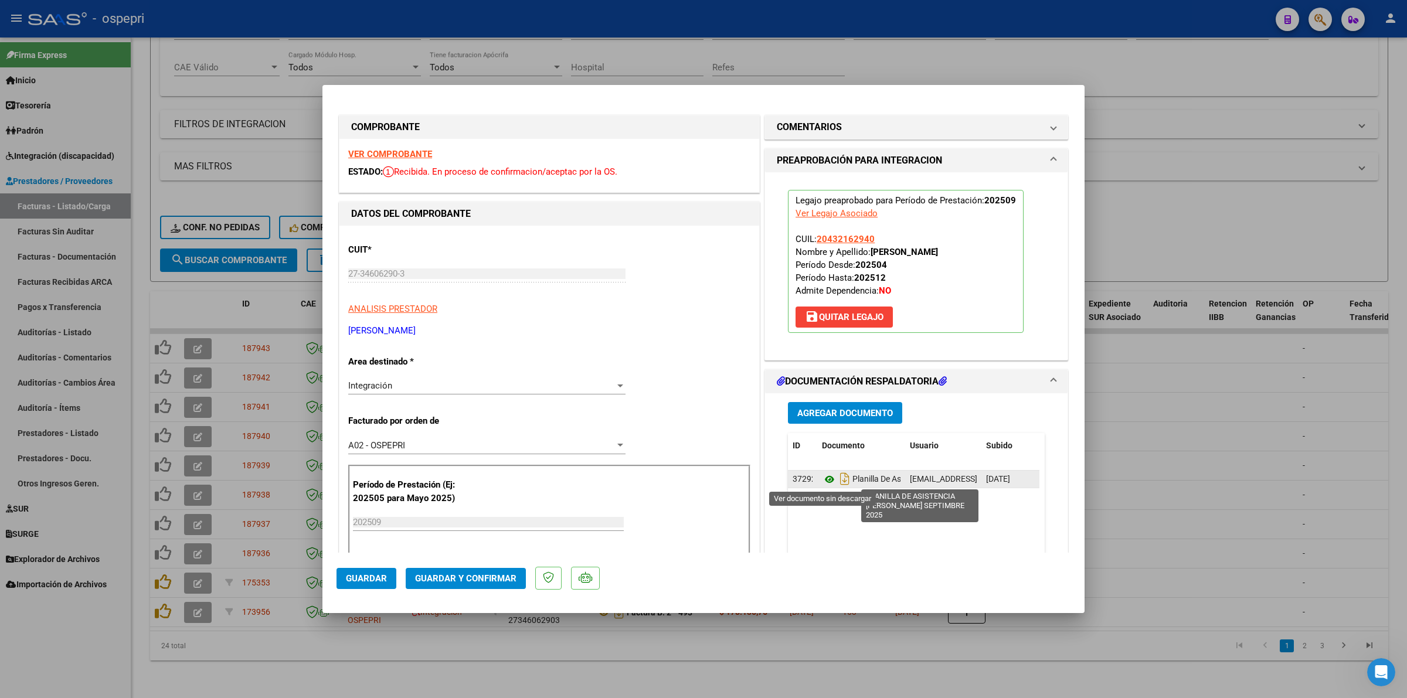
click at [822, 480] on icon at bounding box center [829, 479] width 15 height 14
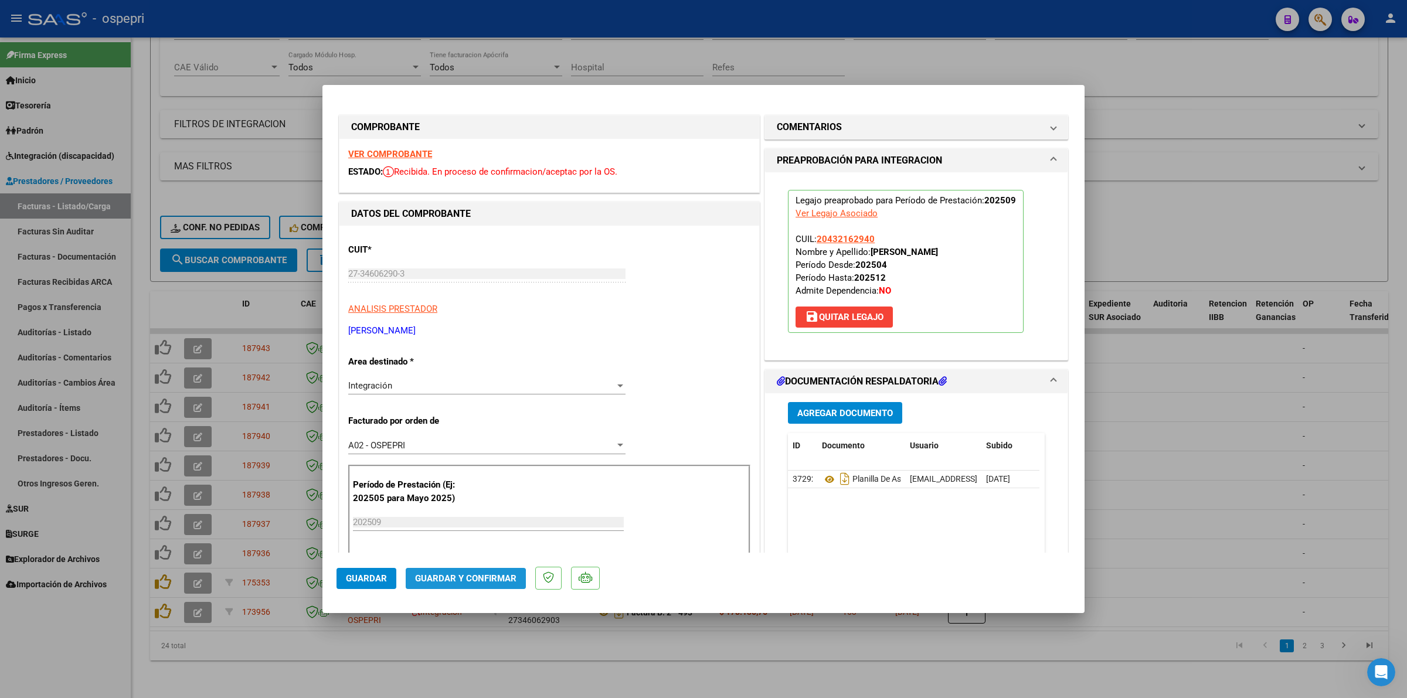
click at [458, 578] on span "Guardar y Confirmar" at bounding box center [465, 578] width 101 height 11
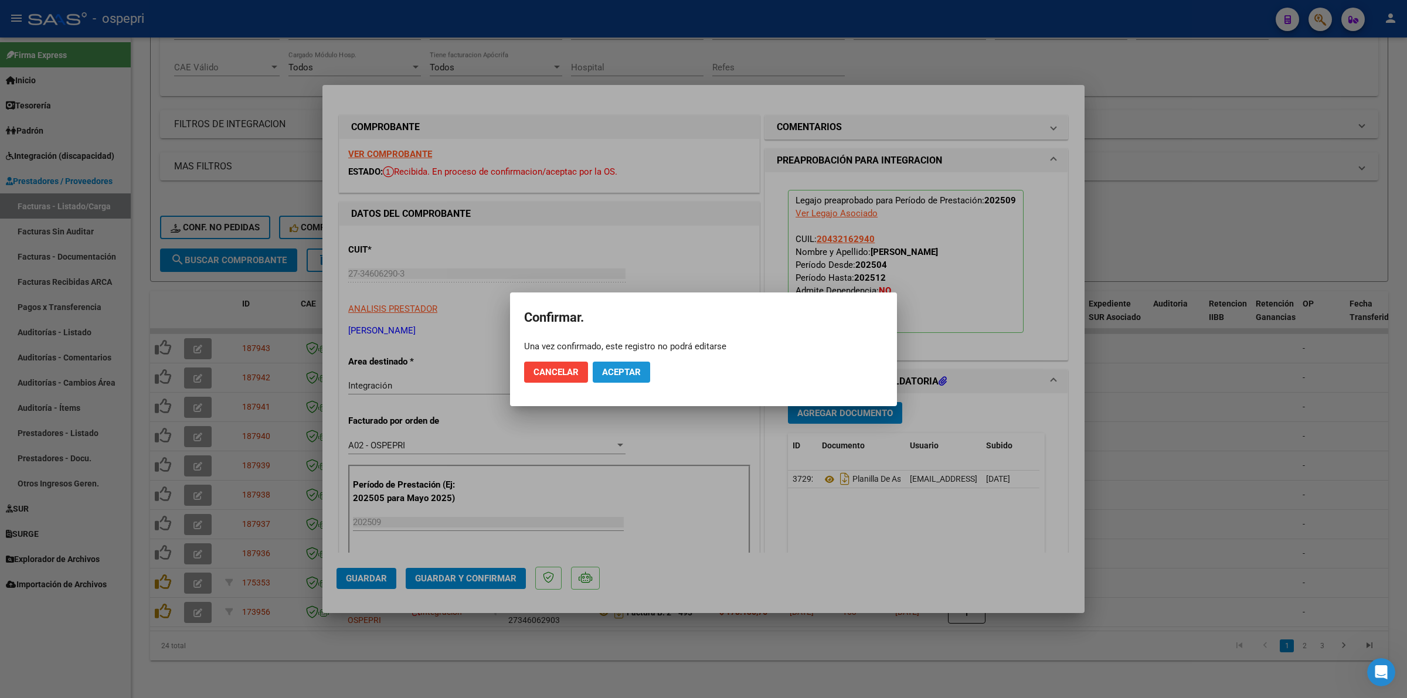
click at [617, 375] on span "Aceptar" at bounding box center [621, 372] width 39 height 11
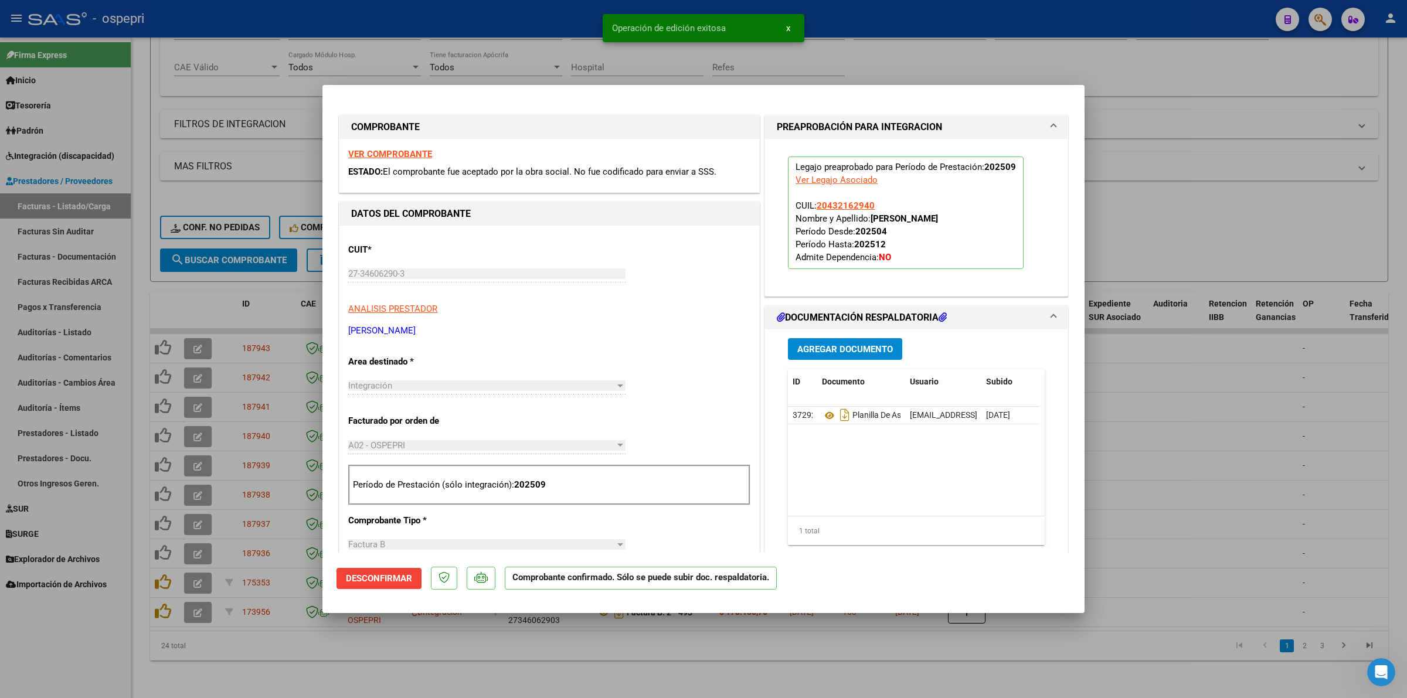
type input "$ 0,00"
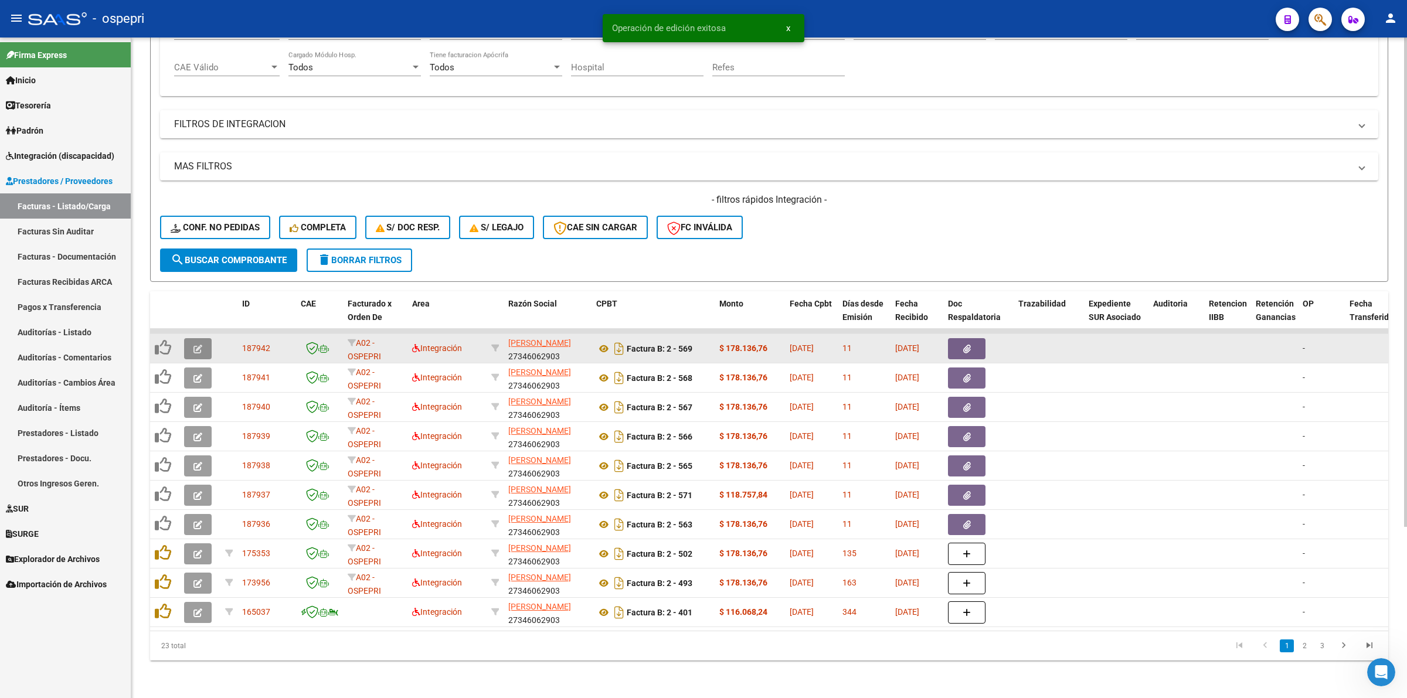
click at [200, 345] on icon "button" at bounding box center [197, 349] width 9 height 9
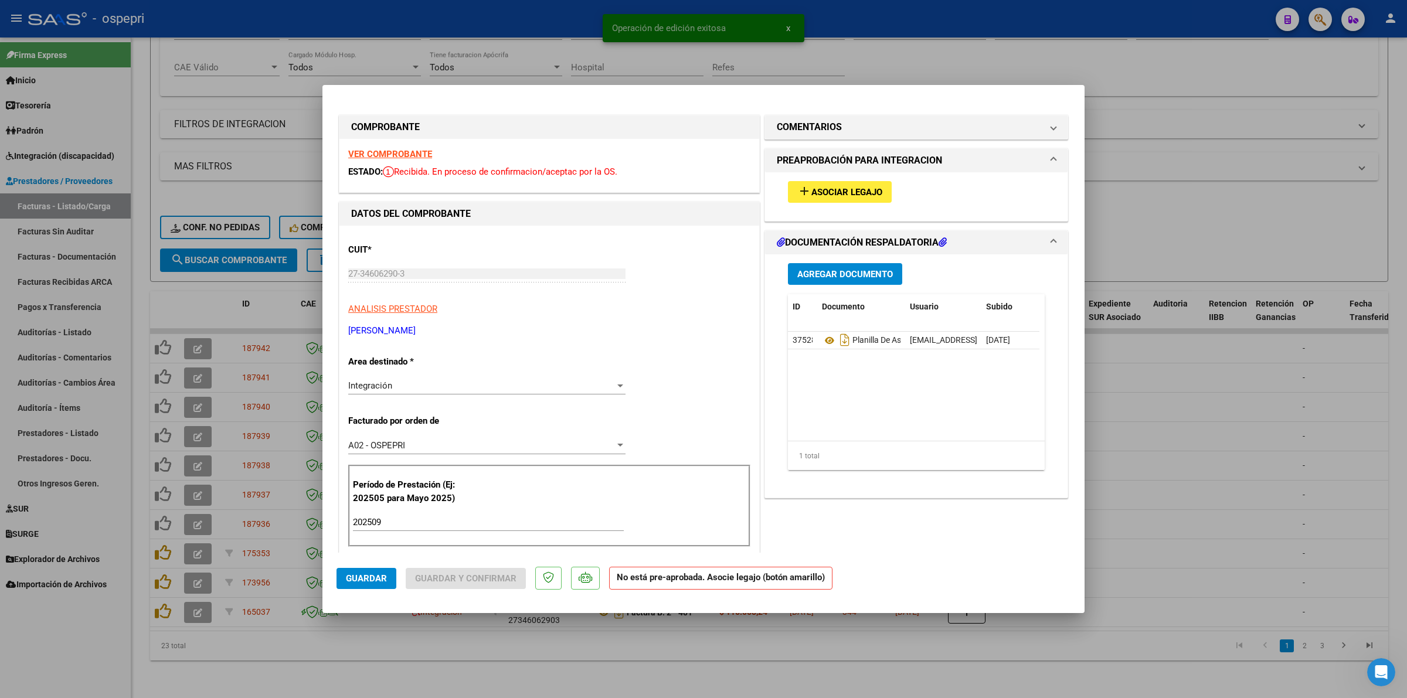
click at [393, 150] on strong "VER COMPROBANTE" at bounding box center [390, 154] width 84 height 11
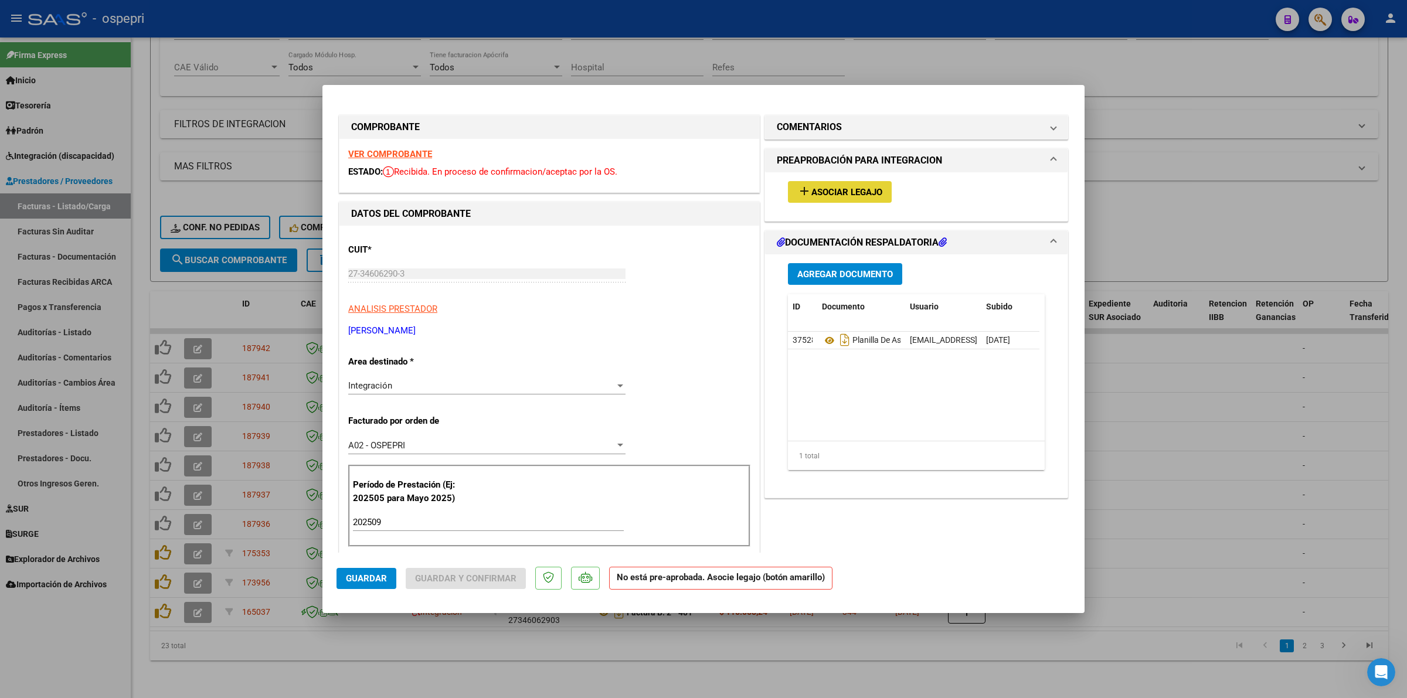
click at [862, 187] on span "Asociar Legajo" at bounding box center [846, 192] width 71 height 11
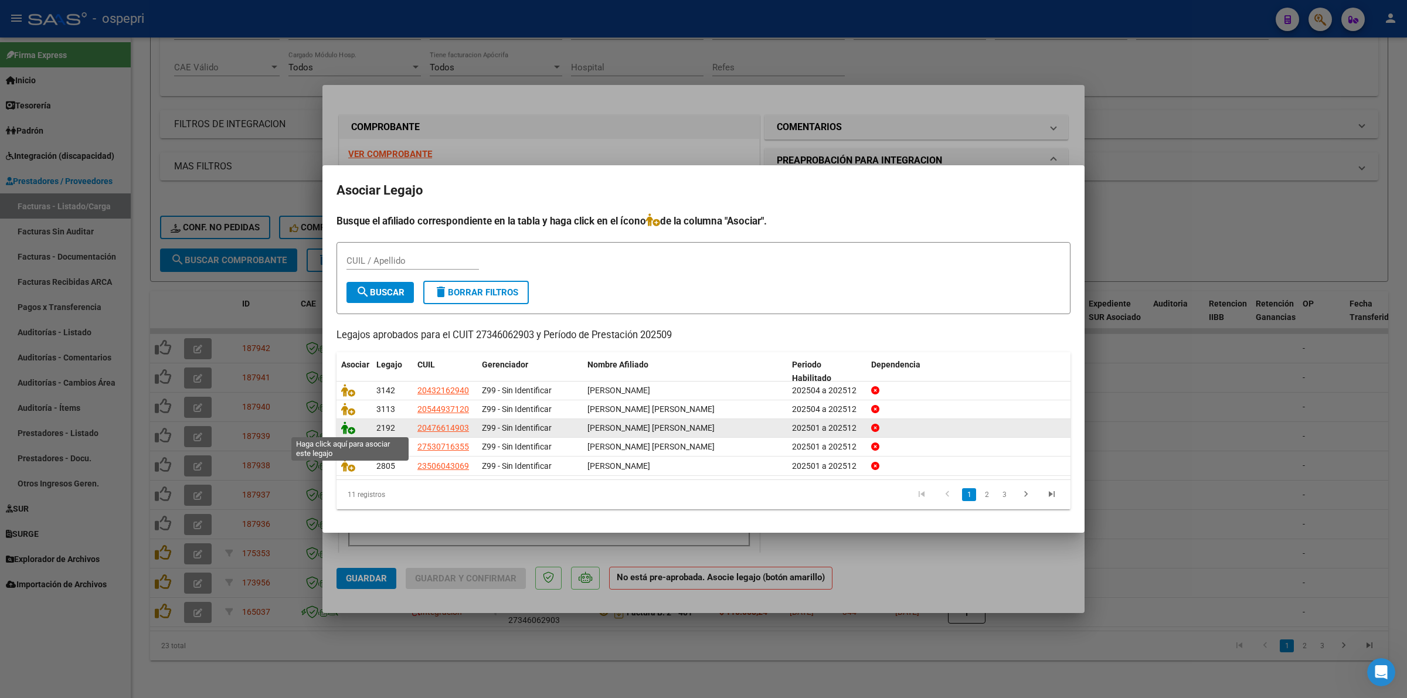
click at [351, 425] on icon at bounding box center [348, 427] width 14 height 13
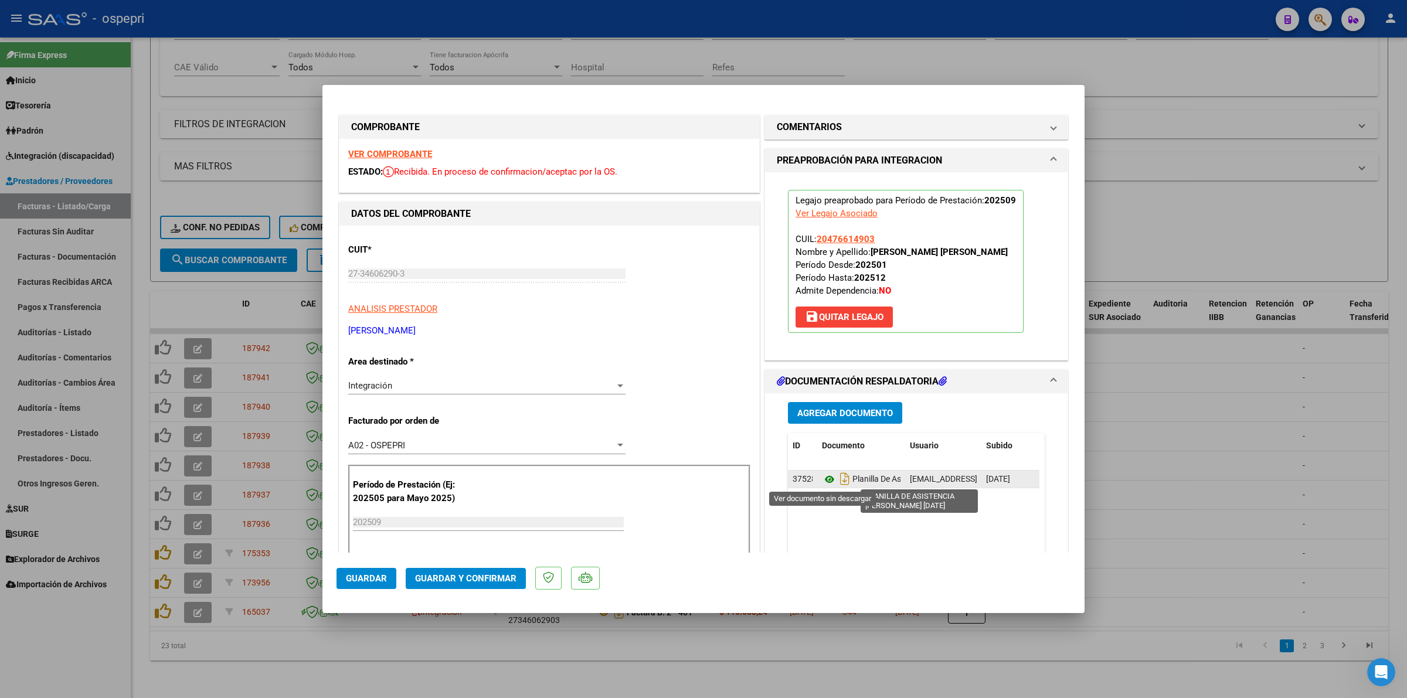
click at [822, 478] on icon at bounding box center [829, 479] width 15 height 14
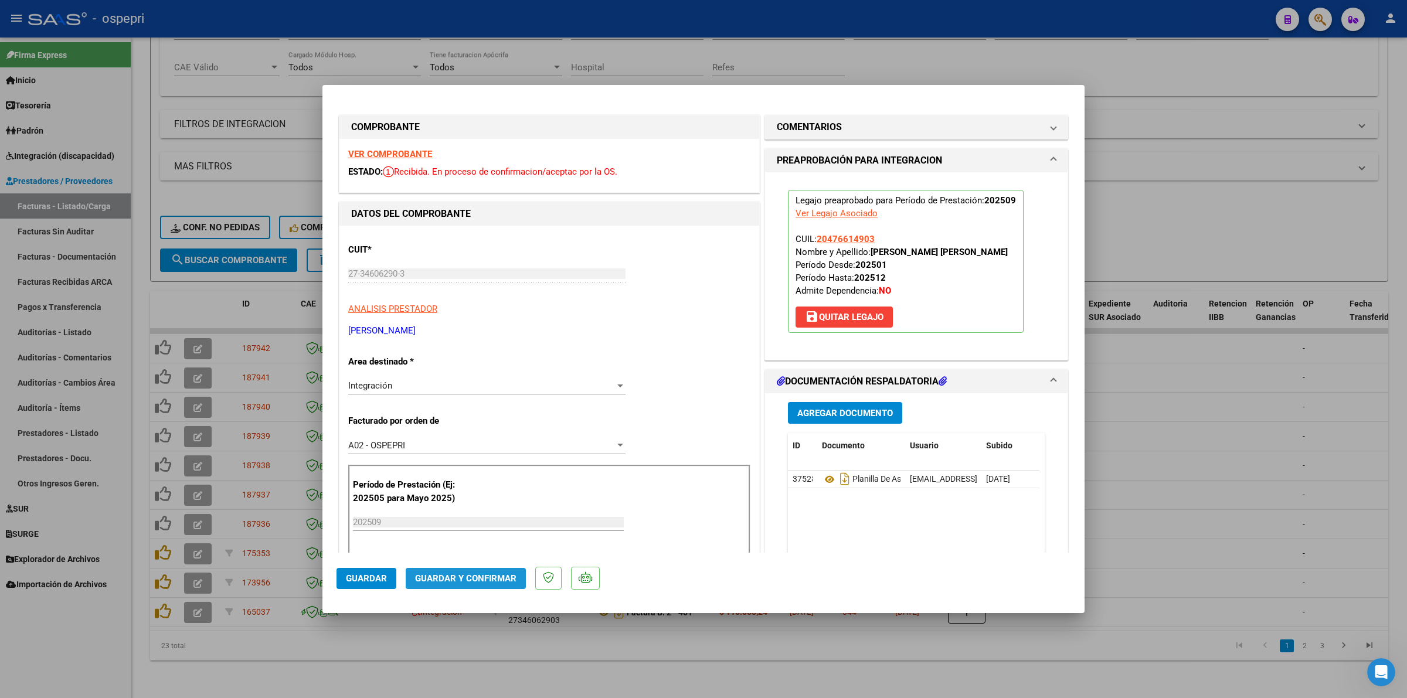
click at [481, 573] on span "Guardar y Confirmar" at bounding box center [465, 578] width 101 height 11
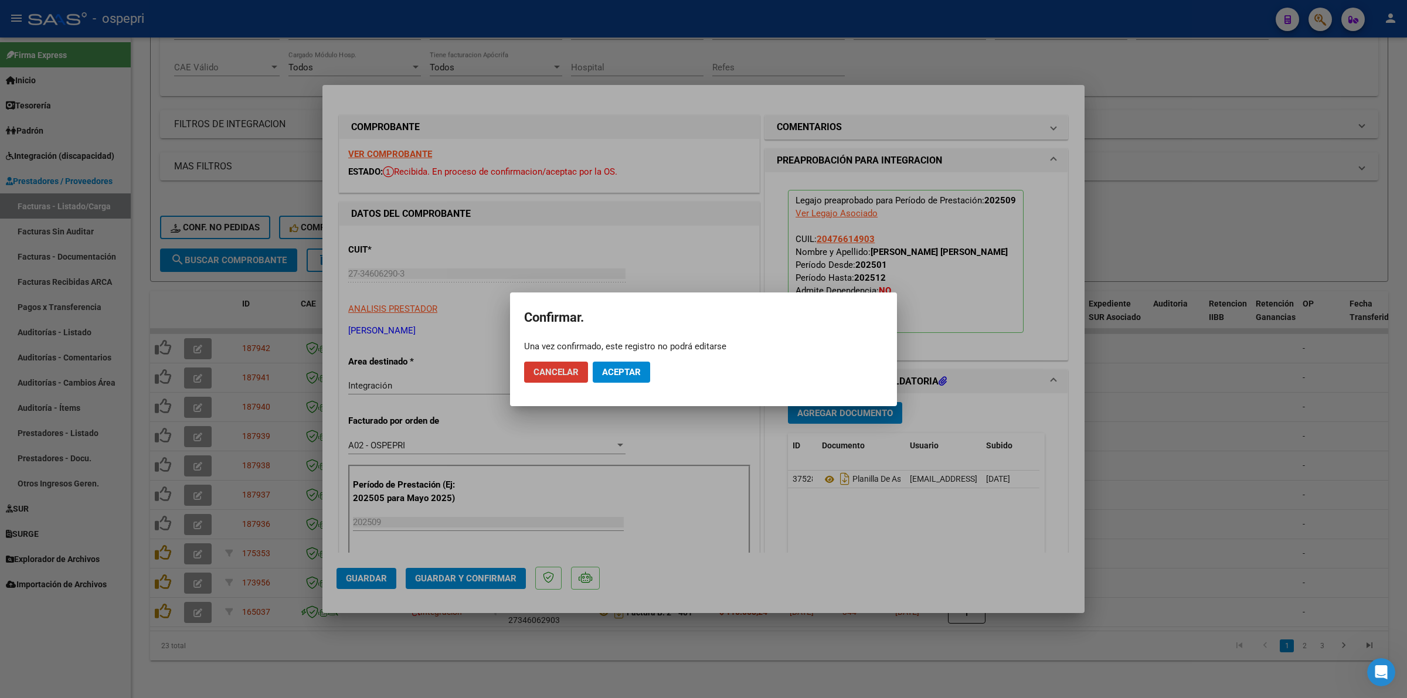
click at [624, 370] on span "Aceptar" at bounding box center [621, 372] width 39 height 11
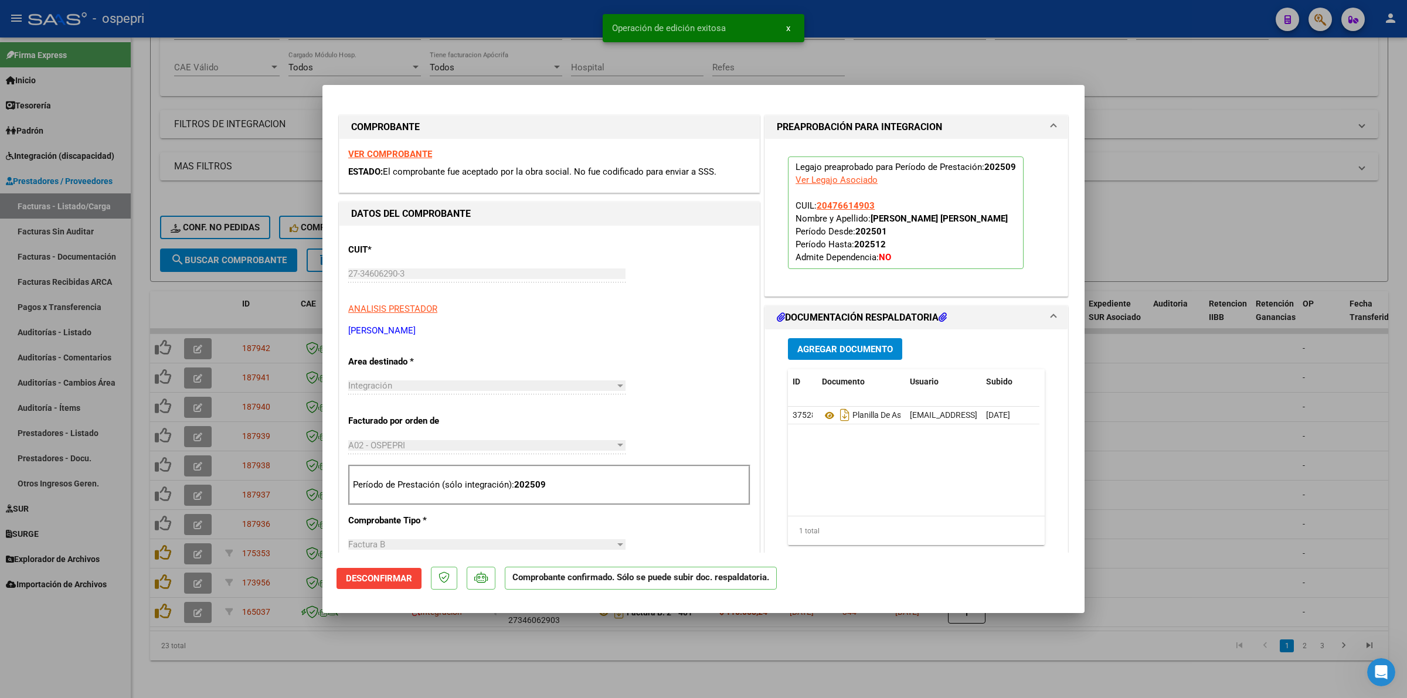
type input "$ 0,00"
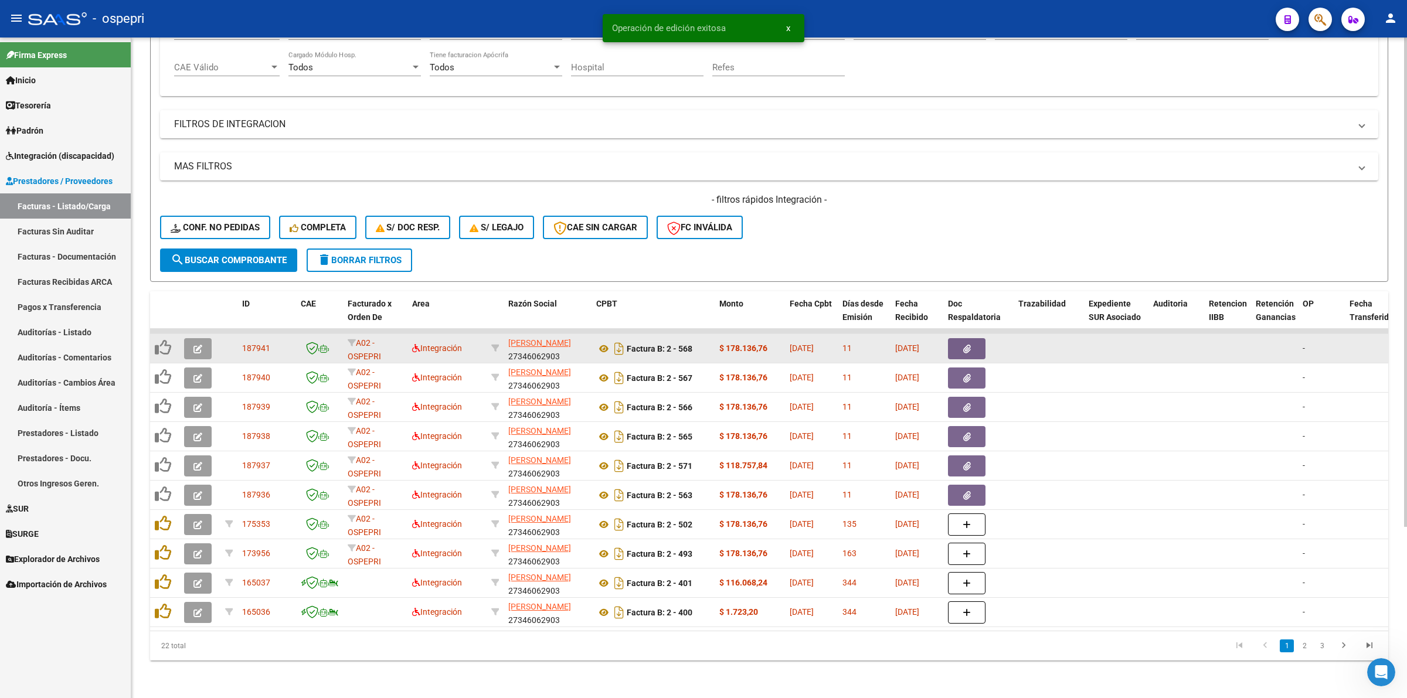
click at [206, 338] on button "button" at bounding box center [198, 348] width 28 height 21
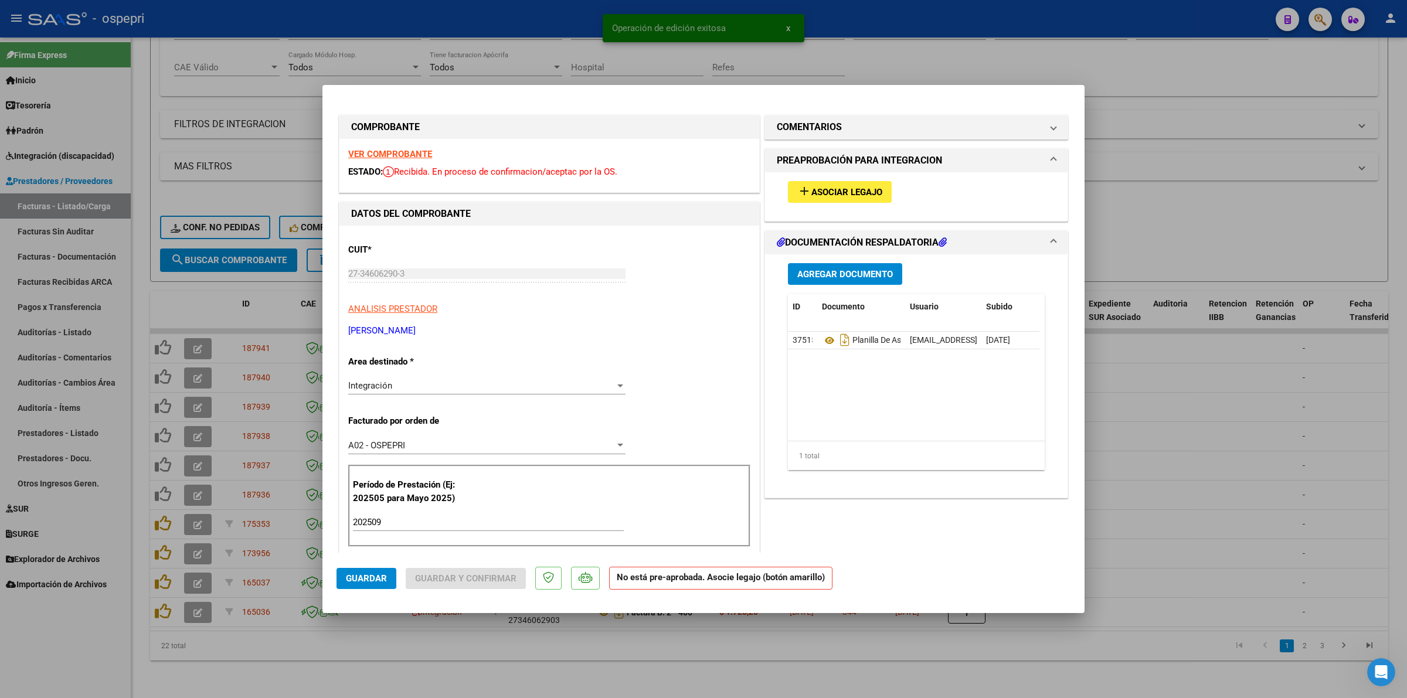
click at [400, 152] on strong "VER COMPROBANTE" at bounding box center [390, 154] width 84 height 11
click at [817, 183] on button "add Asociar Legajo" at bounding box center [840, 192] width 104 height 22
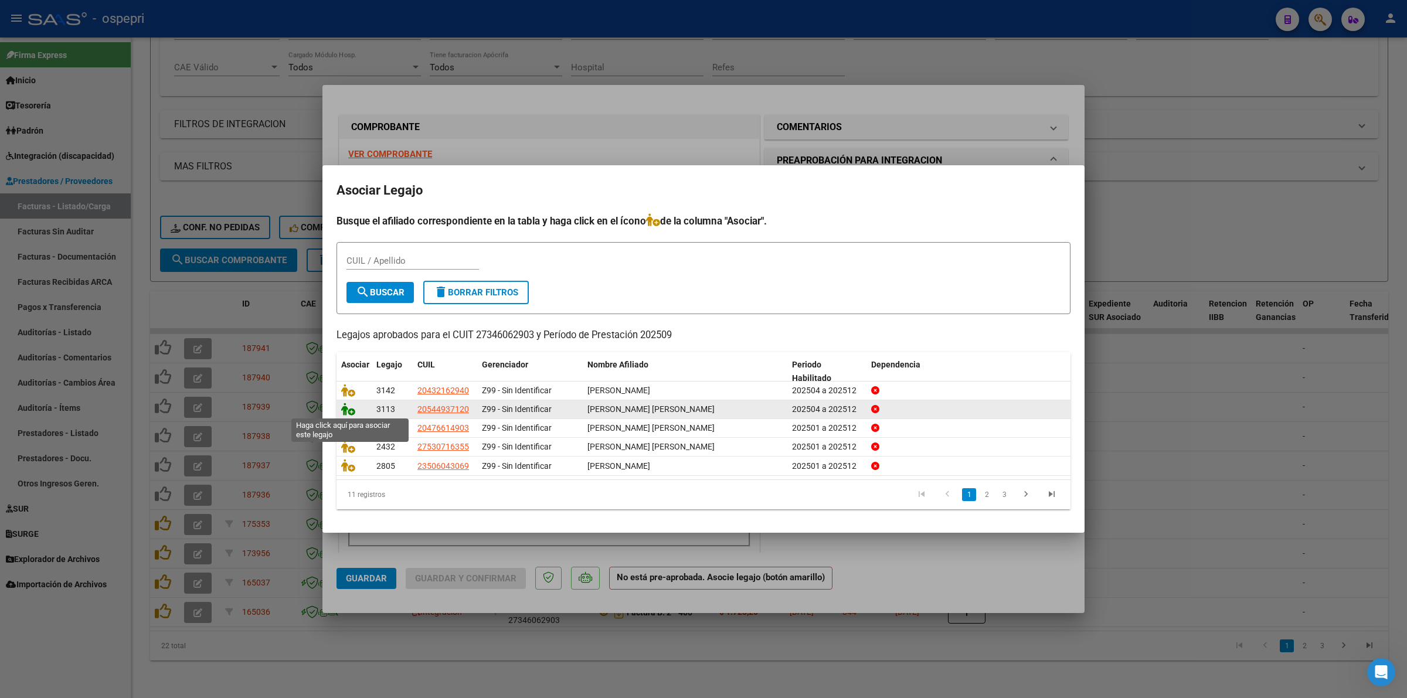
click at [351, 408] on icon at bounding box center [348, 409] width 14 height 13
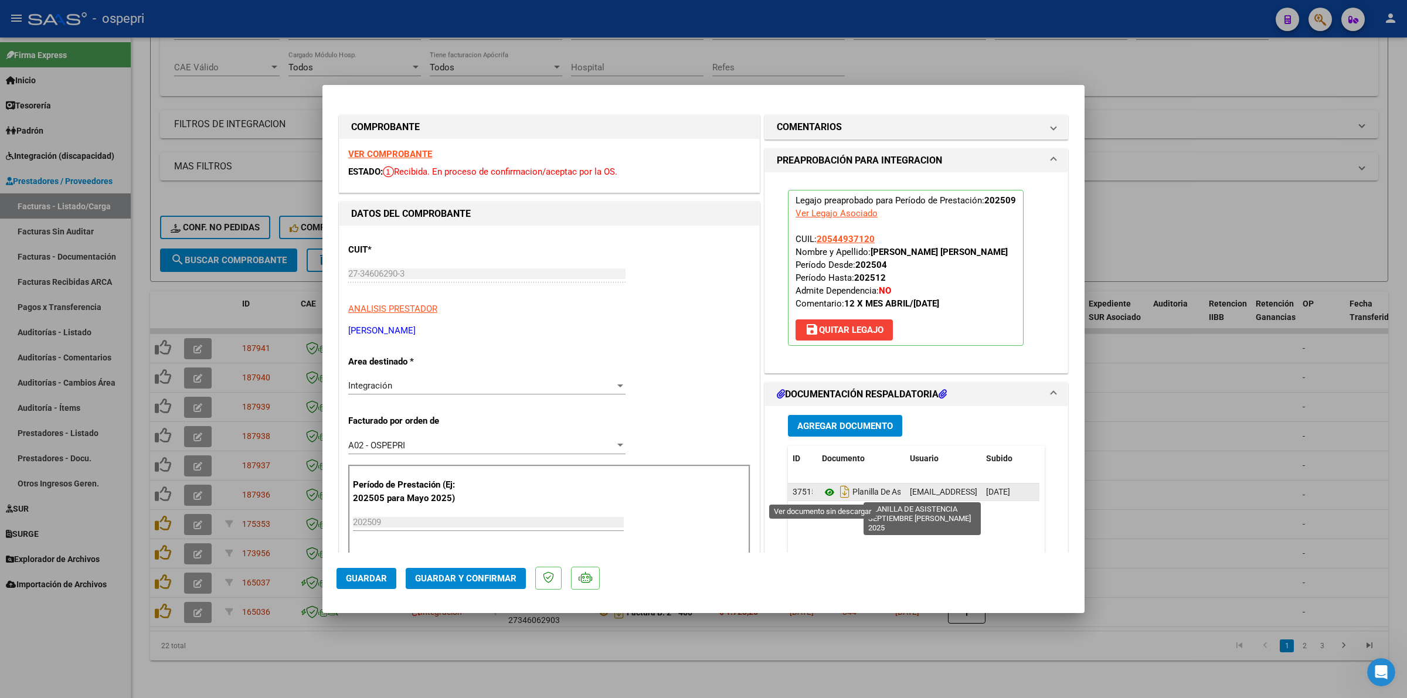
click at [822, 494] on icon at bounding box center [829, 492] width 15 height 14
drag, startPoint x: 464, startPoint y: 567, endPoint x: 505, endPoint y: 547, distance: 45.1
click at [465, 567] on mat-dialog-actions "Guardar Guardar y Confirmar" at bounding box center [703, 576] width 734 height 46
click at [487, 565] on mat-dialog-actions "Guardar Guardar y Confirmar" at bounding box center [703, 576] width 734 height 46
click at [488, 570] on button "Guardar y Confirmar" at bounding box center [466, 578] width 120 height 21
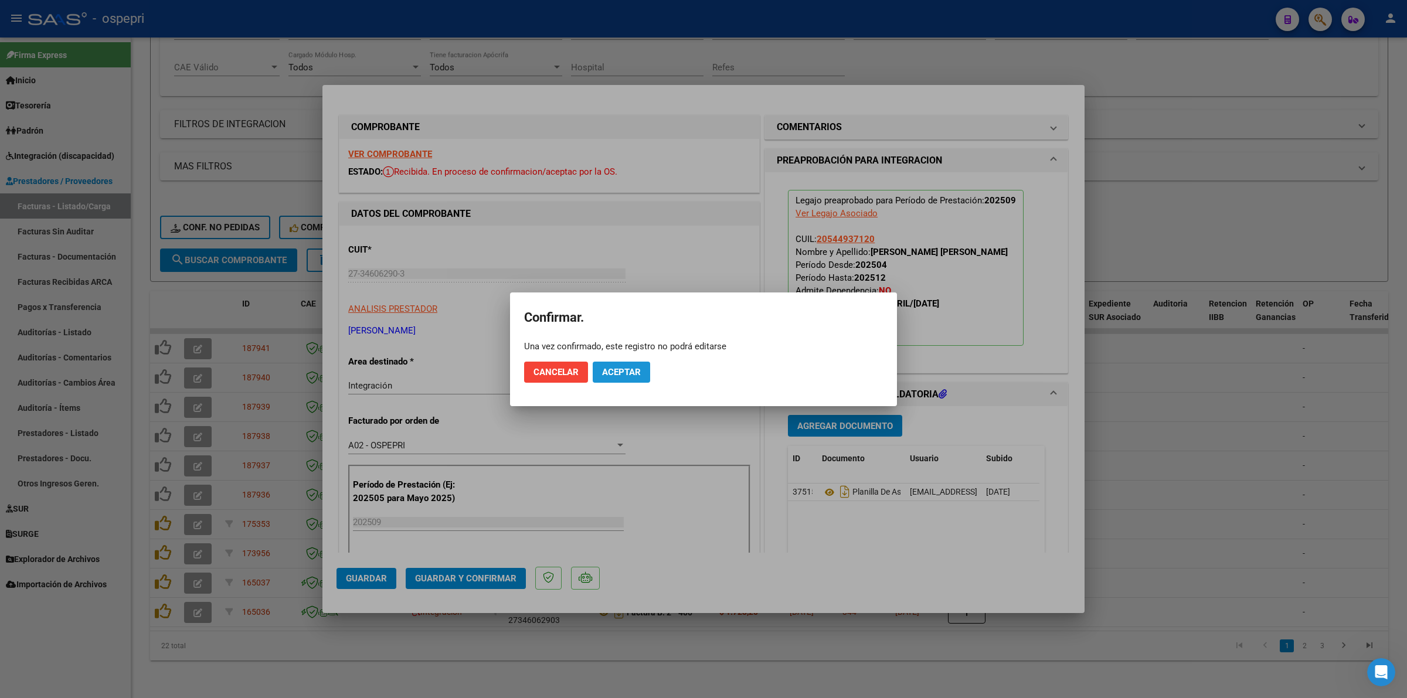
drag, startPoint x: 619, startPoint y: 373, endPoint x: 693, endPoint y: 164, distance: 221.9
click at [620, 370] on span "Aceptar" at bounding box center [621, 372] width 39 height 11
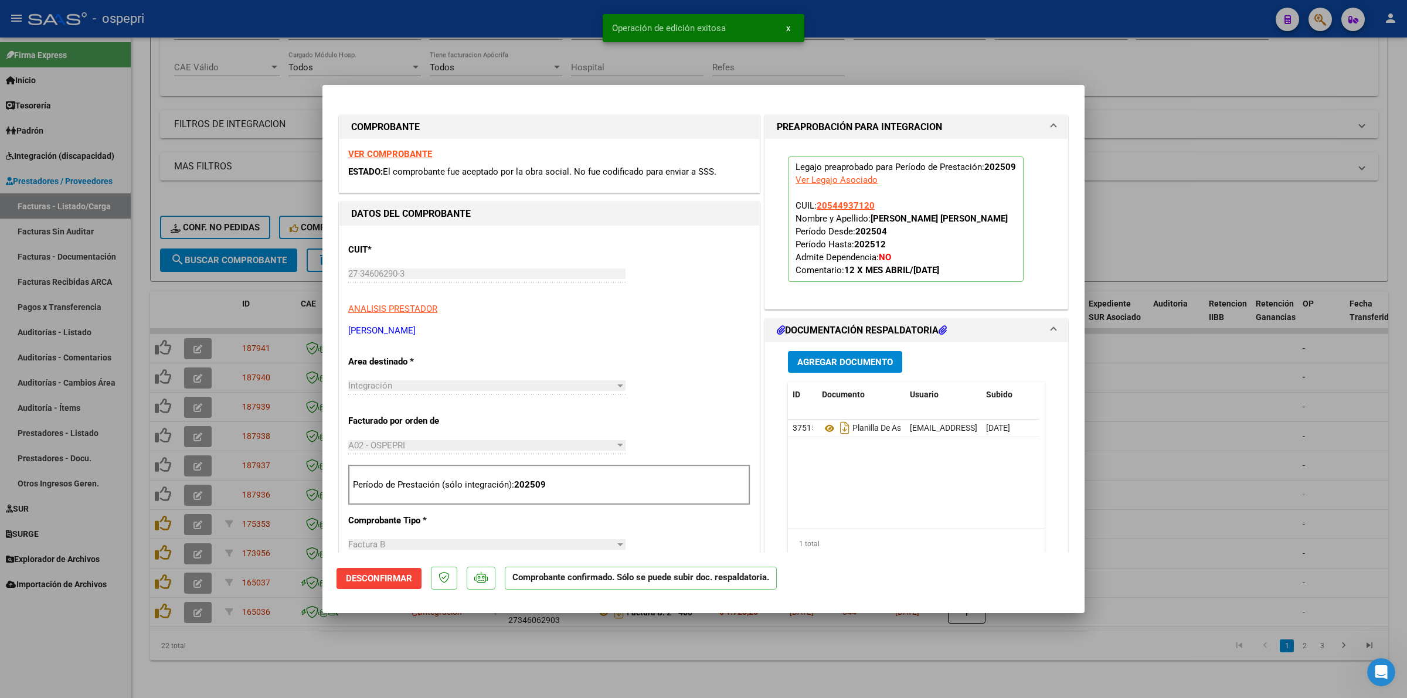
type input "$ 0,00"
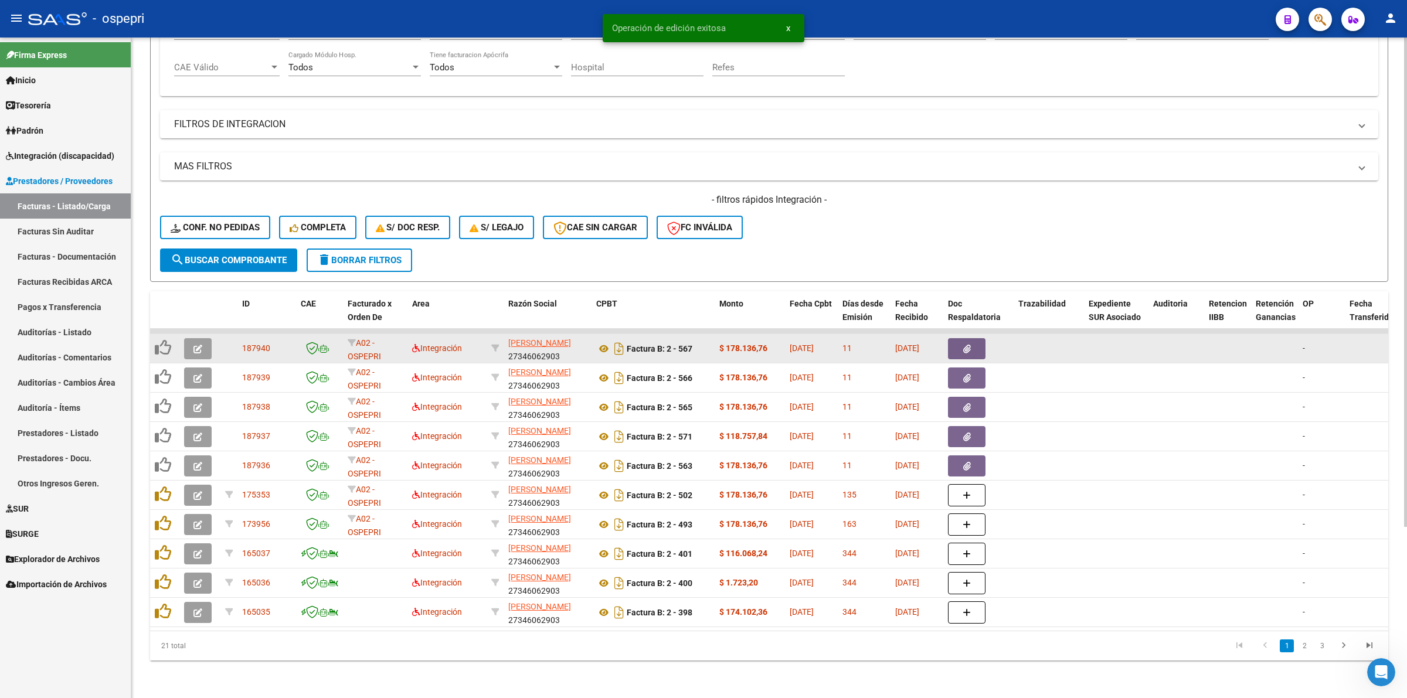
click at [198, 345] on icon "button" at bounding box center [197, 349] width 9 height 9
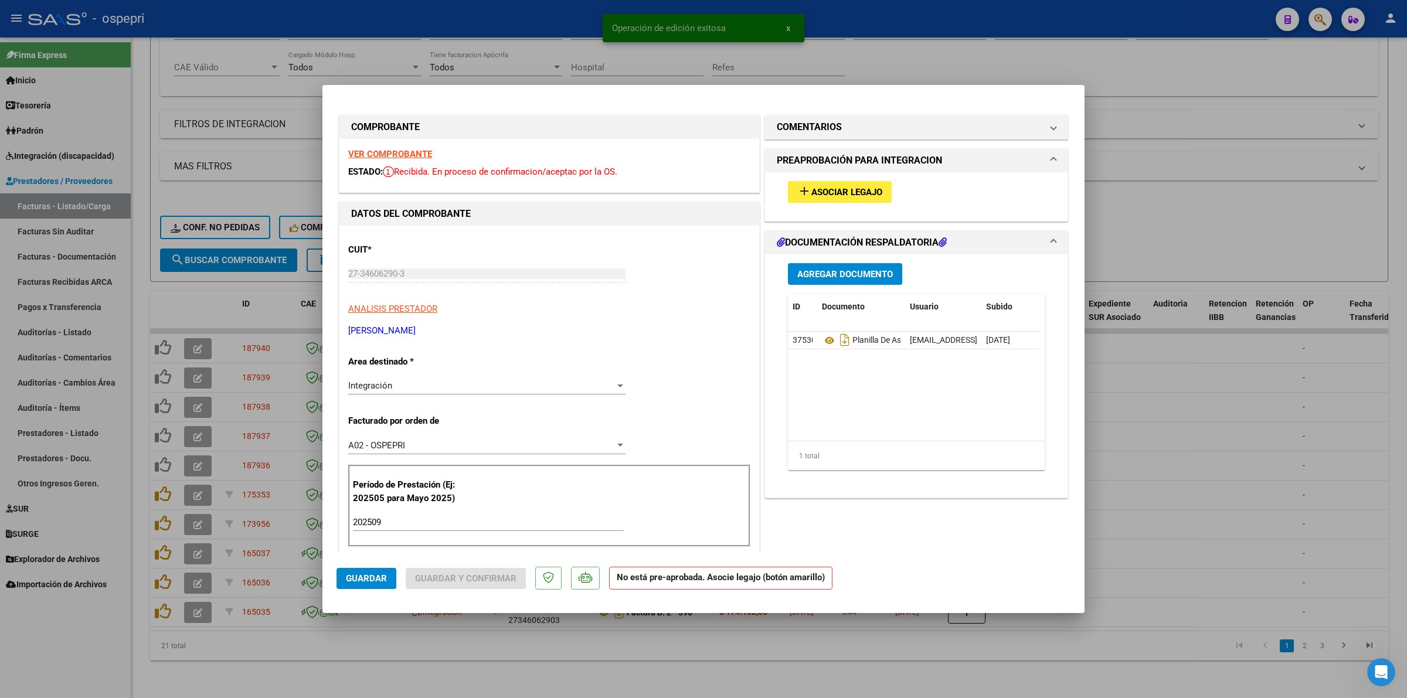
click at [389, 152] on strong "VER COMPROBANTE" at bounding box center [390, 154] width 84 height 11
click at [827, 195] on span "Asociar Legajo" at bounding box center [846, 192] width 71 height 11
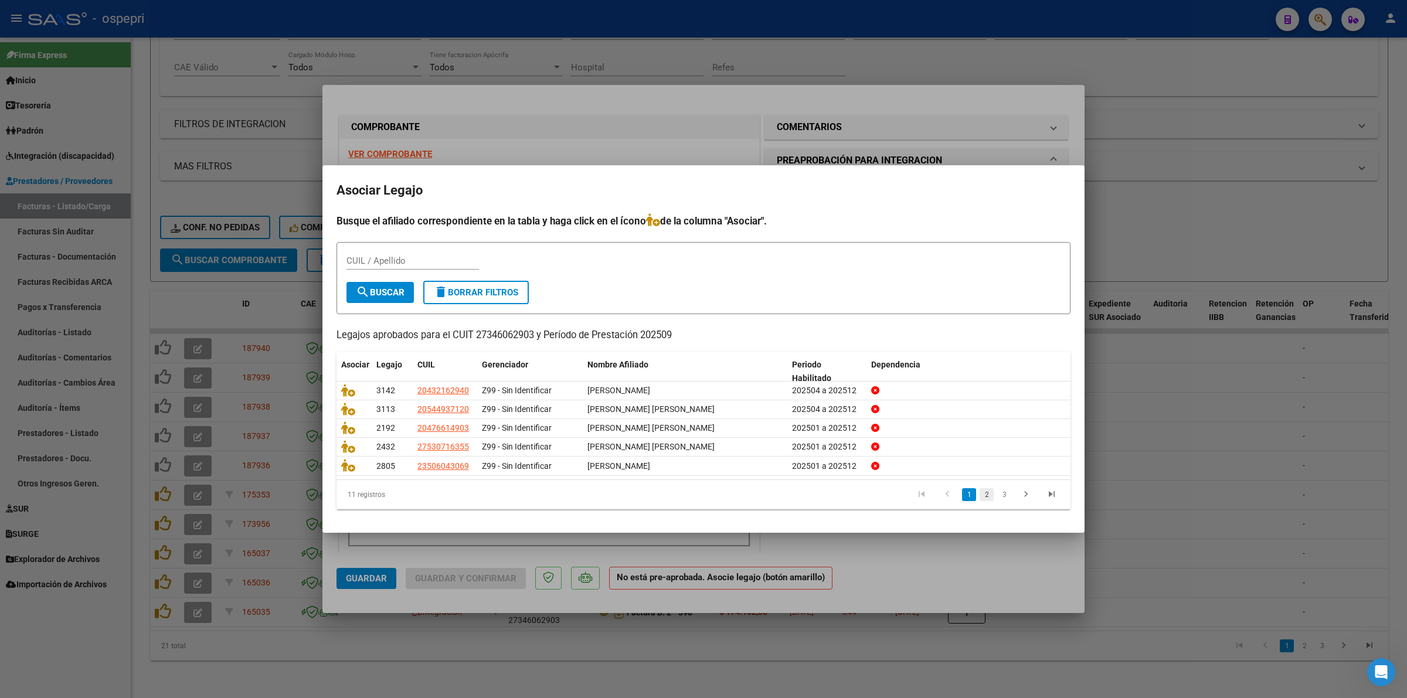
click at [985, 499] on link "2" at bounding box center [987, 494] width 14 height 13
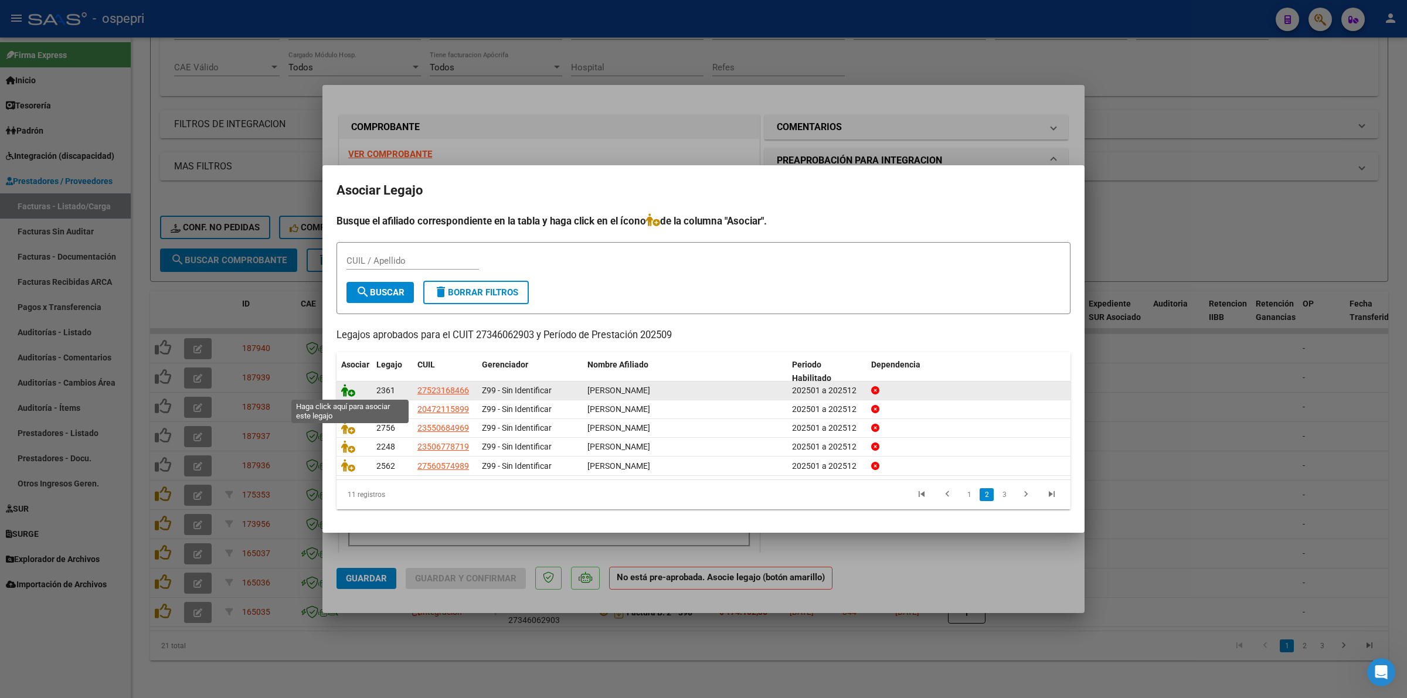
click at [352, 392] on icon at bounding box center [348, 390] width 14 height 13
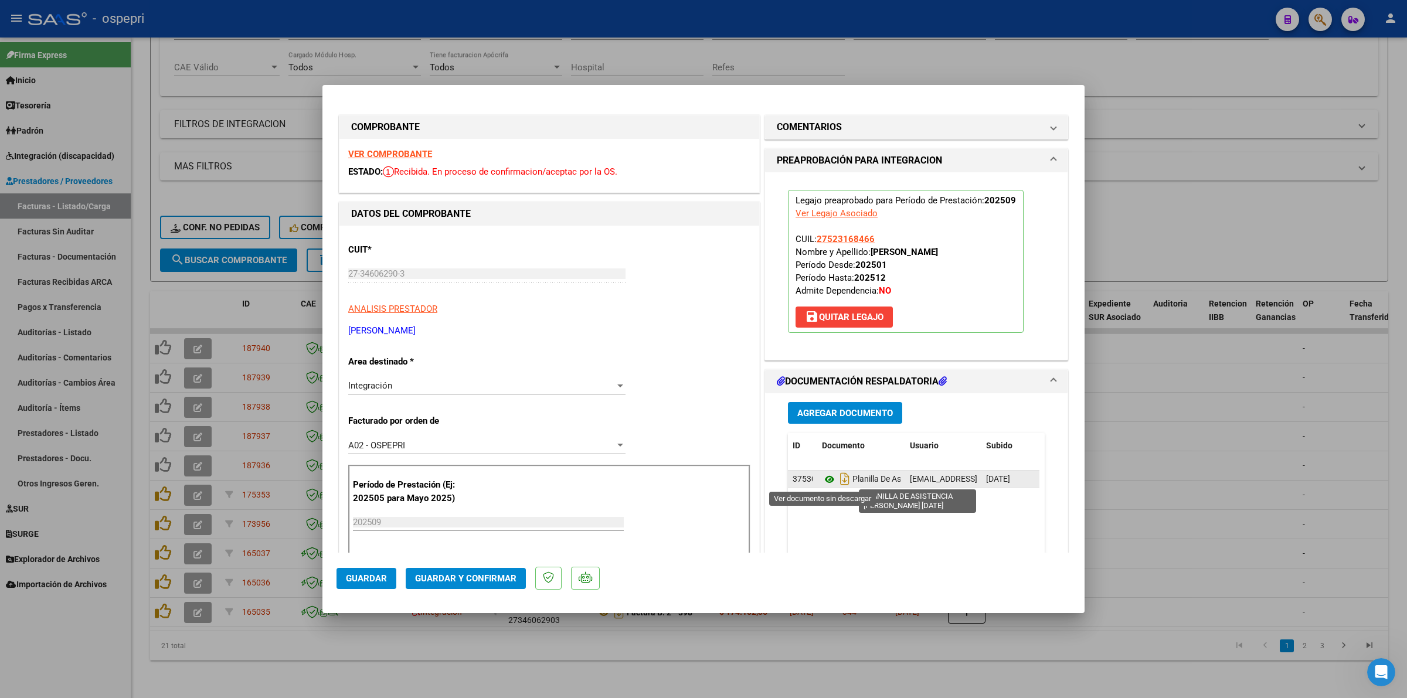
click at [822, 478] on icon at bounding box center [829, 479] width 15 height 14
click at [494, 572] on button "Guardar y Confirmar" at bounding box center [466, 578] width 120 height 21
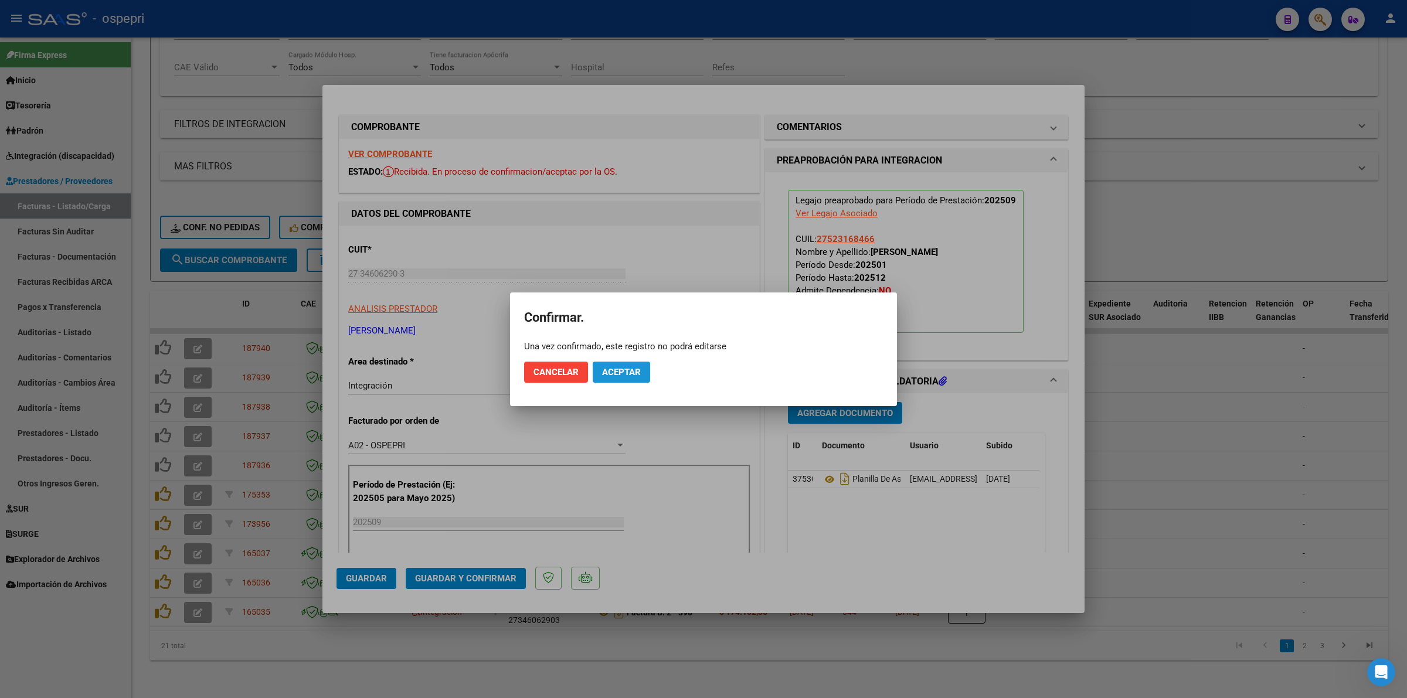
drag, startPoint x: 602, startPoint y: 368, endPoint x: 709, endPoint y: 217, distance: 185.4
click at [603, 367] on span "Aceptar" at bounding box center [621, 372] width 39 height 11
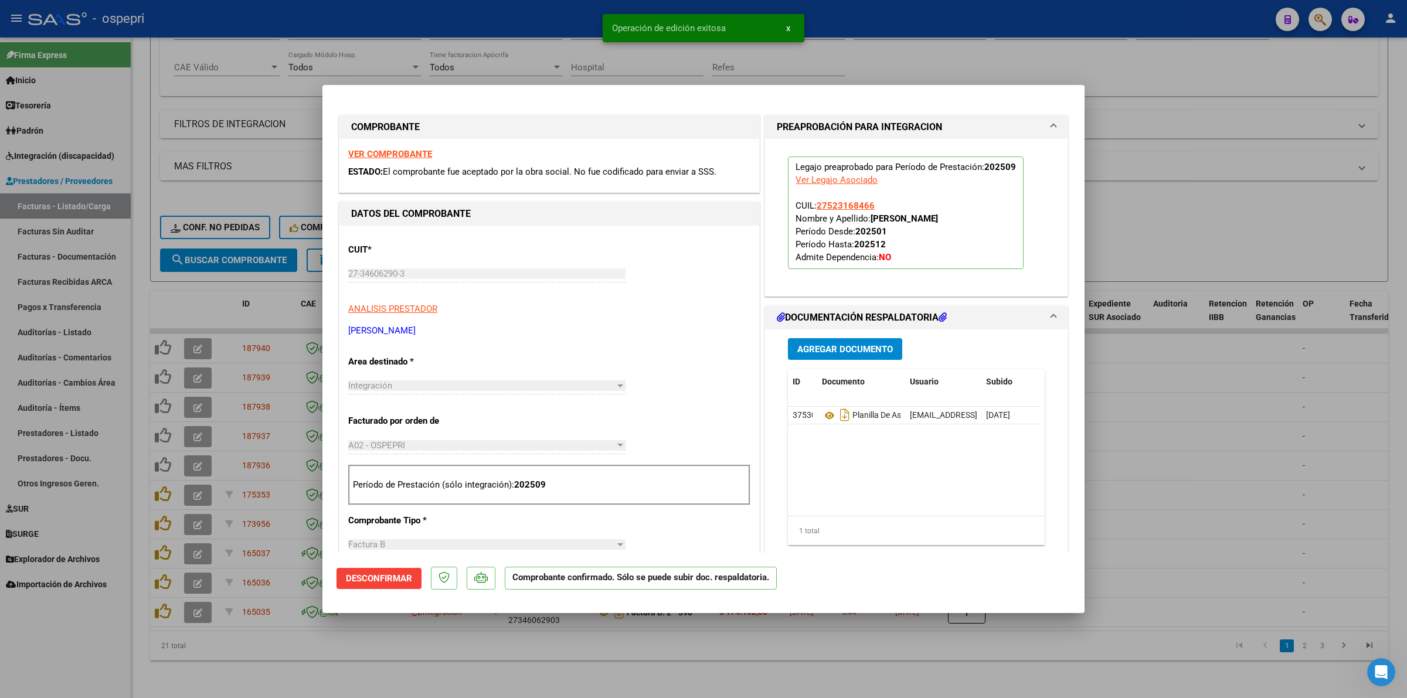
type input "$ 0,00"
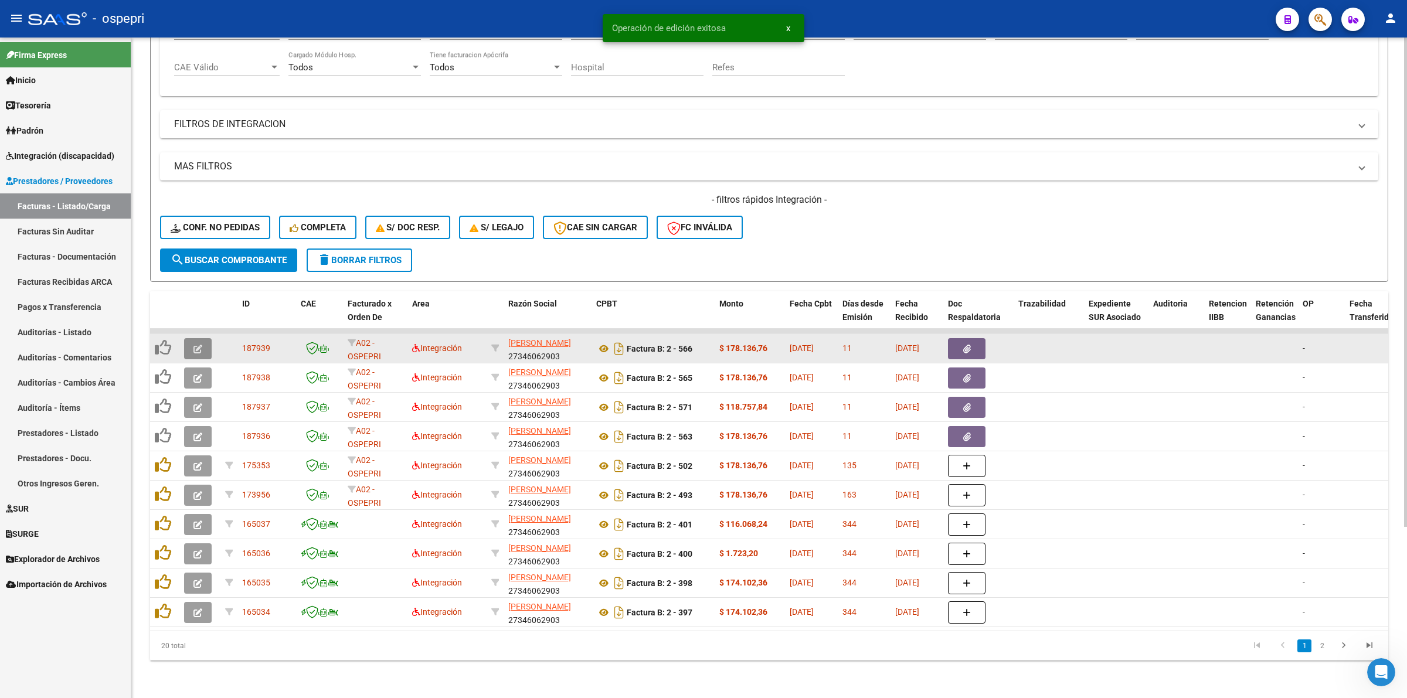
click at [195, 345] on icon "button" at bounding box center [197, 349] width 9 height 9
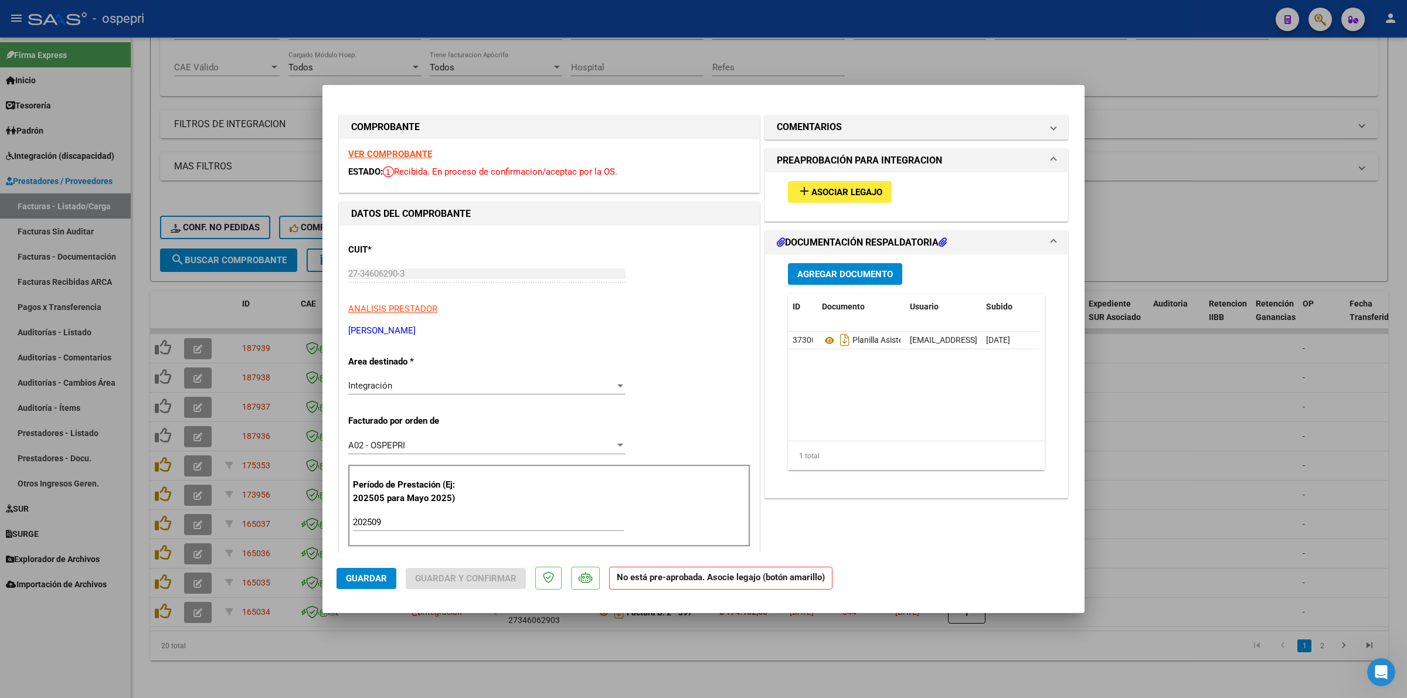
click at [418, 159] on strong "VER COMPROBANTE" at bounding box center [390, 154] width 84 height 11
click at [858, 192] on span "Asociar Legajo" at bounding box center [846, 192] width 71 height 11
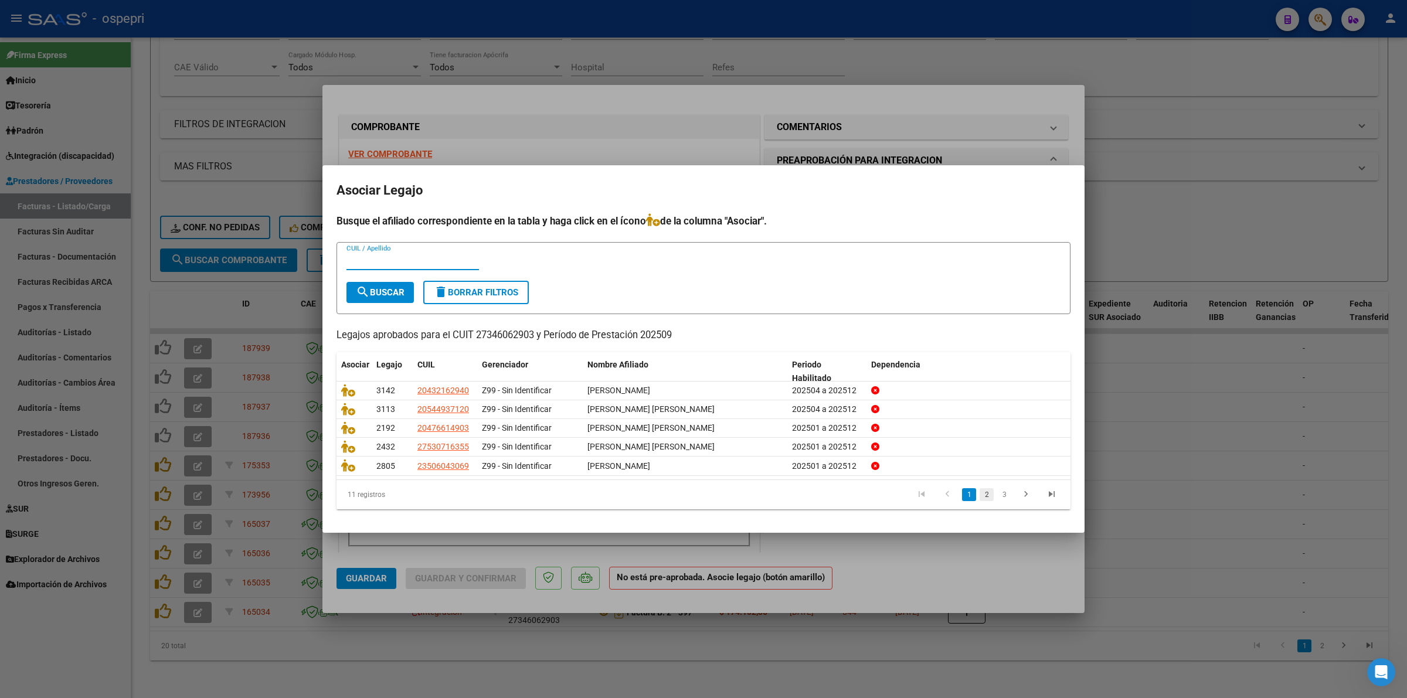
click at [985, 492] on link "2" at bounding box center [987, 494] width 14 height 13
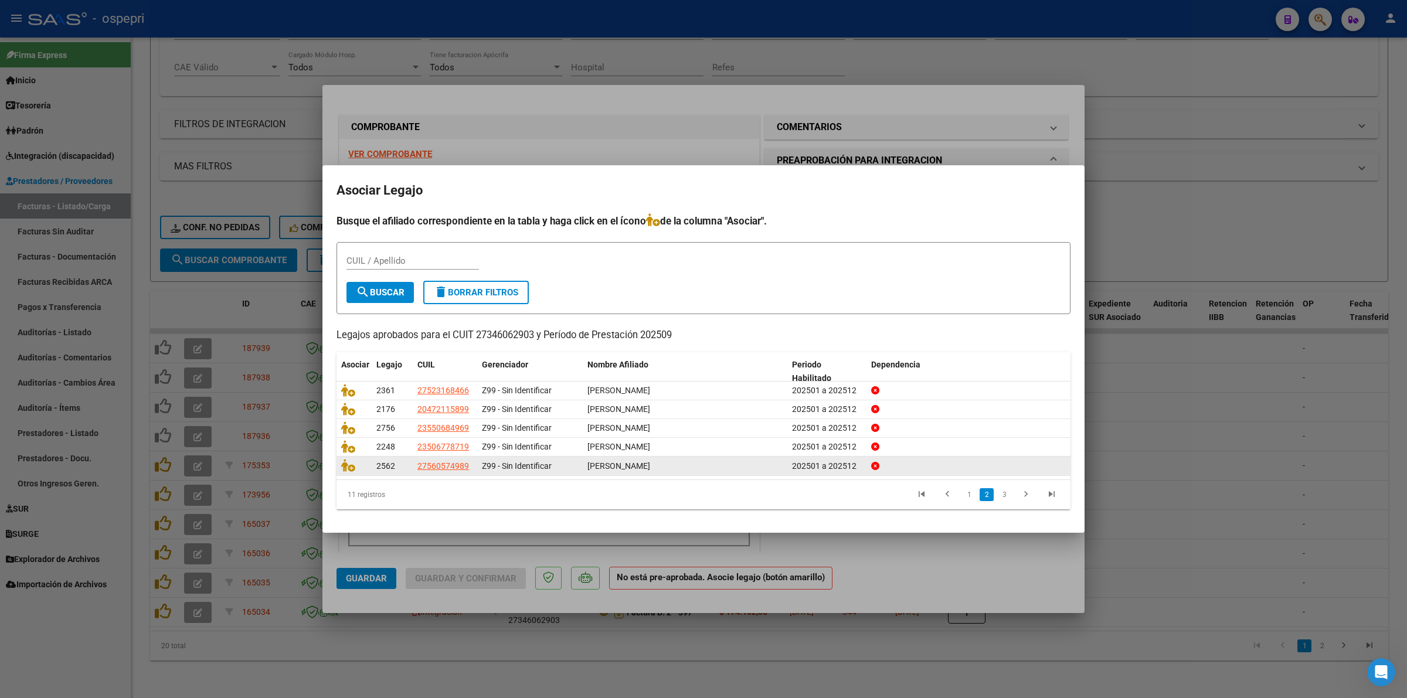
drag, startPoint x: 1007, startPoint y: 491, endPoint x: 1000, endPoint y: 489, distance: 7.3
click at [1005, 491] on link "3" at bounding box center [1004, 494] width 14 height 13
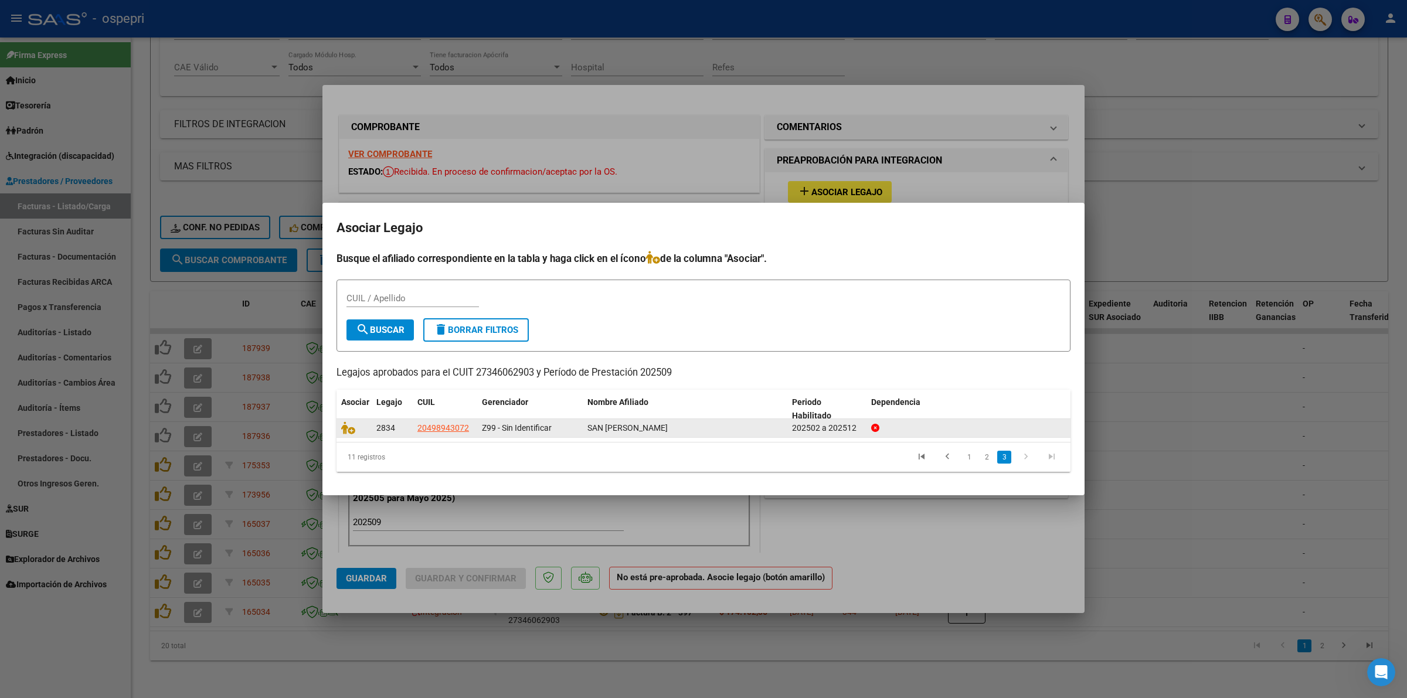
click at [355, 434] on div at bounding box center [354, 427] width 26 height 13
click at [348, 426] on icon at bounding box center [348, 427] width 14 height 13
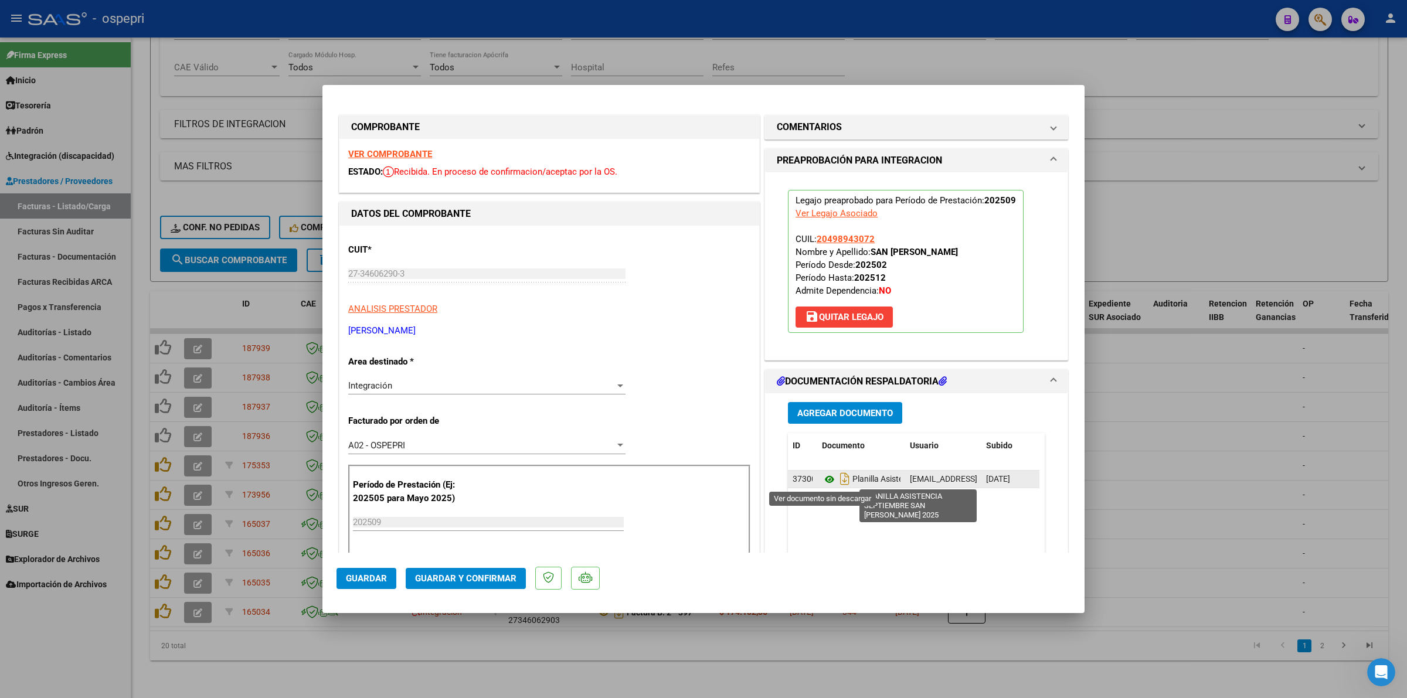
click at [825, 485] on icon at bounding box center [829, 479] width 15 height 14
drag, startPoint x: 503, startPoint y: 573, endPoint x: 532, endPoint y: 540, distance: 44.1
click at [509, 566] on mat-dialog-actions "Guardar Guardar y Confirmar" at bounding box center [703, 576] width 734 height 46
click at [502, 578] on span "Guardar y Confirmar" at bounding box center [465, 578] width 101 height 11
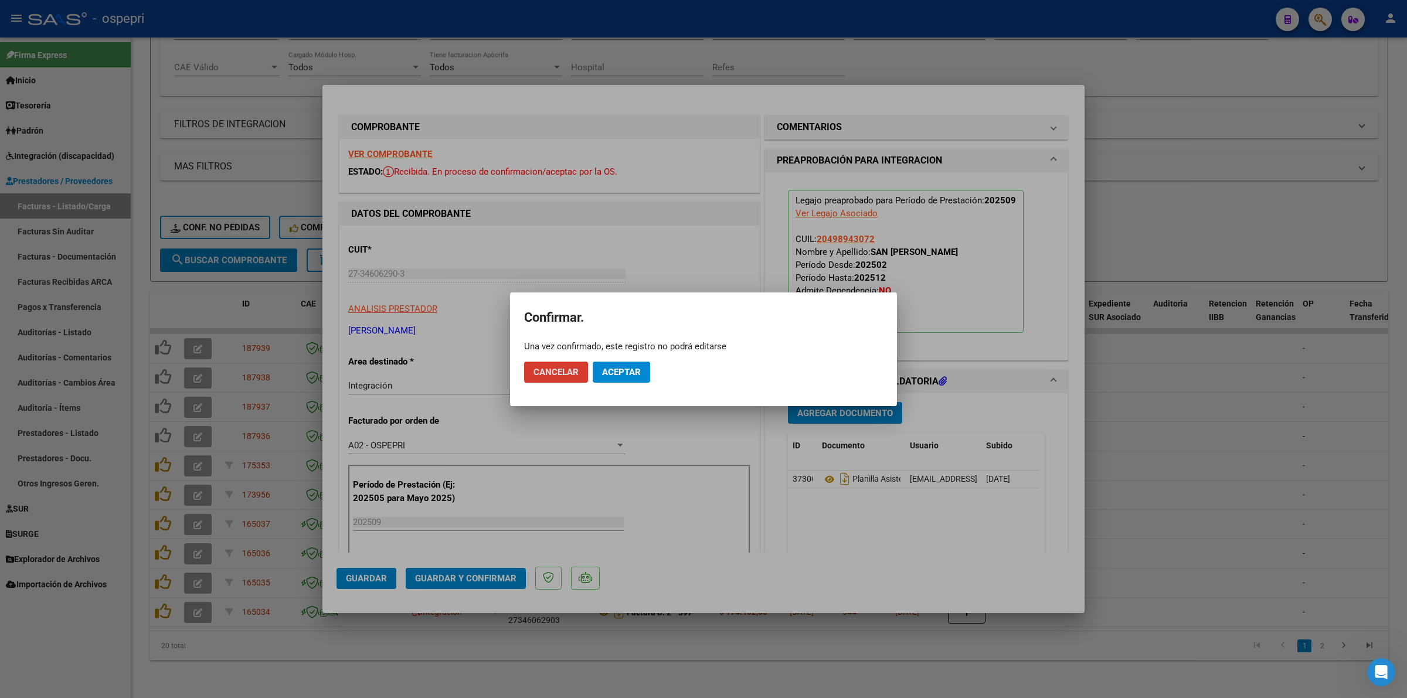
click at [632, 373] on span "Aceptar" at bounding box center [621, 372] width 39 height 11
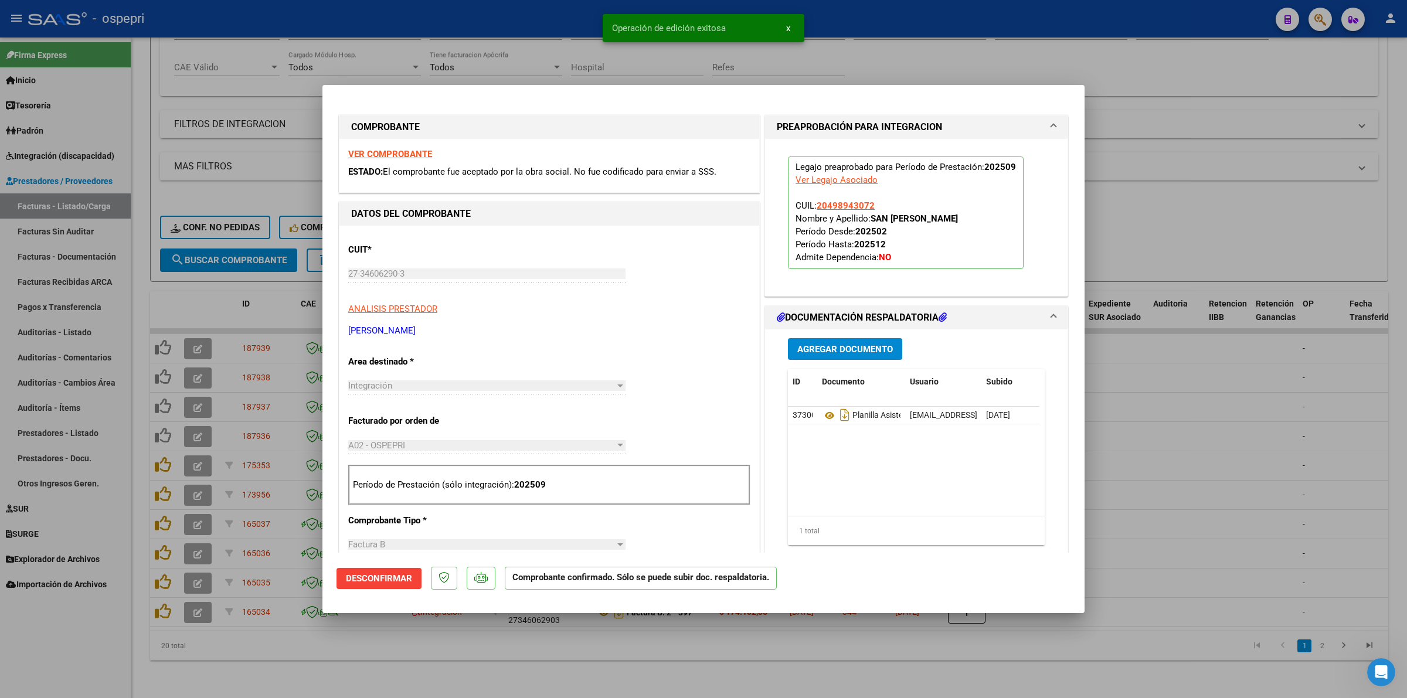
type input "$ 0,00"
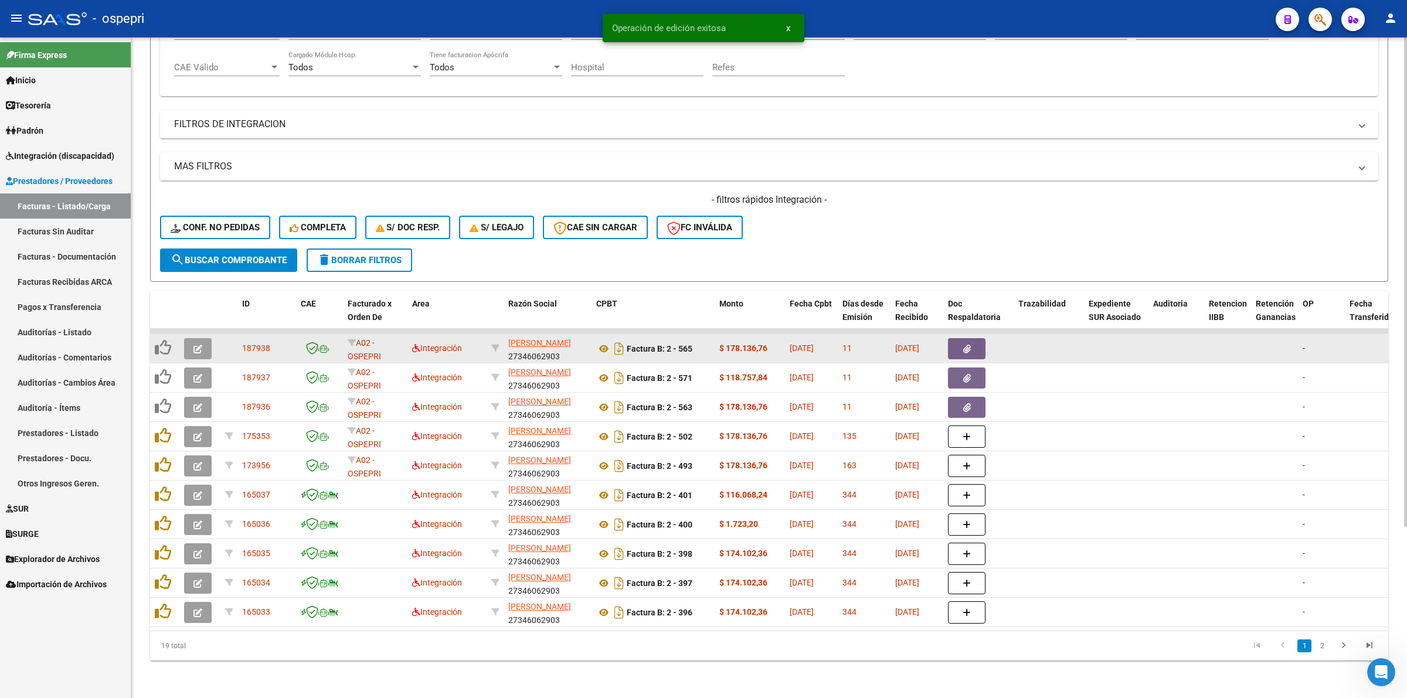
click at [197, 345] on icon "button" at bounding box center [197, 349] width 9 height 9
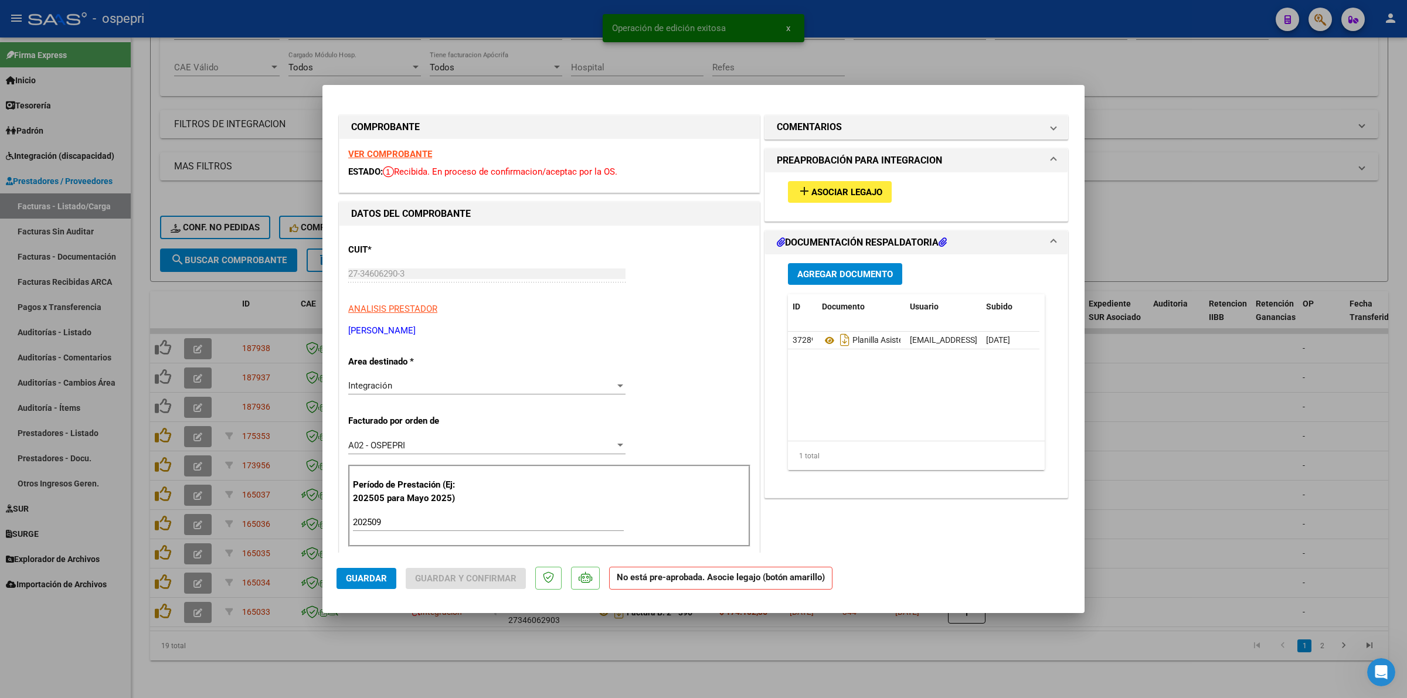
click at [400, 150] on strong "VER COMPROBANTE" at bounding box center [390, 154] width 84 height 11
click at [849, 196] on span "Asociar Legajo" at bounding box center [846, 192] width 71 height 11
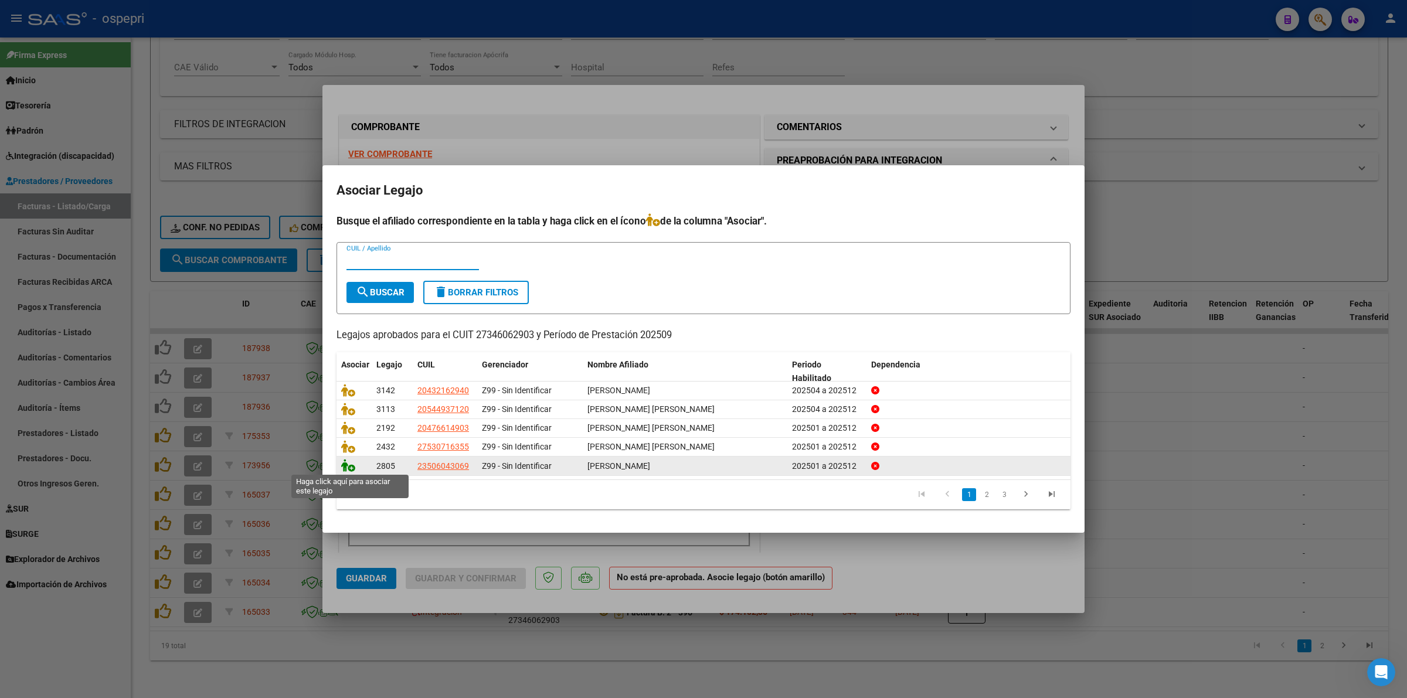
click at [344, 467] on icon at bounding box center [348, 465] width 14 height 13
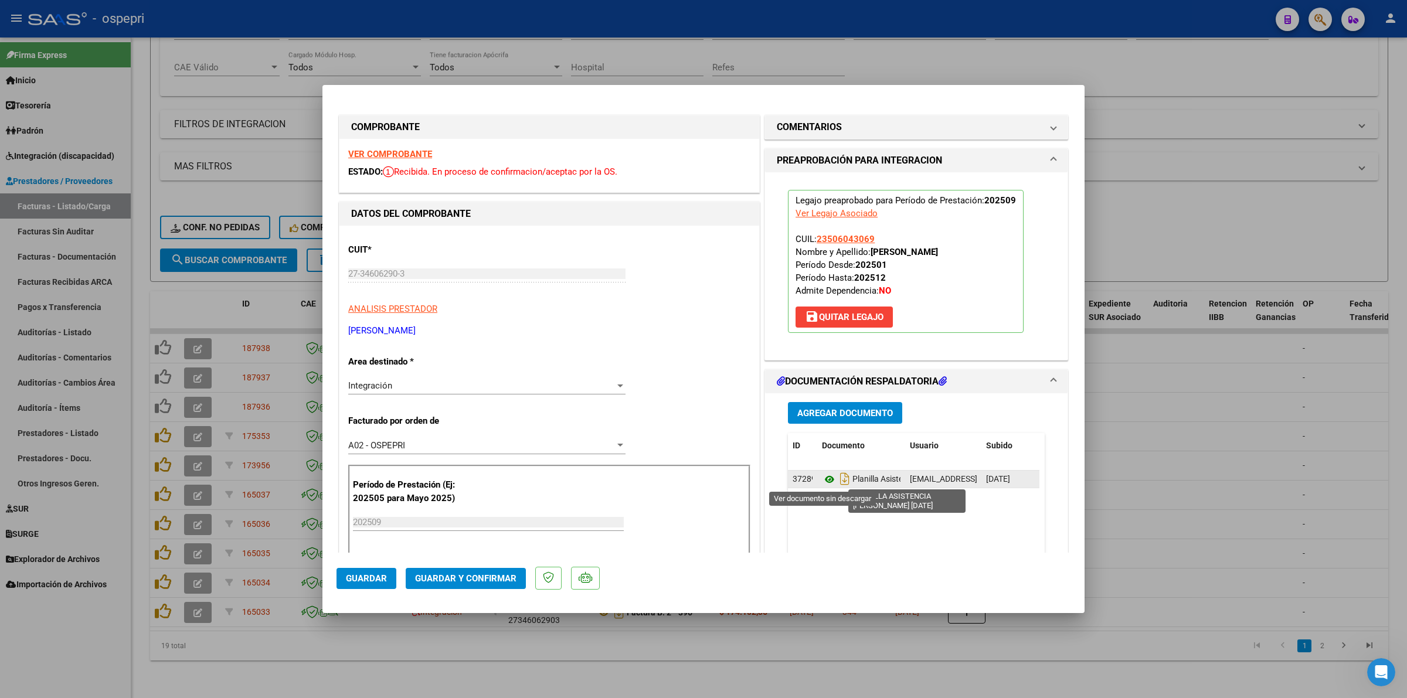
click at [824, 482] on icon at bounding box center [829, 479] width 15 height 14
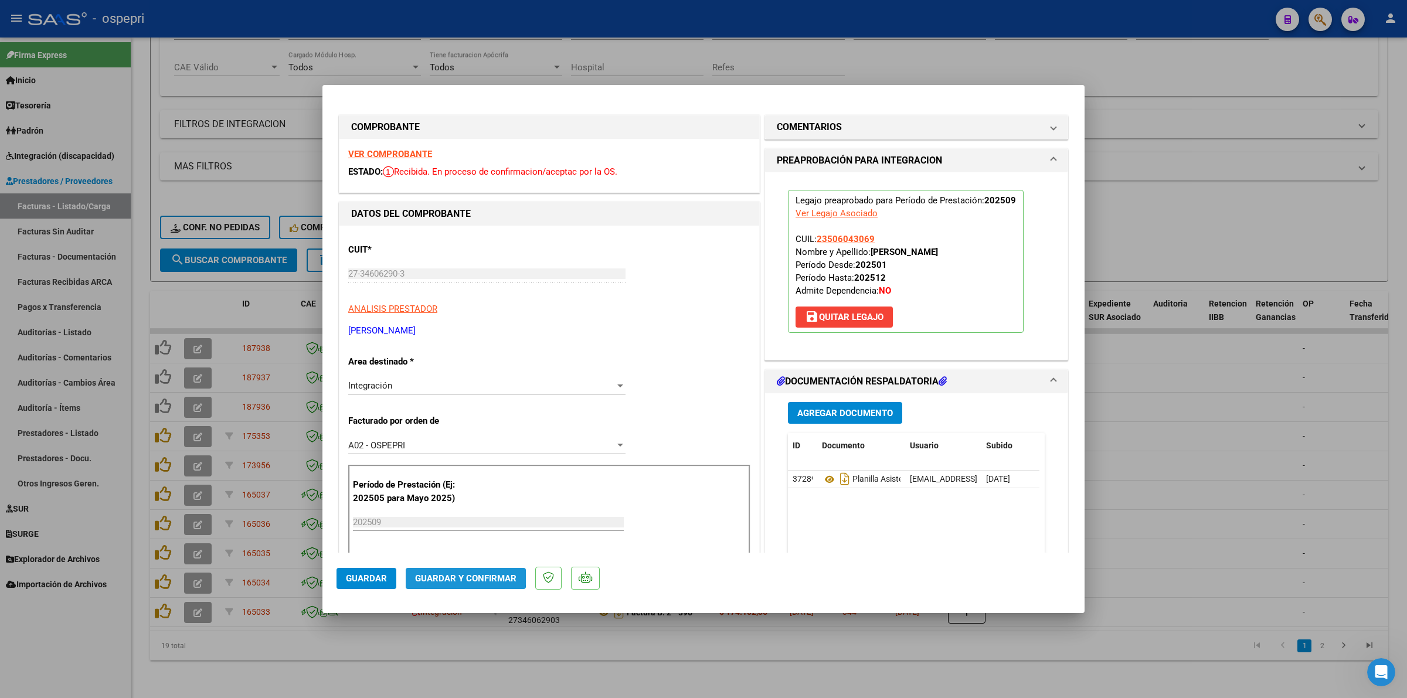
click at [450, 575] on span "Guardar y Confirmar" at bounding box center [465, 578] width 101 height 11
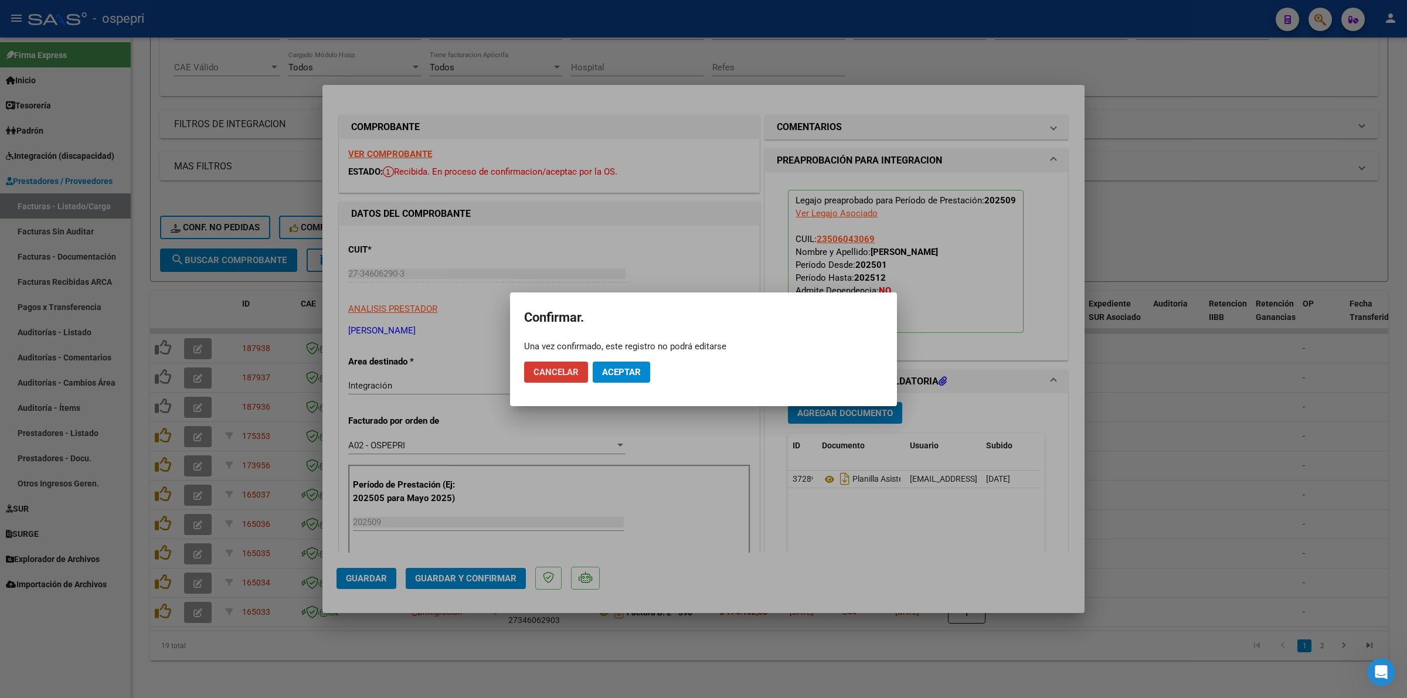
click at [637, 362] on button "Aceptar" at bounding box center [621, 372] width 57 height 21
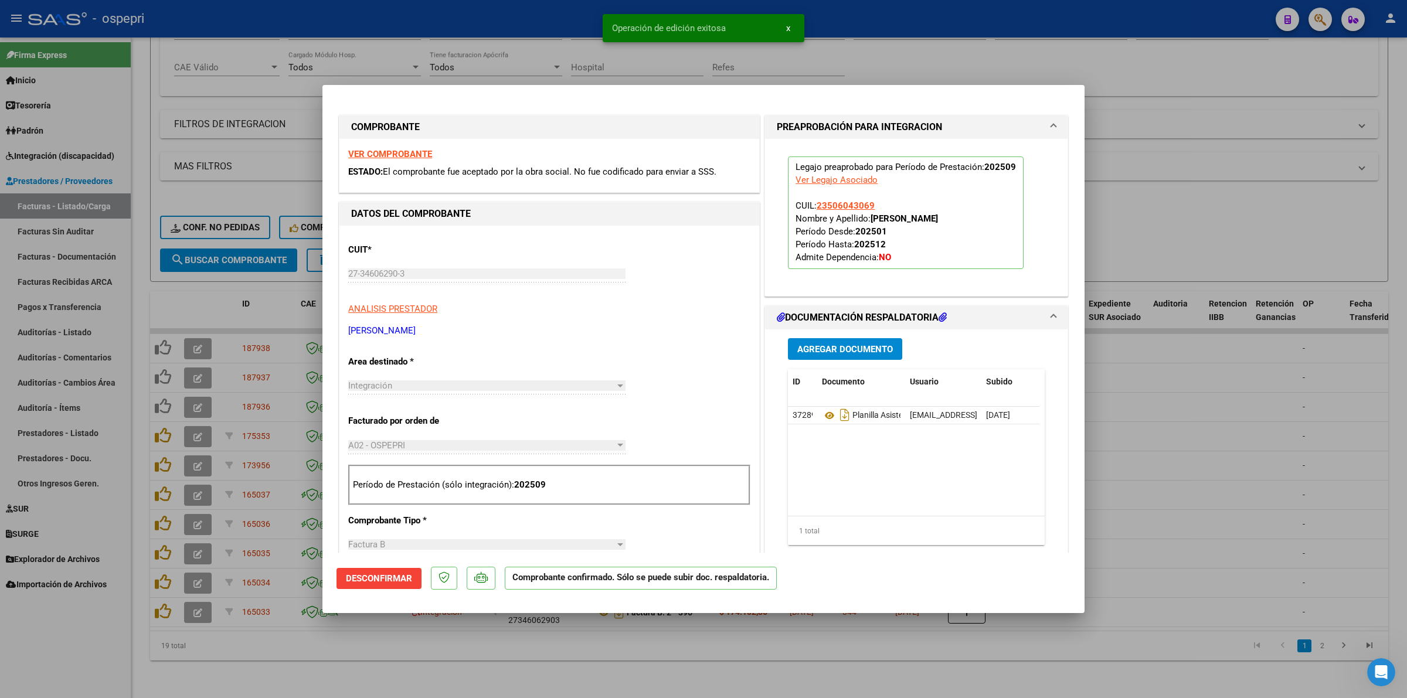
type input "$ 0,00"
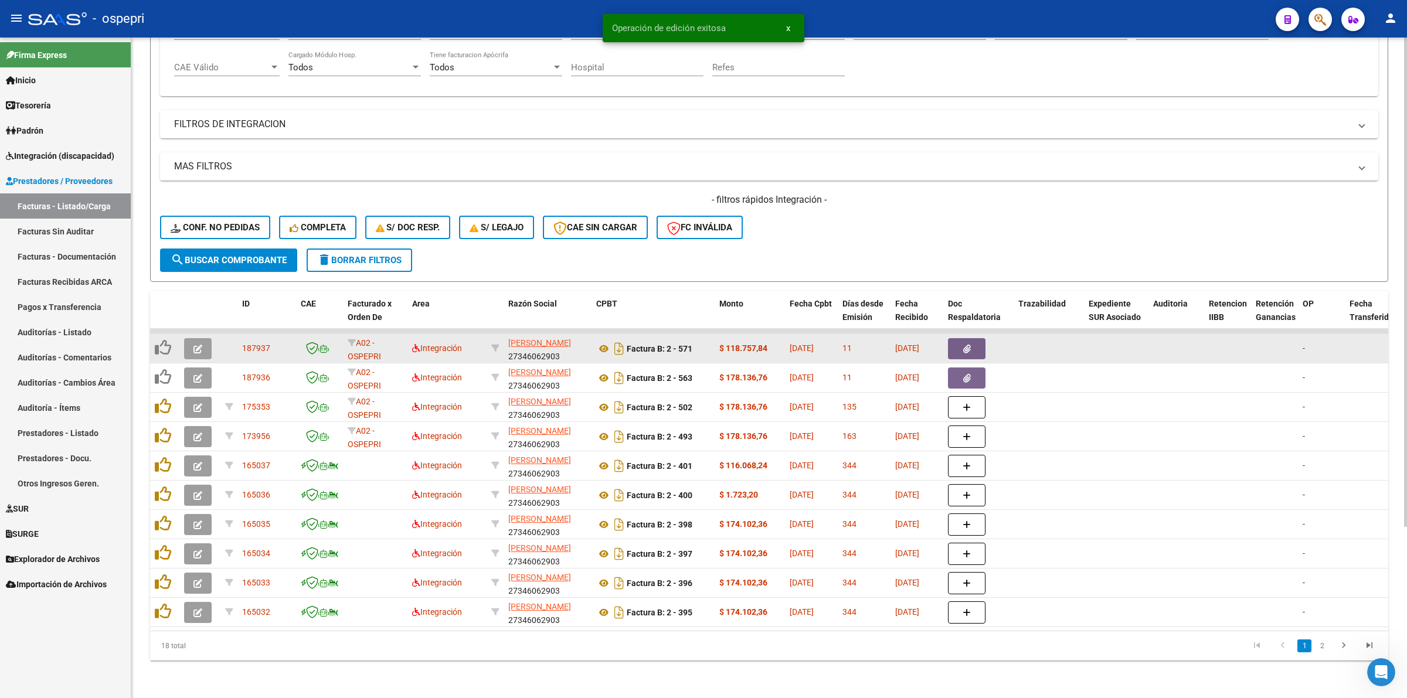
click at [191, 338] on button "button" at bounding box center [198, 348] width 28 height 21
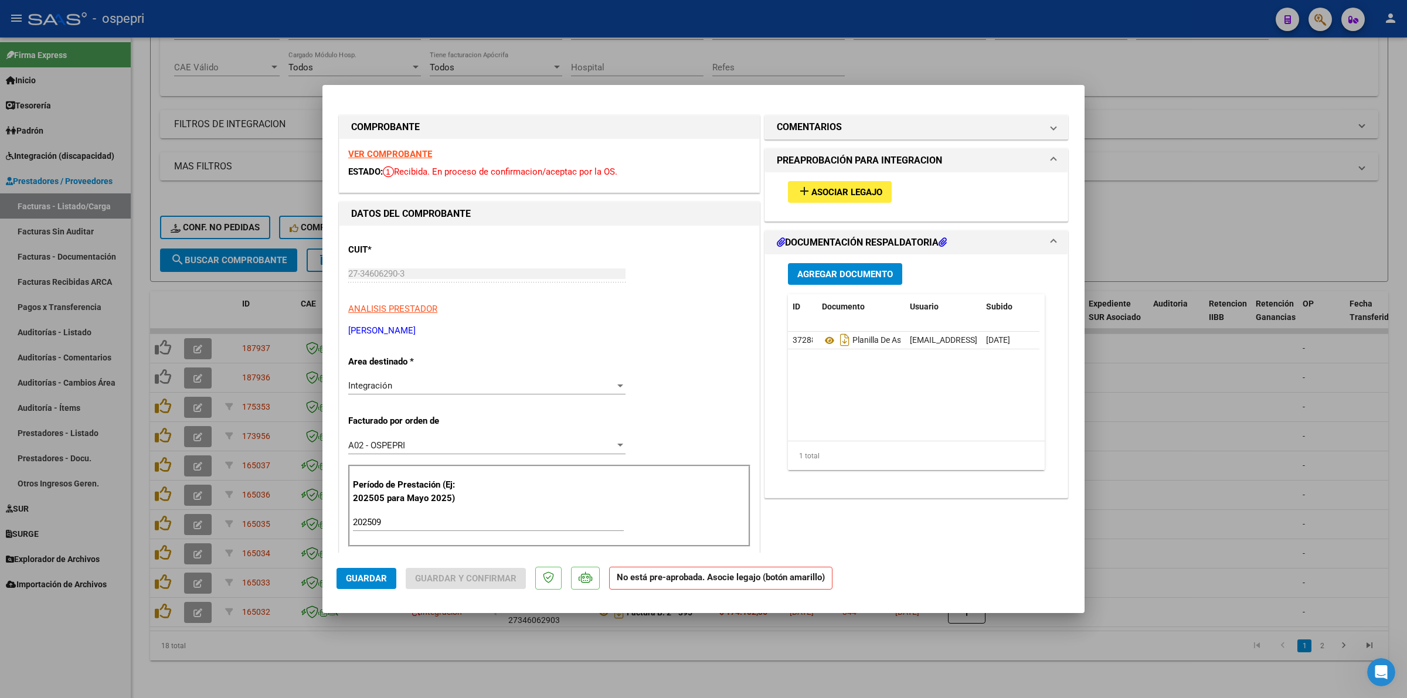
click at [356, 151] on strong "VER COMPROBANTE" at bounding box center [390, 154] width 84 height 11
click at [843, 191] on span "Asociar Legajo" at bounding box center [846, 192] width 71 height 11
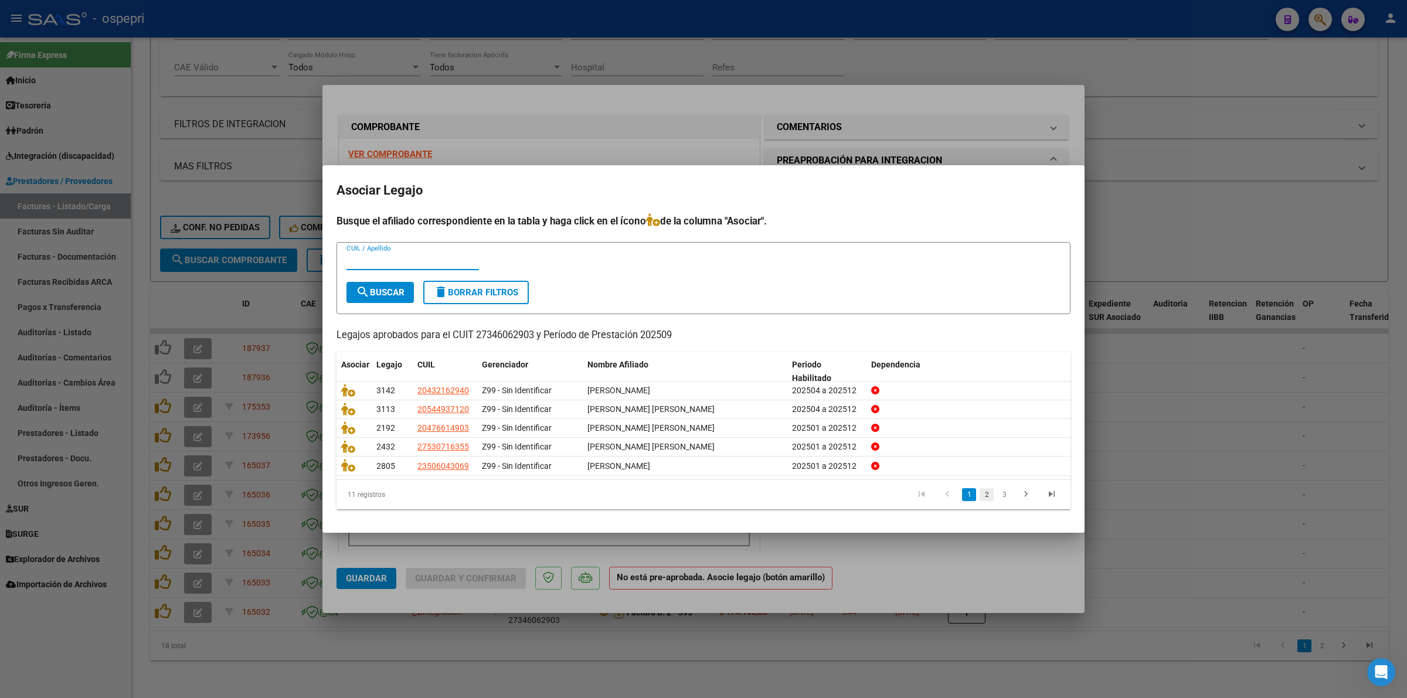
click at [983, 491] on link "2" at bounding box center [987, 494] width 14 height 13
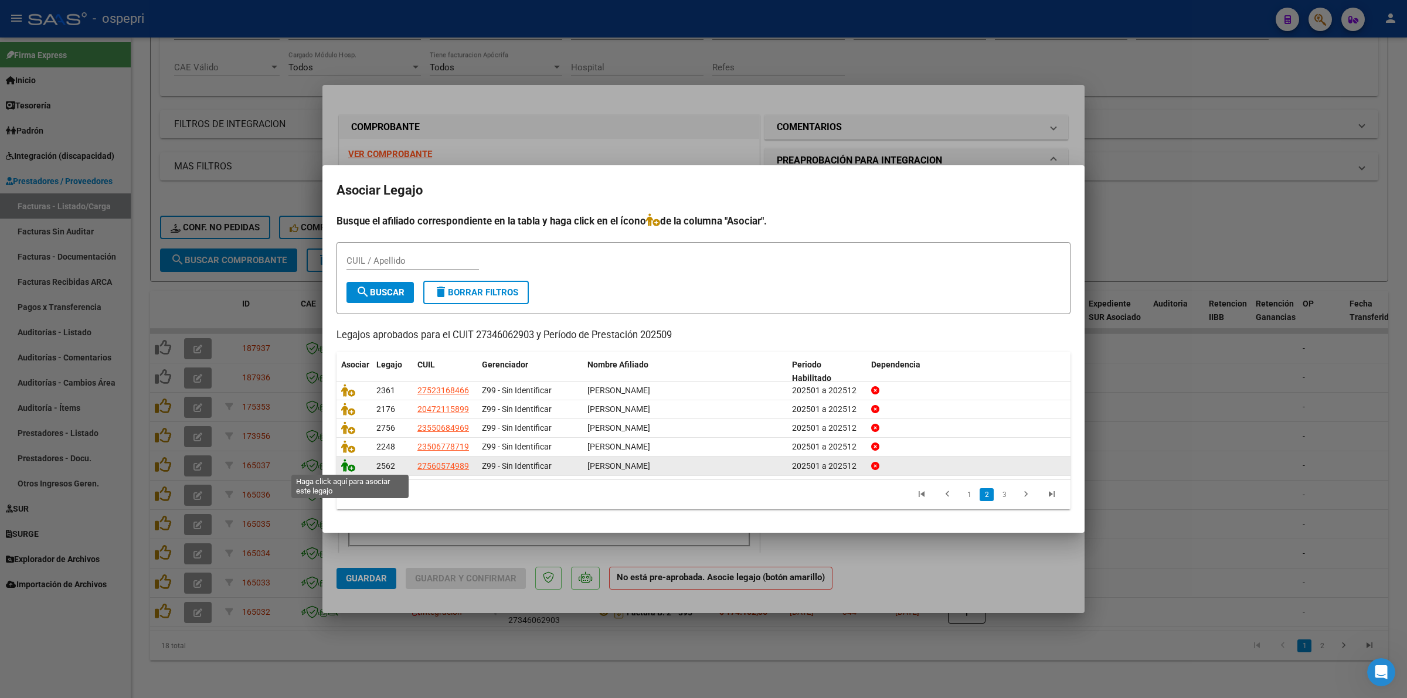
click at [349, 461] on icon at bounding box center [348, 465] width 14 height 13
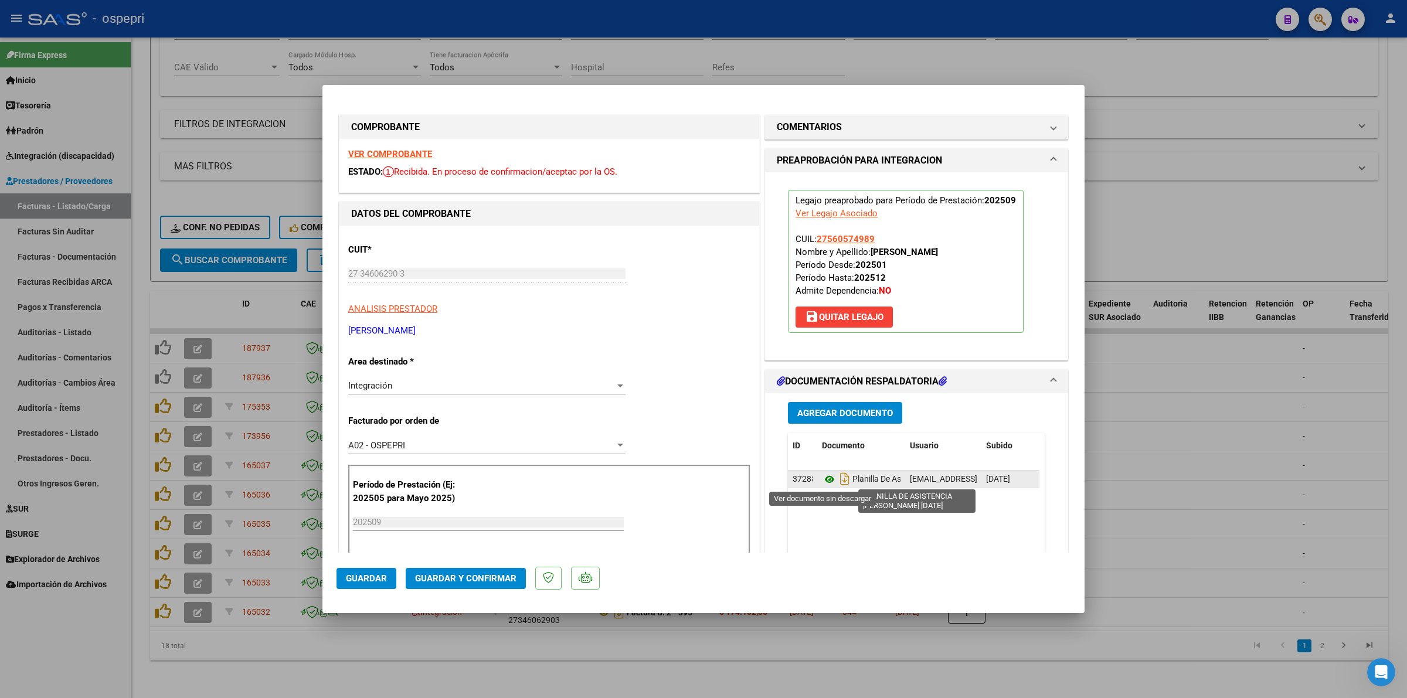
click at [822, 481] on icon at bounding box center [829, 479] width 15 height 14
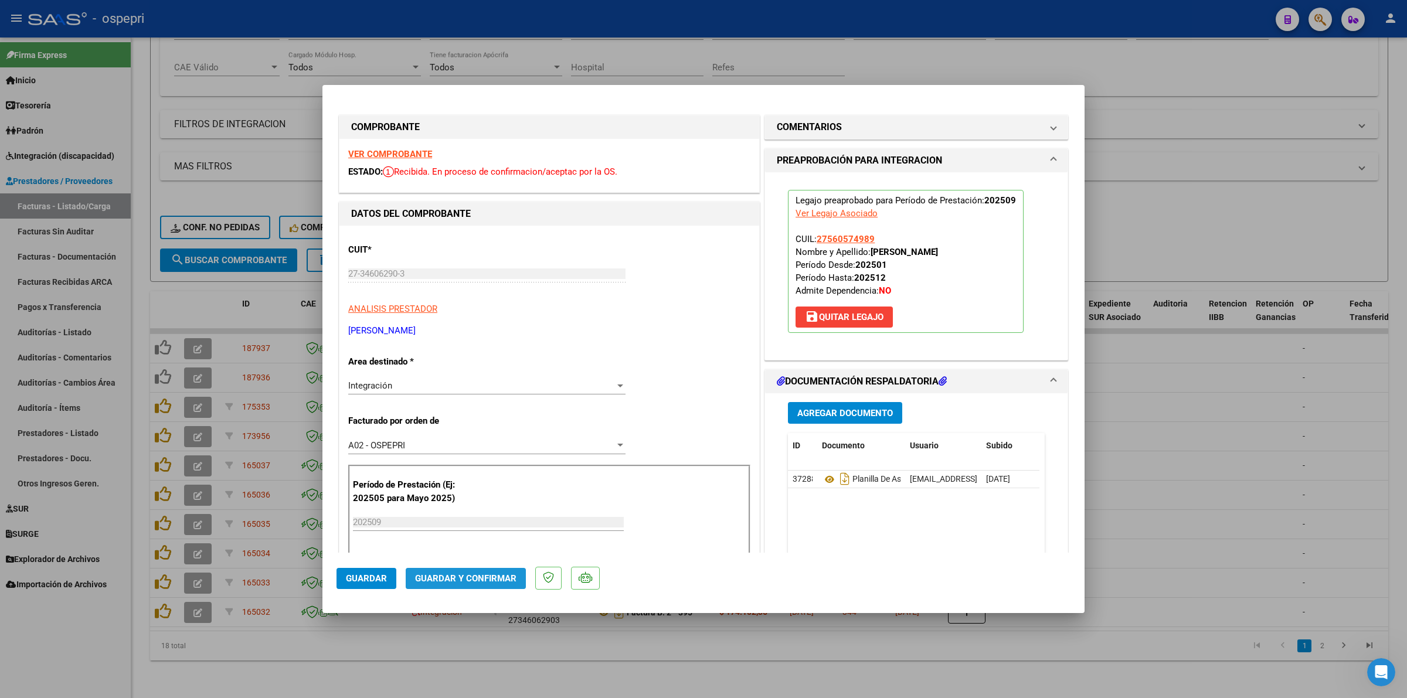
click at [489, 573] on span "Guardar y Confirmar" at bounding box center [465, 578] width 101 height 11
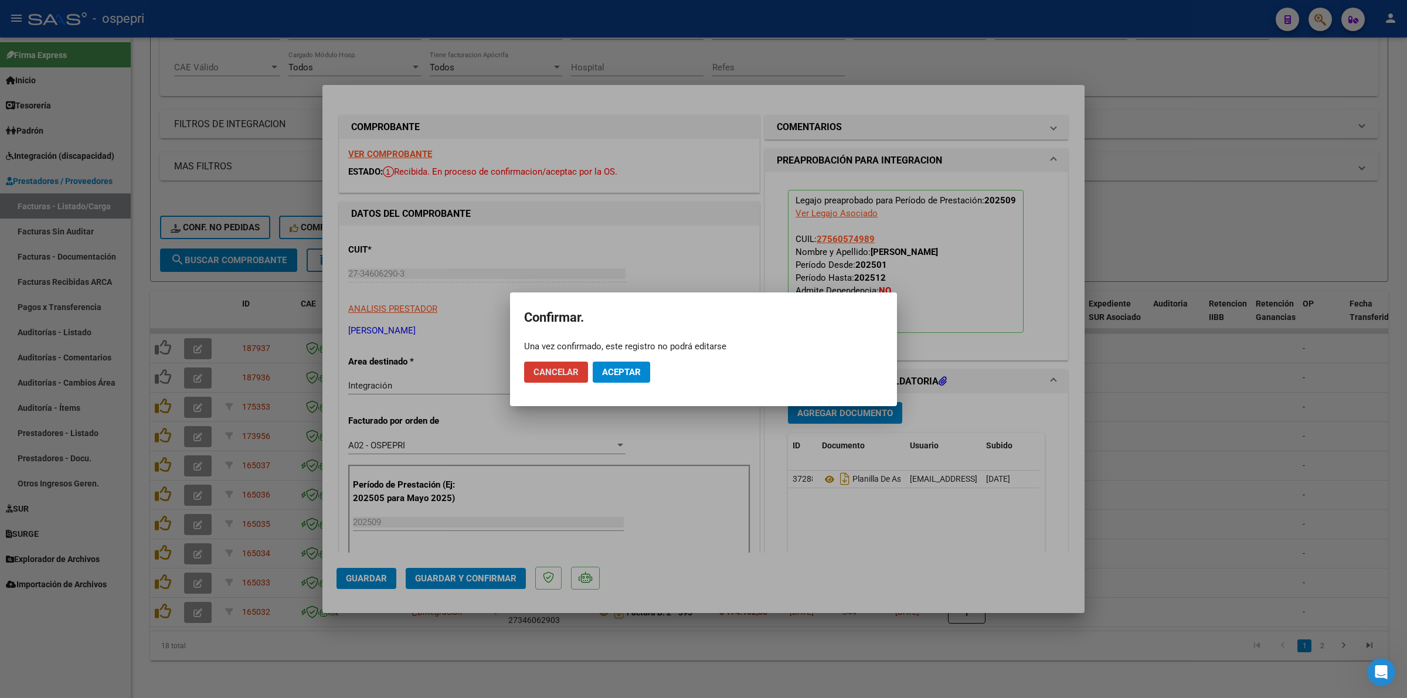
click at [636, 367] on span "Aceptar" at bounding box center [621, 372] width 39 height 11
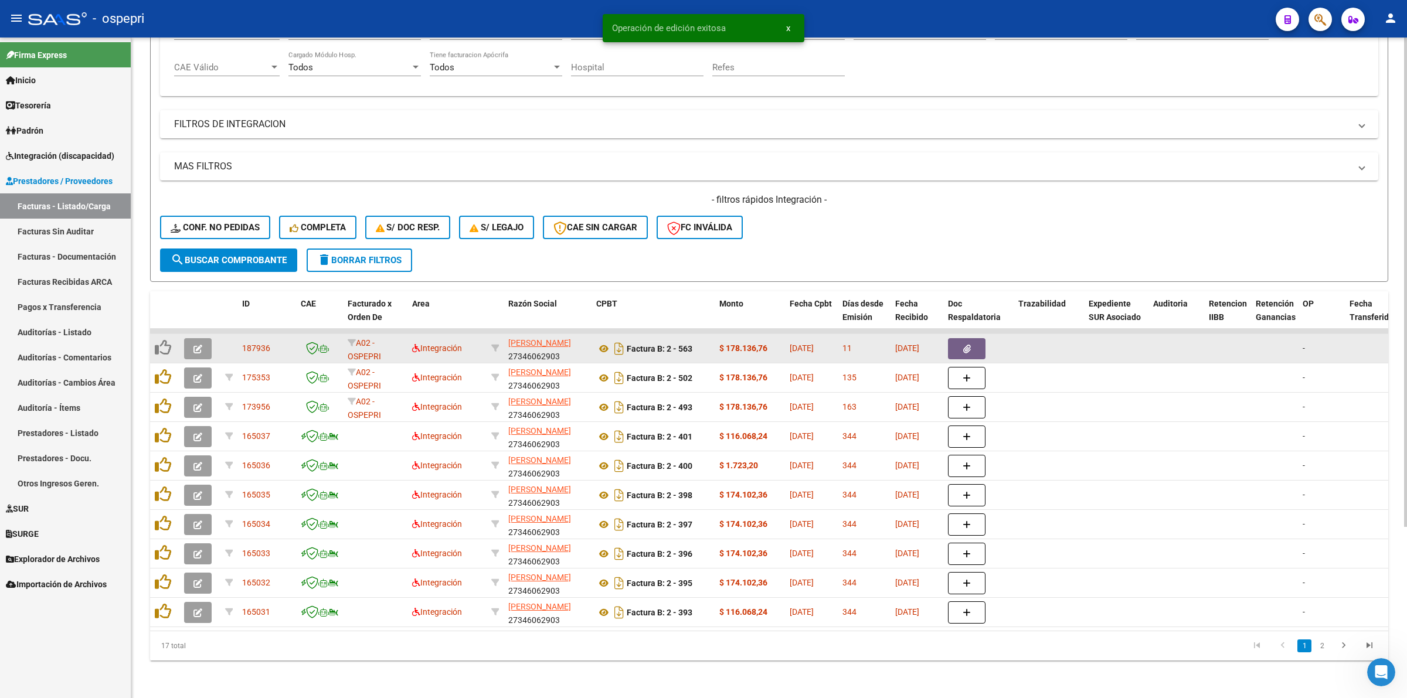
click at [198, 345] on icon "button" at bounding box center [197, 349] width 9 height 9
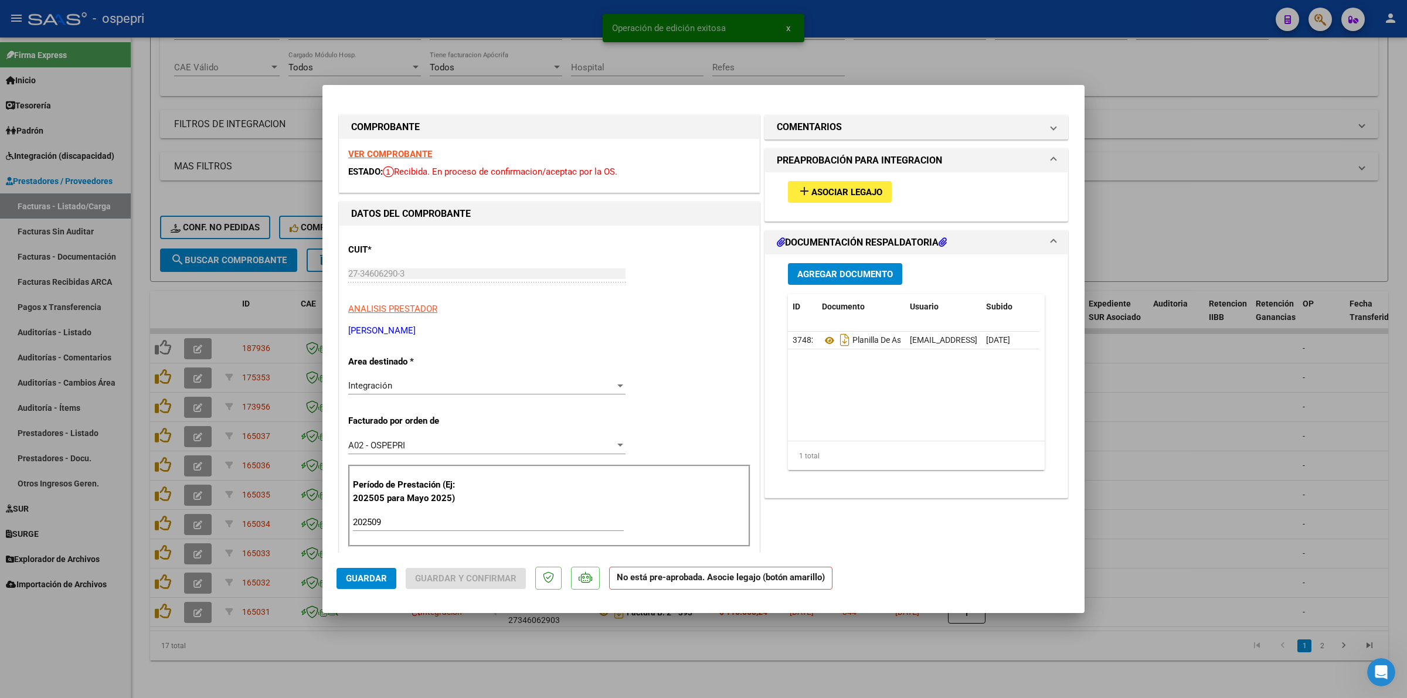
click at [410, 154] on strong "VER COMPROBANTE" at bounding box center [390, 154] width 84 height 11
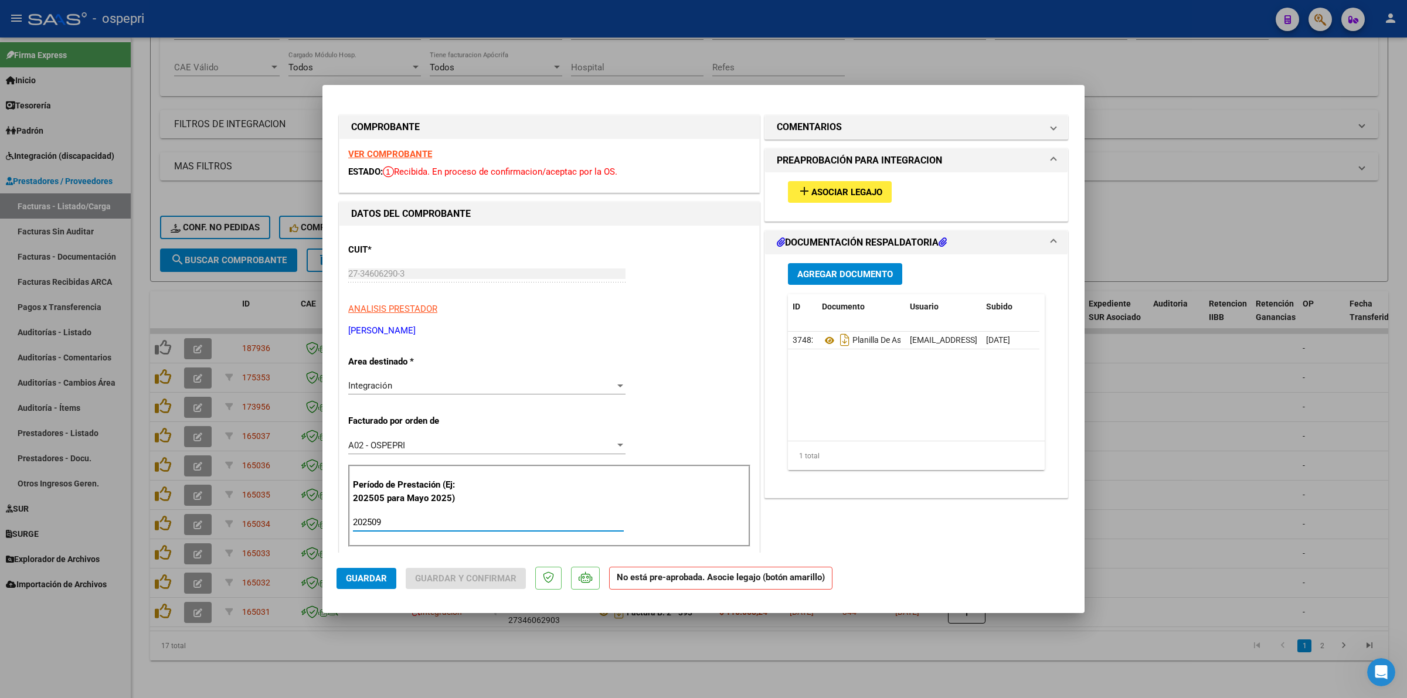
click at [450, 525] on input "202509" at bounding box center [488, 522] width 271 height 11
click at [837, 189] on span "Asociar Legajo" at bounding box center [846, 192] width 71 height 11
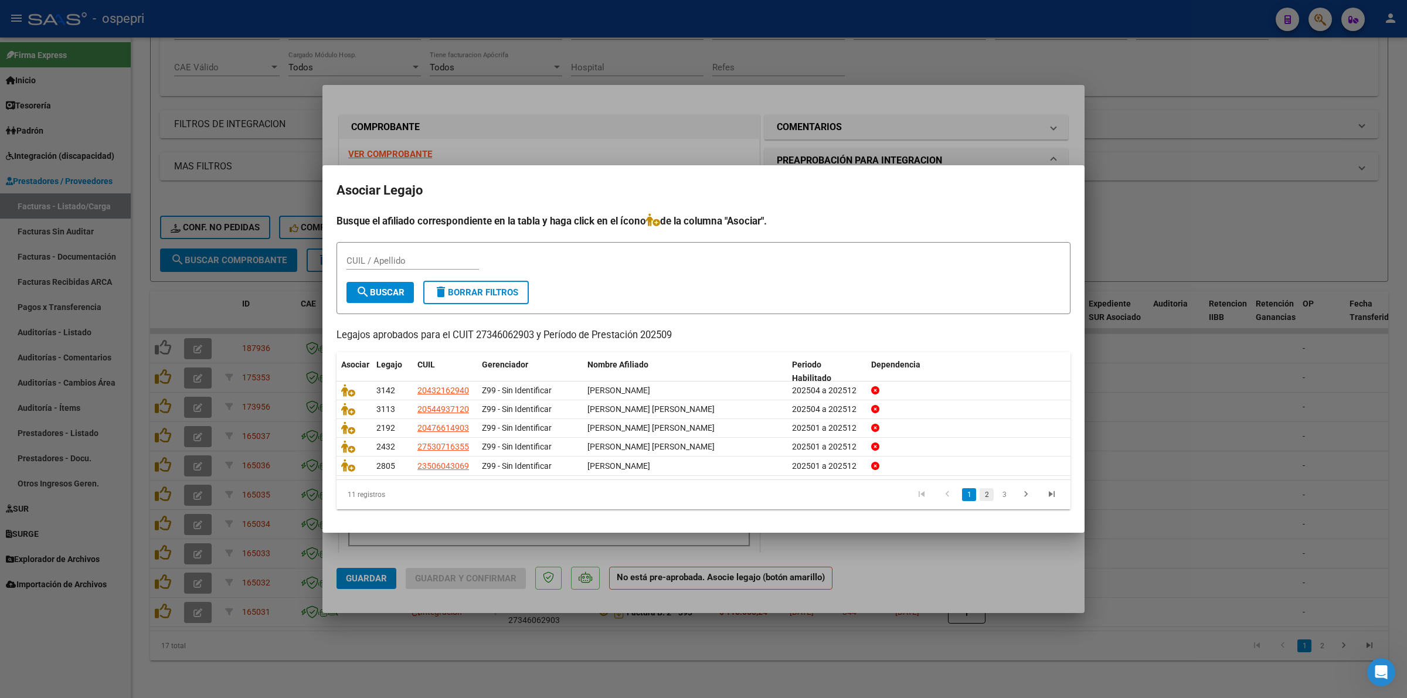
click at [987, 497] on link "2" at bounding box center [987, 494] width 14 height 13
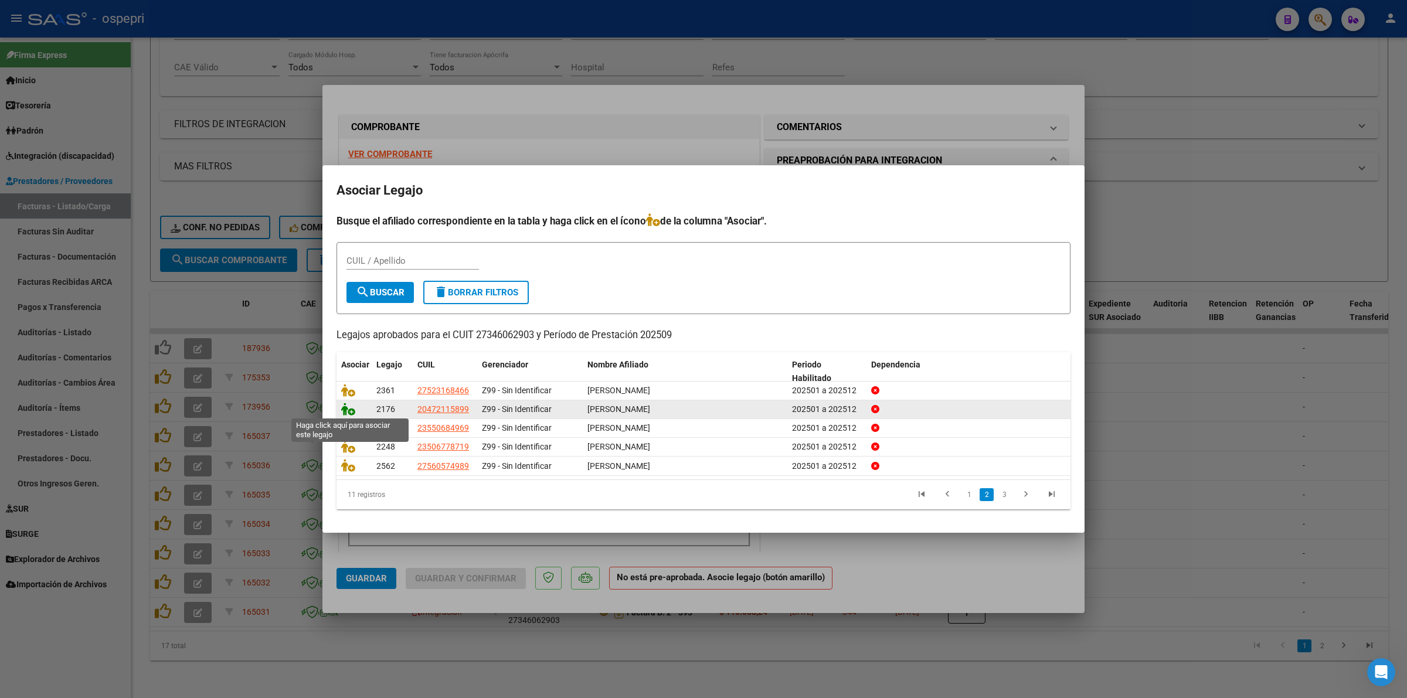
click at [349, 406] on icon at bounding box center [348, 409] width 14 height 13
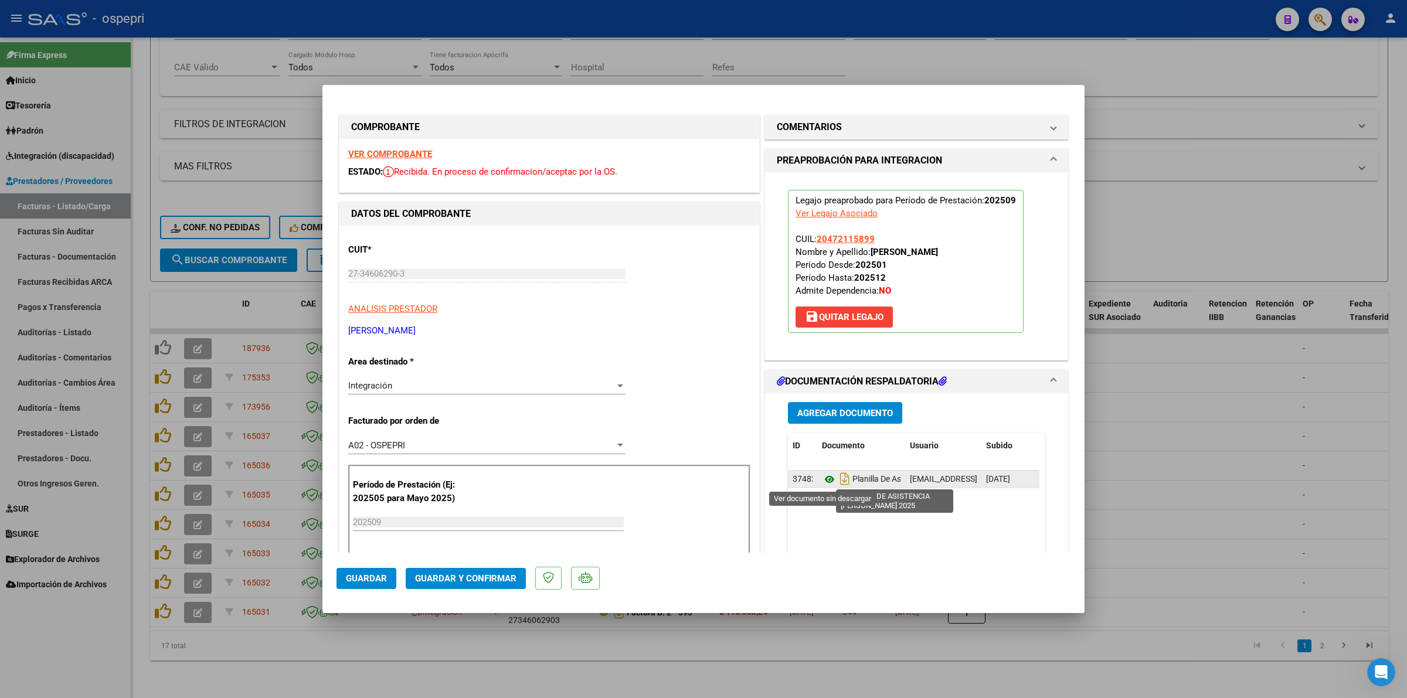
click at [824, 478] on icon at bounding box center [829, 479] width 15 height 14
click at [467, 578] on span "Guardar y Confirmar" at bounding box center [465, 578] width 101 height 11
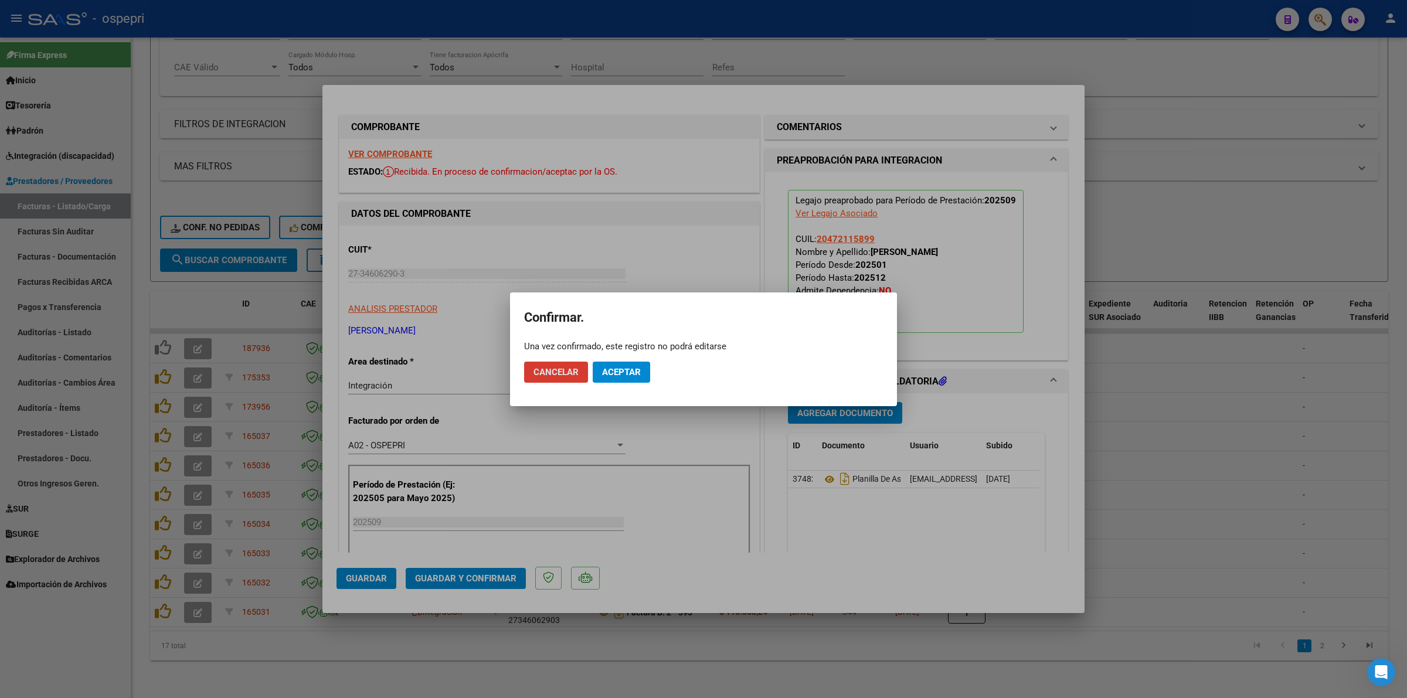
click at [620, 367] on span "Aceptar" at bounding box center [621, 372] width 39 height 11
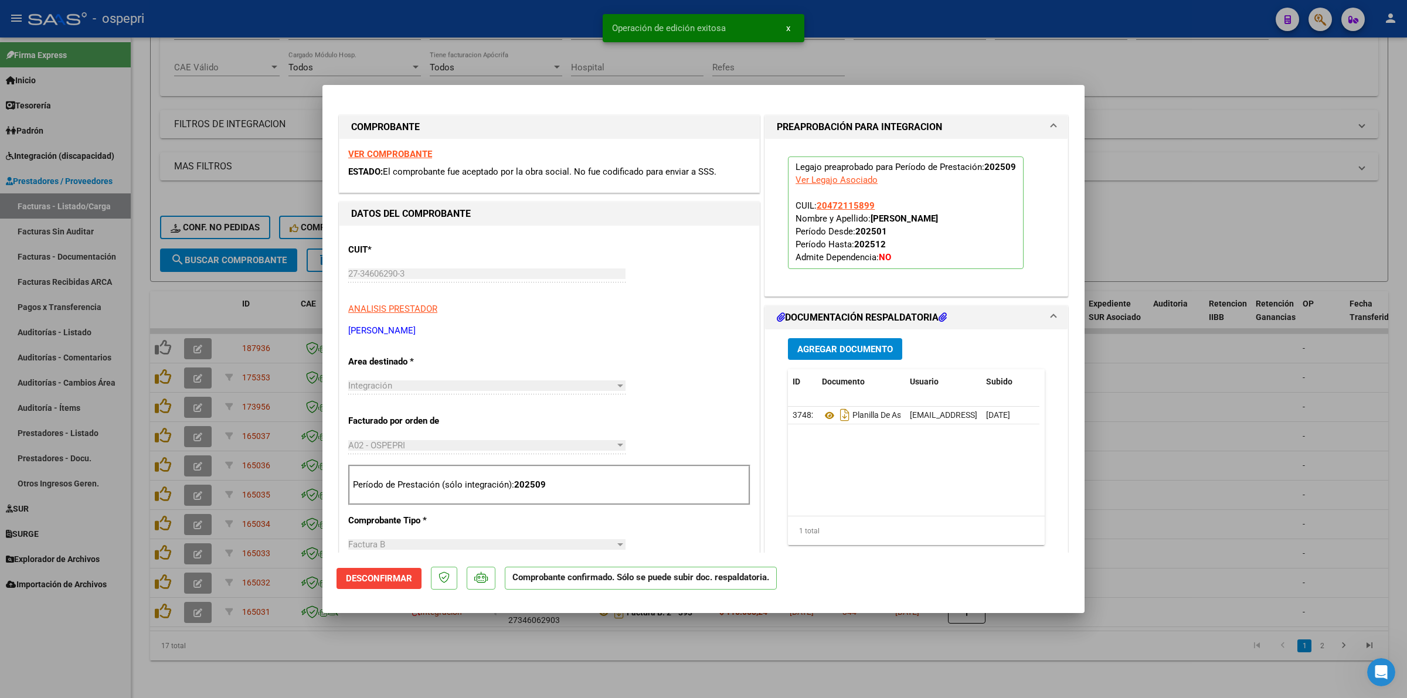
type input "$ 0,00"
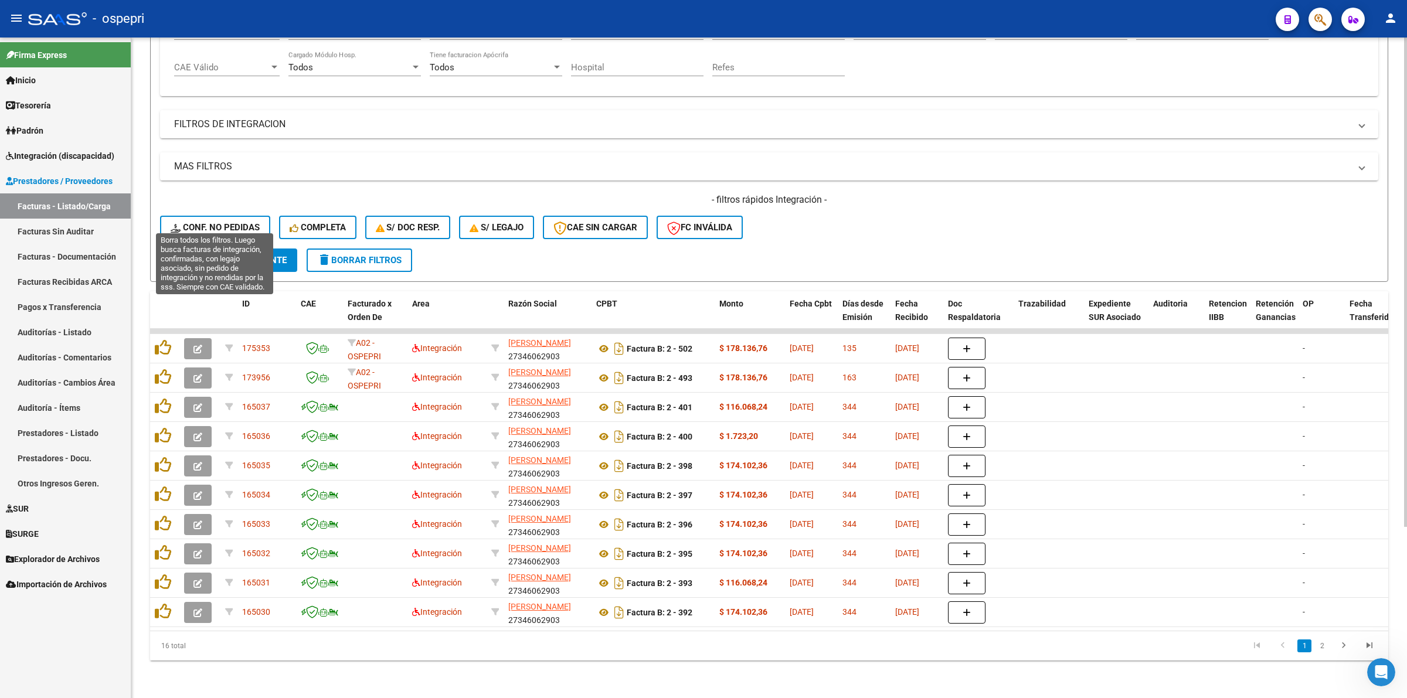
click at [226, 222] on span "Conf. no pedidas" at bounding box center [215, 227] width 89 height 11
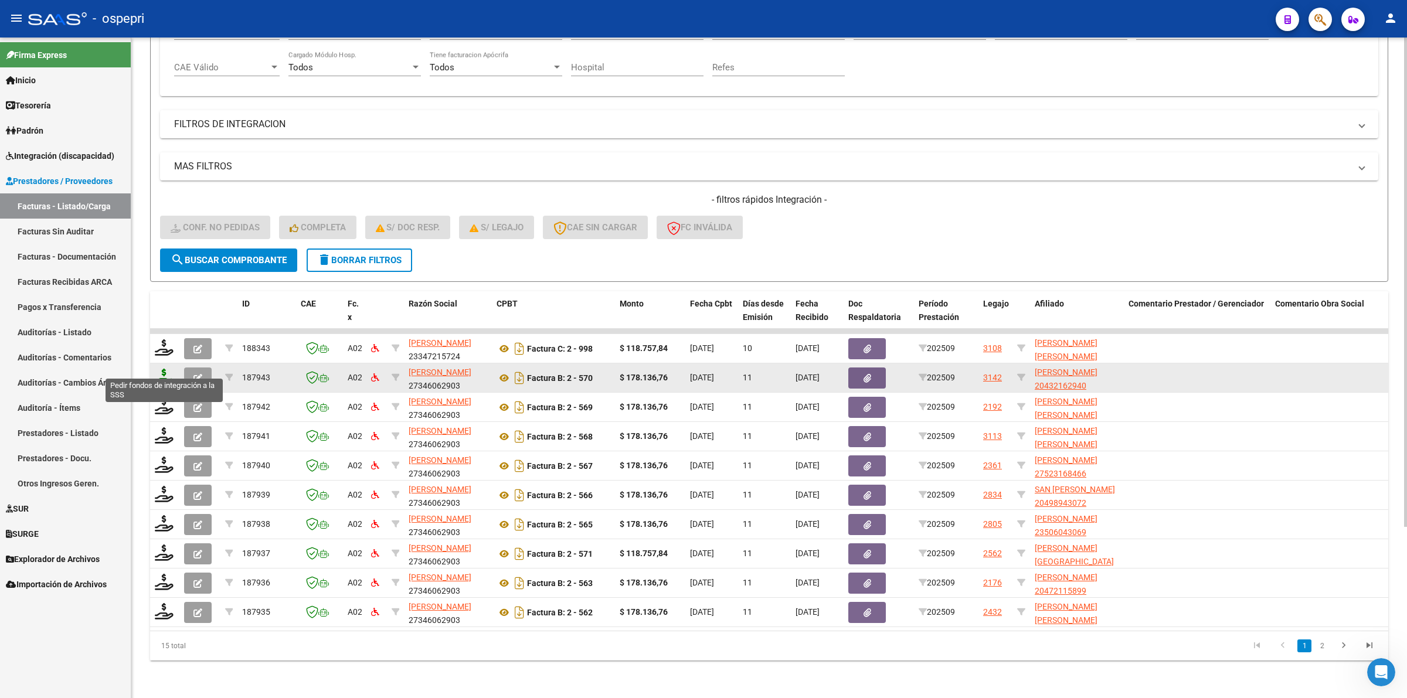
click at [168, 369] on icon at bounding box center [164, 377] width 19 height 16
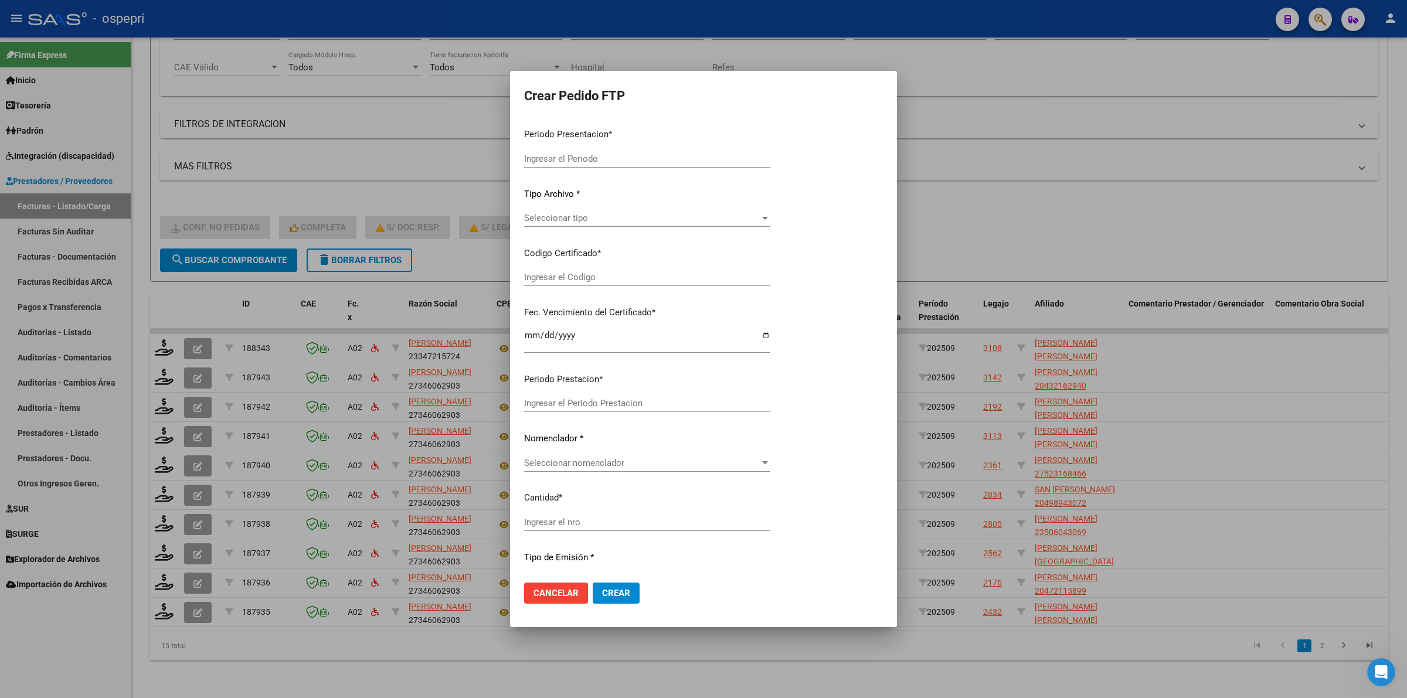
type input "202509"
type input "$ 178.136,76"
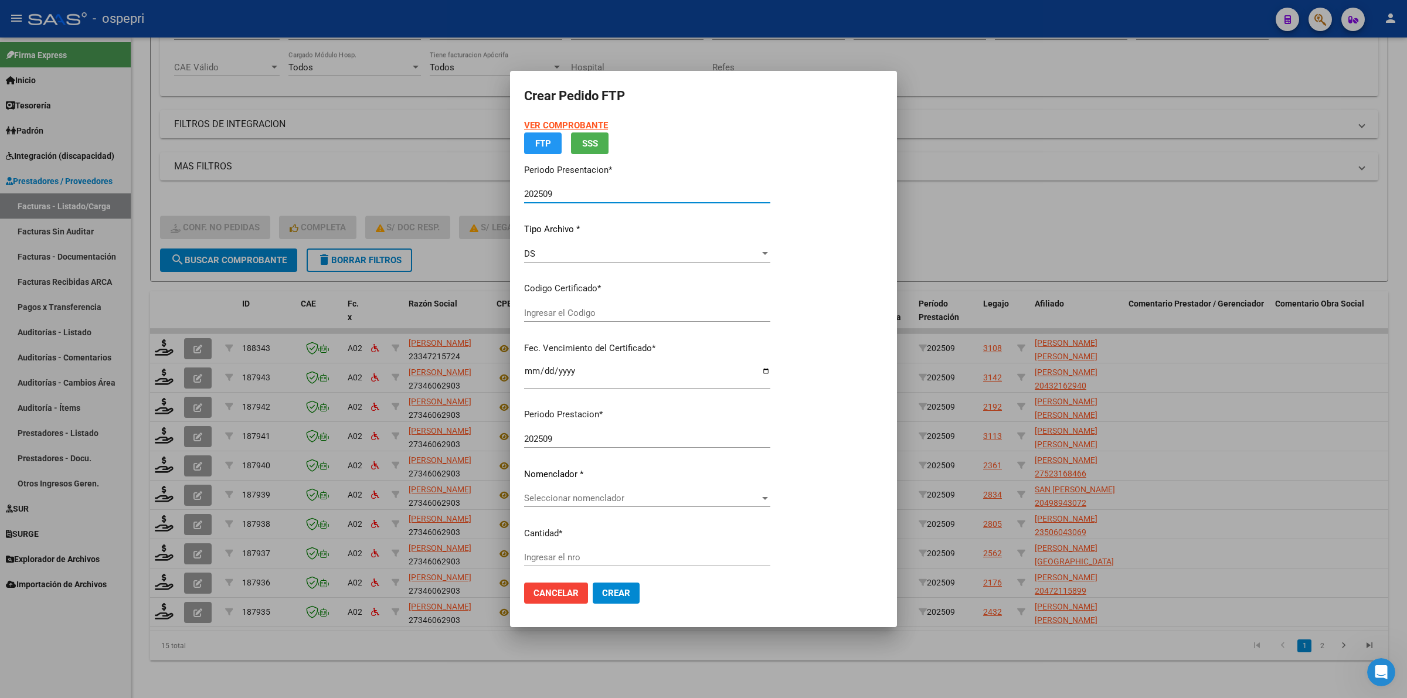
type input "2043216294-0"
type input "2028-07-20"
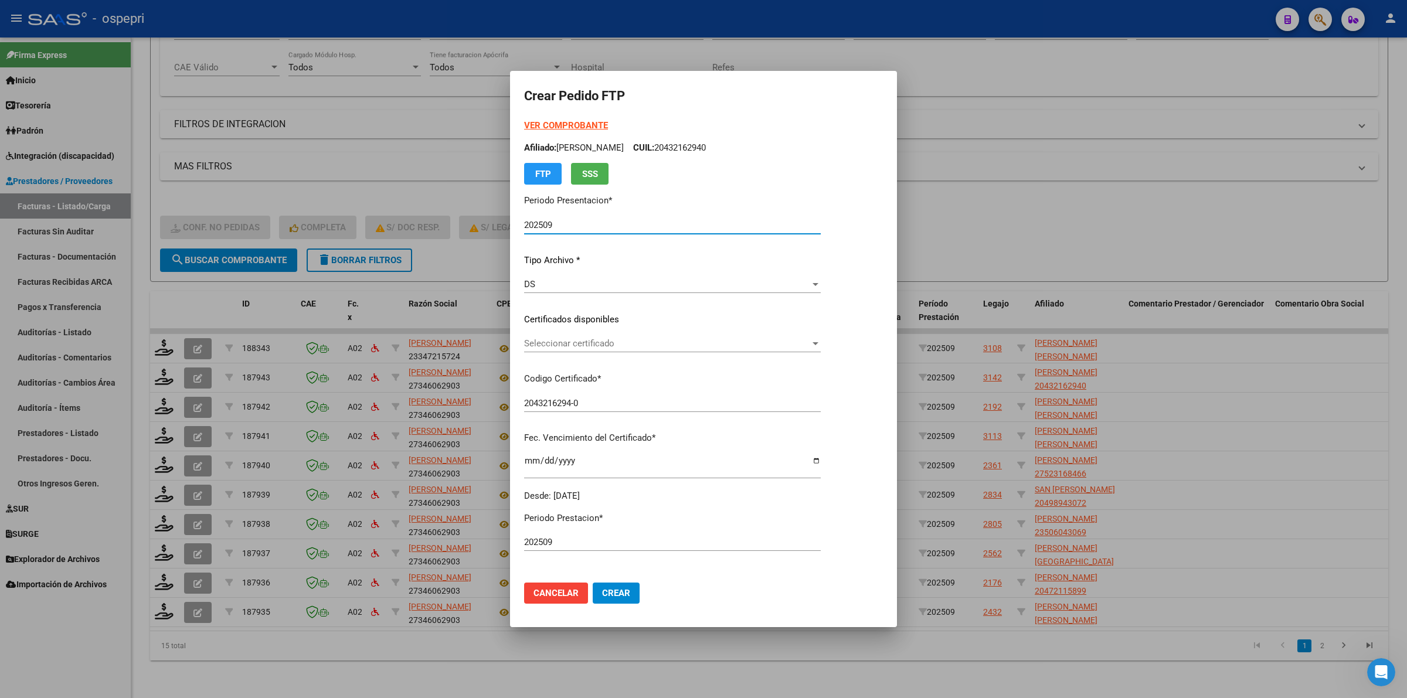
click at [579, 345] on span "Seleccionar certificado" at bounding box center [667, 343] width 286 height 11
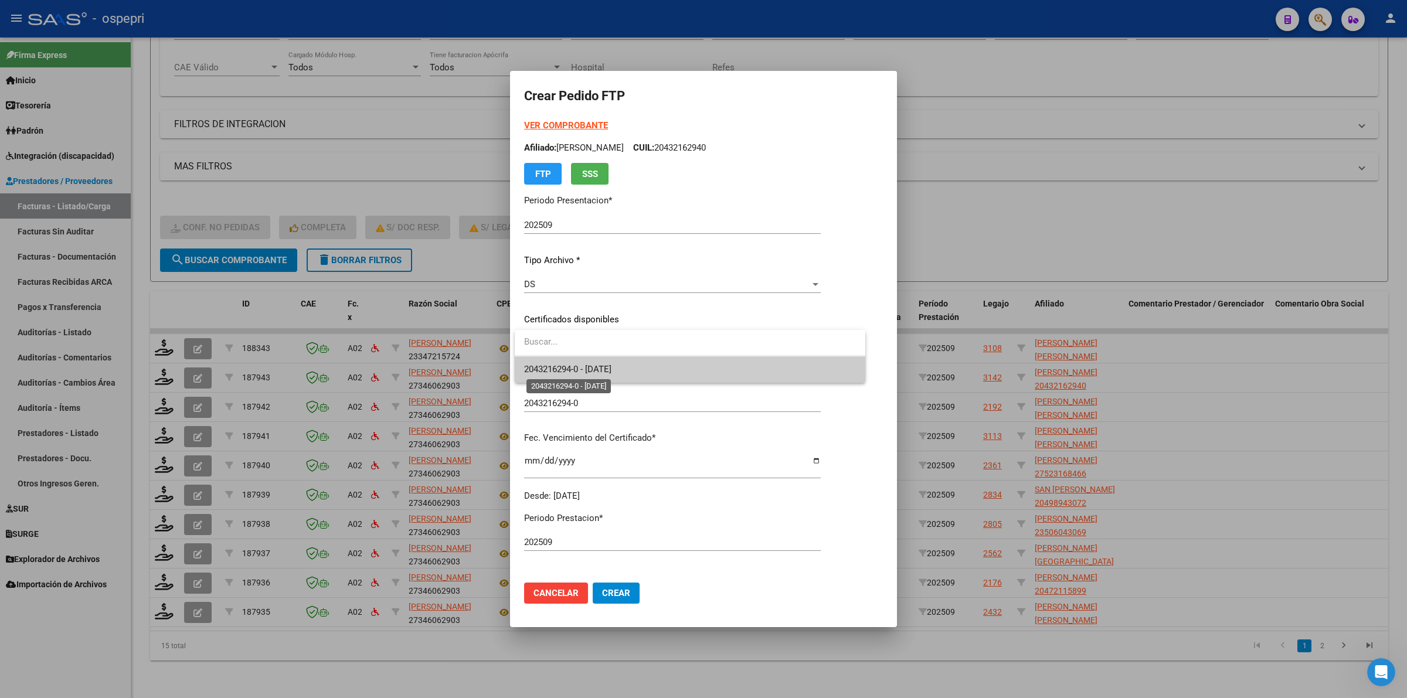
click at [611, 369] on span "2043216294-0 - 2028-07-20" at bounding box center [567, 369] width 87 height 11
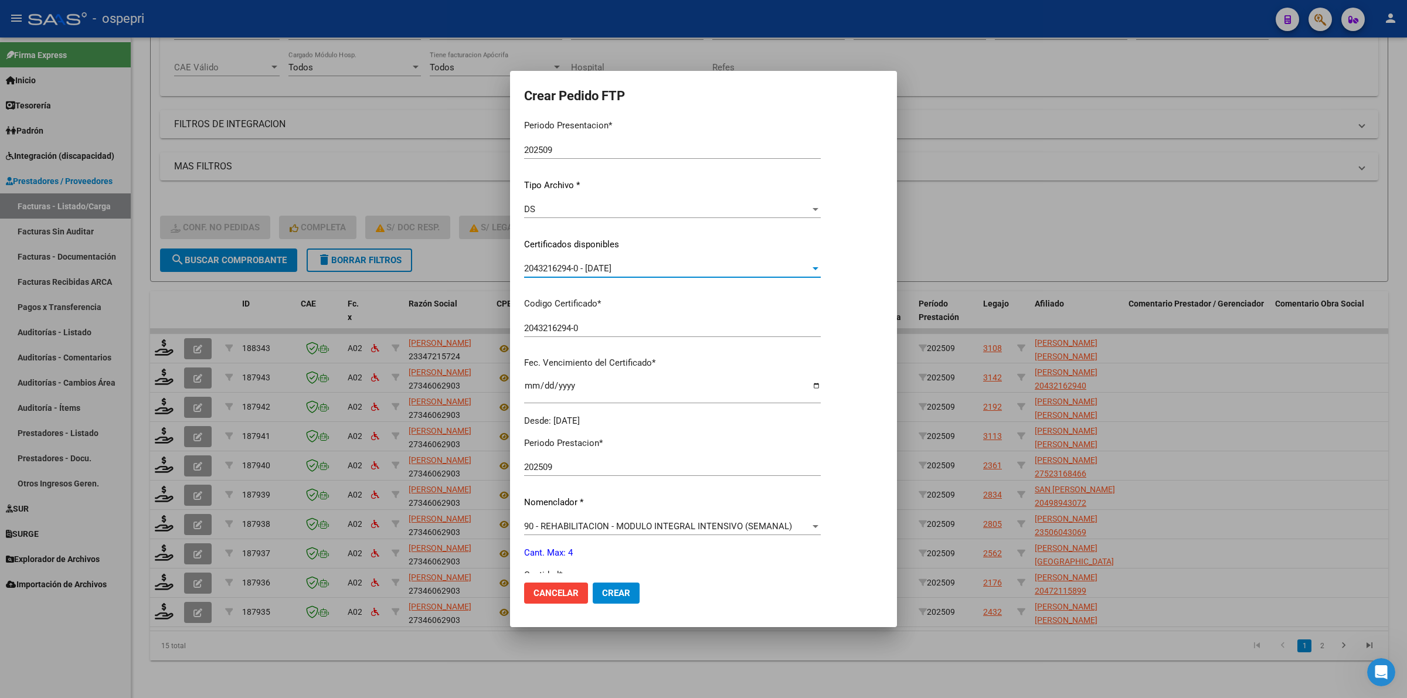
scroll to position [293, 0]
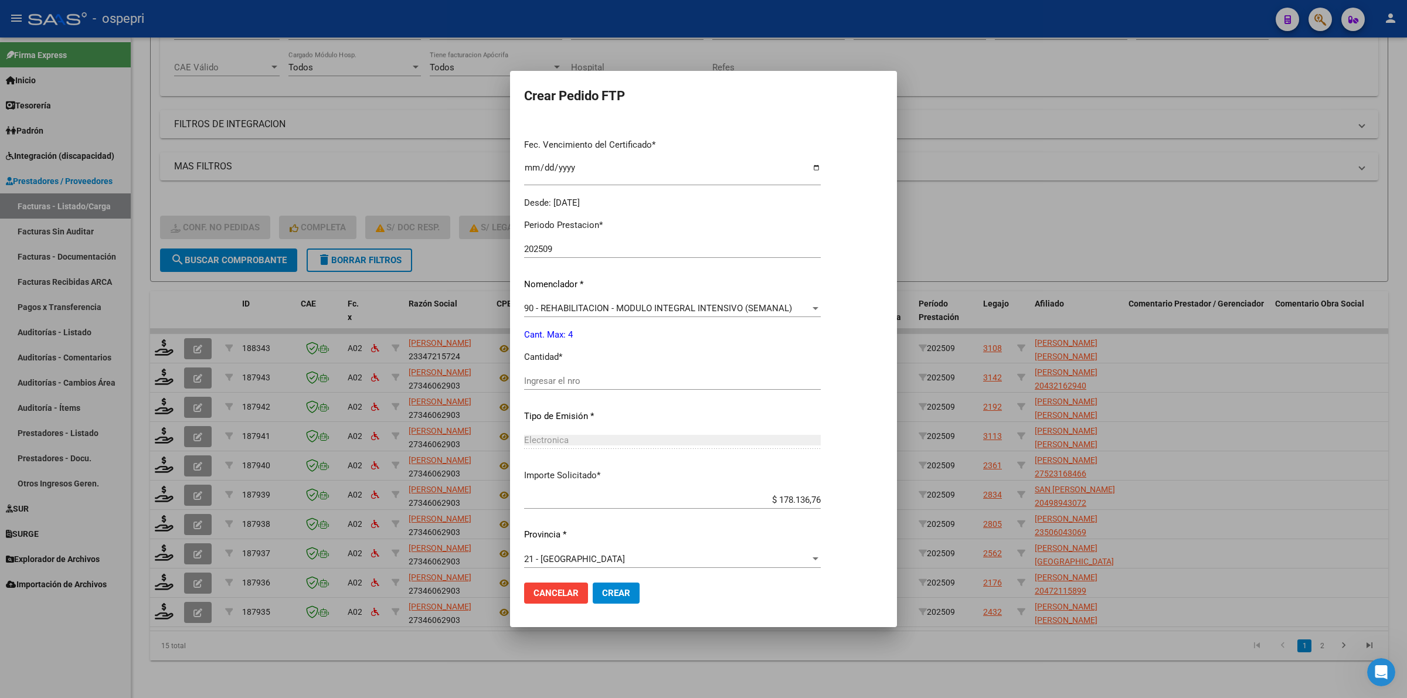
click at [580, 378] on input "Ingresar el nro" at bounding box center [672, 381] width 297 height 11
type input "4"
click at [623, 590] on span "Crear" at bounding box center [616, 593] width 28 height 11
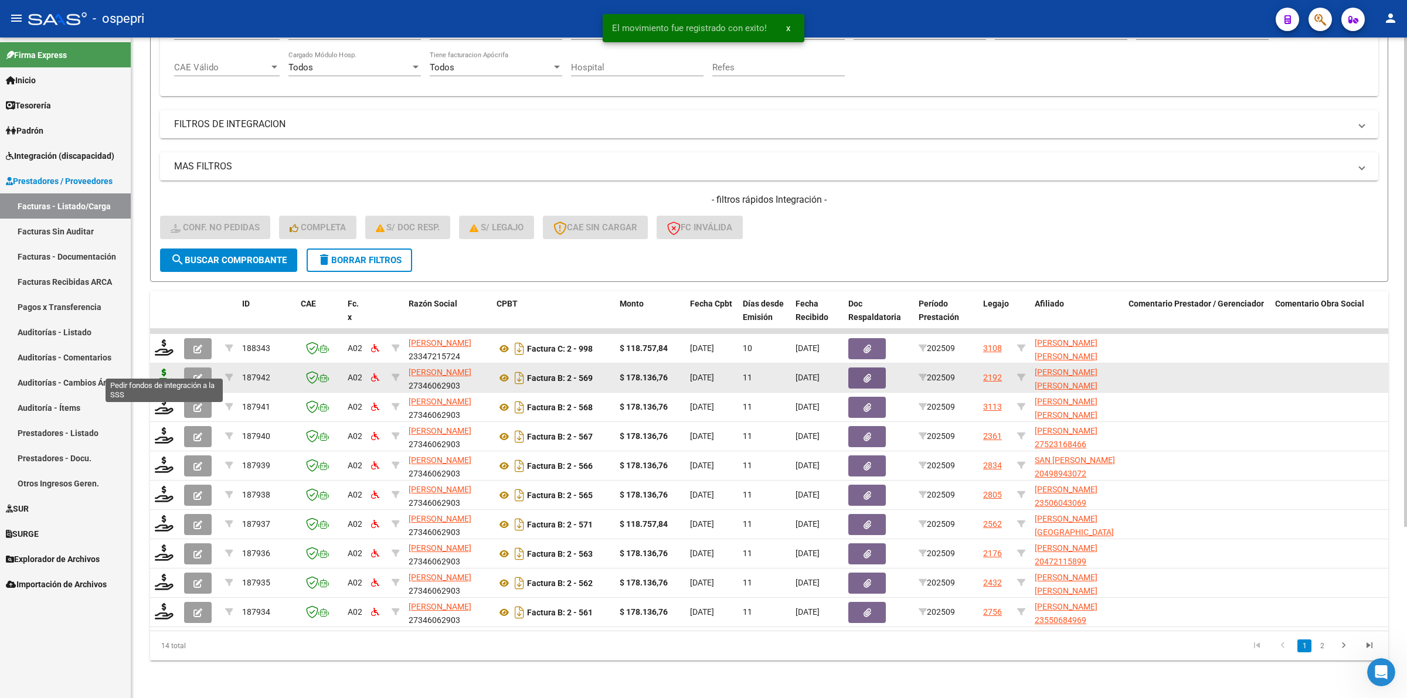
click at [162, 369] on icon at bounding box center [164, 377] width 19 height 16
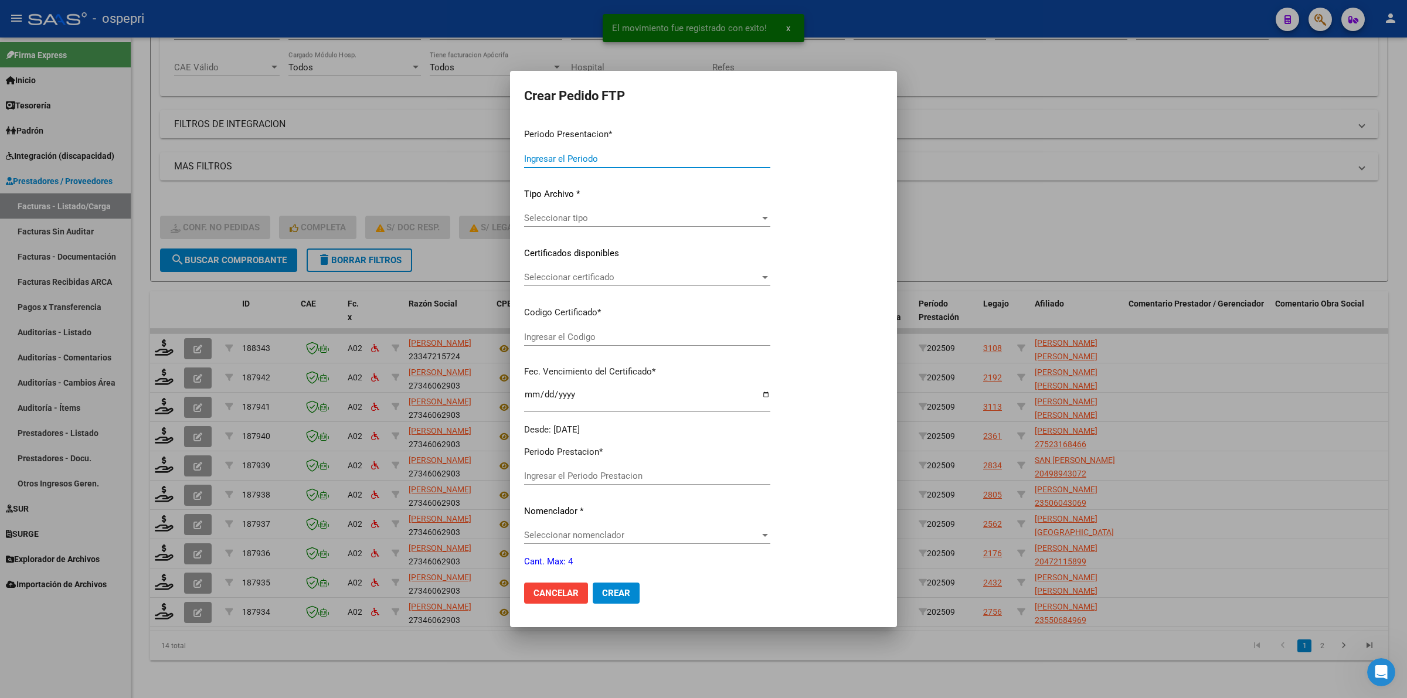
type input "202509"
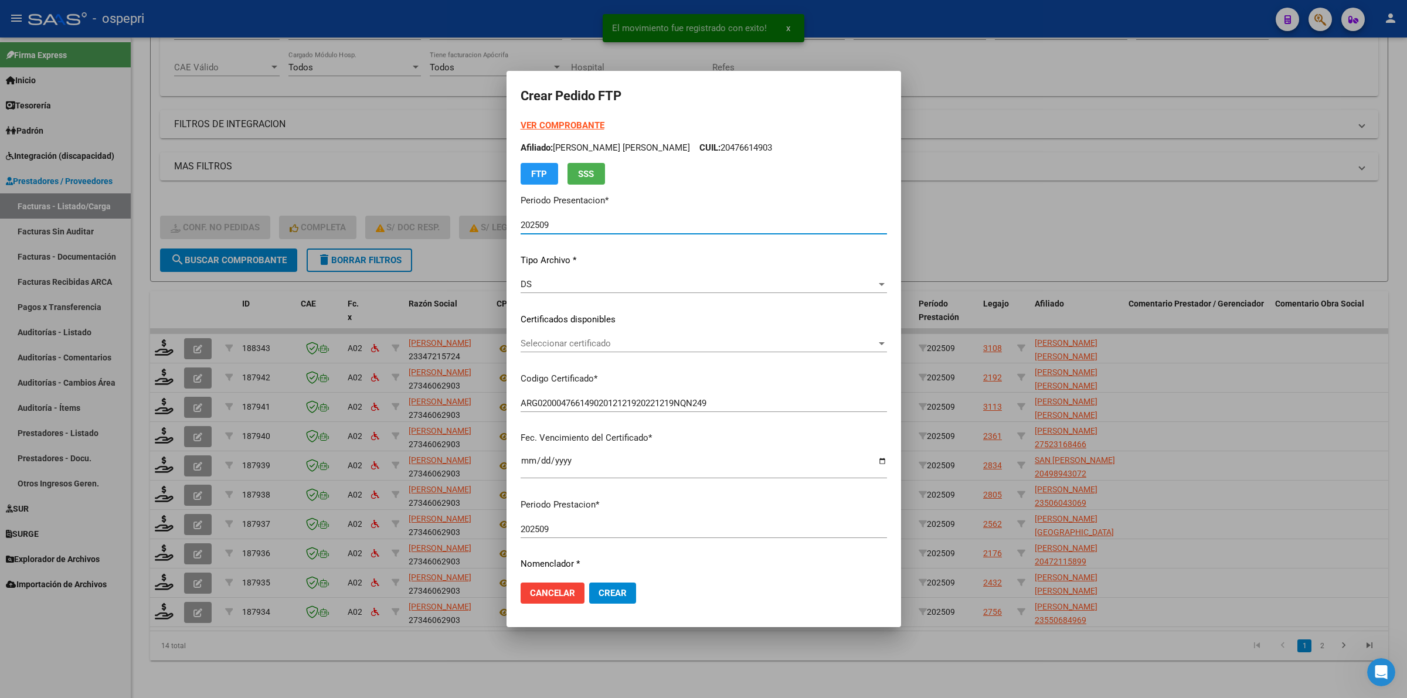
click at [535, 340] on span "Seleccionar certificado" at bounding box center [699, 343] width 356 height 11
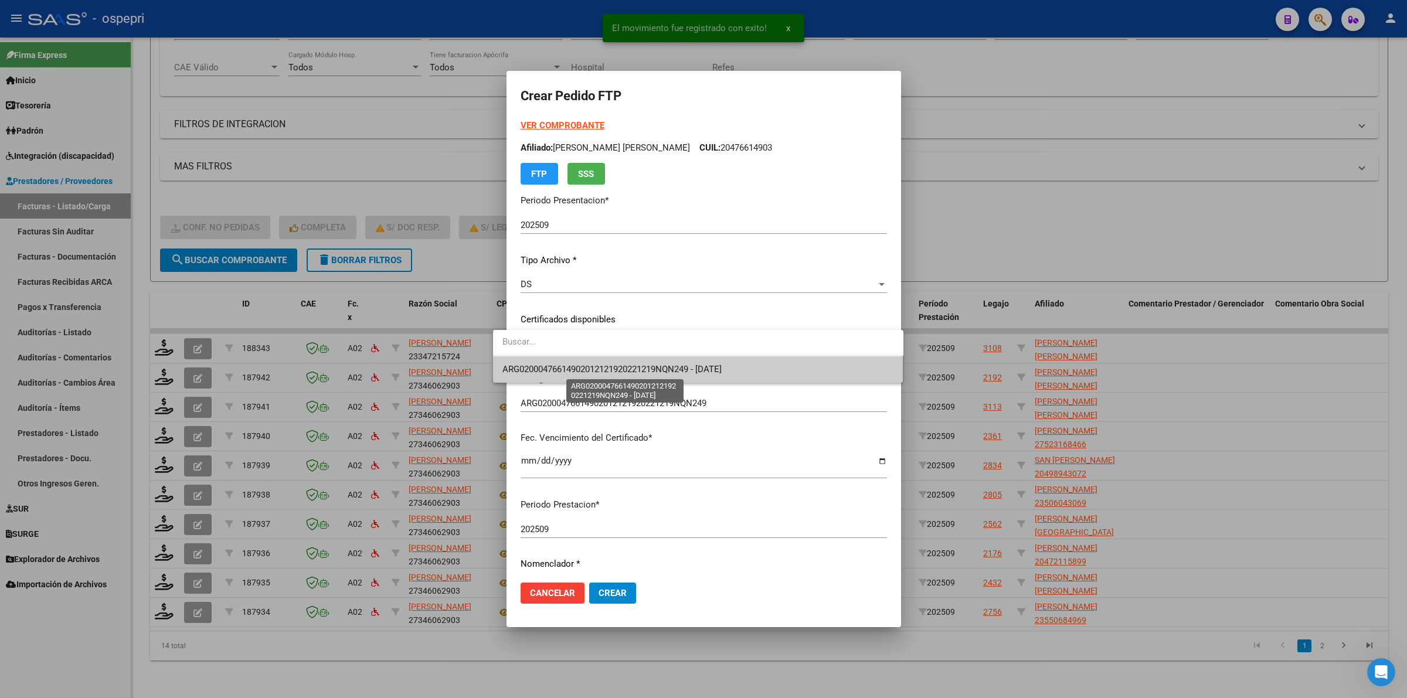
drag, startPoint x: 594, startPoint y: 370, endPoint x: 599, endPoint y: 374, distance: 6.2
click at [594, 368] on span "ARG02000476614902012121920221219NQN249 - 2032-12-19" at bounding box center [611, 369] width 219 height 11
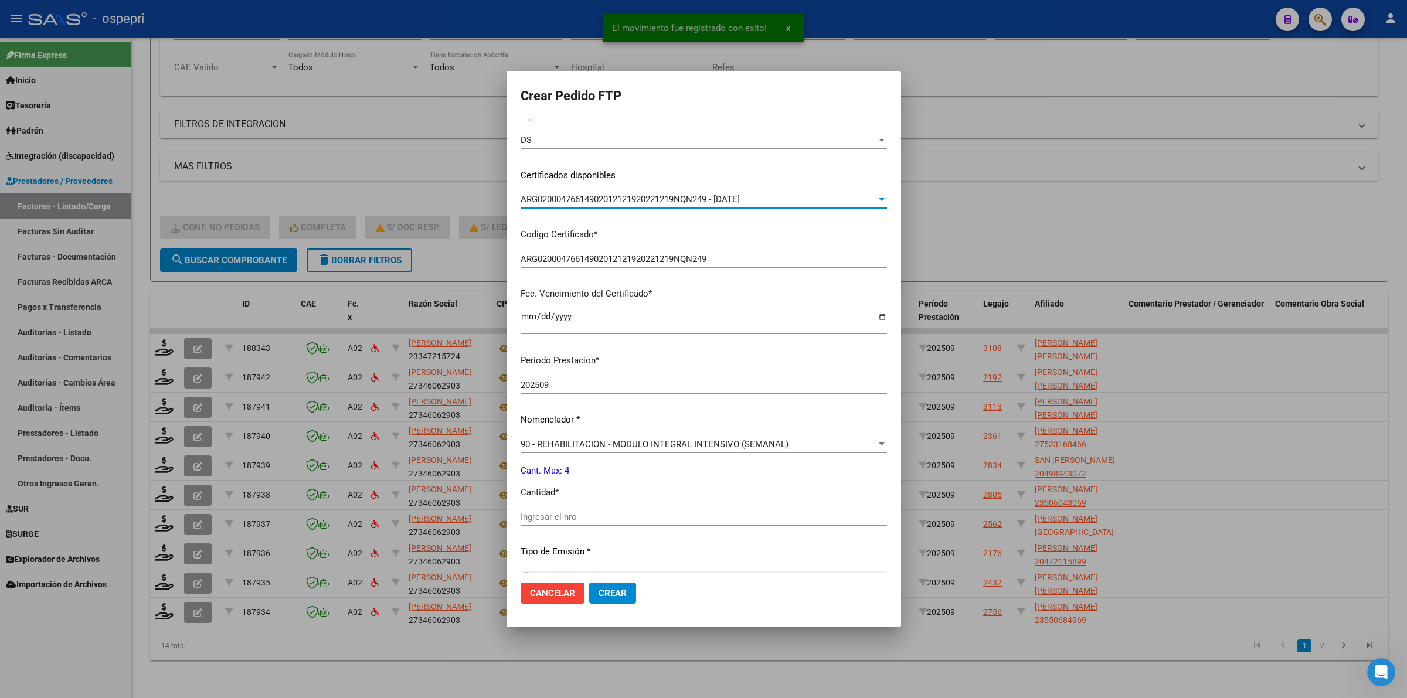
scroll to position [285, 0]
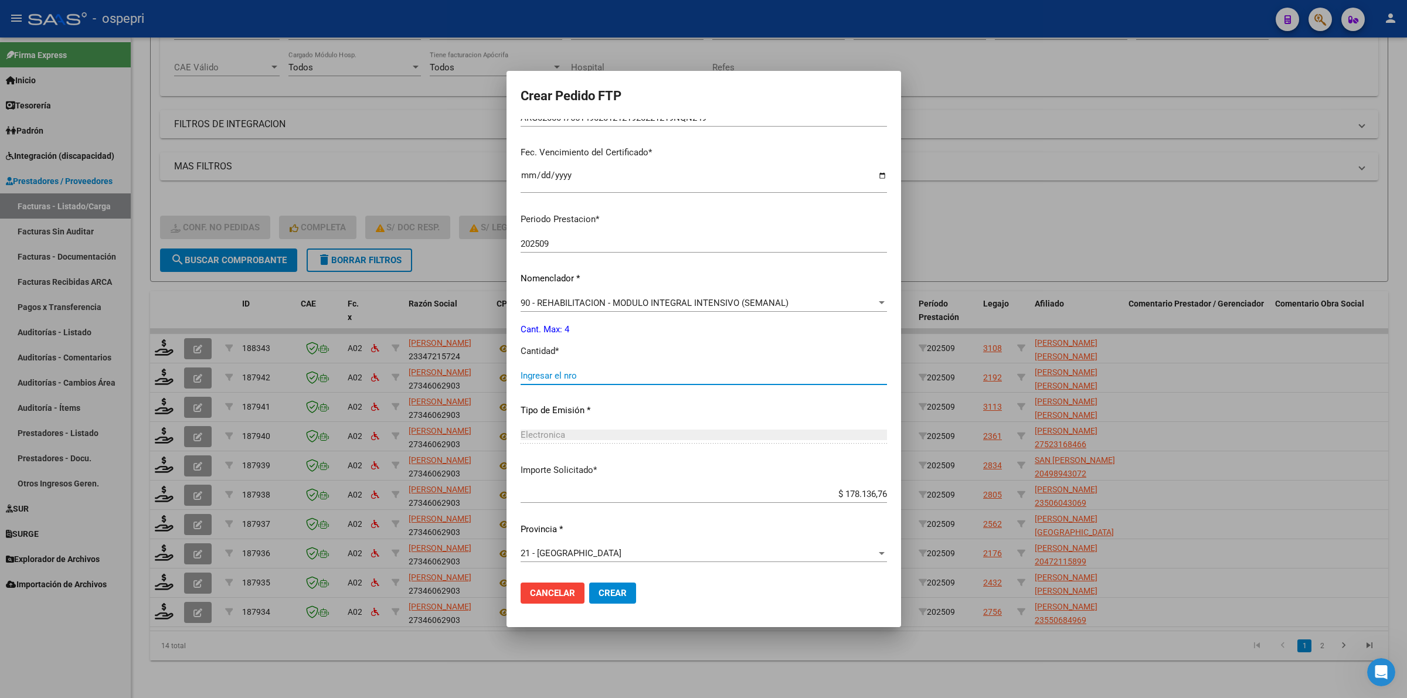
click at [566, 376] on input "Ingresar el nro" at bounding box center [704, 375] width 366 height 11
click at [599, 593] on span "Crear" at bounding box center [613, 593] width 28 height 11
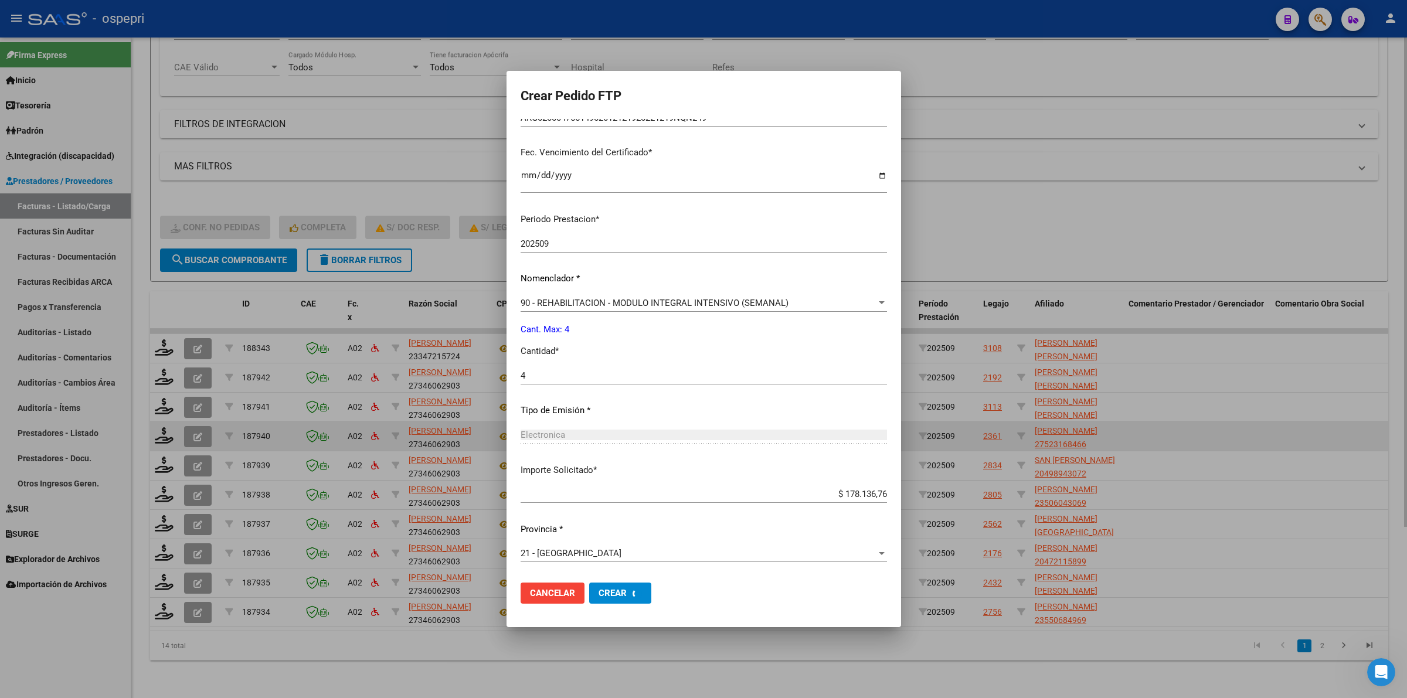
scroll to position [0, 0]
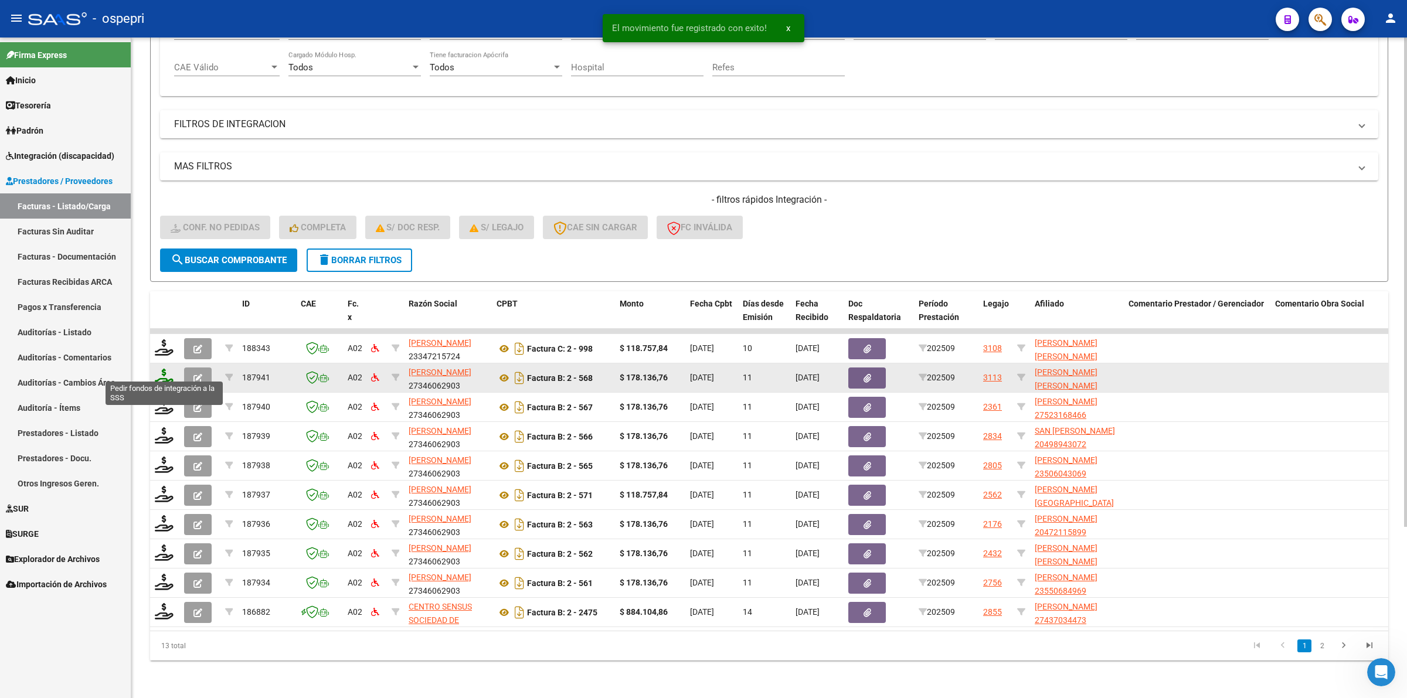
click at [165, 369] on icon at bounding box center [164, 377] width 19 height 16
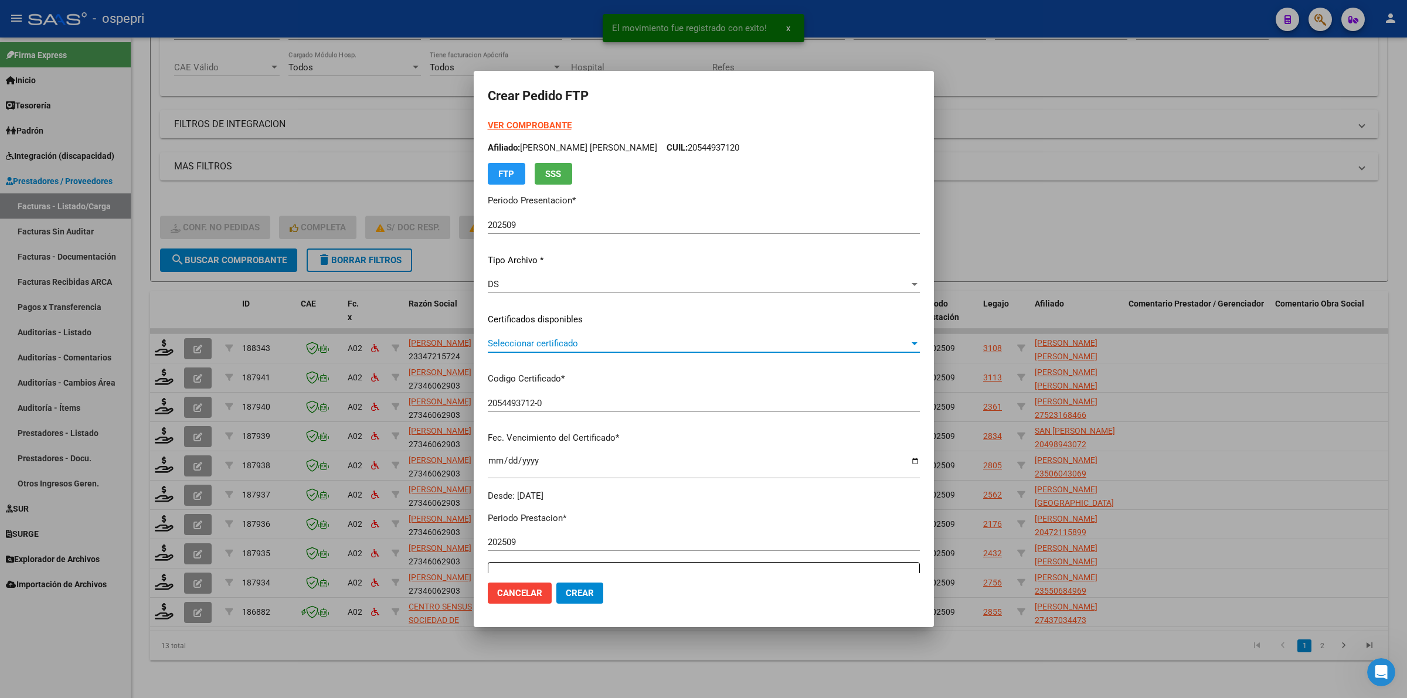
click at [552, 346] on span "Seleccionar certificado" at bounding box center [698, 343] width 421 height 11
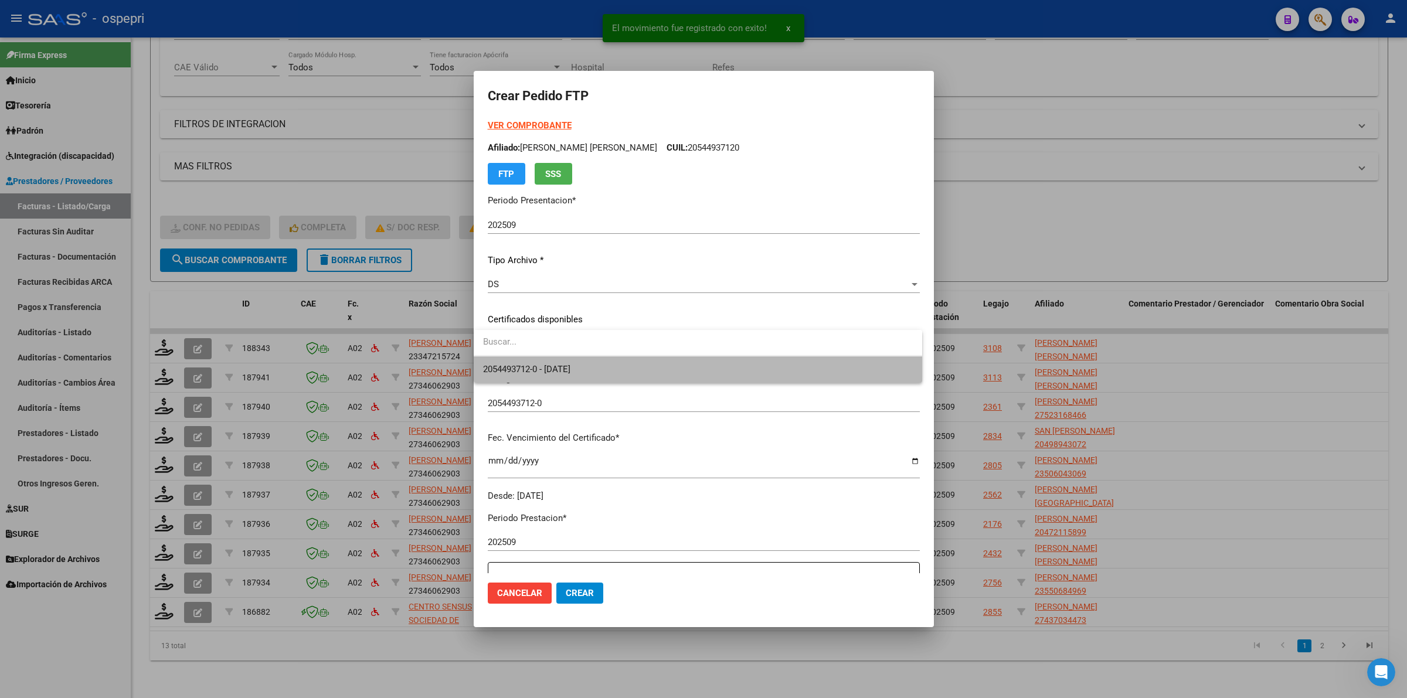
click at [562, 359] on span "2054493712-0 - 2026-11-11" at bounding box center [698, 369] width 430 height 26
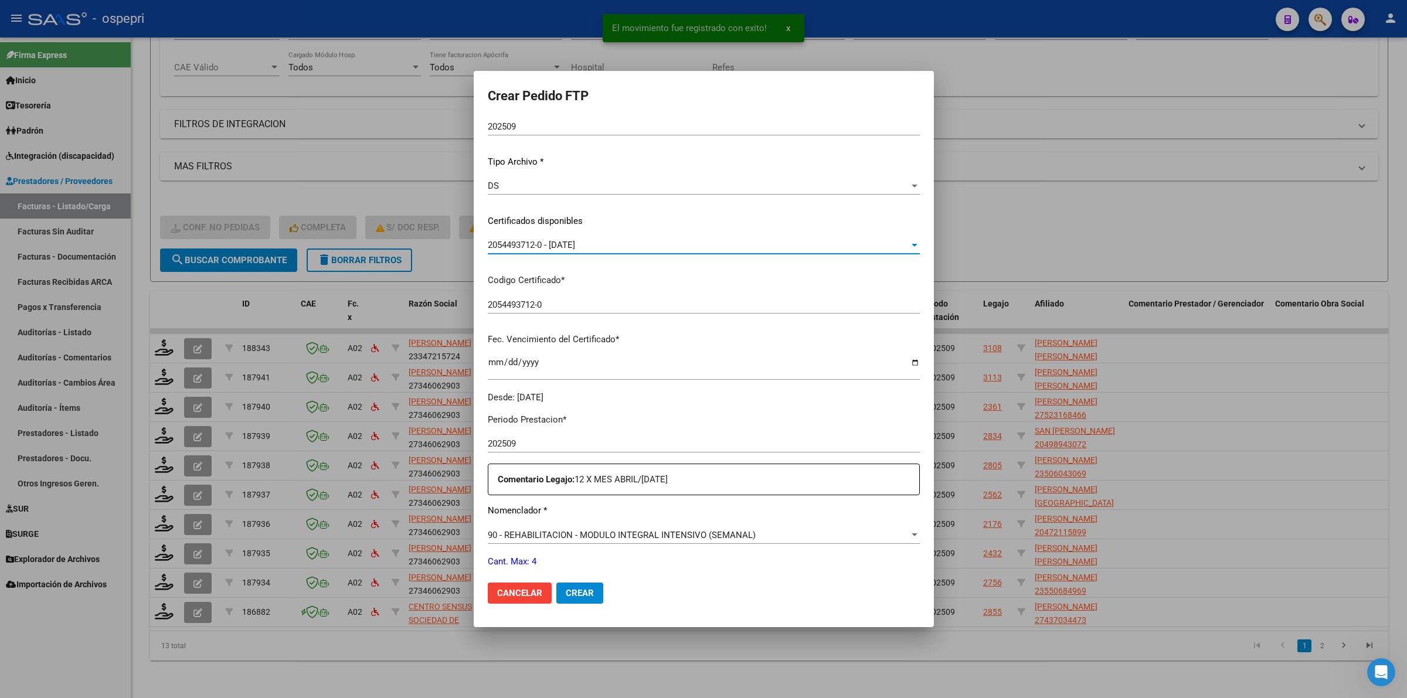
scroll to position [147, 0]
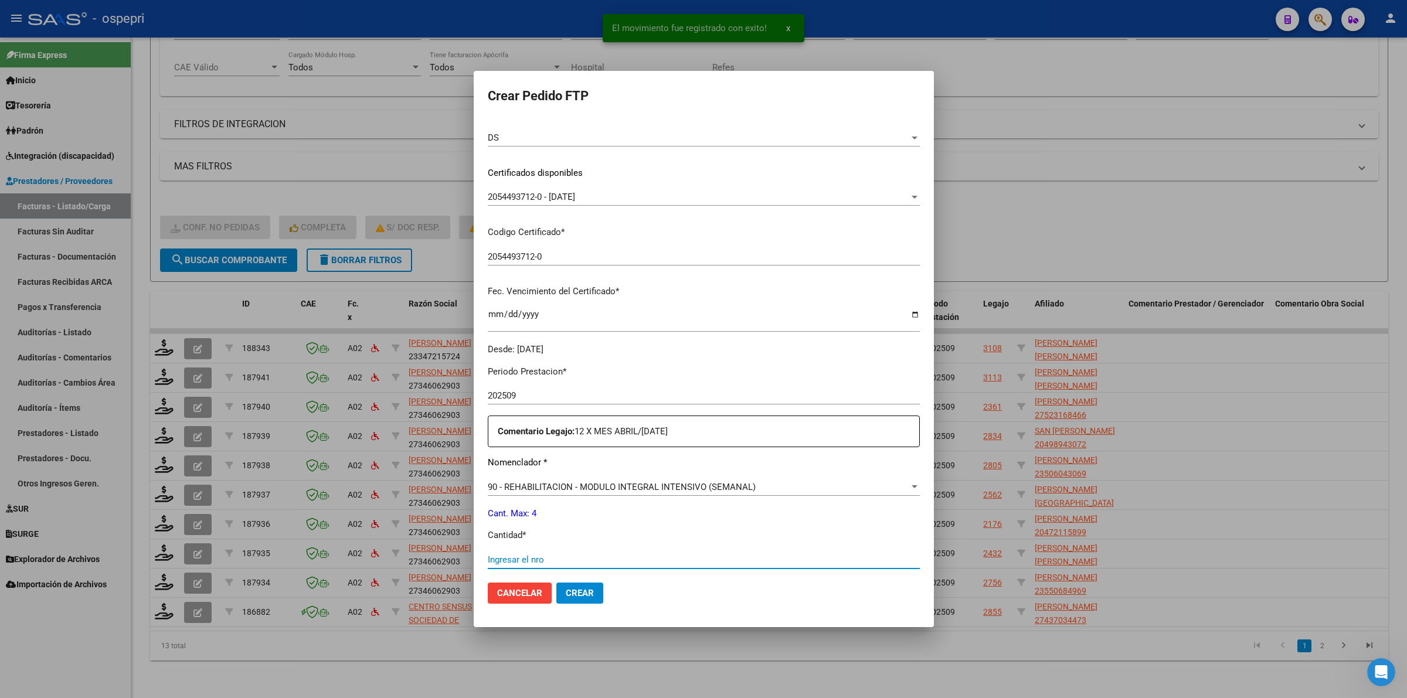
click at [550, 558] on input "Ingresar el nro" at bounding box center [704, 560] width 432 height 11
click at [572, 591] on span "Crear" at bounding box center [580, 593] width 28 height 11
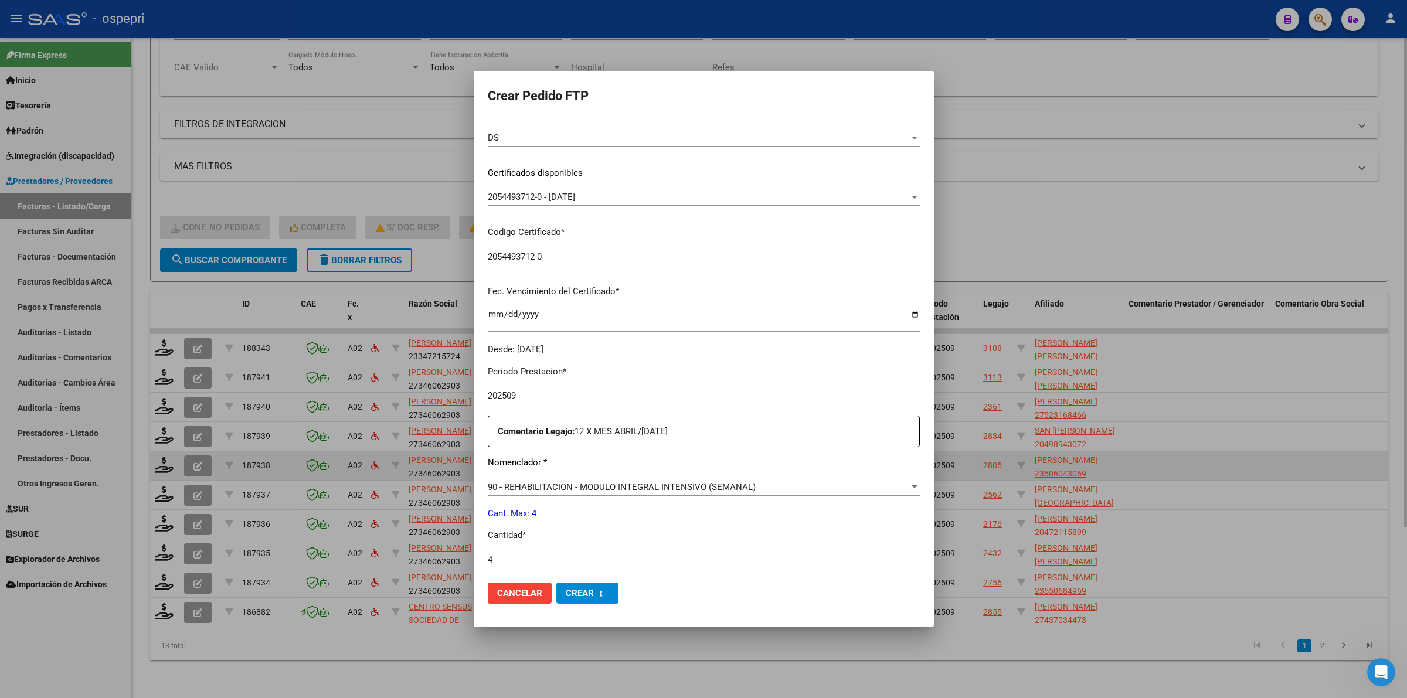
scroll to position [0, 0]
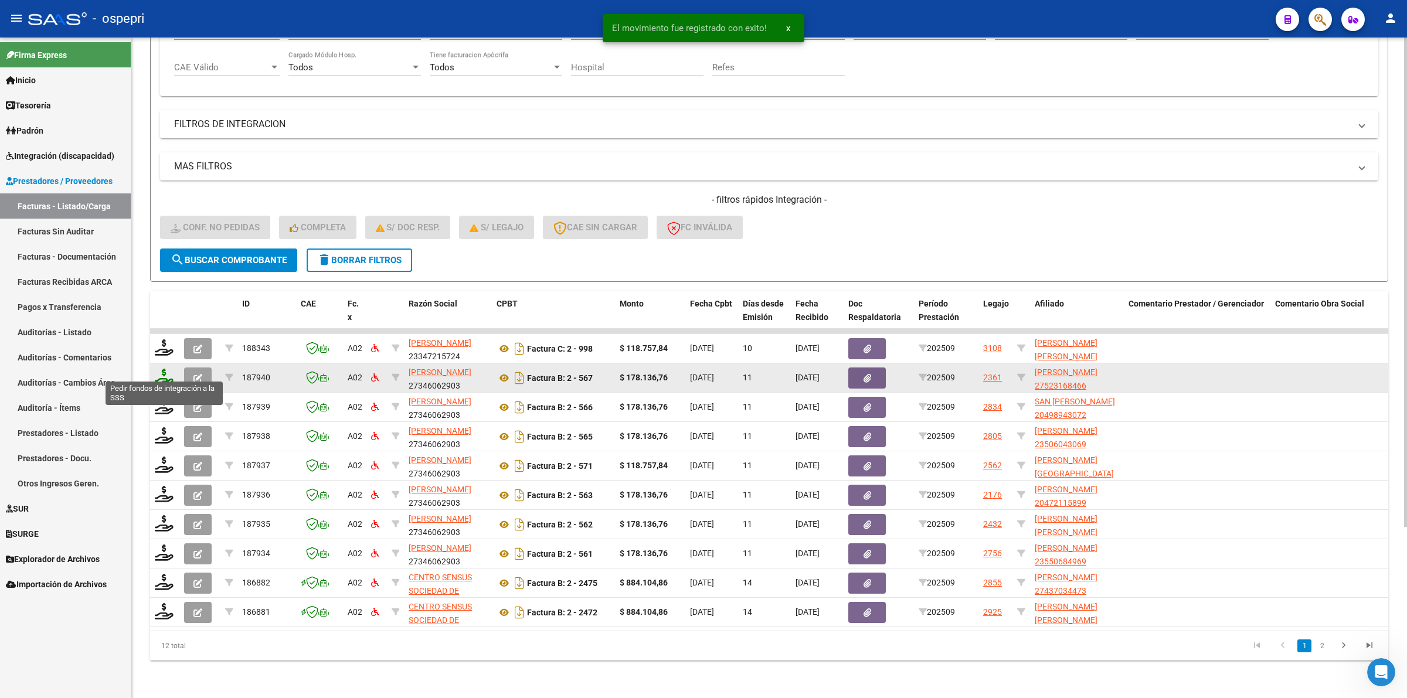
click at [164, 369] on icon at bounding box center [164, 377] width 19 height 16
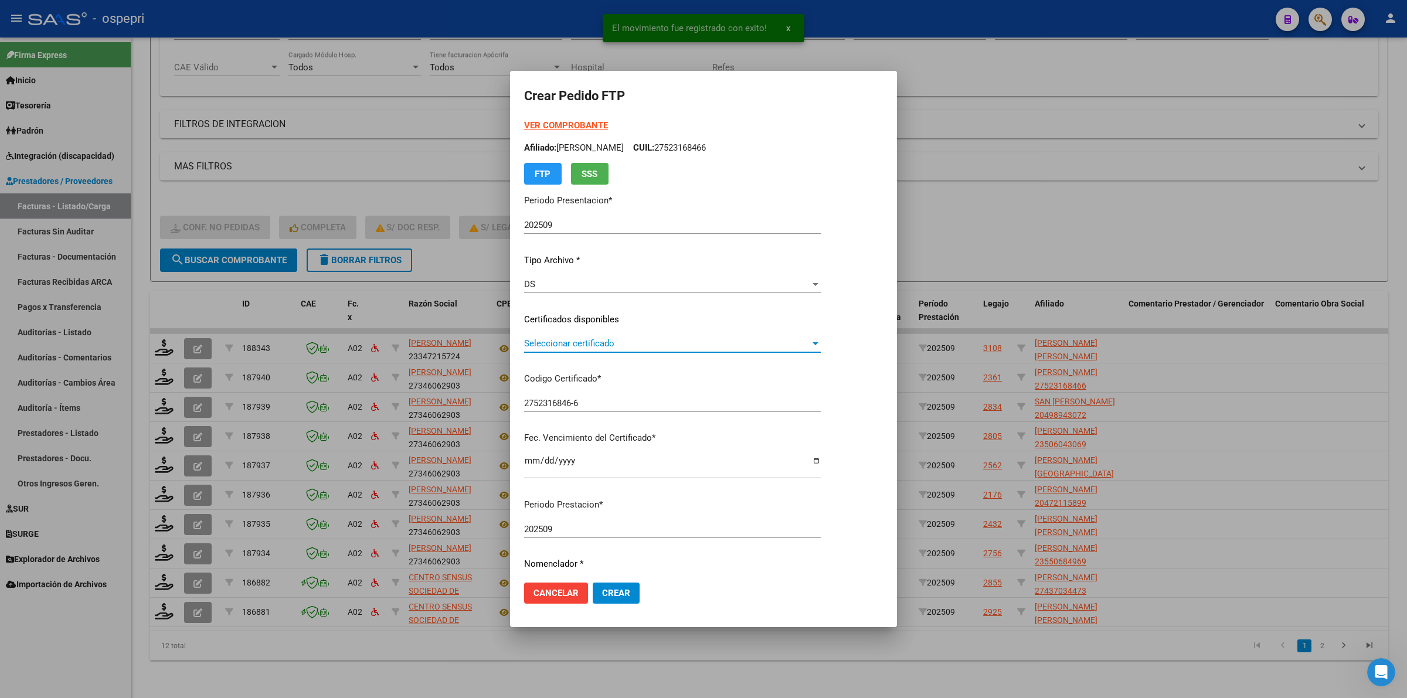
click at [543, 344] on span "Seleccionar certificado" at bounding box center [667, 343] width 286 height 11
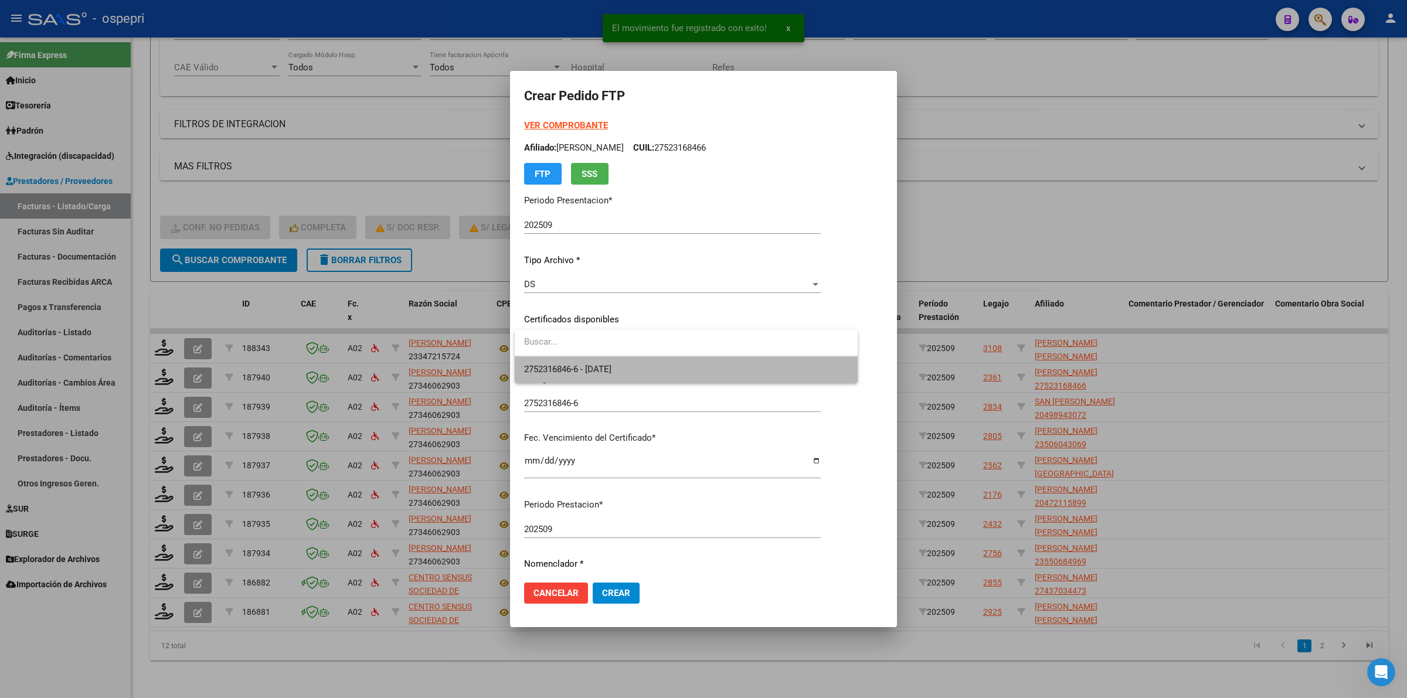
click at [547, 359] on span "2752316846-6 - 2026-08-01" at bounding box center [686, 369] width 324 height 26
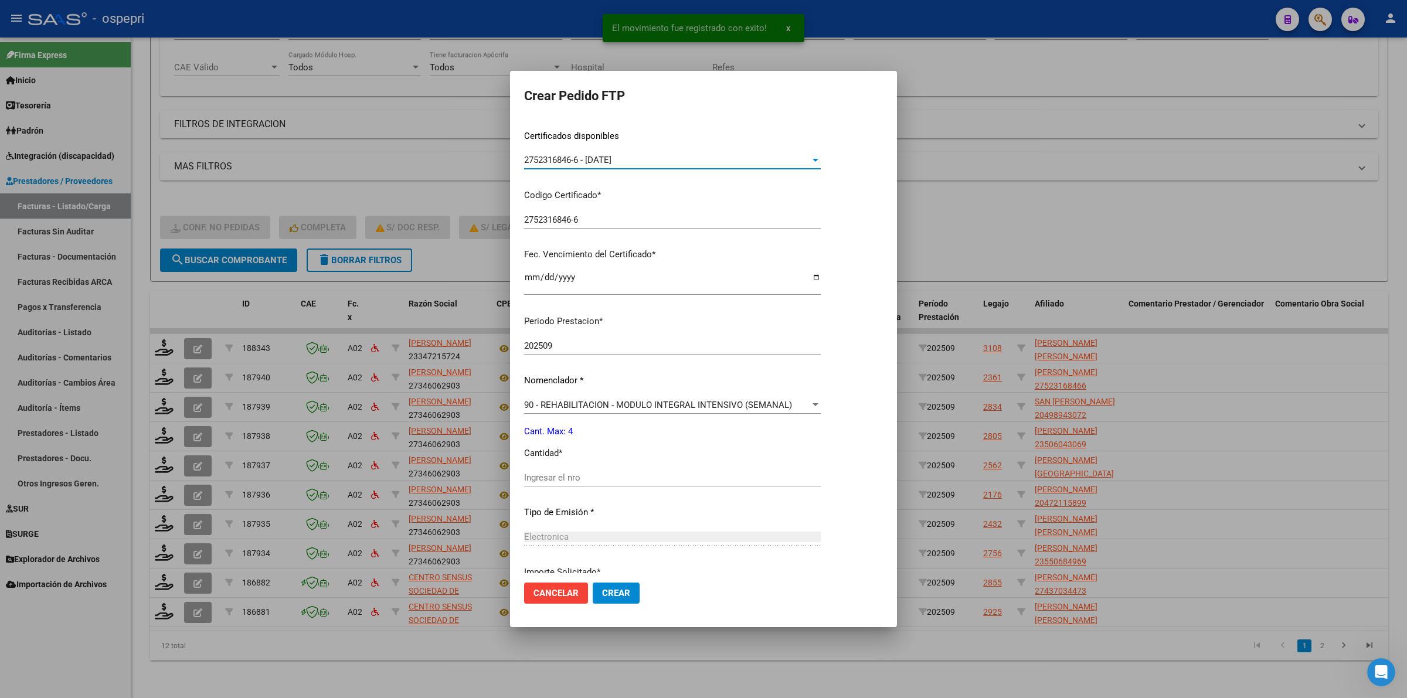
scroll to position [220, 0]
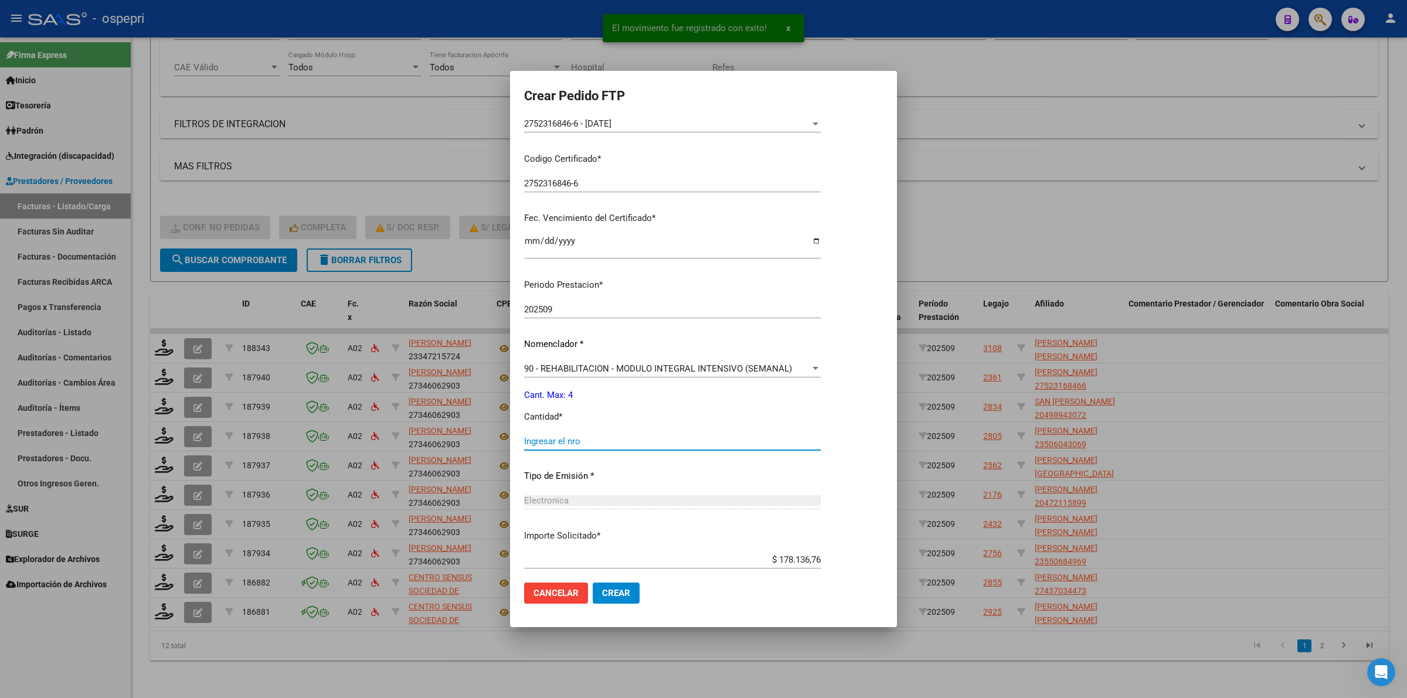
click at [544, 441] on input "Ingresar el nro" at bounding box center [672, 441] width 297 height 11
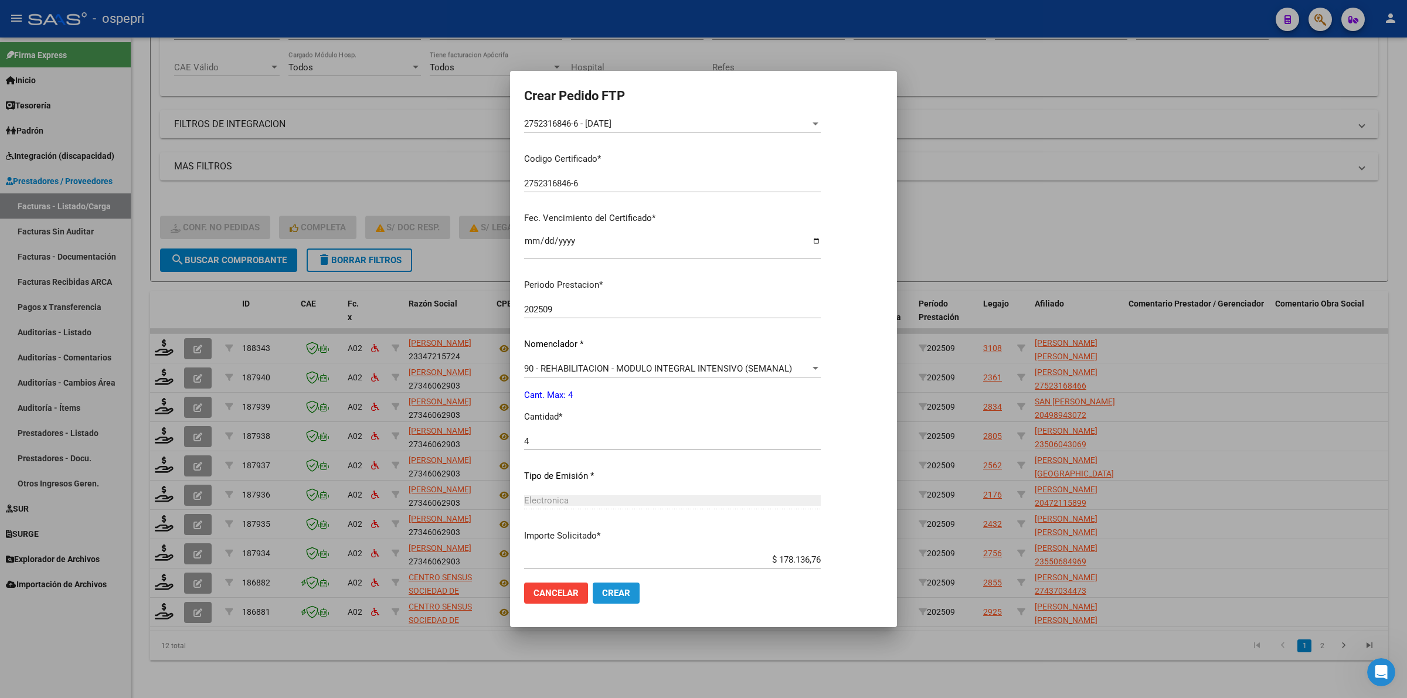
click at [614, 587] on button "Crear" at bounding box center [616, 593] width 47 height 21
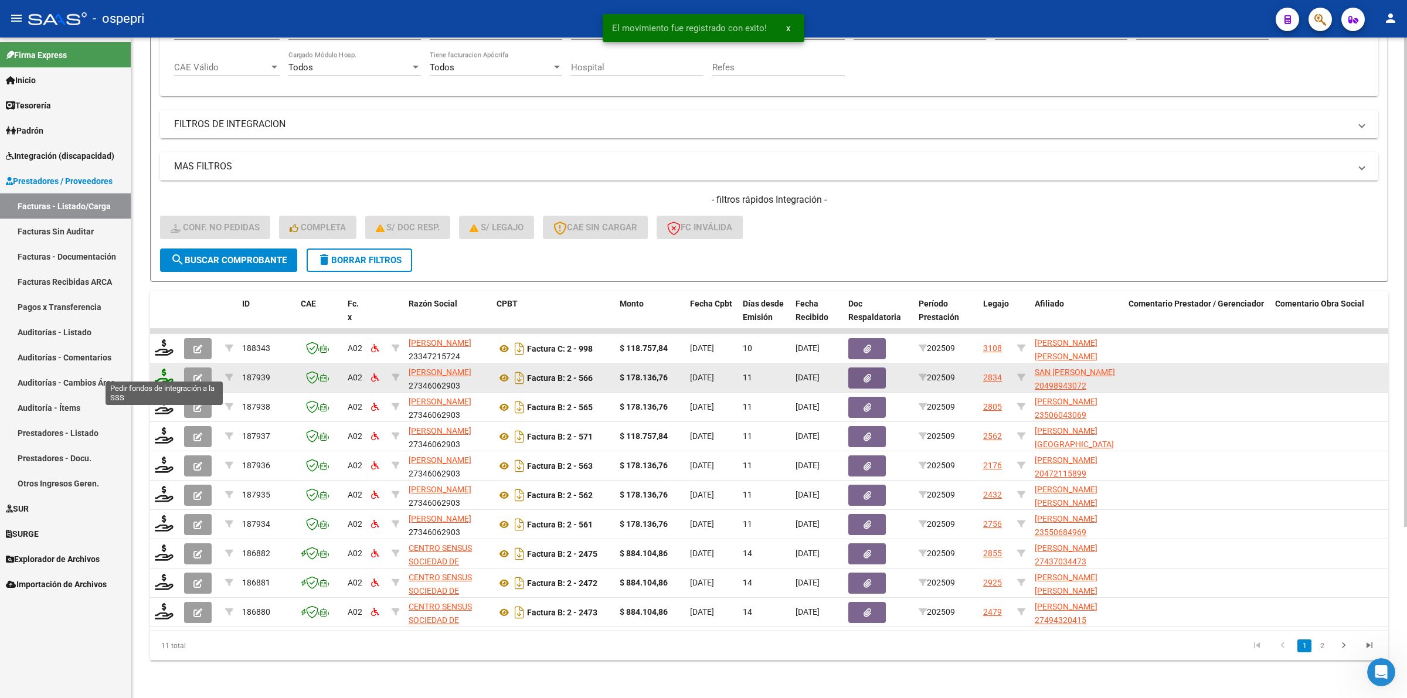
click at [161, 369] on icon at bounding box center [164, 377] width 19 height 16
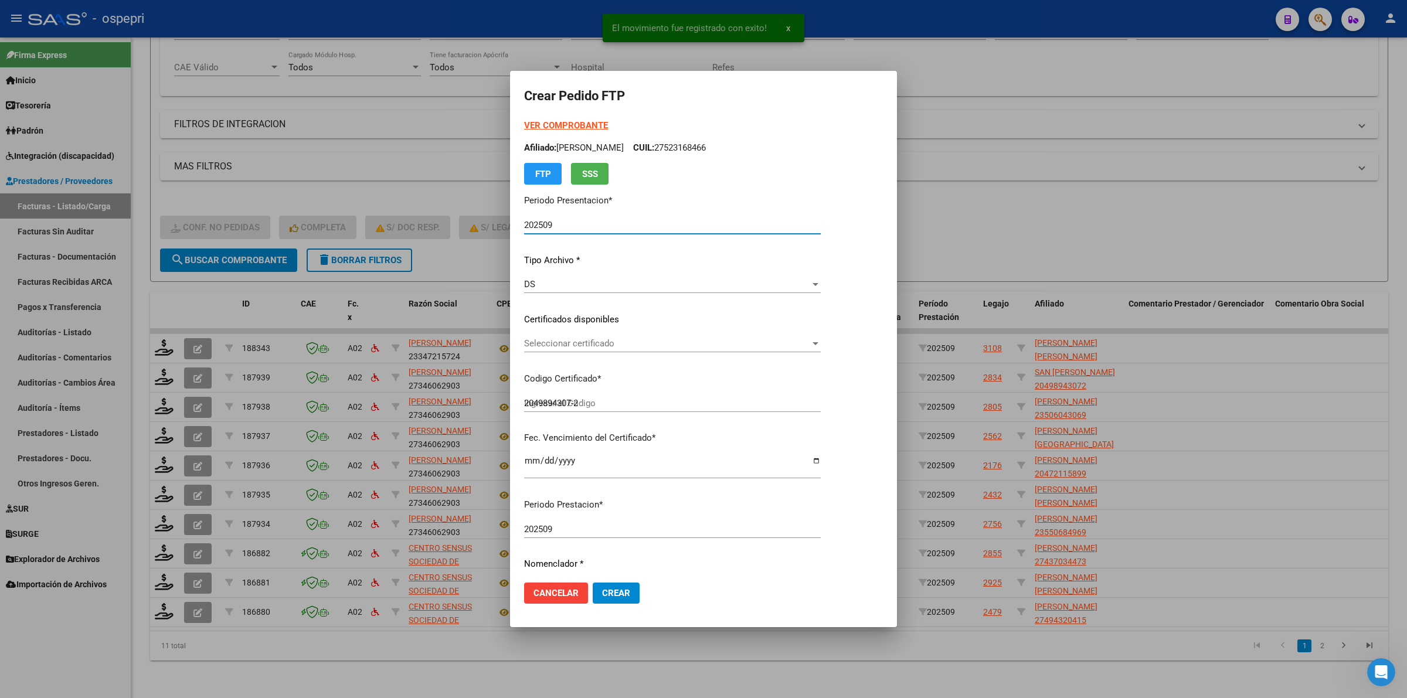
click at [531, 344] on span "Seleccionar certificado" at bounding box center [667, 343] width 286 height 11
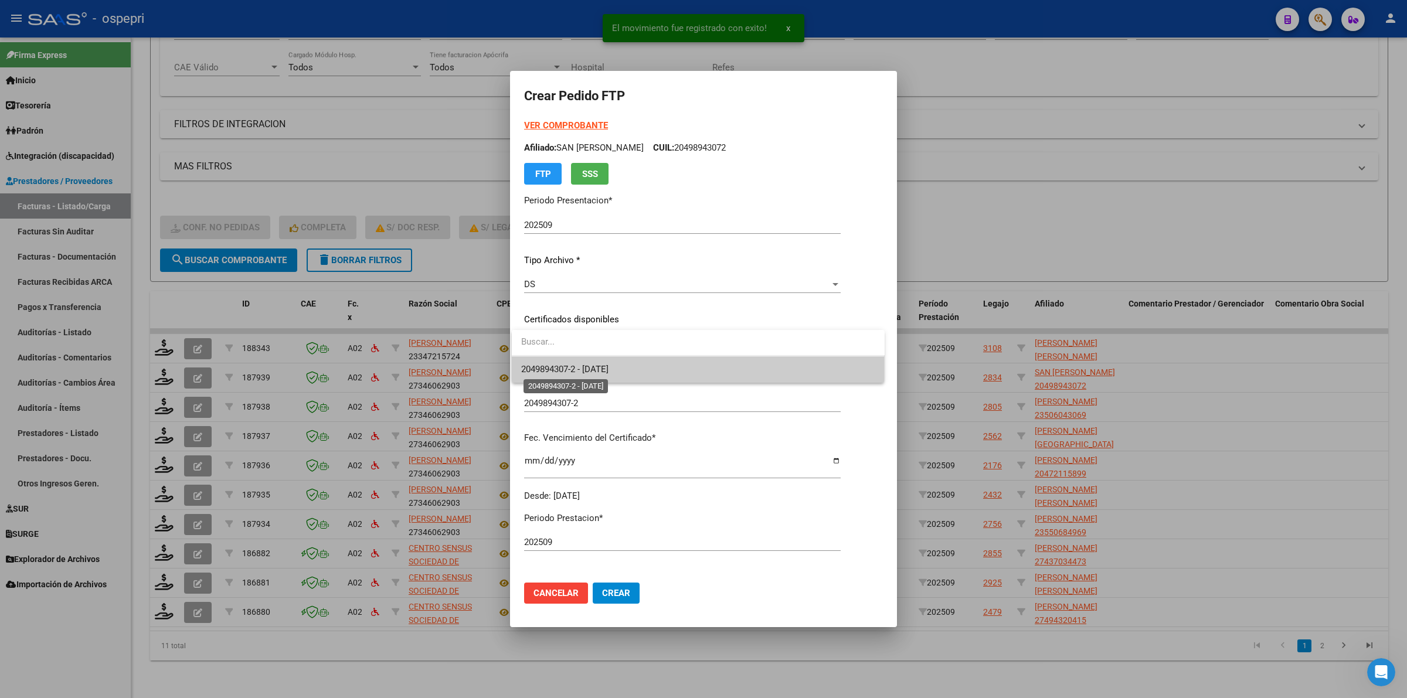
click at [535, 369] on span "2049894307-2 - 2033-07-11" at bounding box center [564, 369] width 87 height 11
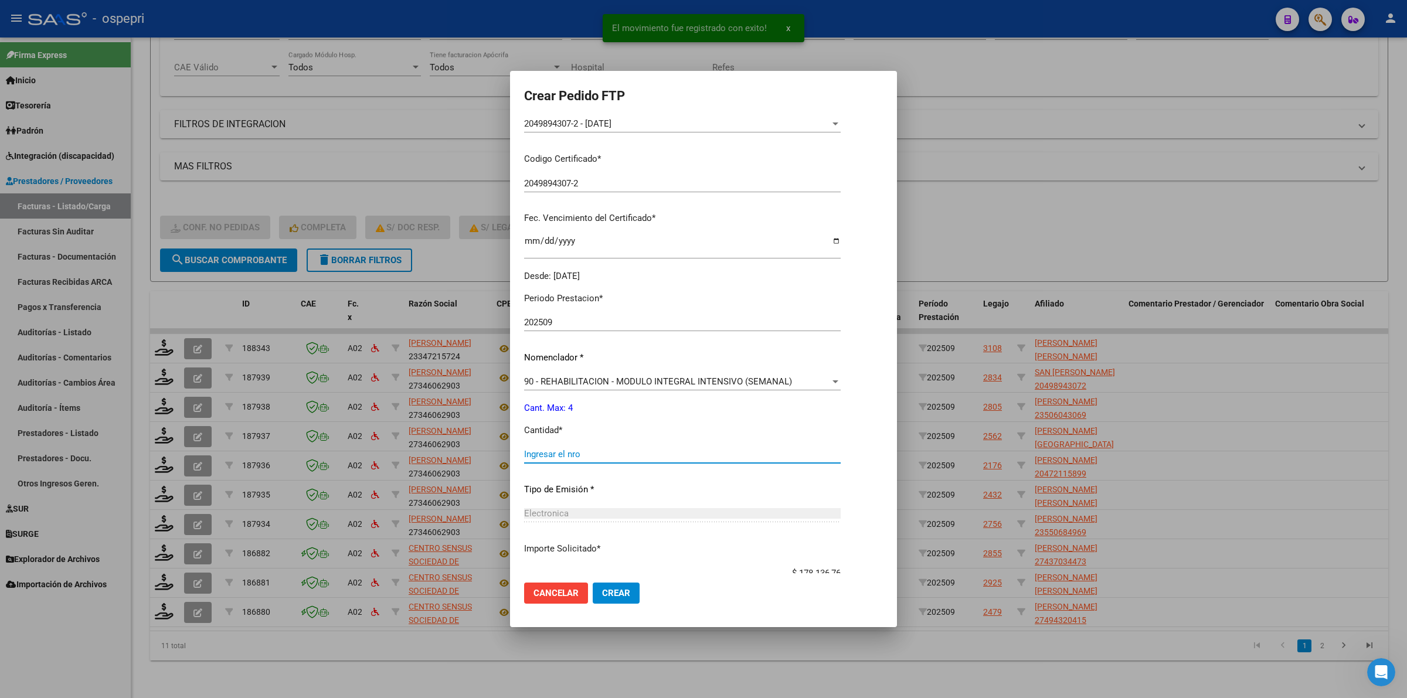
click at [544, 457] on input "Ingresar el nro" at bounding box center [682, 454] width 317 height 11
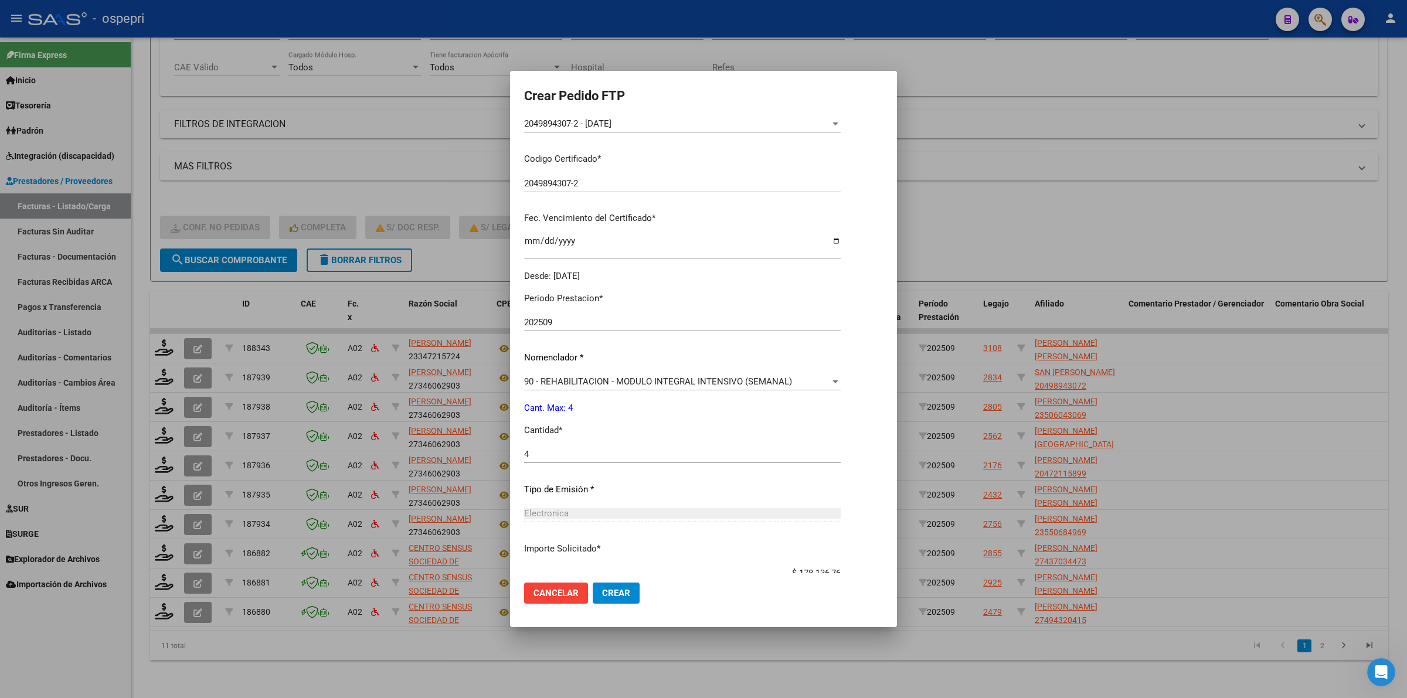
drag, startPoint x: 613, startPoint y: 605, endPoint x: 613, endPoint y: 599, distance: 6.4
click at [613, 601] on mat-dialog-actions "Cancelar Crear" at bounding box center [703, 593] width 359 height 40
click at [613, 597] on span "Crear" at bounding box center [616, 593] width 28 height 11
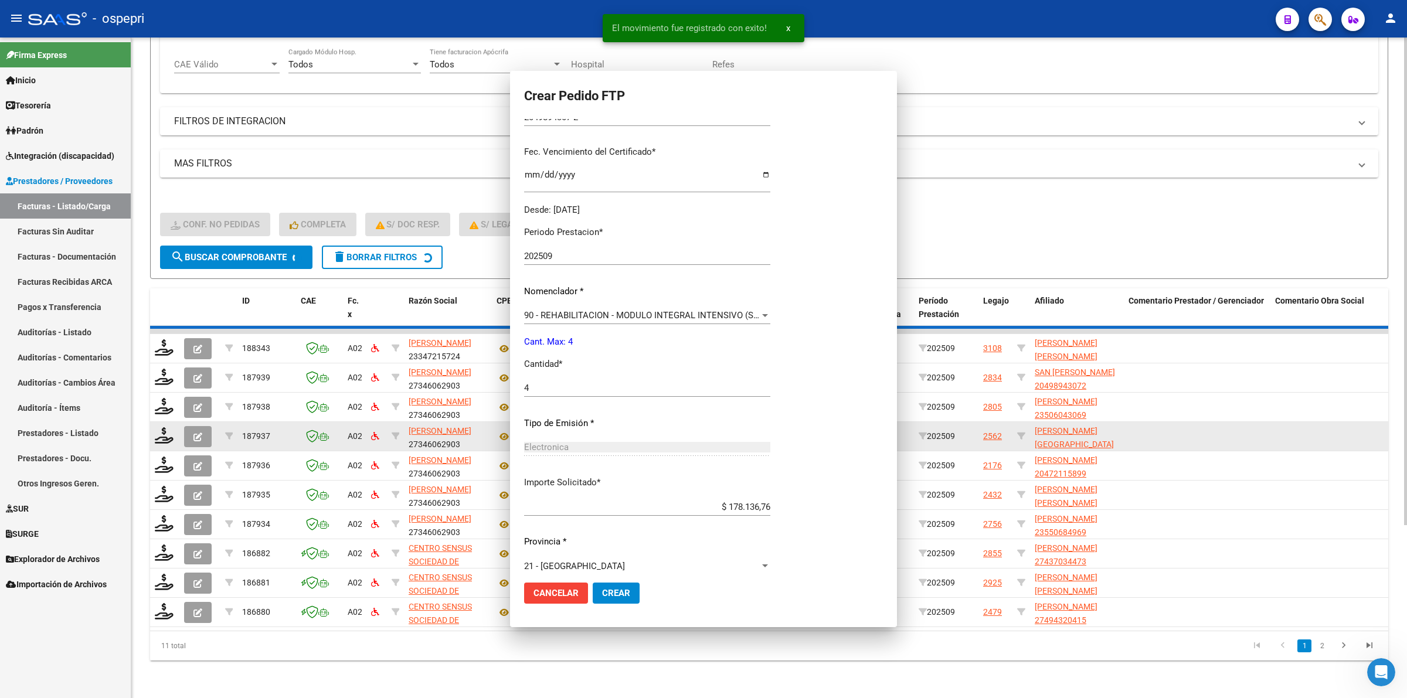
scroll to position [154, 0]
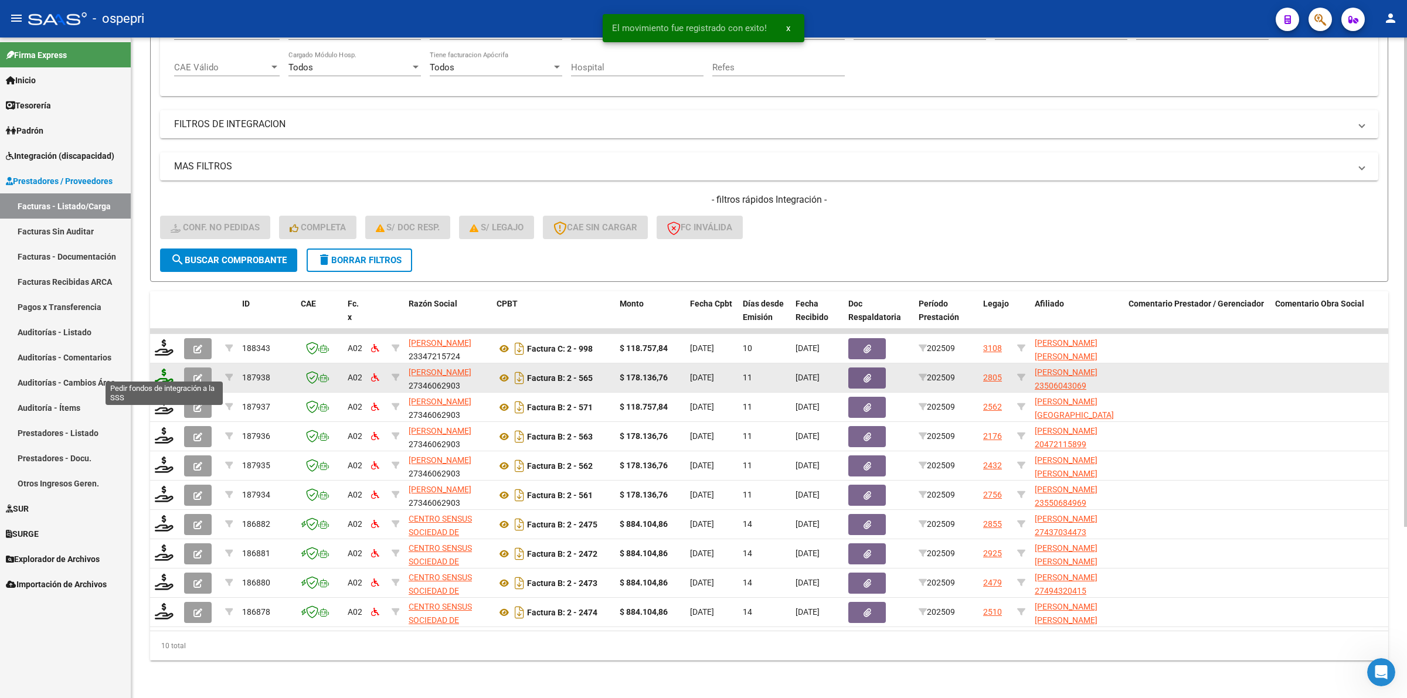
click at [166, 369] on icon at bounding box center [164, 377] width 19 height 16
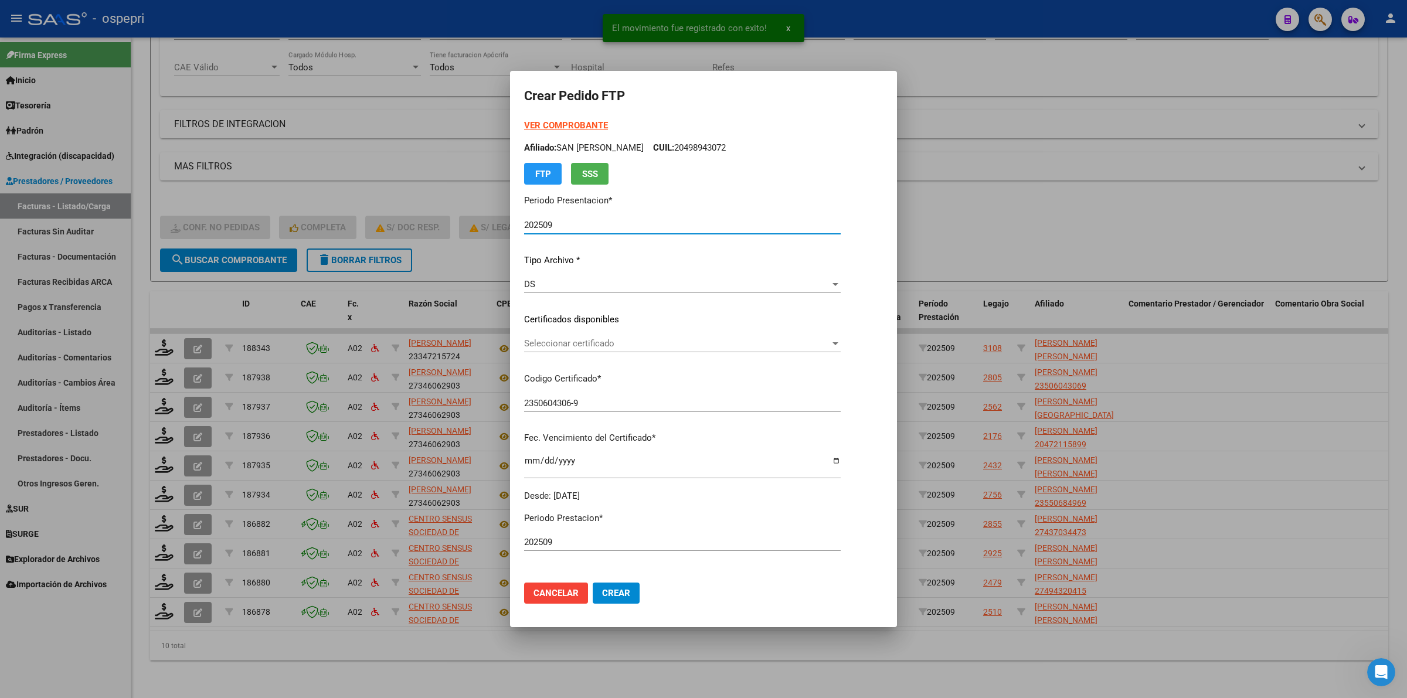
click at [538, 343] on span "Seleccionar certificado" at bounding box center [677, 343] width 306 height 11
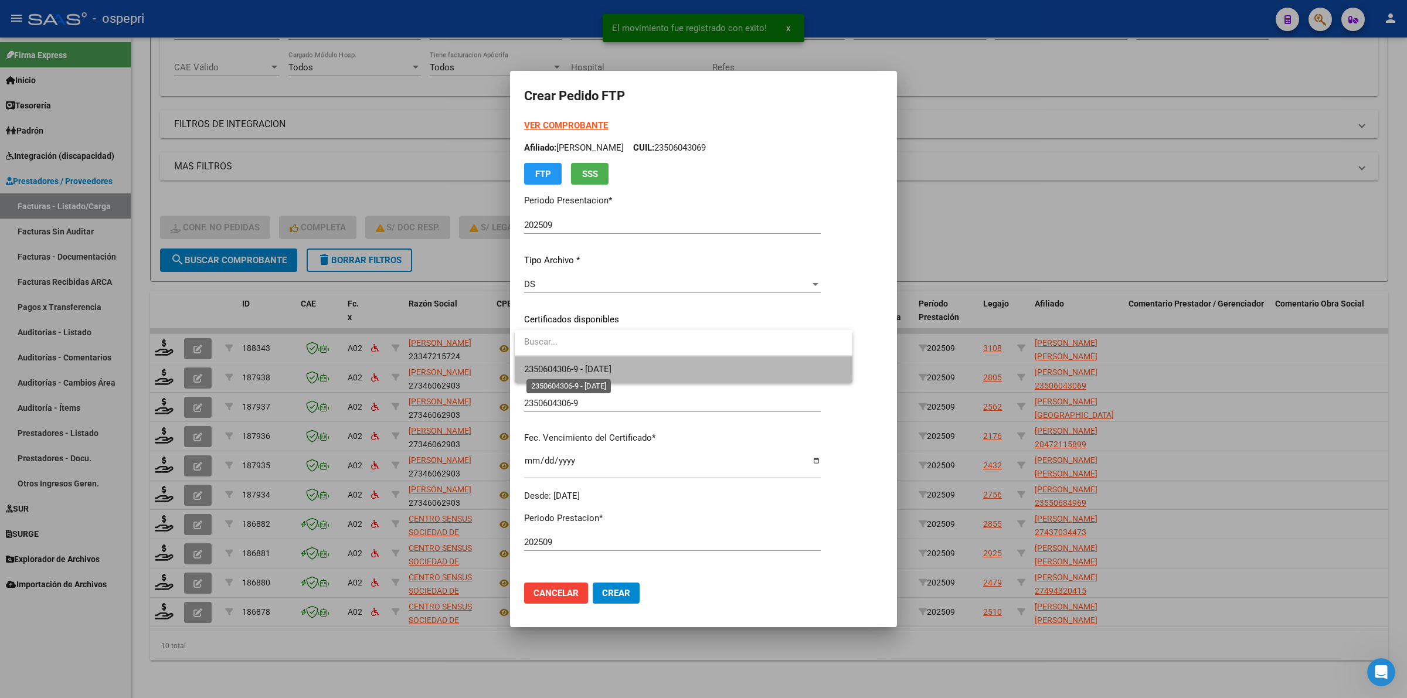
click at [543, 369] on span "2350604306-9 - 2032-03-28" at bounding box center [567, 369] width 87 height 11
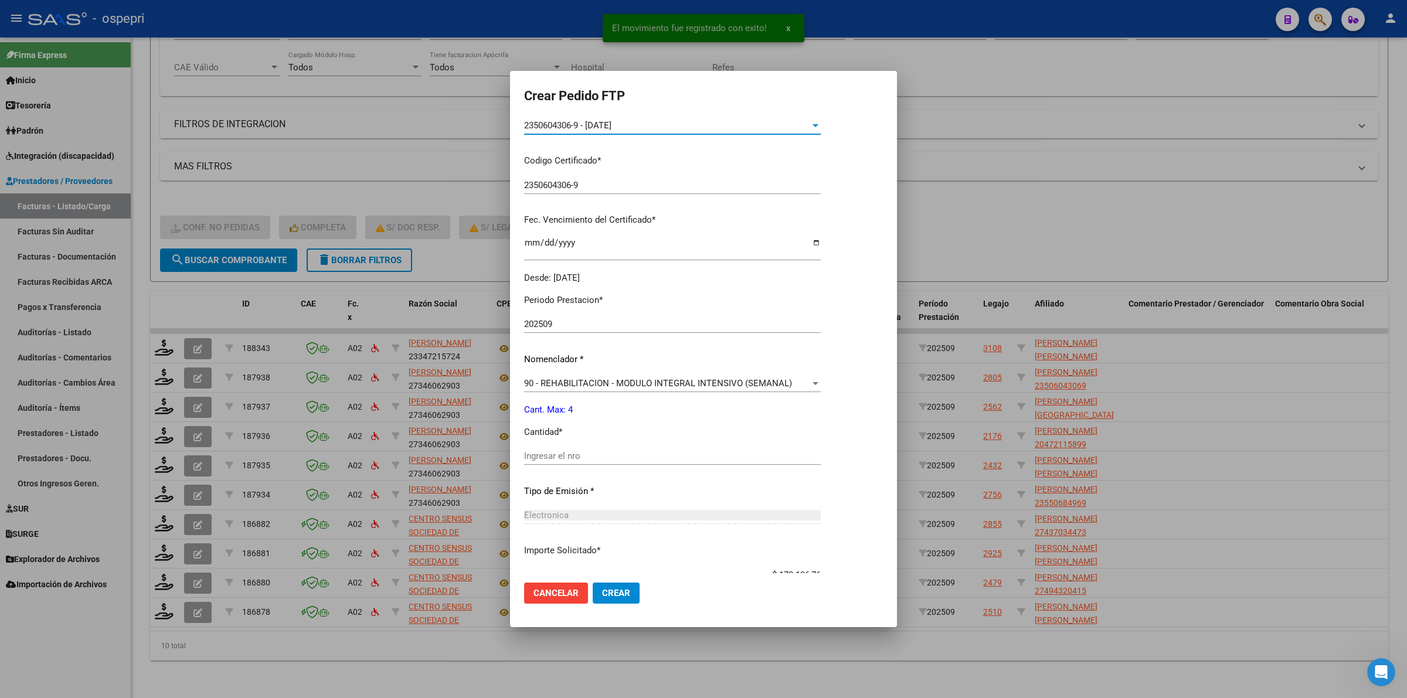
scroll to position [220, 0]
click at [552, 449] on input "Ingresar el nro" at bounding box center [672, 454] width 297 height 11
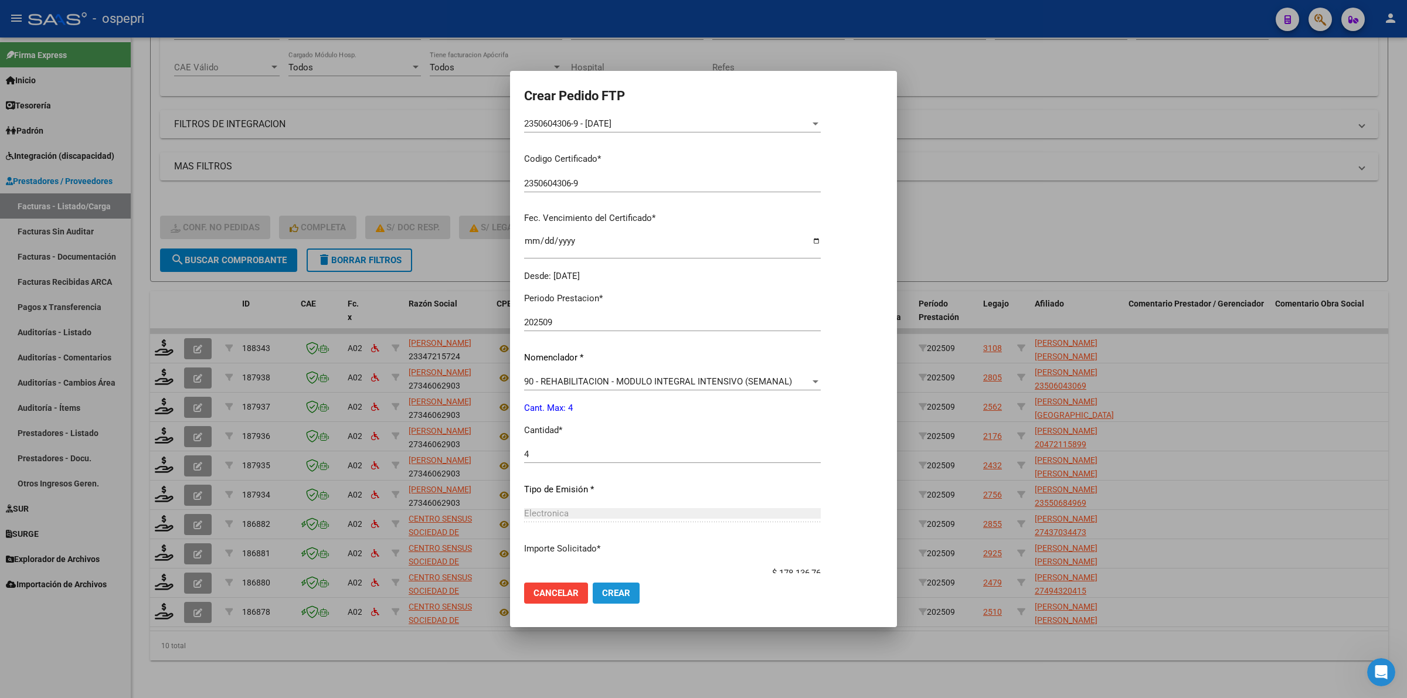
click at [617, 586] on button "Crear" at bounding box center [616, 593] width 47 height 21
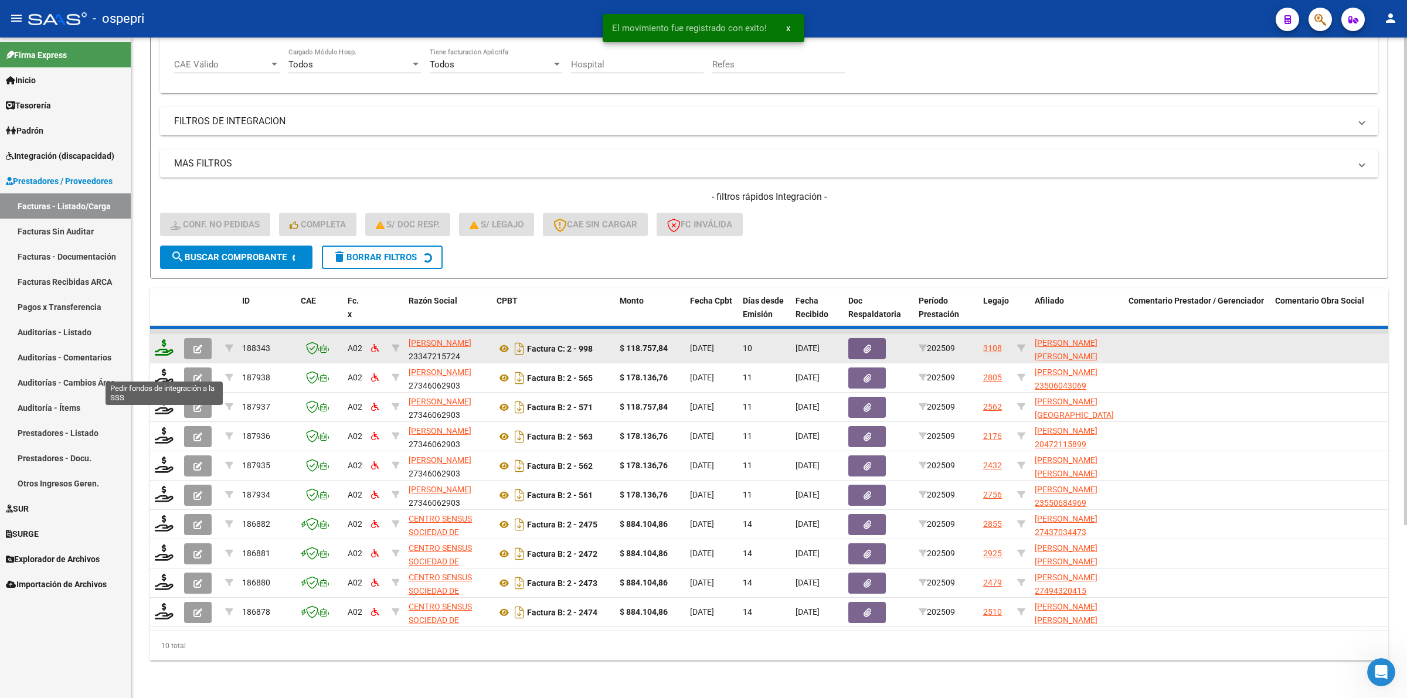
scroll to position [201, 0]
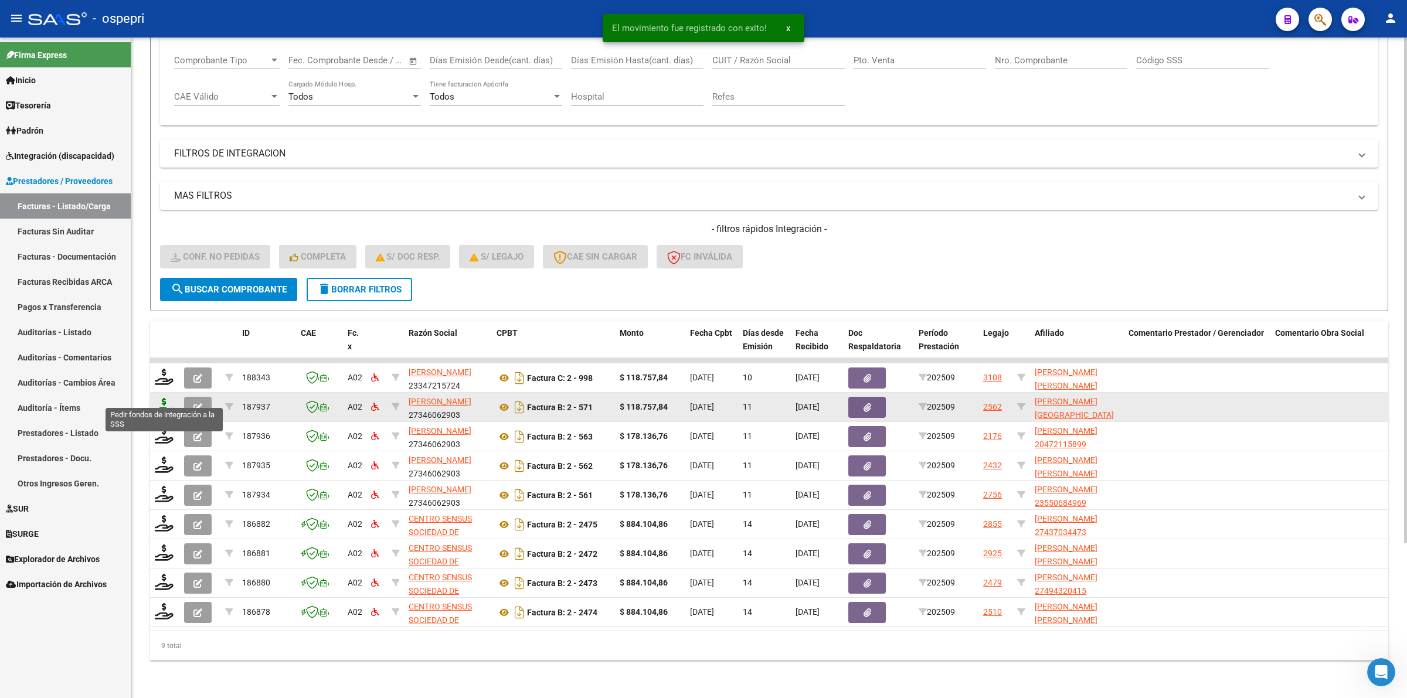
click at [168, 398] on icon at bounding box center [164, 406] width 19 height 16
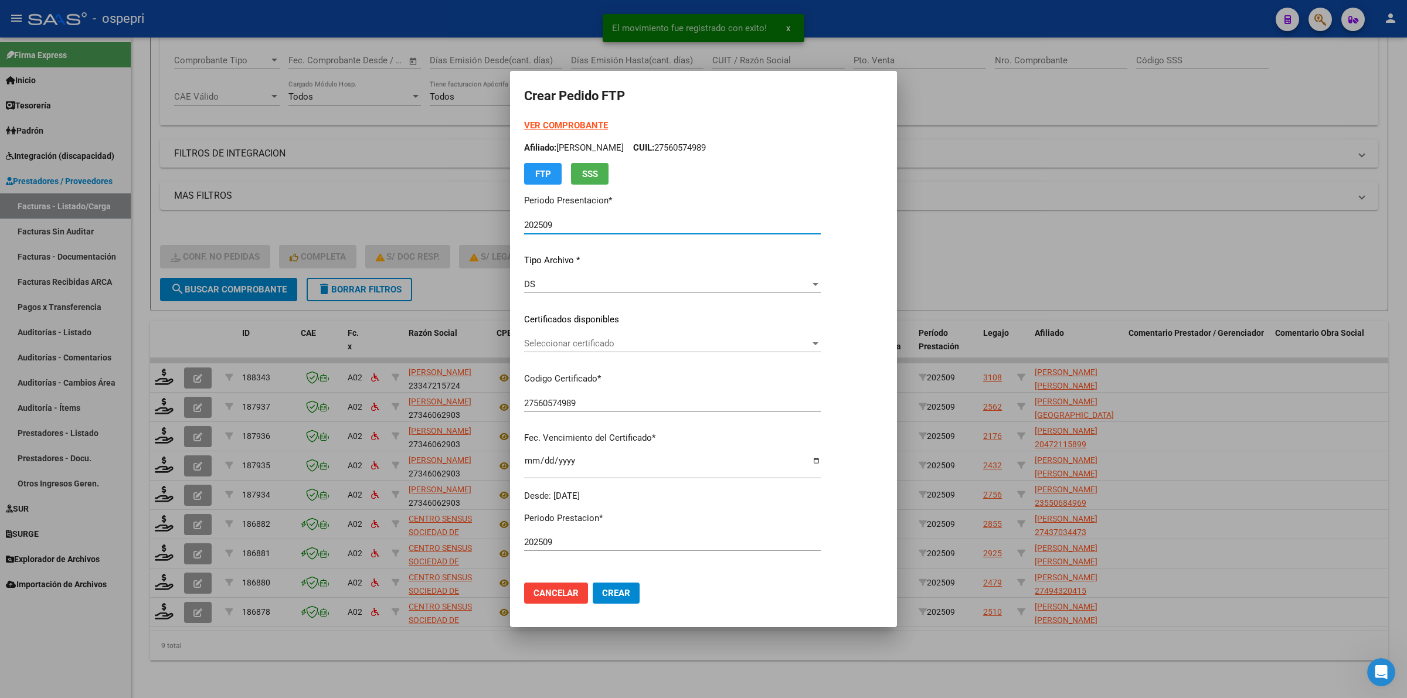
click at [535, 349] on div "Seleccionar certificado Seleccionar certificado" at bounding box center [672, 344] width 297 height 18
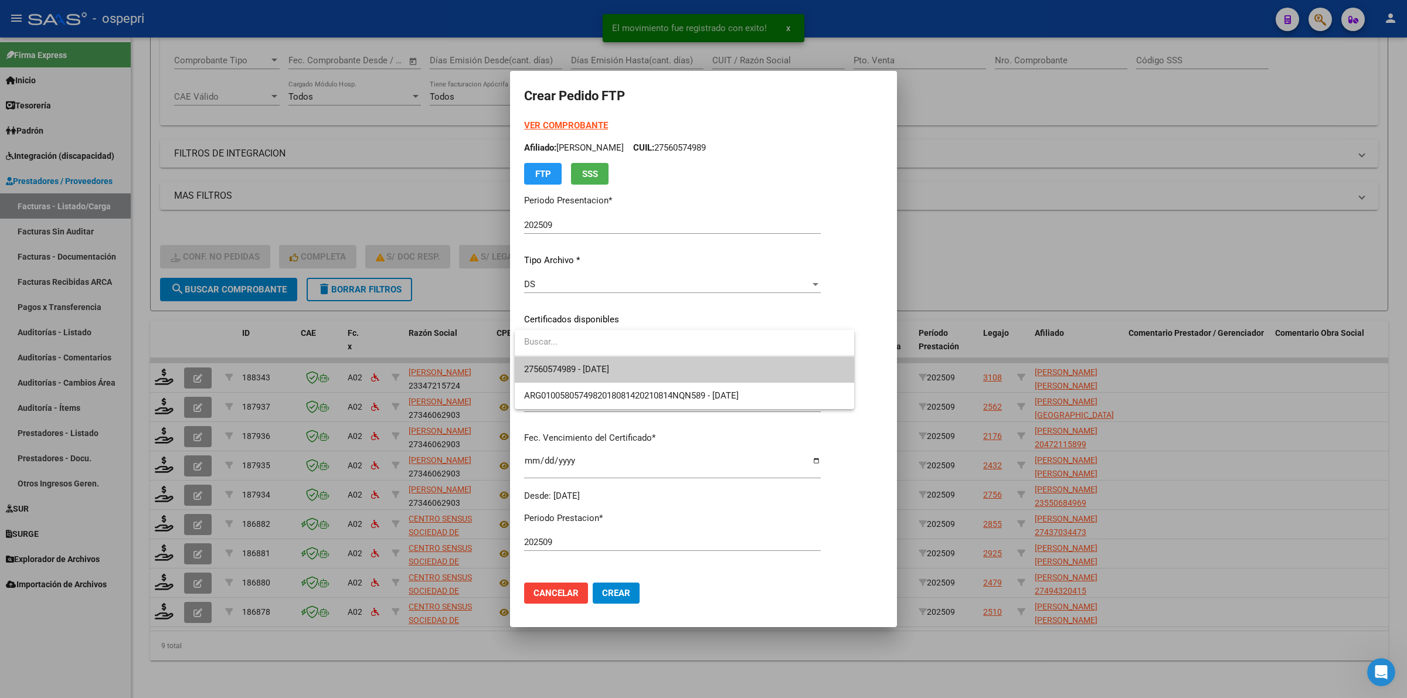
click at [542, 374] on span "27560574989 - 2030-07-15" at bounding box center [566, 369] width 85 height 11
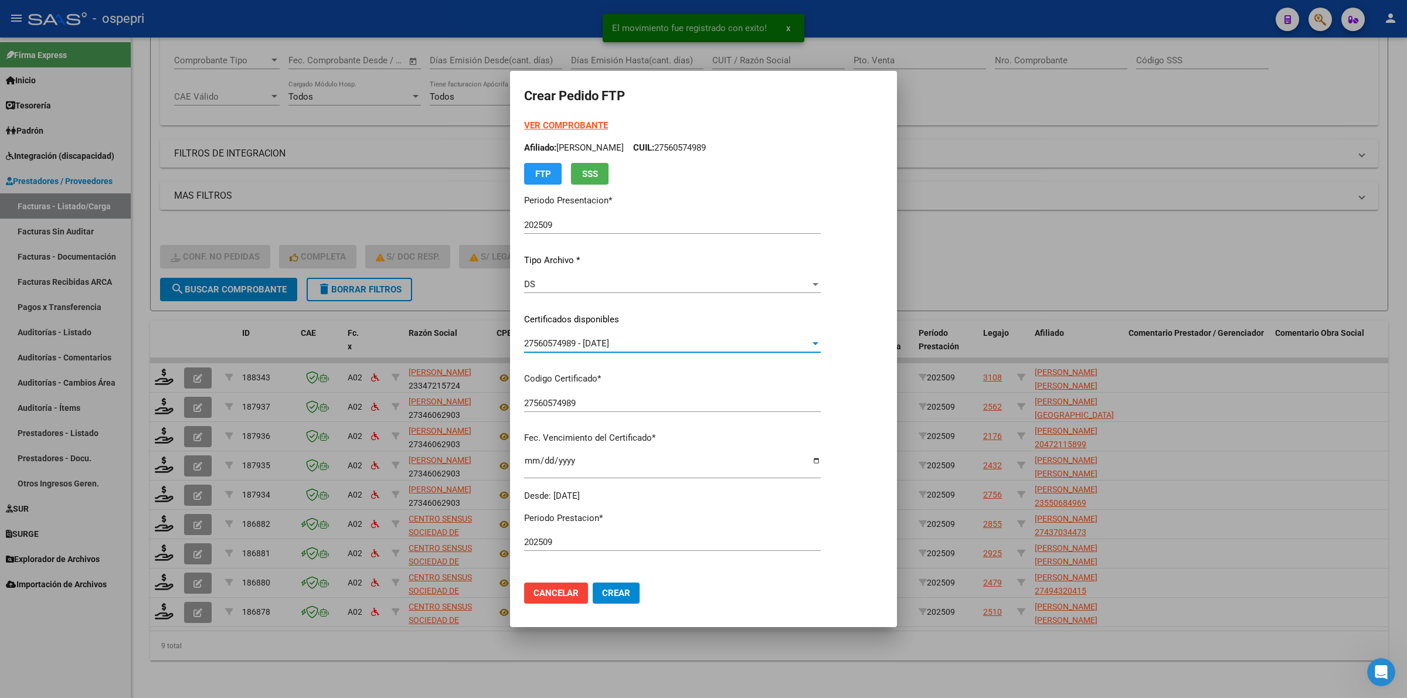
scroll to position [220, 0]
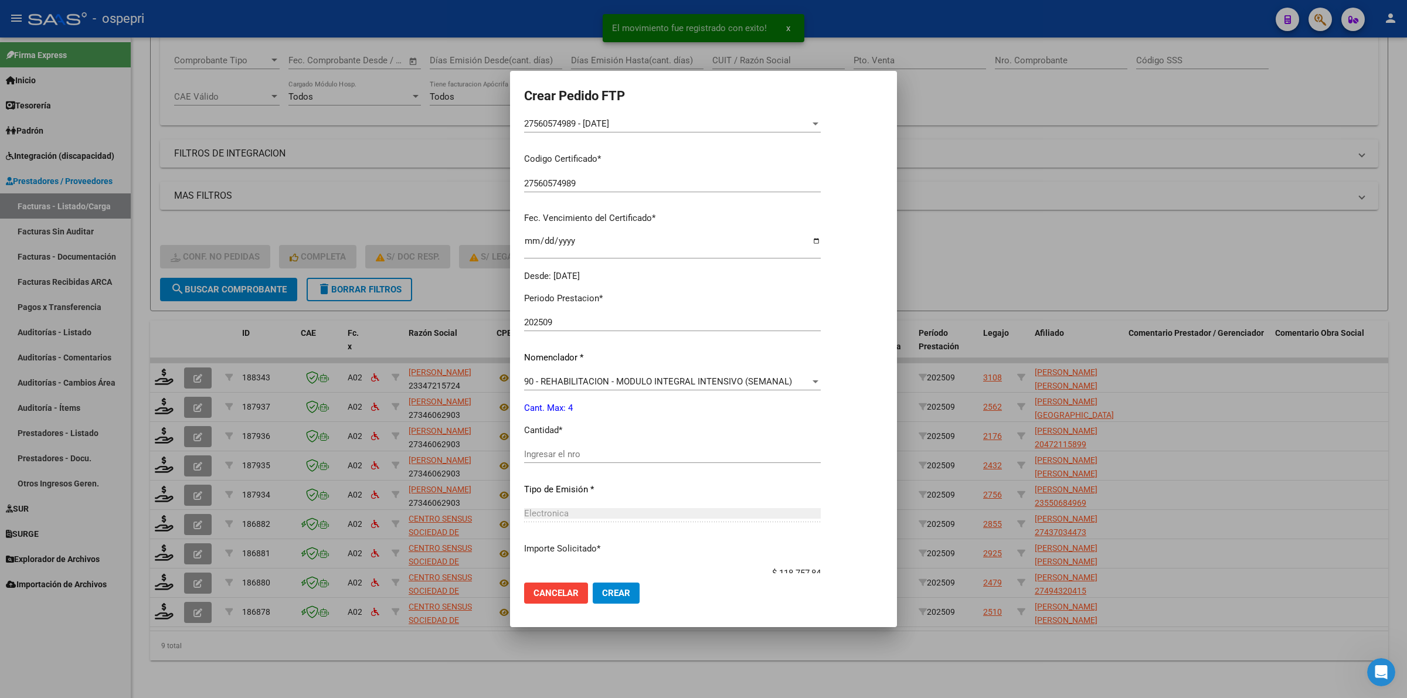
drag, startPoint x: 555, startPoint y: 462, endPoint x: 555, endPoint y: 441, distance: 20.5
click at [555, 450] on div "Ingresar el nro" at bounding box center [672, 455] width 297 height 18
drag, startPoint x: 555, startPoint y: 441, endPoint x: 556, endPoint y: 453, distance: 11.8
click at [555, 443] on div "Periodo Prestacion * 202509 Ingresar el Periodo Prestacion Nomenclador * 90 - R…" at bounding box center [672, 467] width 297 height 369
click at [551, 451] on input "Ingresar el nro" at bounding box center [672, 454] width 297 height 11
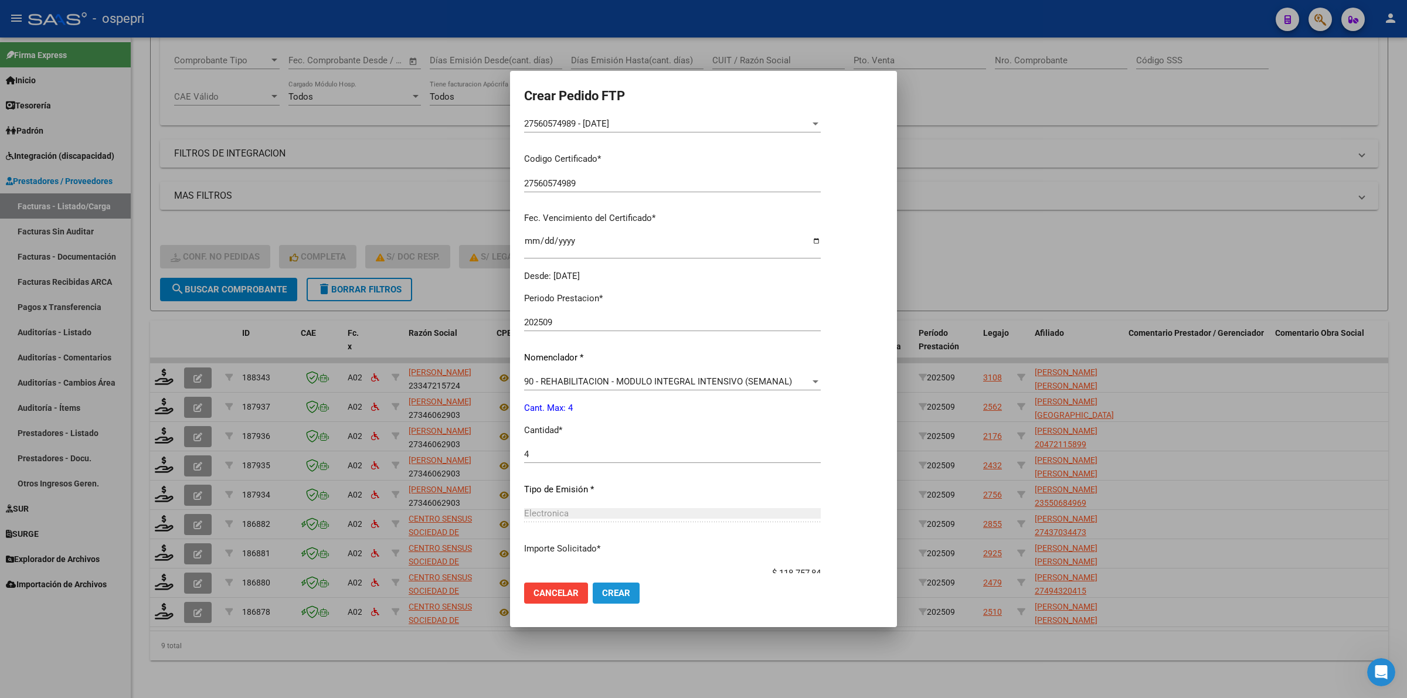
click at [610, 594] on span "Crear" at bounding box center [616, 593] width 28 height 11
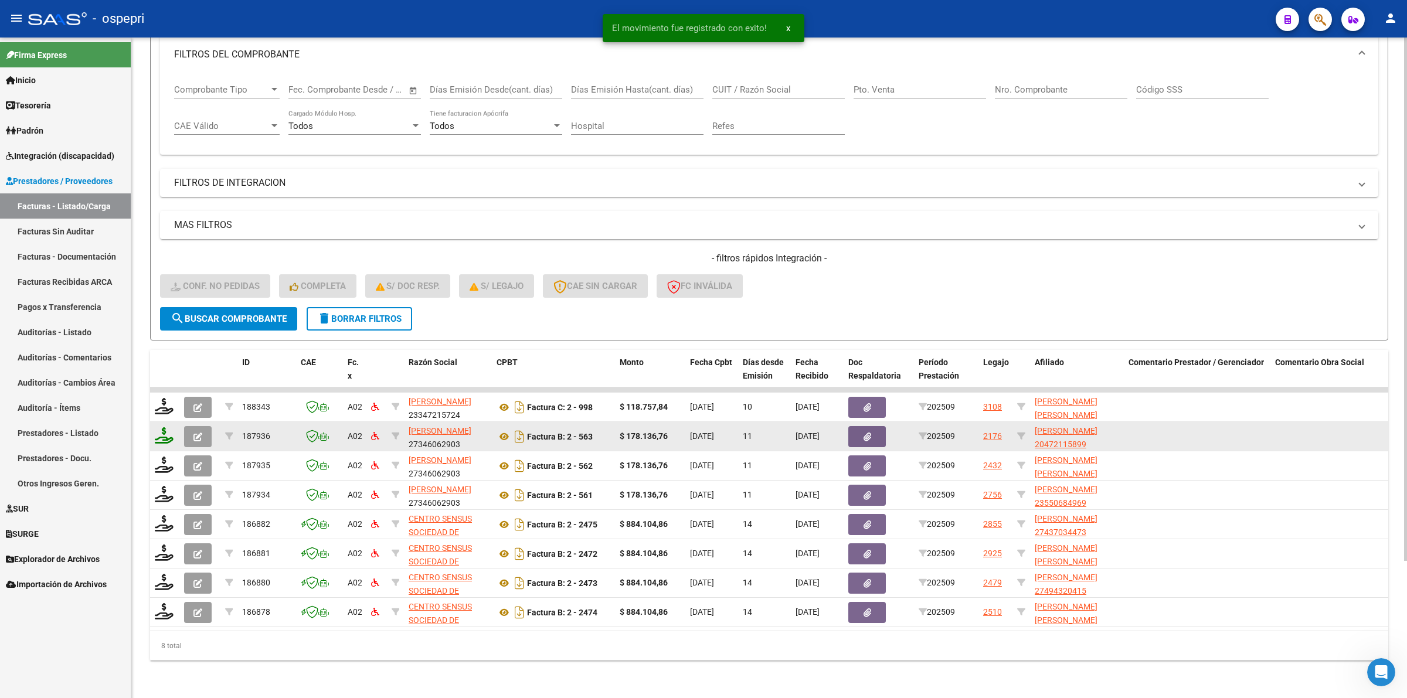
scroll to position [172, 0]
click at [162, 427] on icon at bounding box center [164, 435] width 19 height 16
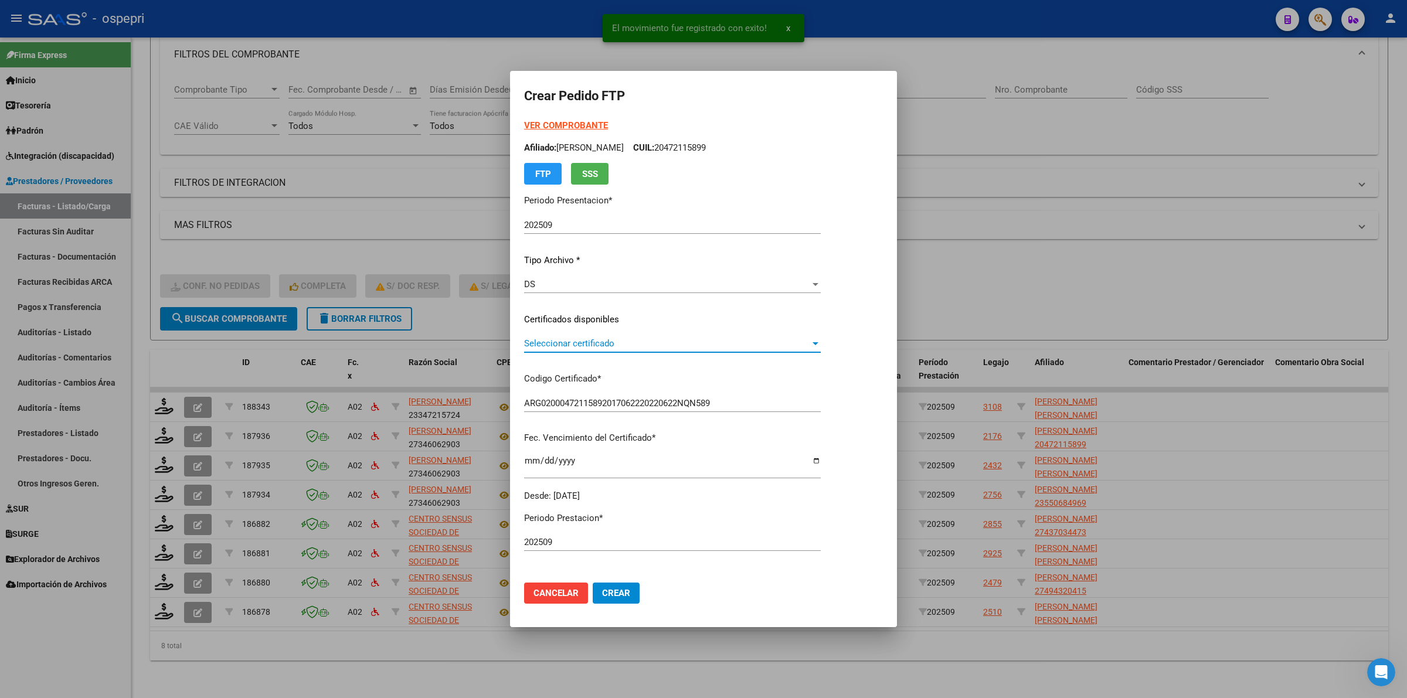
click at [549, 344] on span "Seleccionar certificado" at bounding box center [667, 343] width 286 height 11
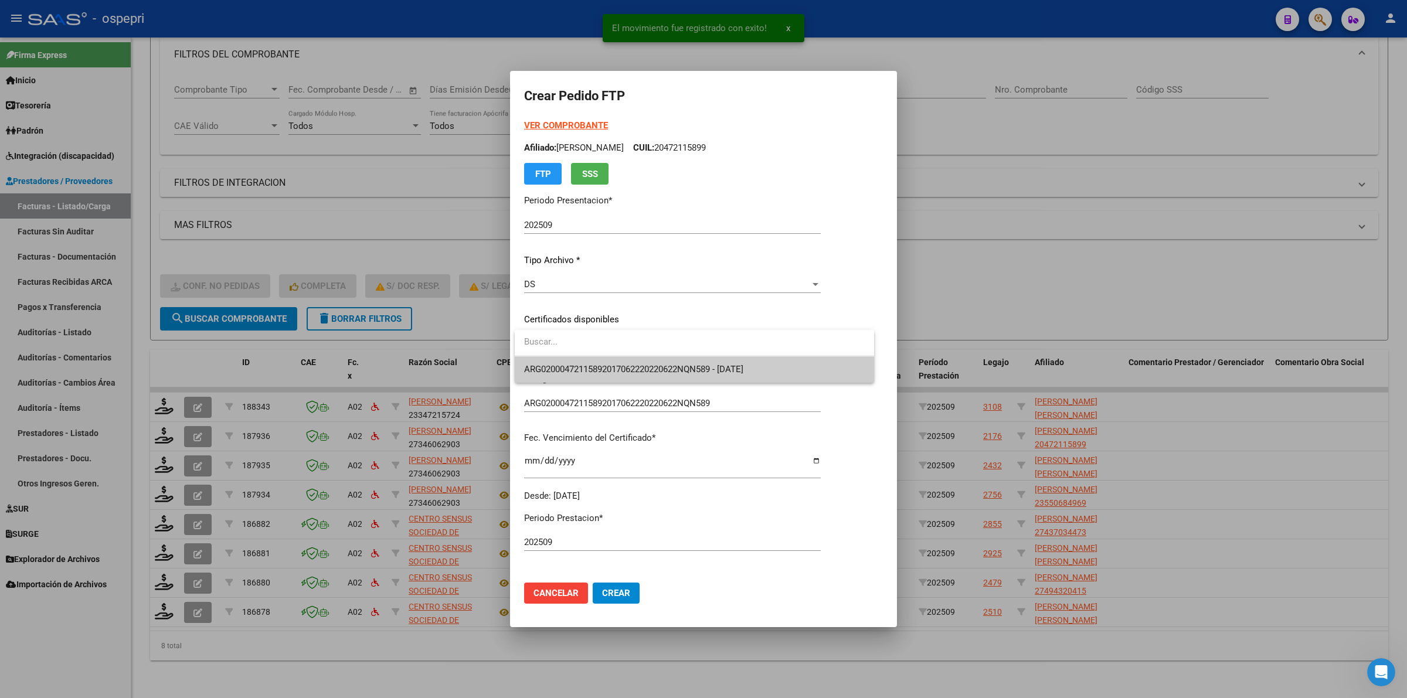
click at [557, 365] on span "ARG02000472115892017062220220622NQN589 - 2032-06-22" at bounding box center [633, 369] width 219 height 11
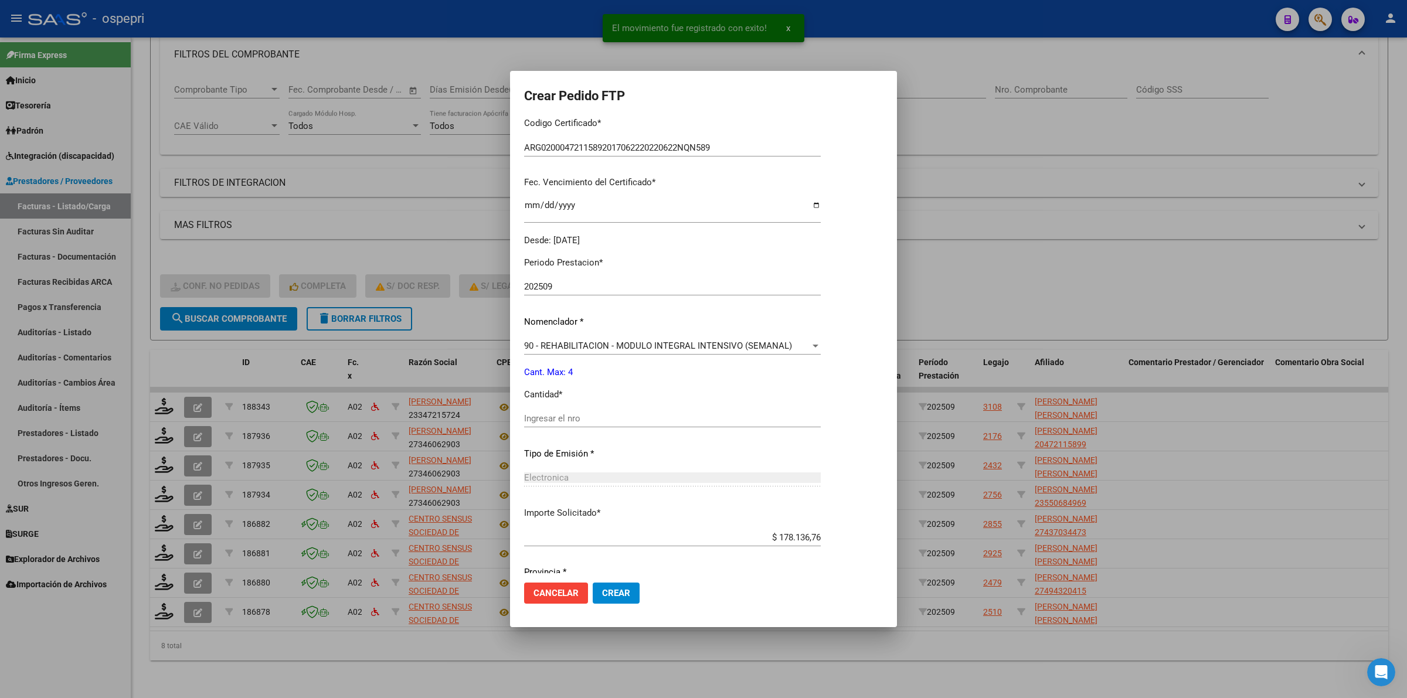
scroll to position [293, 0]
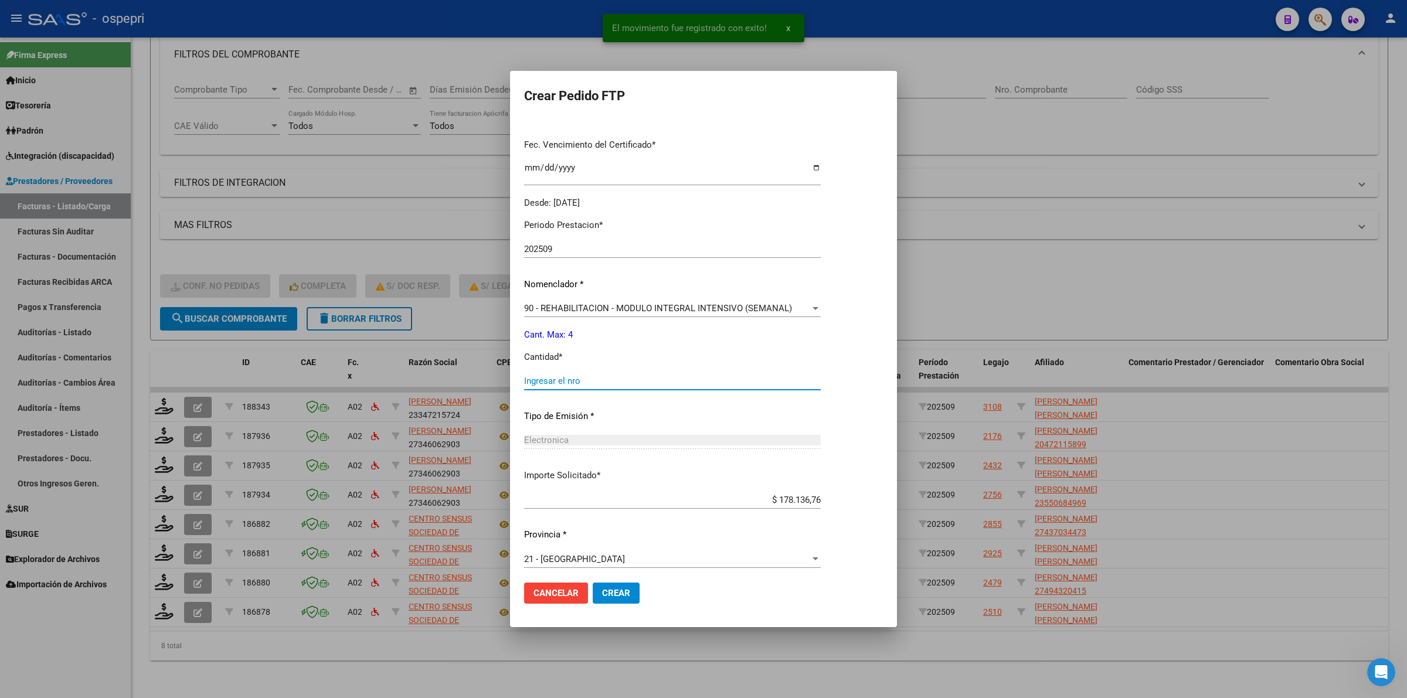
click at [559, 385] on input "Ingresar el nro" at bounding box center [672, 381] width 297 height 11
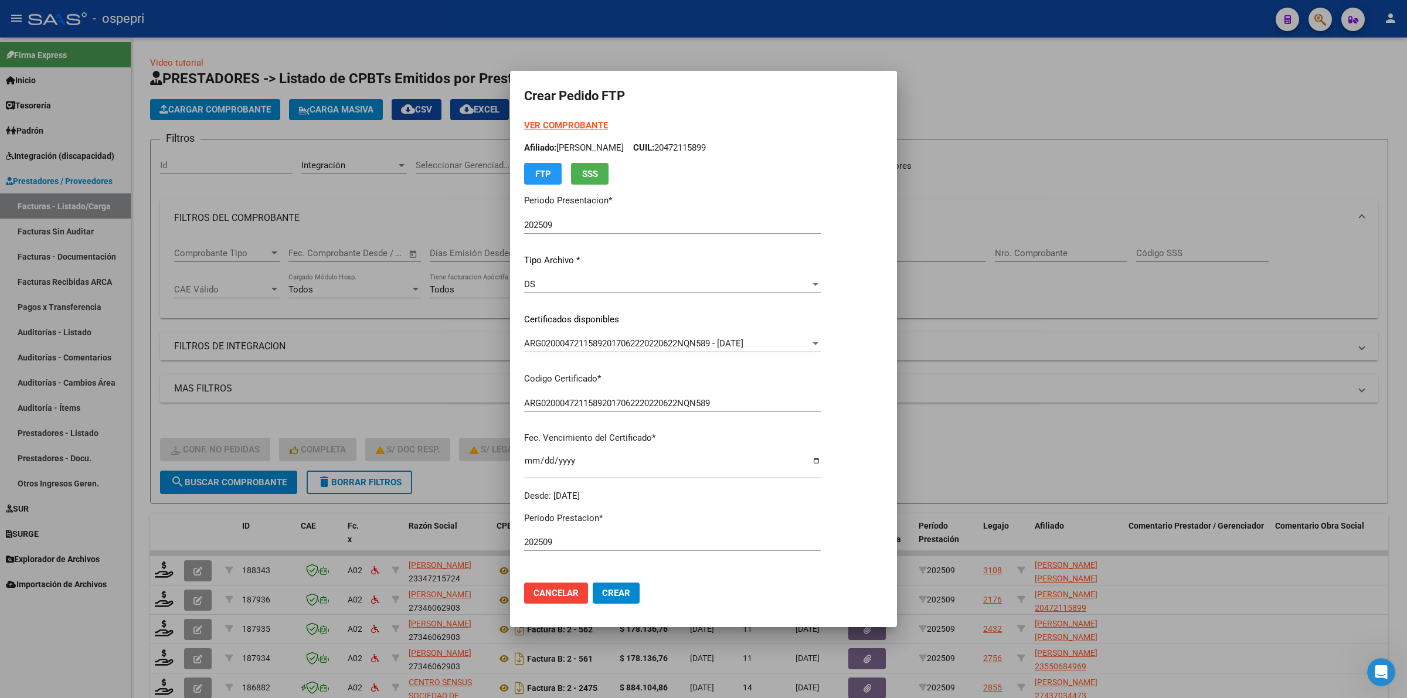
scroll to position [293, 0]
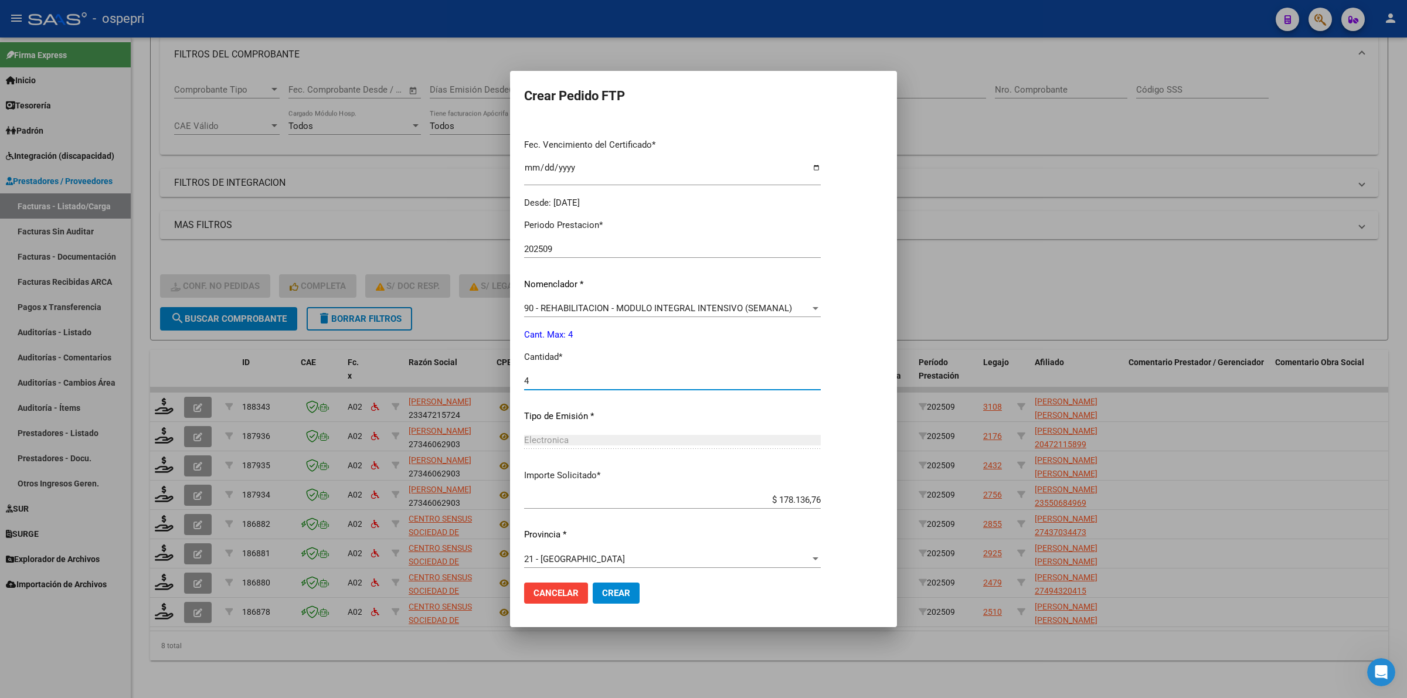
type input "4"
click at [613, 596] on span "Crear" at bounding box center [616, 593] width 28 height 11
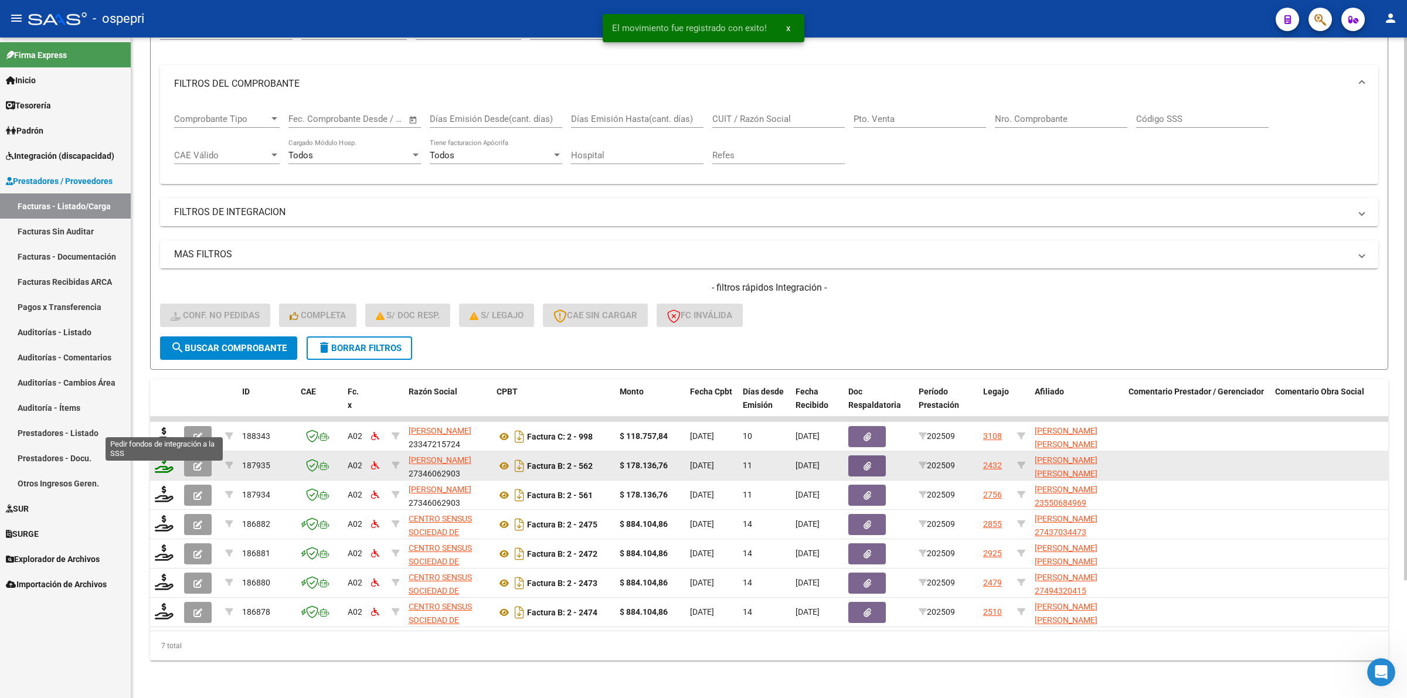
scroll to position [142, 0]
click at [159, 457] on icon at bounding box center [164, 465] width 19 height 16
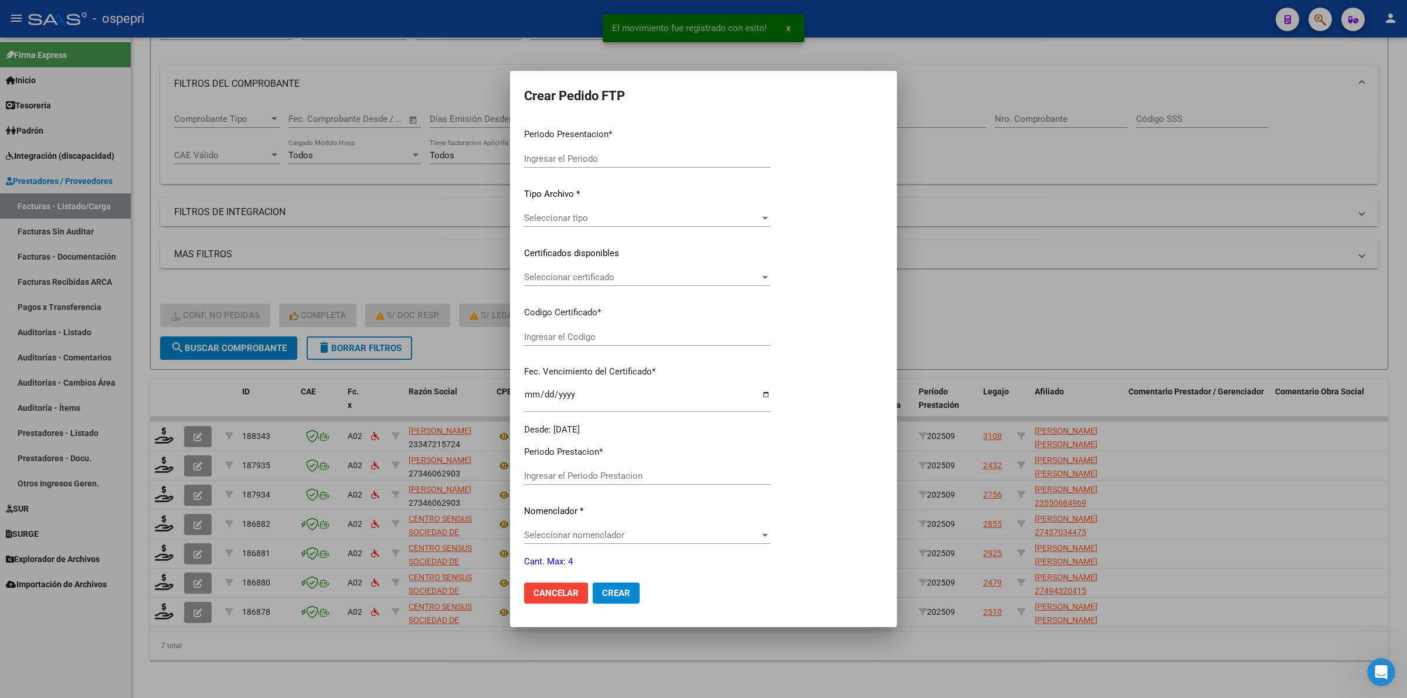
type input "202509"
type input "$ 178.136,76"
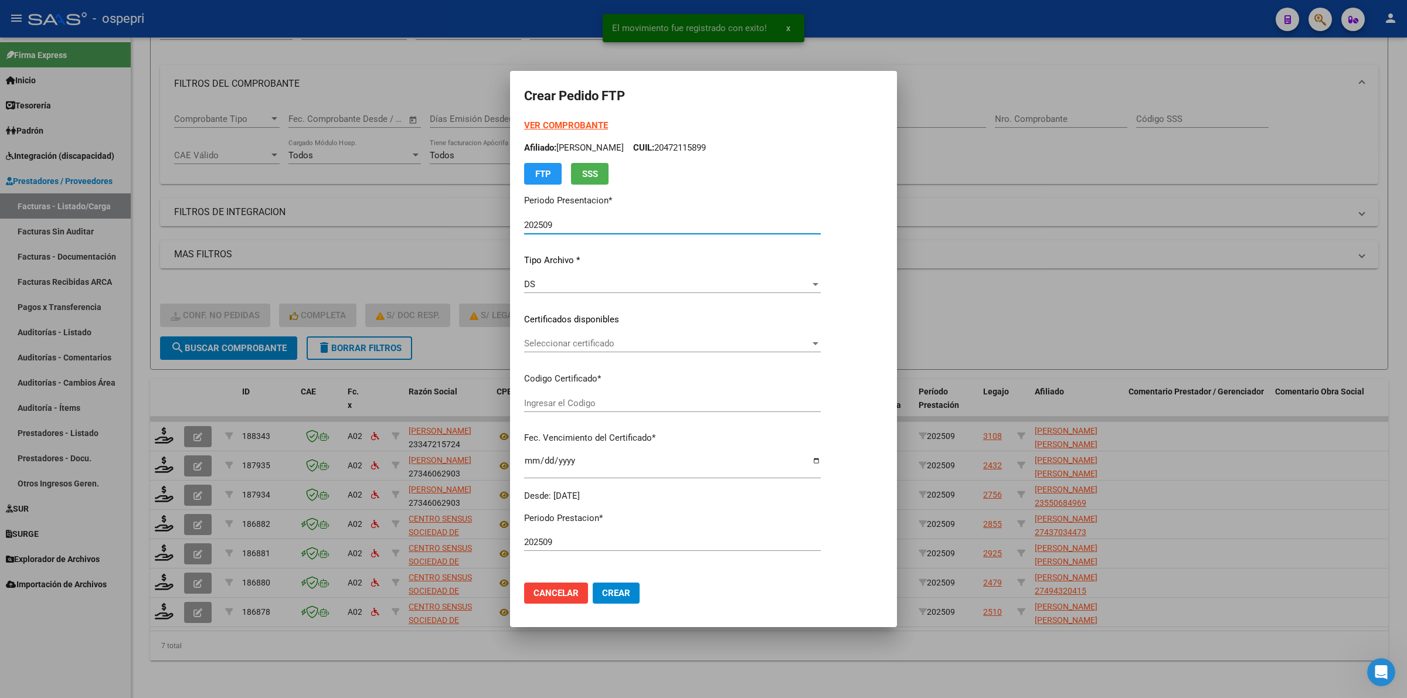
drag, startPoint x: 561, startPoint y: 333, endPoint x: 564, endPoint y: 342, distance: 9.3
click at [563, 339] on div "VER COMPROBANTE ARCA Padrón Afiliado: NIEVAS EMILIO LAUTARO CUIL: 20472115899 F…" at bounding box center [672, 310] width 297 height 383
click at [566, 345] on span "Seleccionar certificado" at bounding box center [667, 343] width 286 height 11
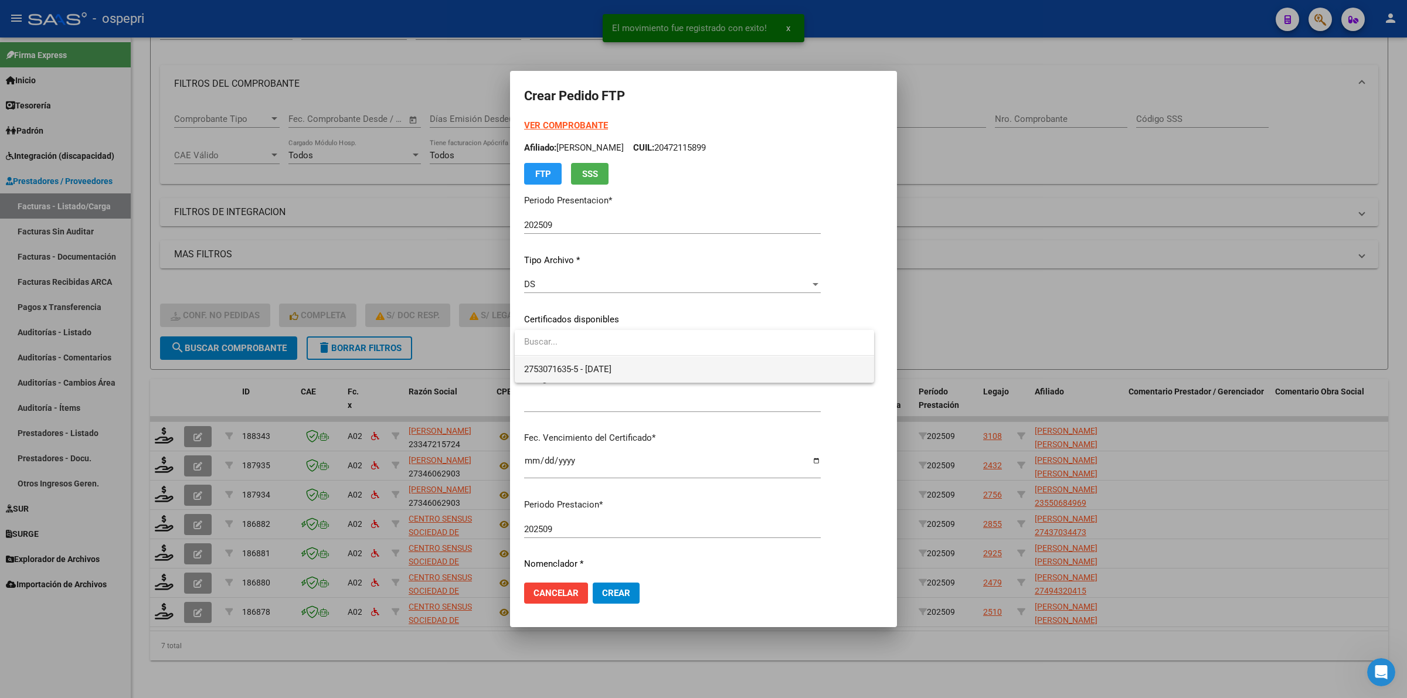
type input "2753071635-5"
type input "2026-08-01"
click at [573, 367] on span "2753071635-5 - 2026-08-01" at bounding box center [567, 369] width 87 height 11
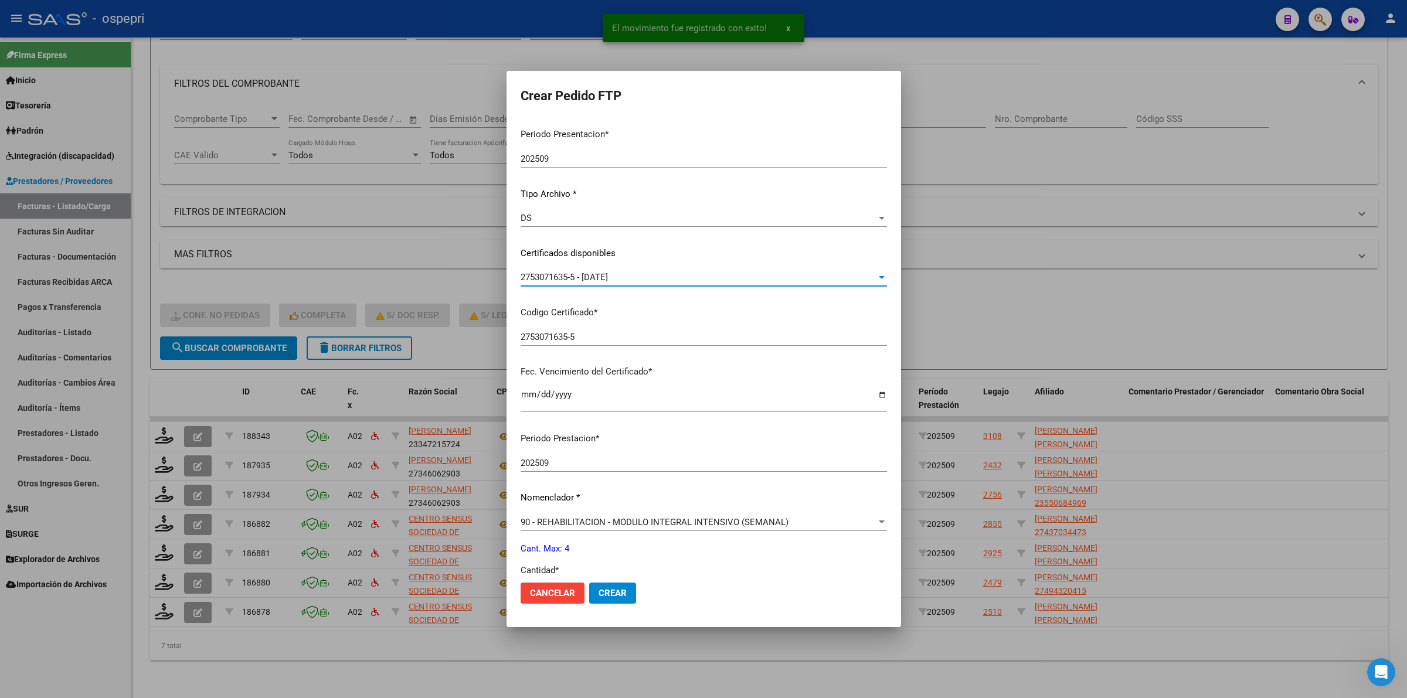
scroll to position [147, 0]
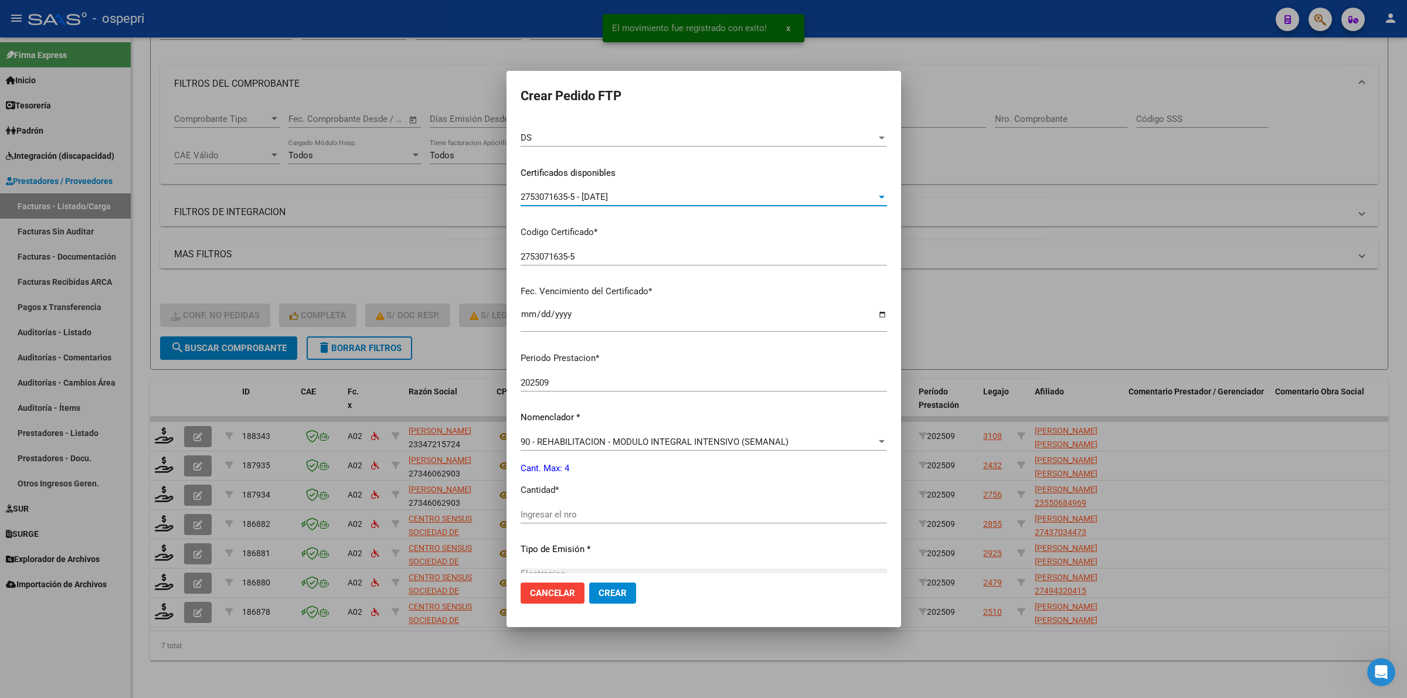
click at [546, 511] on input "Ingresar el nro" at bounding box center [704, 514] width 366 height 11
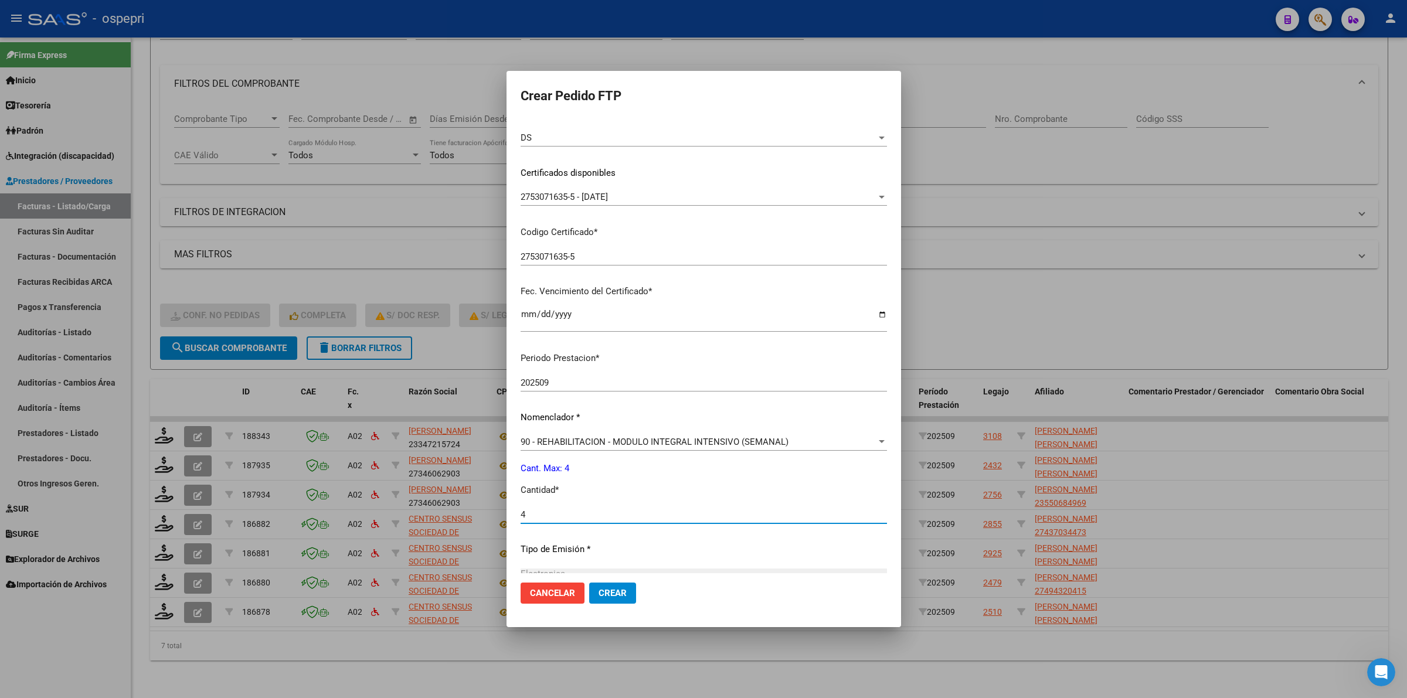
type input "4"
click at [599, 593] on span "Crear" at bounding box center [613, 593] width 28 height 11
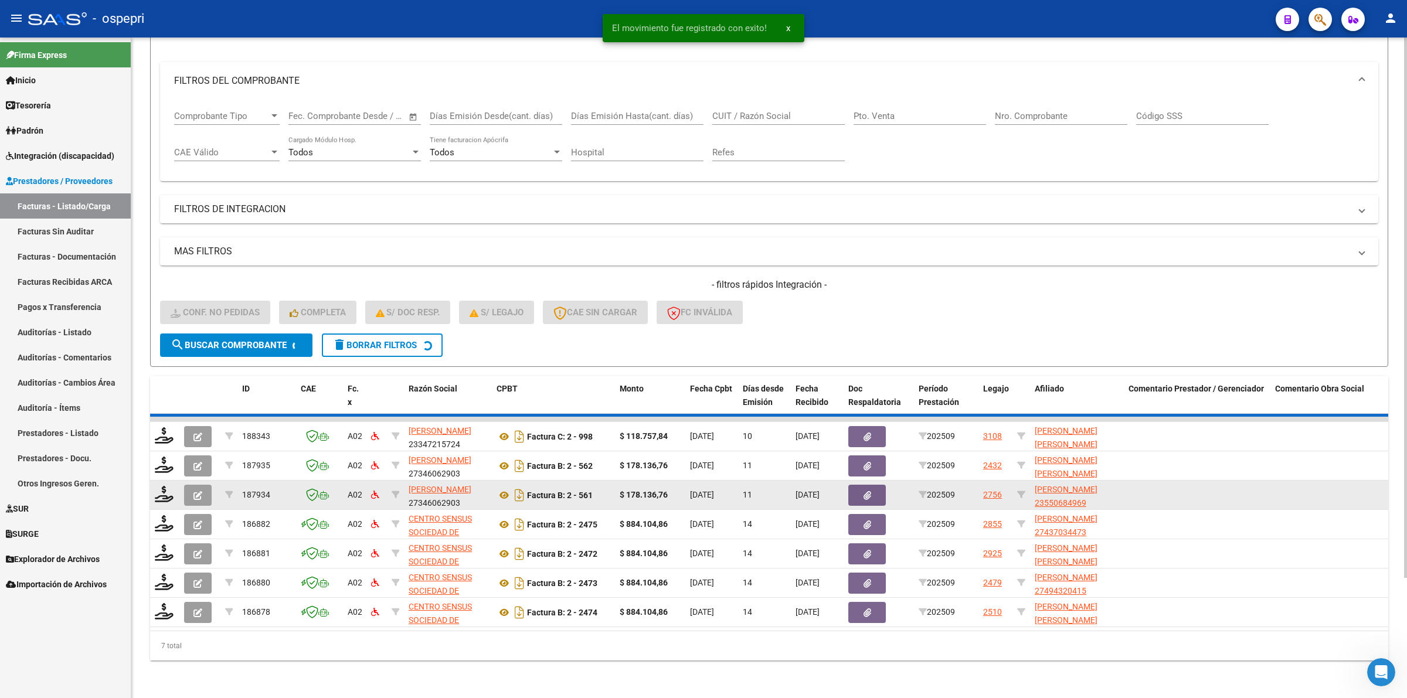
scroll to position [113, 0]
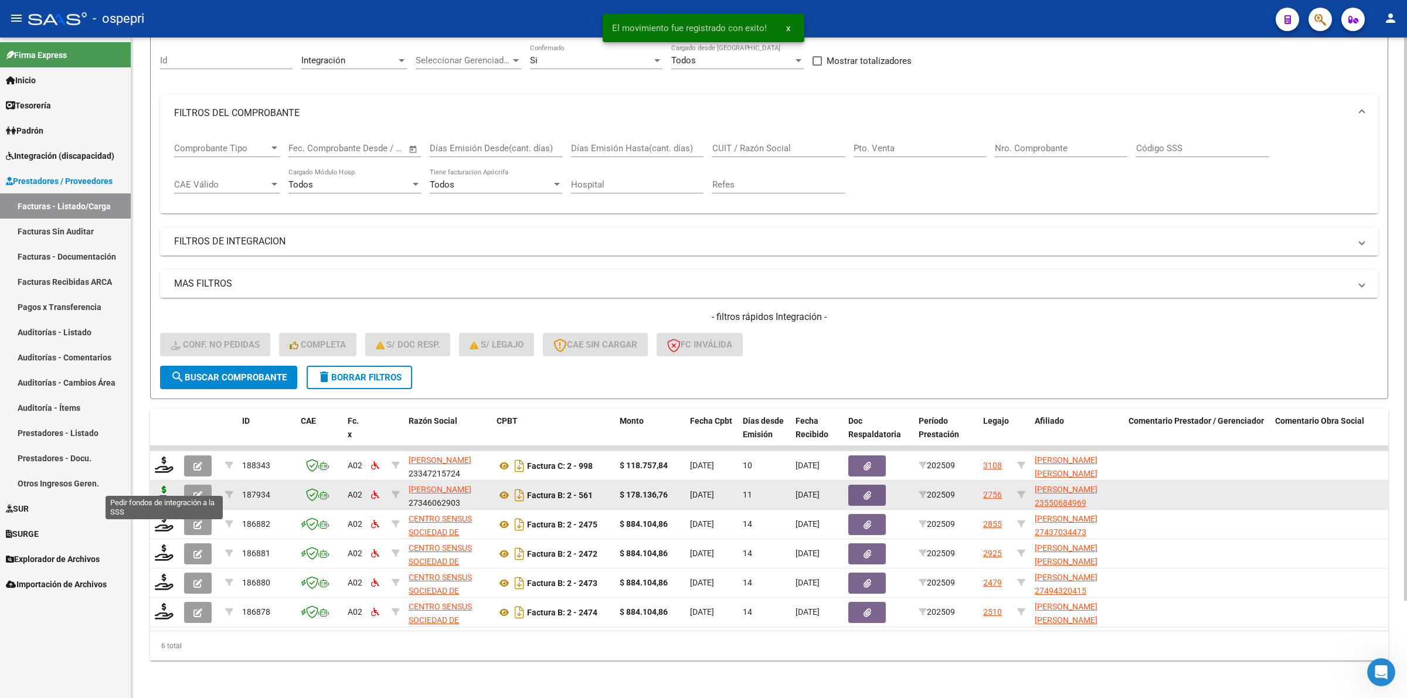
click at [168, 486] on icon at bounding box center [164, 494] width 19 height 16
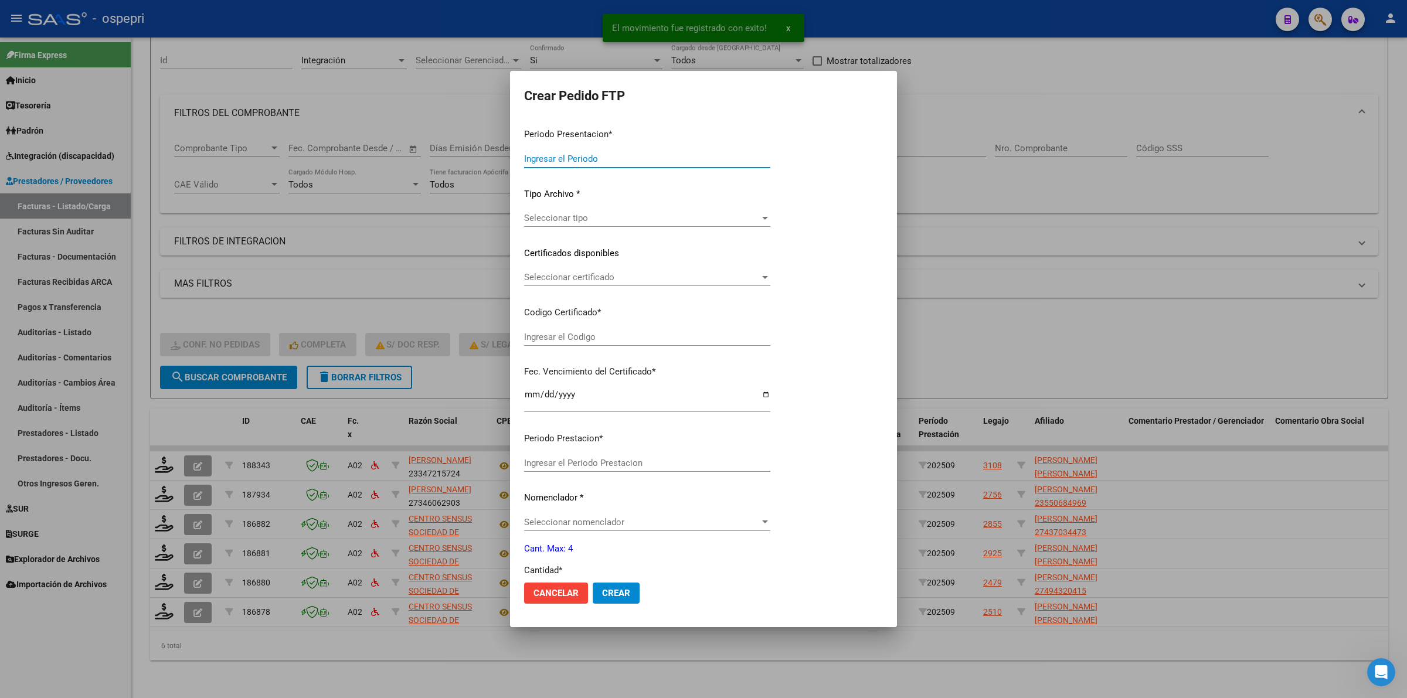
type input "202509"
type input "$ 178.136,76"
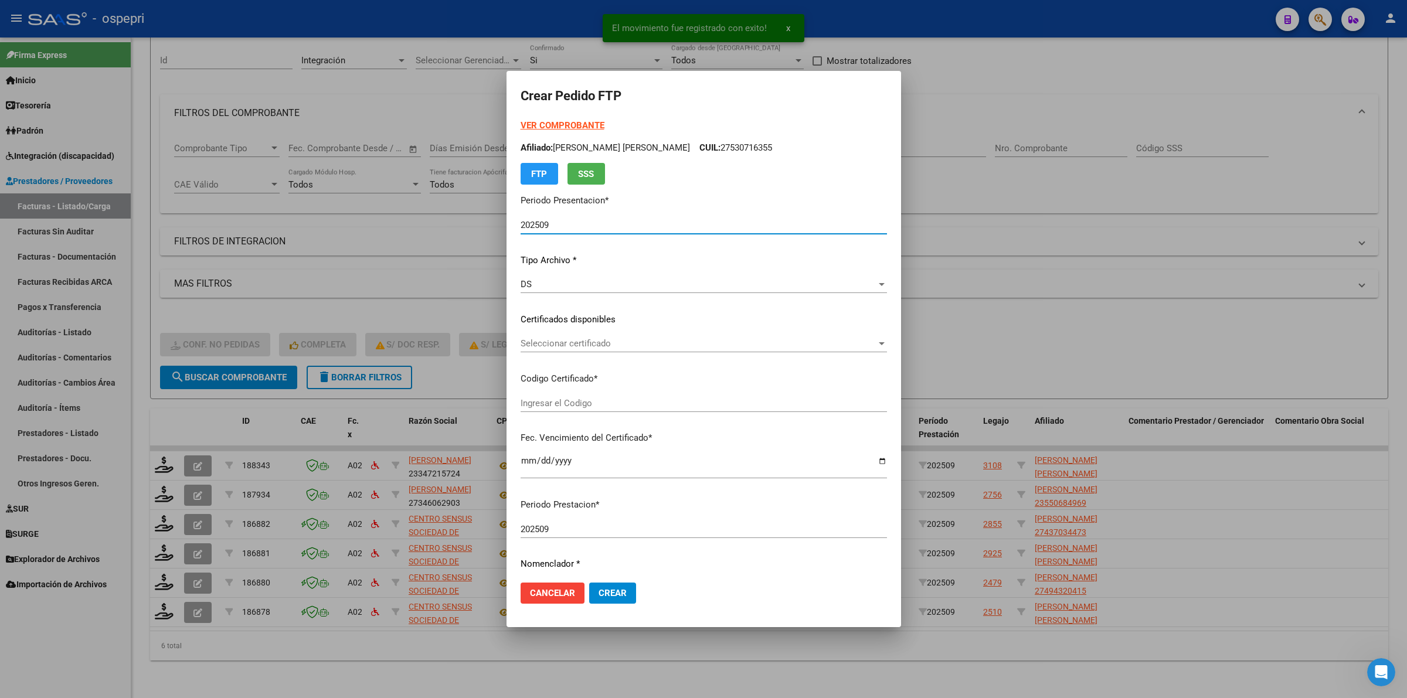
type input "2355068496-9"
type input "2033-04-04"
click at [573, 344] on span "Seleccionar certificado" at bounding box center [699, 343] width 356 height 11
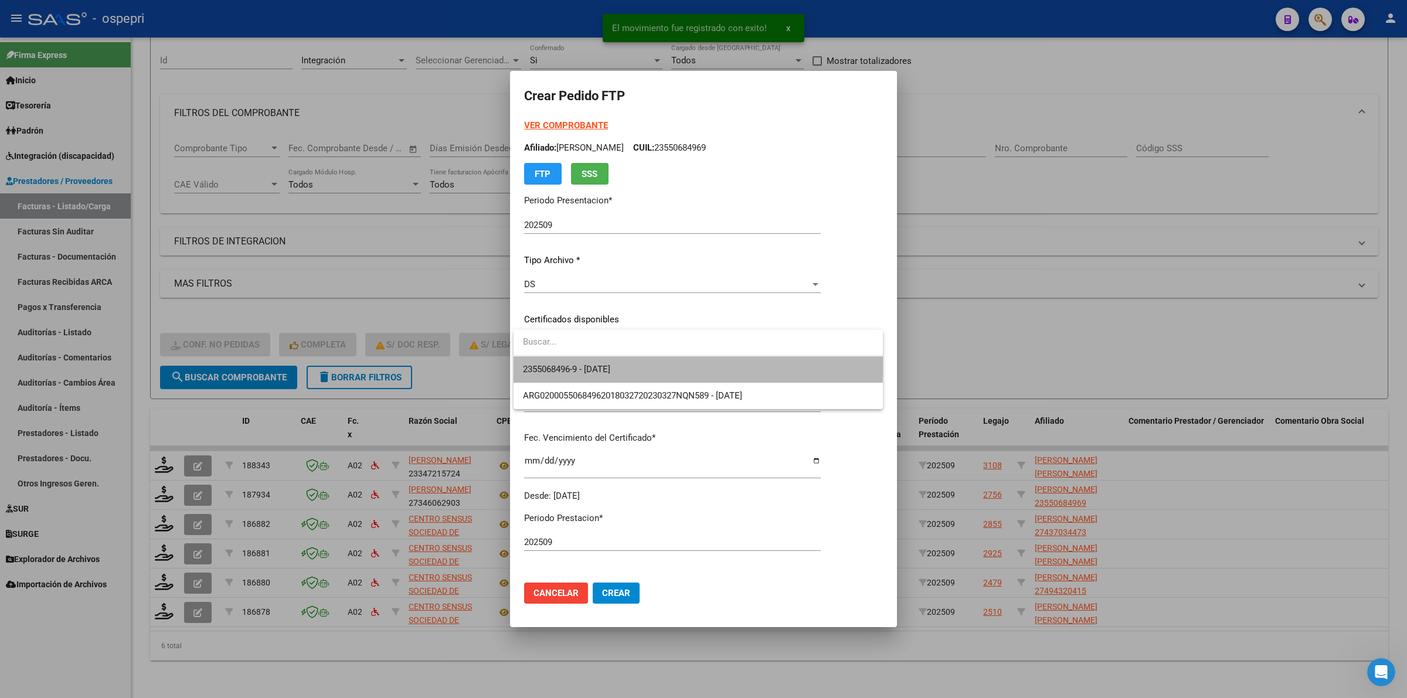
drag, startPoint x: 579, startPoint y: 356, endPoint x: 586, endPoint y: 378, distance: 22.8
click at [580, 358] on span "2355068496-9 - 2033-04-04" at bounding box center [698, 369] width 351 height 26
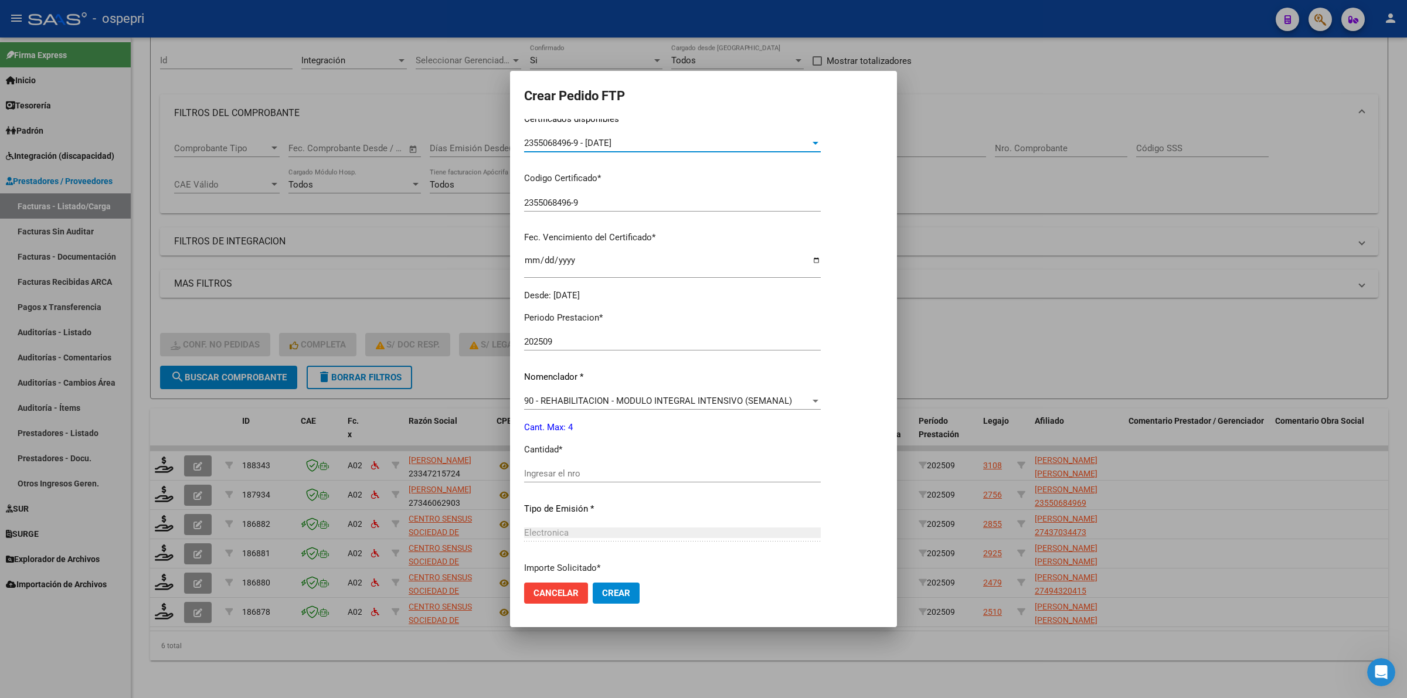
scroll to position [220, 0]
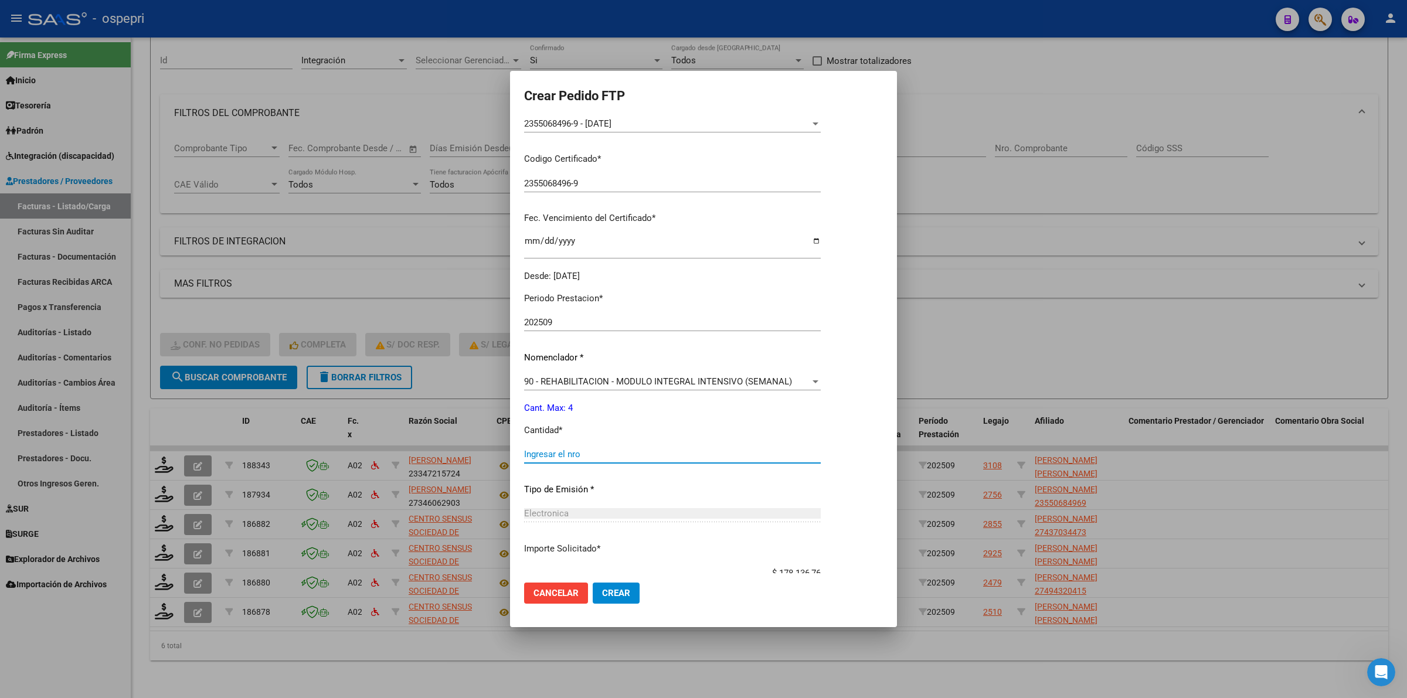
click at [564, 456] on input "Ingresar el nro" at bounding box center [672, 454] width 297 height 11
type input "4"
click at [634, 591] on button "Crear" at bounding box center [616, 593] width 47 height 21
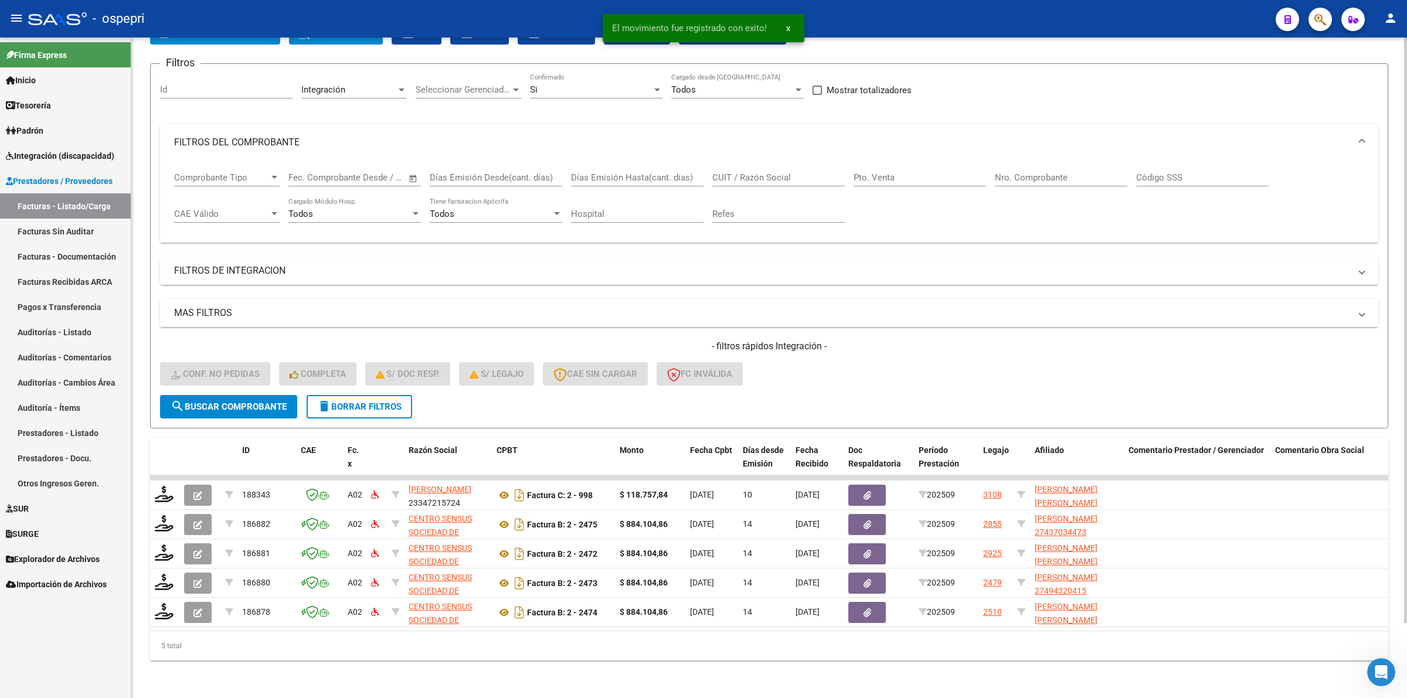
scroll to position [84, 0]
click at [340, 400] on button "delete Borrar Filtros" at bounding box center [360, 406] width 106 height 23
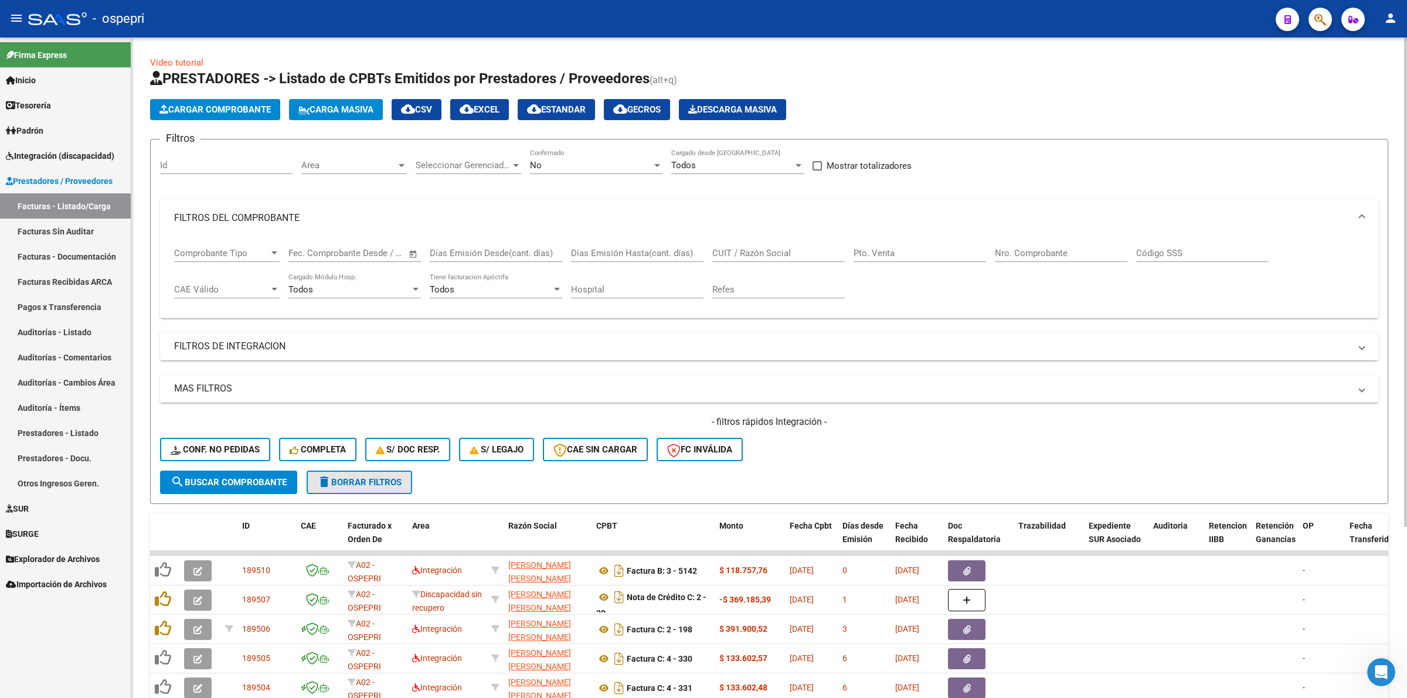
click at [351, 482] on span "delete Borrar Filtros" at bounding box center [359, 482] width 84 height 11
click at [345, 472] on button "delete Borrar Filtros" at bounding box center [360, 482] width 106 height 23
click at [770, 241] on div "CUIT / Razón Social" at bounding box center [778, 249] width 132 height 25
click at [774, 248] on input "CUIT / Razón Social" at bounding box center [778, 253] width 132 height 11
paste input "27307243526"
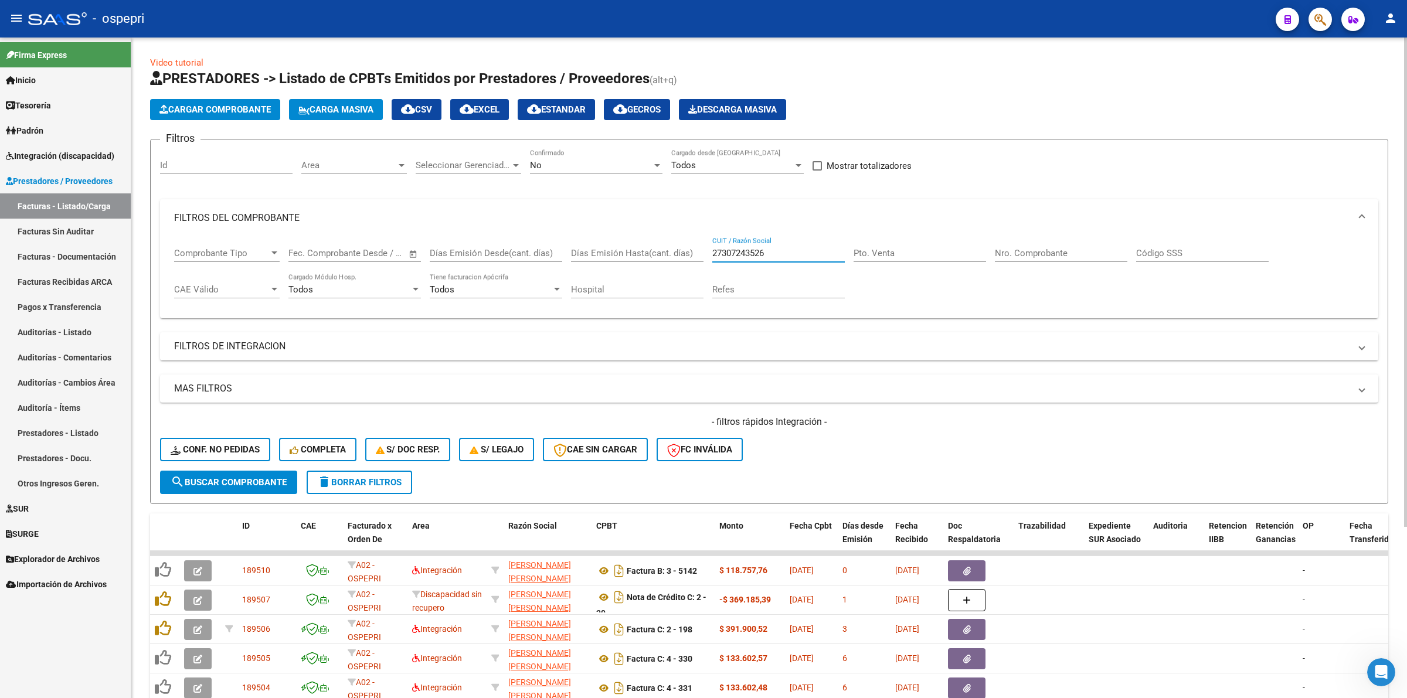
type input "27307243526"
click at [290, 474] on button "search Buscar Comprobante" at bounding box center [228, 482] width 137 height 23
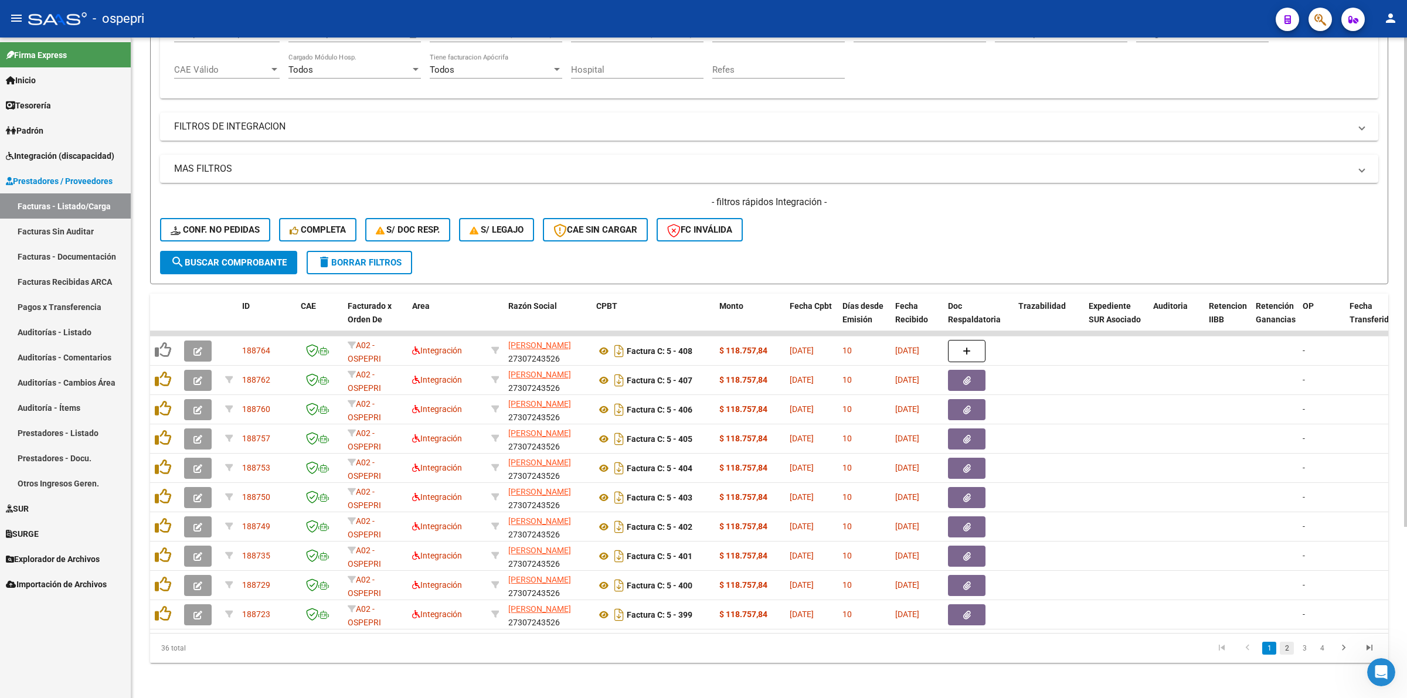
click at [1293, 655] on link "2" at bounding box center [1287, 648] width 14 height 13
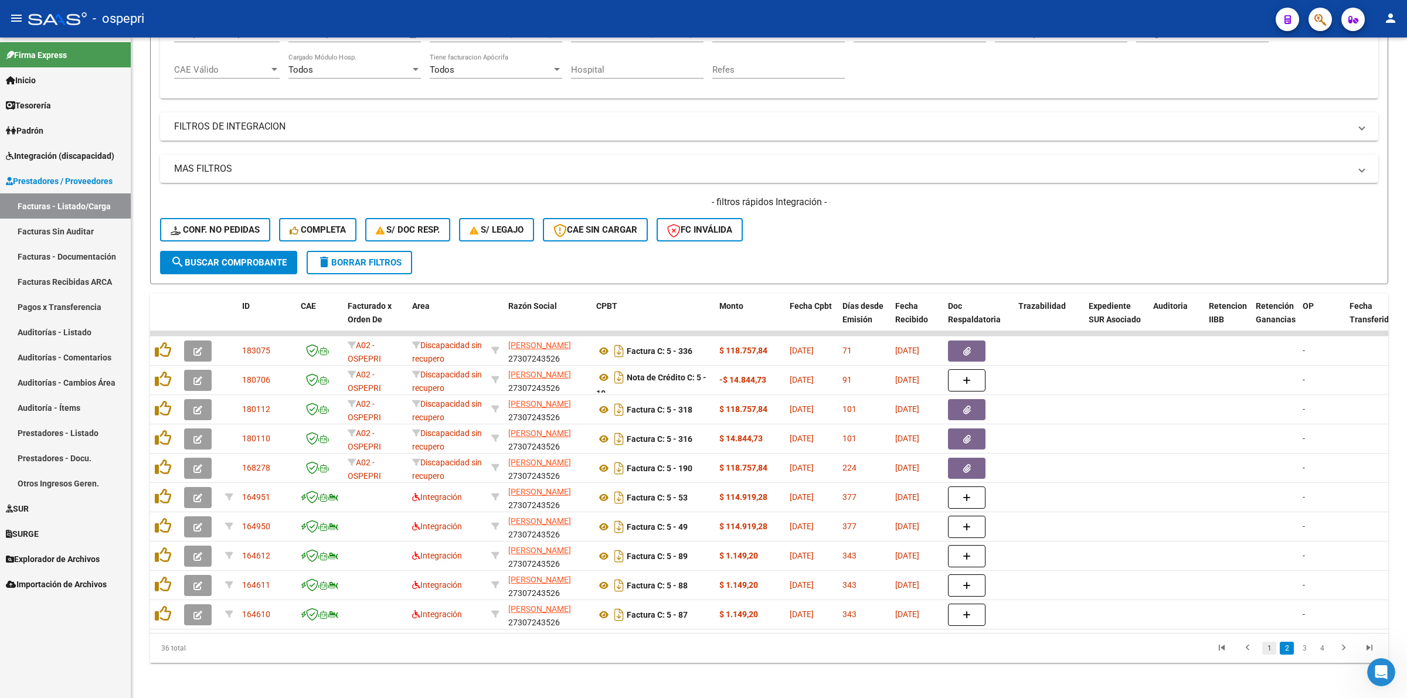
click at [1270, 655] on link "1" at bounding box center [1269, 648] width 14 height 13
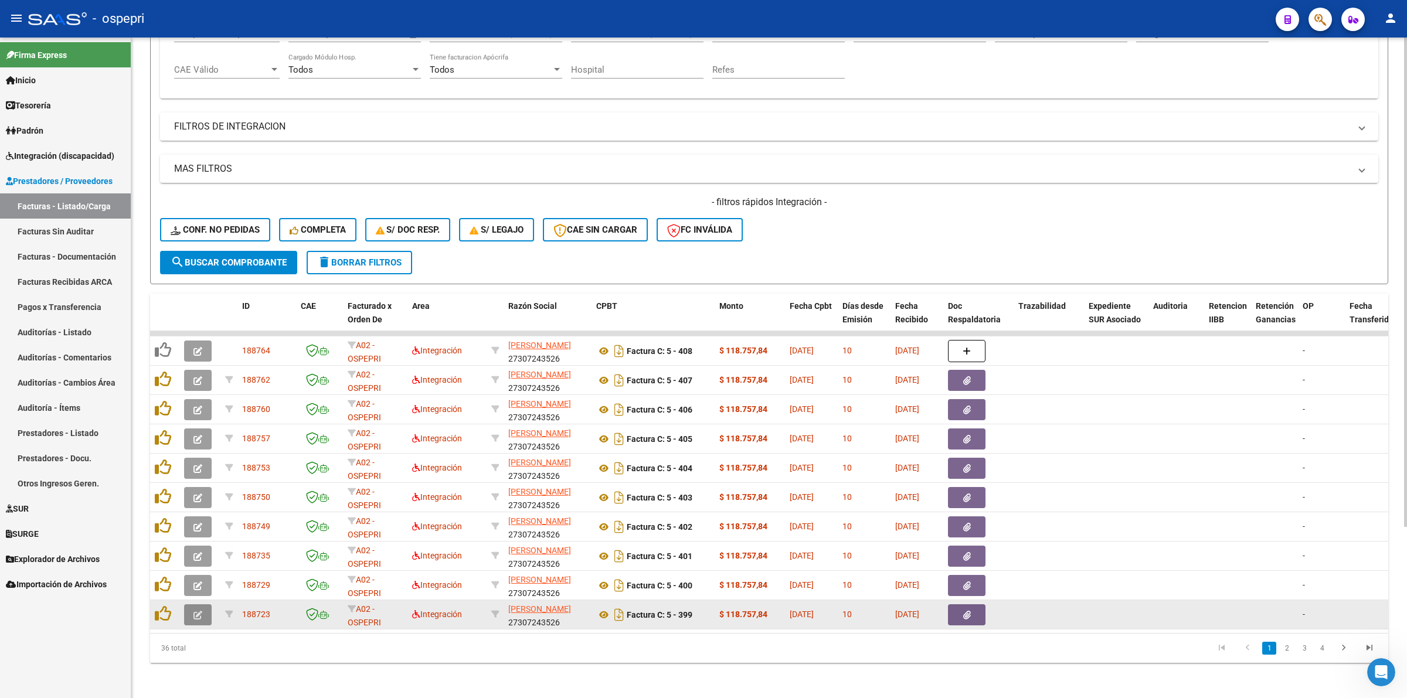
click at [198, 611] on icon "button" at bounding box center [197, 615] width 9 height 9
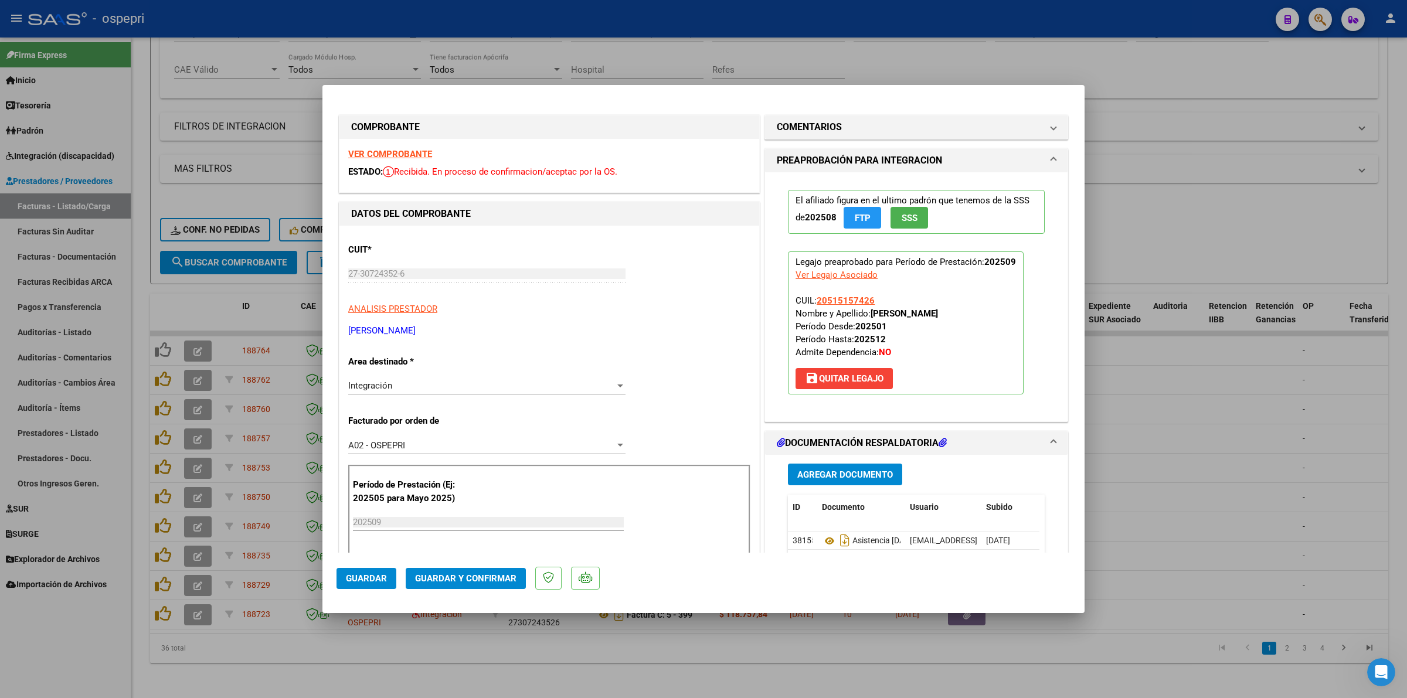
click at [383, 149] on strong "VER COMPROBANTE" at bounding box center [390, 154] width 84 height 11
type input "$ 0,00"
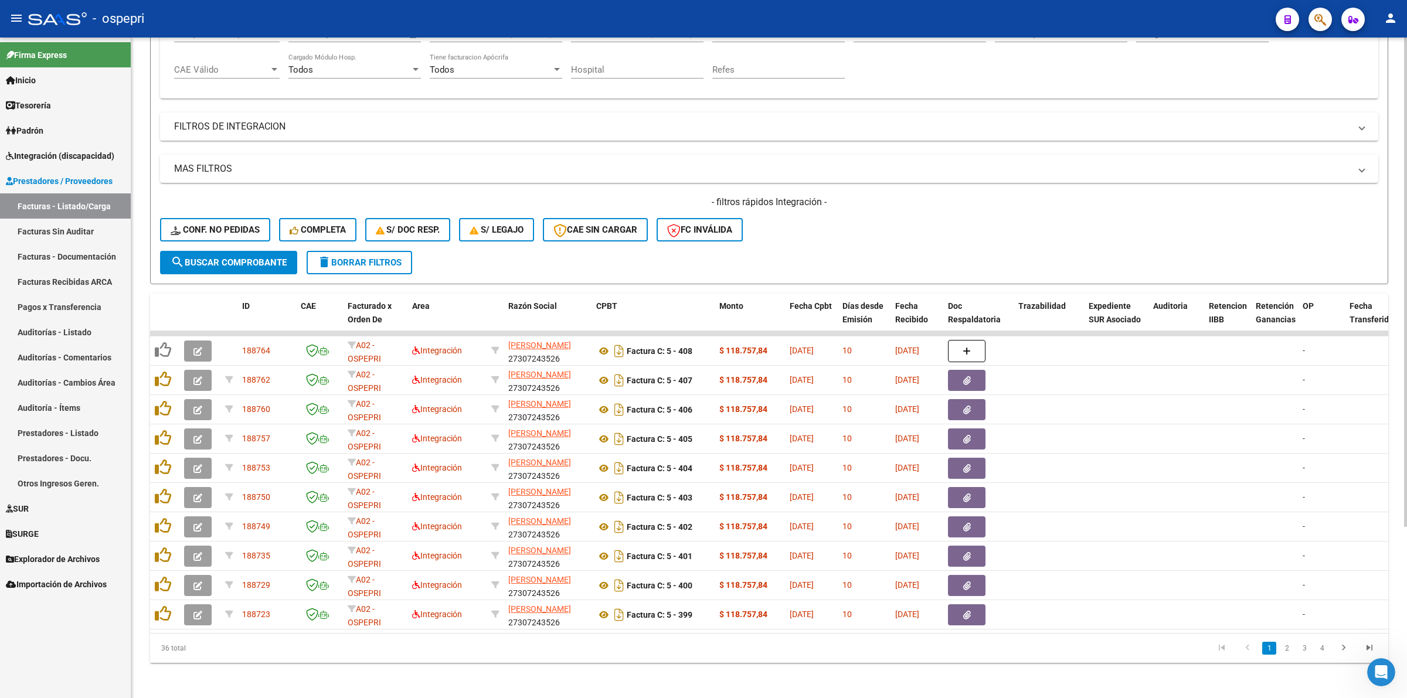
click at [200, 215] on div "- filtros rápidos Integración - Conf. no pedidas Completa S/ Doc Resp. S/ legaj…" at bounding box center [769, 223] width 1218 height 55
drag, startPoint x: 200, startPoint y: 227, endPoint x: 217, endPoint y: 244, distance: 24.5
click at [200, 226] on span "Conf. no pedidas" at bounding box center [215, 230] width 89 height 11
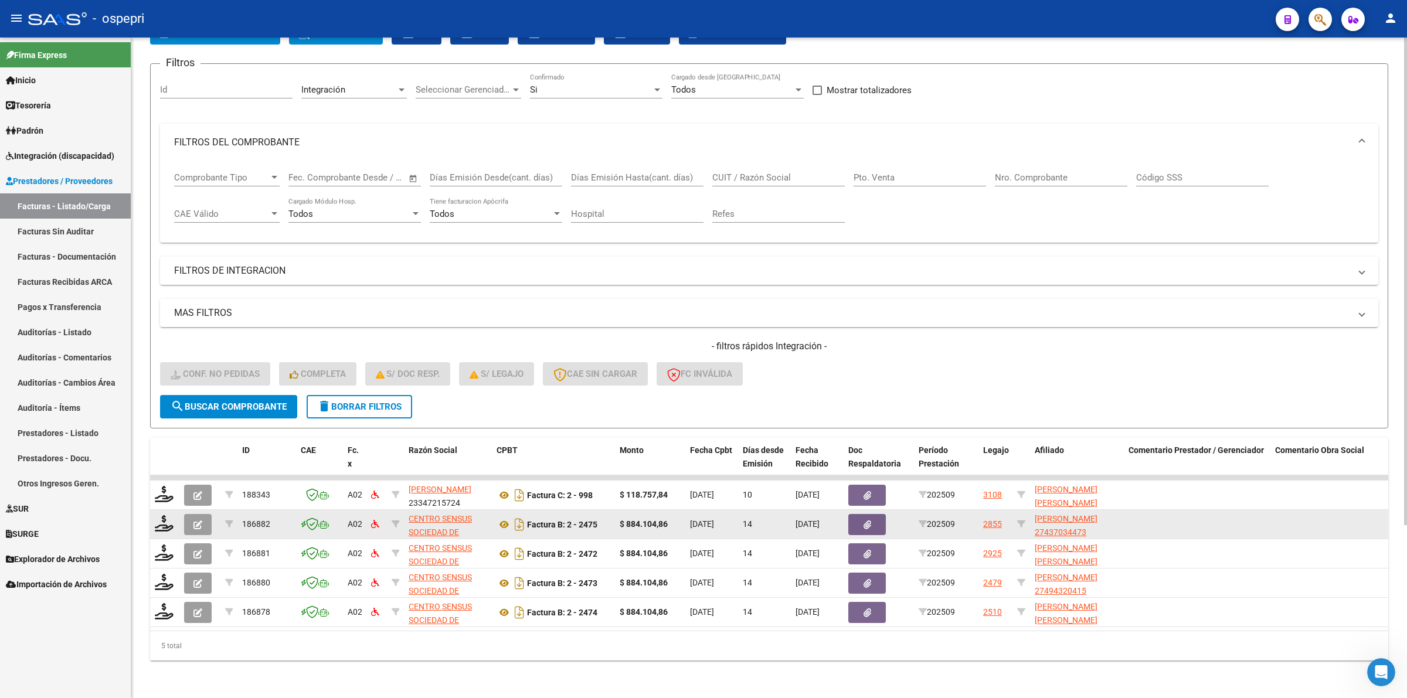
scroll to position [84, 0]
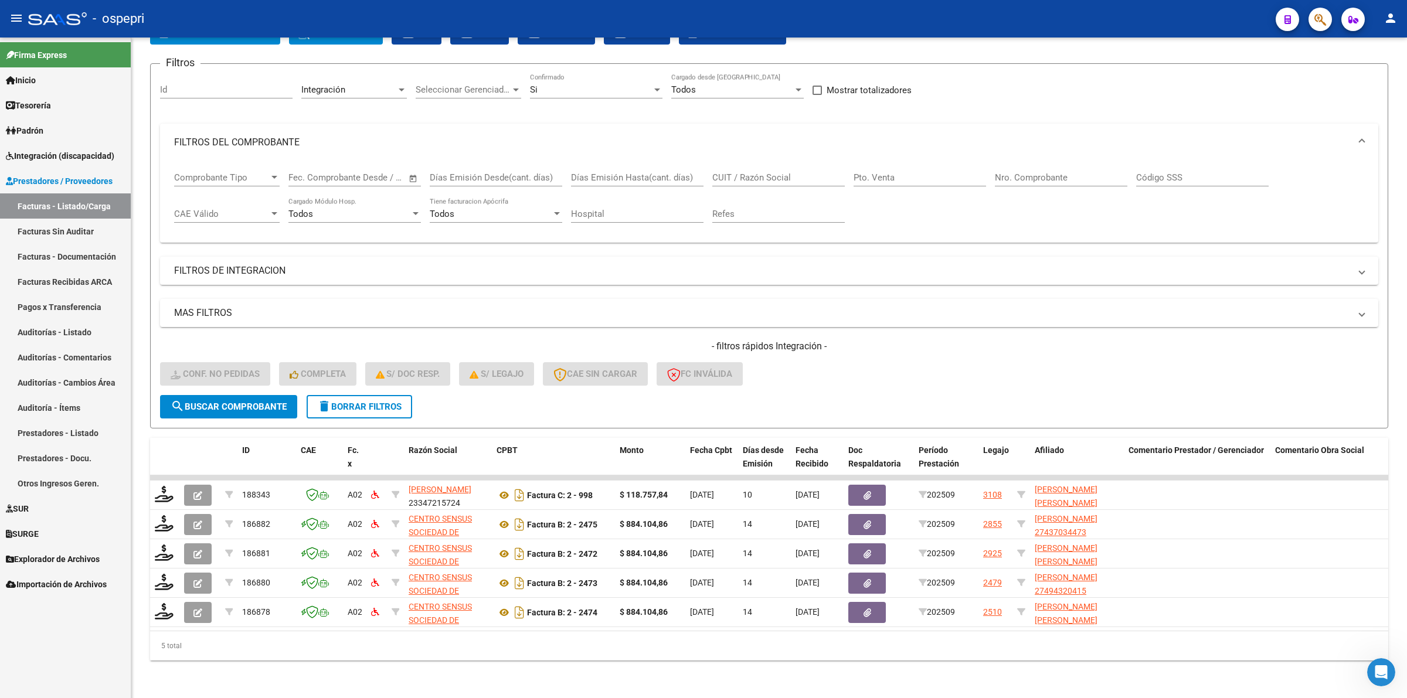
click at [82, 147] on link "Integración (discapacidad)" at bounding box center [65, 155] width 131 height 25
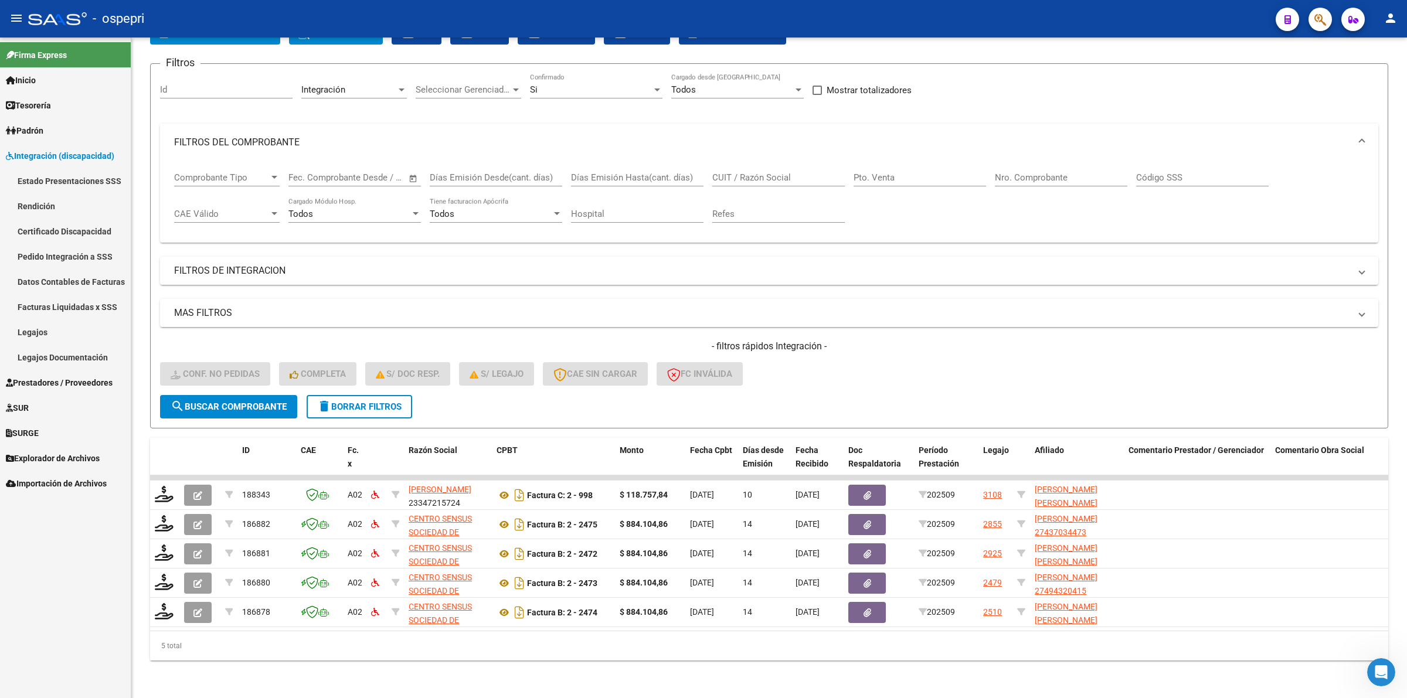
click at [83, 257] on link "Pedido Integración a SSS" at bounding box center [65, 256] width 131 height 25
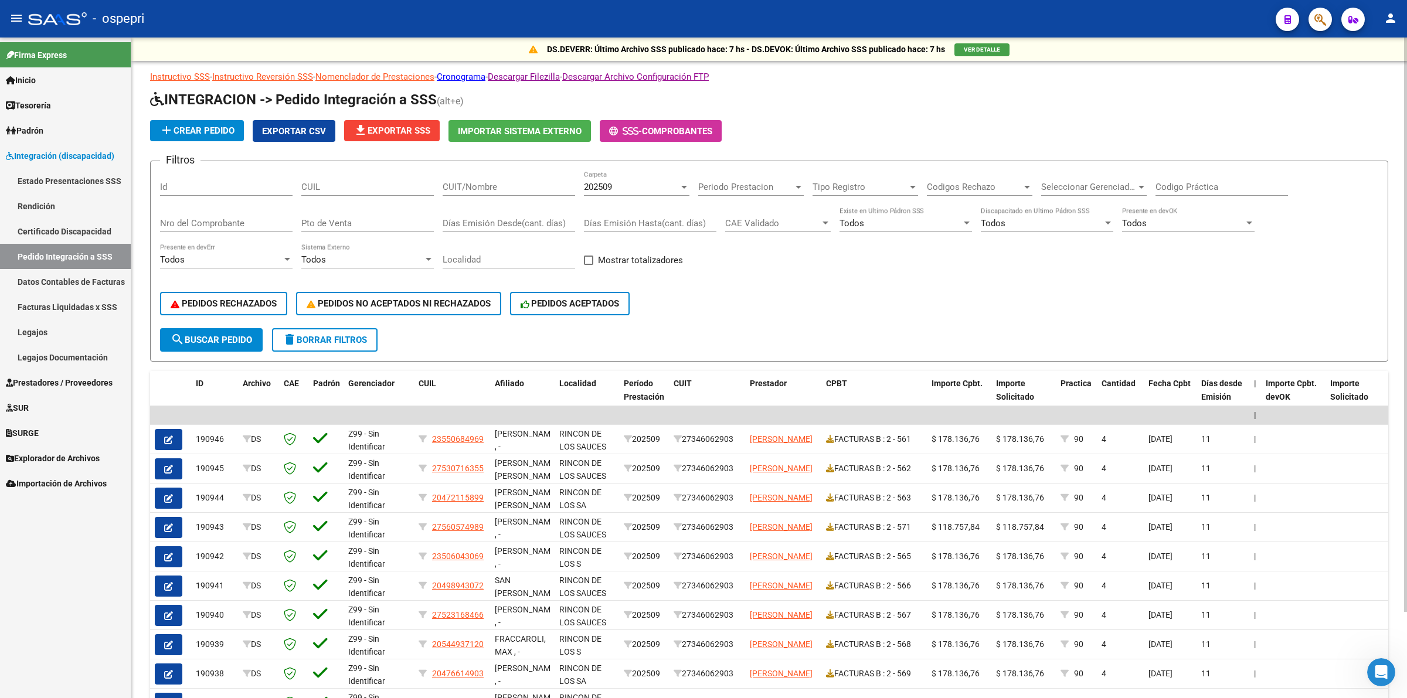
click at [385, 126] on span "file_download Exportar SSS" at bounding box center [391, 130] width 77 height 11
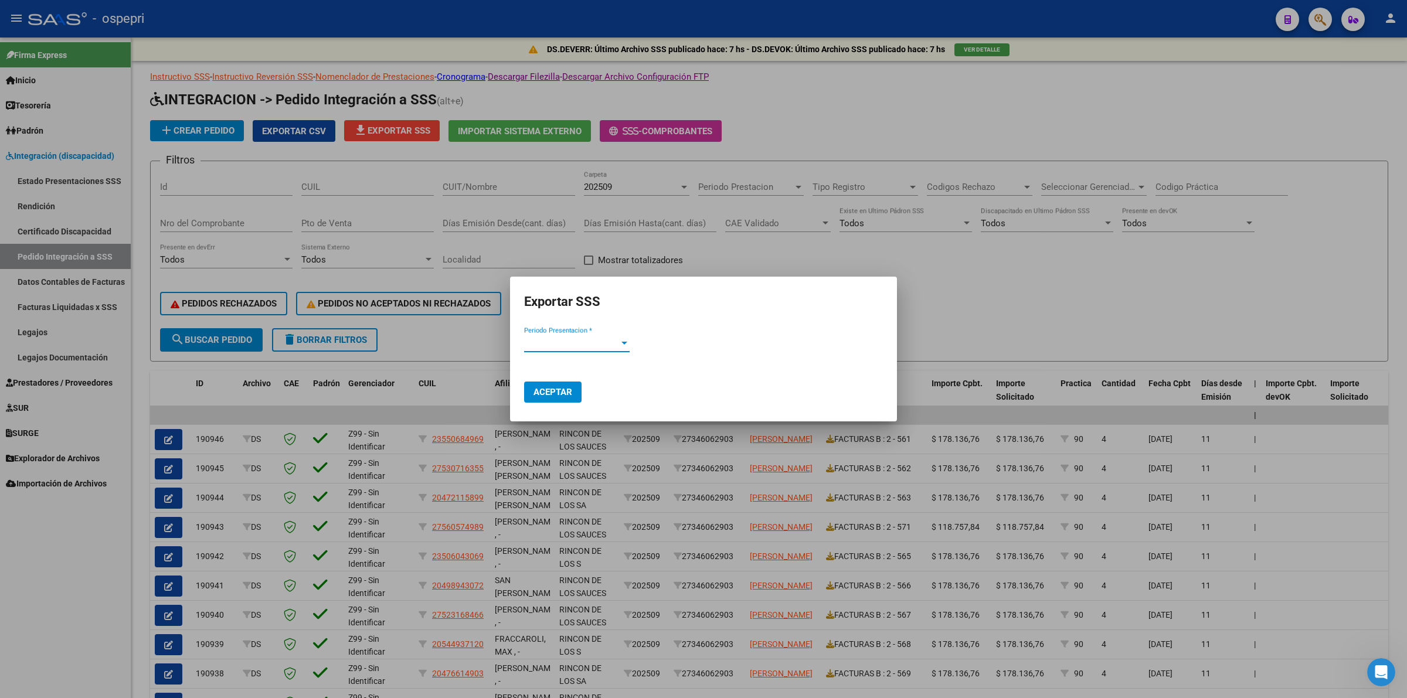
click at [563, 344] on span "Periodo Presentacion *" at bounding box center [571, 343] width 95 height 11
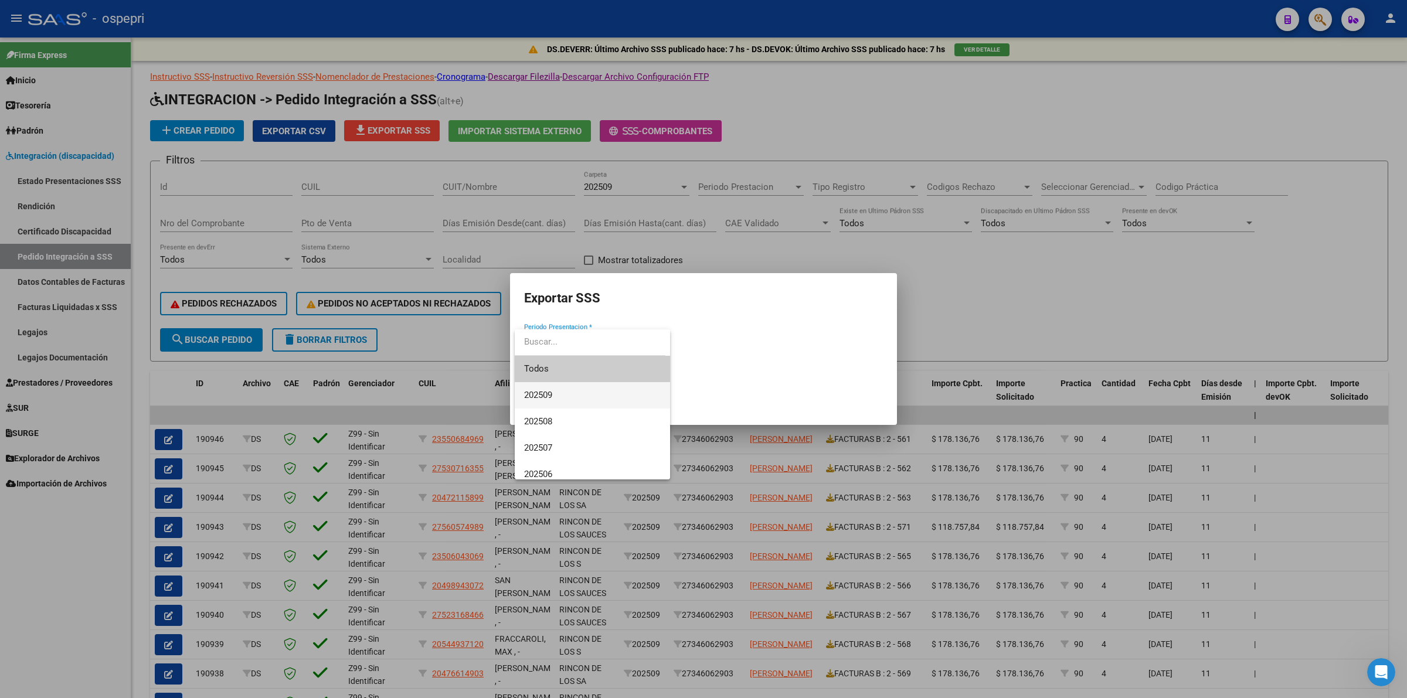
click at [567, 397] on span "202509" at bounding box center [592, 395] width 137 height 26
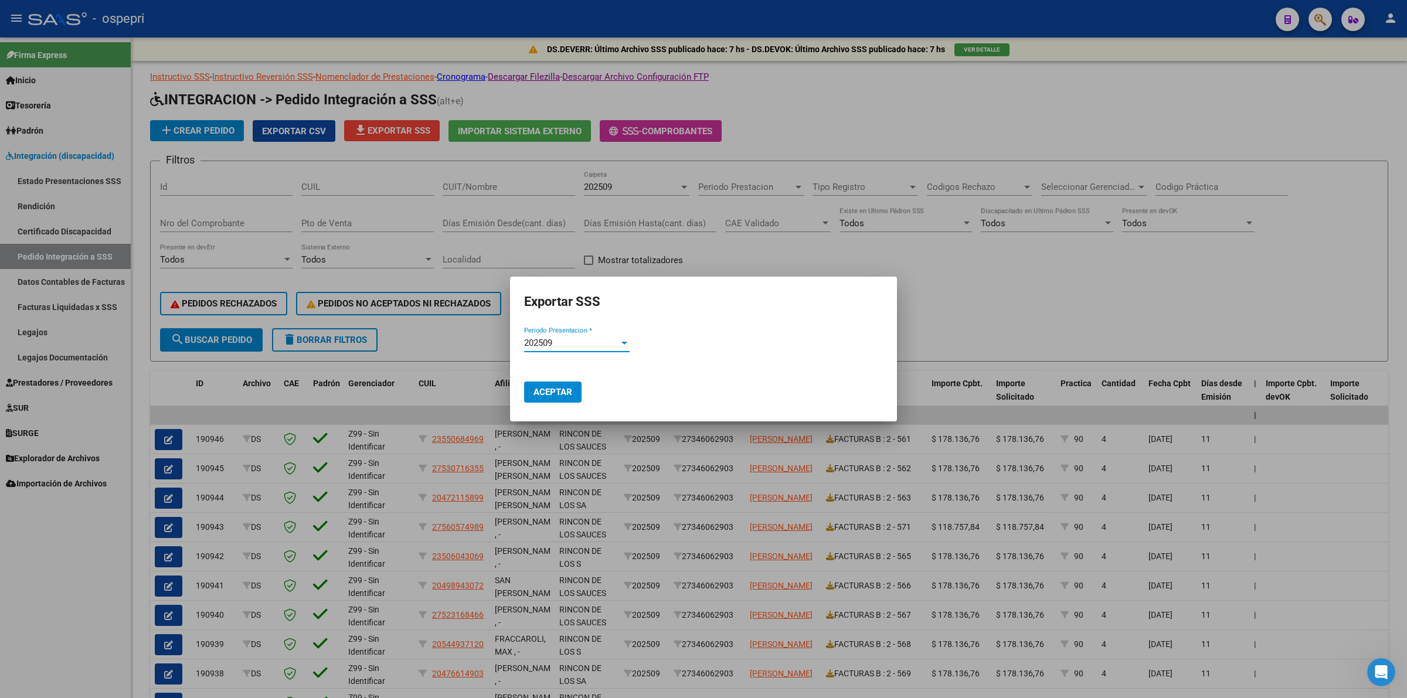
click at [557, 387] on span "Aceptar" at bounding box center [552, 392] width 39 height 11
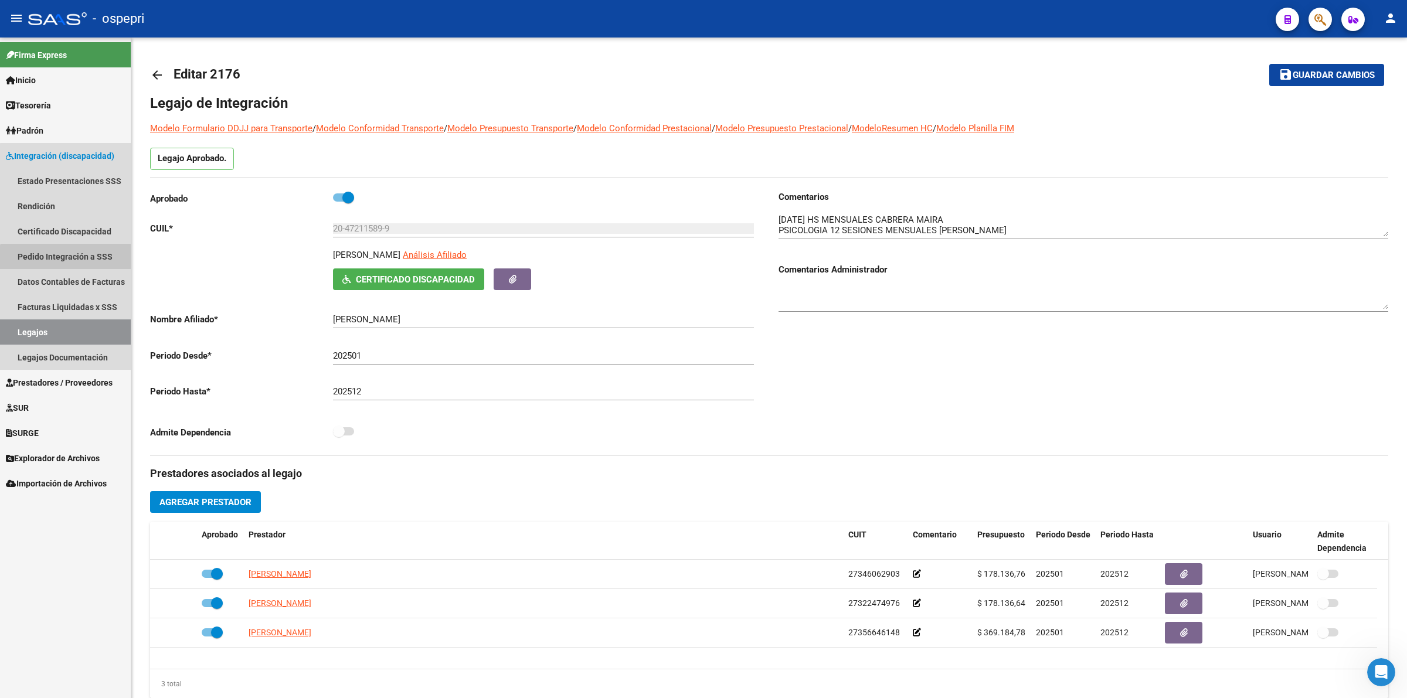
click at [85, 263] on link "Pedido Integración a SSS" at bounding box center [65, 256] width 131 height 25
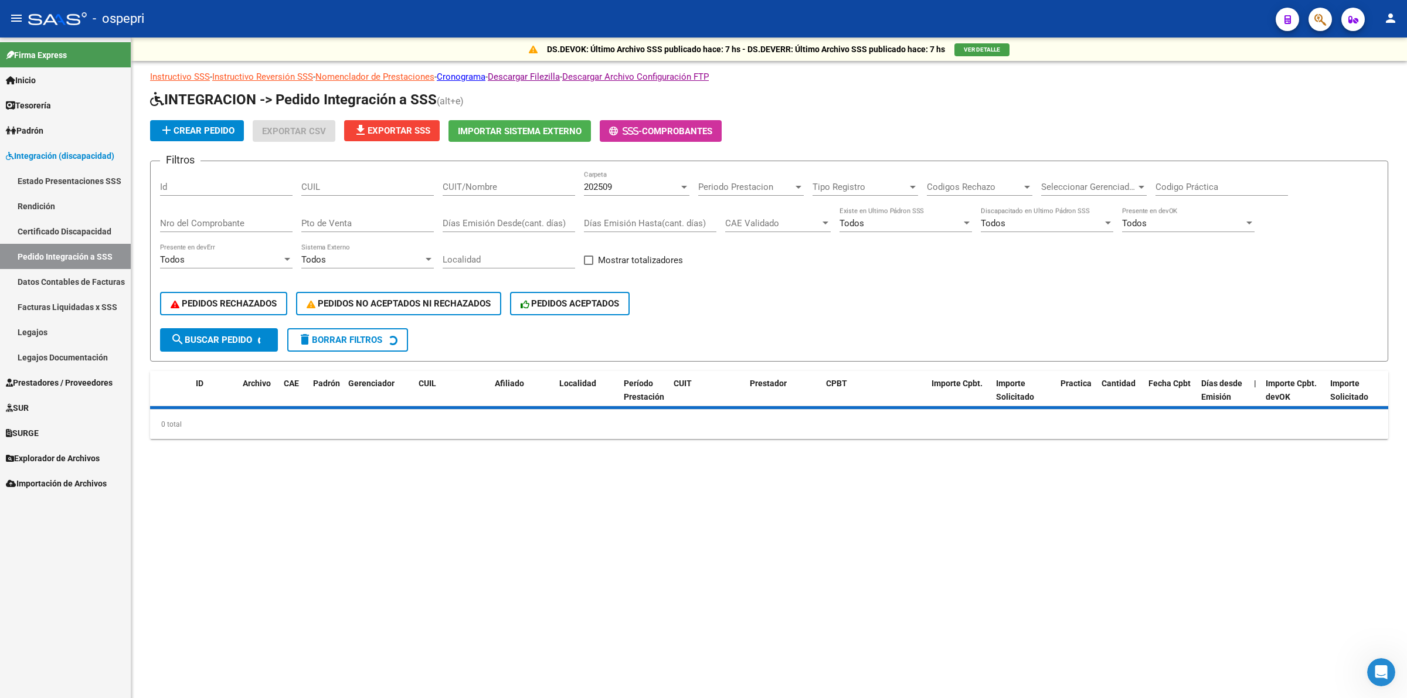
click at [475, 185] on input "CUIT/Nombre" at bounding box center [509, 187] width 132 height 11
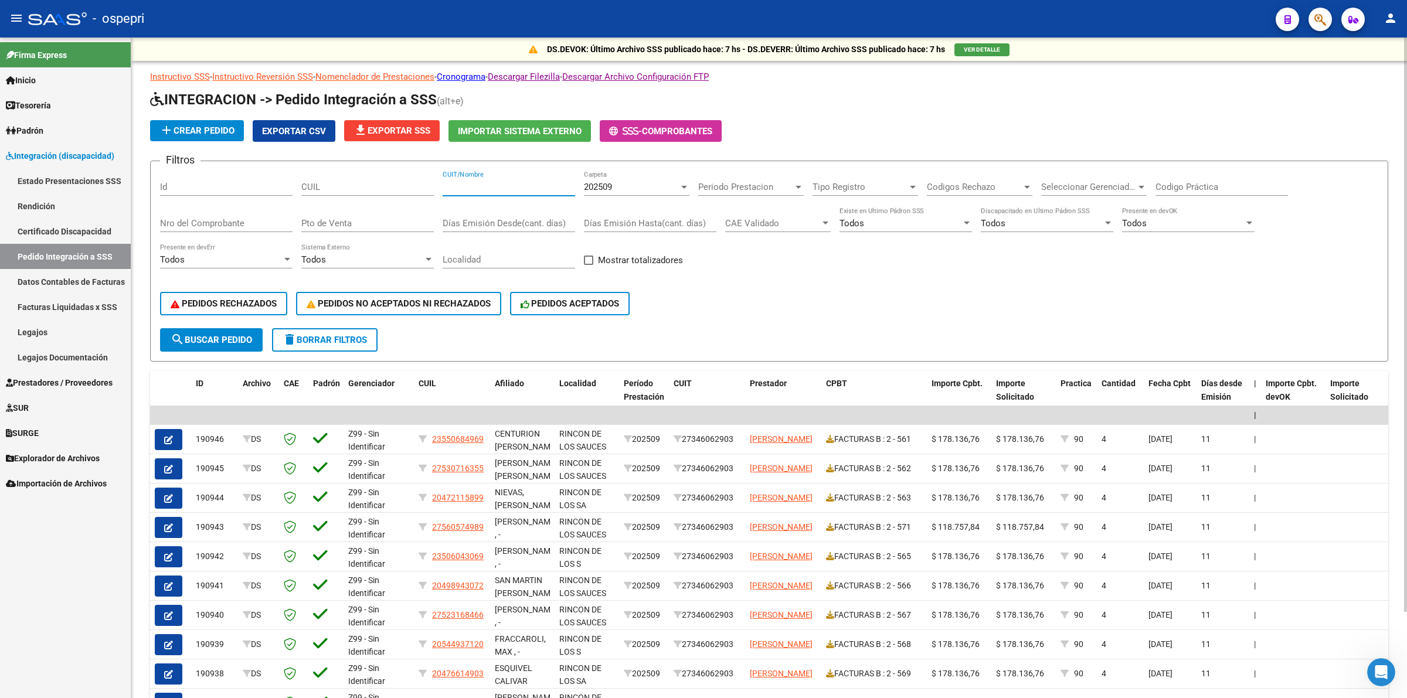
paste input "27290659979"
type input "27290659979"
click at [186, 350] on form "Filtros Id CUIL 27290659979 CUIT/Nombre 202509 Carpeta Periodo Prestacion Perio…" at bounding box center [769, 261] width 1238 height 201
click at [196, 342] on button "search Buscar Pedido" at bounding box center [211, 339] width 103 height 23
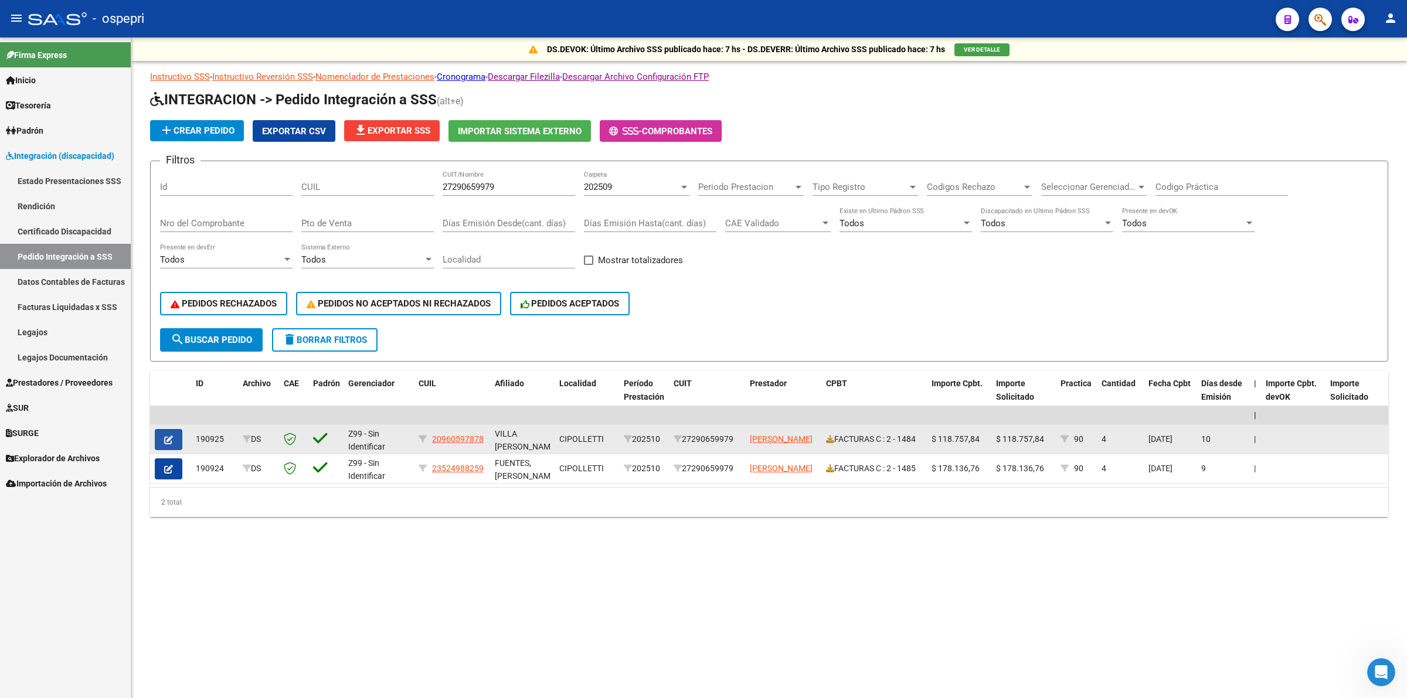
click at [168, 436] on icon "button" at bounding box center [168, 440] width 9 height 9
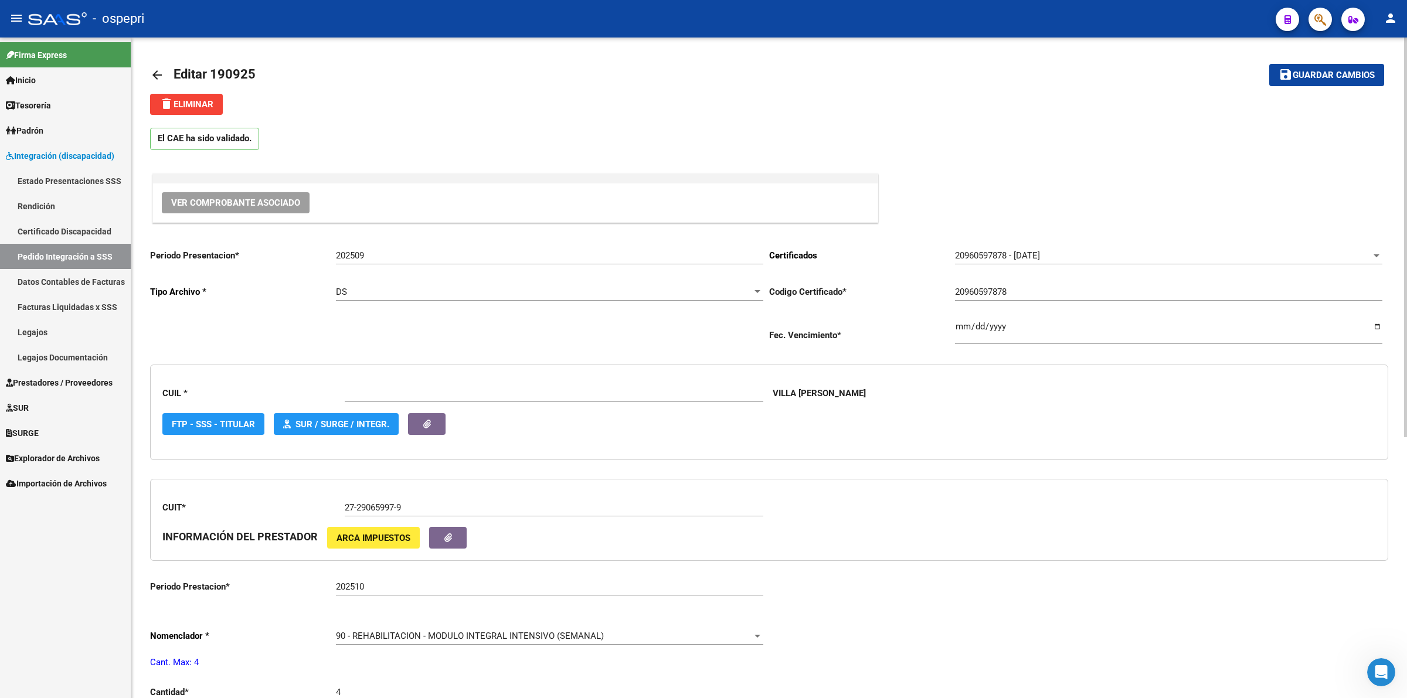
type input "20960597878"
click at [44, 252] on link "Pedido Integración a SSS" at bounding box center [65, 256] width 131 height 25
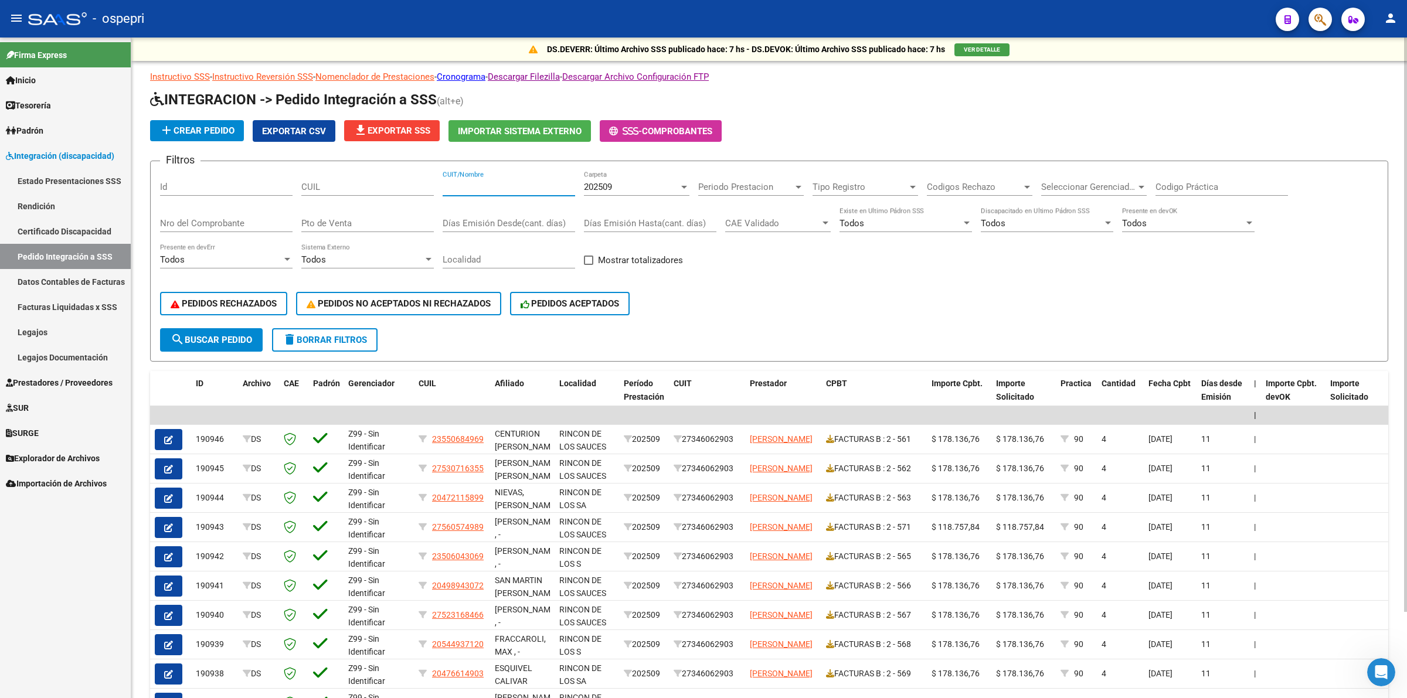
click at [497, 189] on input "CUIT/Nombre" at bounding box center [509, 187] width 132 height 11
paste input "27290659979"
type input "27290659979"
click at [232, 337] on span "search Buscar Pedido" at bounding box center [211, 340] width 81 height 11
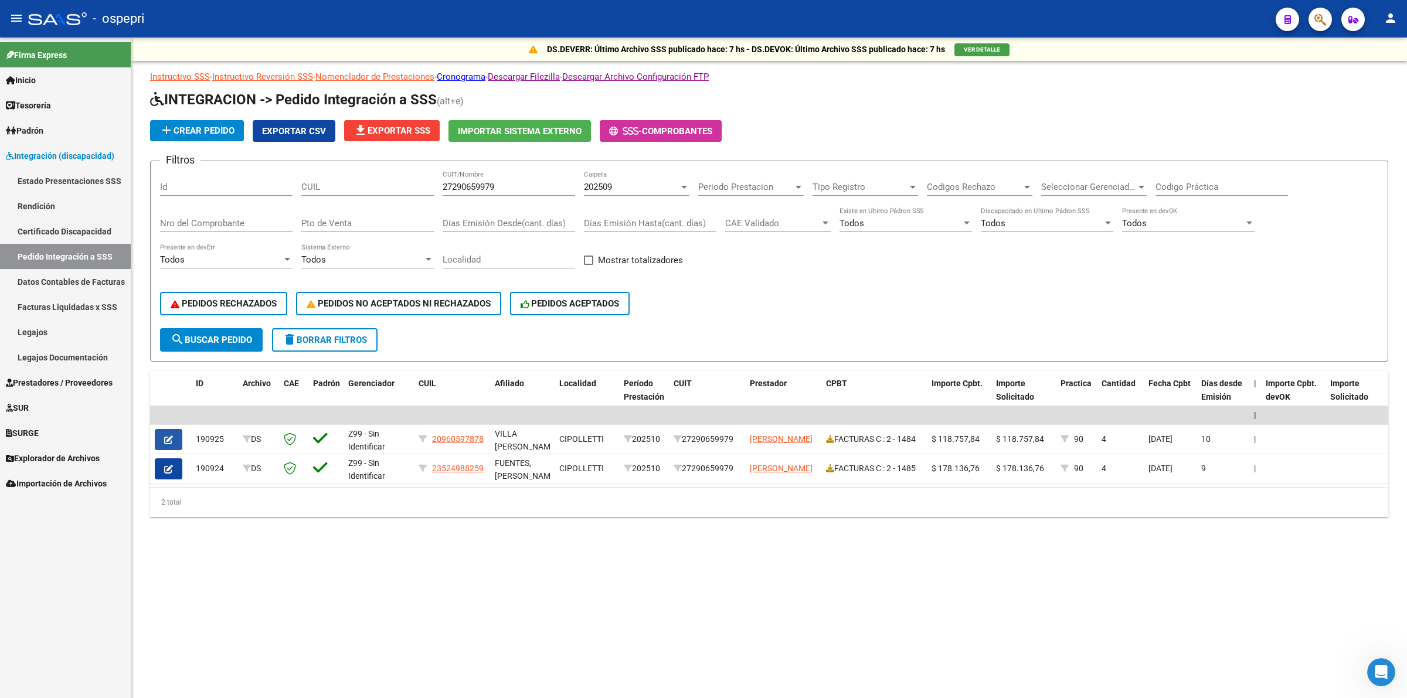
click at [169, 429] on button "button" at bounding box center [169, 439] width 28 height 21
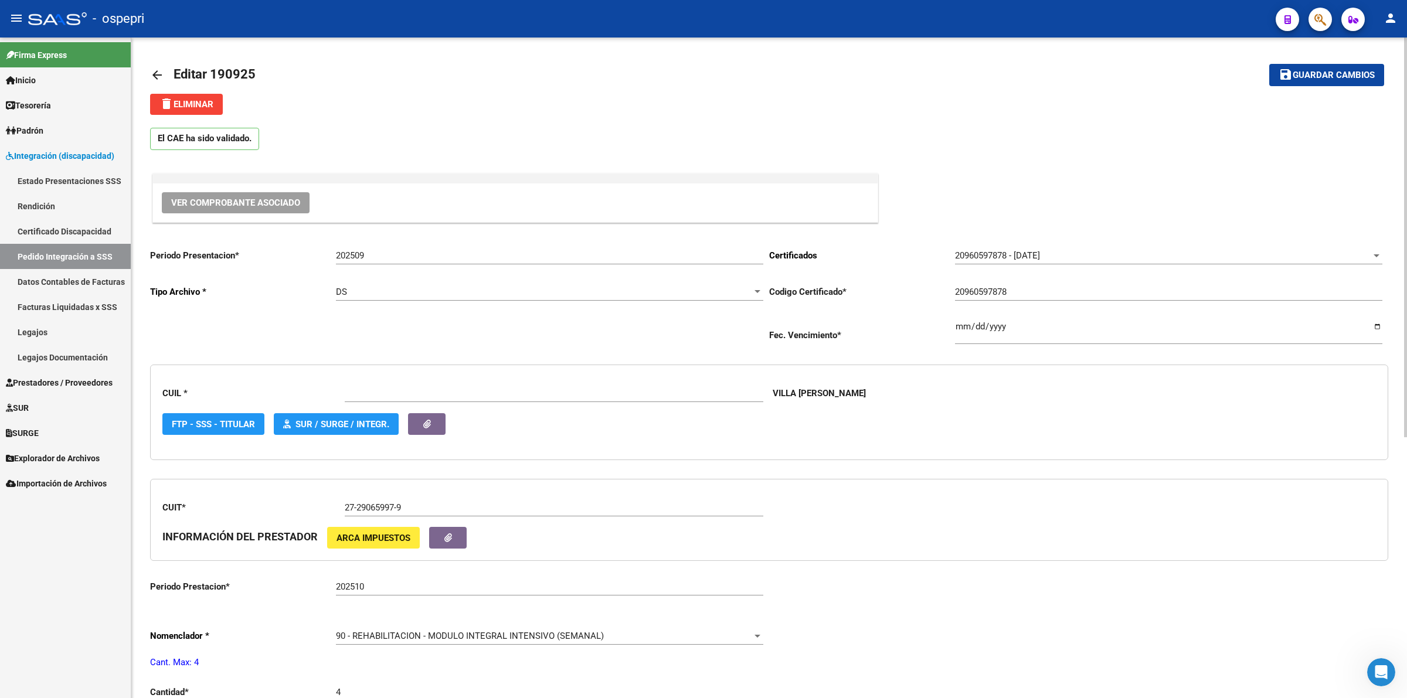
type input "20960597878"
click at [220, 100] on button "delete Eliminar" at bounding box center [186, 104] width 73 height 21
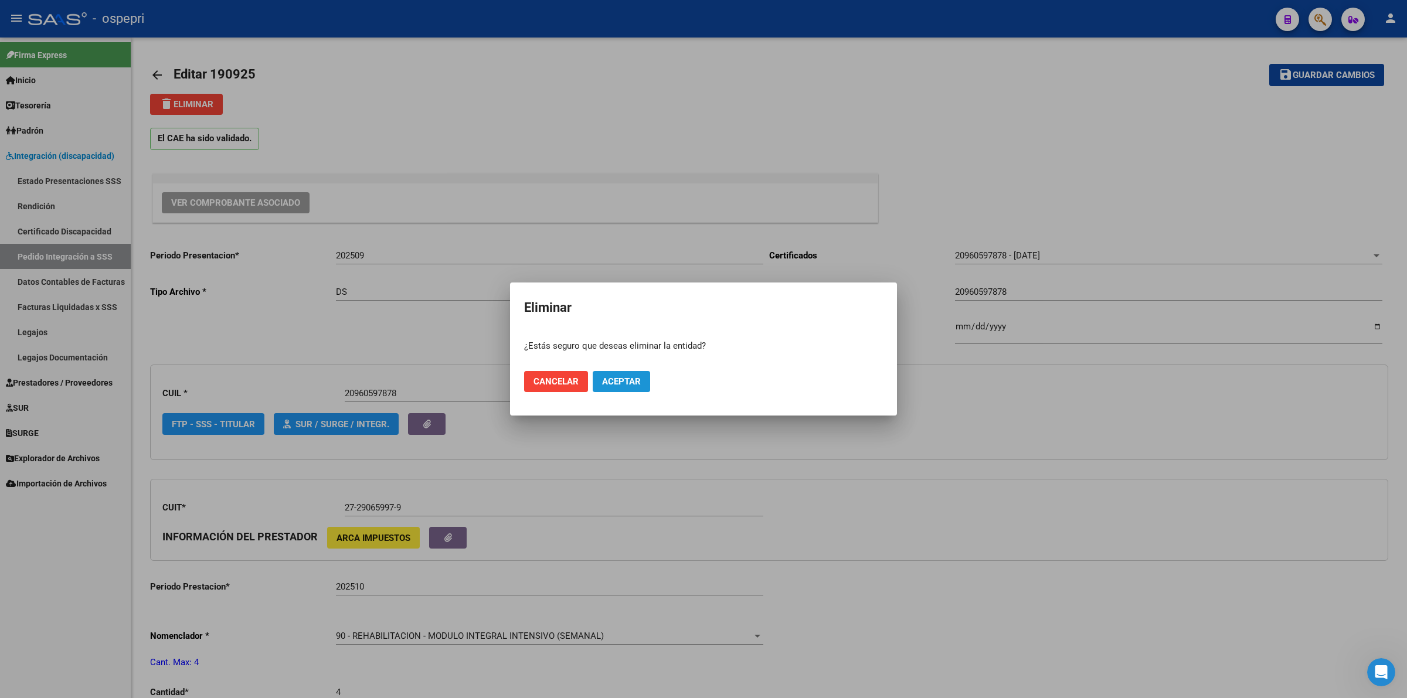
click at [621, 385] on span "Aceptar" at bounding box center [621, 381] width 39 height 11
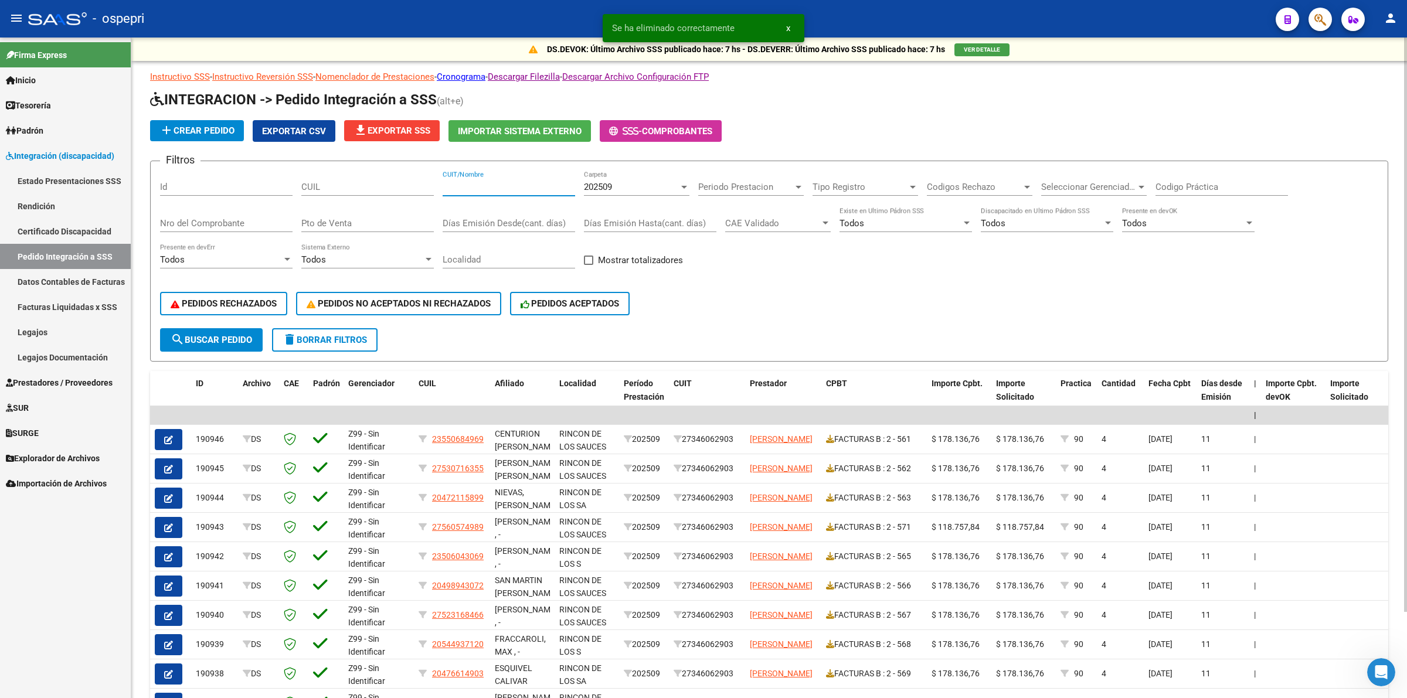
click at [523, 183] on input "CUIT/Nombre" at bounding box center [509, 187] width 132 height 11
paste input "27290659979"
type input "27290659979"
click at [240, 335] on span "search Buscar Pedido" at bounding box center [211, 340] width 81 height 11
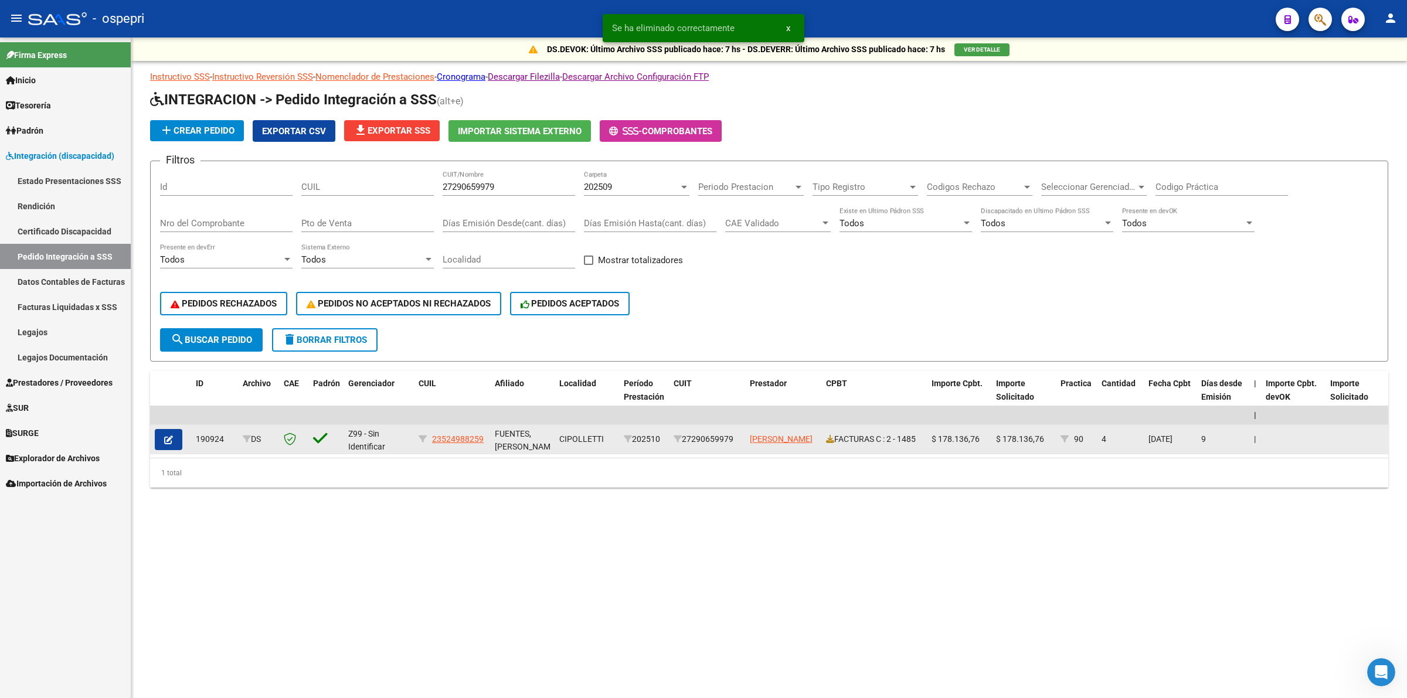
click at [174, 435] on button "button" at bounding box center [169, 439] width 28 height 21
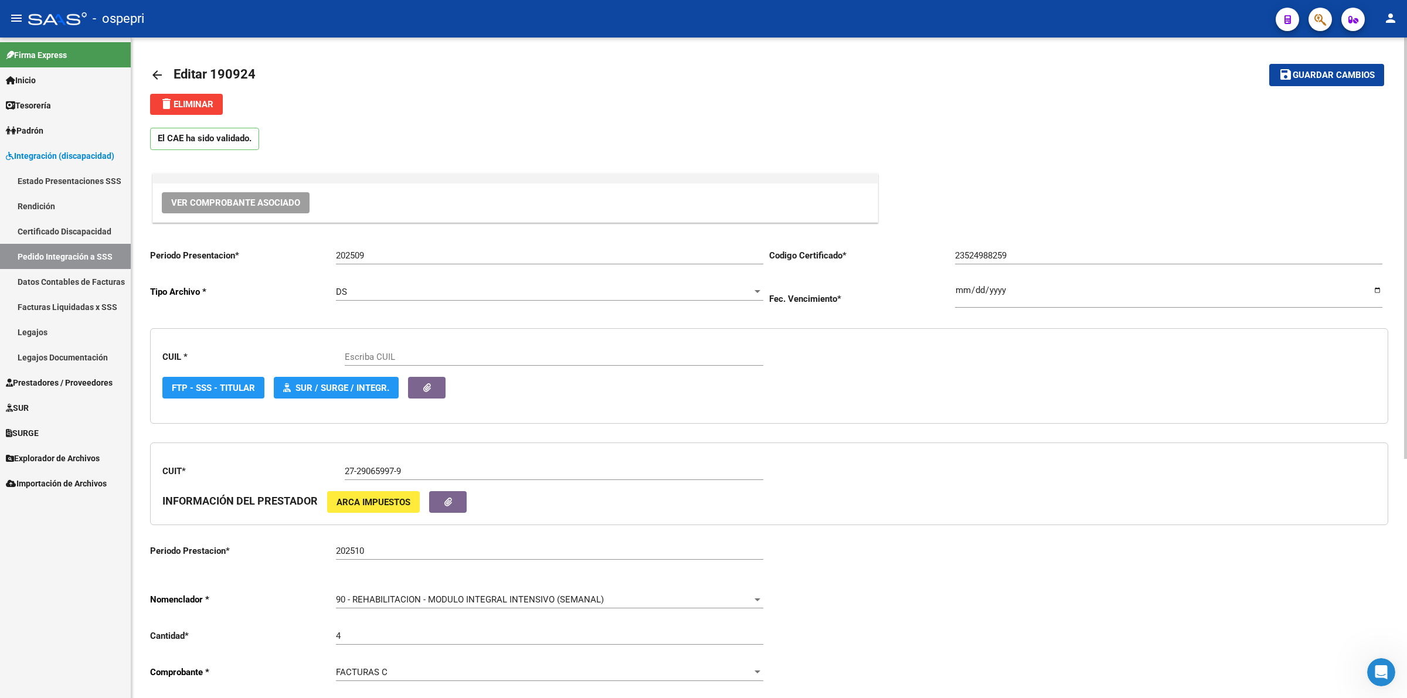
click at [213, 107] on span "delete Eliminar" at bounding box center [186, 104] width 54 height 11
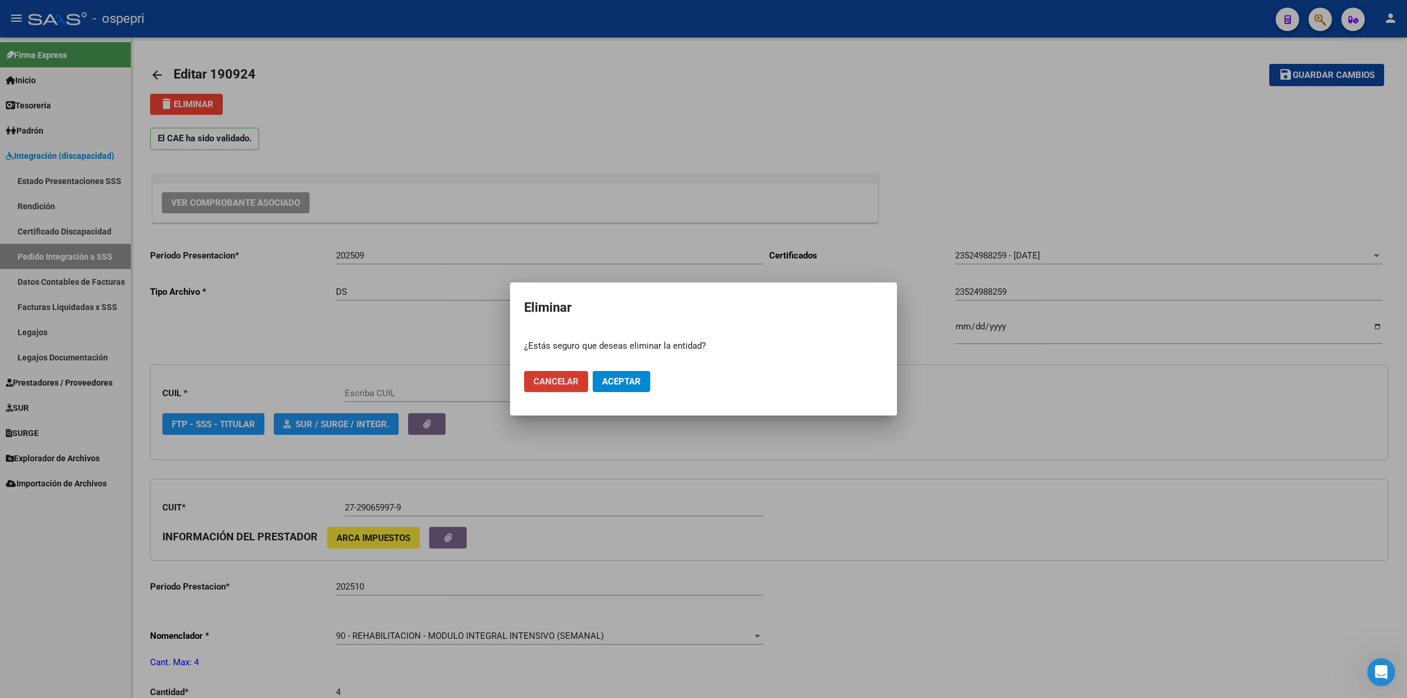
click at [614, 380] on span "Aceptar" at bounding box center [621, 381] width 39 height 11
type input "23524988259"
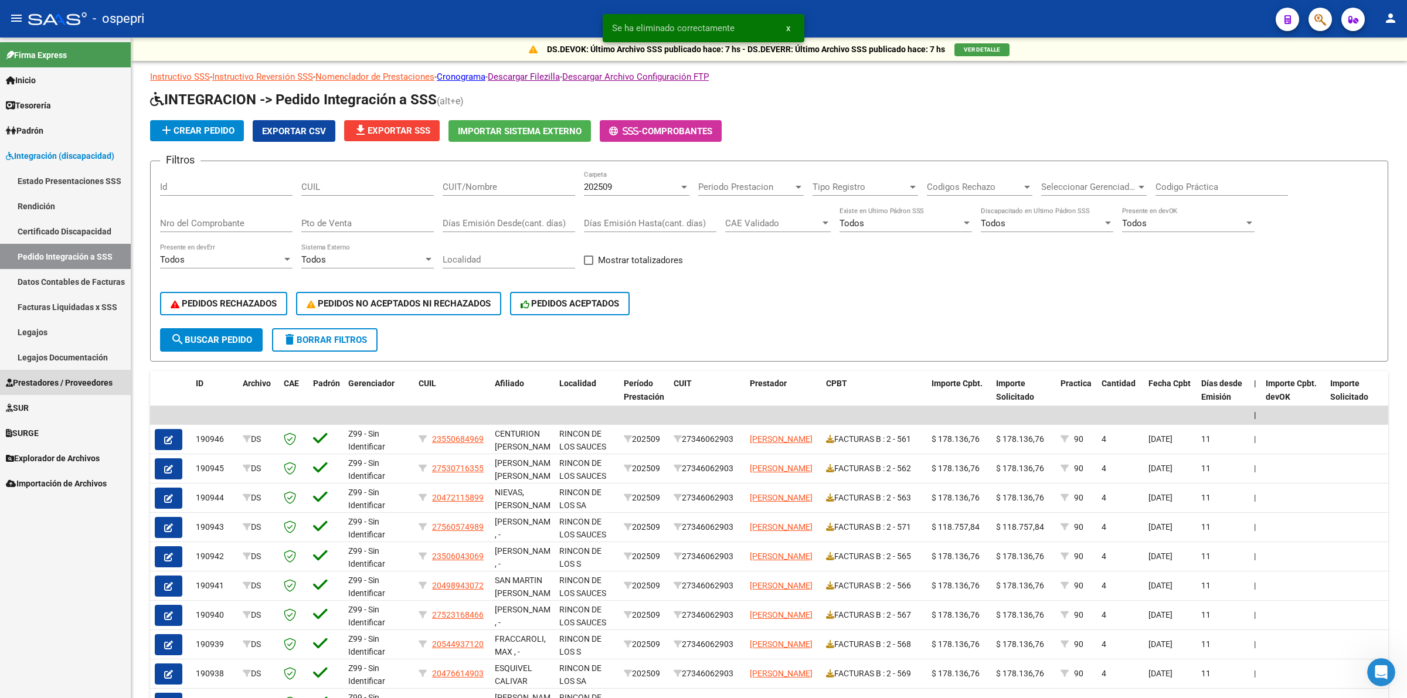
click at [75, 383] on span "Prestadores / Proveedores" at bounding box center [59, 382] width 107 height 13
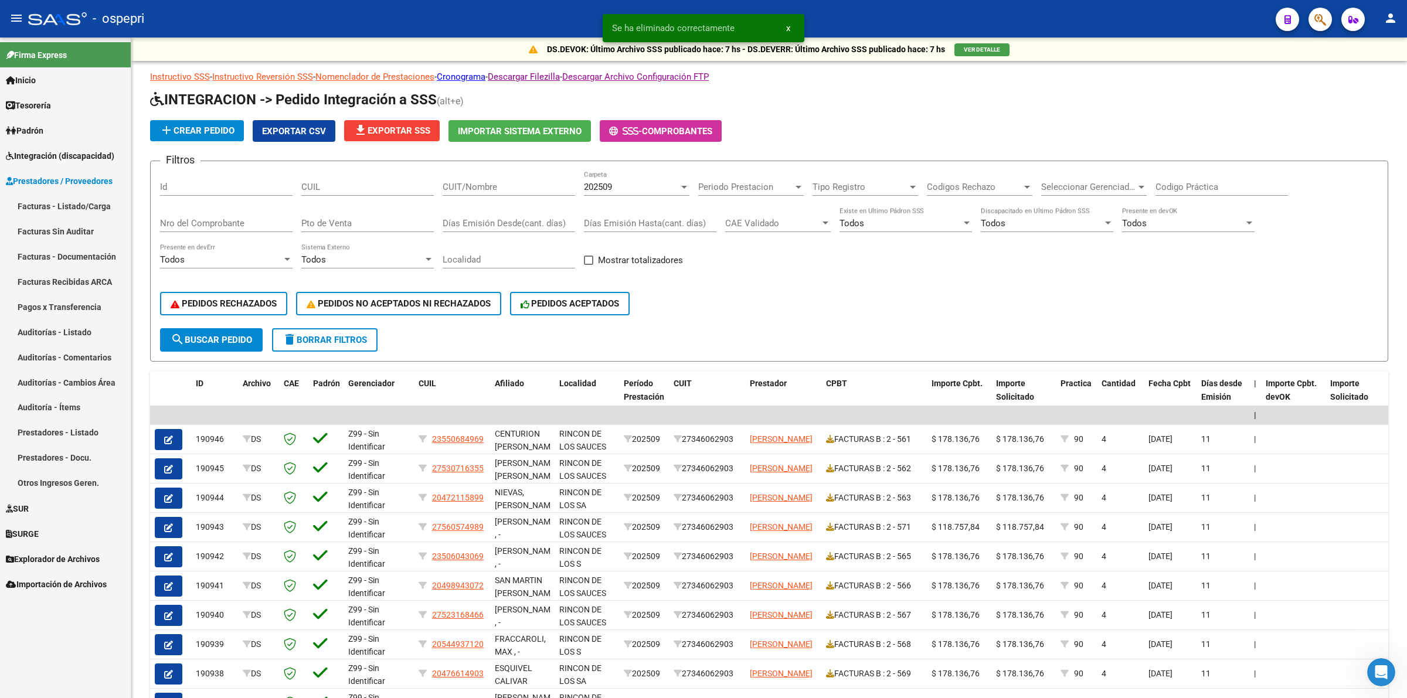
click at [112, 215] on link "Facturas - Listado/Carga" at bounding box center [65, 205] width 131 height 25
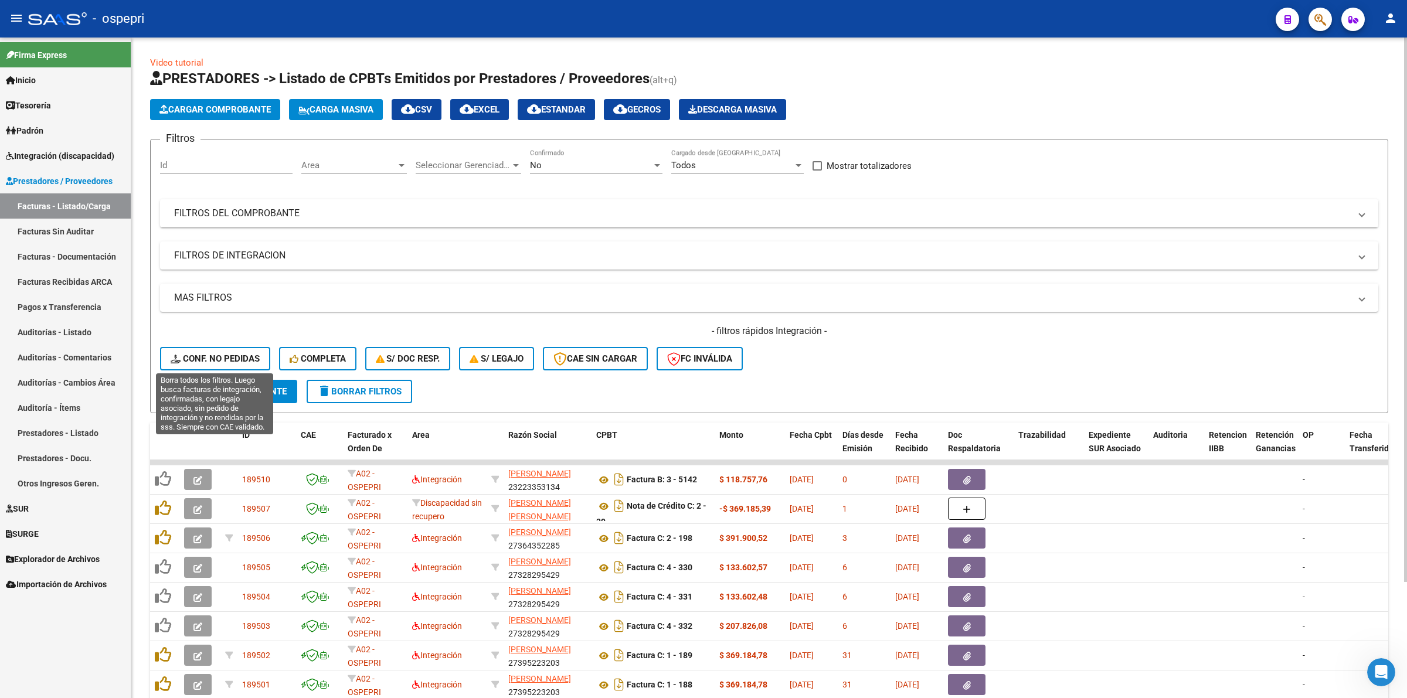
click at [213, 351] on button "Conf. no pedidas" at bounding box center [215, 358] width 110 height 23
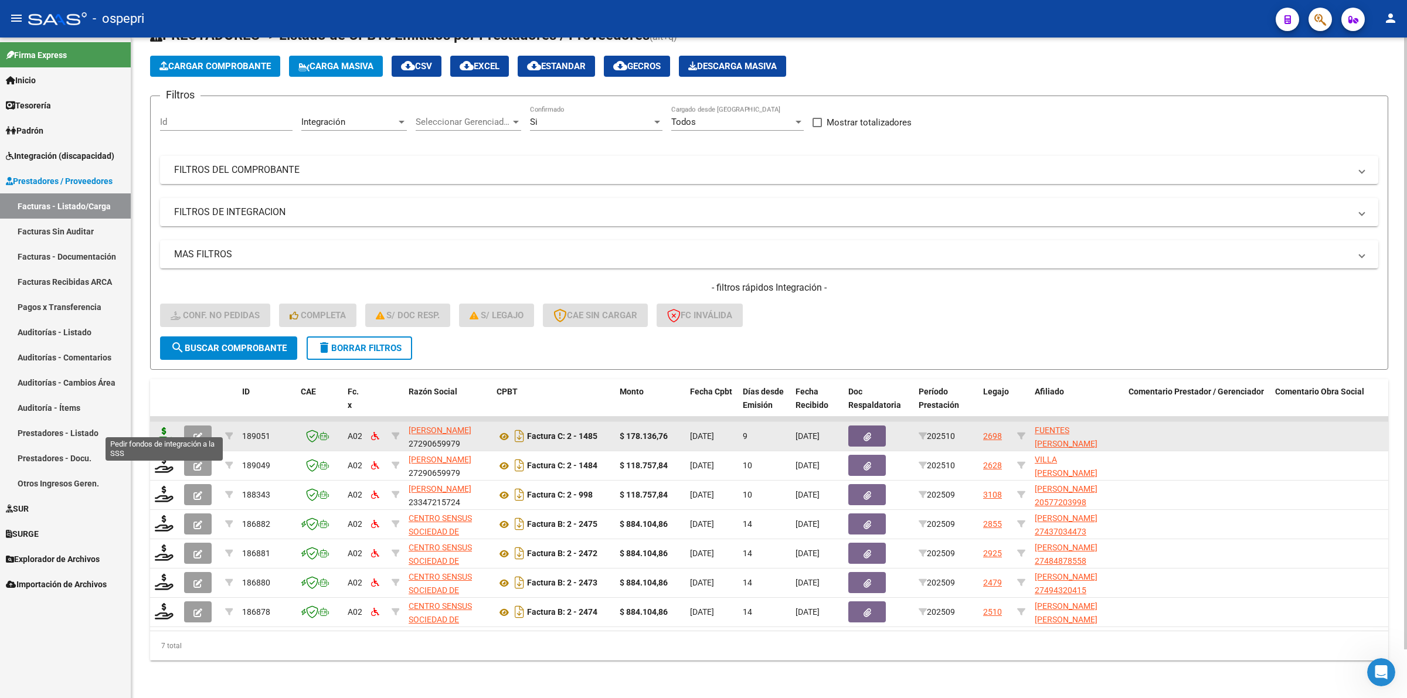
click at [162, 428] on icon at bounding box center [164, 435] width 19 height 16
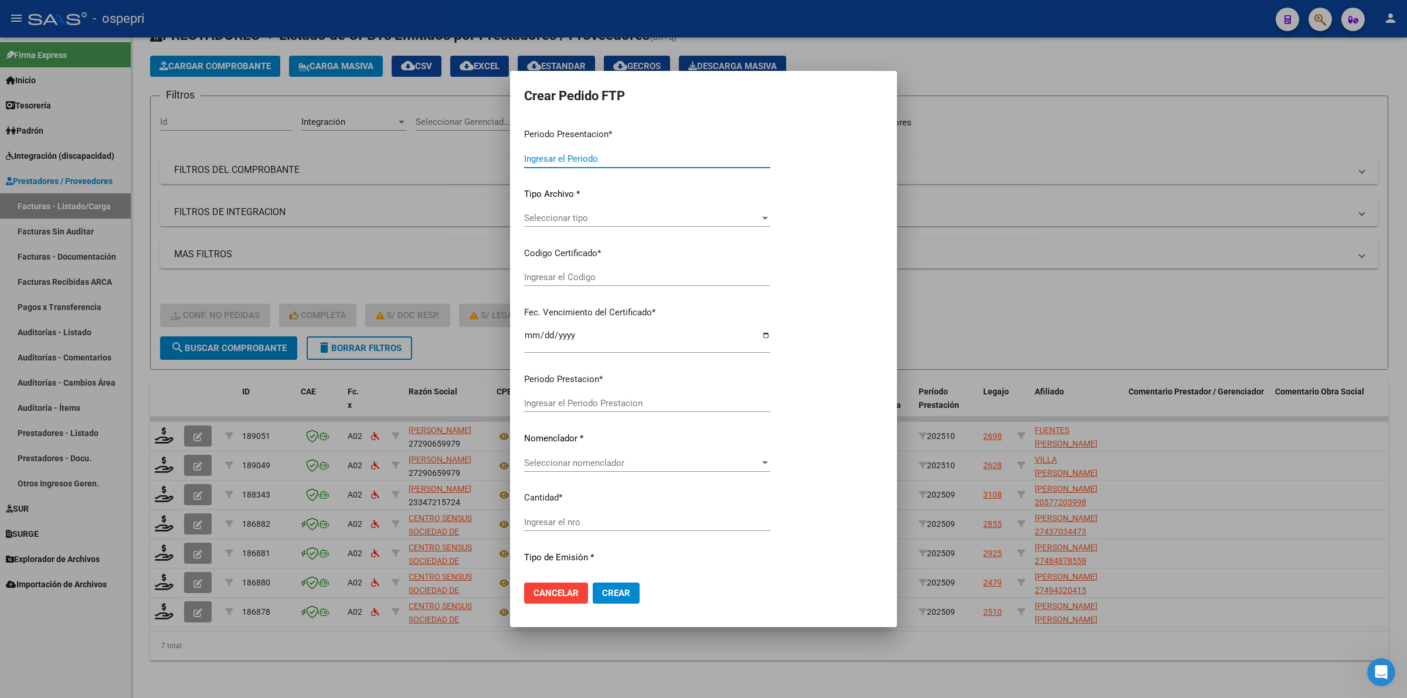
type input "202509"
type input "202510"
type input "$ 178.136,76"
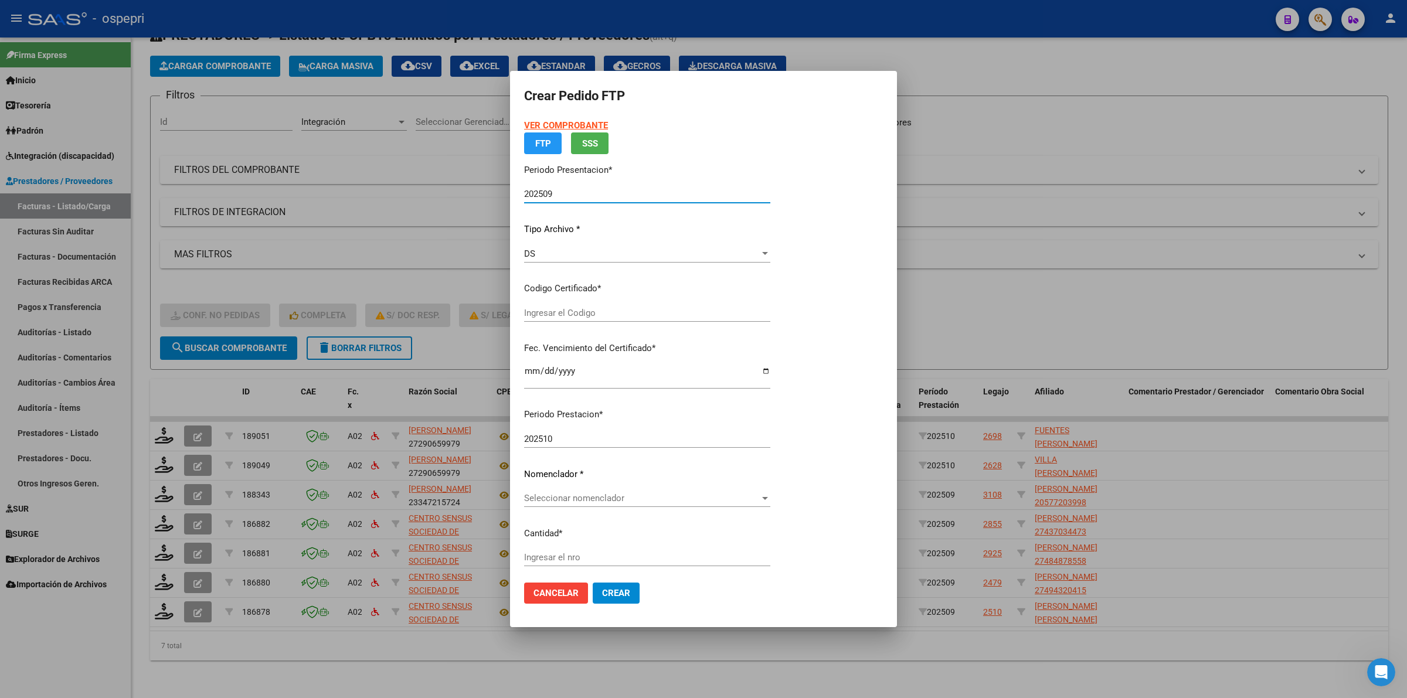
type input "23524988259"
type input "[DATE]"
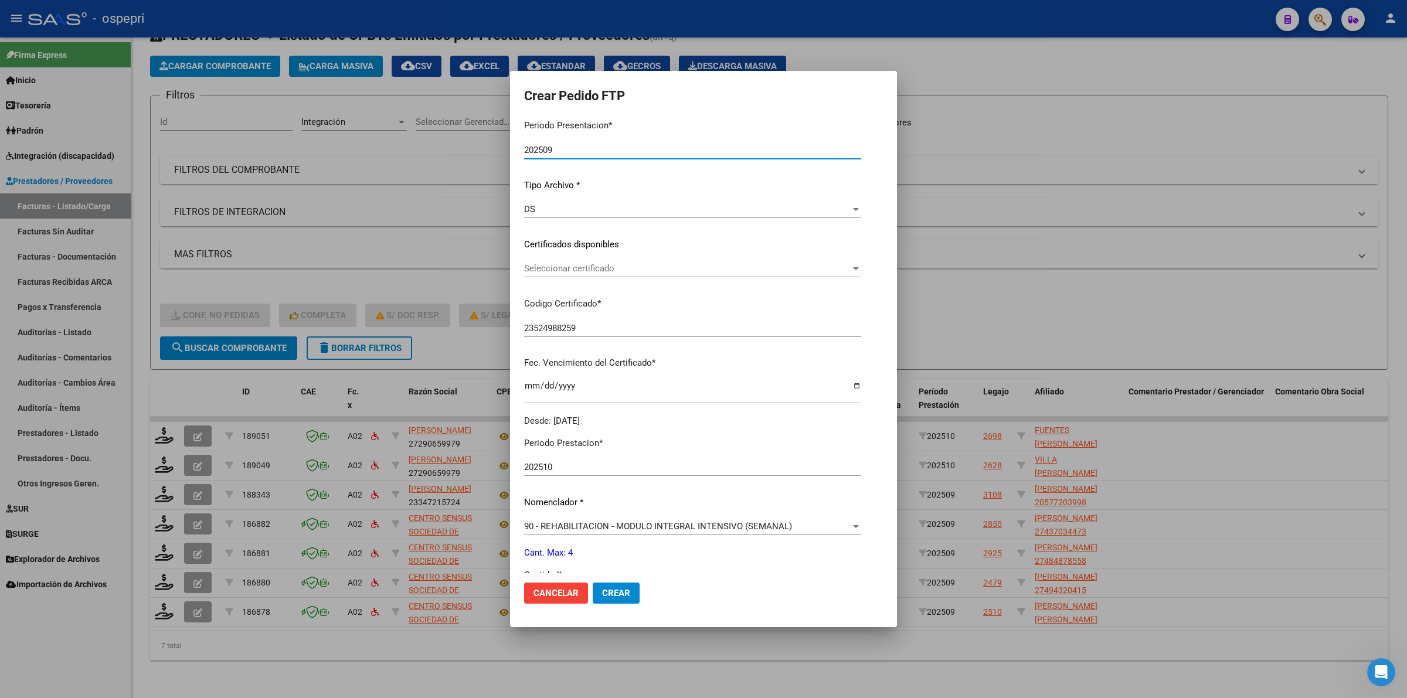
scroll to position [147, 0]
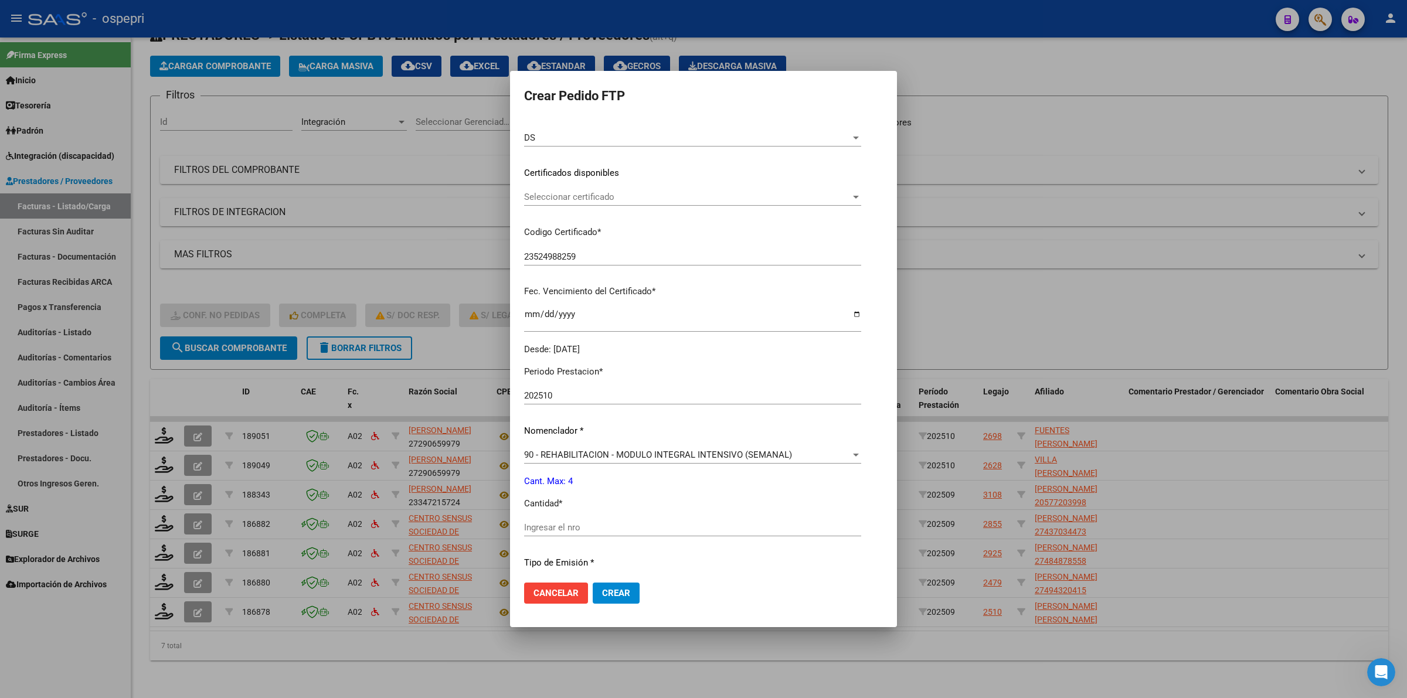
click at [552, 388] on div "202510 Ingresar el Periodo Prestacion" at bounding box center [692, 396] width 337 height 18
click at [554, 396] on input "202510" at bounding box center [692, 395] width 337 height 11
type input "202509"
click at [590, 525] on input "Ingresar el nro" at bounding box center [692, 527] width 337 height 11
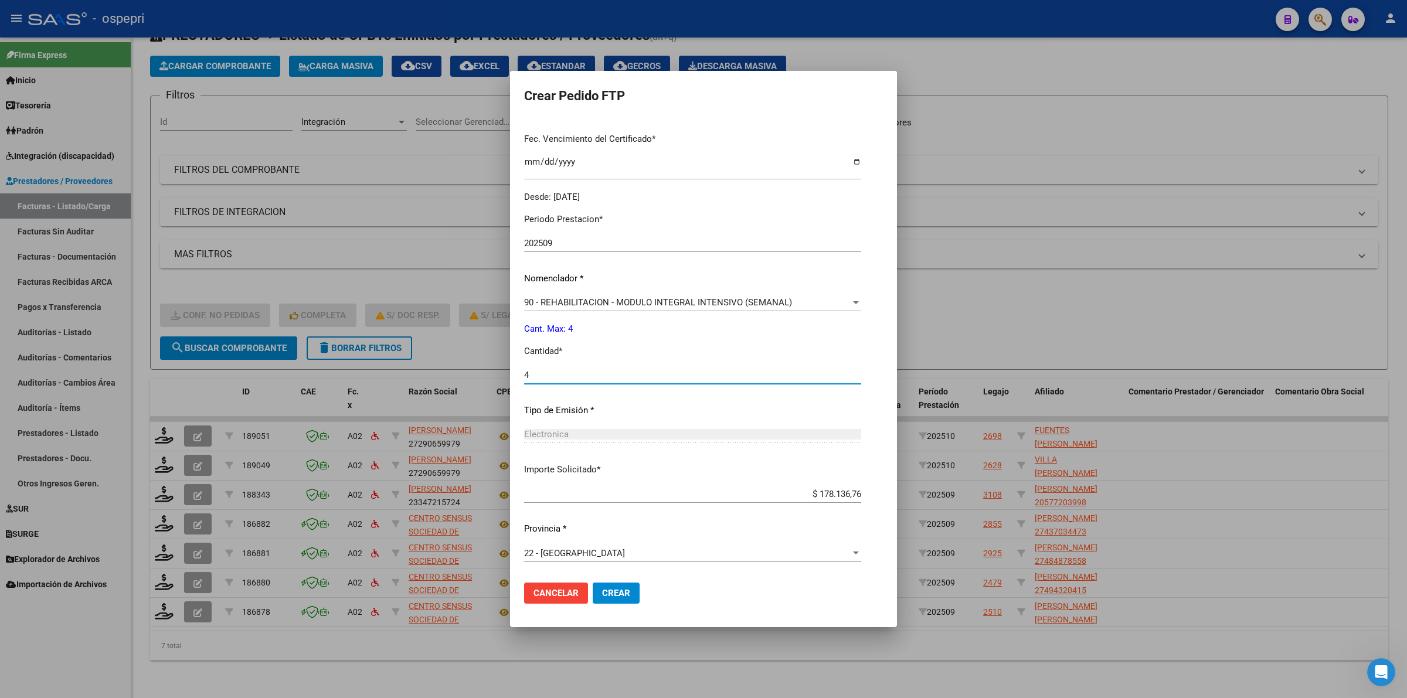
type input "4"
click at [616, 591] on span "Crear" at bounding box center [616, 593] width 28 height 11
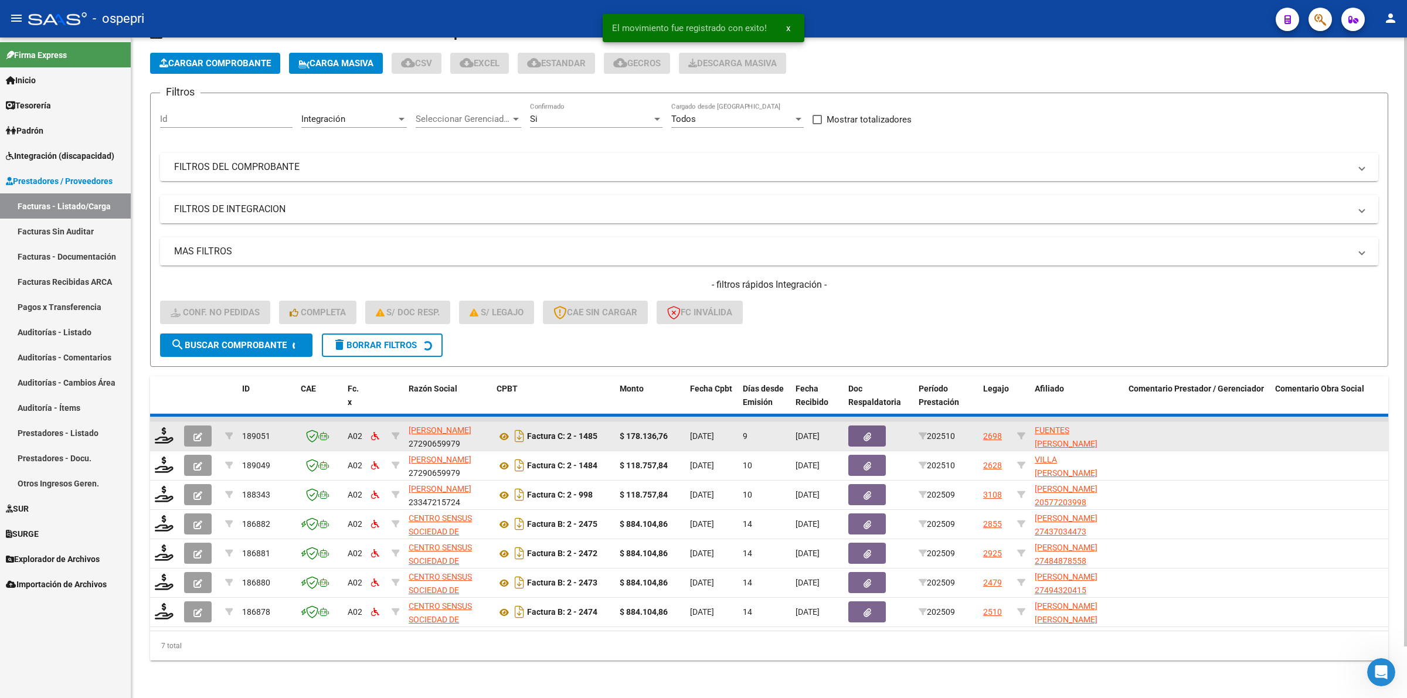
scroll to position [23, 0]
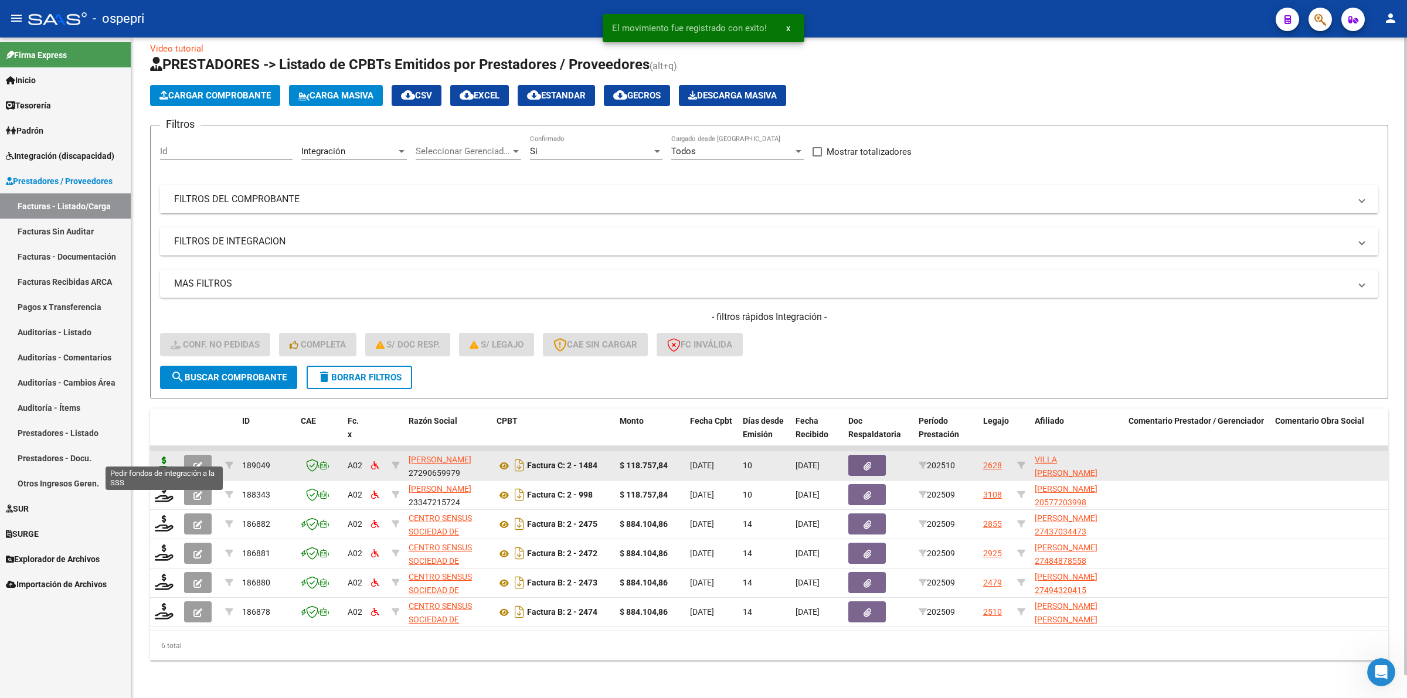
click at [164, 458] on icon at bounding box center [164, 465] width 19 height 16
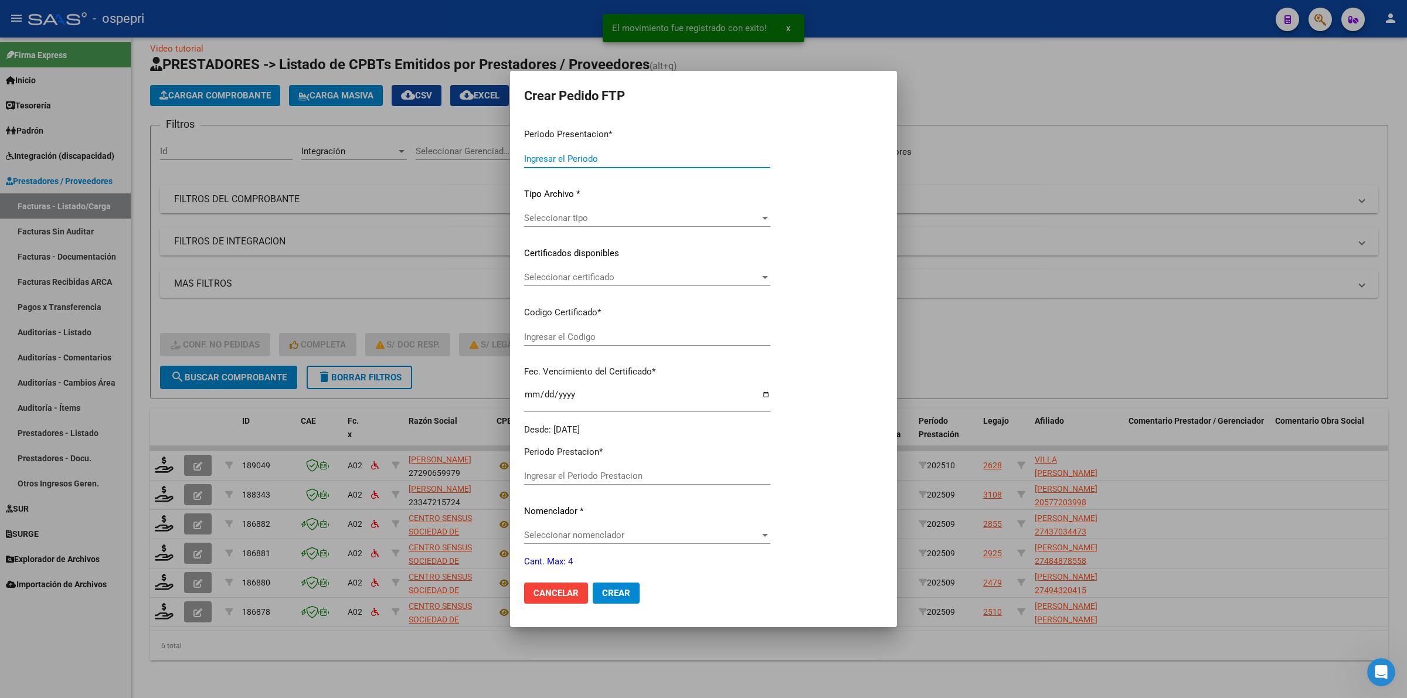
type input "202509"
type input "202510"
type input "$ 118.757,84"
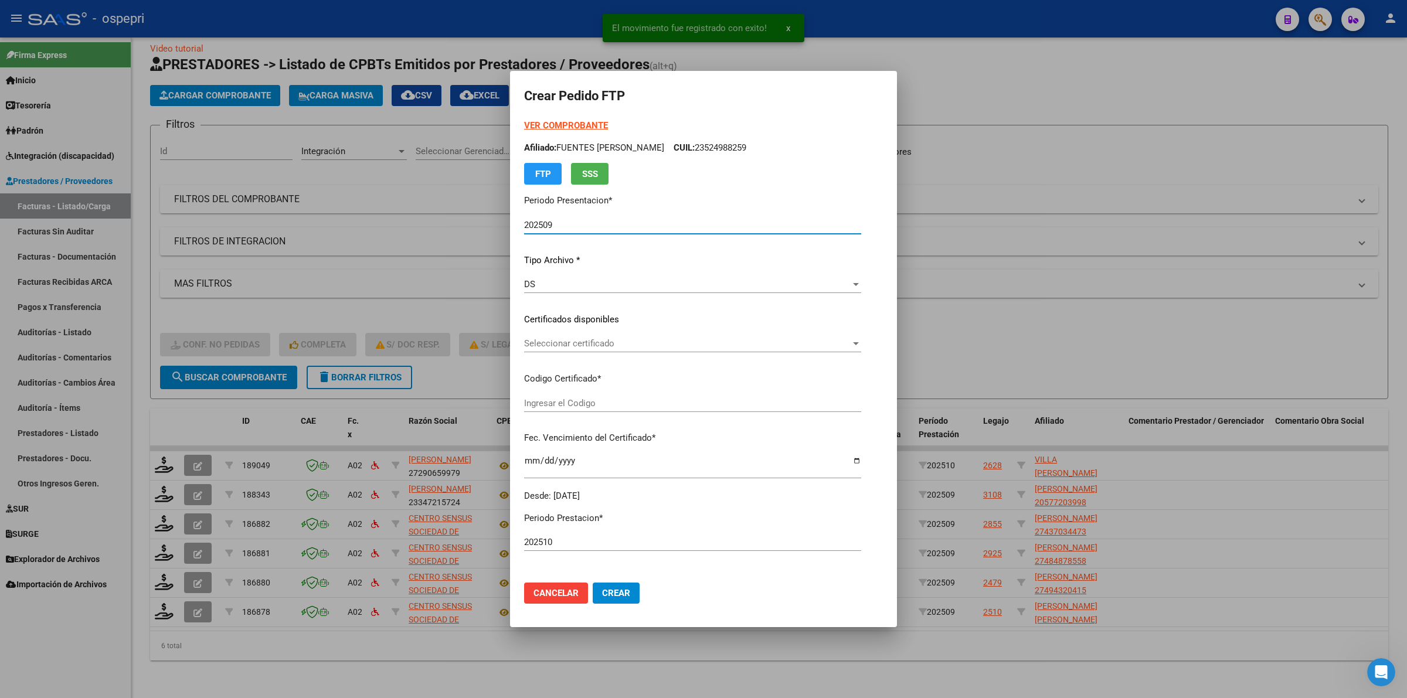
type input "20960597878"
type input "[DATE]"
click at [599, 346] on span "Seleccionar certificado" at bounding box center [680, 343] width 312 height 11
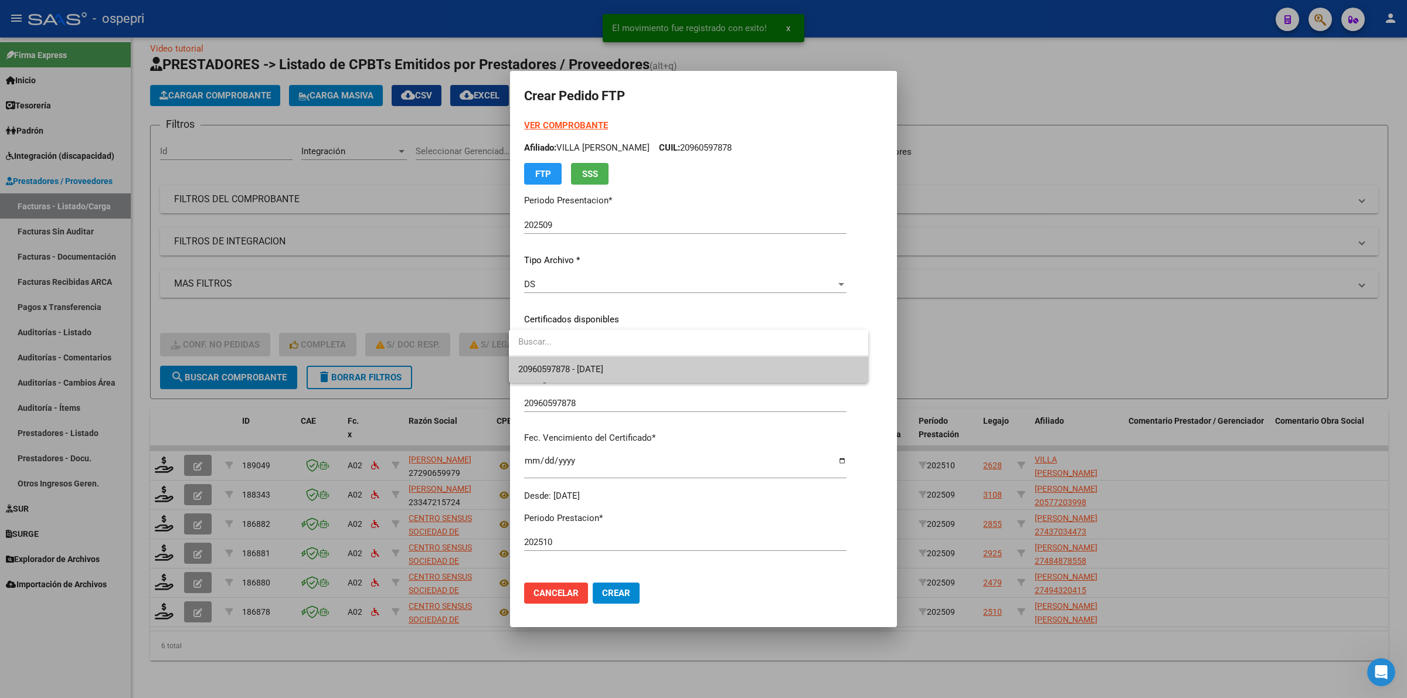
click at [603, 368] on span "20960597878 - [DATE]" at bounding box center [560, 369] width 85 height 11
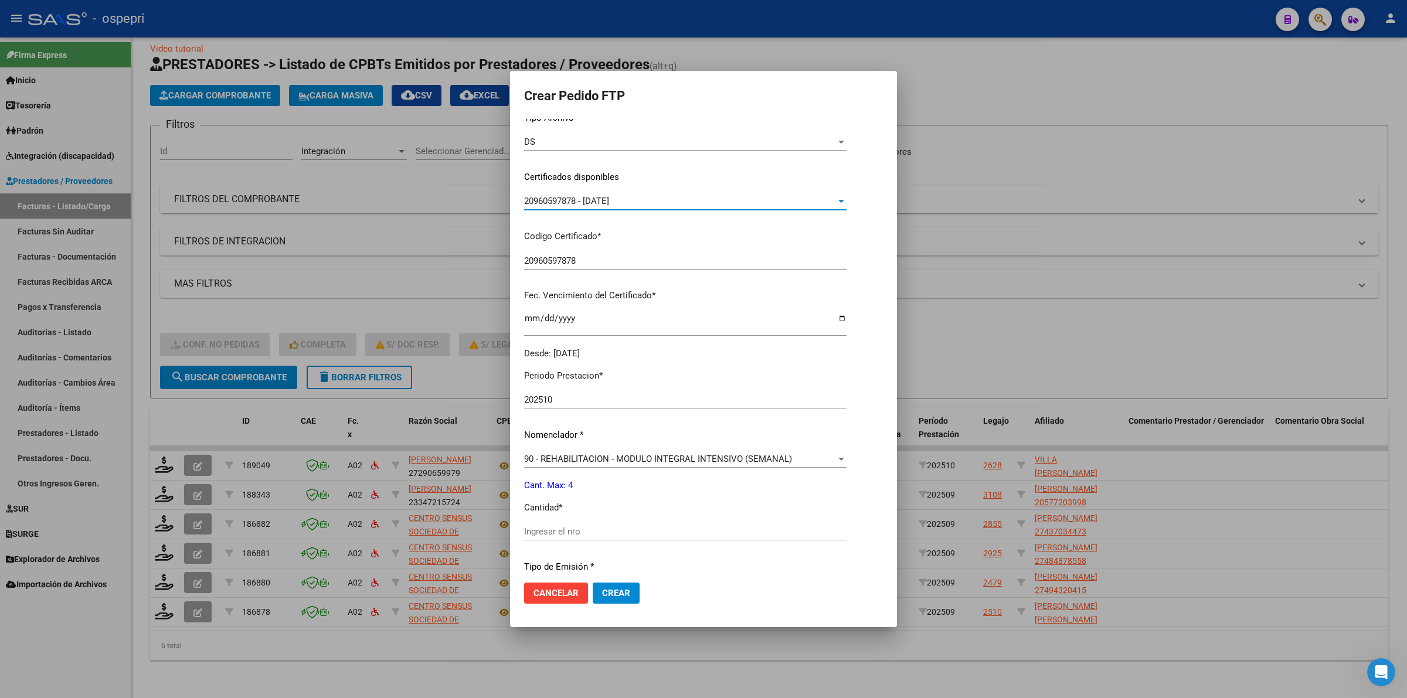
scroll to position [147, 0]
click at [596, 522] on input "Ingresar el nro" at bounding box center [685, 527] width 322 height 11
type input "4"
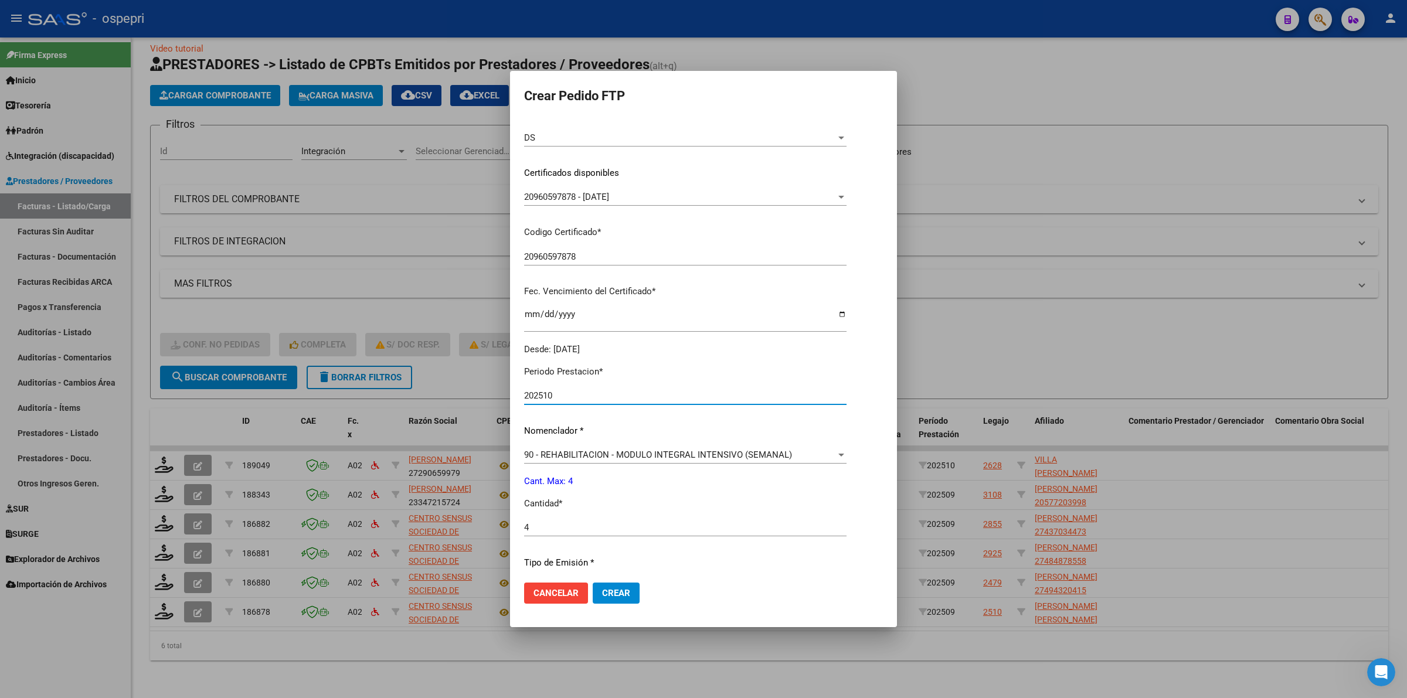
click at [566, 400] on input "202510" at bounding box center [685, 395] width 322 height 11
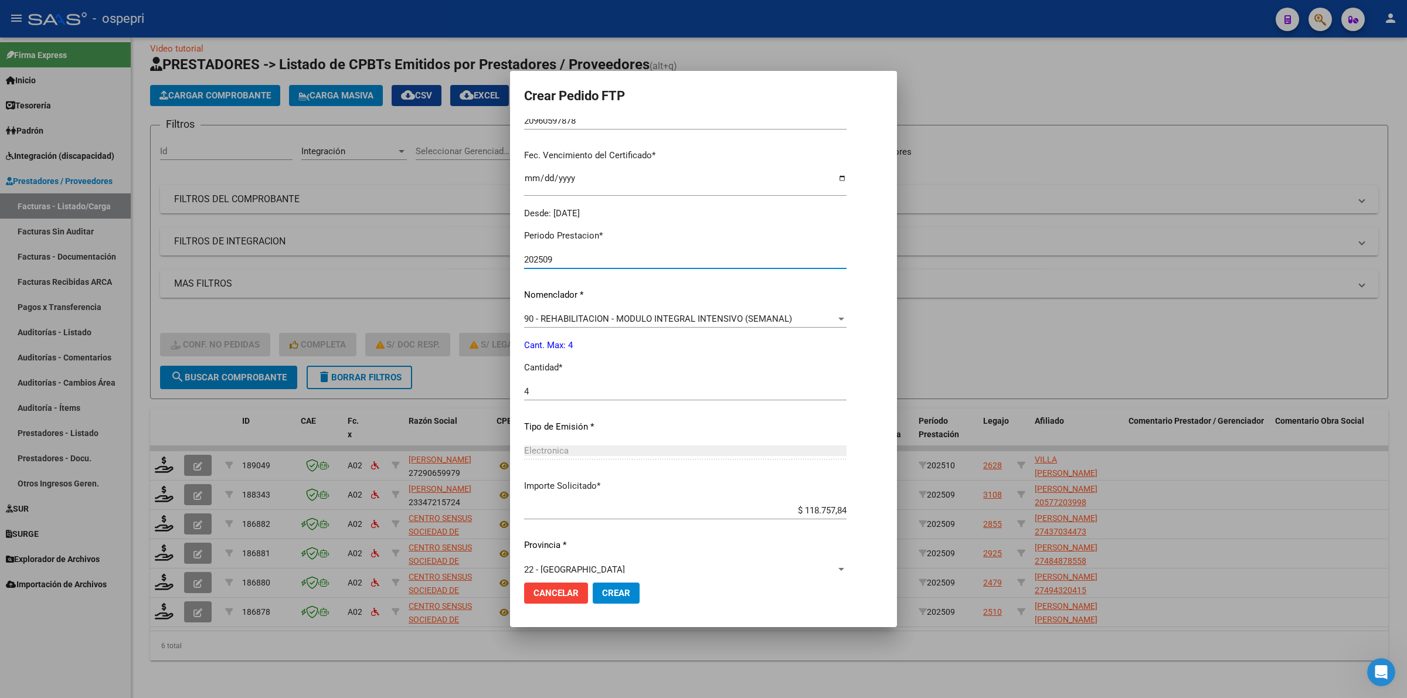
scroll to position [299, 0]
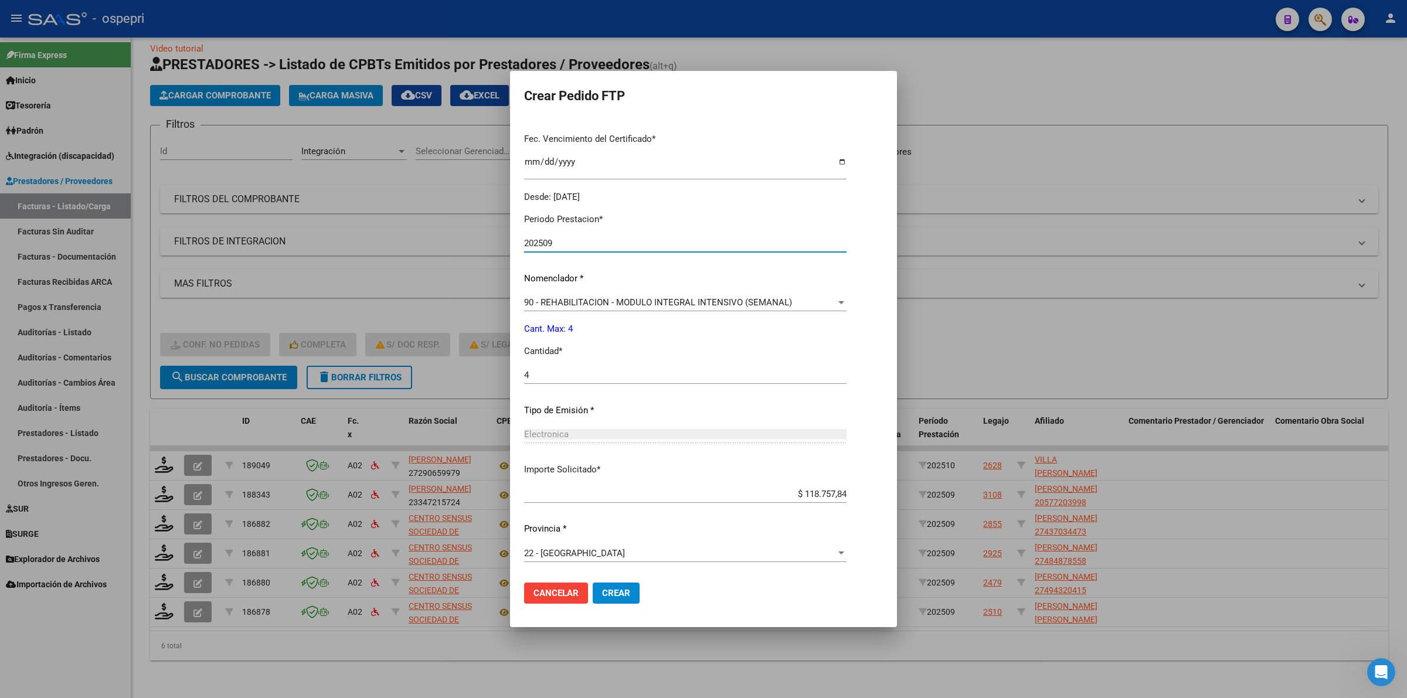
type input "202509"
click at [620, 592] on span "Crear" at bounding box center [616, 593] width 28 height 11
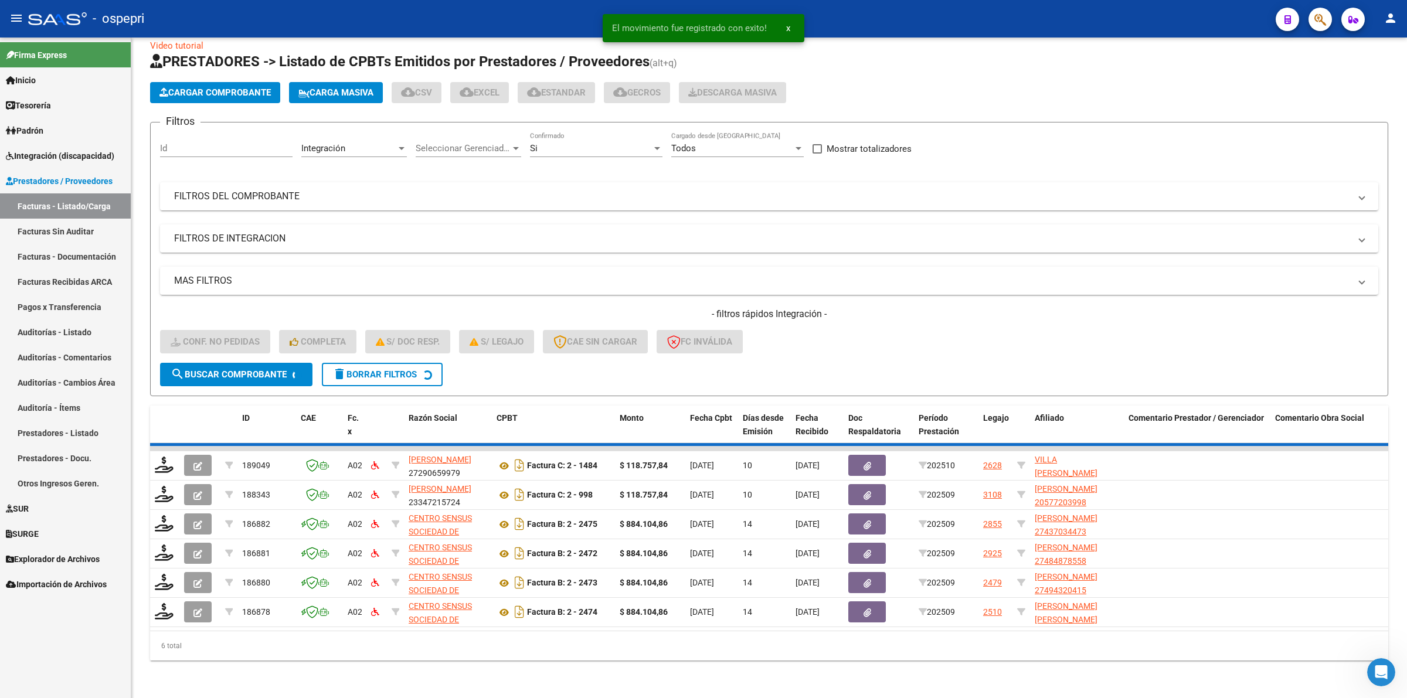
click at [87, 162] on link "Integración (discapacidad)" at bounding box center [65, 155] width 131 height 25
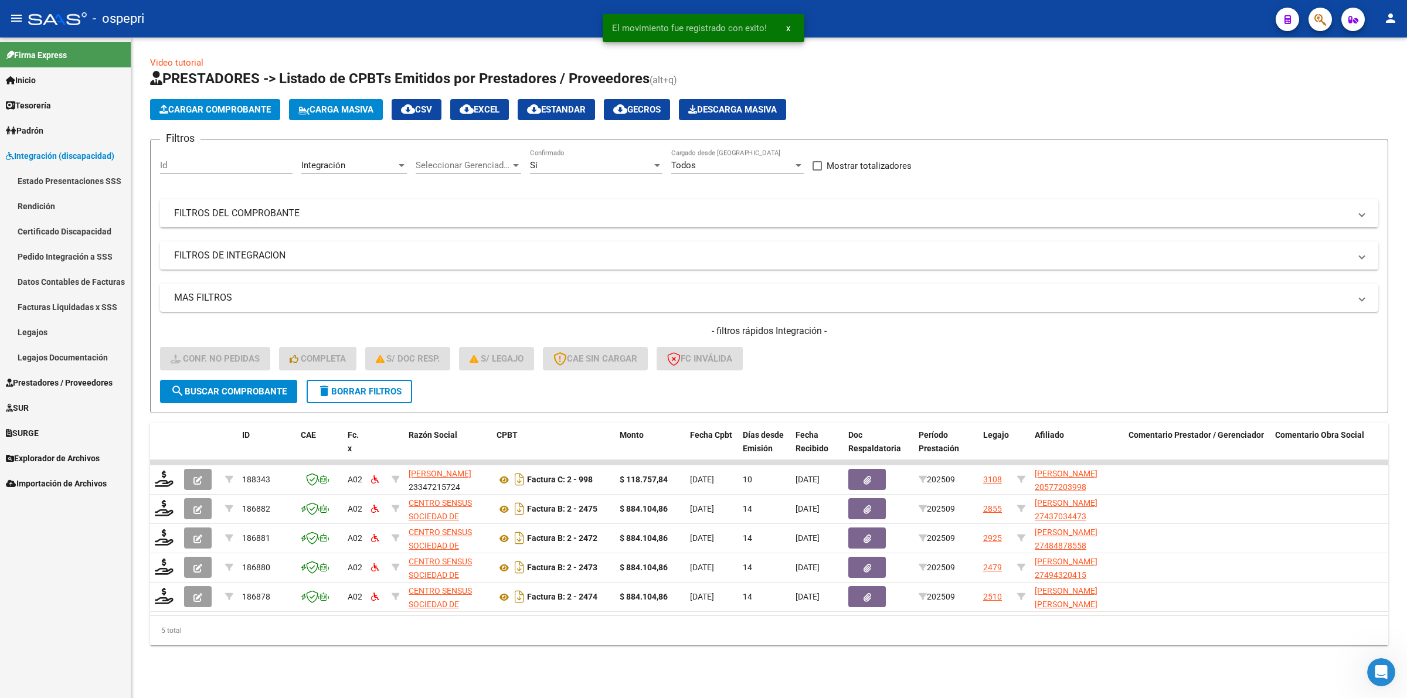
click at [91, 262] on link "Pedido Integración a SSS" at bounding box center [65, 256] width 131 height 25
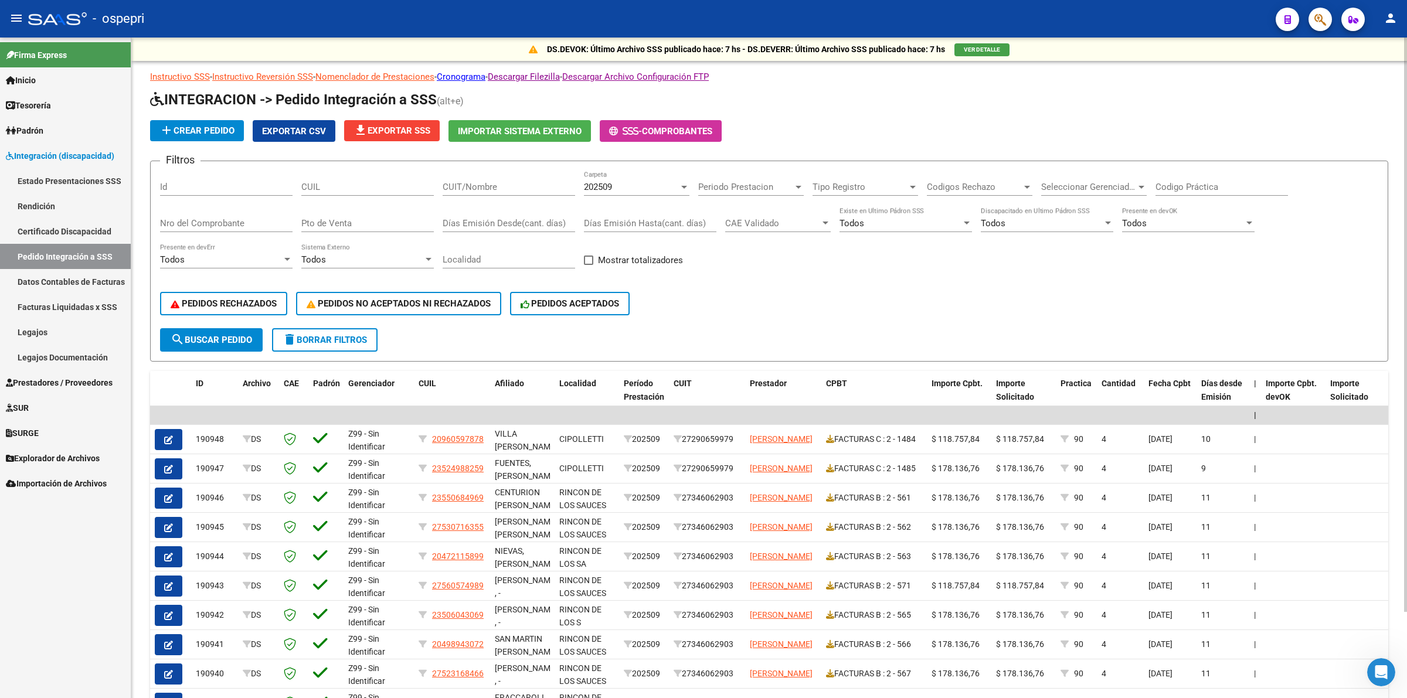
drag, startPoint x: 363, startPoint y: 116, endPoint x: 371, endPoint y: 127, distance: 13.0
click at [366, 122] on app-list-header "INTEGRACION -> Pedido Integración a SSS (alt+e) add Crear Pedido Exportar CSV f…" at bounding box center [769, 225] width 1238 height 271
click at [371, 127] on span "file_download Exportar SSS" at bounding box center [391, 130] width 77 height 11
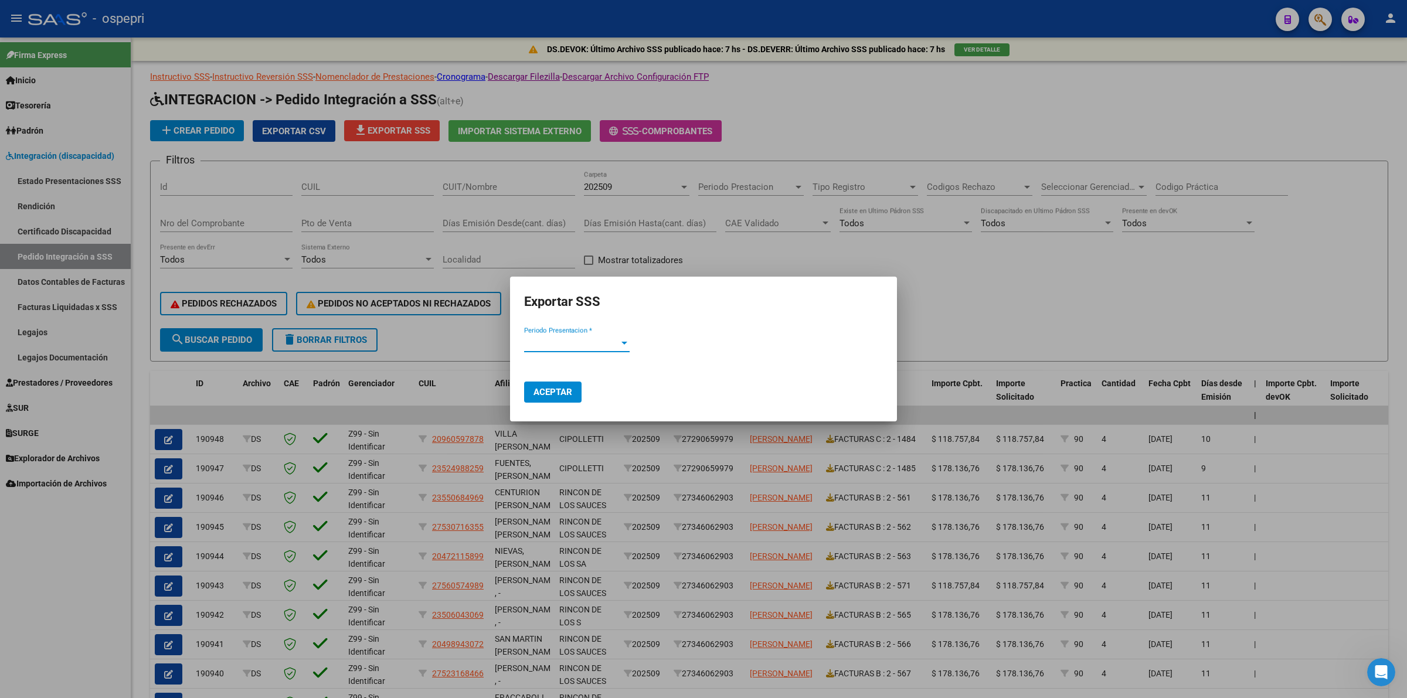
click at [569, 347] on span "Periodo Presentacion *" at bounding box center [571, 343] width 95 height 11
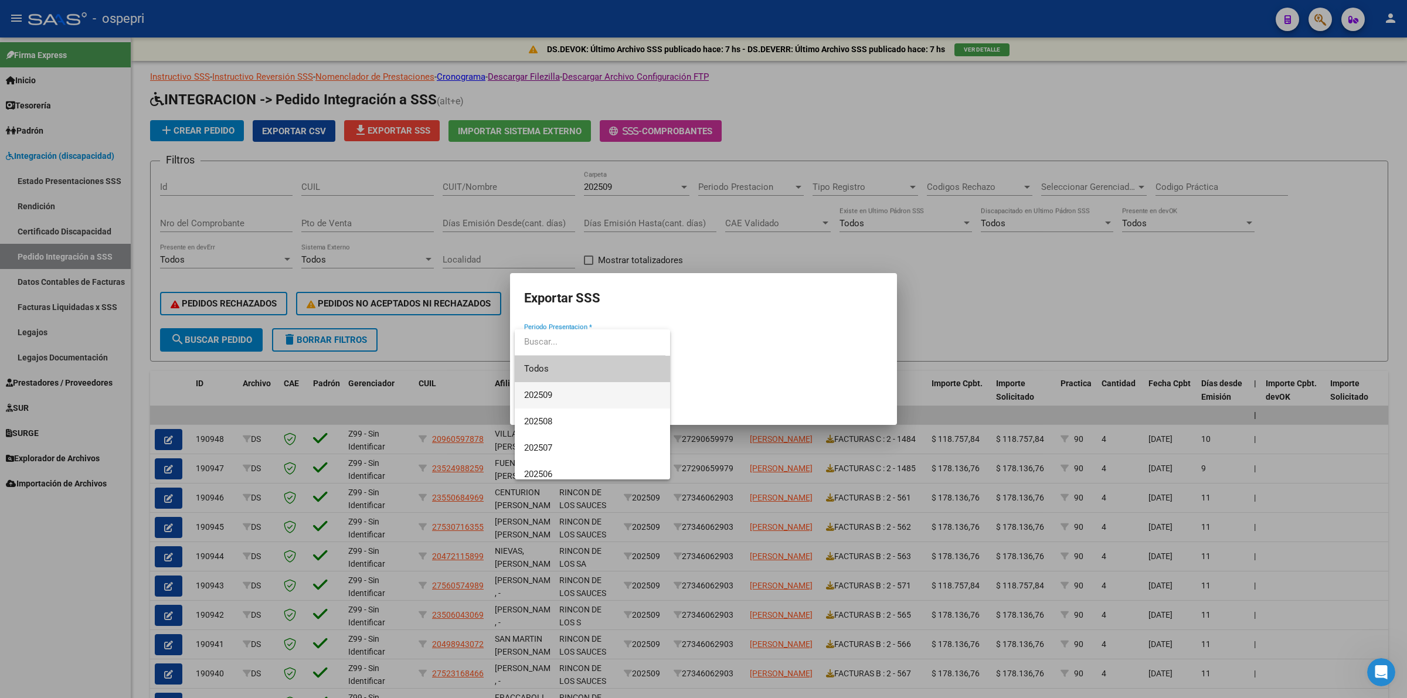
click at [572, 382] on div "Todos 202509 202508 202507 202506 202505 202504 202503 202502 202501 202412 202…" at bounding box center [592, 404] width 155 height 150
click at [572, 393] on span "202509" at bounding box center [592, 395] width 137 height 26
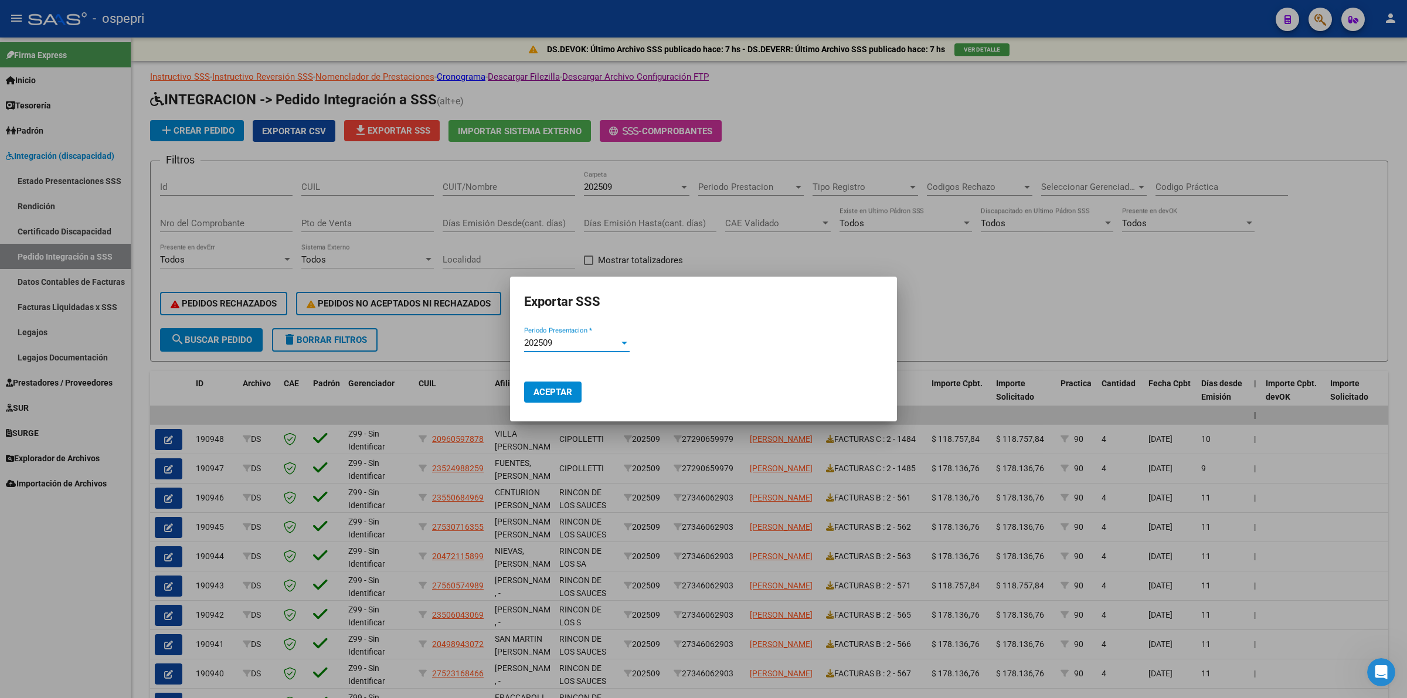
click at [570, 390] on span "Aceptar" at bounding box center [552, 392] width 39 height 11
